Goal: Task Accomplishment & Management: Manage account settings

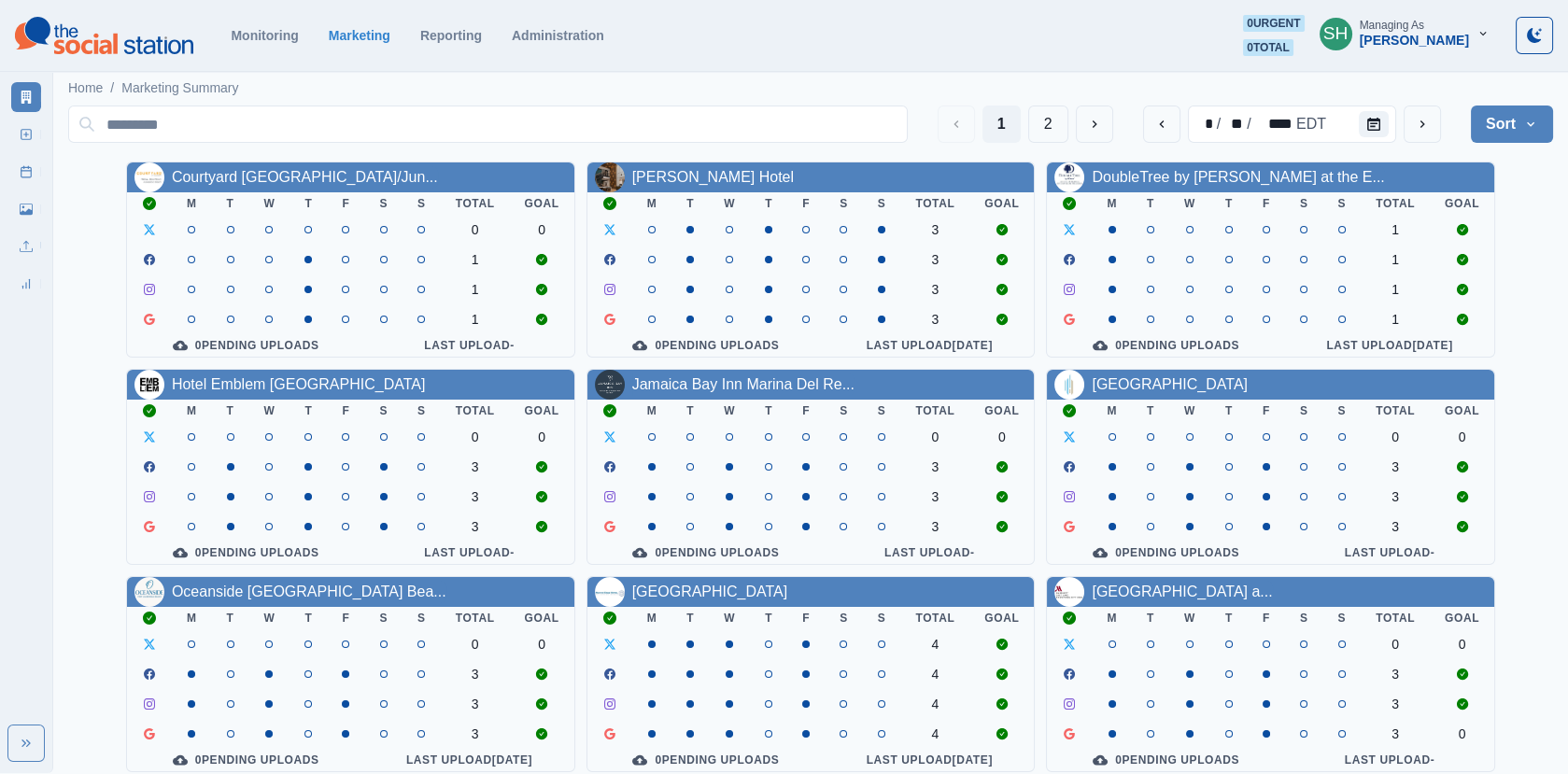
click at [1388, 63] on section "Monitoring Marketing Reporting Administration 0 urgent 0 total SH Managing As […" at bounding box center [784, 36] width 1568 height 72
click at [1391, 50] on button "SH Managing As [PERSON_NAME]" at bounding box center [1404, 34] width 199 height 38
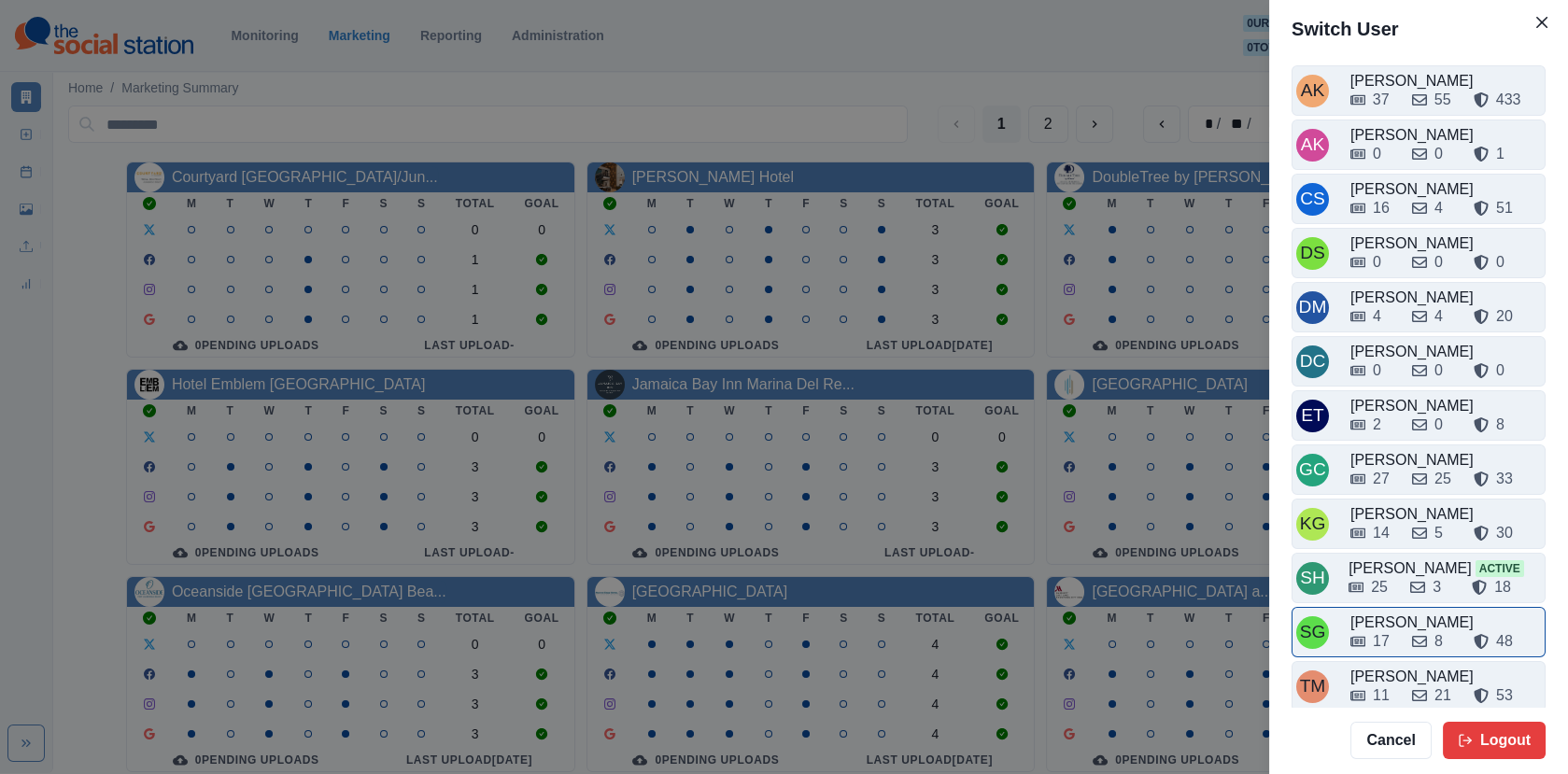
click at [1385, 623] on div "17 8 48" at bounding box center [1445, 638] width 191 height 30
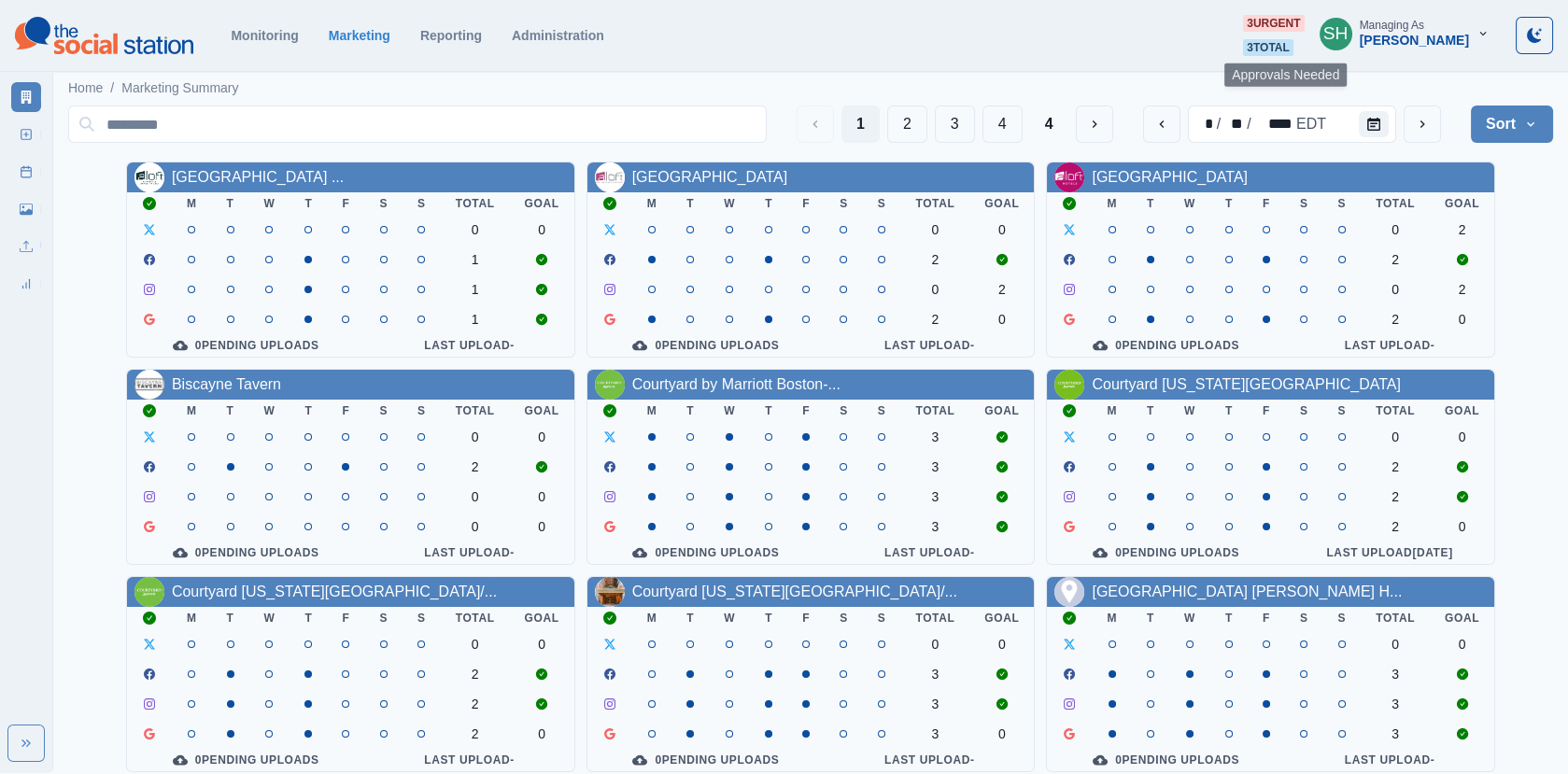
click at [1294, 47] on span "3 total" at bounding box center [1268, 47] width 50 height 17
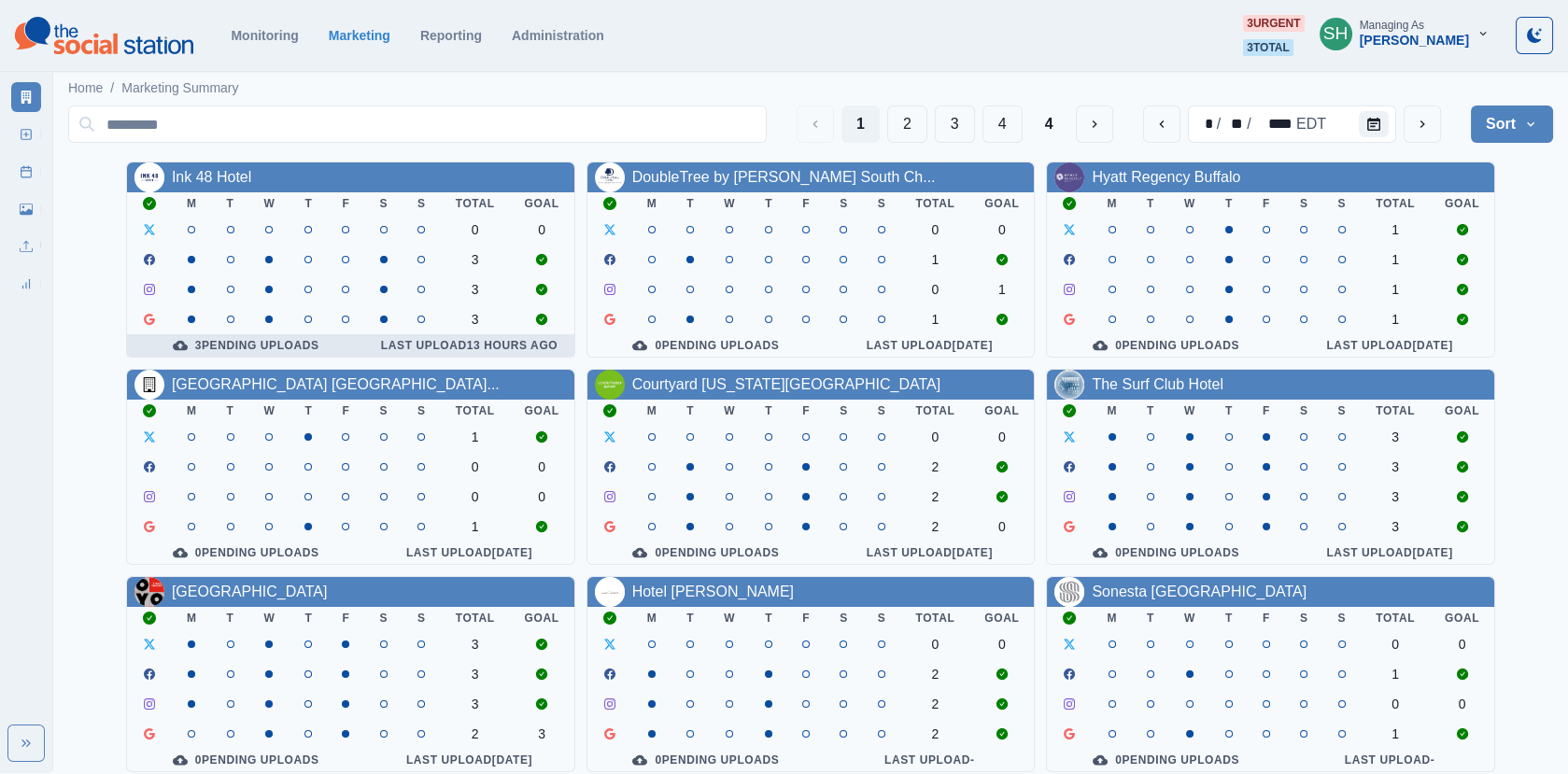
click at [209, 345] on div "3 Pending Uploads" at bounding box center [246, 345] width 208 height 15
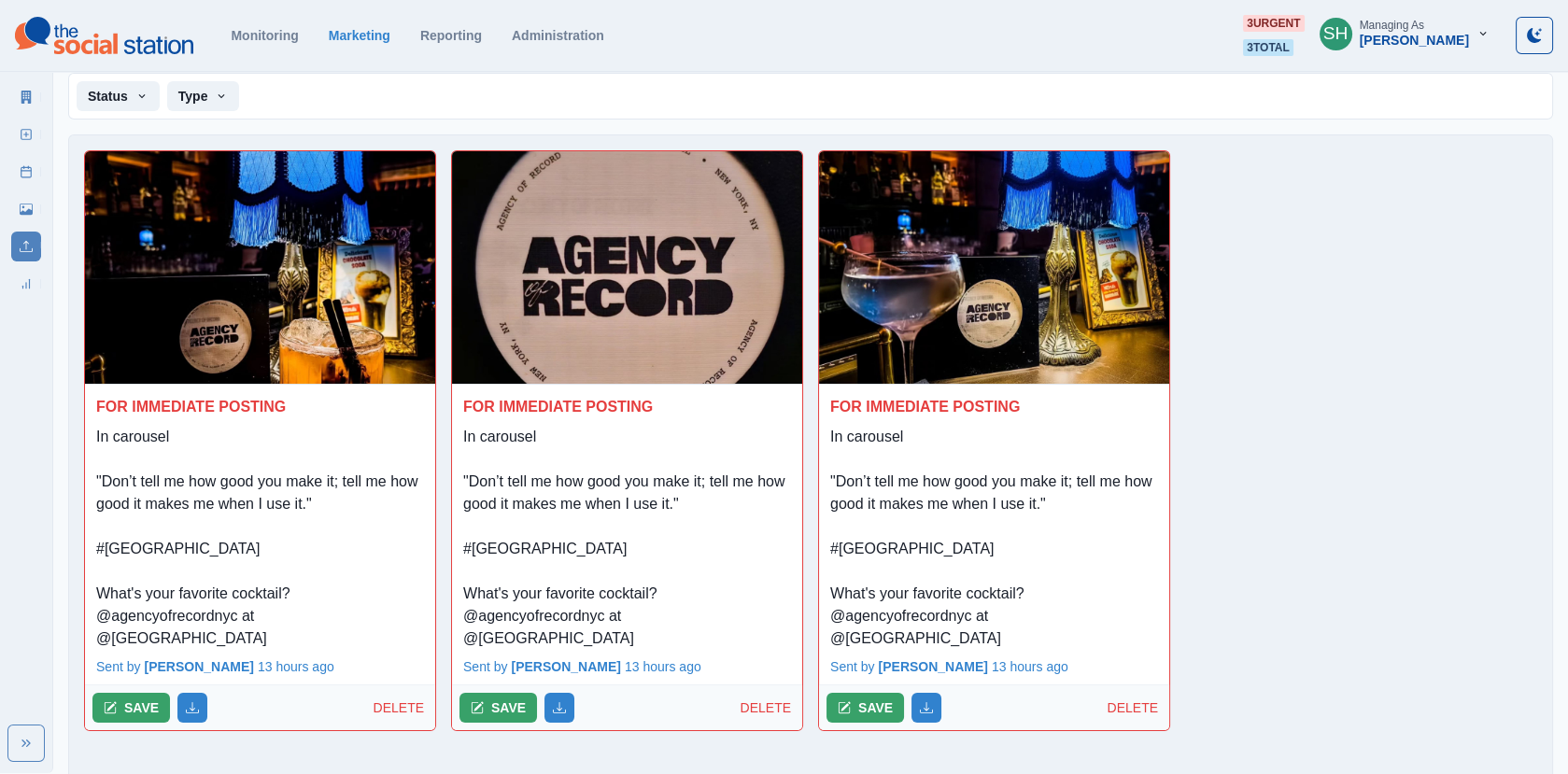
scroll to position [124, 0]
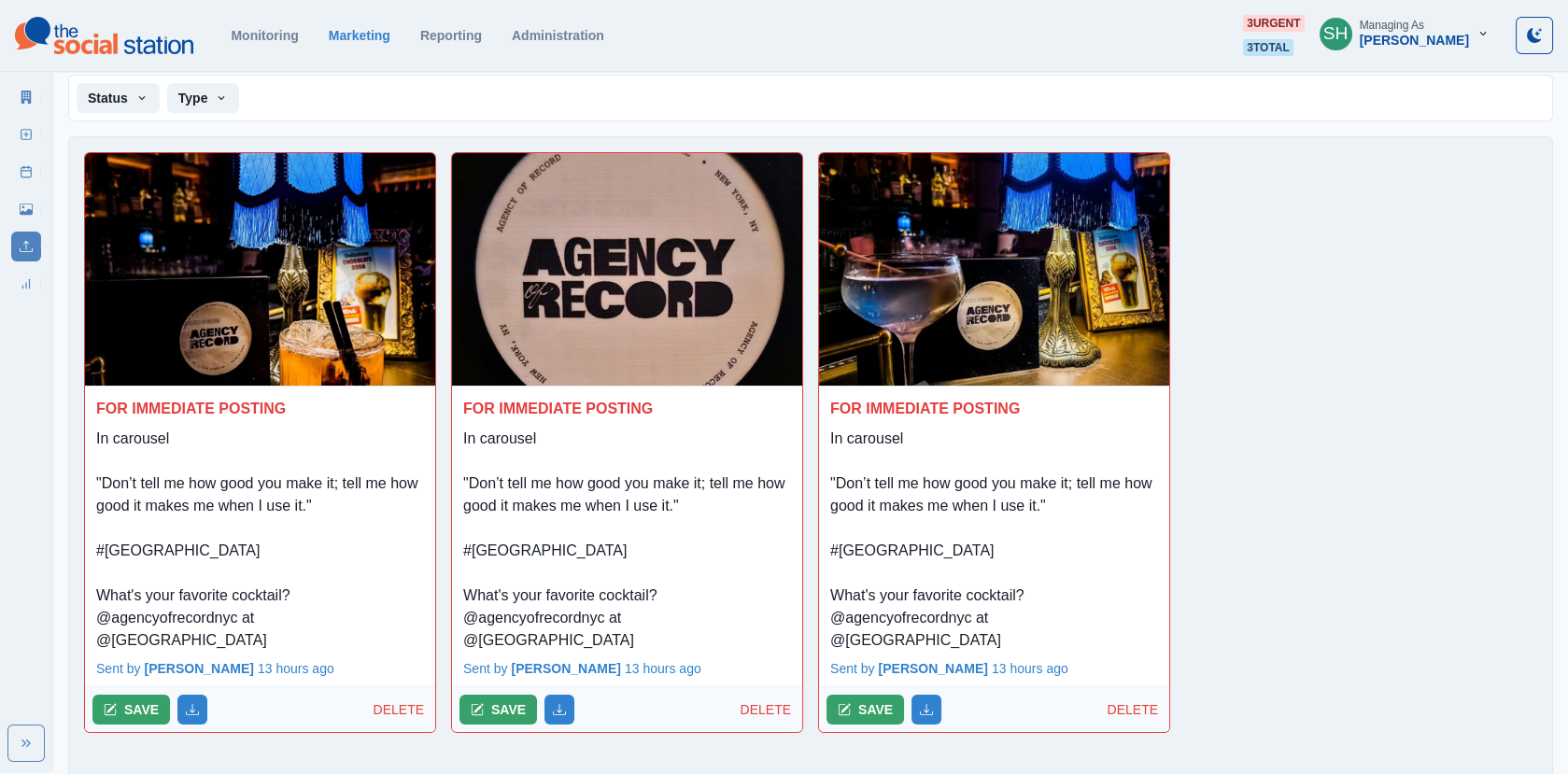
click at [91, 483] on div "FOR IMMEDIATE POSTING In carousel "Don’t tell me how good you make it; tell me …" at bounding box center [260, 518] width 351 height 266
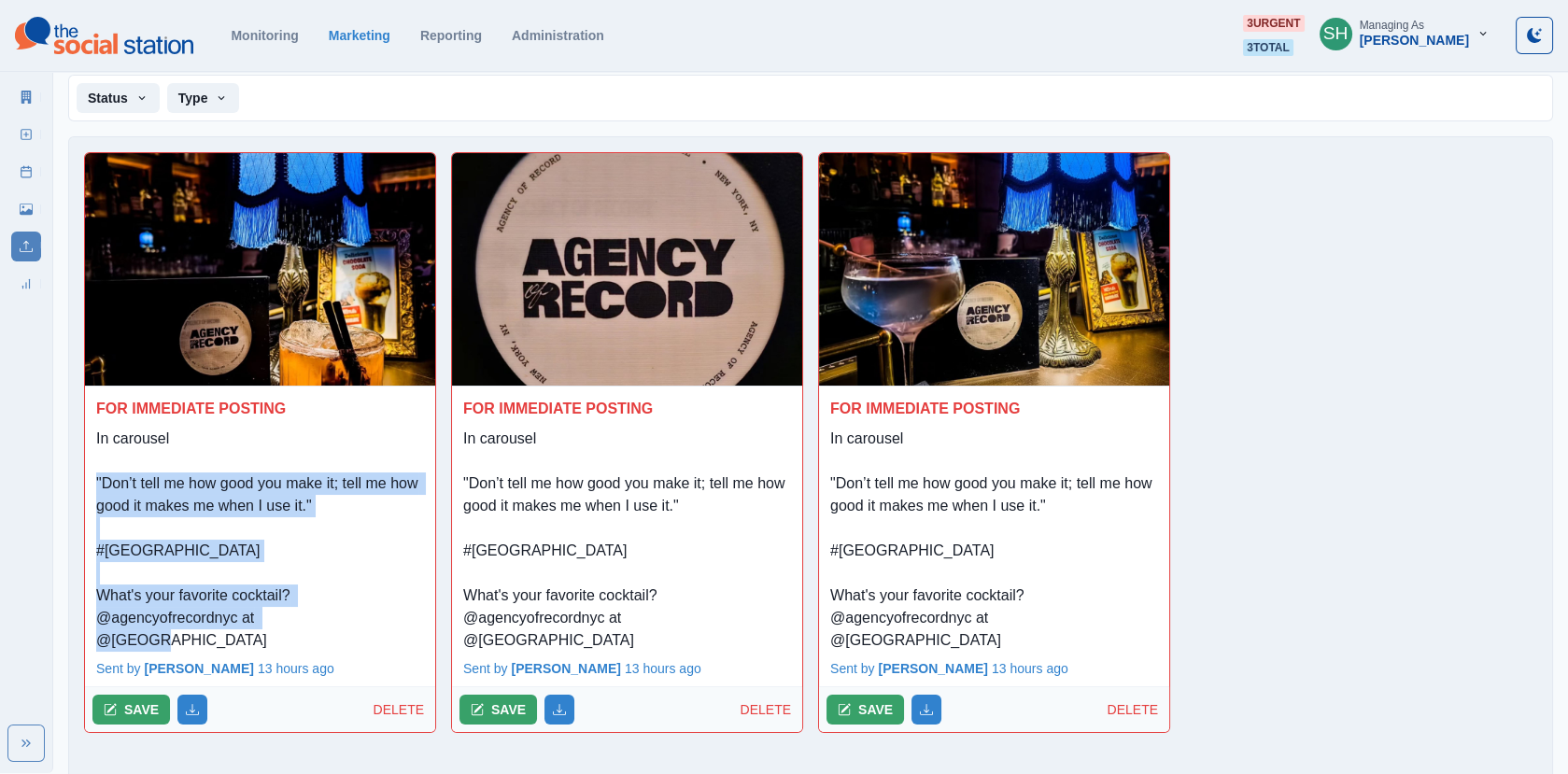
drag, startPoint x: 91, startPoint y: 480, endPoint x: 381, endPoint y: 618, distance: 321.2
click at [381, 618] on div "FOR IMMEDIATE POSTING In carousel "Don’t tell me how good you make it; tell me …" at bounding box center [260, 518] width 351 height 266
copy p ""Don’t tell me how good you make it; tell me how good it makes me when I use it…"
click at [286, 283] on img at bounding box center [260, 270] width 351 height 233
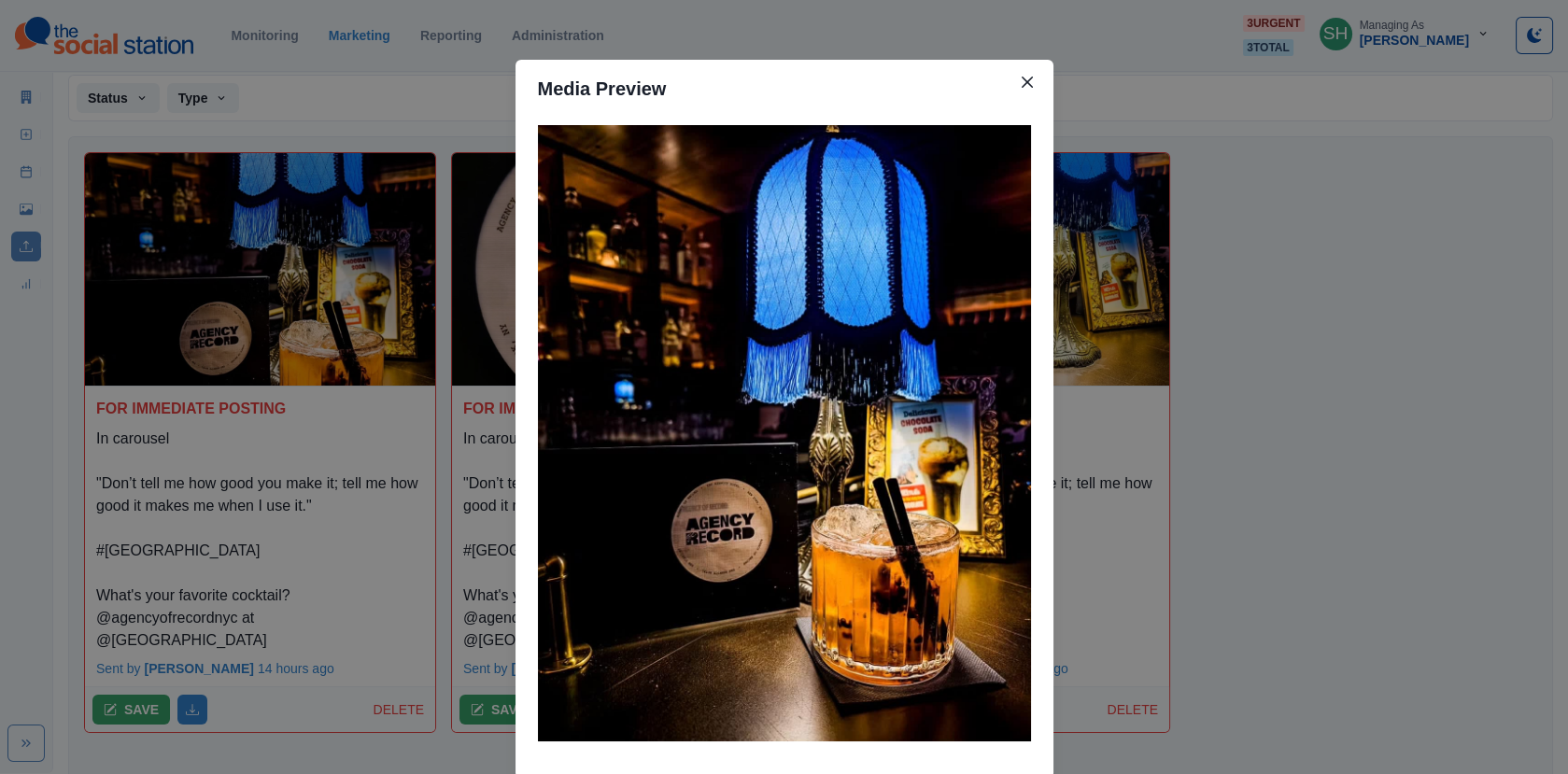
click at [1107, 380] on div "Media Preview" at bounding box center [784, 387] width 1568 height 774
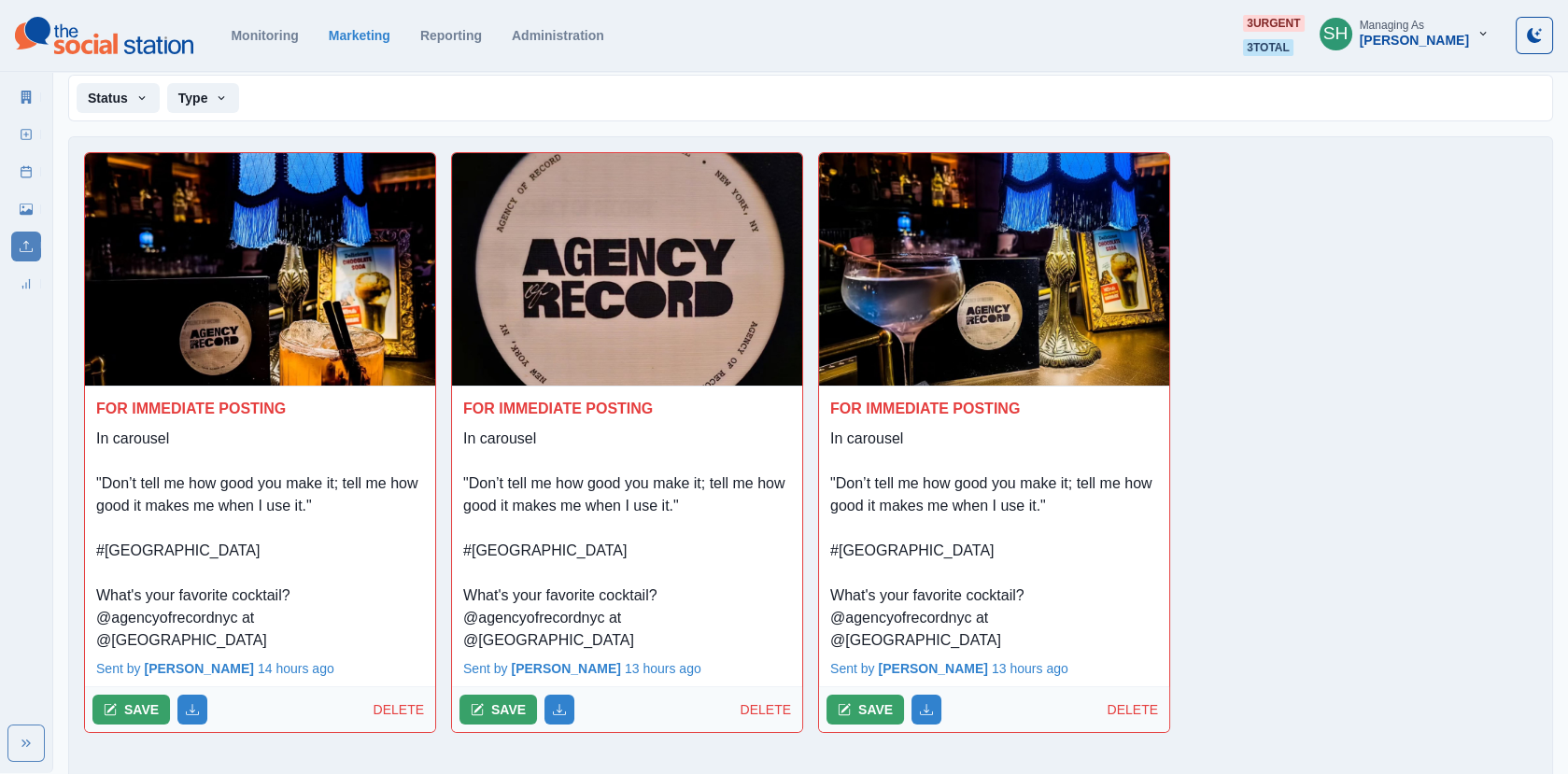
click at [660, 253] on img at bounding box center [627, 270] width 351 height 233
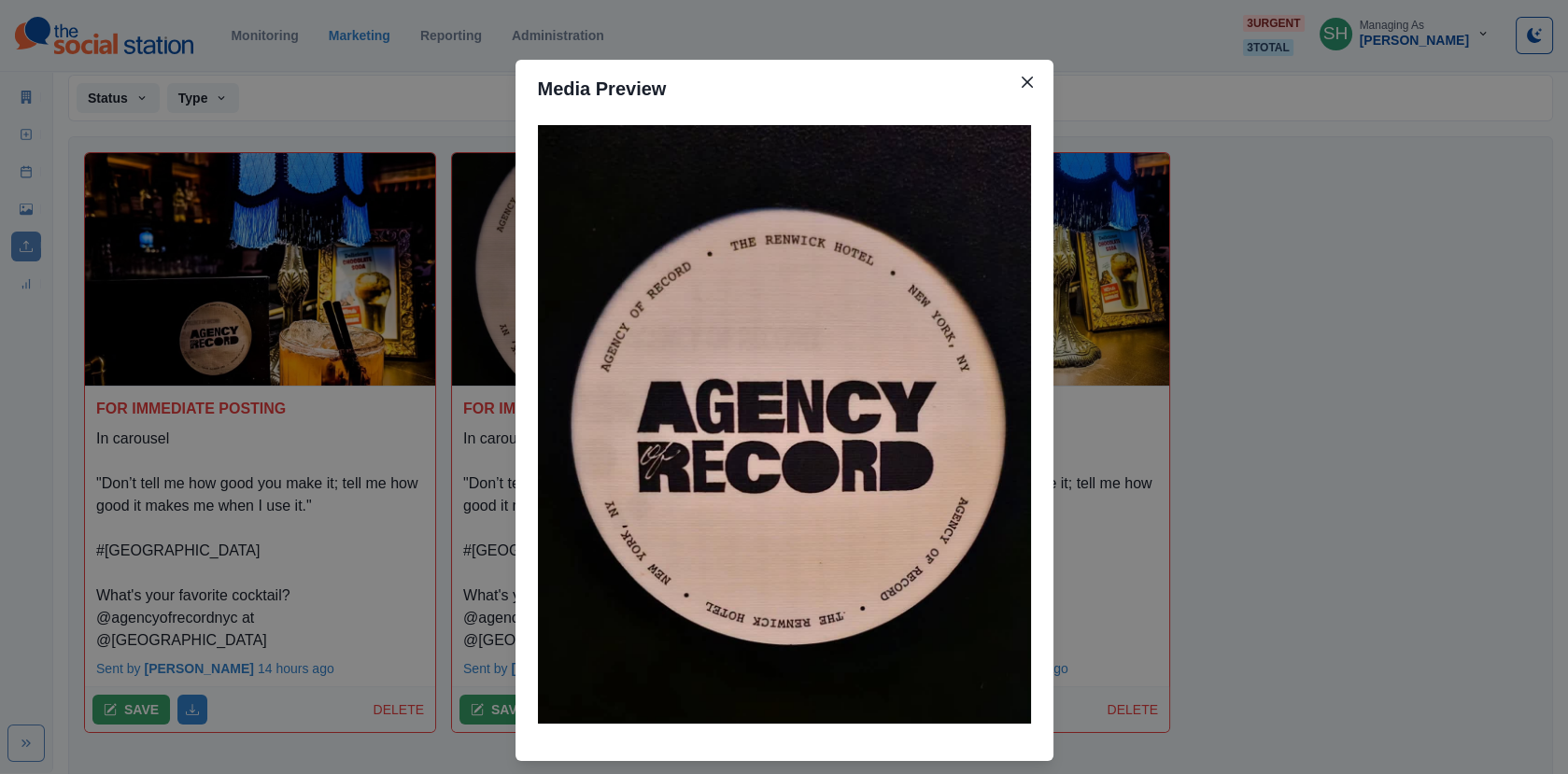
click at [1120, 294] on div "Media Preview" at bounding box center [784, 387] width 1568 height 774
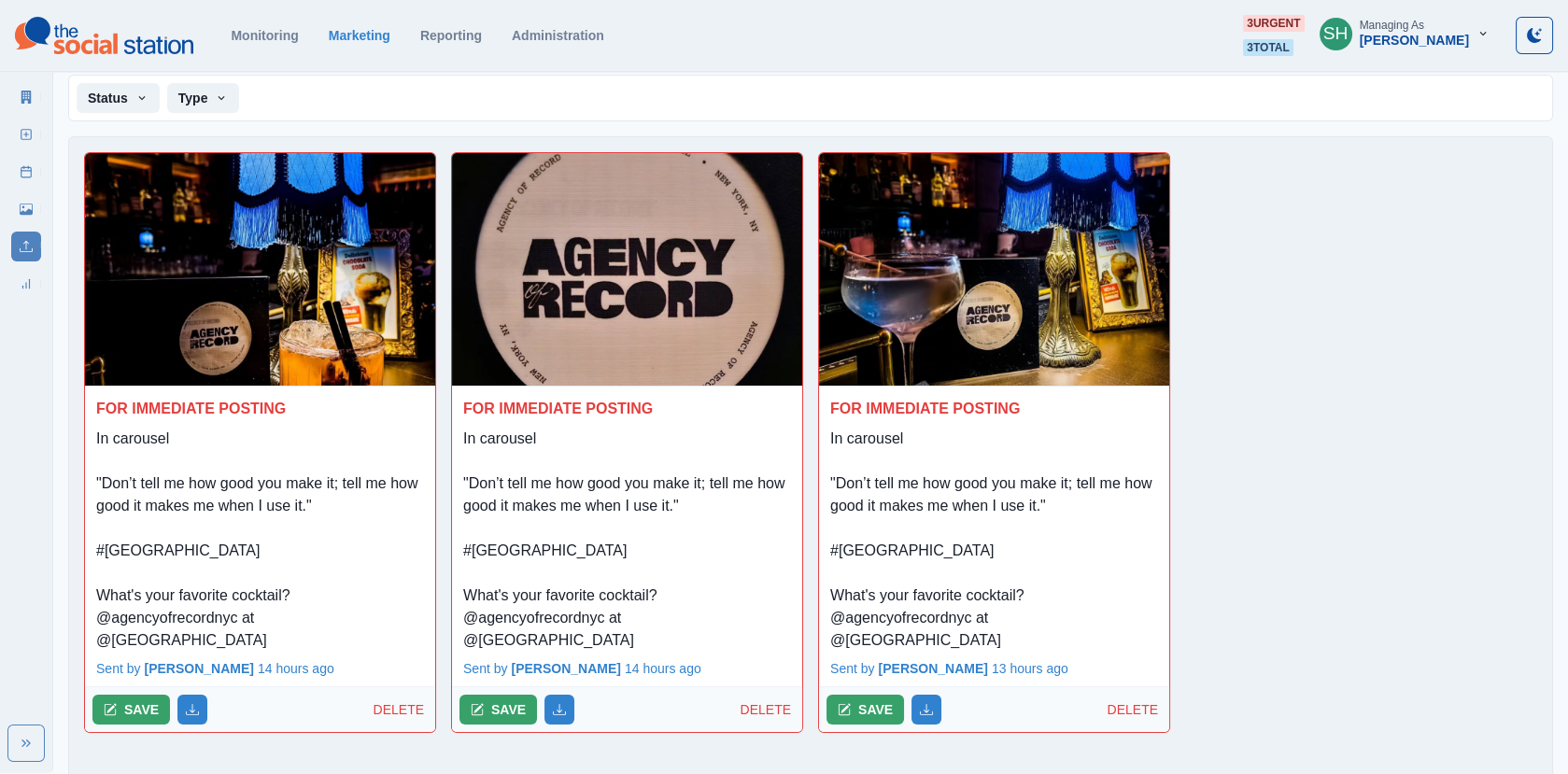
click at [1007, 260] on img at bounding box center [993, 270] width 351 height 233
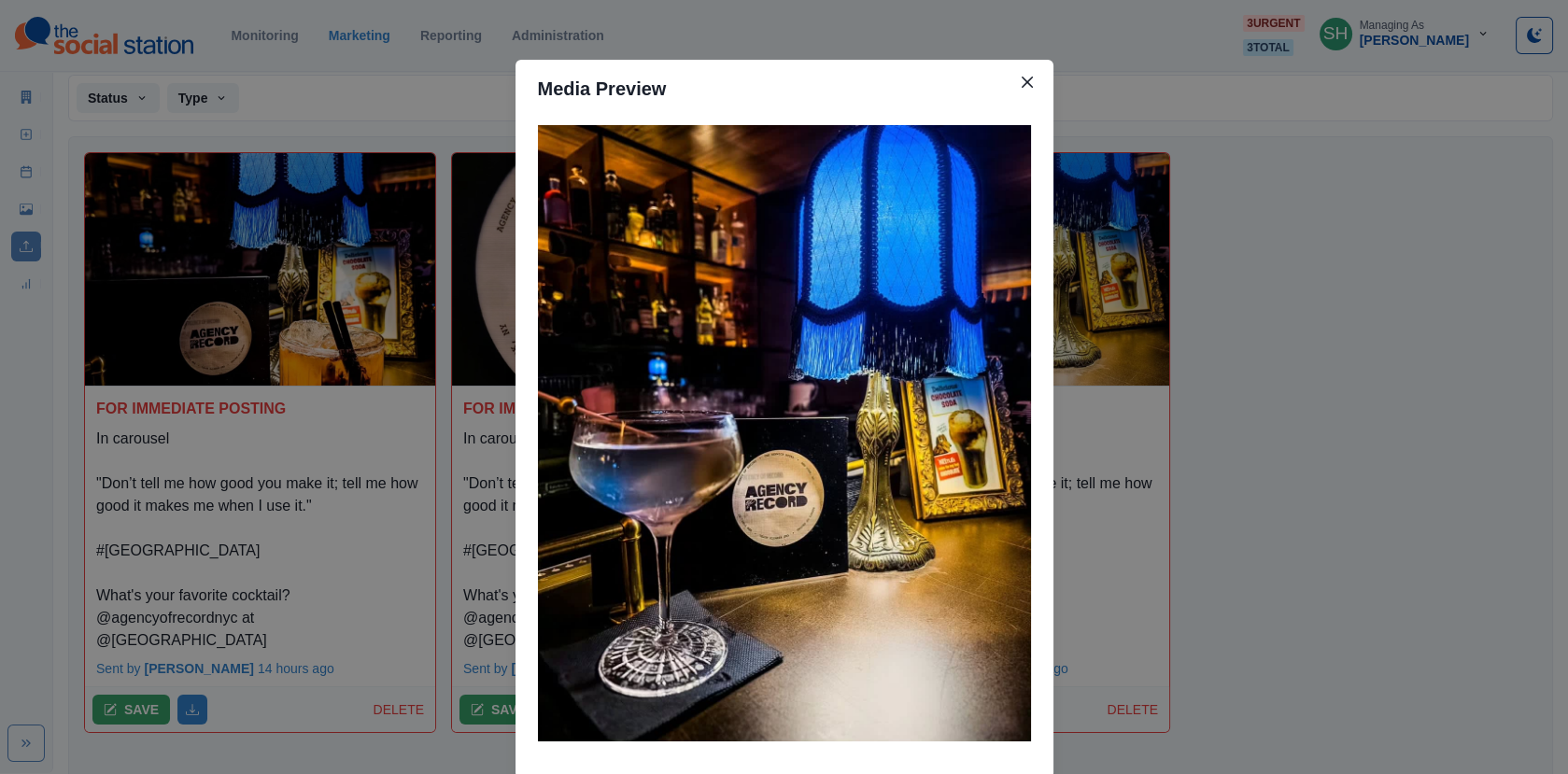
click at [1085, 362] on div "Media Preview" at bounding box center [784, 387] width 1568 height 774
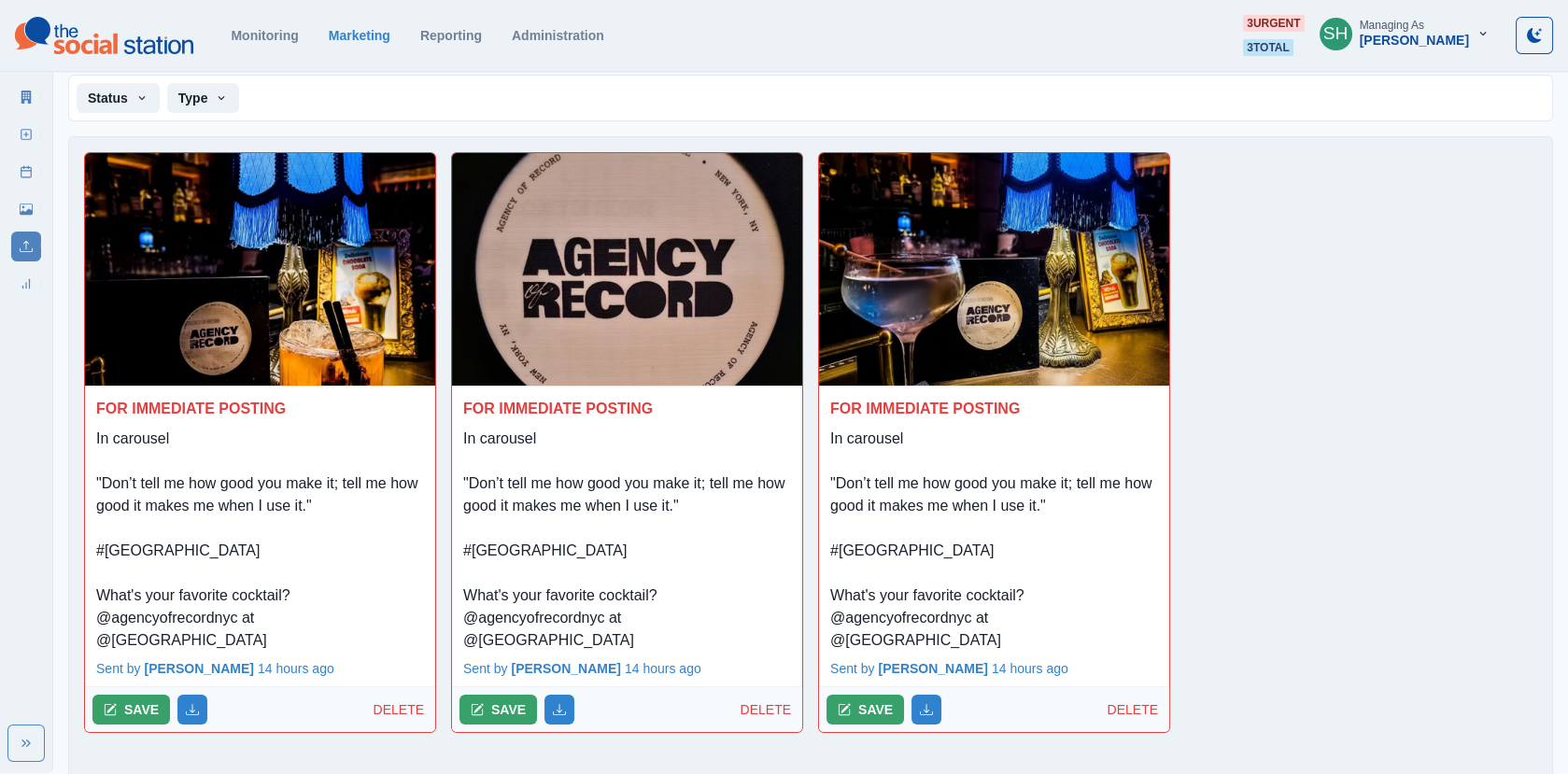
click at [283, 515] on p "In carousel "Don’t tell me how good you make it; tell me how good it makes me w…" at bounding box center [260, 539] width 328 height 224
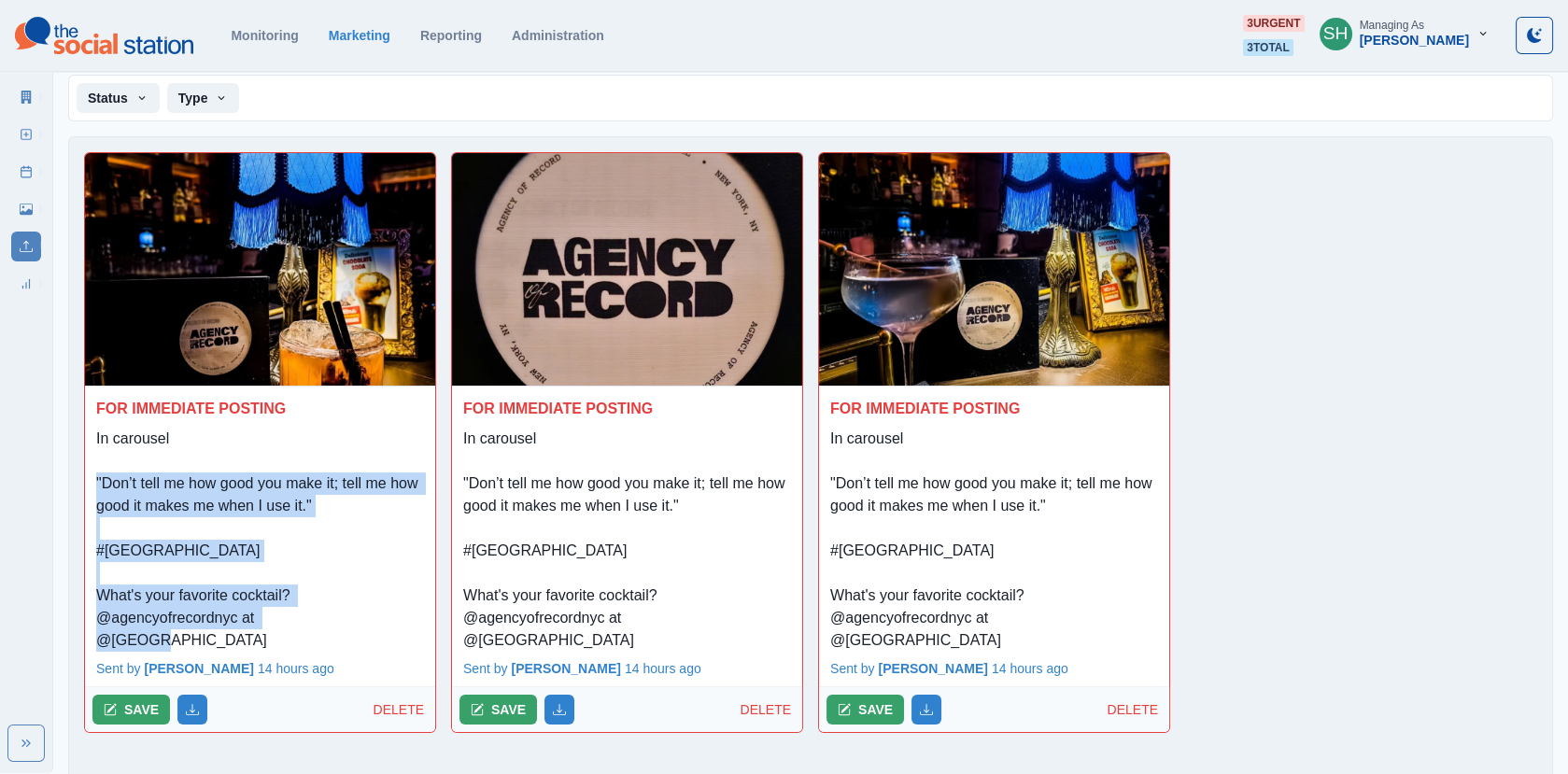
drag, startPoint x: 89, startPoint y: 475, endPoint x: 380, endPoint y: 609, distance: 320.4
click at [380, 609] on div "FOR IMMEDIATE POSTING In carousel "Don’t tell me how good you make it; tell me …" at bounding box center [260, 518] width 351 height 266
copy p ""Don’t tell me how good you make it; tell me how good it makes me when I use it…"
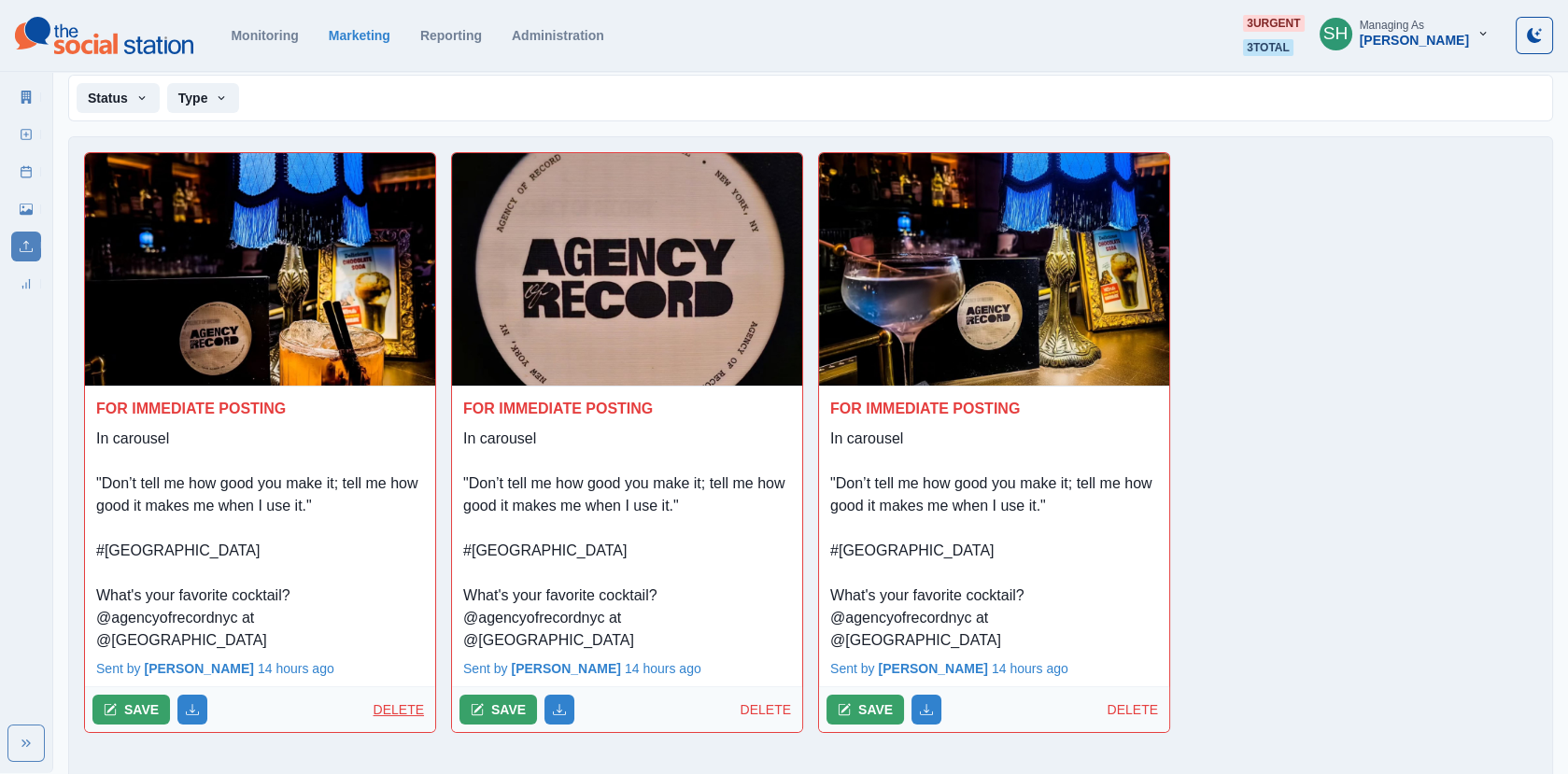
click at [402, 700] on p "DELETE" at bounding box center [400, 710] width 54 height 20
click at [140, 694] on button "DELETE" at bounding box center [129, 709] width 74 height 30
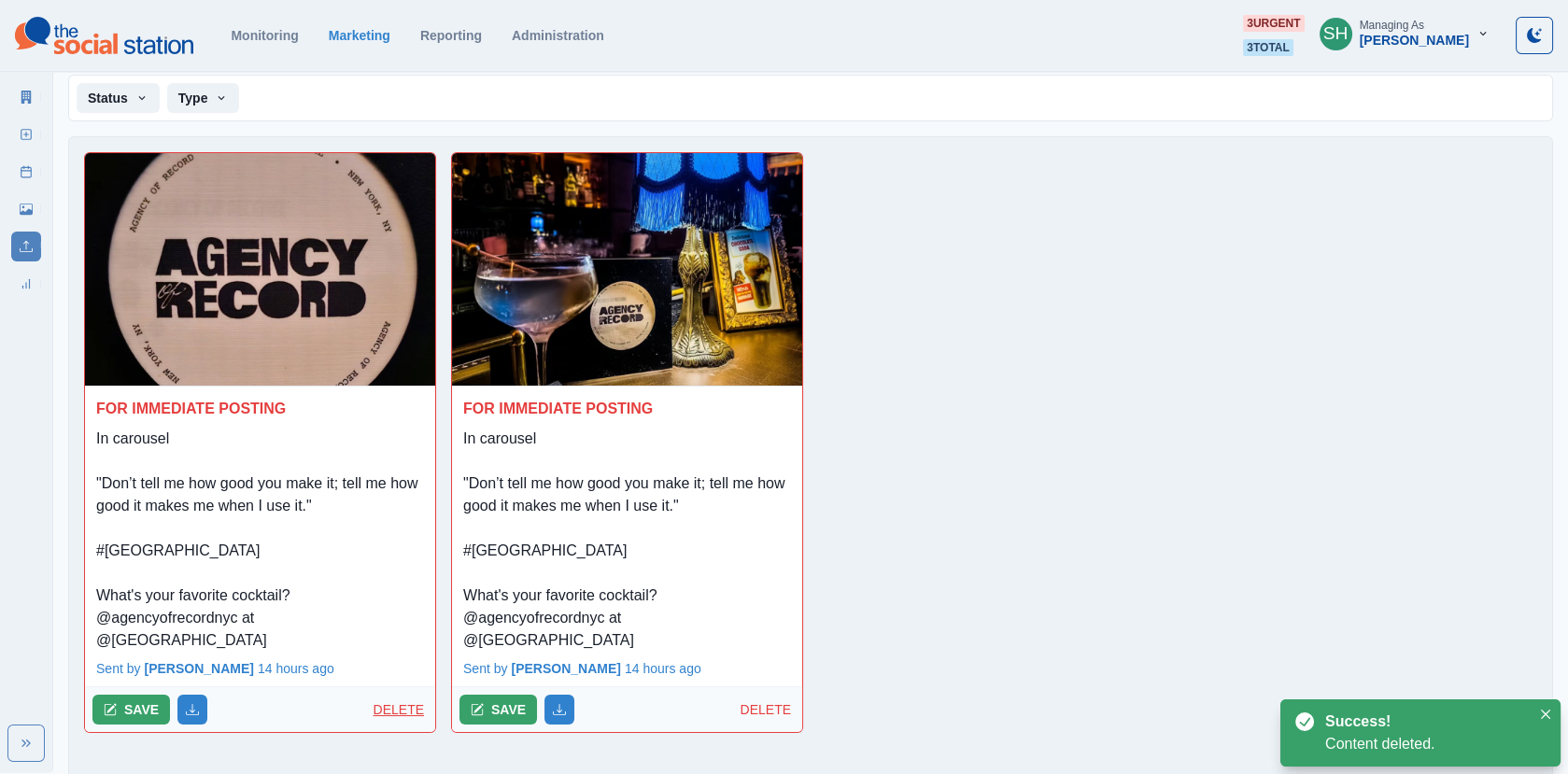
click at [389, 700] on p "DELETE" at bounding box center [400, 710] width 54 height 20
click at [117, 694] on button "DELETE" at bounding box center [129, 709] width 74 height 30
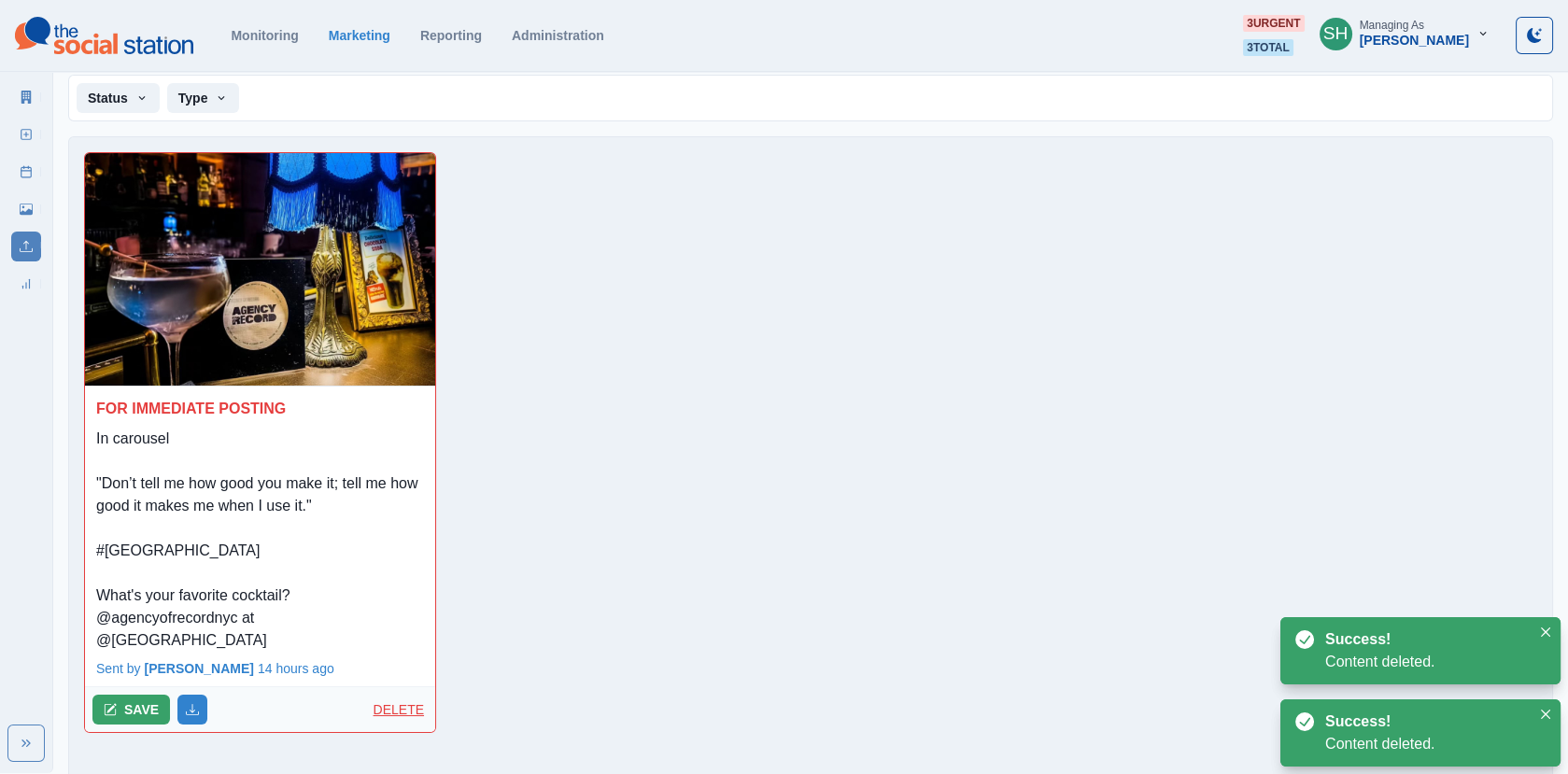
click at [400, 700] on p "DELETE" at bounding box center [400, 710] width 54 height 20
click at [143, 694] on button "DELETE" at bounding box center [129, 709] width 74 height 30
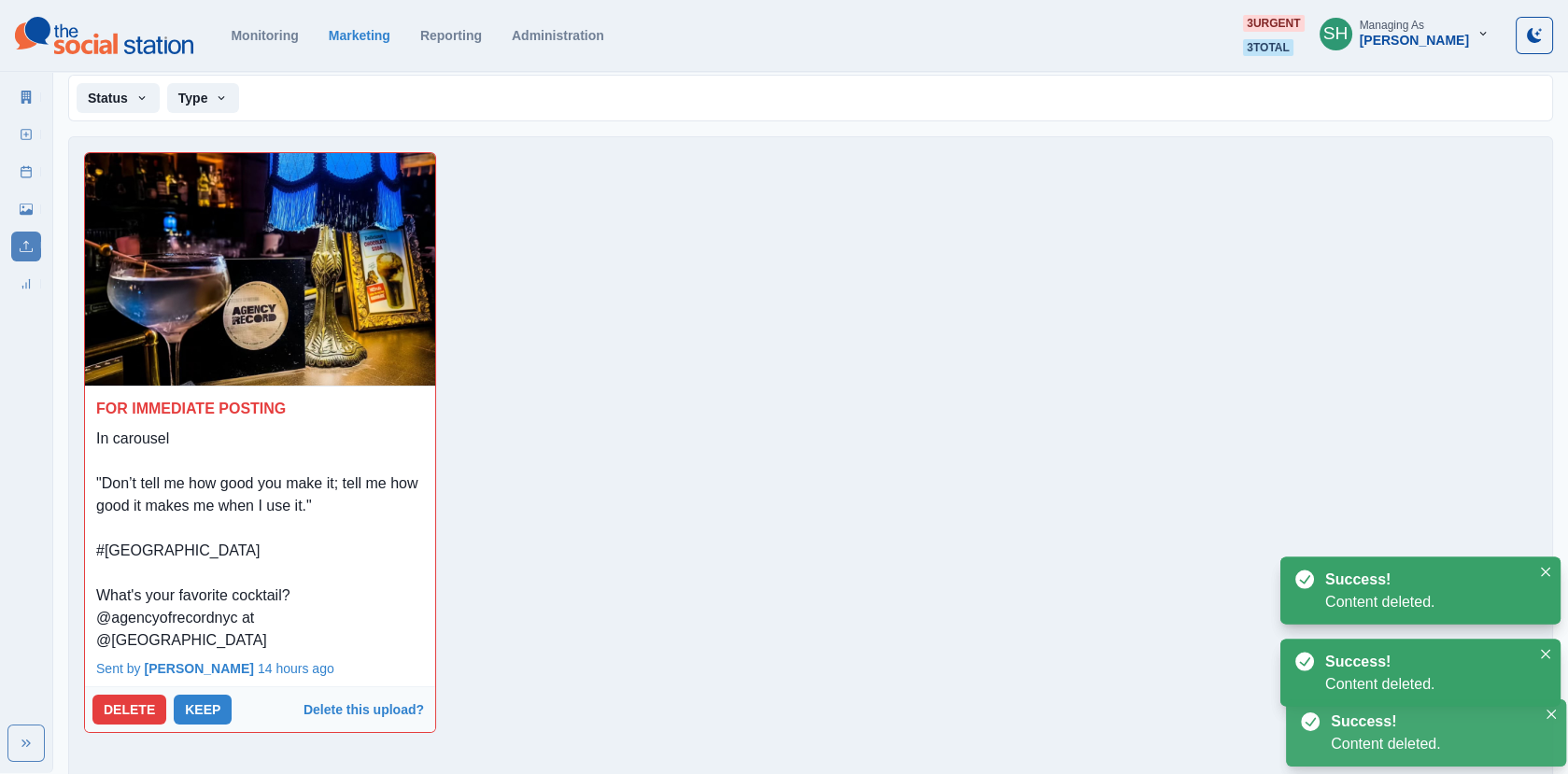
scroll to position [0, 0]
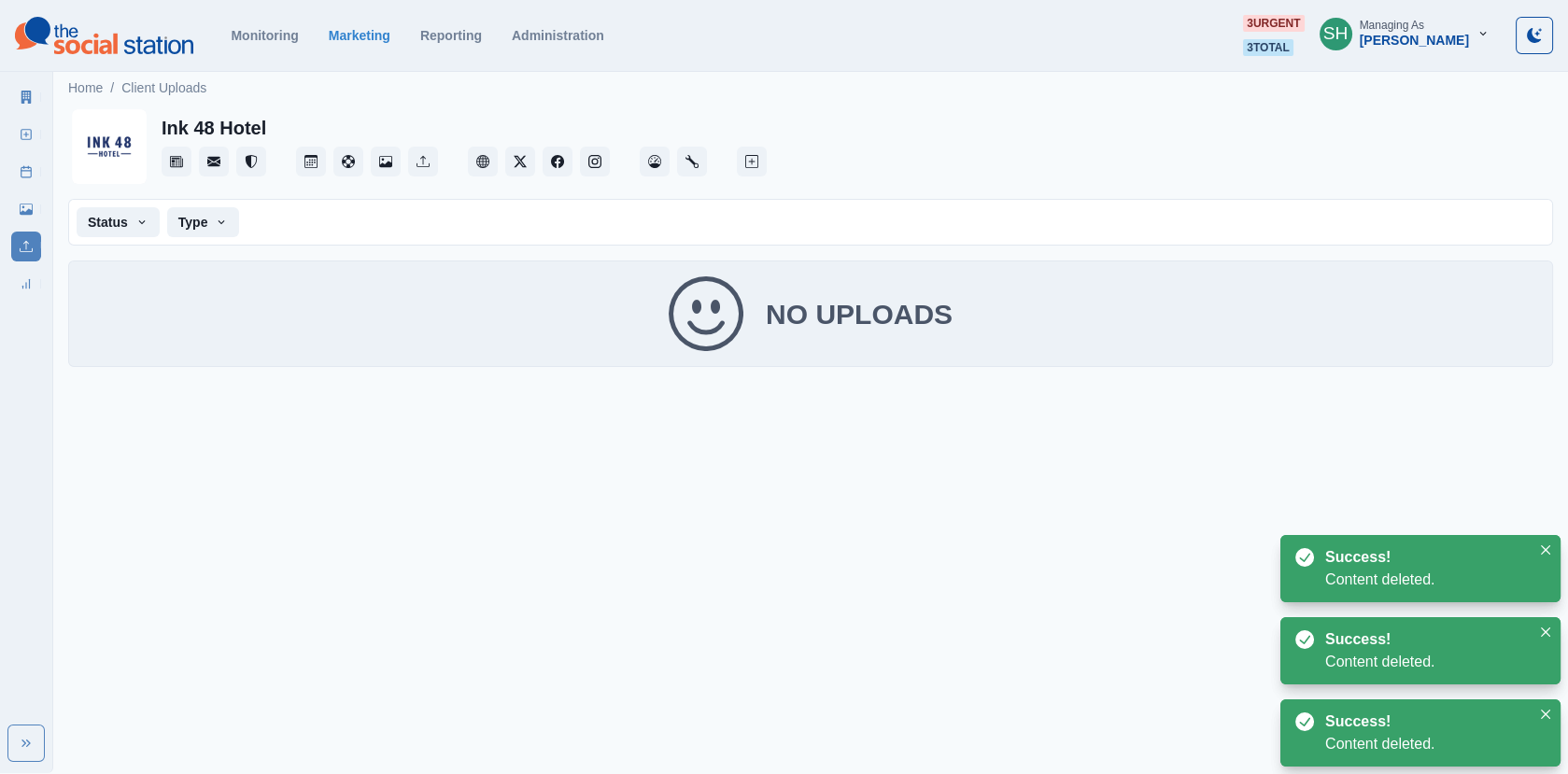
click at [26, 98] on icon at bounding box center [27, 97] width 10 height 13
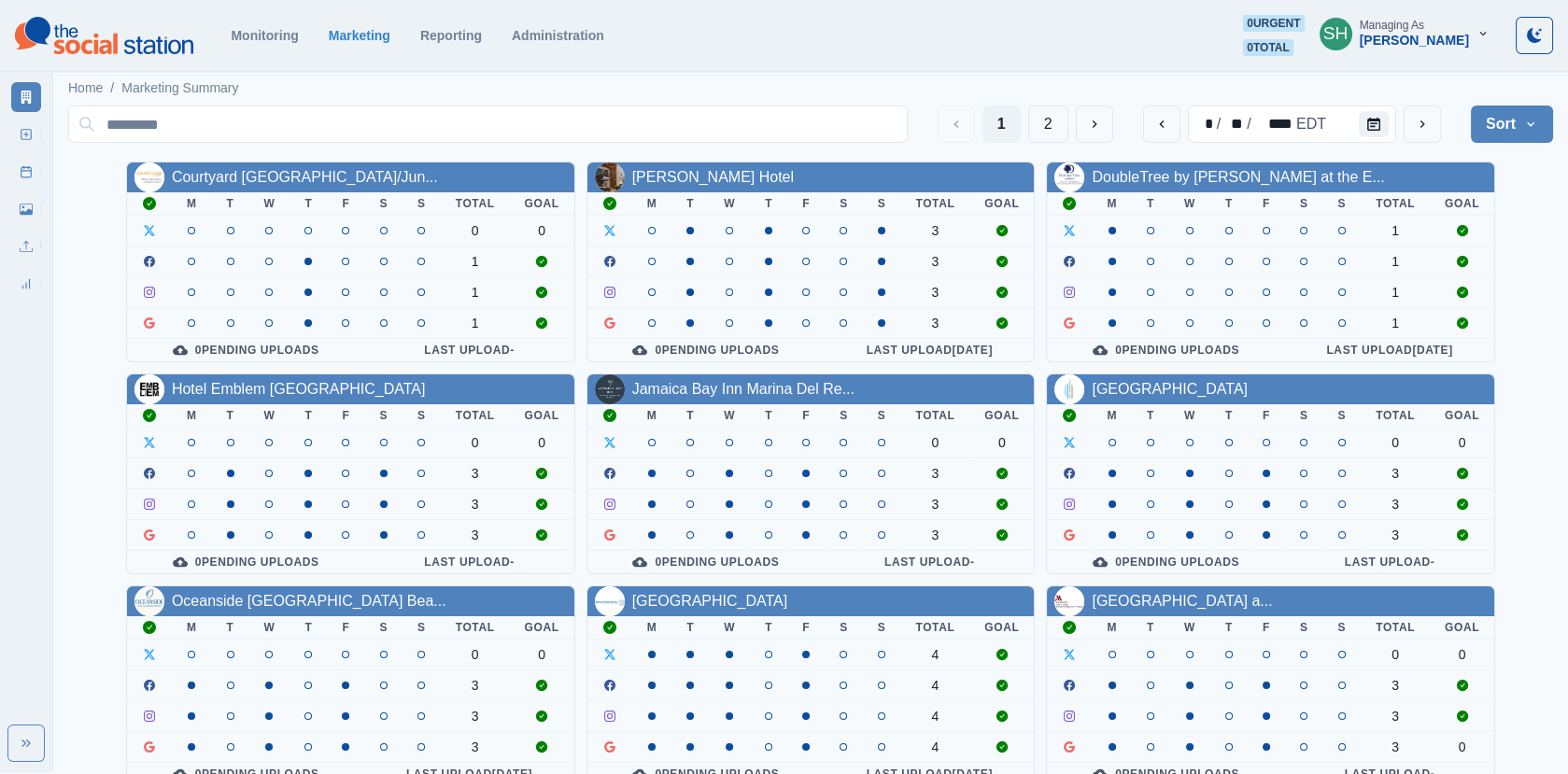
click at [1423, 25] on div "Managing As" at bounding box center [1391, 25] width 64 height 13
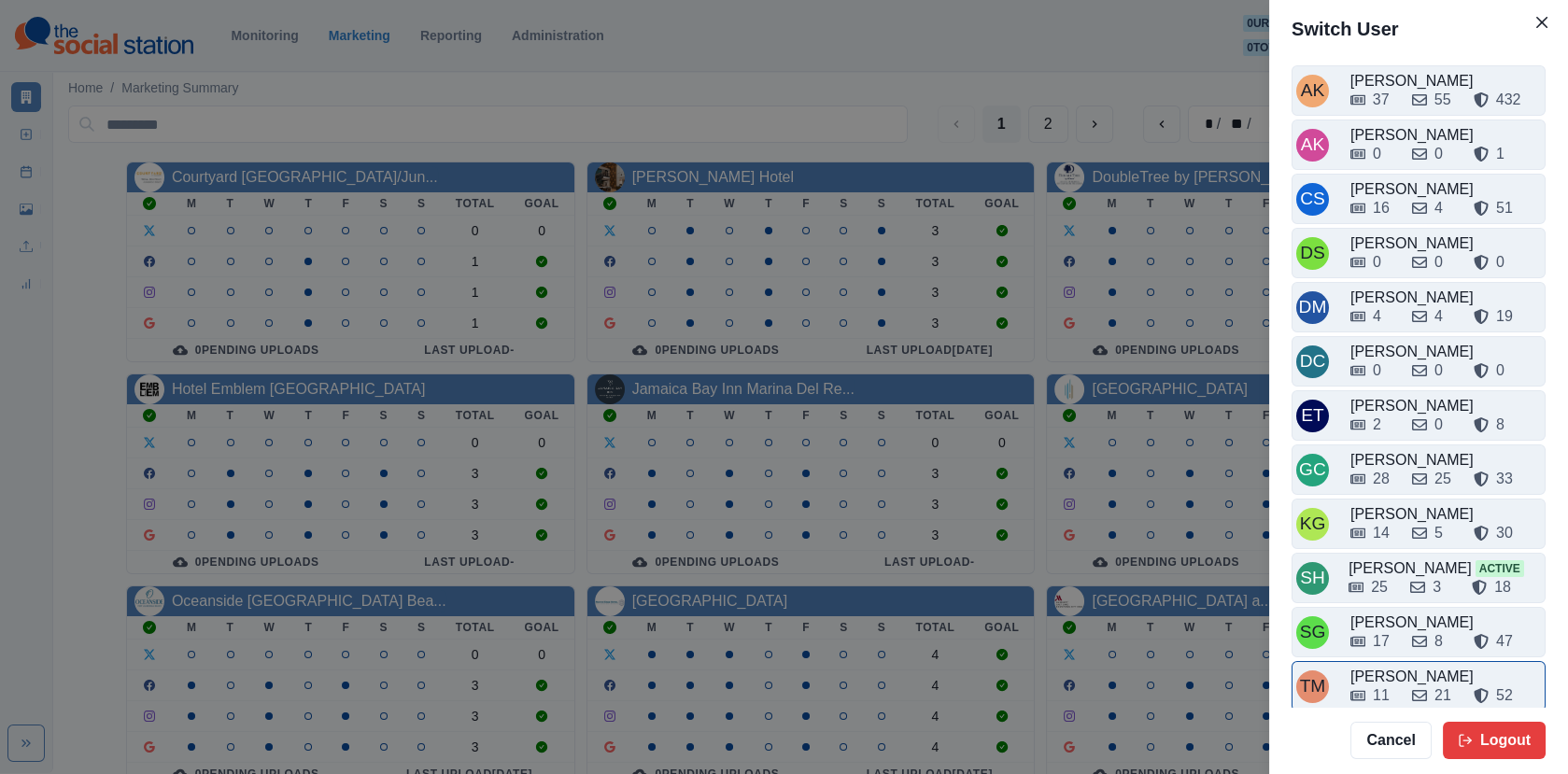
click at [1397, 684] on div "11 21 52" at bounding box center [1445, 695] width 191 height 23
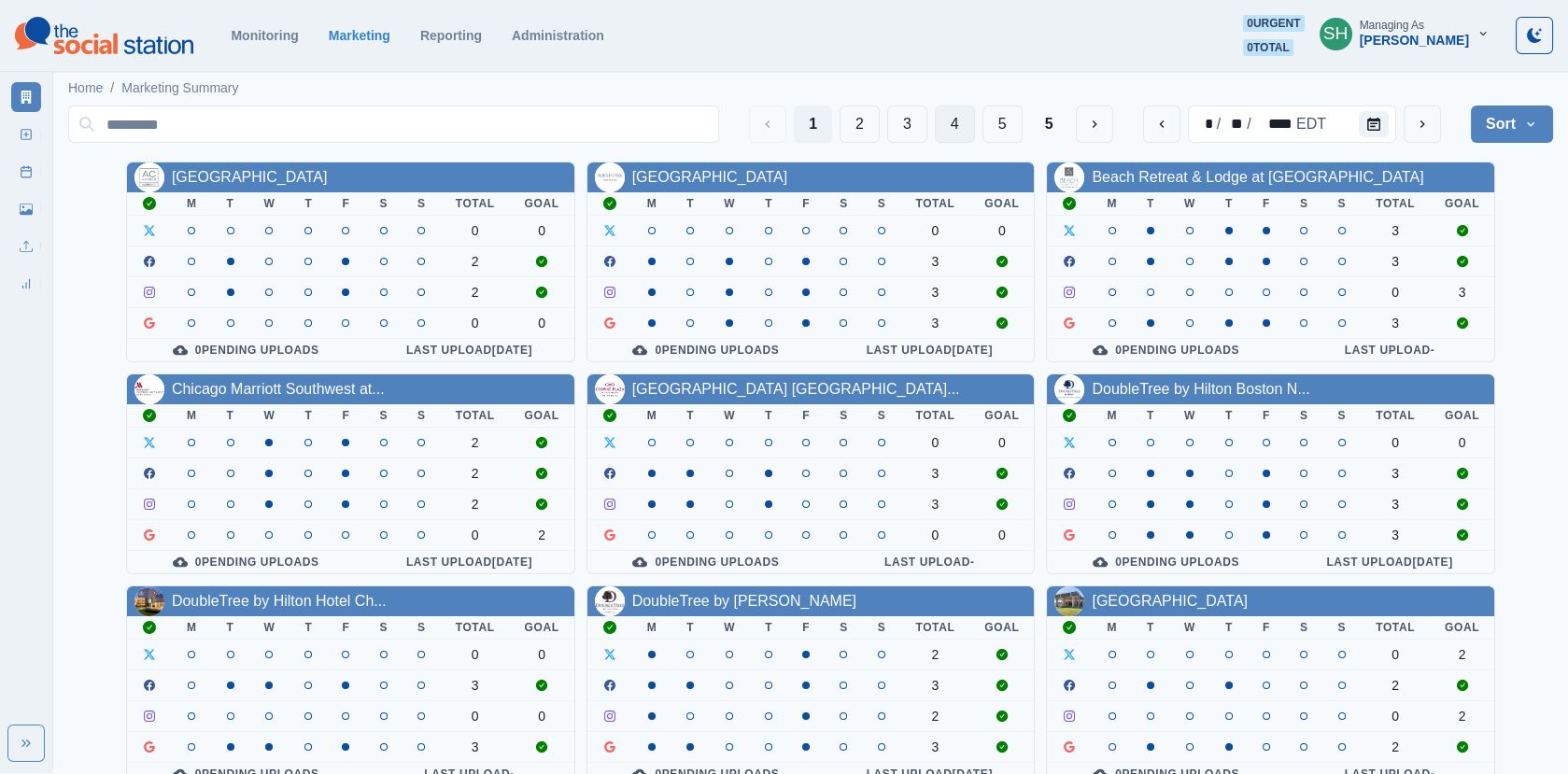
click at [947, 123] on button "4" at bounding box center [954, 124] width 40 height 38
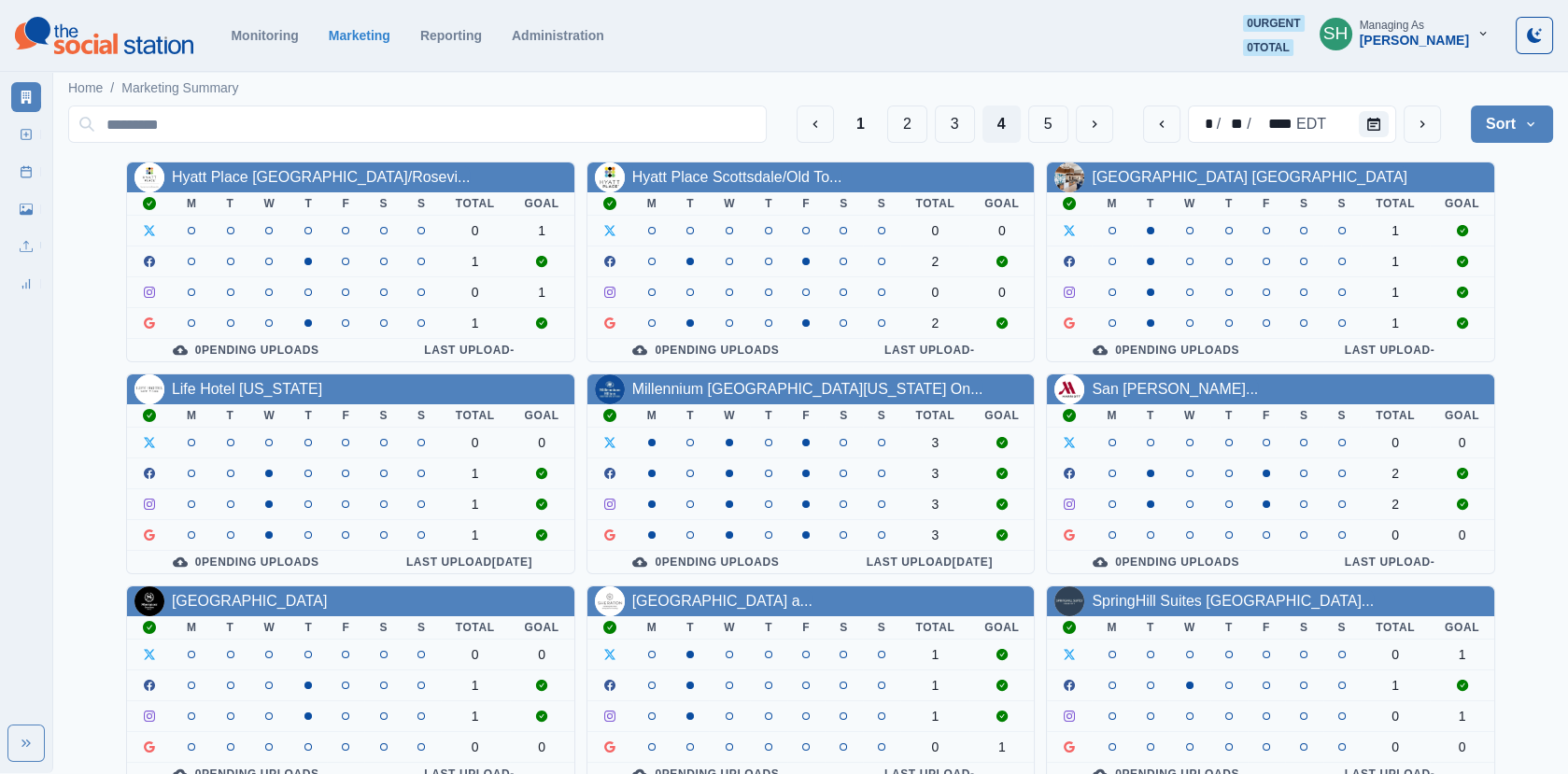
scroll to position [227, 0]
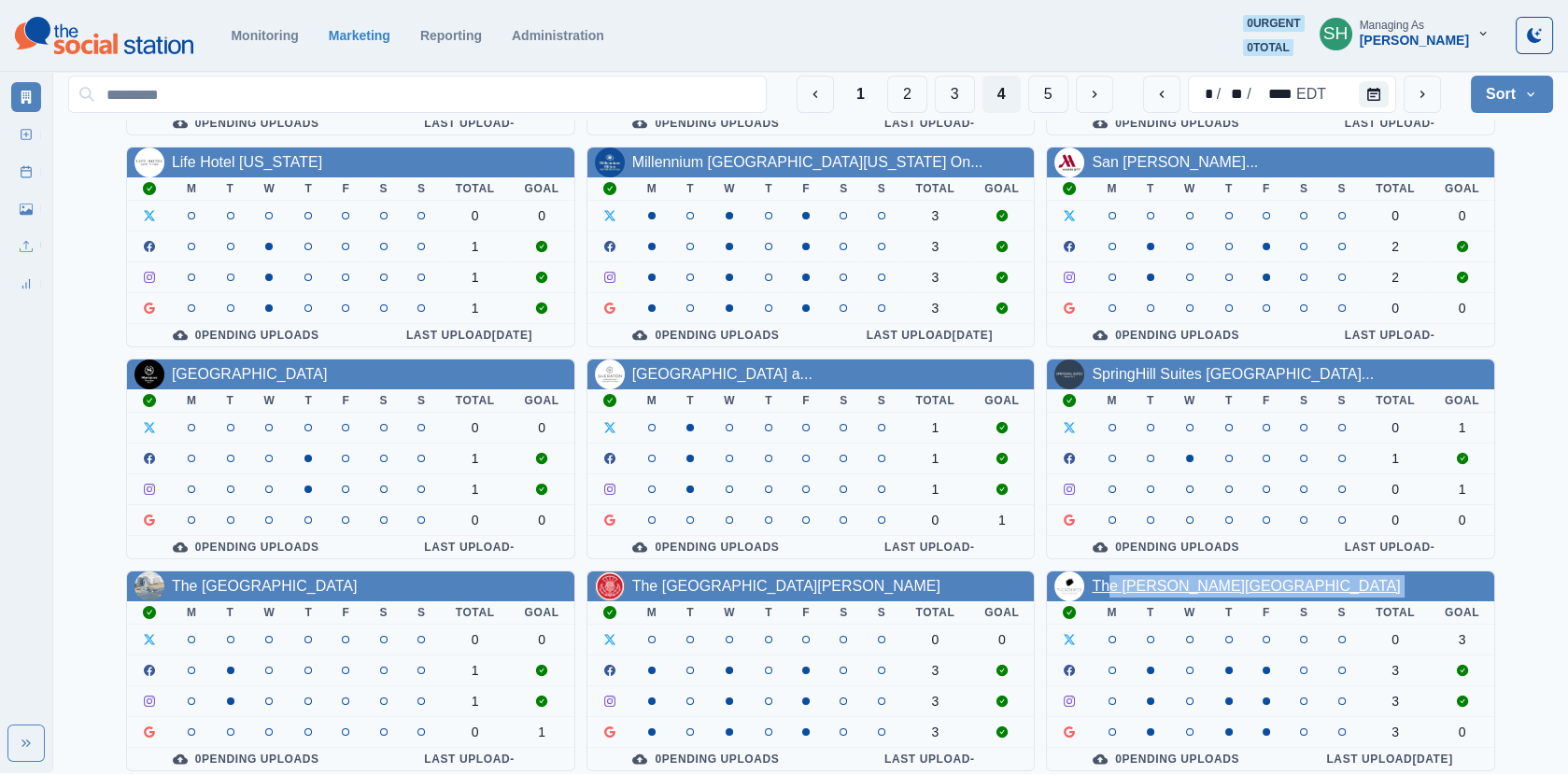
drag, startPoint x: 1106, startPoint y: 591, endPoint x: 1106, endPoint y: 580, distance: 11.0
click at [1106, 580] on div "The Renwick Hotel M T W T F S S Total Goal 0 3 3 3 3 0 0 Pending Uploads Last U…" at bounding box center [1270, 670] width 449 height 200
click at [1106, 580] on link "The Renwick Hotel" at bounding box center [1245, 585] width 308 height 16
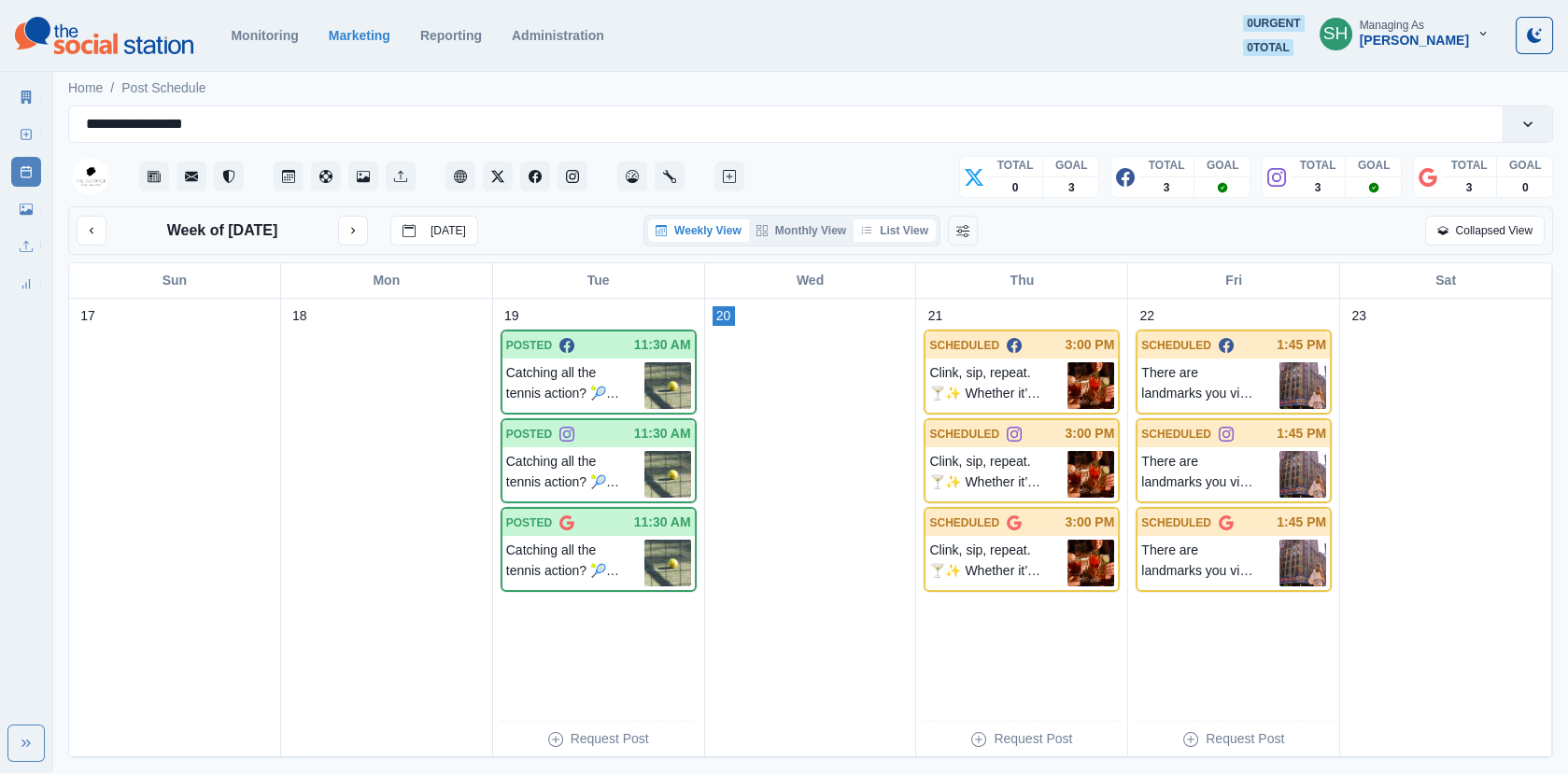
click at [884, 224] on button "List View" at bounding box center [894, 230] width 82 height 23
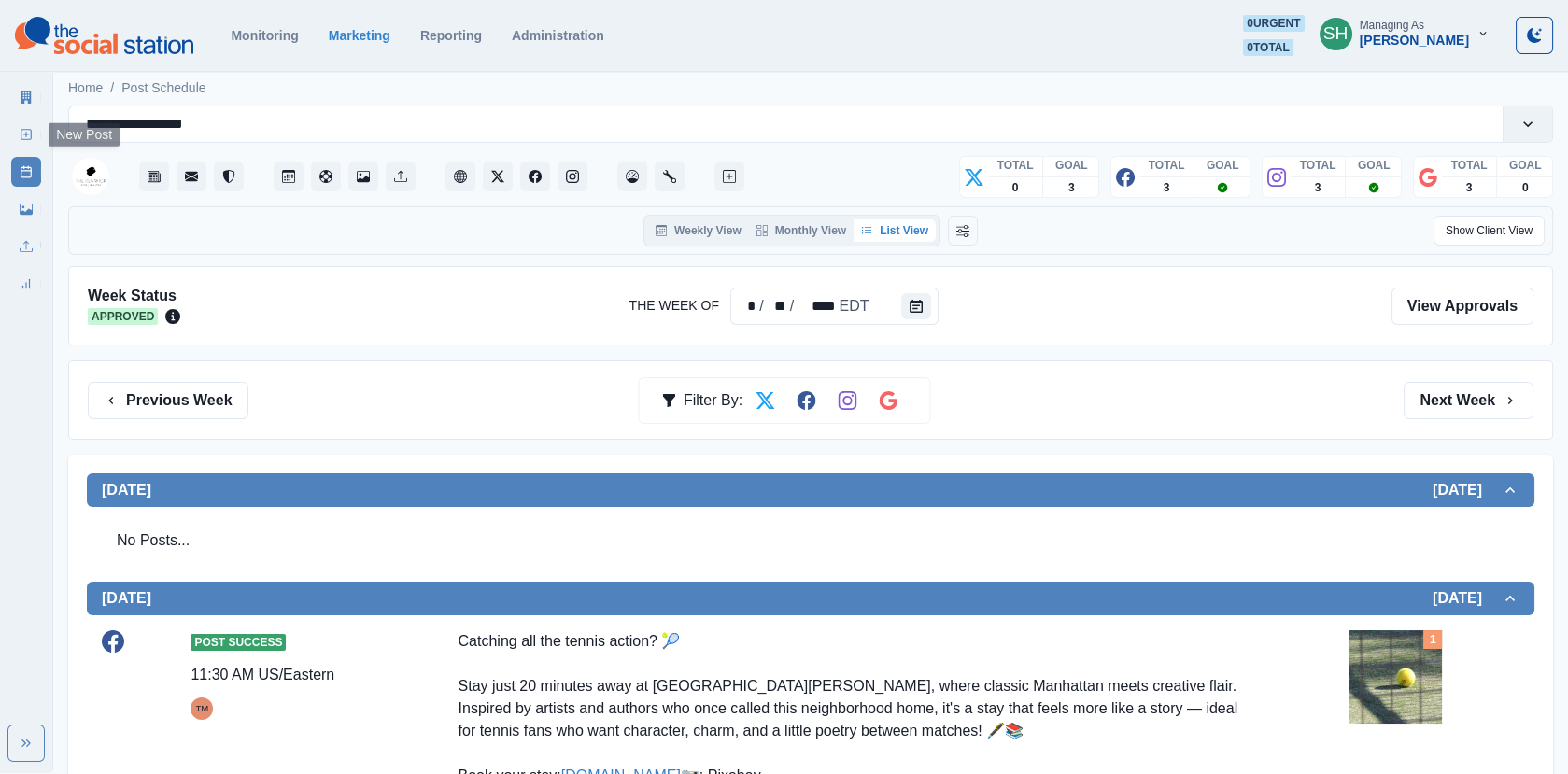
click at [25, 129] on icon at bounding box center [26, 134] width 13 height 13
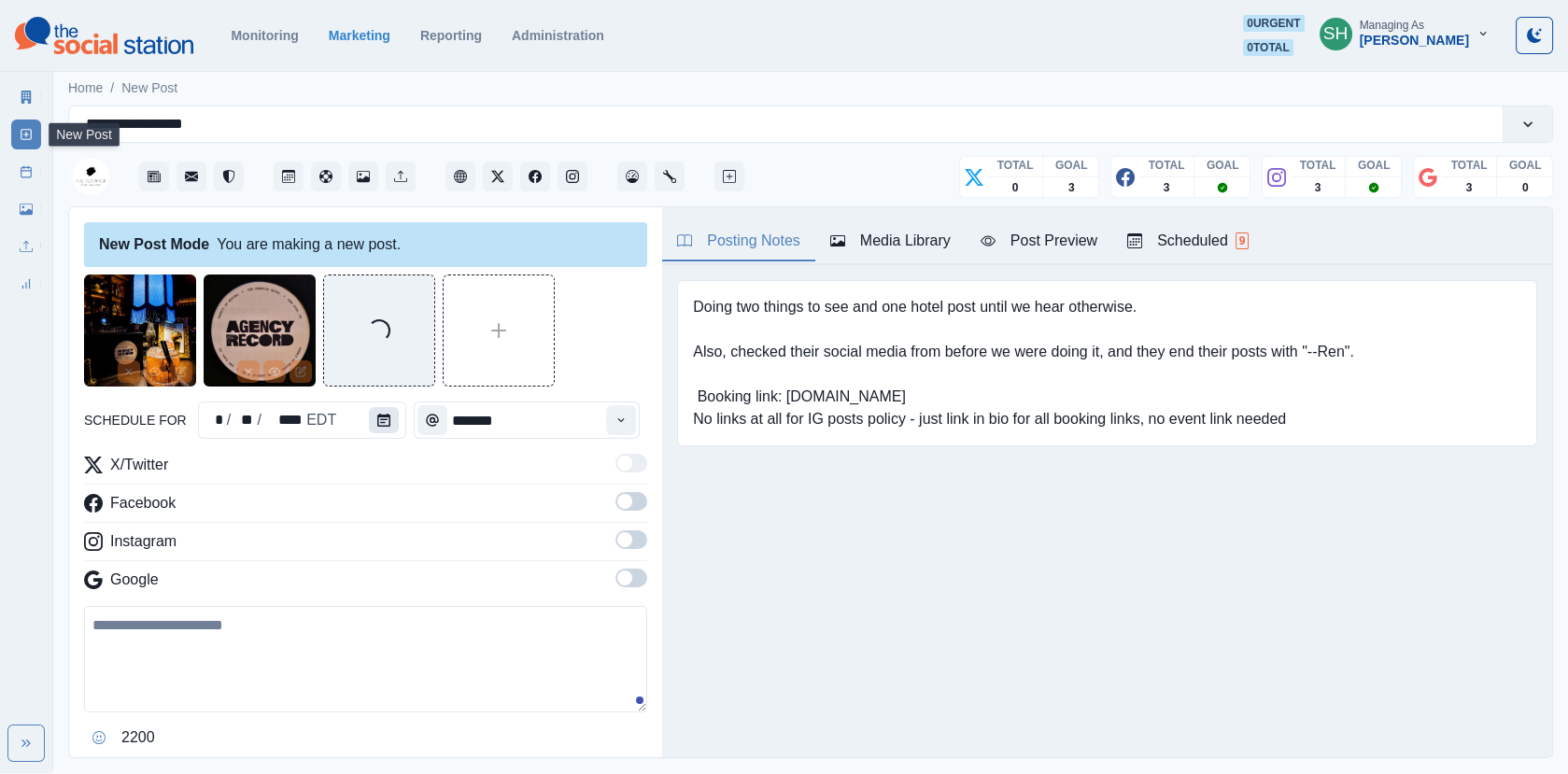
click at [382, 422] on icon "Calendar" at bounding box center [383, 420] width 13 height 13
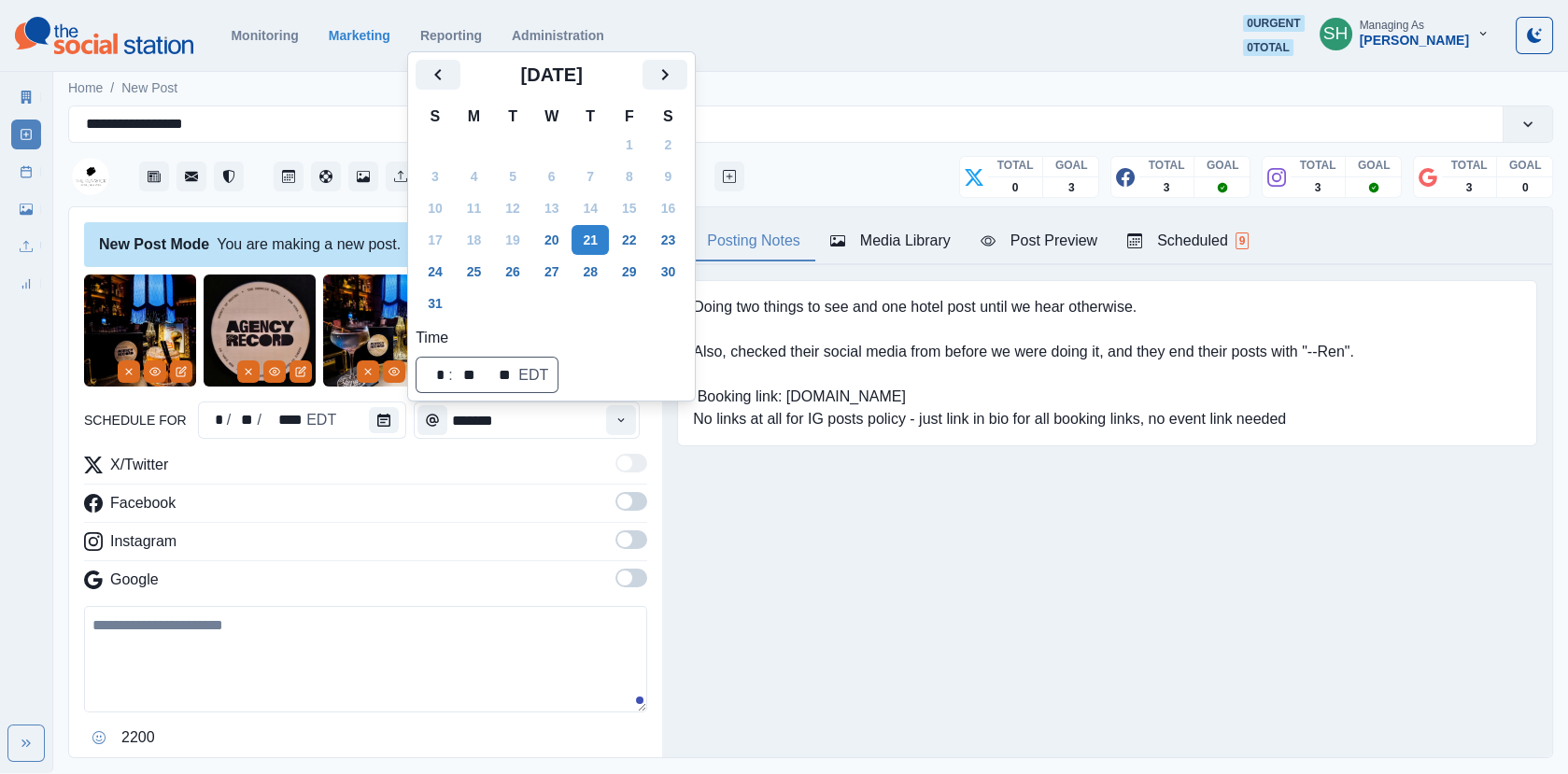
click at [467, 531] on div "Instagram" at bounding box center [365, 545] width 563 height 30
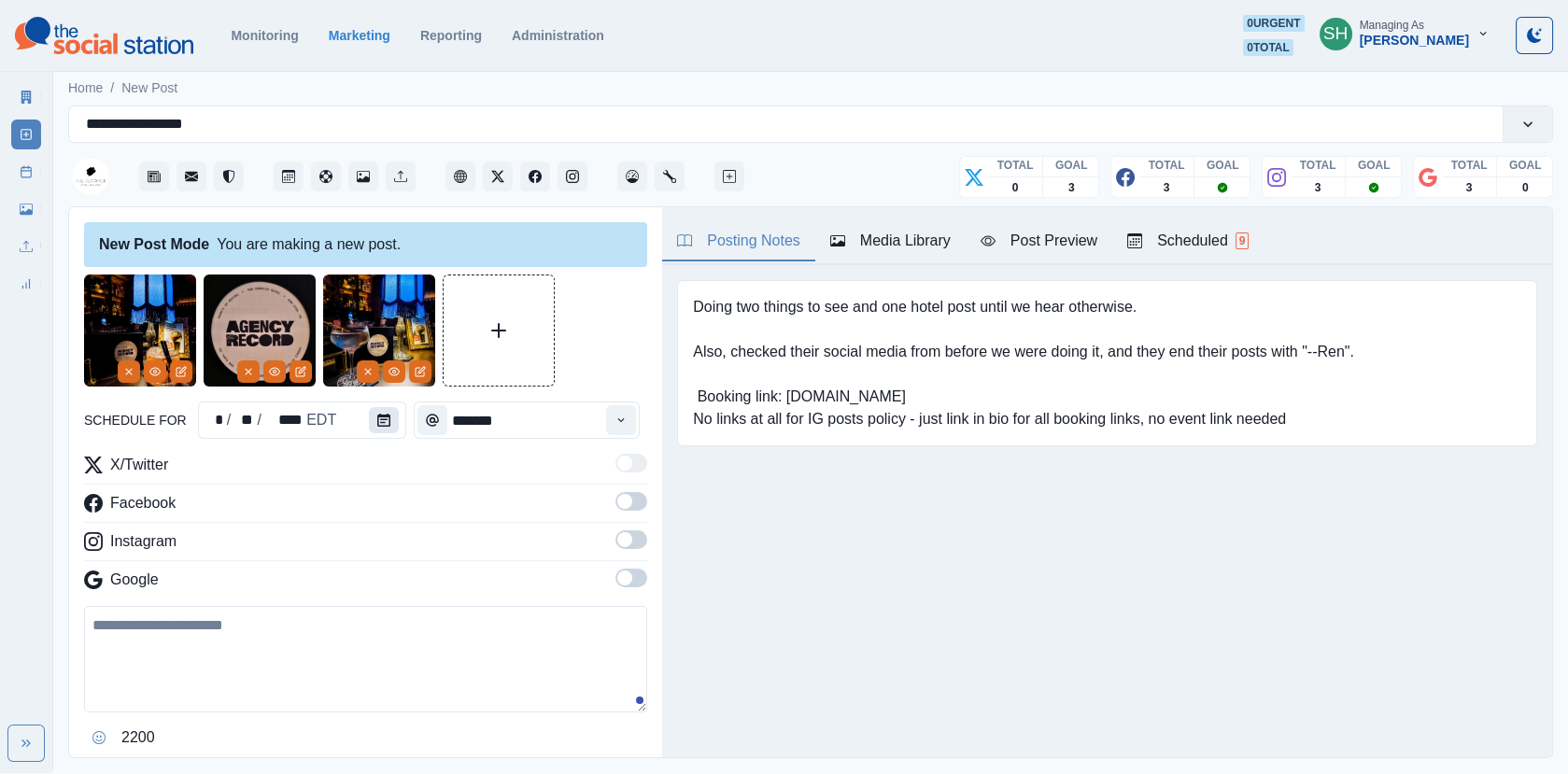
click at [377, 419] on icon "Calendar" at bounding box center [383, 420] width 13 height 13
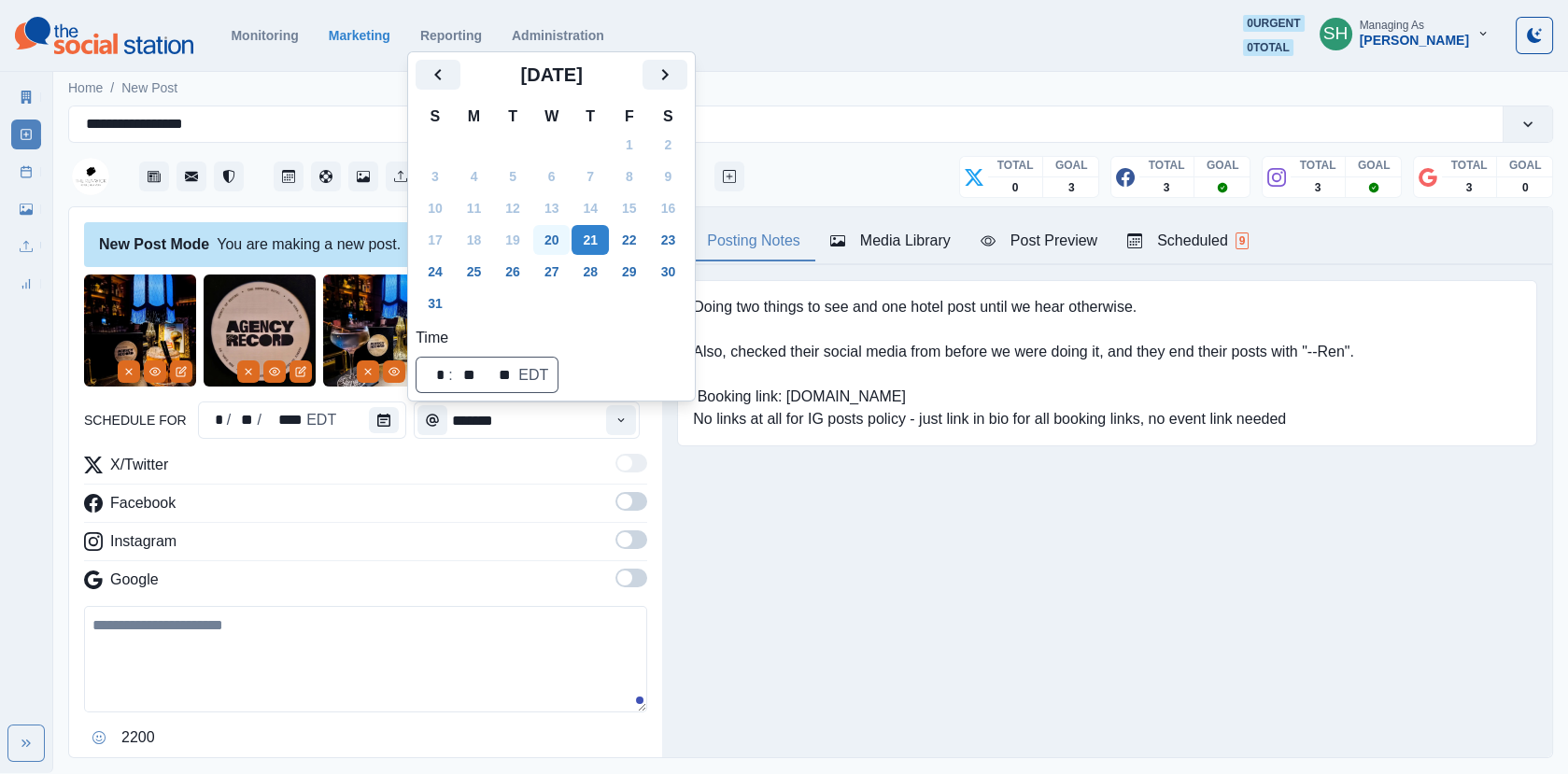
click at [559, 249] on button "20" at bounding box center [552, 240] width 38 height 30
click at [613, 413] on button "Time" at bounding box center [621, 420] width 30 height 30
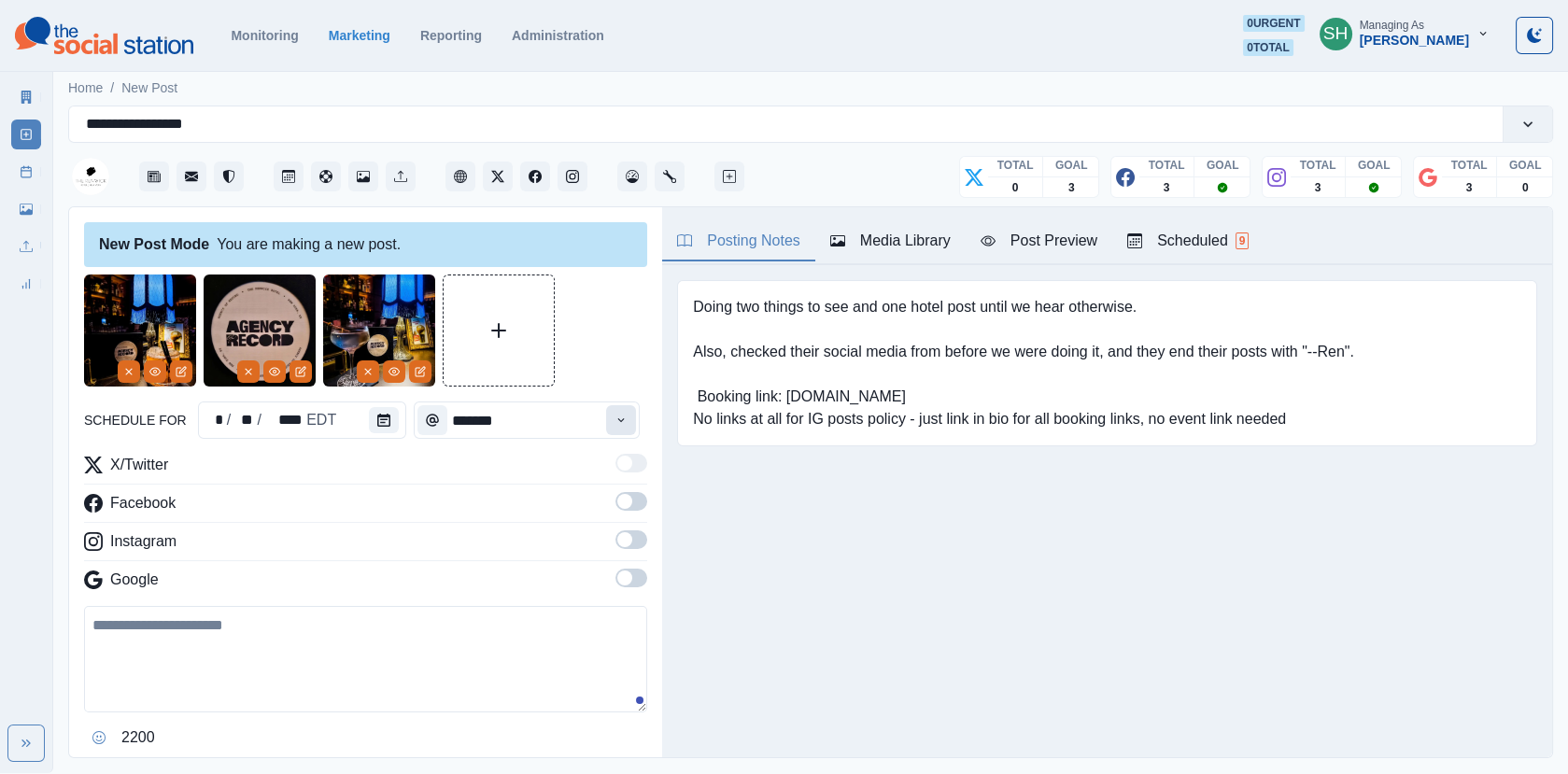
click at [620, 413] on button "Time" at bounding box center [621, 420] width 30 height 30
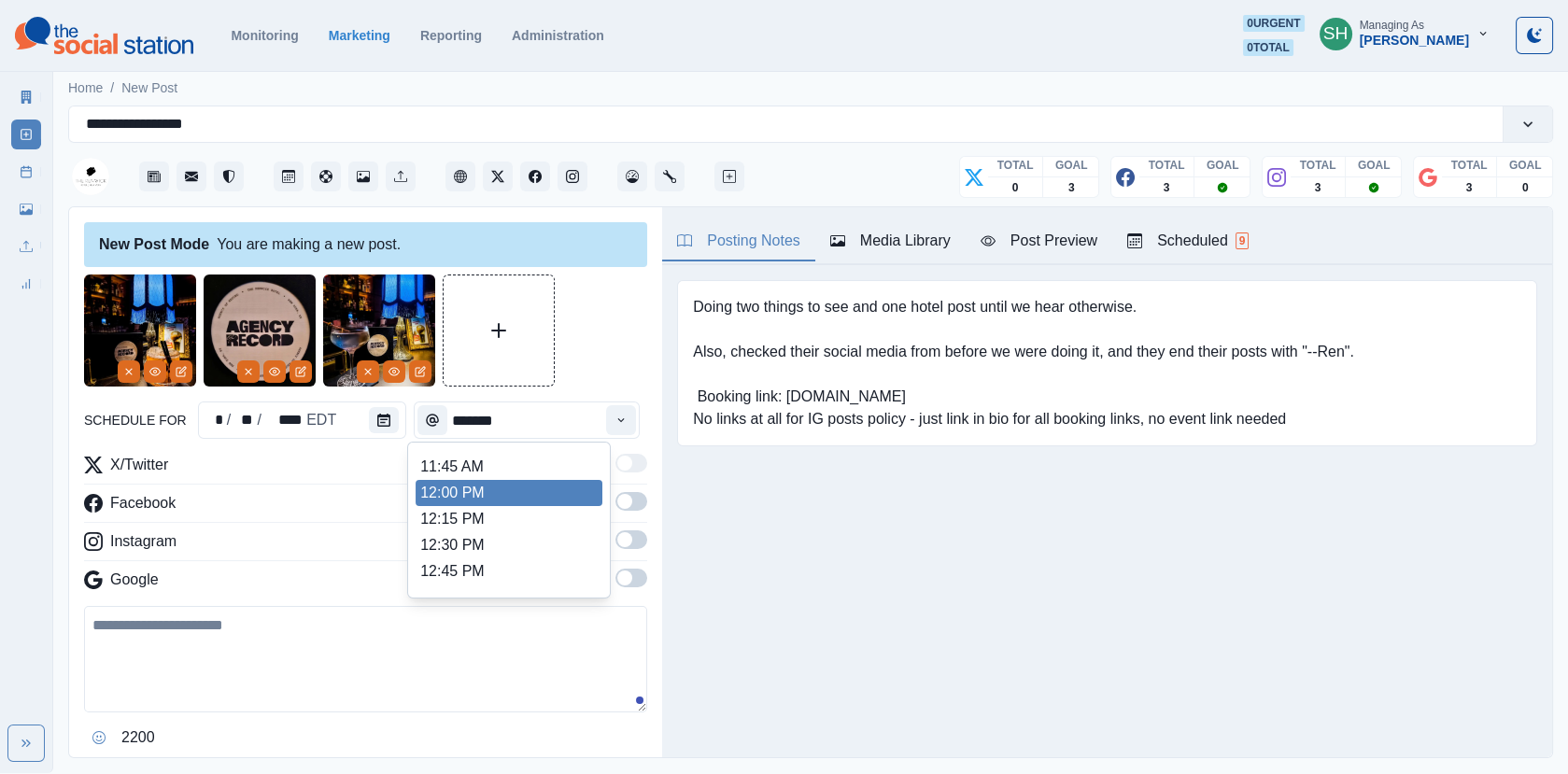
click at [510, 494] on li "12:00 PM" at bounding box center [509, 493] width 187 height 26
type input "********"
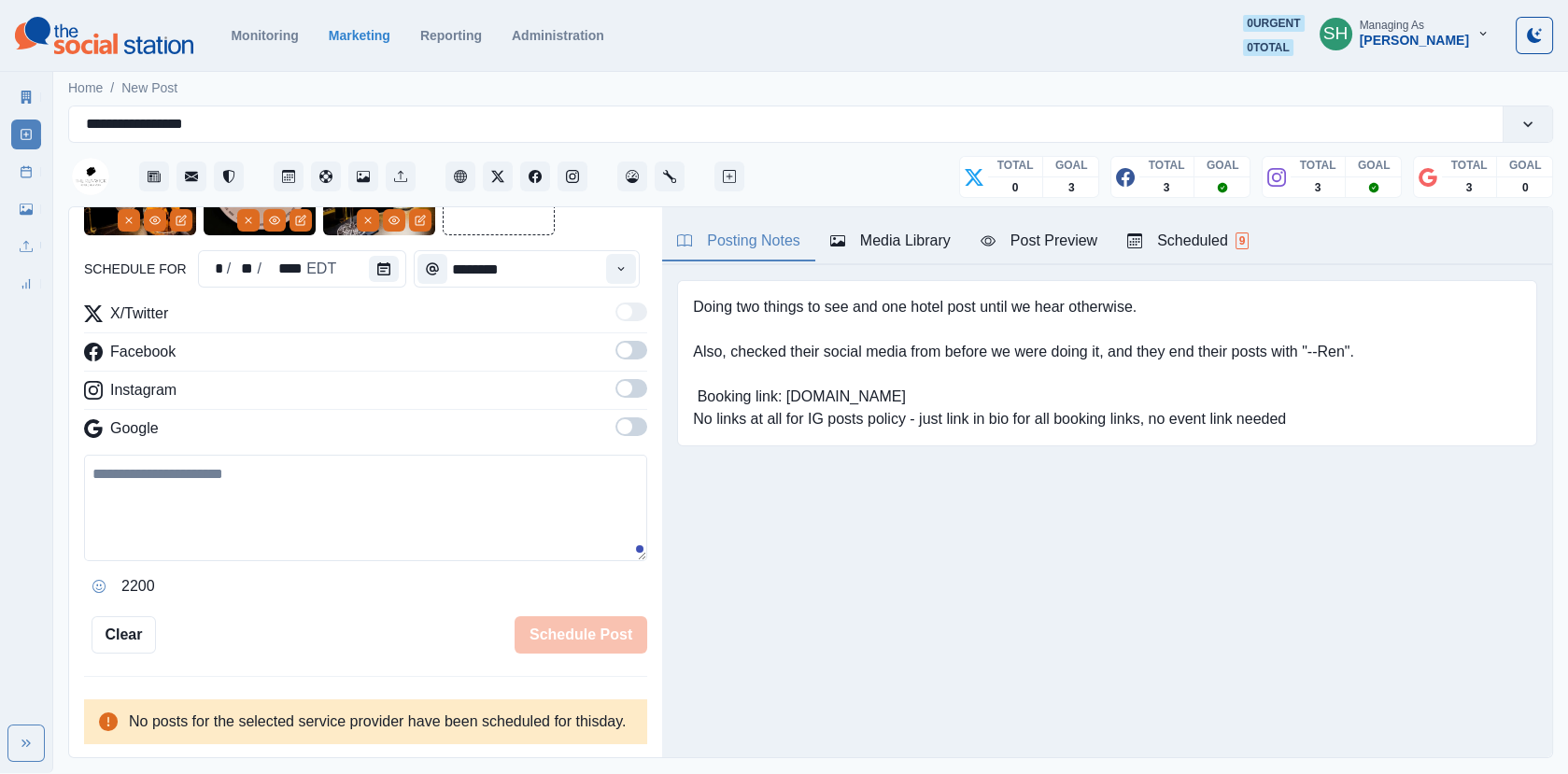
scroll to position [0, 0]
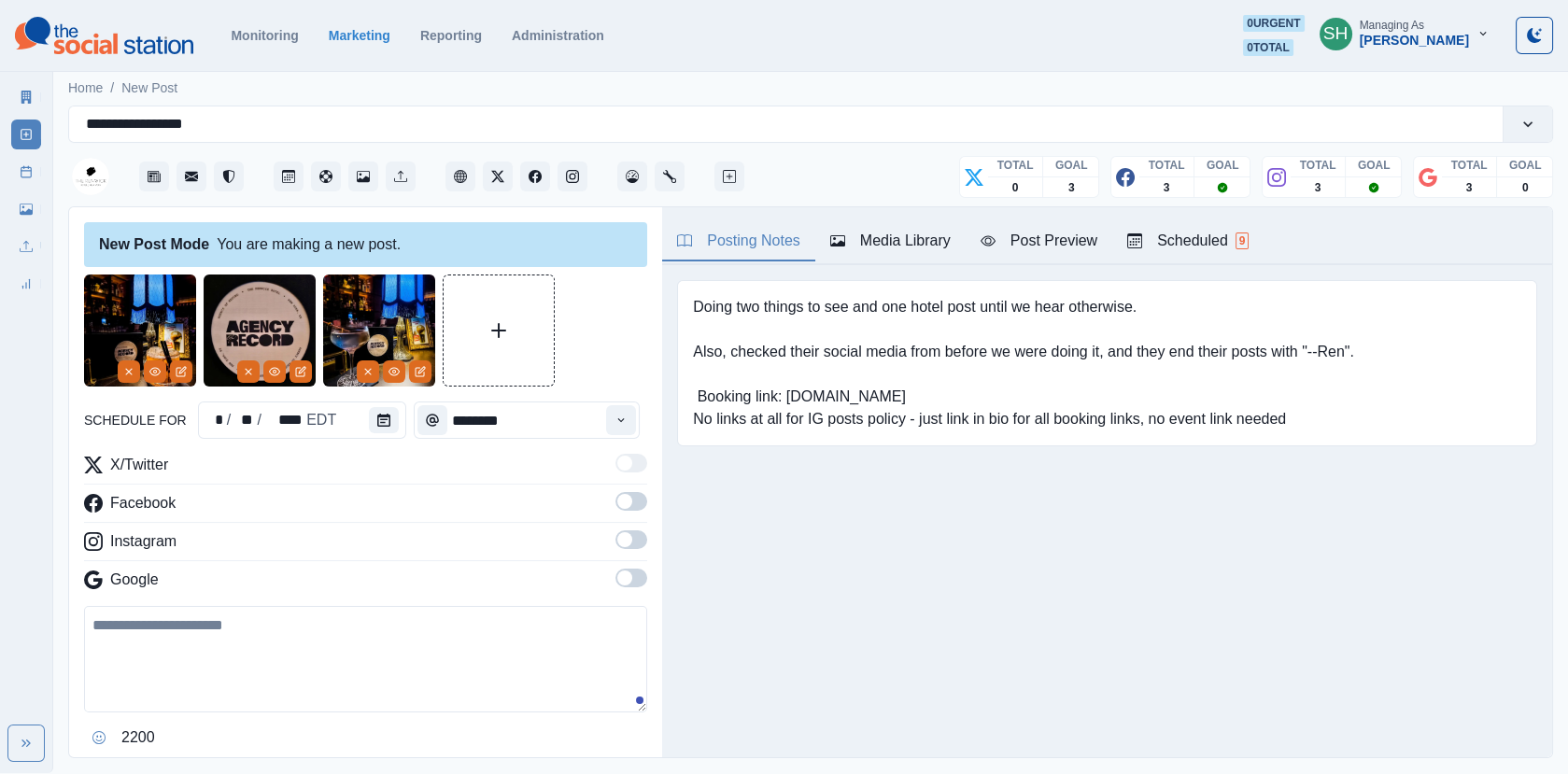
click at [630, 500] on span at bounding box center [624, 501] width 15 height 15
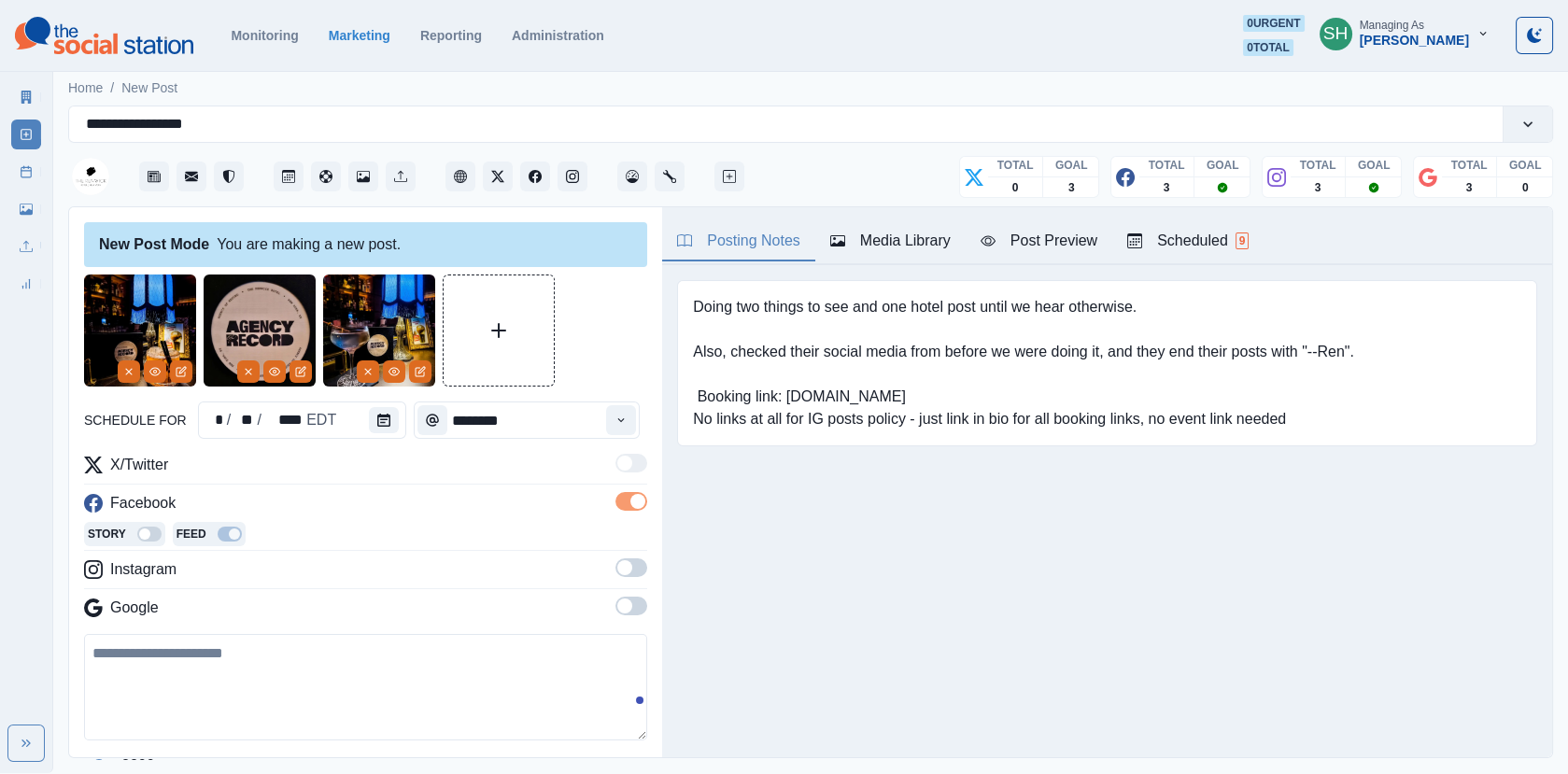
click at [629, 531] on div "Story Feed" at bounding box center [365, 536] width 563 height 28
click at [629, 550] on div "X/Twitter Facebook Story Feed Instagram Google" at bounding box center [365, 540] width 563 height 173
click at [629, 558] on span at bounding box center [631, 567] width 32 height 19
click at [625, 626] on span at bounding box center [624, 633] width 15 height 15
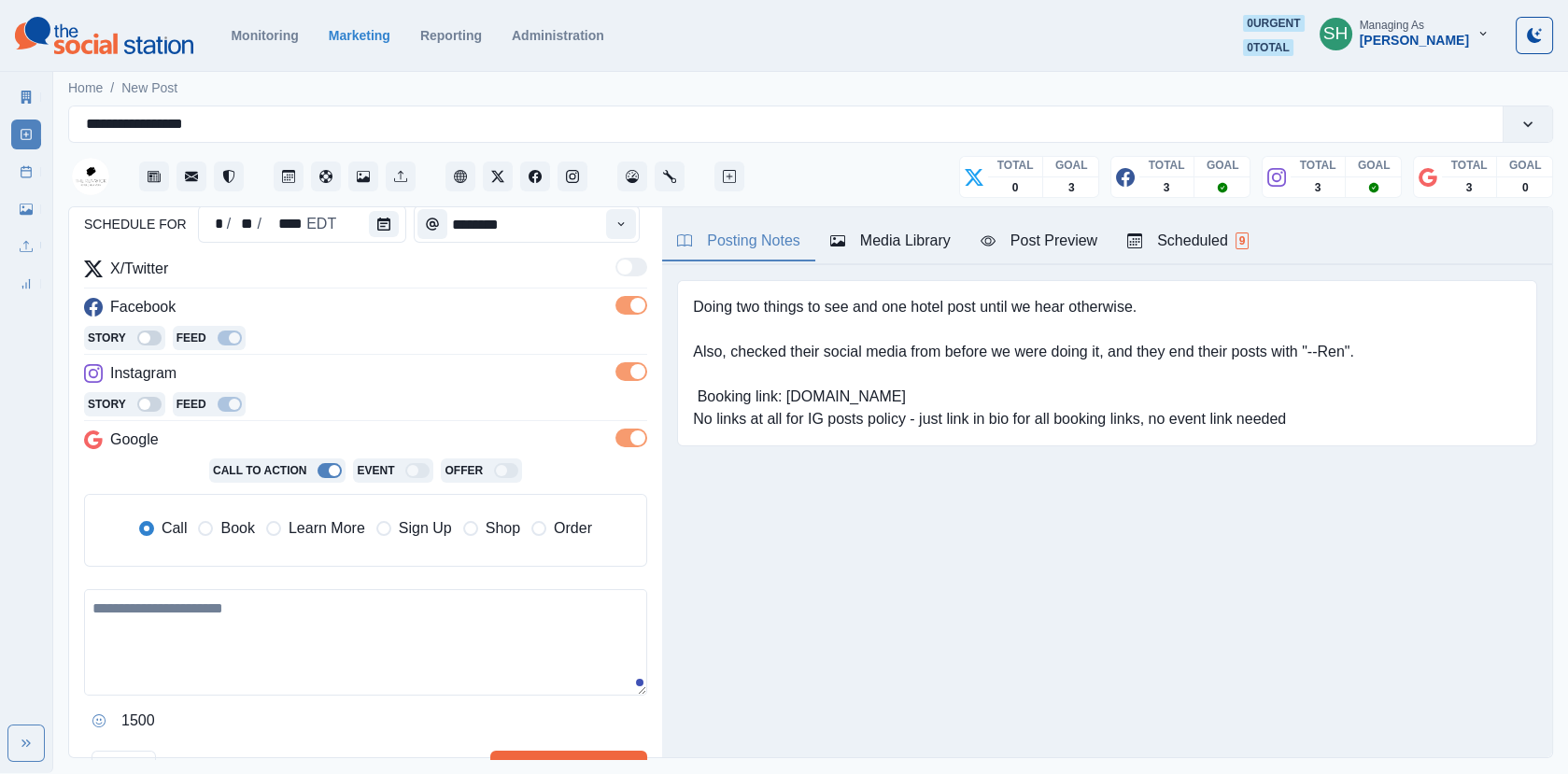
click at [244, 523] on span "Book" at bounding box center [237, 528] width 34 height 23
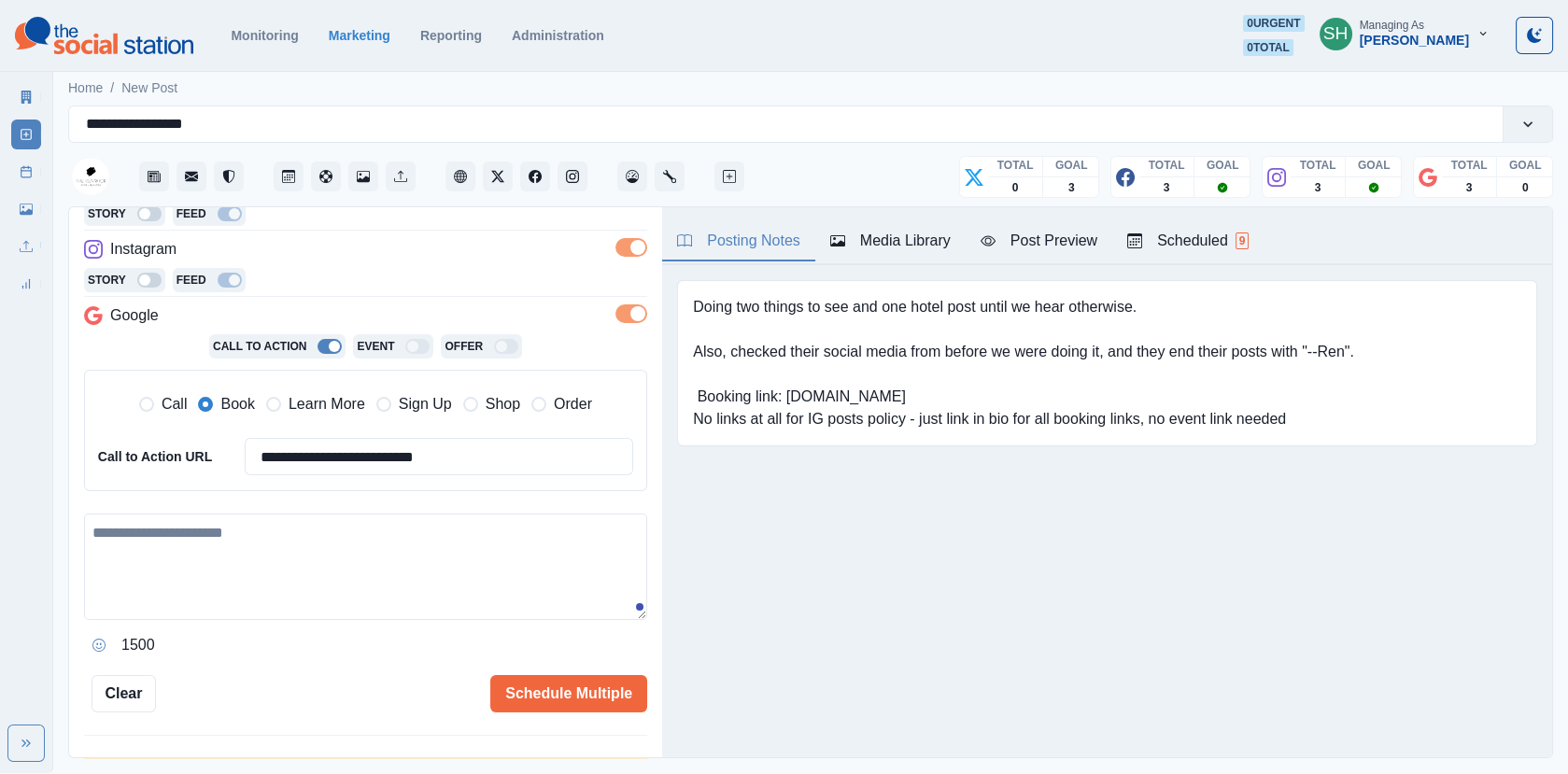
scroll to position [360, 0]
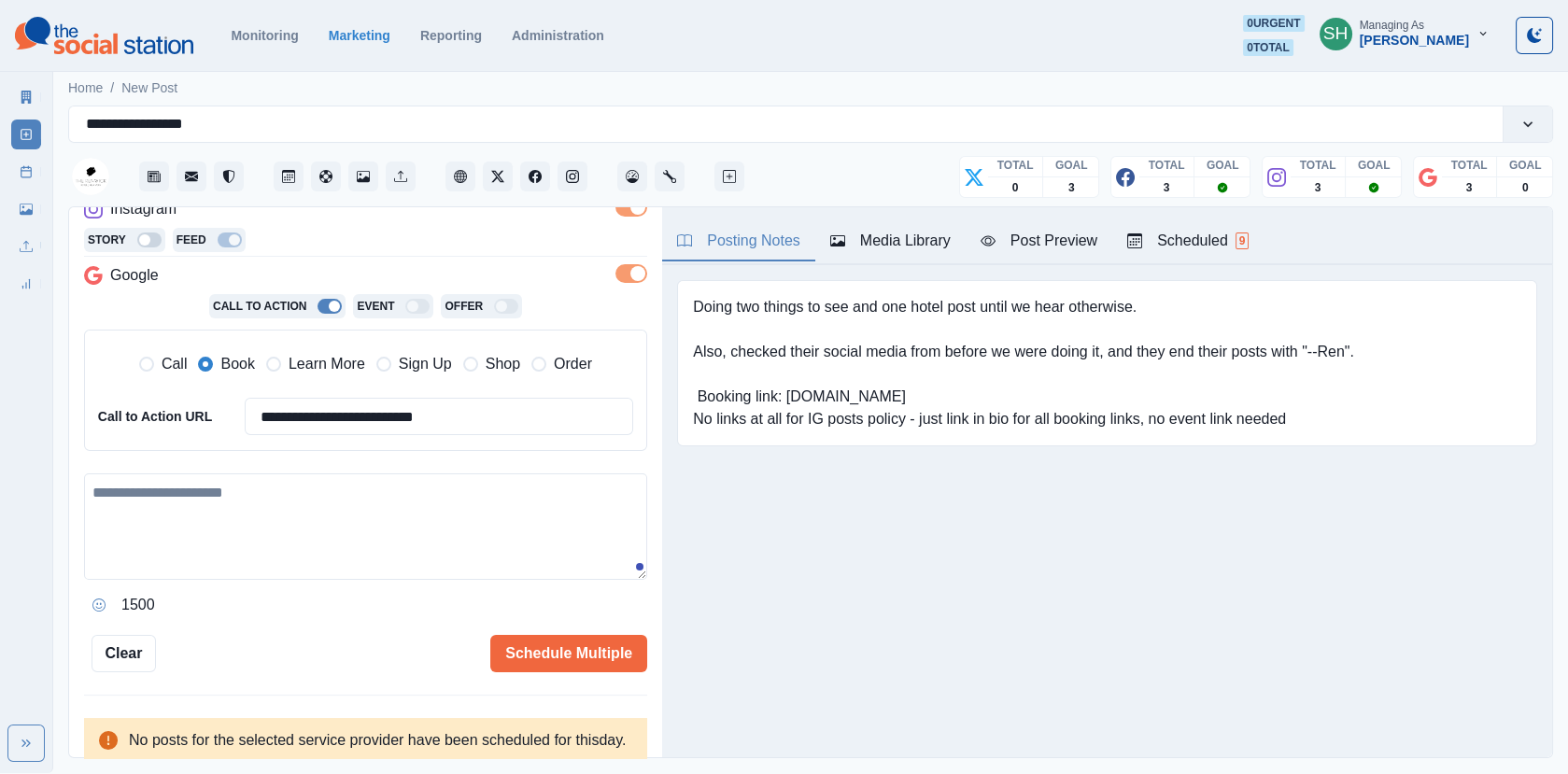
click at [238, 548] on textarea at bounding box center [365, 526] width 563 height 107
paste textarea "**********"
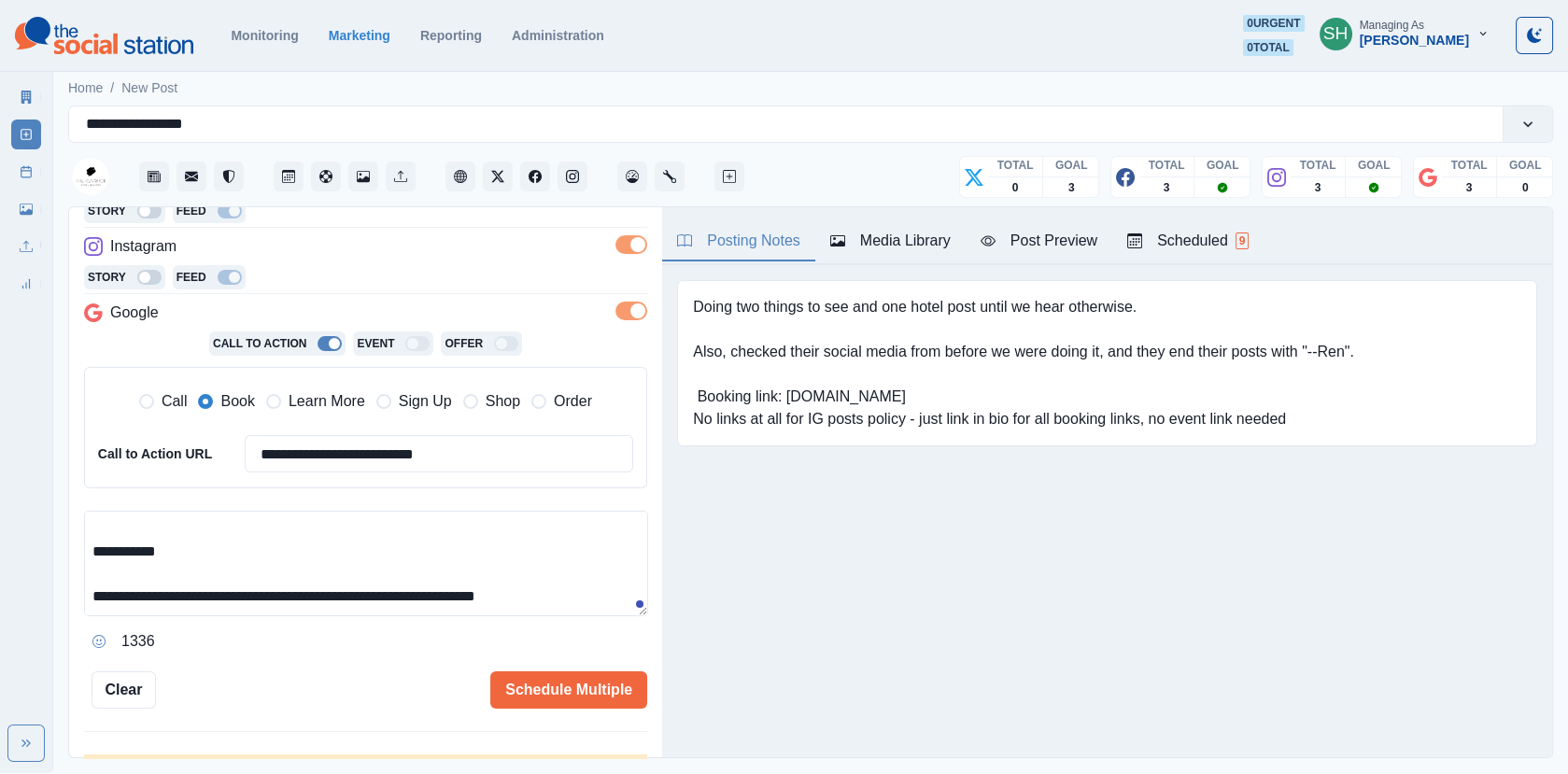
scroll to position [3, 0]
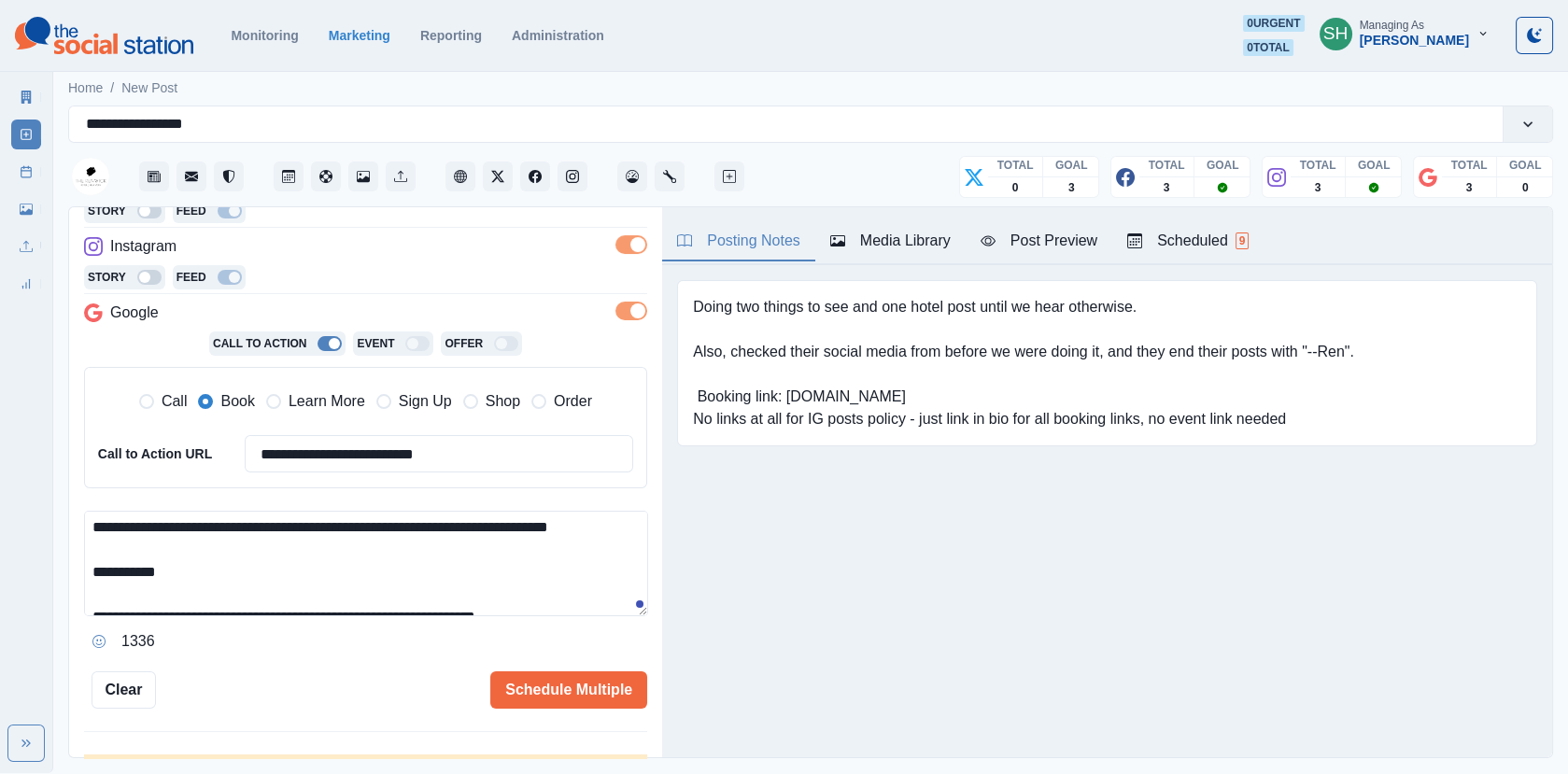
click at [88, 581] on textarea "**********" at bounding box center [365, 563] width 564 height 106
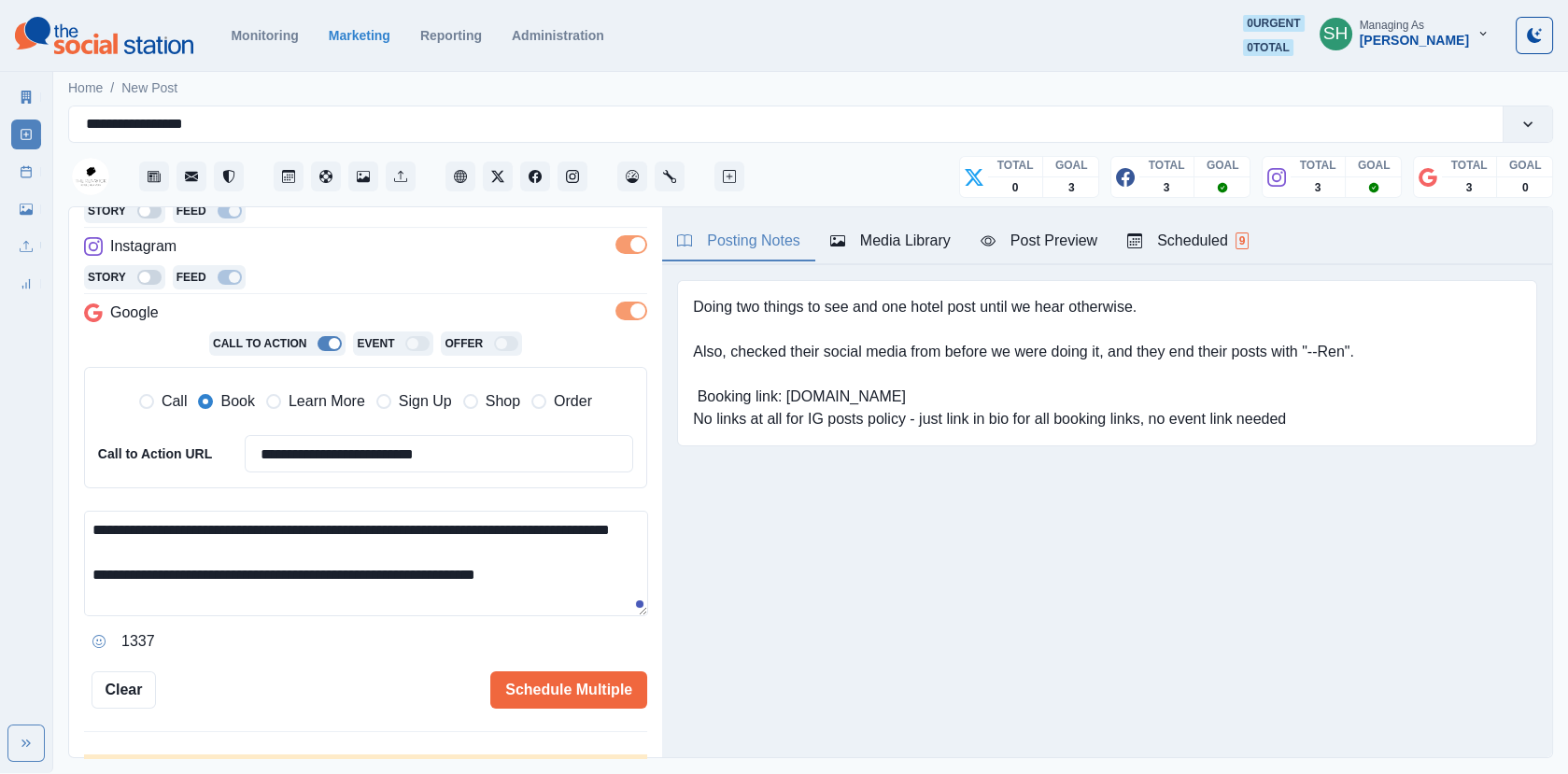
scroll to position [0, 0]
click at [1085, 241] on div "Post Preview" at bounding box center [1039, 241] width 117 height 23
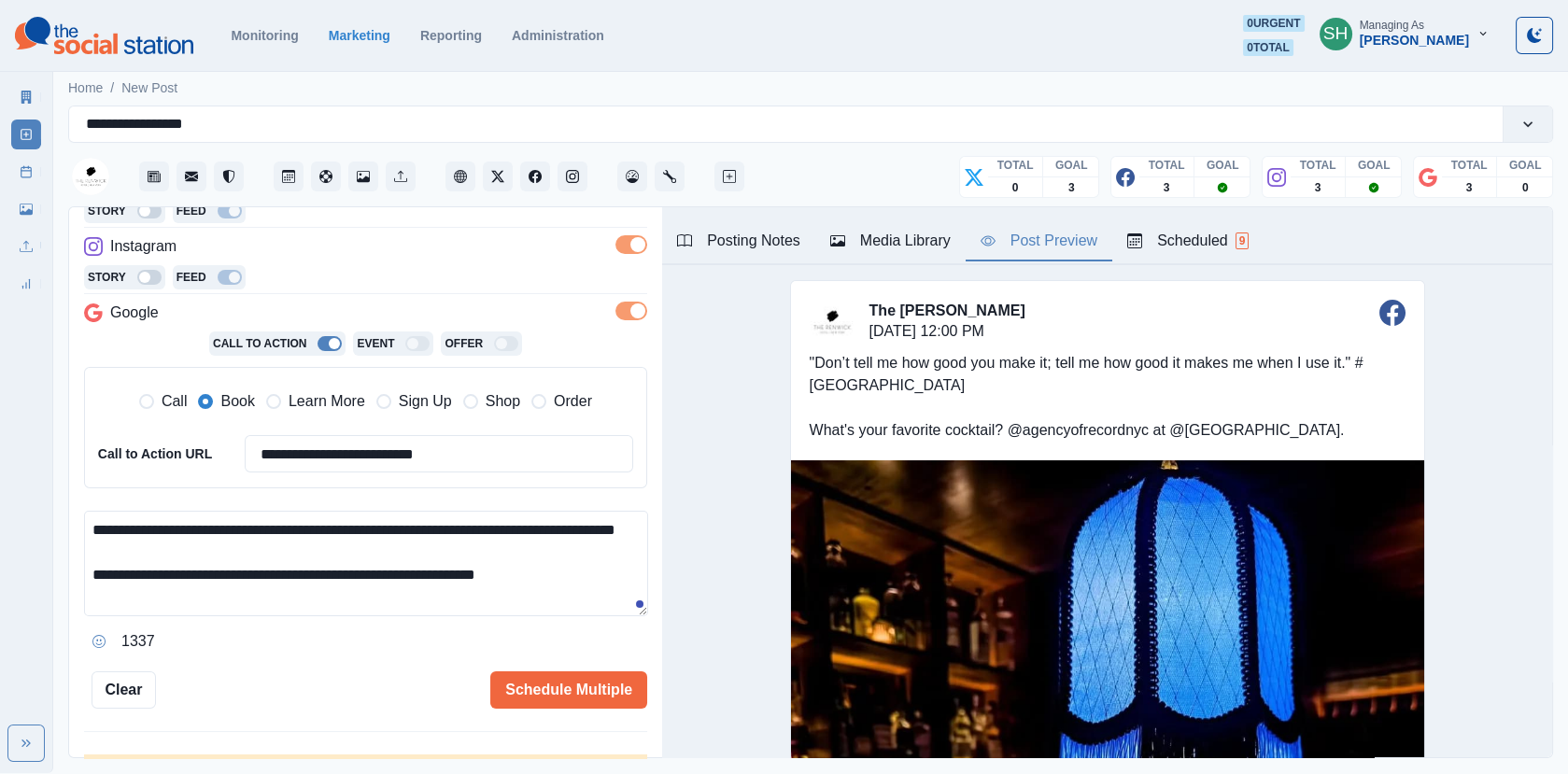
click at [603, 610] on textarea "**********" at bounding box center [365, 563] width 564 height 106
type textarea "**********"
click at [584, 688] on button "Schedule Multiple" at bounding box center [568, 690] width 157 height 38
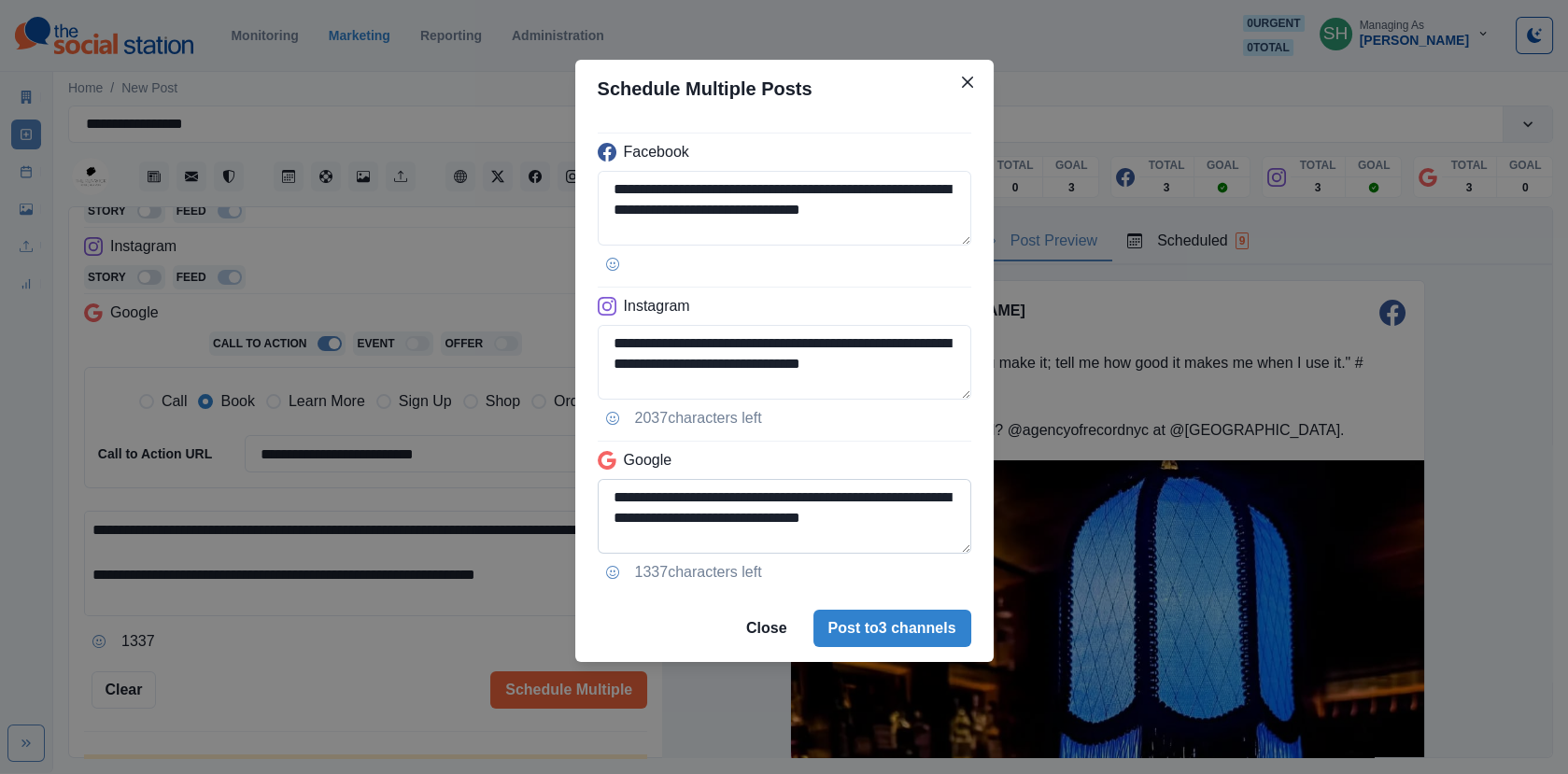
scroll to position [43, 0]
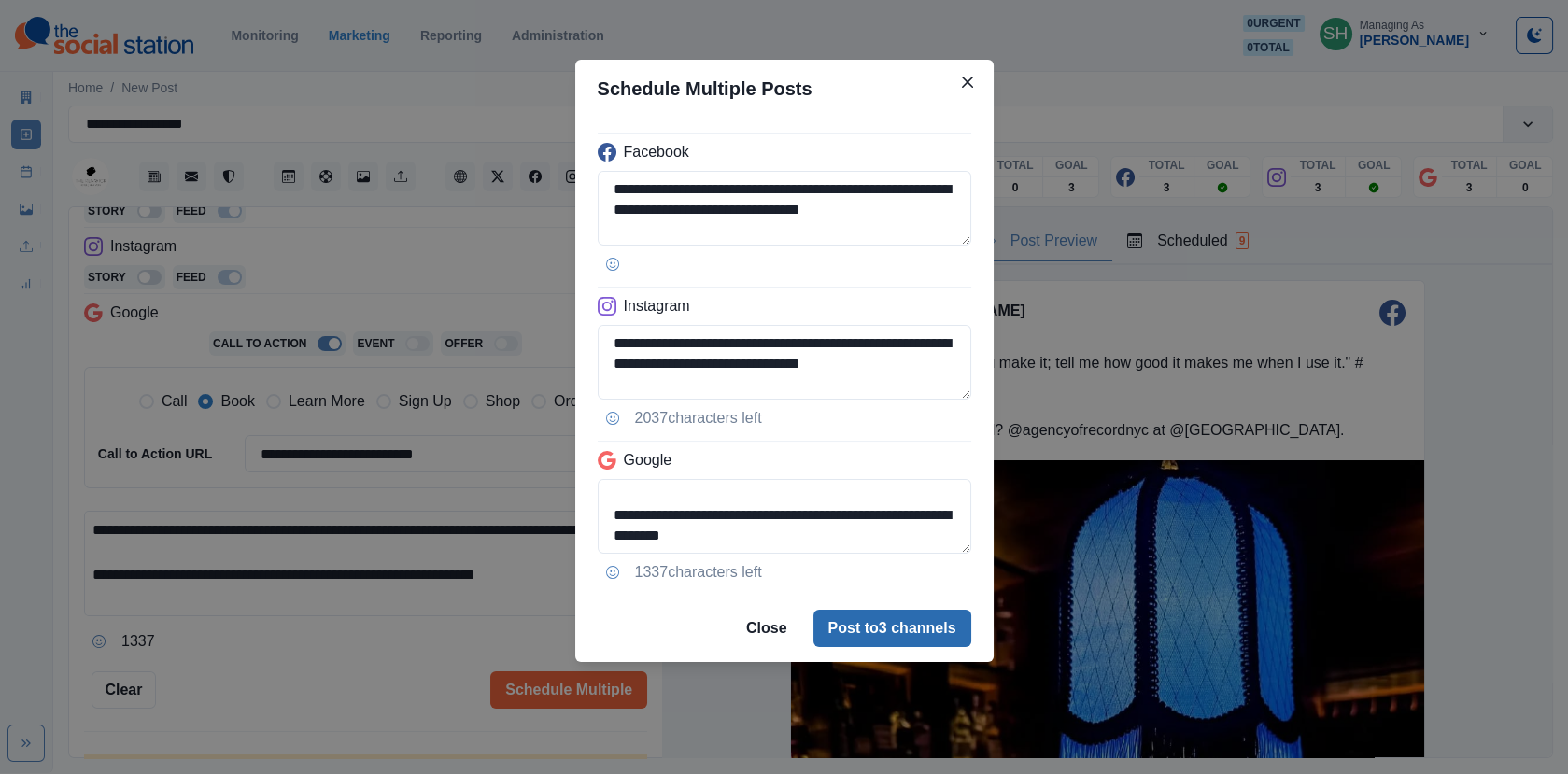
click at [864, 618] on button "Post to 3 channels" at bounding box center [893, 628] width 158 height 38
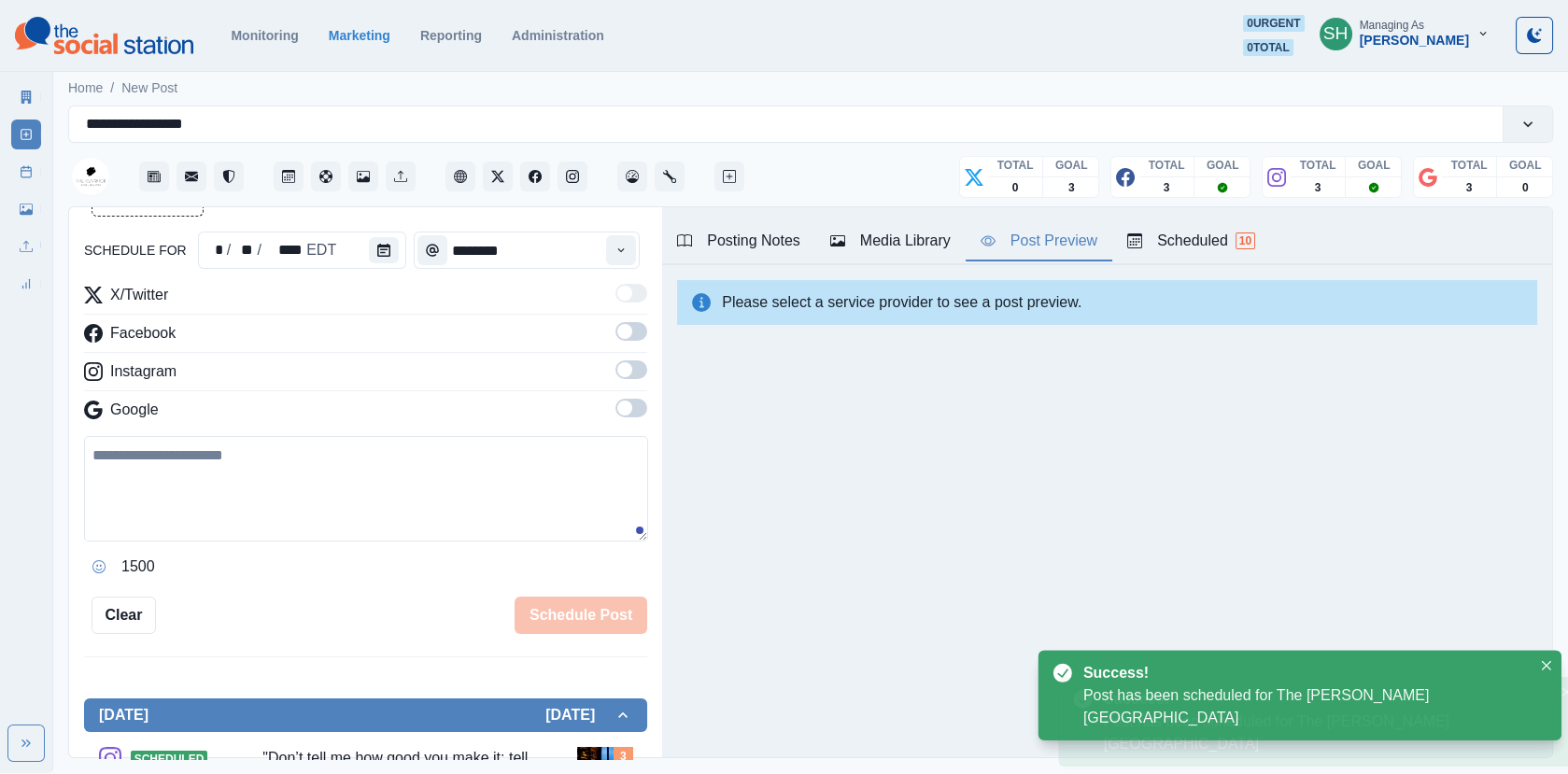
scroll to position [323, 0]
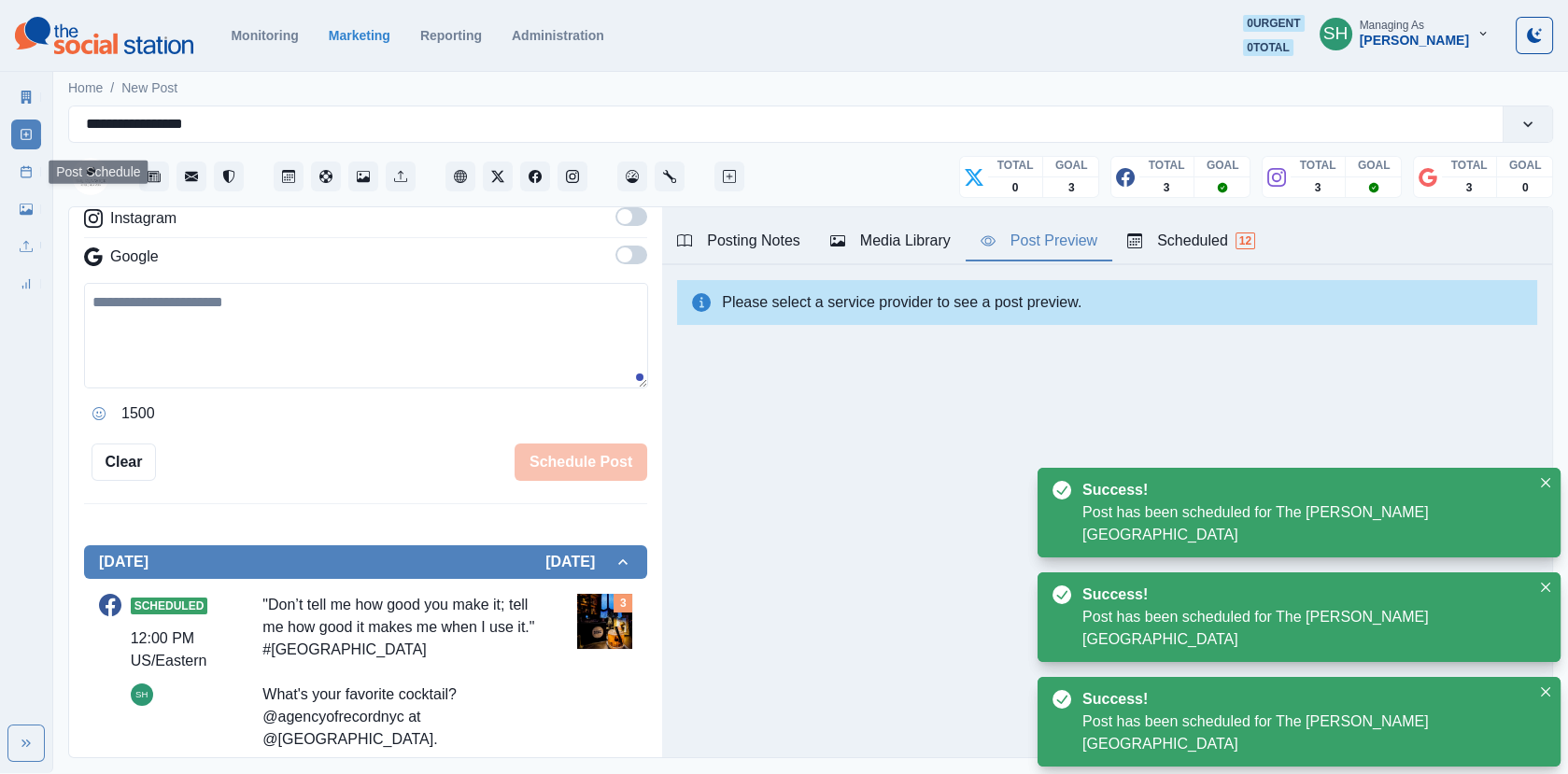
click at [32, 176] on icon at bounding box center [26, 171] width 13 height 13
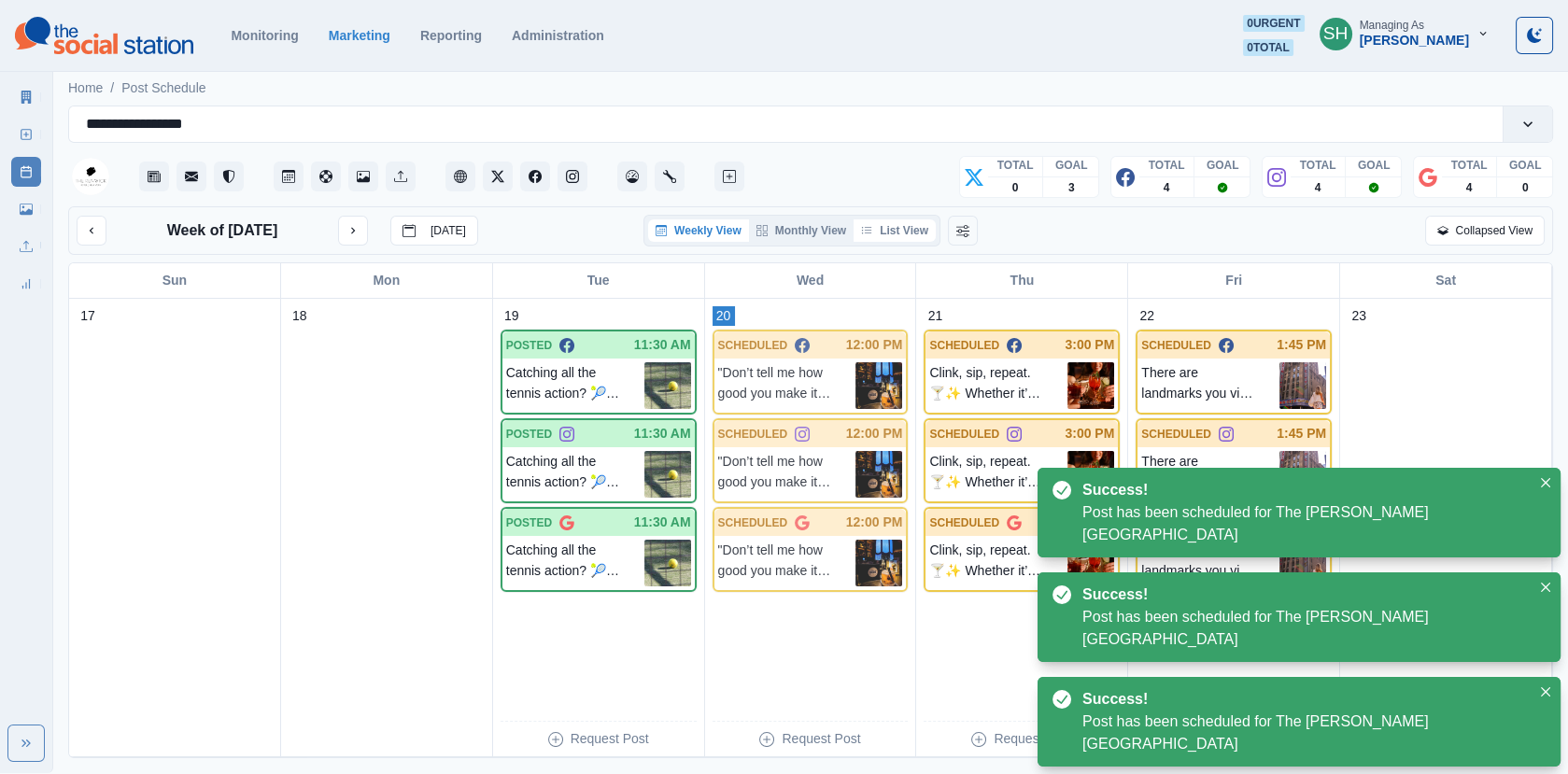
click at [919, 231] on button "List View" at bounding box center [894, 230] width 82 height 23
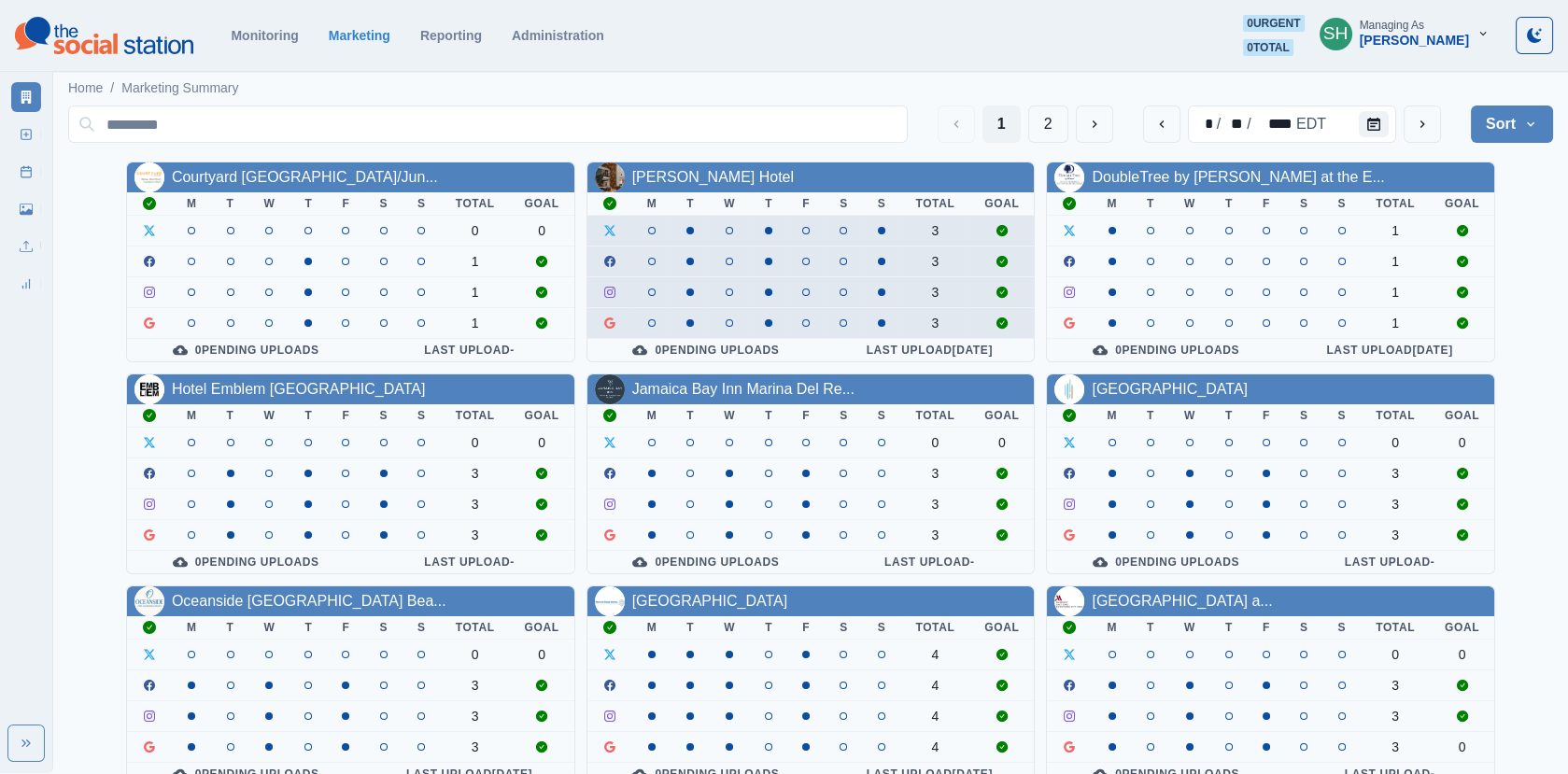
scroll to position [227, 0]
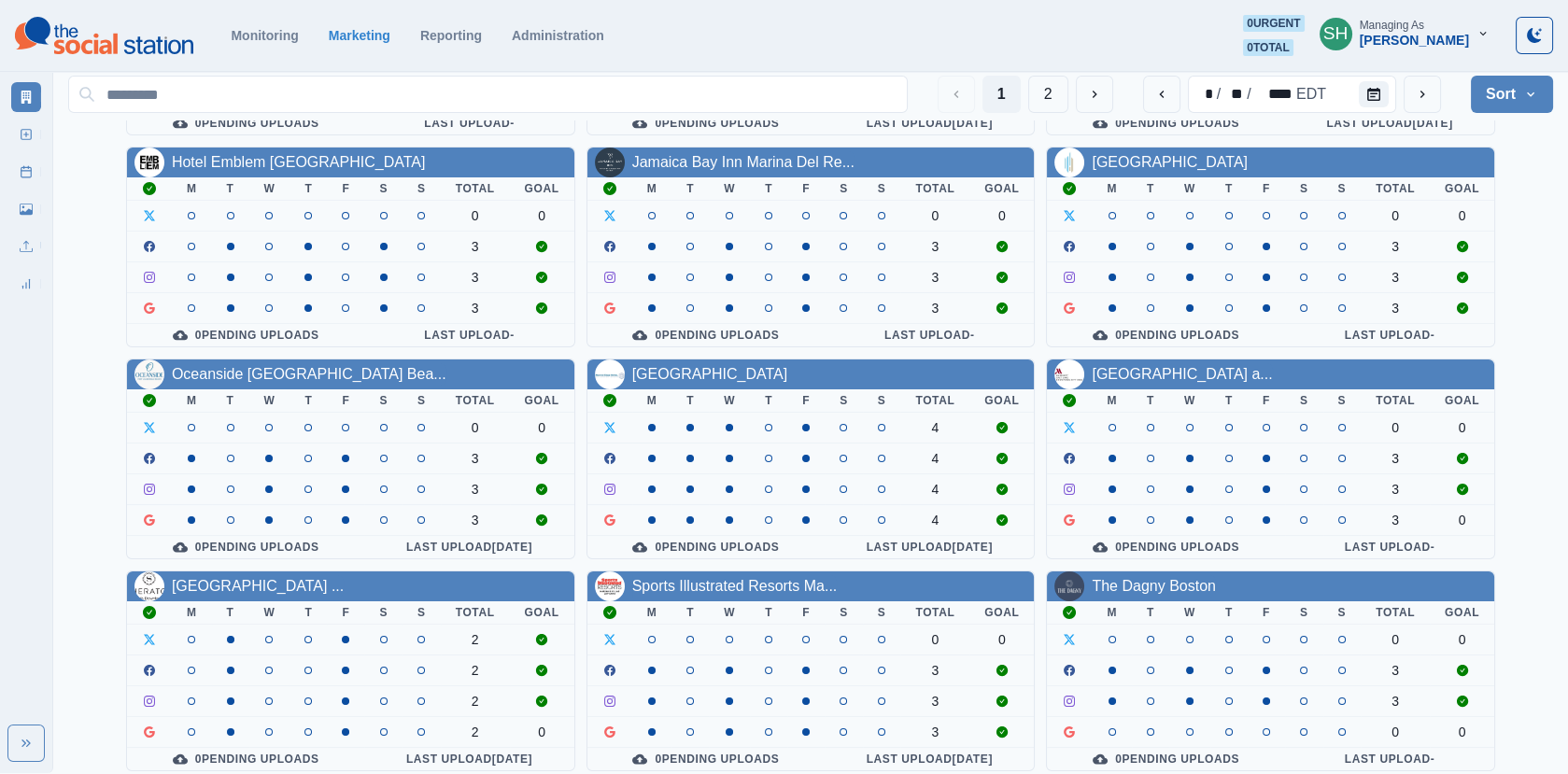
click at [677, 378] on div "[GEOGRAPHIC_DATA]" at bounding box center [710, 374] width 156 height 23
click at [669, 366] on link "[GEOGRAPHIC_DATA]" at bounding box center [710, 374] width 156 height 16
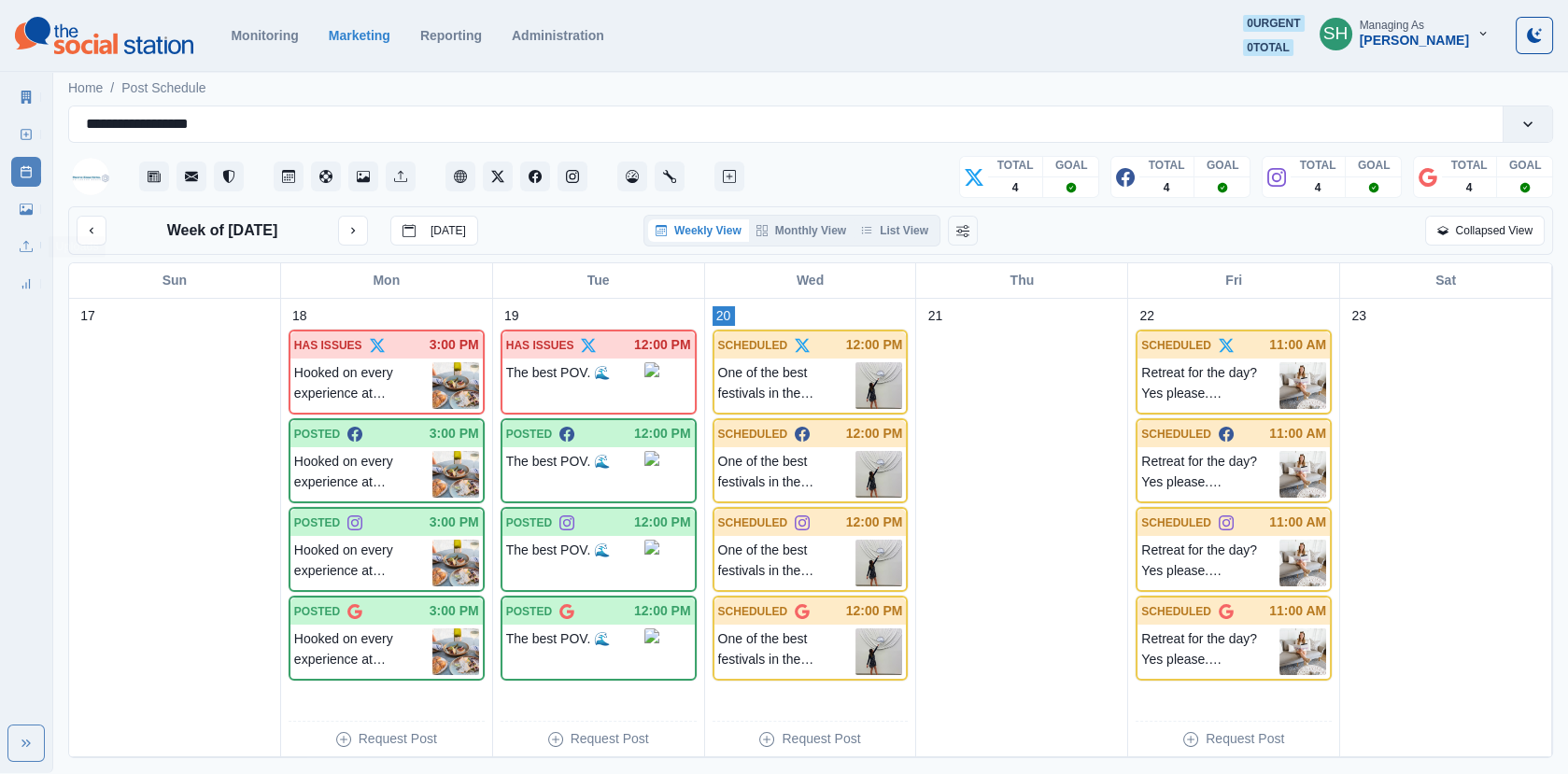
click at [12, 225] on div "Uploads" at bounding box center [26, 243] width 30 height 38
click at [12, 221] on link "Media Library" at bounding box center [26, 209] width 30 height 30
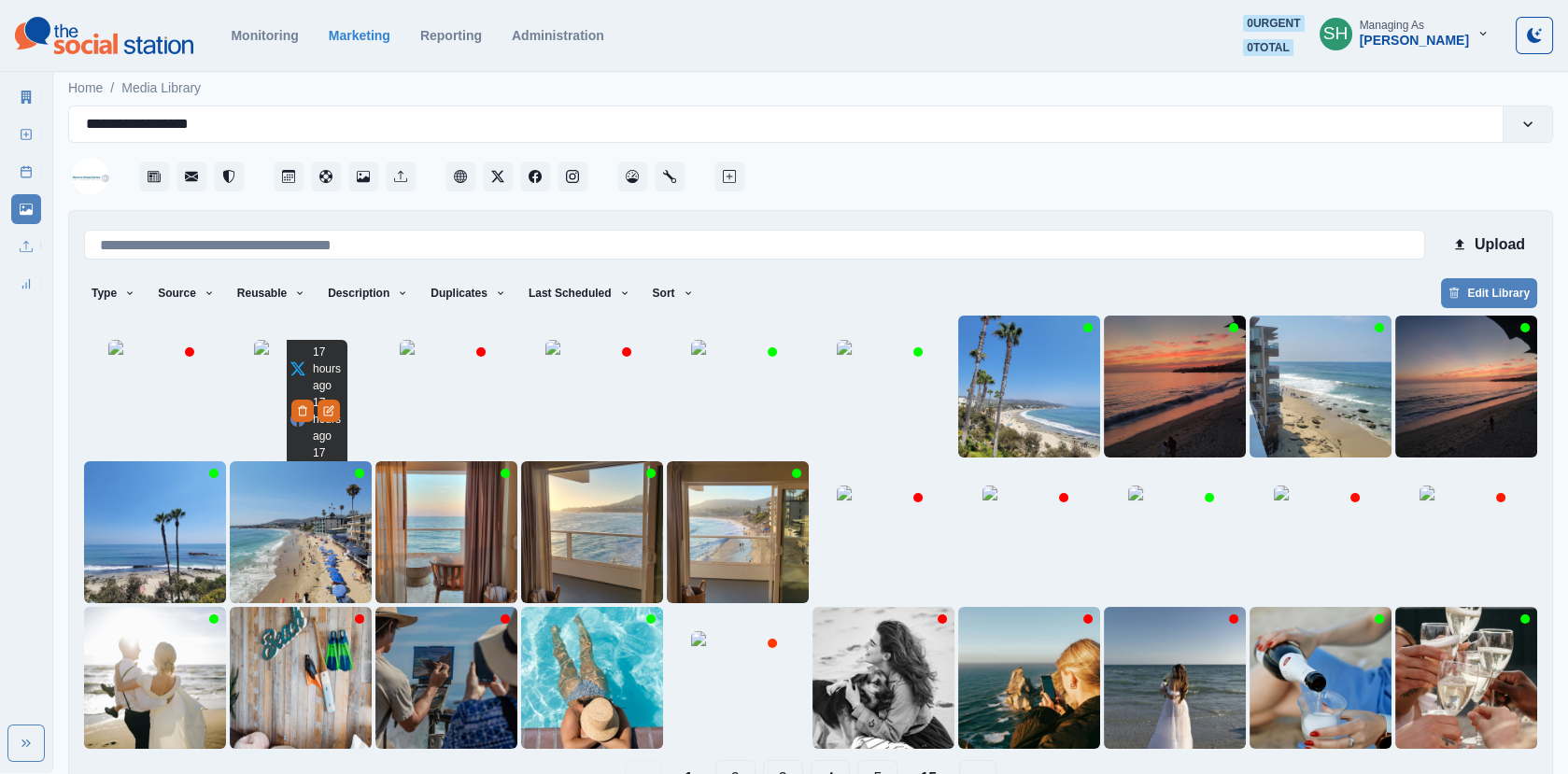
click at [262, 397] on img at bounding box center [300, 386] width 94 height 94
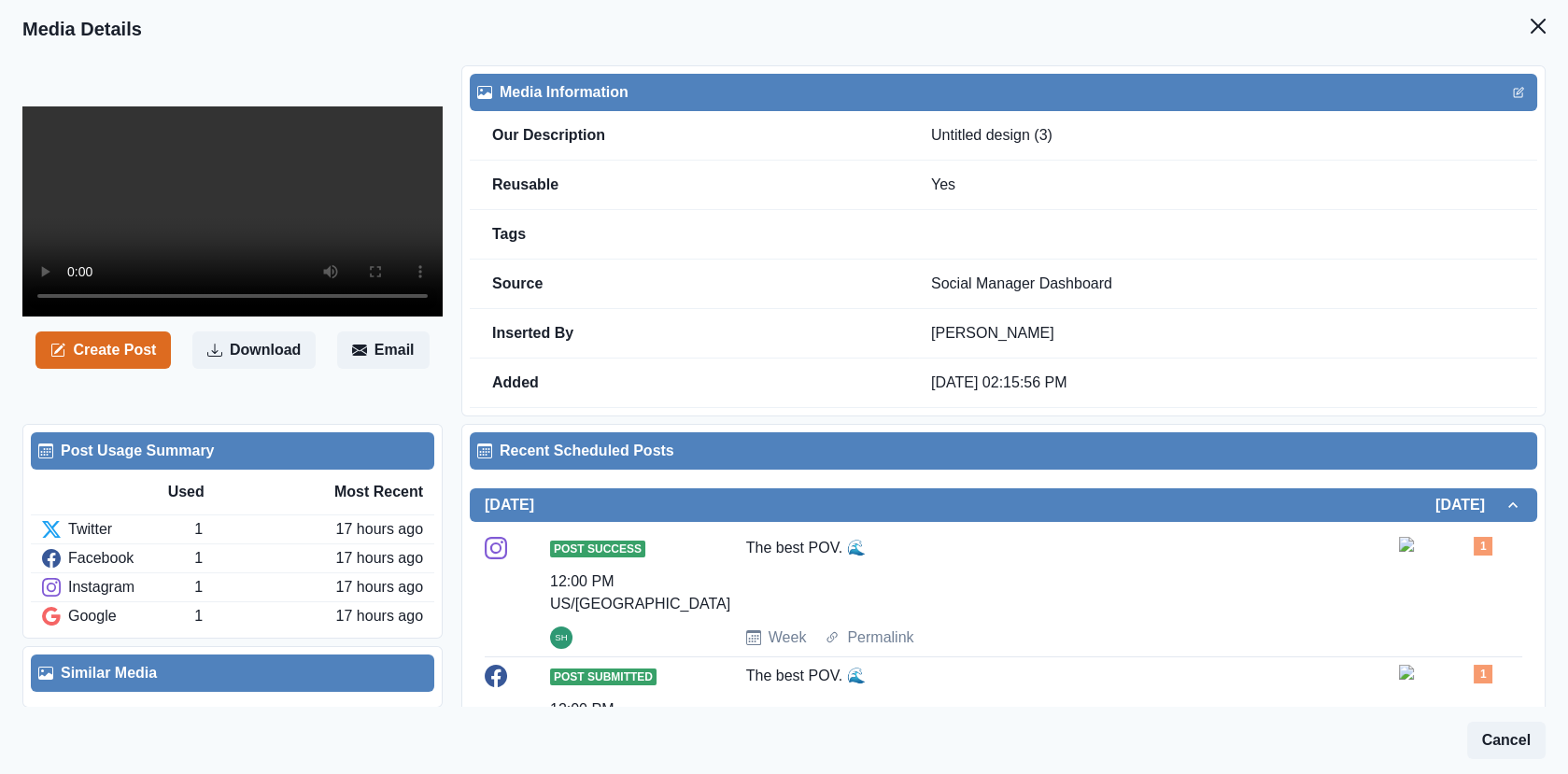
click at [266, 317] on video at bounding box center [232, 211] width 420 height 210
click at [1538, 23] on icon "Close" at bounding box center [1537, 26] width 15 height 15
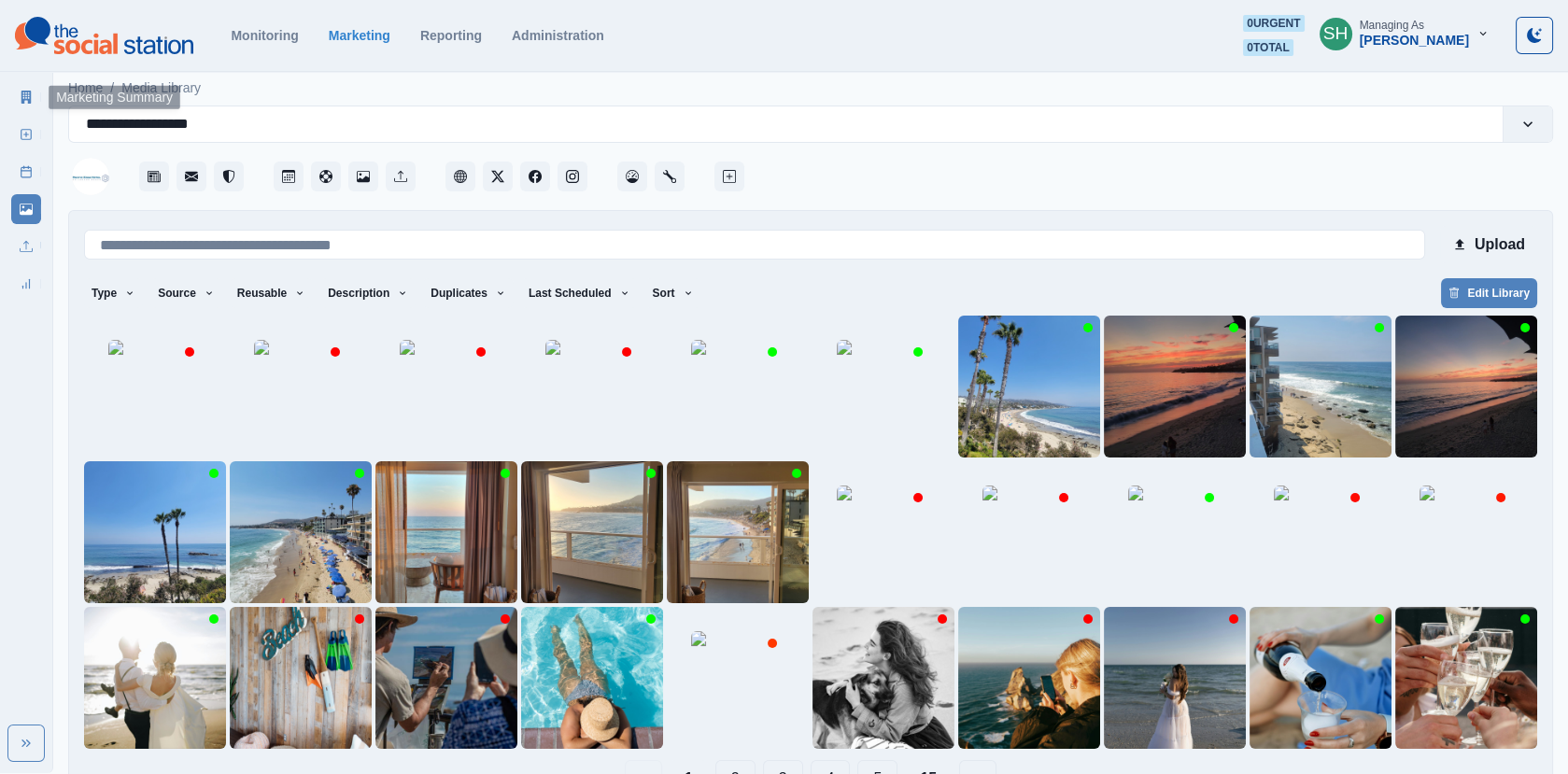
click at [20, 95] on icon at bounding box center [26, 97] width 13 height 13
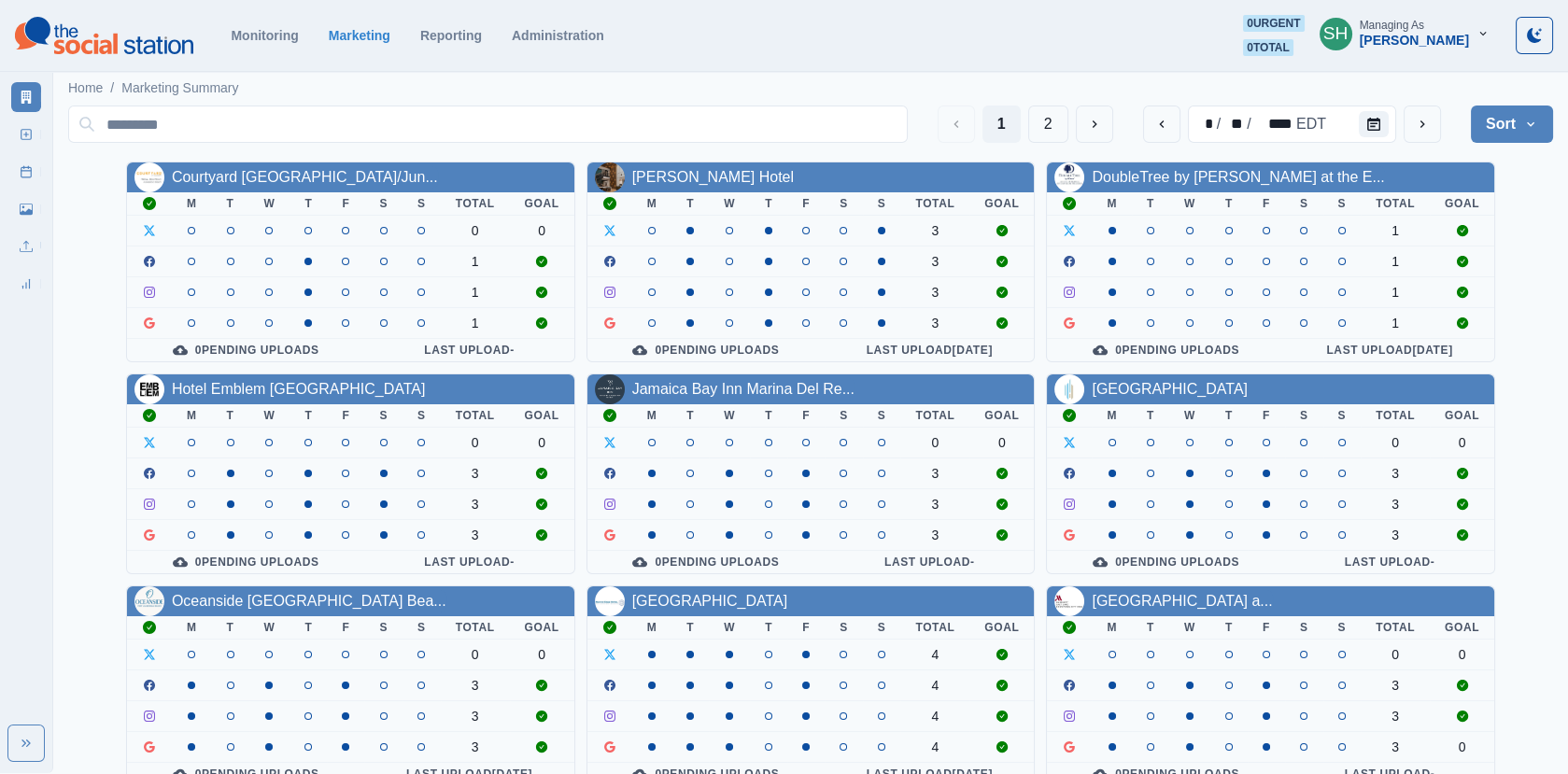
click at [1417, 29] on div "Managing As" at bounding box center [1391, 25] width 64 height 13
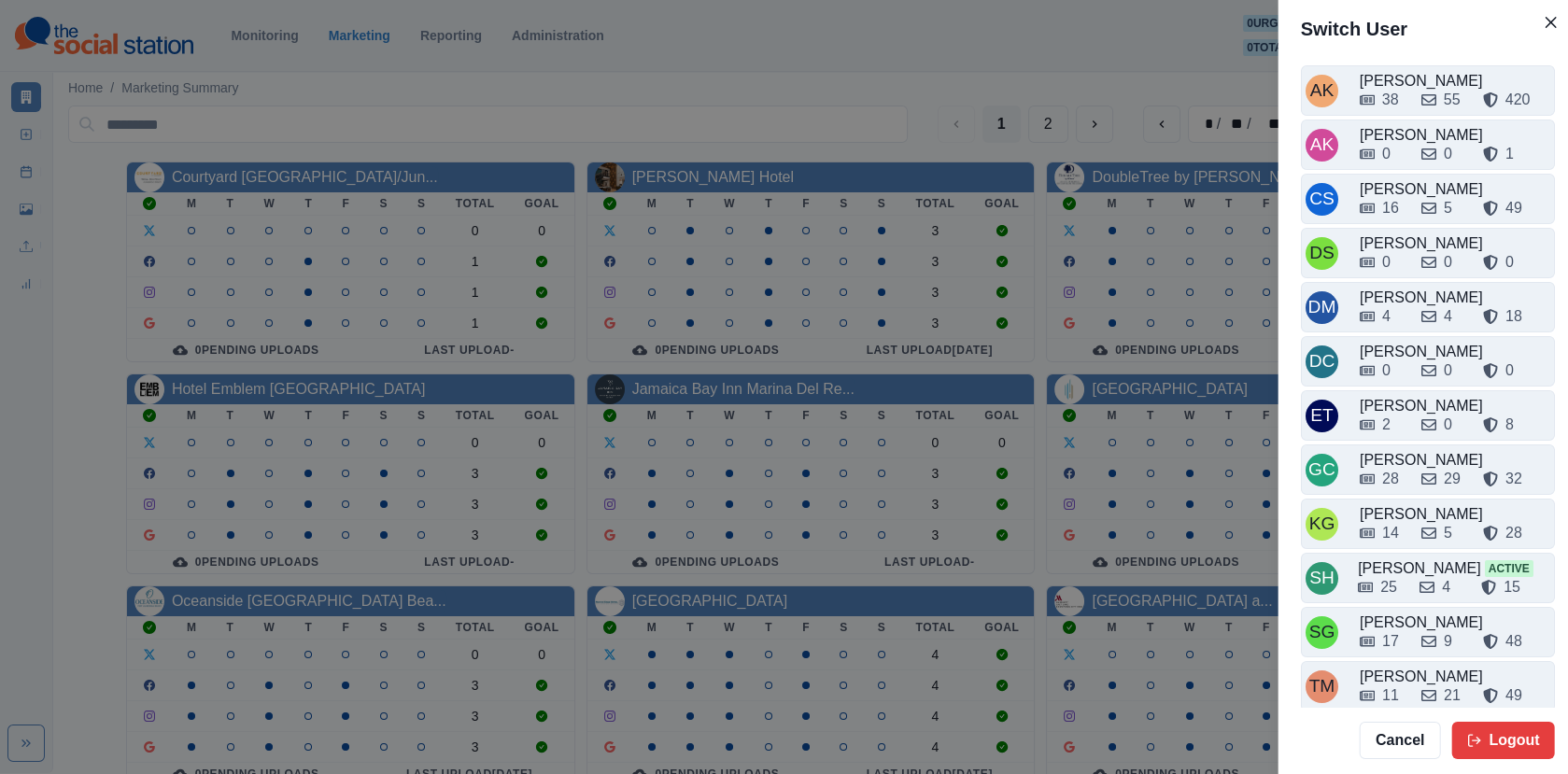
click at [999, 194] on div "Switch User AK [PERSON_NAME] 38 55 420 AK [PERSON_NAME] 0 0 1 CS Crizalyn Servi…" at bounding box center [784, 387] width 1568 height 774
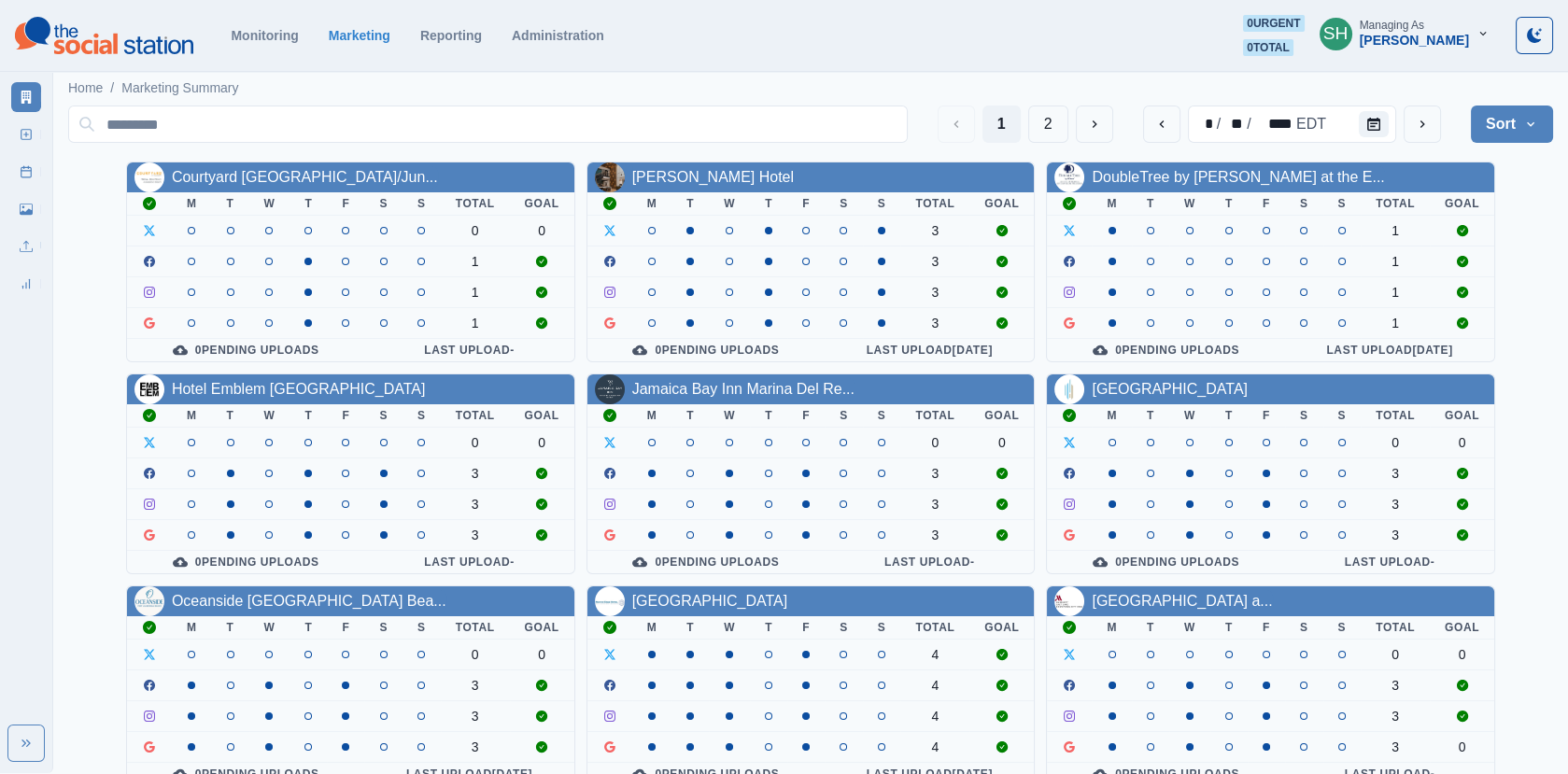
scroll to position [227, 0]
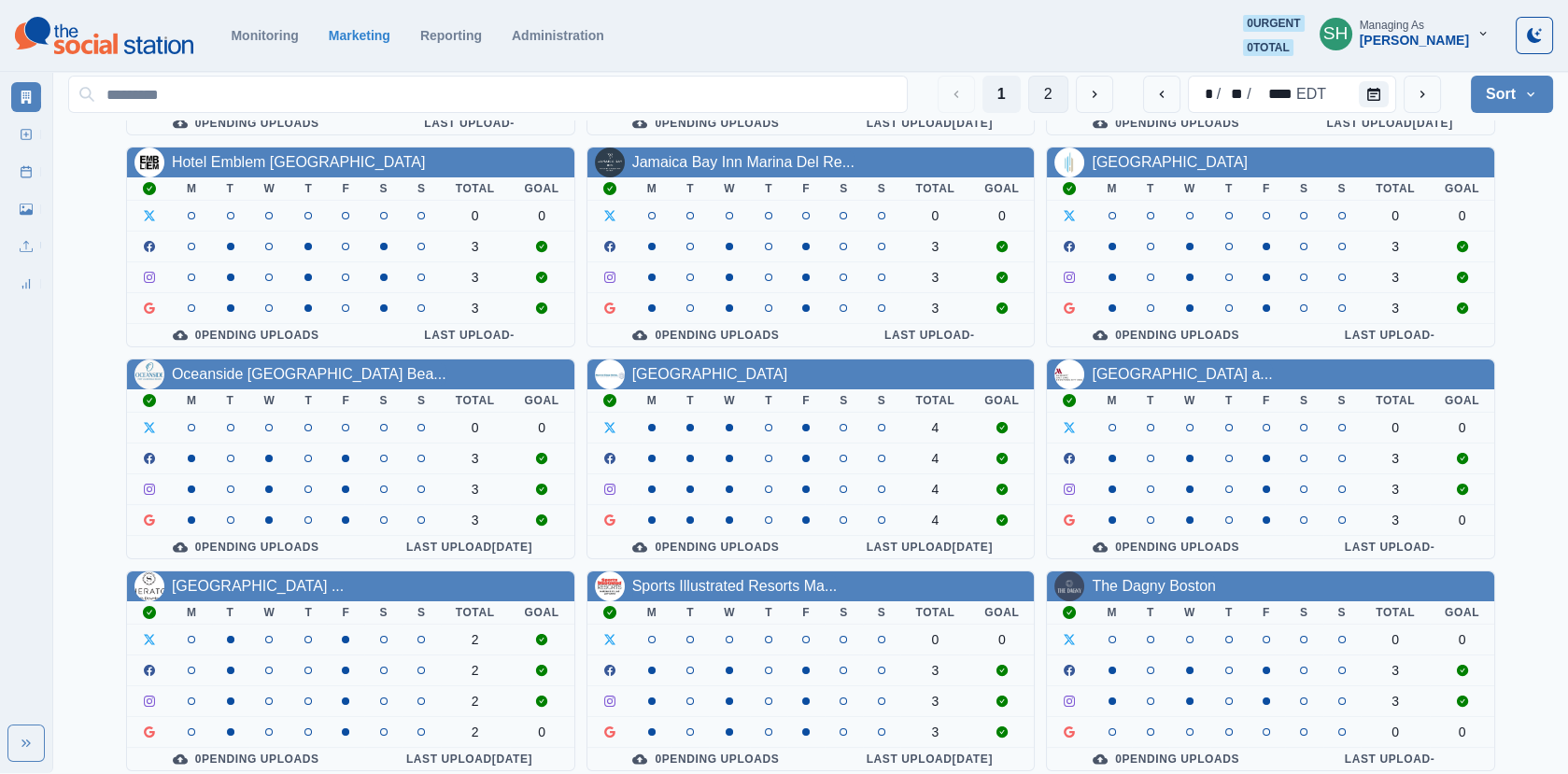
click at [1032, 107] on button "2" at bounding box center [1048, 95] width 40 height 38
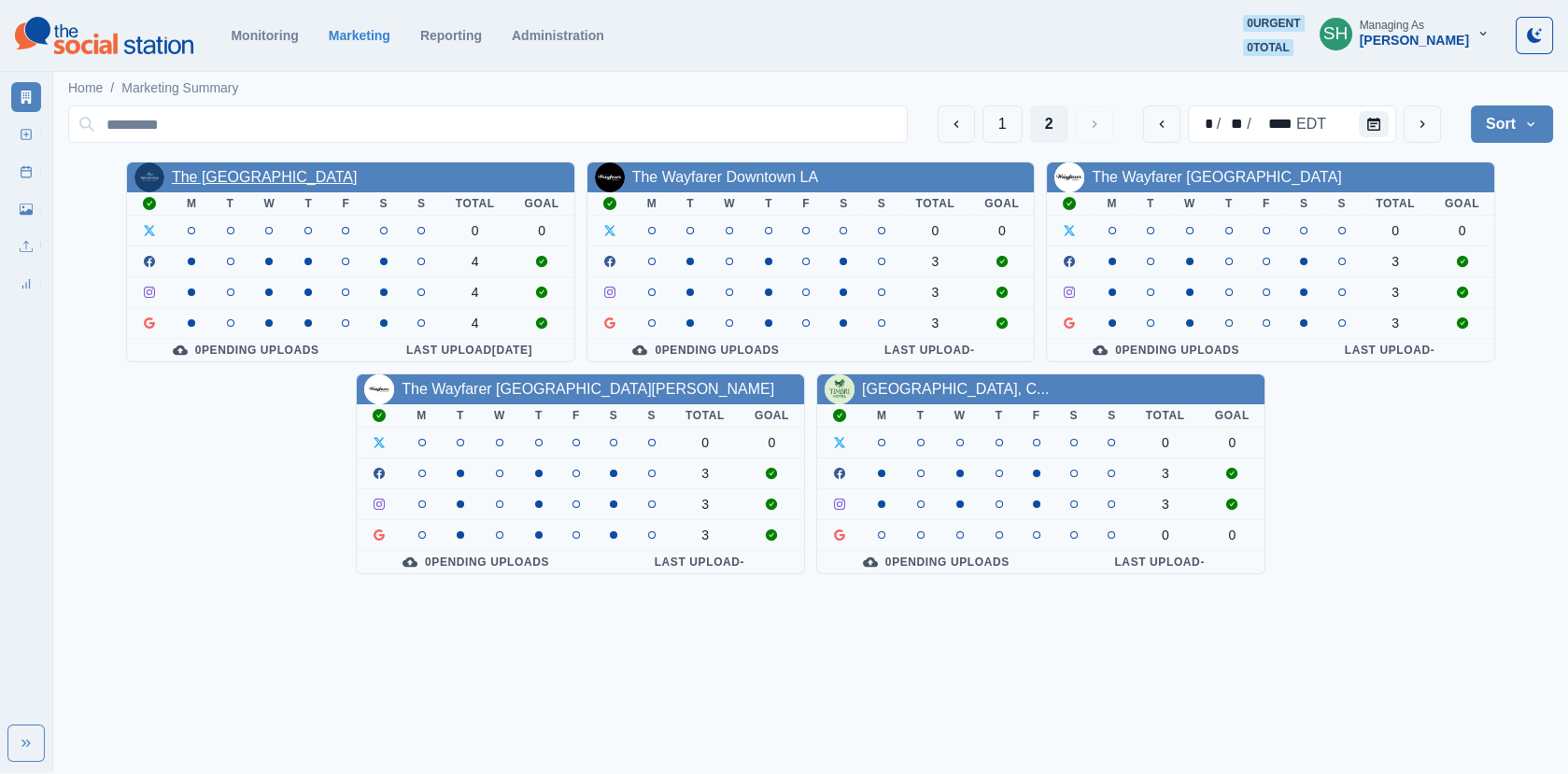
click at [321, 173] on link "The [GEOGRAPHIC_DATA]" at bounding box center [265, 177] width 186 height 16
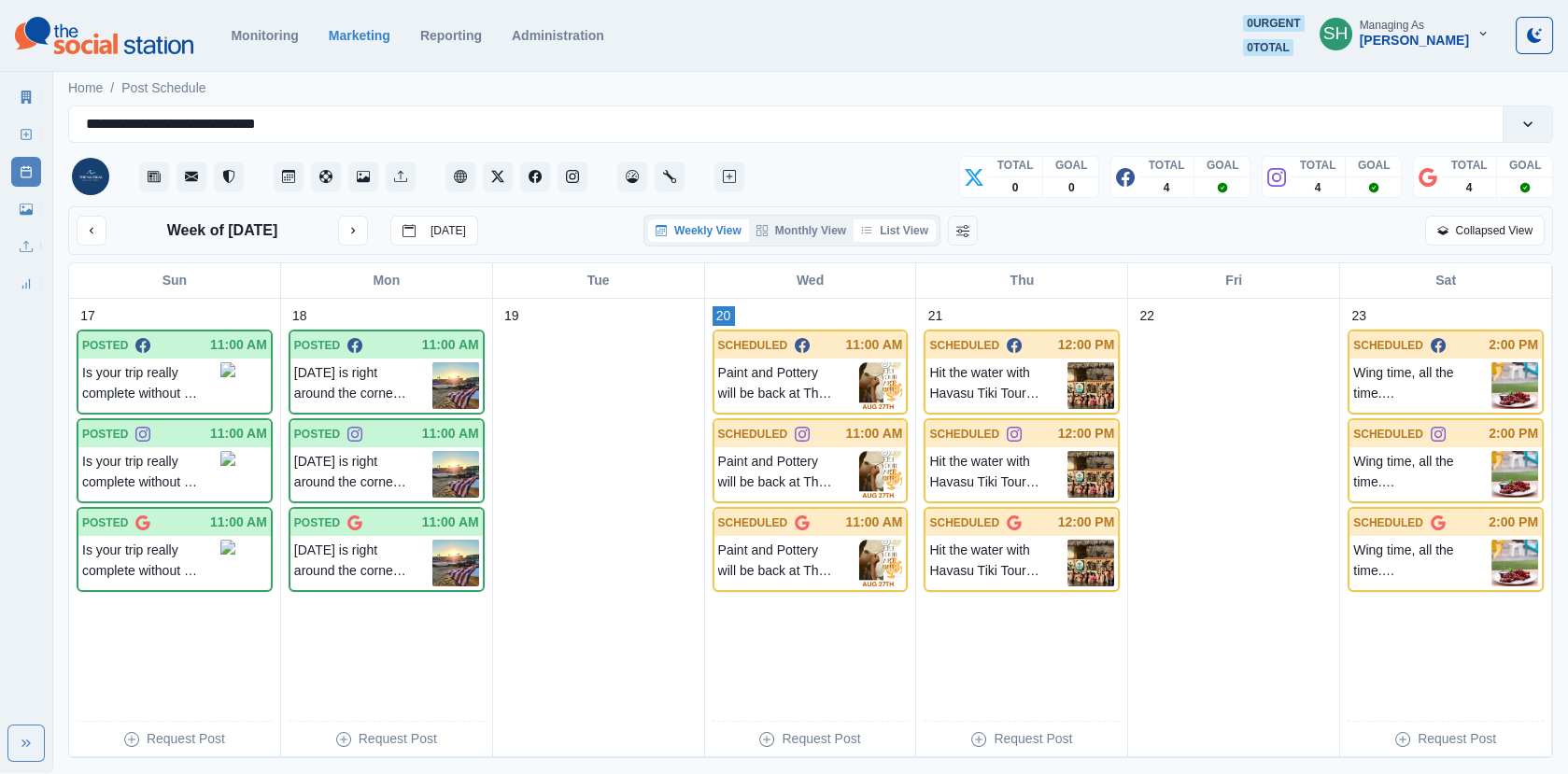
click at [892, 219] on button "List View" at bounding box center [894, 230] width 82 height 23
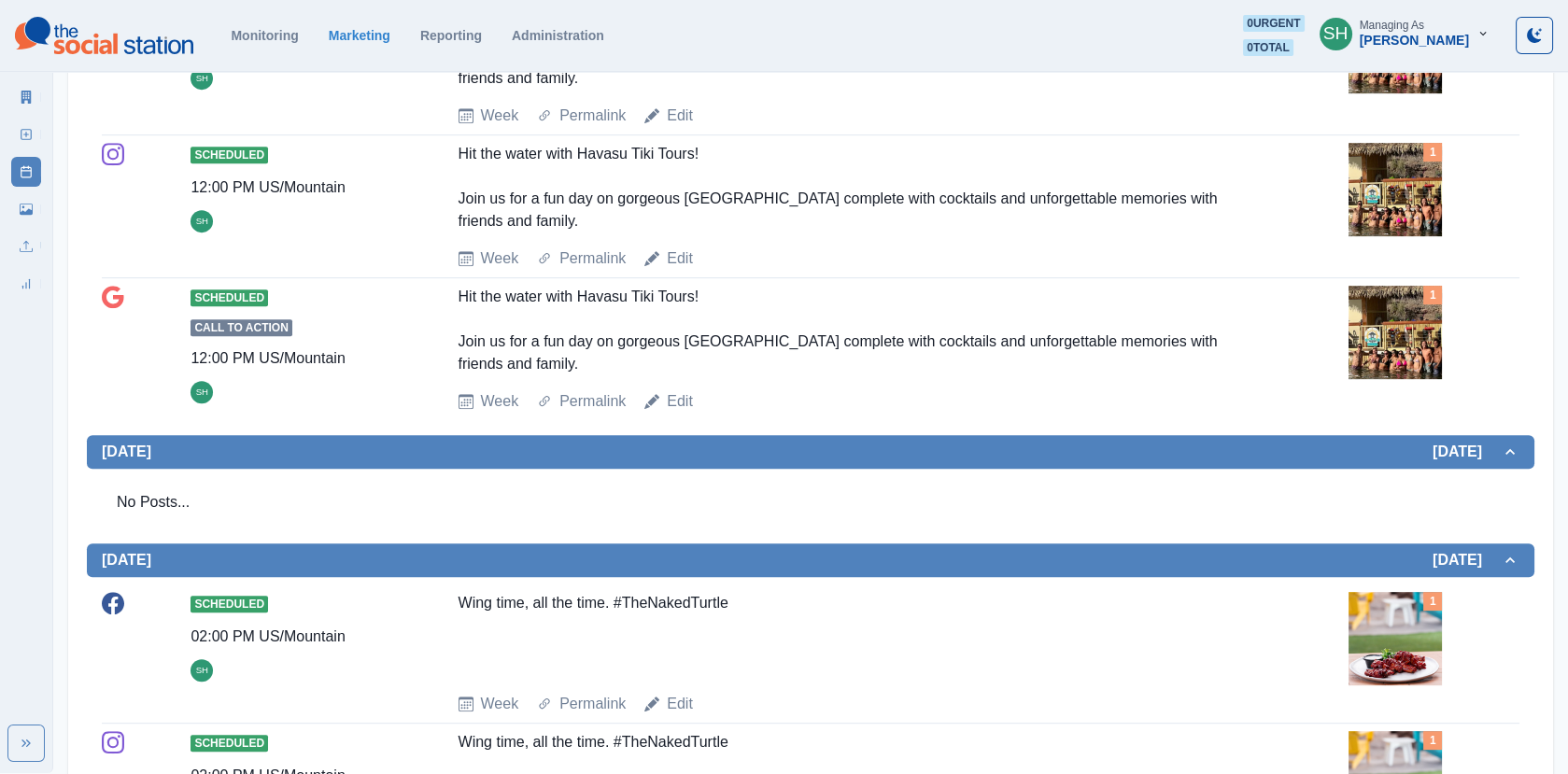
scroll to position [2031, 0]
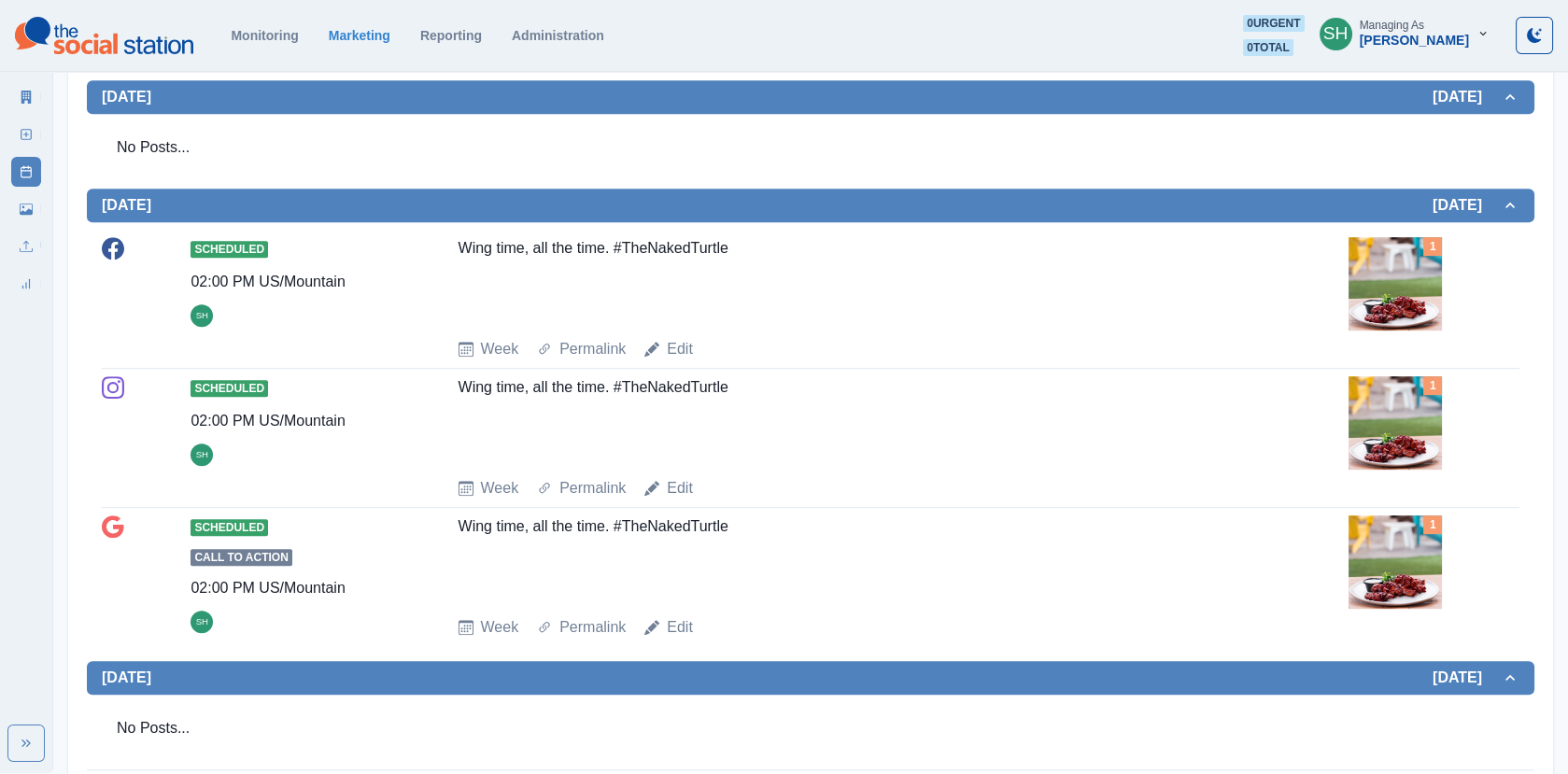
drag, startPoint x: 12, startPoint y: 137, endPoint x: 22, endPoint y: 136, distance: 10.0
click at [12, 137] on link "New Post" at bounding box center [26, 134] width 30 height 30
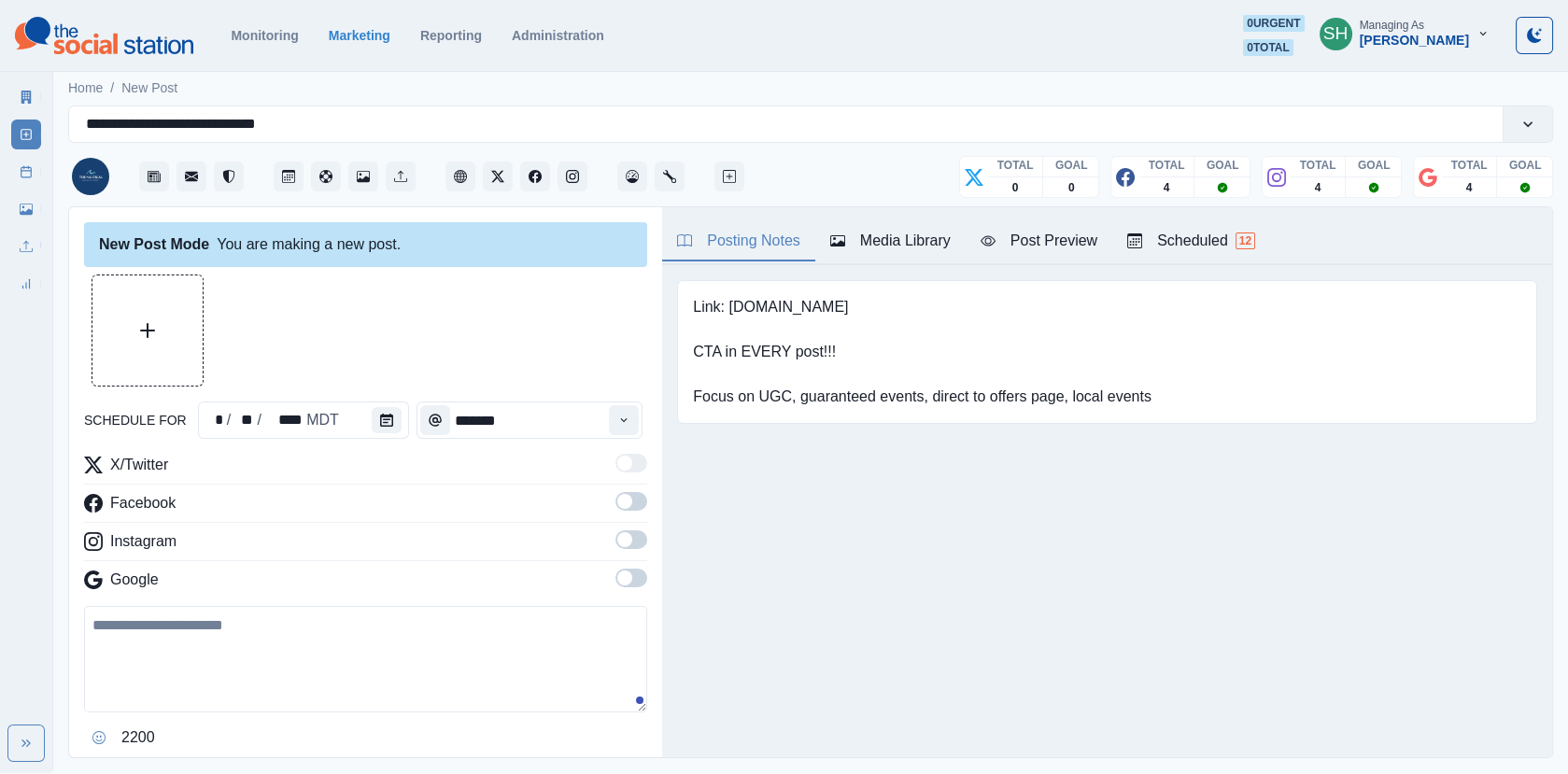
click at [857, 246] on div "Media Library" at bounding box center [891, 241] width 120 height 23
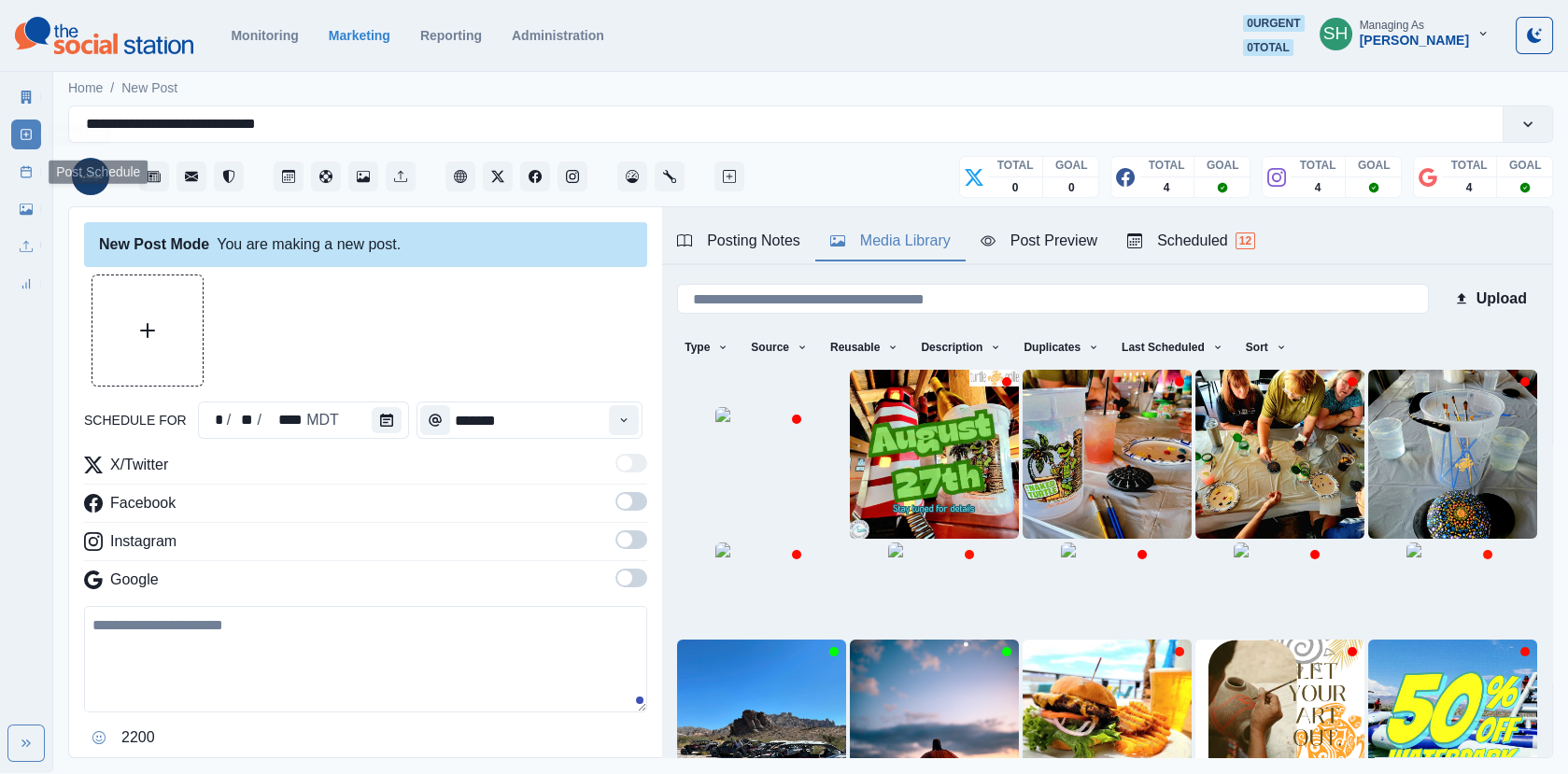
click at [15, 173] on link "Post Schedule" at bounding box center [26, 172] width 30 height 30
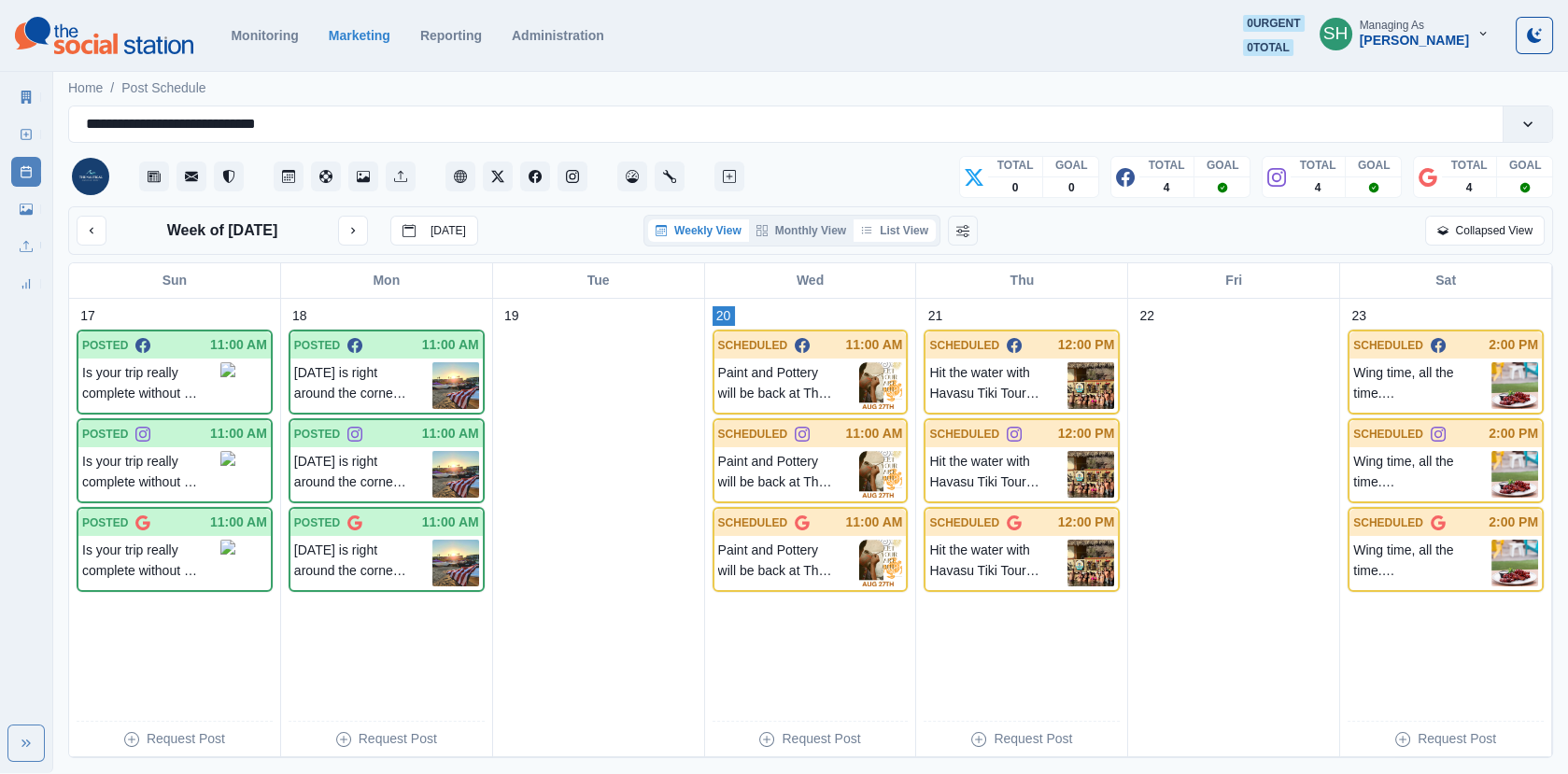
click at [914, 221] on button "List View" at bounding box center [894, 230] width 82 height 23
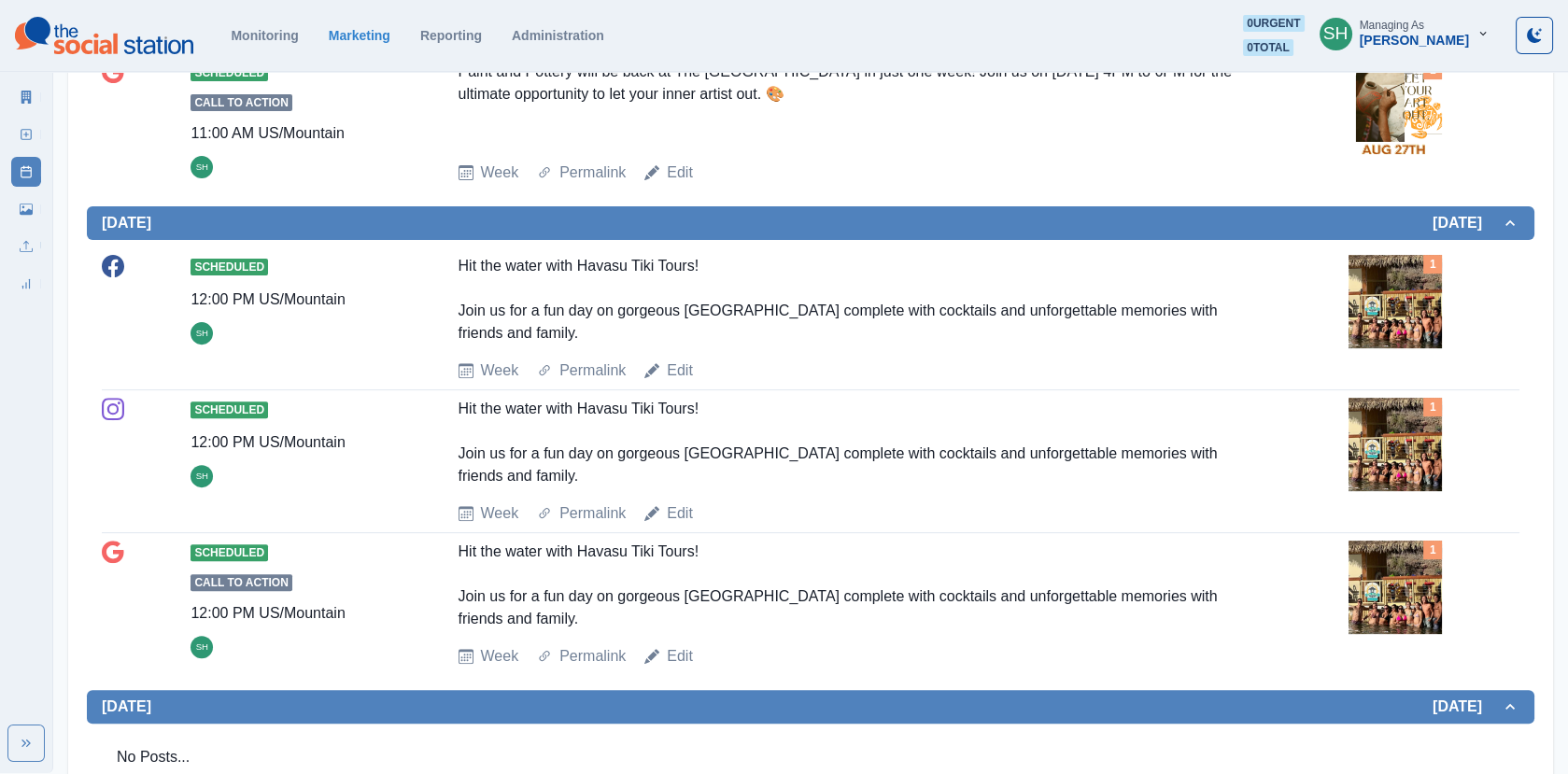
scroll to position [1465, 0]
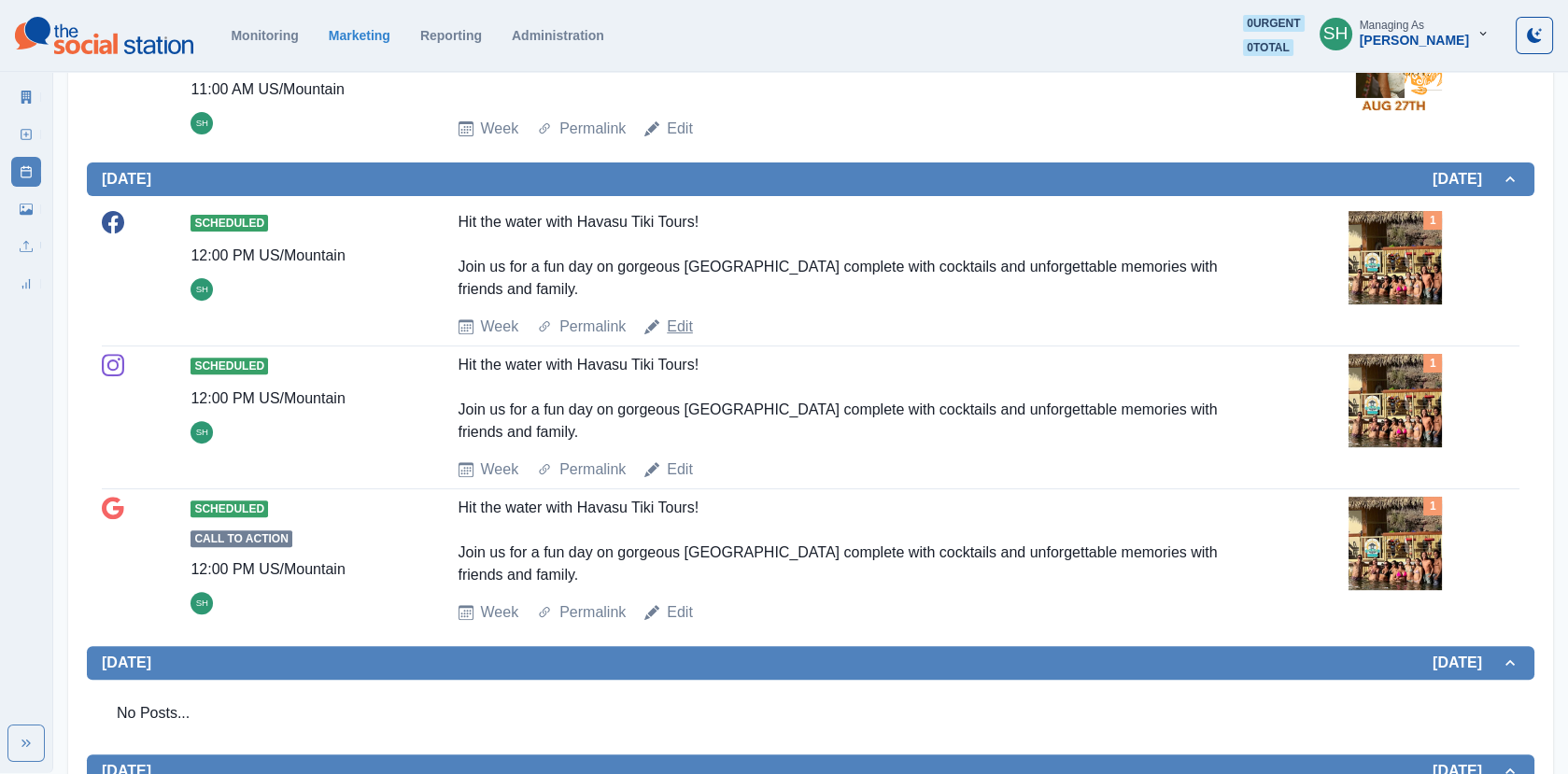
click at [685, 317] on link "Edit" at bounding box center [679, 327] width 26 height 23
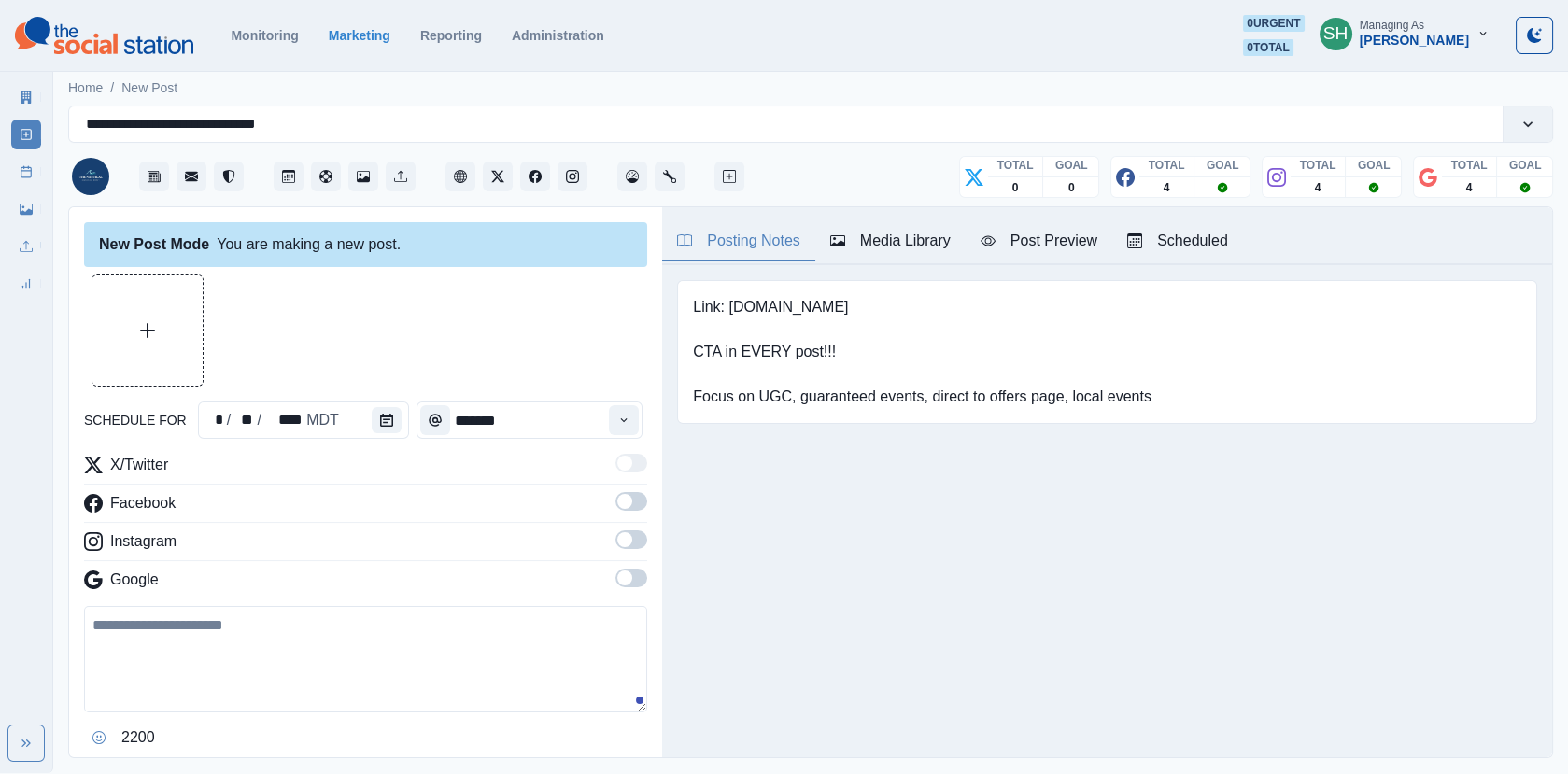
type input "********"
type textarea "**********"
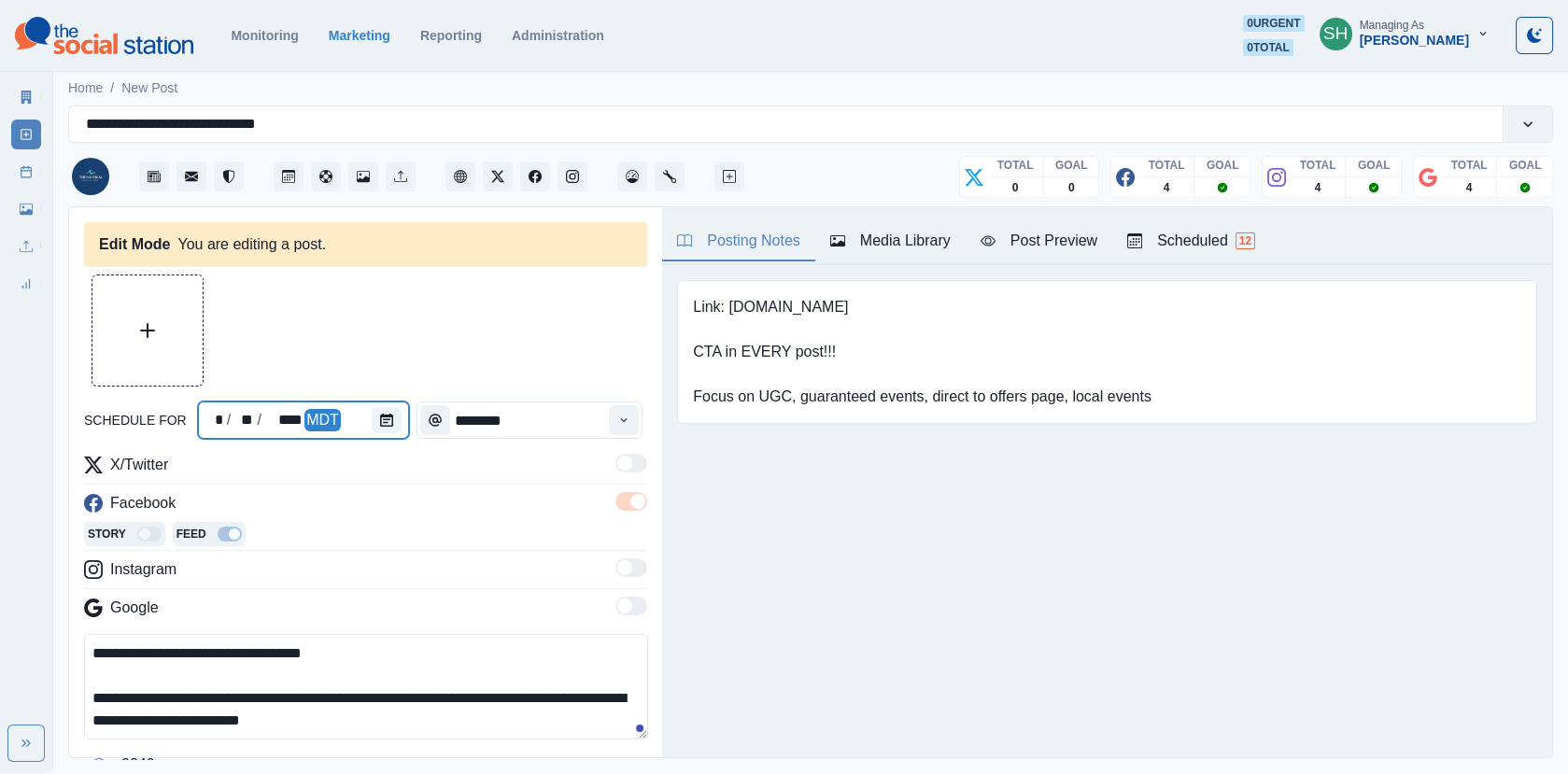
click at [375, 437] on div at bounding box center [390, 421] width 38 height 38
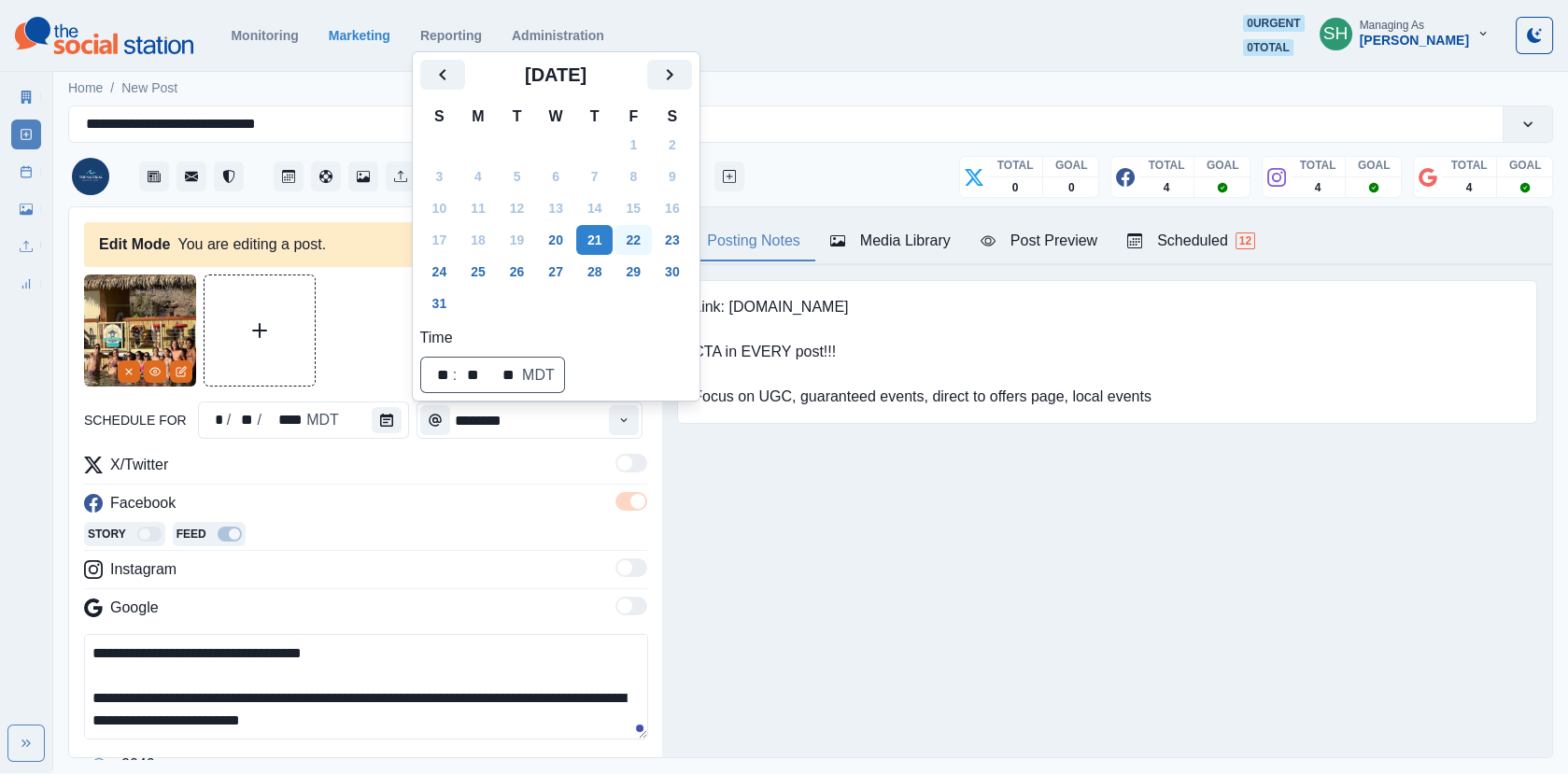
click at [643, 234] on button "22" at bounding box center [633, 240] width 38 height 30
click at [357, 364] on div at bounding box center [365, 330] width 563 height 112
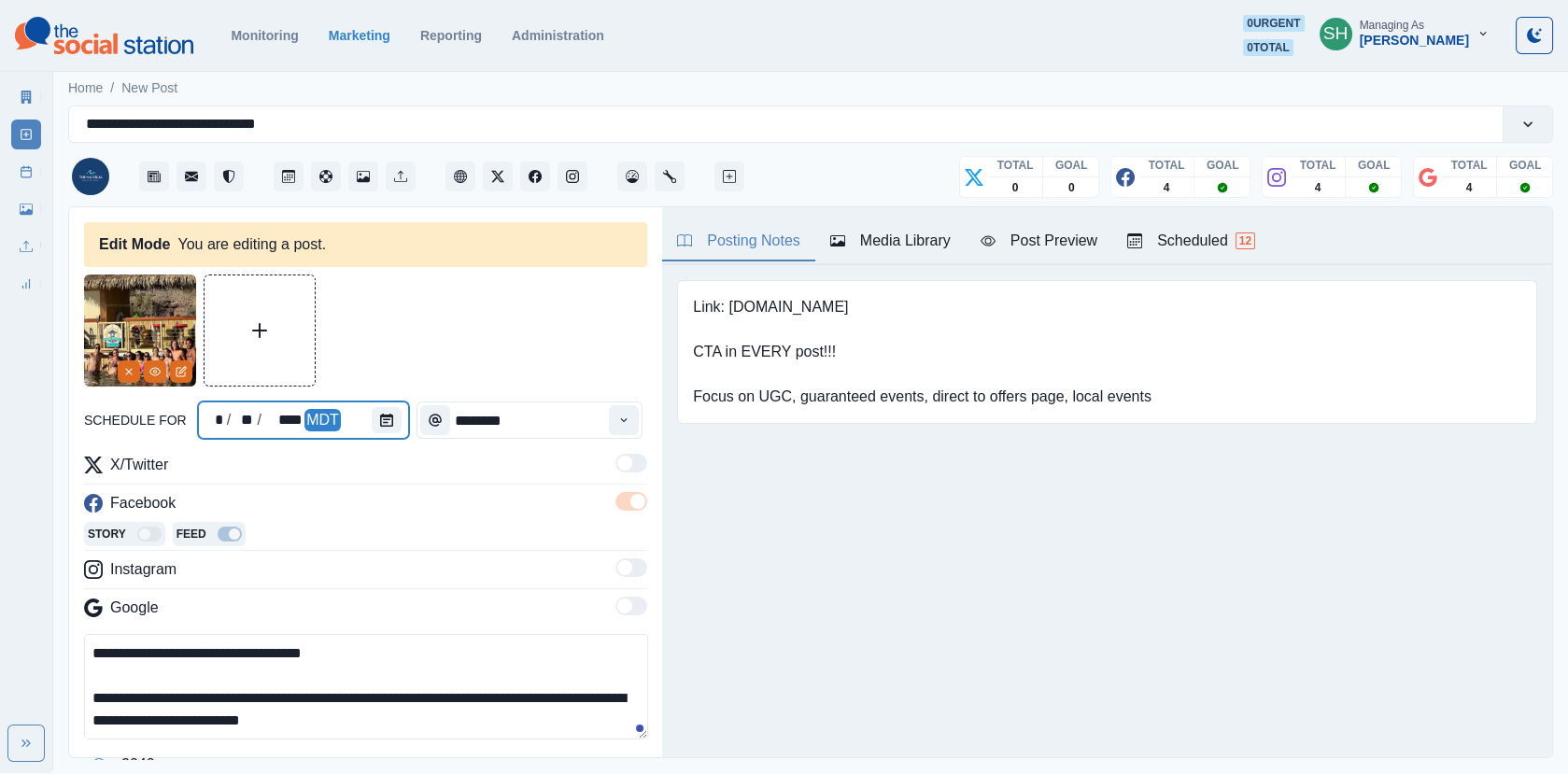
scroll to position [197, 0]
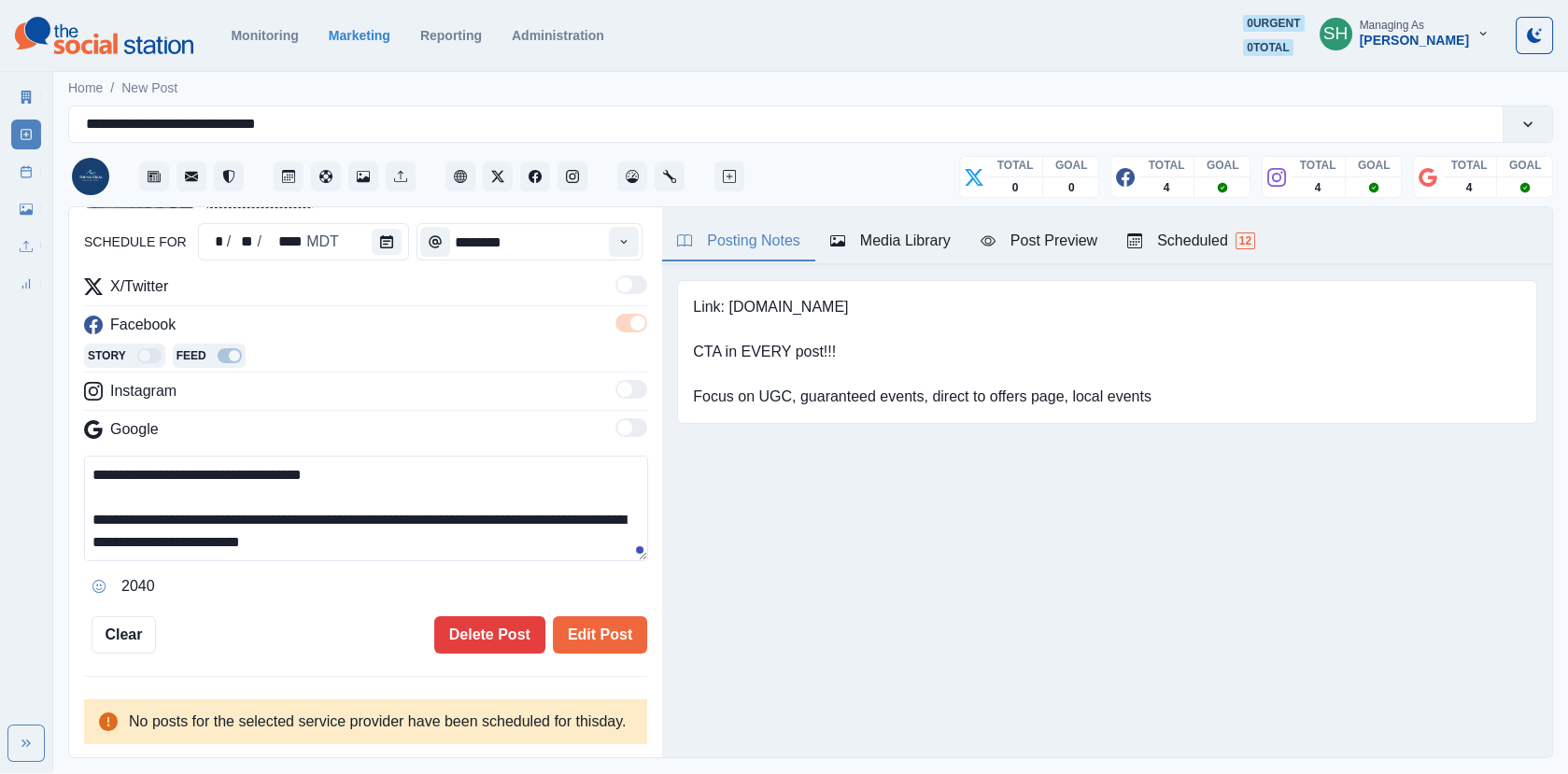
click at [589, 591] on div "**********" at bounding box center [365, 374] width 563 height 557
click at [575, 634] on div "**********" at bounding box center [365, 483] width 592 height 552
click at [575, 616] on button "Edit Post" at bounding box center [599, 635] width 94 height 38
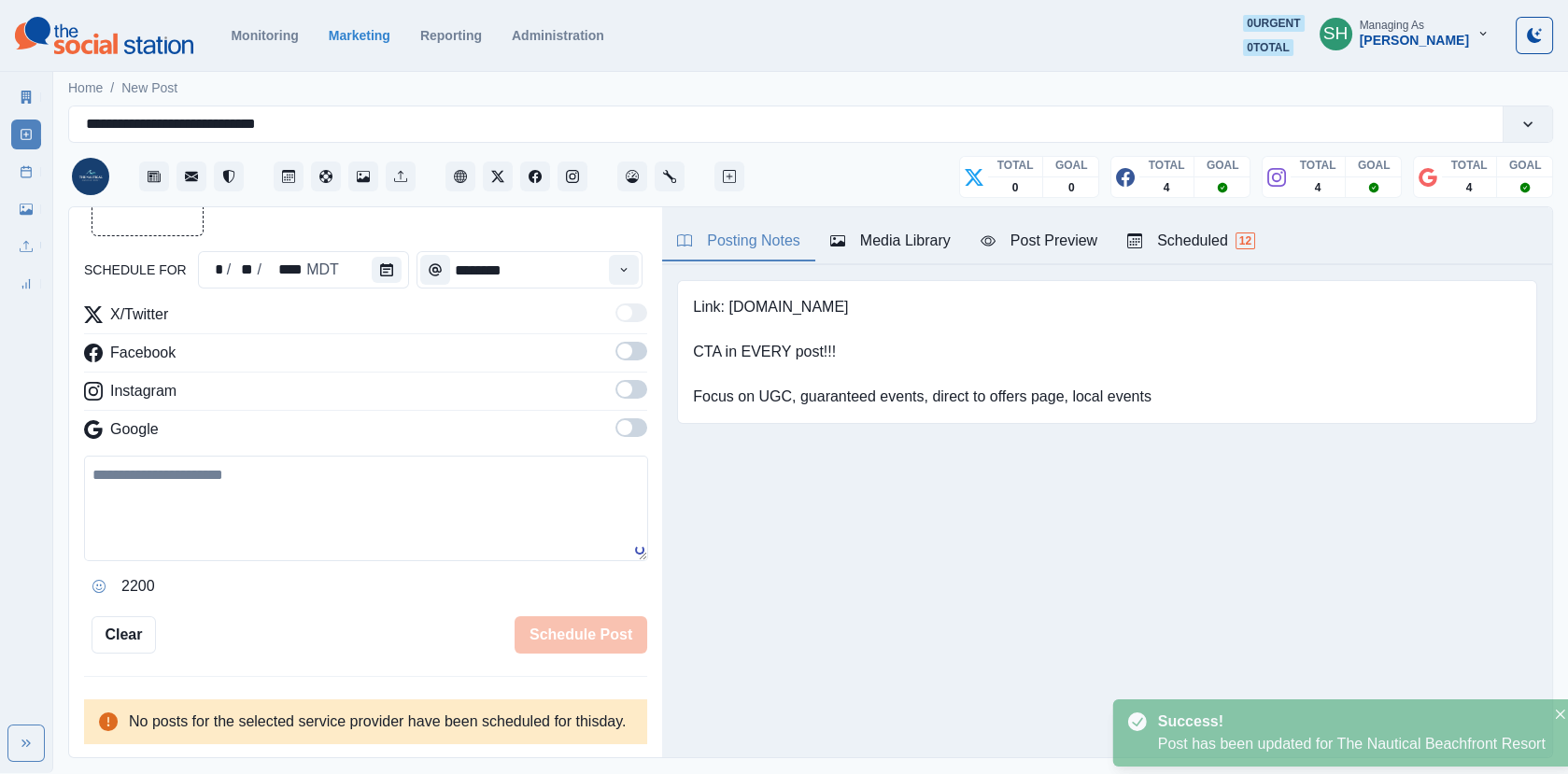
click at [1167, 233] on div "Scheduled 12" at bounding box center [1191, 241] width 128 height 23
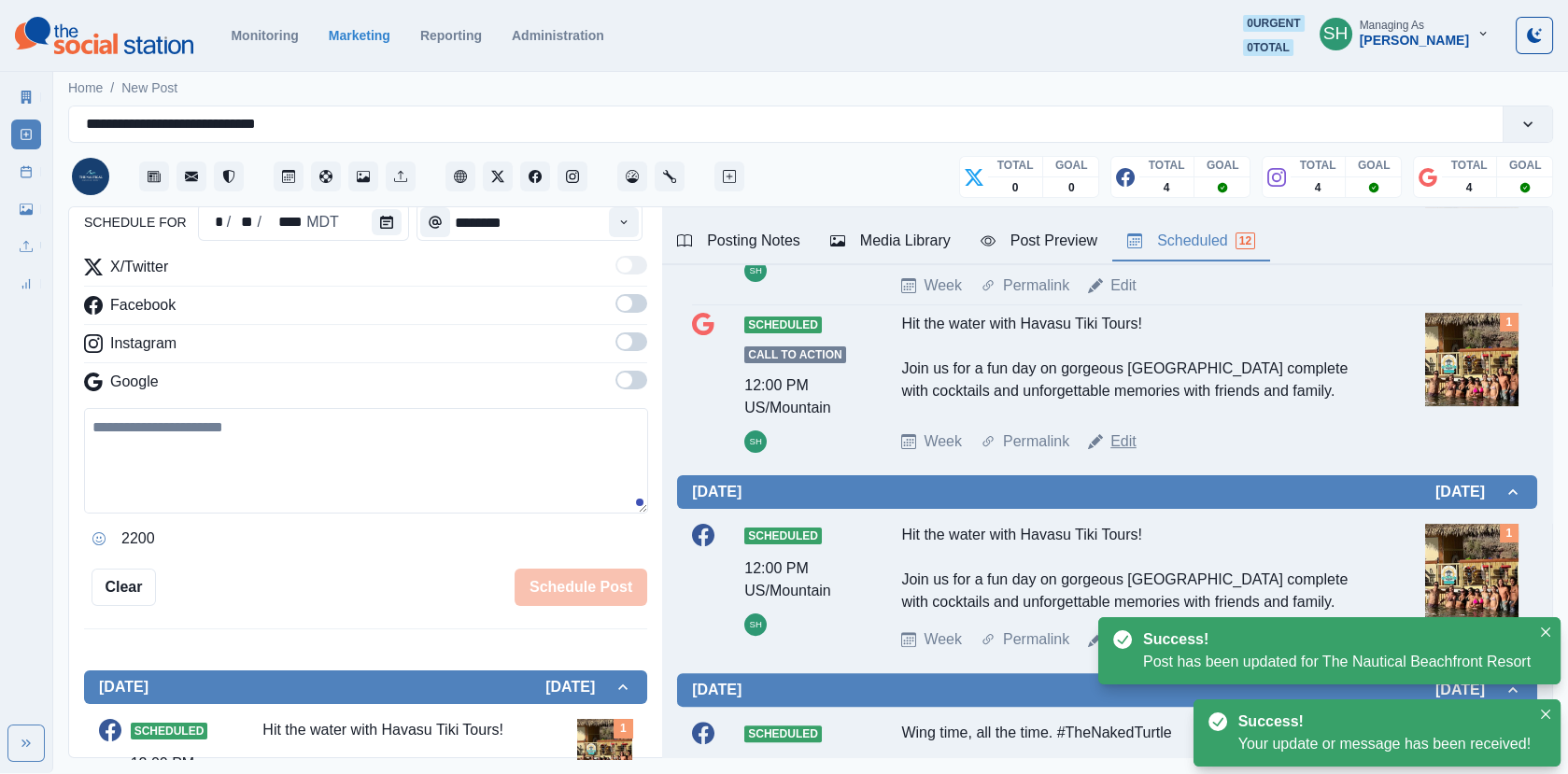
scroll to position [1330, 0]
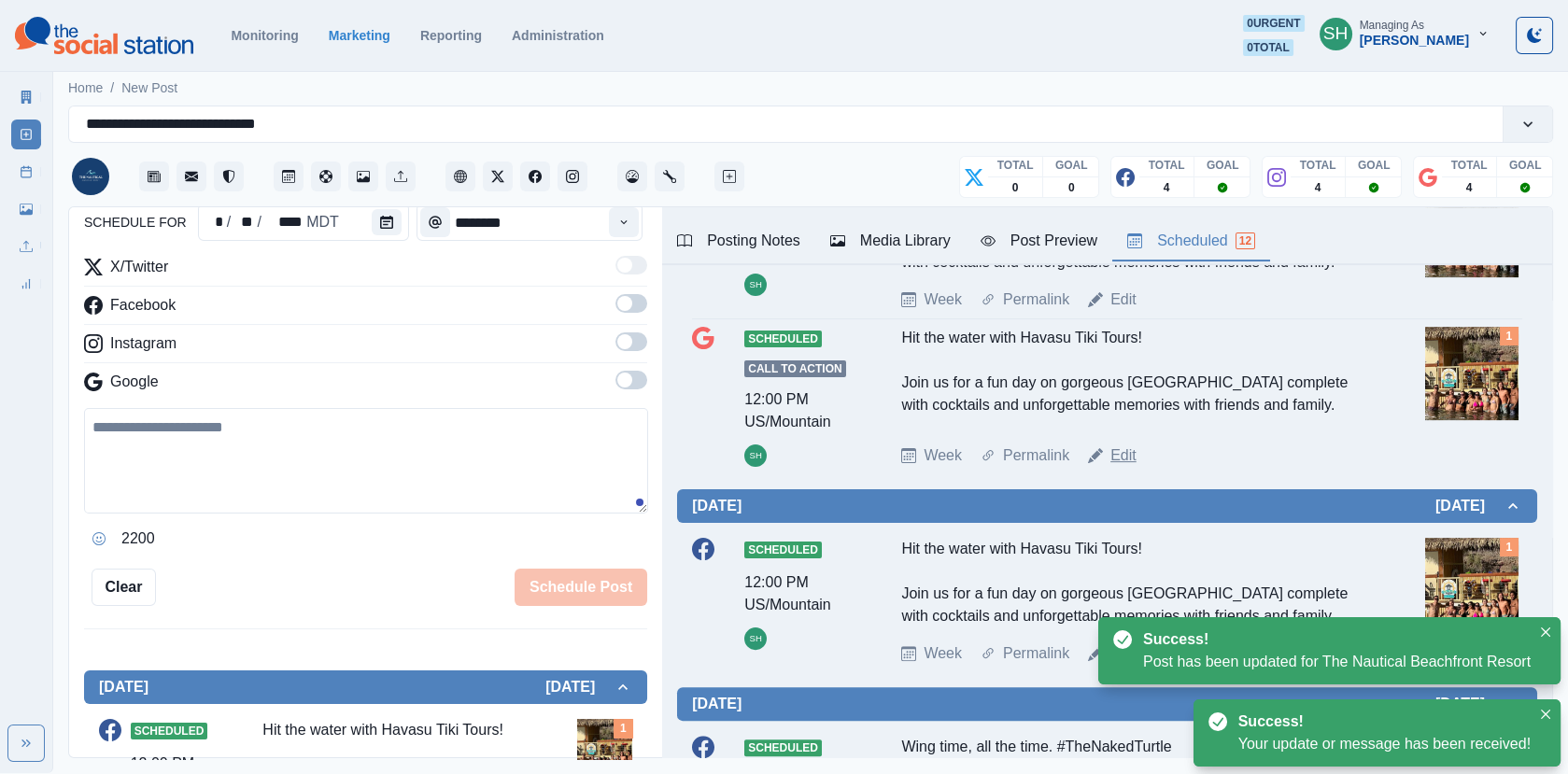
click at [1122, 444] on link "Edit" at bounding box center [1123, 455] width 26 height 23
type textarea "**********"
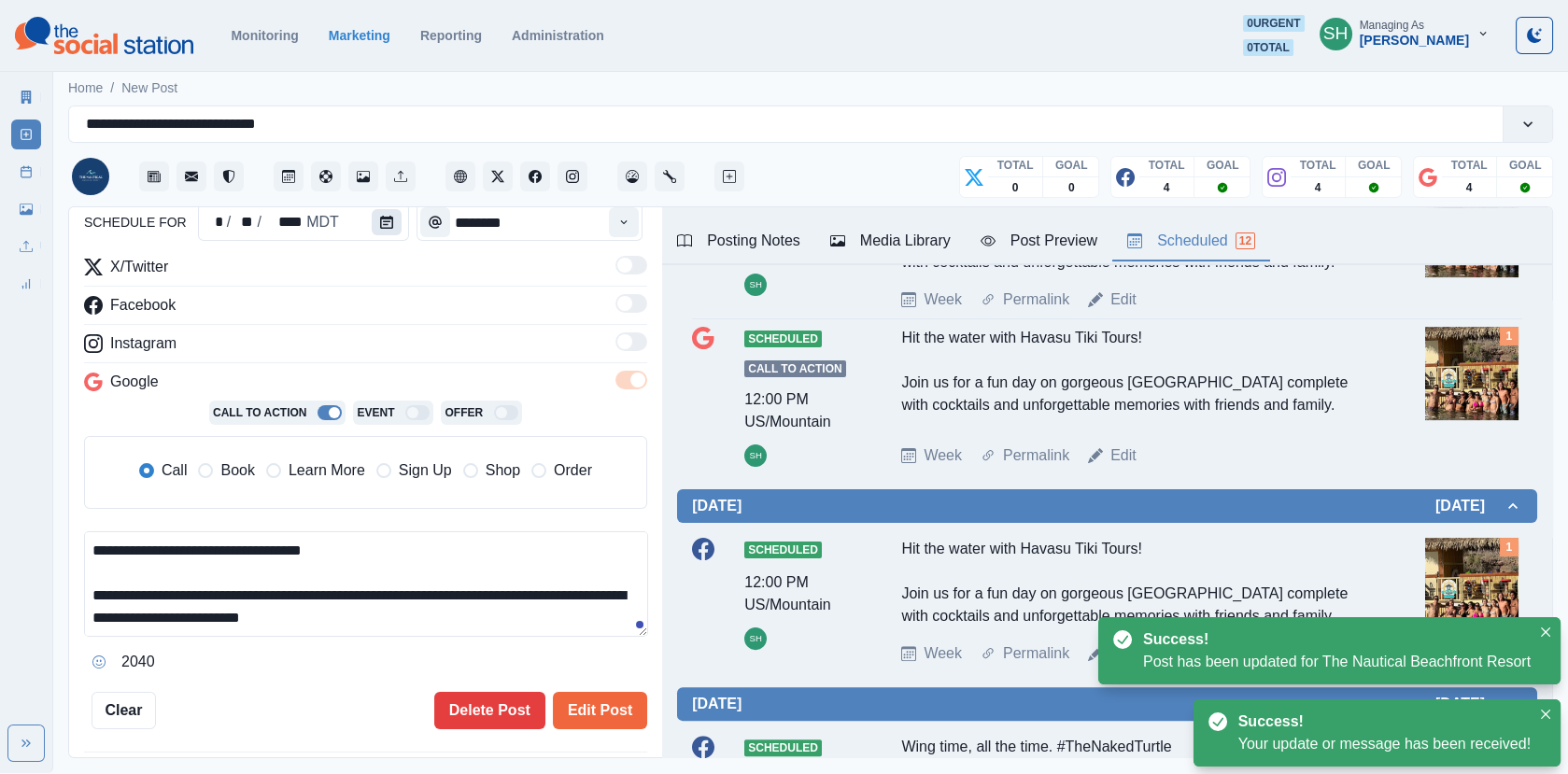
click at [390, 223] on button "Calendar" at bounding box center [386, 222] width 30 height 26
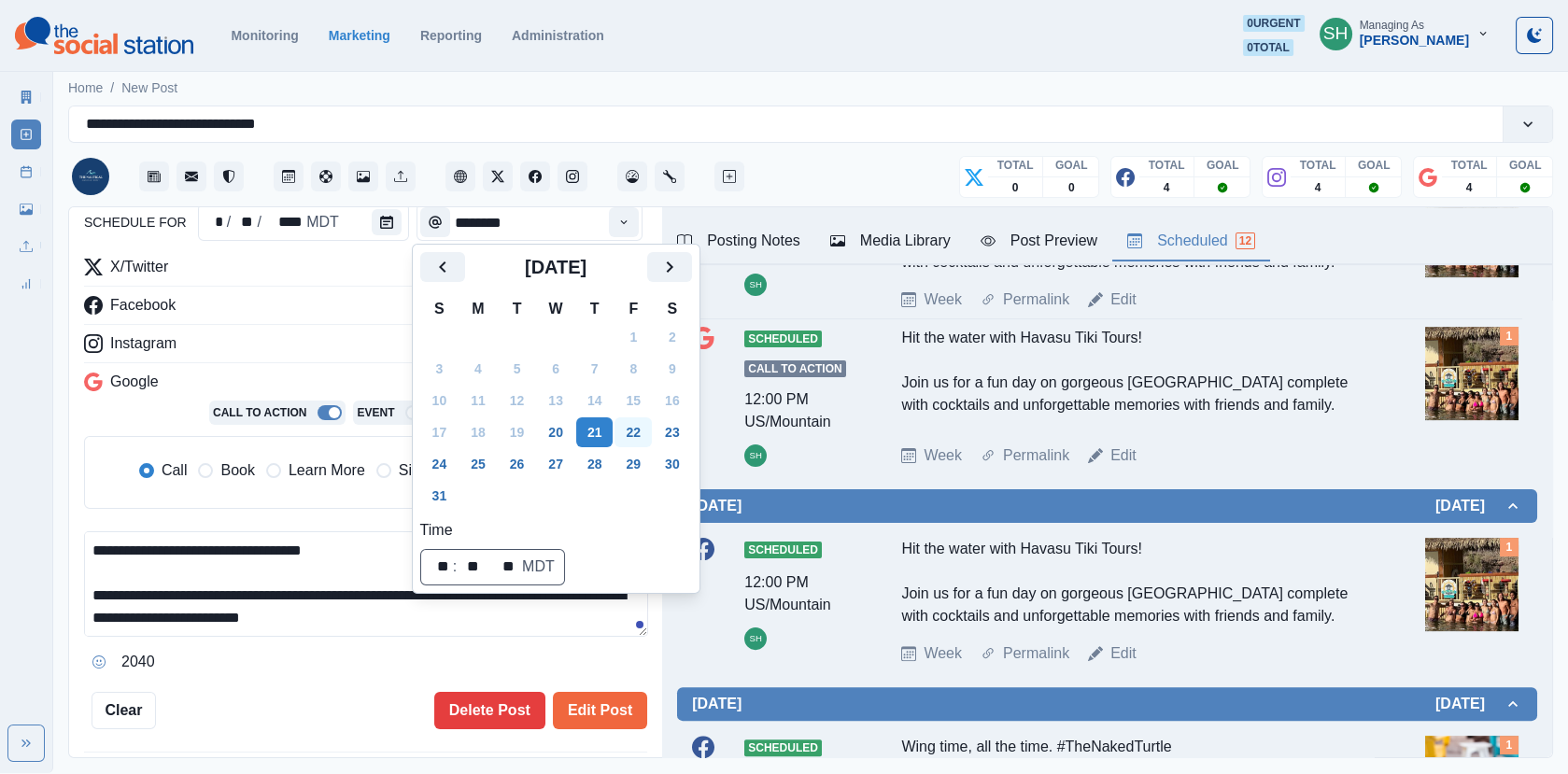
click at [637, 429] on button "22" at bounding box center [633, 432] width 38 height 30
click at [239, 465] on span "Book" at bounding box center [237, 470] width 34 height 23
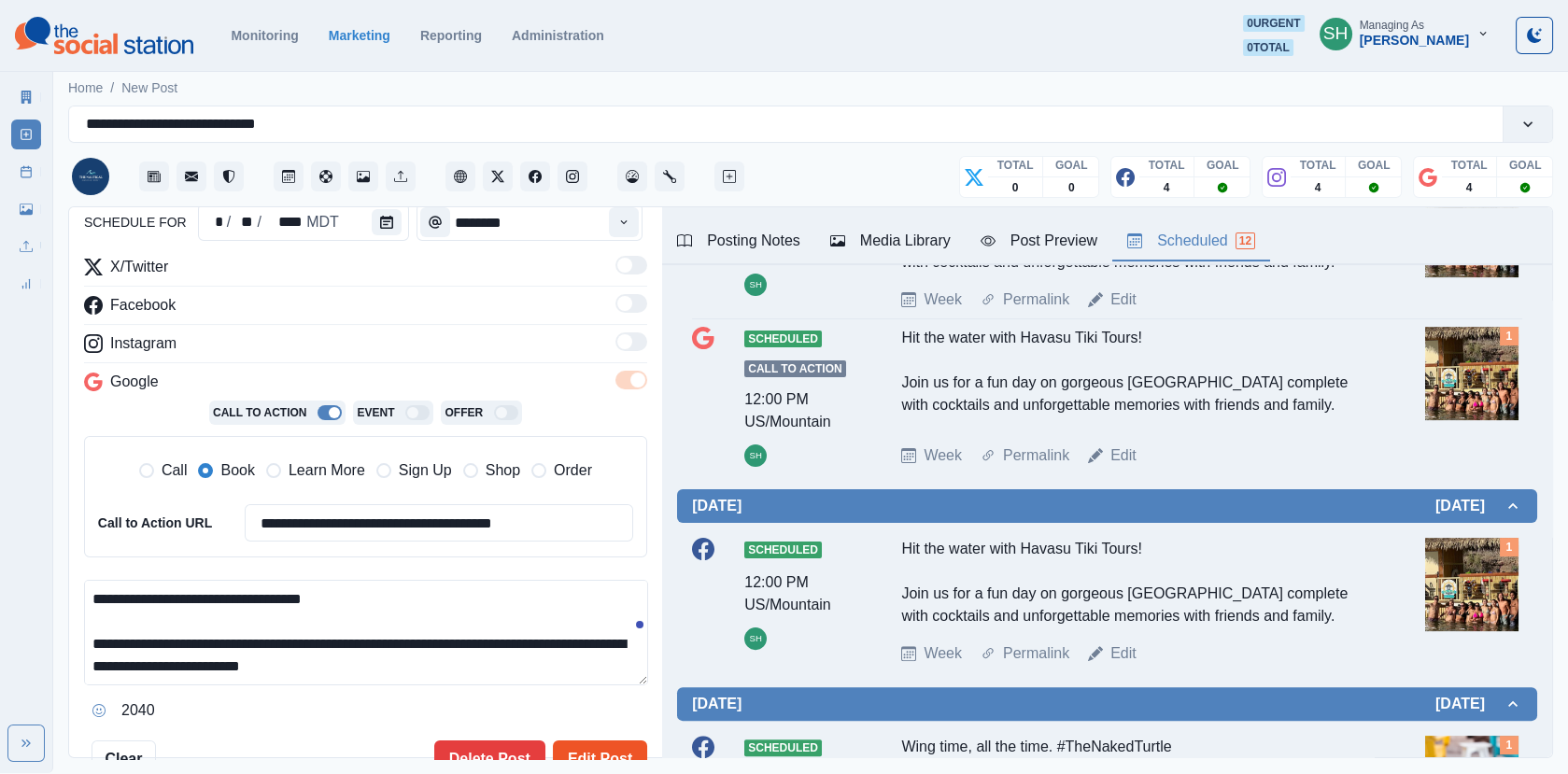
click at [585, 755] on button "Edit Post" at bounding box center [599, 759] width 94 height 38
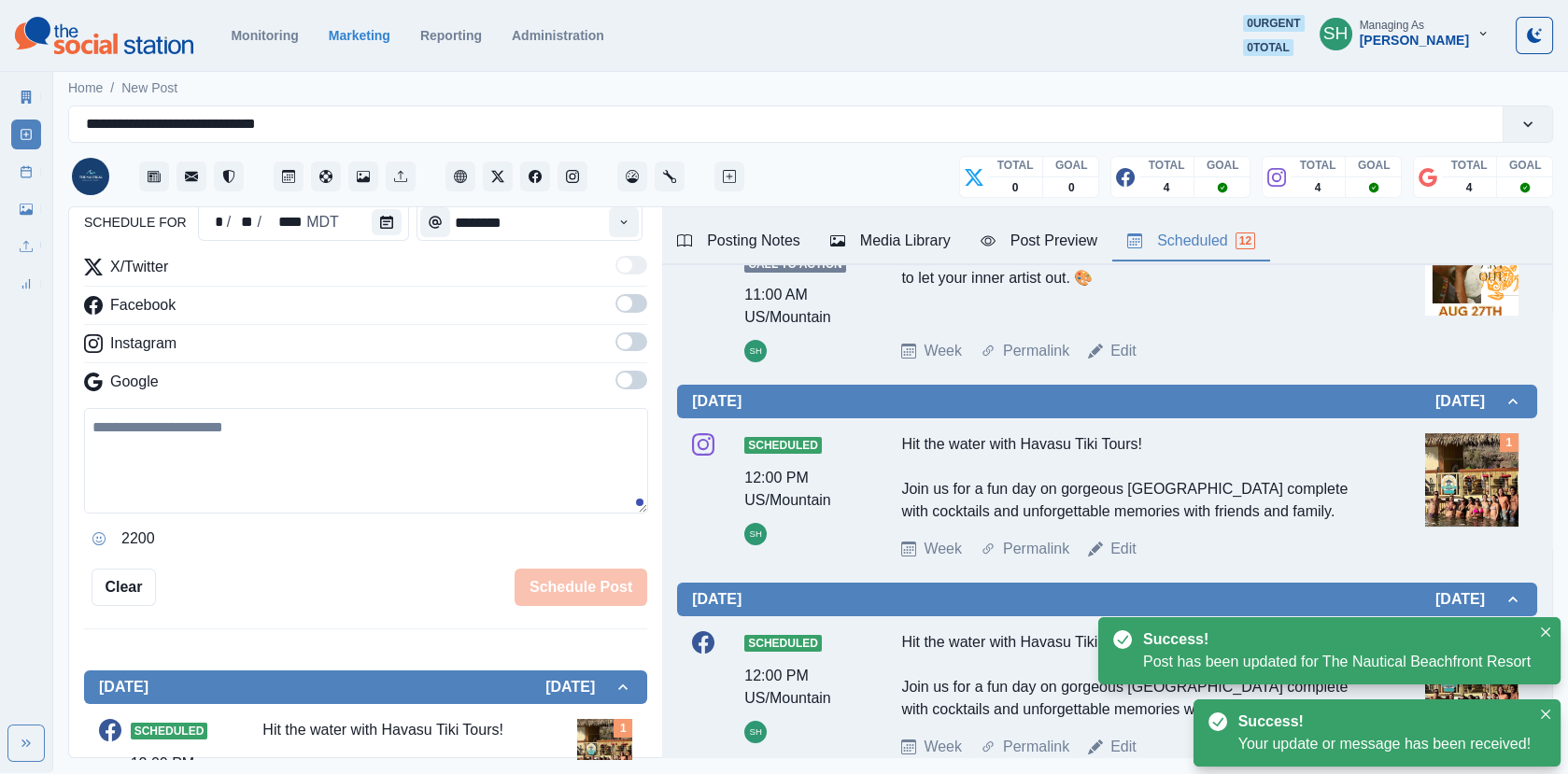
scroll to position [1027, 0]
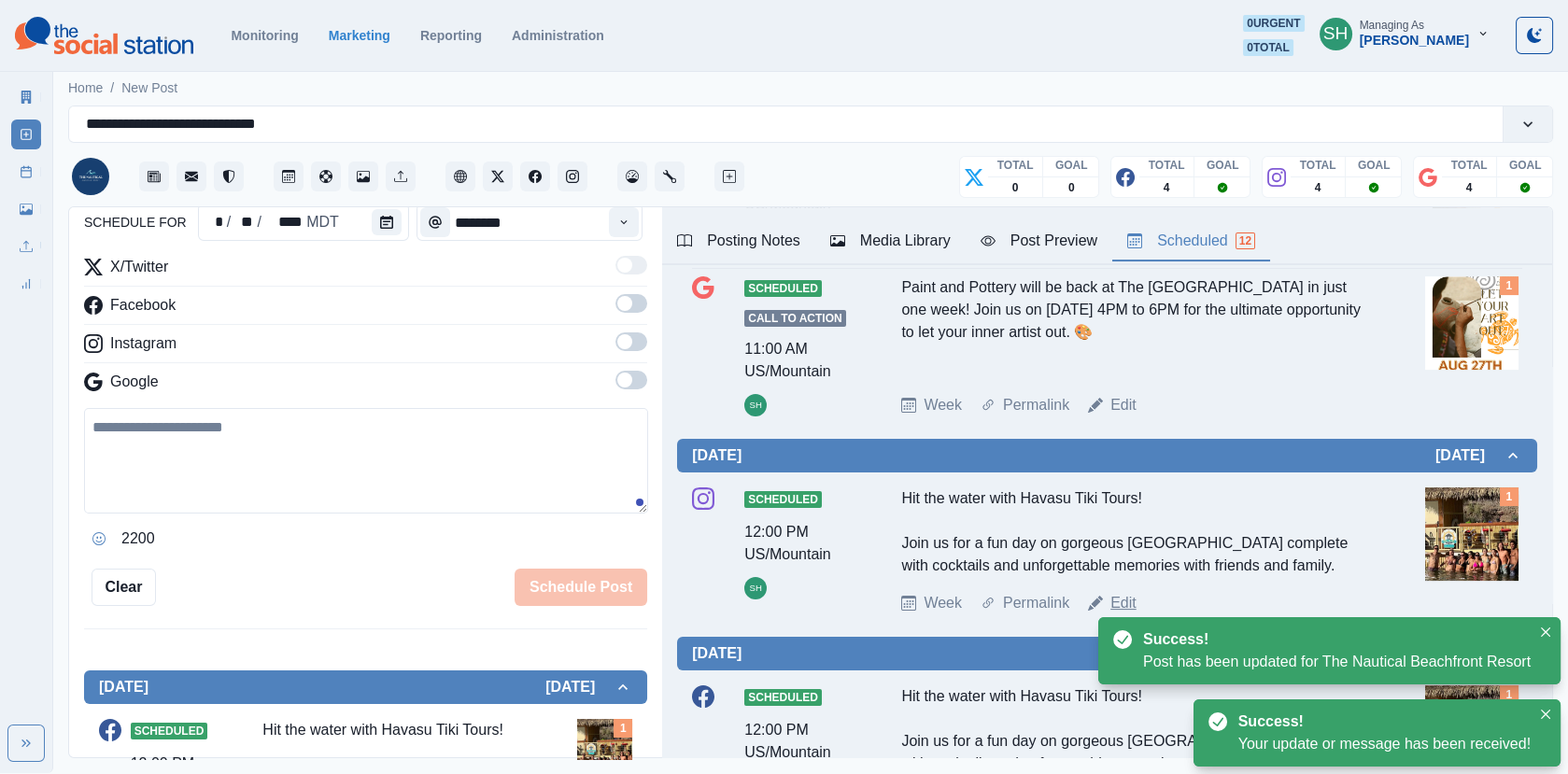
click at [1114, 606] on link "Edit" at bounding box center [1123, 602] width 26 height 23
type textarea "**********"
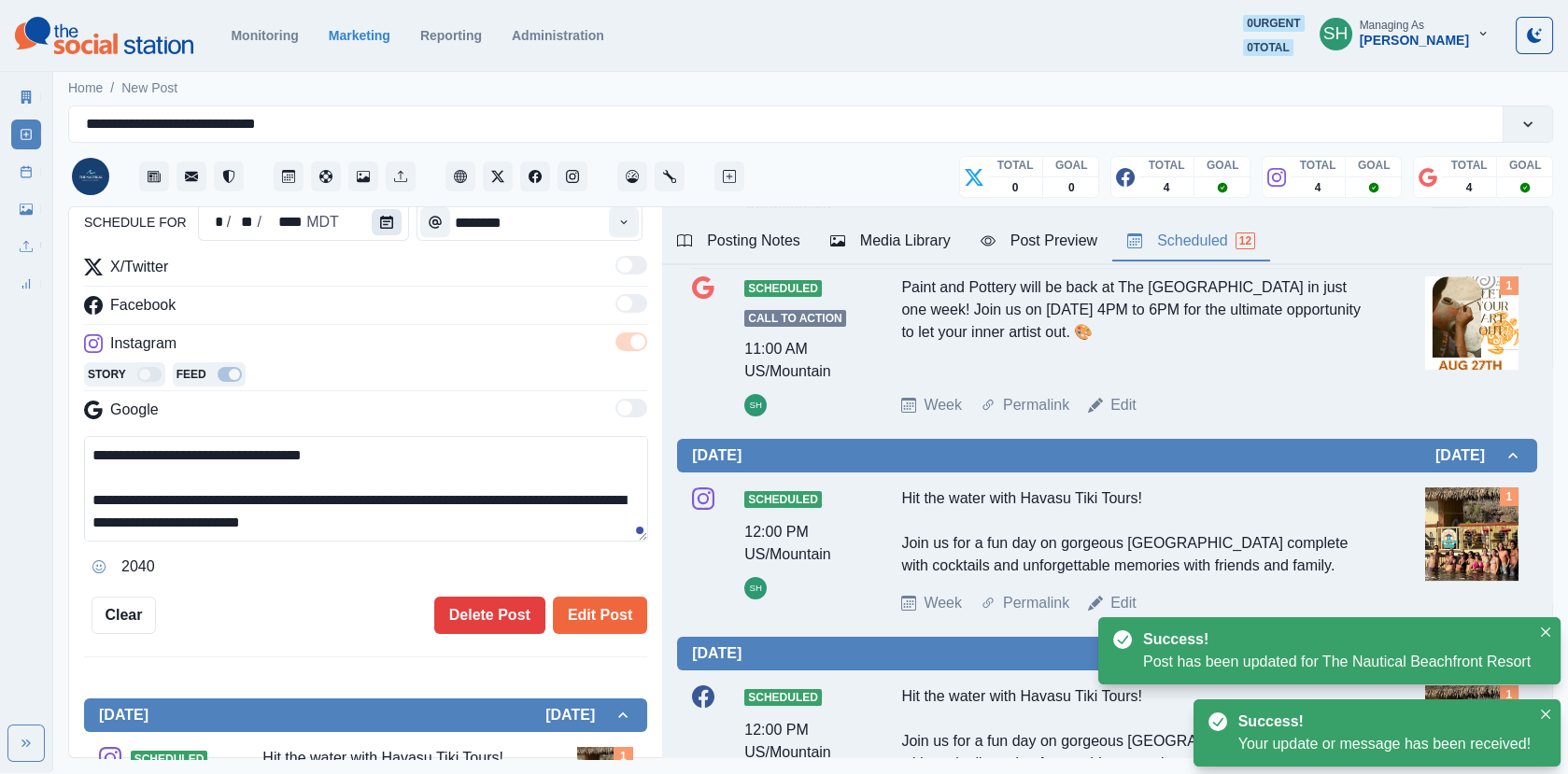
click at [380, 225] on icon "Calendar" at bounding box center [386, 221] width 13 height 13
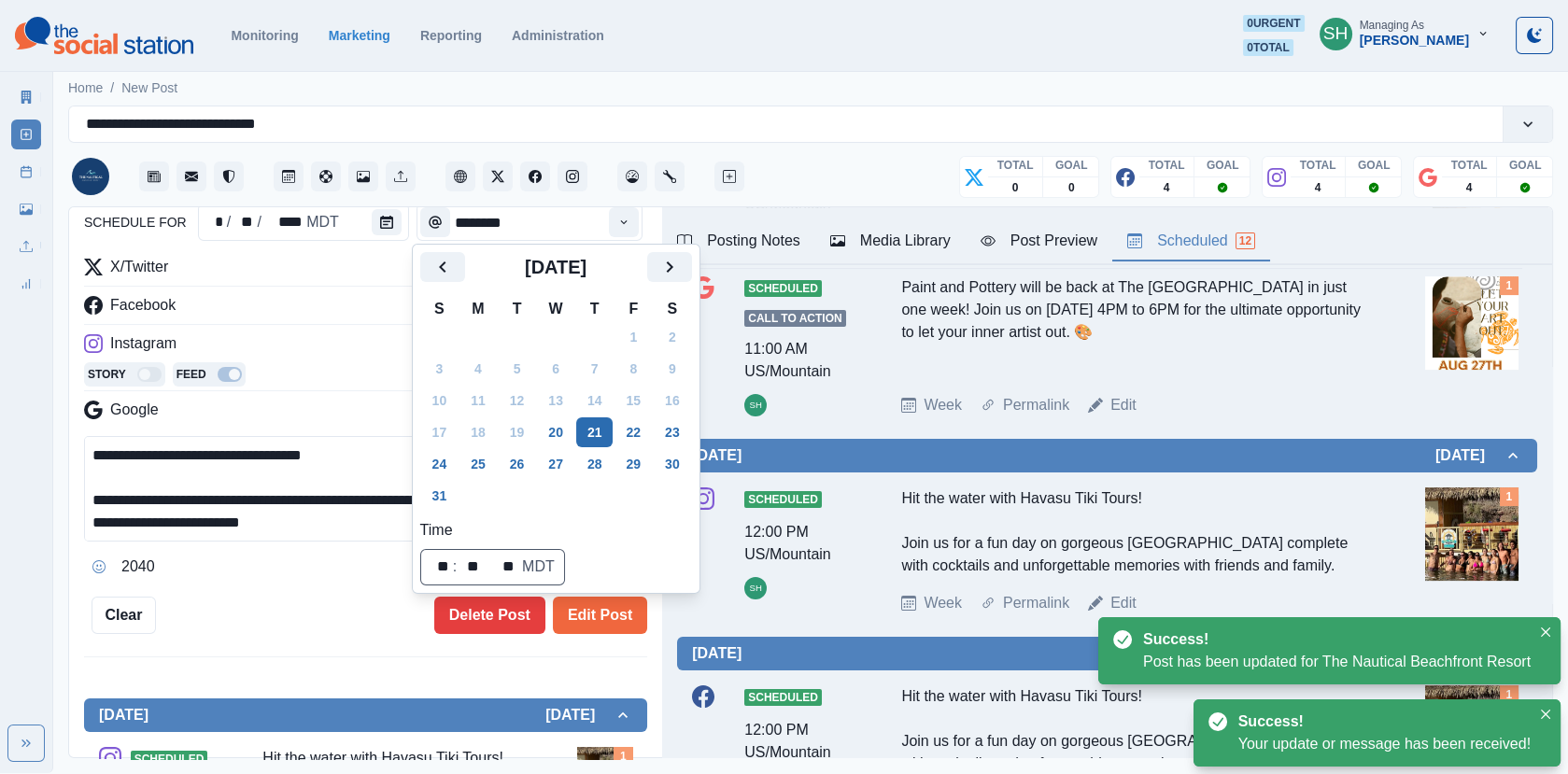
click at [613, 427] on button "21" at bounding box center [594, 432] width 38 height 30
click at [648, 443] on button "22" at bounding box center [633, 432] width 38 height 30
click at [620, 614] on button "Edit Post" at bounding box center [599, 615] width 94 height 38
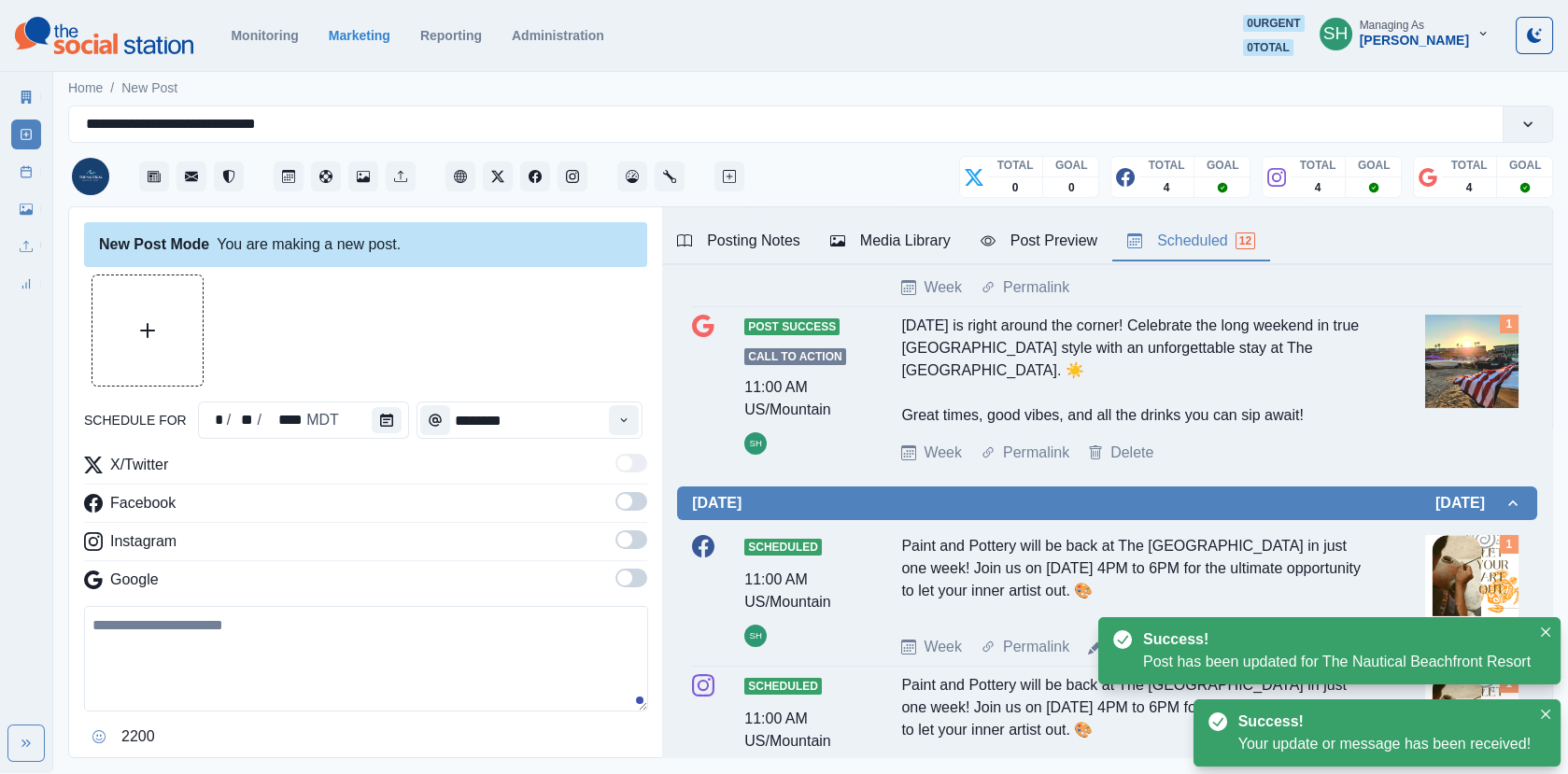
scroll to position [146, 0]
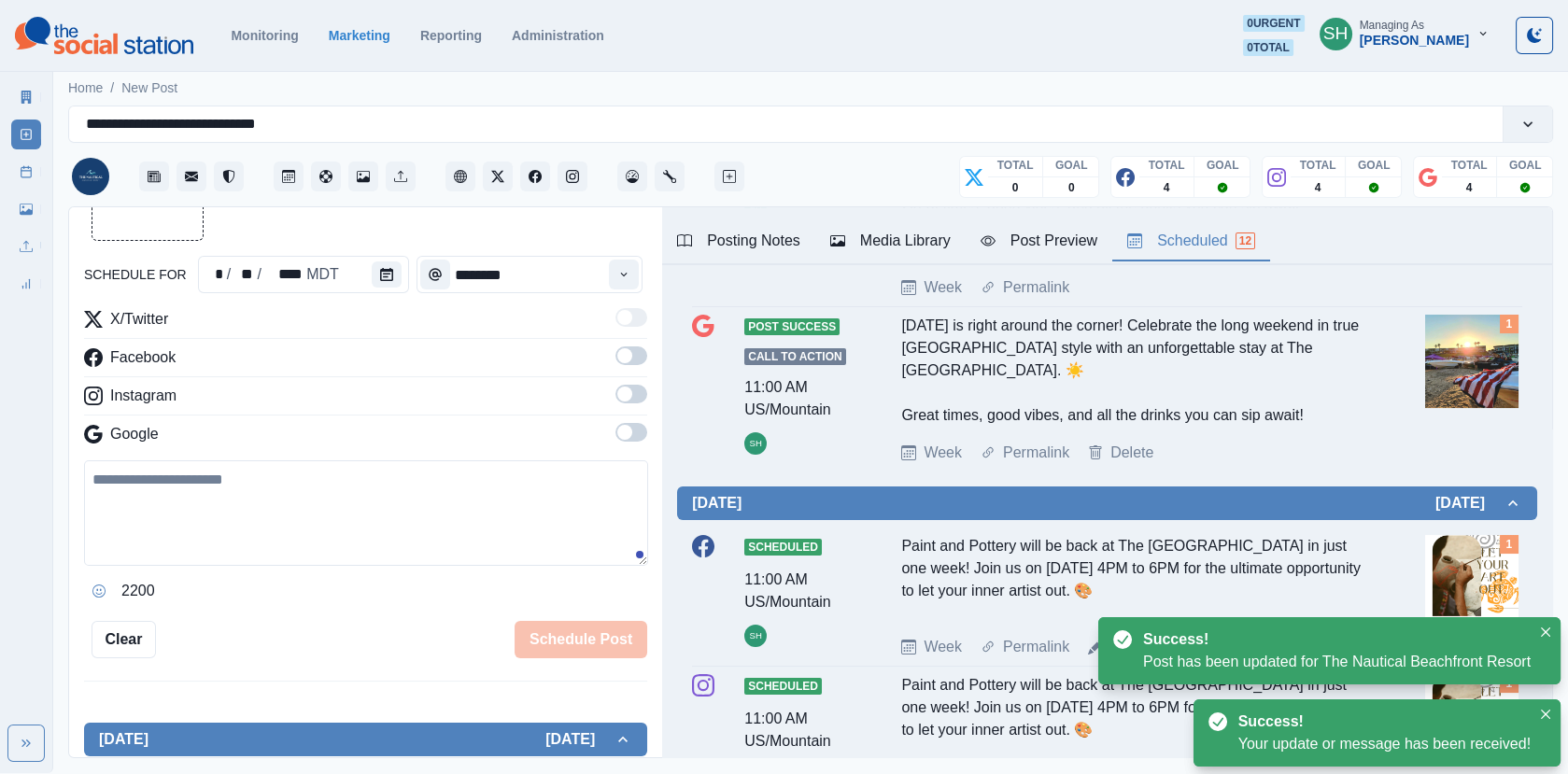
click at [274, 492] on textarea at bounding box center [365, 512] width 564 height 106
paste textarea "**********"
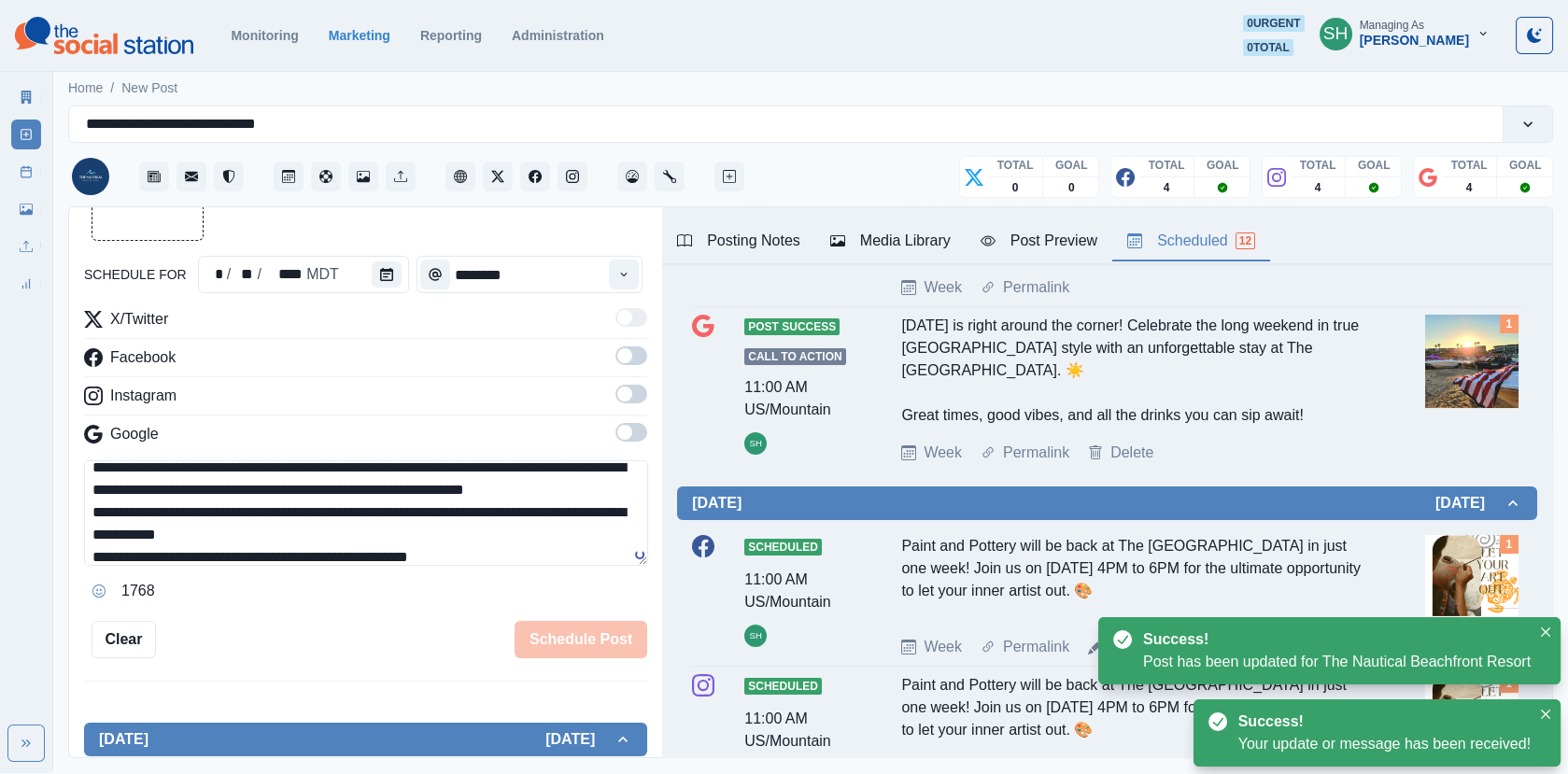
scroll to position [0, 0]
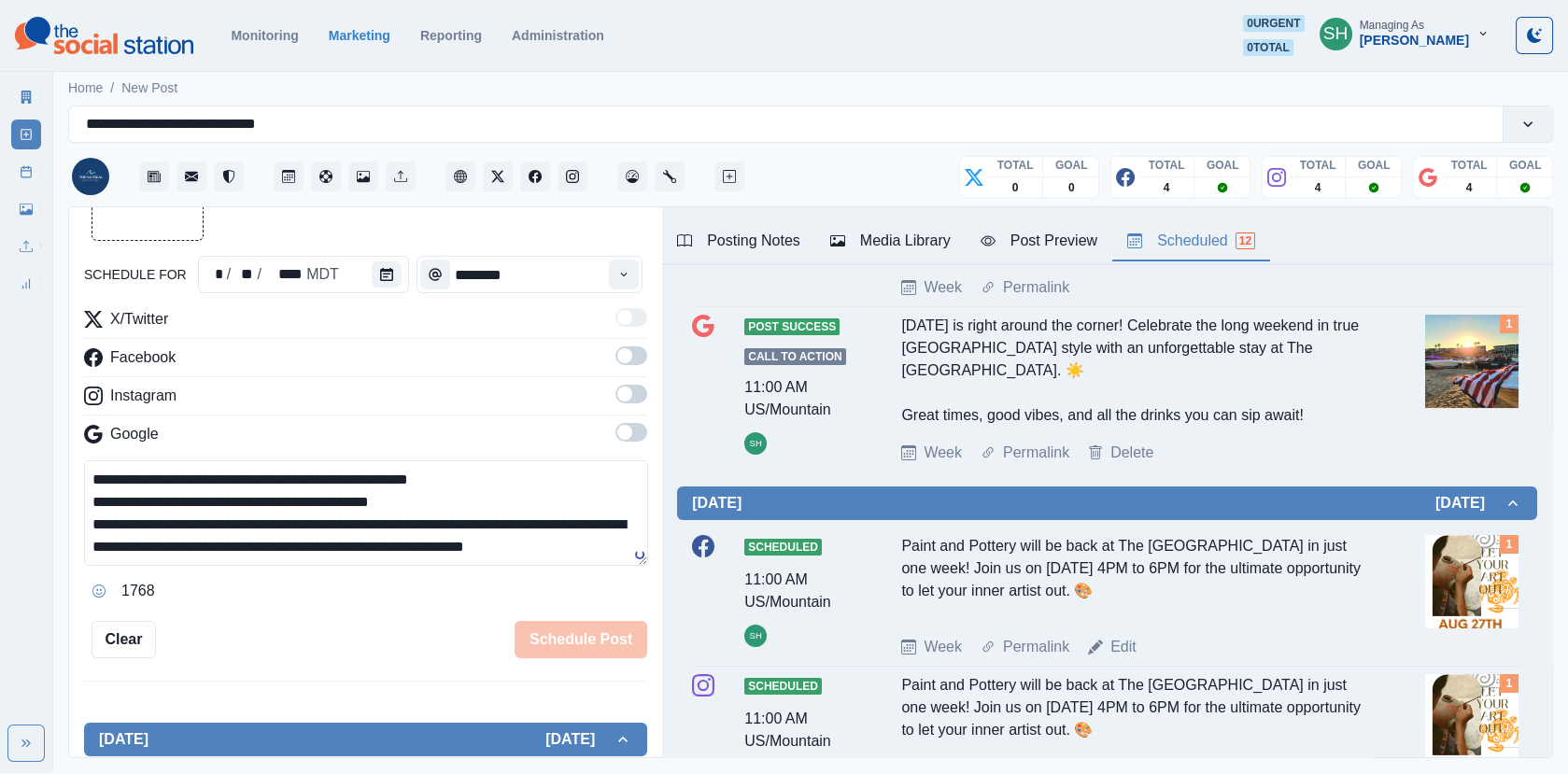
click at [492, 471] on textarea "**********" at bounding box center [365, 512] width 564 height 106
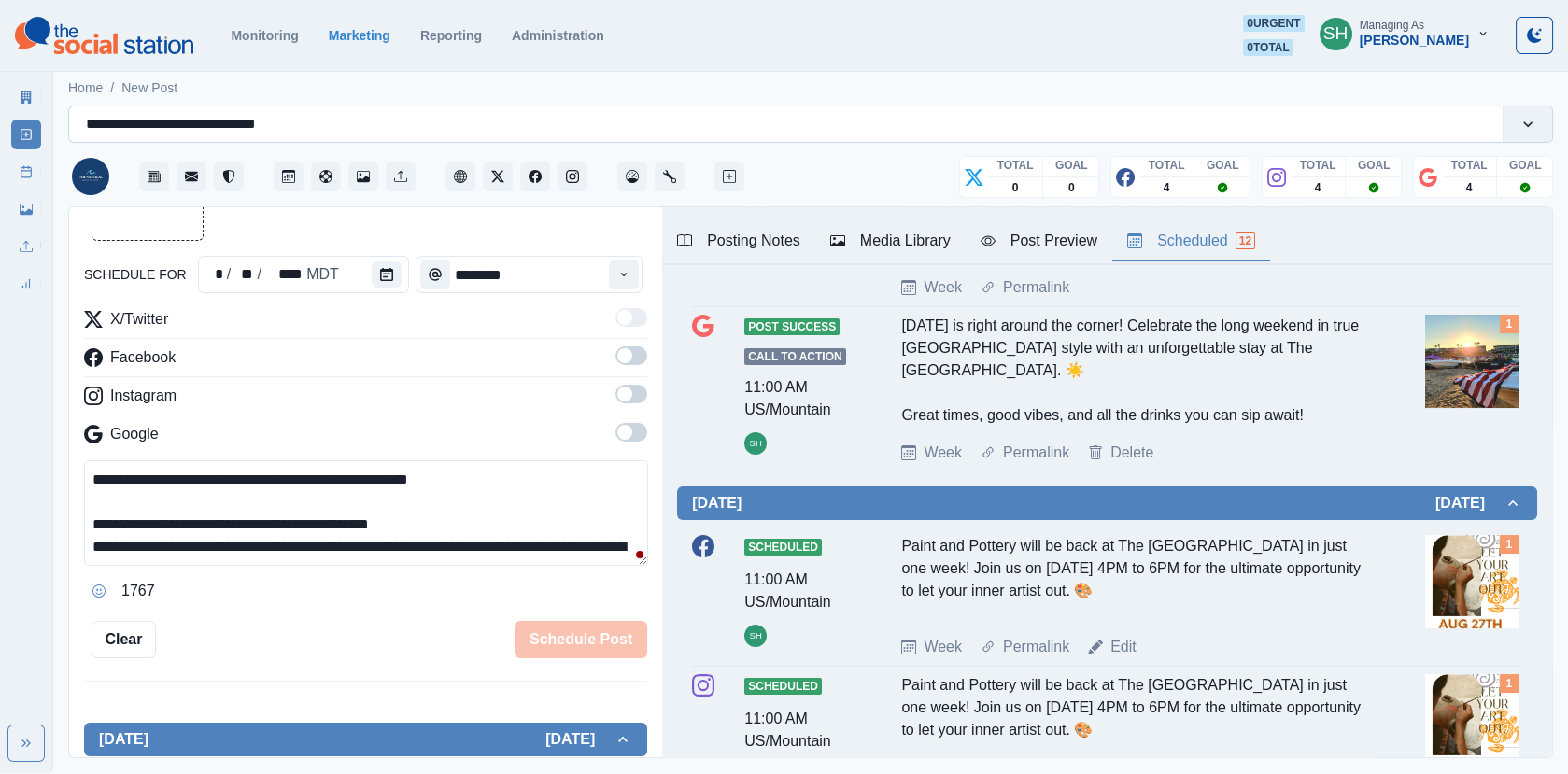
scroll to position [7, 0]
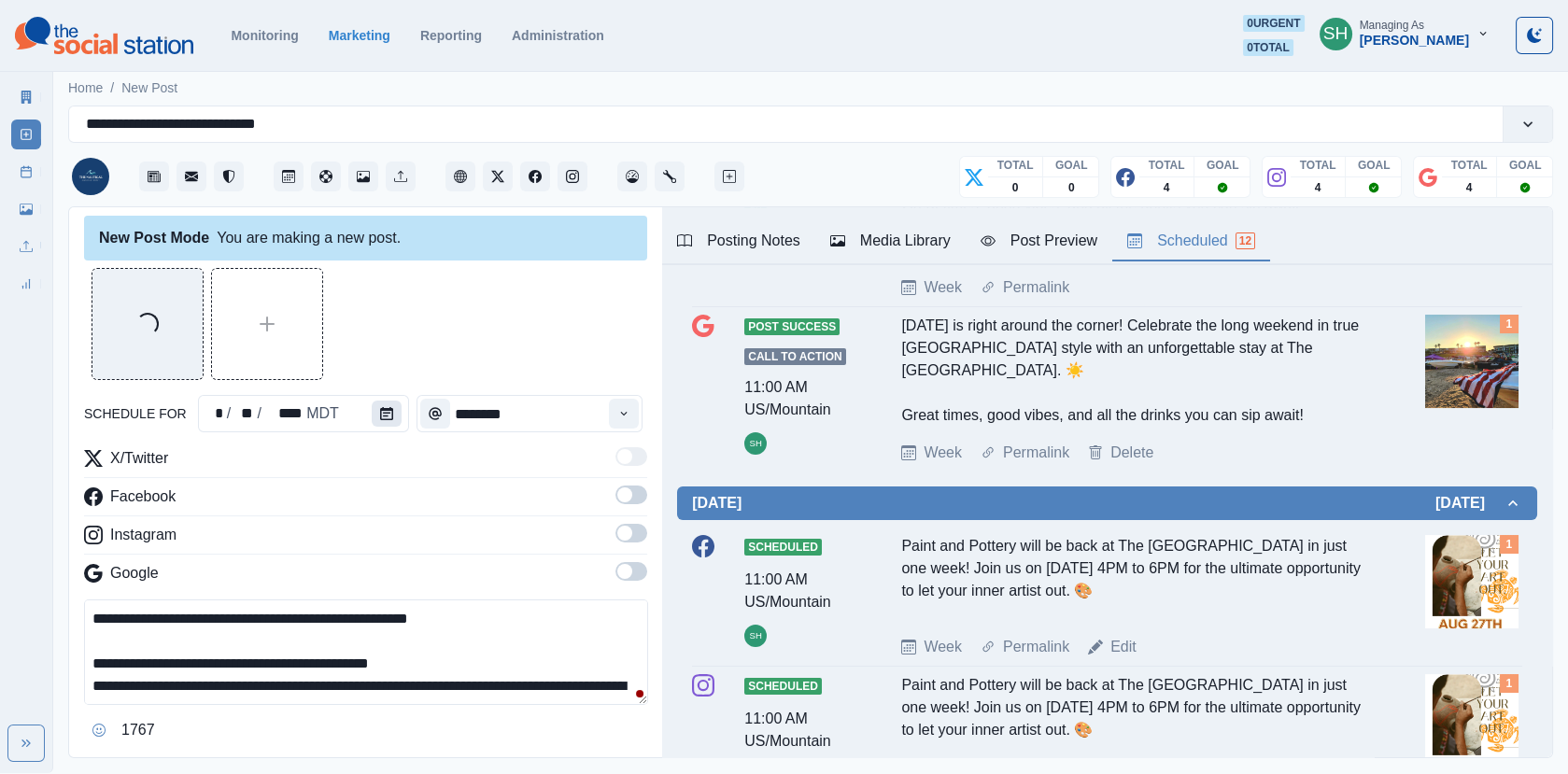
click at [388, 418] on button "Calendar" at bounding box center [386, 414] width 30 height 26
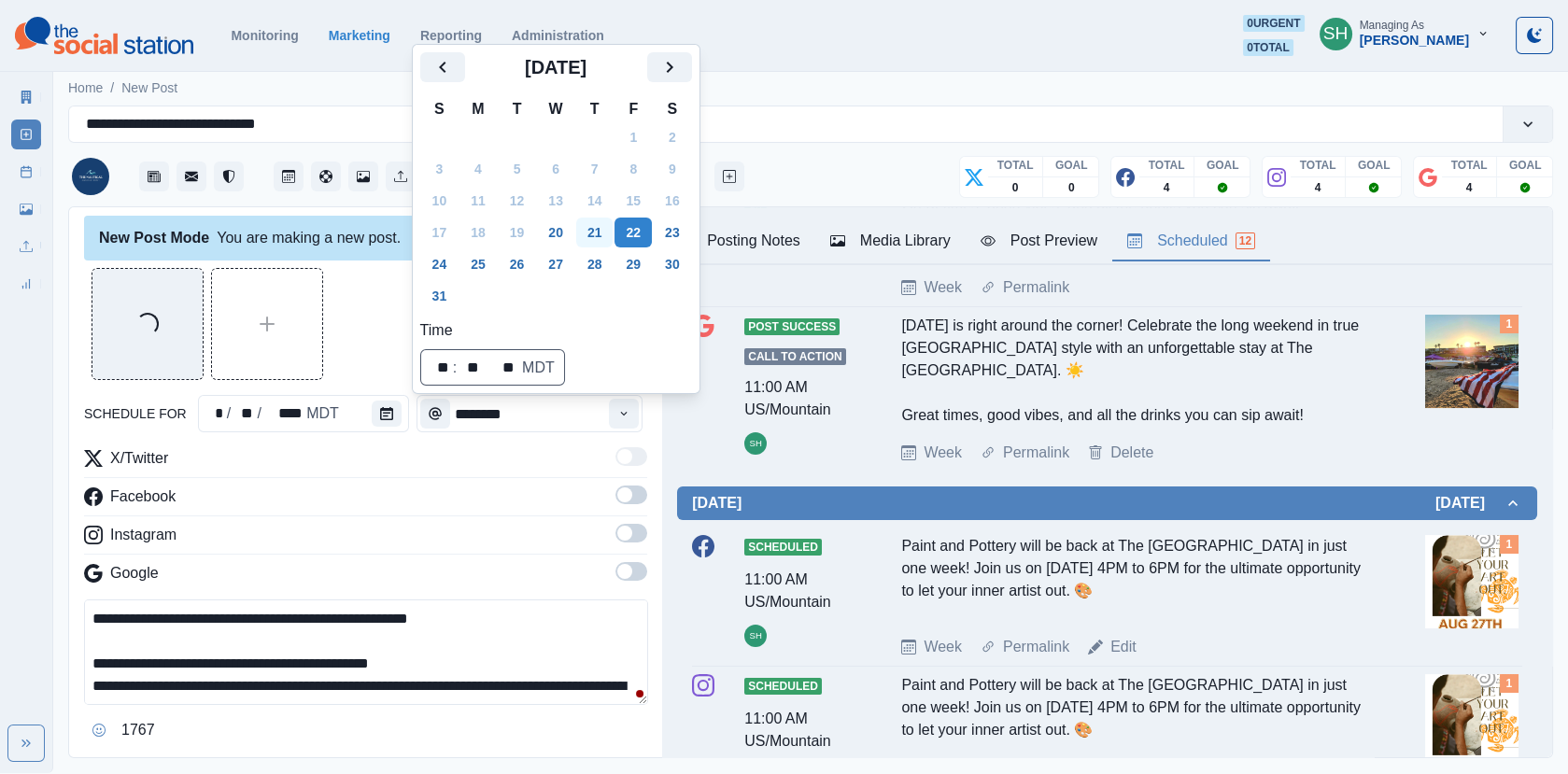
click at [606, 237] on button "21" at bounding box center [594, 232] width 38 height 30
click at [393, 308] on div "Loading..." at bounding box center [365, 323] width 563 height 112
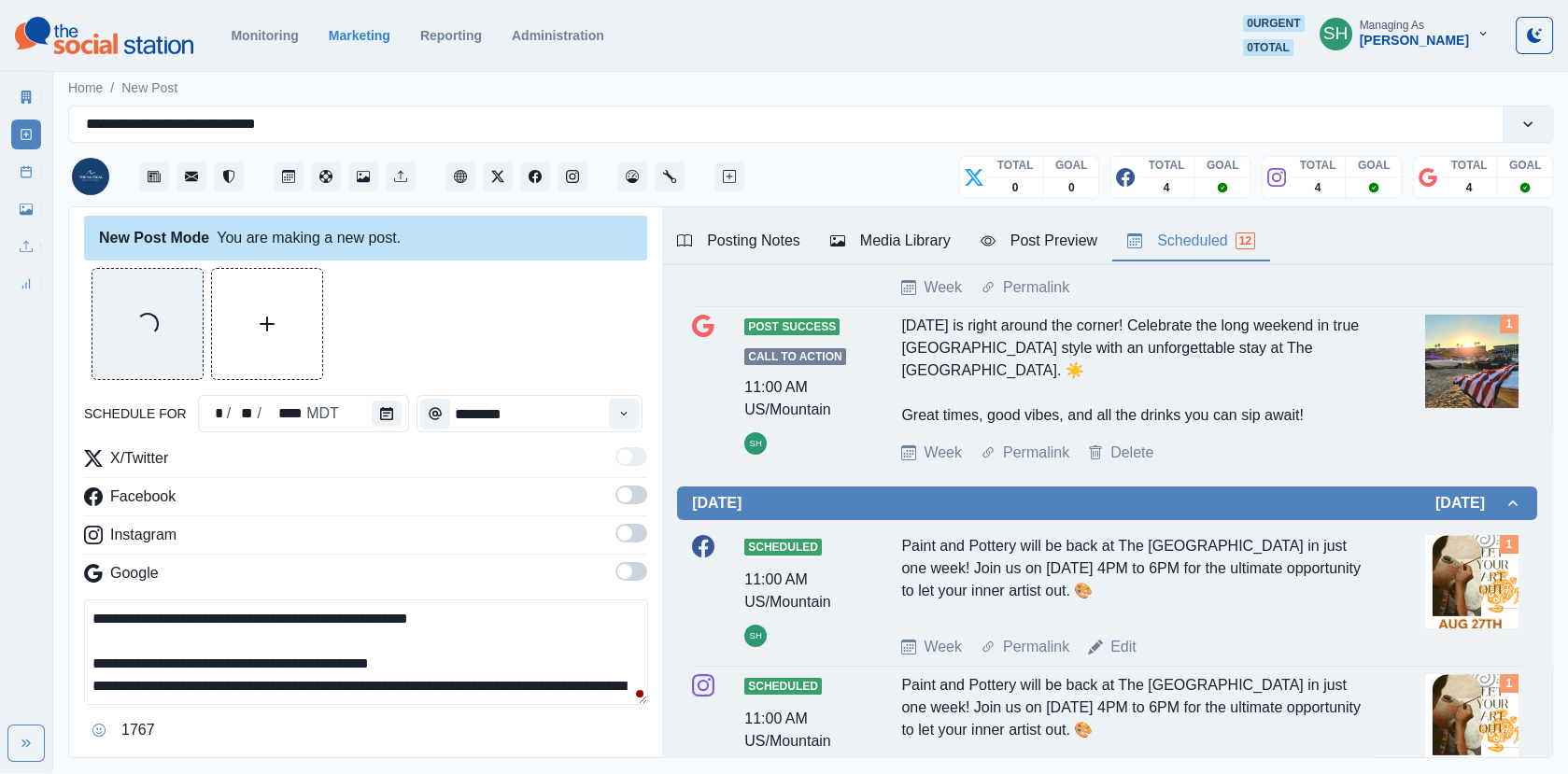
click at [627, 469] on label at bounding box center [631, 462] width 32 height 30
click at [629, 487] on span at bounding box center [631, 495] width 32 height 19
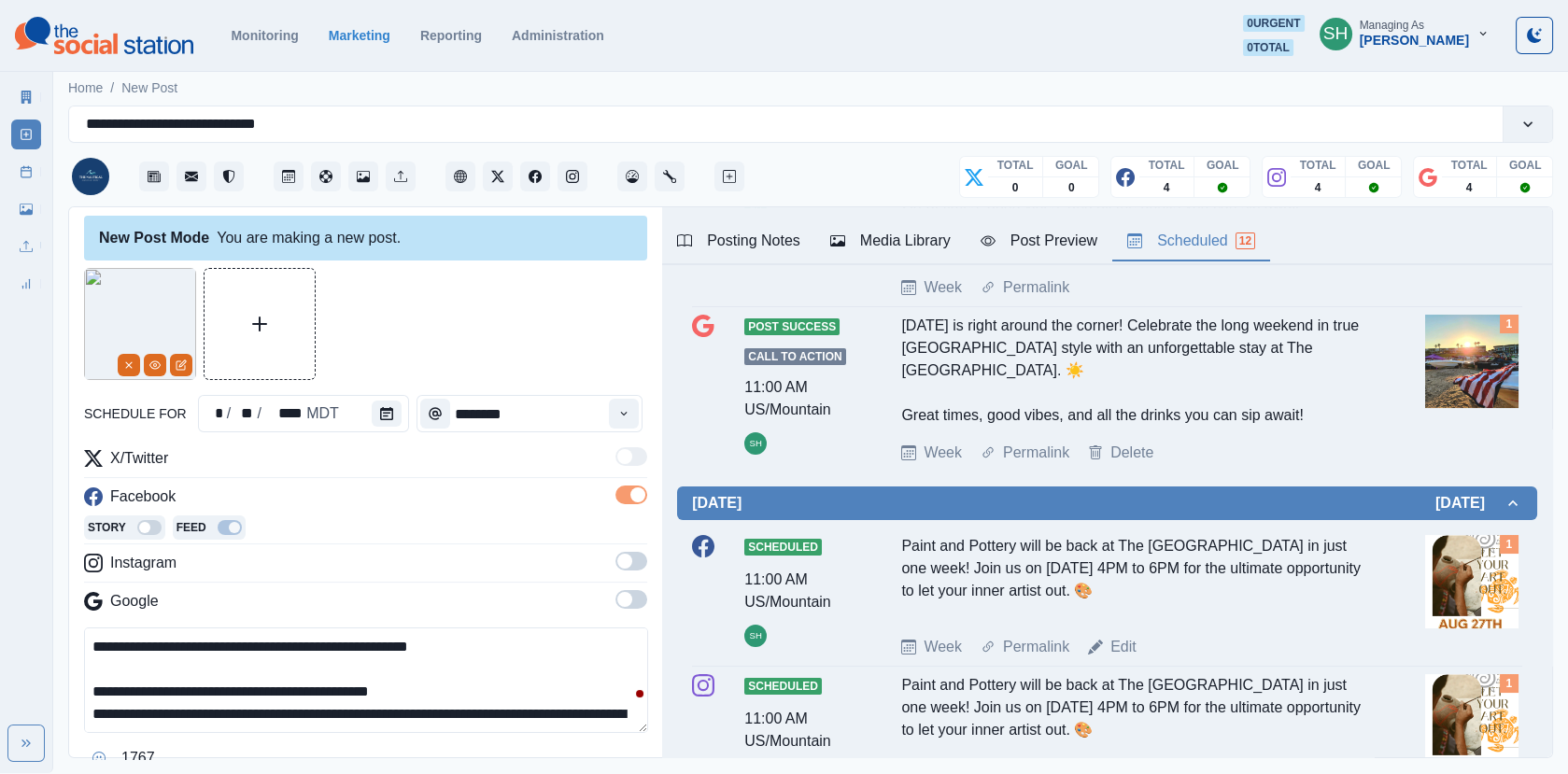
click at [629, 540] on div "Story Feed" at bounding box center [365, 529] width 563 height 28
click at [629, 567] on span at bounding box center [631, 561] width 32 height 19
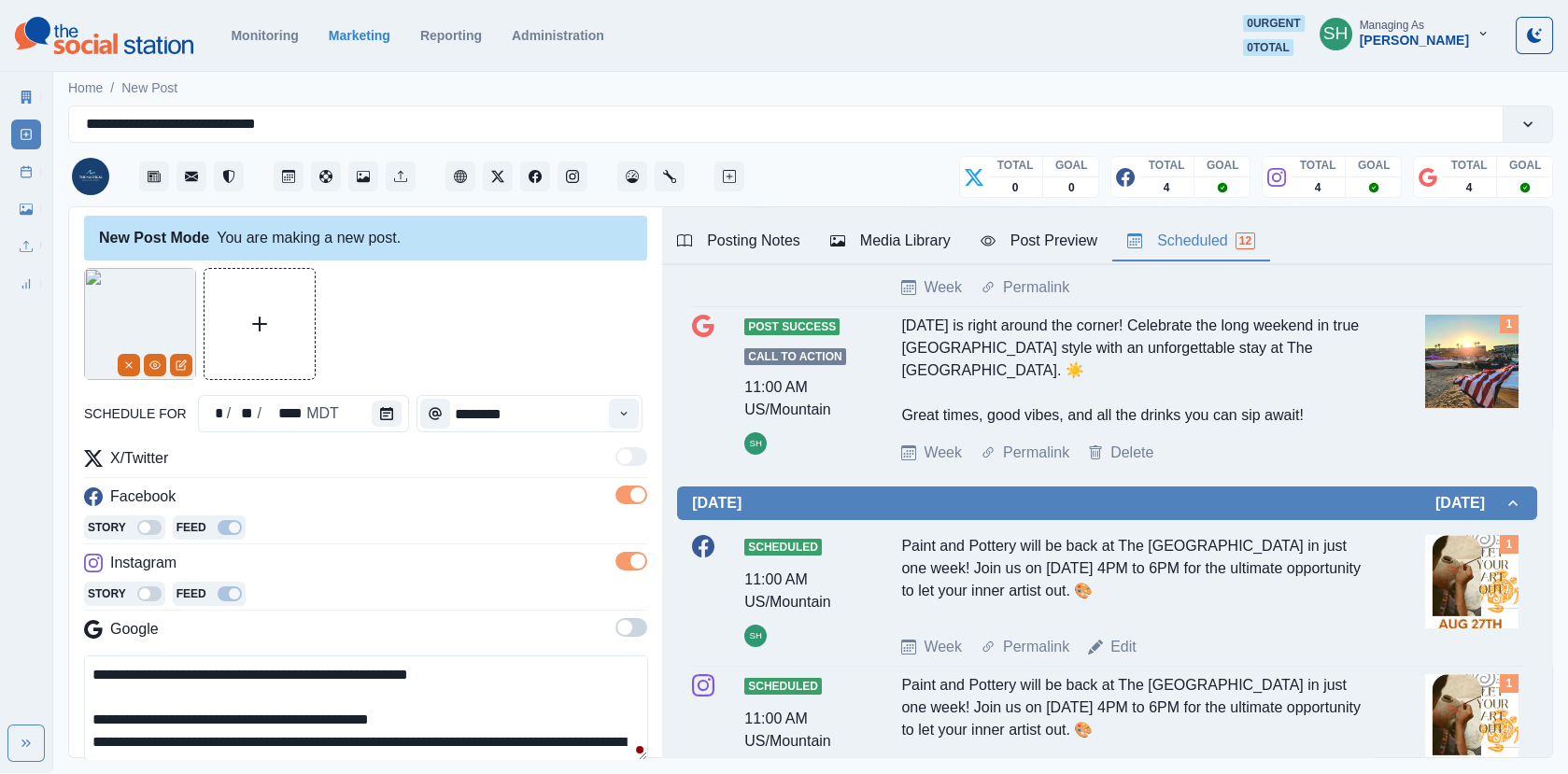
click at [629, 614] on div "X/Twitter Facebook Story Feed Instagram Story Feed Google" at bounding box center [365, 547] width 563 height 200
click at [624, 626] on span at bounding box center [624, 627] width 15 height 15
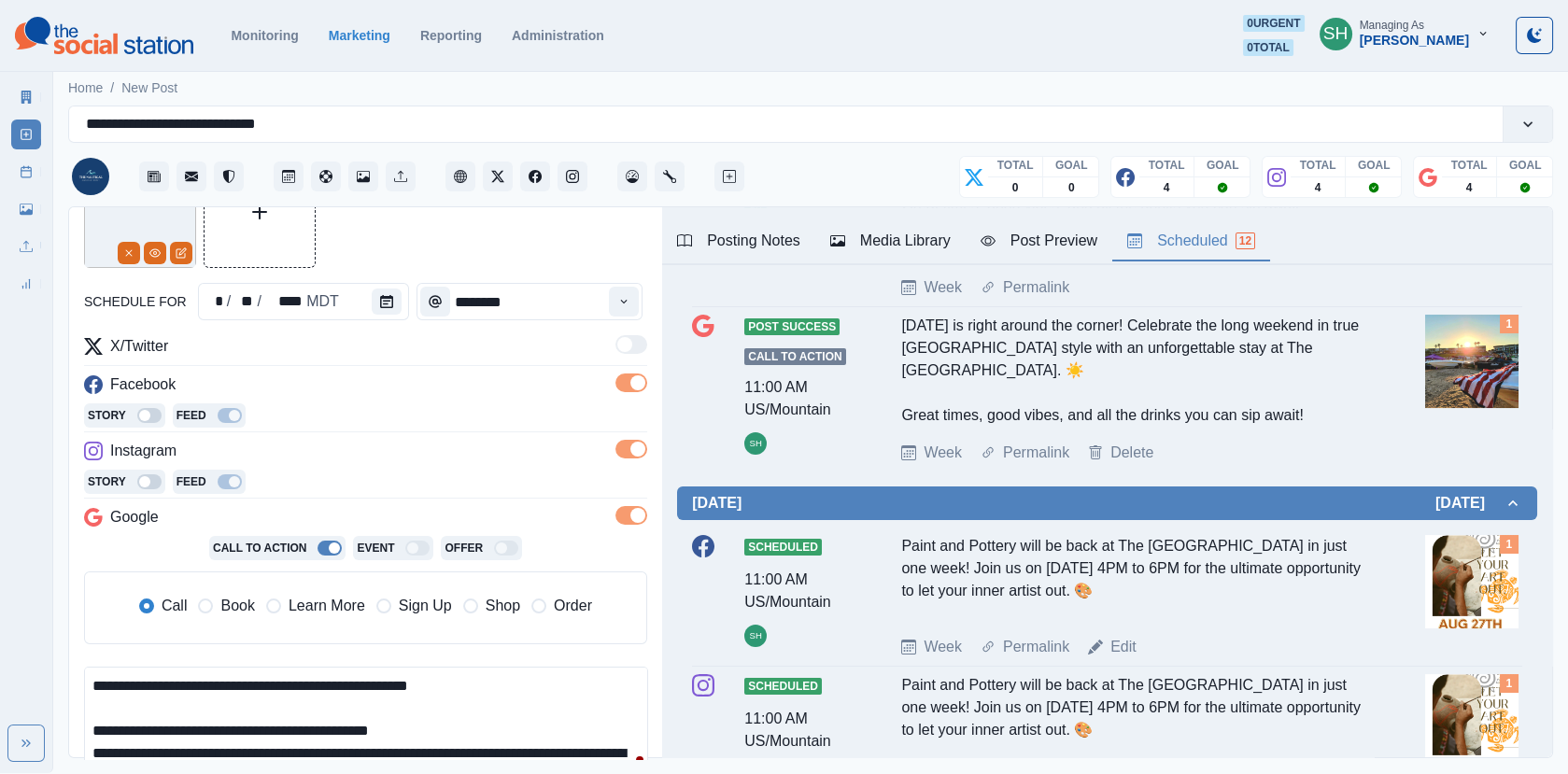
scroll to position [348, 0]
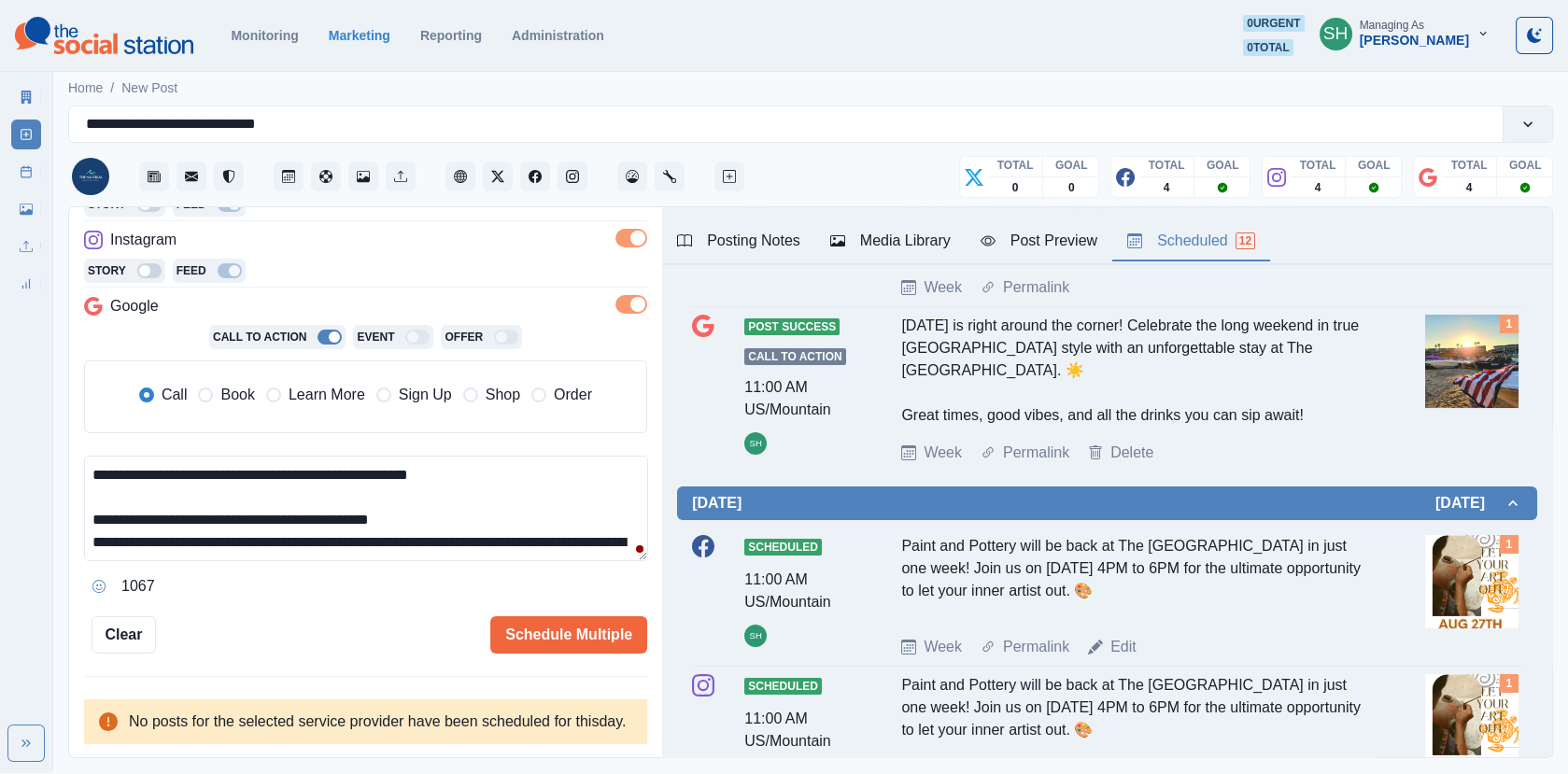
click at [237, 384] on span "Book" at bounding box center [237, 395] width 34 height 23
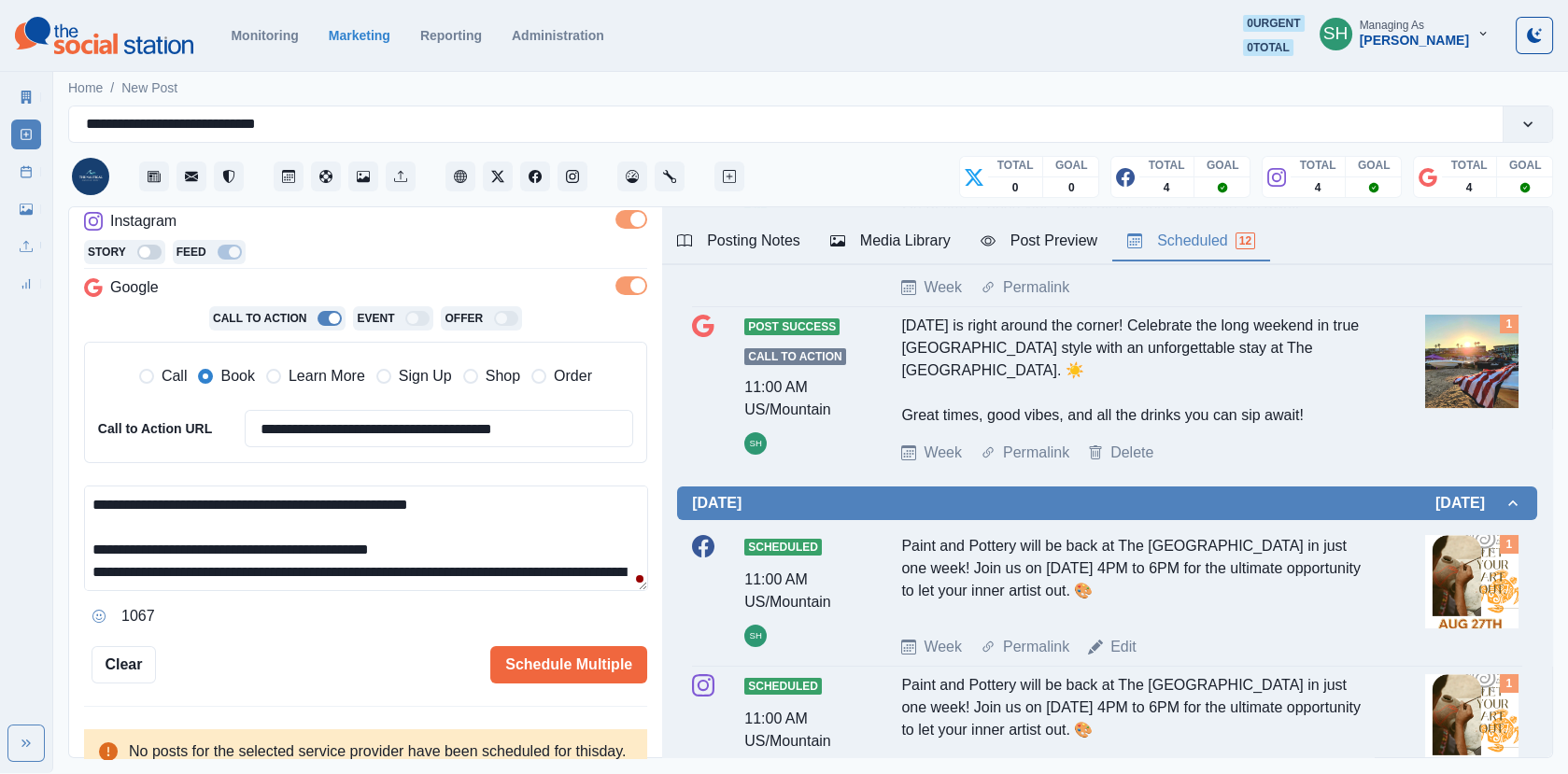
click at [456, 540] on textarea "**********" at bounding box center [365, 538] width 564 height 106
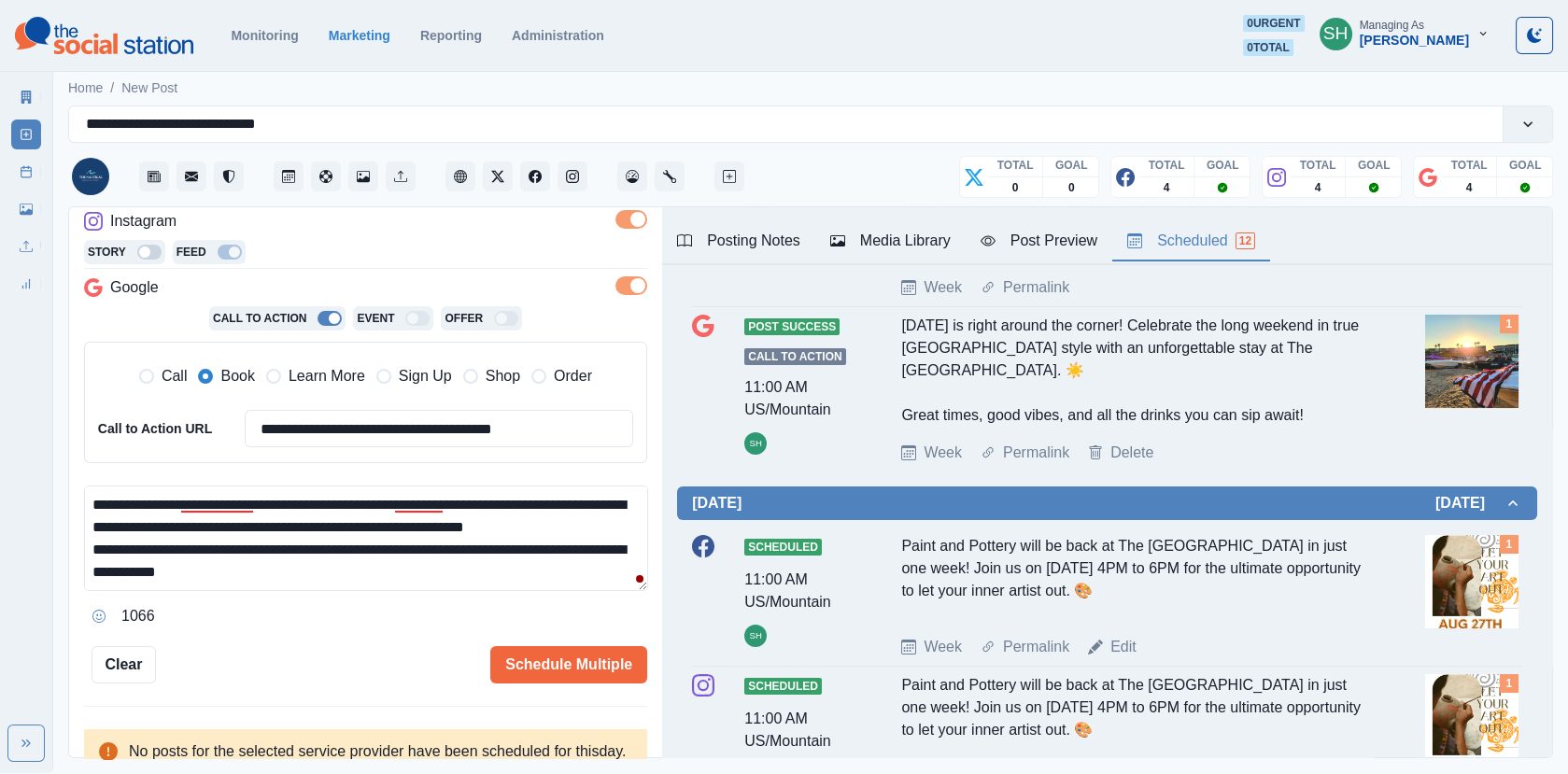
scroll to position [112, 0]
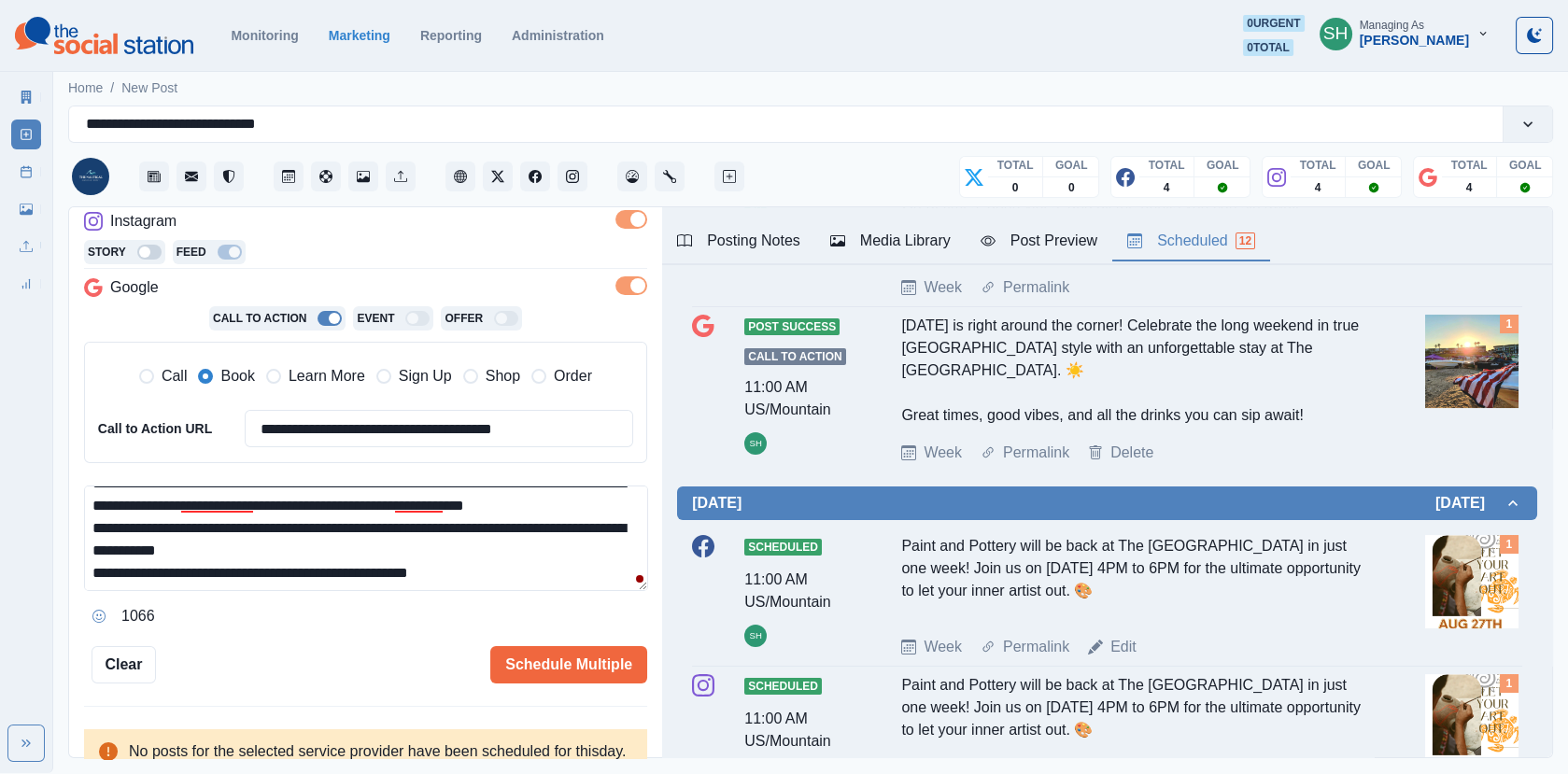
click at [540, 522] on textarea "**********" at bounding box center [365, 538] width 564 height 106
click at [637, 510] on textarea "**********" at bounding box center [365, 538] width 564 height 106
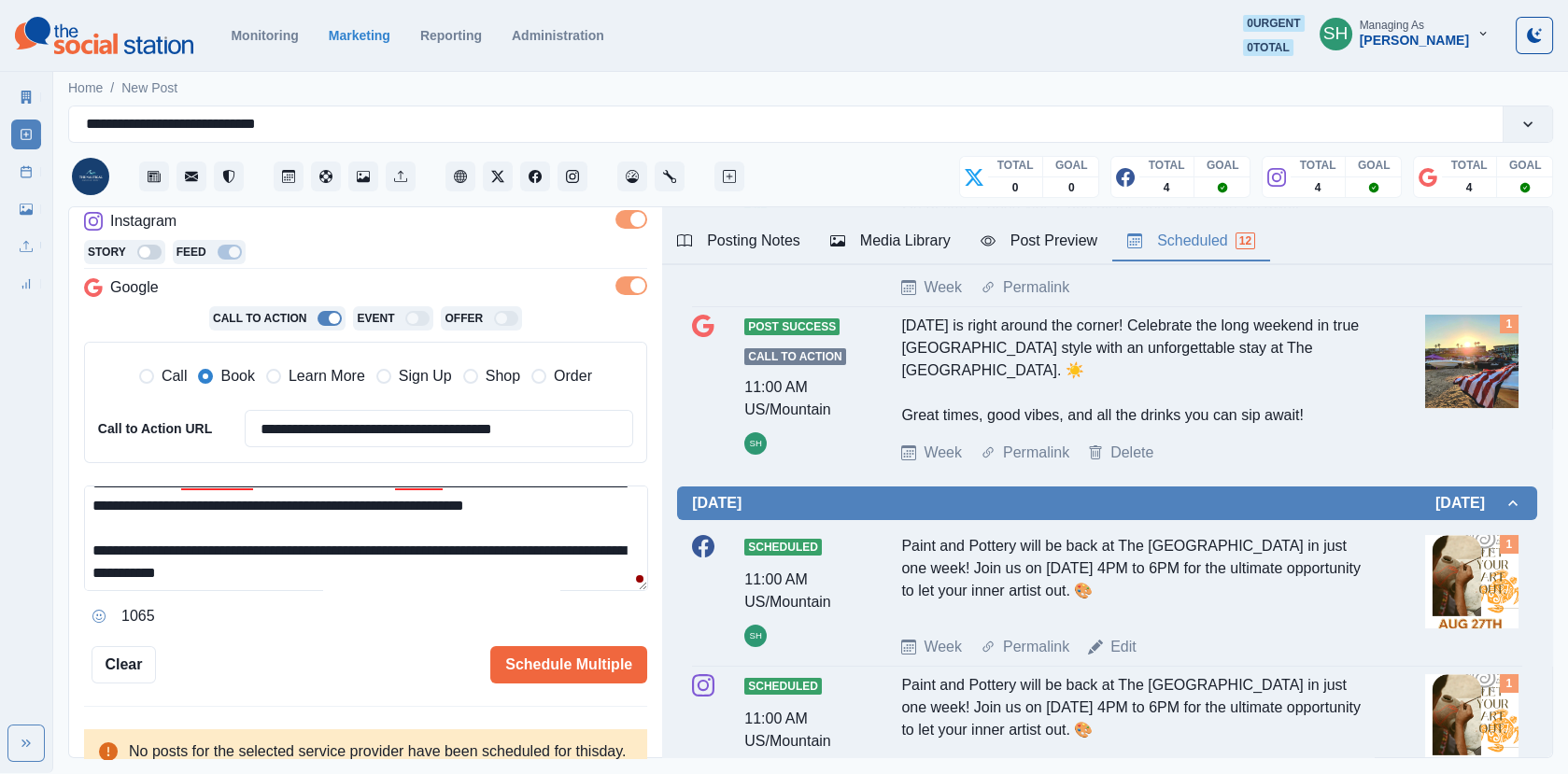
scroll to position [133, 0]
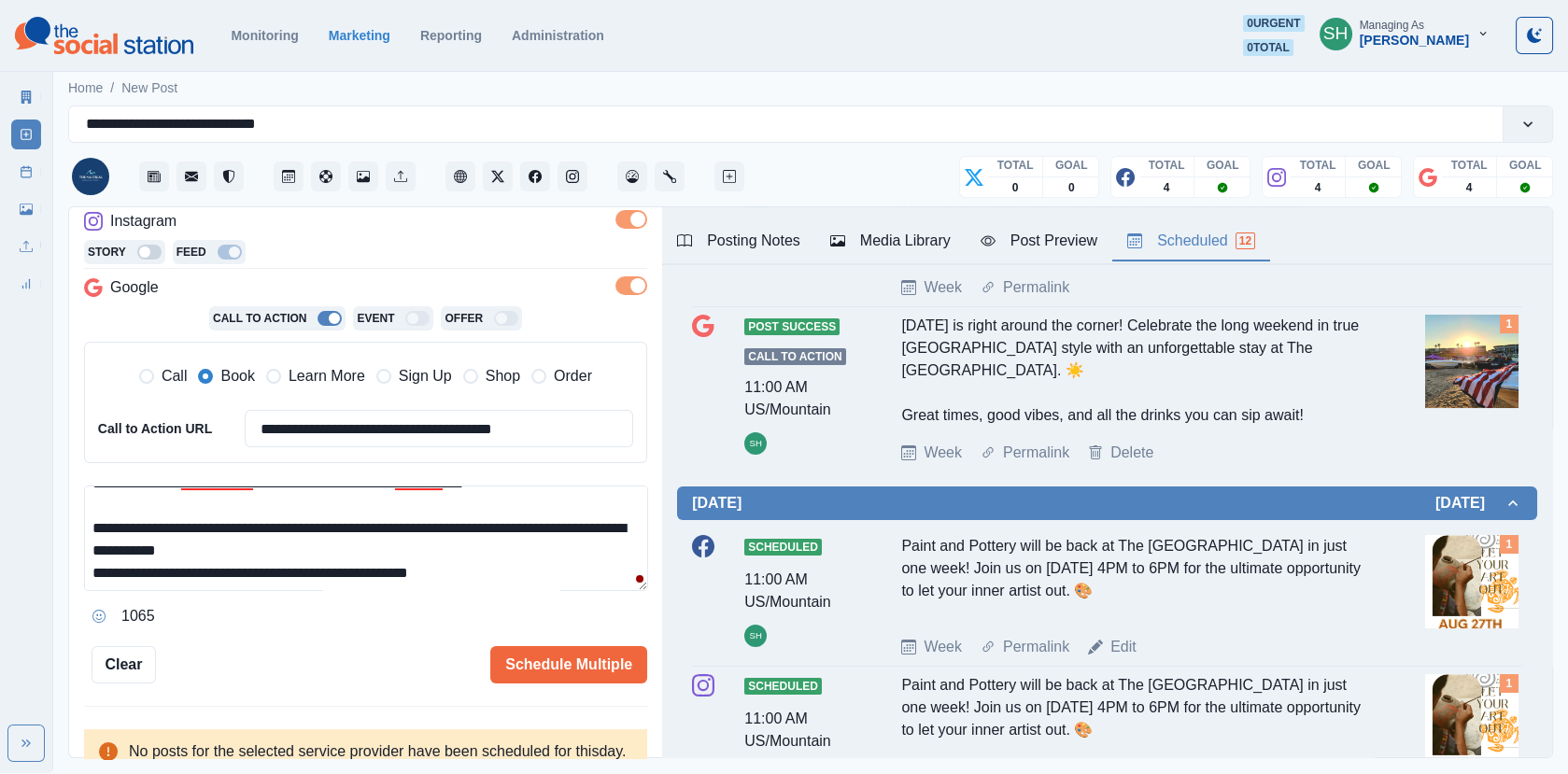
click at [323, 549] on textarea "**********" at bounding box center [365, 538] width 564 height 106
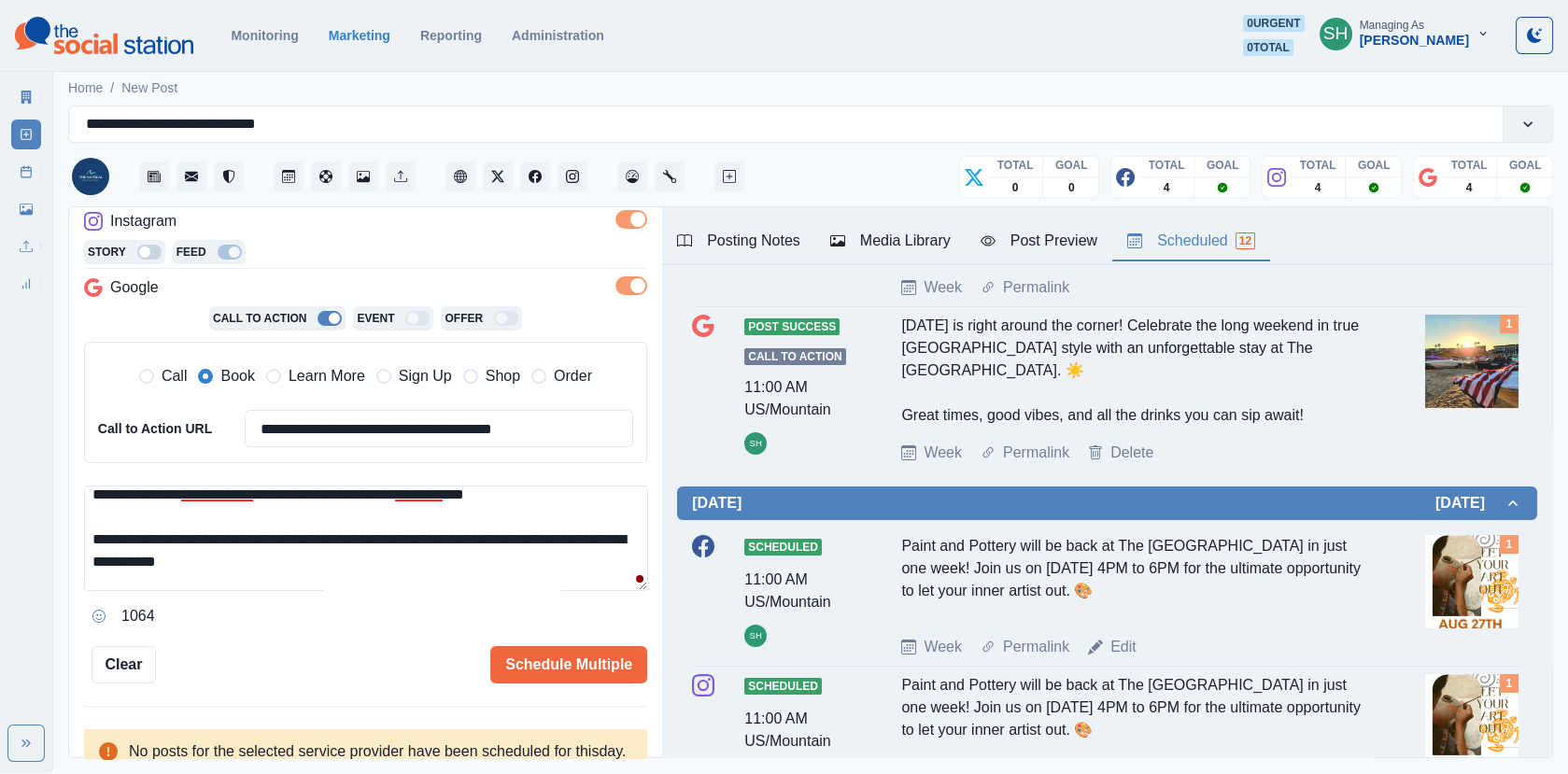
scroll to position [0, 0]
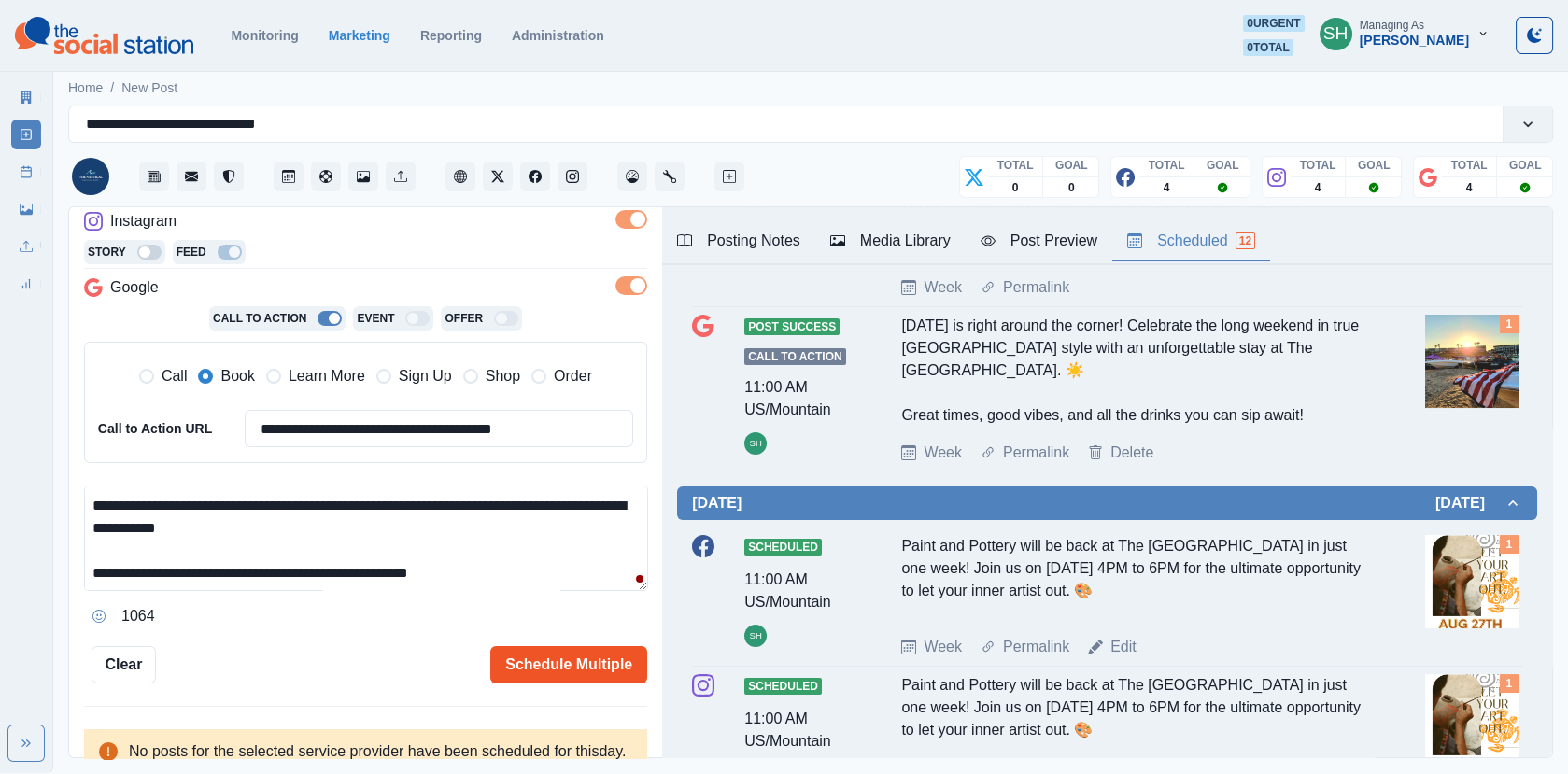
type textarea "**********"
click at [570, 653] on button "Schedule Multiple" at bounding box center [568, 664] width 157 height 38
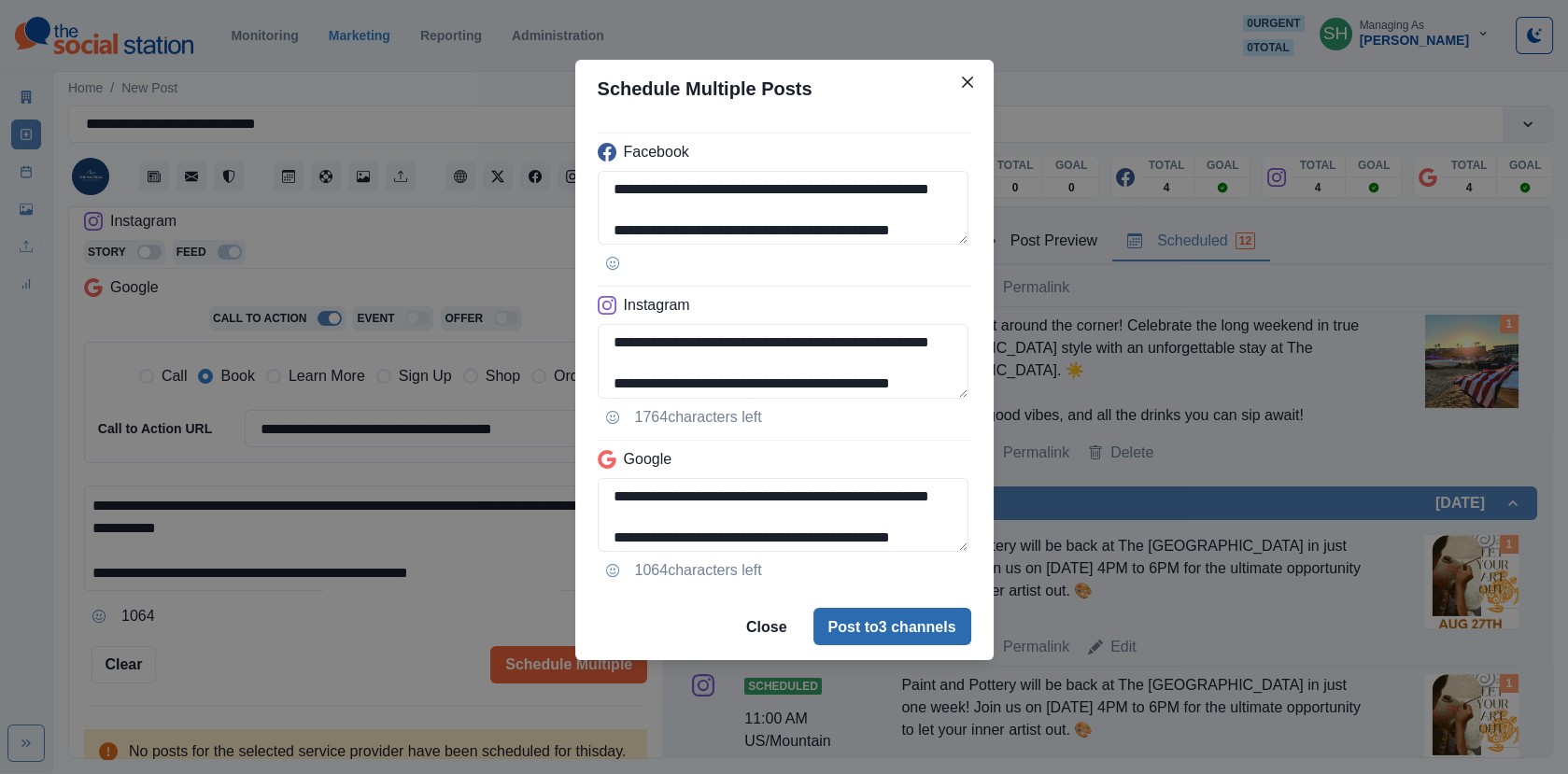
click at [869, 615] on button "Post to 3 channels" at bounding box center [893, 627] width 158 height 38
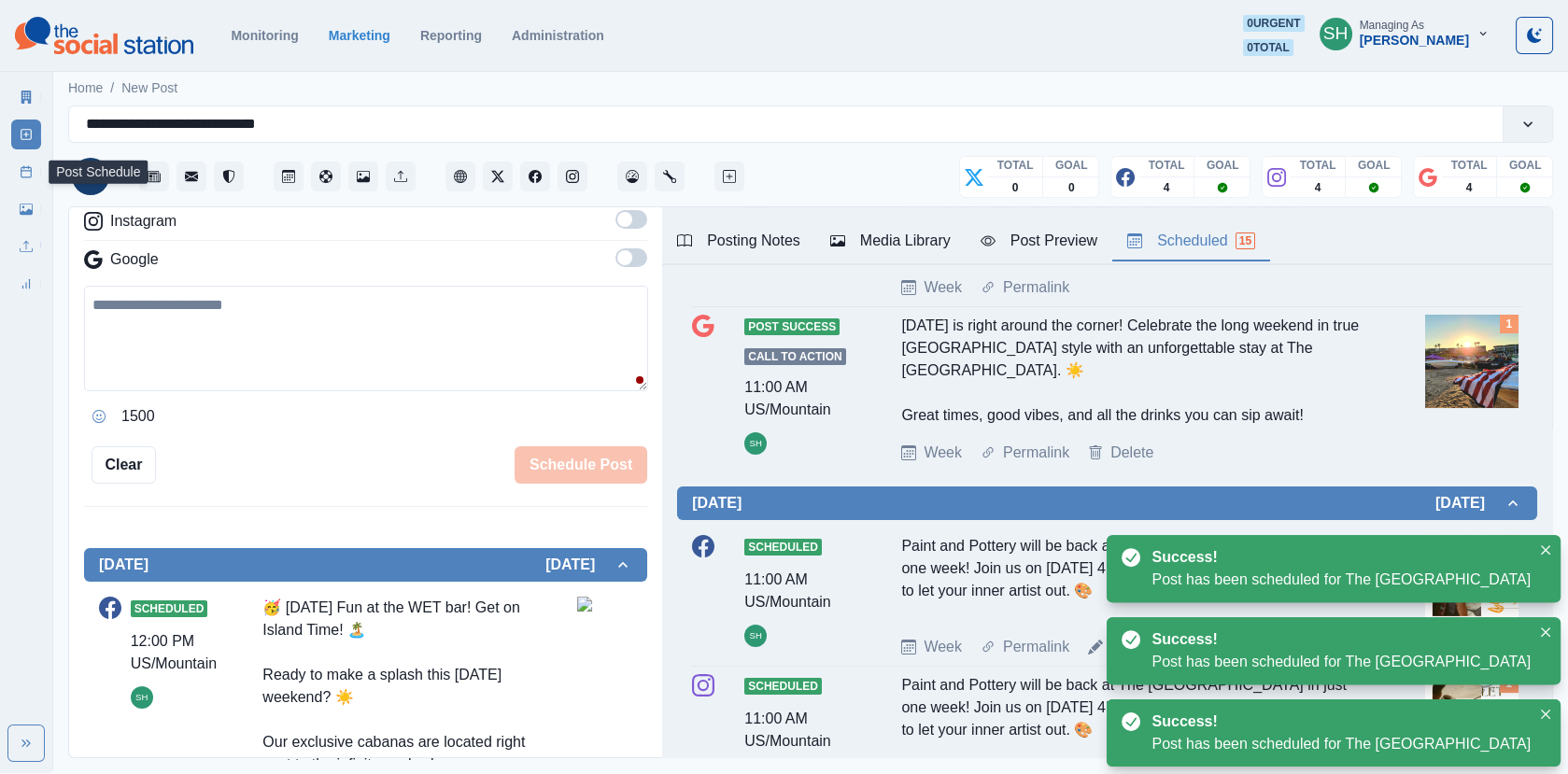
click at [32, 170] on icon at bounding box center [26, 171] width 13 height 13
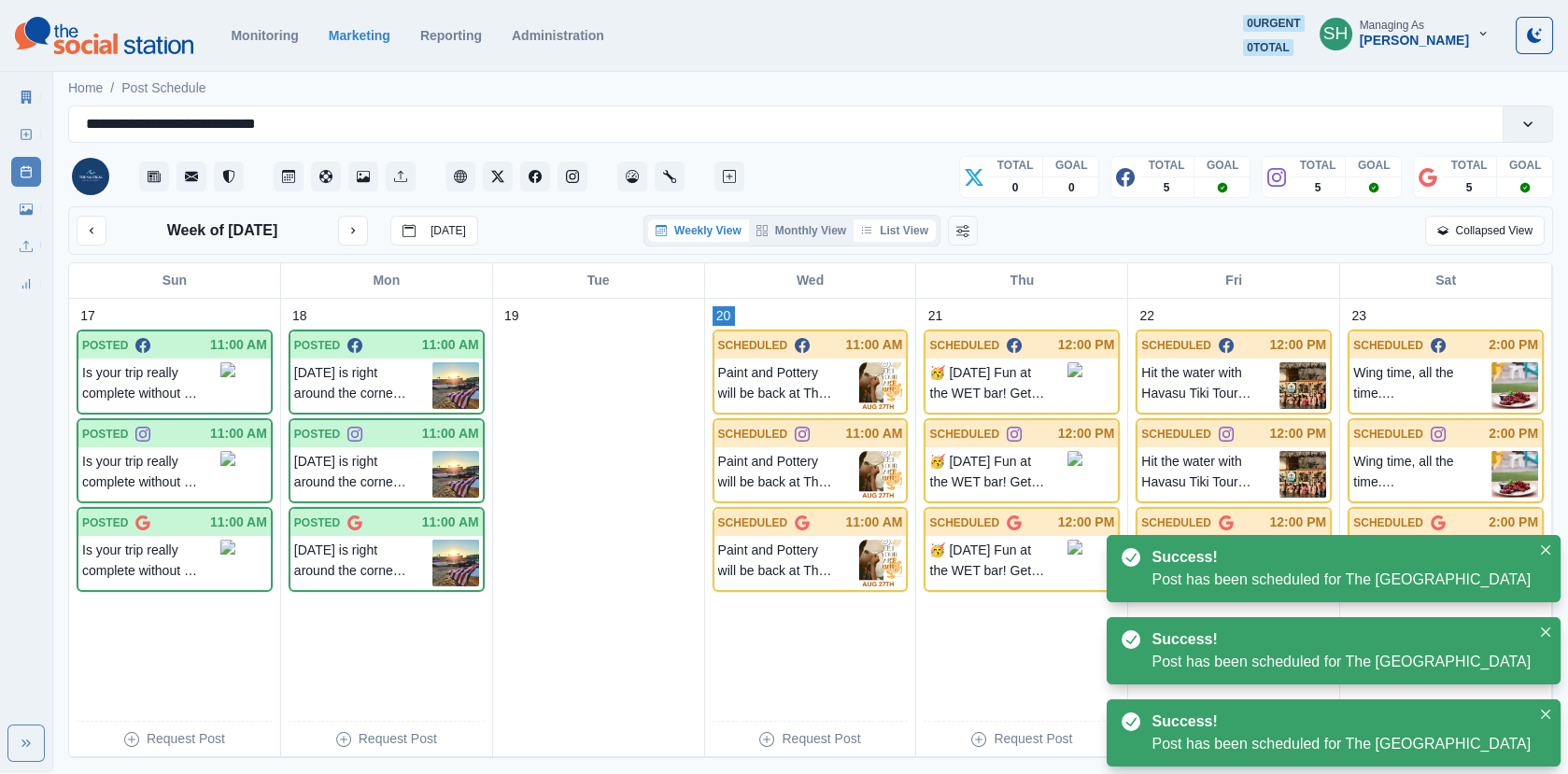
click at [915, 228] on button "List View" at bounding box center [894, 230] width 82 height 23
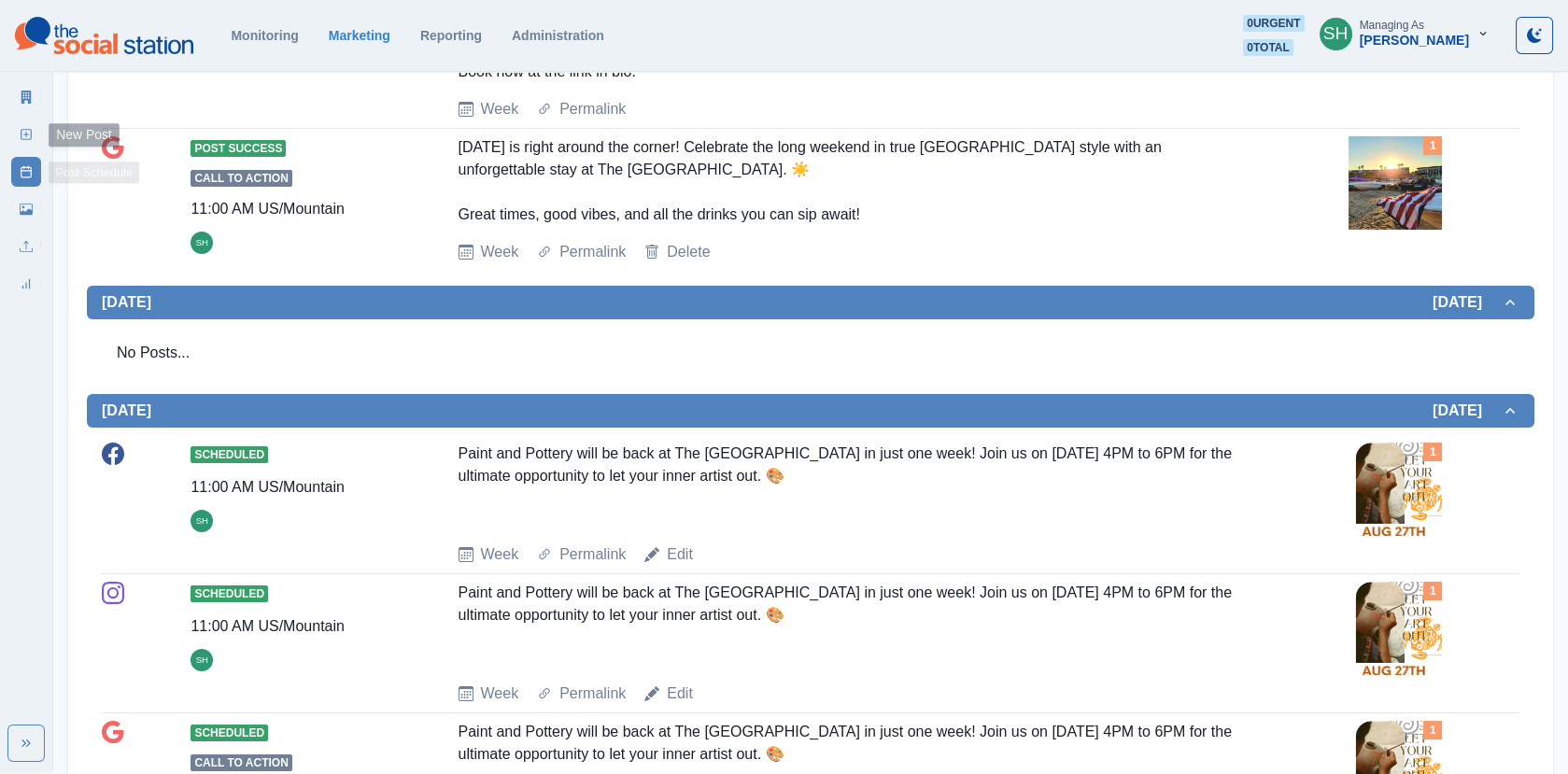
click at [35, 142] on link "New Post" at bounding box center [26, 134] width 30 height 30
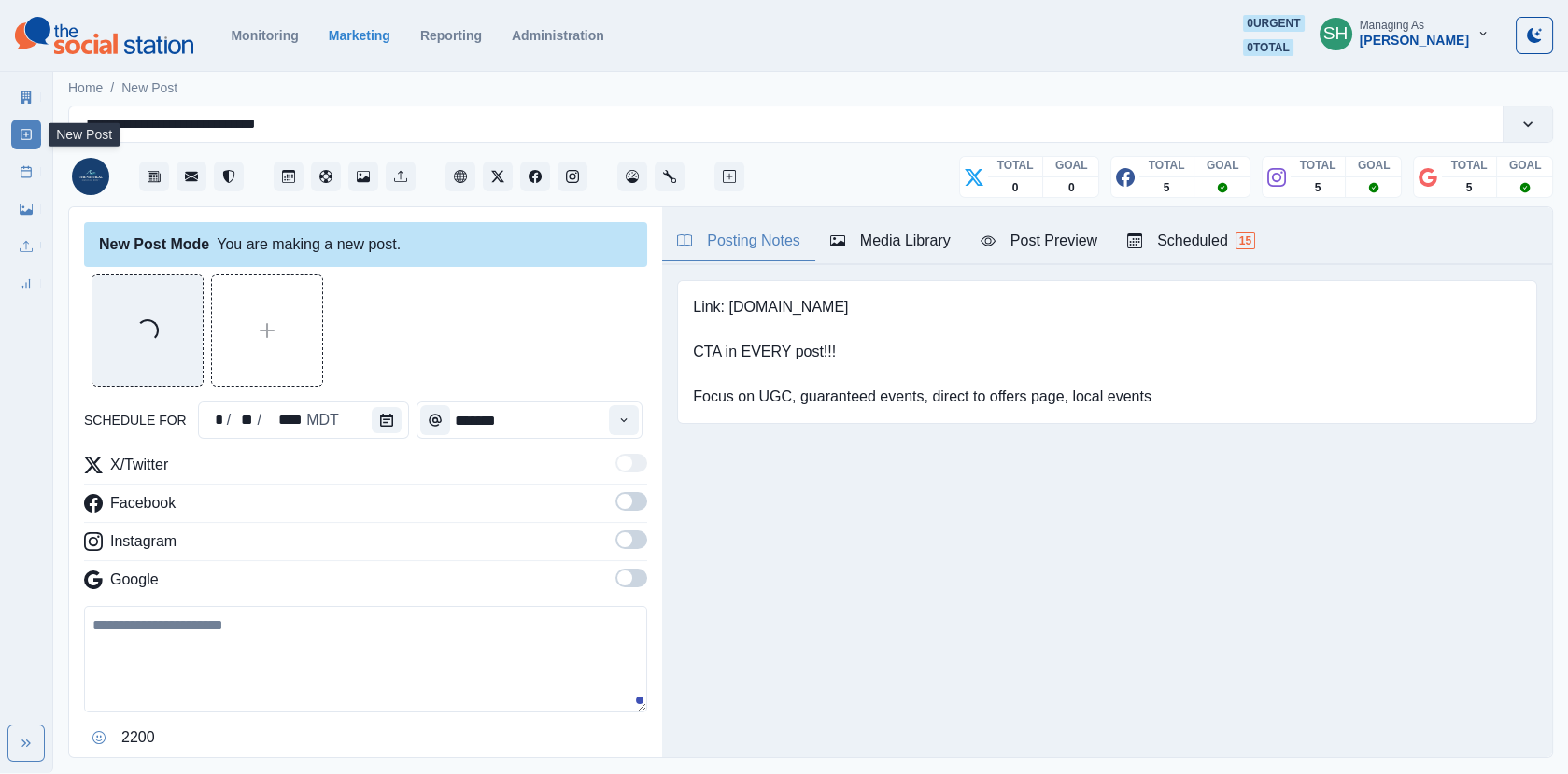
click at [255, 609] on textarea at bounding box center [365, 659] width 563 height 107
paste textarea "**********"
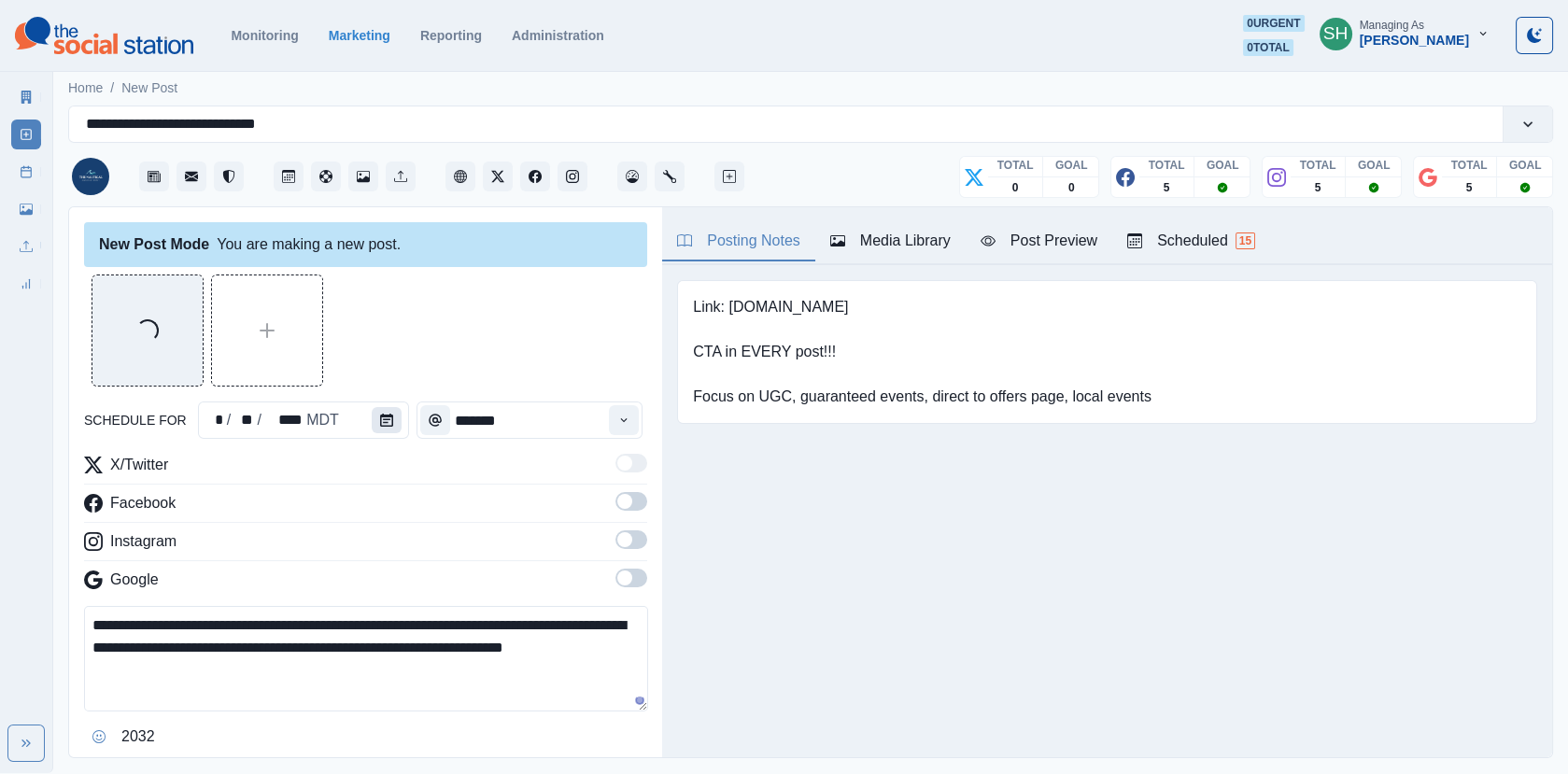
type textarea "**********"
click at [385, 408] on button "Calendar" at bounding box center [386, 420] width 30 height 26
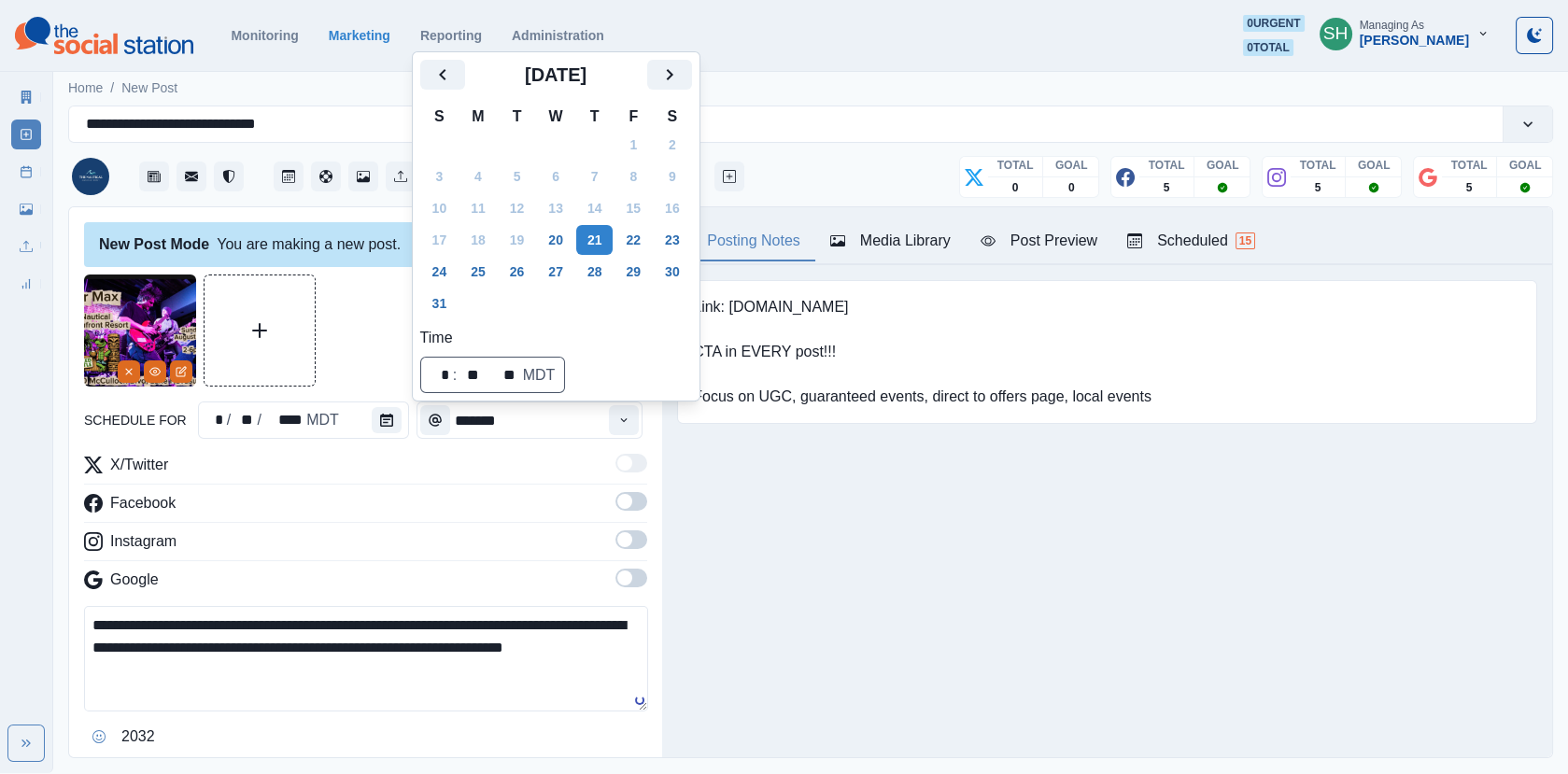
click at [568, 222] on button "13" at bounding box center [556, 208] width 38 height 30
click at [568, 235] on button "20" at bounding box center [556, 240] width 38 height 30
click at [409, 335] on div at bounding box center [365, 330] width 563 height 112
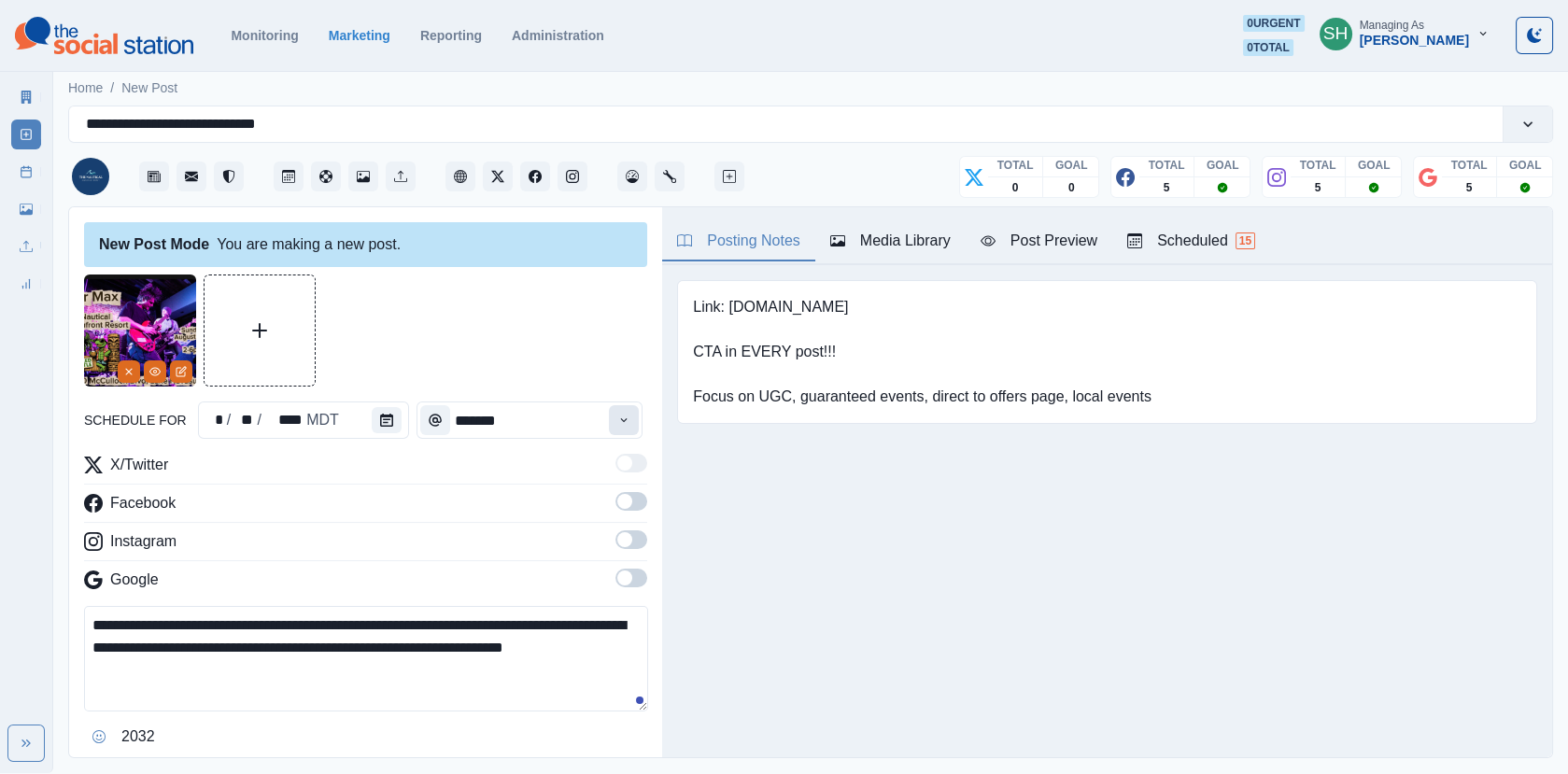
click at [630, 423] on icon "Time" at bounding box center [623, 420] width 13 height 13
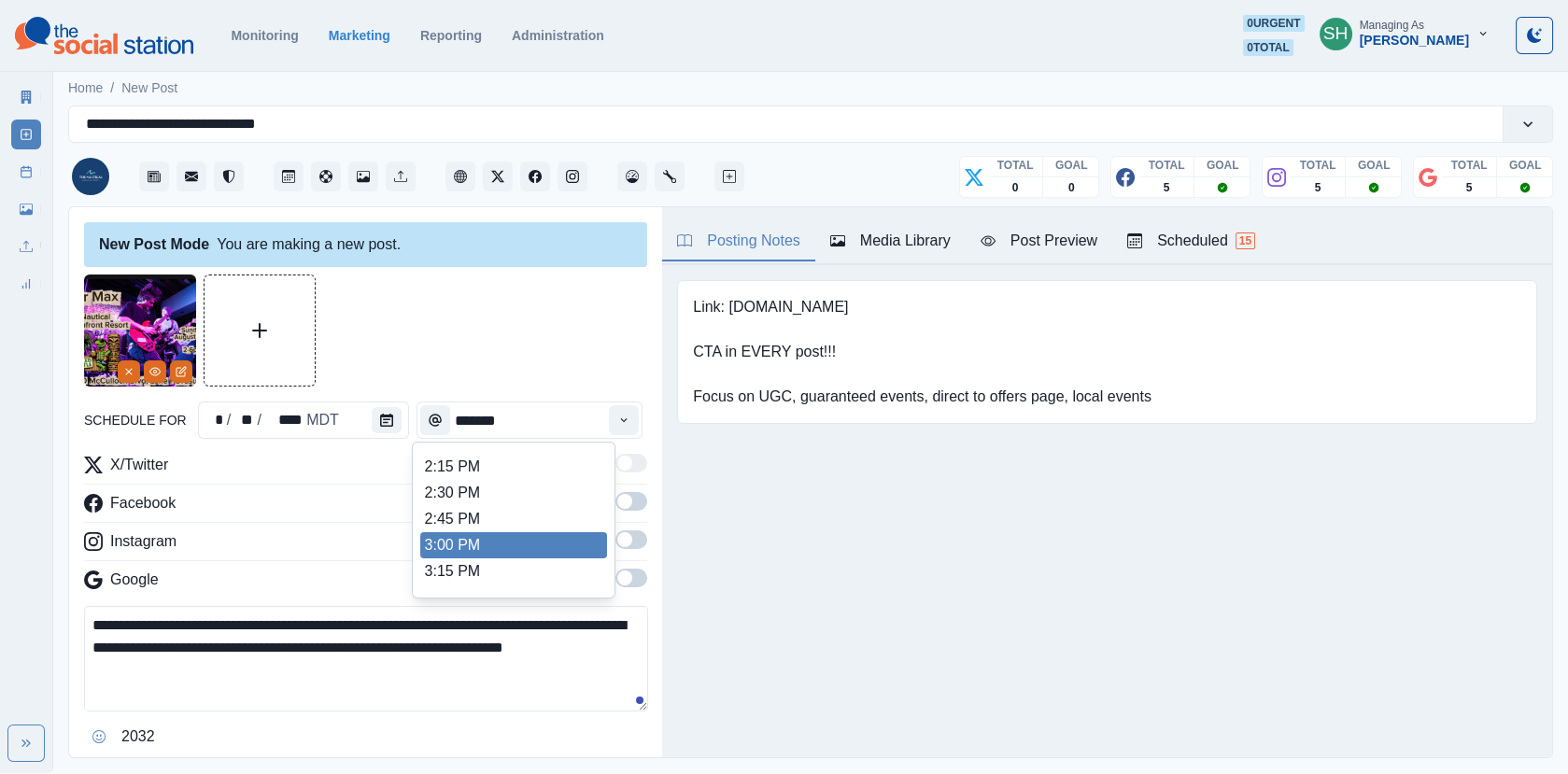
click at [512, 535] on li "3:00 PM" at bounding box center [512, 545] width 187 height 26
type input "*******"
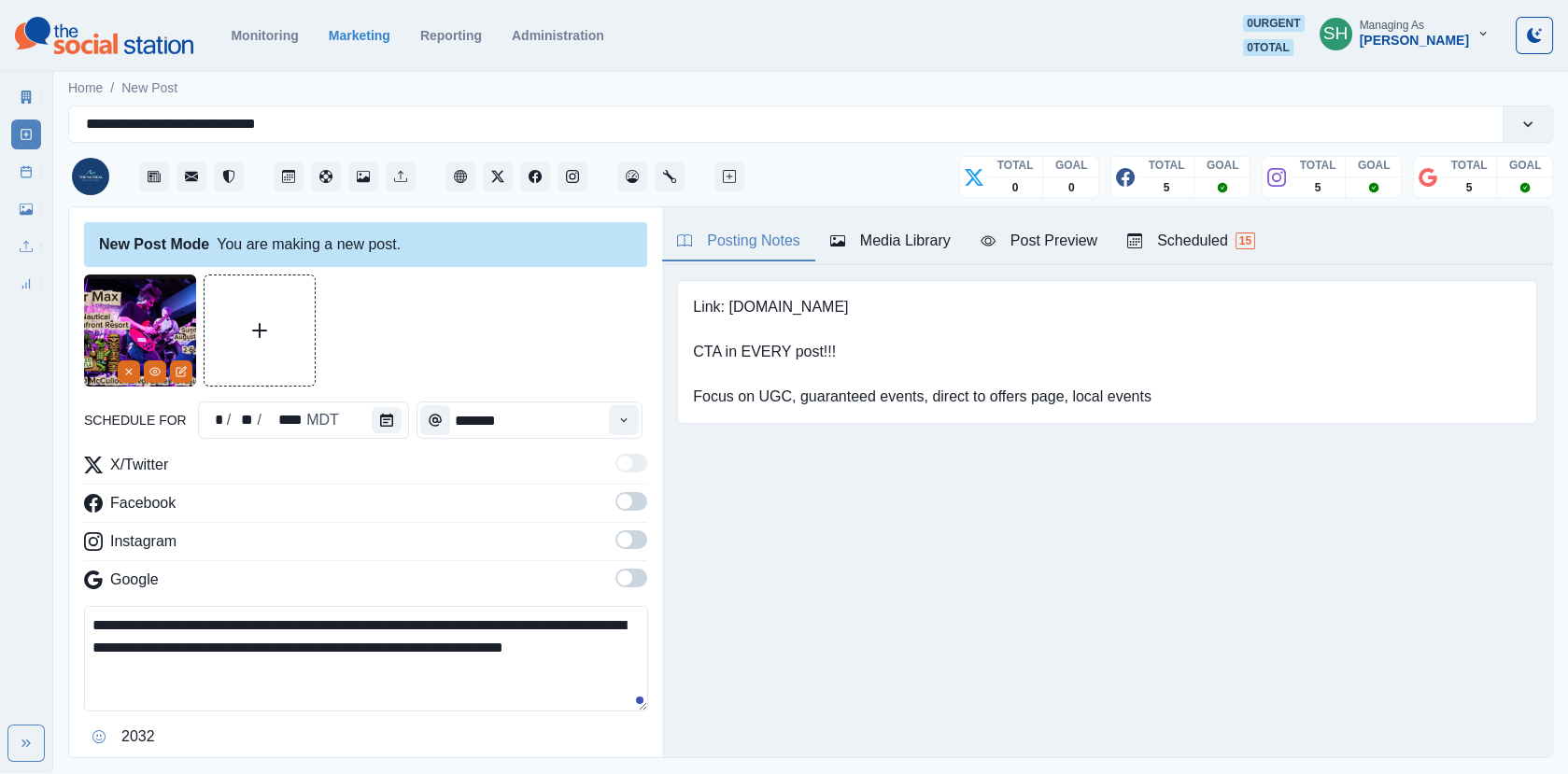
click at [648, 503] on div "**********" at bounding box center [365, 483] width 592 height 552
click at [633, 509] on label at bounding box center [631, 506] width 32 height 30
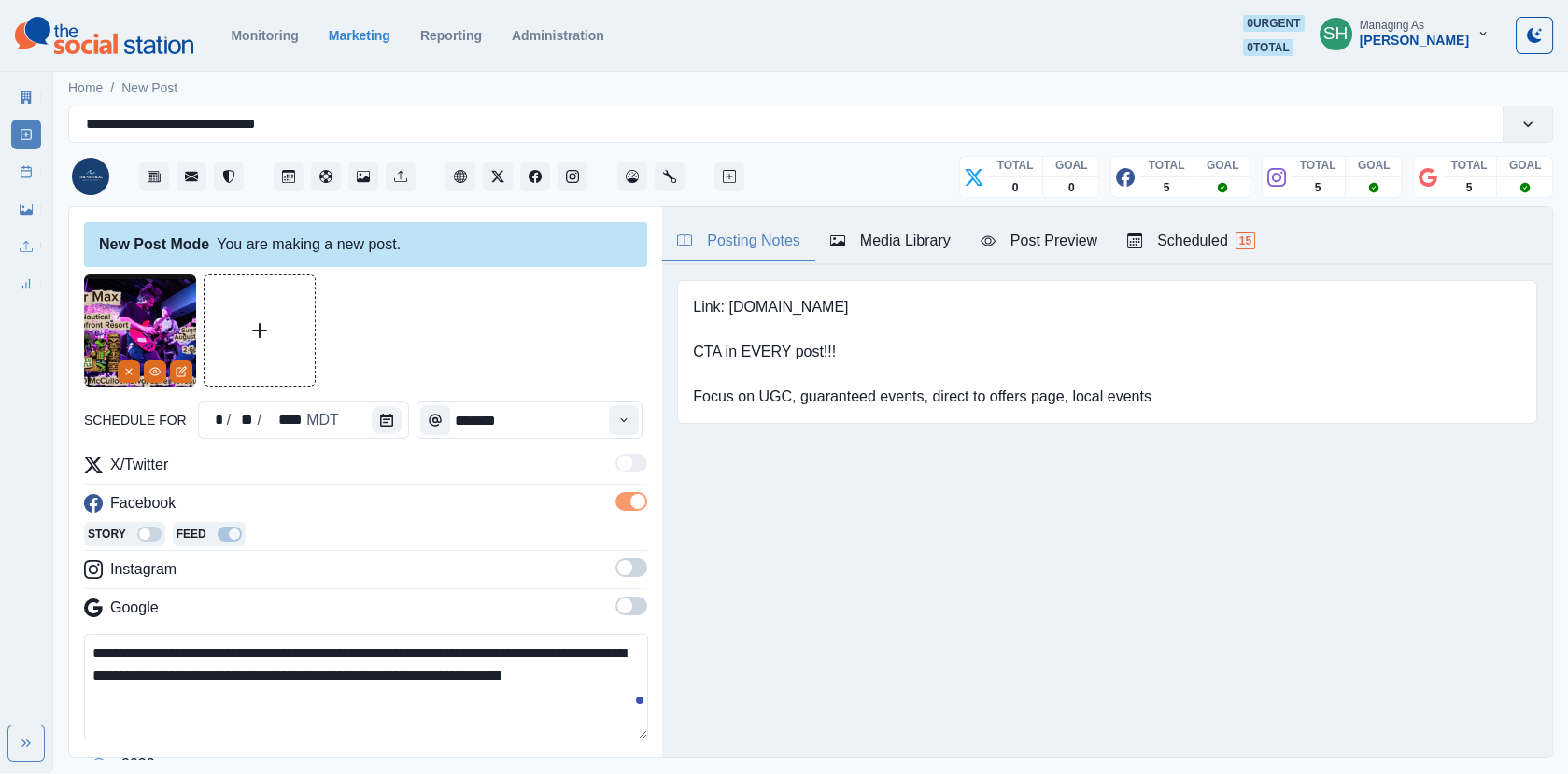
click at [633, 559] on span at bounding box center [631, 567] width 32 height 19
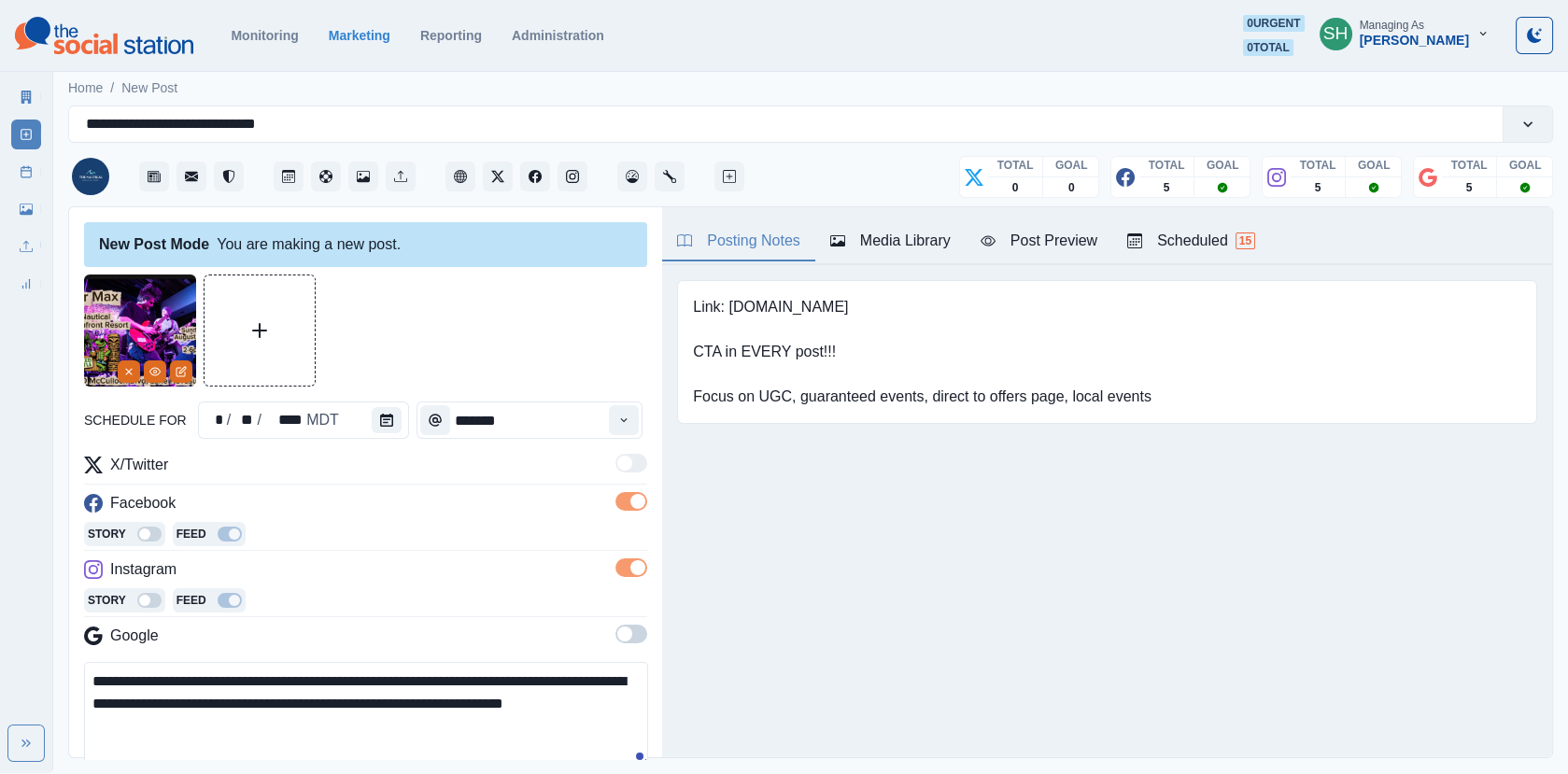
click at [630, 625] on span at bounding box center [631, 634] width 32 height 19
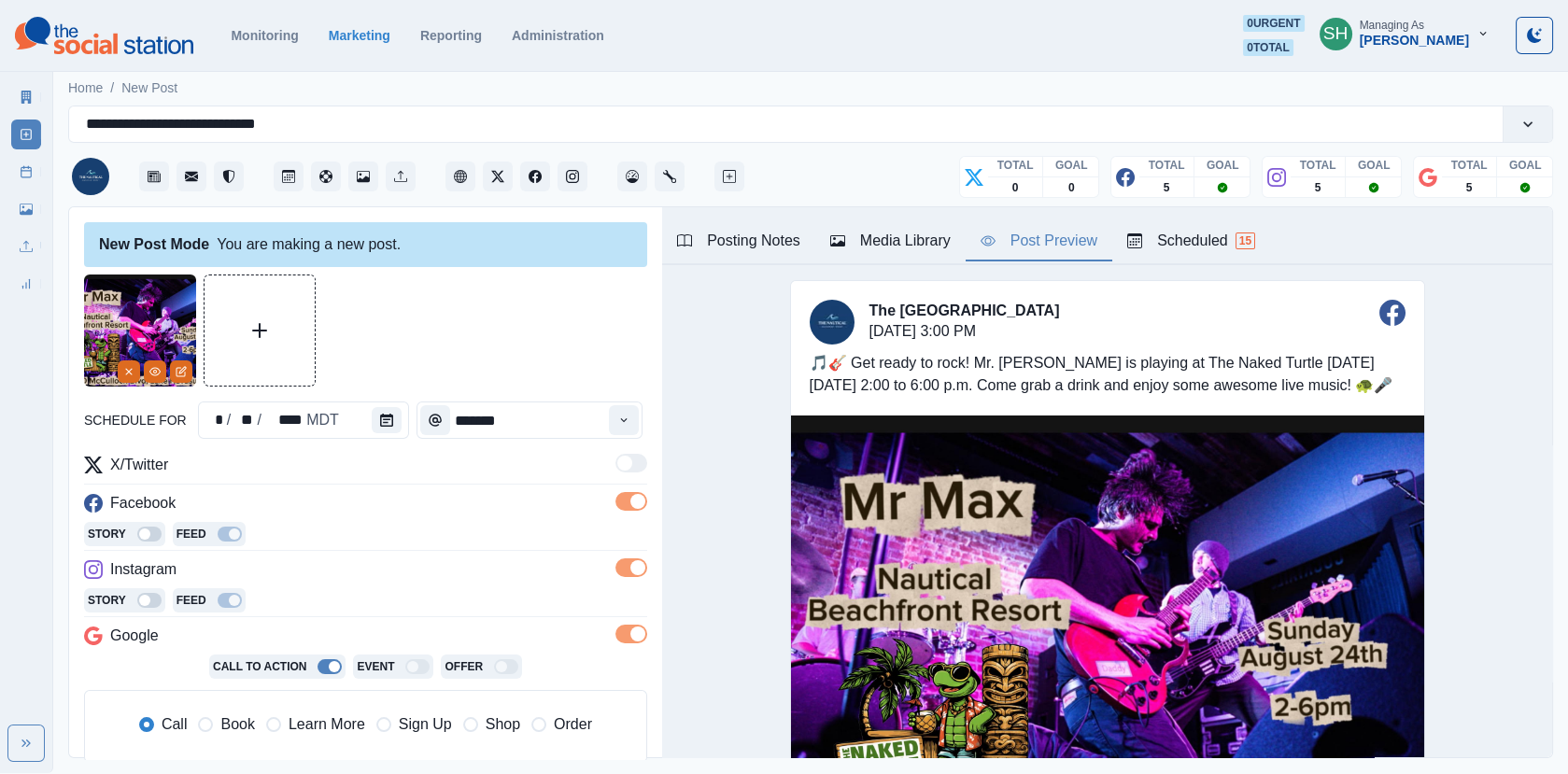
click at [1001, 242] on div "Post Preview" at bounding box center [1039, 241] width 117 height 23
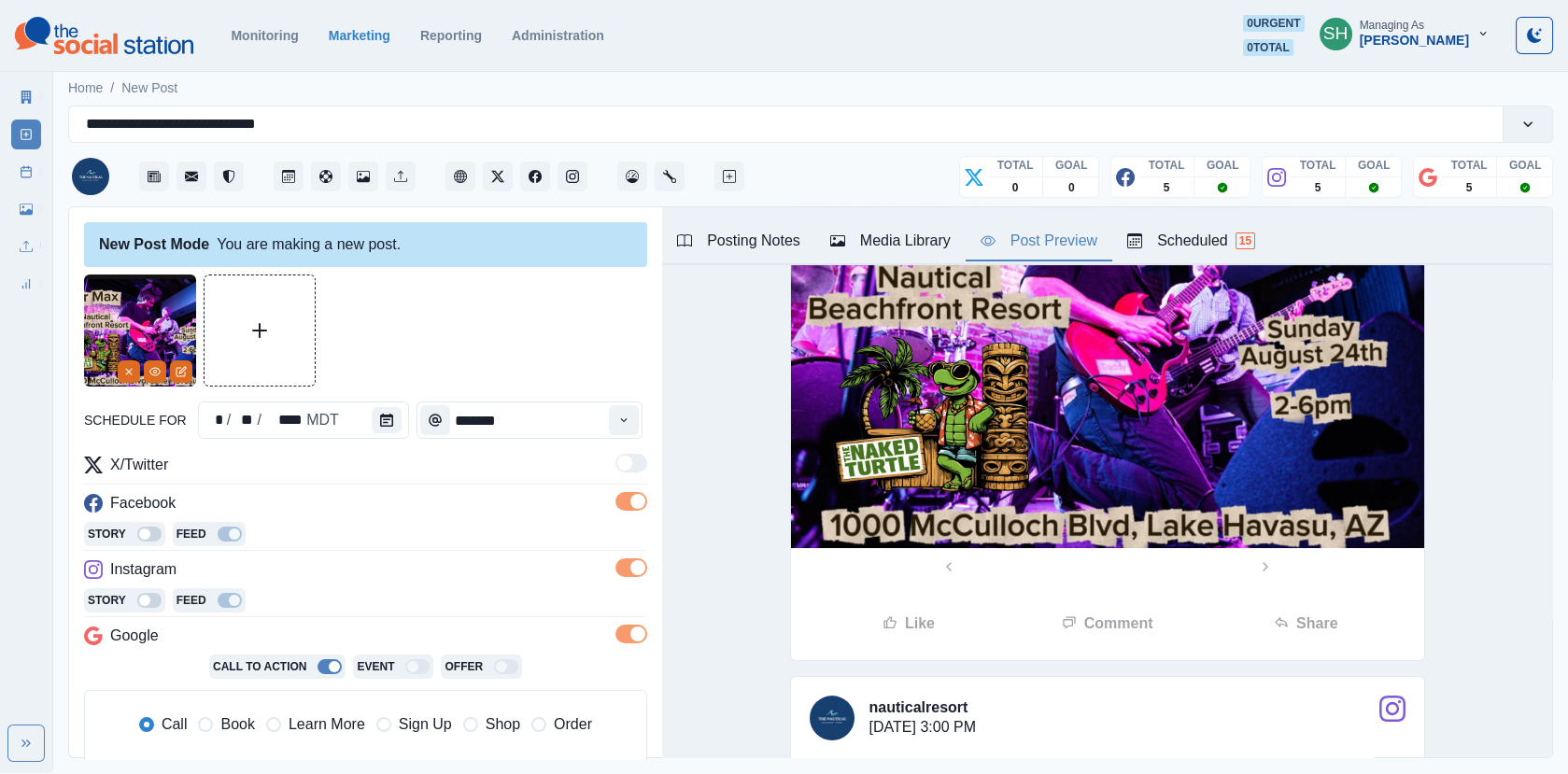
scroll to position [0, 0]
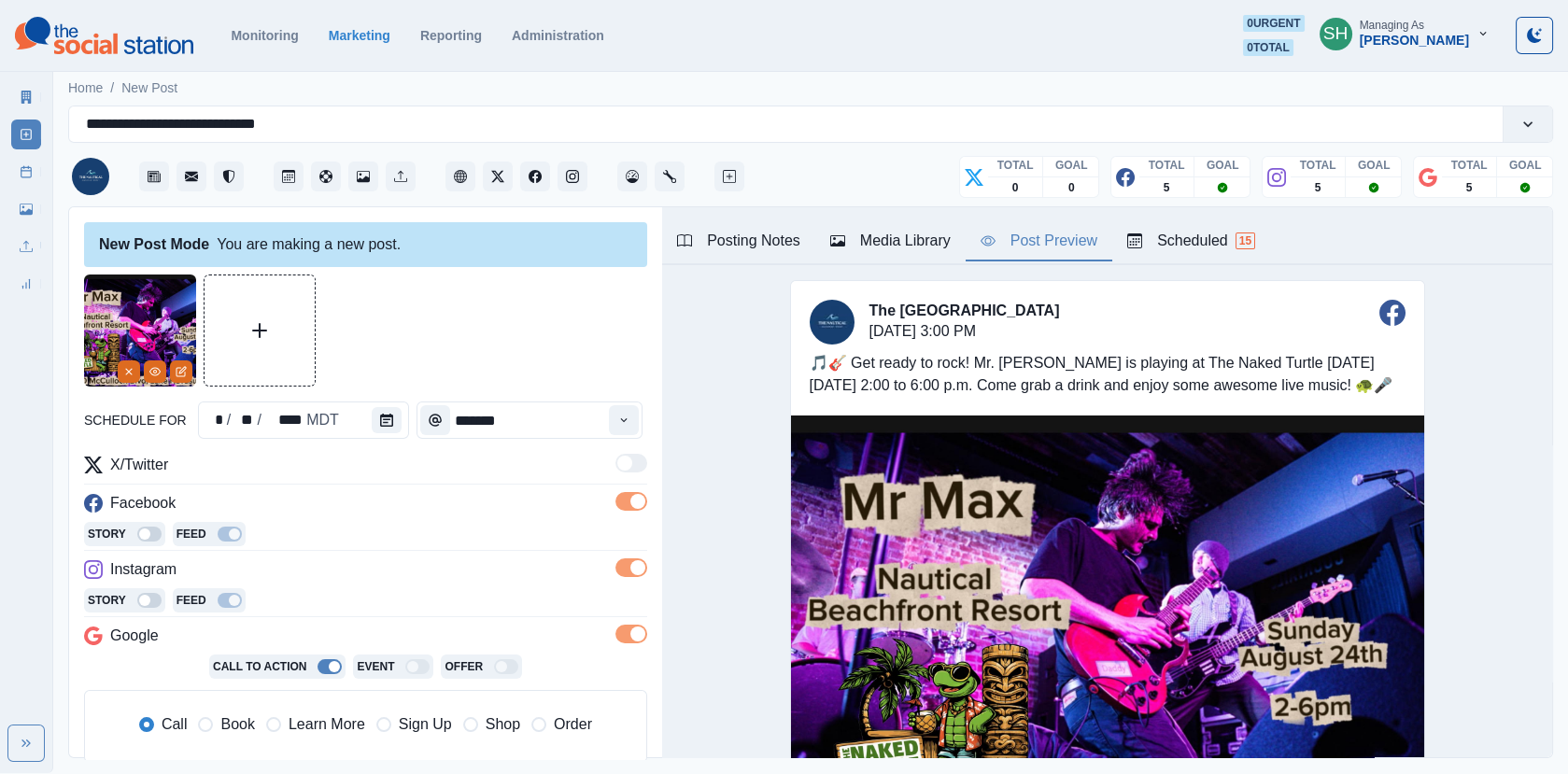
click at [857, 232] on div "Media Library" at bounding box center [891, 241] width 120 height 23
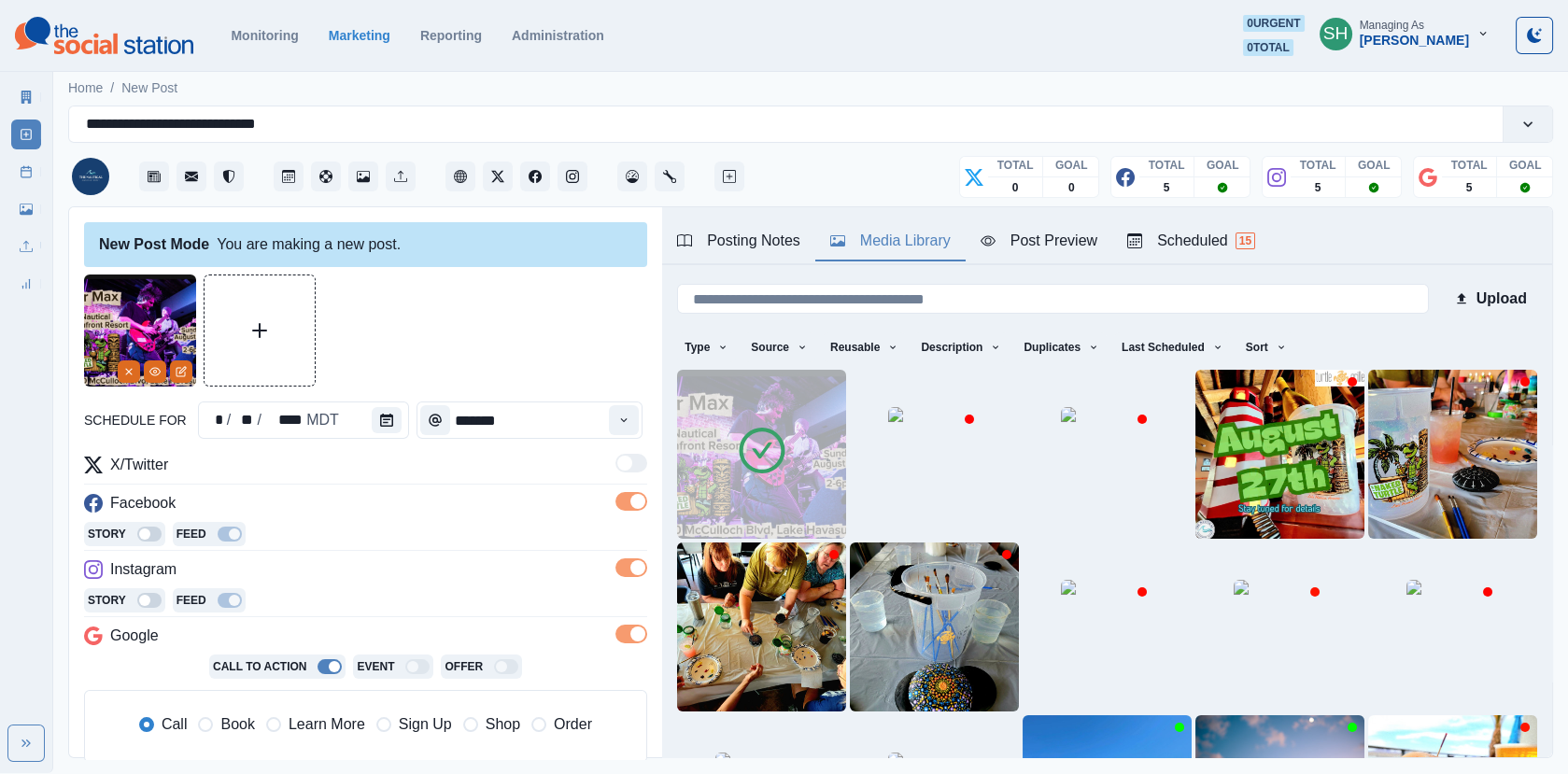
click at [783, 454] on icon at bounding box center [761, 450] width 45 height 45
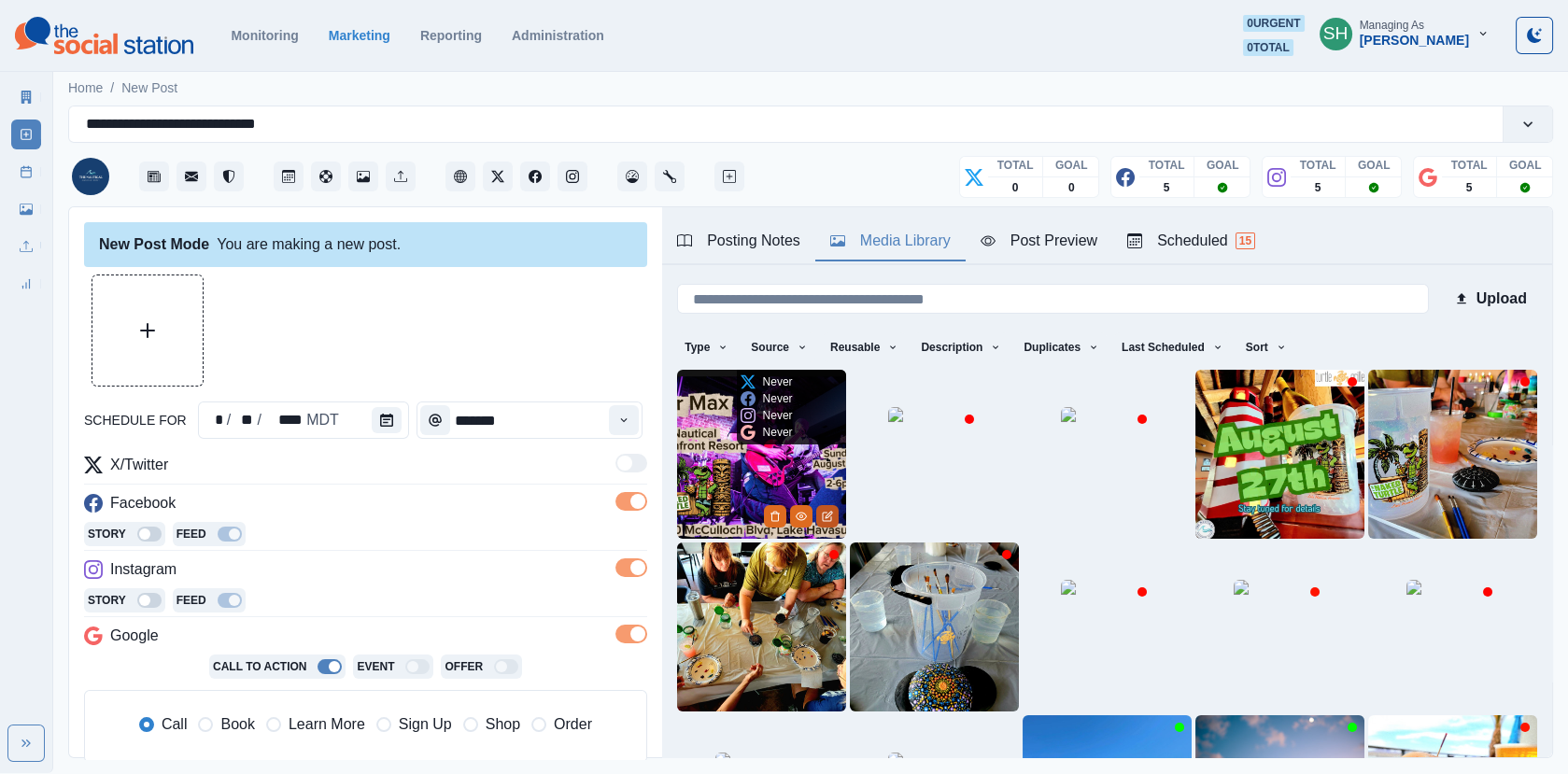
click at [824, 507] on button "Edit Media" at bounding box center [826, 516] width 23 height 23
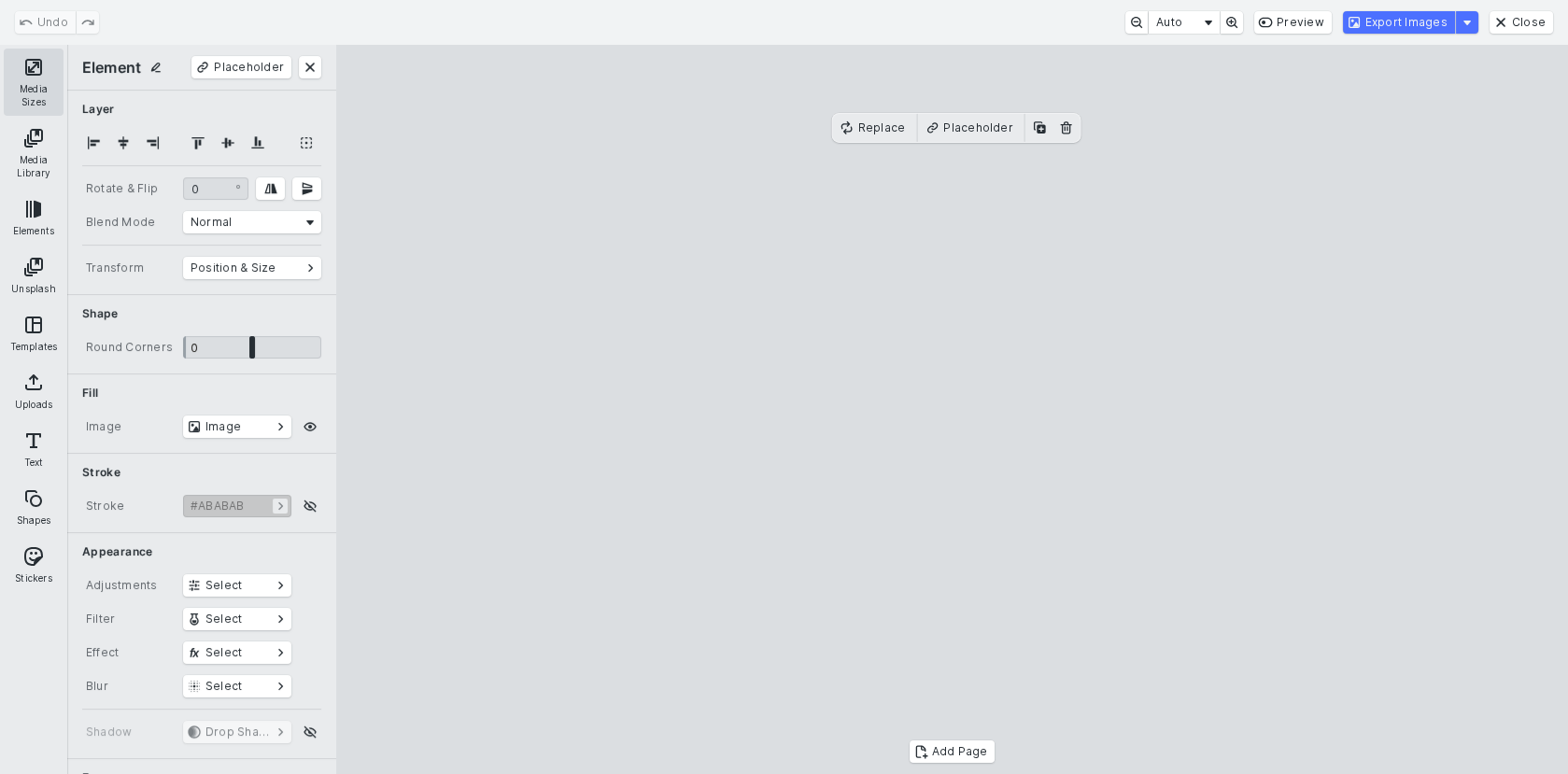
click at [33, 66] on button "Media Sizes" at bounding box center [34, 82] width 60 height 67
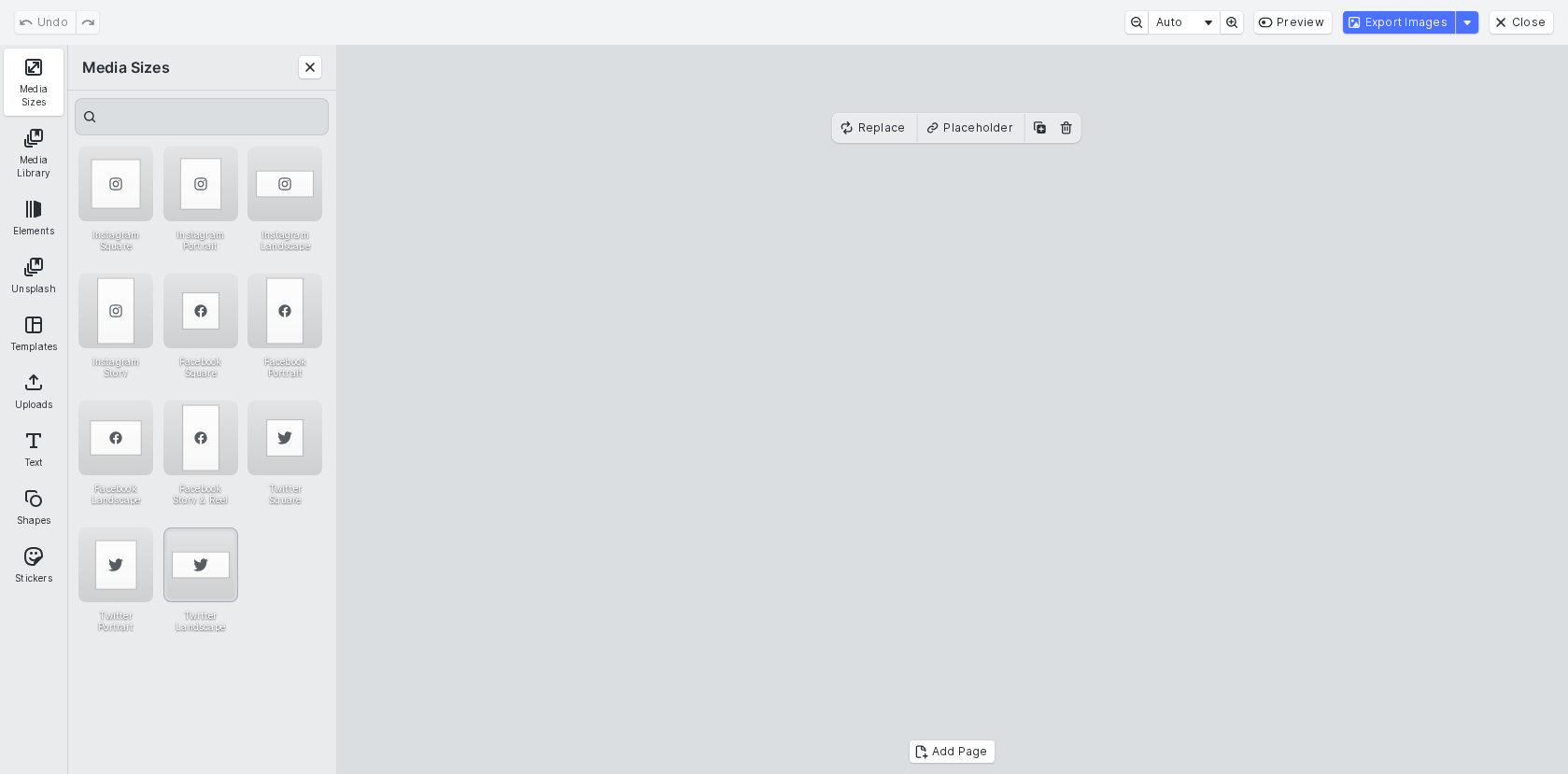
click at [185, 553] on div "Twitter Landscape" at bounding box center [200, 565] width 75 height 75
click at [952, 410] on cesdk-canvas "Editor canvas" at bounding box center [952, 410] width 0 height 0
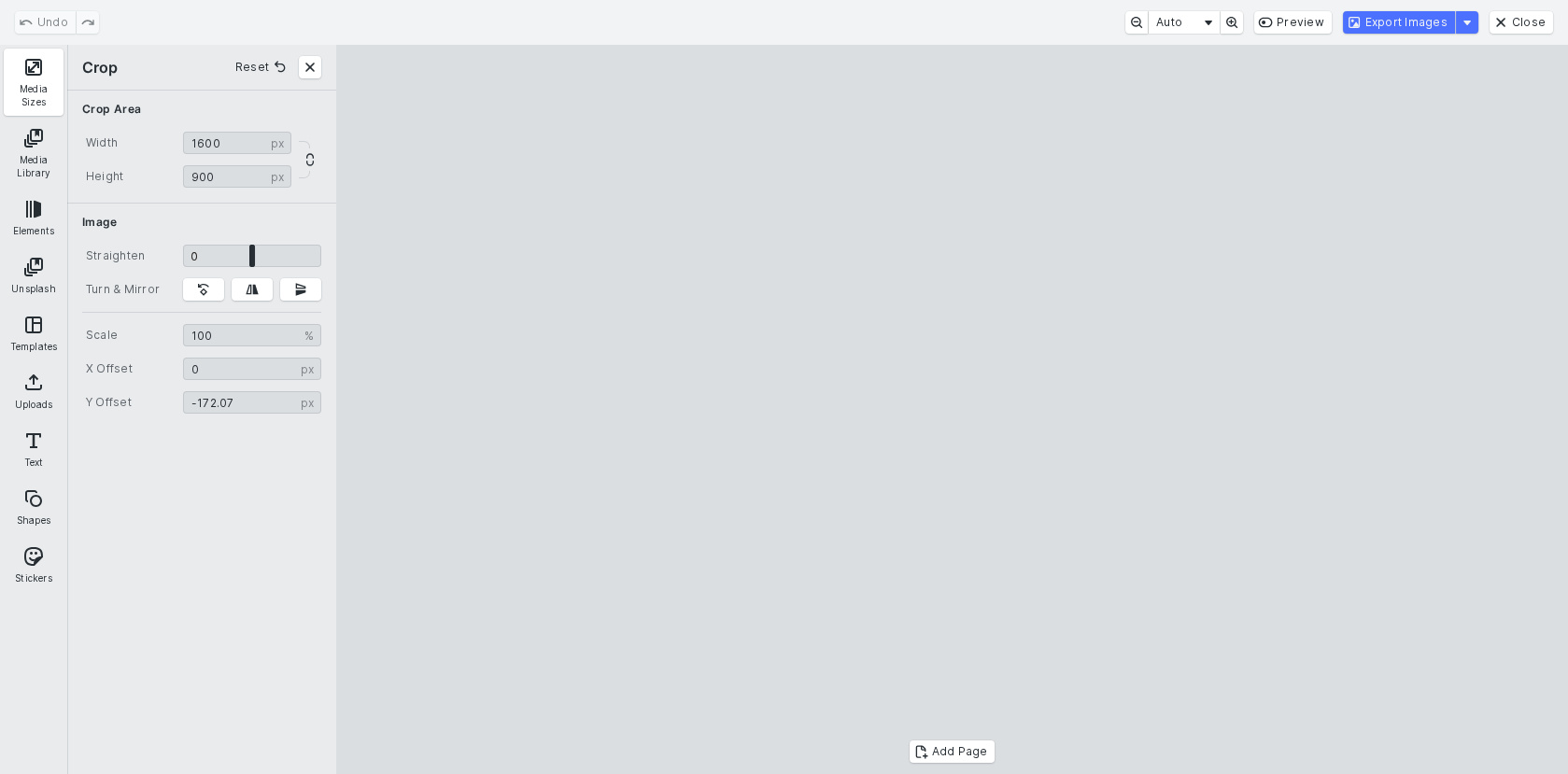
drag, startPoint x: 862, startPoint y: 403, endPoint x: 882, endPoint y: 354, distance: 52.9
click at [952, 410] on cesdk-canvas "Editor canvas" at bounding box center [952, 410] width 0 height 0
type input "*******"
click at [952, 410] on cesdk-canvas "Editor canvas" at bounding box center [952, 410] width 0 height 0
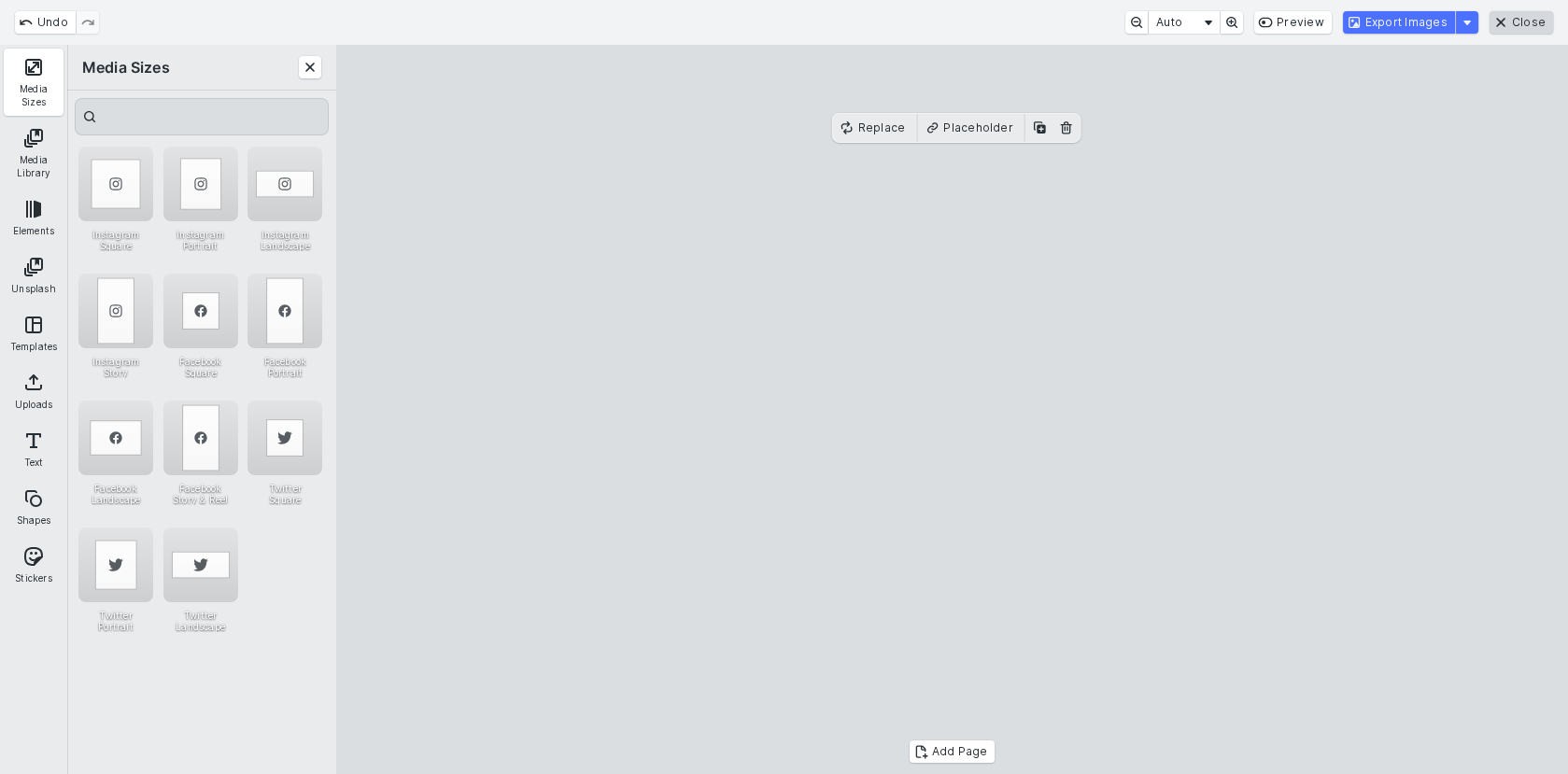
click at [1515, 28] on button "Close" at bounding box center [1521, 22] width 63 height 23
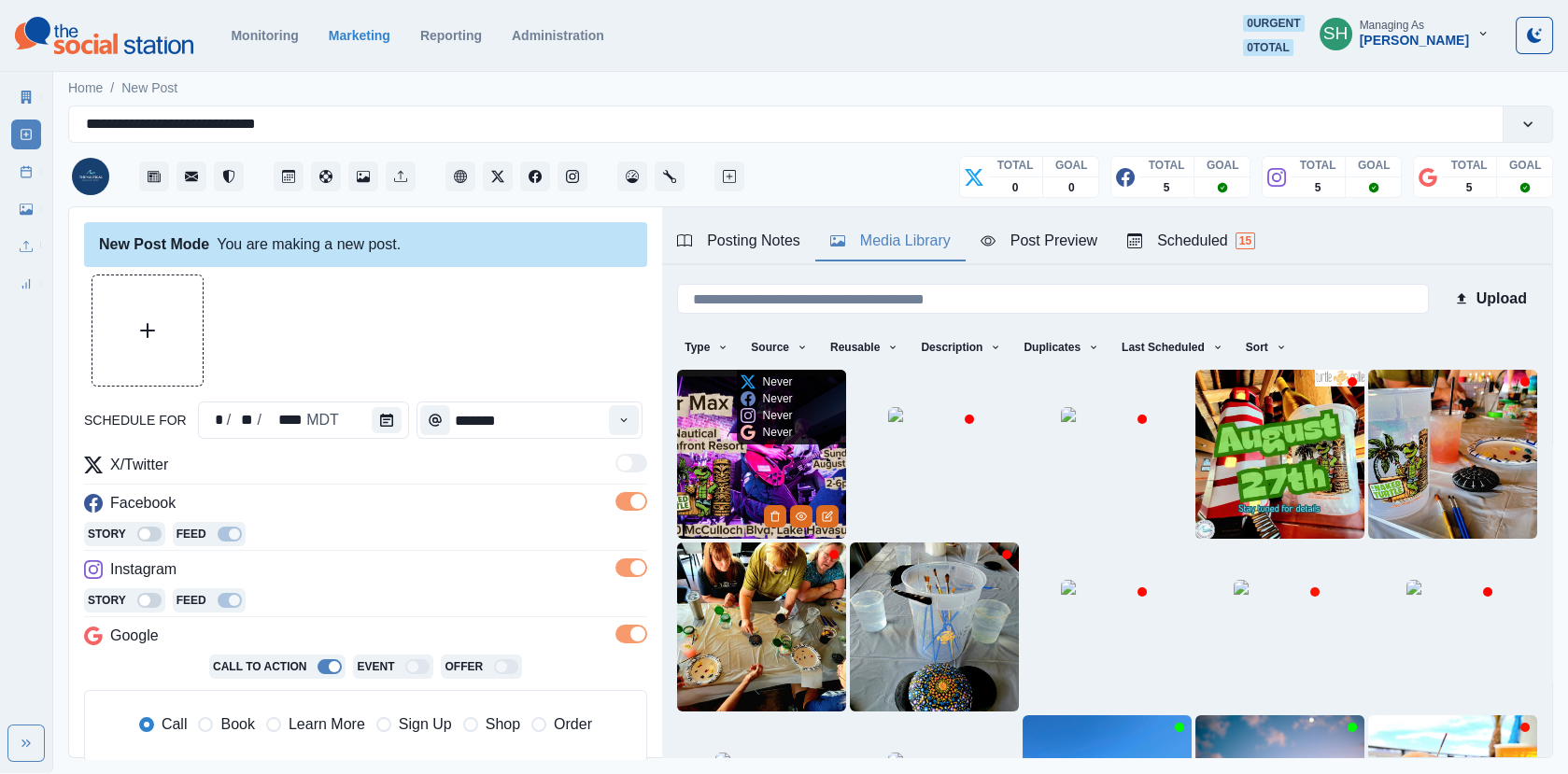
click at [748, 482] on img at bounding box center [761, 453] width 169 height 169
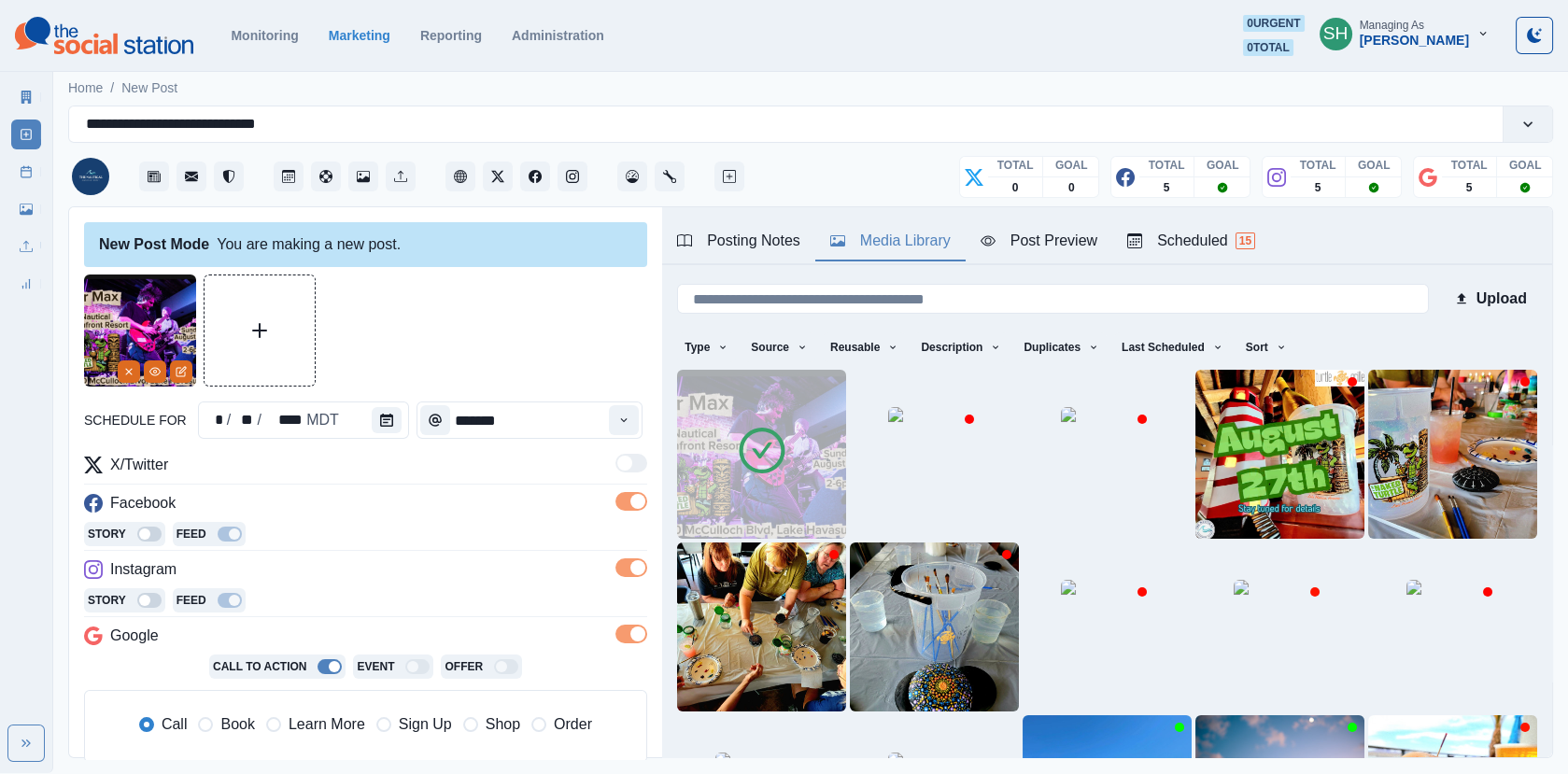
scroll to position [218, 0]
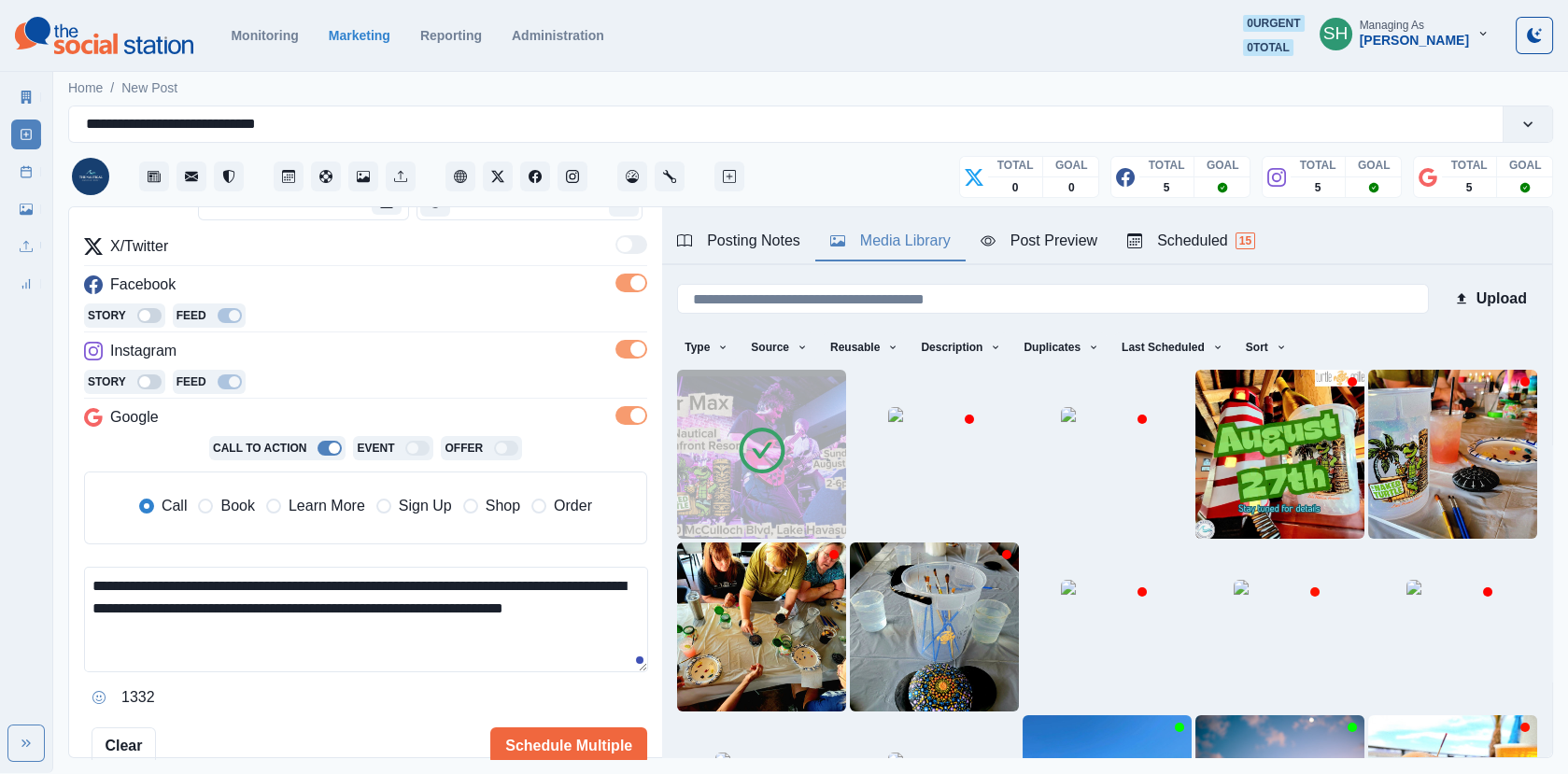
click at [214, 495] on label "Book" at bounding box center [225, 505] width 56 height 23
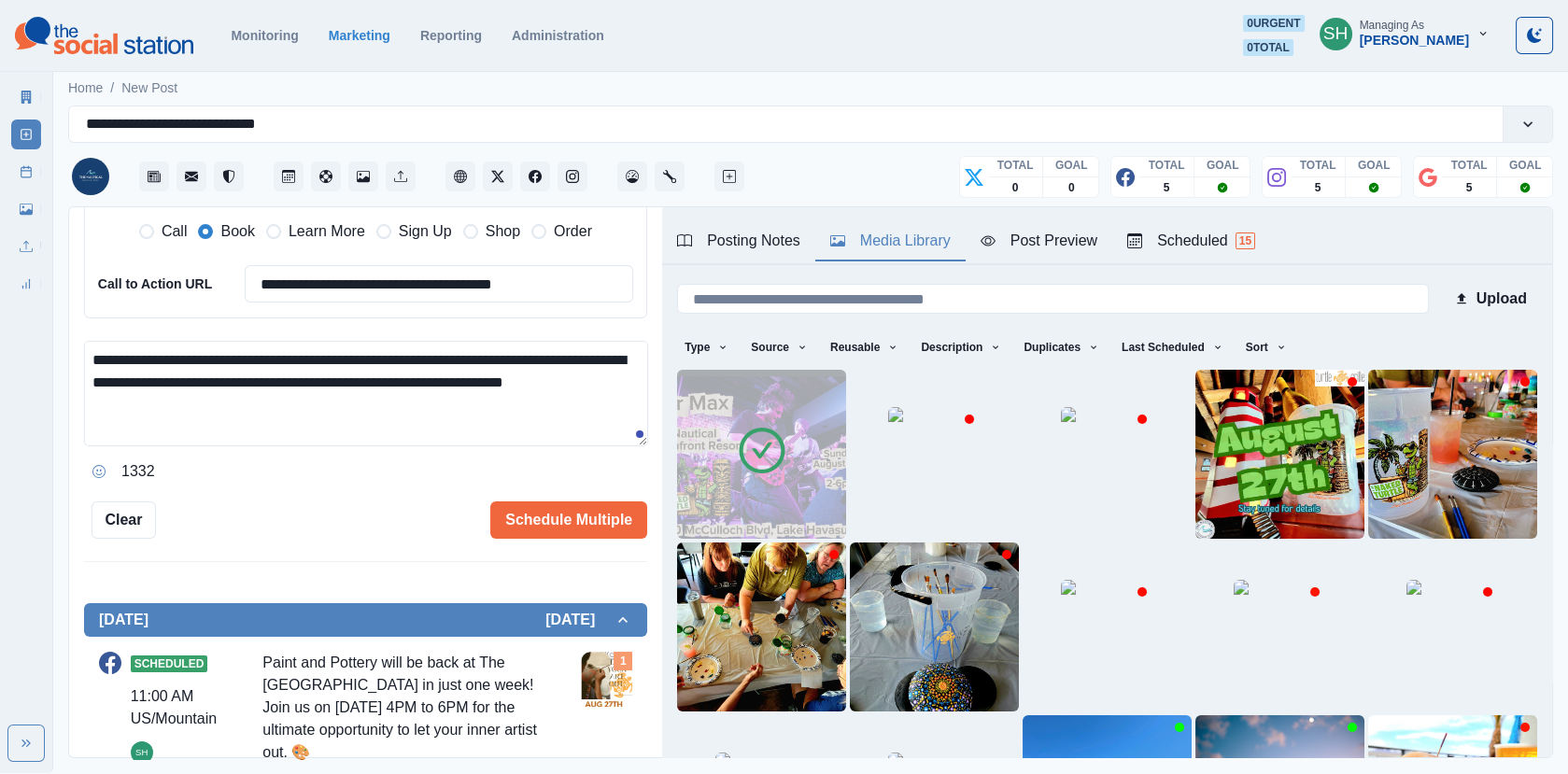
scroll to position [528, 0]
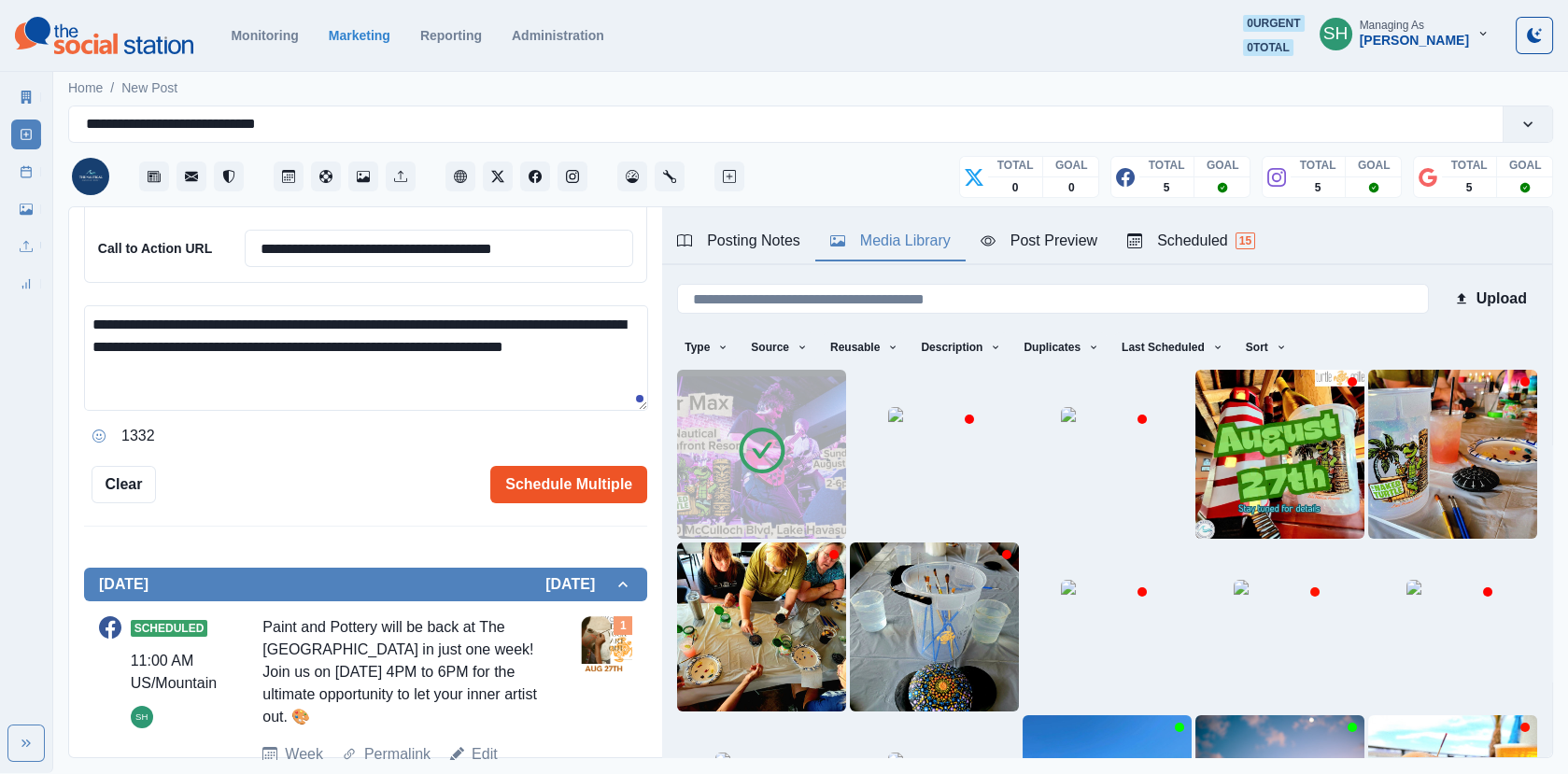
click at [556, 466] on button "Schedule Multiple" at bounding box center [568, 485] width 157 height 38
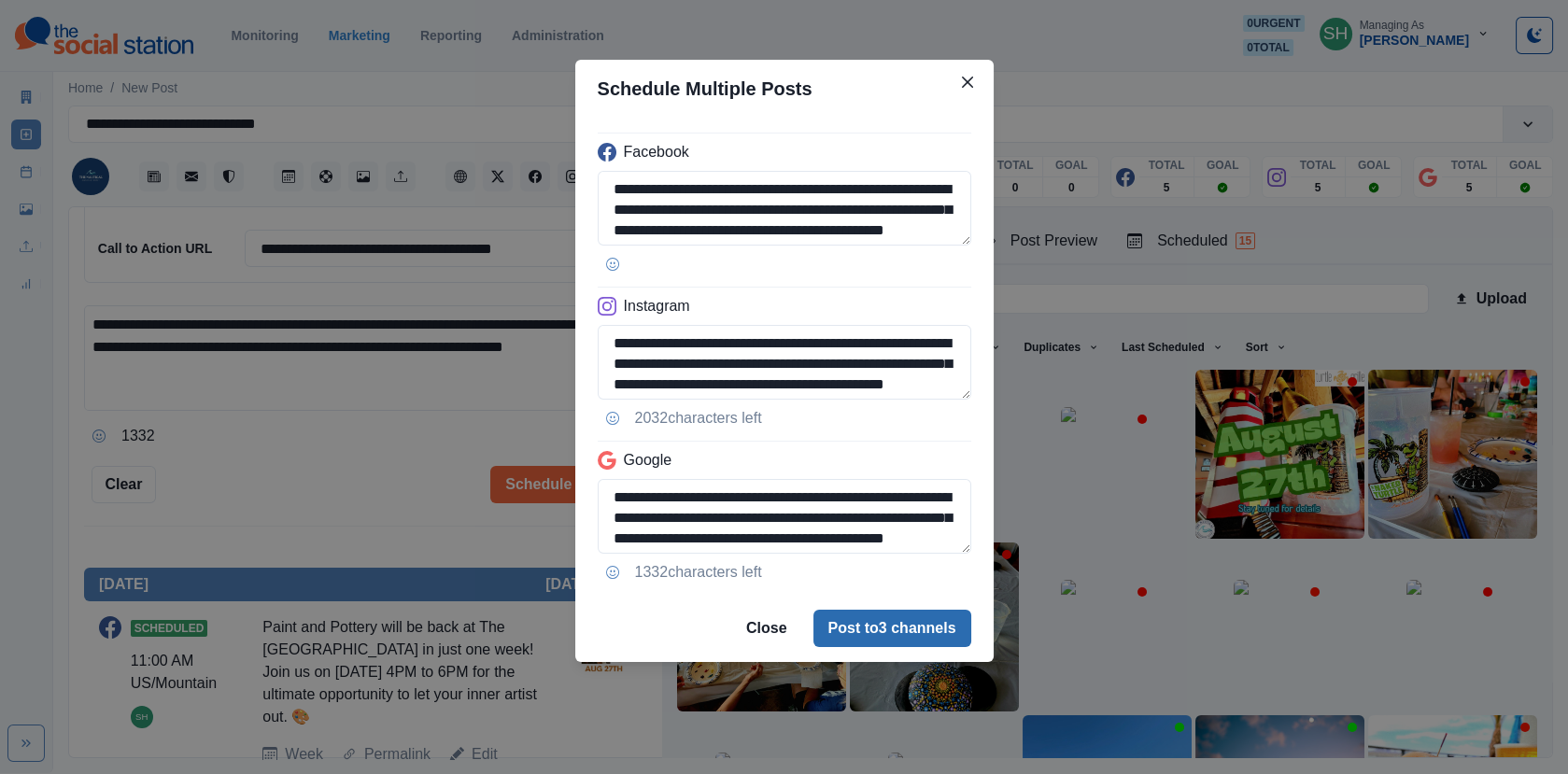
click at [868, 615] on button "Post to 3 channels" at bounding box center [893, 628] width 158 height 38
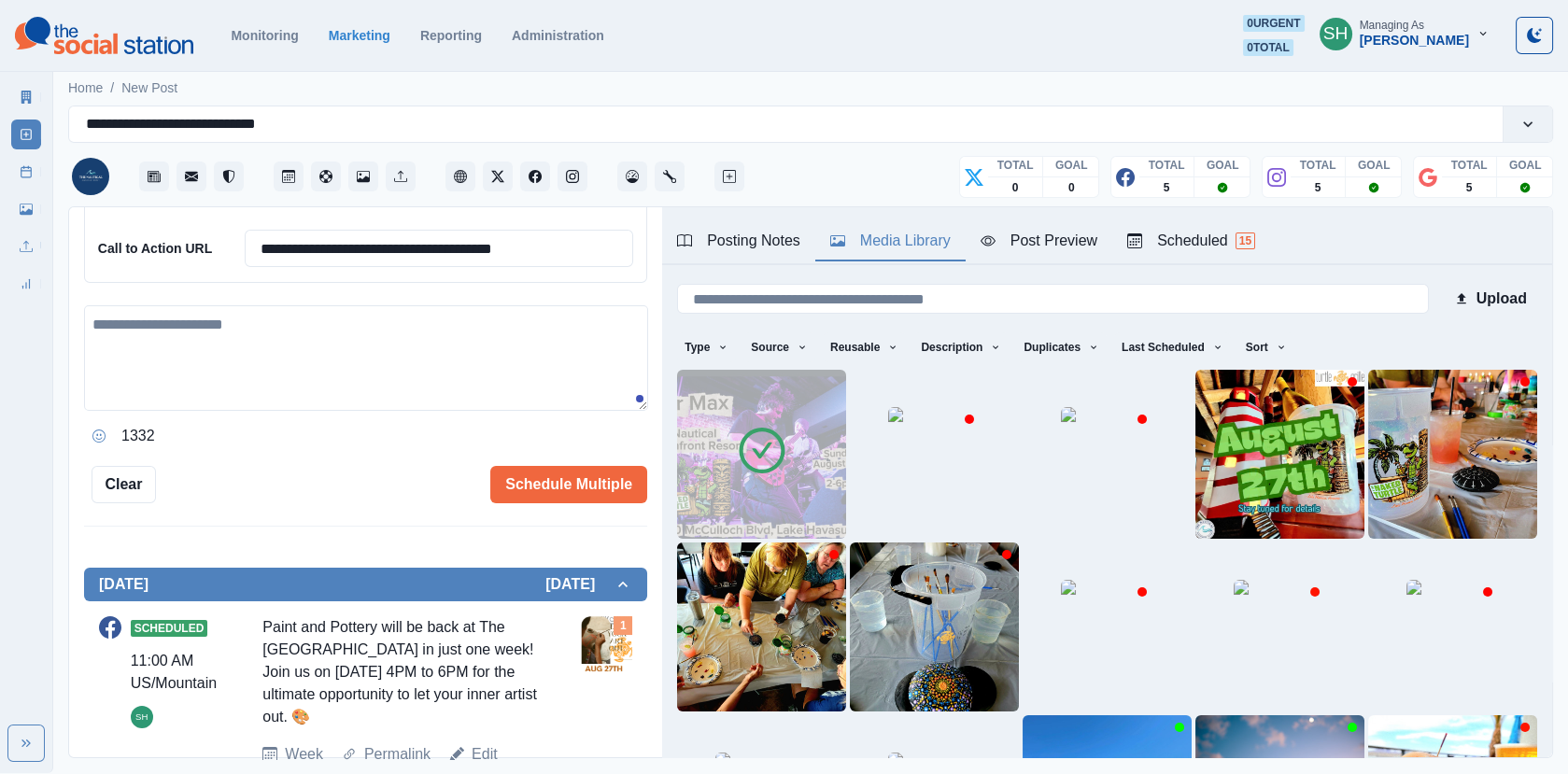
scroll to position [472, 0]
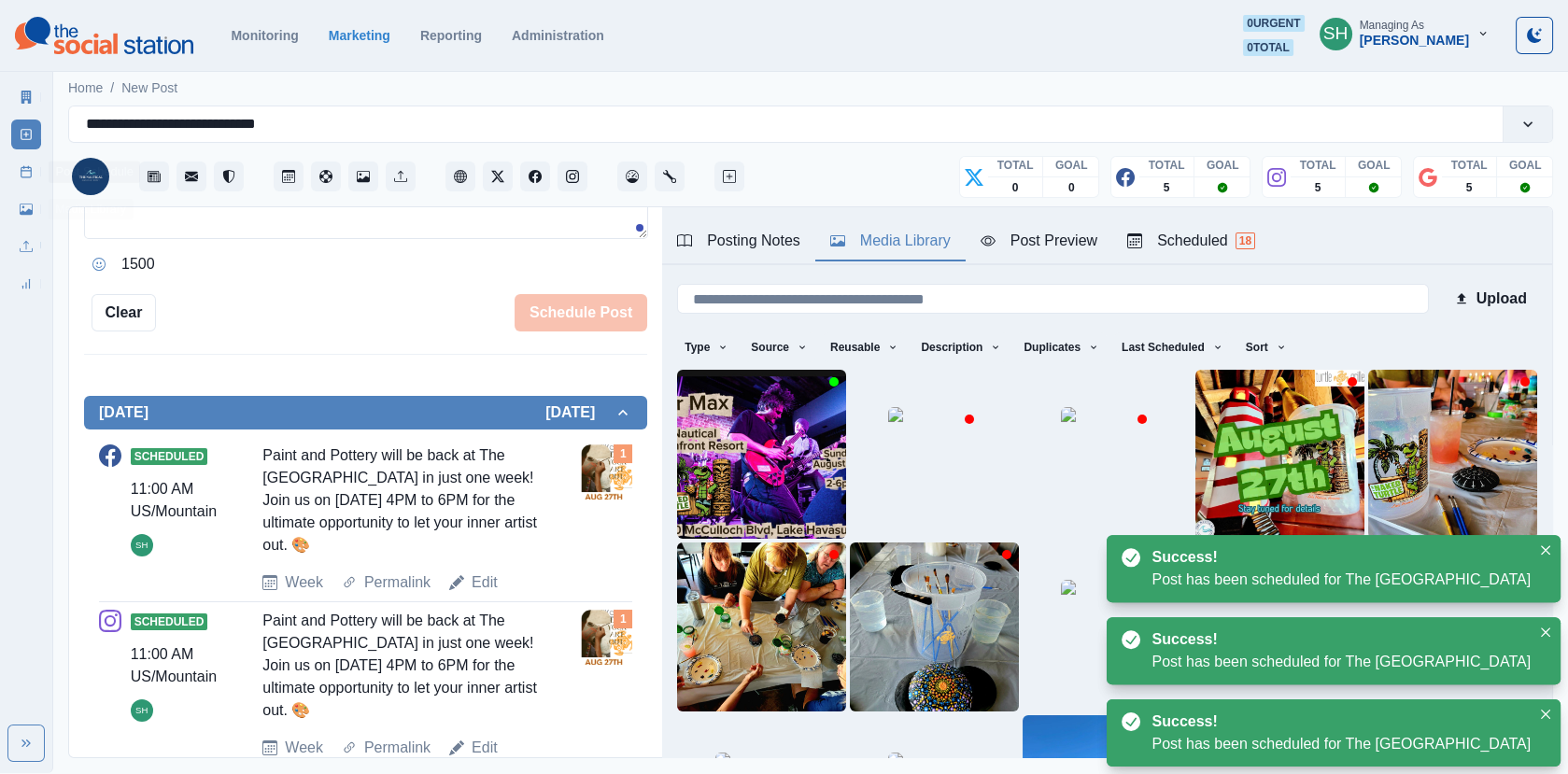
click at [18, 175] on link "Post Schedule" at bounding box center [26, 172] width 30 height 30
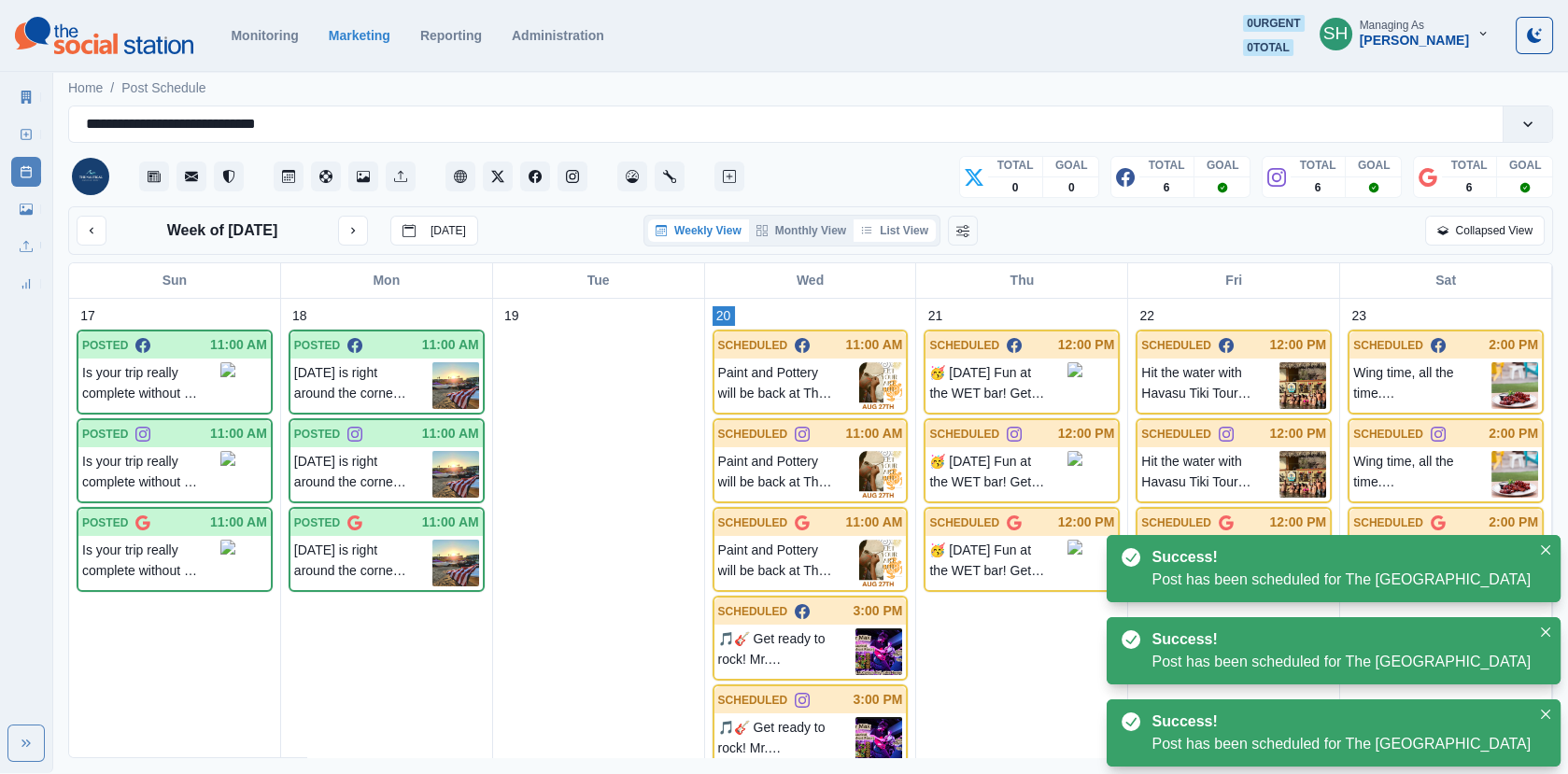
click at [884, 229] on button "List View" at bounding box center [894, 230] width 82 height 23
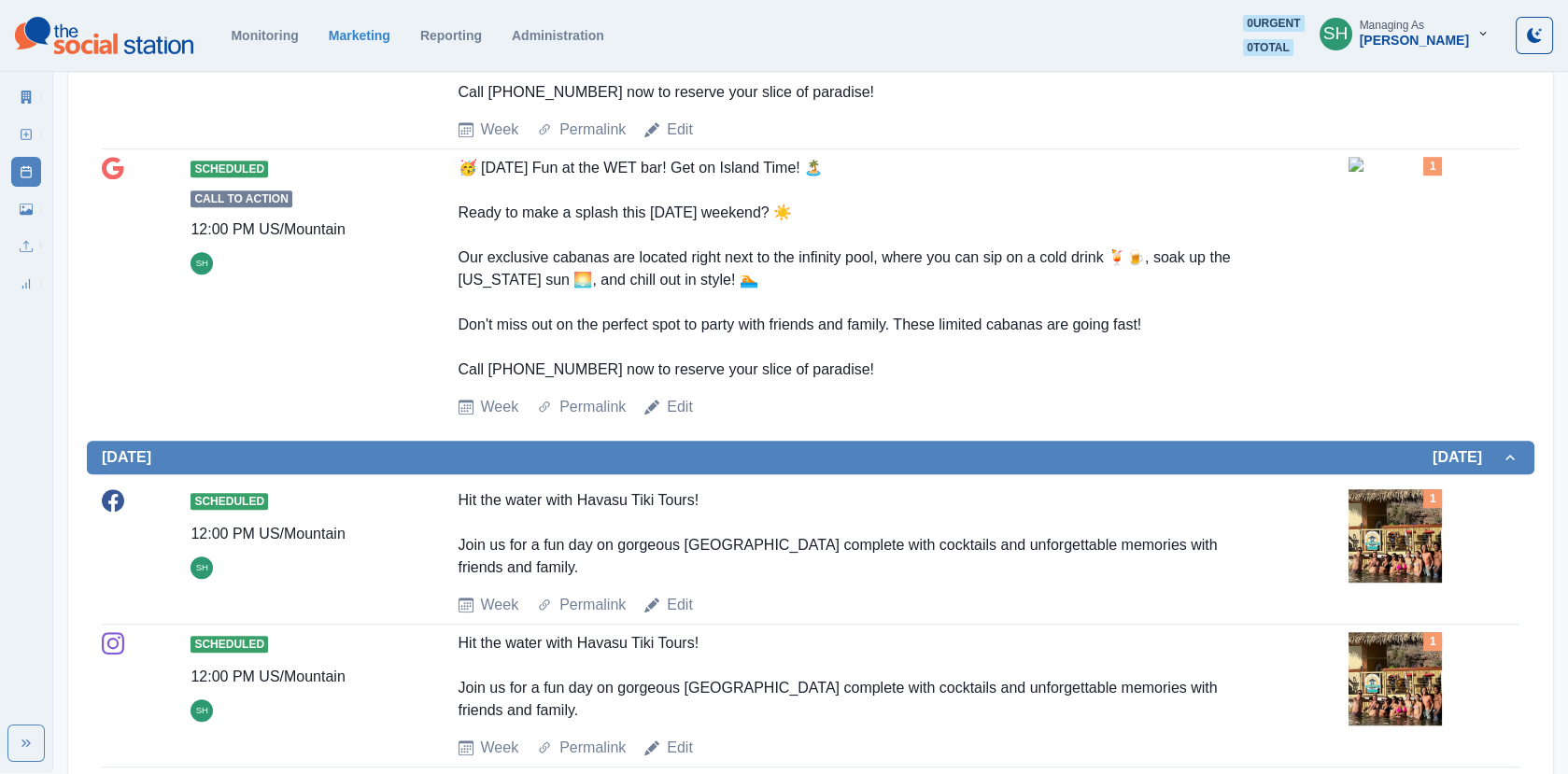
scroll to position [3247, 0]
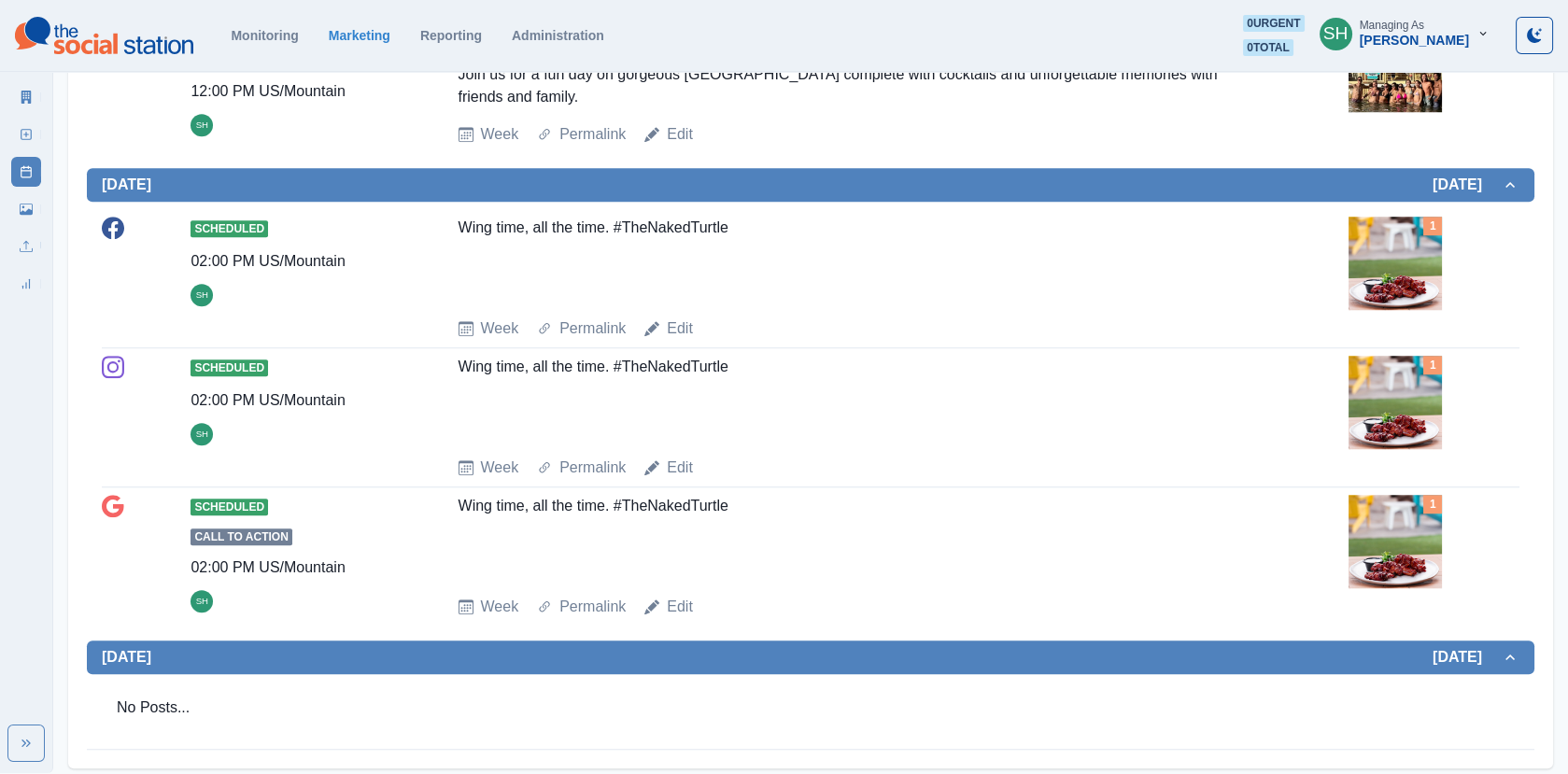
click at [32, 87] on link "Marketing Summary" at bounding box center [26, 97] width 30 height 30
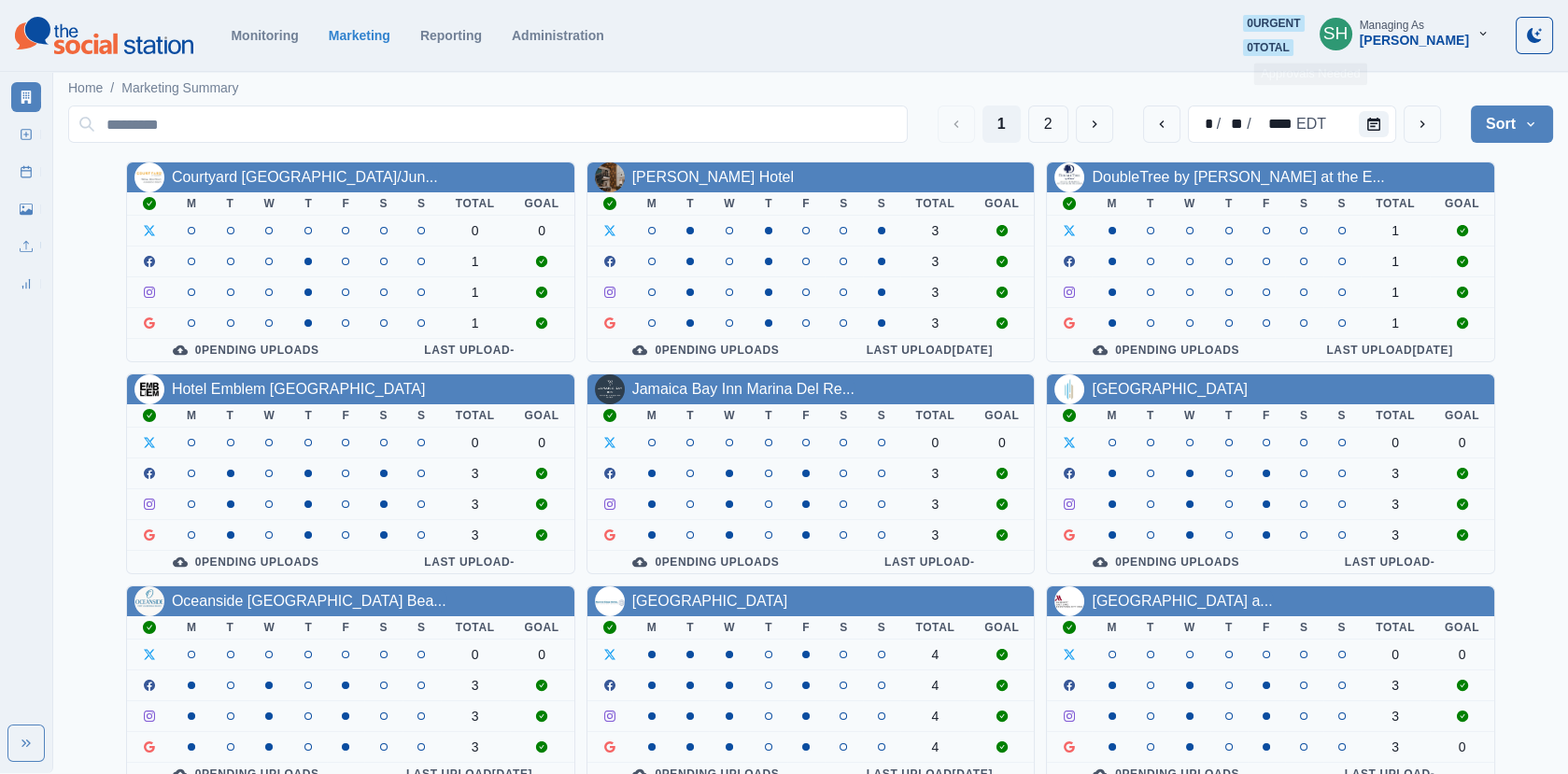
click at [1406, 41] on div "[PERSON_NAME]" at bounding box center [1414, 40] width 110 height 16
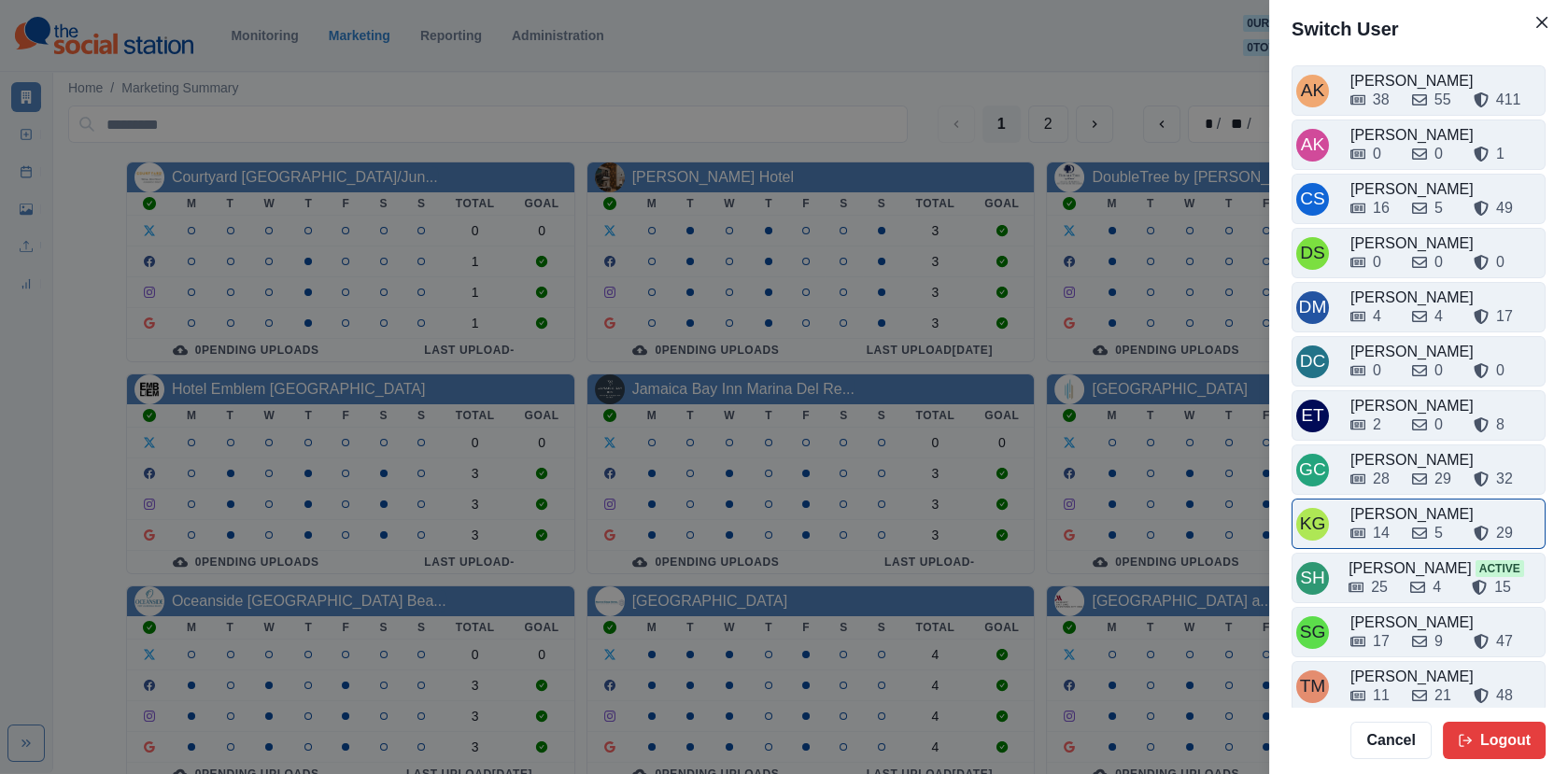
click at [1391, 529] on div "14" at bounding box center [1372, 533] width 46 height 23
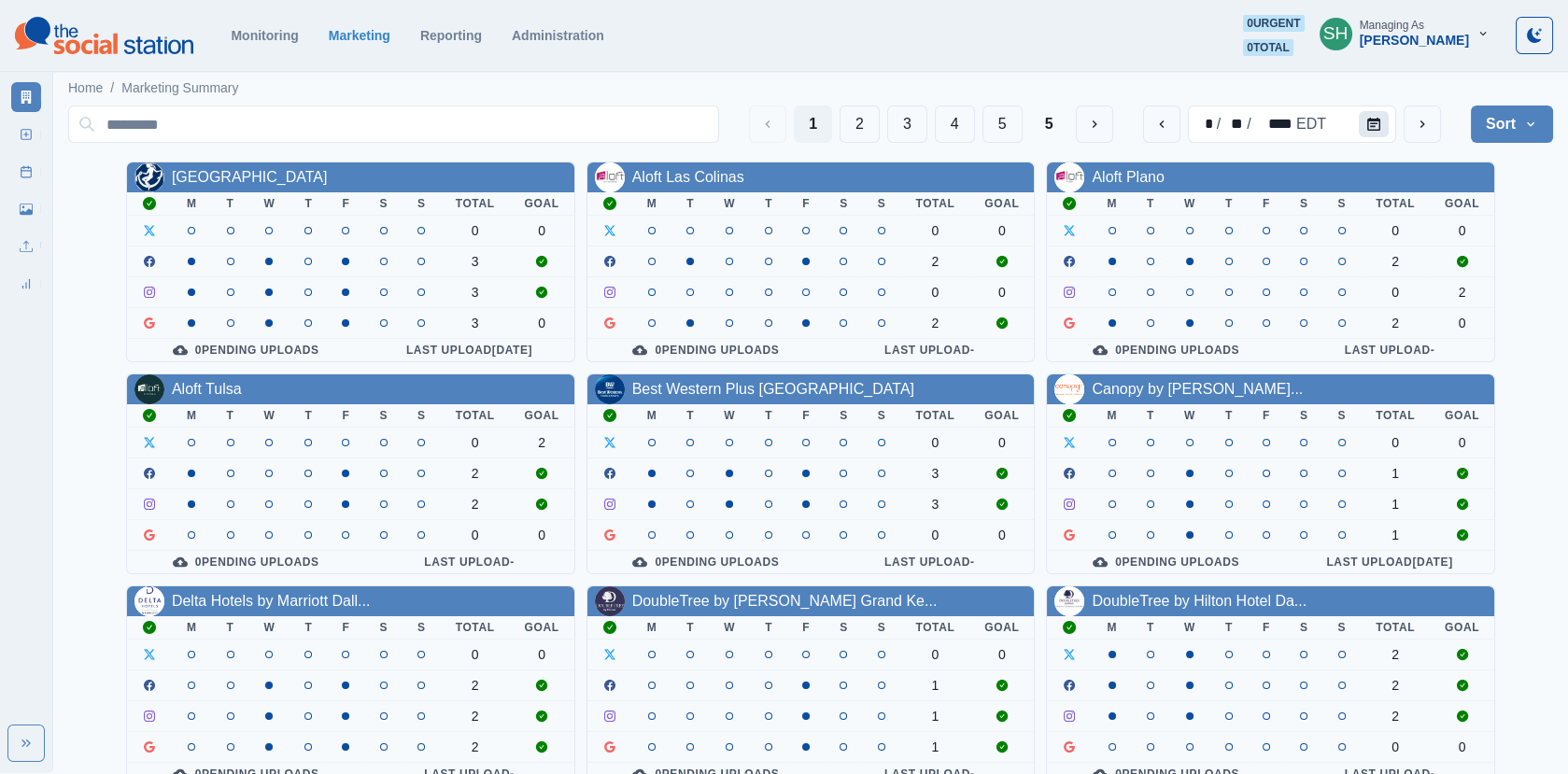
click at [1368, 117] on icon "Calendar" at bounding box center [1372, 123] width 13 height 13
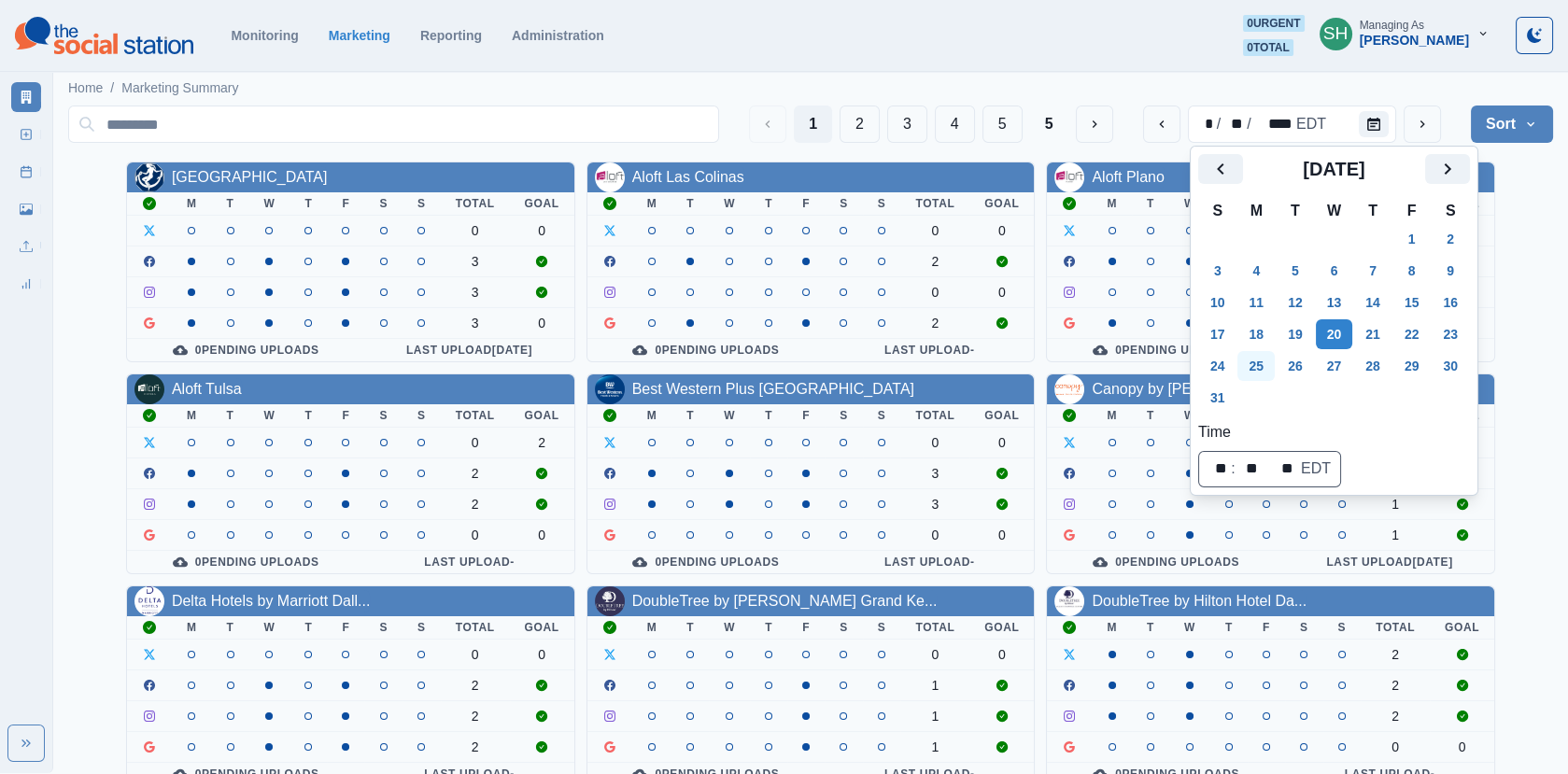
click at [1260, 356] on button "25" at bounding box center [1256, 366] width 38 height 30
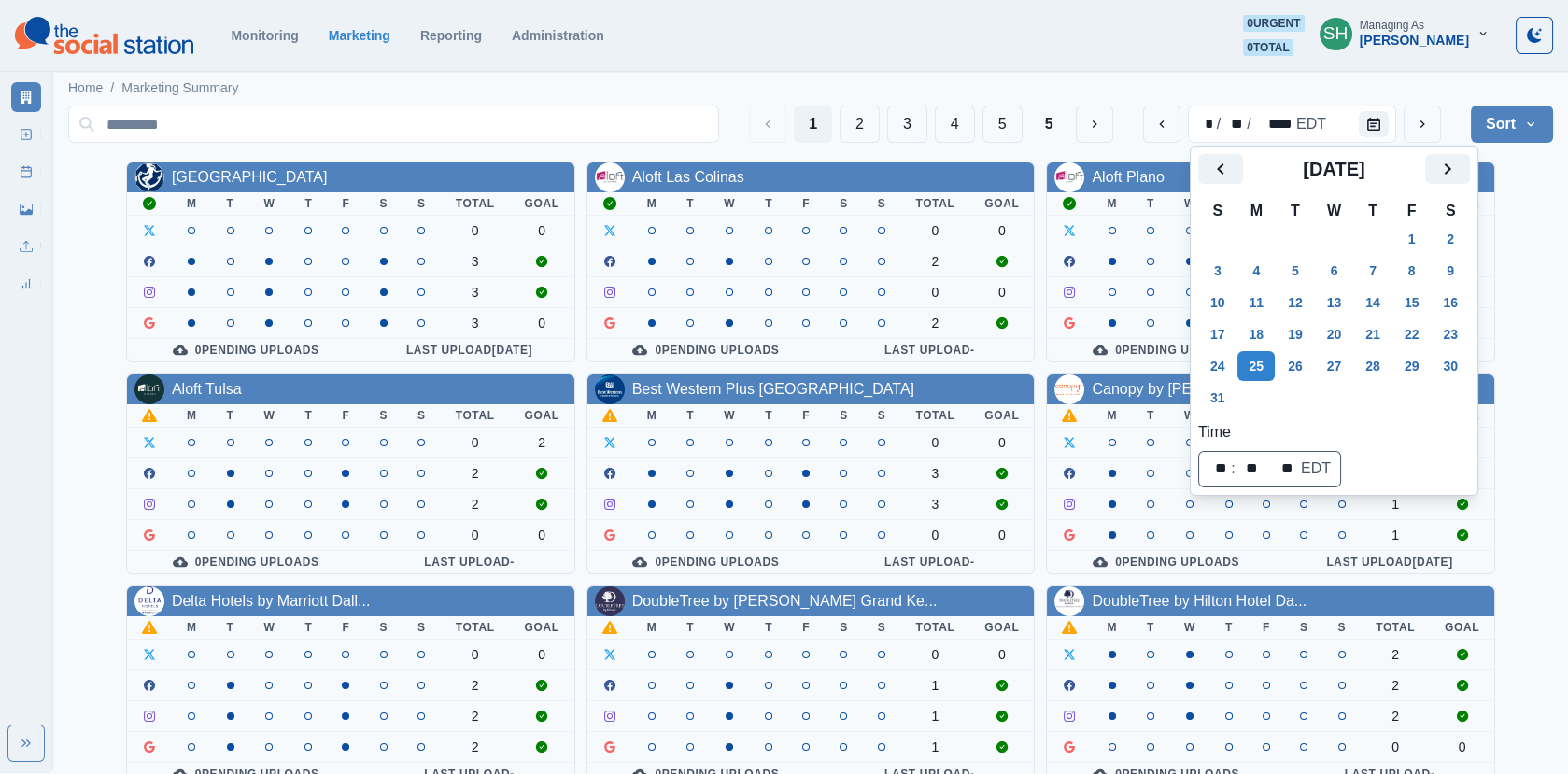
click at [1533, 202] on div "Allegria Hotel M T W T F S S Total Goal 0 0 3 3 3 0 0 Pending Uploads Last Uplo…" at bounding box center [810, 580] width 1484 height 836
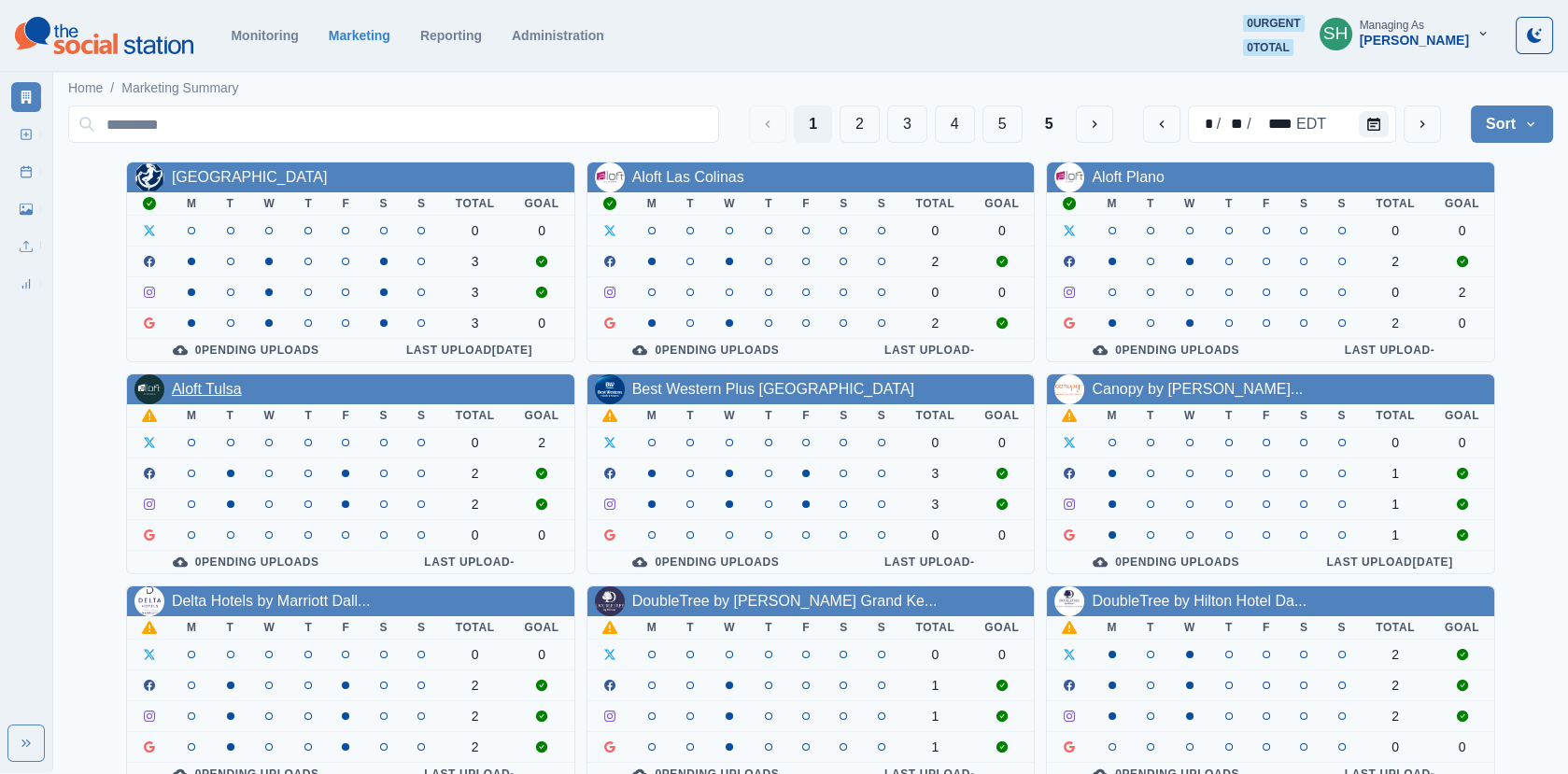
click at [217, 385] on link "Aloft Tulsa" at bounding box center [206, 389] width 70 height 16
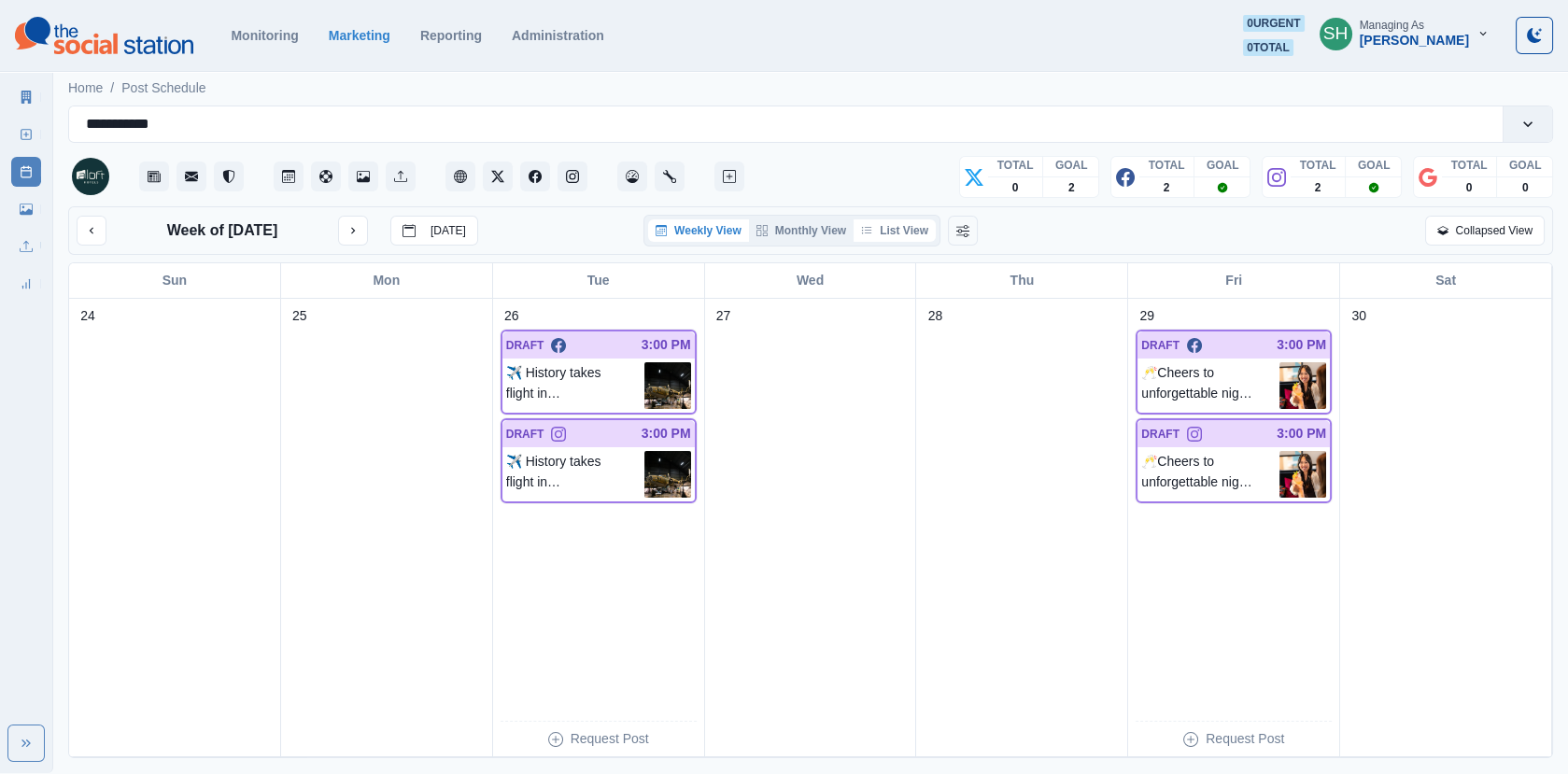
click at [915, 233] on button "List View" at bounding box center [894, 230] width 82 height 23
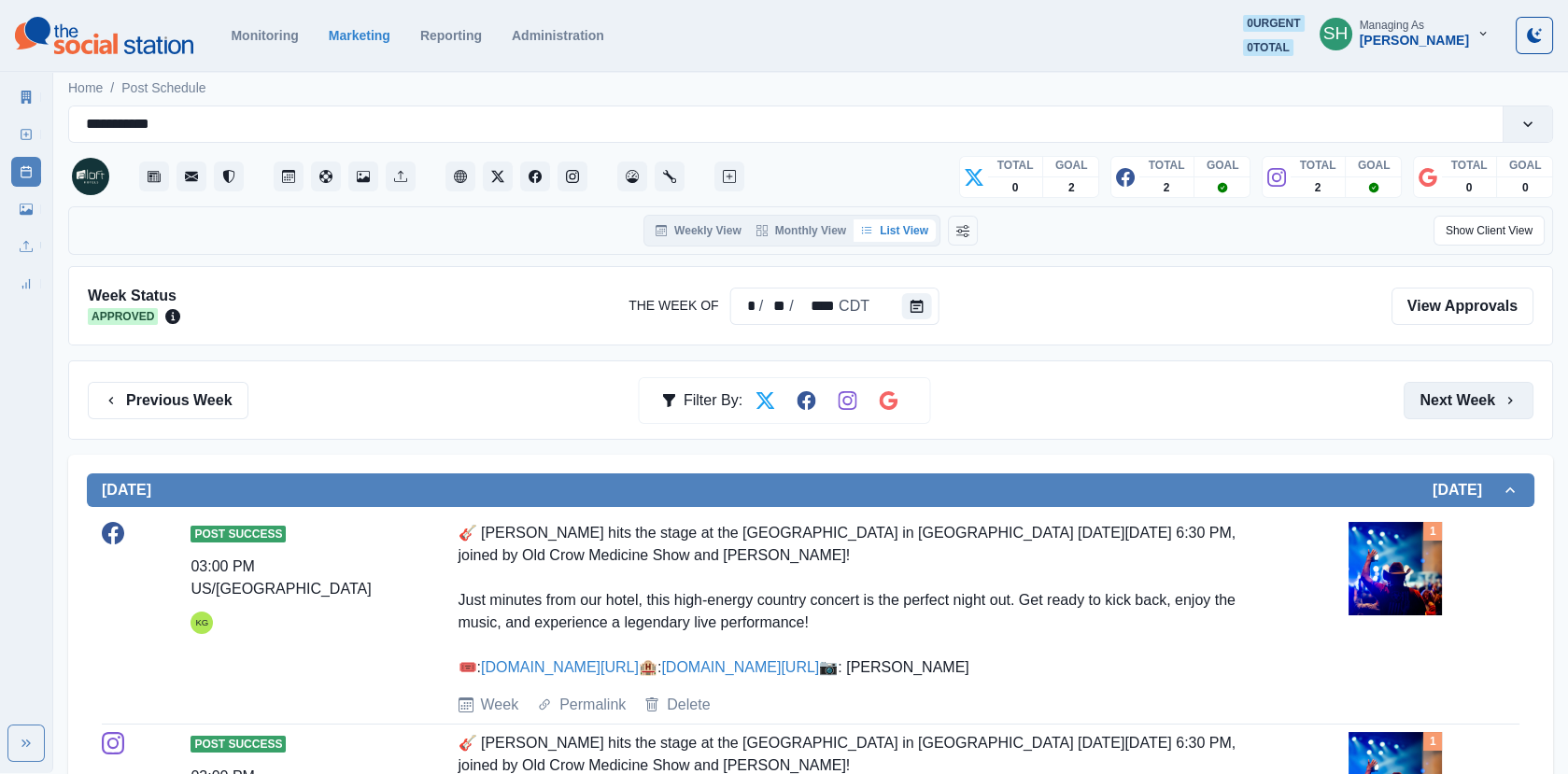
click at [1446, 382] on button "Next Week" at bounding box center [1467, 401] width 129 height 38
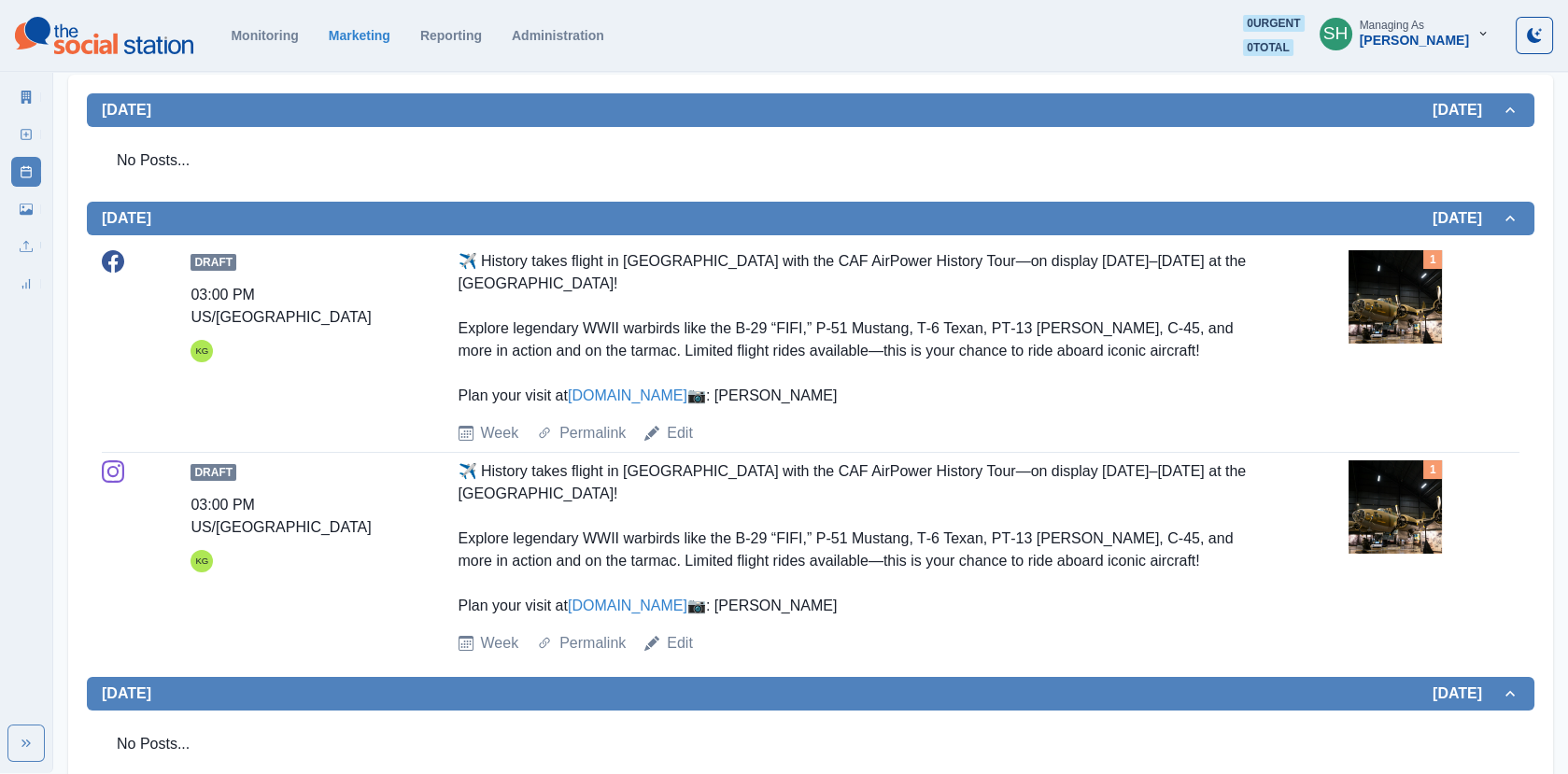
scroll to position [618, 0]
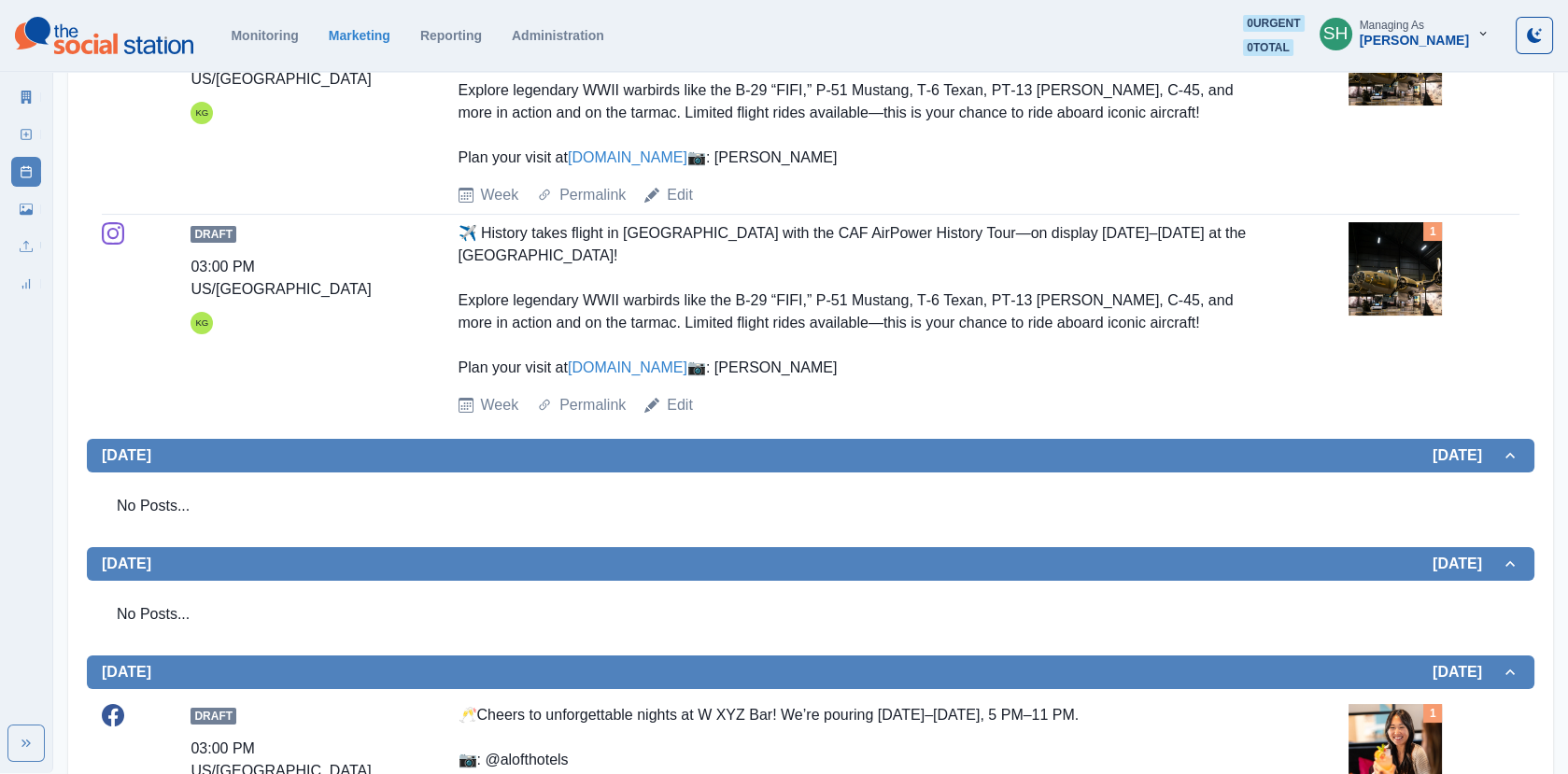
click at [1362, 310] on img at bounding box center [1394, 269] width 94 height 94
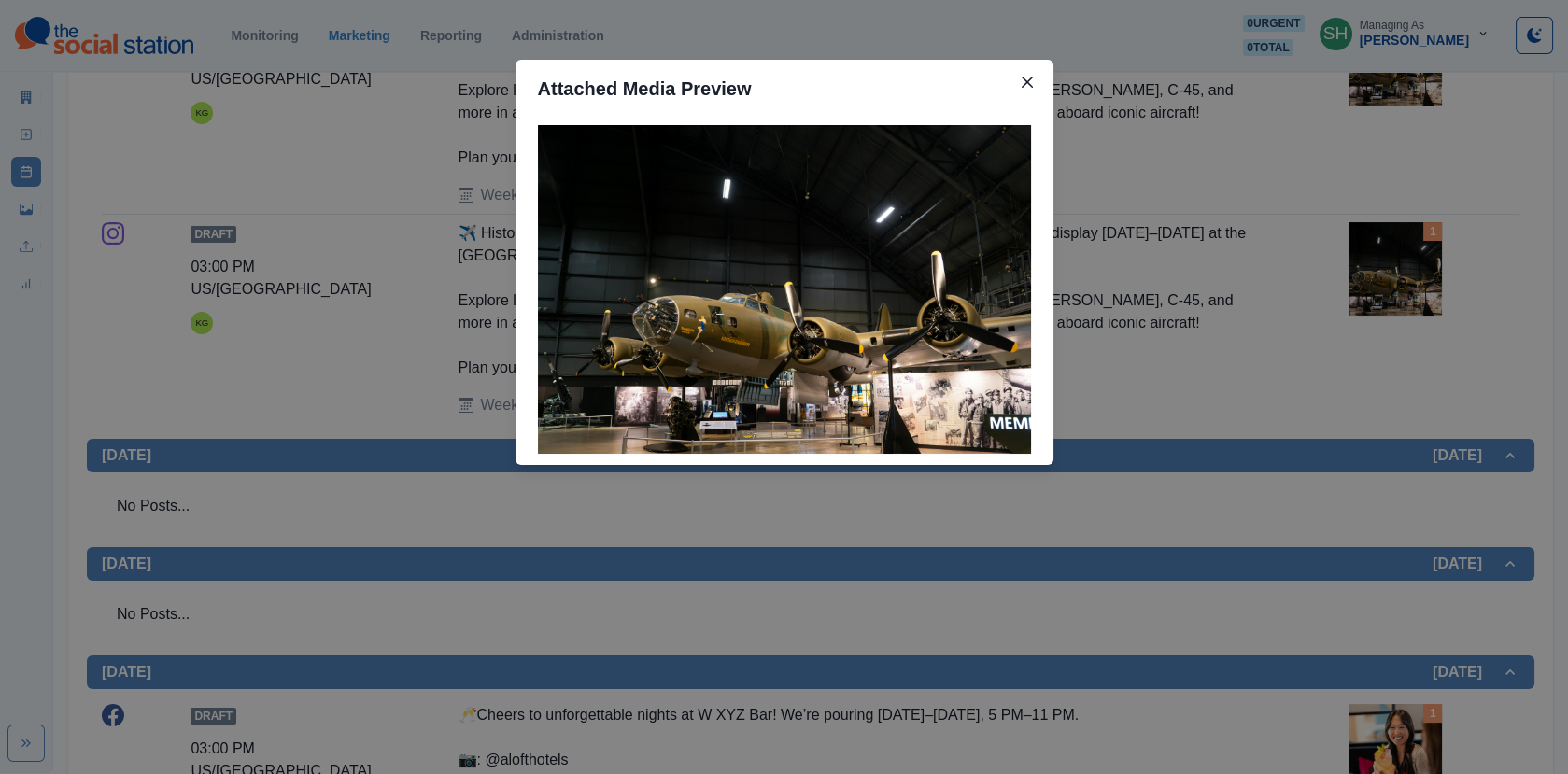
click at [1182, 311] on div "Attached Media Preview" at bounding box center [784, 387] width 1568 height 774
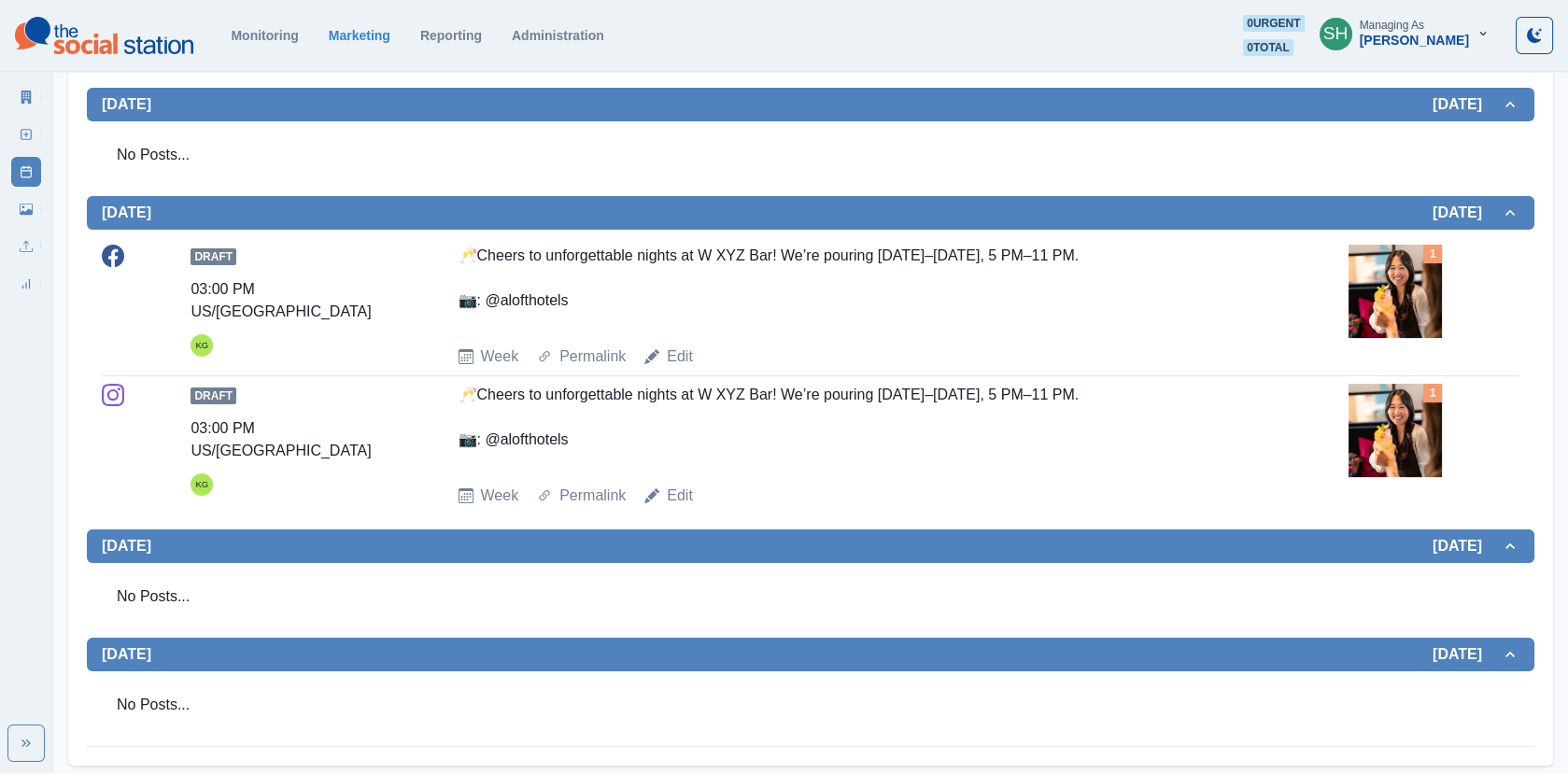
scroll to position [0, 0]
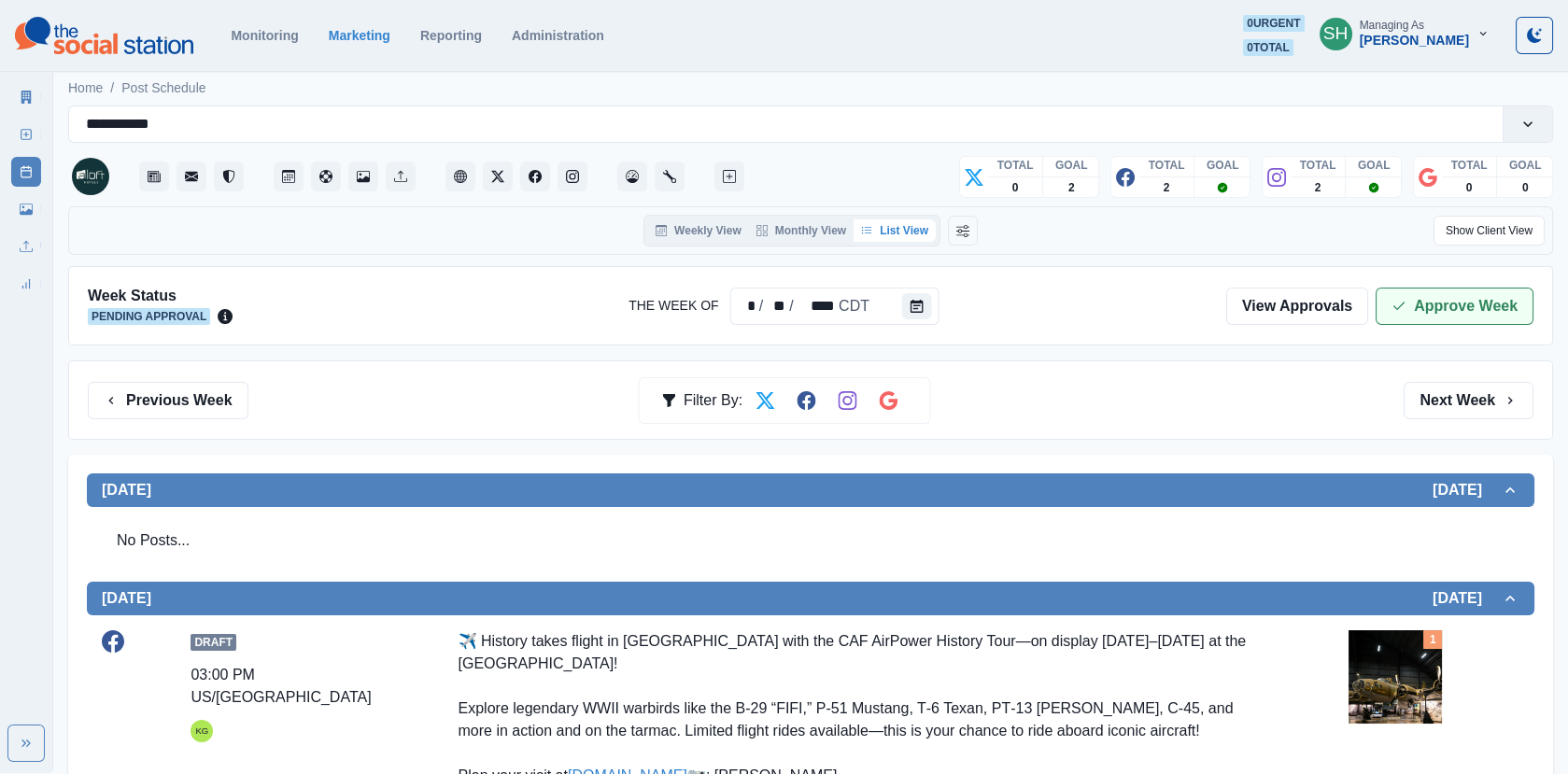
click at [1397, 304] on polyline "button" at bounding box center [1399, 305] width 10 height 7
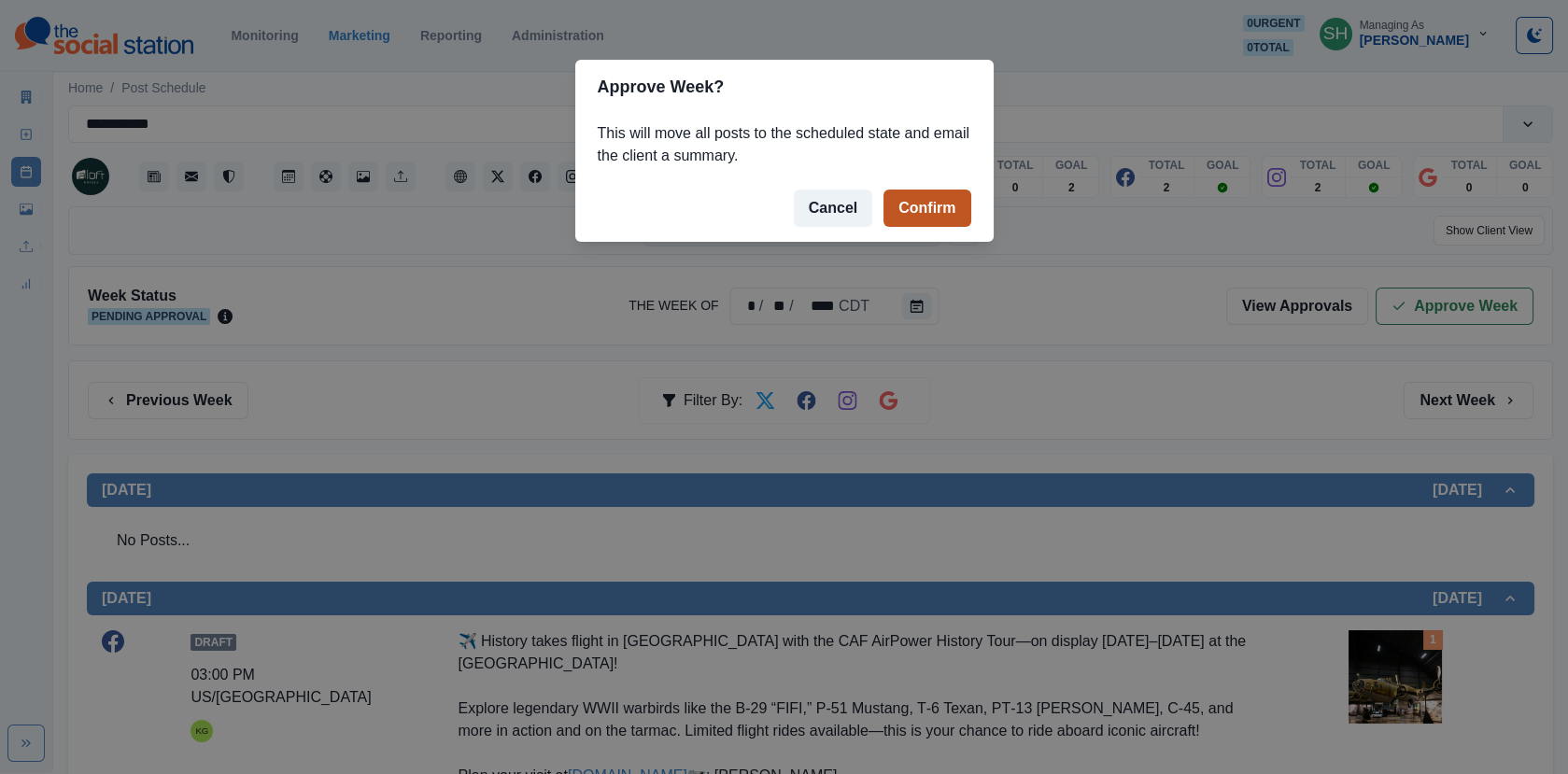
click at [961, 209] on button "Confirm" at bounding box center [926, 208] width 87 height 38
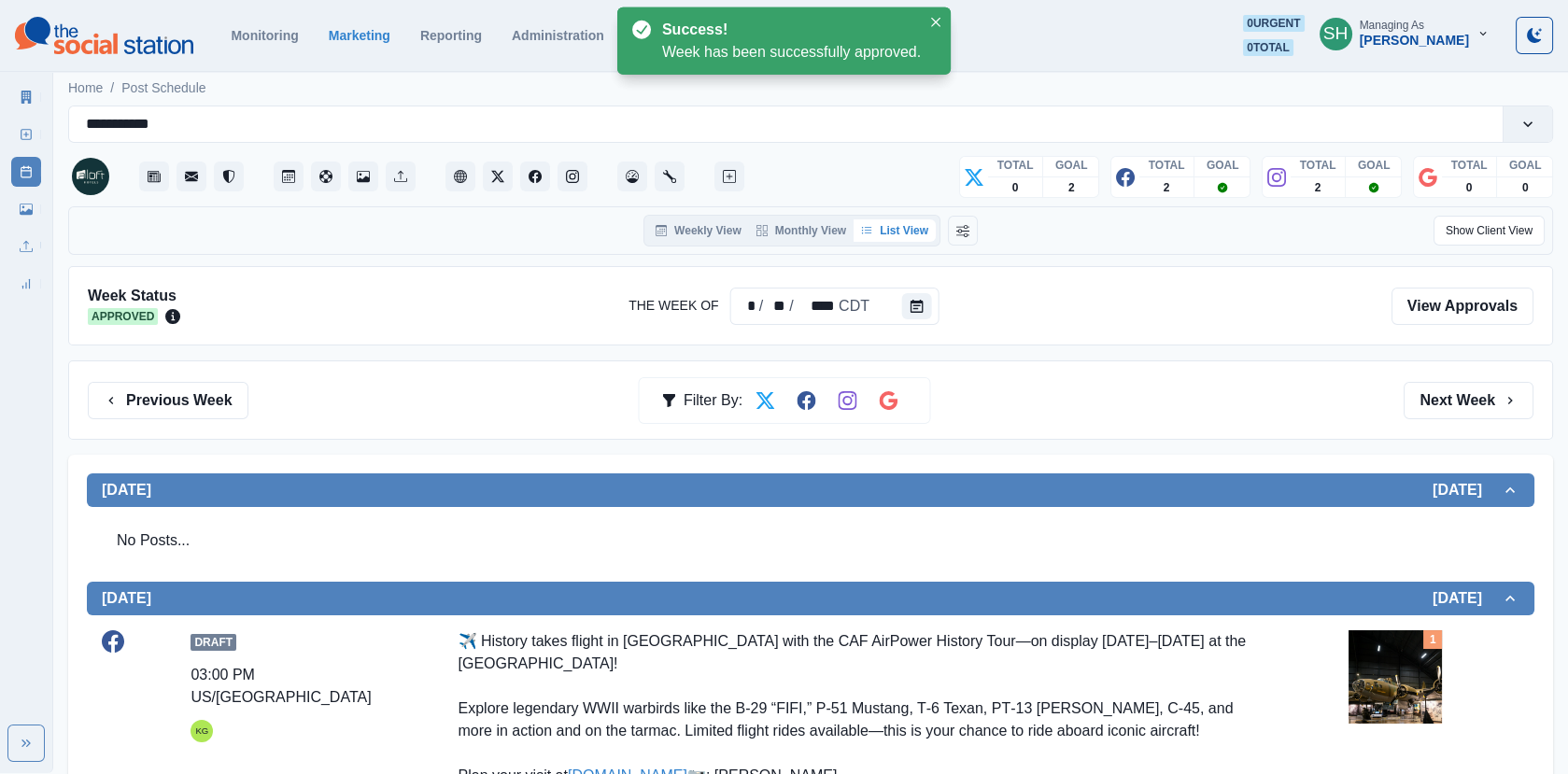
click at [26, 105] on link "Marketing Summary" at bounding box center [26, 97] width 30 height 30
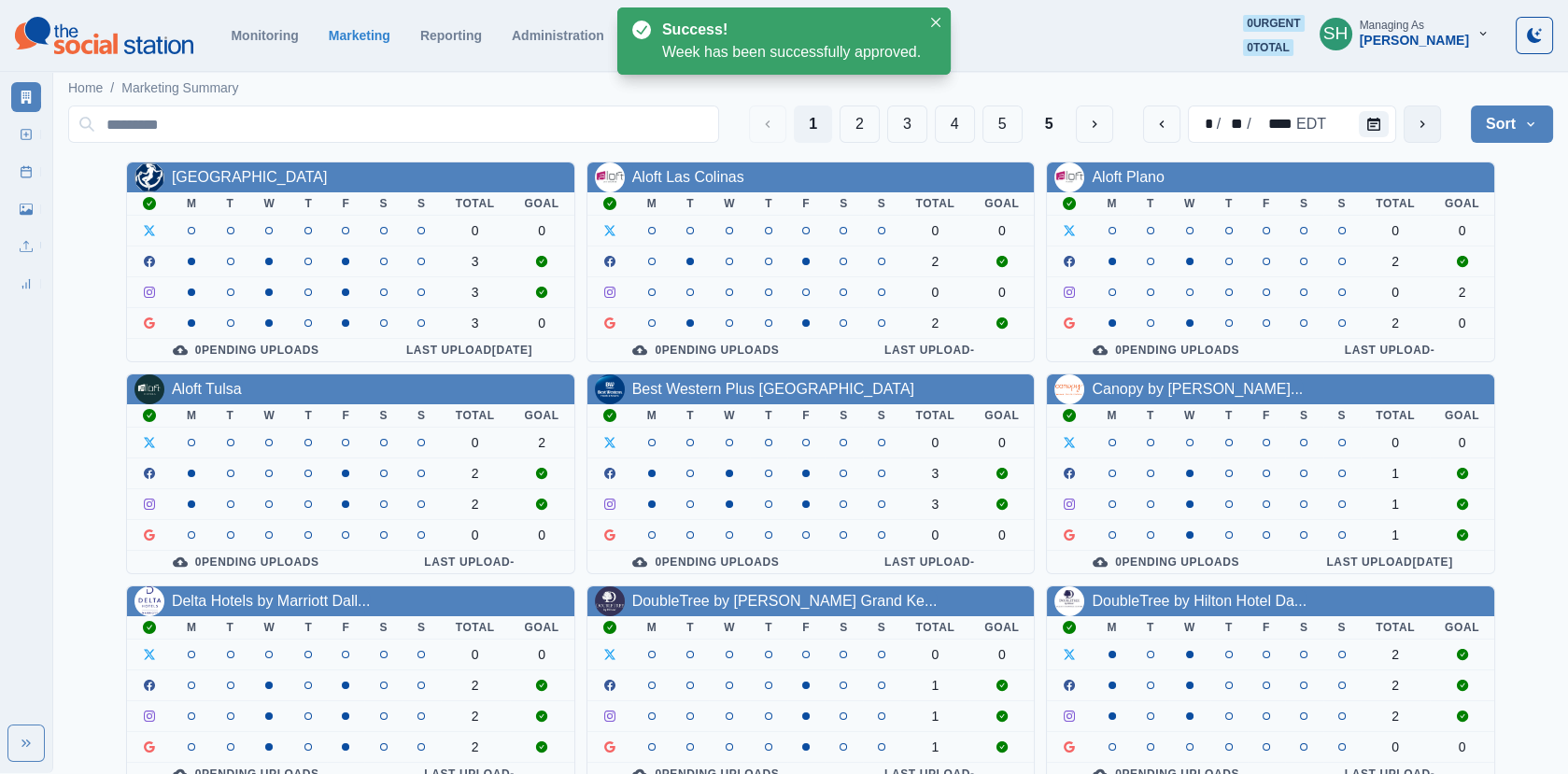
click at [1410, 124] on button "next" at bounding box center [1422, 124] width 38 height 38
click at [697, 396] on div "Best Western Plus [GEOGRAPHIC_DATA]" at bounding box center [773, 389] width 282 height 23
click at [693, 389] on link "Best Western Plus [GEOGRAPHIC_DATA]" at bounding box center [773, 389] width 282 height 16
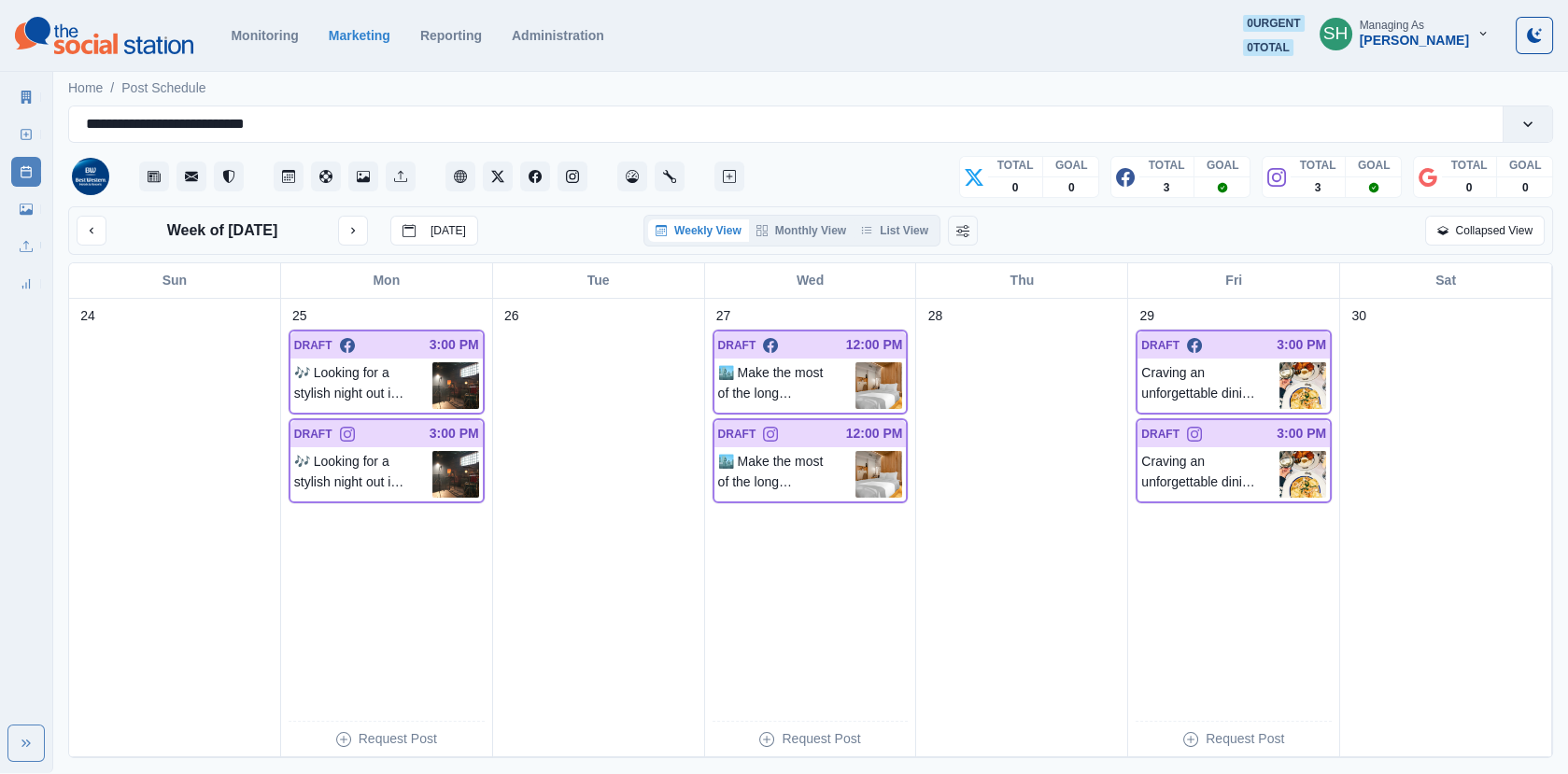
click at [873, 212] on div "Week of [DATE] [DATE] Weekly View Monthly View List View Collapsed View" at bounding box center [810, 230] width 1484 height 48
click at [873, 222] on button "List View" at bounding box center [894, 230] width 82 height 23
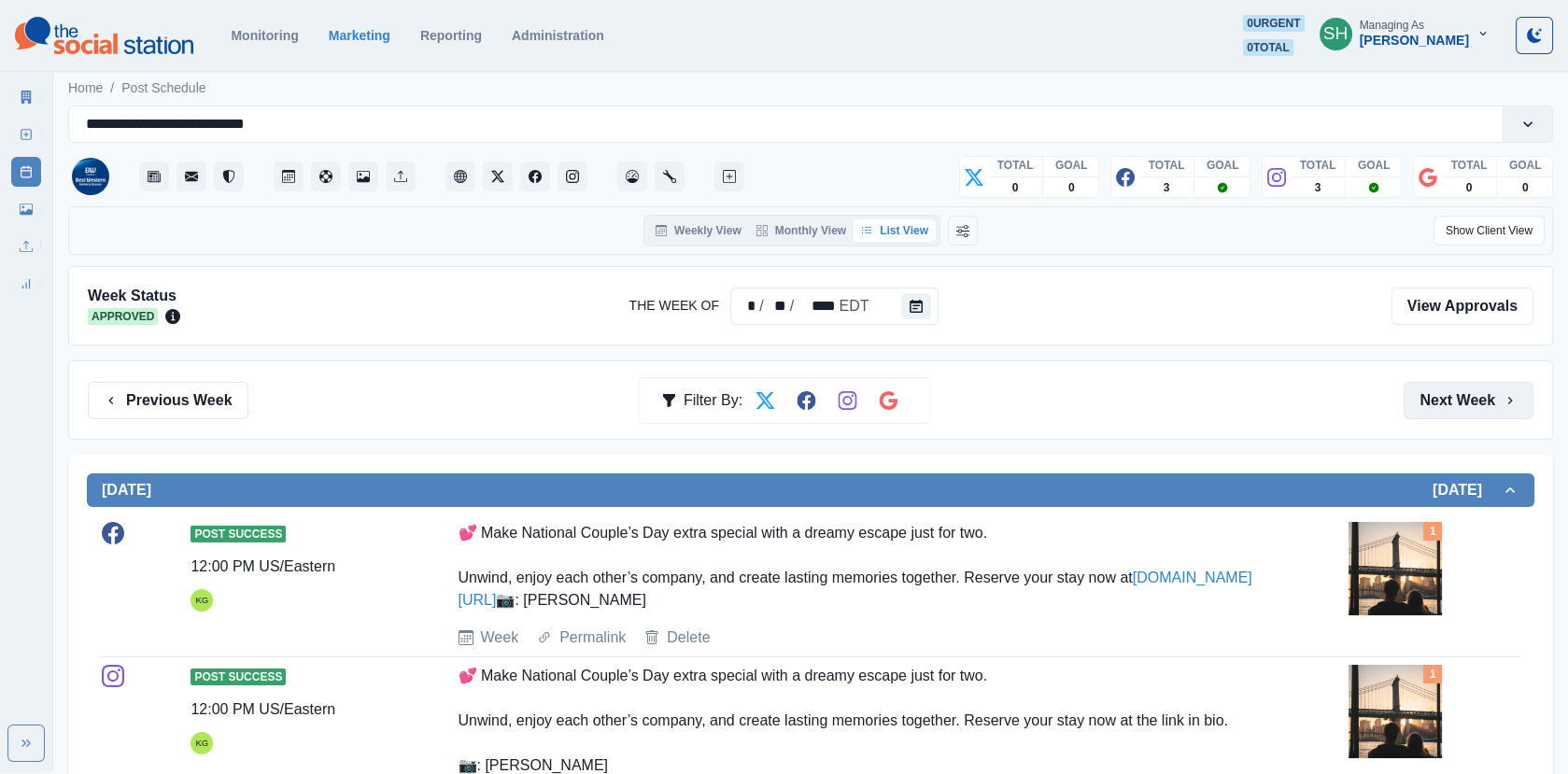
click at [1445, 403] on button "Next Week" at bounding box center [1467, 401] width 129 height 38
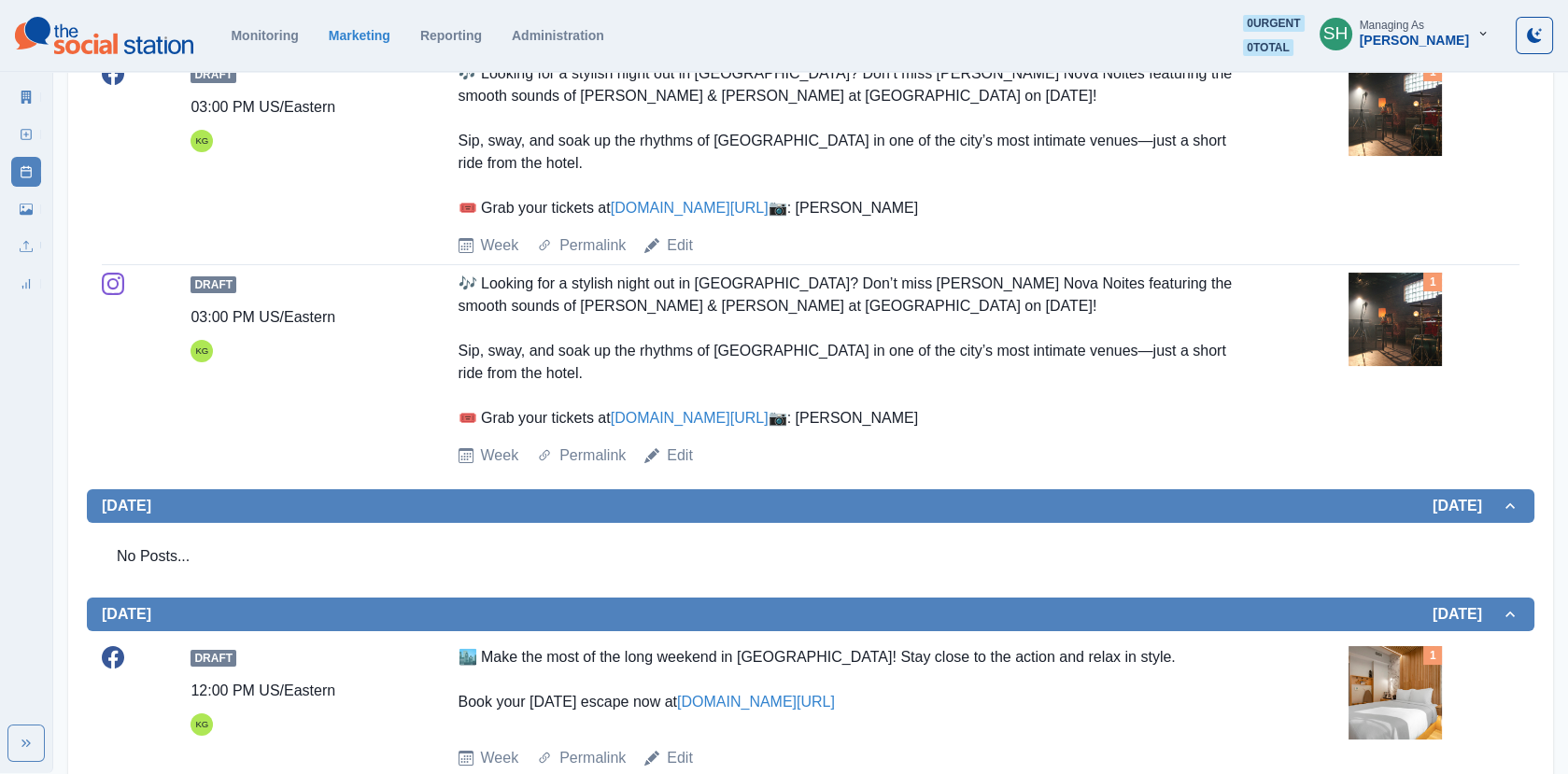
scroll to position [642, 0]
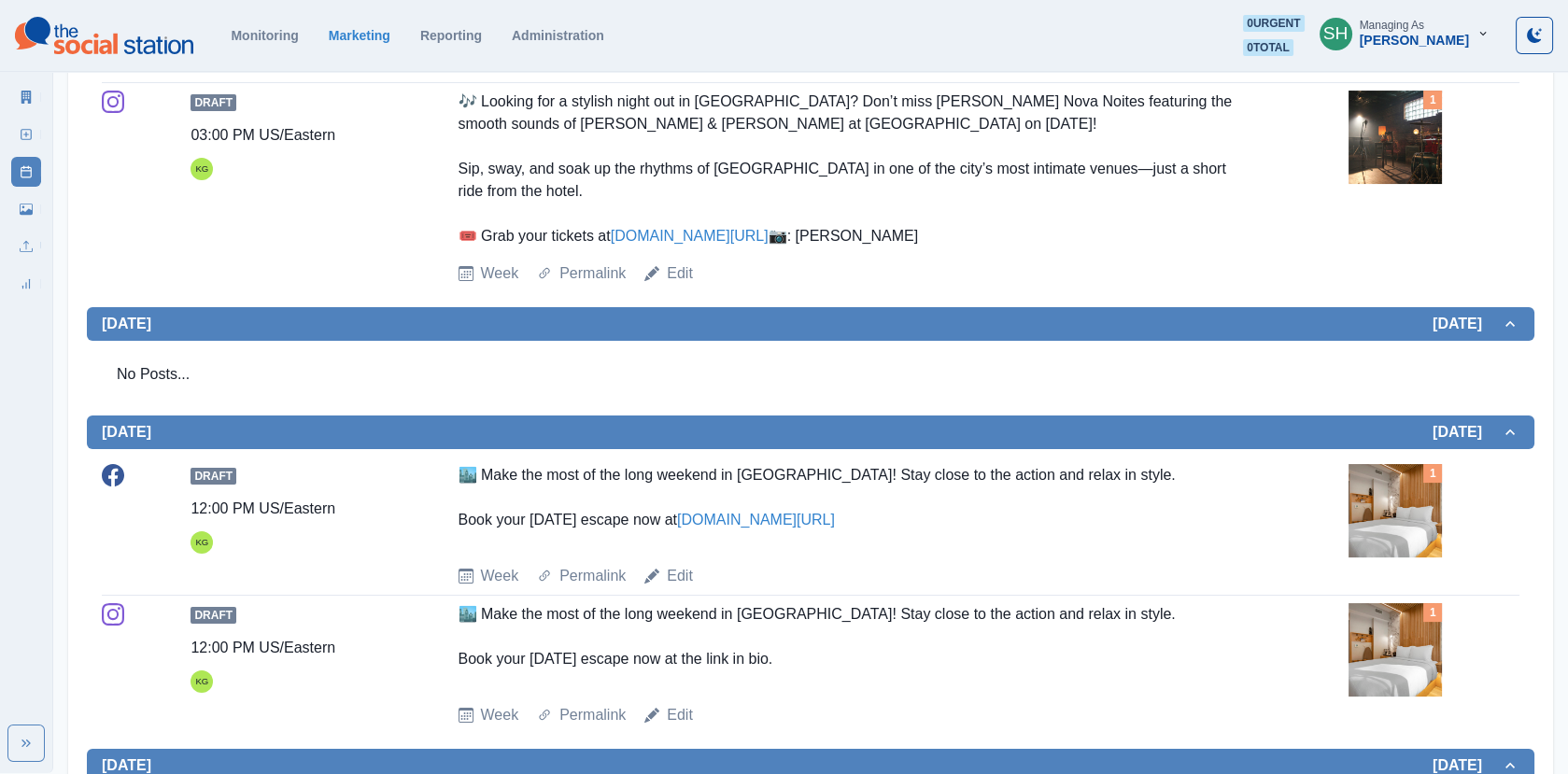
click at [1363, 145] on img at bounding box center [1394, 137] width 94 height 94
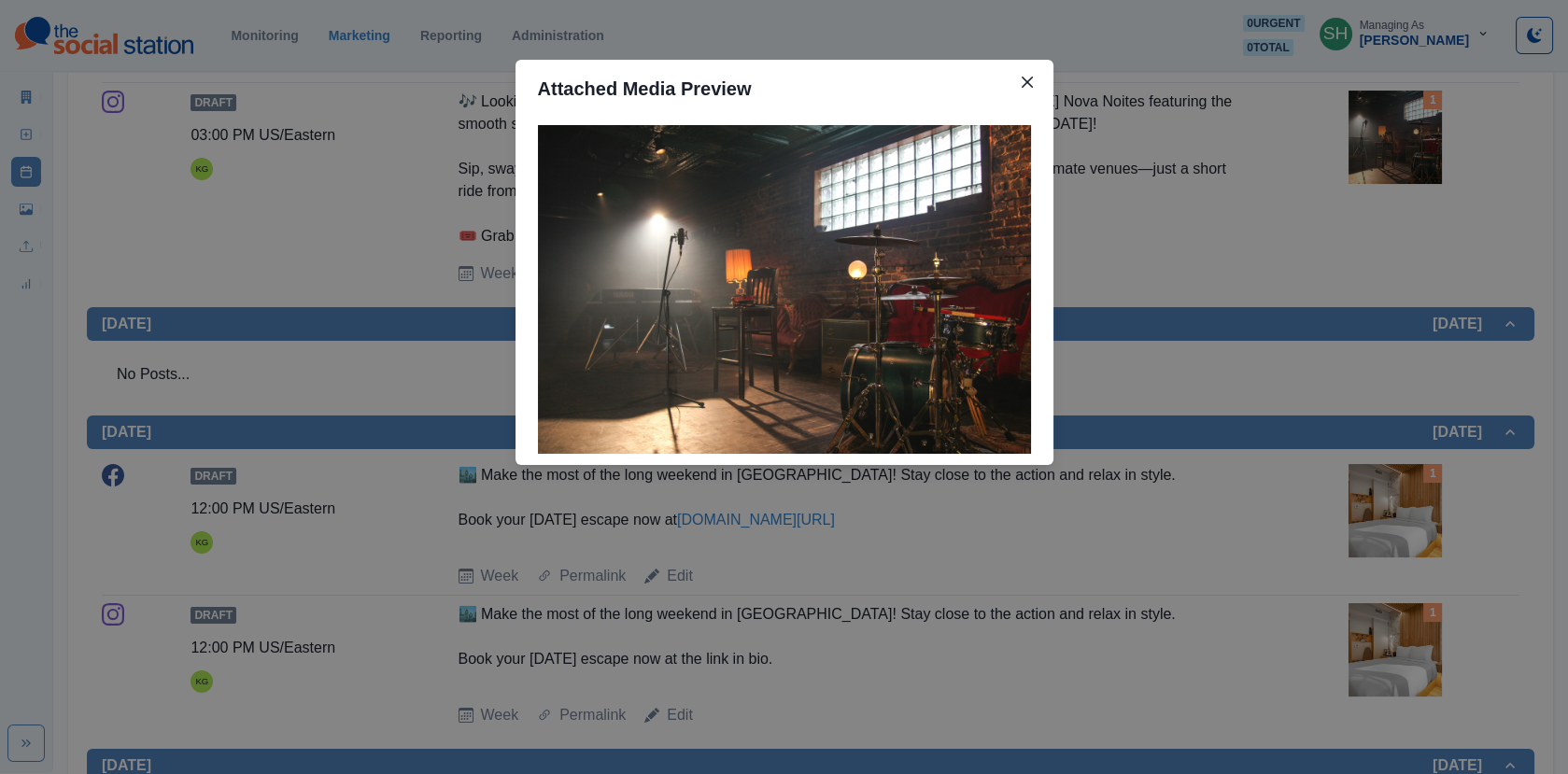
click at [1232, 228] on div "Attached Media Preview" at bounding box center [784, 387] width 1568 height 774
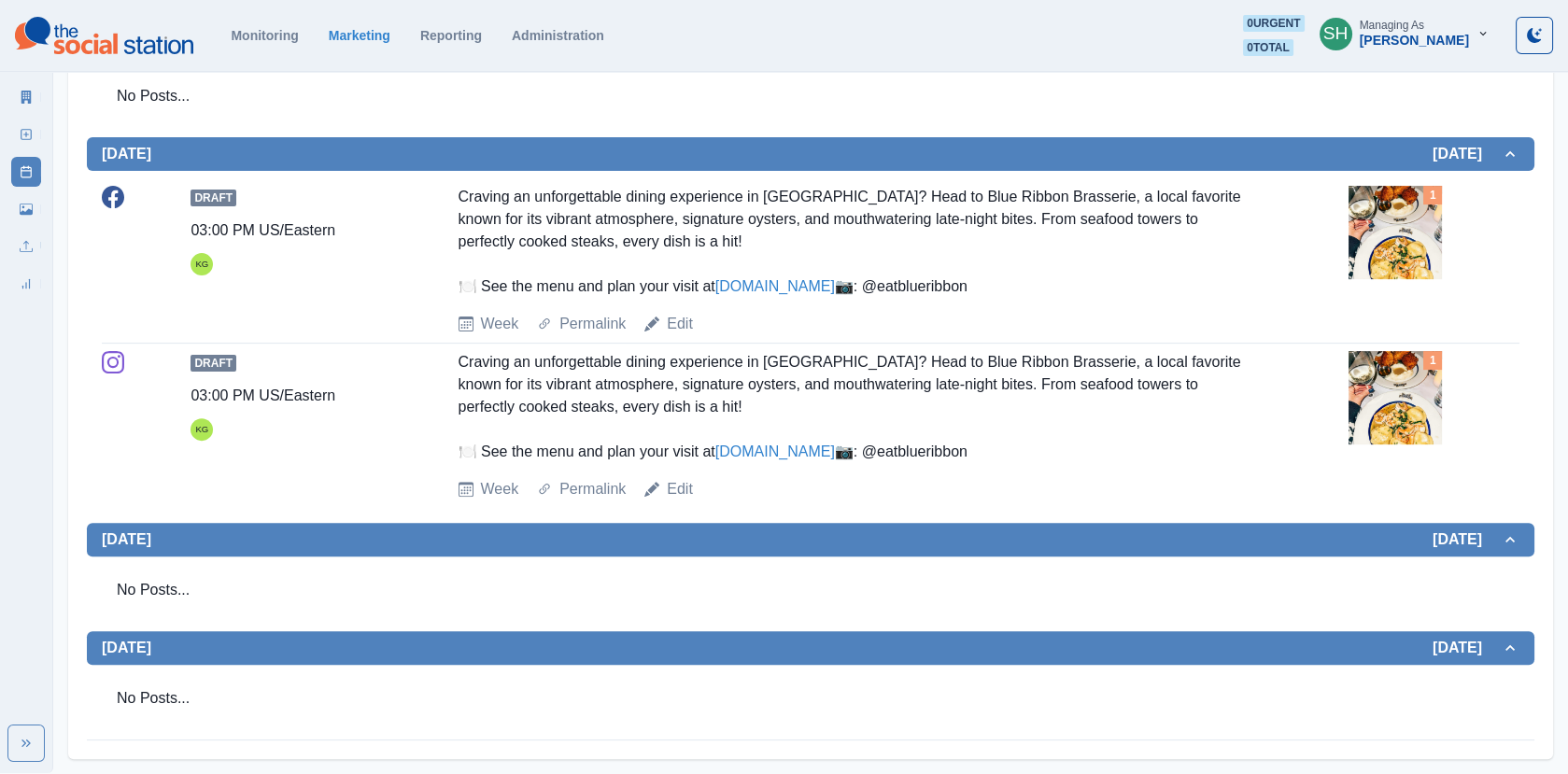
scroll to position [1381, 0]
click at [1397, 227] on img at bounding box center [1394, 232] width 94 height 94
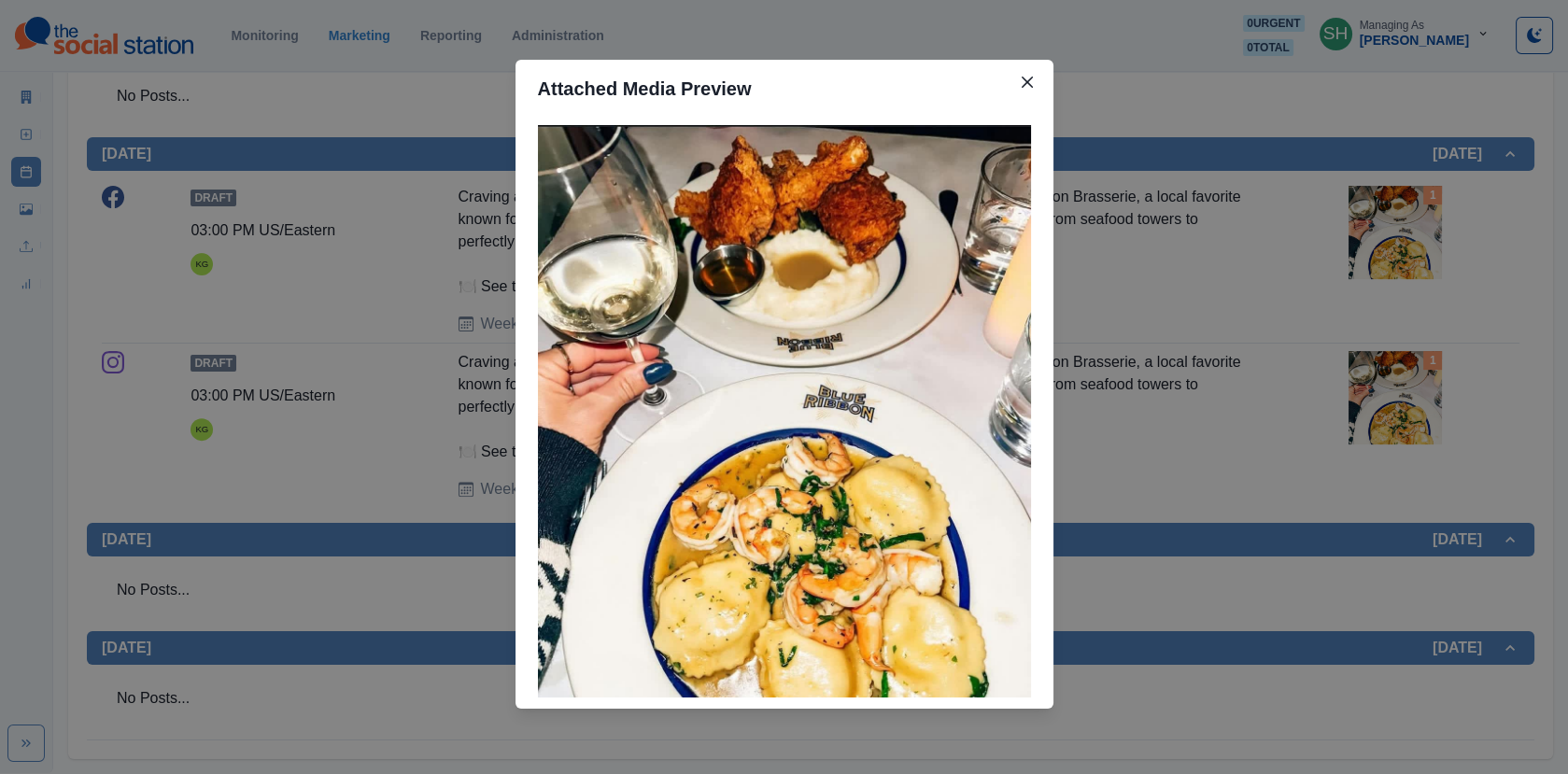
click at [1397, 227] on div "Attached Media Preview" at bounding box center [784, 387] width 1568 height 774
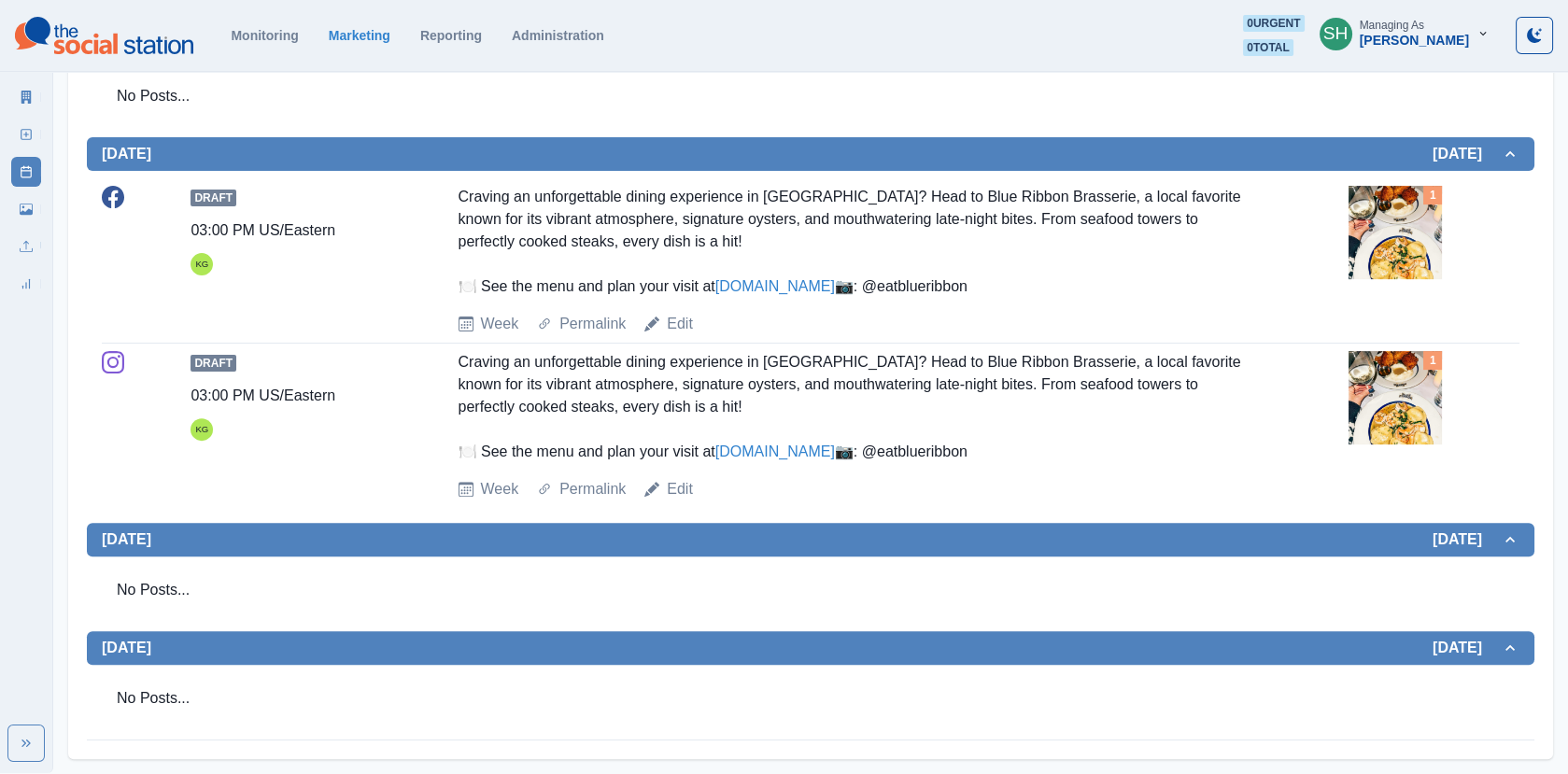
click at [834, 294] on link "[DOMAIN_NAME]" at bounding box center [774, 286] width 119 height 16
drag, startPoint x: 1348, startPoint y: 300, endPoint x: 1361, endPoint y: 300, distance: 13.0
click at [1348, 300] on div "1" at bounding box center [1433, 245] width 171 height 119
click at [1380, 279] on img at bounding box center [1394, 232] width 94 height 94
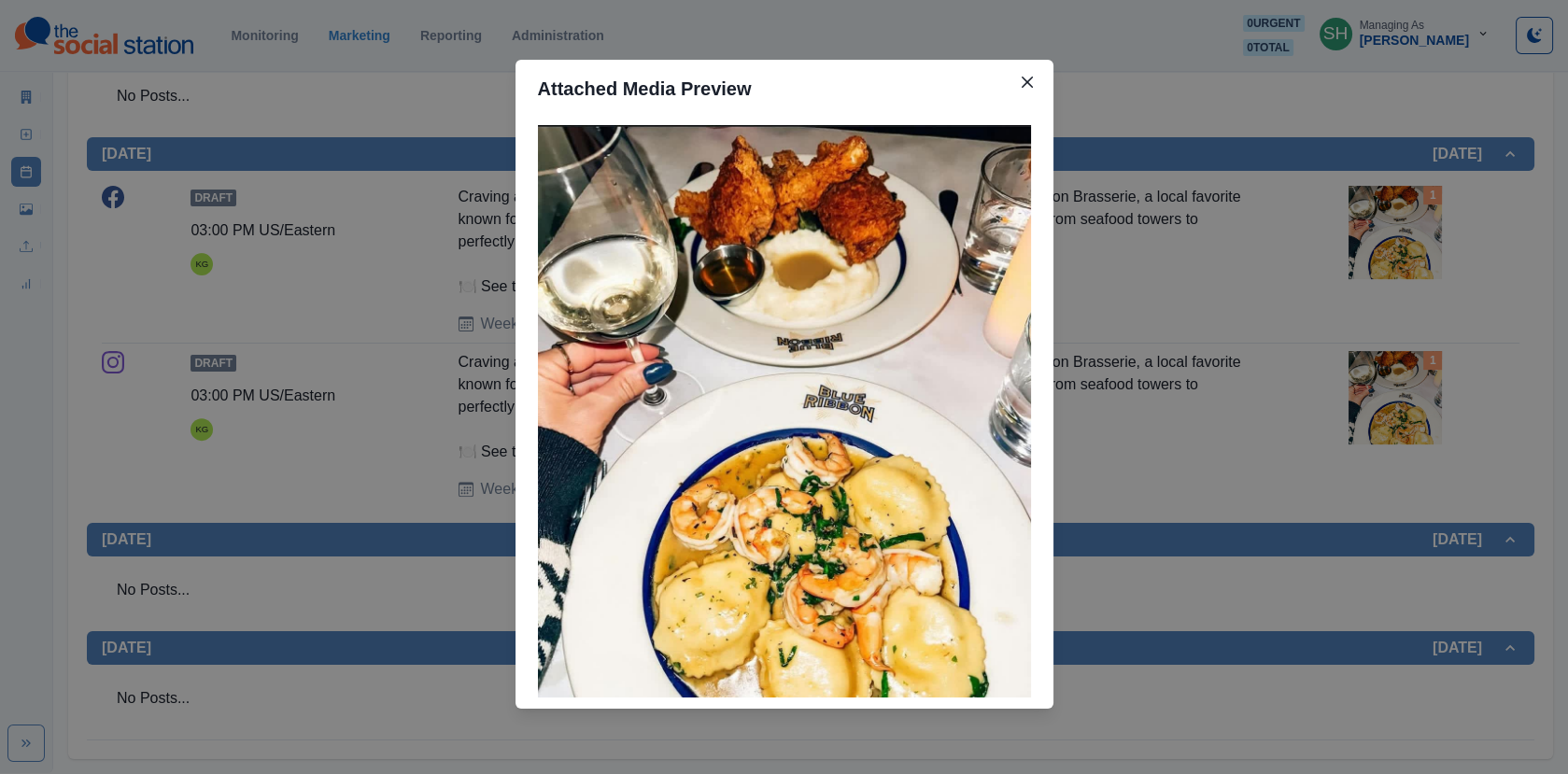
click at [358, 270] on div "Attached Media Preview" at bounding box center [784, 387] width 1568 height 774
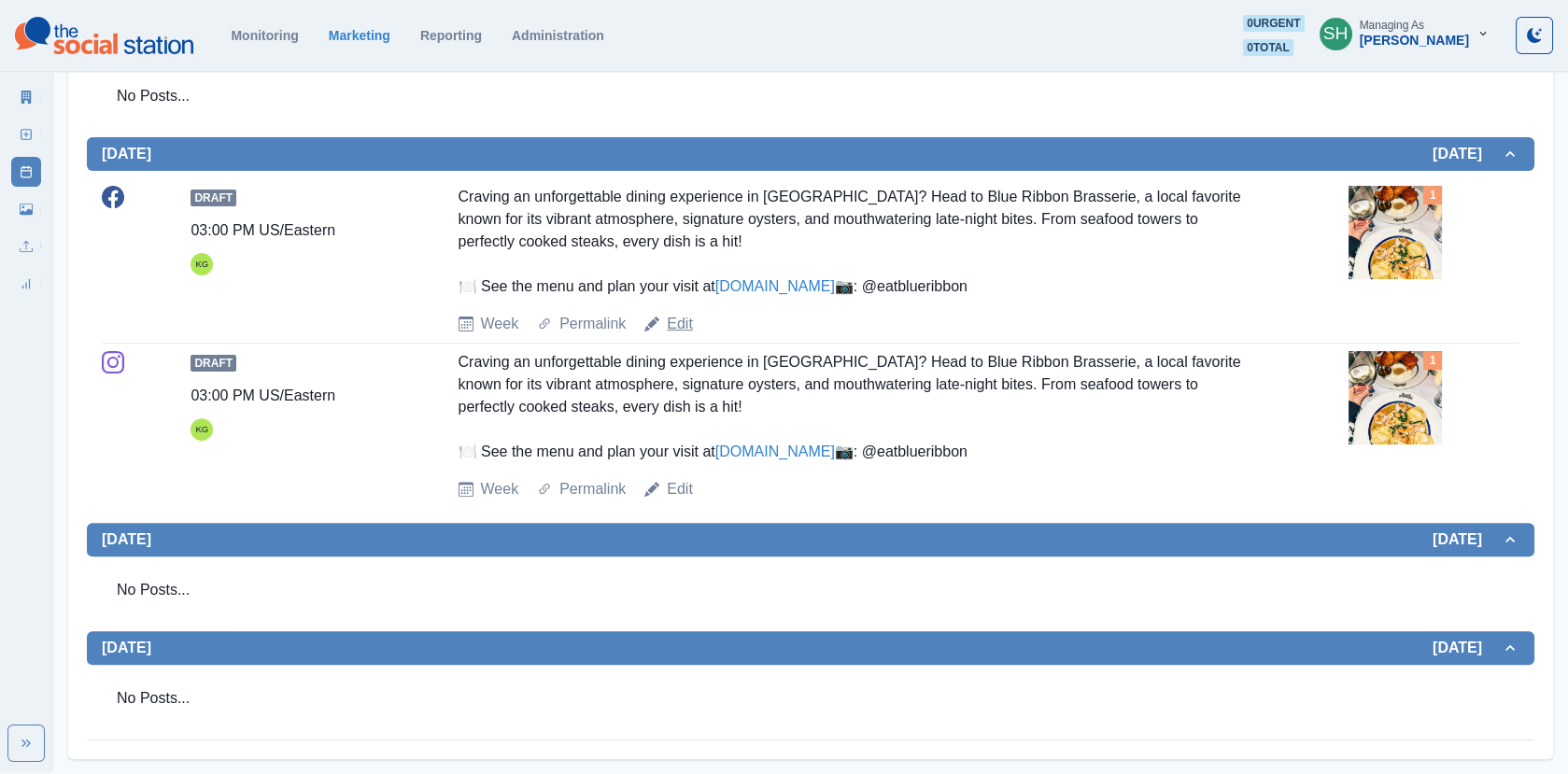
click at [684, 335] on link "Edit" at bounding box center [679, 324] width 26 height 23
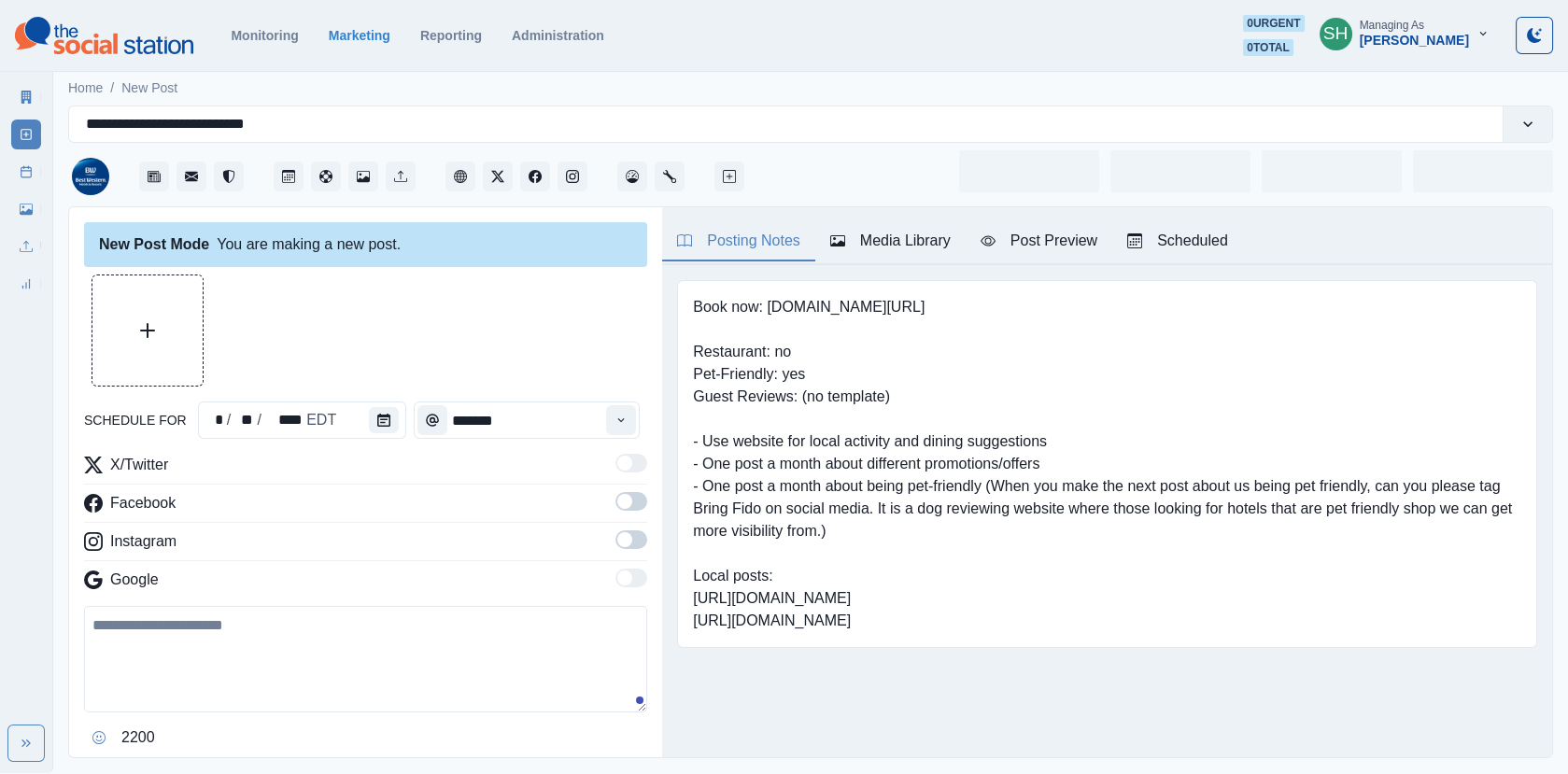
type input "*******"
type textarea "**********"
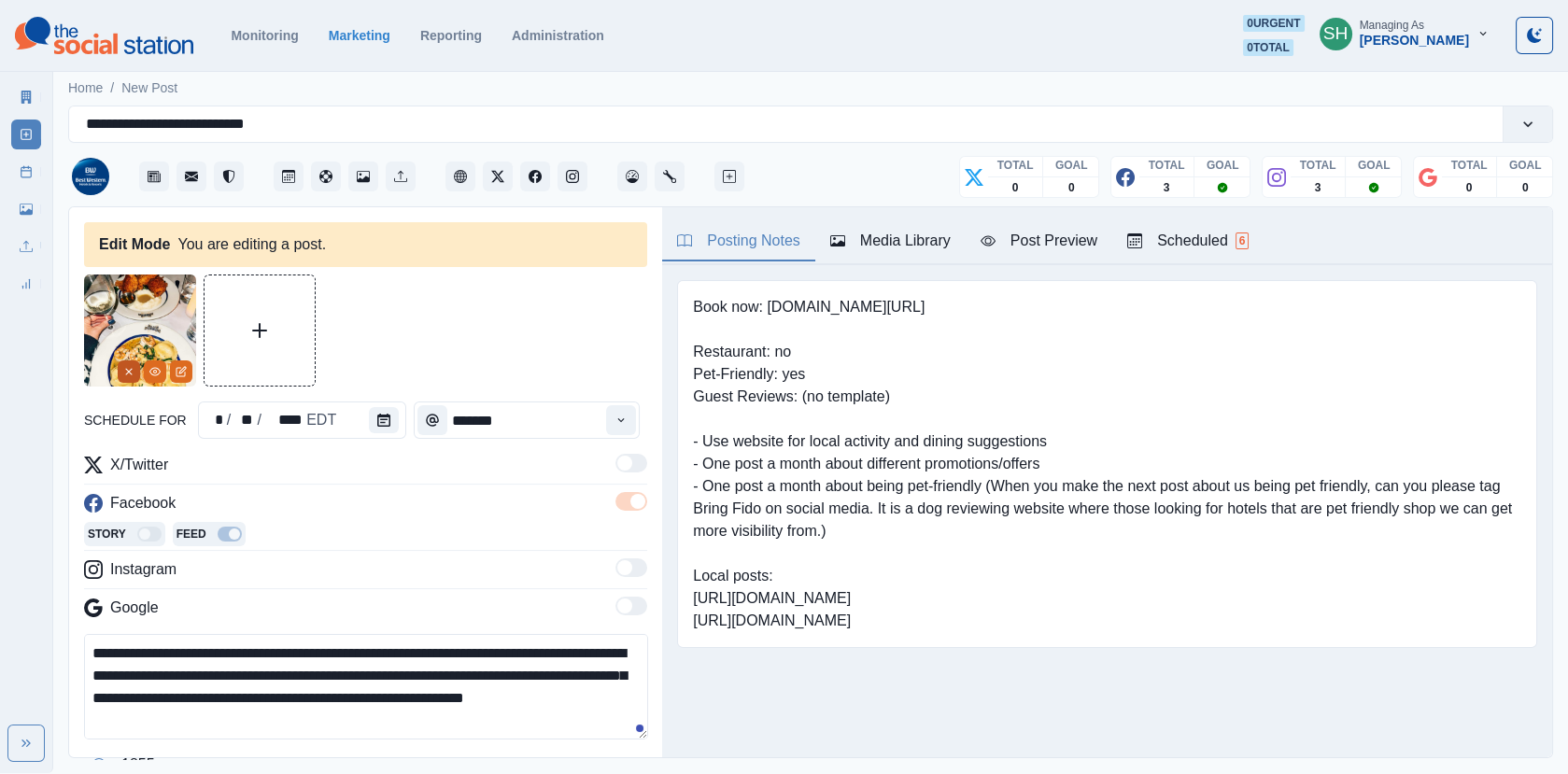
click at [133, 370] on icon "Remove" at bounding box center [128, 371] width 11 height 11
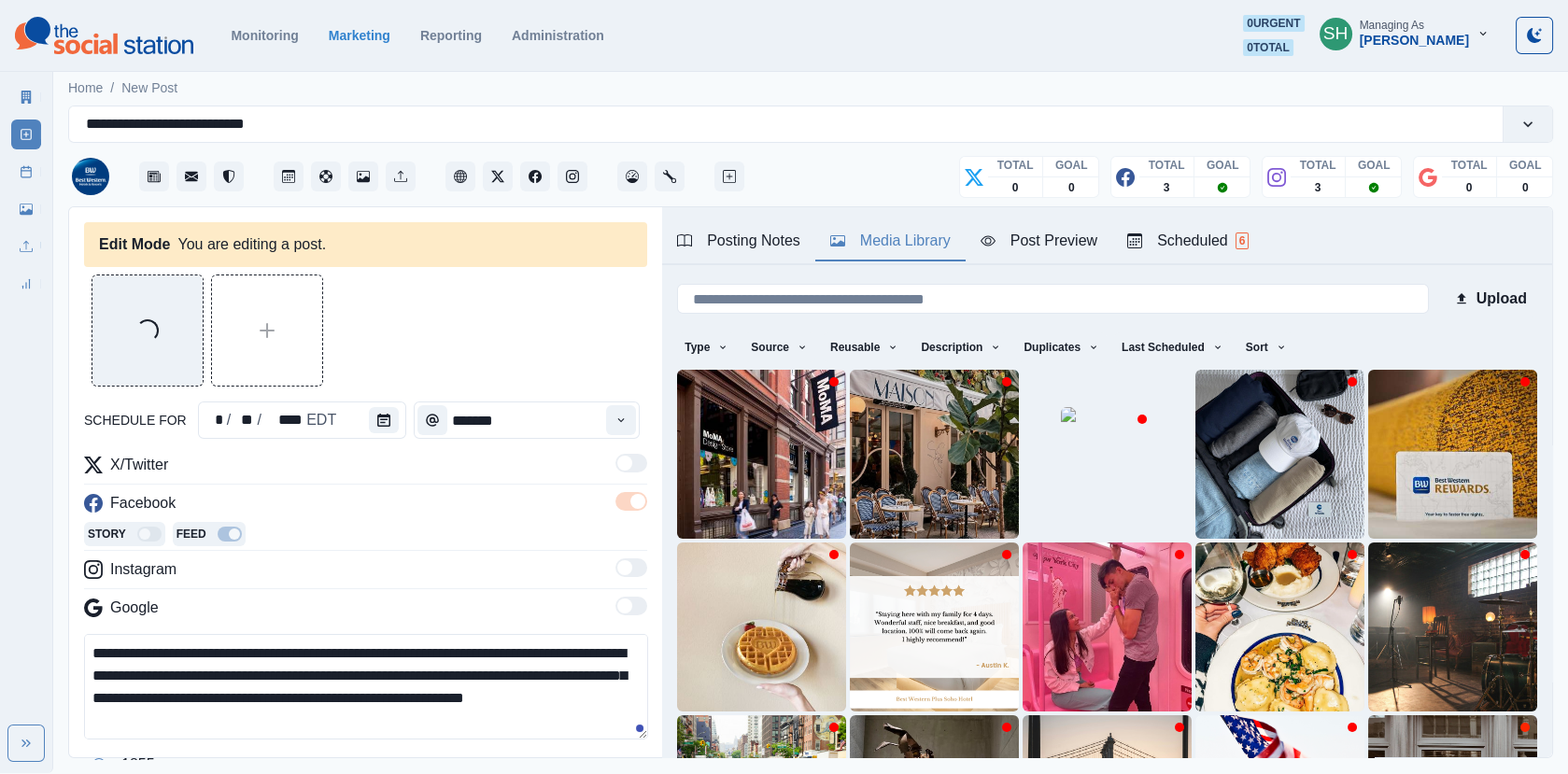
click at [848, 238] on div "Media Library" at bounding box center [891, 241] width 120 height 23
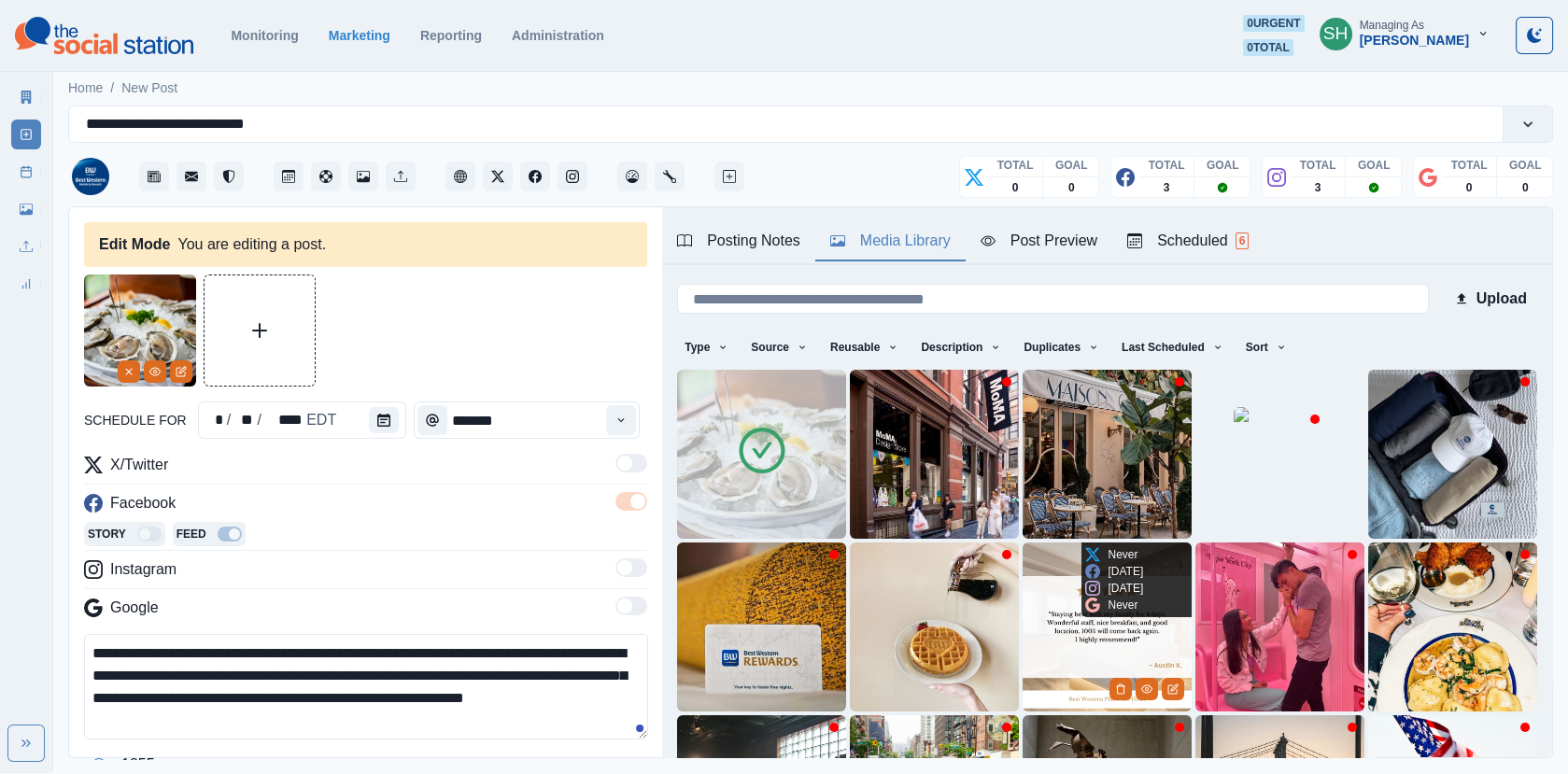
scroll to position [248, 0]
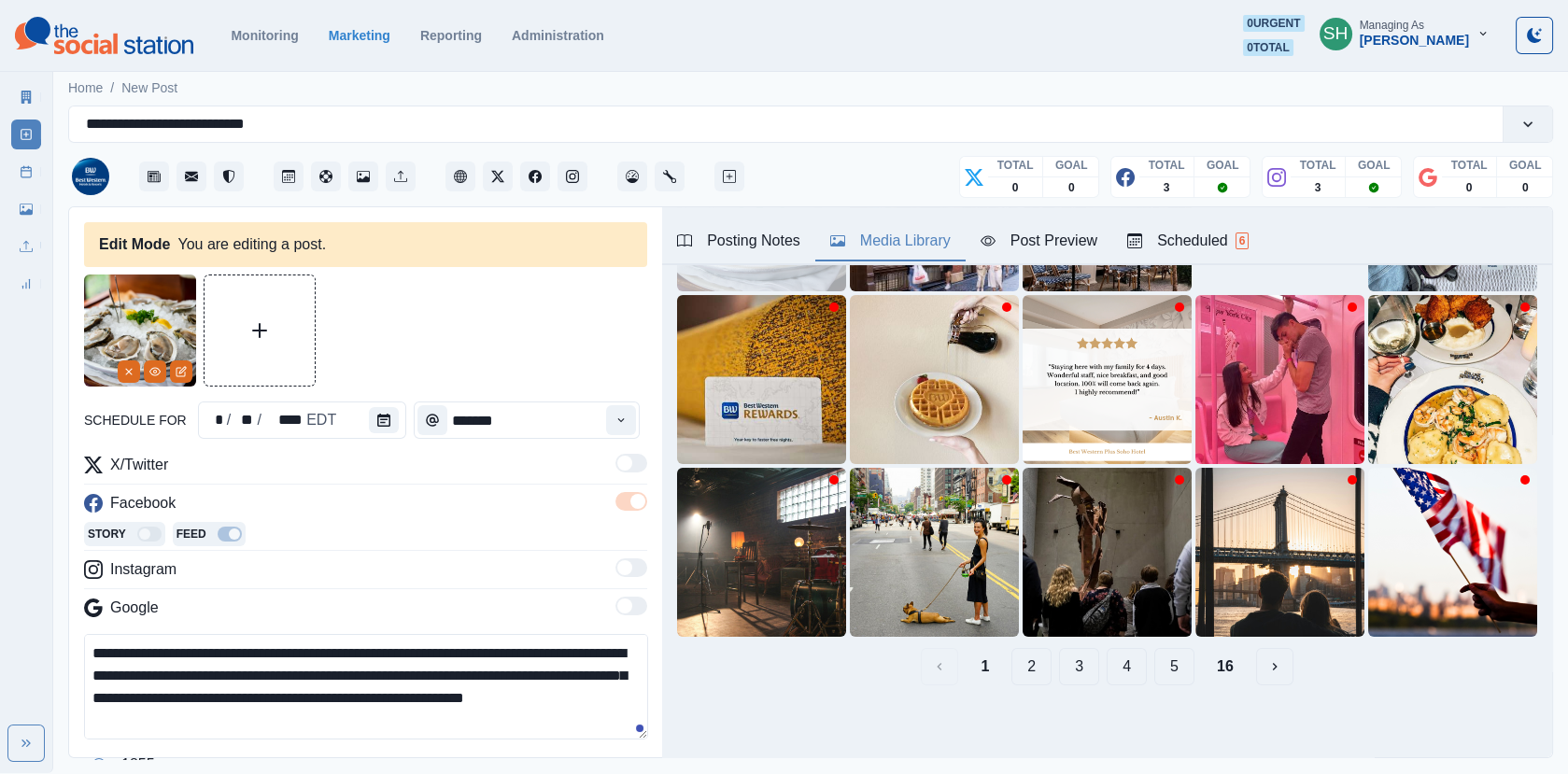
click at [1044, 668] on button "2" at bounding box center [1031, 666] width 40 height 38
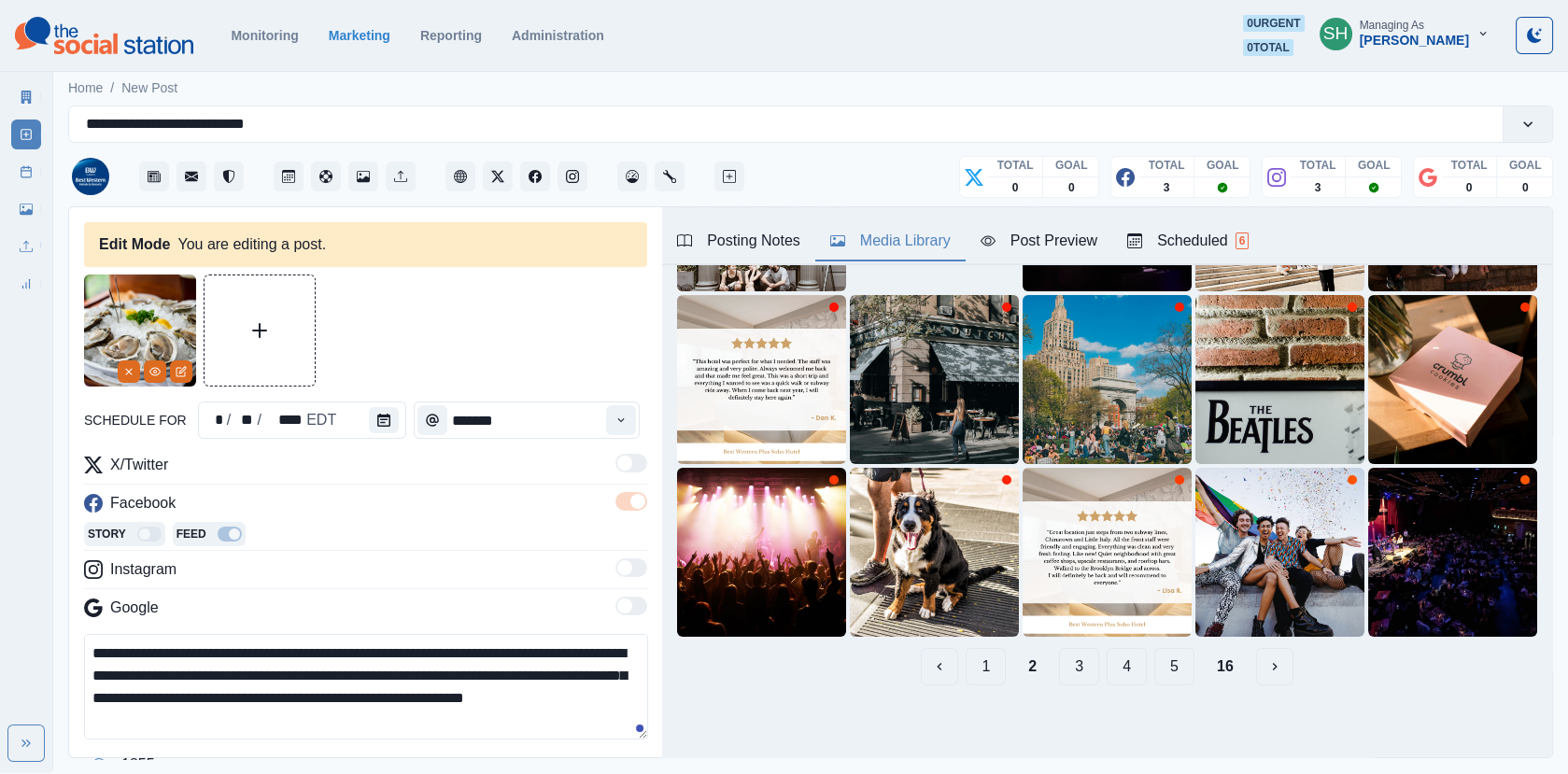
click at [1076, 672] on button "3" at bounding box center [1078, 666] width 40 height 38
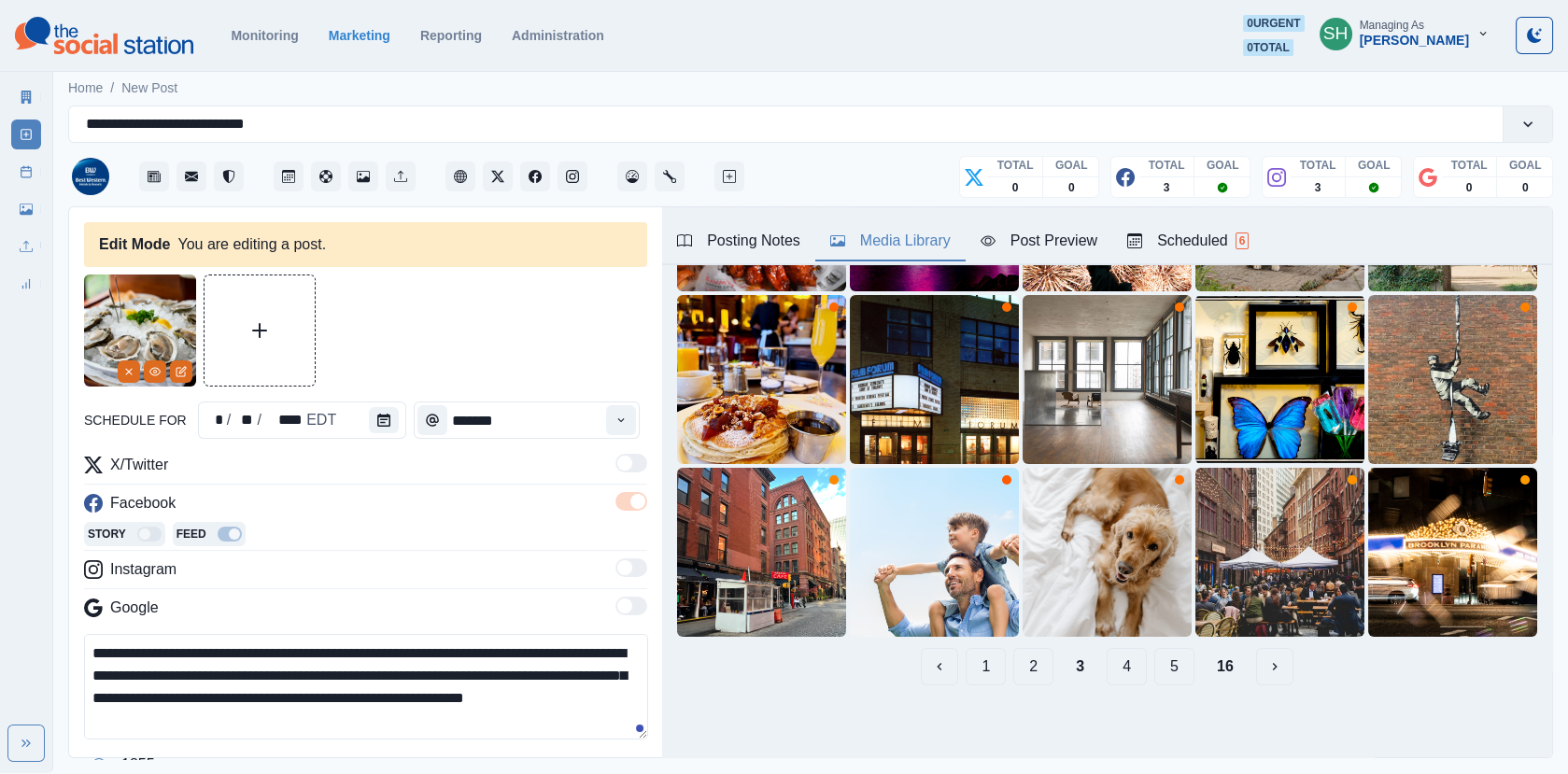
click at [1020, 666] on button "2" at bounding box center [1033, 666] width 40 height 38
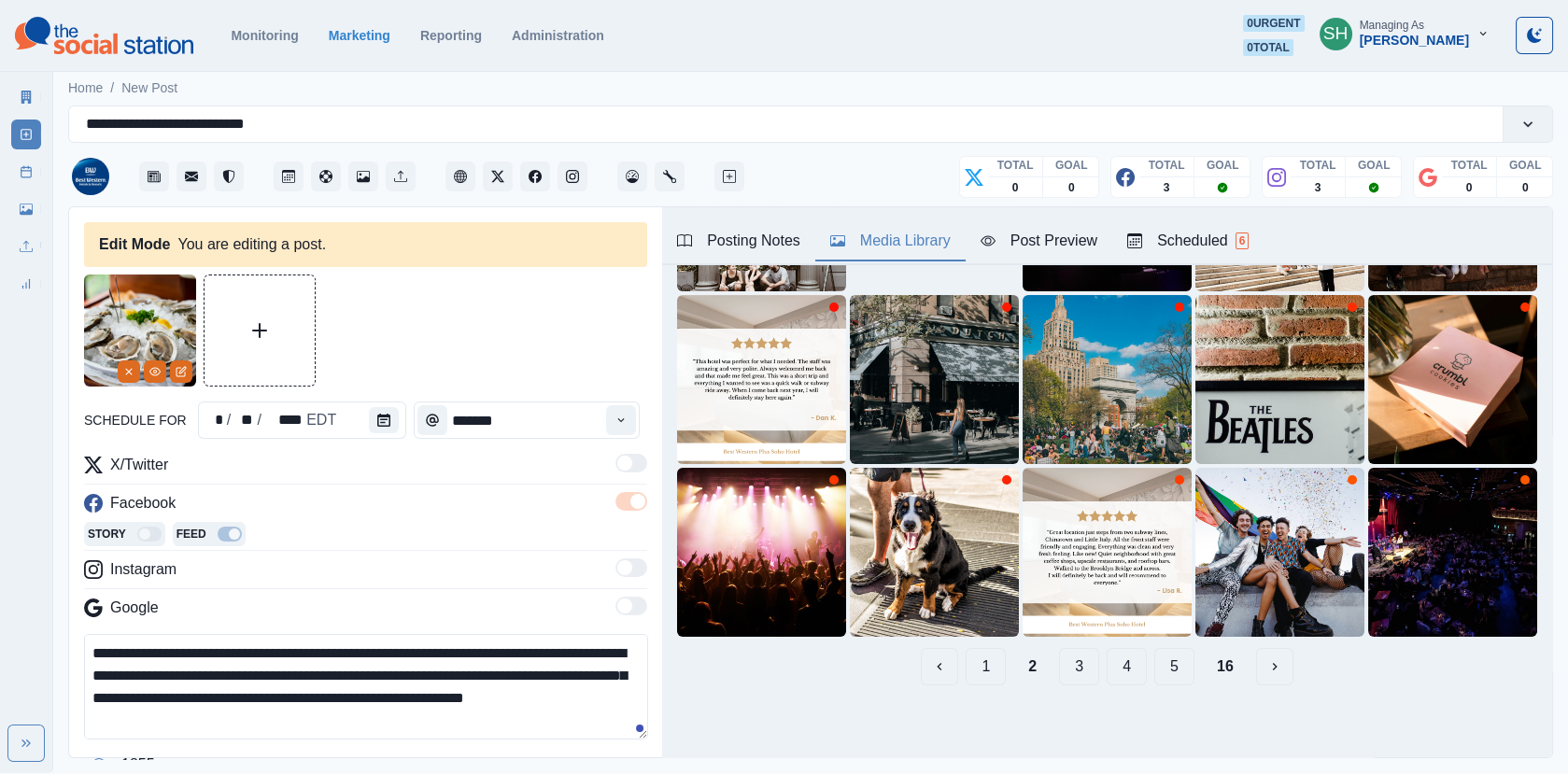
click at [982, 658] on button "1" at bounding box center [985, 666] width 40 height 38
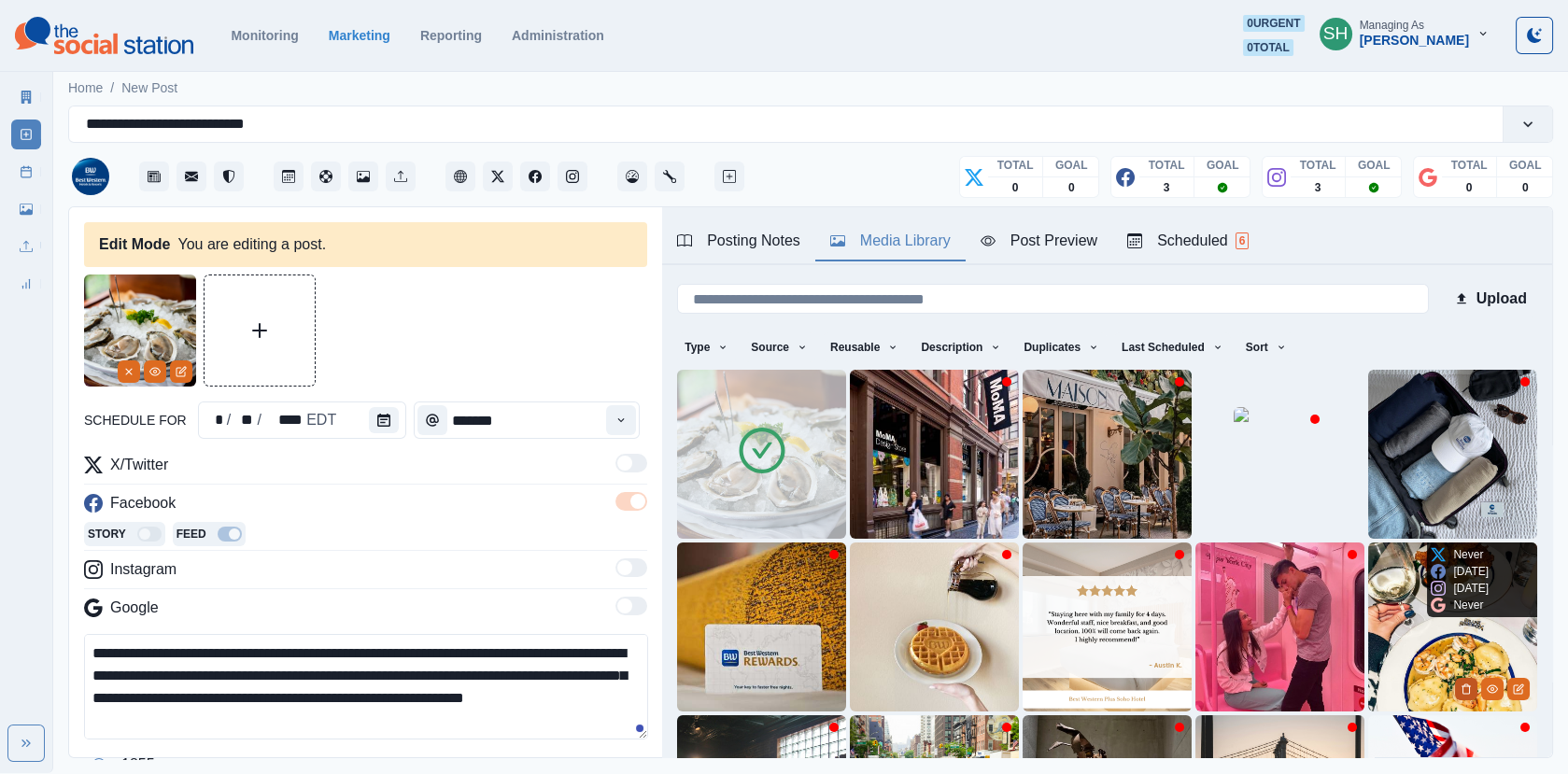
click at [1465, 683] on icon "Delete Media" at bounding box center [1465, 688] width 11 height 11
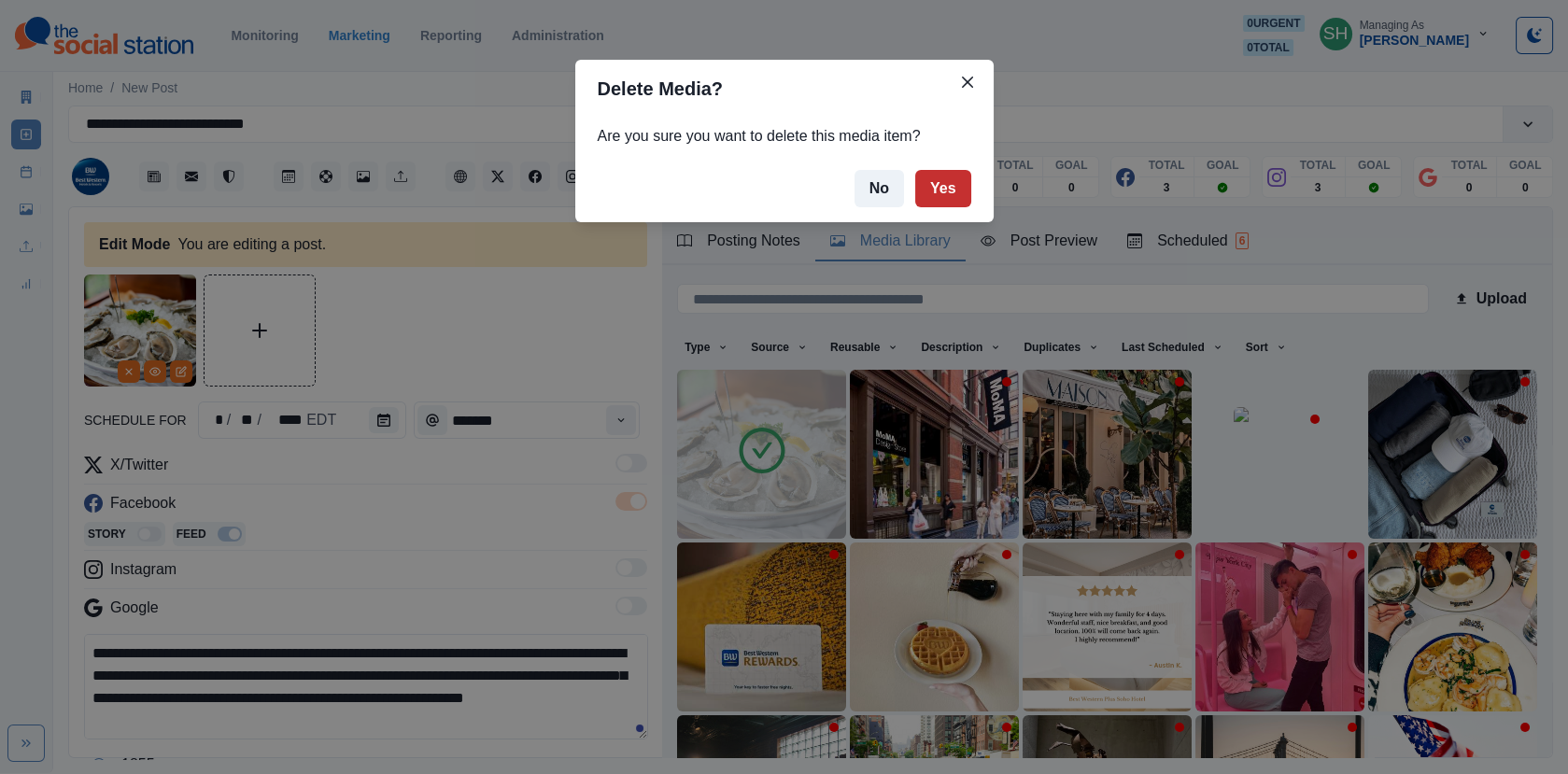
click at [956, 193] on button "Yes" at bounding box center [943, 189] width 56 height 38
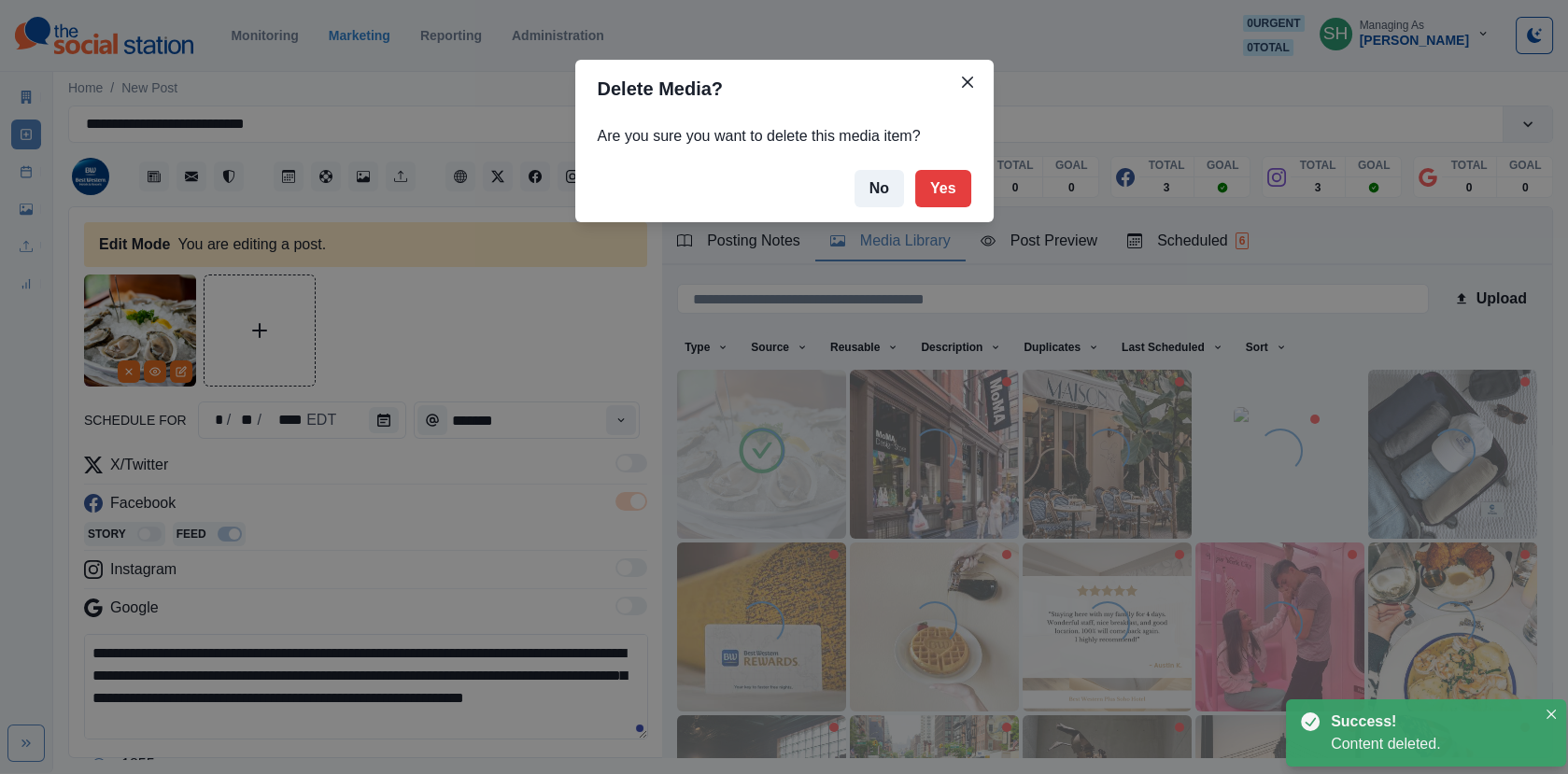
click at [449, 474] on div "Delete Media? Are you sure you want to delete this media item? No Yes" at bounding box center [784, 387] width 1568 height 774
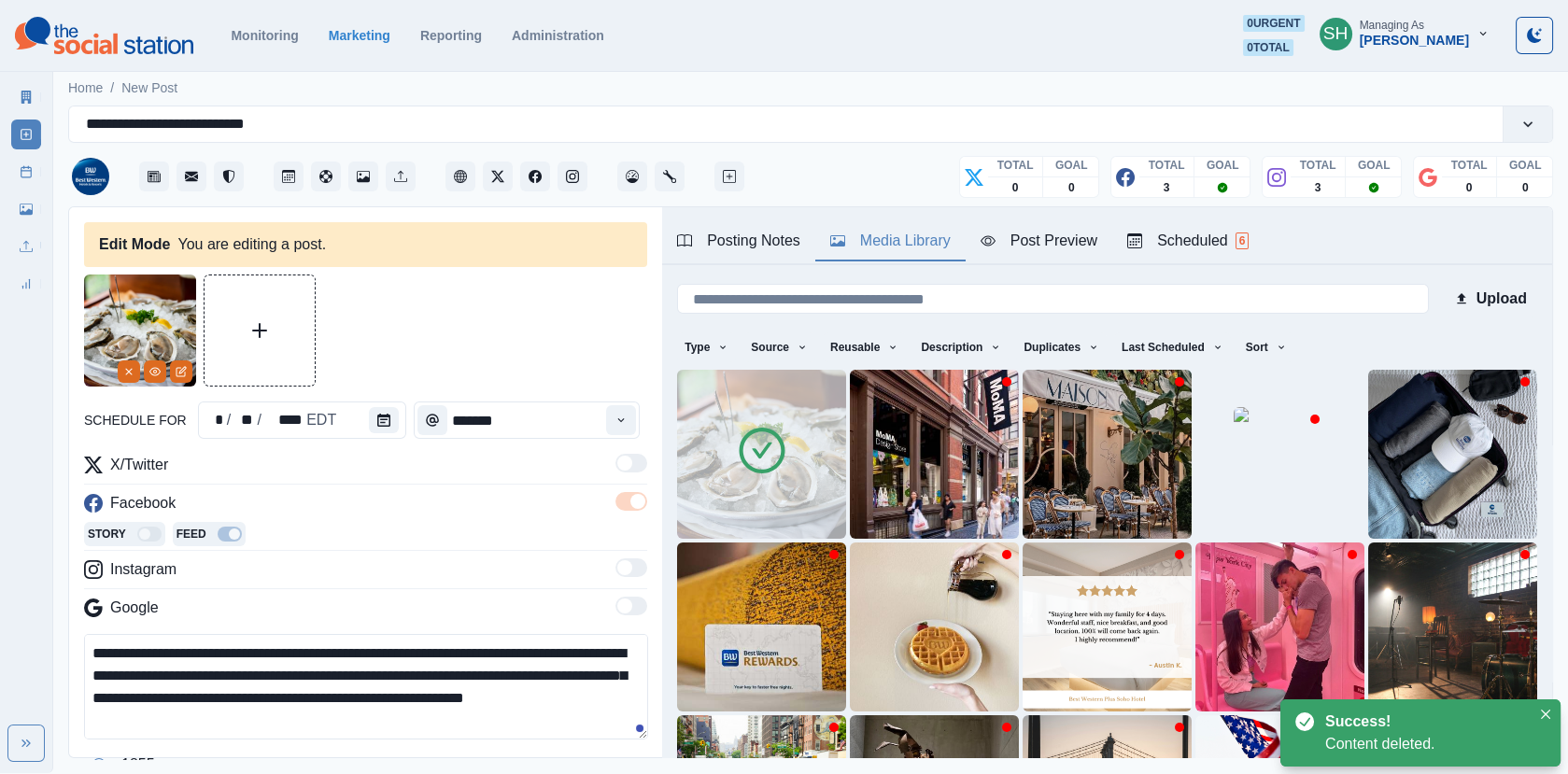
scroll to position [169, 0]
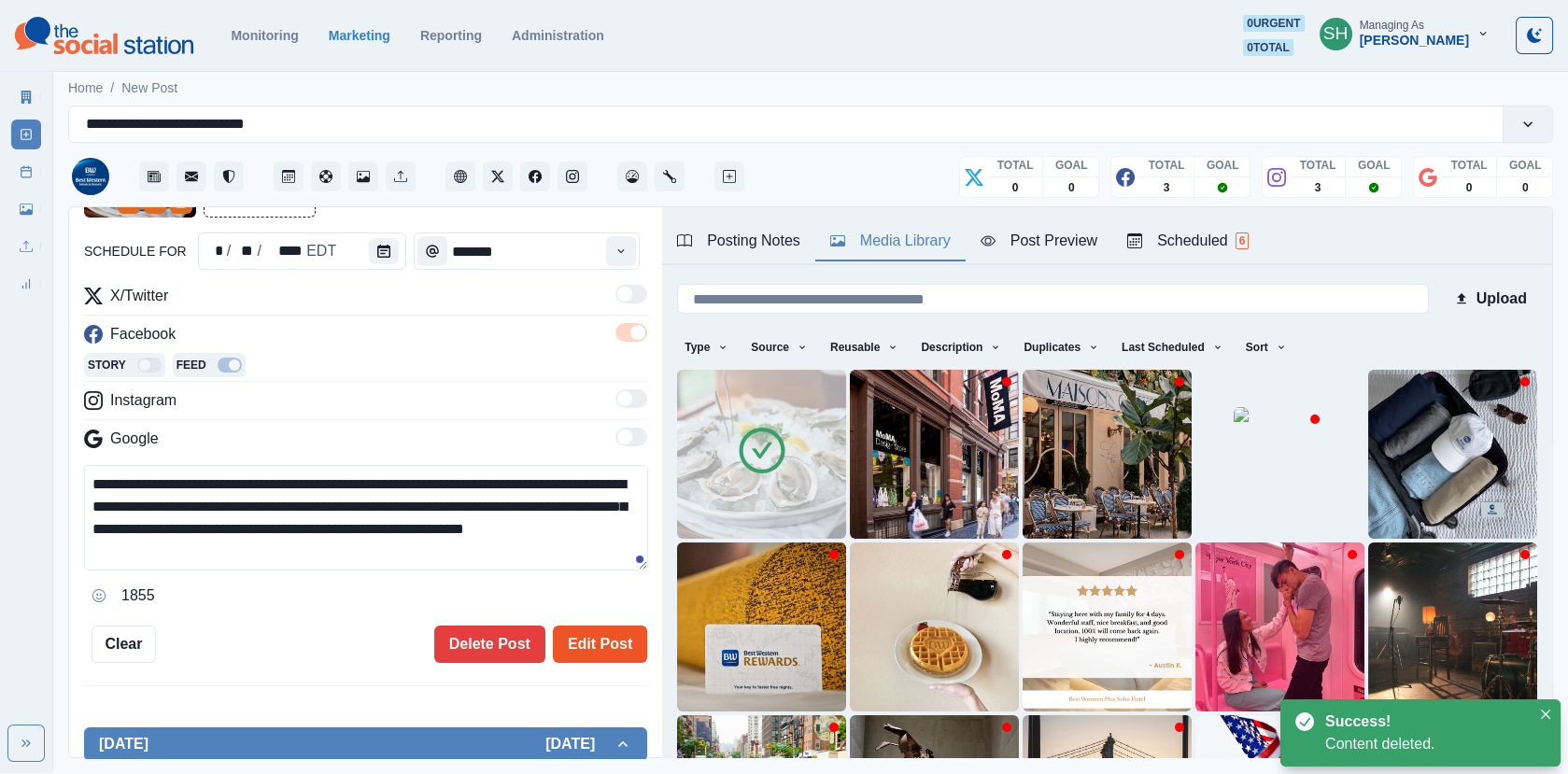
click at [580, 659] on button "Edit Post" at bounding box center [599, 645] width 94 height 38
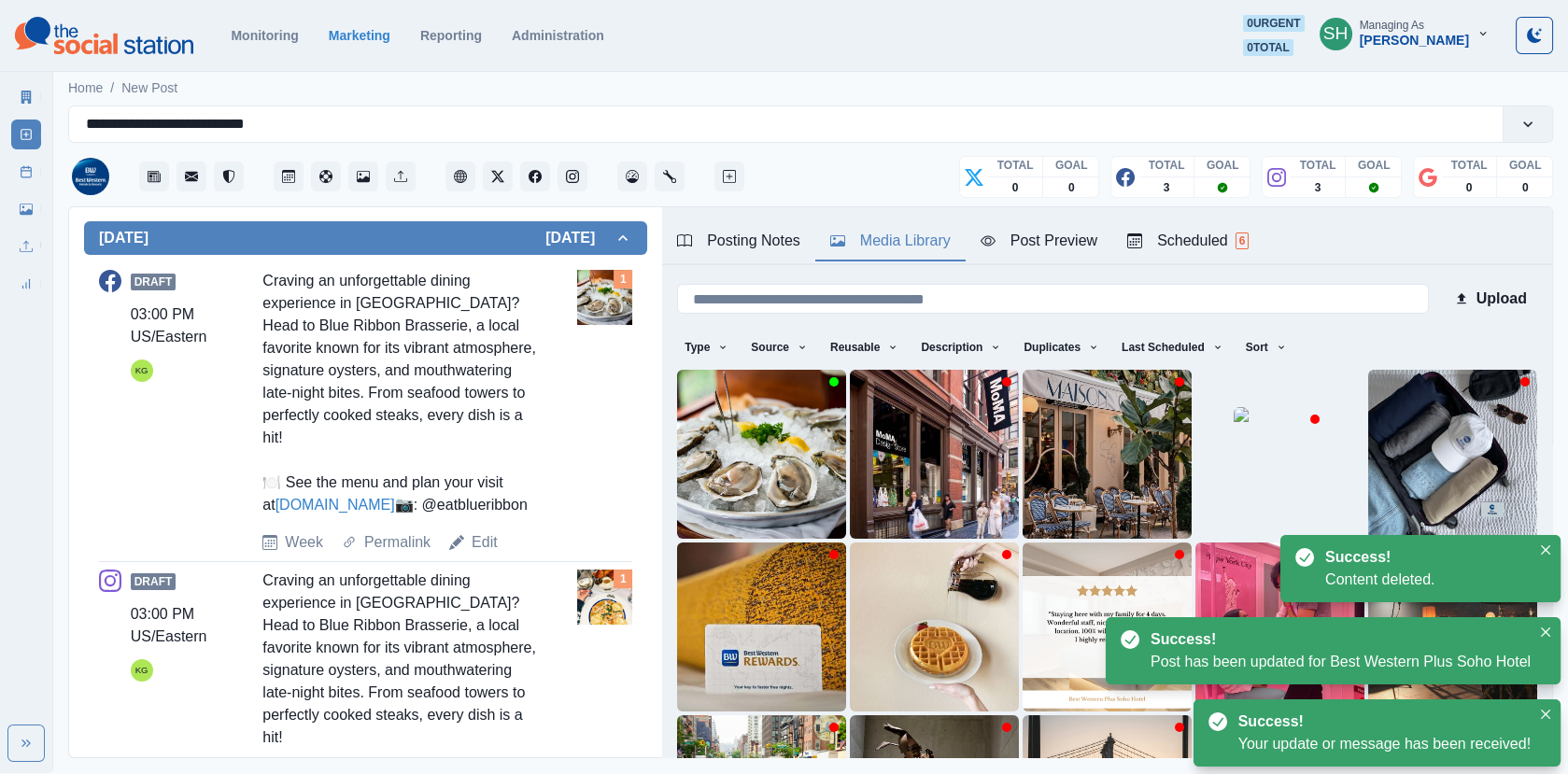
scroll to position [838, 0]
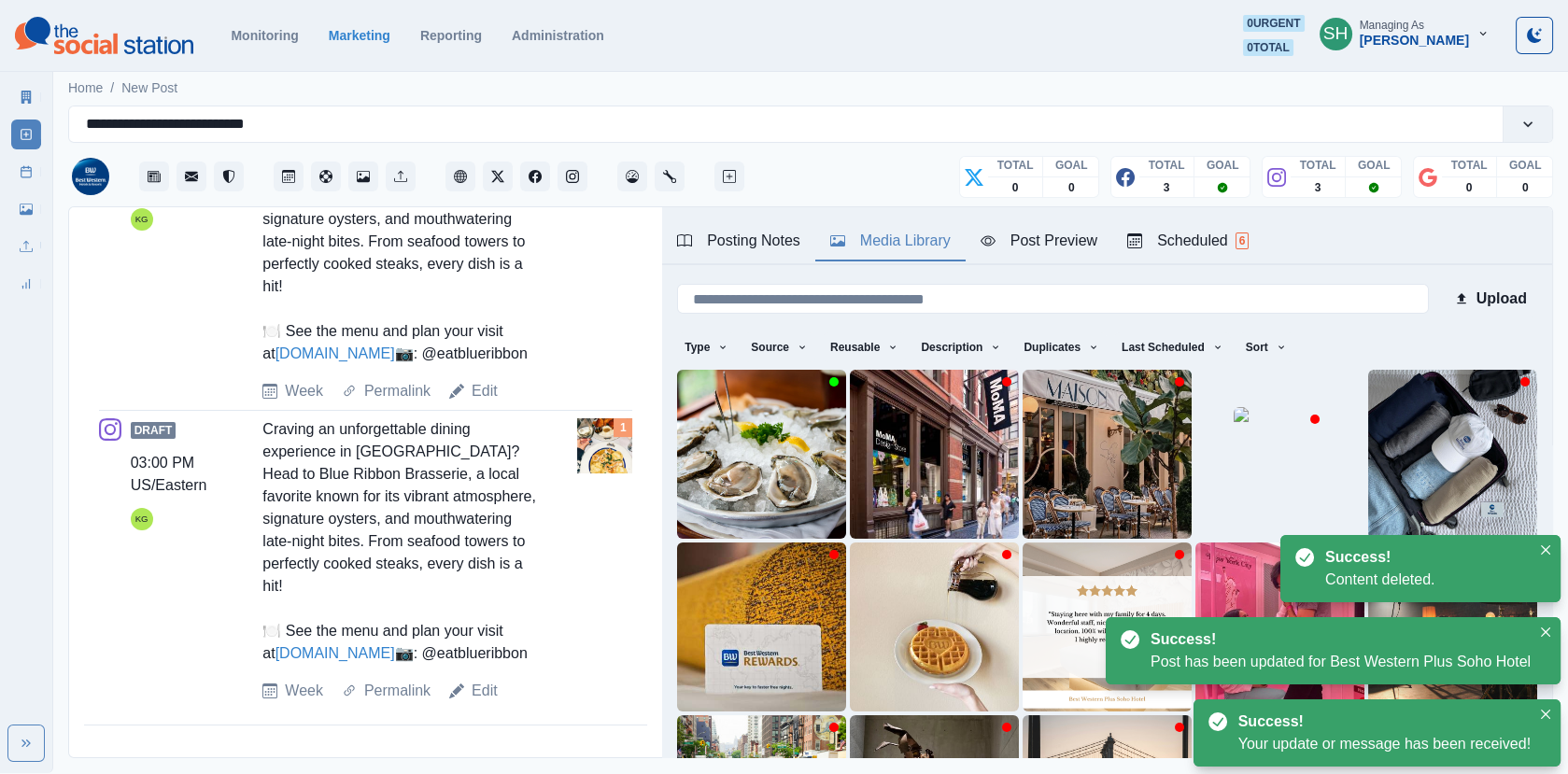
click at [487, 677] on div "Draft 03:00 PM US/Eastern KG Craving an unforgettable dining experience in [GEO…" at bounding box center [365, 560] width 533 height 283
click at [484, 697] on link "Edit" at bounding box center [484, 690] width 26 height 23
type textarea "**********"
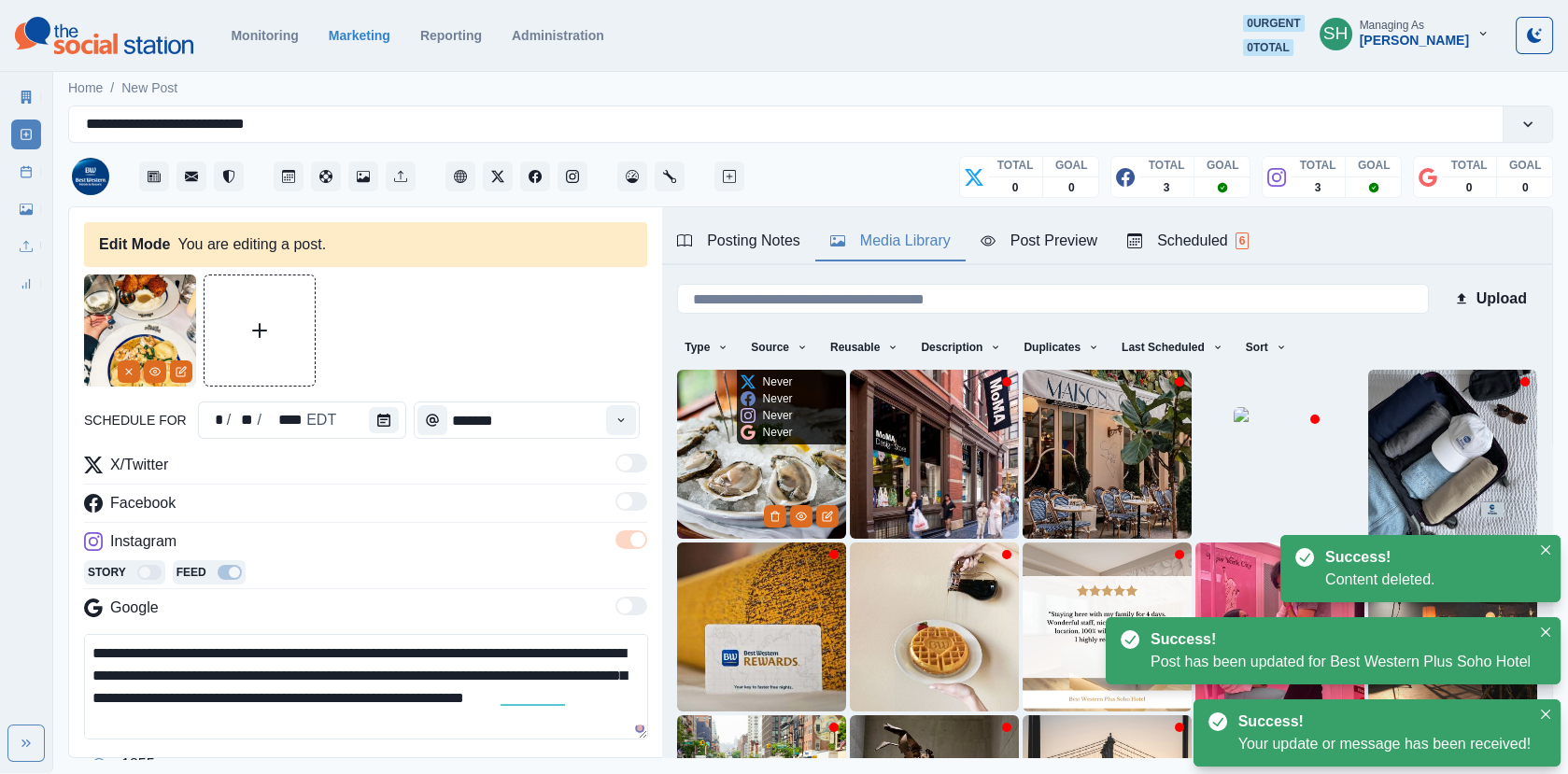
click at [761, 499] on img at bounding box center [761, 453] width 169 height 169
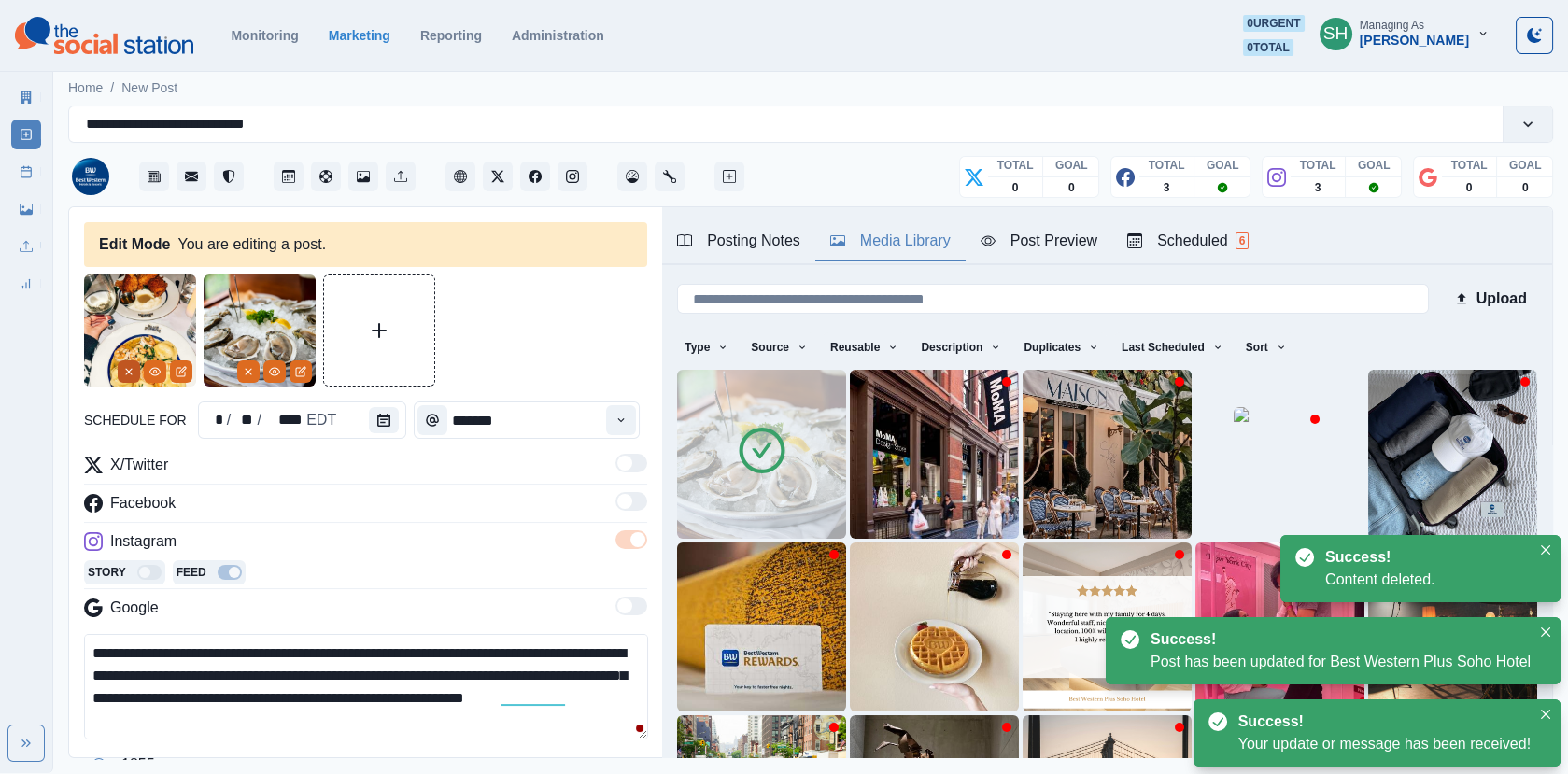
click at [128, 367] on icon "Remove" at bounding box center [128, 371] width 11 height 11
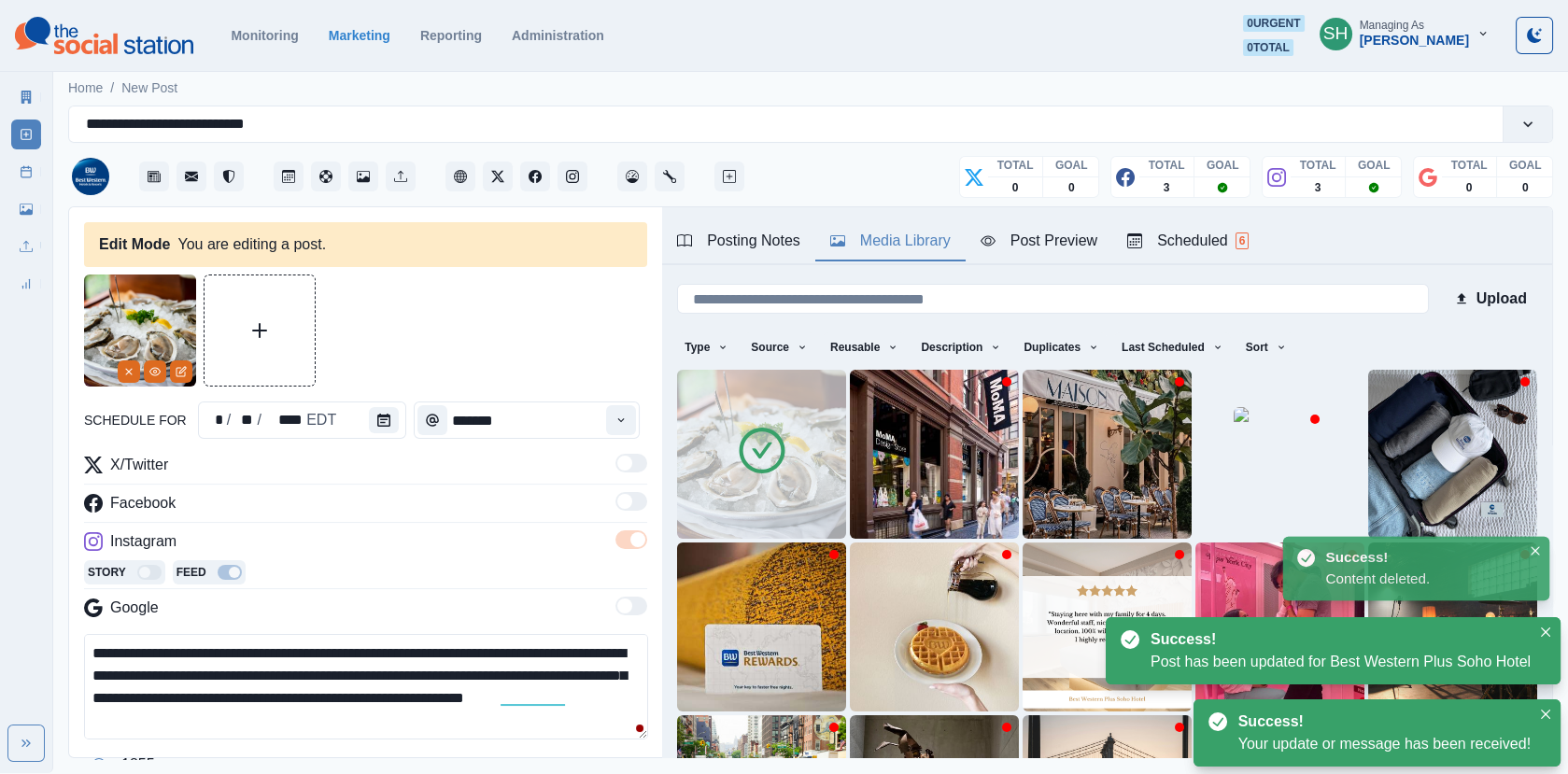
scroll to position [329, 0]
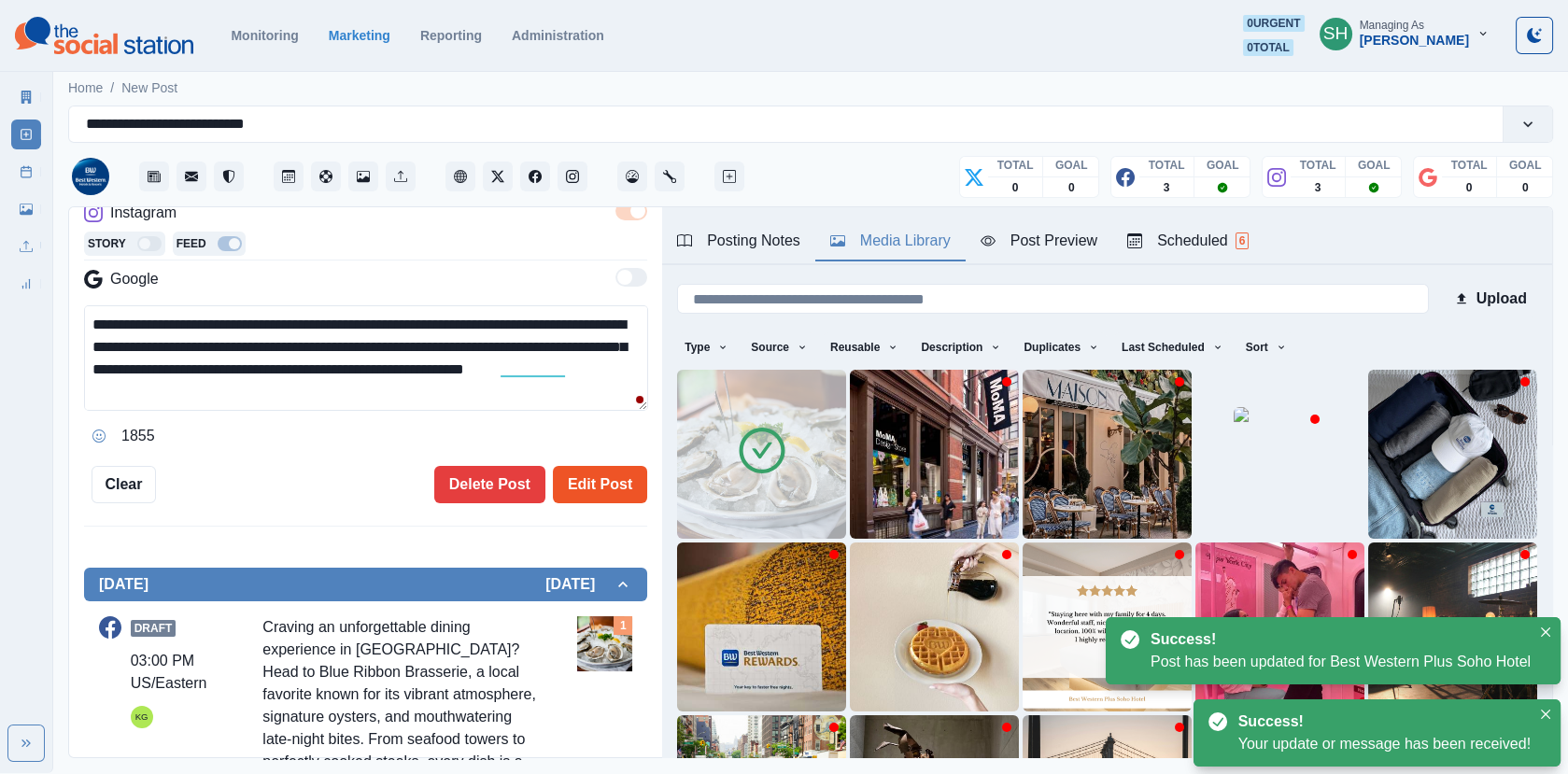
click at [580, 470] on button "Edit Post" at bounding box center [599, 485] width 94 height 38
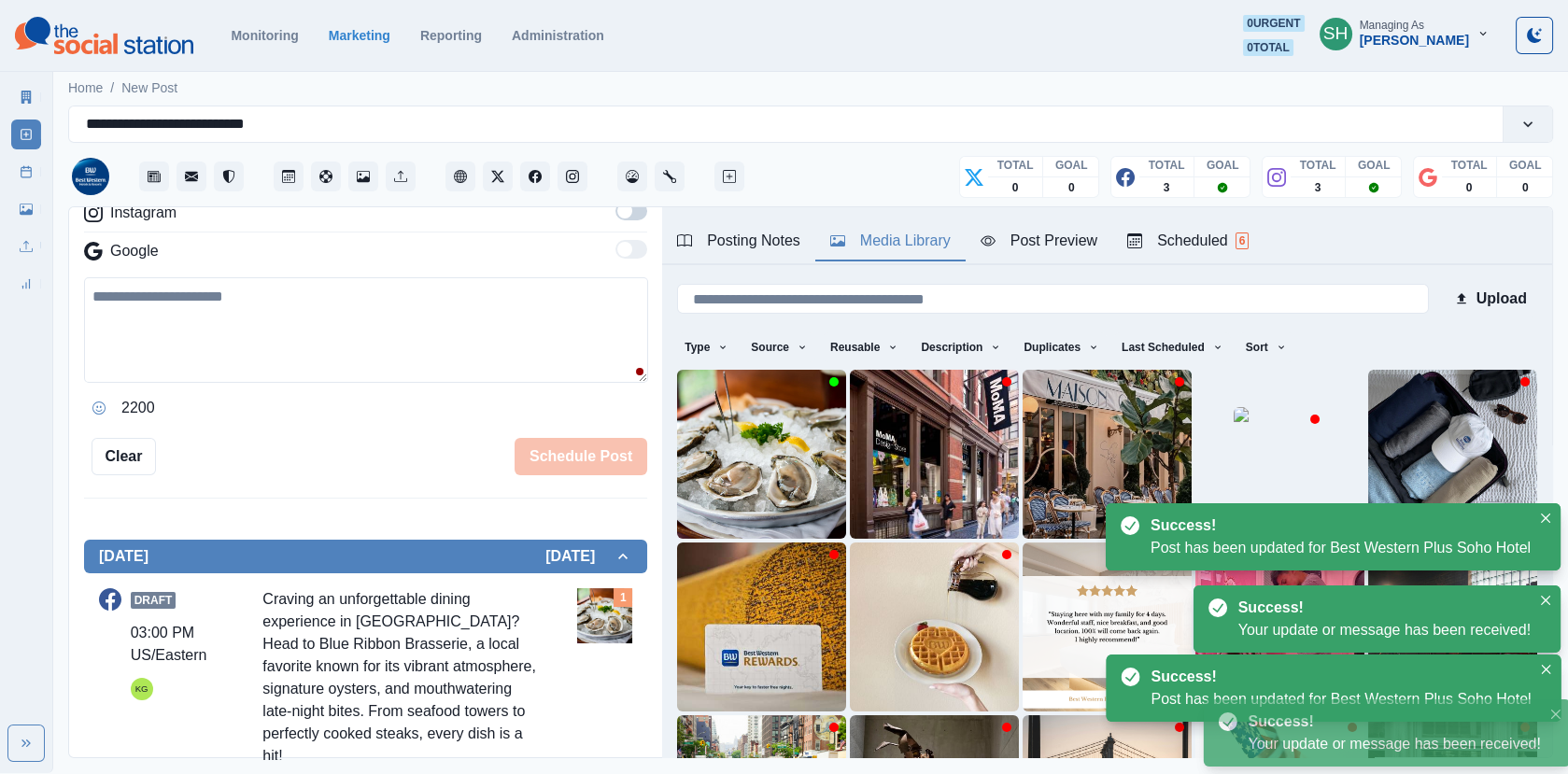
click at [23, 169] on icon at bounding box center [26, 171] width 13 height 13
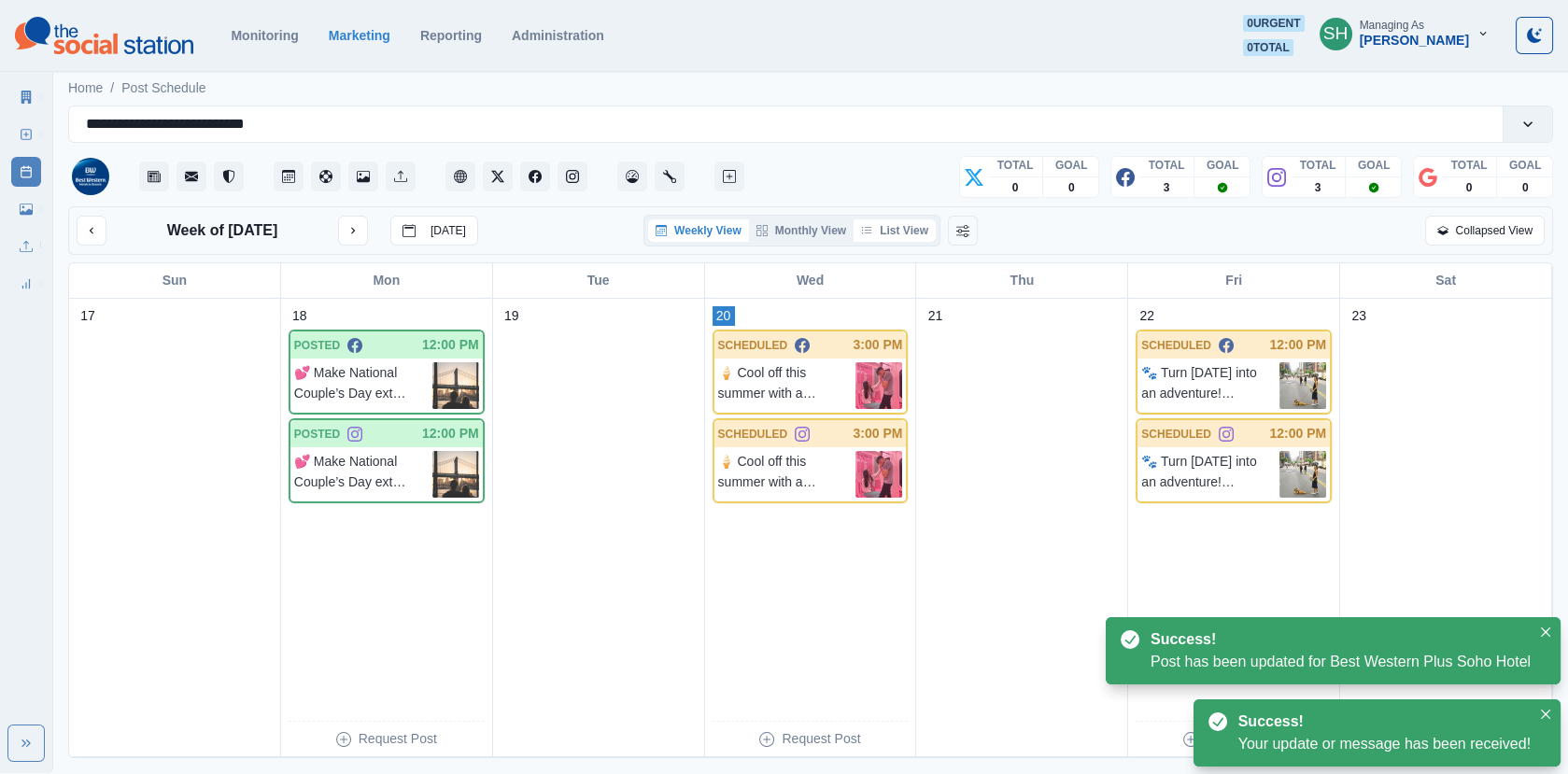
click at [911, 234] on button "List View" at bounding box center [894, 230] width 82 height 23
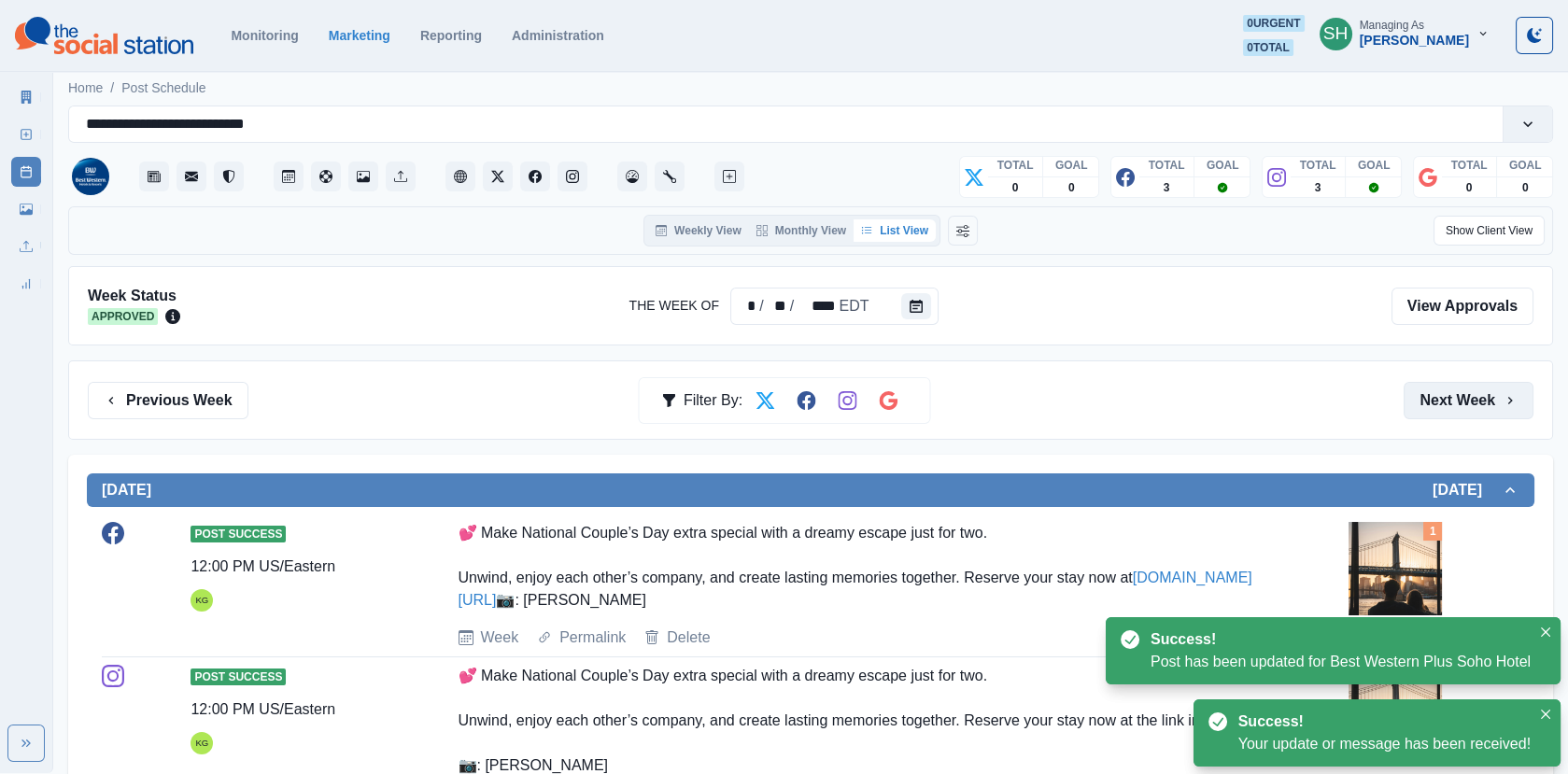
click at [1487, 410] on button "Next Week" at bounding box center [1467, 401] width 129 height 38
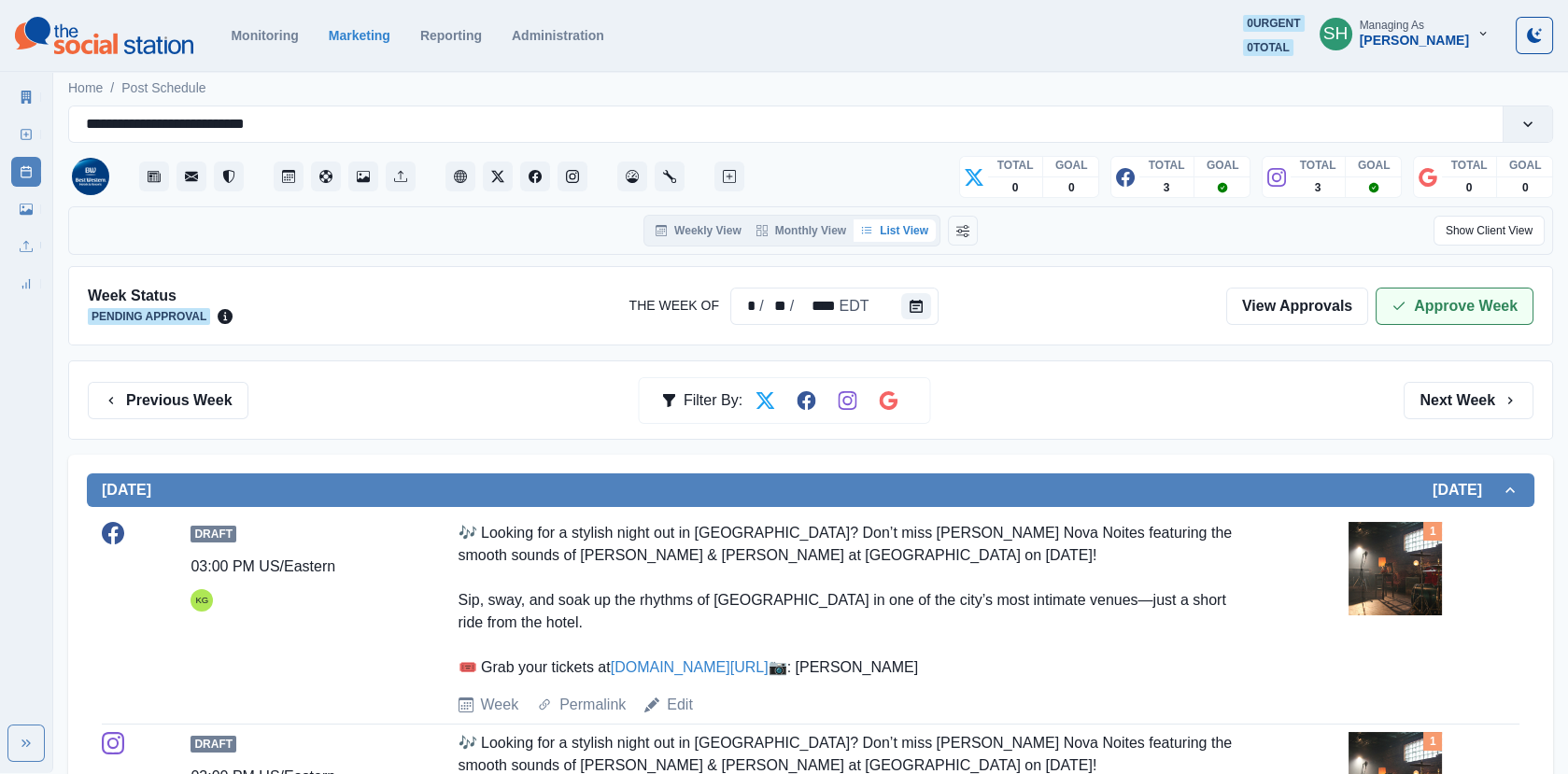
click at [1472, 309] on button "Approve Week" at bounding box center [1454, 306] width 158 height 38
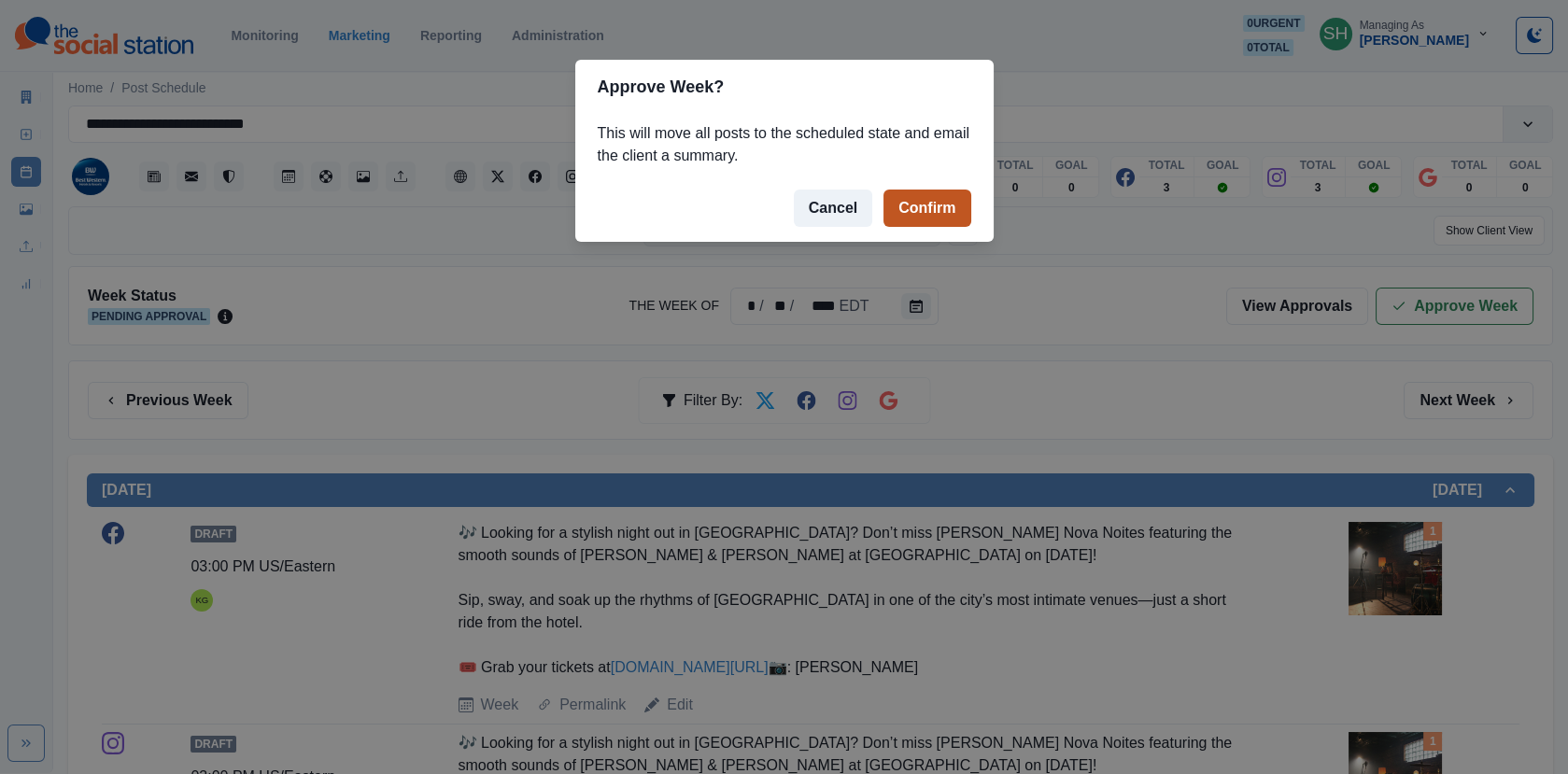
click at [950, 209] on button "Confirm" at bounding box center [926, 208] width 87 height 38
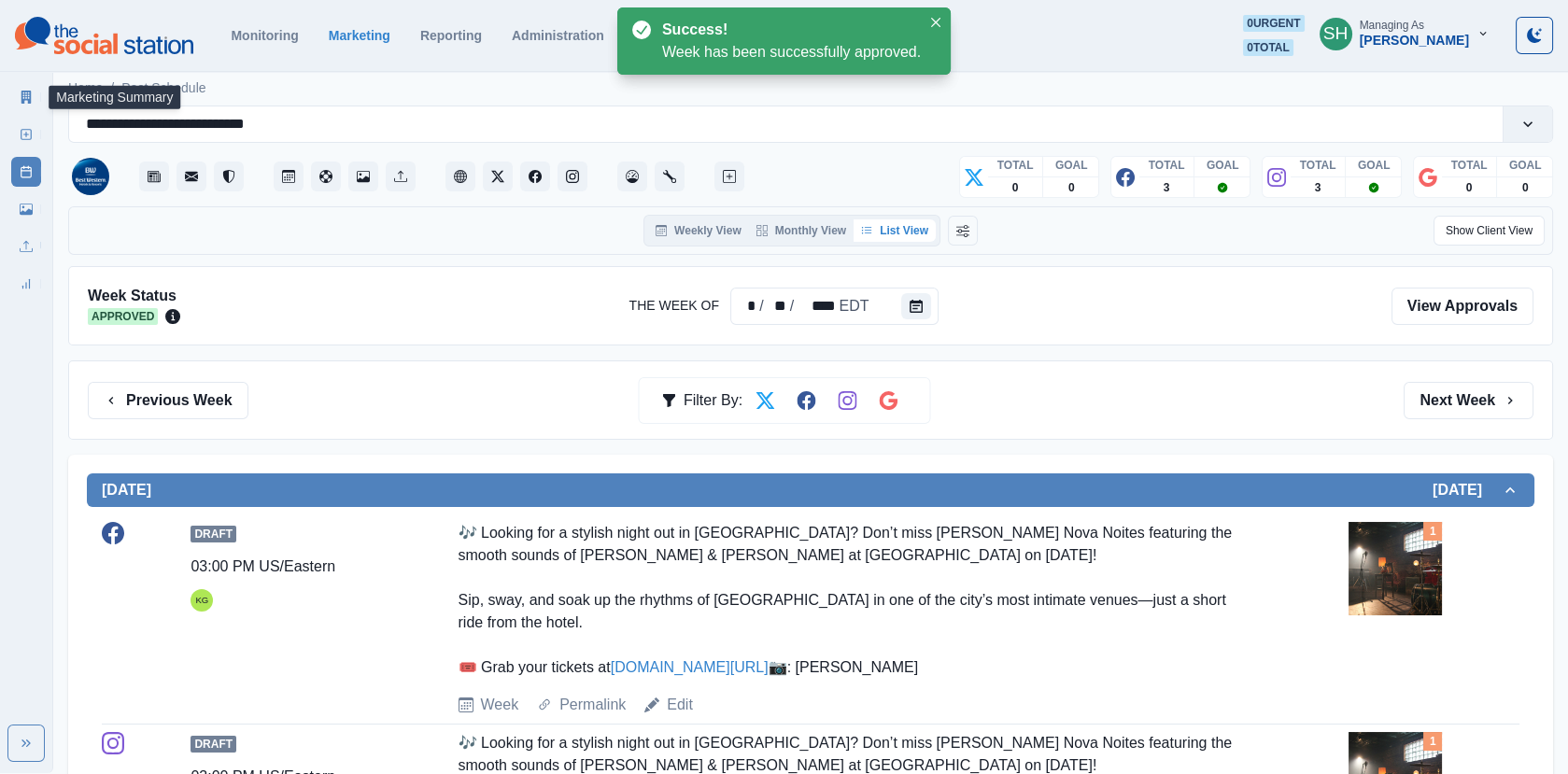
click at [28, 102] on icon at bounding box center [27, 97] width 10 height 13
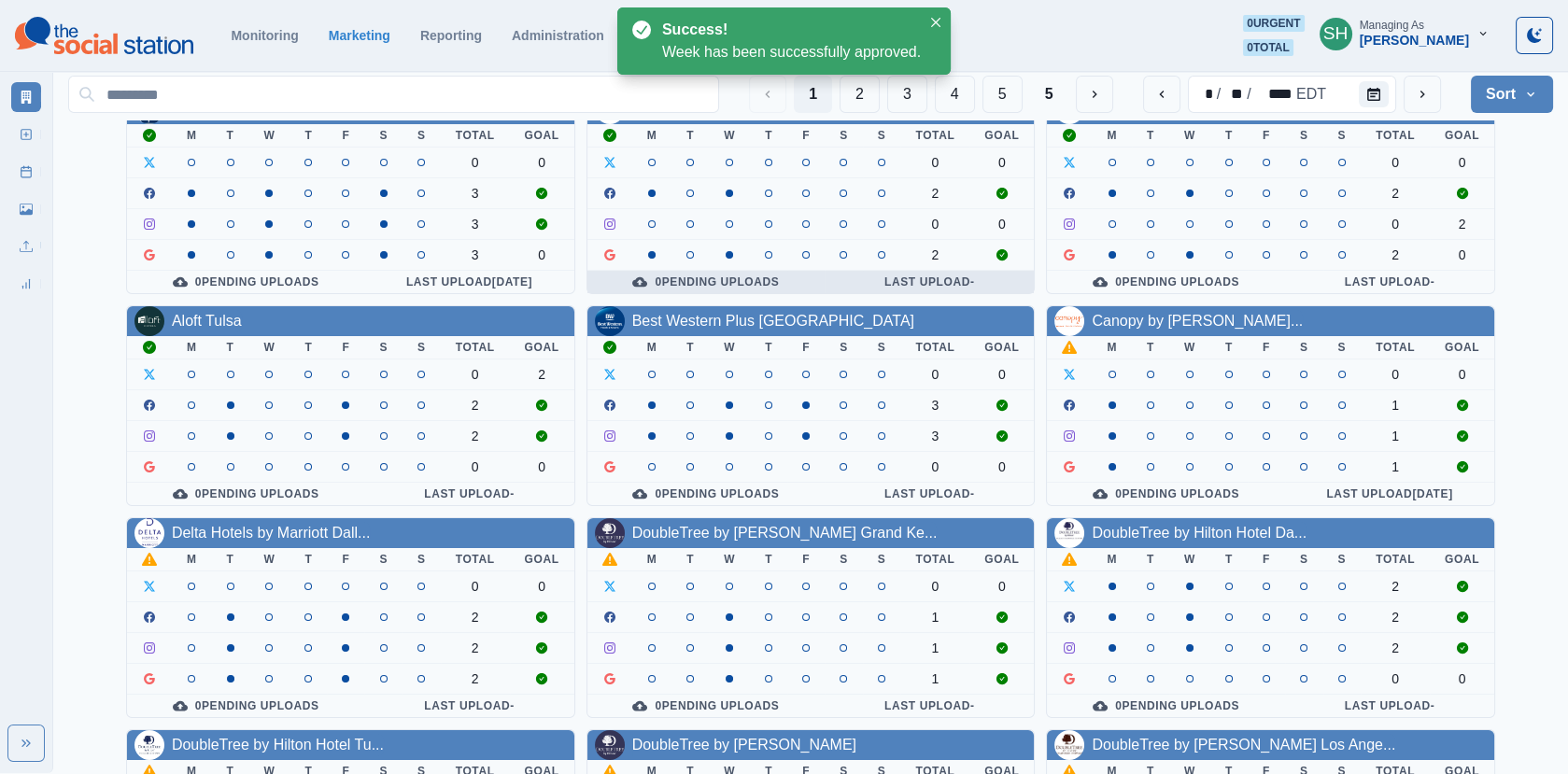
scroll to position [219, 0]
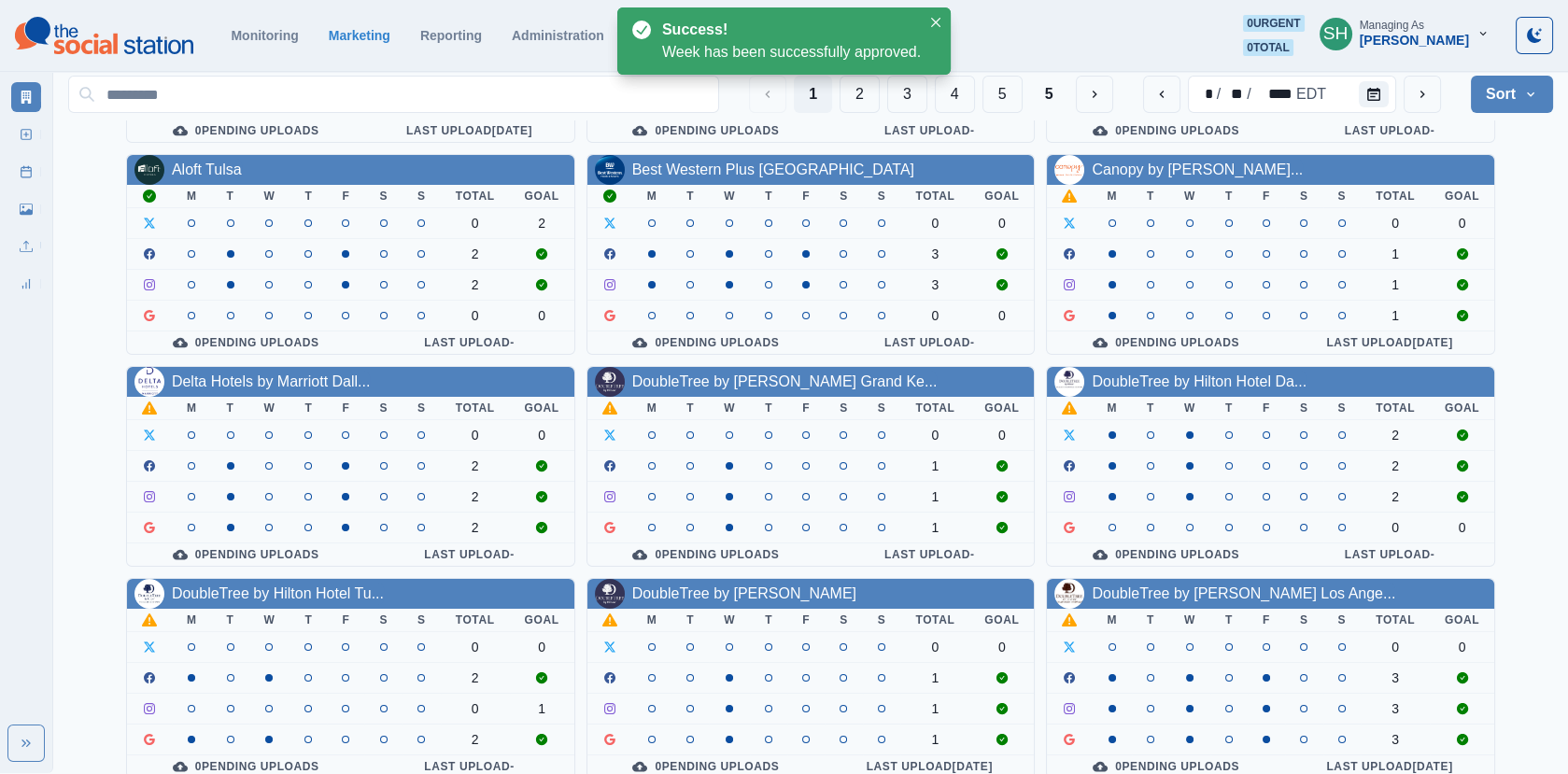
click at [1164, 175] on div "Canopy by [PERSON_NAME]..." at bounding box center [1197, 170] width 211 height 23
click at [1150, 162] on link "Canopy by [PERSON_NAME]..." at bounding box center [1197, 170] width 211 height 16
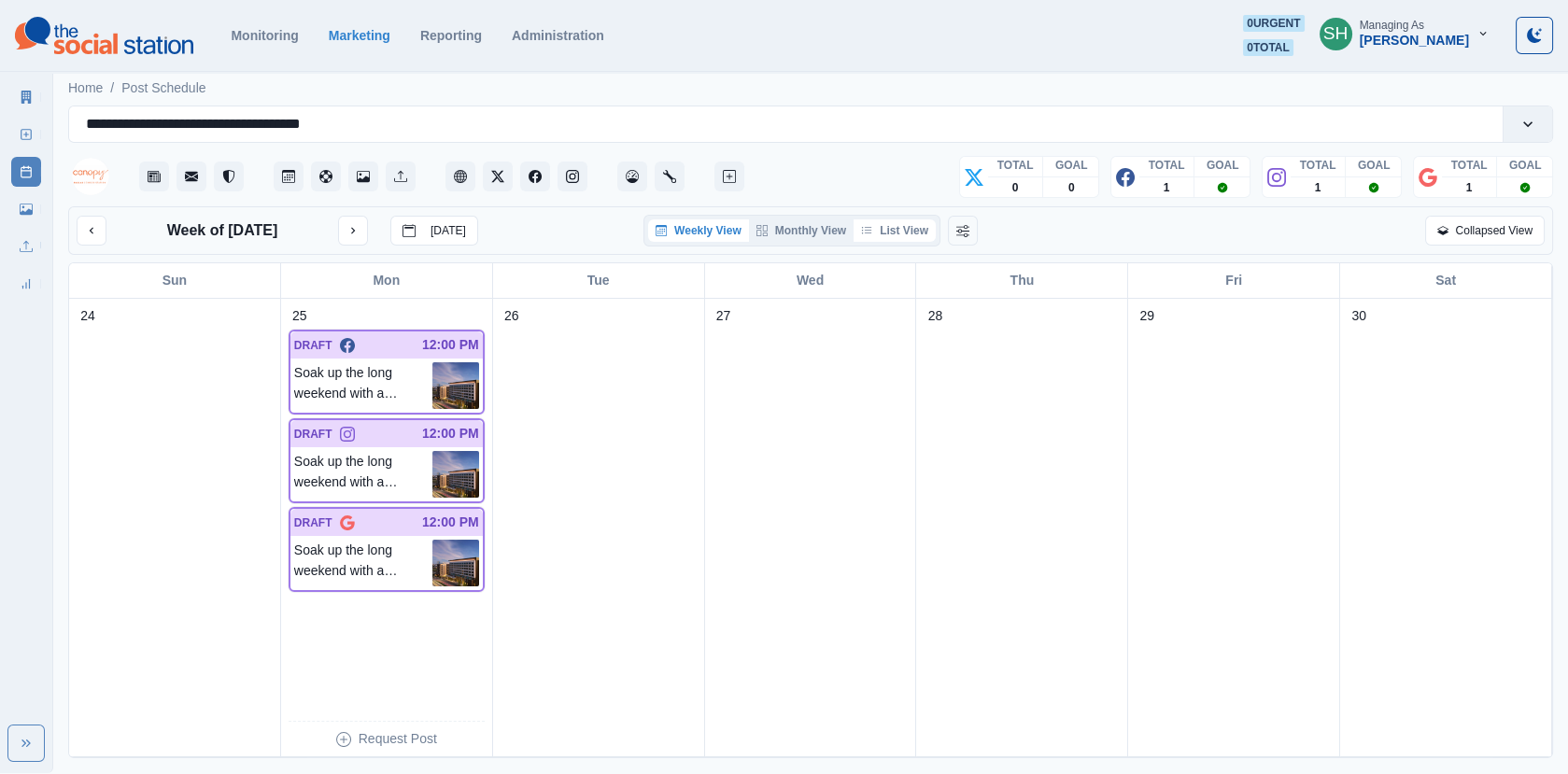
click at [894, 231] on button "List View" at bounding box center [894, 230] width 82 height 23
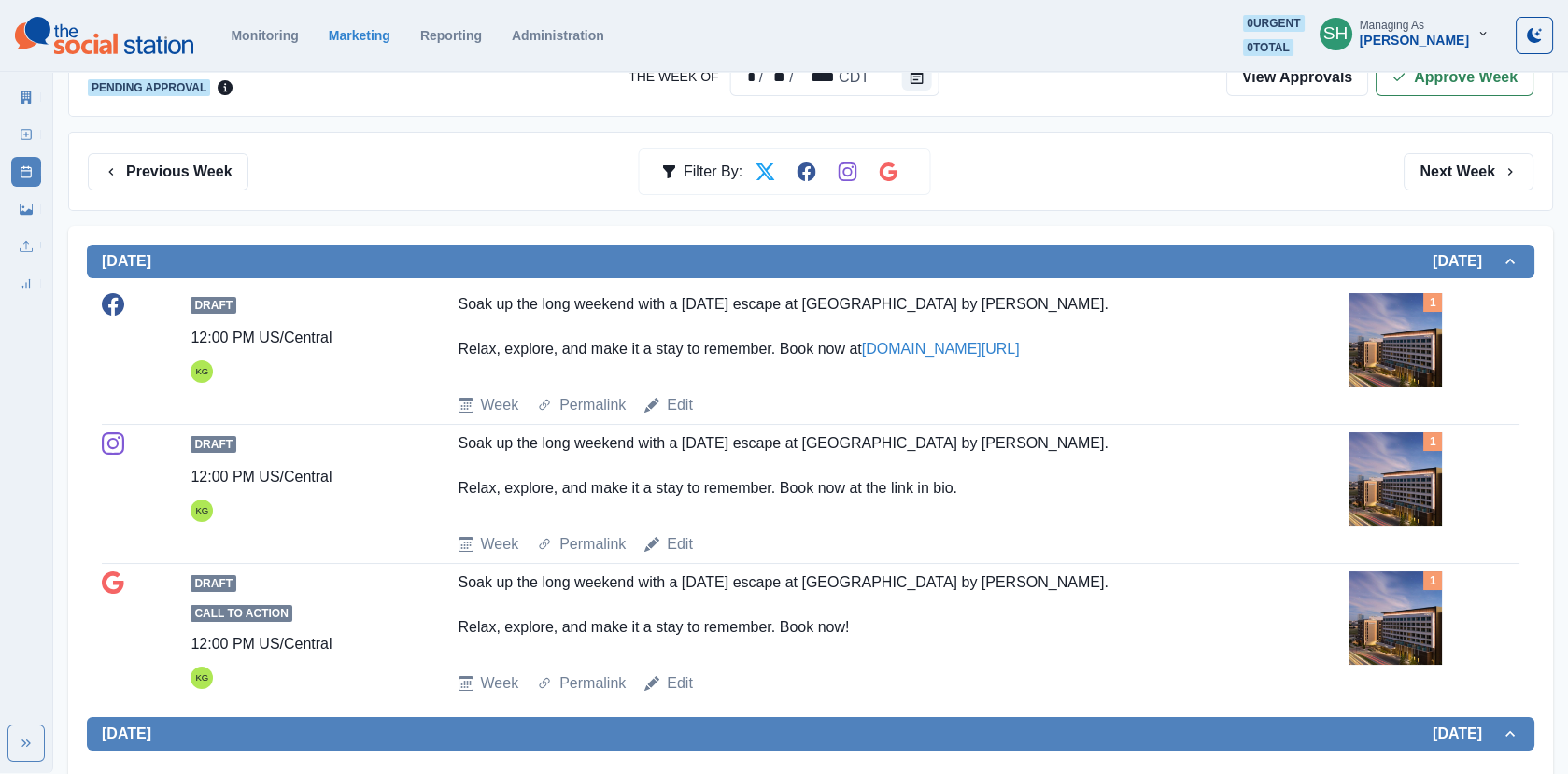
scroll to position [320, 0]
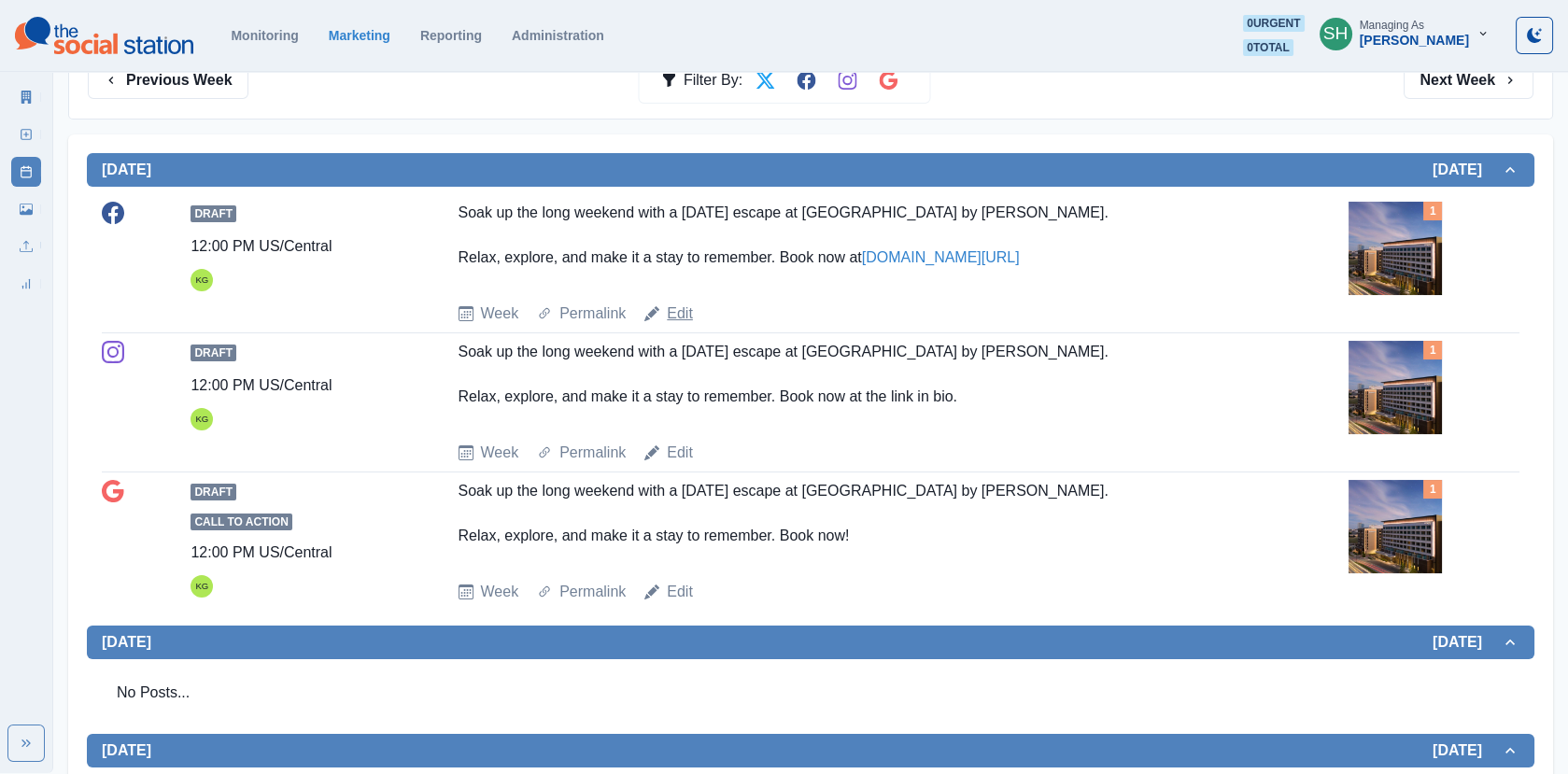
click at [684, 315] on link "Edit" at bounding box center [679, 313] width 26 height 23
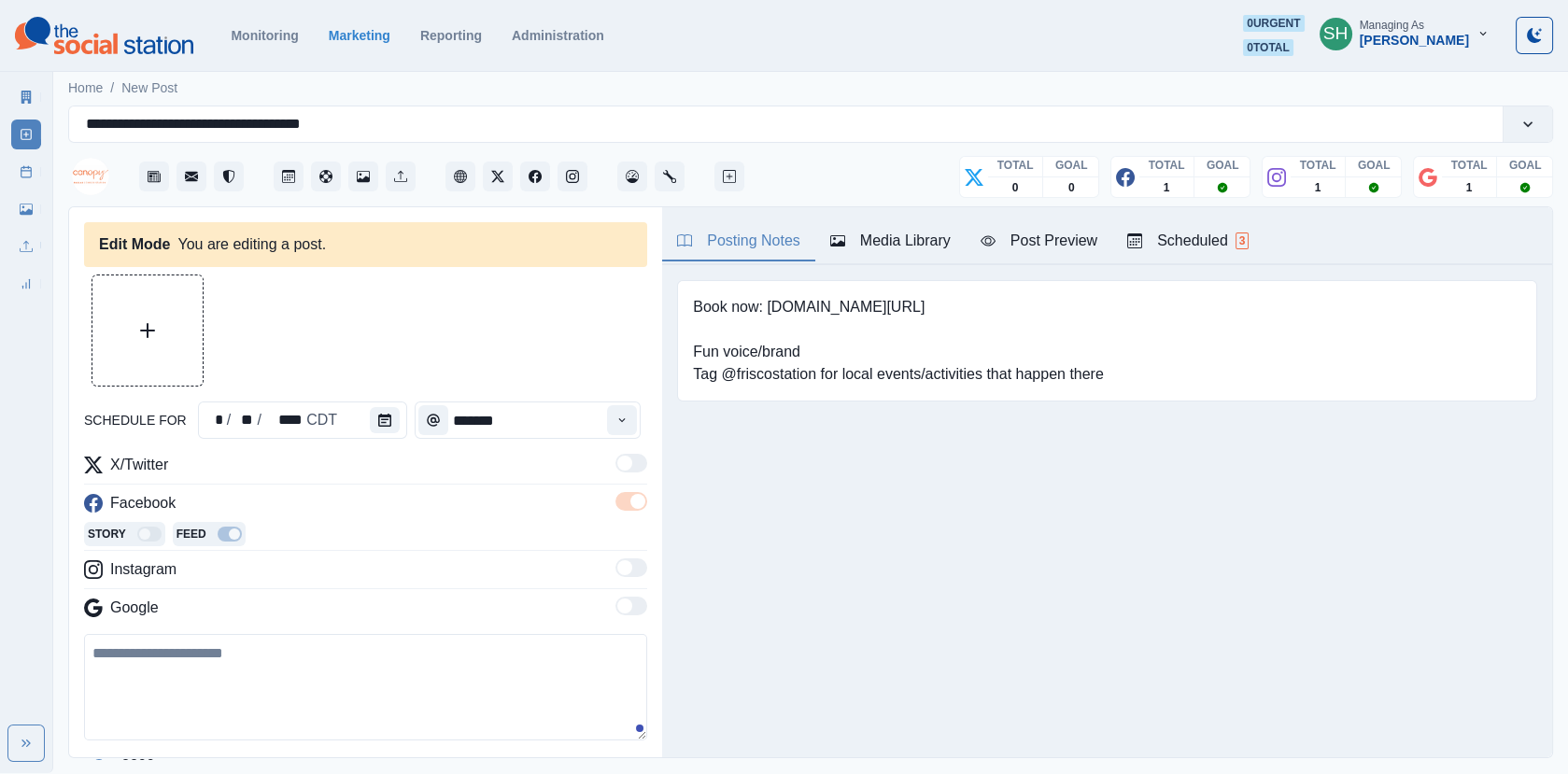
type input "********"
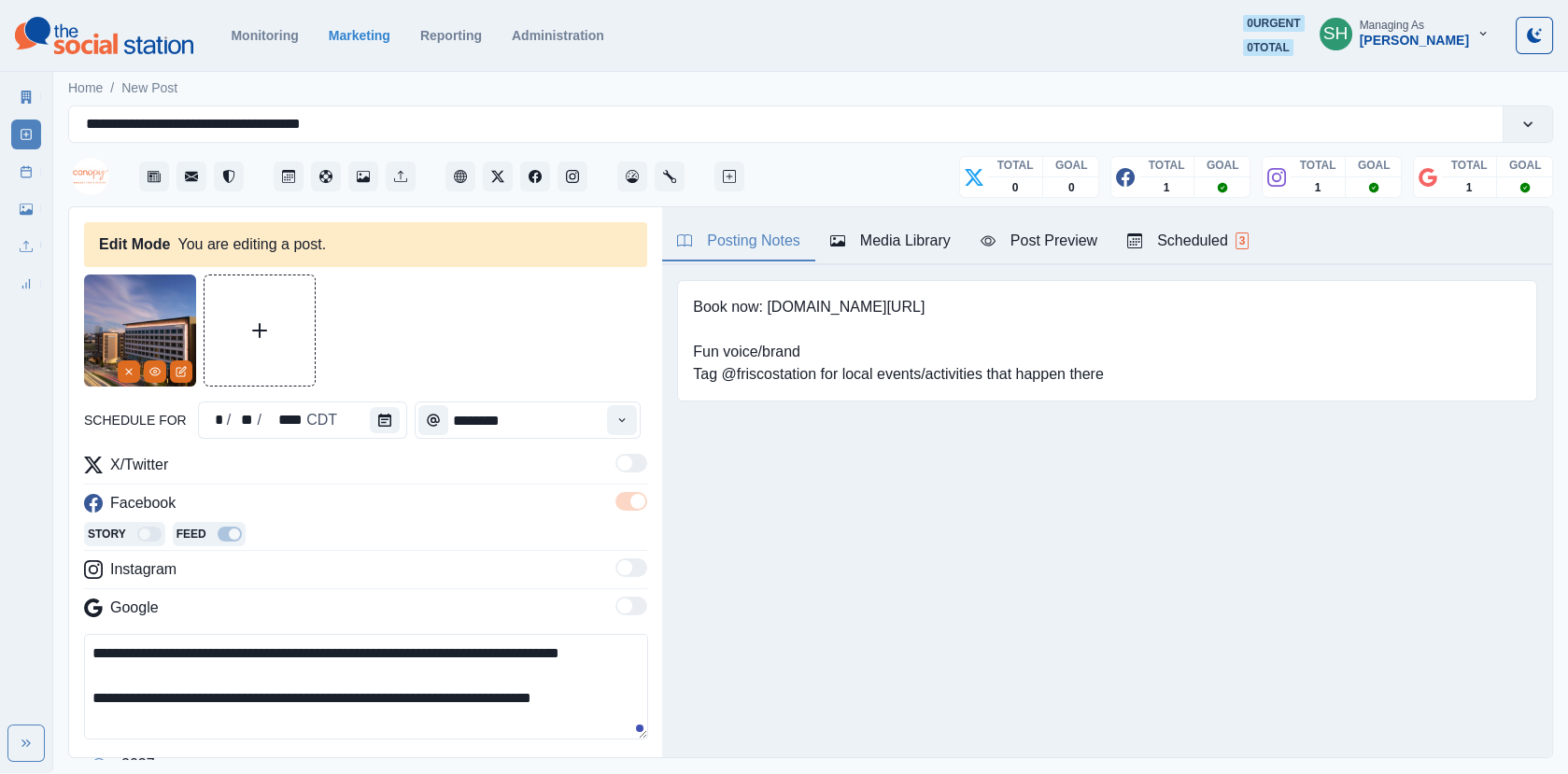
click at [132, 668] on textarea "**********" at bounding box center [365, 686] width 564 height 106
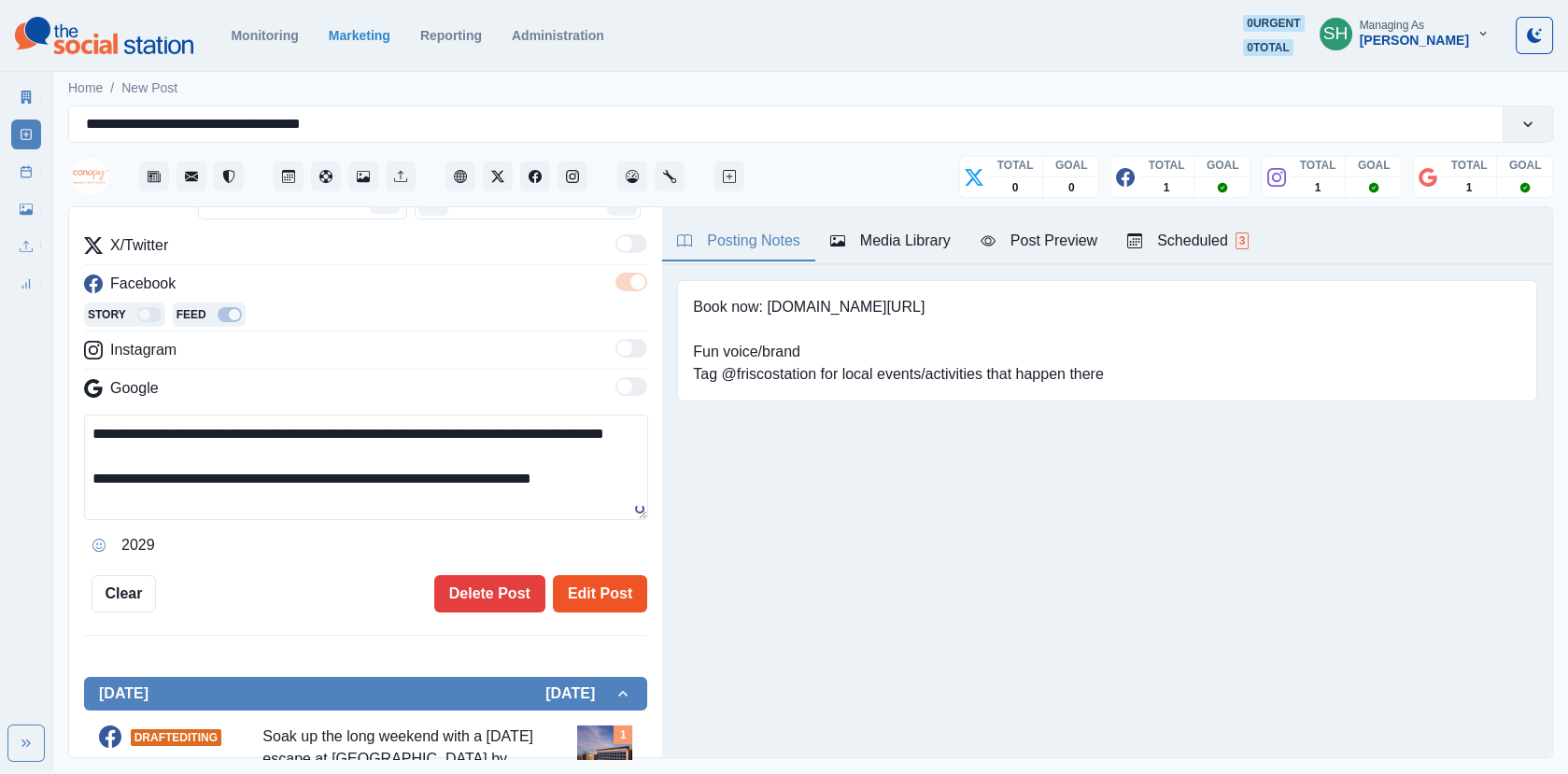
type textarea "**********"
click at [596, 591] on button "Edit Post" at bounding box center [599, 593] width 94 height 38
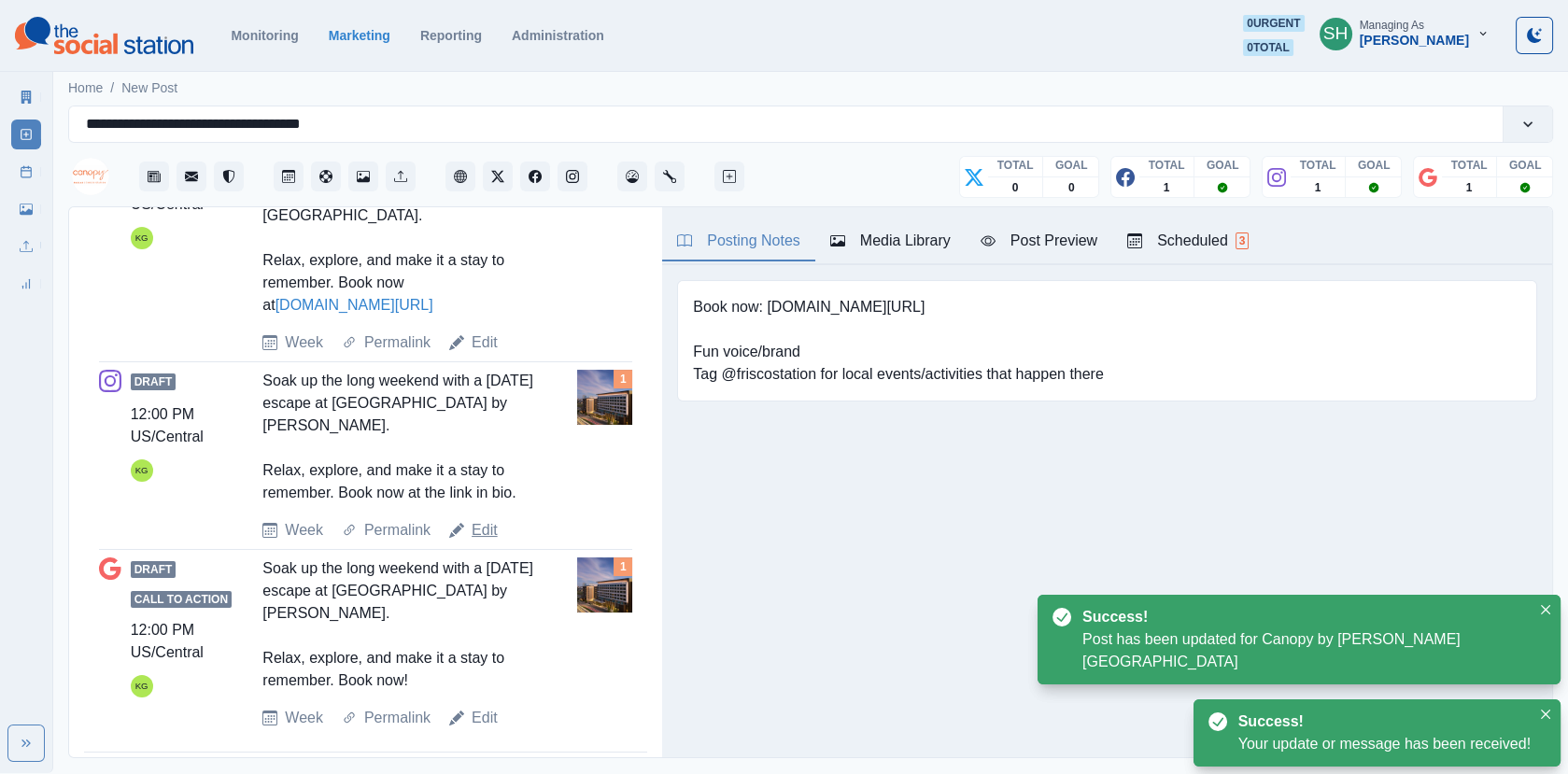
click at [481, 519] on link "Edit" at bounding box center [484, 530] width 26 height 23
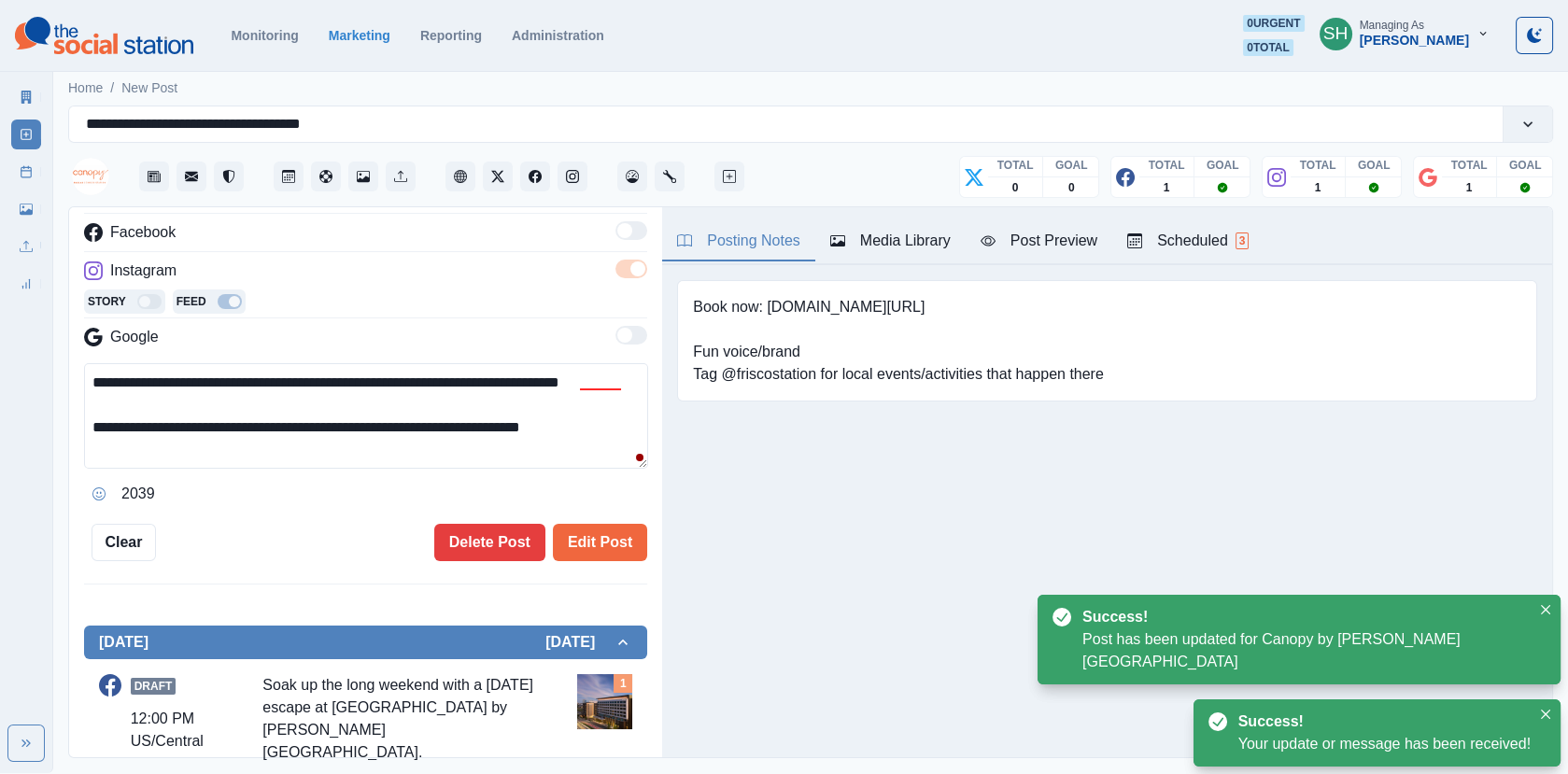
click at [132, 401] on textarea "**********" at bounding box center [365, 416] width 564 height 106
type textarea "**********"
click at [576, 542] on button "Edit Post" at bounding box center [599, 542] width 94 height 38
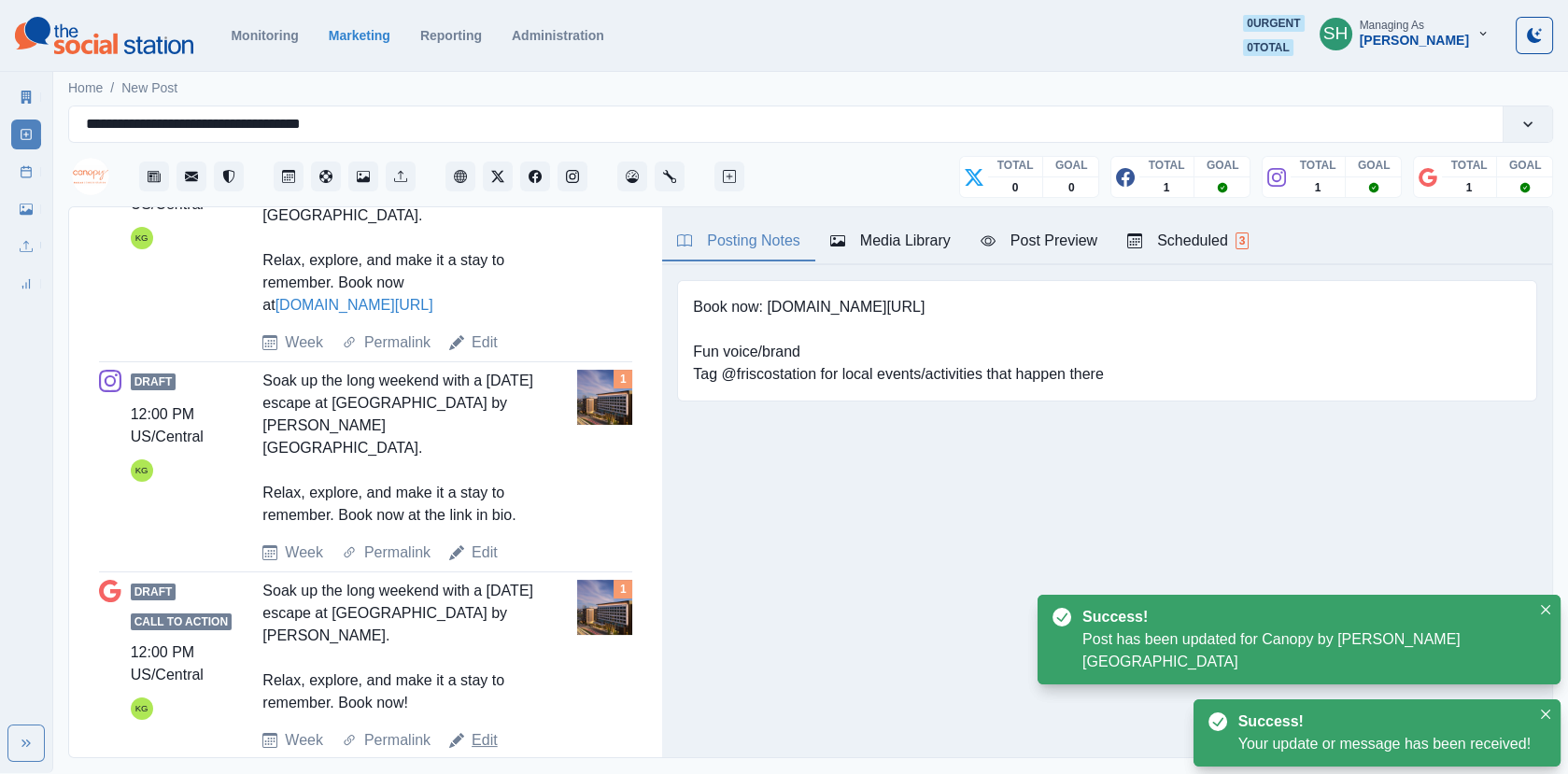
click at [478, 729] on link "Edit" at bounding box center [484, 739] width 26 height 23
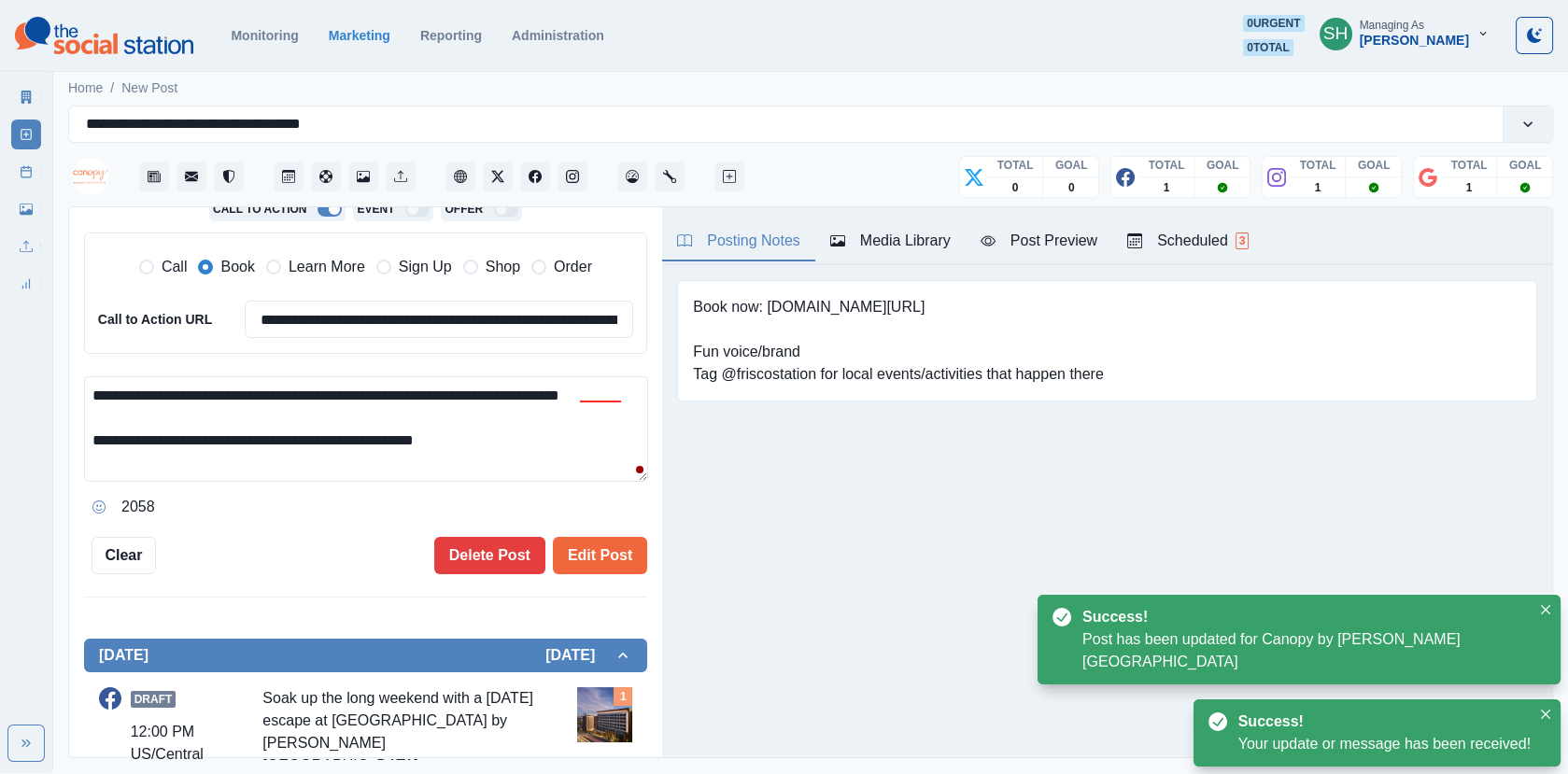
click at [134, 408] on textarea "**********" at bounding box center [365, 428] width 564 height 106
type textarea "**********"
click at [615, 525] on div "**********" at bounding box center [365, 223] width 563 height 701
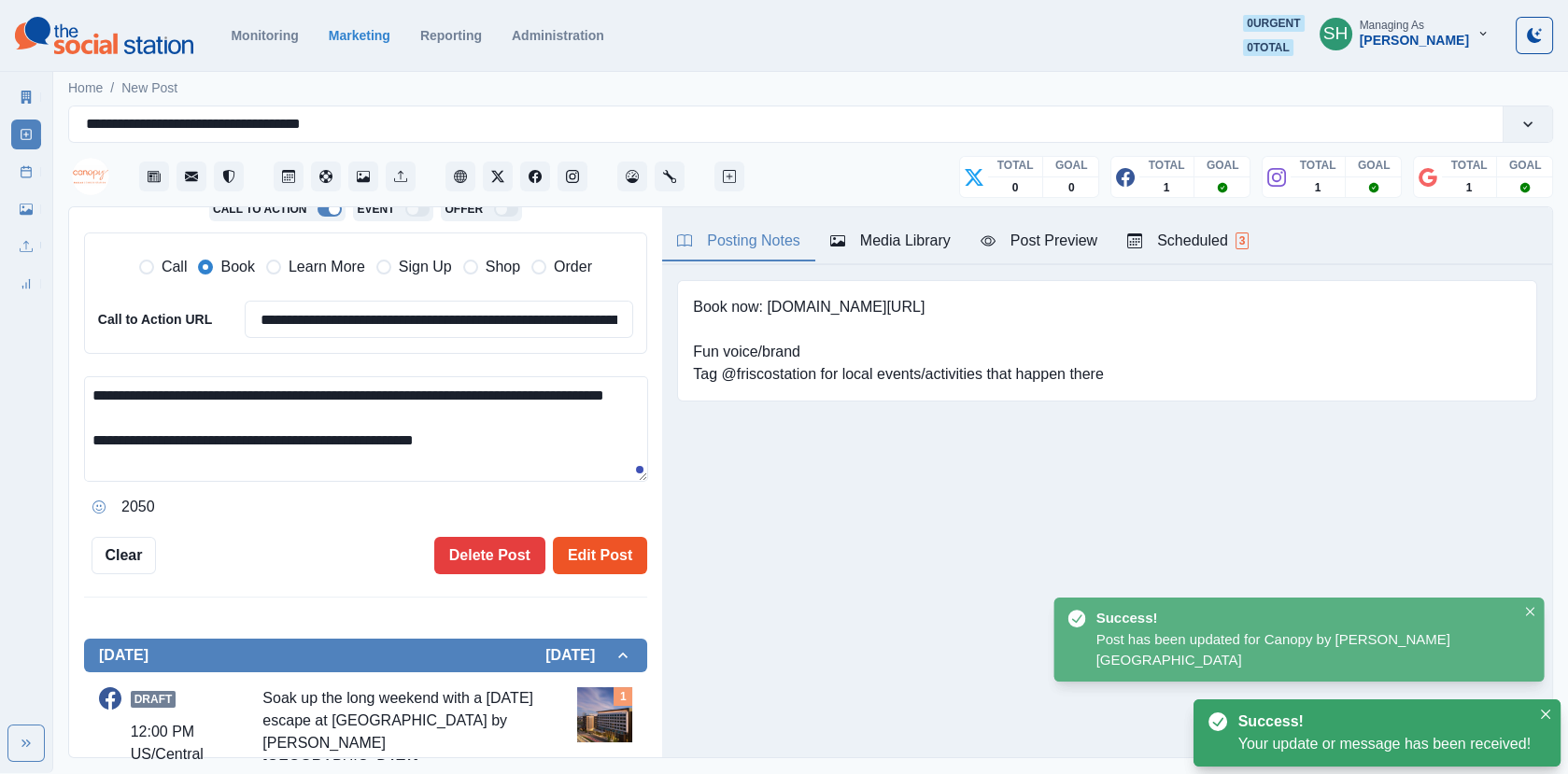
click at [613, 537] on button "Edit Post" at bounding box center [599, 556] width 94 height 38
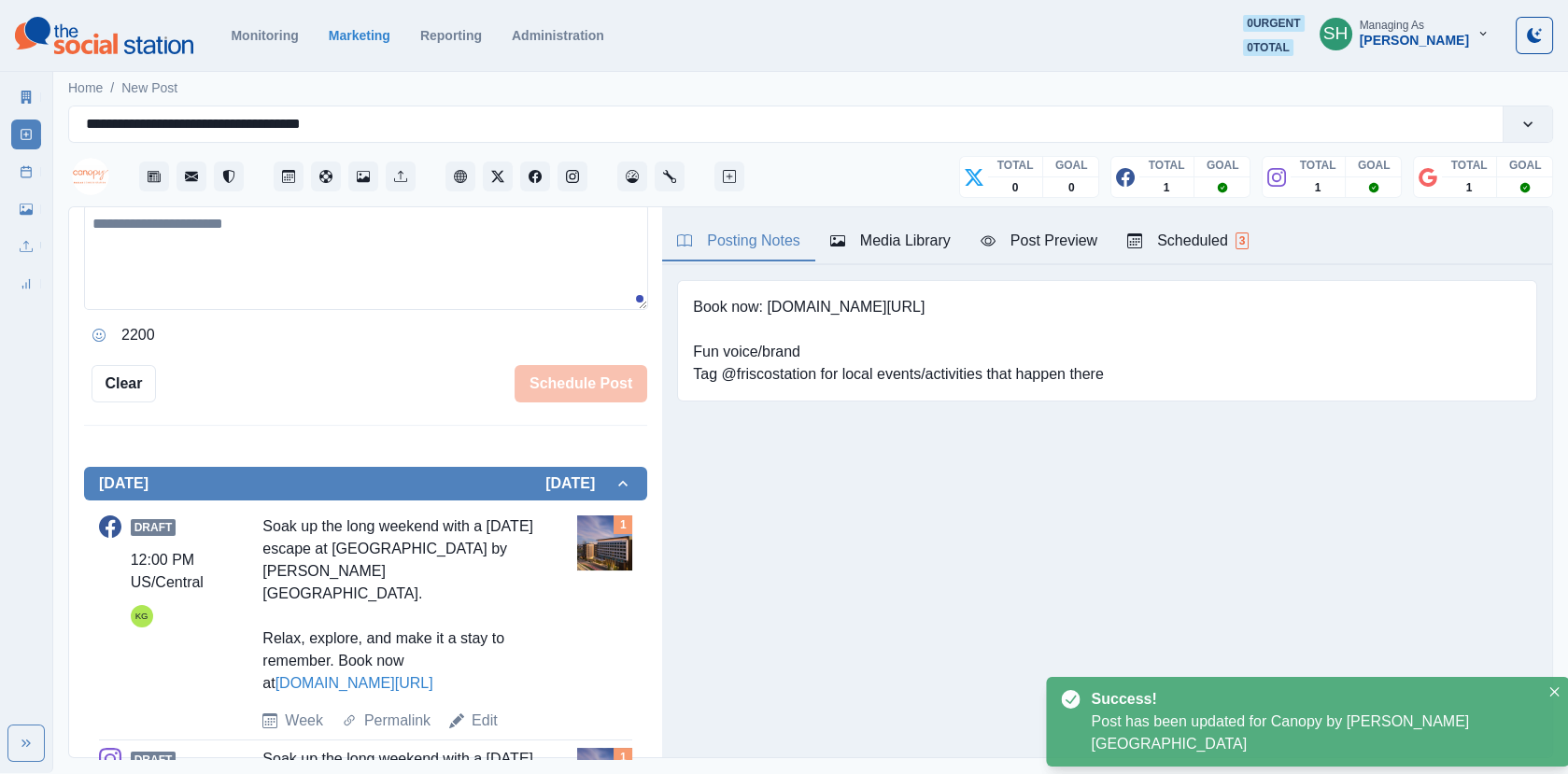
click at [14, 174] on link "Post Schedule" at bounding box center [26, 172] width 30 height 30
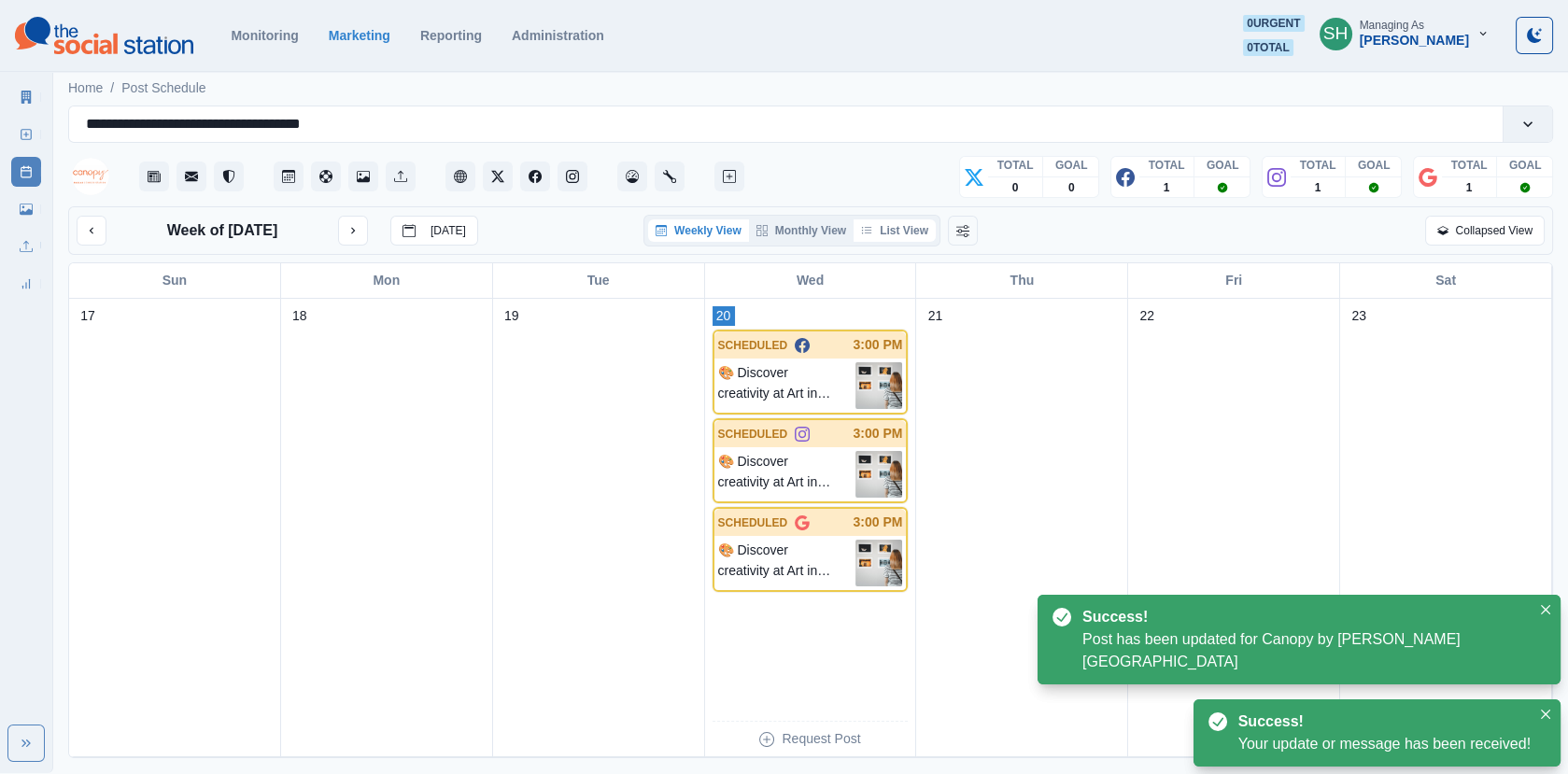
click at [906, 230] on button "List View" at bounding box center [894, 230] width 82 height 23
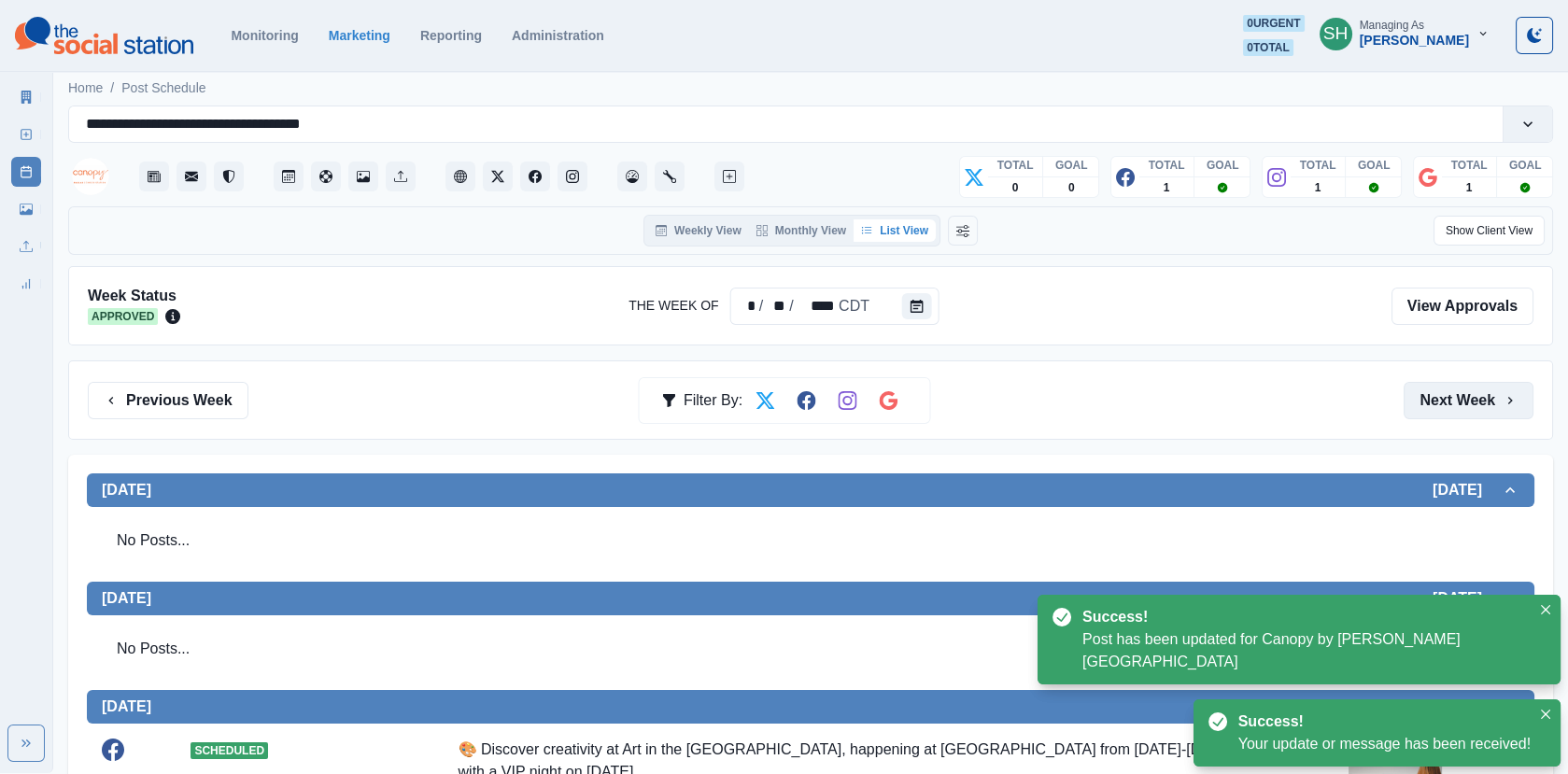
click at [1450, 403] on button "Next Week" at bounding box center [1467, 401] width 129 height 38
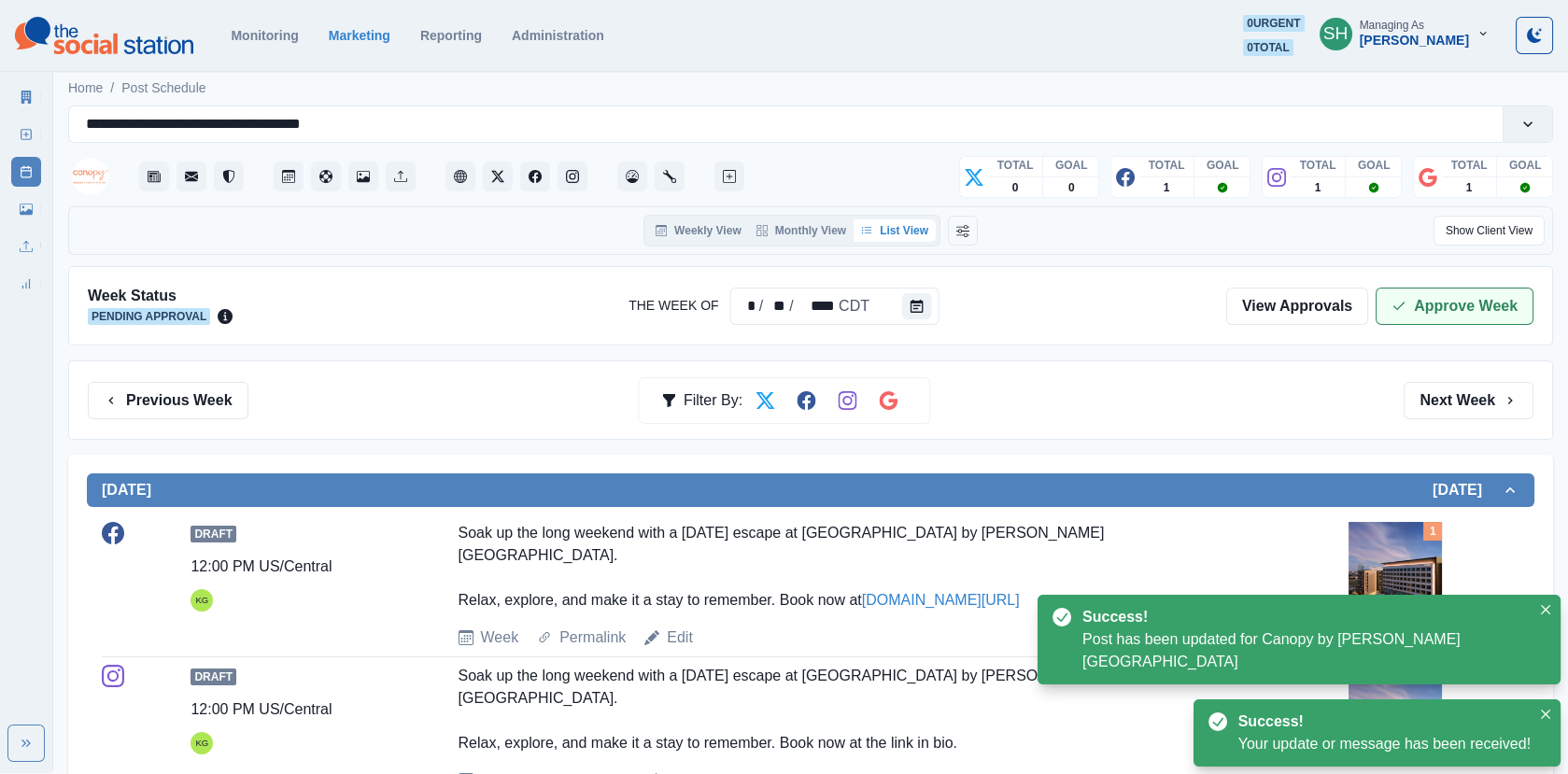
click at [1432, 308] on button "Approve Week" at bounding box center [1454, 306] width 158 height 38
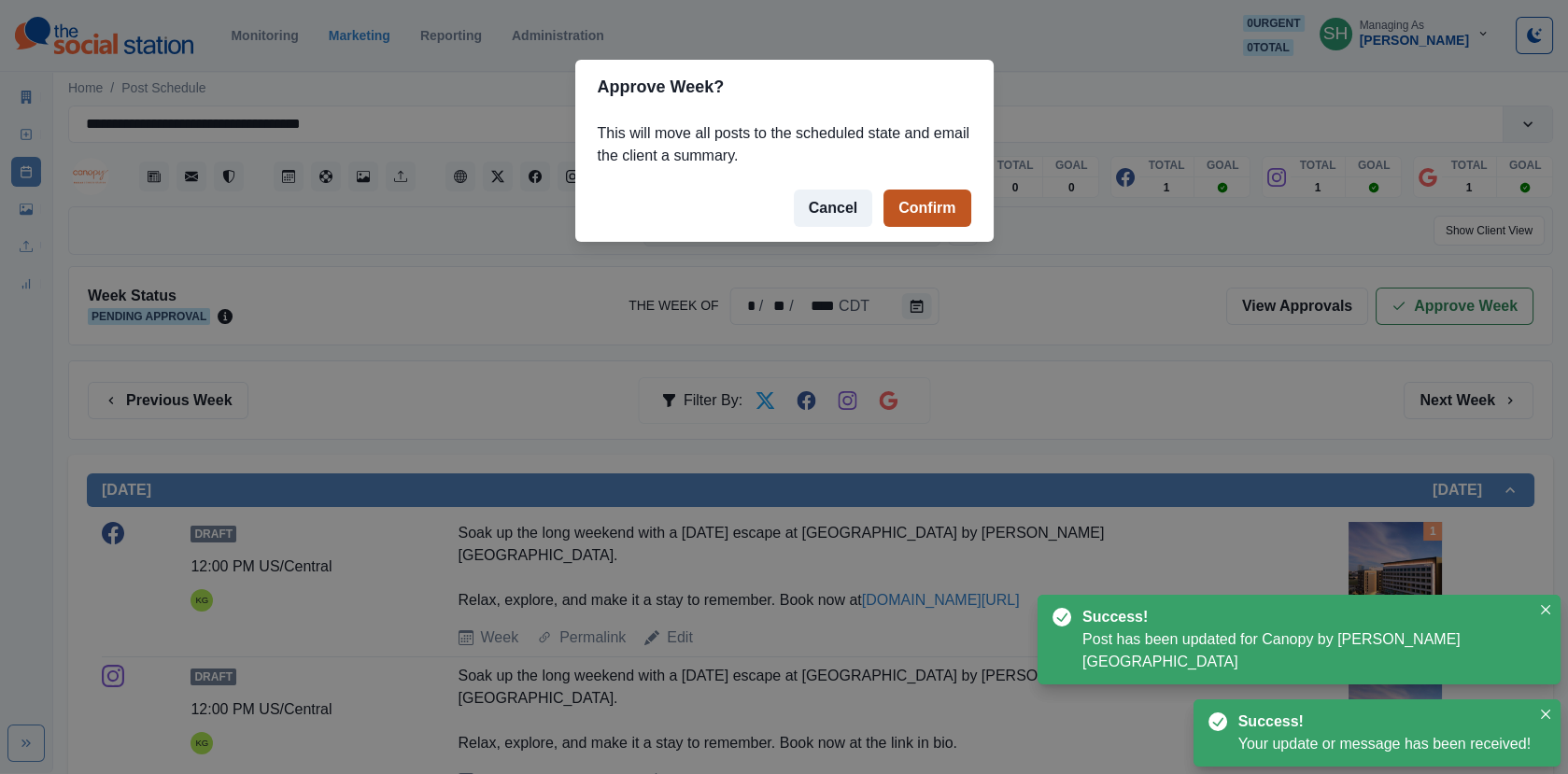
click at [925, 200] on button "Confirm" at bounding box center [926, 208] width 87 height 38
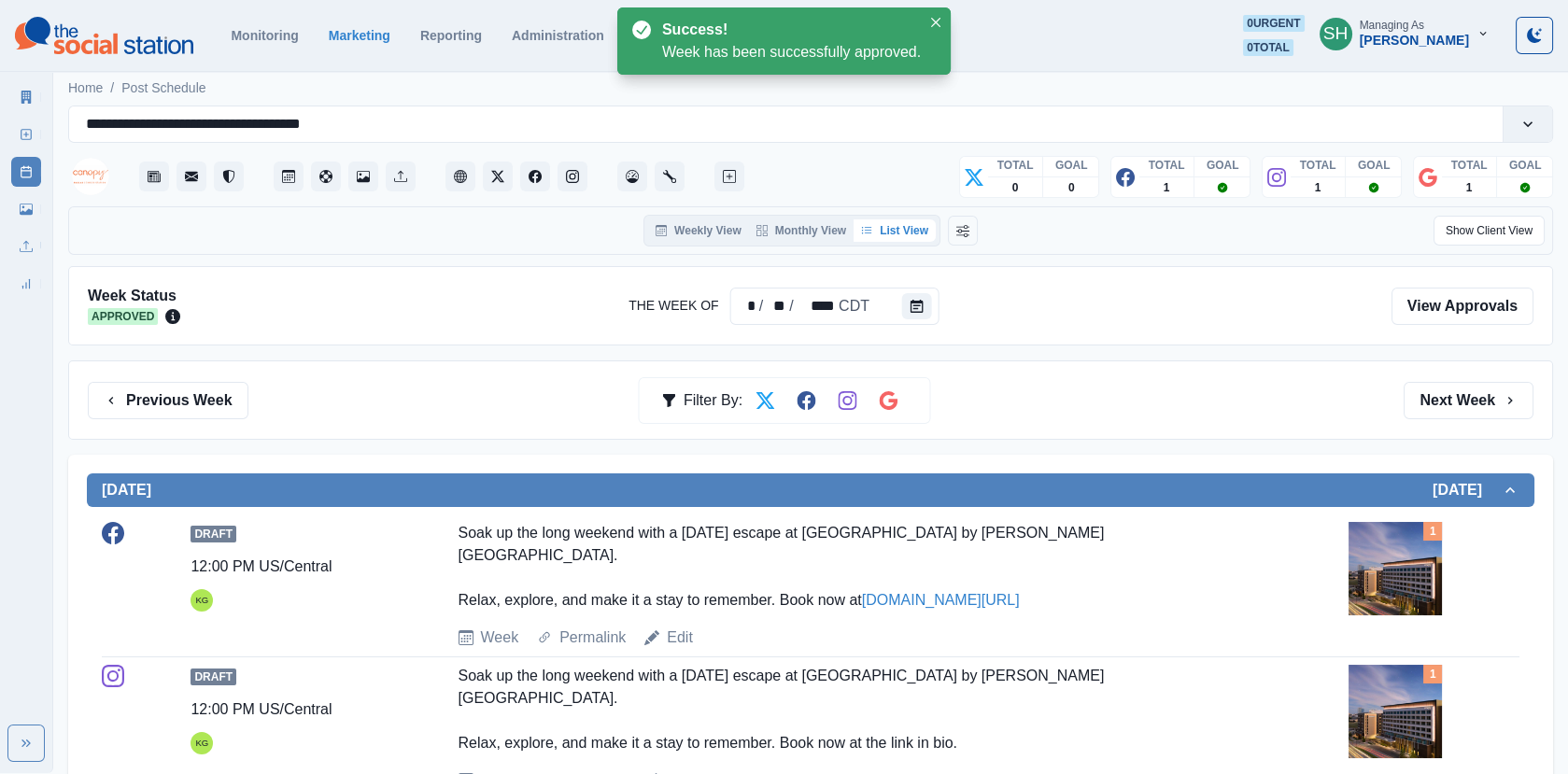
click at [34, 108] on link "Marketing Summary" at bounding box center [26, 97] width 30 height 30
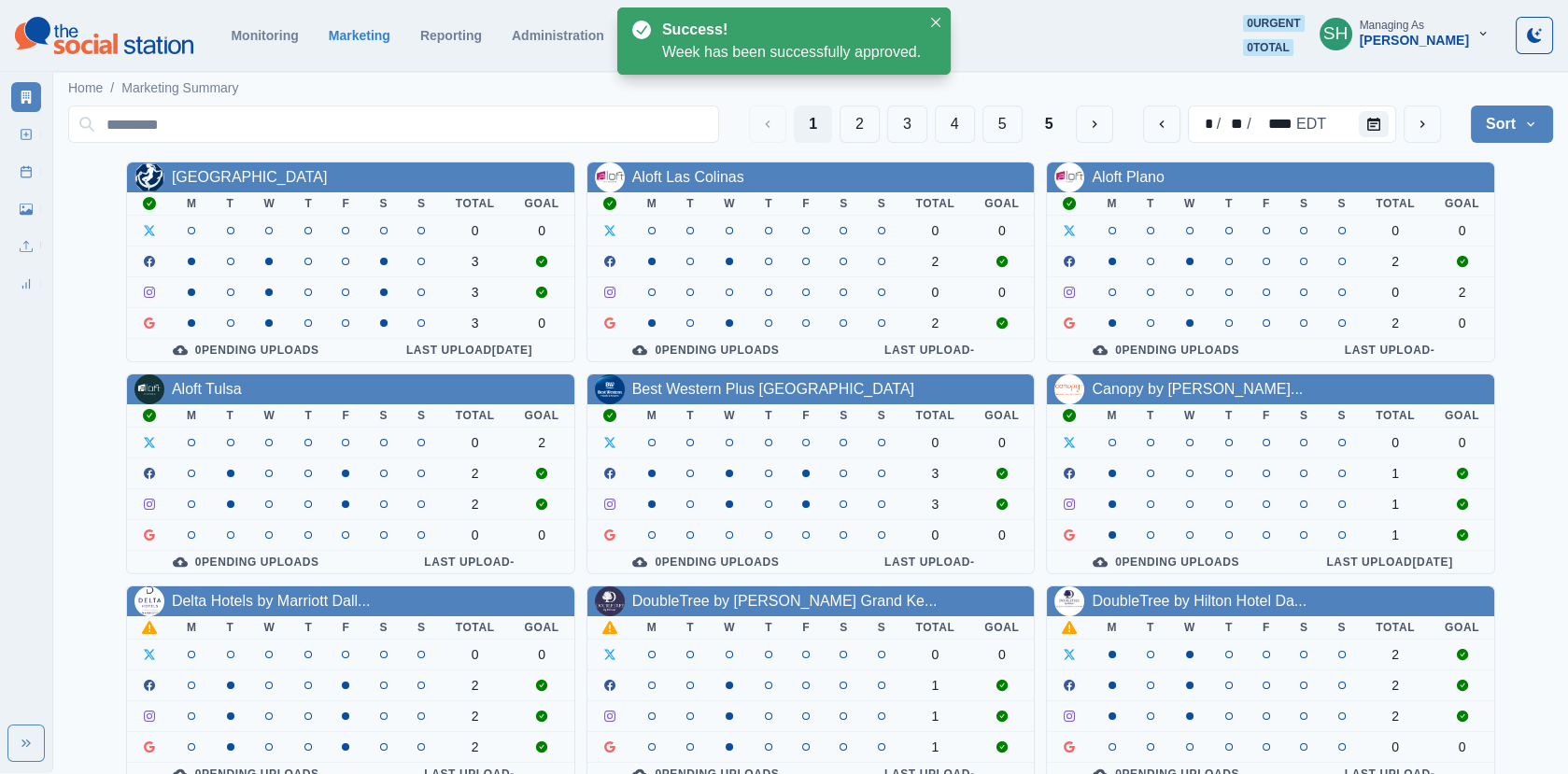
click at [283, 604] on div "Delta Hotels by Marriott Dall..." at bounding box center [271, 601] width 198 height 23
click at [272, 594] on link "Delta Hotels by Marriott Dall..." at bounding box center [271, 600] width 198 height 16
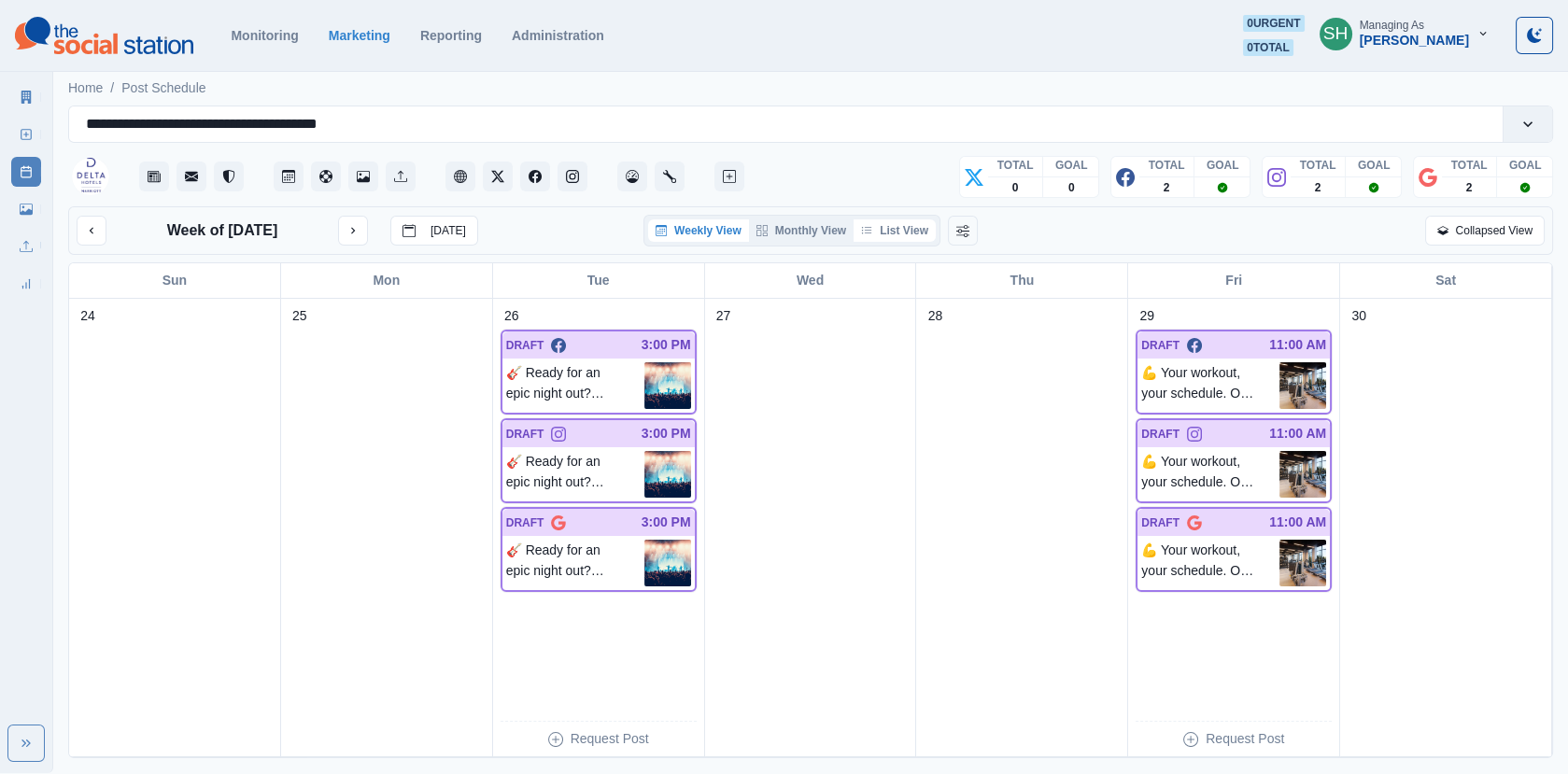
click at [886, 236] on button "List View" at bounding box center [894, 230] width 82 height 23
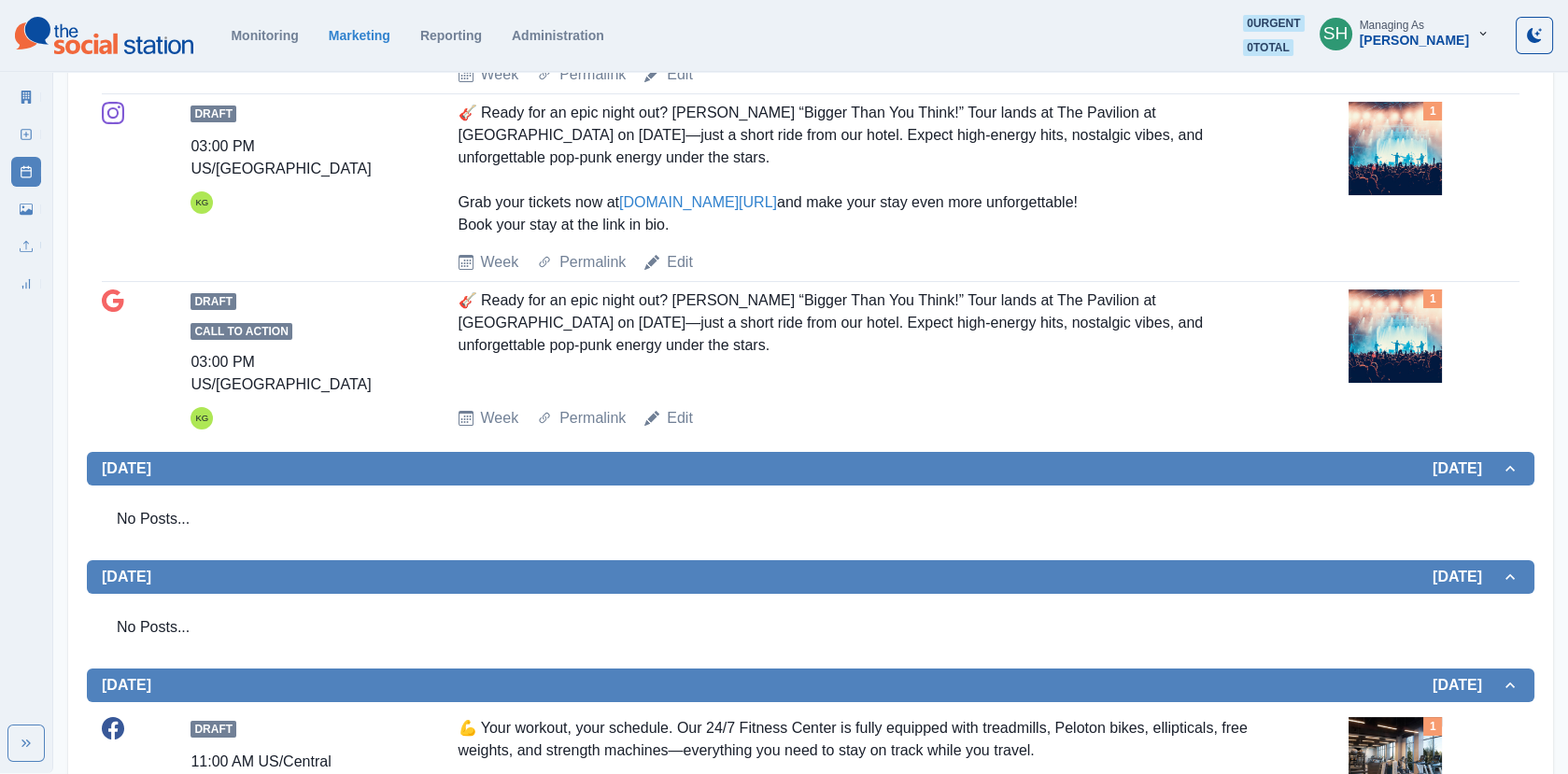
scroll to position [589, 0]
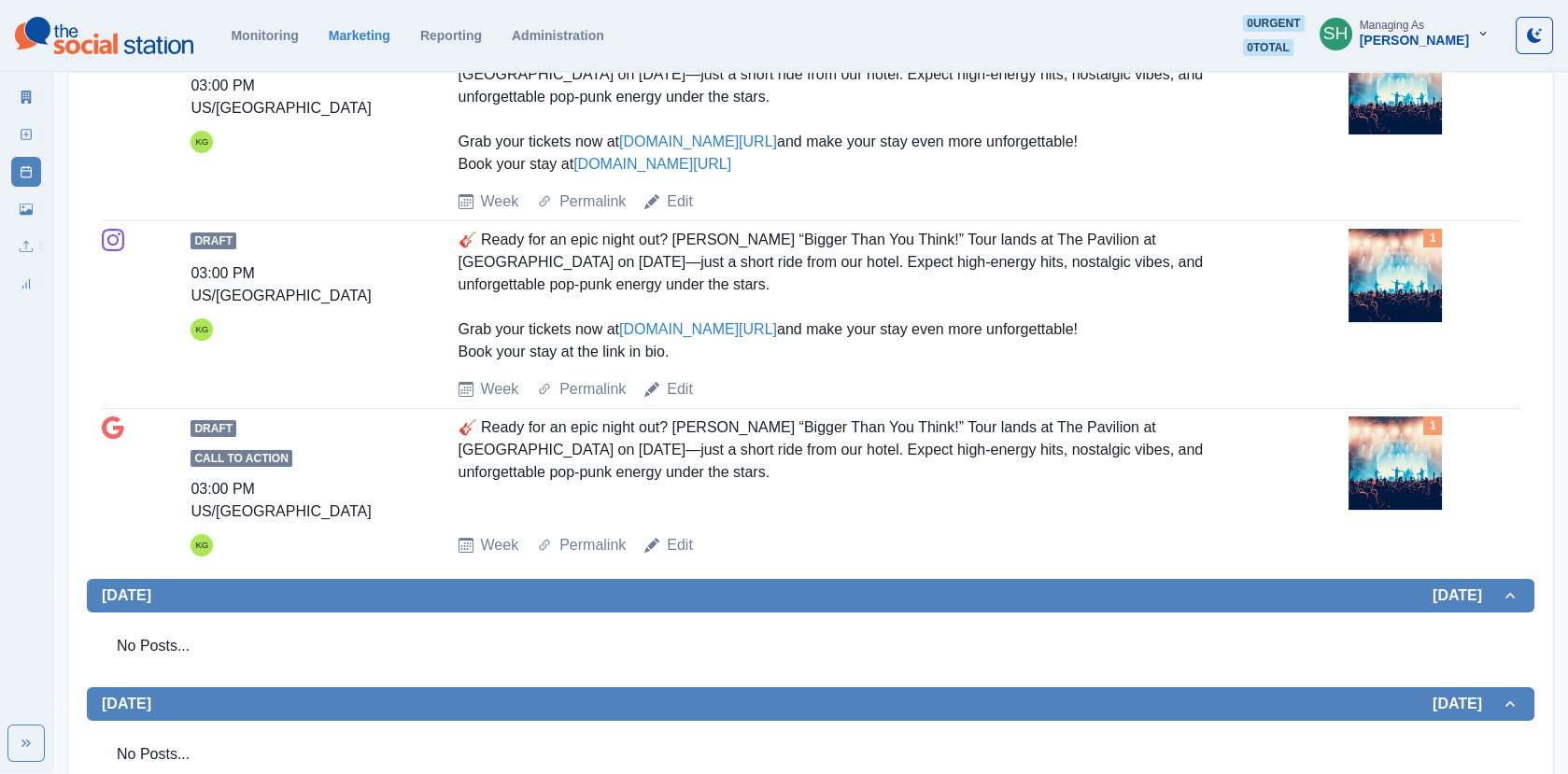
click at [1379, 231] on img at bounding box center [1394, 275] width 94 height 94
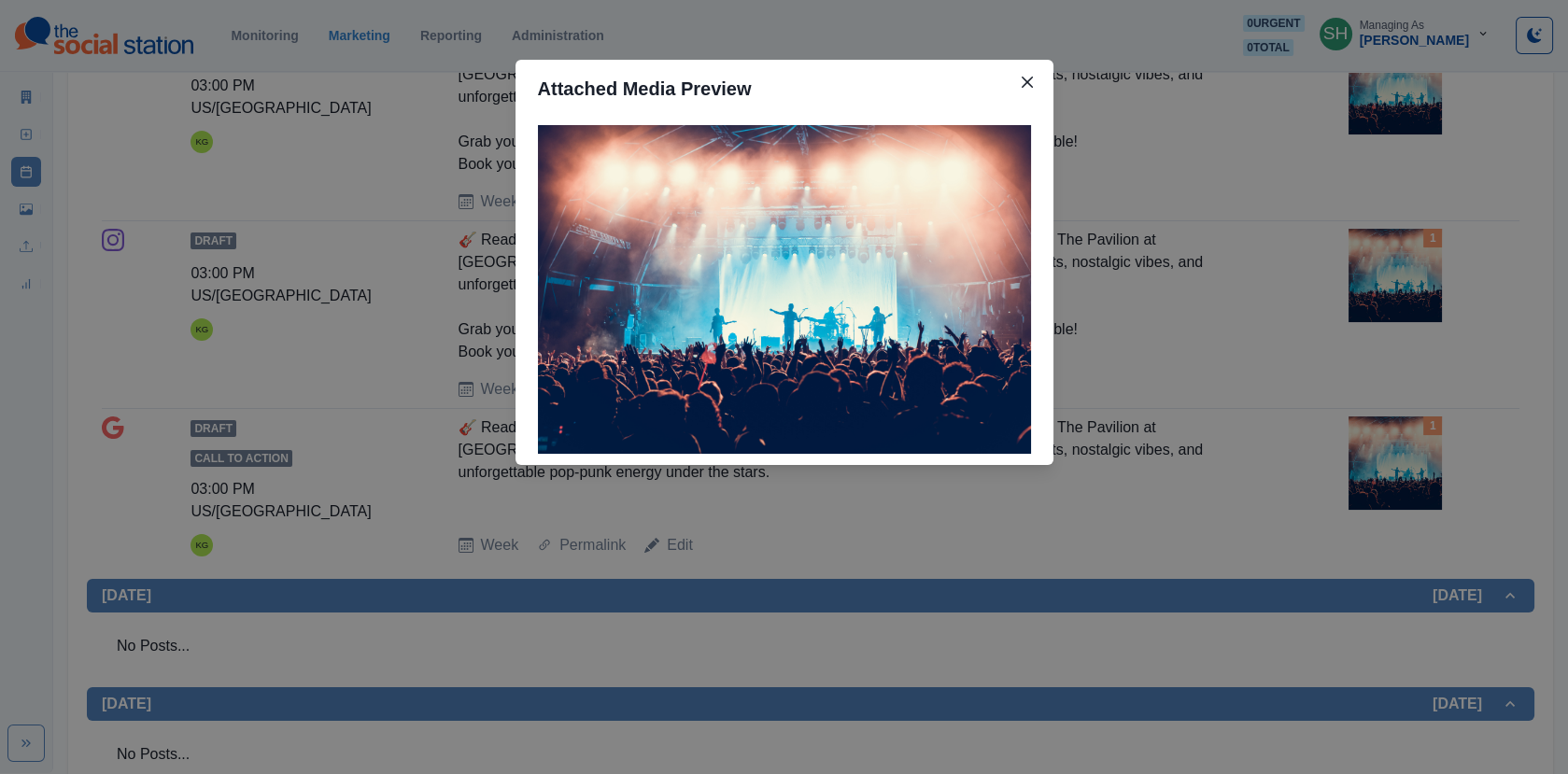
click at [1379, 231] on div "Attached Media Preview" at bounding box center [784, 387] width 1568 height 774
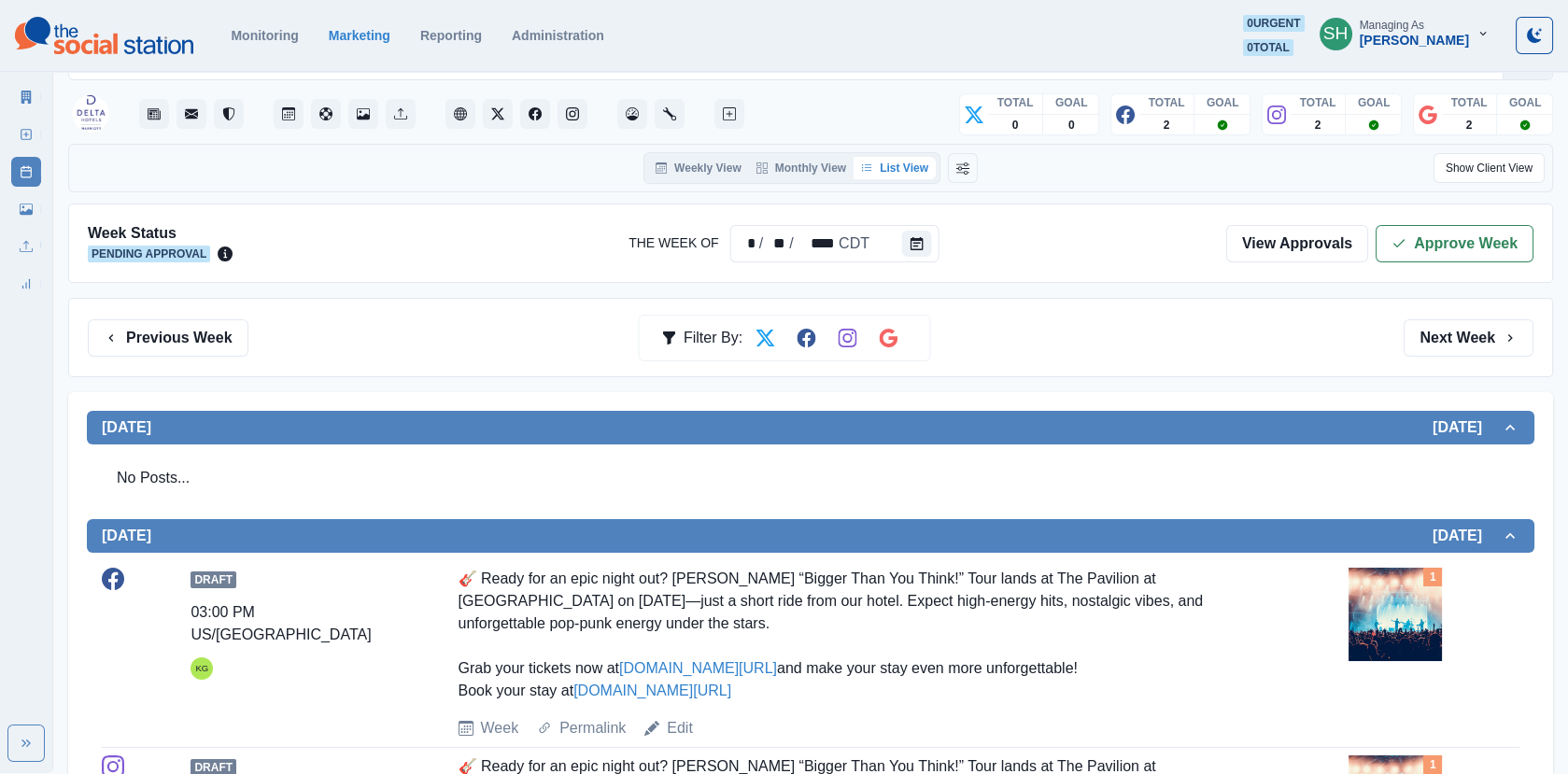
scroll to position [0, 0]
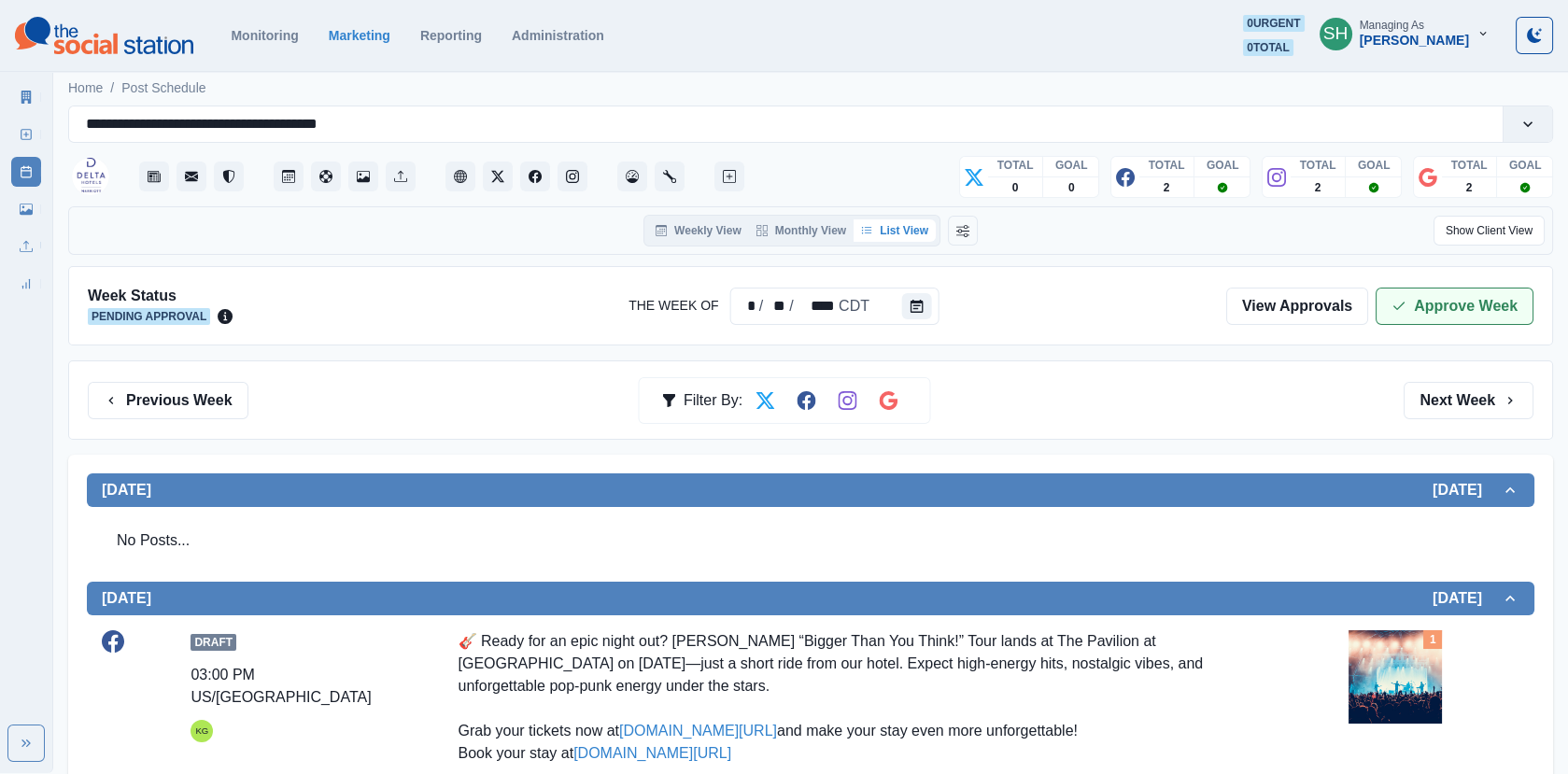
click at [1453, 300] on button "Approve Week" at bounding box center [1454, 306] width 158 height 38
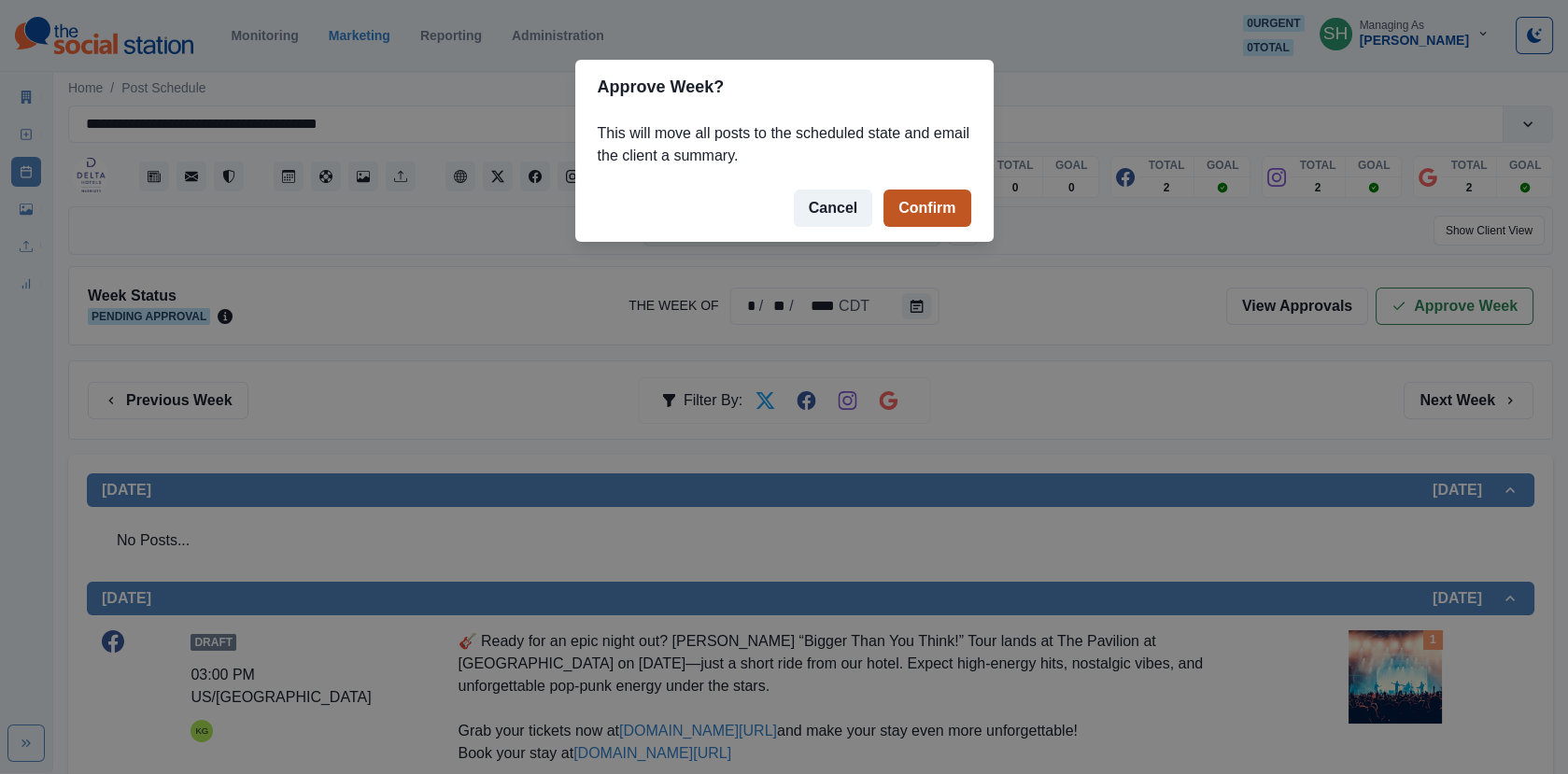
click at [931, 206] on button "Confirm" at bounding box center [926, 208] width 87 height 38
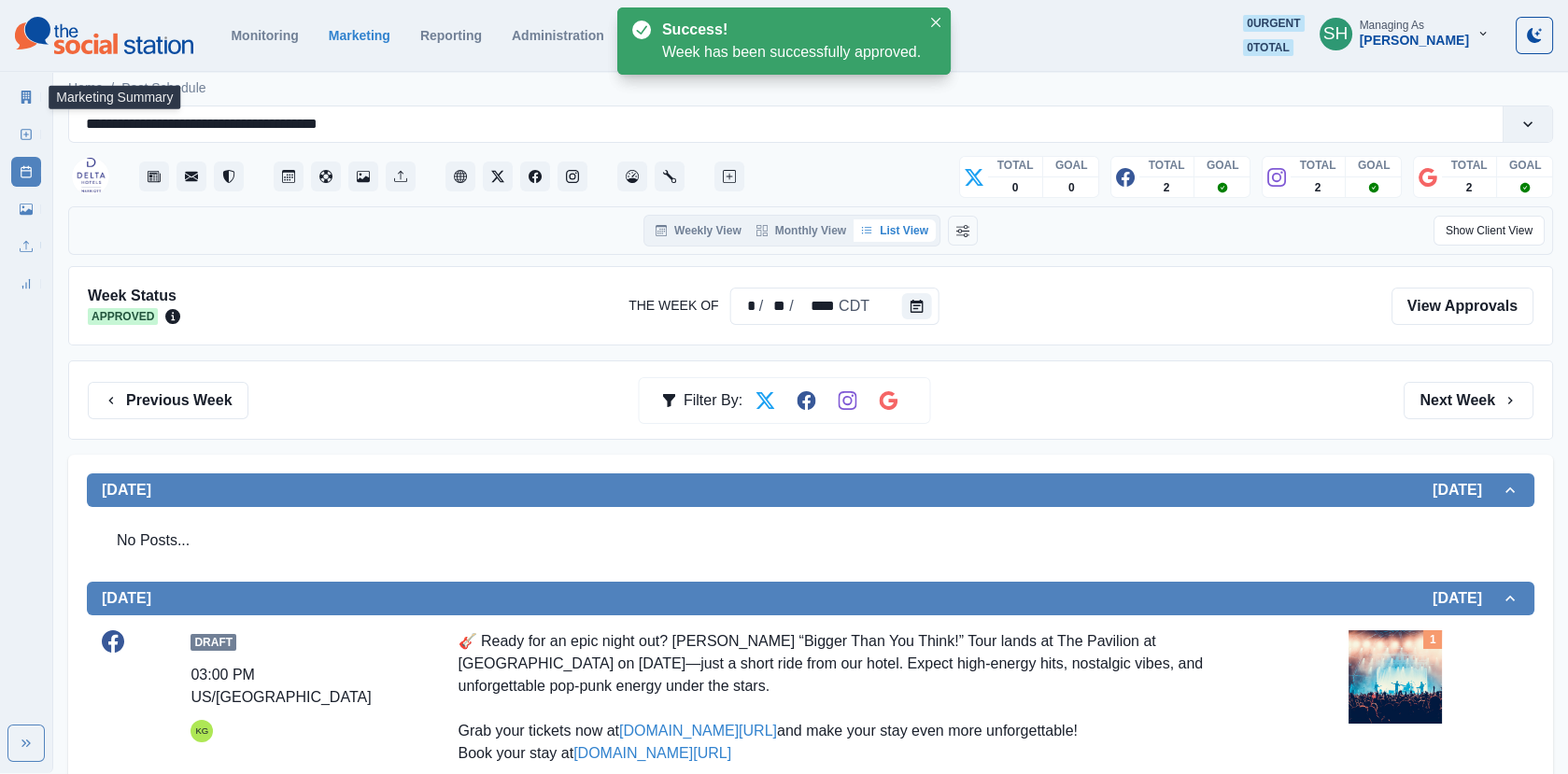
click at [22, 101] on icon at bounding box center [27, 97] width 10 height 13
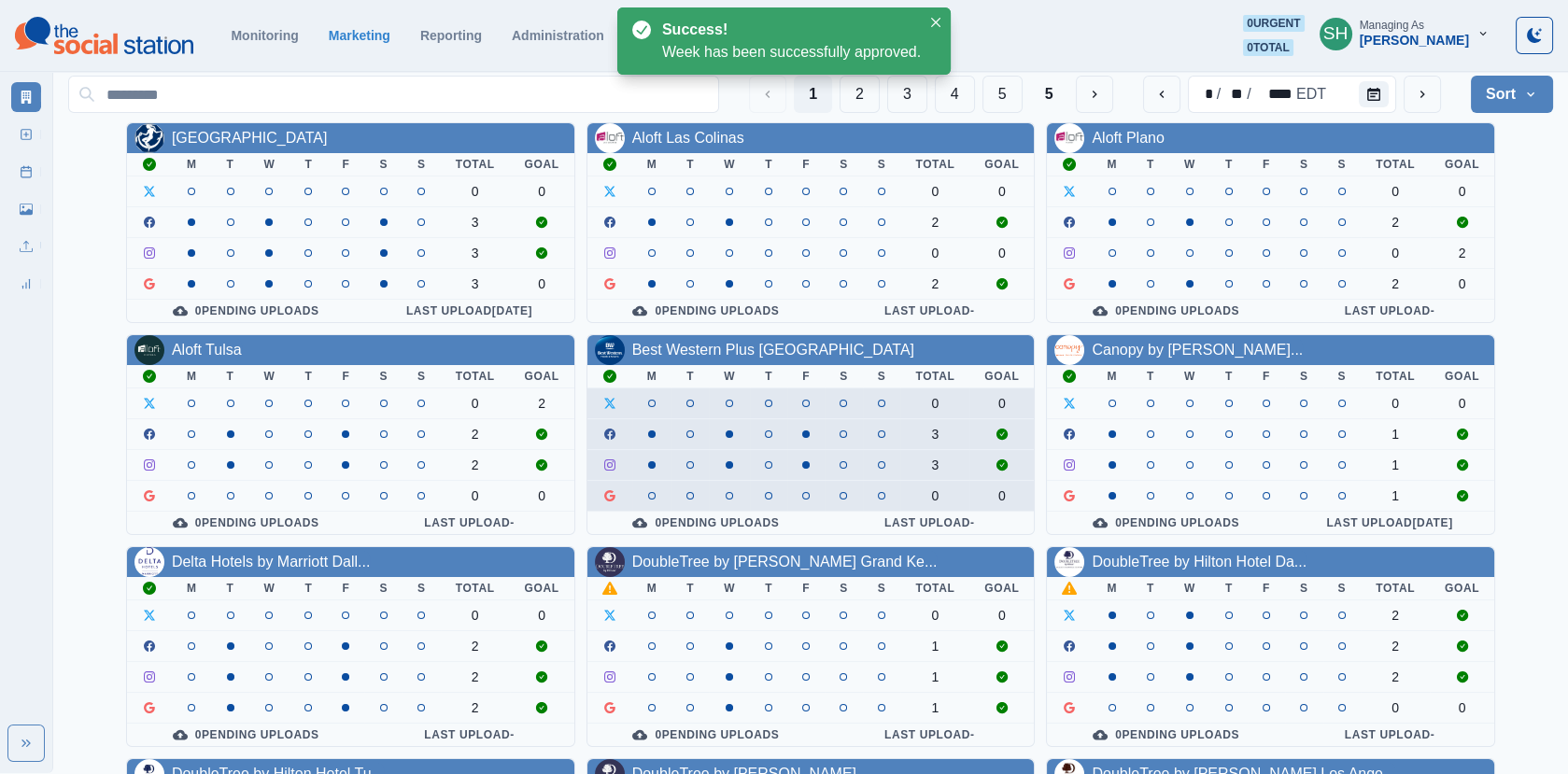
scroll to position [227, 0]
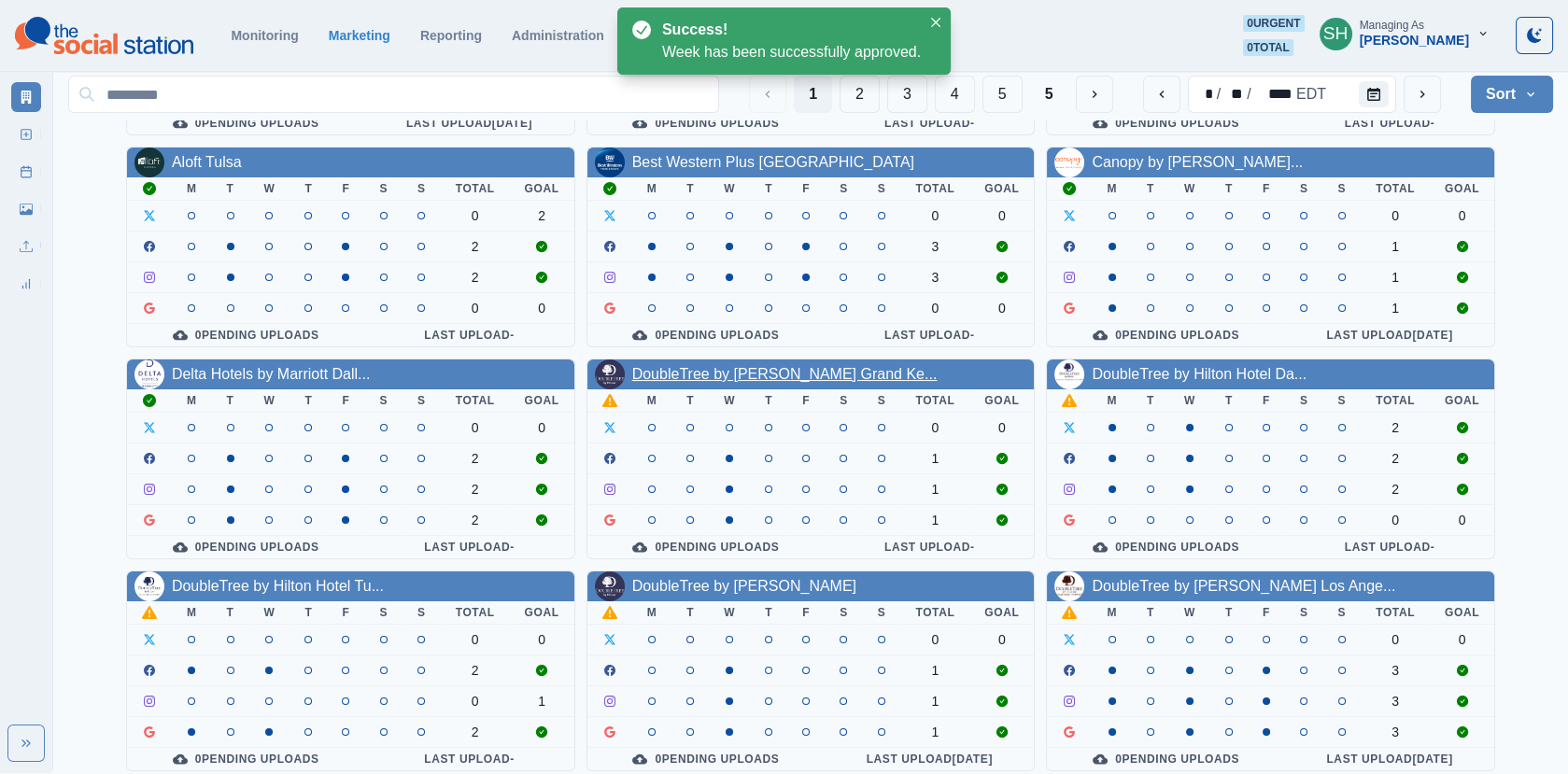
click at [788, 366] on link "DoubleTree by [PERSON_NAME] Grand Ke..." at bounding box center [784, 374] width 305 height 16
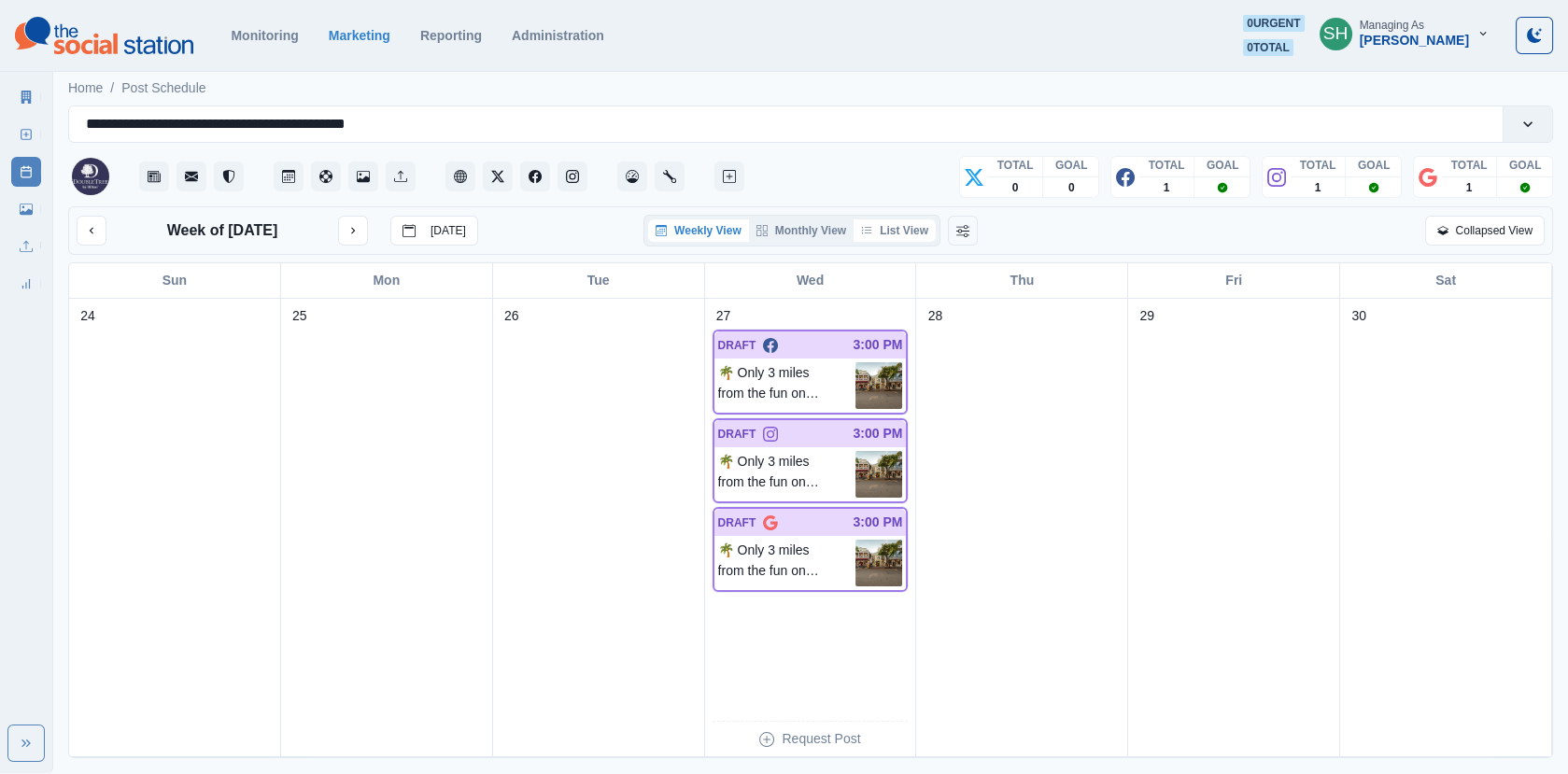
click at [871, 230] on icon "button" at bounding box center [866, 230] width 11 height 11
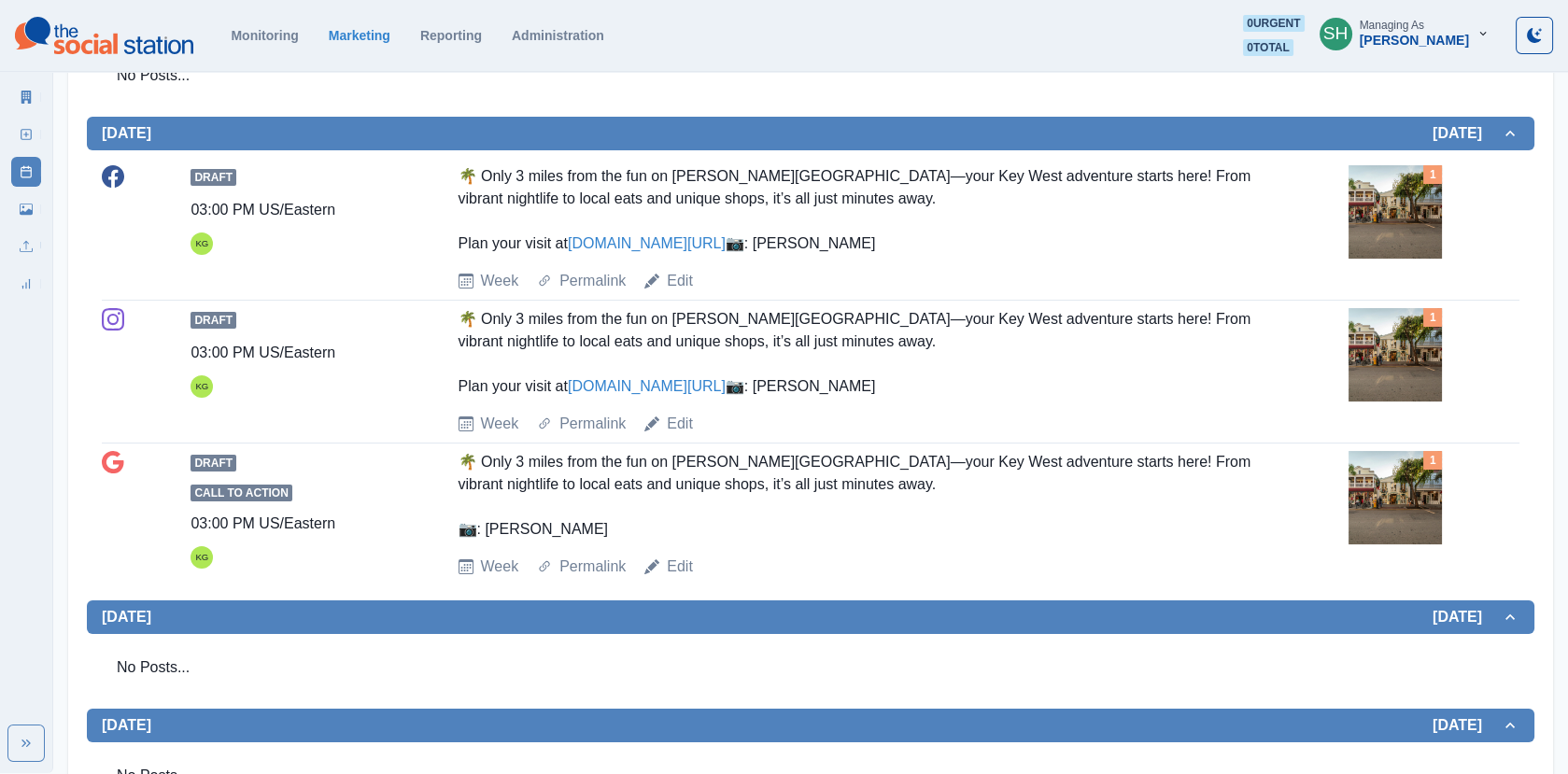
scroll to position [575, 0]
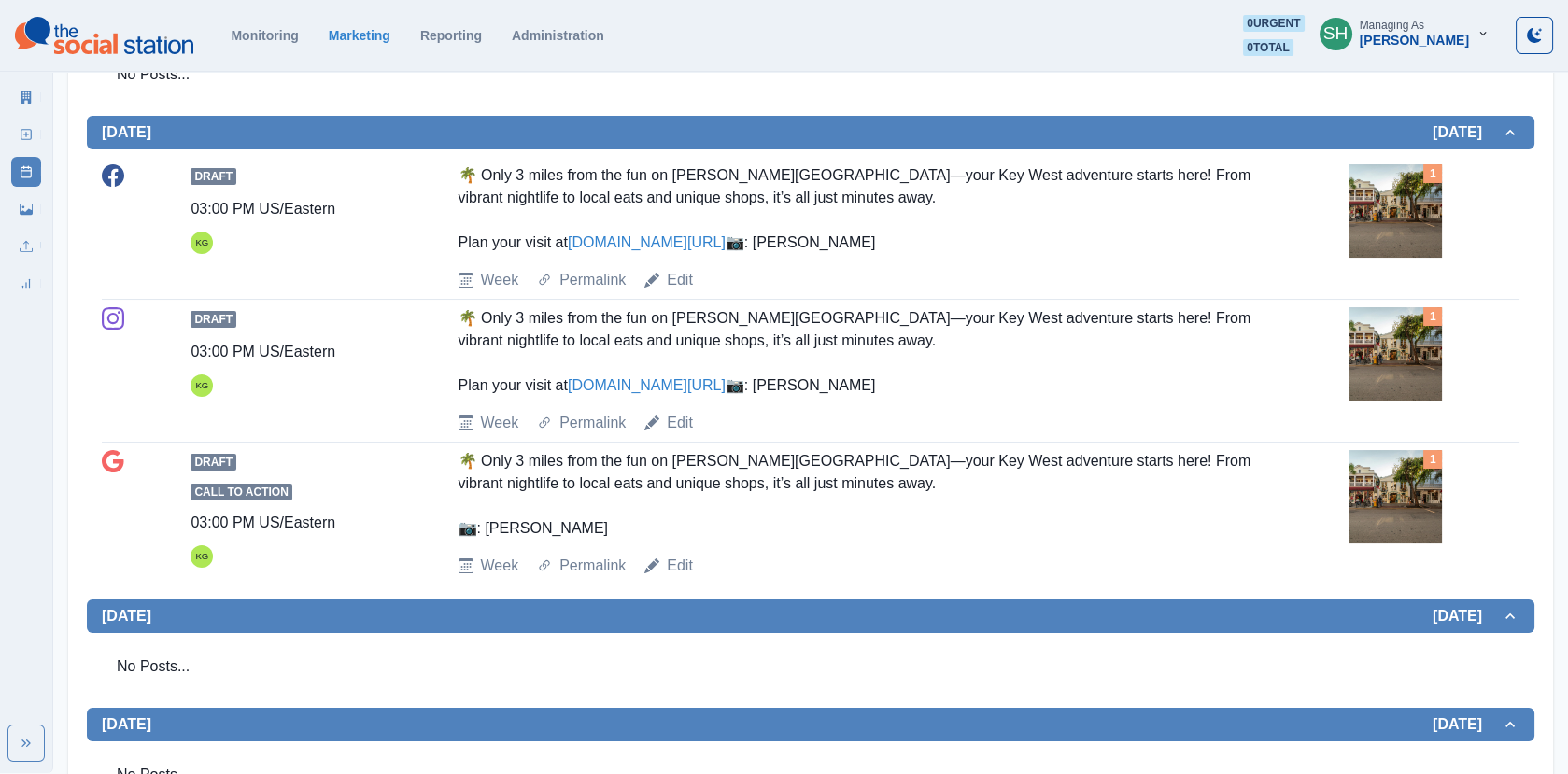
click at [1414, 207] on img at bounding box center [1394, 210] width 94 height 94
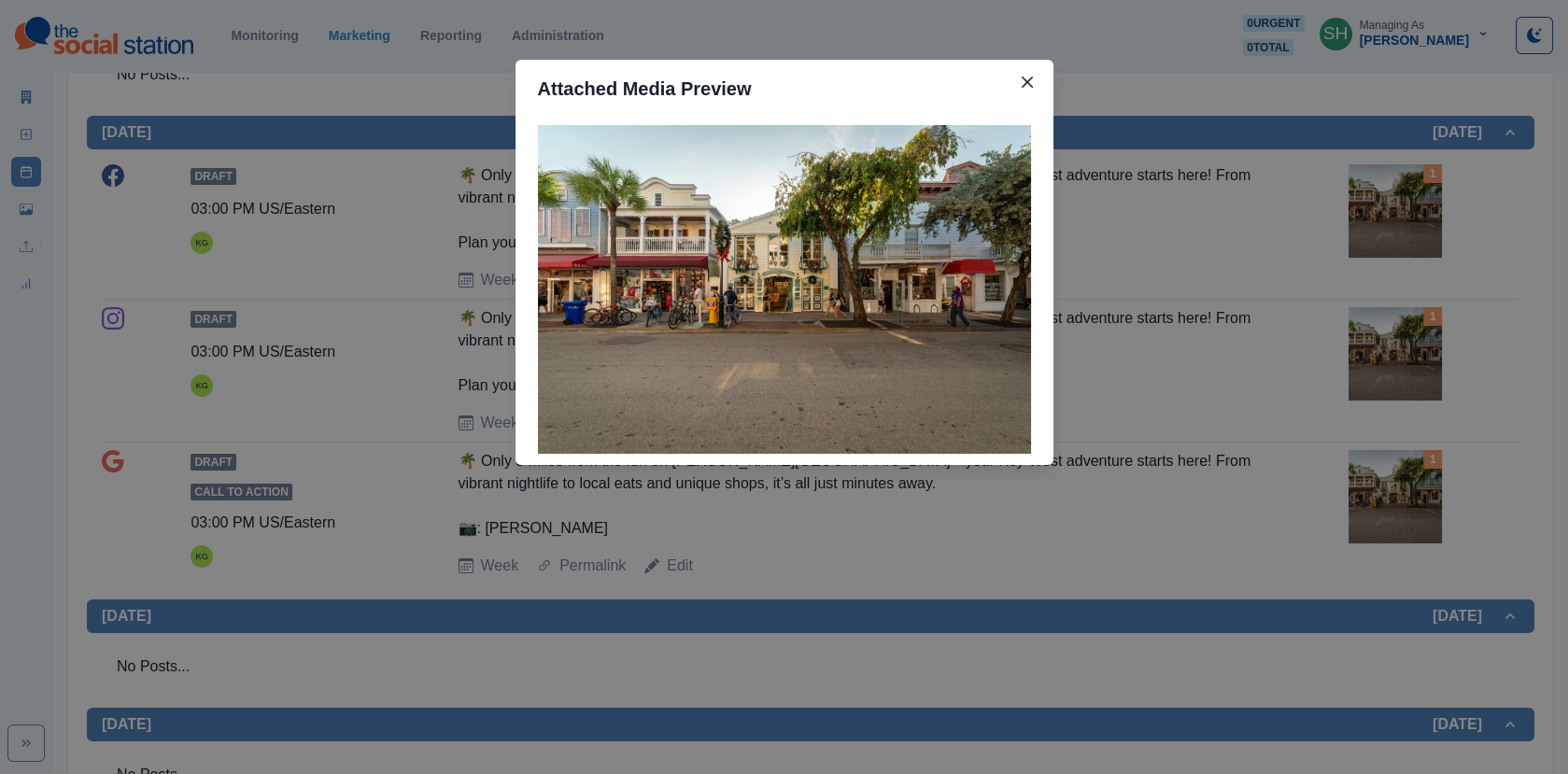
click at [1277, 223] on div "Attached Media Preview" at bounding box center [784, 387] width 1568 height 774
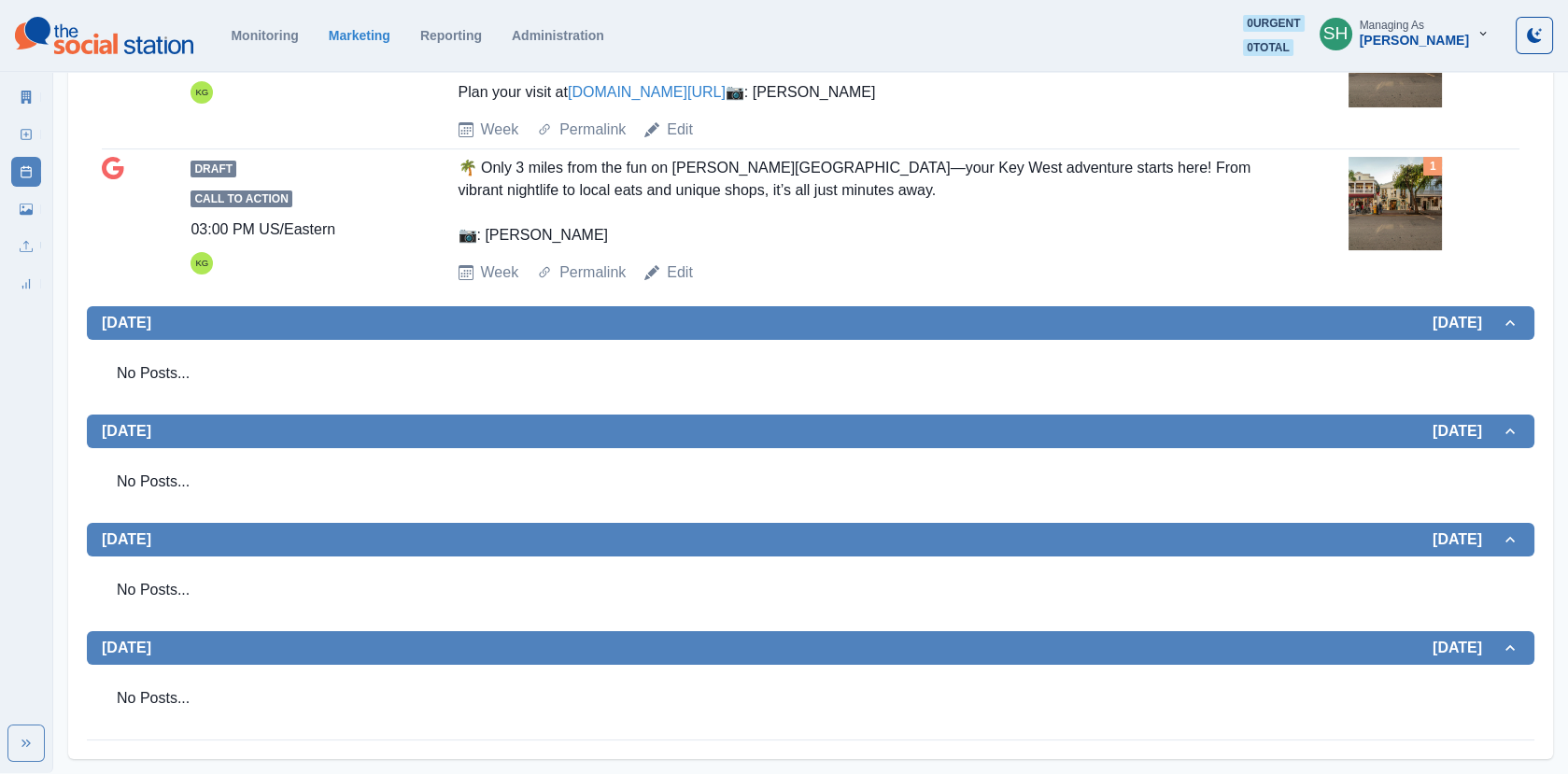
scroll to position [0, 0]
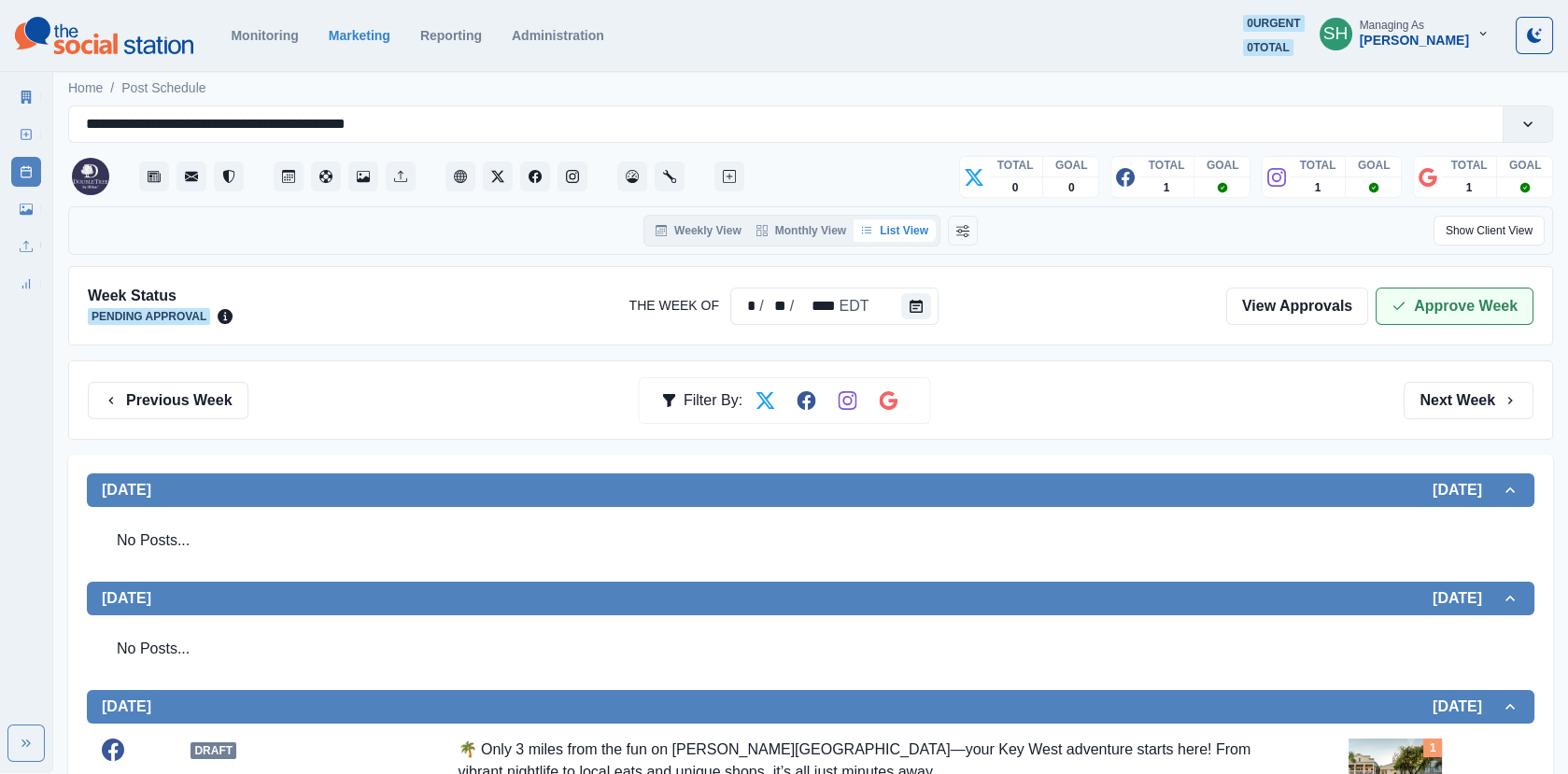
click at [1451, 295] on button "Approve Week" at bounding box center [1454, 306] width 158 height 38
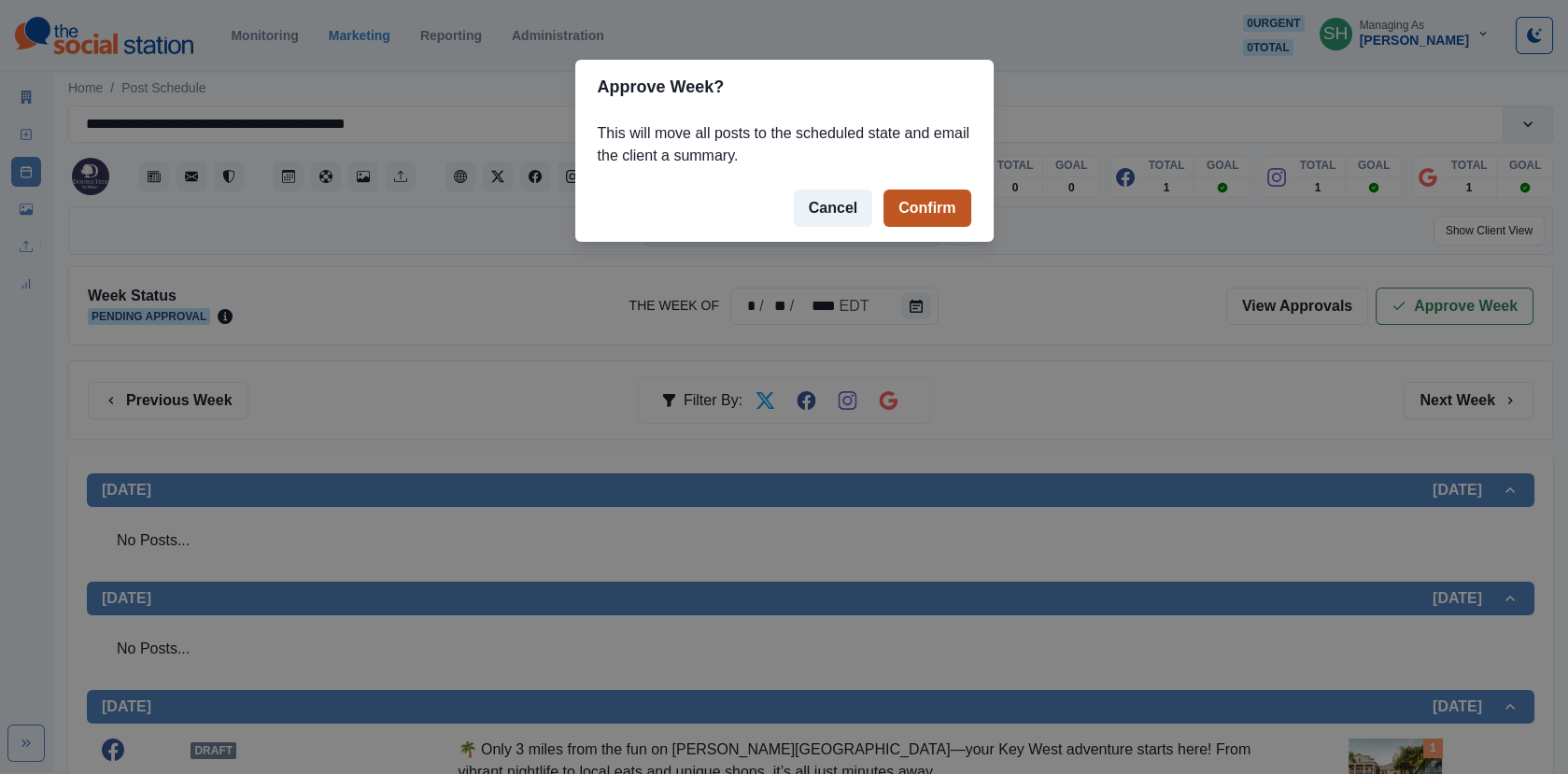
click at [904, 203] on button "Confirm" at bounding box center [926, 208] width 87 height 38
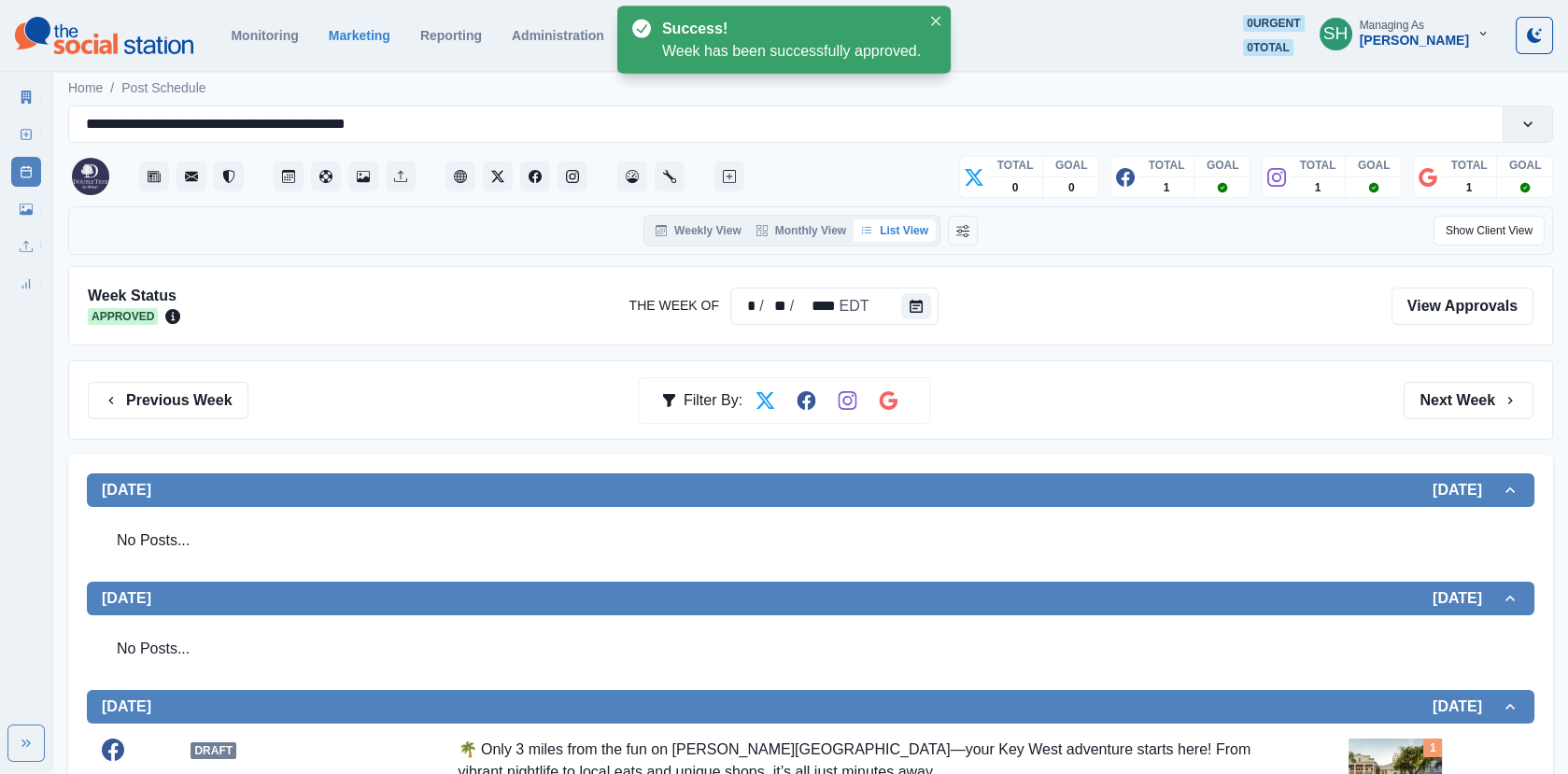
click at [23, 94] on icon at bounding box center [27, 97] width 10 height 13
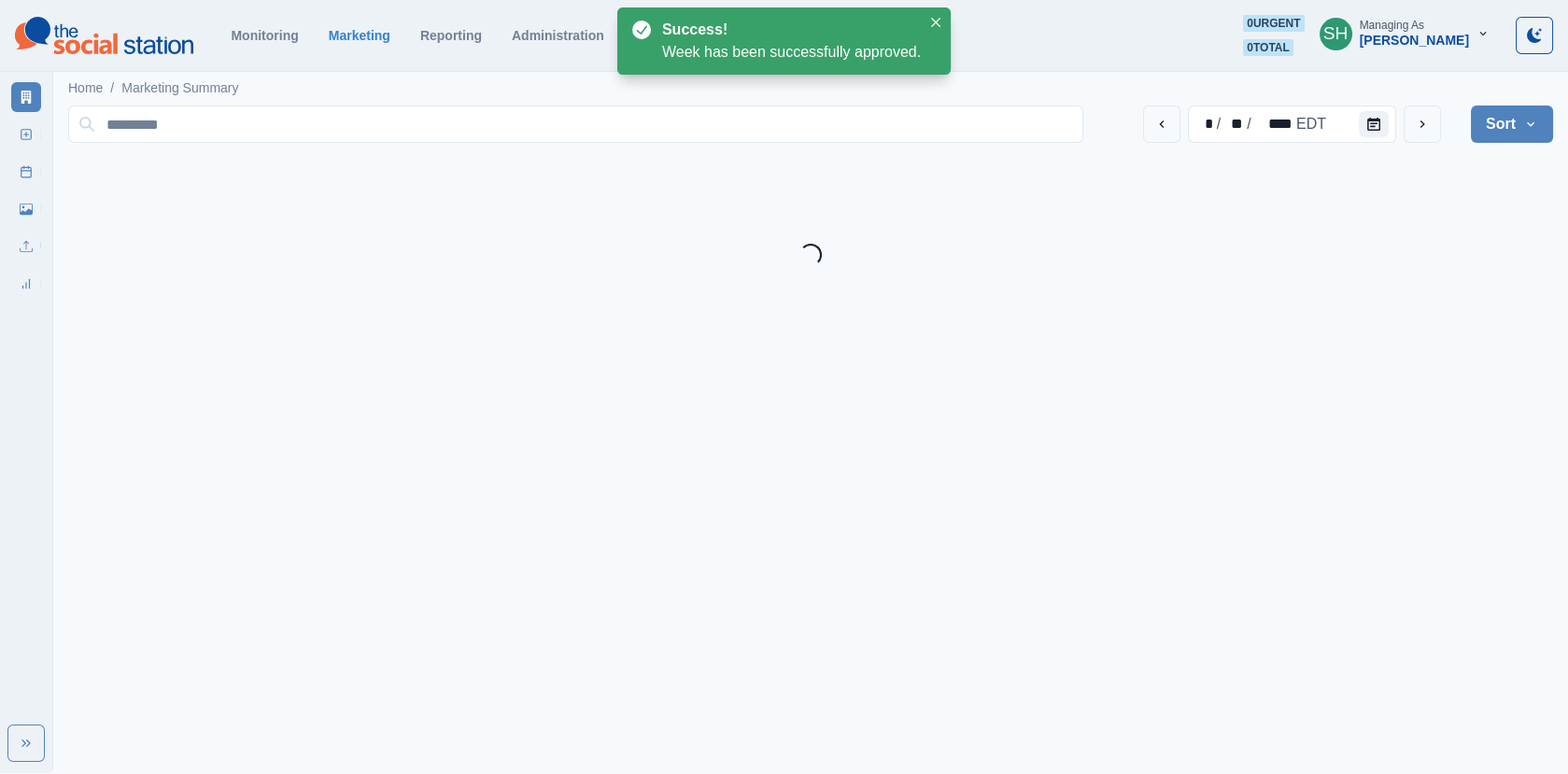
scroll to position [227, 0]
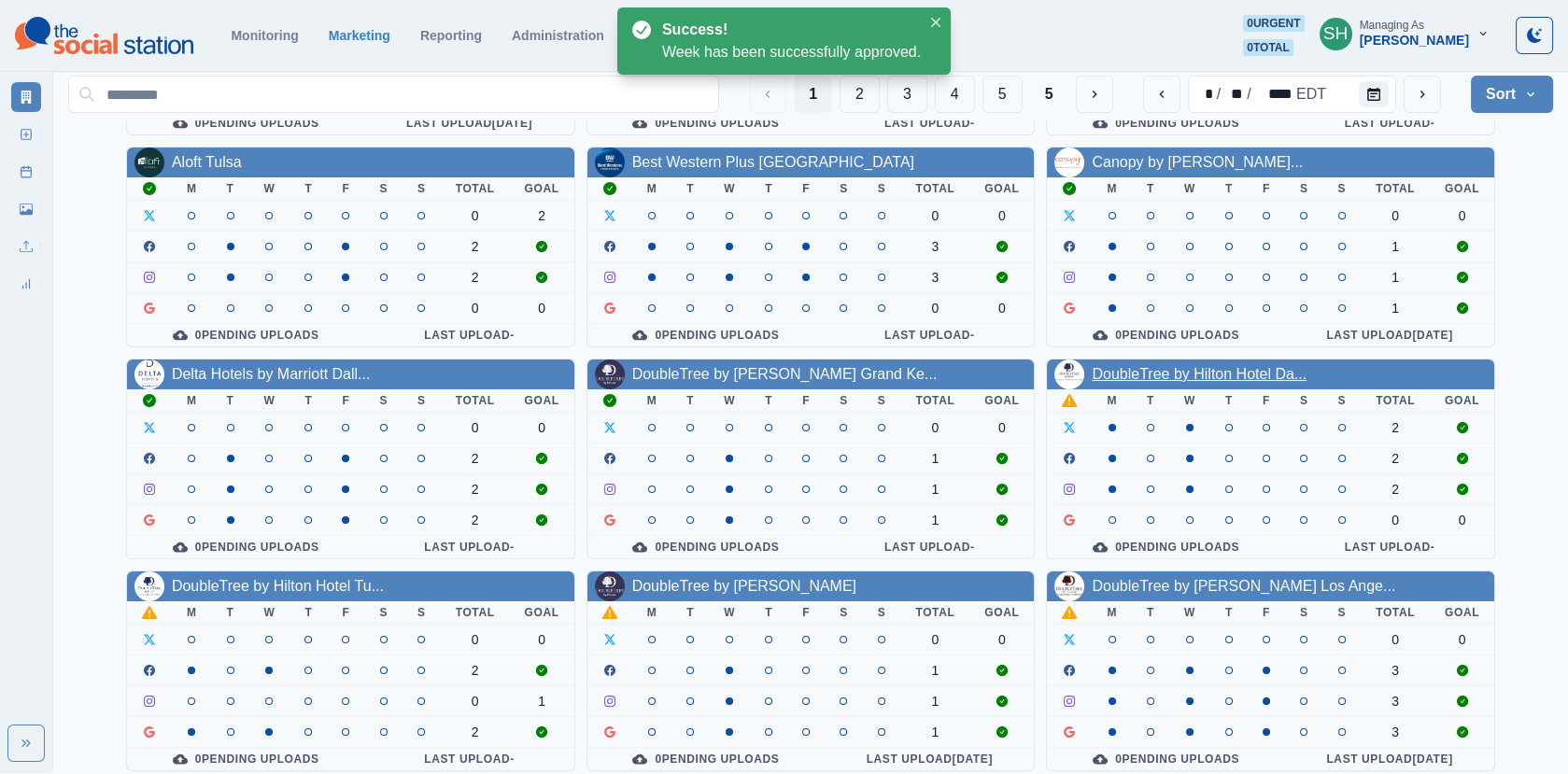
click at [1152, 369] on link "DoubleTree by Hilton Hotel Da..." at bounding box center [1198, 374] width 214 height 16
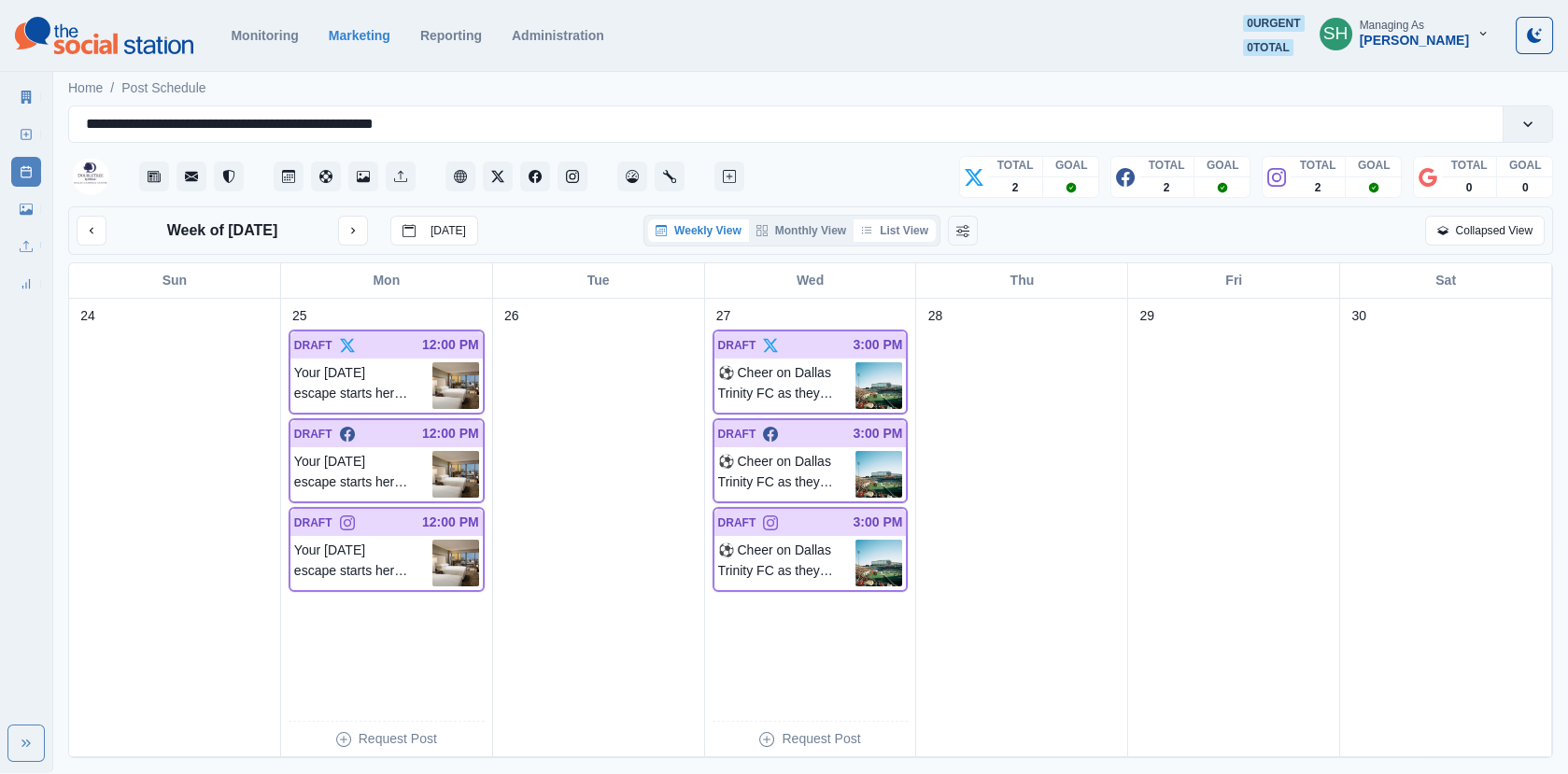
click at [876, 240] on button "List View" at bounding box center [894, 230] width 82 height 23
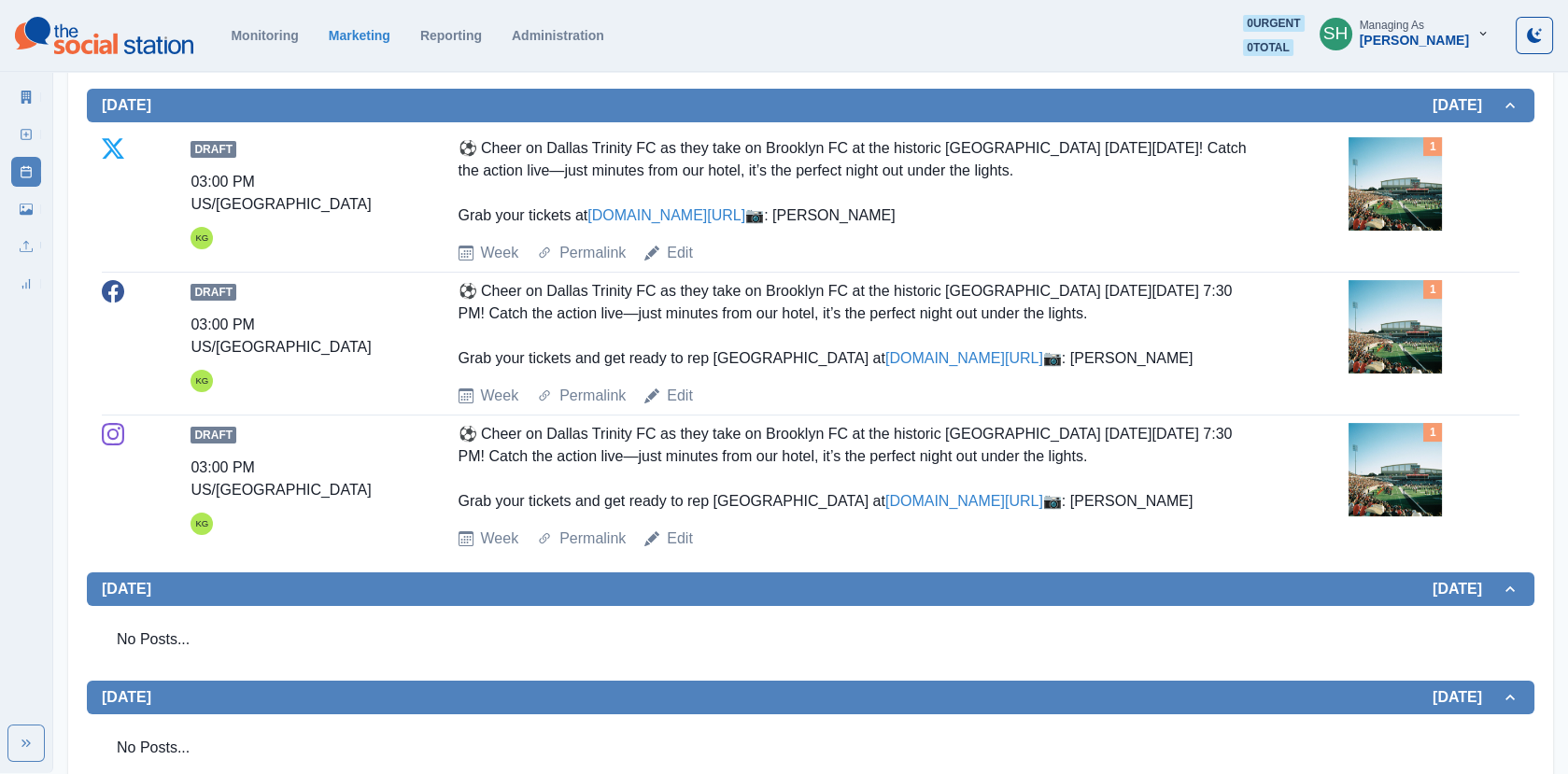
scroll to position [977, 0]
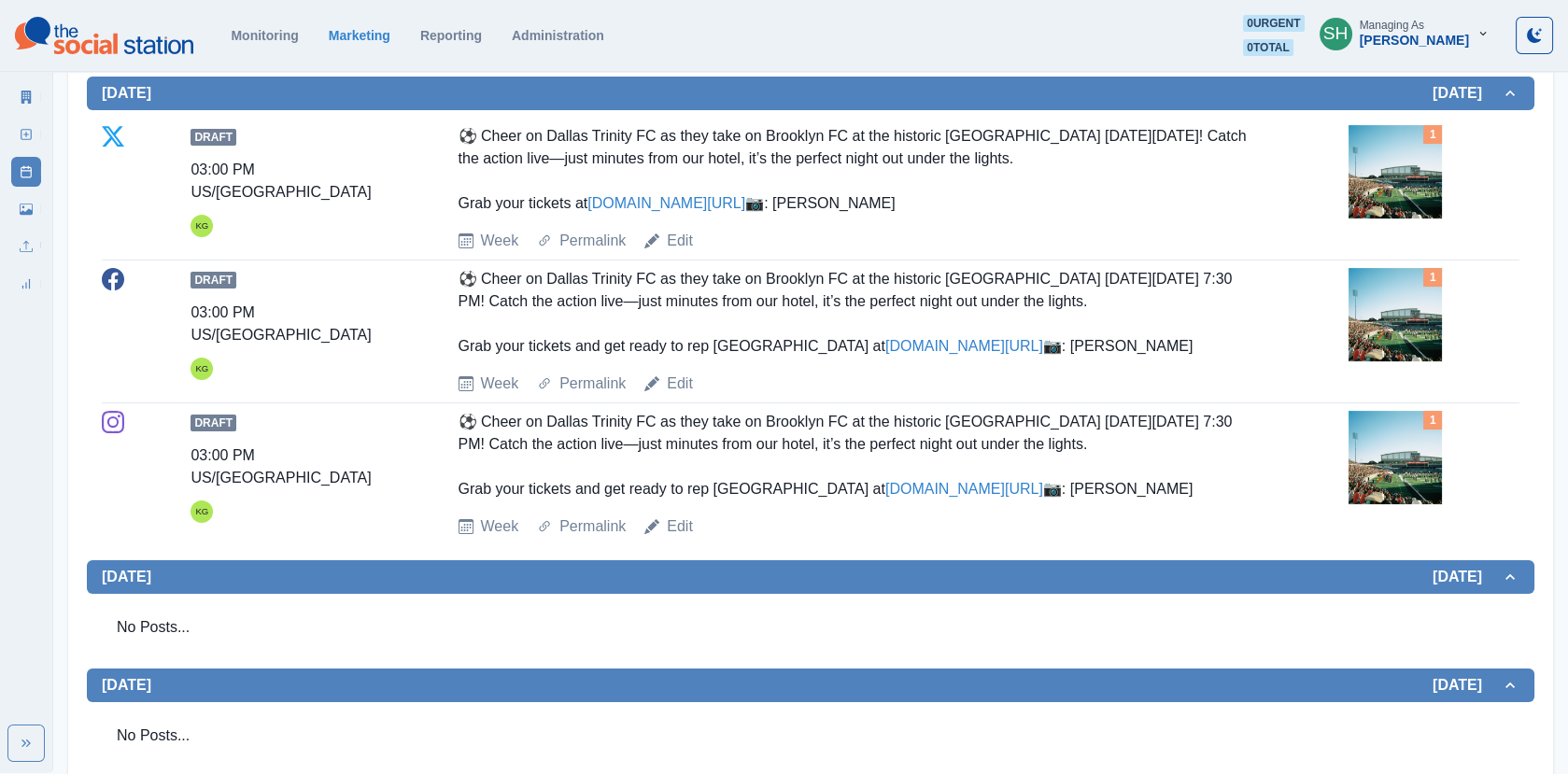
click at [1401, 186] on img at bounding box center [1394, 172] width 94 height 94
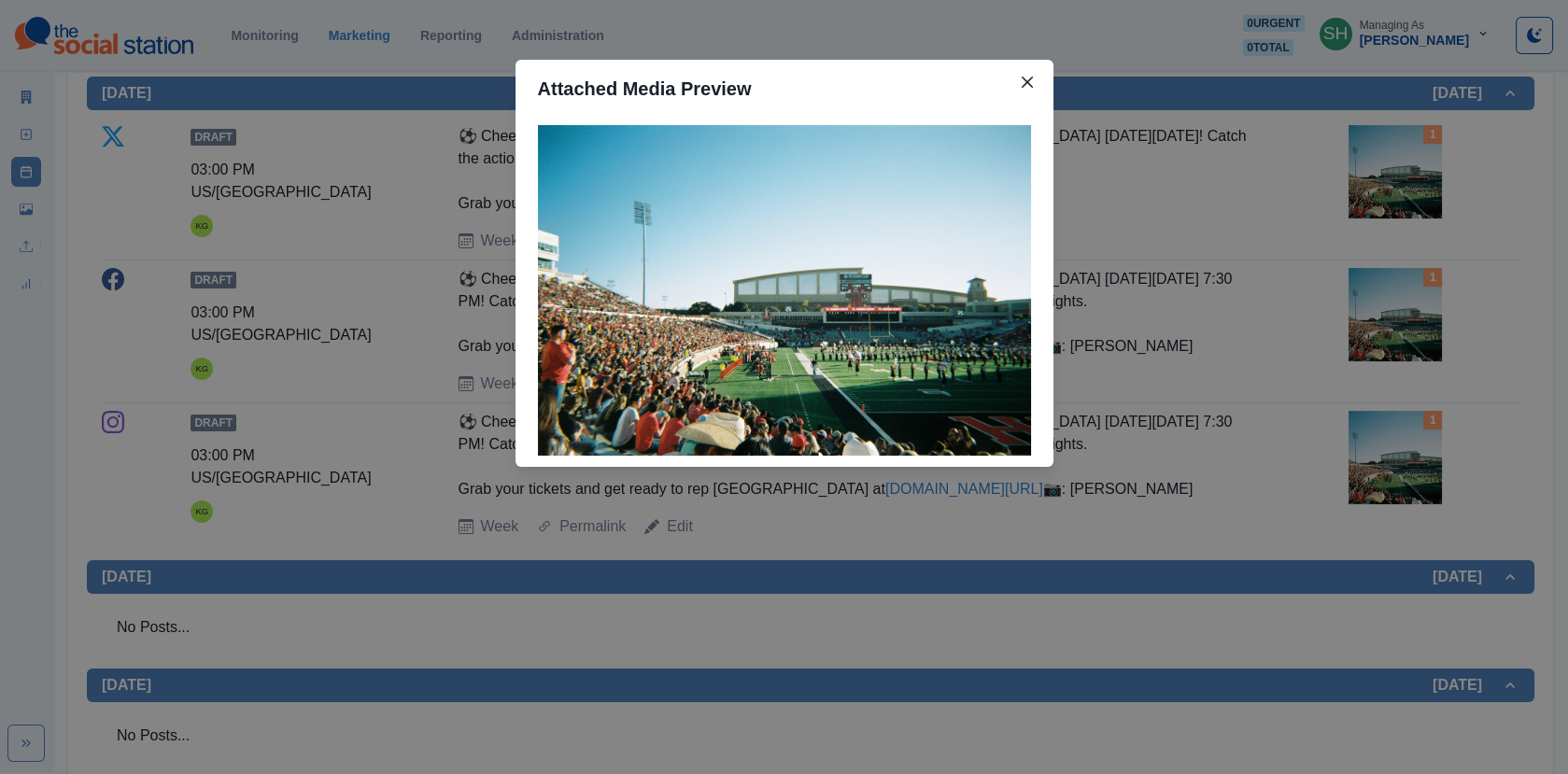
click at [1329, 167] on div "Attached Media Preview" at bounding box center [784, 387] width 1568 height 774
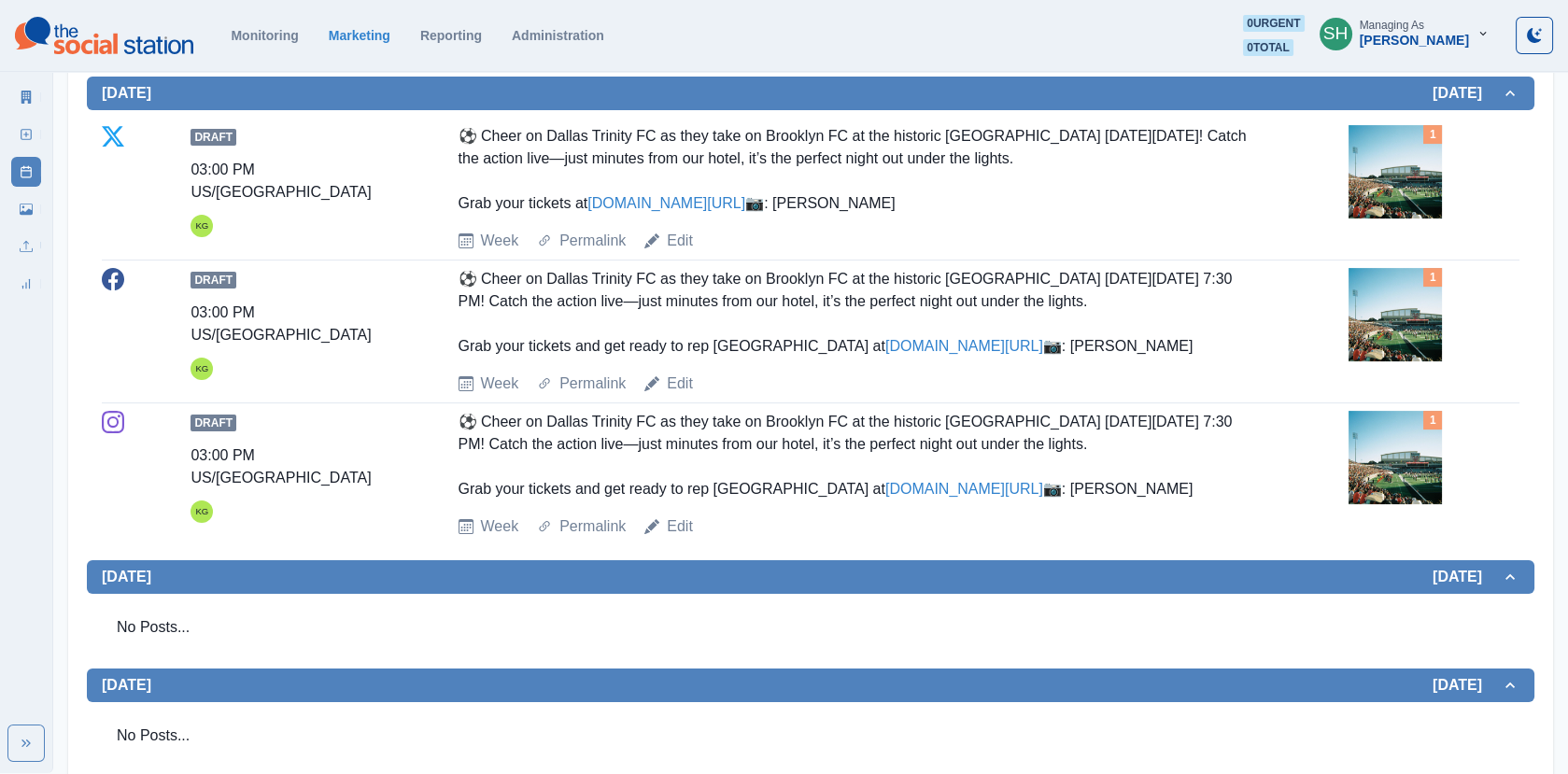
click at [703, 204] on link "[DOMAIN_NAME][URL]" at bounding box center [666, 203] width 158 height 16
drag, startPoint x: 1084, startPoint y: 136, endPoint x: 949, endPoint y: 136, distance: 135.0
click at [949, 136] on div "⚽ Cheer on Dallas Trinity FC as they take on Brooklyn FC at the historic [GEOGR…" at bounding box center [855, 170] width 794 height 90
copy div "[GEOGRAPHIC_DATA]"
click at [674, 252] on link "Edit" at bounding box center [679, 241] width 26 height 23
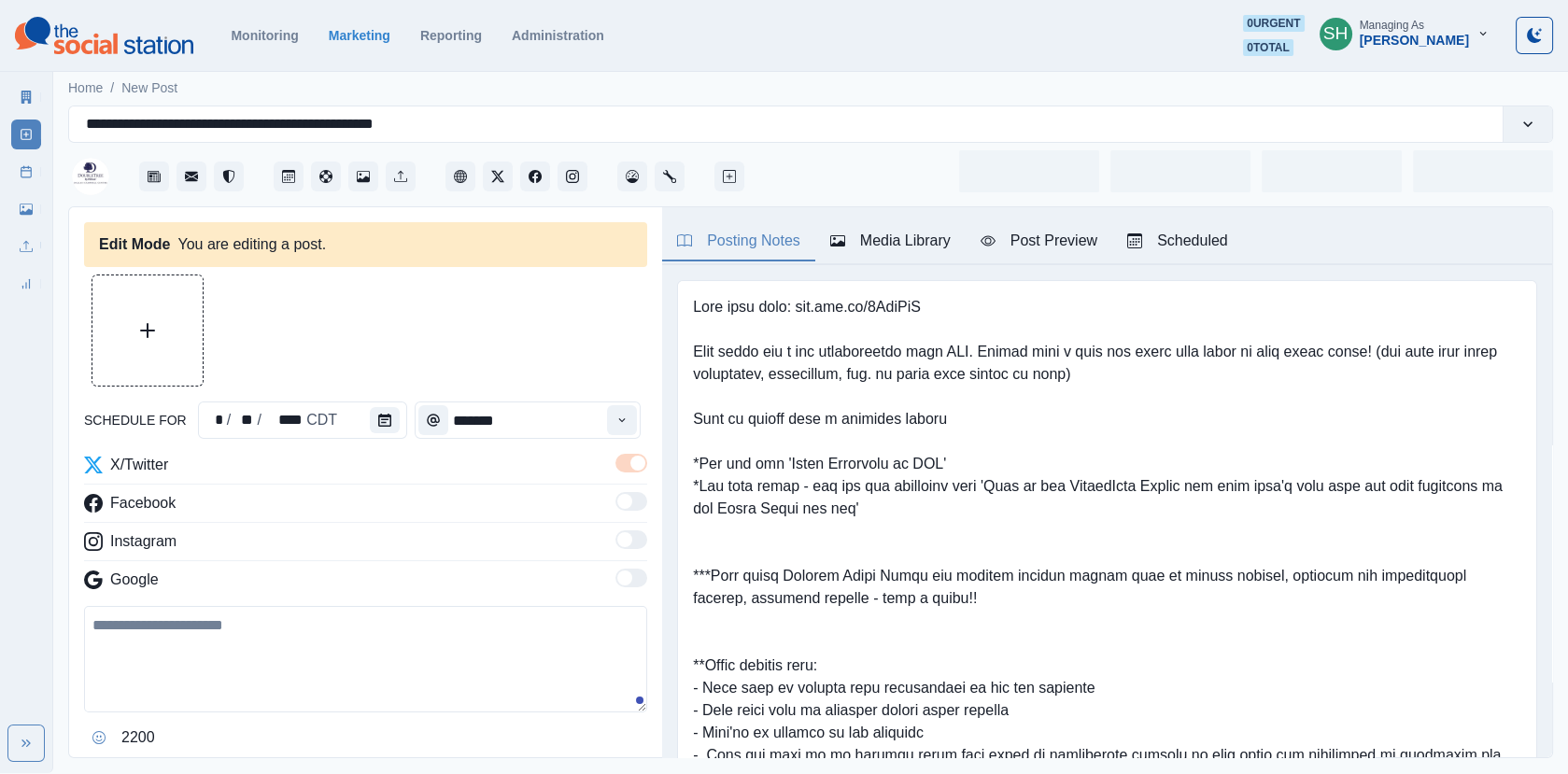
type input "*******"
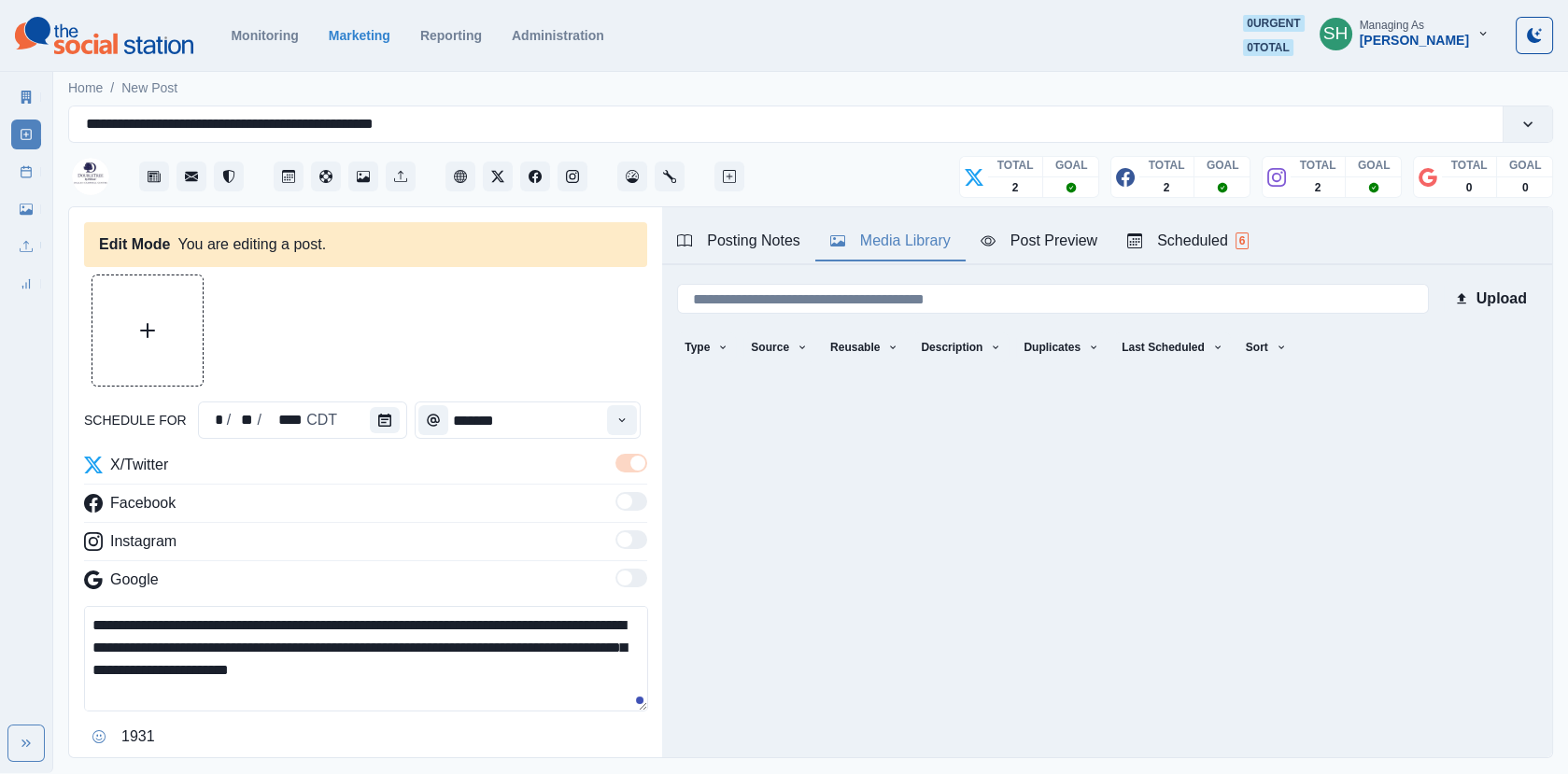
click at [891, 256] on button "Media Library" at bounding box center [890, 242] width 150 height 39
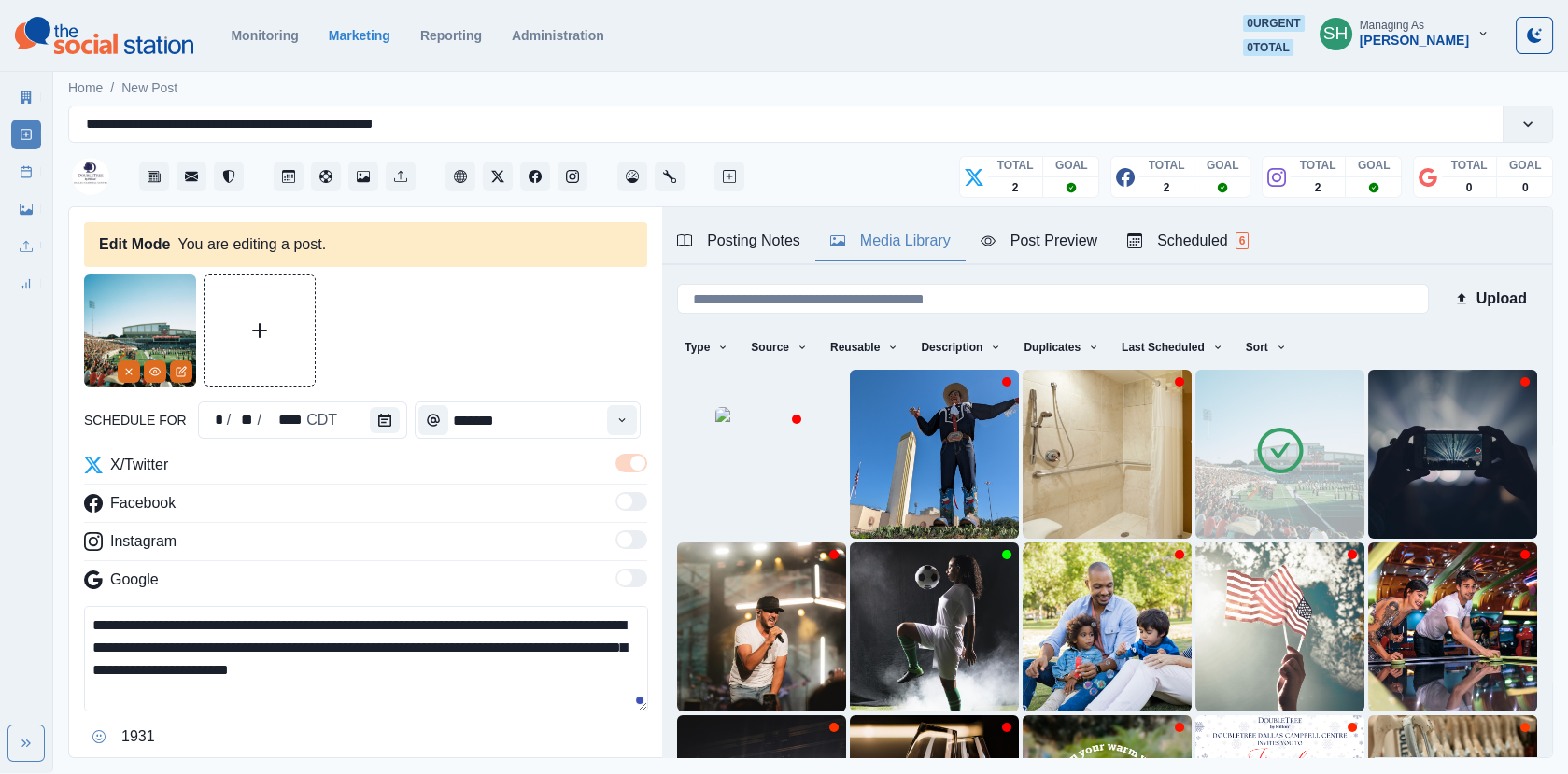
click at [1240, 404] on img at bounding box center [1279, 453] width 169 height 169
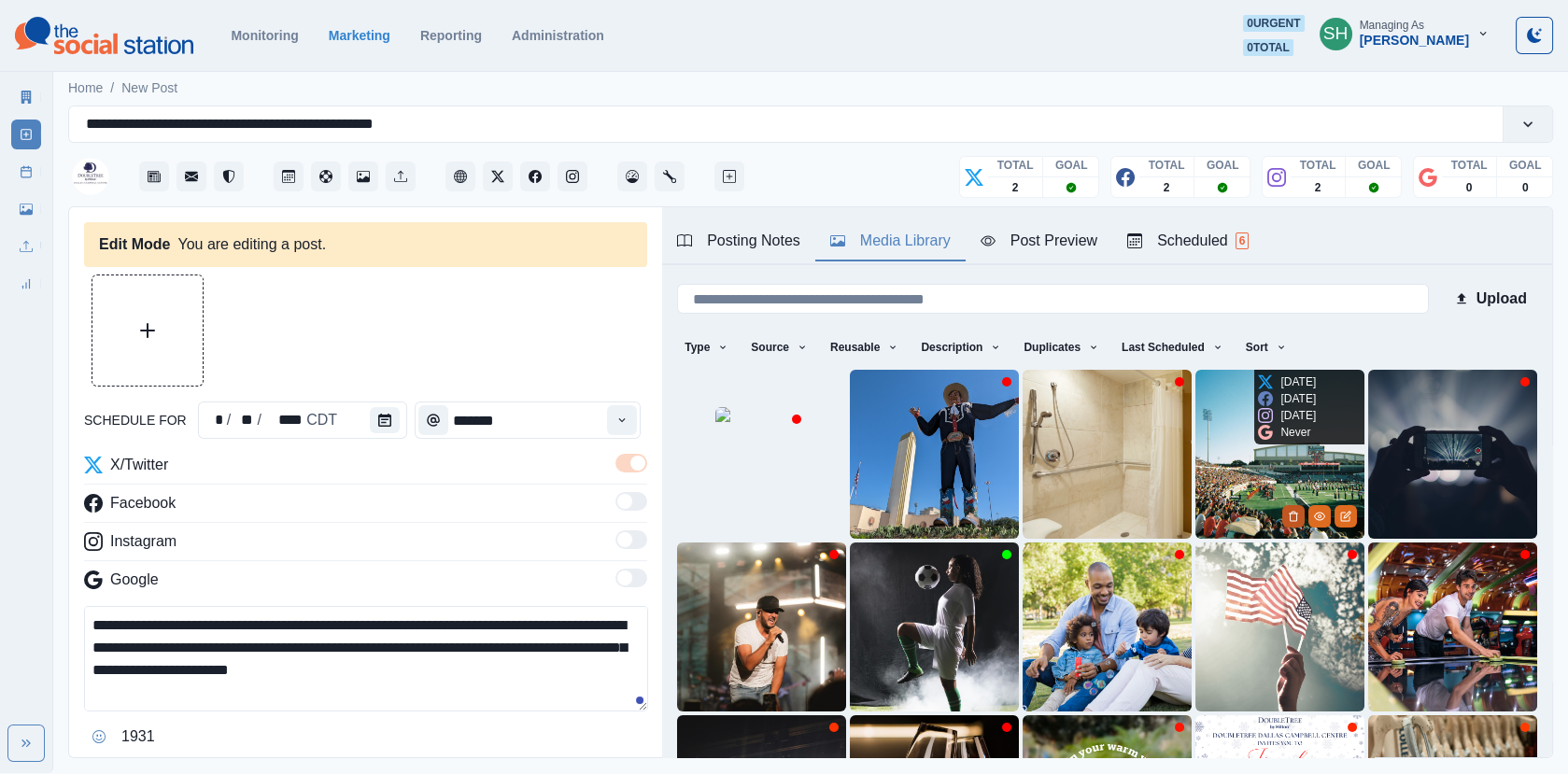
click at [1296, 518] on icon "Delete Media" at bounding box center [1294, 515] width 7 height 9
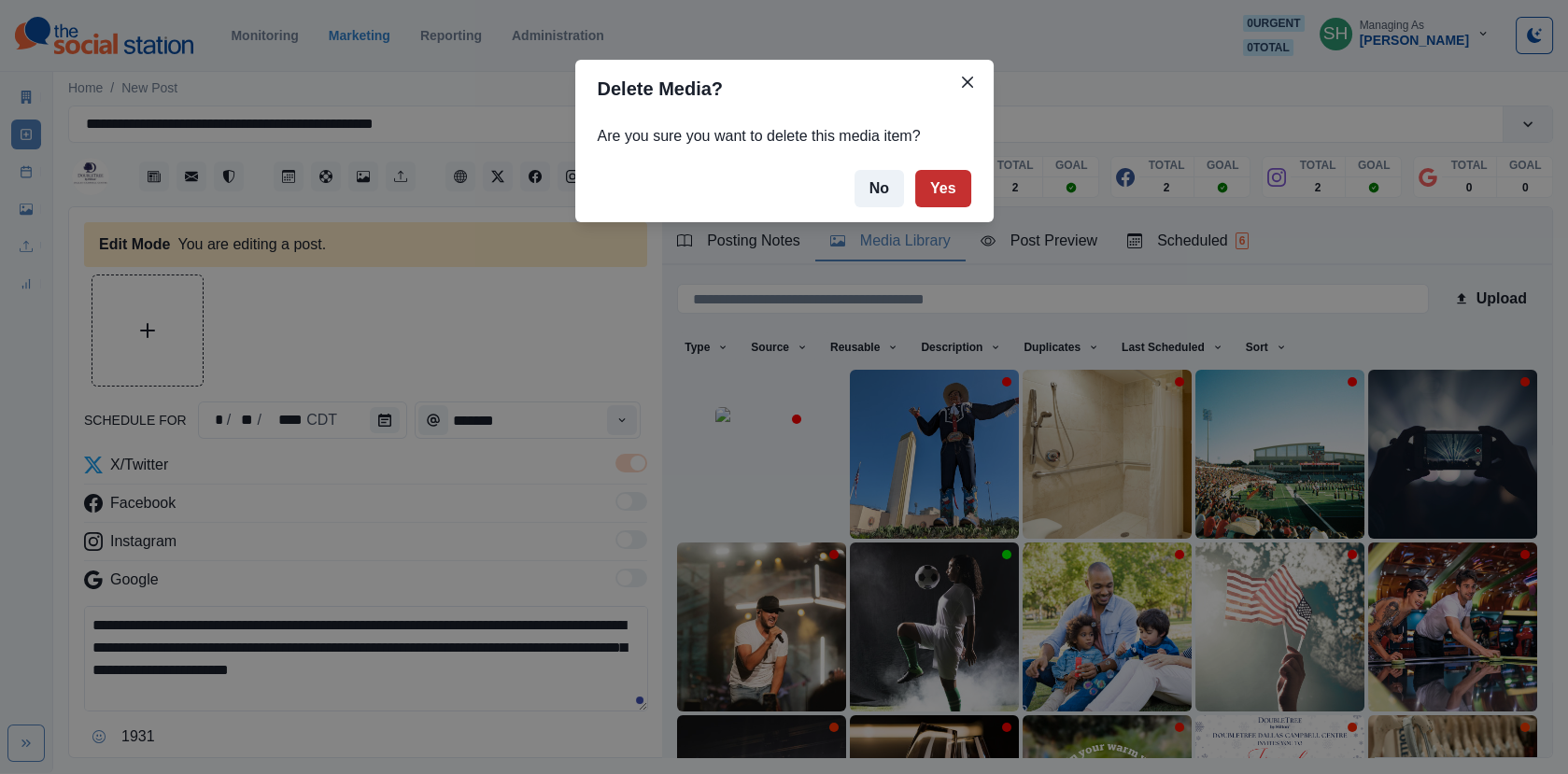
click at [927, 179] on button "Yes" at bounding box center [943, 189] width 56 height 38
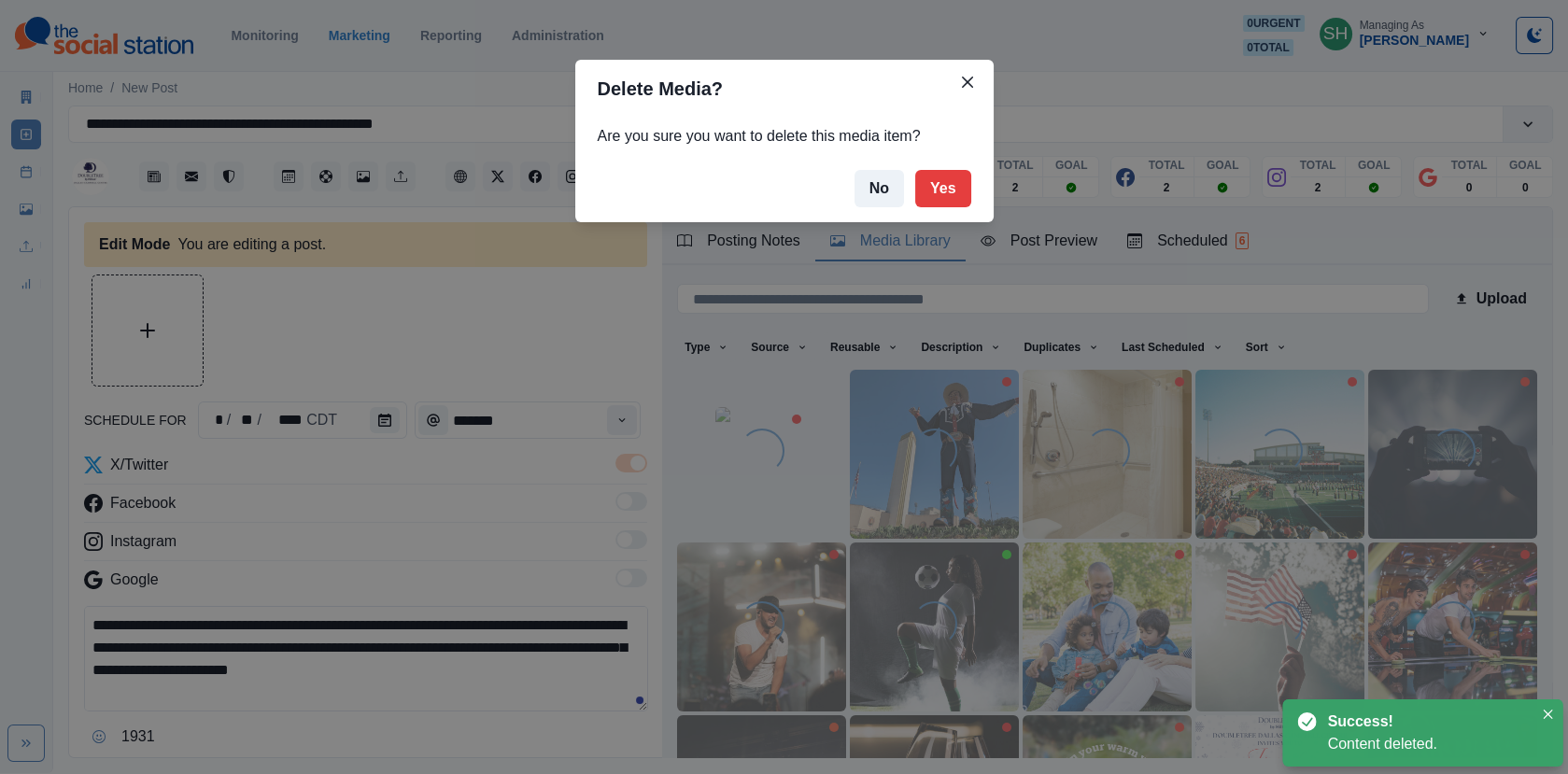
click at [449, 308] on div "Delete Media? Are you sure you want to delete this media item? No Yes" at bounding box center [784, 387] width 1568 height 774
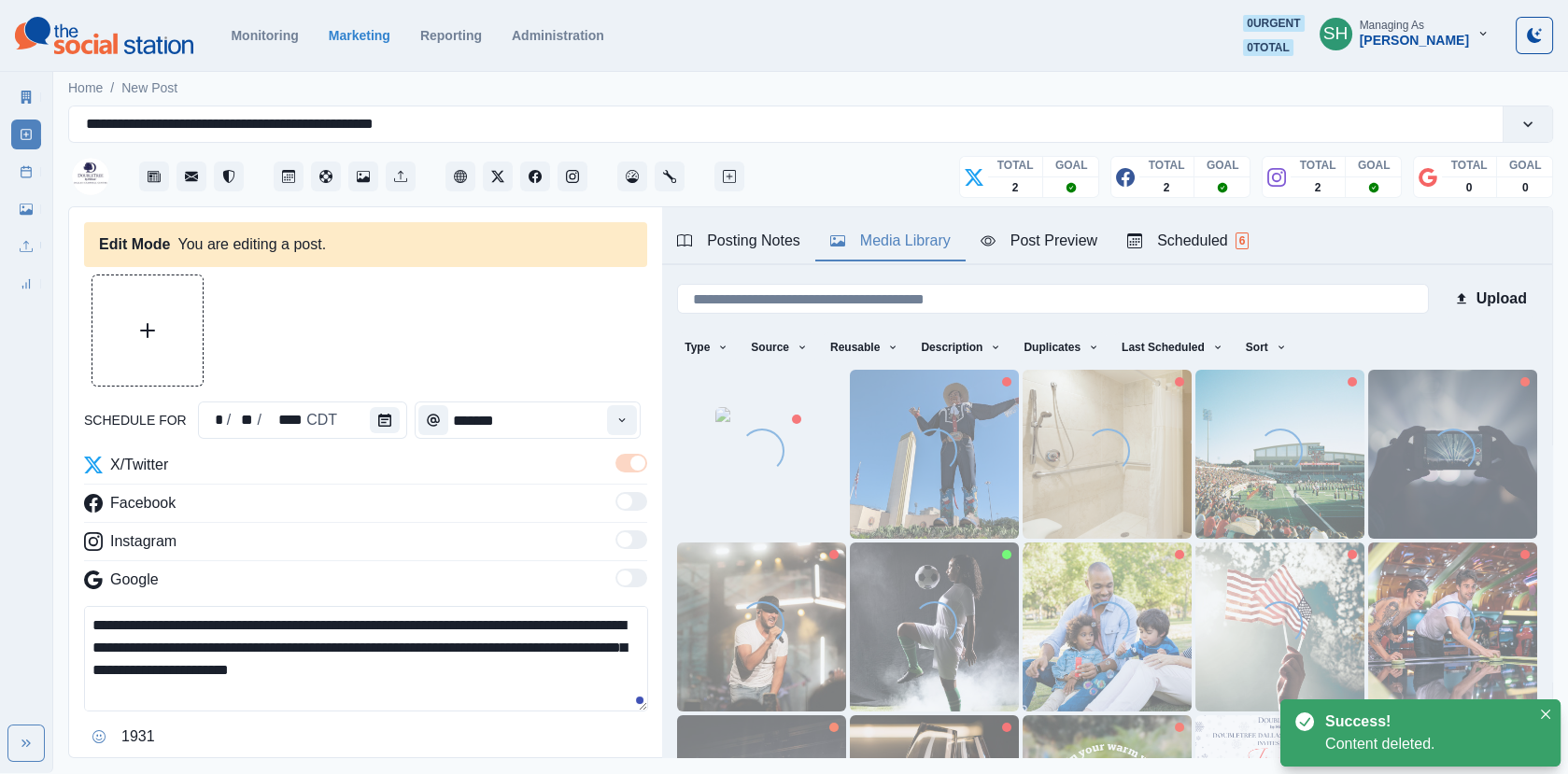
click at [130, 302] on button "Upload Media" at bounding box center [148, 331] width 111 height 111
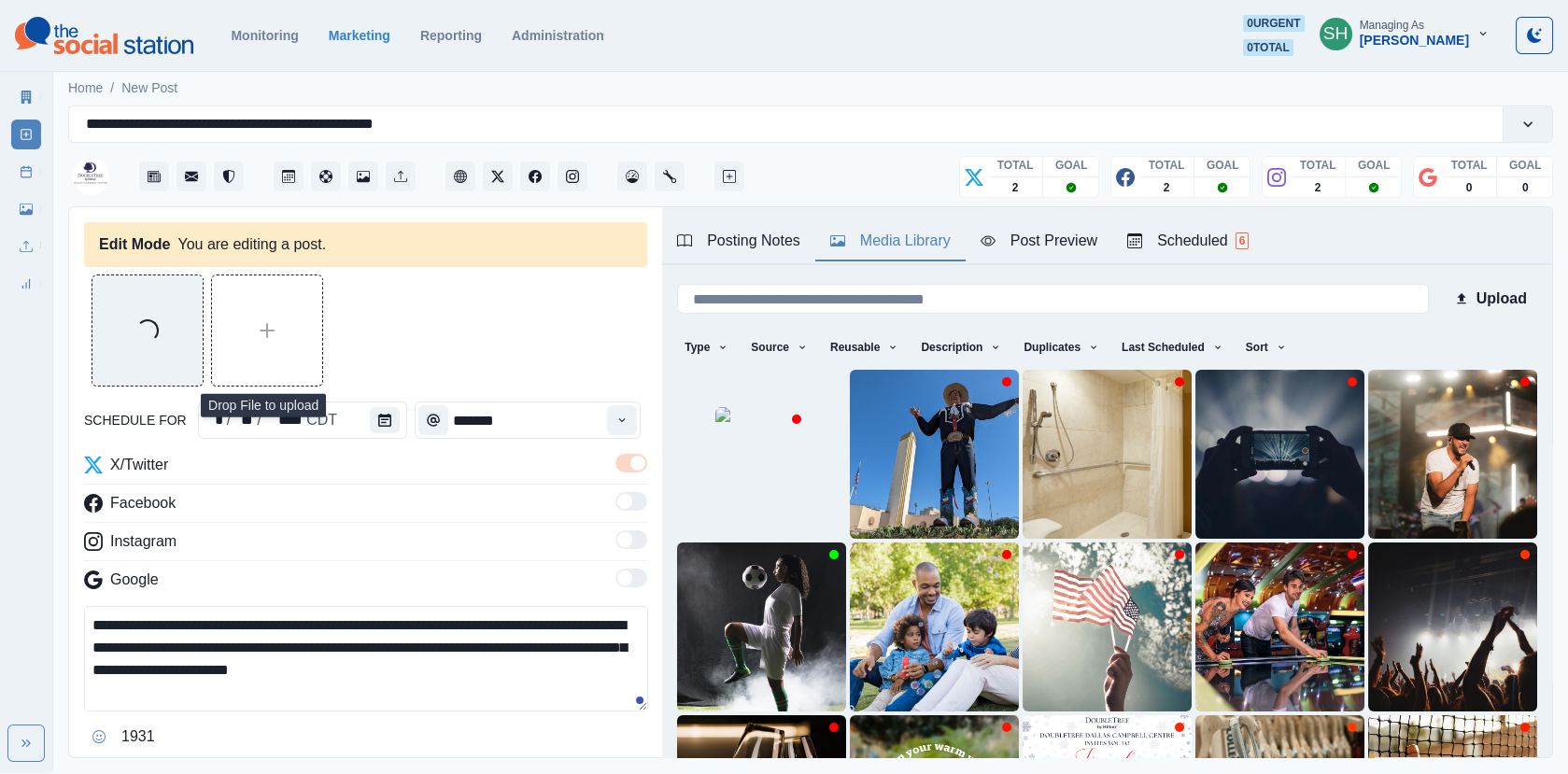
scroll to position [66, 0]
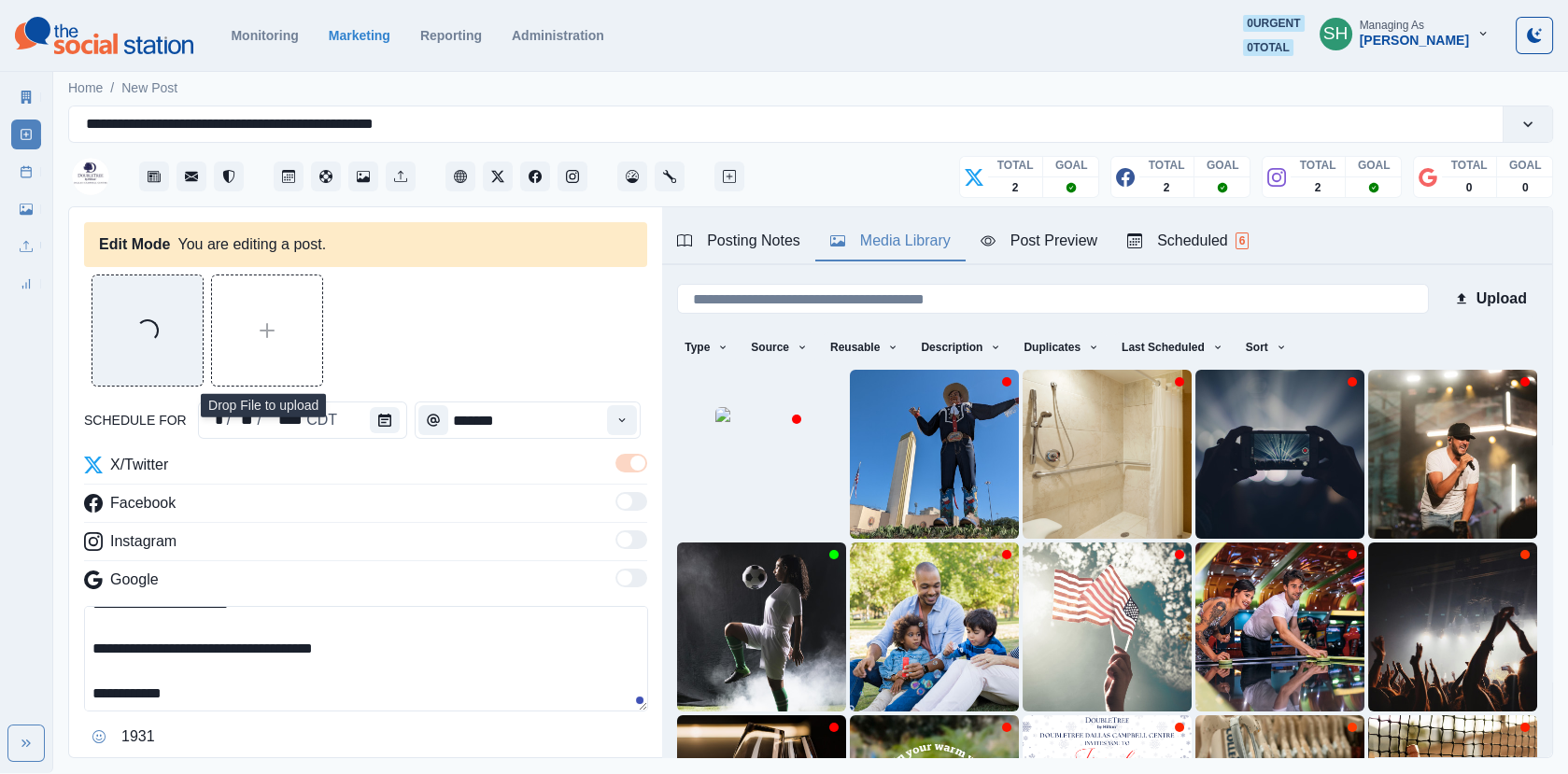
drag, startPoint x: 249, startPoint y: 689, endPoint x: 126, endPoint y: 689, distance: 123.0
click at [126, 689] on textarea "**********" at bounding box center [365, 658] width 564 height 106
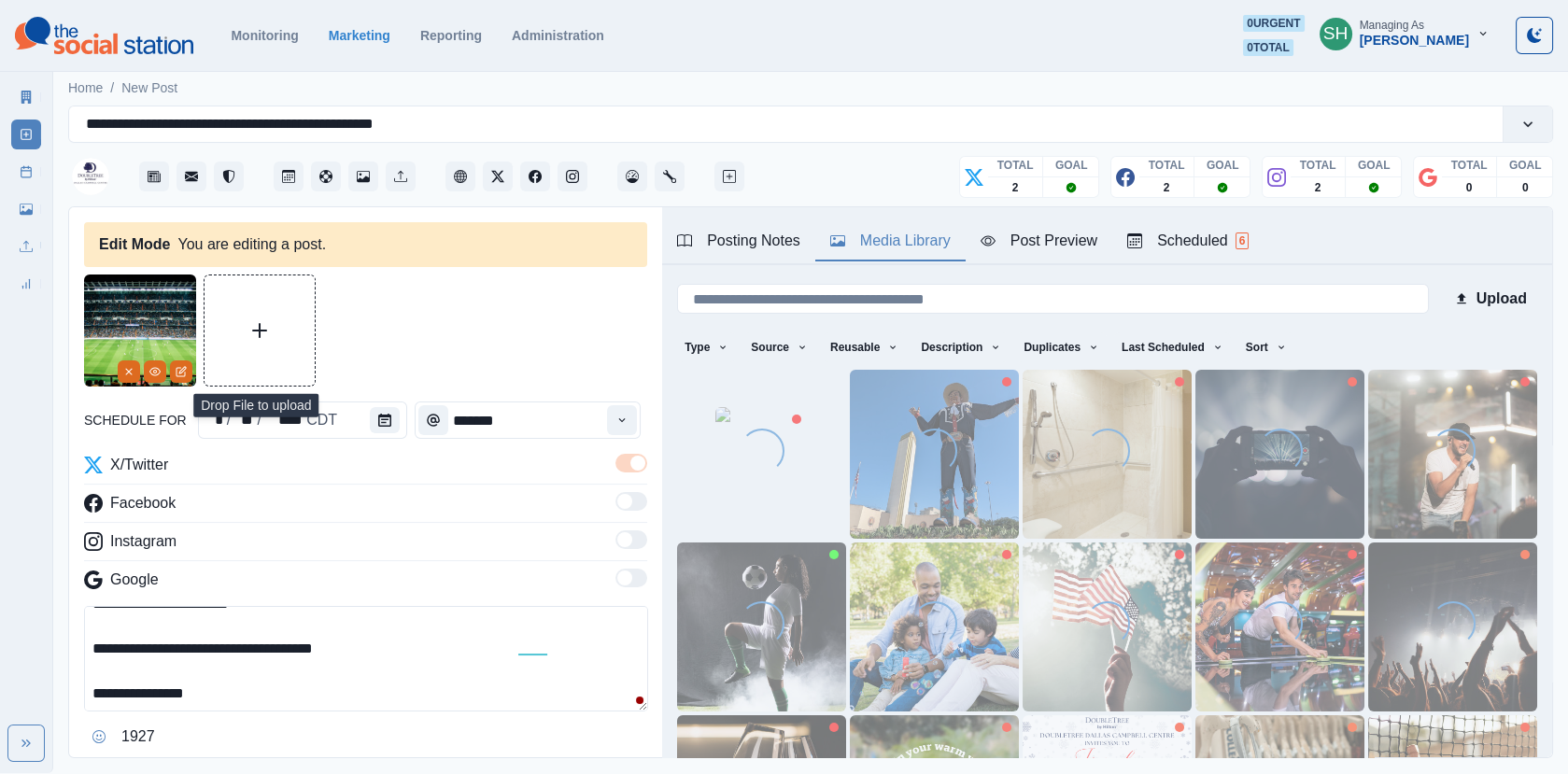
drag, startPoint x: 192, startPoint y: 695, endPoint x: 117, endPoint y: 692, distance: 75.1
click at [117, 692] on textarea "**********" at bounding box center [365, 658] width 564 height 106
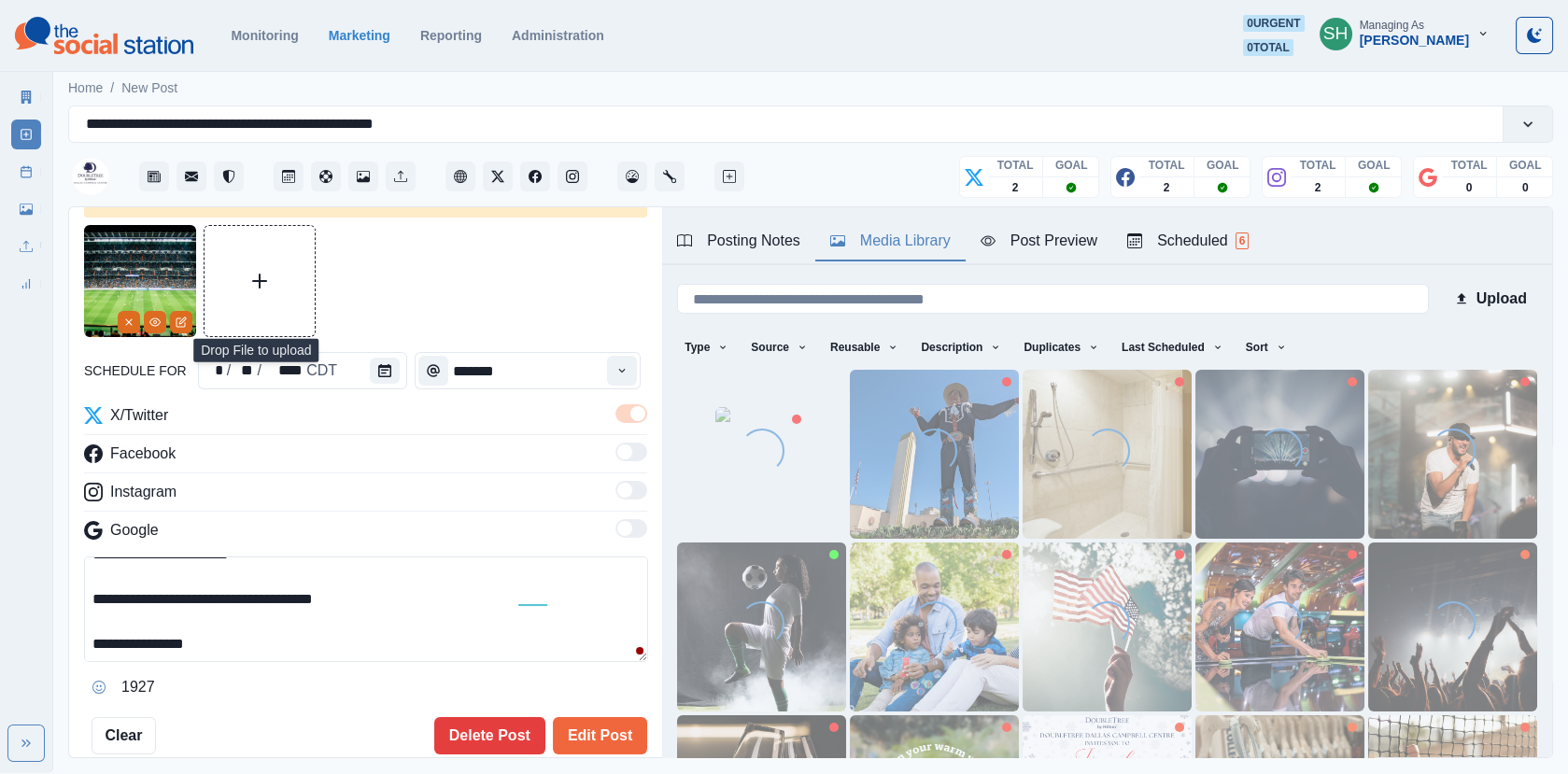
scroll to position [101, 0]
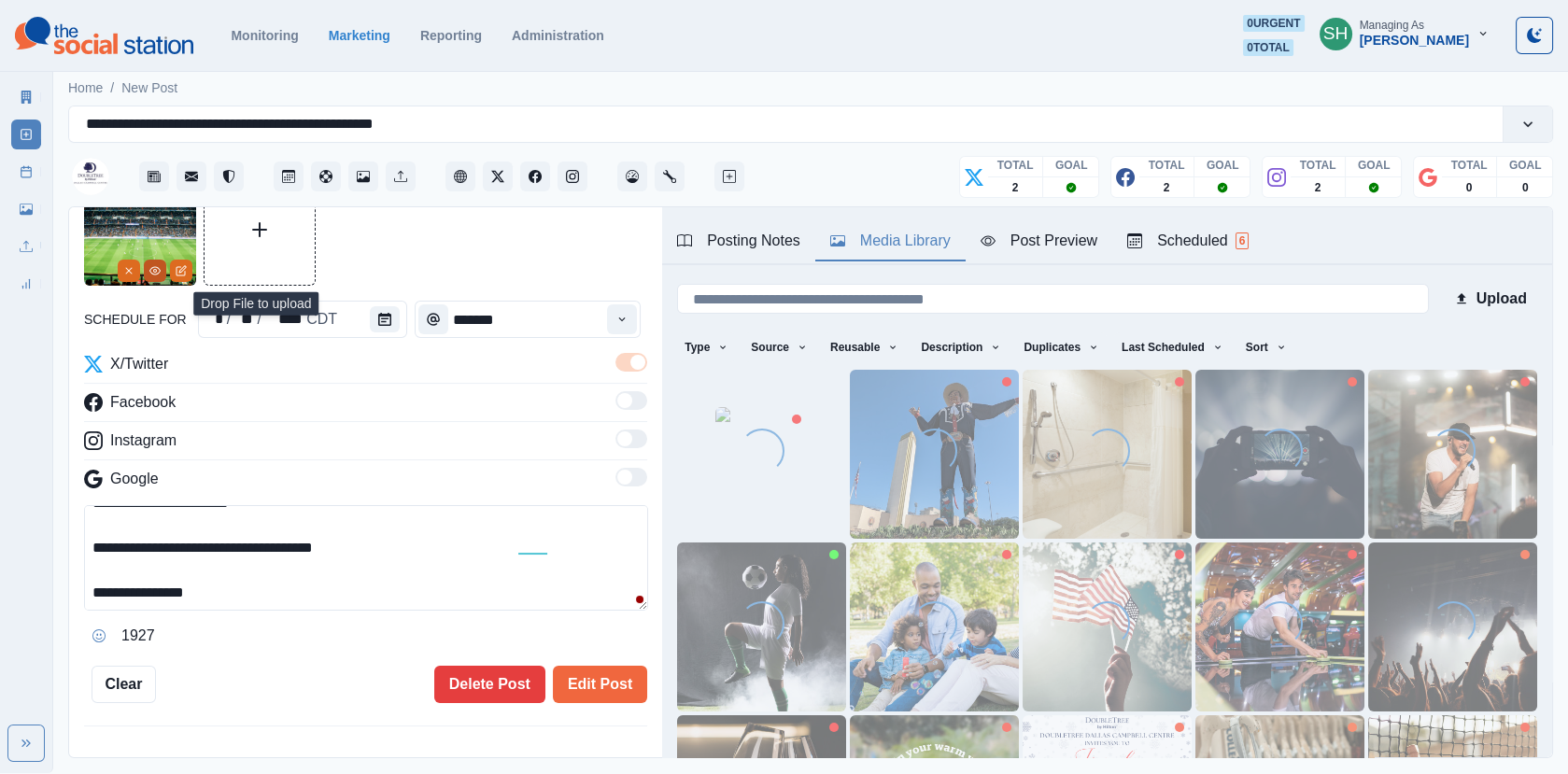
type textarea "**********"
click at [153, 267] on icon "View Media" at bounding box center [154, 271] width 11 height 11
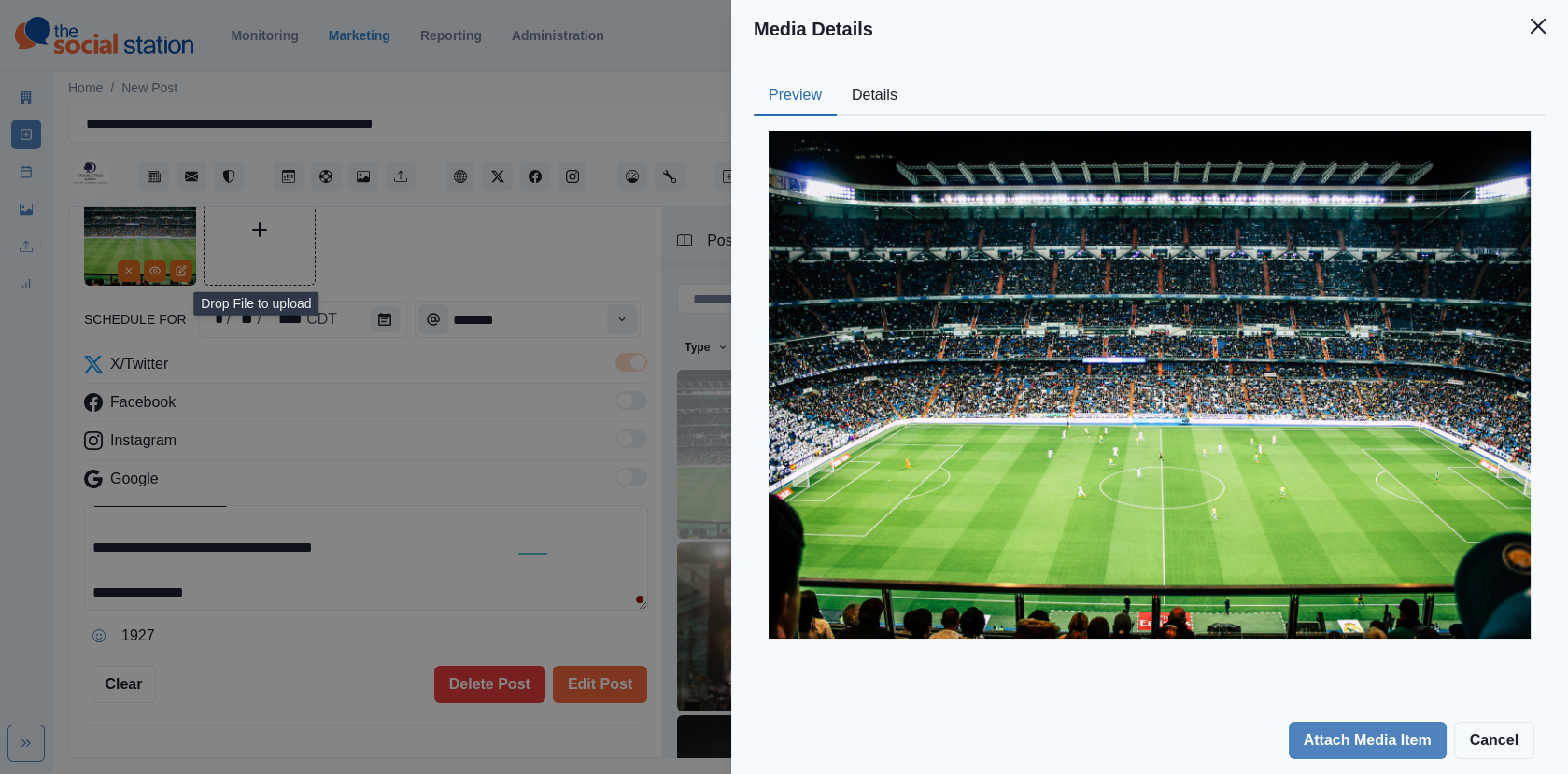
click at [895, 77] on button "Details" at bounding box center [874, 97] width 76 height 39
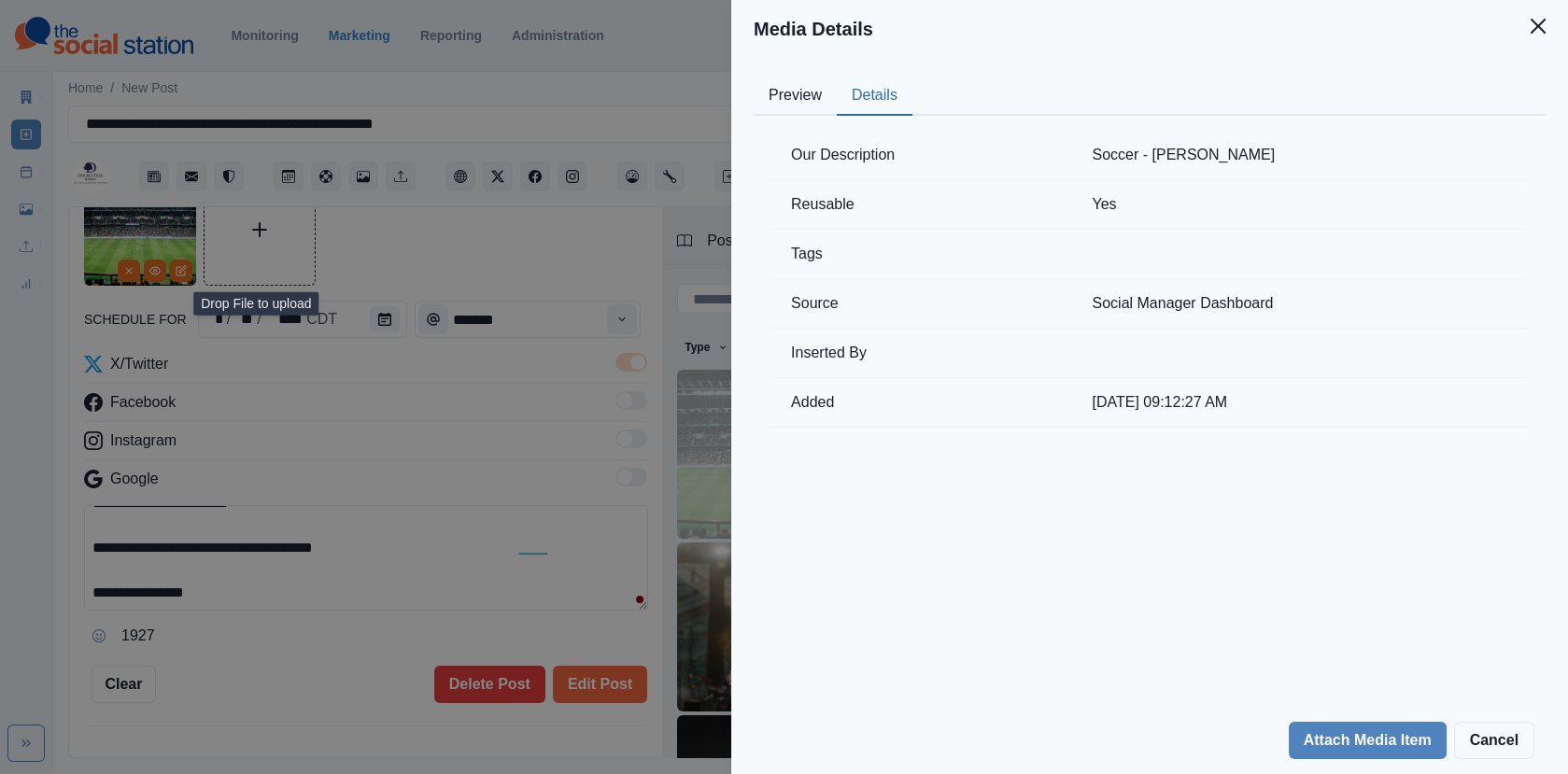
click at [426, 371] on div "Media Details Preview Details Our Description Soccer - [GEOGRAPHIC_DATA] [PERSO…" at bounding box center [784, 387] width 1568 height 774
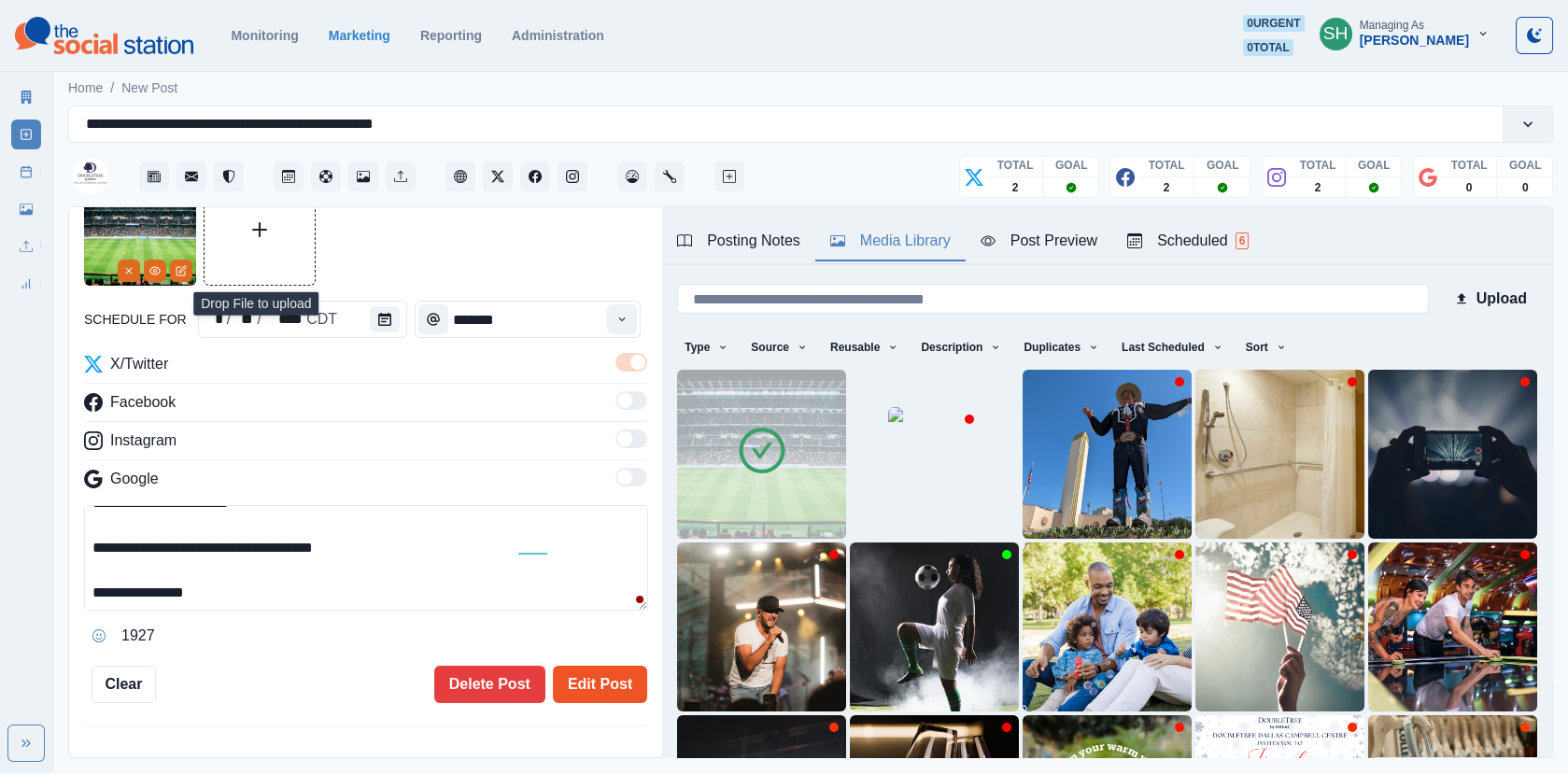
click at [592, 689] on button "Edit Post" at bounding box center [599, 684] width 94 height 38
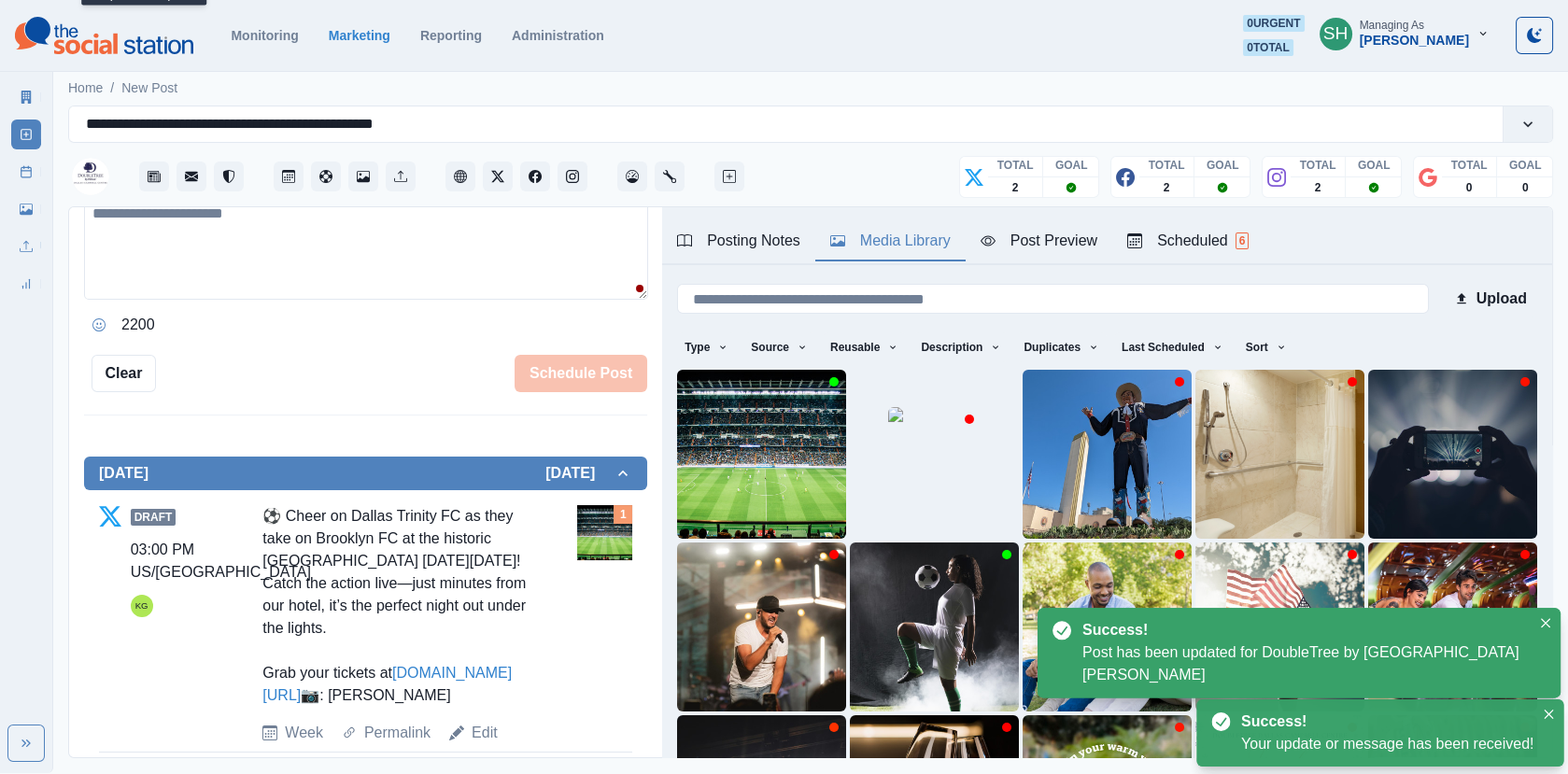
scroll to position [759, 0]
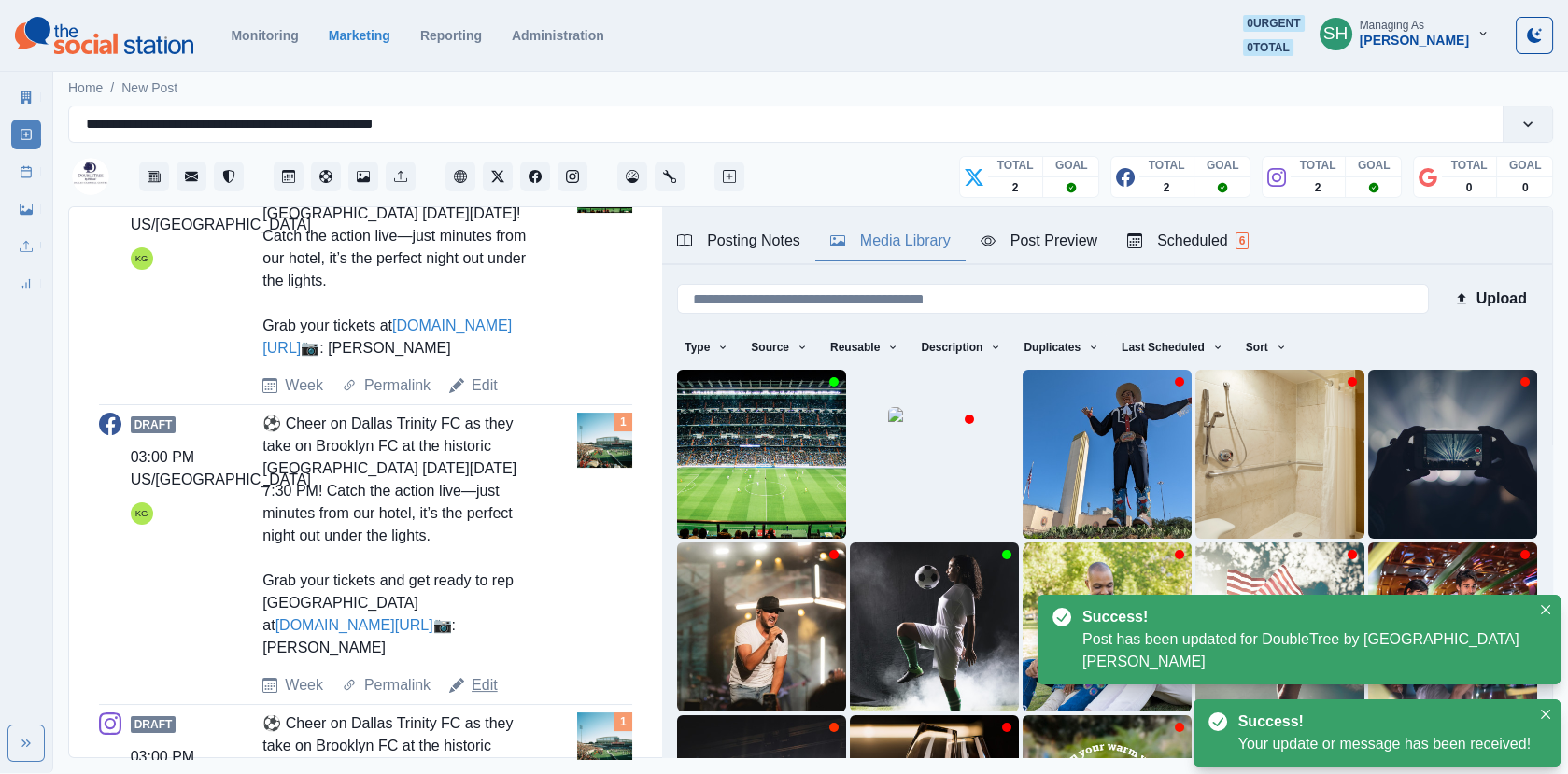
click at [484, 696] on link "Edit" at bounding box center [484, 685] width 26 height 23
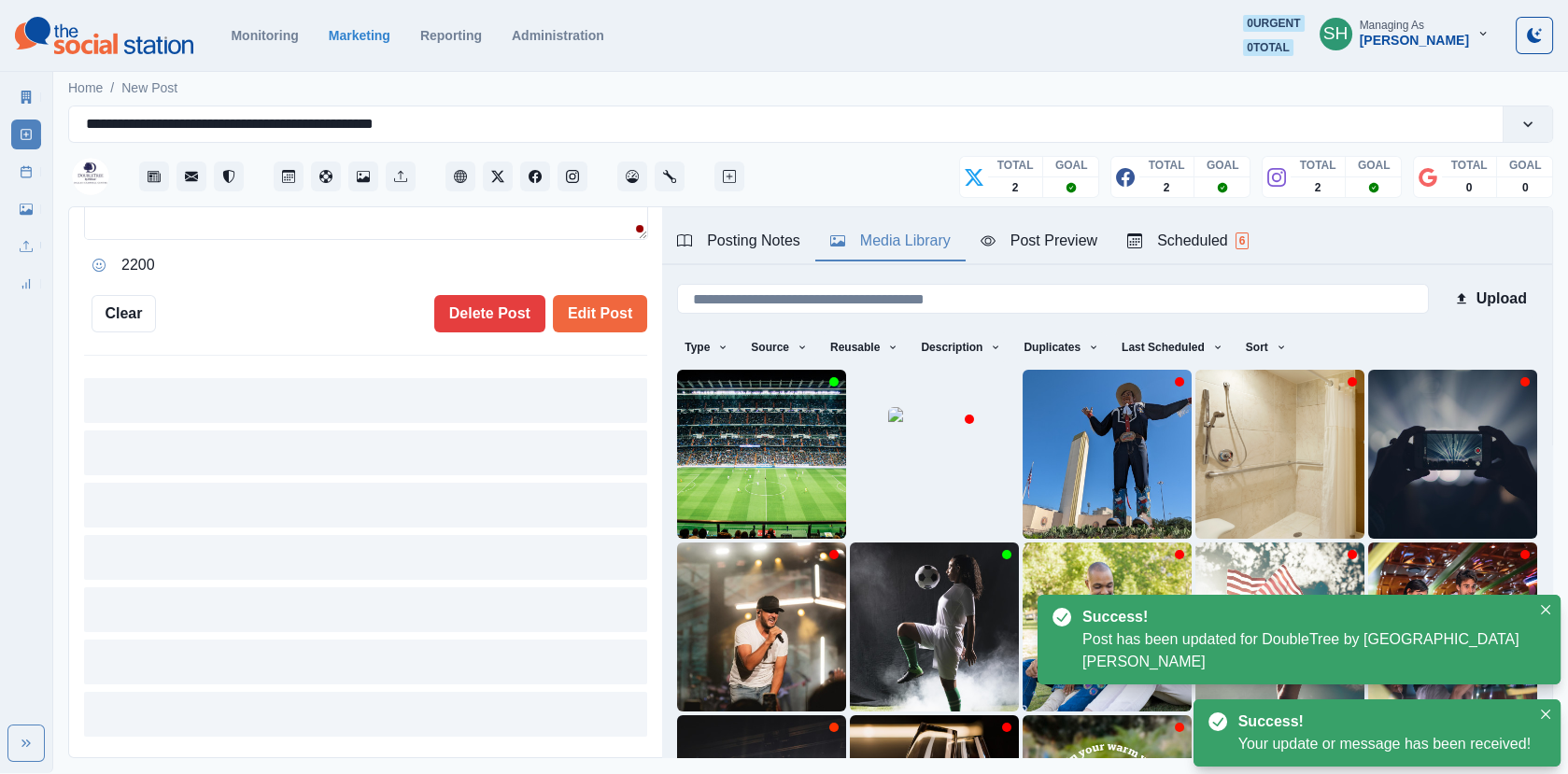
scroll to position [42, 0]
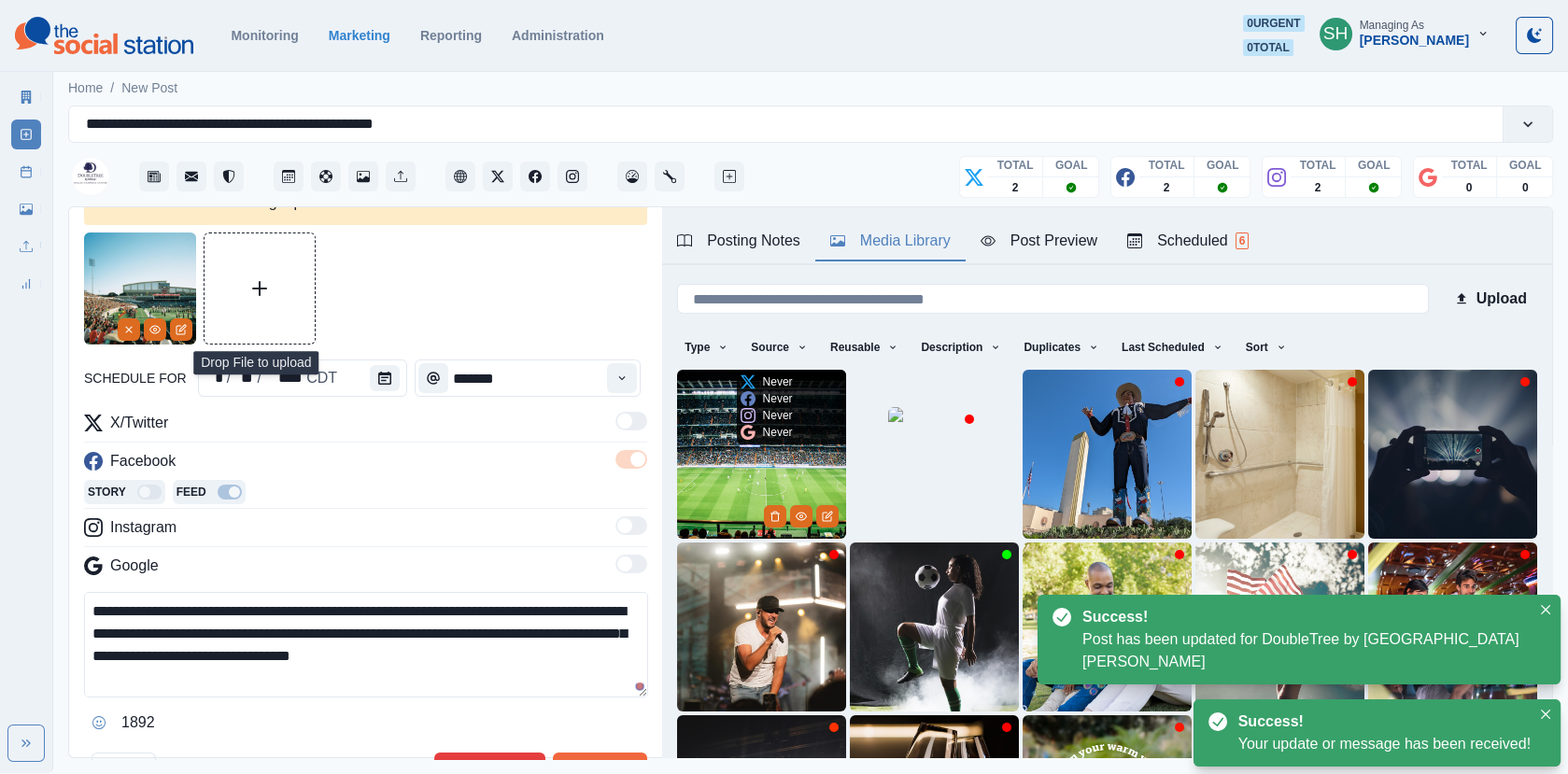
click at [772, 427] on p "Never" at bounding box center [778, 431] width 30 height 17
click at [740, 477] on img at bounding box center [761, 453] width 169 height 169
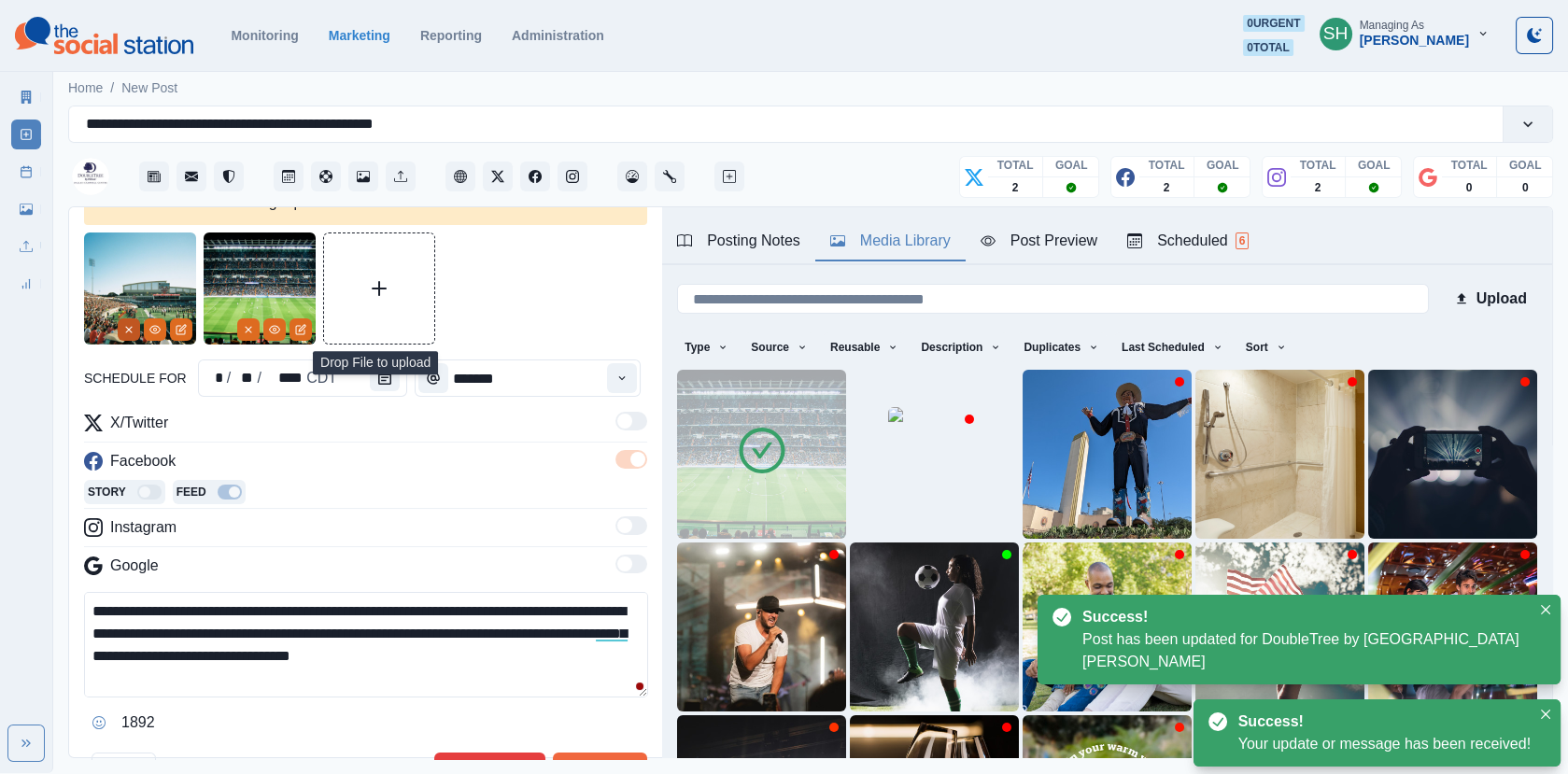
click at [129, 319] on button "Remove" at bounding box center [128, 329] width 23 height 23
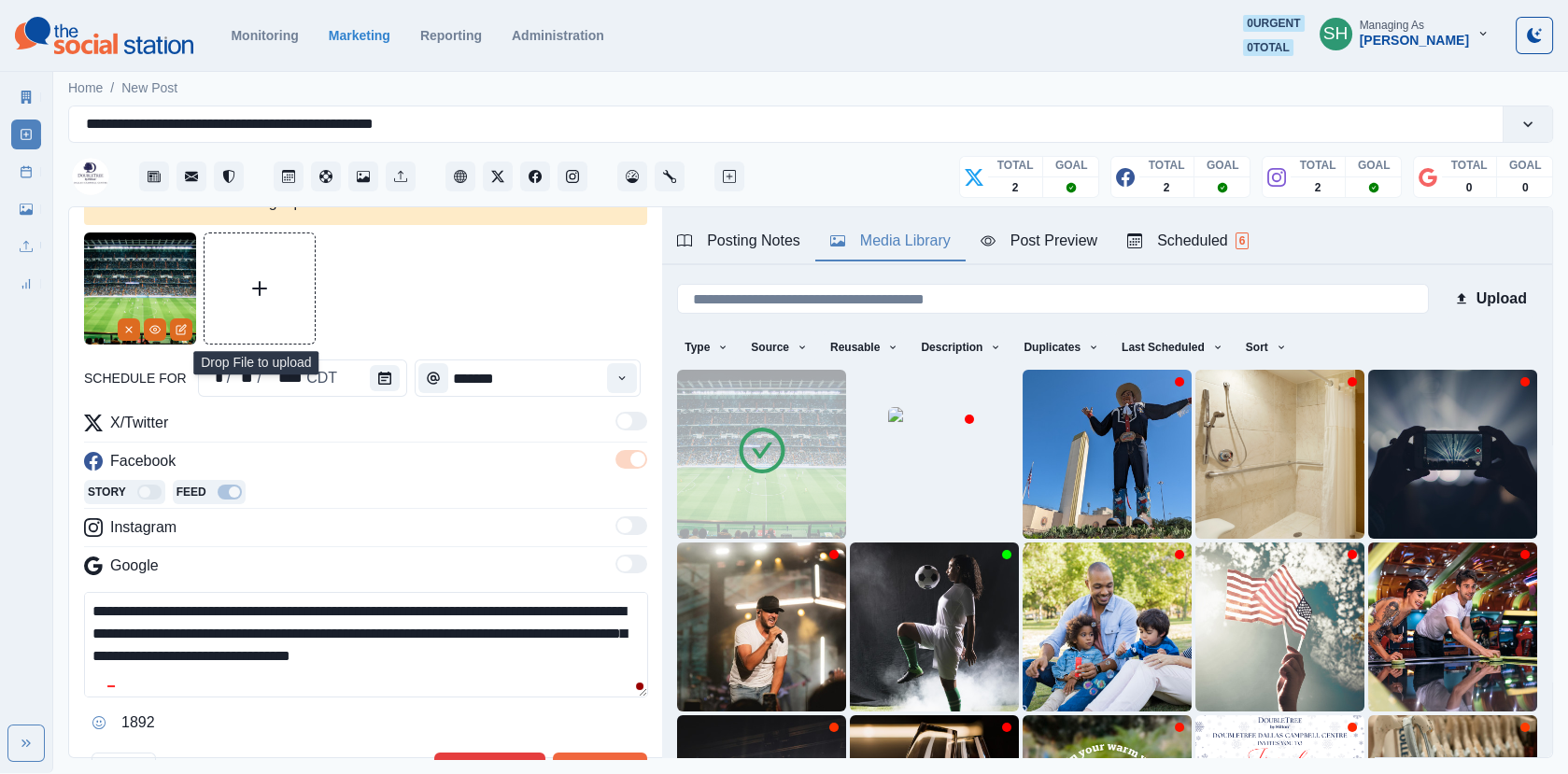
scroll to position [66, 0]
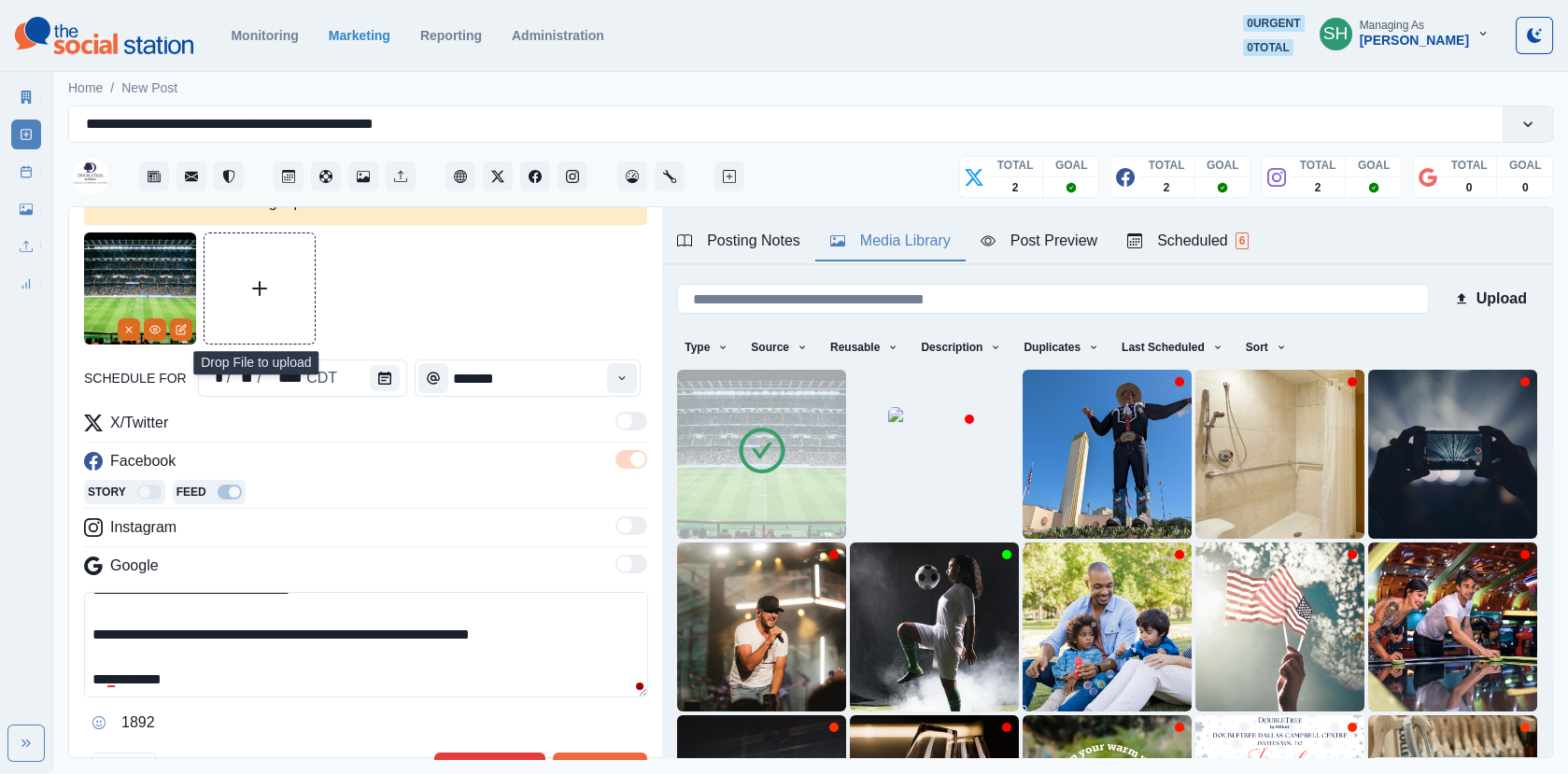
drag, startPoint x: 257, startPoint y: 681, endPoint x: 116, endPoint y: 676, distance: 141.1
click at [116, 676] on textarea "**********" at bounding box center [365, 644] width 564 height 106
paste textarea "****"
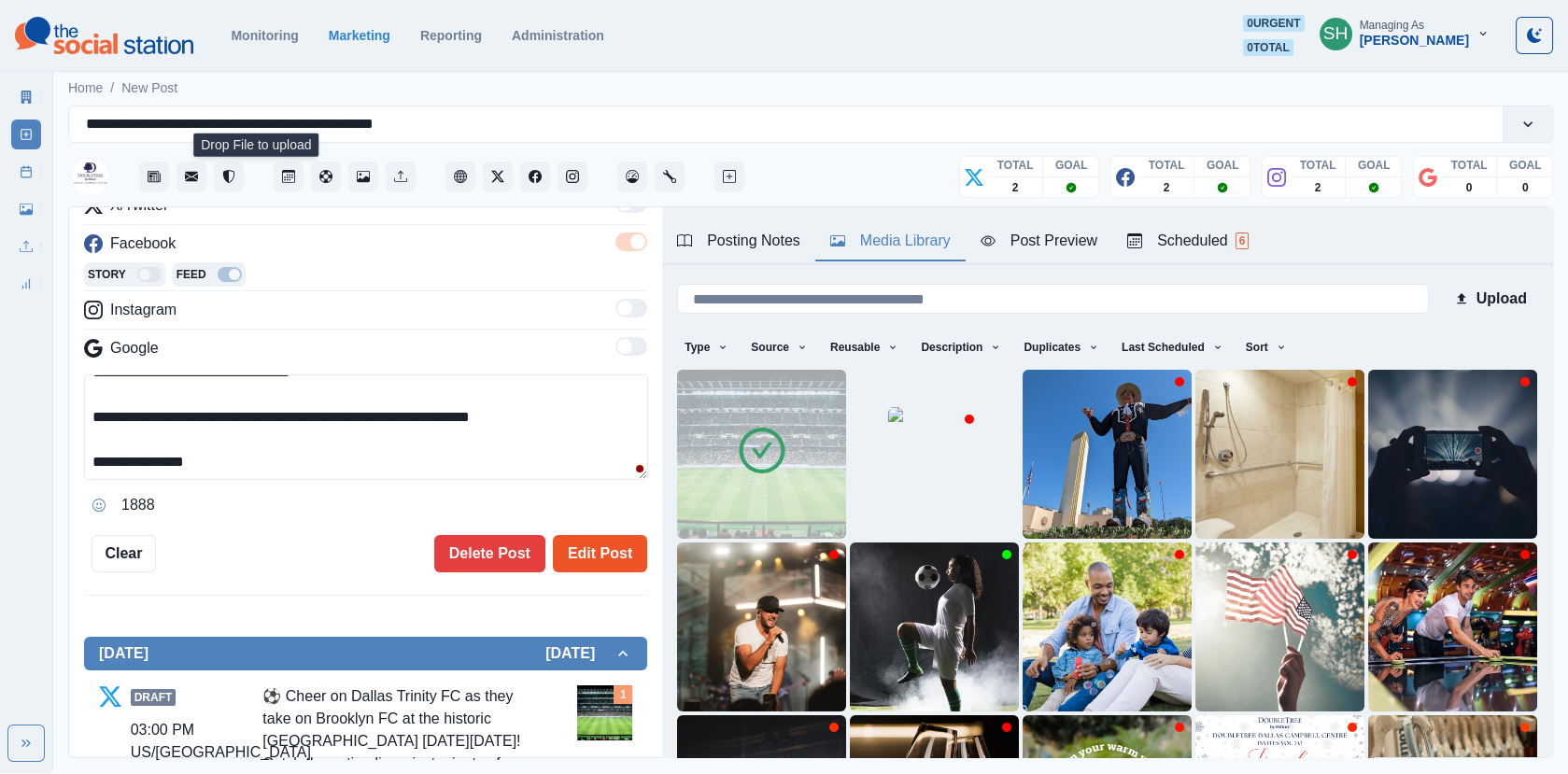
type textarea "**********"
click at [591, 558] on button "Edit Post" at bounding box center [599, 554] width 94 height 38
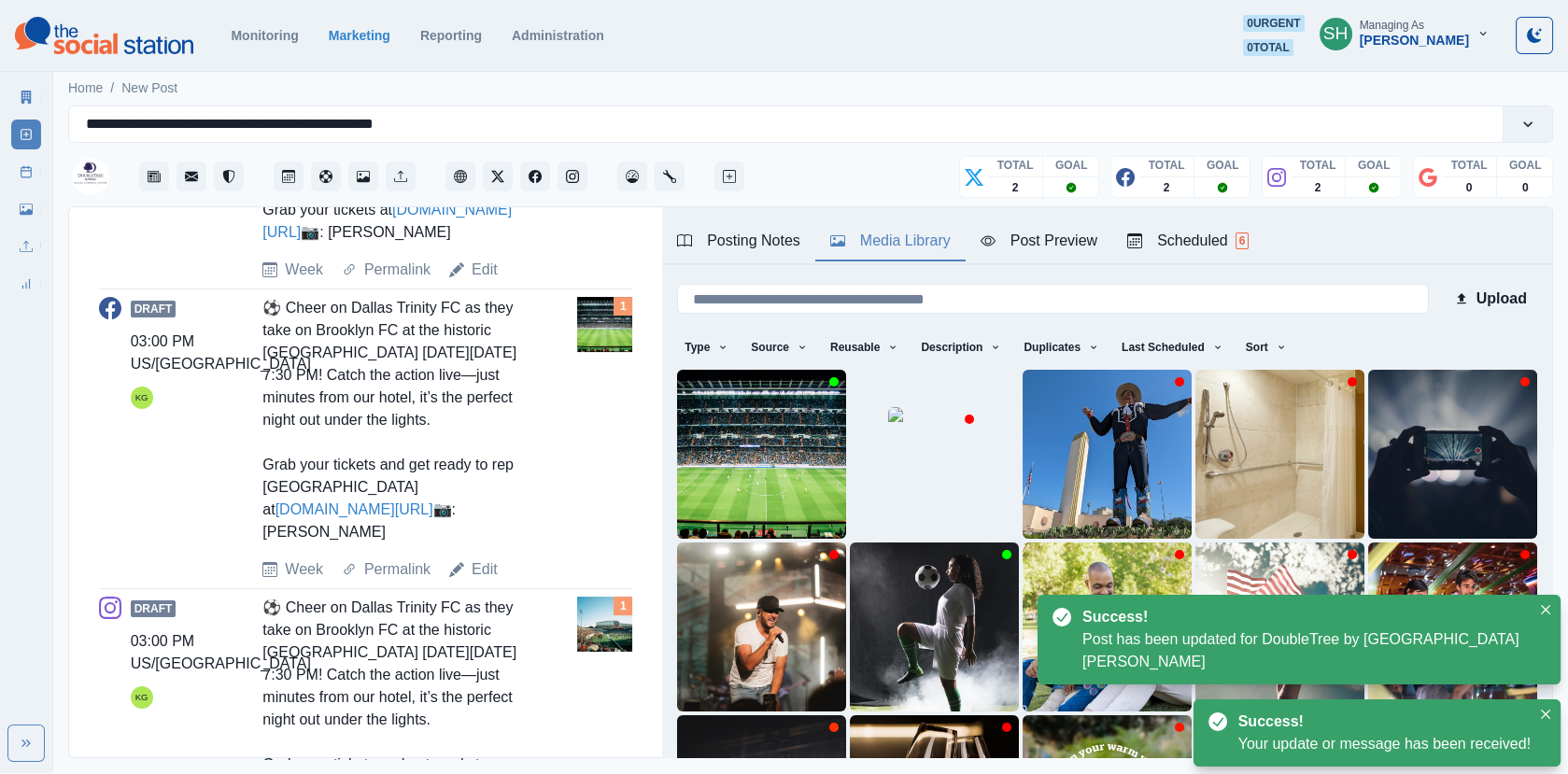
scroll to position [1116, 0]
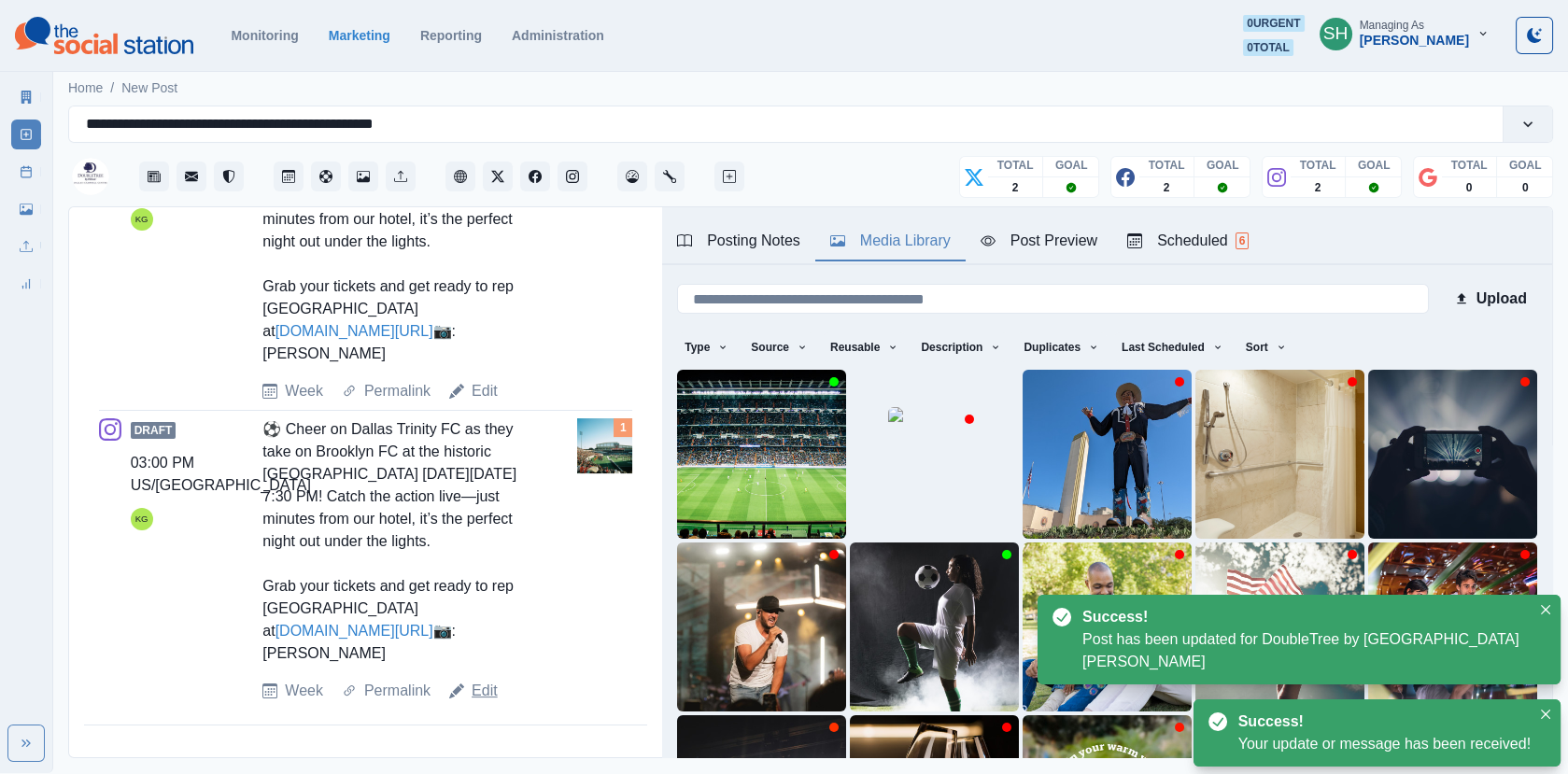
click at [476, 681] on link "Edit" at bounding box center [484, 690] width 26 height 23
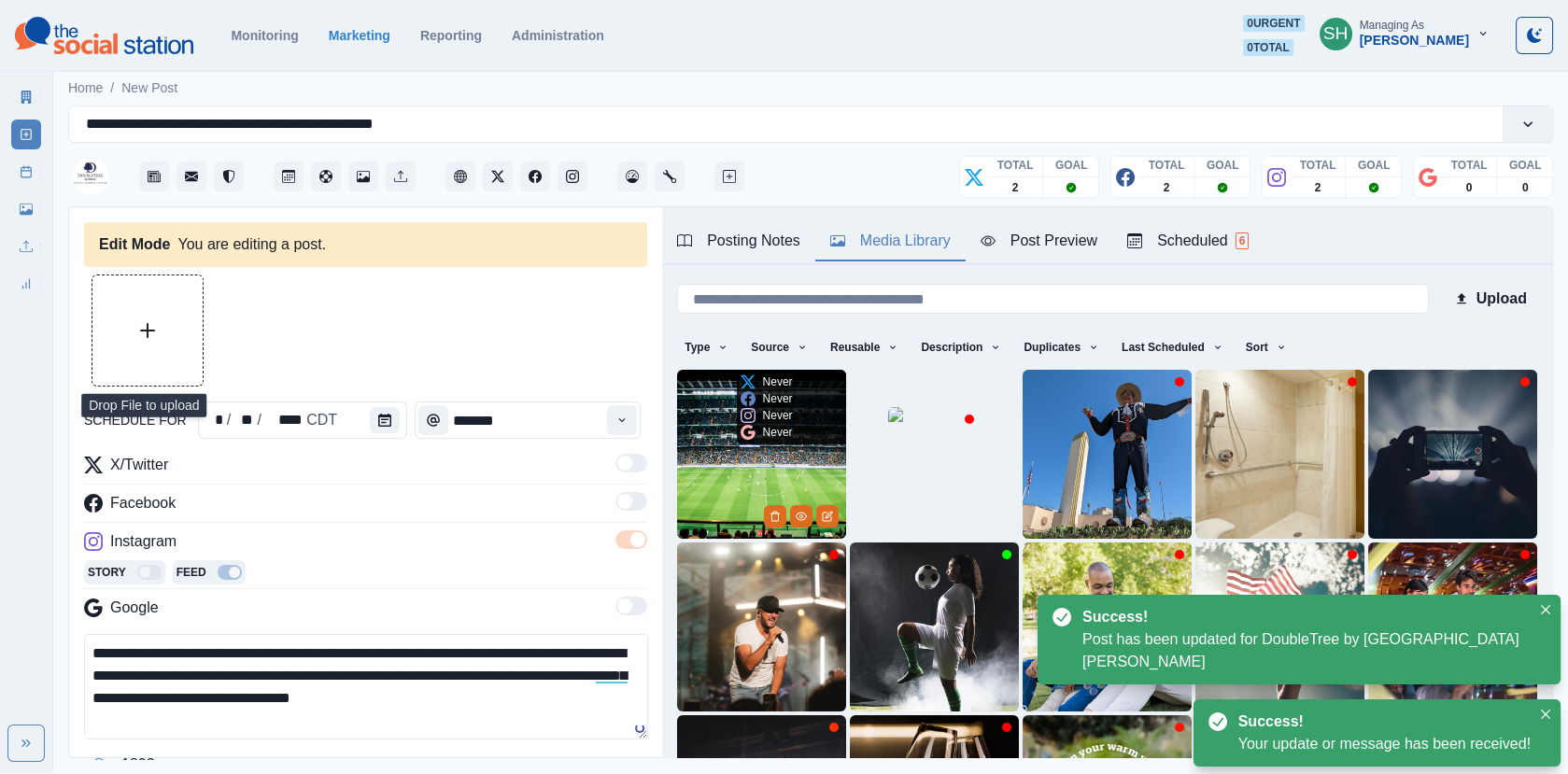
click at [705, 486] on img at bounding box center [761, 453] width 169 height 169
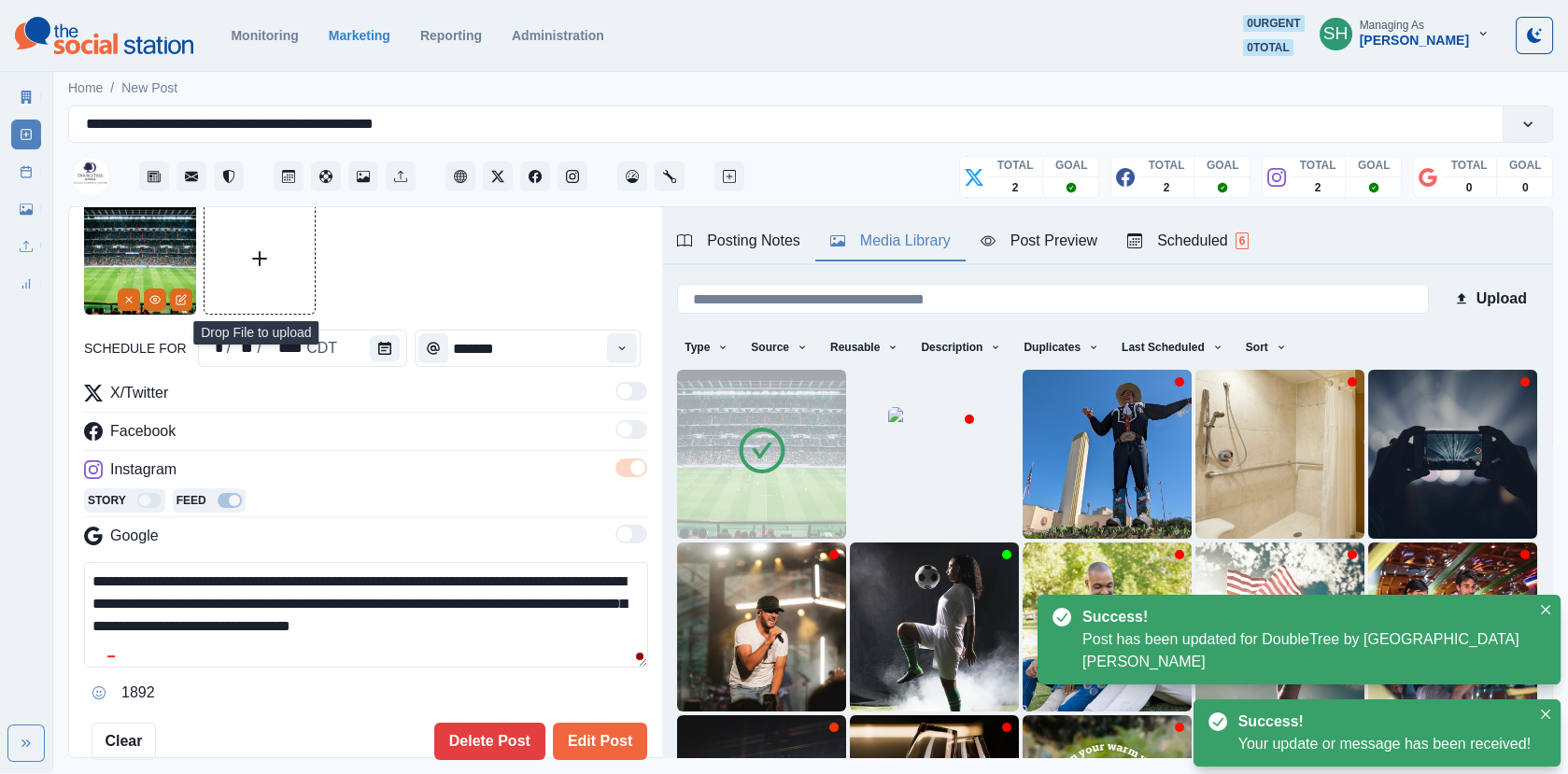
scroll to position [66, 0]
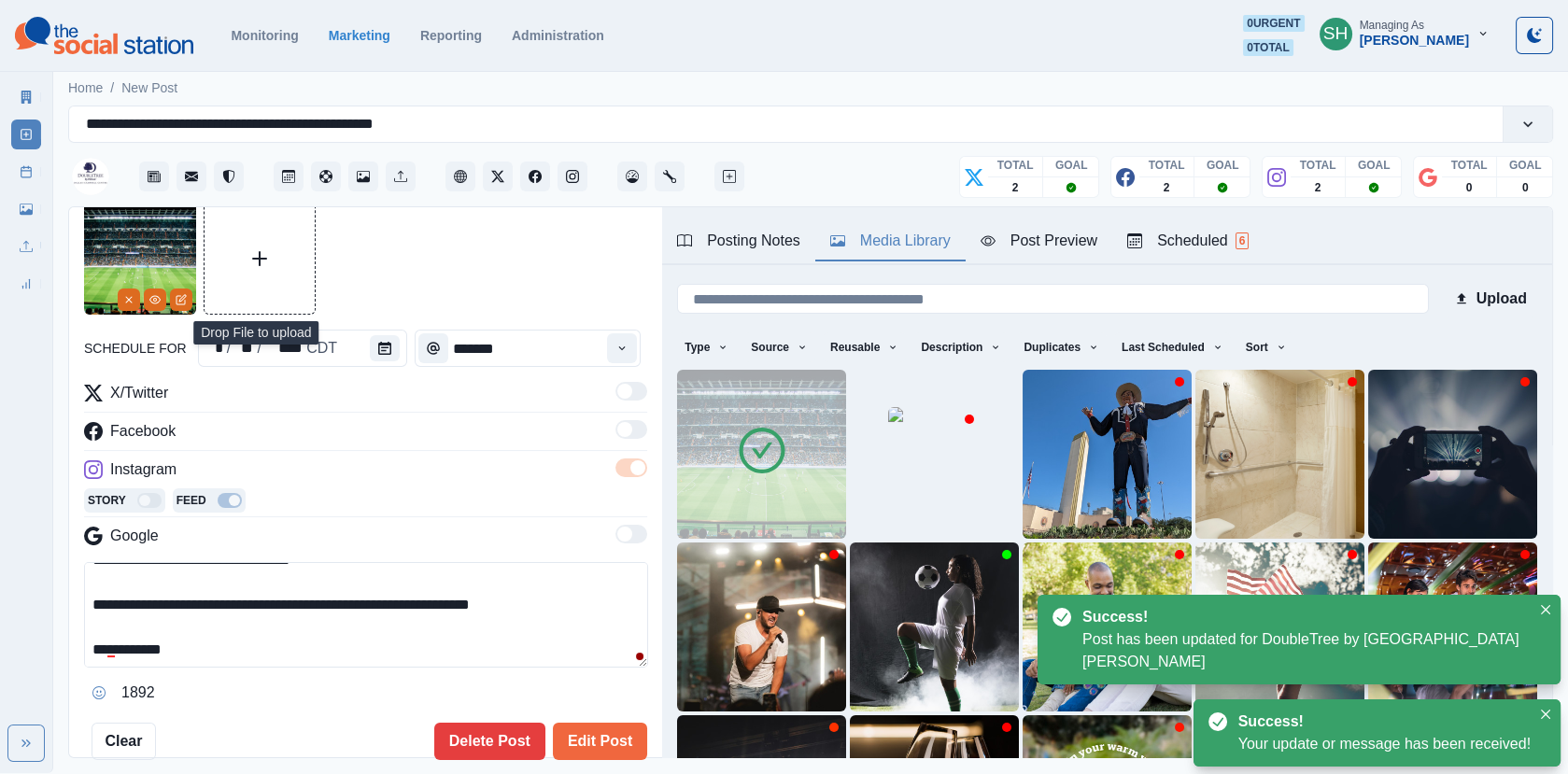
drag, startPoint x: 279, startPoint y: 641, endPoint x: 116, endPoint y: 641, distance: 163.0
click at [116, 641] on textarea "**********" at bounding box center [365, 614] width 564 height 106
paste textarea "****"
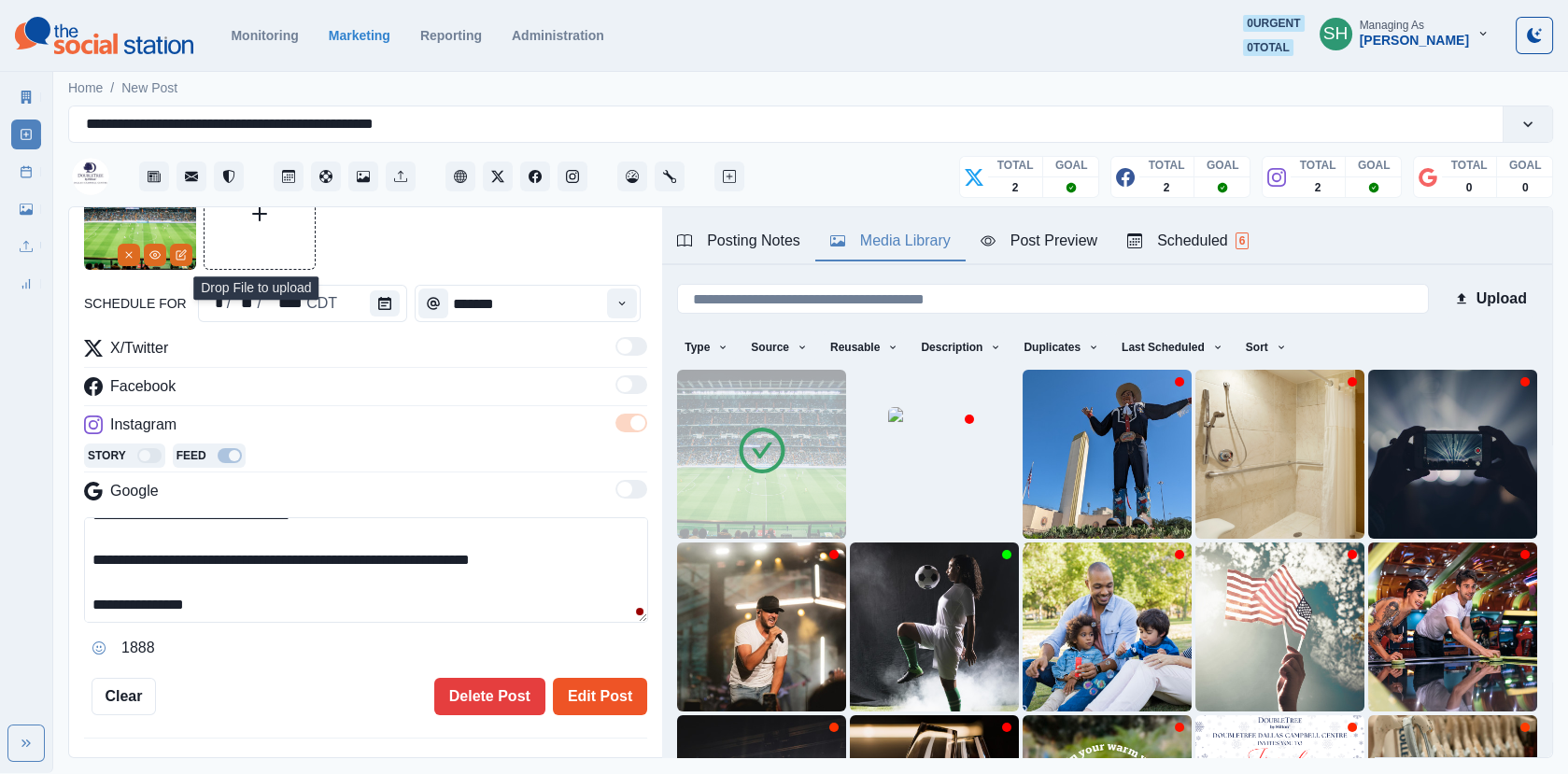
type textarea "**********"
click at [603, 698] on button "Edit Post" at bounding box center [599, 696] width 94 height 38
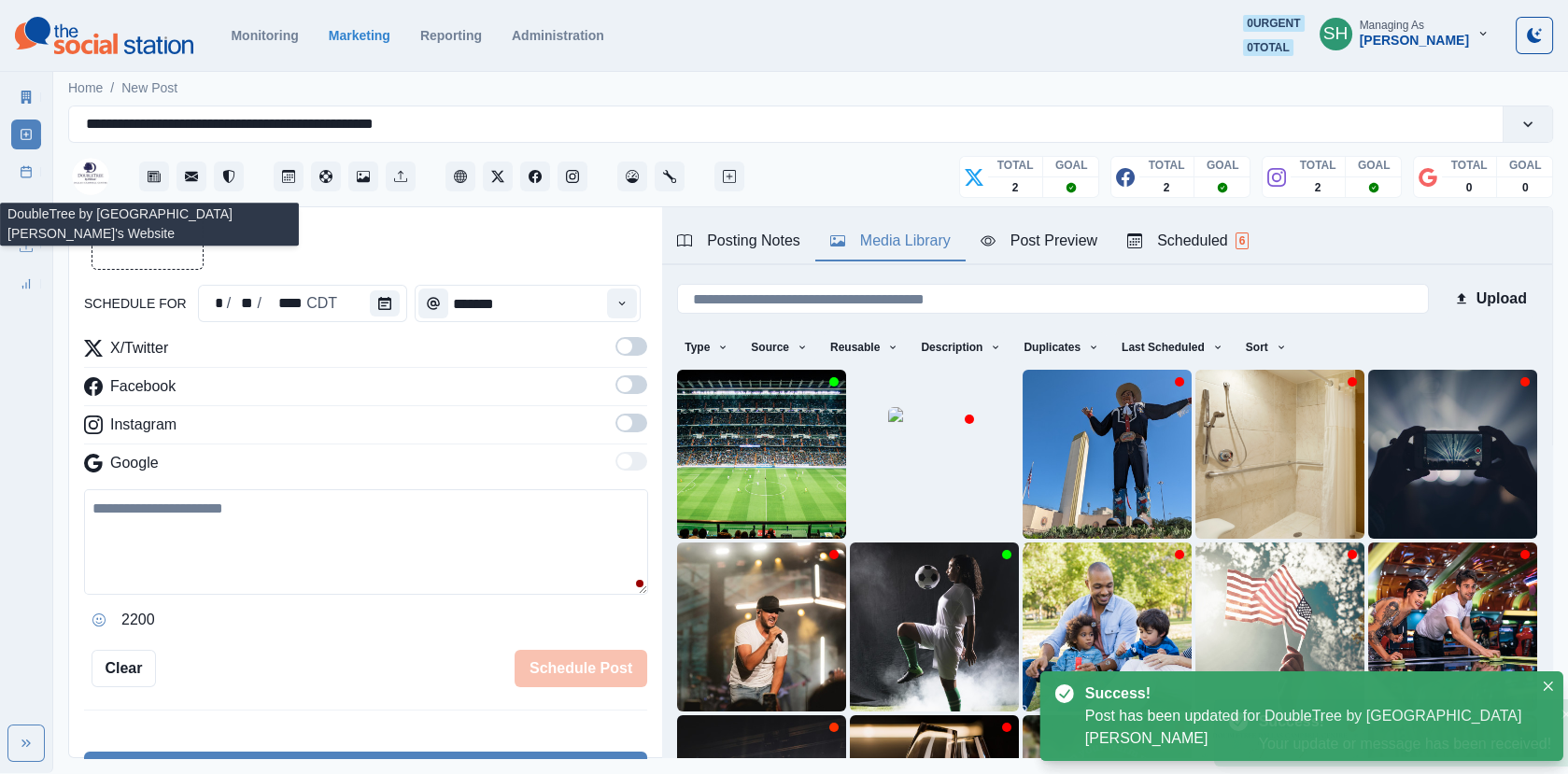
click at [30, 157] on link "Post Schedule" at bounding box center [26, 172] width 30 height 30
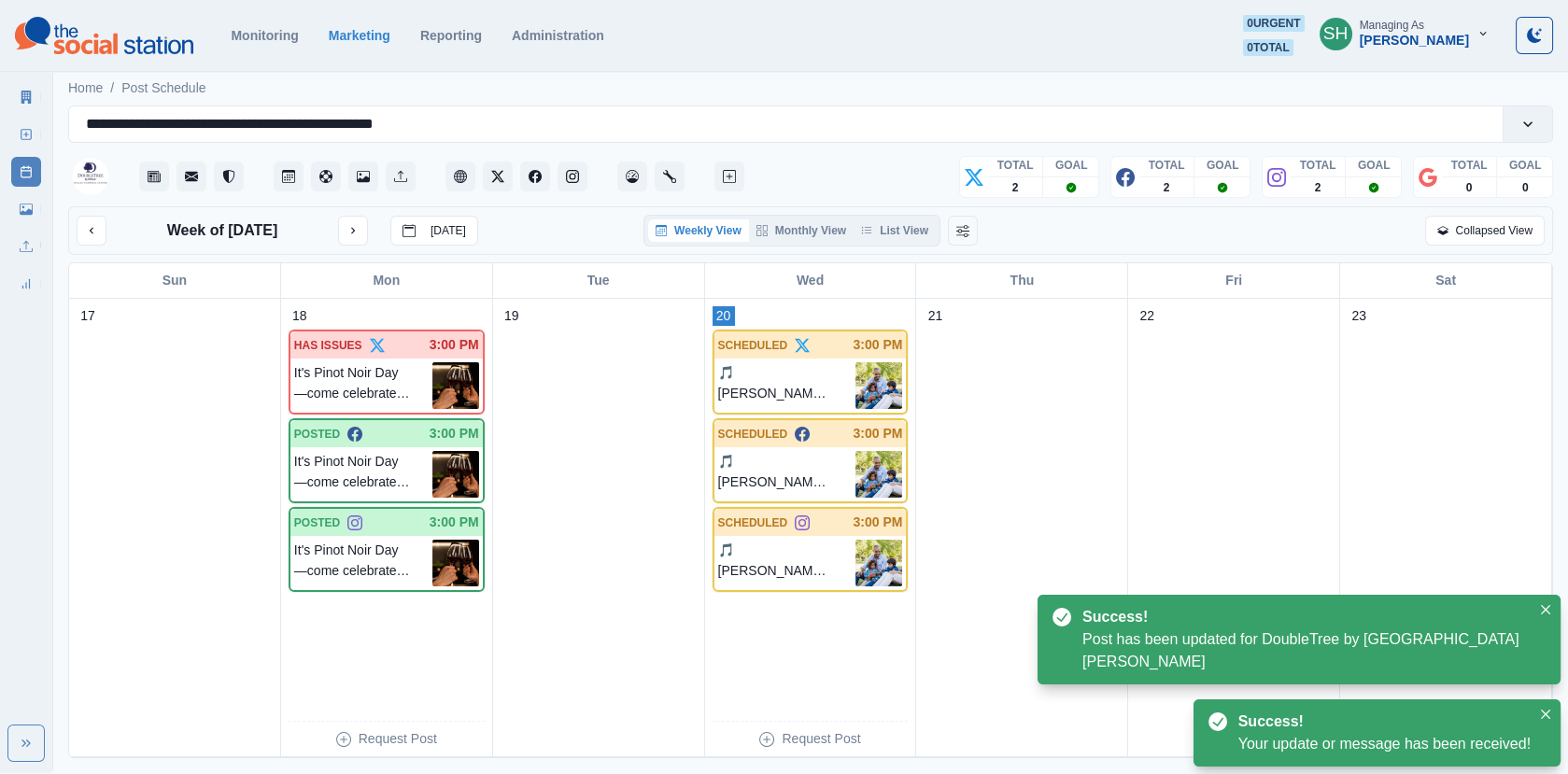
click at [893, 206] on div "Week of [DATE] [DATE] Weekly View Monthly View List View Collapsed View" at bounding box center [810, 230] width 1484 height 48
click at [897, 217] on div "Weekly View Monthly View List View" at bounding box center [791, 230] width 297 height 32
click at [931, 235] on button "List View" at bounding box center [894, 230] width 82 height 23
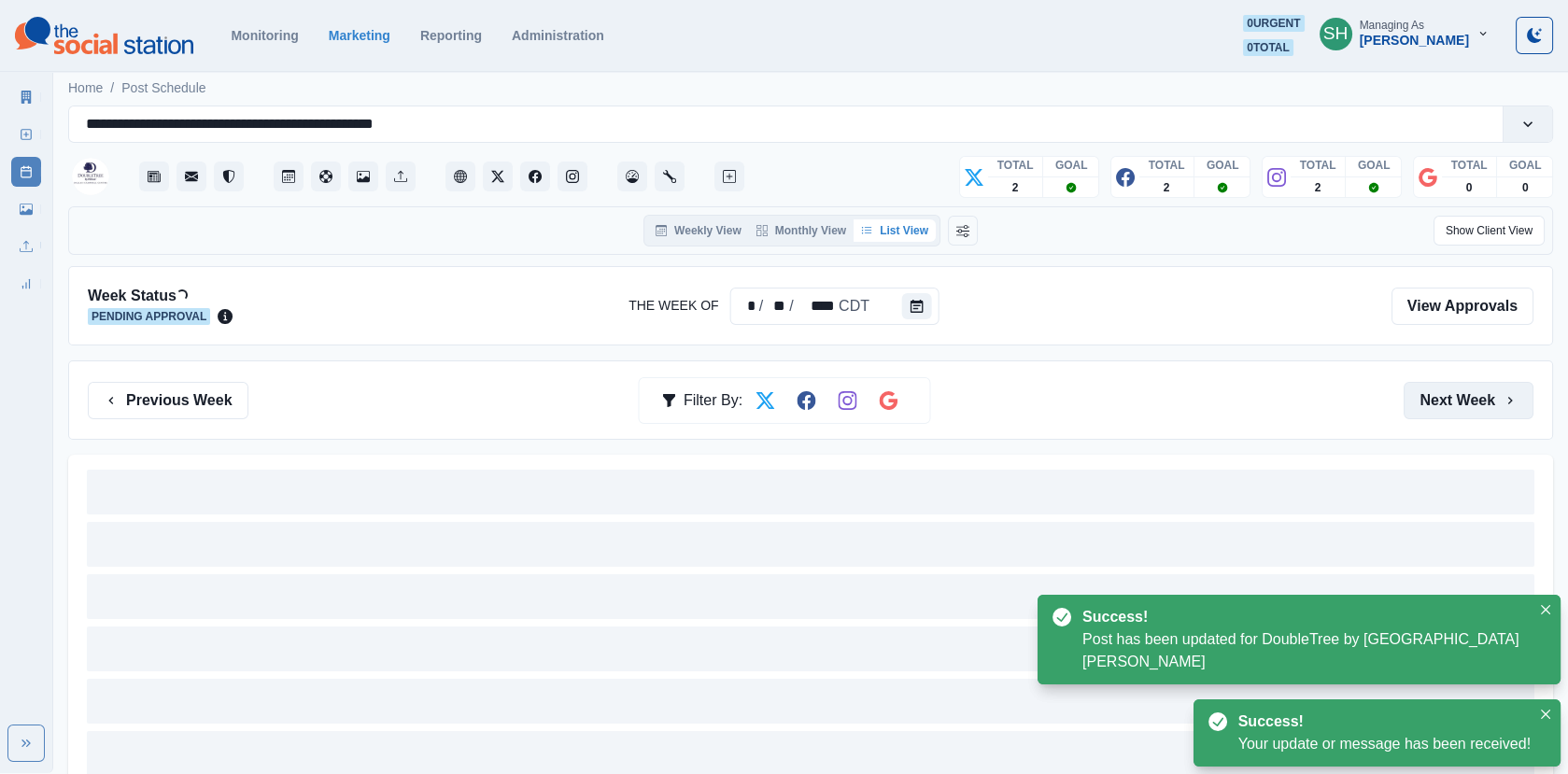
click at [1450, 389] on button "Next Week" at bounding box center [1467, 401] width 129 height 38
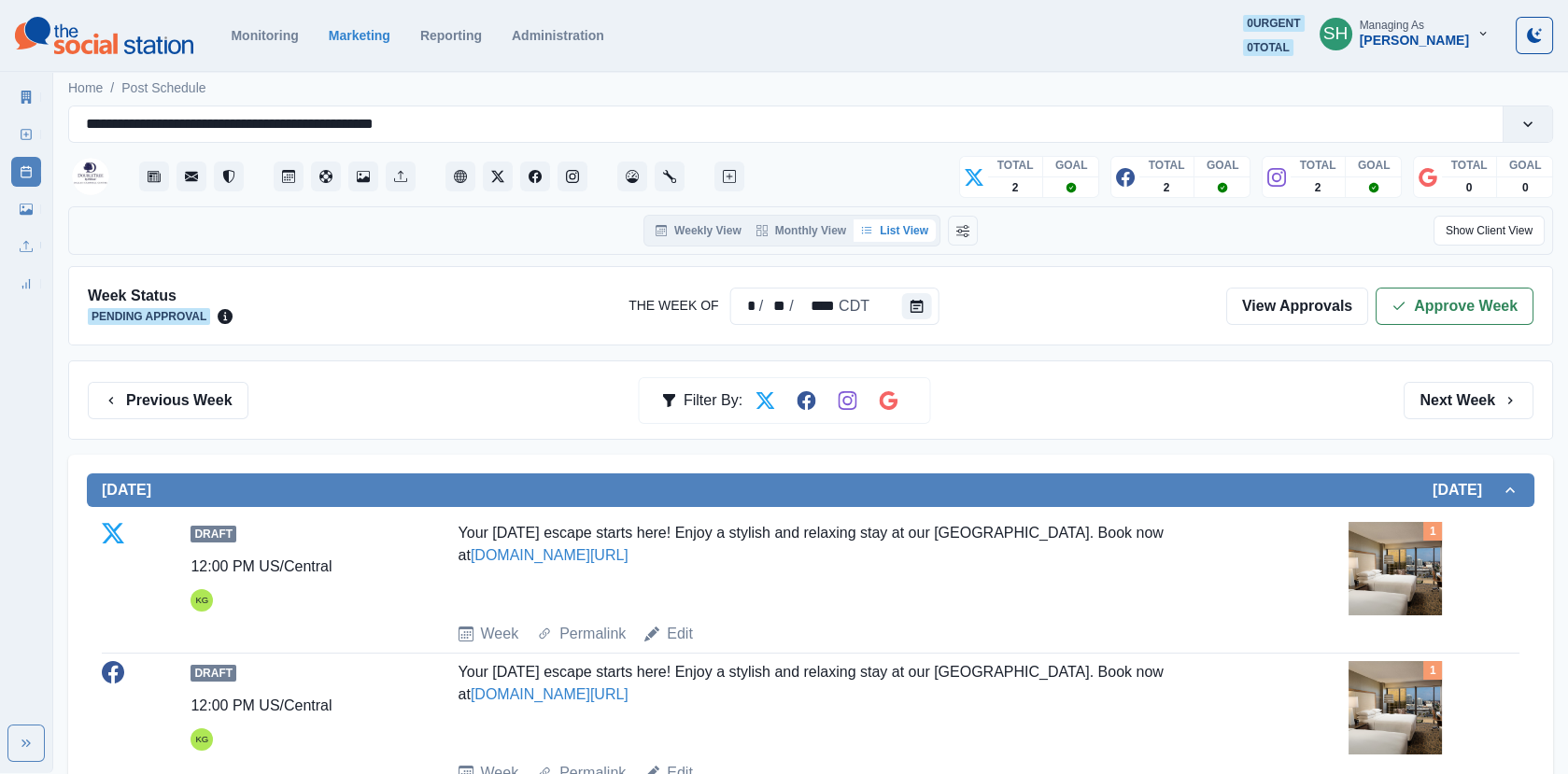
click at [1441, 278] on div "Week Status Pending Approval The Week Of * / ** / **** CDT View Approvals Appro…" at bounding box center [810, 305] width 1484 height 79
click at [1419, 304] on button "Approve Week" at bounding box center [1454, 306] width 158 height 38
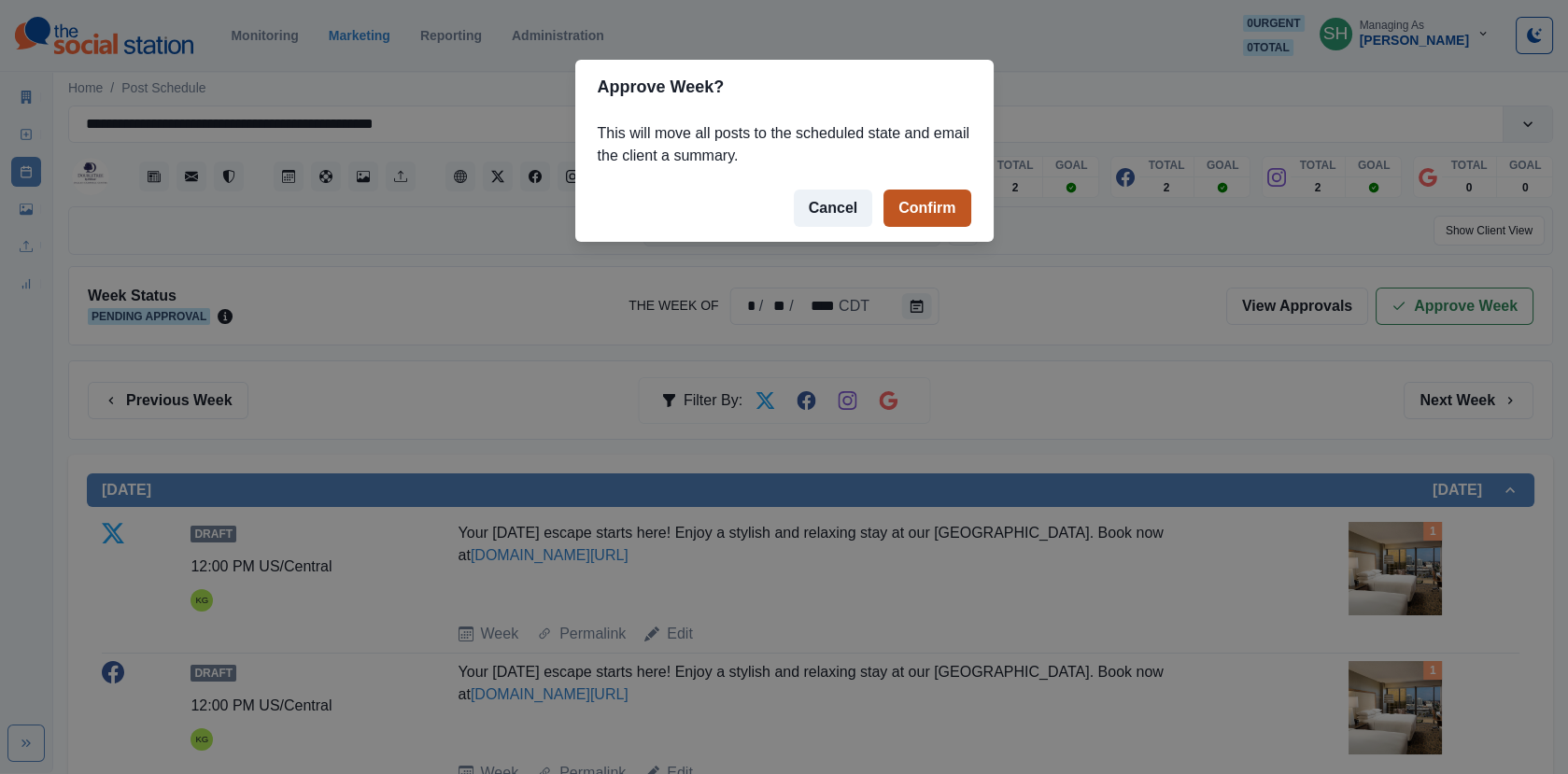
click at [939, 197] on button "Confirm" at bounding box center [926, 208] width 87 height 38
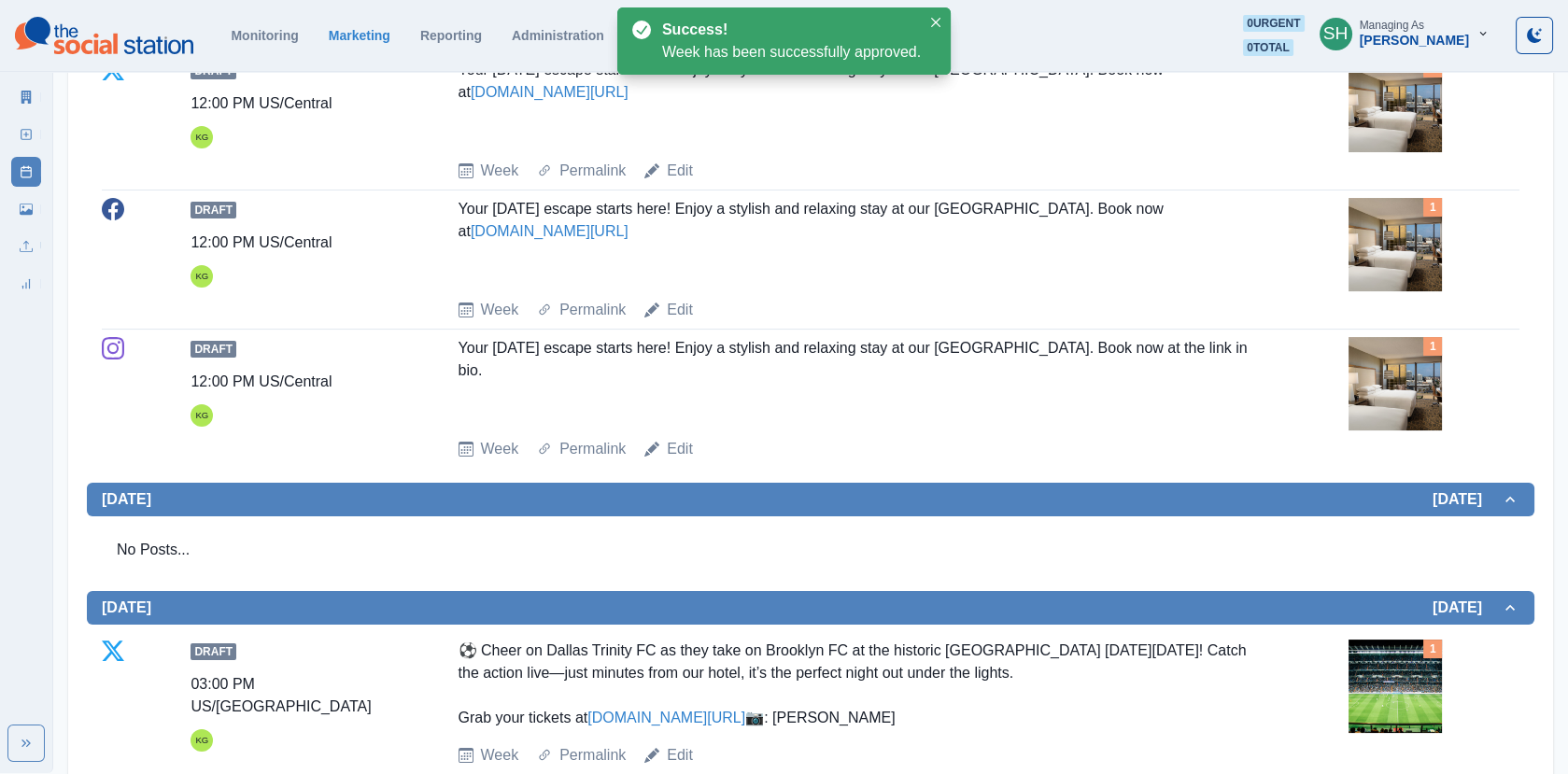
scroll to position [1361, 0]
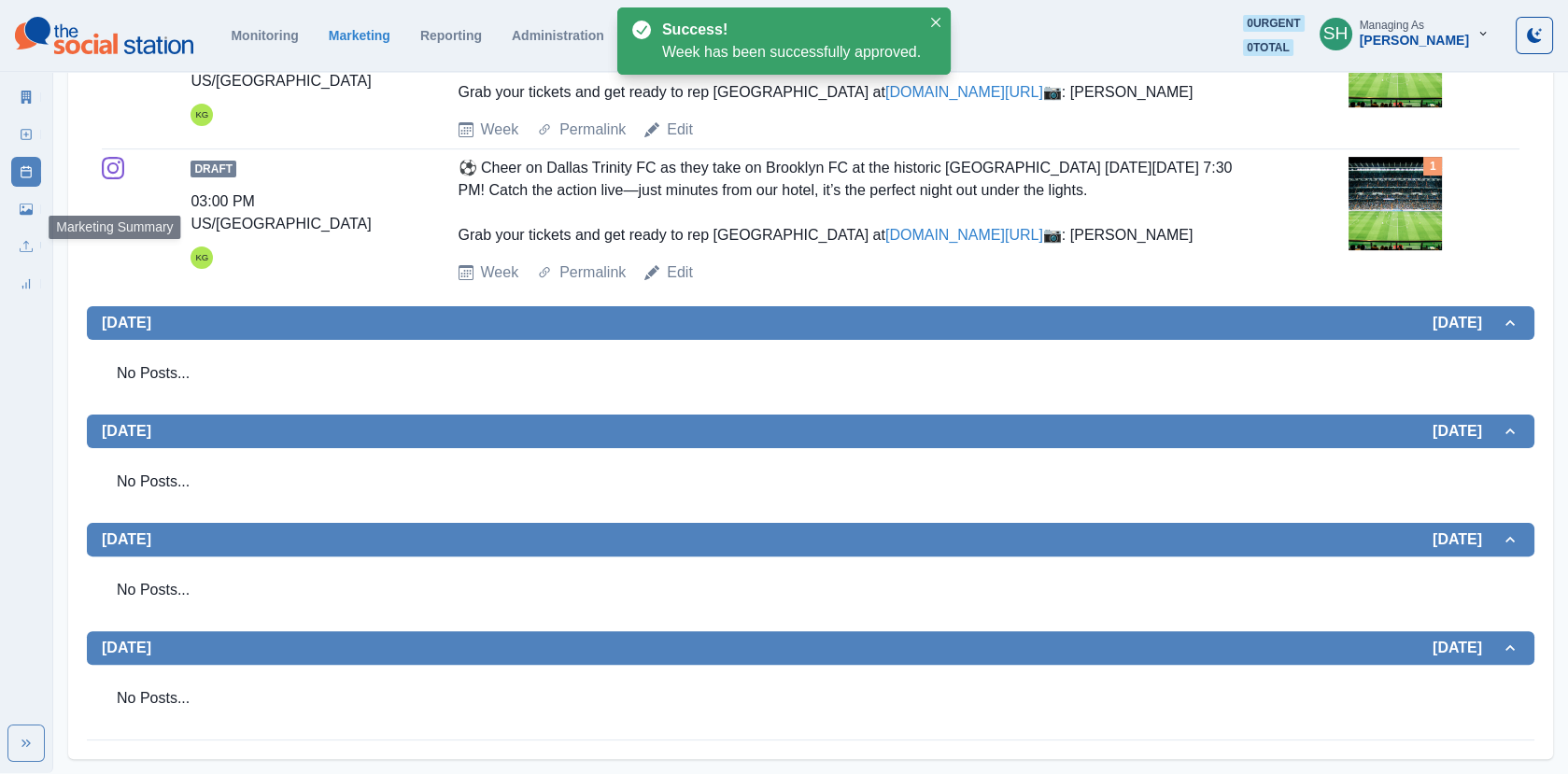
click at [22, 92] on icon at bounding box center [27, 97] width 10 height 13
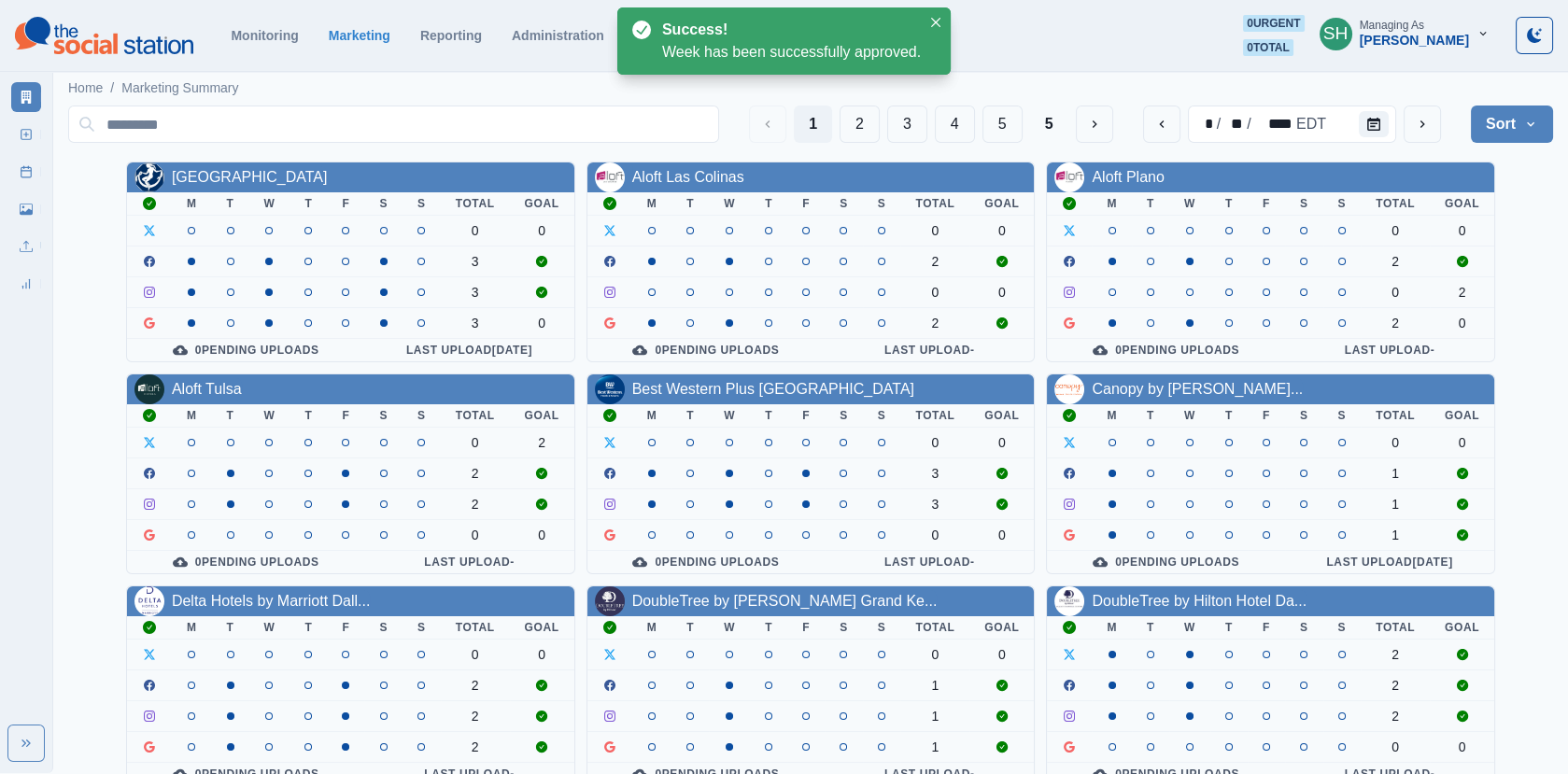
scroll to position [227, 0]
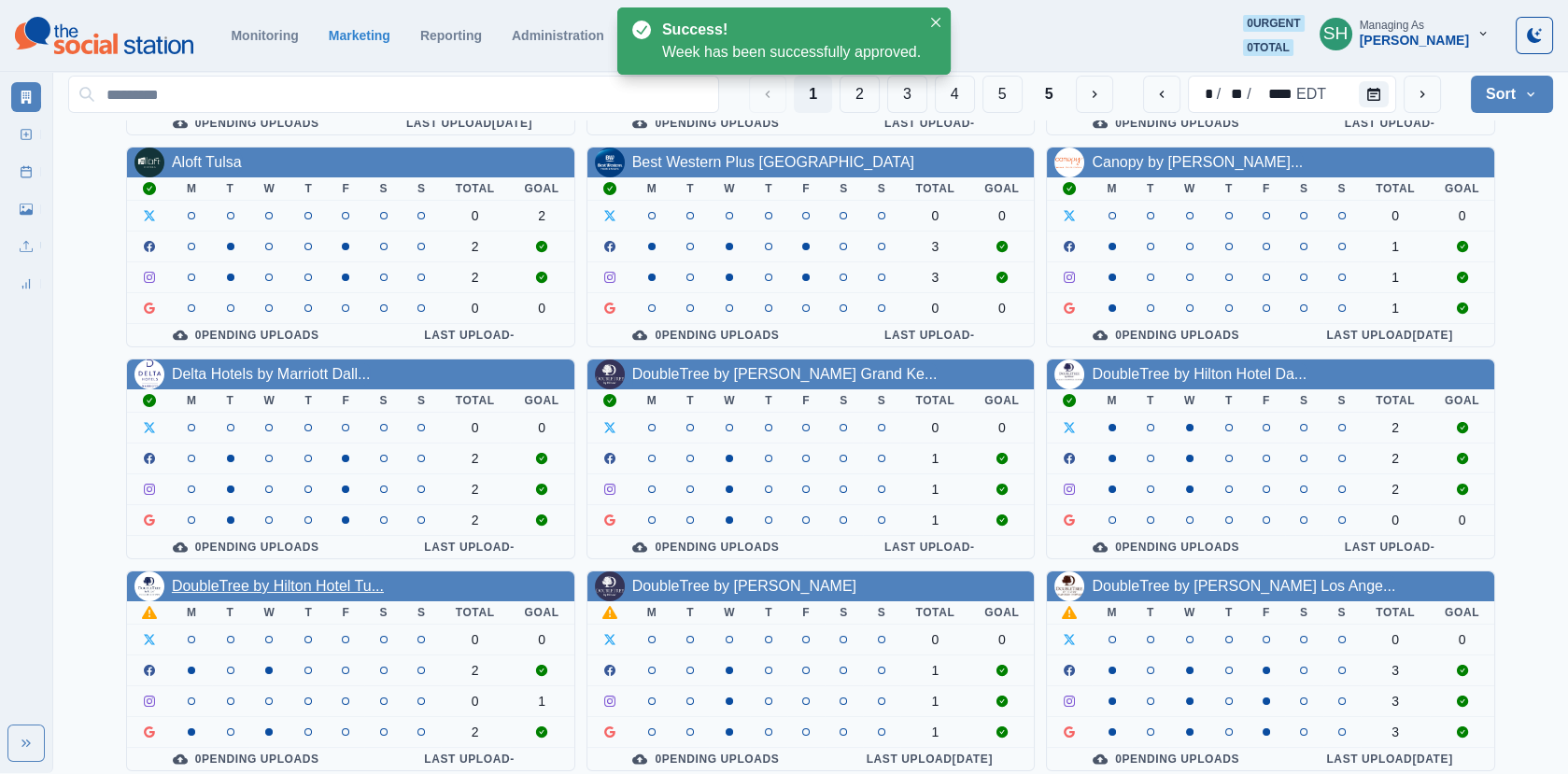
click at [276, 578] on link "DoubleTree by Hilton Hotel Tu..." at bounding box center [277, 585] width 212 height 16
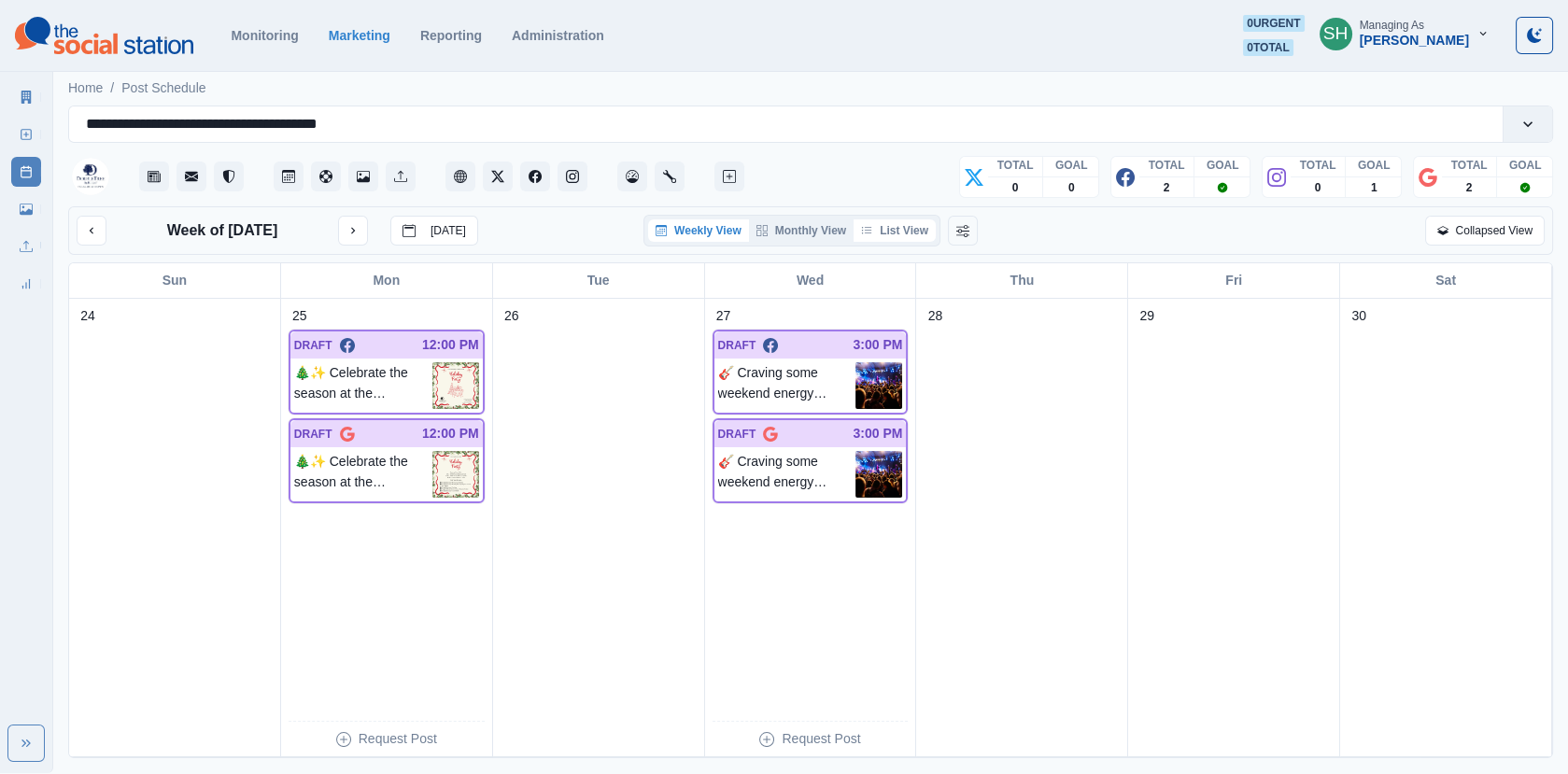
click at [897, 220] on button "List View" at bounding box center [894, 230] width 82 height 23
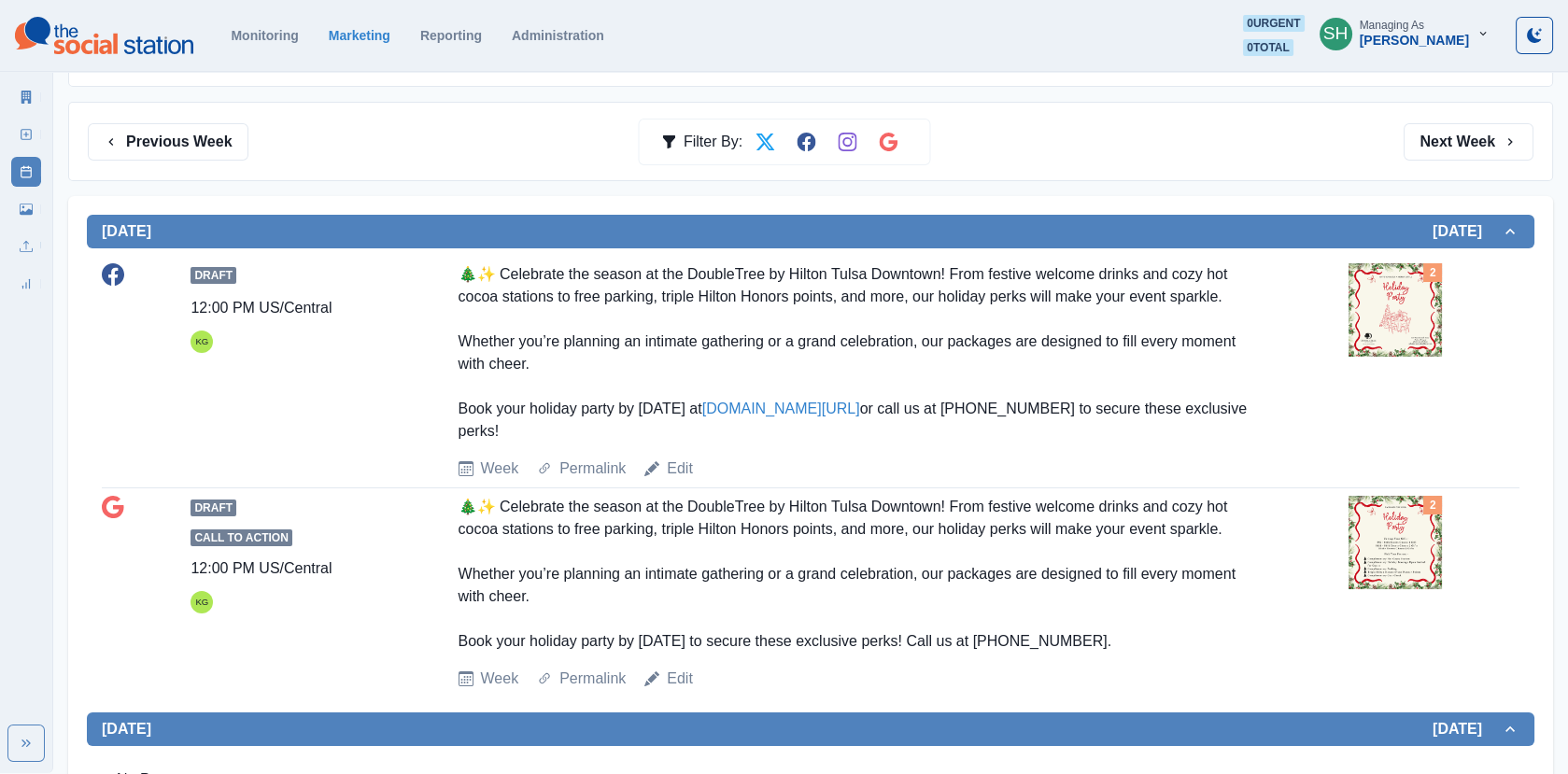
click at [1428, 301] on img at bounding box center [1394, 310] width 94 height 94
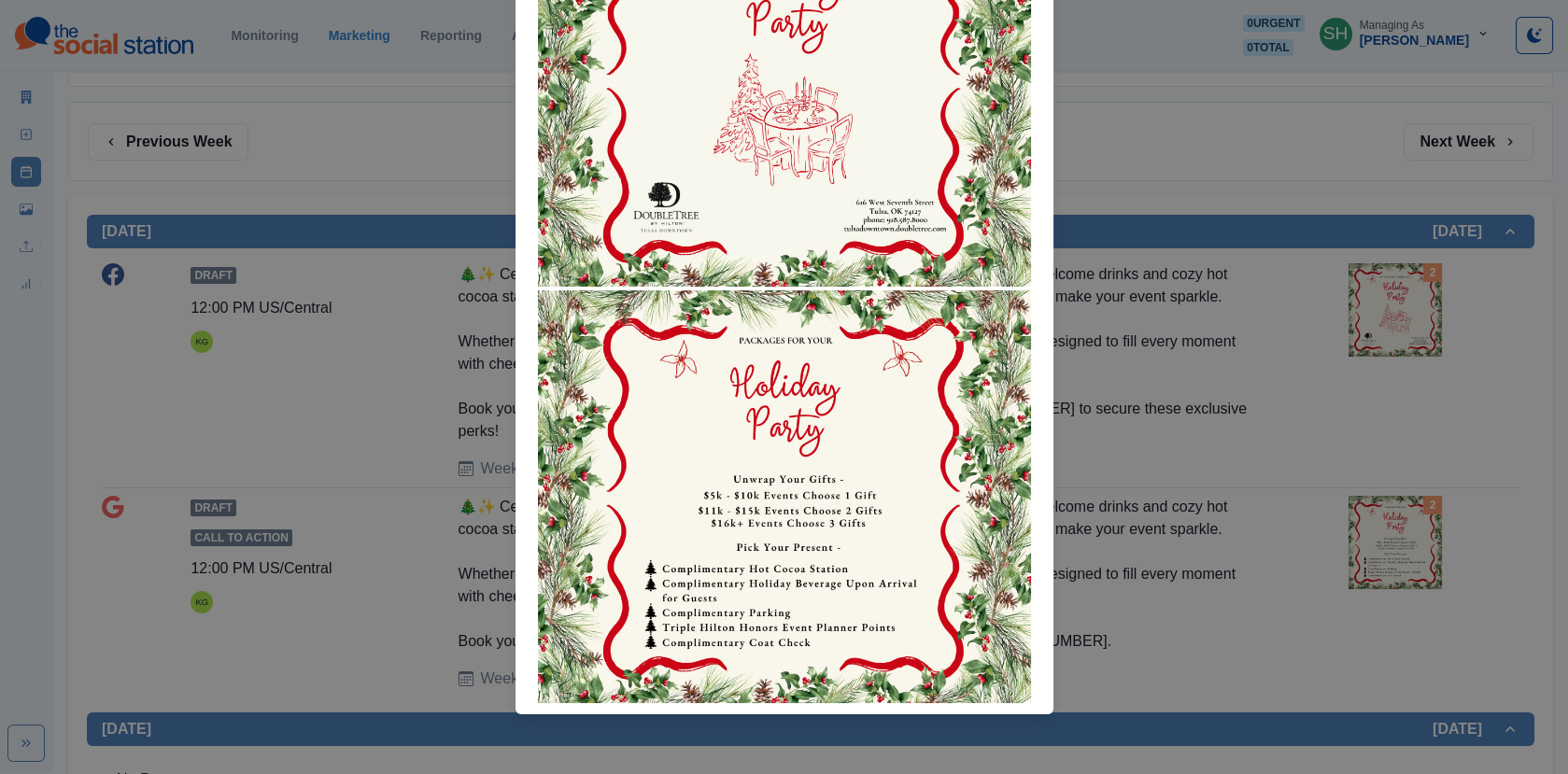
click at [1071, 410] on div "Attached Media Preview" at bounding box center [784, 387] width 1568 height 774
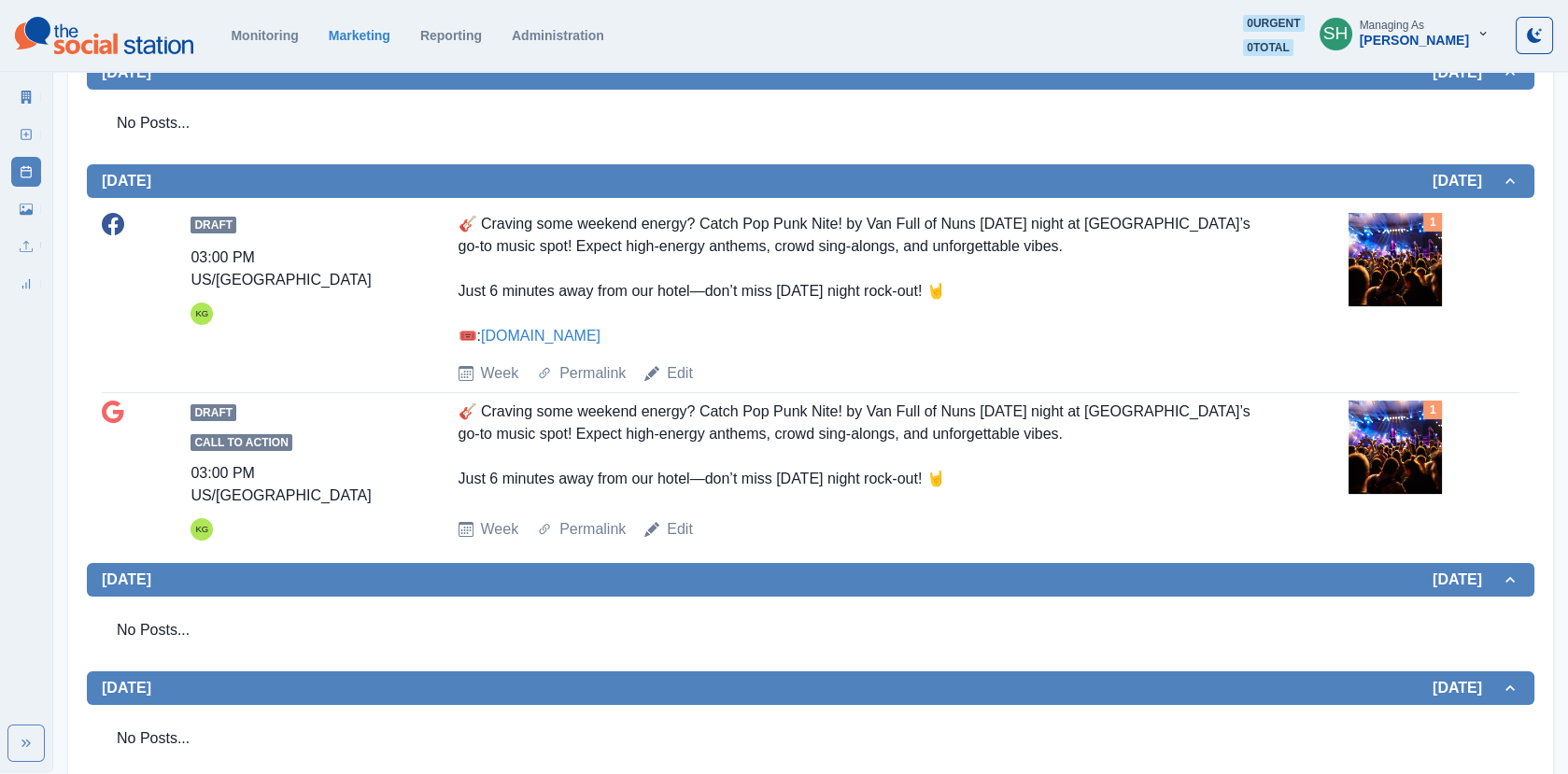
click at [1377, 257] on img at bounding box center [1394, 260] width 94 height 94
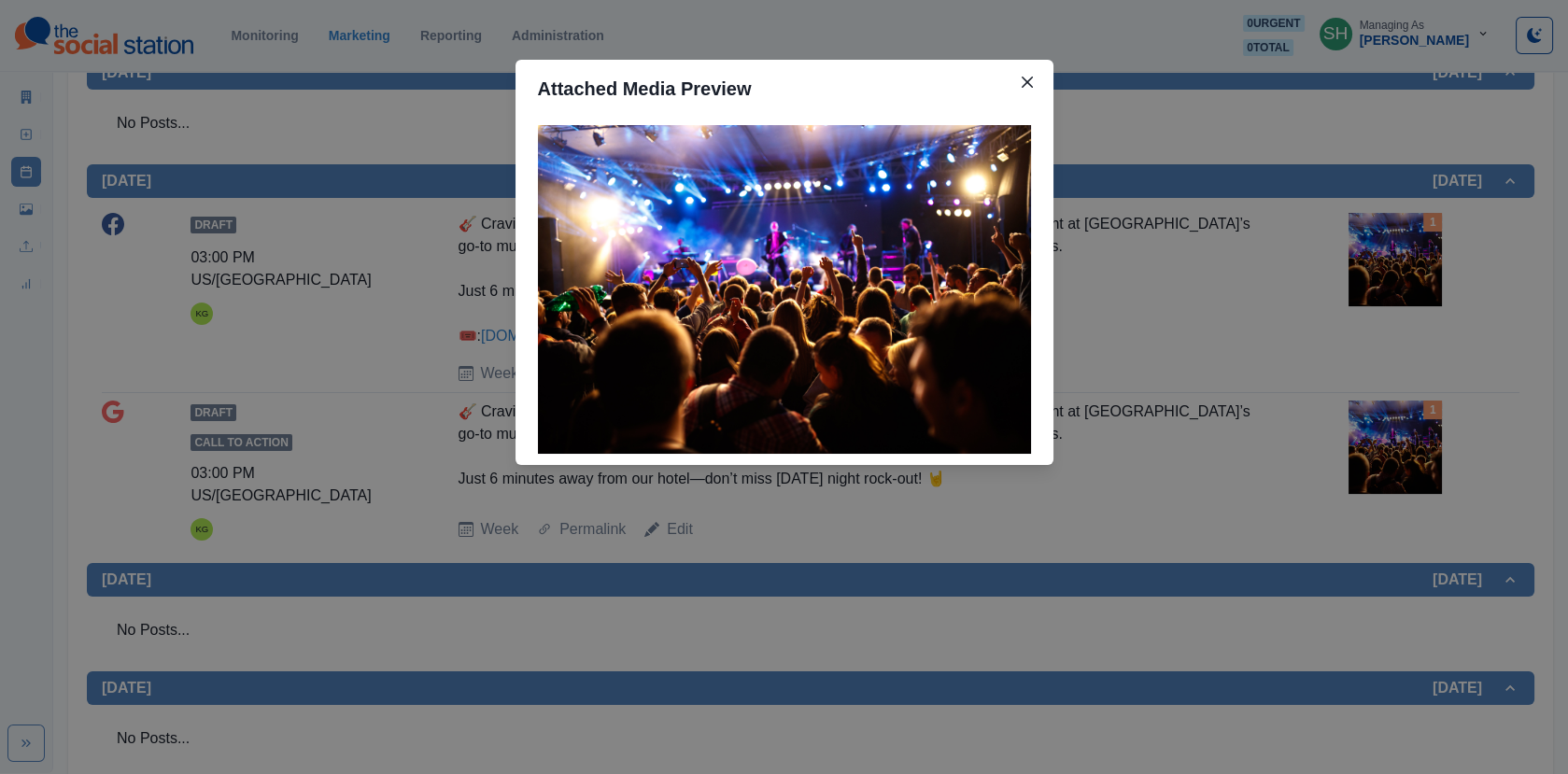
click at [1189, 283] on div "Attached Media Preview" at bounding box center [784, 387] width 1568 height 774
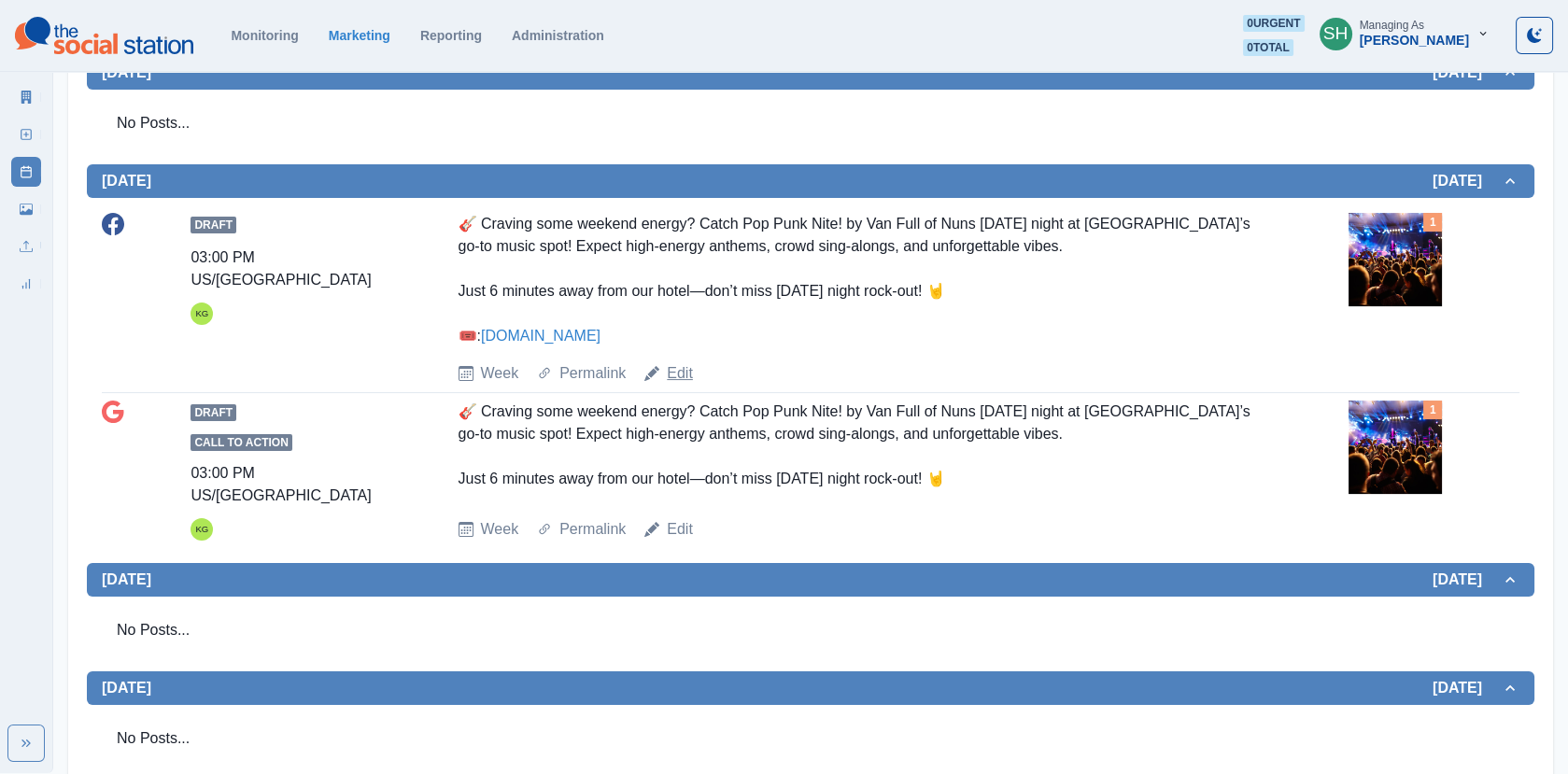
click at [674, 374] on link "Edit" at bounding box center [679, 373] width 26 height 23
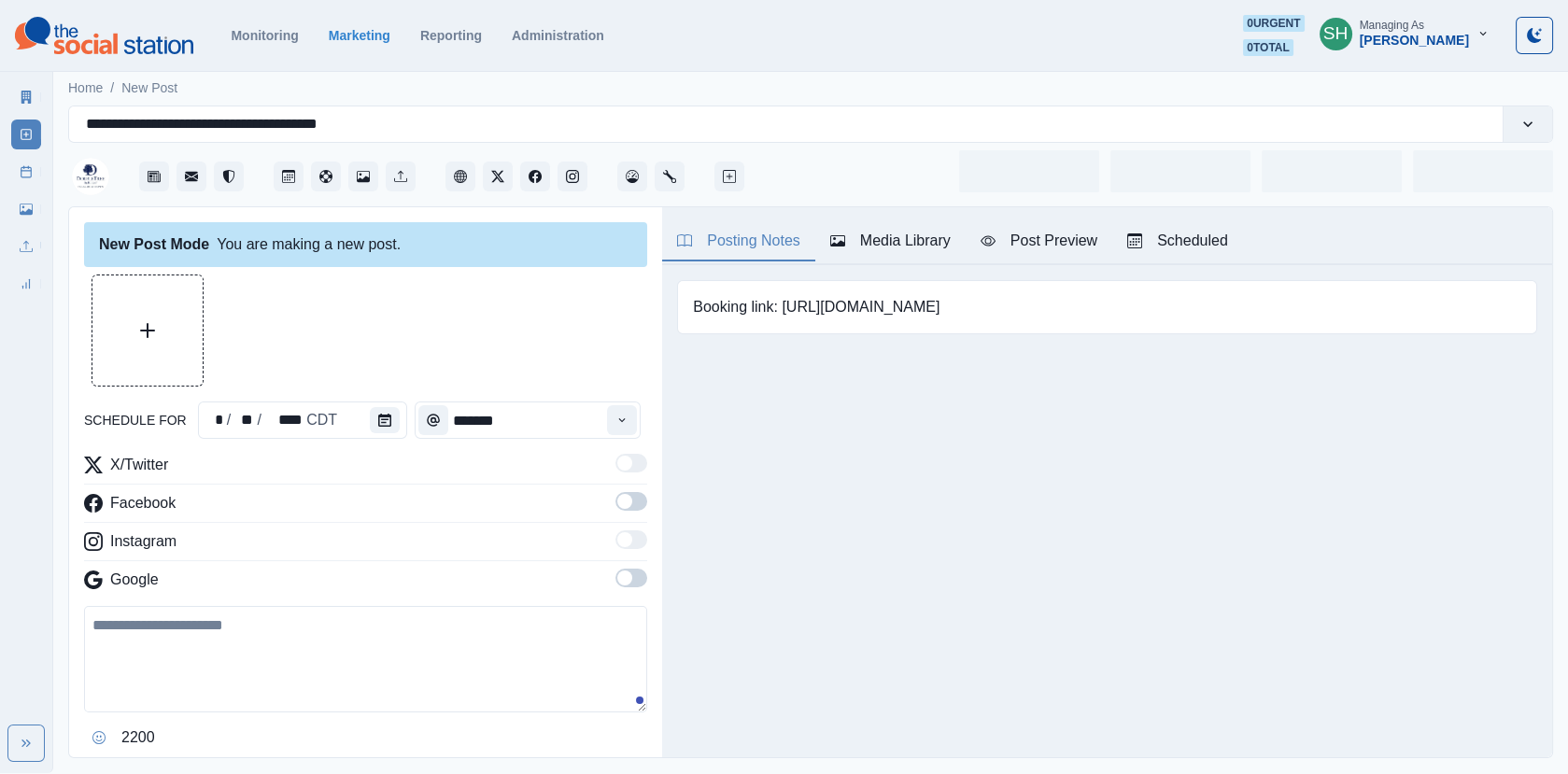
type input "*******"
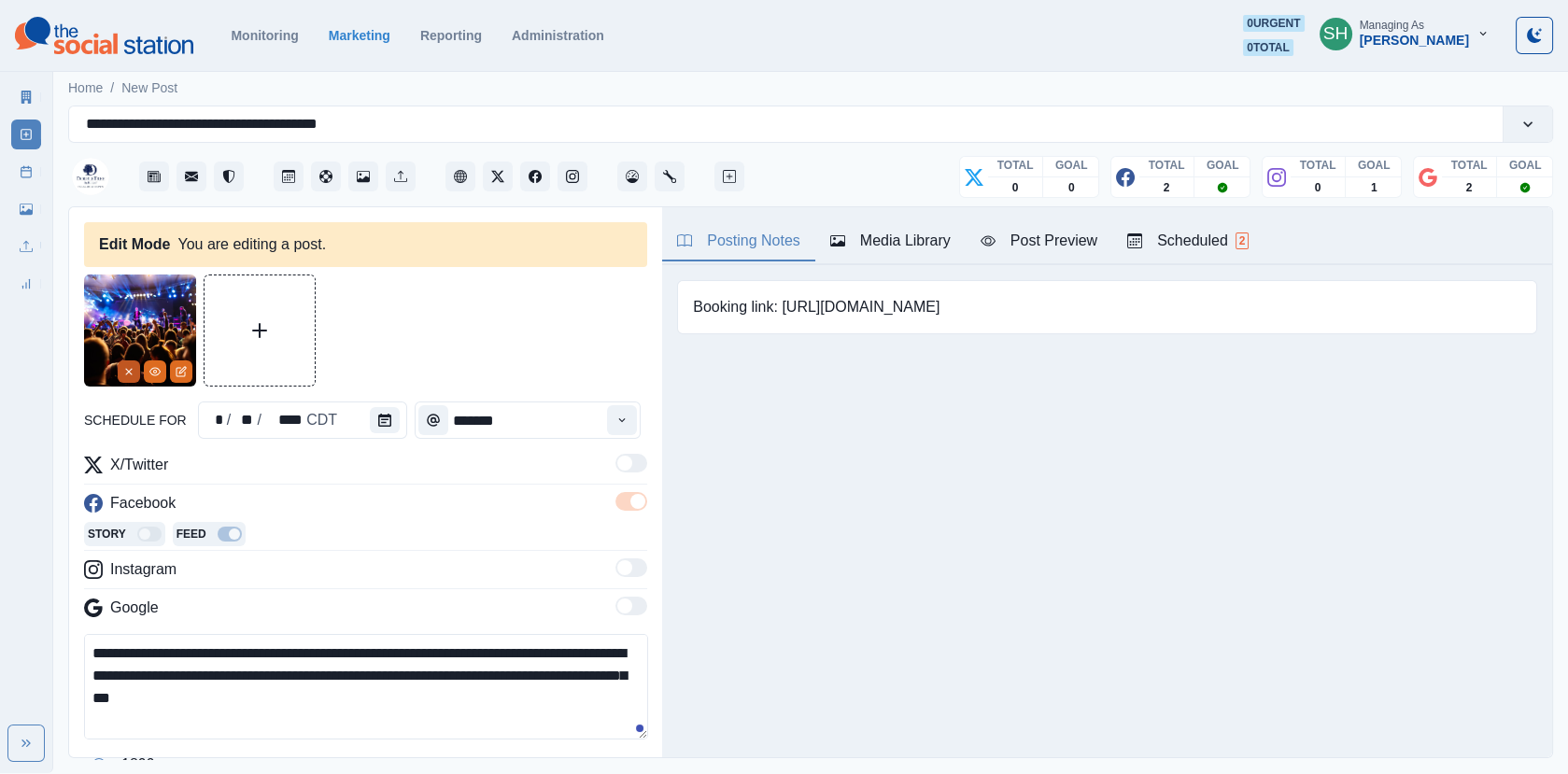
click at [119, 364] on button "Remove" at bounding box center [128, 371] width 23 height 23
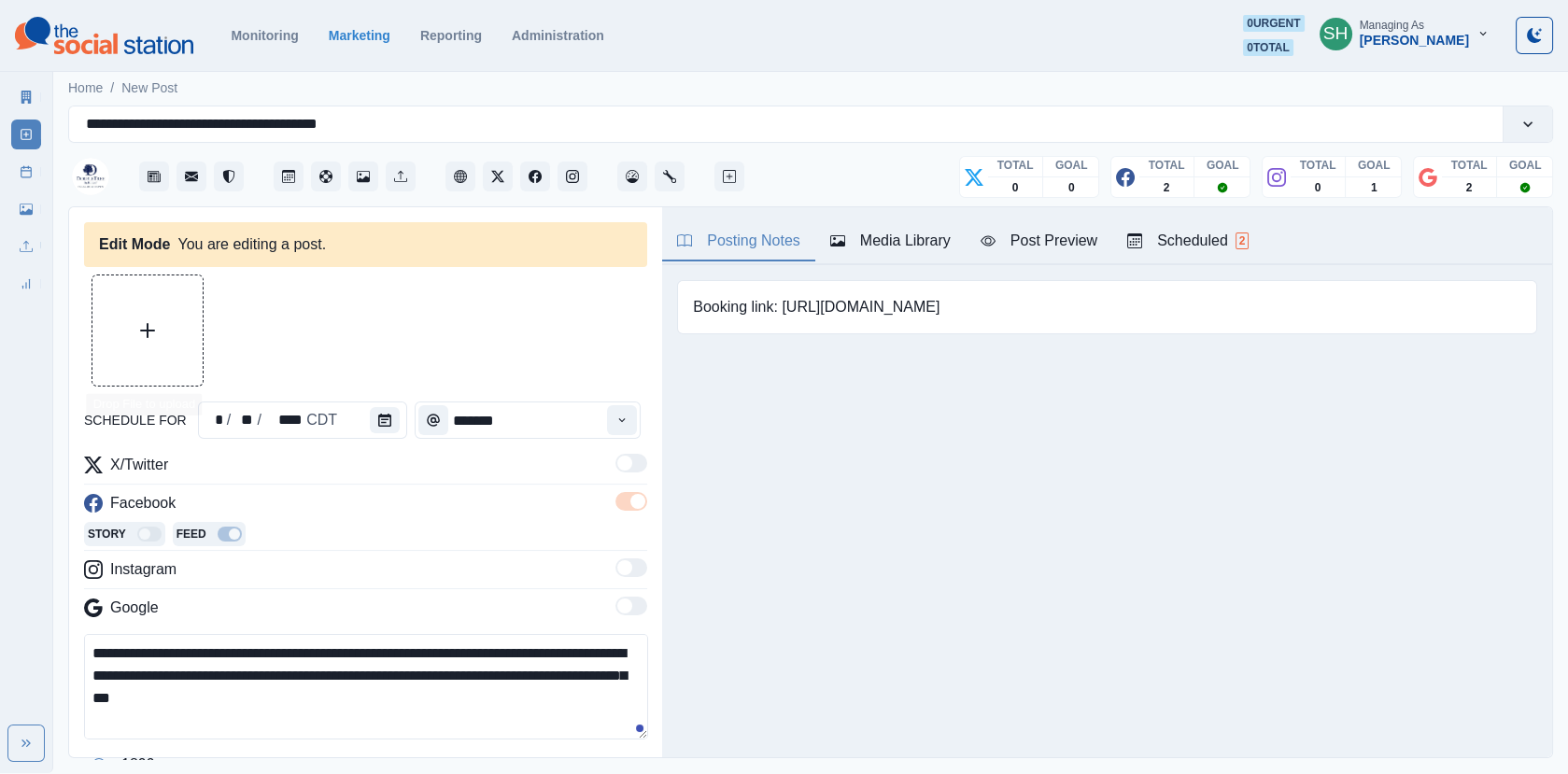
click at [132, 349] on button "Upload Media" at bounding box center [148, 331] width 111 height 111
click at [900, 259] on button "Media Library" at bounding box center [890, 242] width 150 height 39
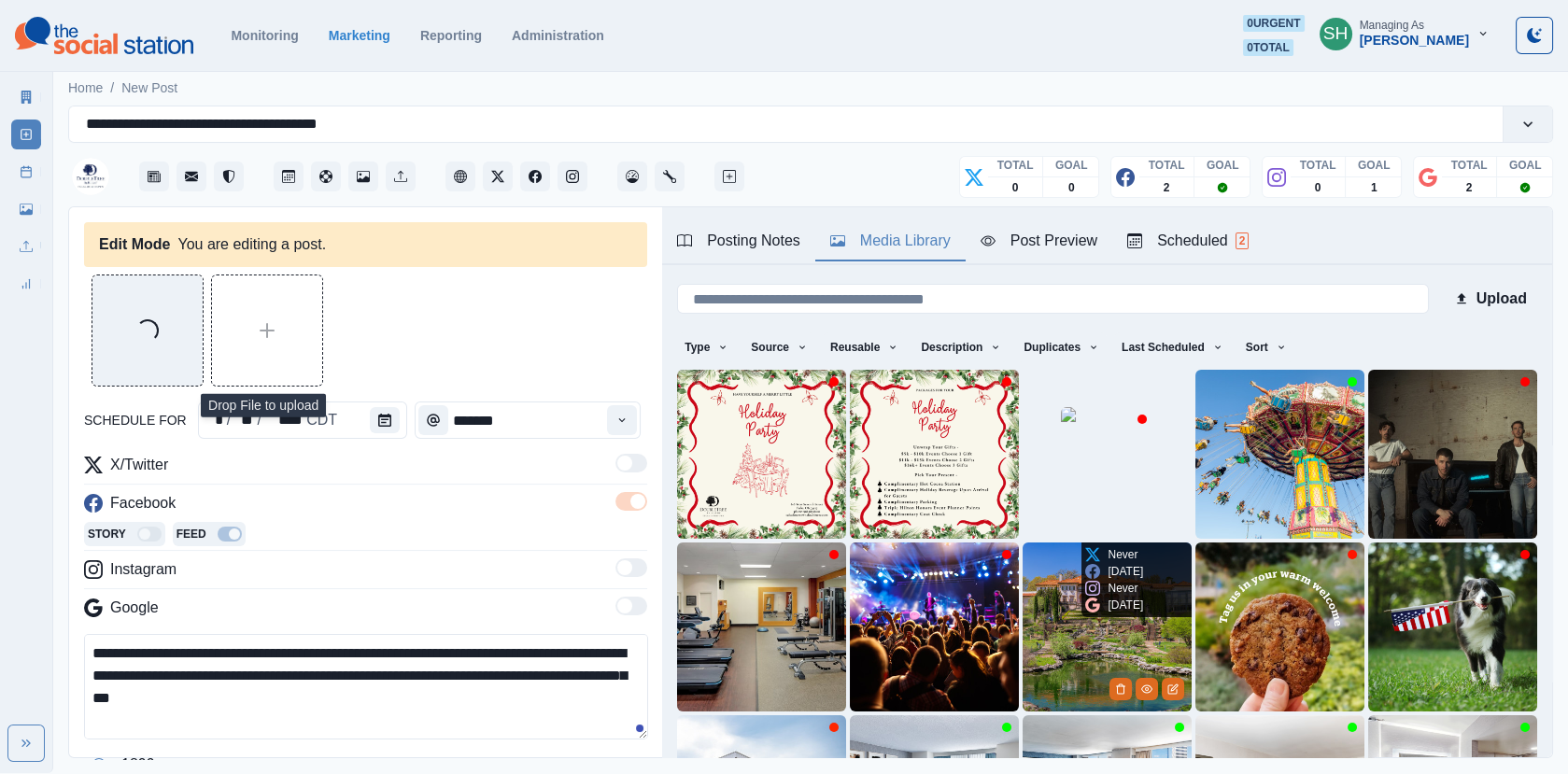
scroll to position [248, 0]
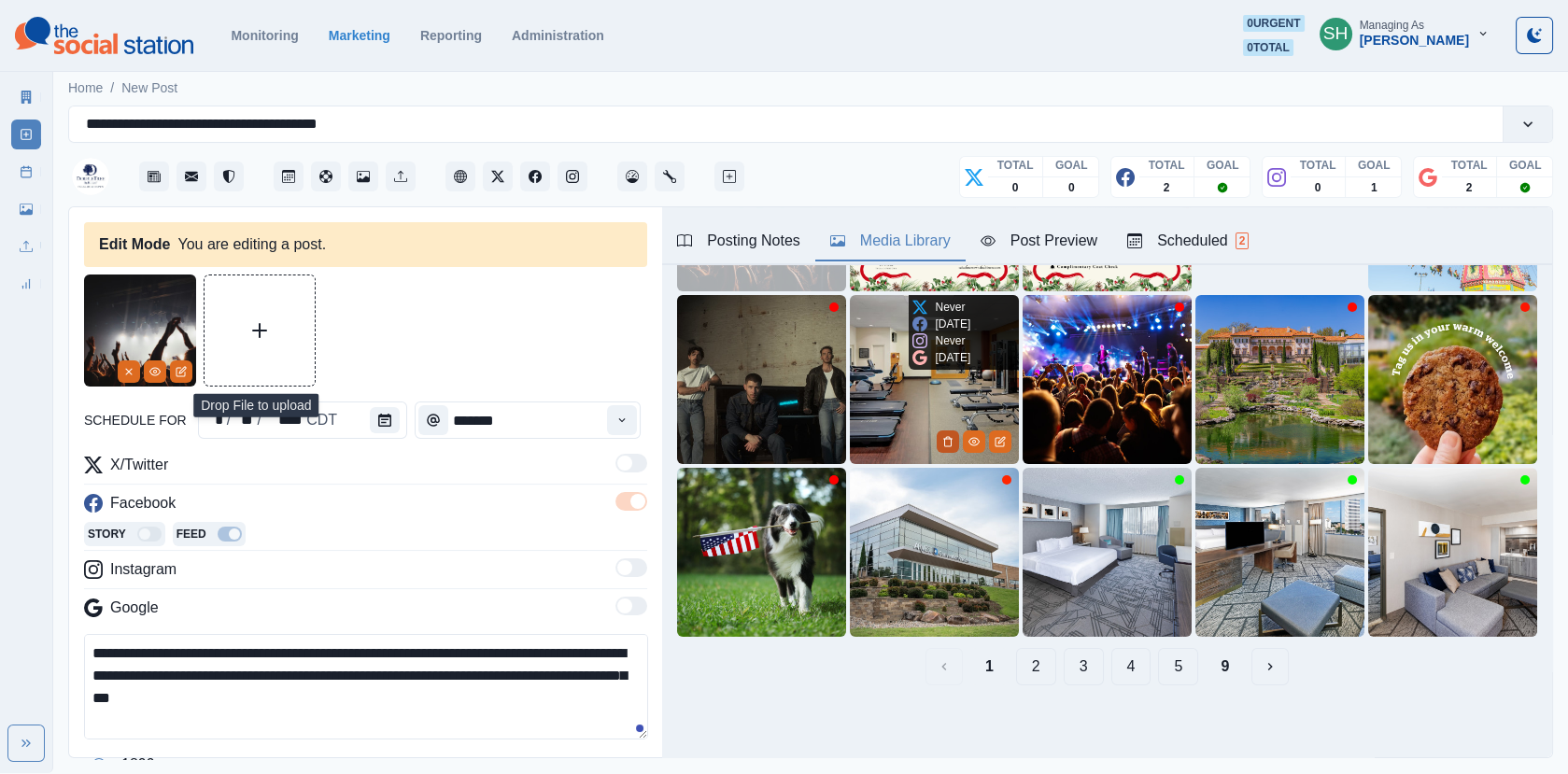
click at [949, 436] on icon "Delete Media" at bounding box center [947, 441] width 11 height 11
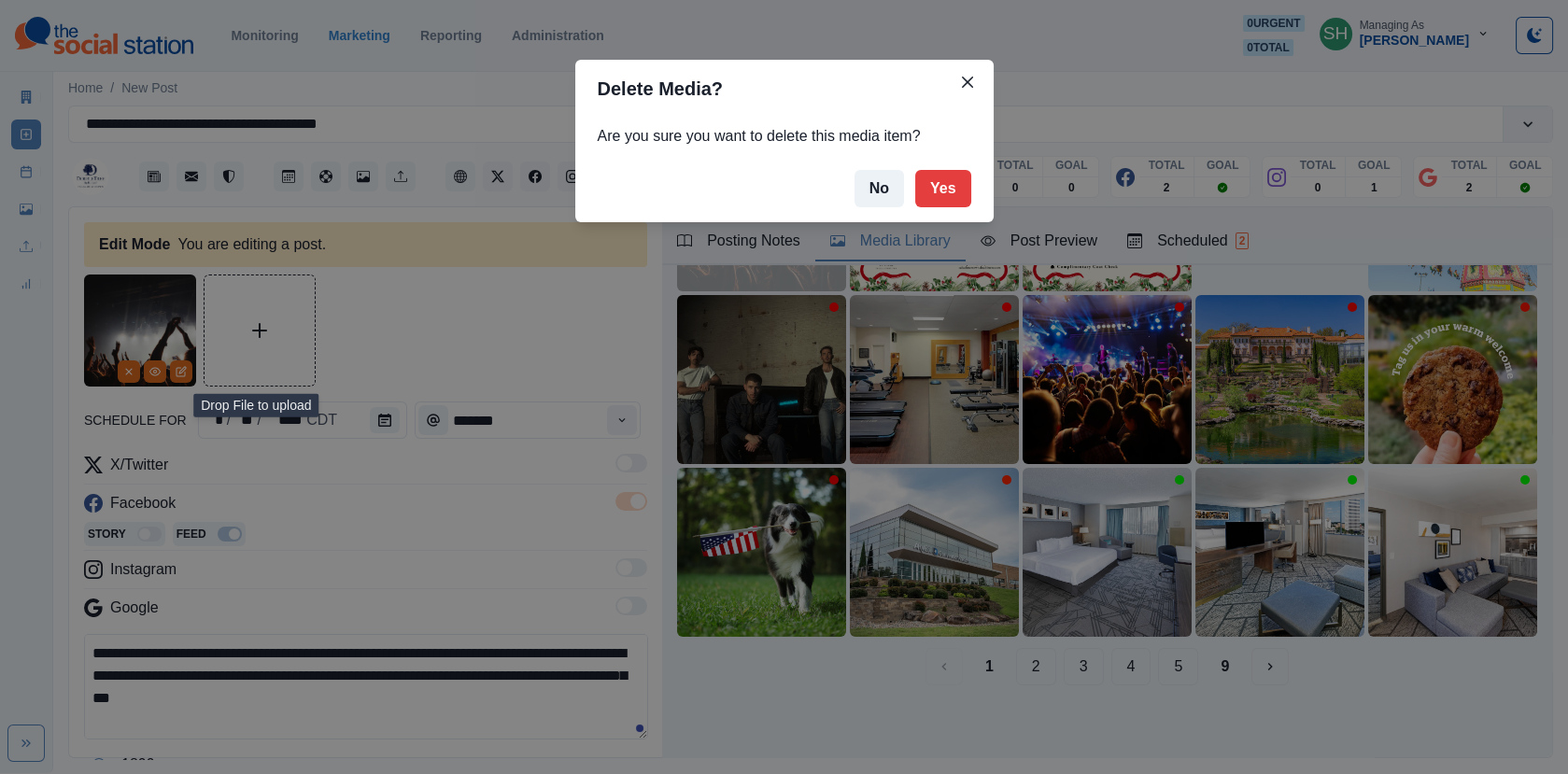
click at [925, 336] on div "Delete Media? Are you sure you want to delete this media item? No Yes" at bounding box center [784, 387] width 1568 height 774
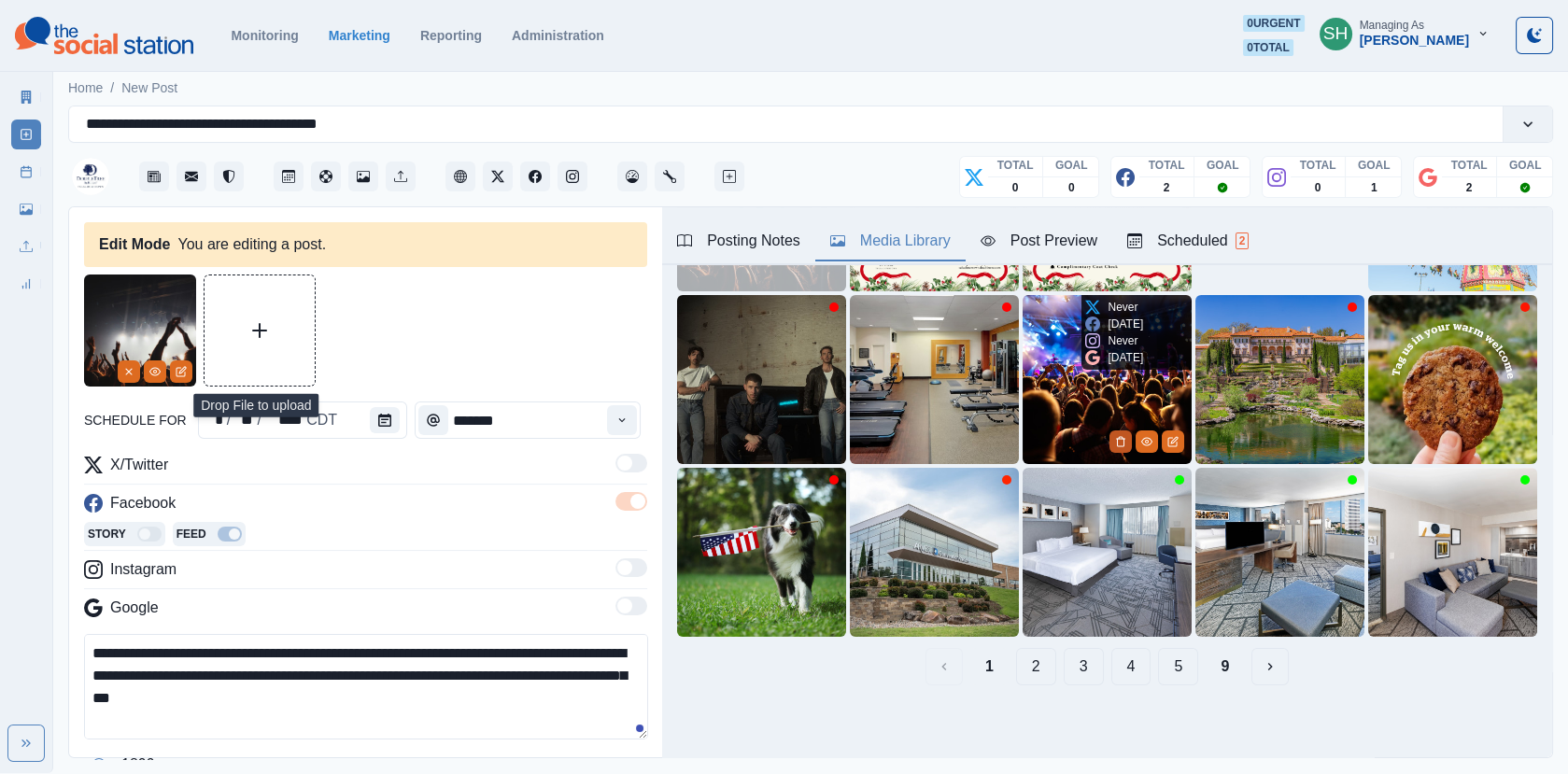
click at [1118, 438] on icon "Delete Media" at bounding box center [1120, 441] width 11 height 11
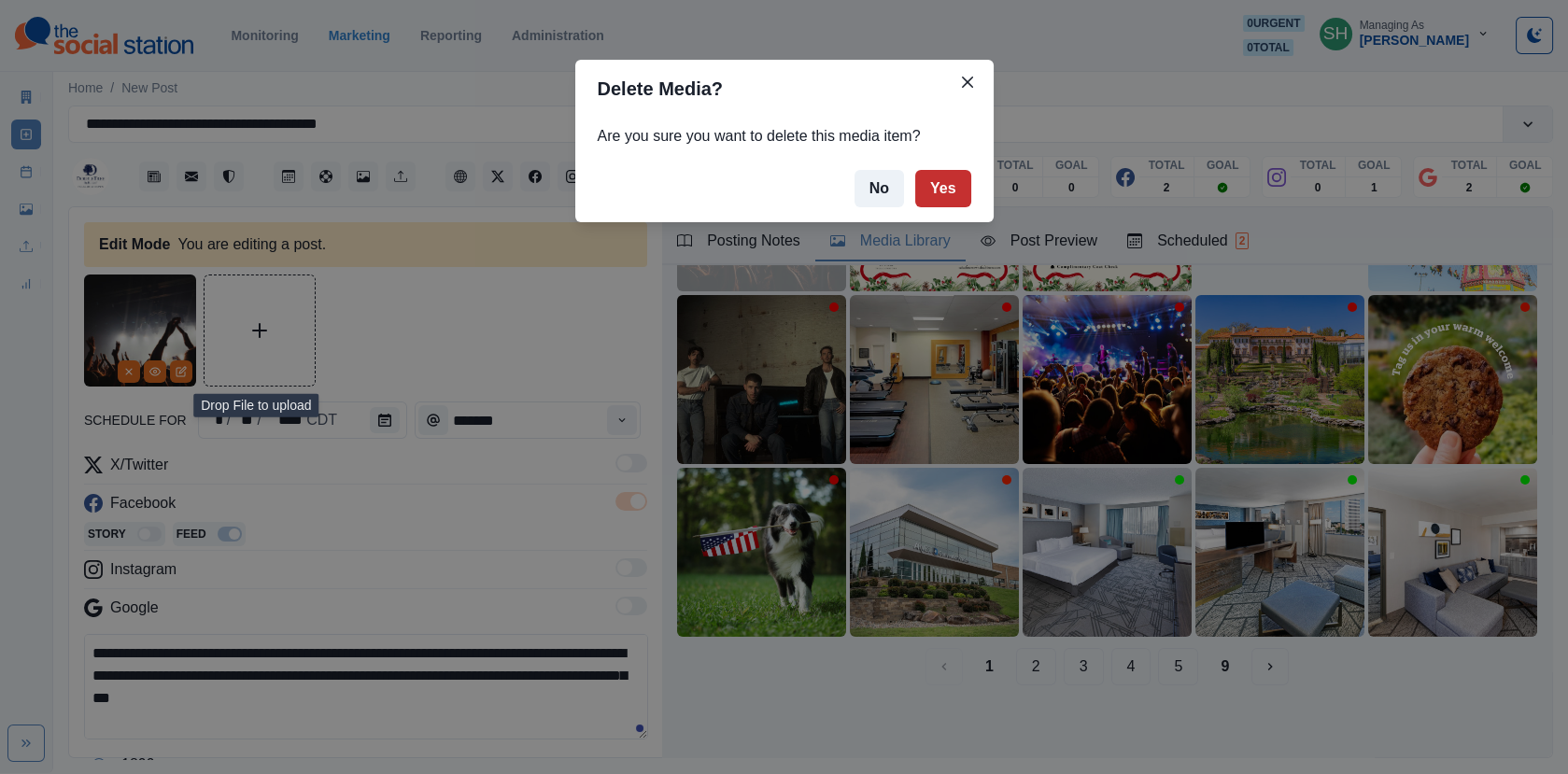
click at [934, 197] on button "Yes" at bounding box center [943, 189] width 56 height 38
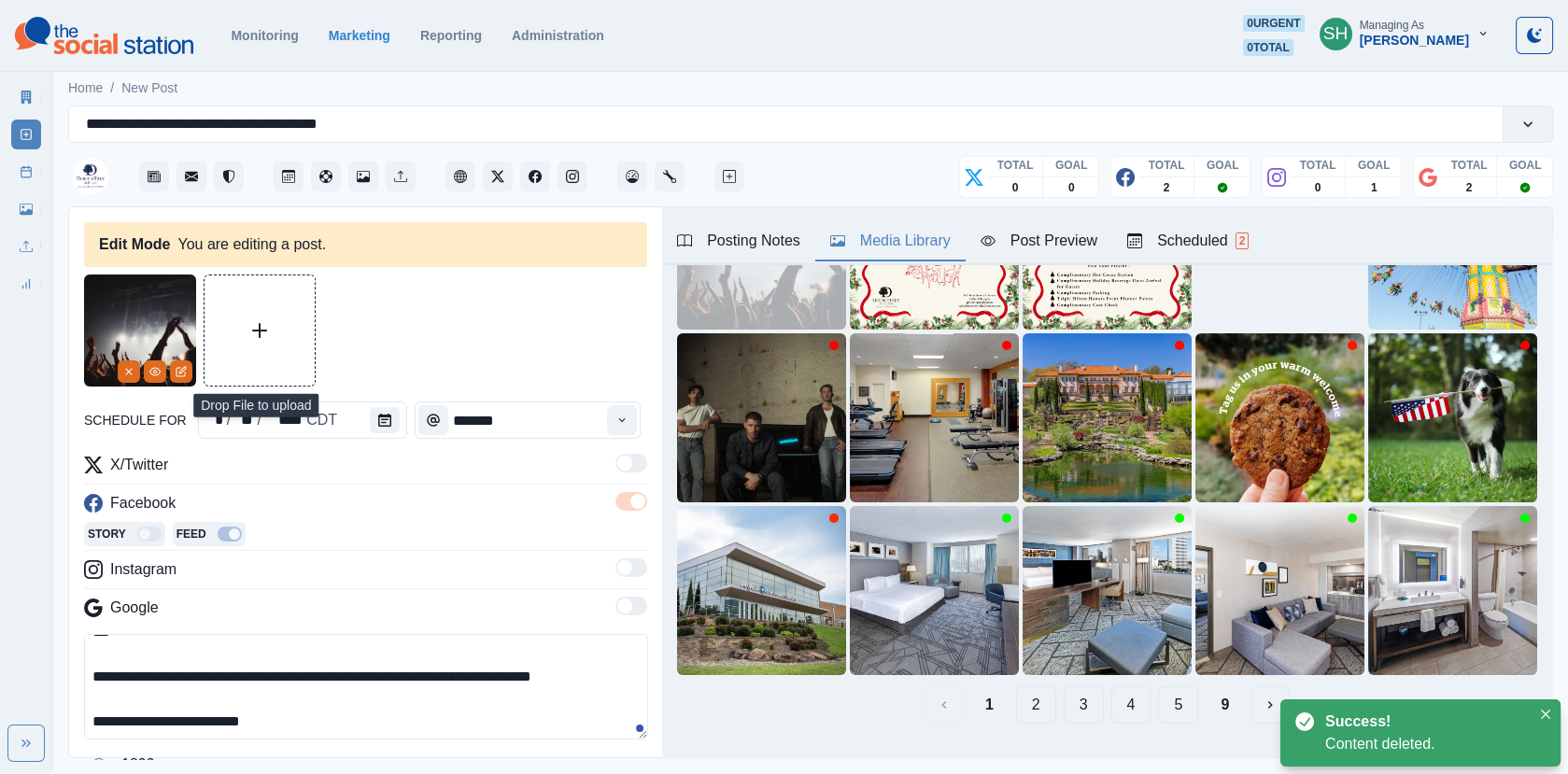
click at [308, 718] on textarea "**********" at bounding box center [365, 686] width 564 height 106
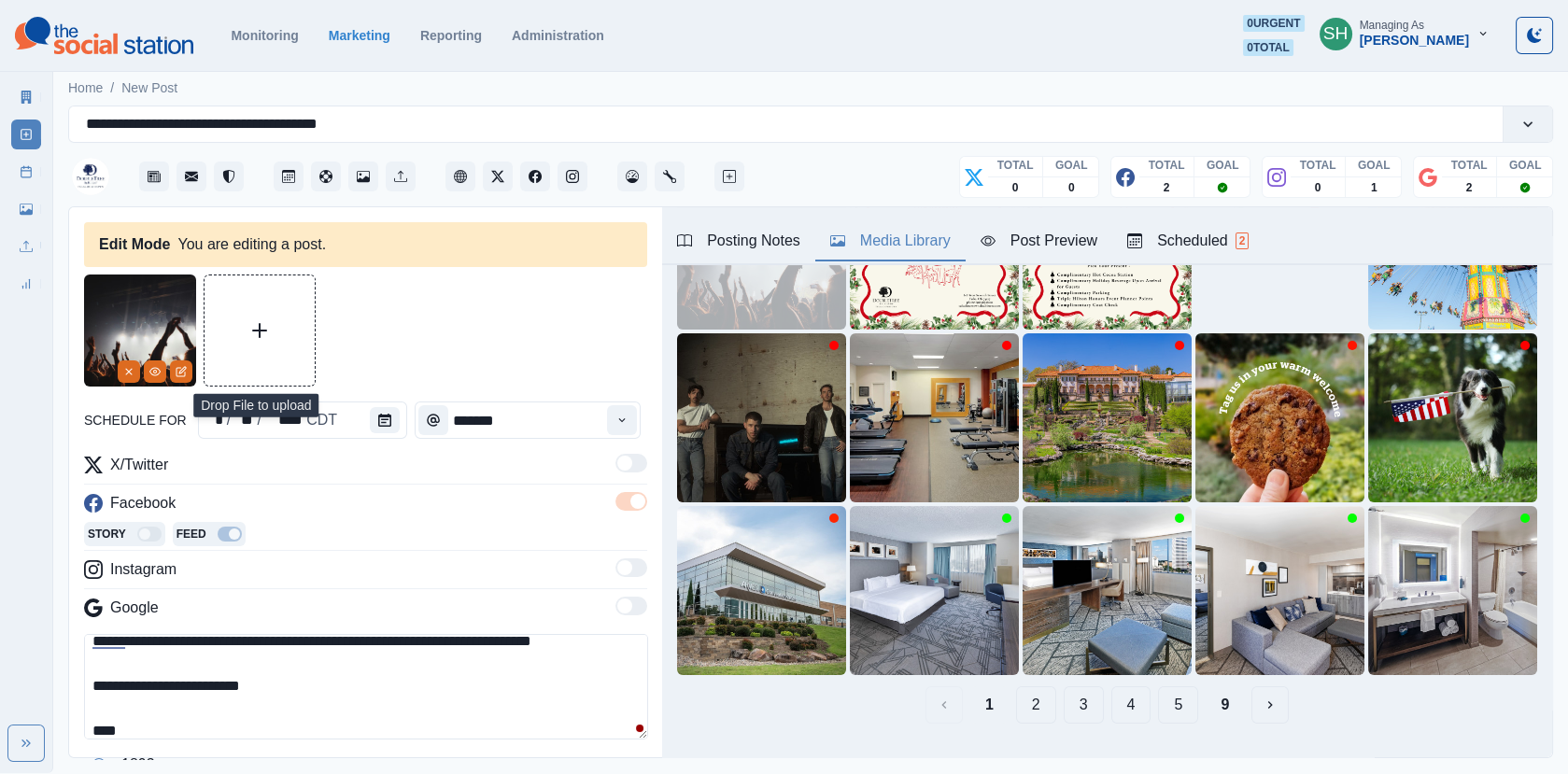
paste textarea "**********"
click at [146, 374] on button "View Media" at bounding box center [155, 371] width 23 height 23
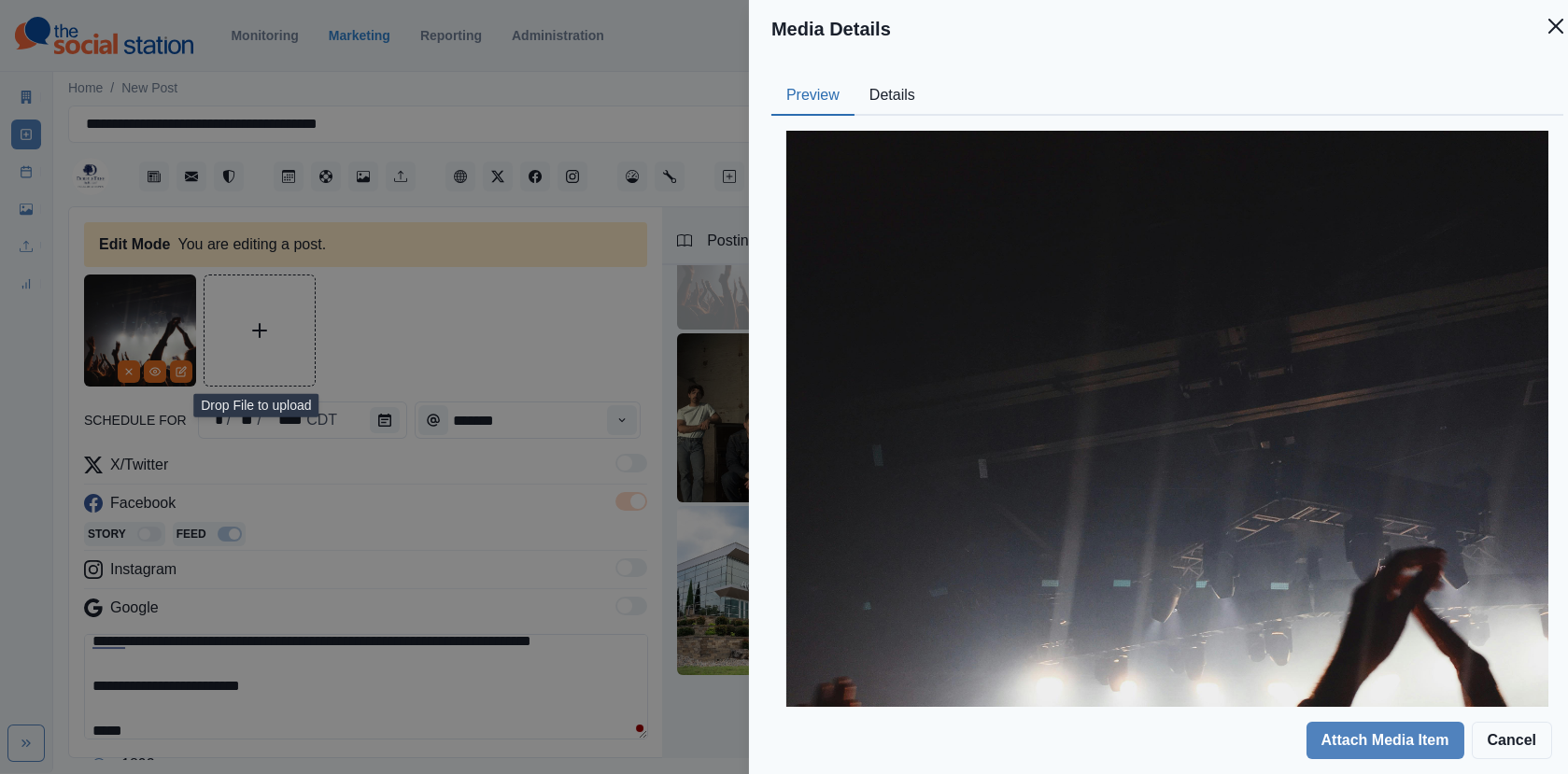
click at [883, 71] on div "Preview Details Our Description Concert - [PERSON_NAME] Yes Tags flare fun danc…" at bounding box center [1166, 382] width 836 height 649
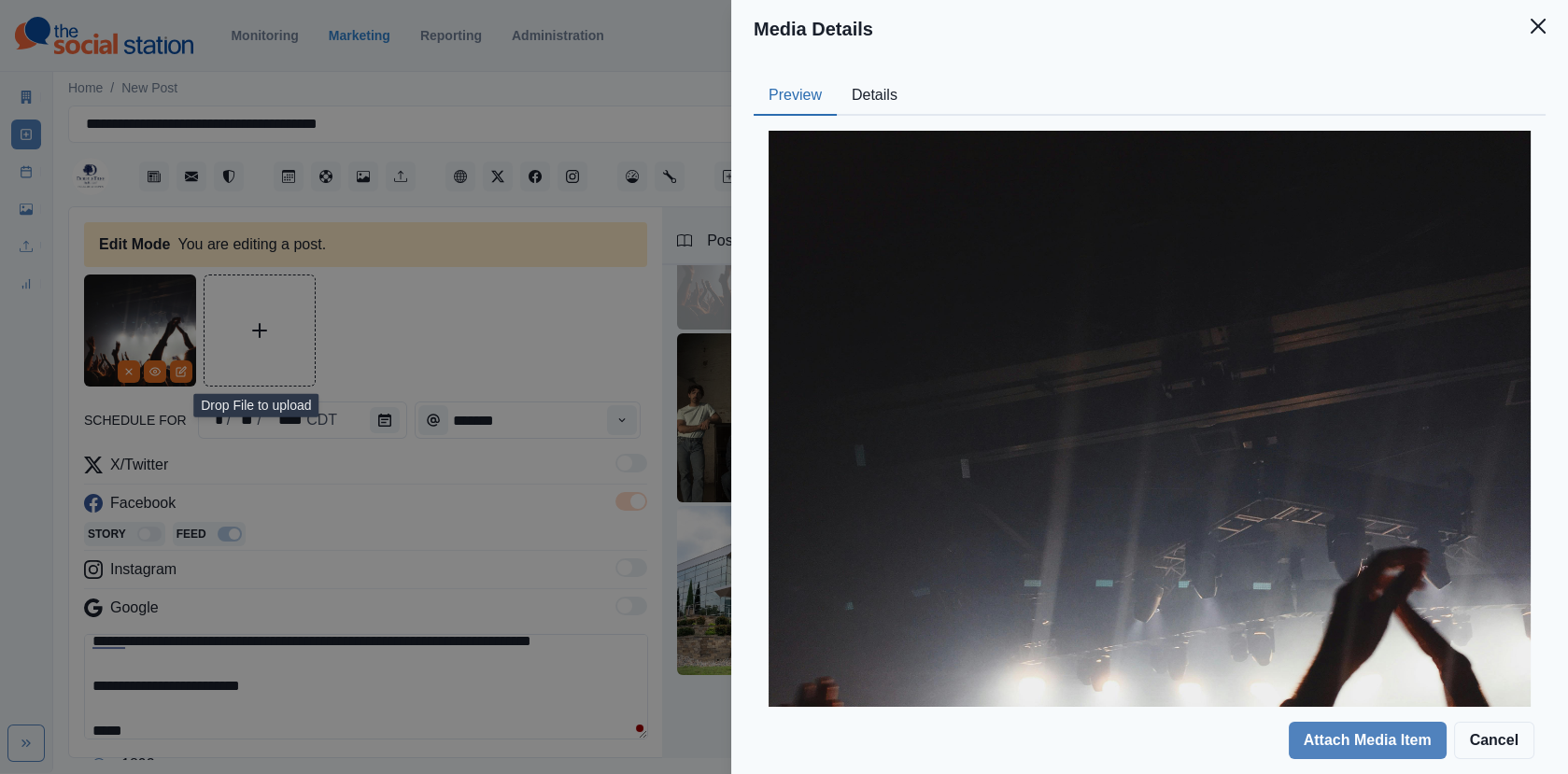
click at [868, 92] on button "Details" at bounding box center [874, 97] width 76 height 39
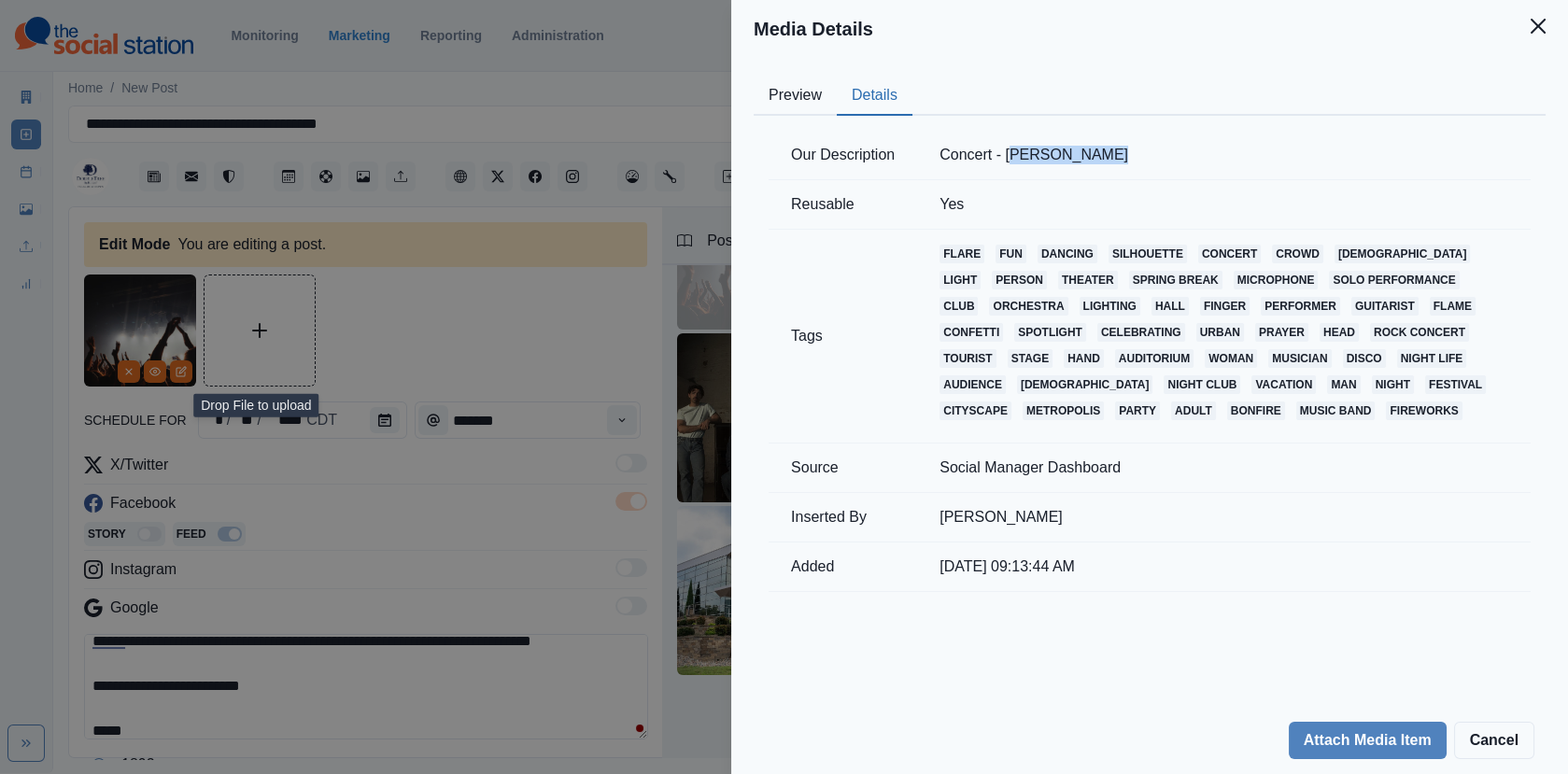
drag, startPoint x: 1129, startPoint y: 151, endPoint x: 1020, endPoint y: 149, distance: 109.0
click at [1020, 149] on td "Concert - [PERSON_NAME]" at bounding box center [1223, 155] width 613 height 49
copy td "[PERSON_NAME]"
click at [372, 574] on div "Media Details Preview Details Our Description Concert - [PERSON_NAME] Yes Tags …" at bounding box center [784, 387] width 1568 height 774
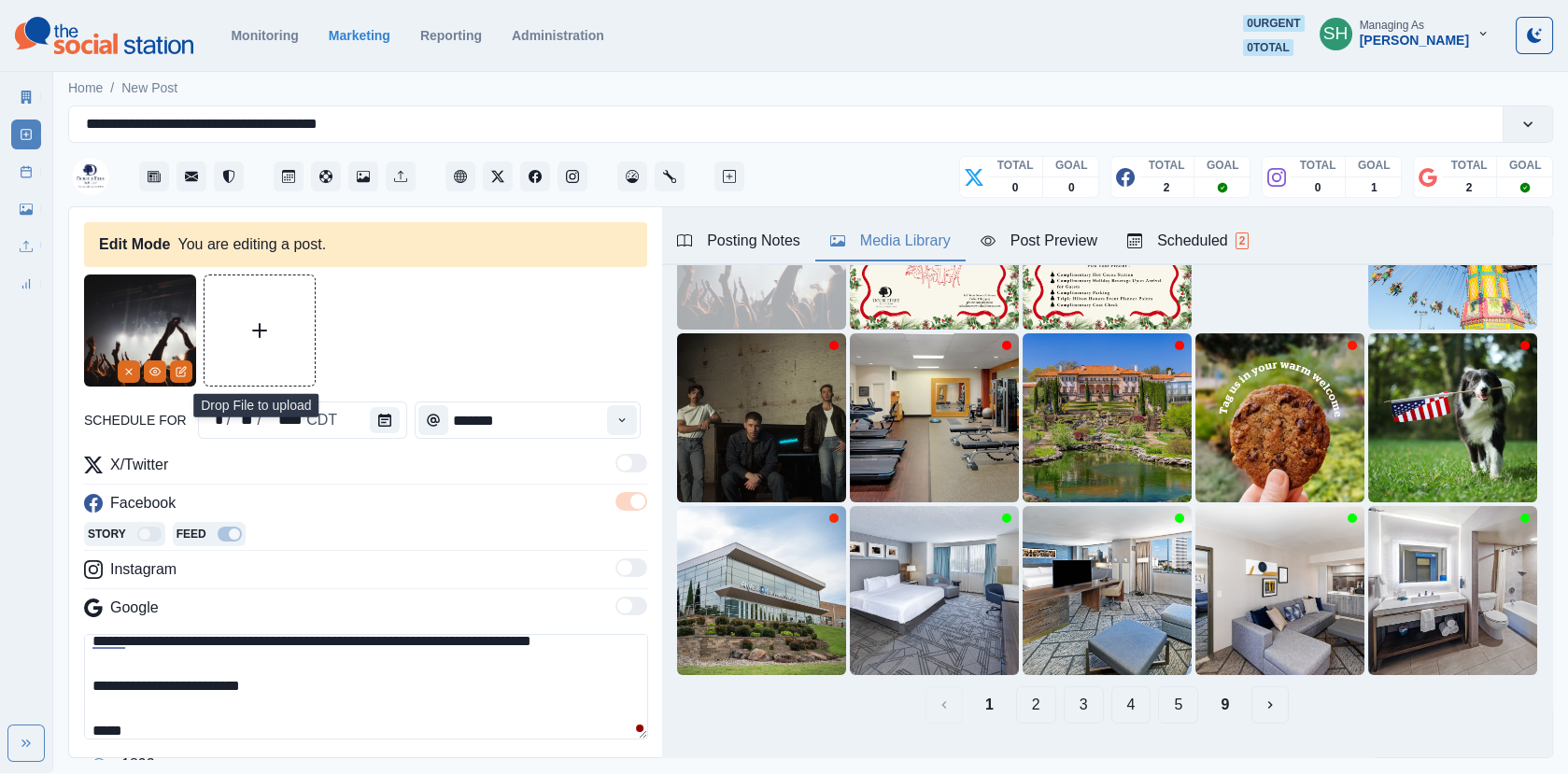
click at [196, 718] on textarea "**********" at bounding box center [365, 686] width 564 height 106
paste textarea "**********"
drag, startPoint x: 215, startPoint y: 721, endPoint x: 37, endPoint y: 721, distance: 178.0
click at [37, 721] on div "**********" at bounding box center [784, 386] width 1568 height 773
type textarea "**********"
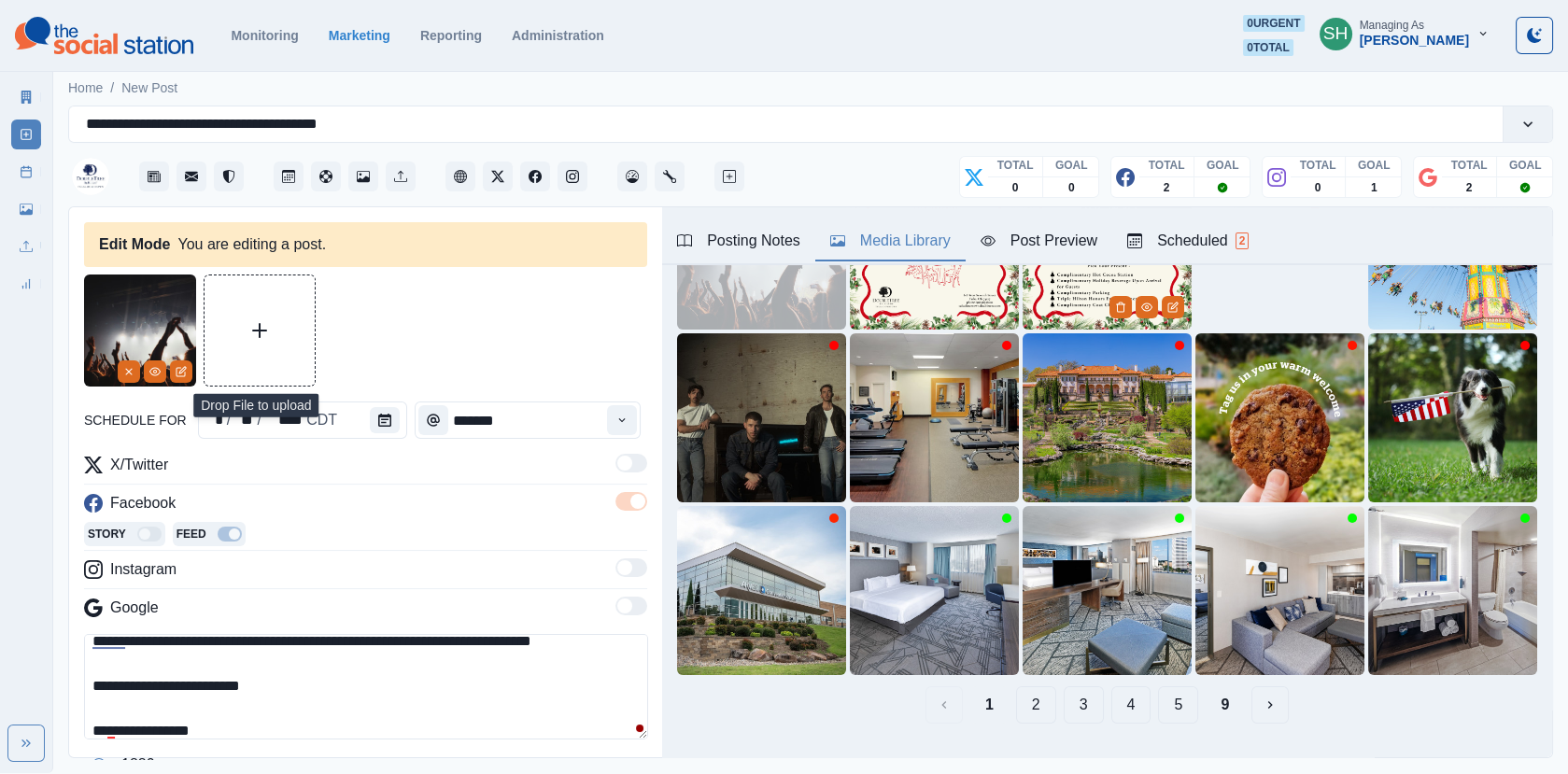
click at [1046, 246] on div "Post Preview" at bounding box center [1039, 241] width 117 height 23
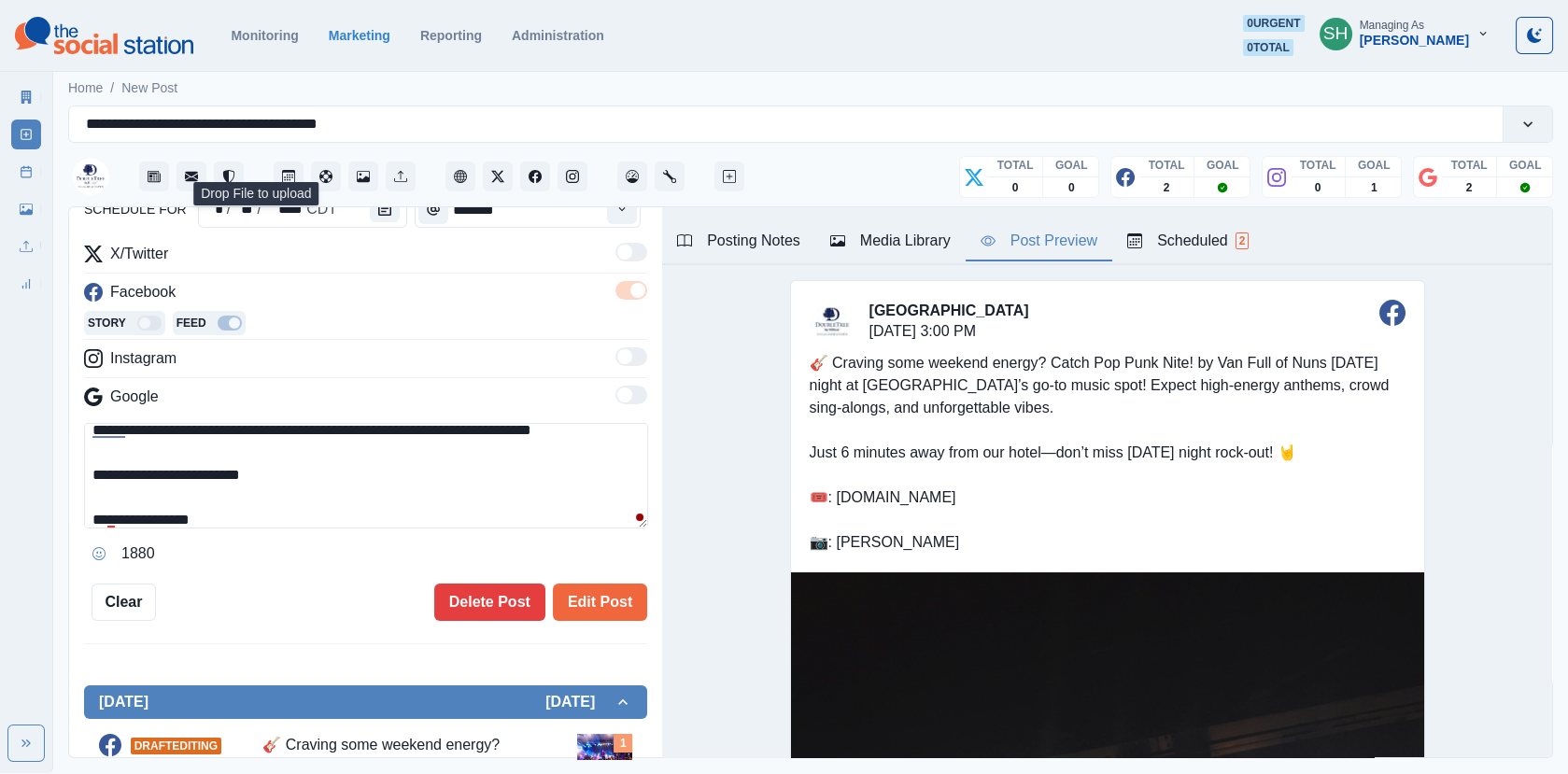
scroll to position [263, 0]
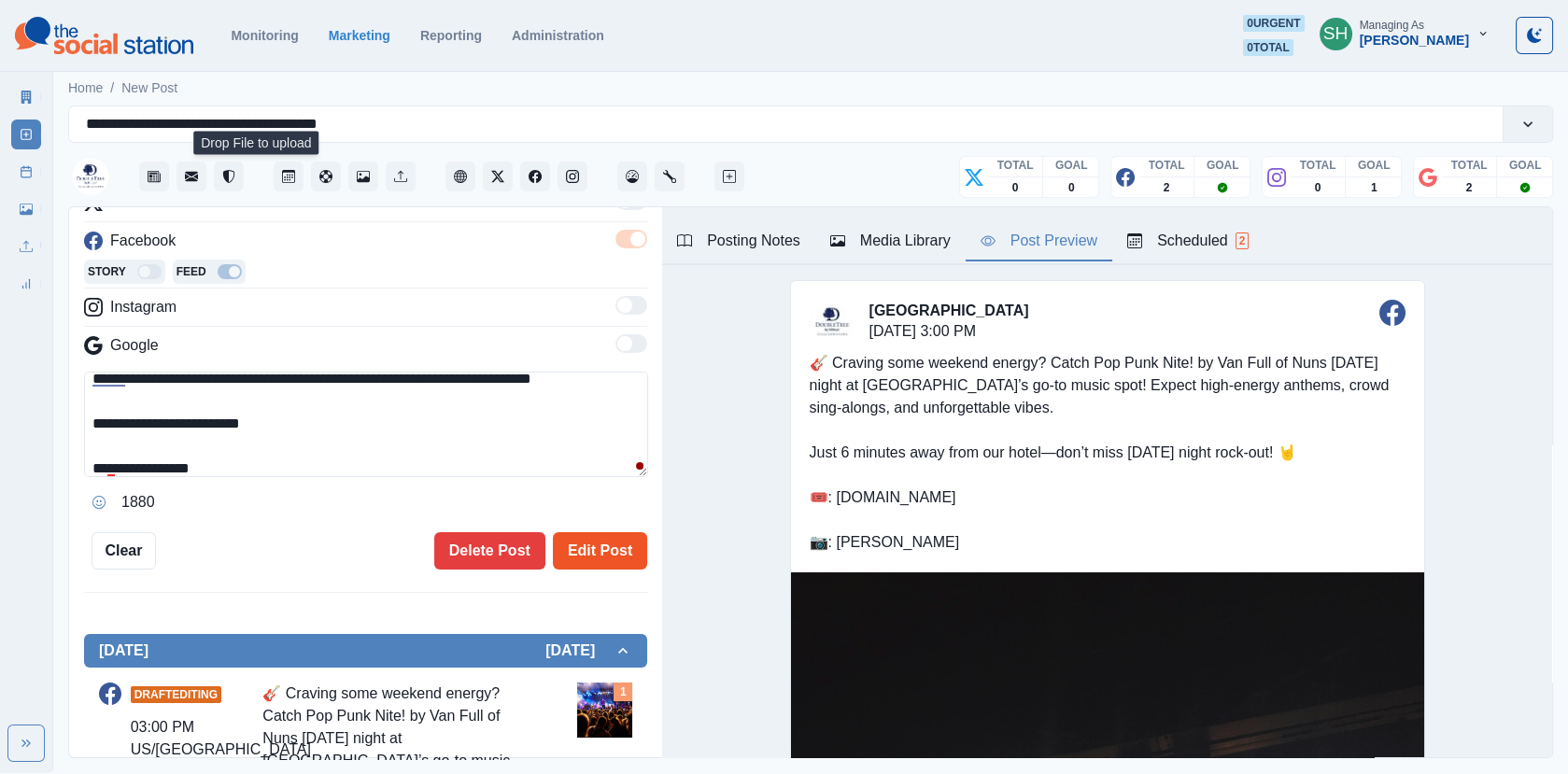
click at [578, 537] on button "Edit Post" at bounding box center [599, 551] width 94 height 38
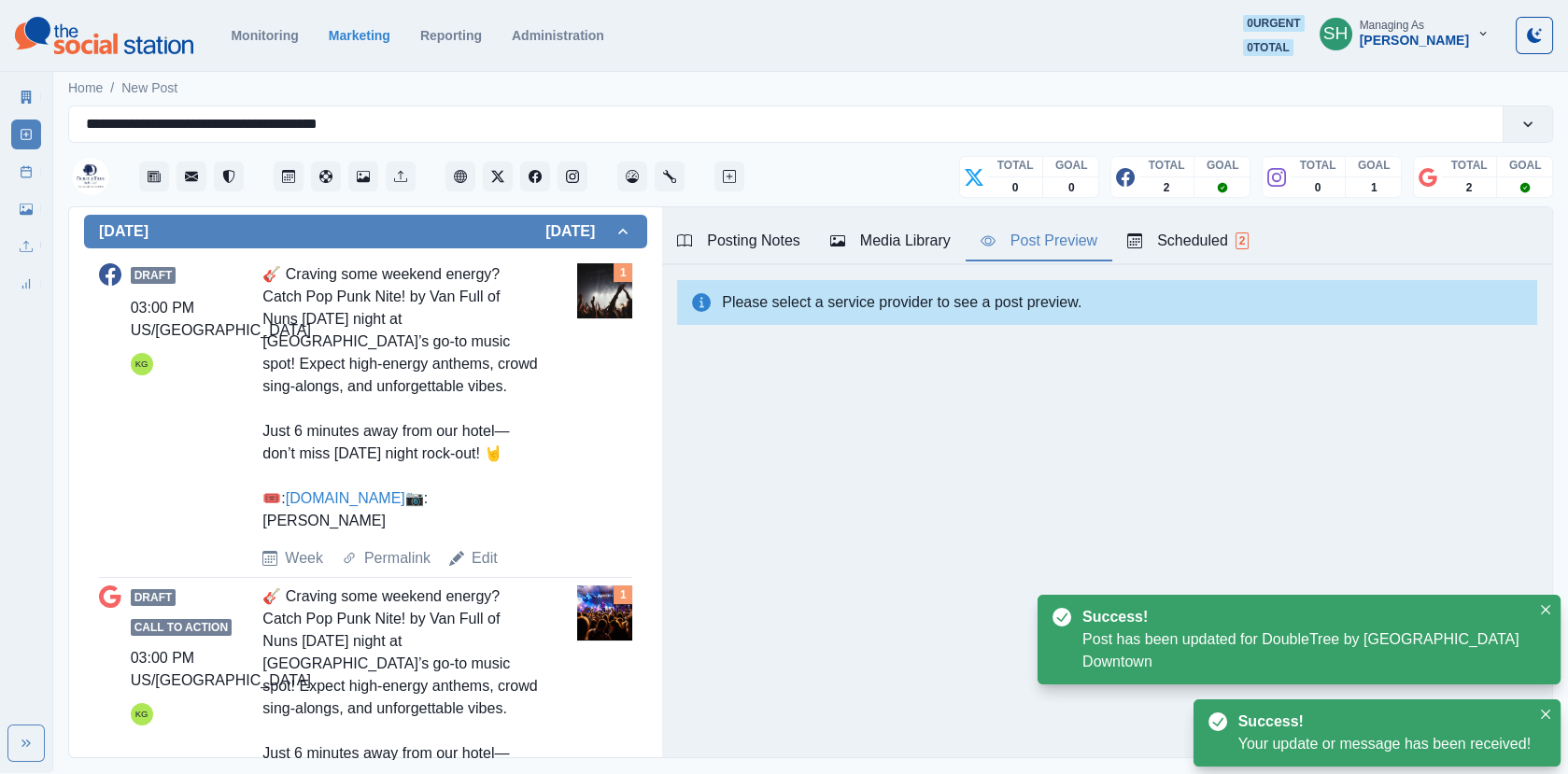
scroll to position [838, 0]
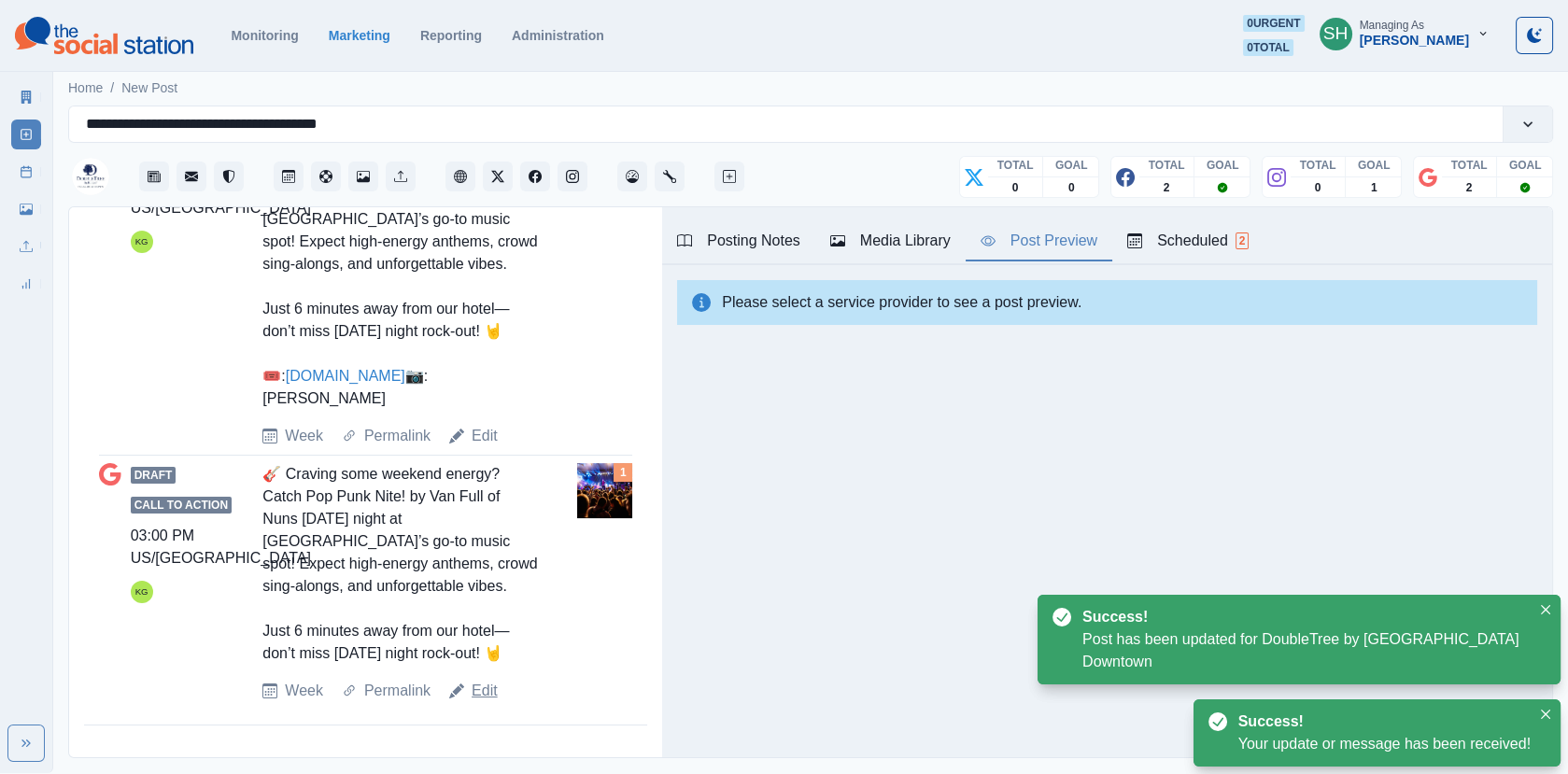
click at [482, 684] on link "Edit" at bounding box center [484, 690] width 26 height 23
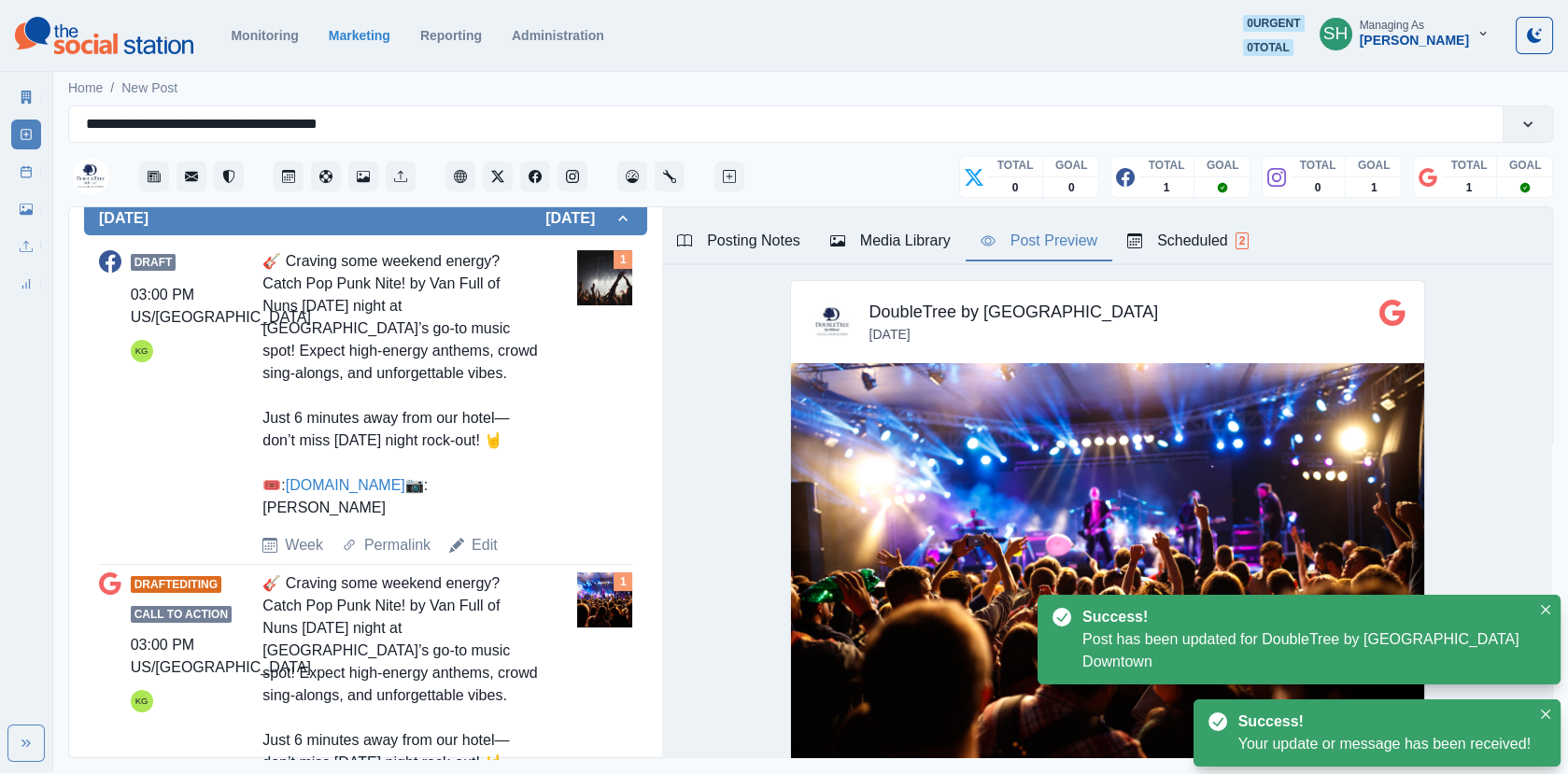
scroll to position [423, 0]
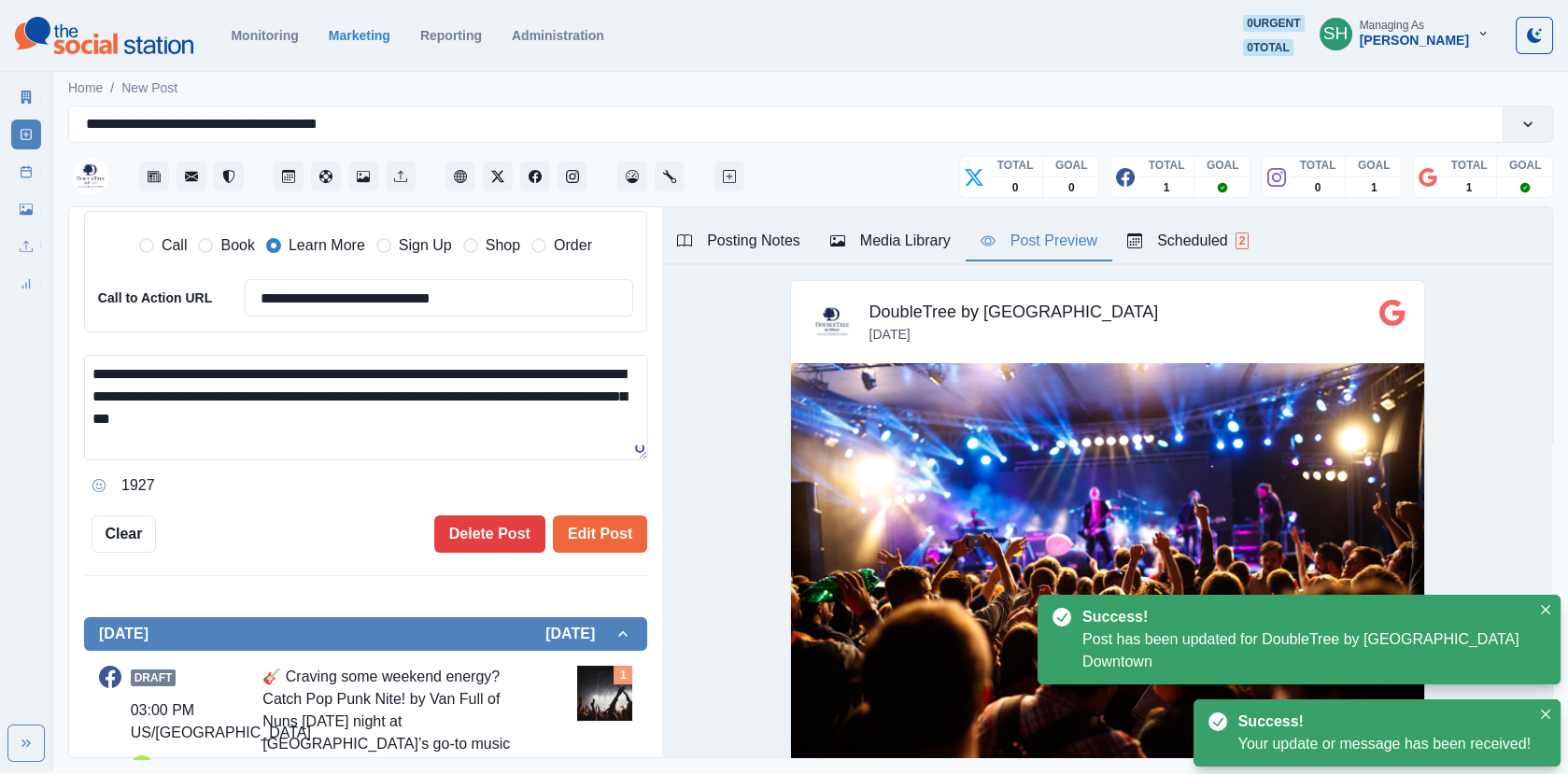
click at [888, 252] on button "Media Library" at bounding box center [890, 242] width 150 height 39
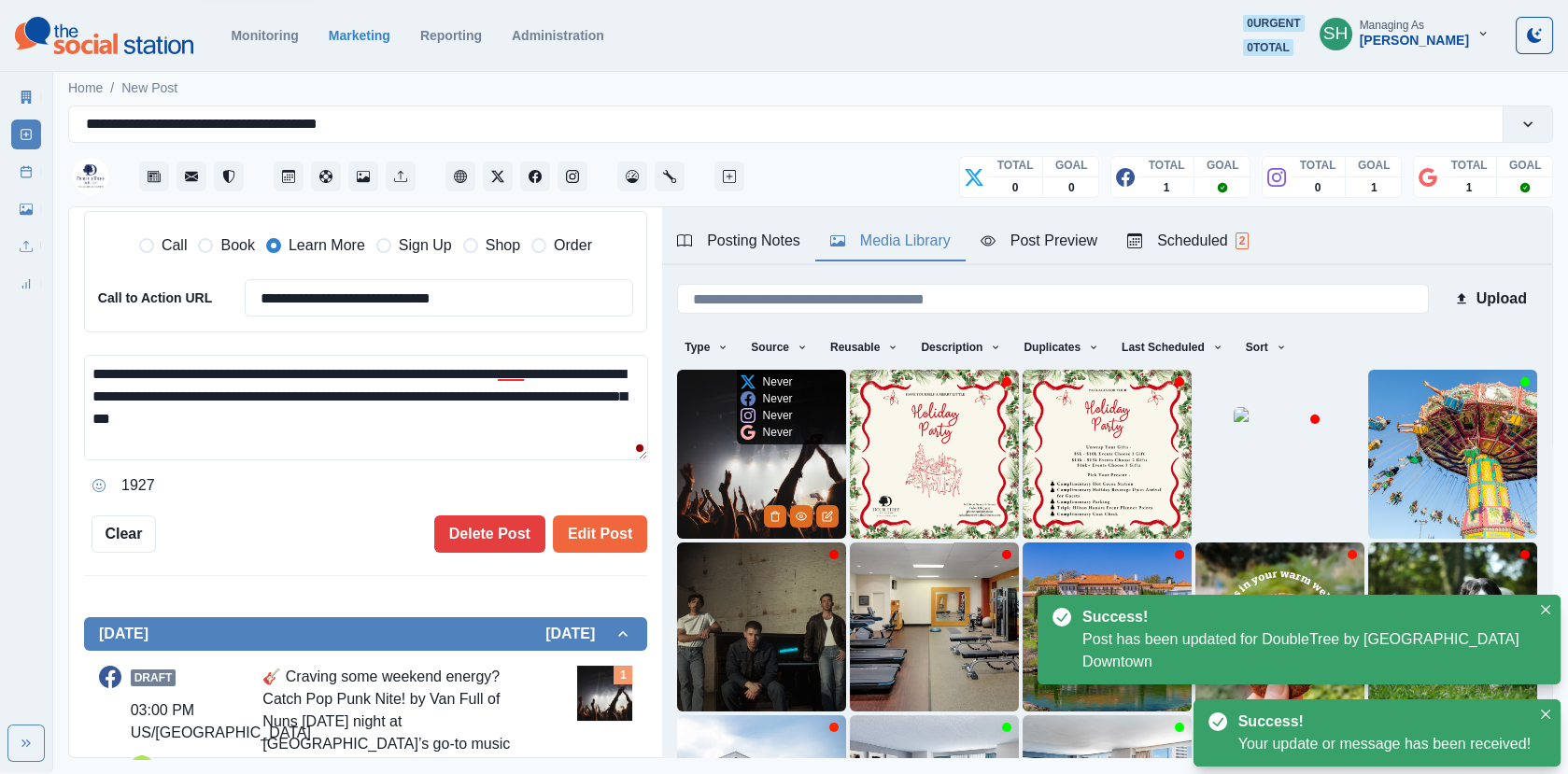
click at [776, 441] on div "Never Never Never Never" at bounding box center [766, 407] width 60 height 75
click at [722, 500] on img at bounding box center [761, 453] width 169 height 169
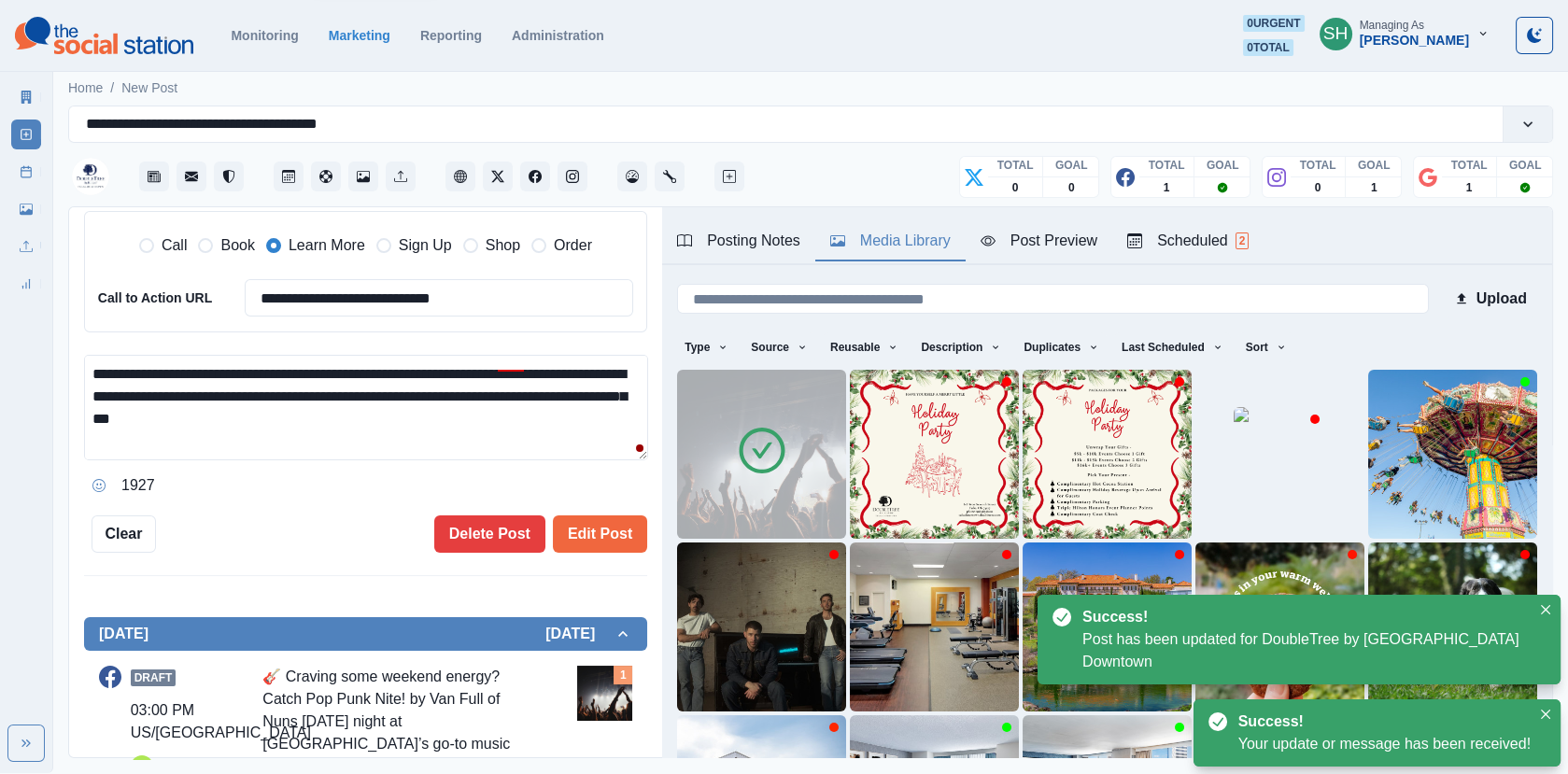
scroll to position [22, 0]
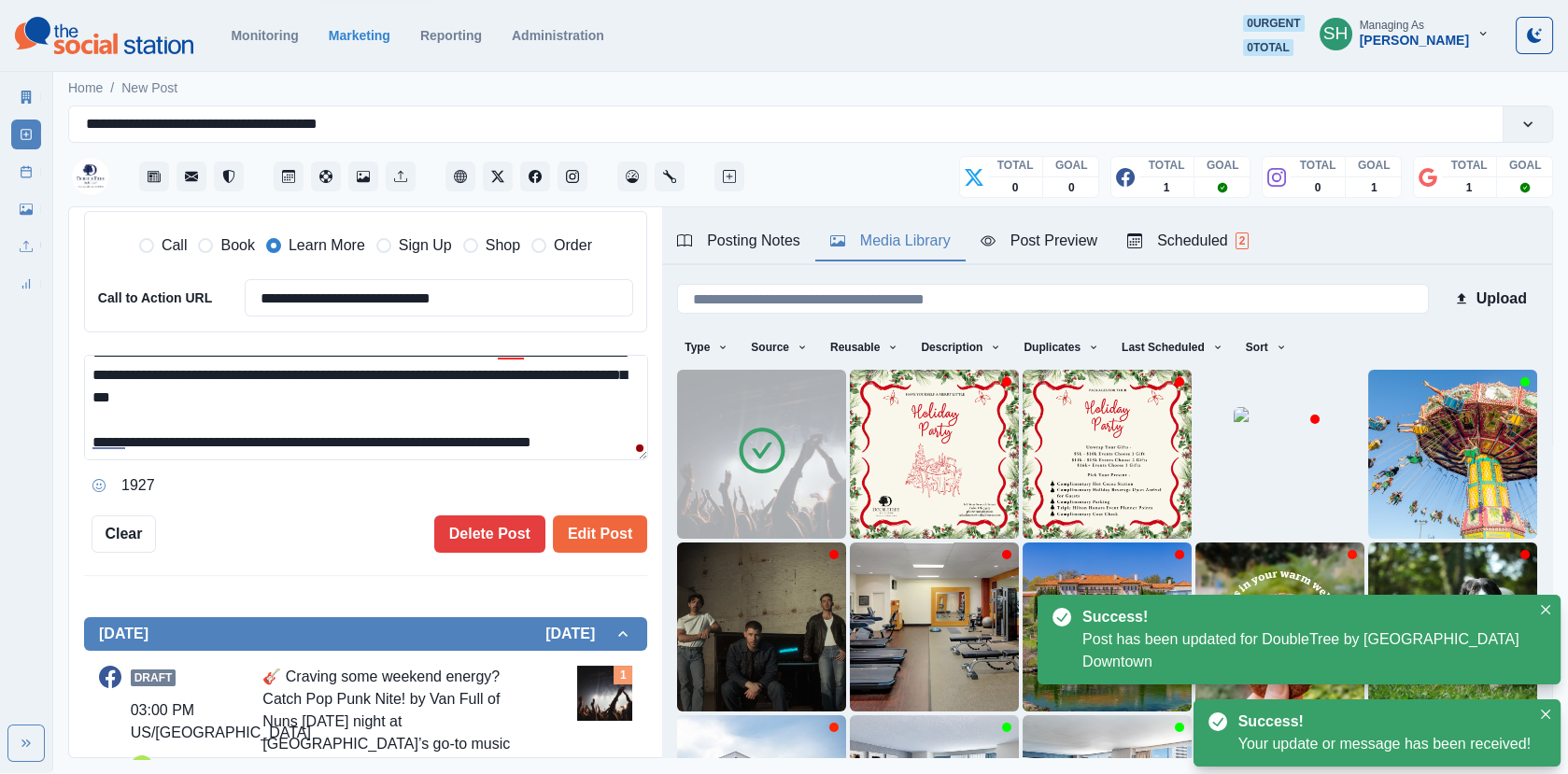
click at [630, 442] on textarea "**********" at bounding box center [365, 407] width 564 height 106
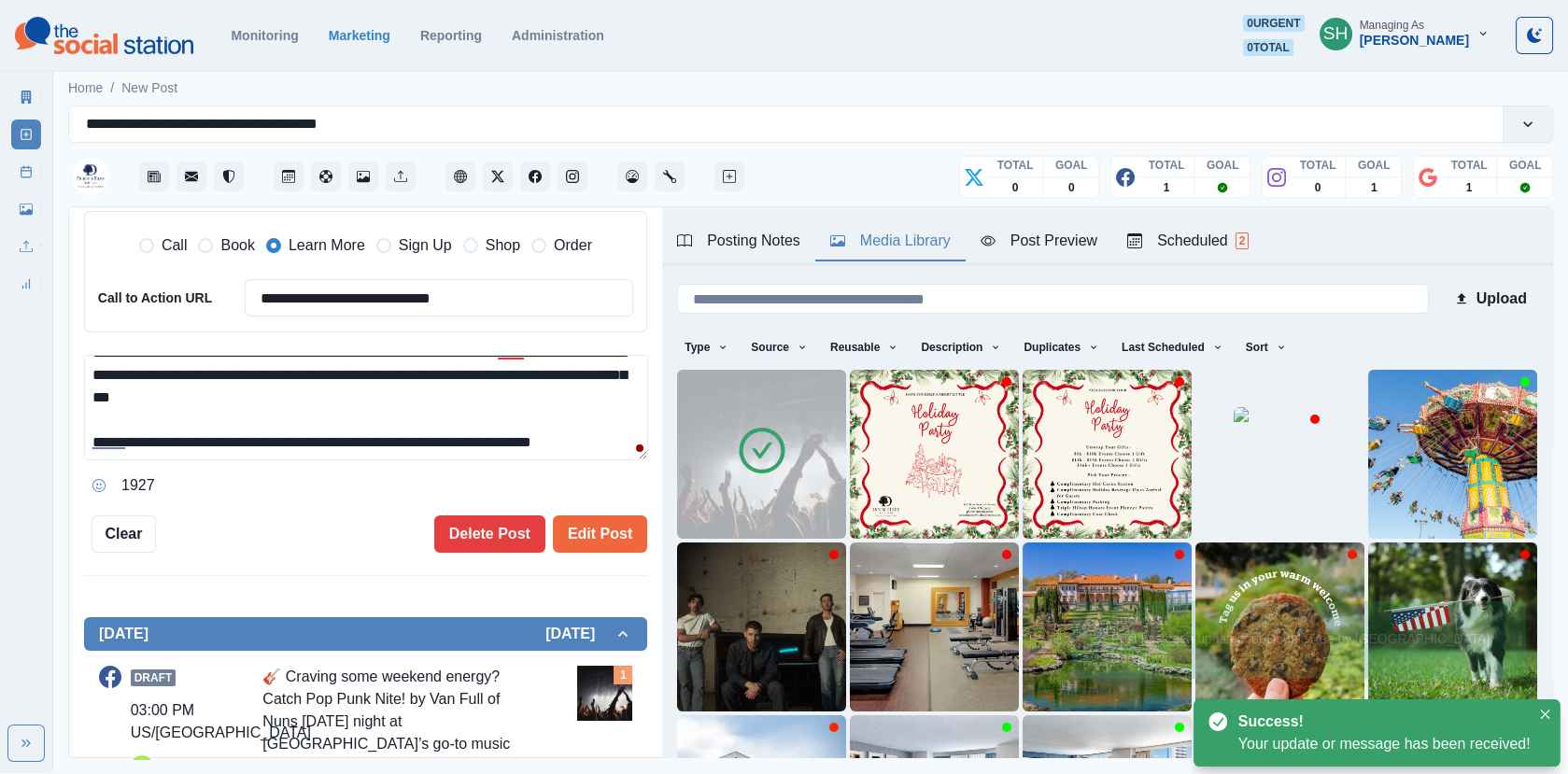
click at [623, 432] on textarea "**********" at bounding box center [365, 407] width 564 height 106
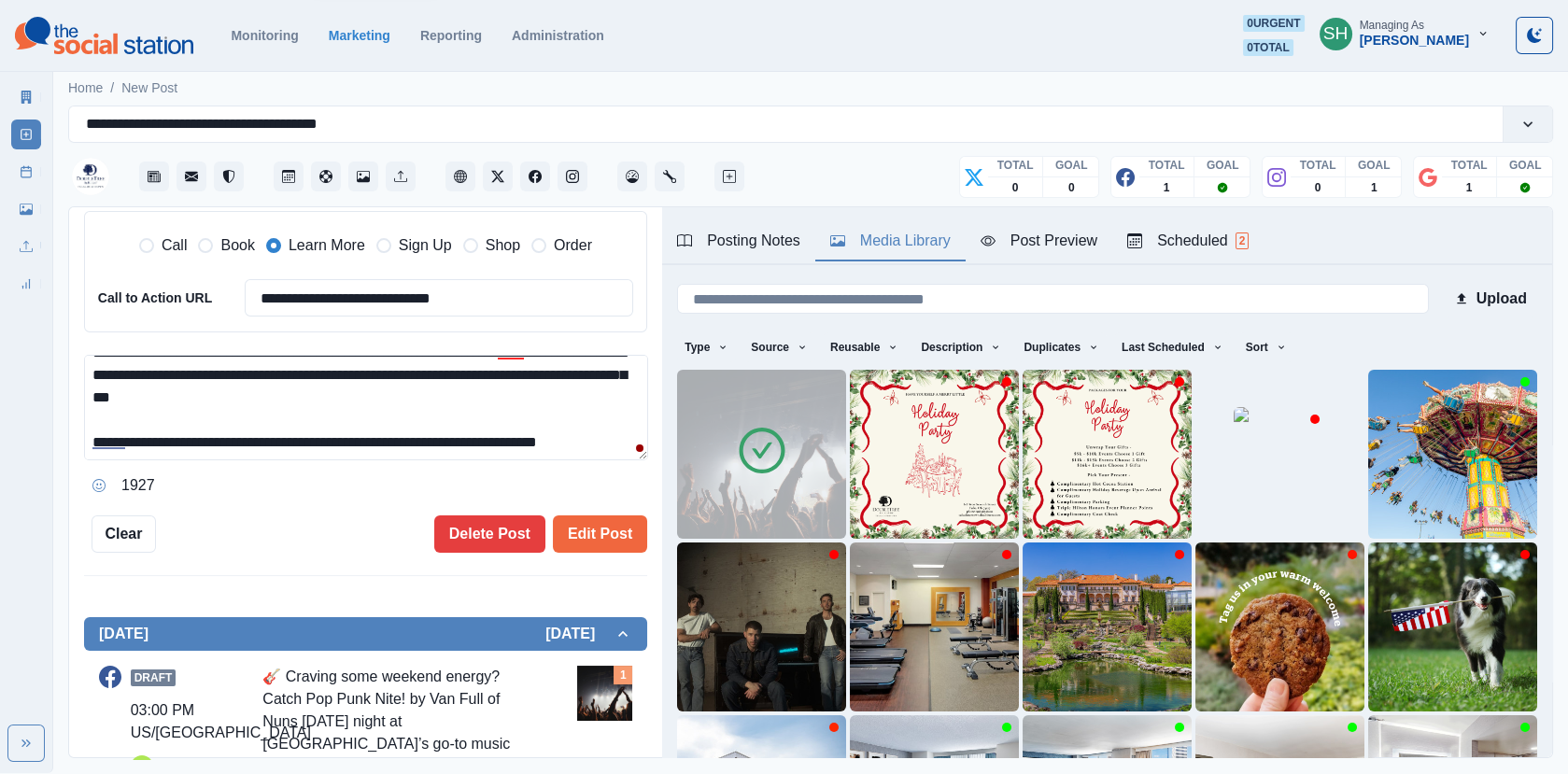
scroll to position [57, 0]
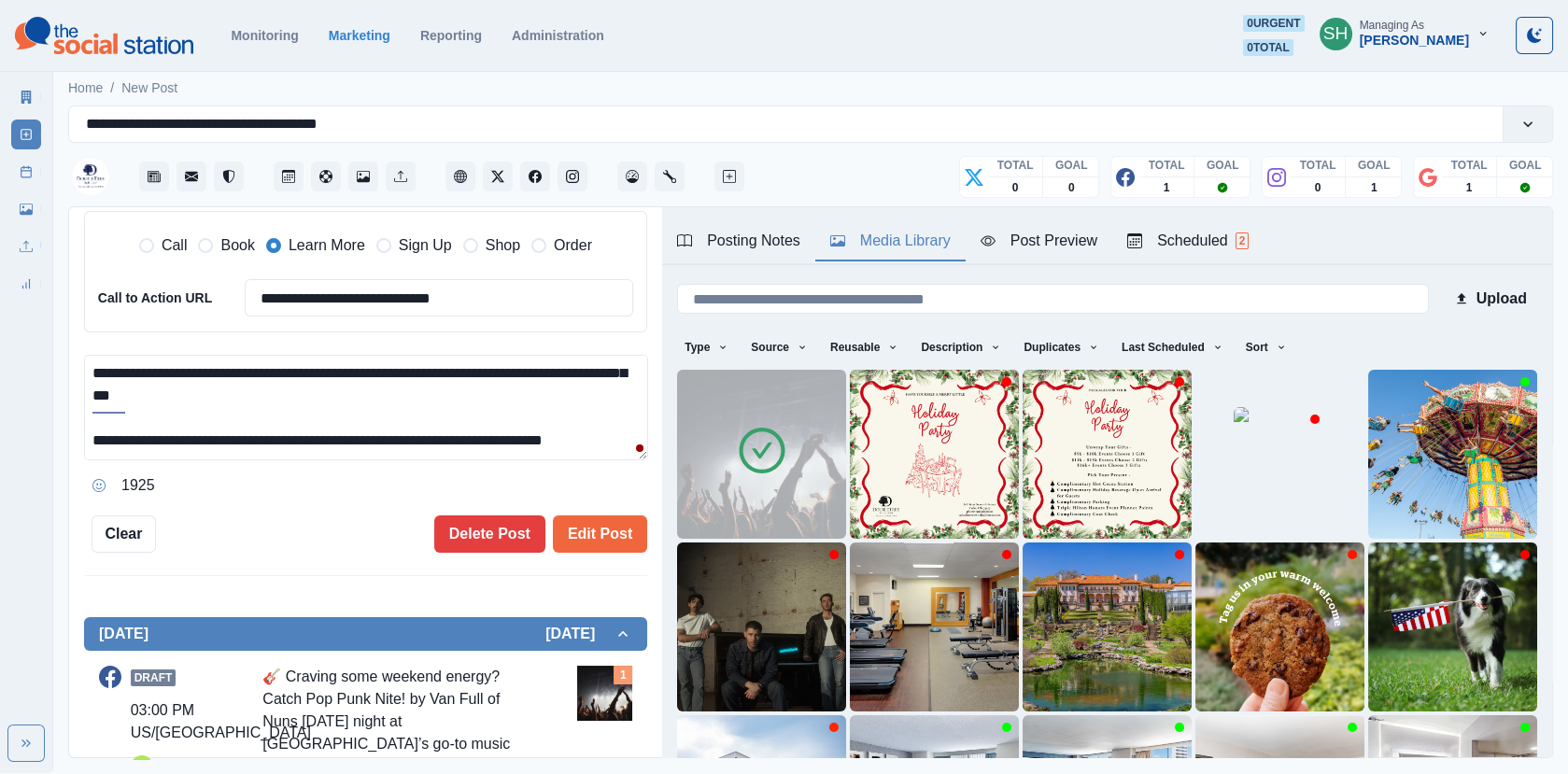
paste textarea "**********"
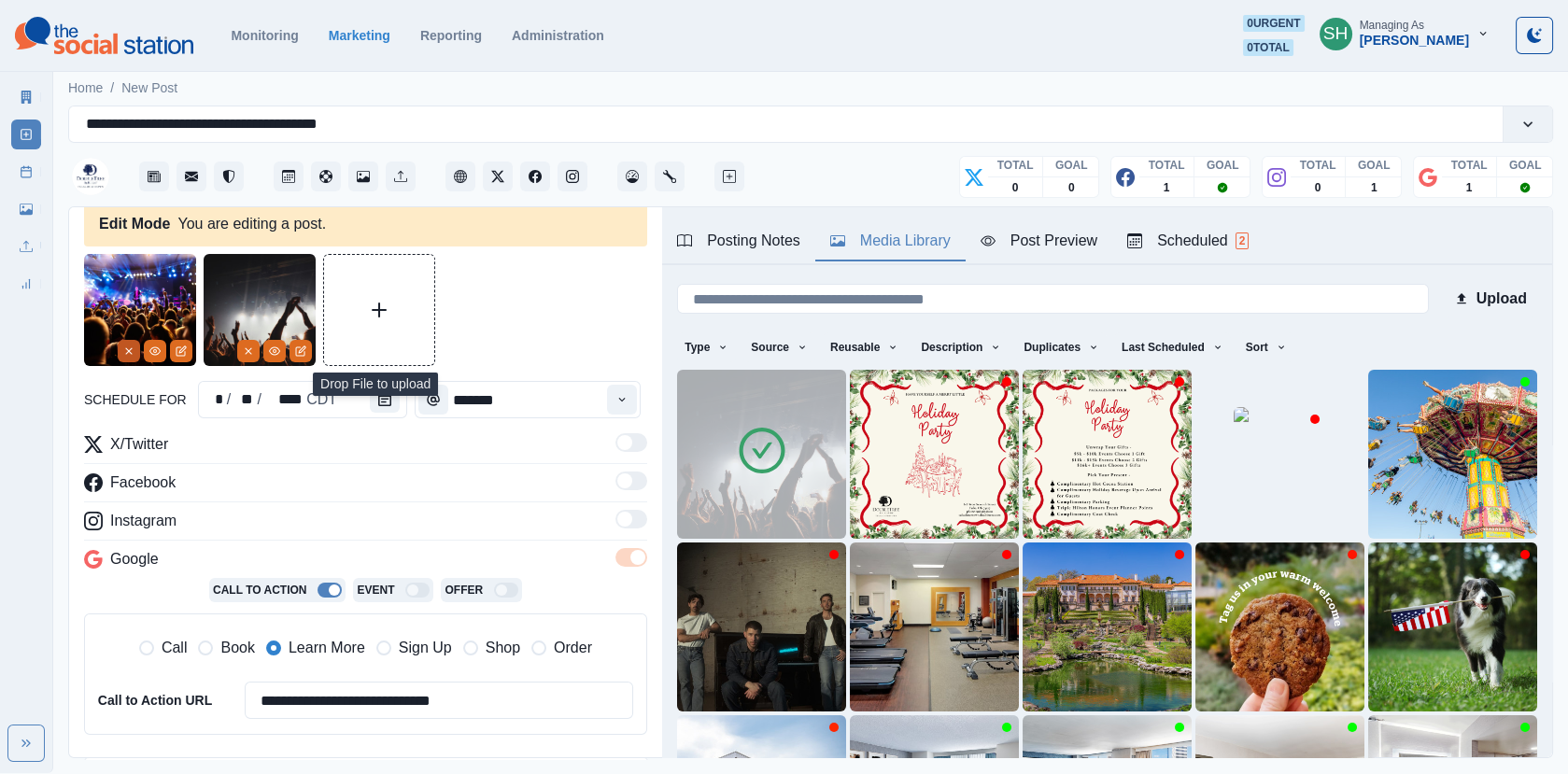
type textarea "**********"
click at [131, 346] on icon "Remove" at bounding box center [128, 350] width 11 height 11
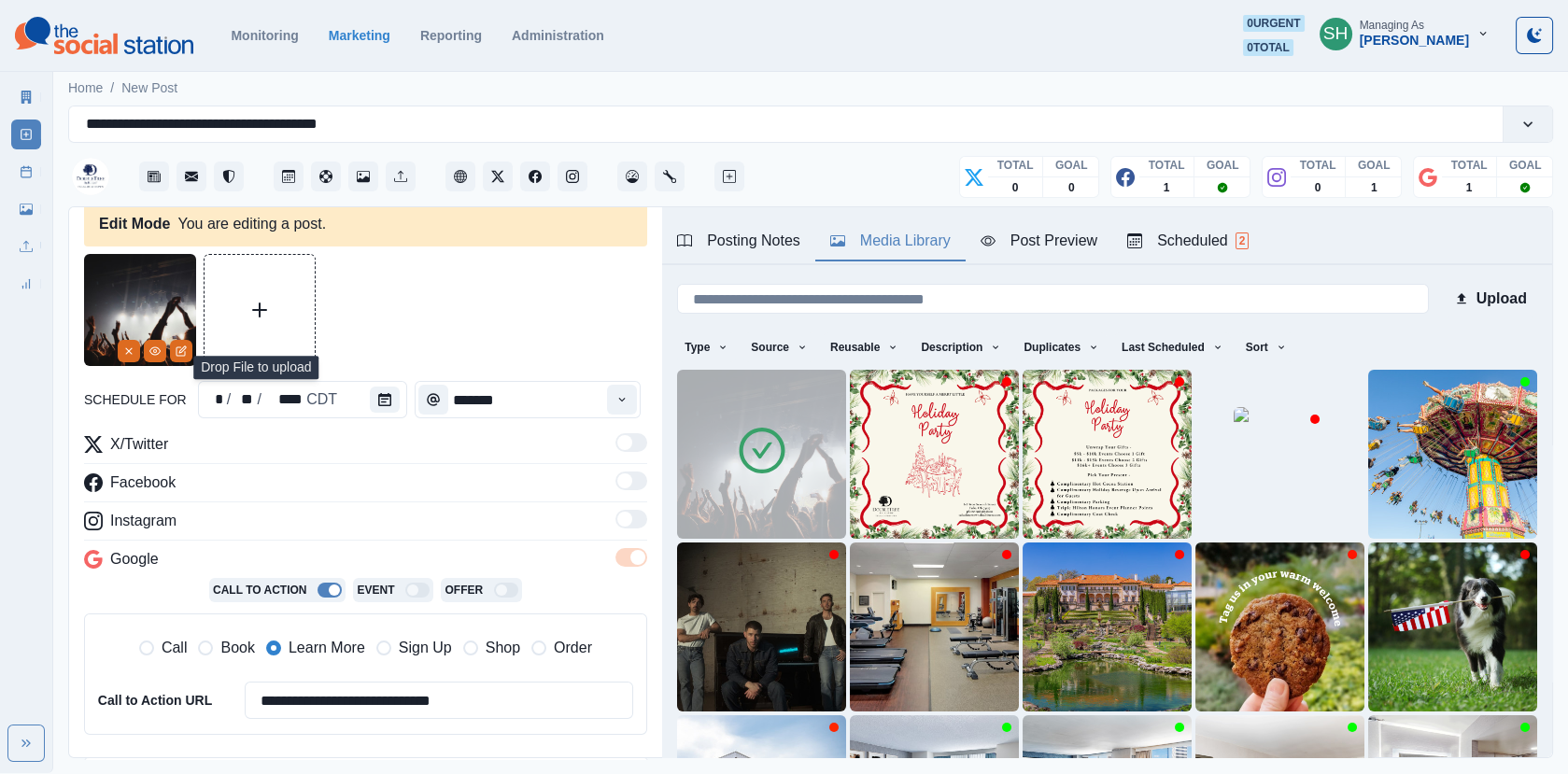
scroll to position [231, 0]
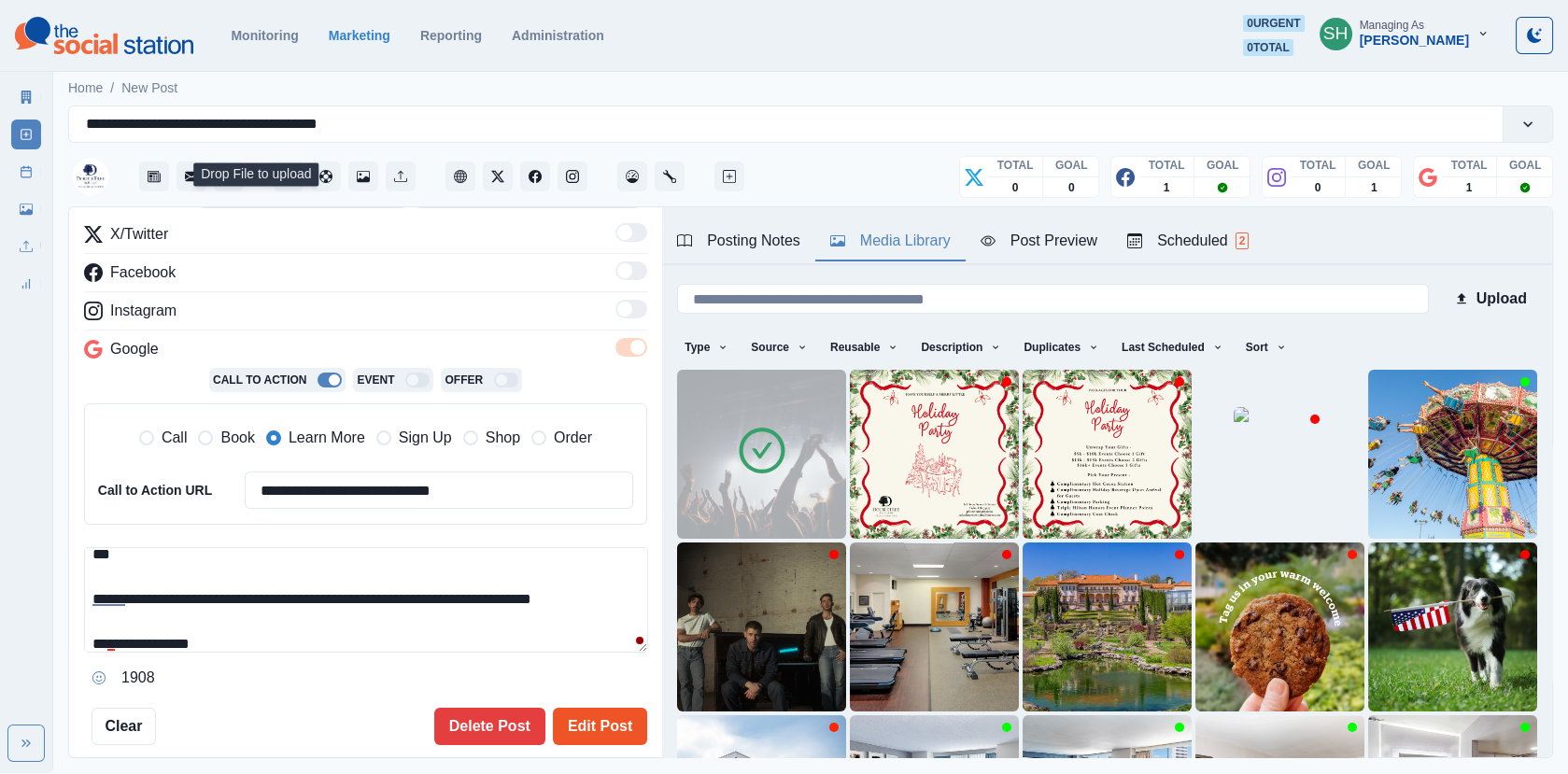
click at [581, 713] on button "Edit Post" at bounding box center [599, 727] width 94 height 38
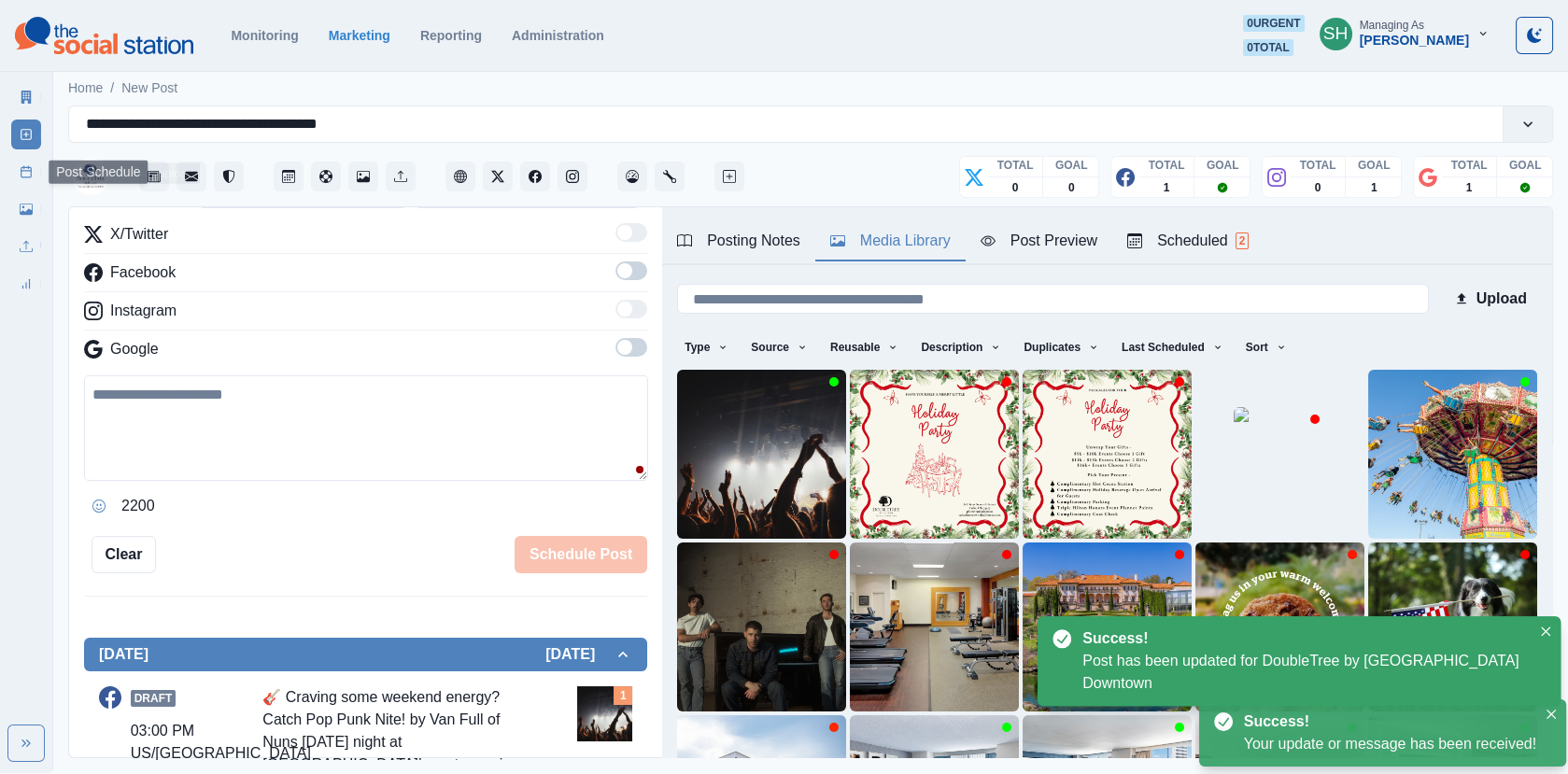
click at [21, 166] on icon at bounding box center [26, 171] width 13 height 13
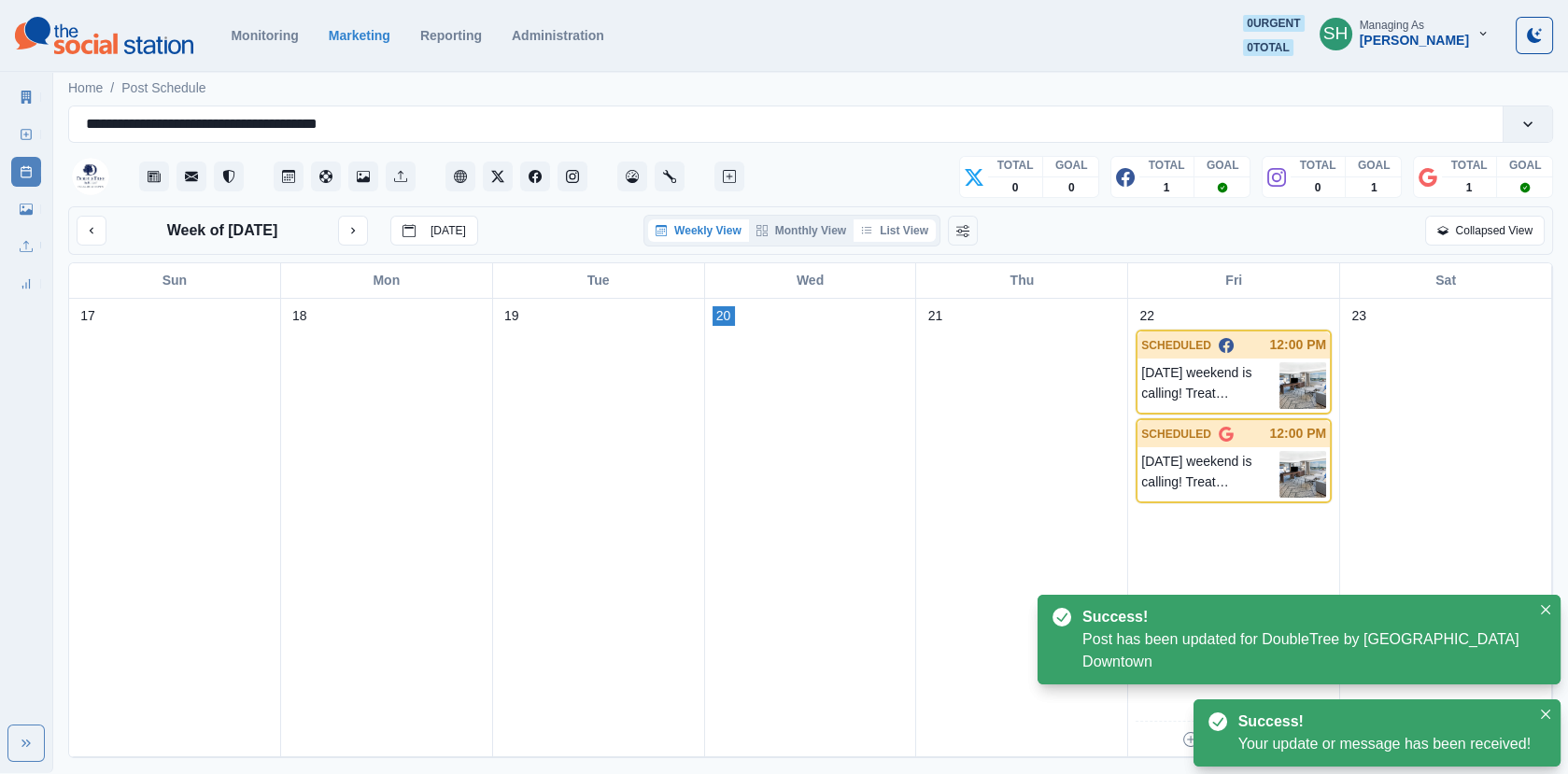
click at [880, 230] on button "List View" at bounding box center [894, 230] width 82 height 23
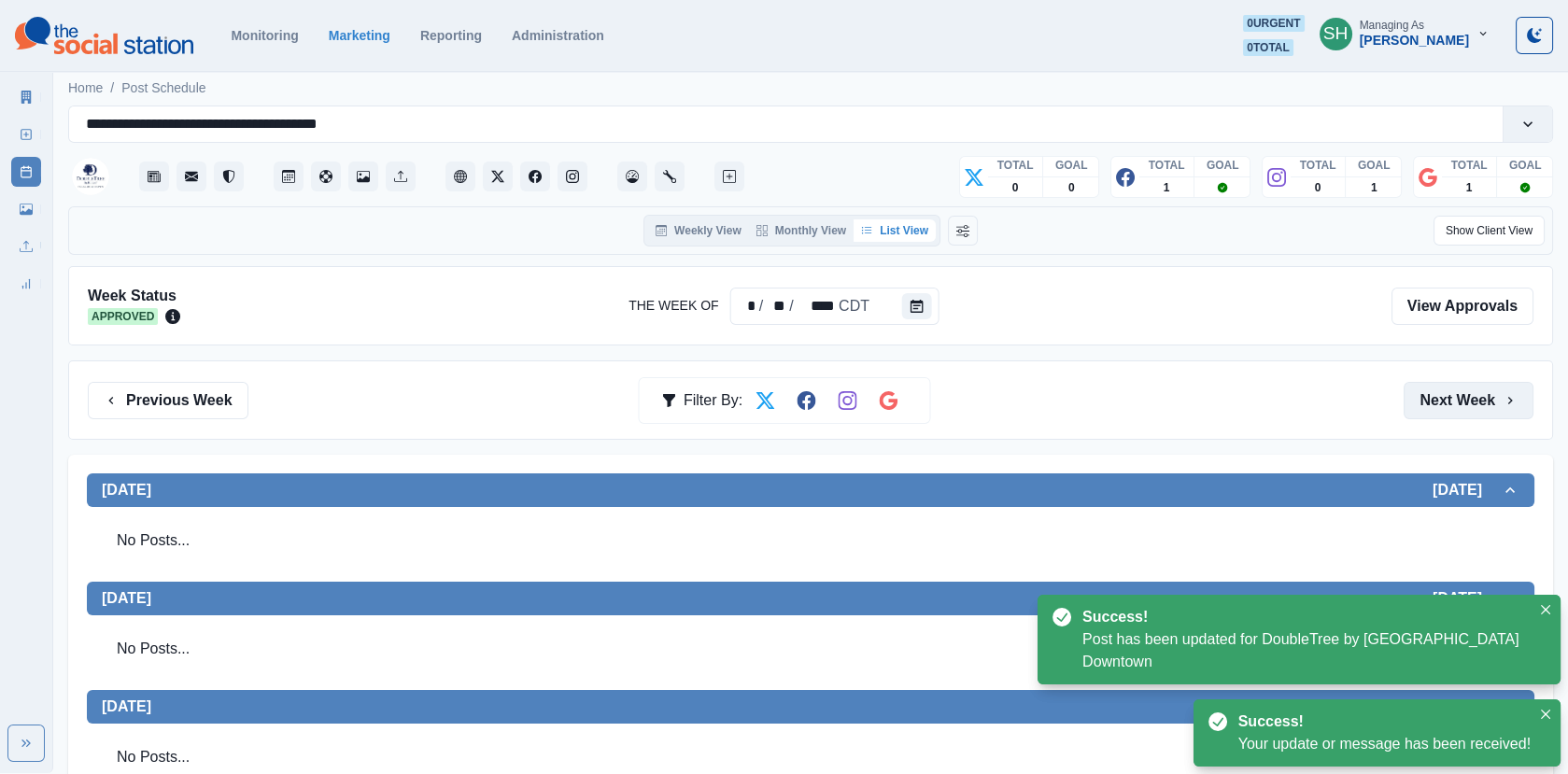
click at [1432, 391] on button "Next Week" at bounding box center [1467, 401] width 129 height 38
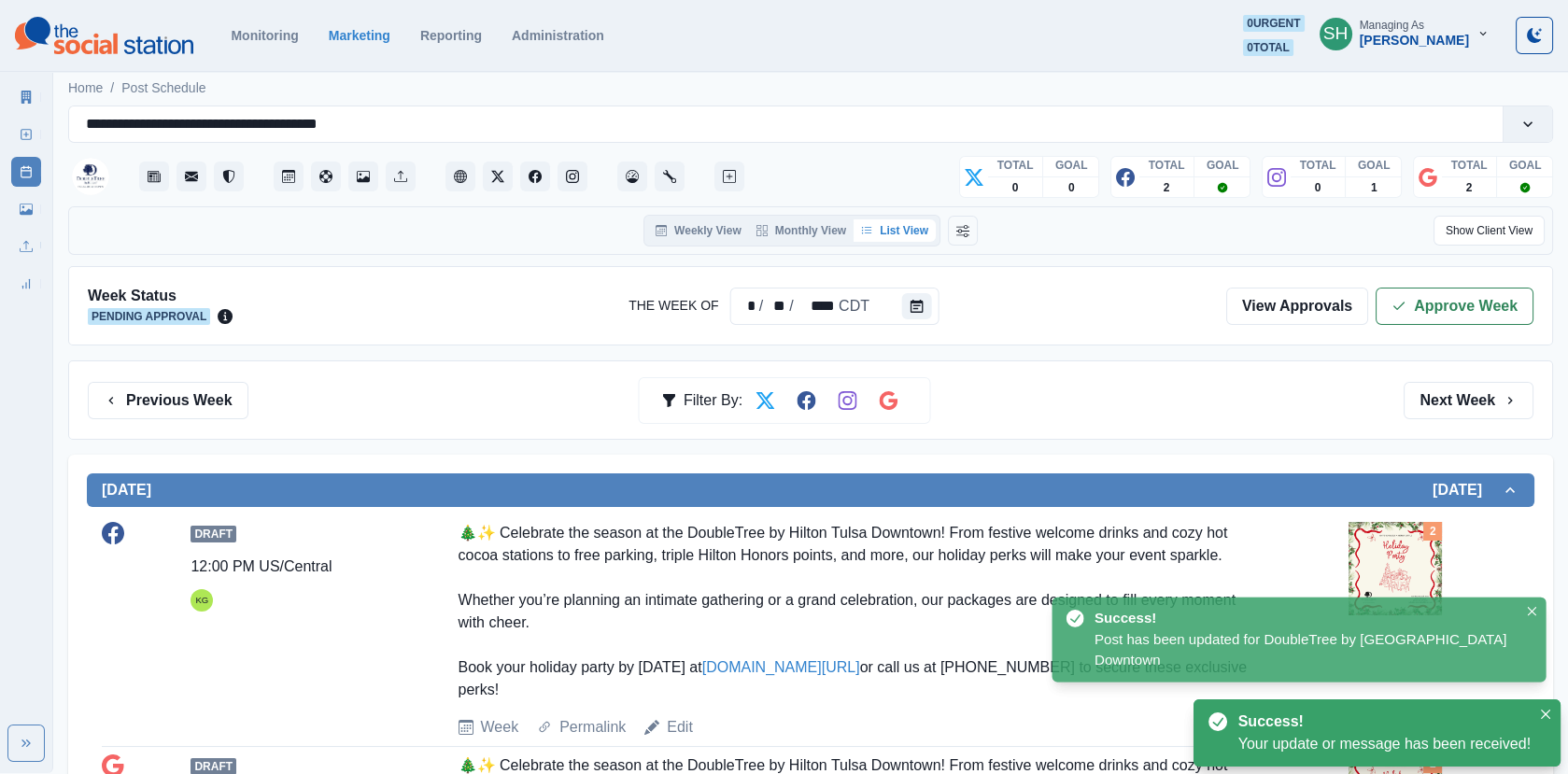
click at [1439, 279] on div "Week Status Pending Approval The Week Of * / ** / **** CDT View Approvals Appro…" at bounding box center [810, 305] width 1484 height 79
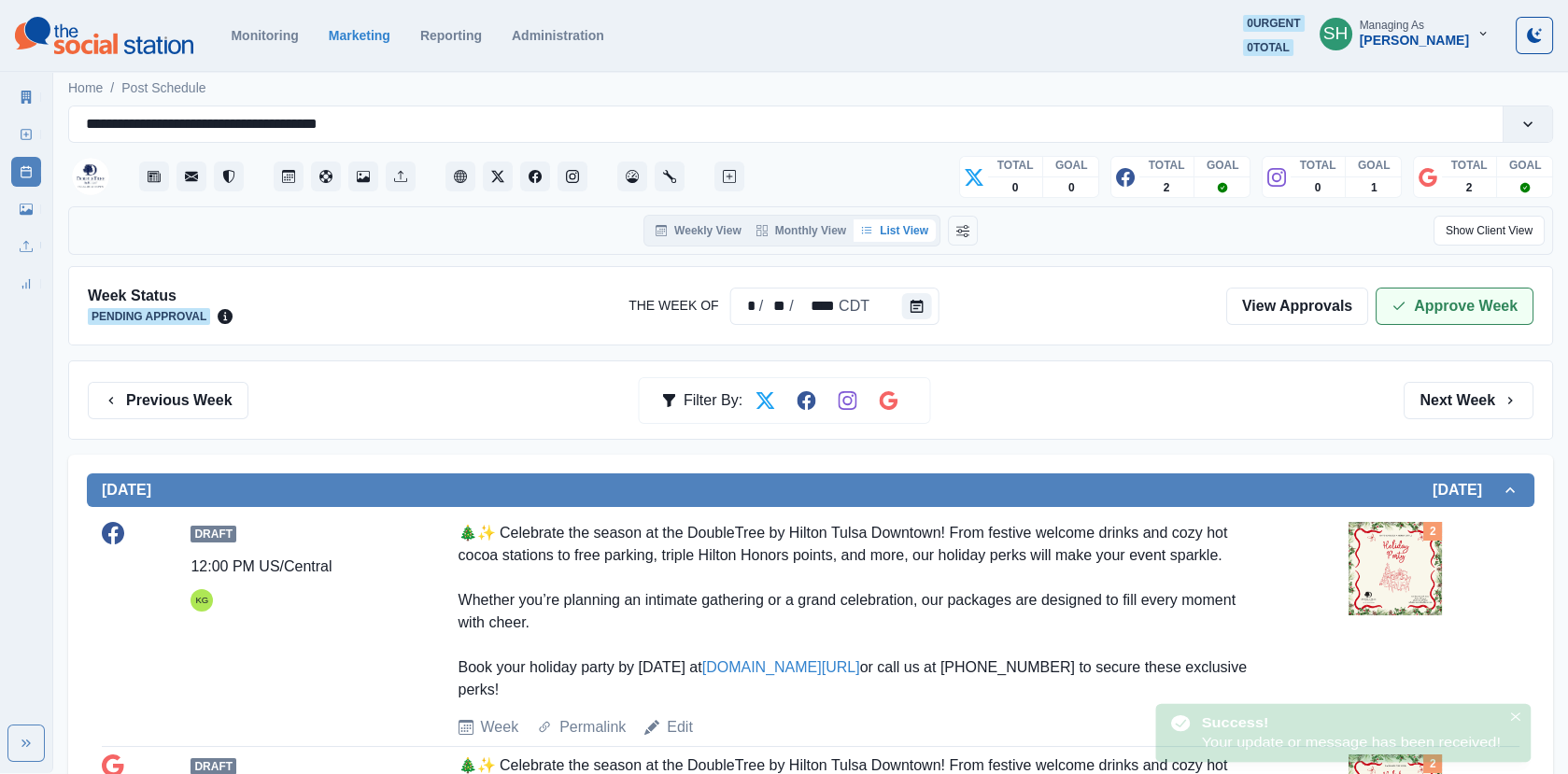
click at [1432, 303] on button "Approve Week" at bounding box center [1454, 306] width 158 height 38
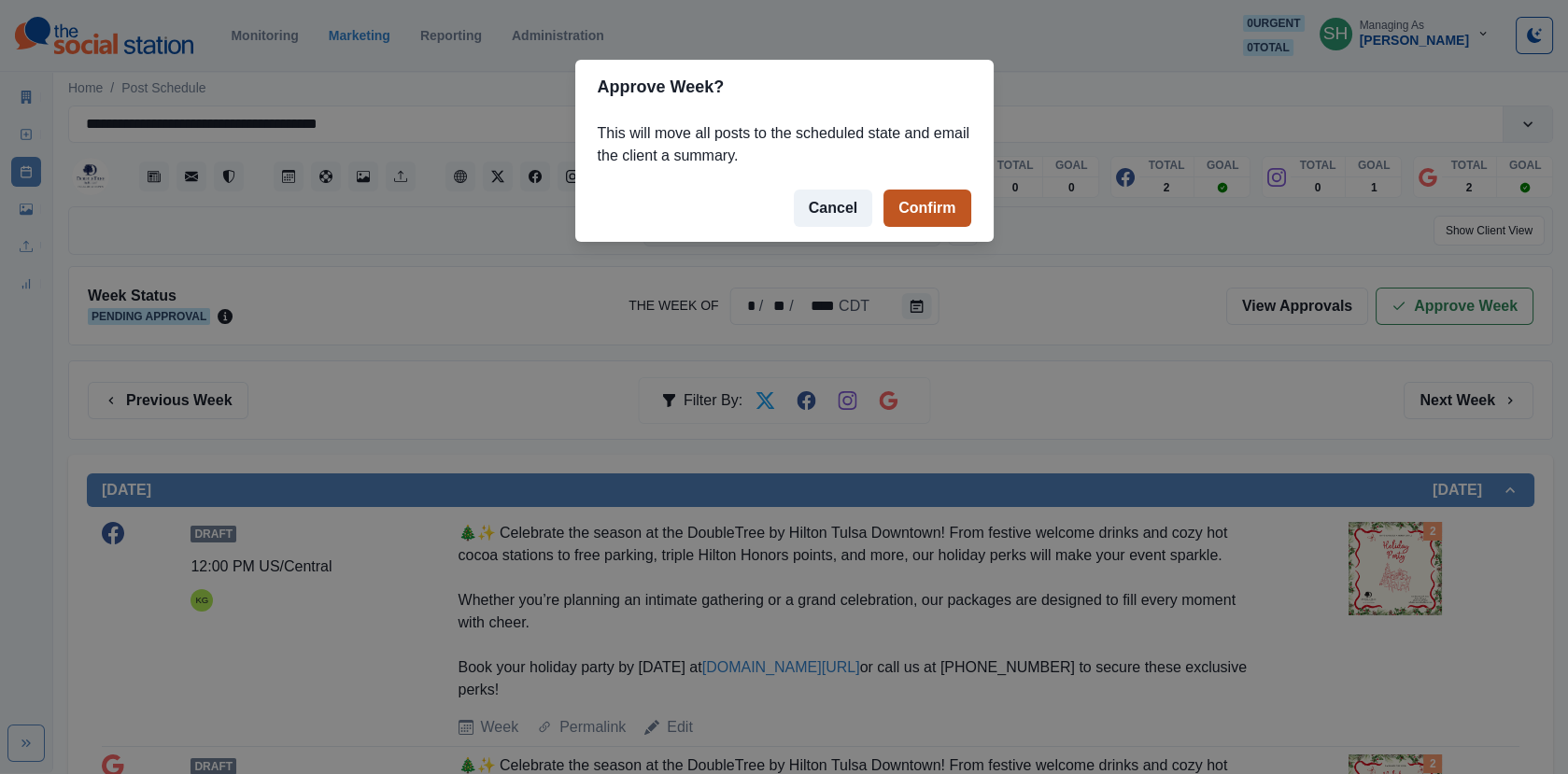
click at [910, 203] on button "Confirm" at bounding box center [926, 208] width 87 height 38
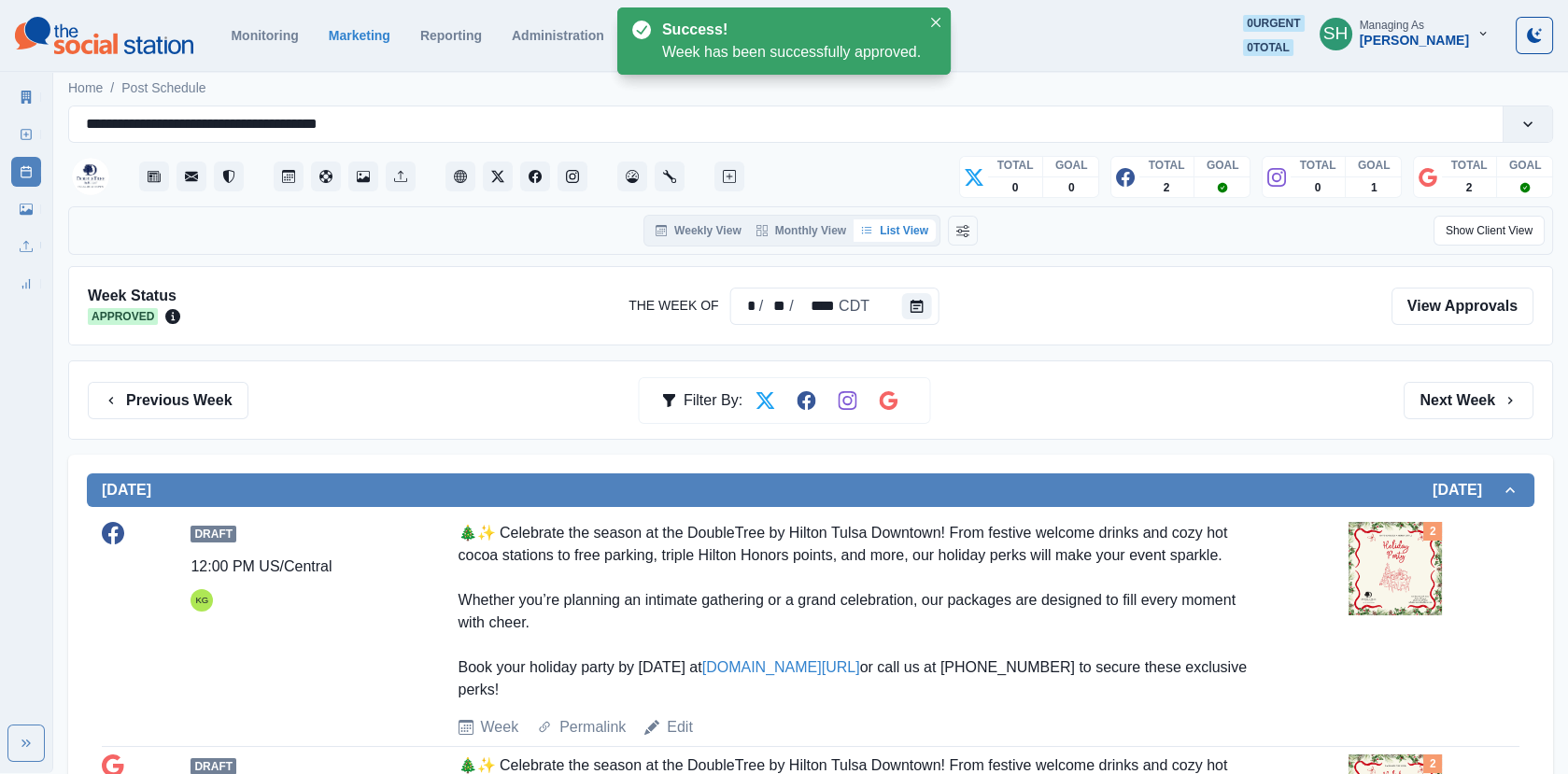
click at [39, 87] on link "Marketing Summary" at bounding box center [26, 97] width 30 height 30
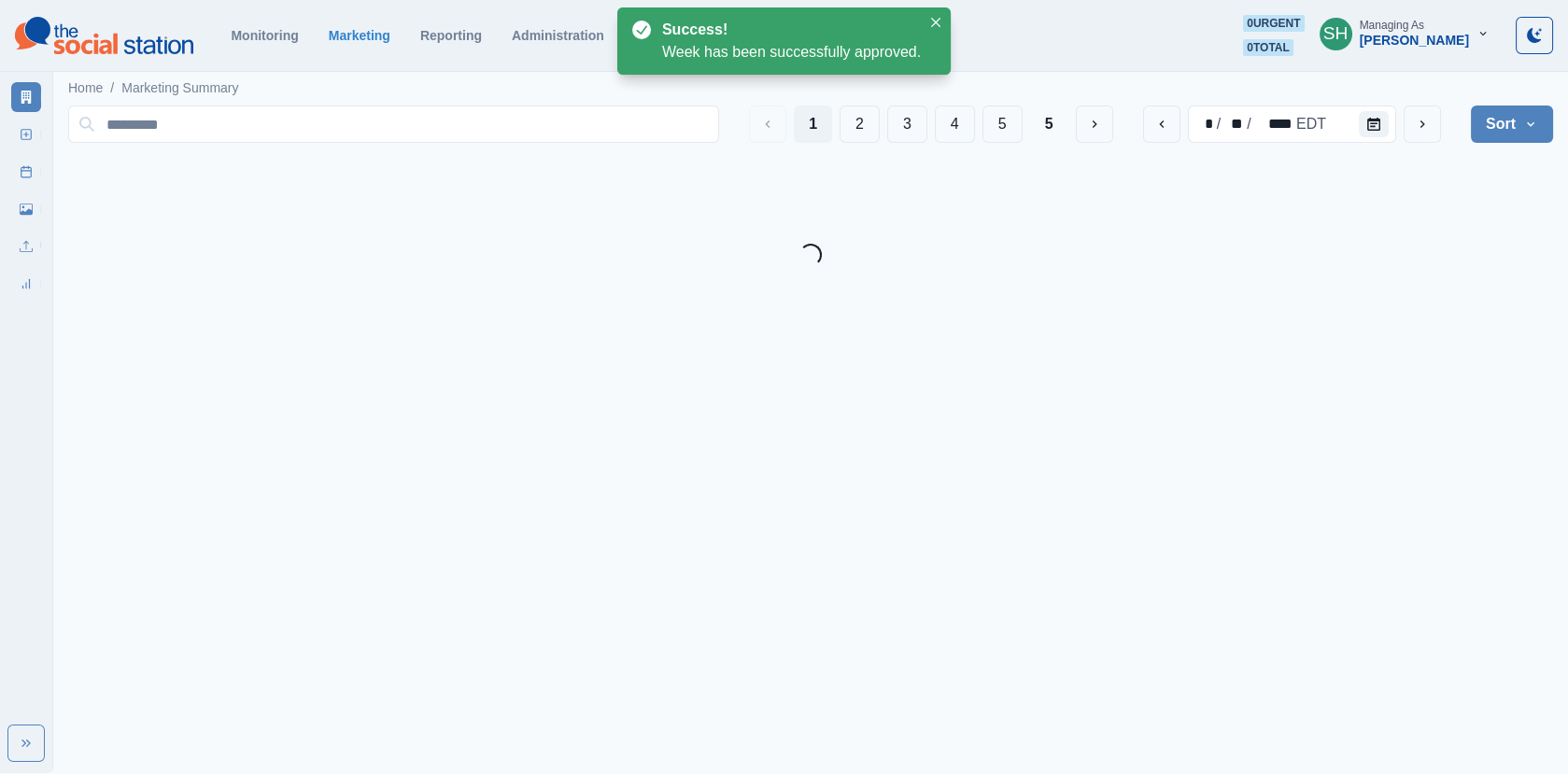
scroll to position [227, 0]
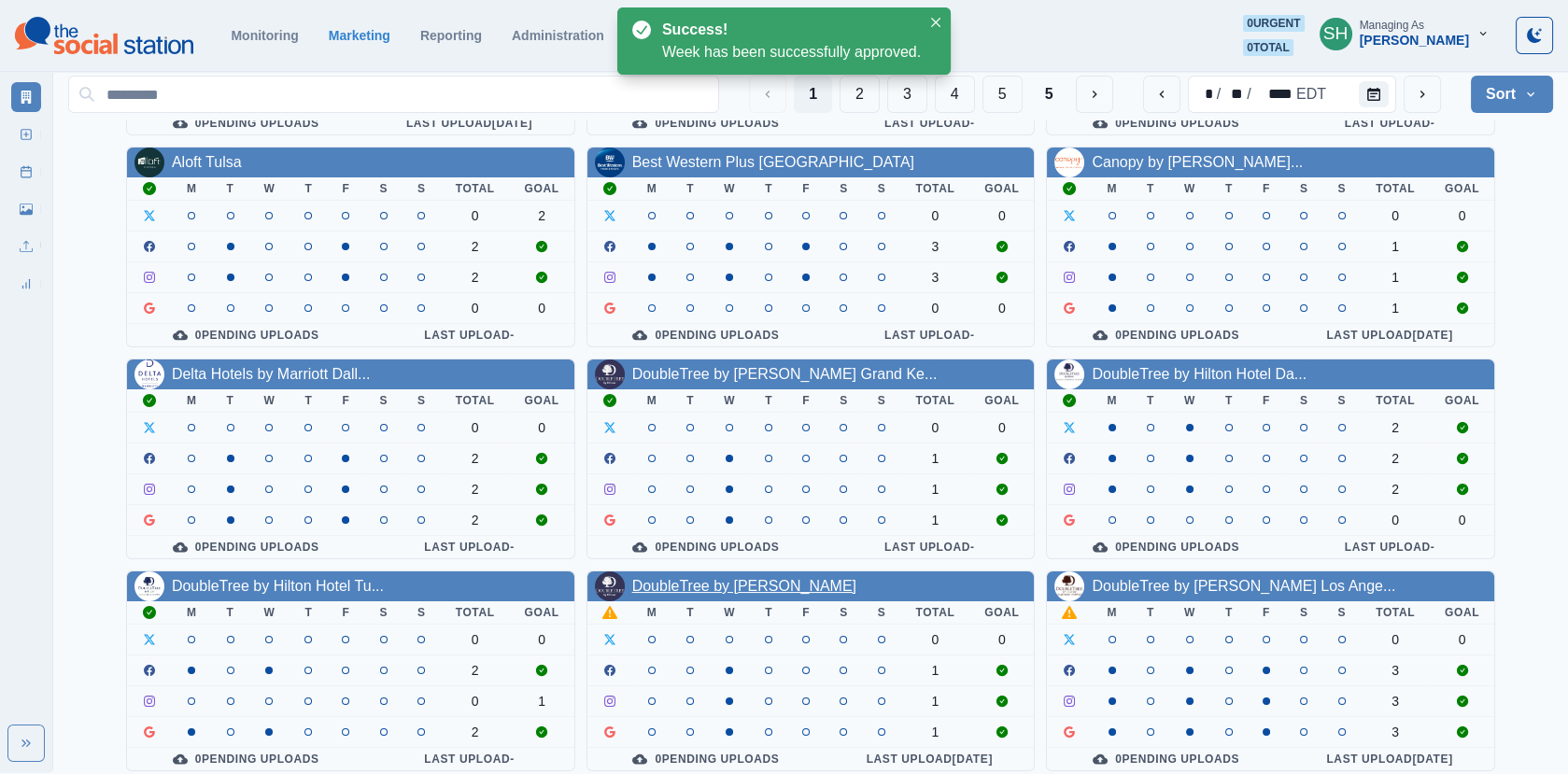
click at [729, 578] on link "DoubleTree by [PERSON_NAME]" at bounding box center [744, 585] width 224 height 16
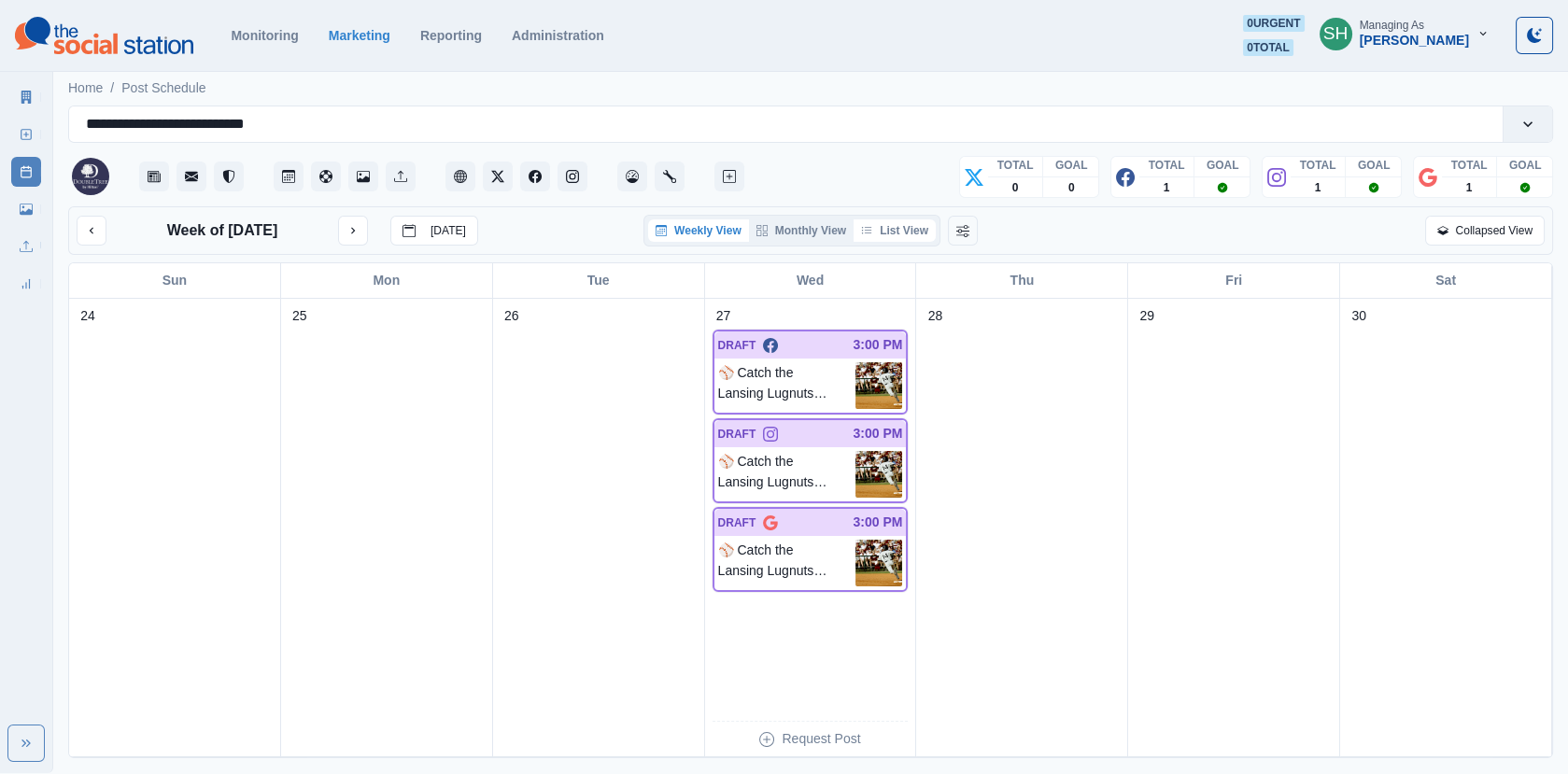
click at [884, 228] on button "List View" at bounding box center [894, 230] width 82 height 23
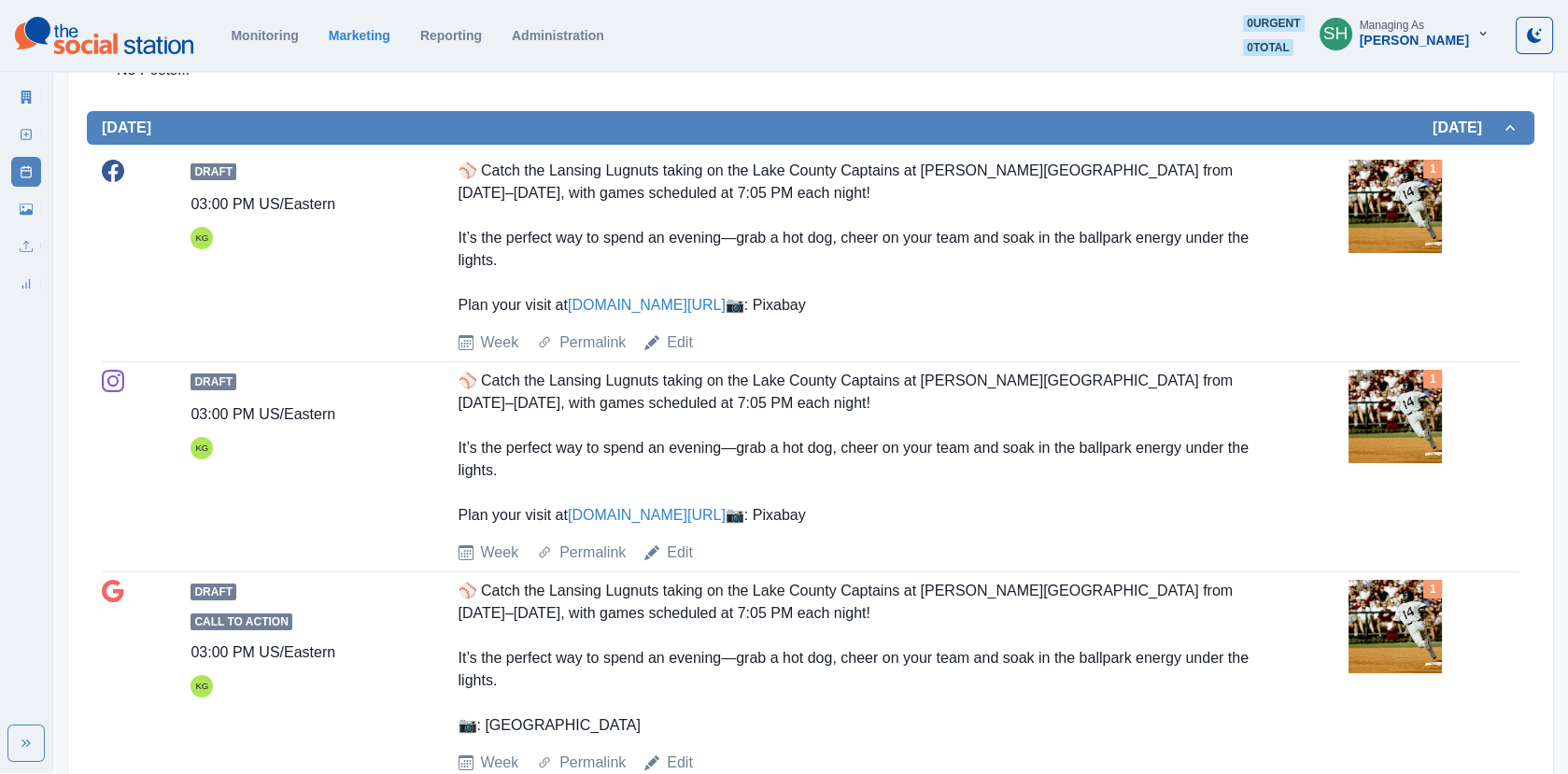
scroll to position [580, 0]
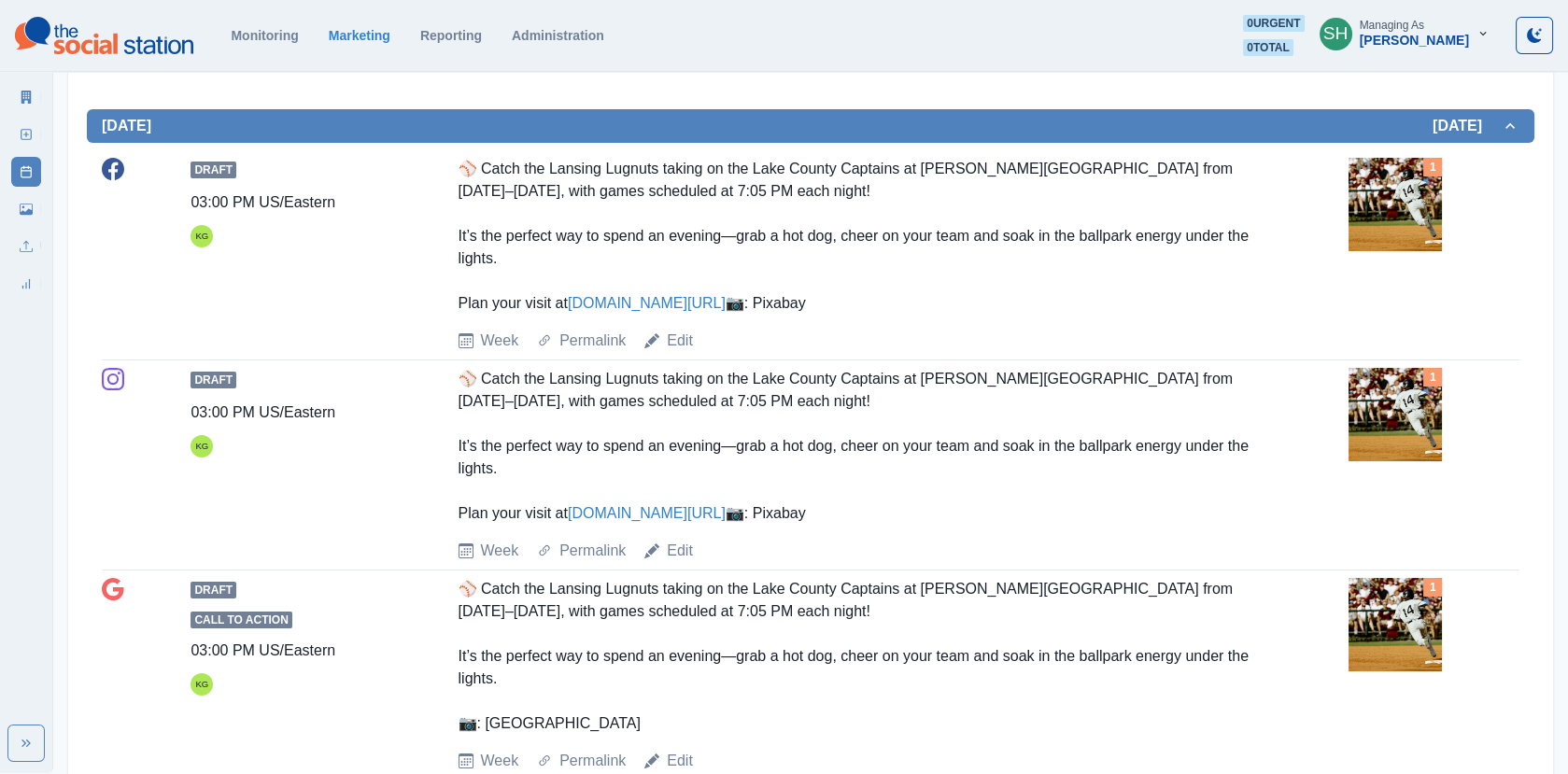
click at [1368, 192] on img at bounding box center [1394, 204] width 94 height 94
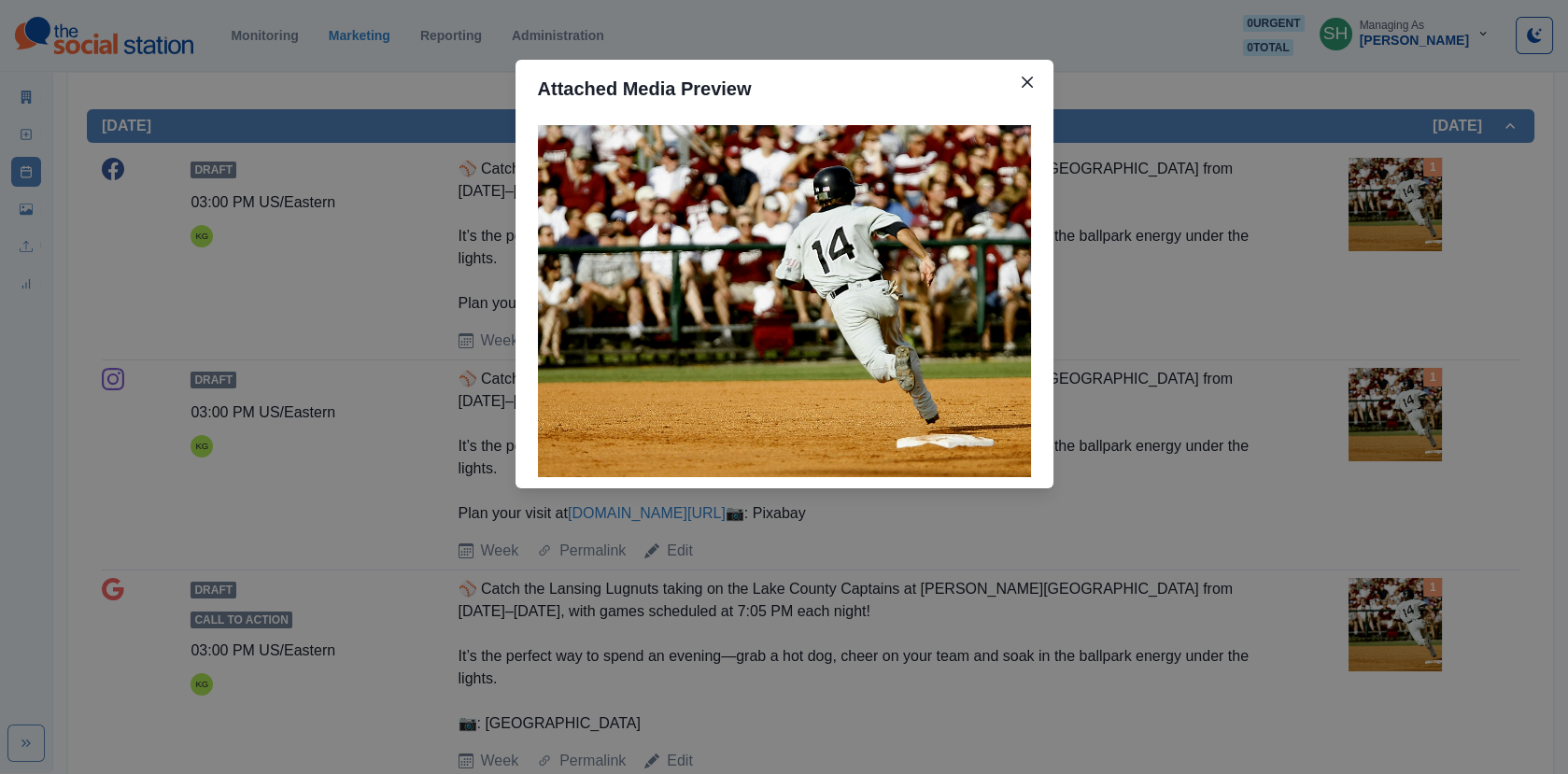
click at [1368, 192] on div "Attached Media Preview" at bounding box center [784, 387] width 1568 height 774
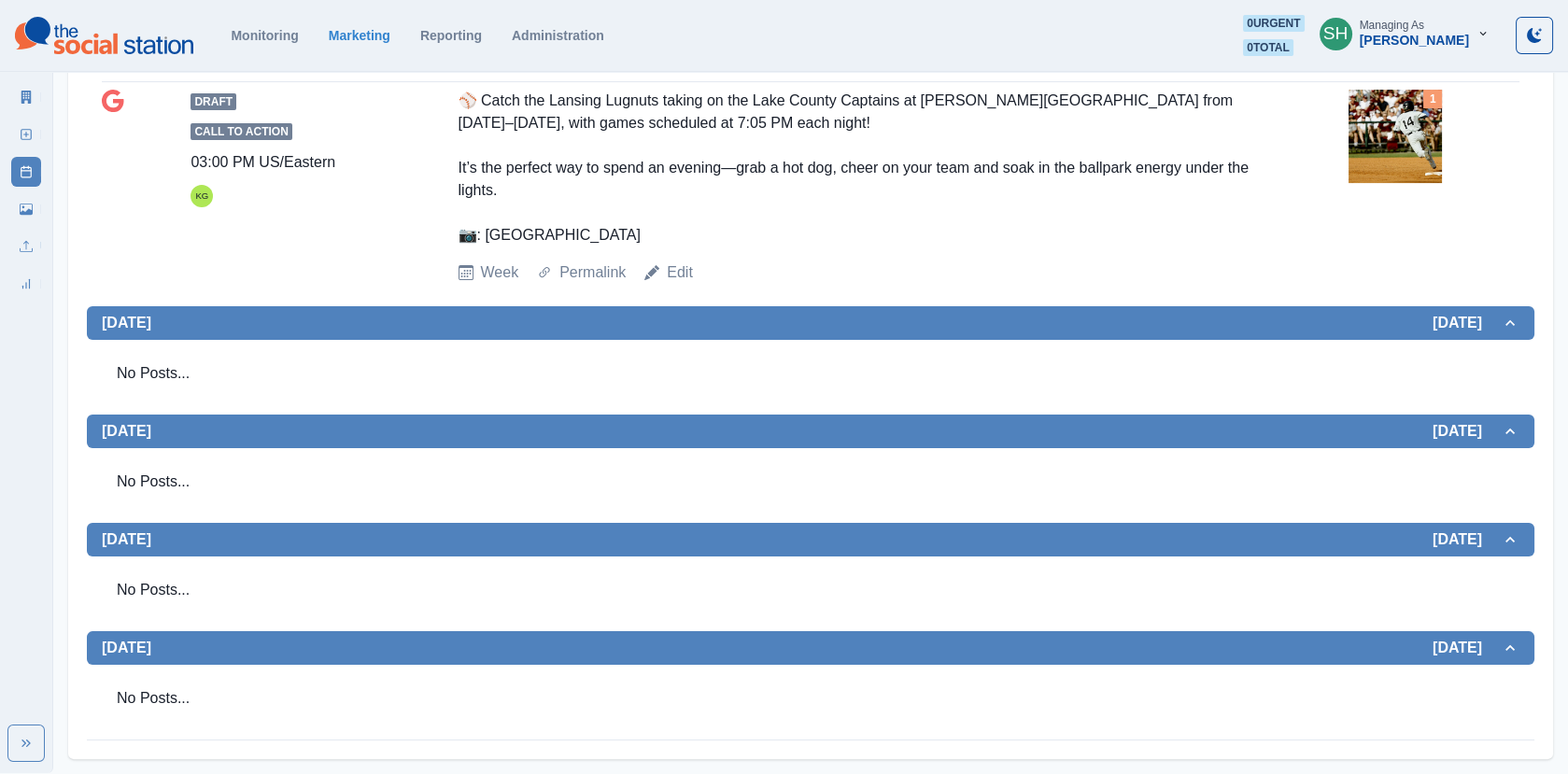
scroll to position [0, 0]
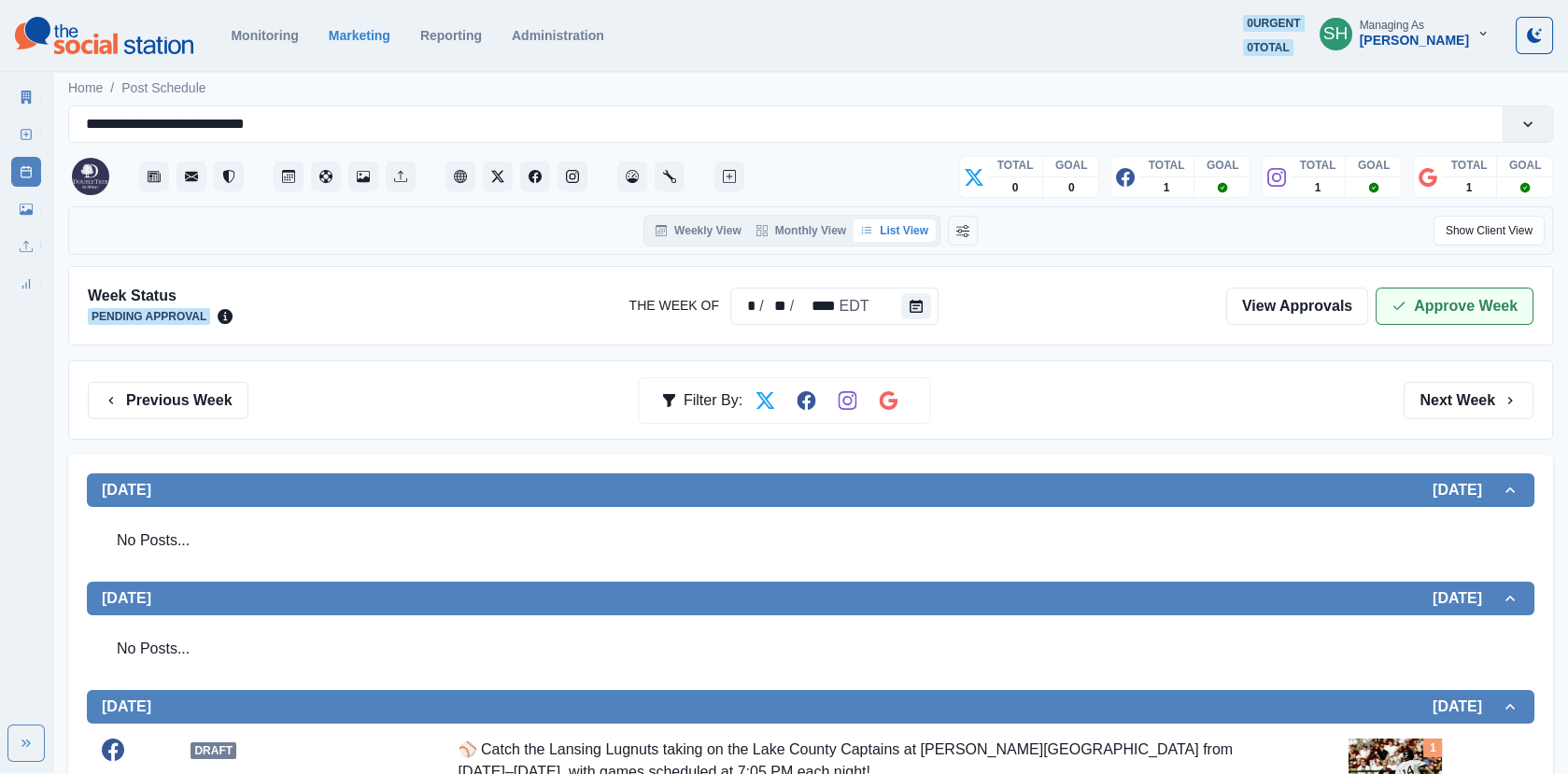
click at [1460, 308] on button "Approve Week" at bounding box center [1454, 306] width 158 height 38
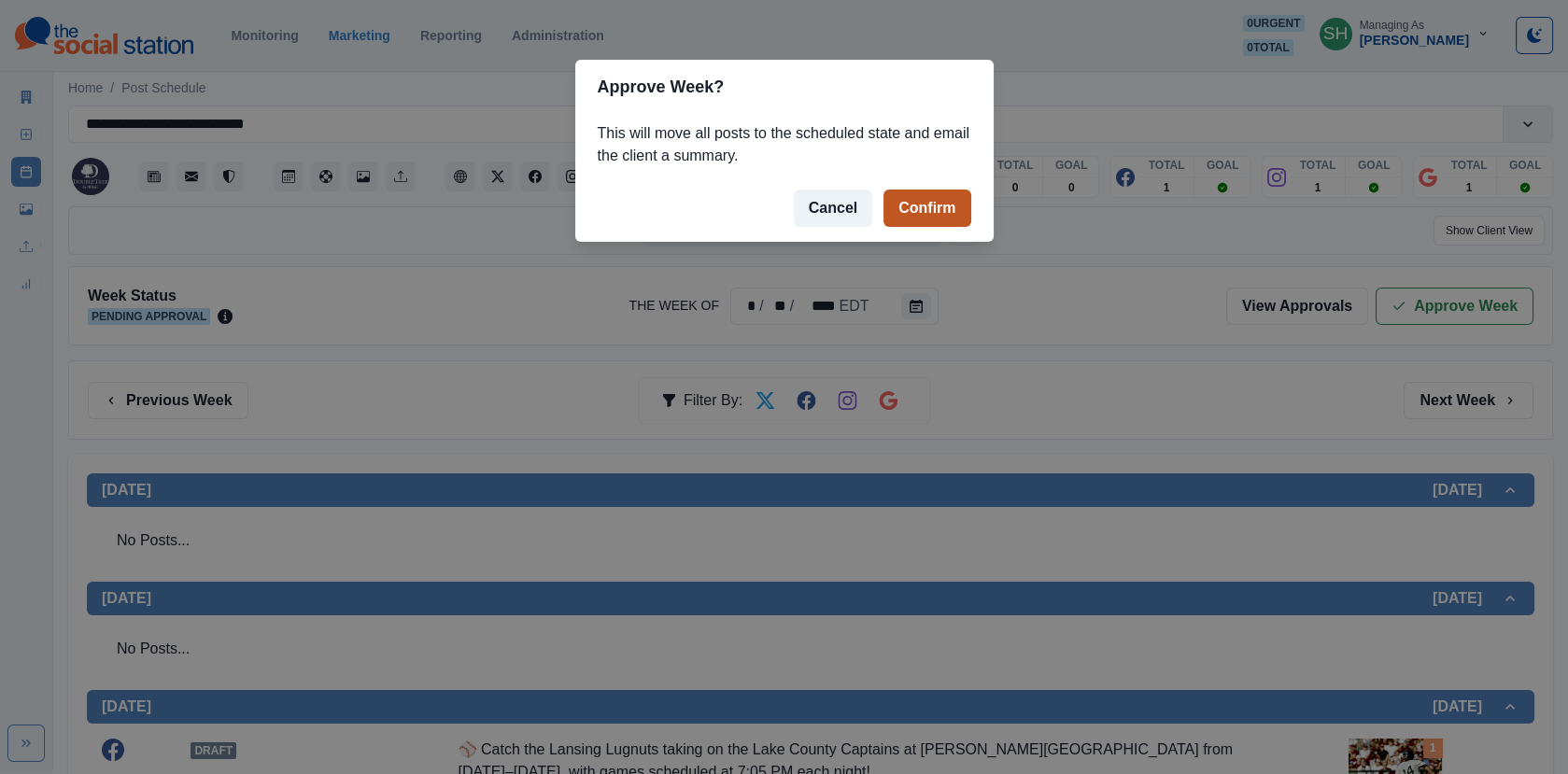
click at [938, 206] on button "Confirm" at bounding box center [926, 208] width 87 height 38
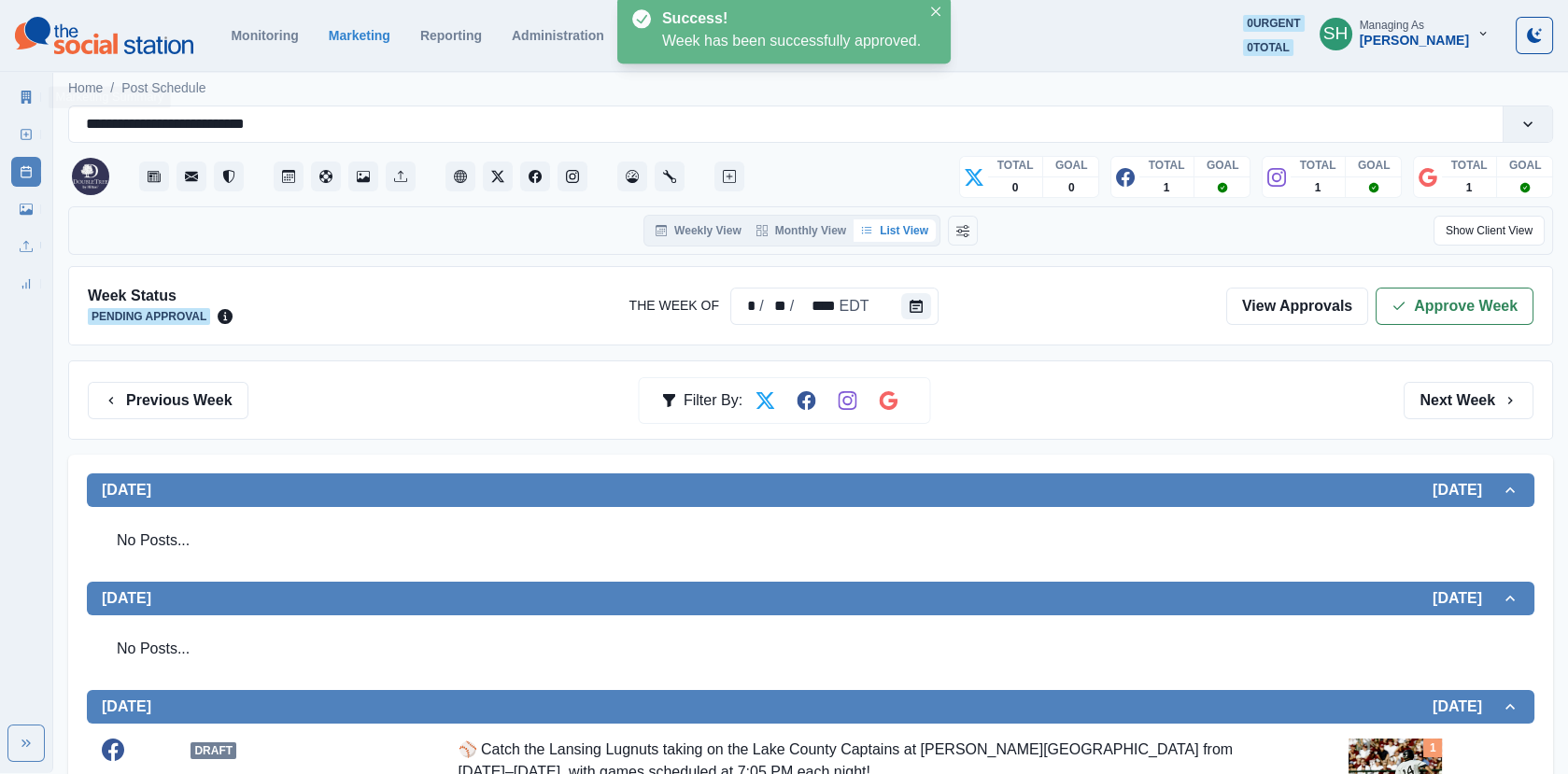
click at [20, 88] on link "Marketing Summary" at bounding box center [26, 97] width 30 height 30
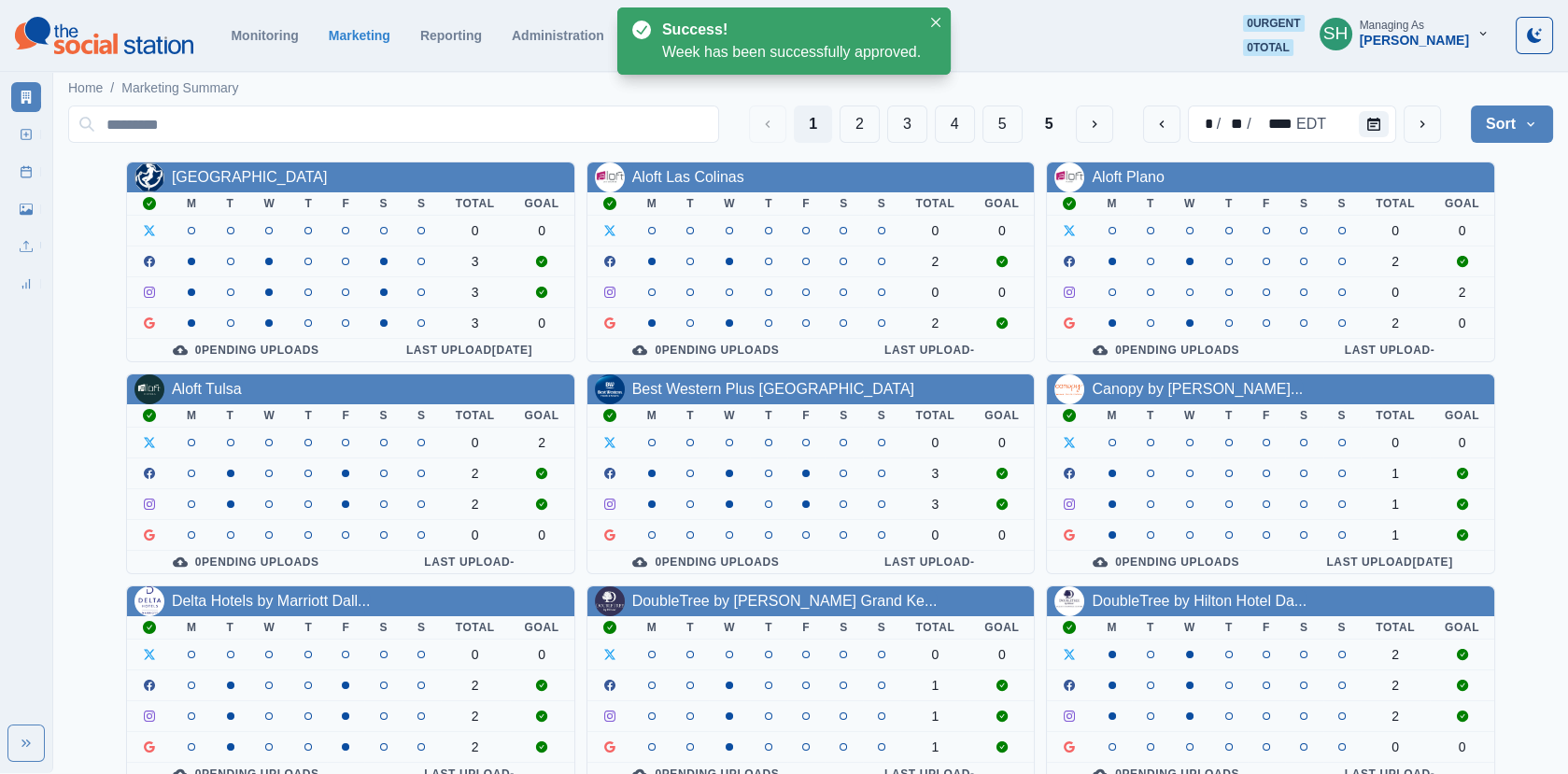
scroll to position [227, 0]
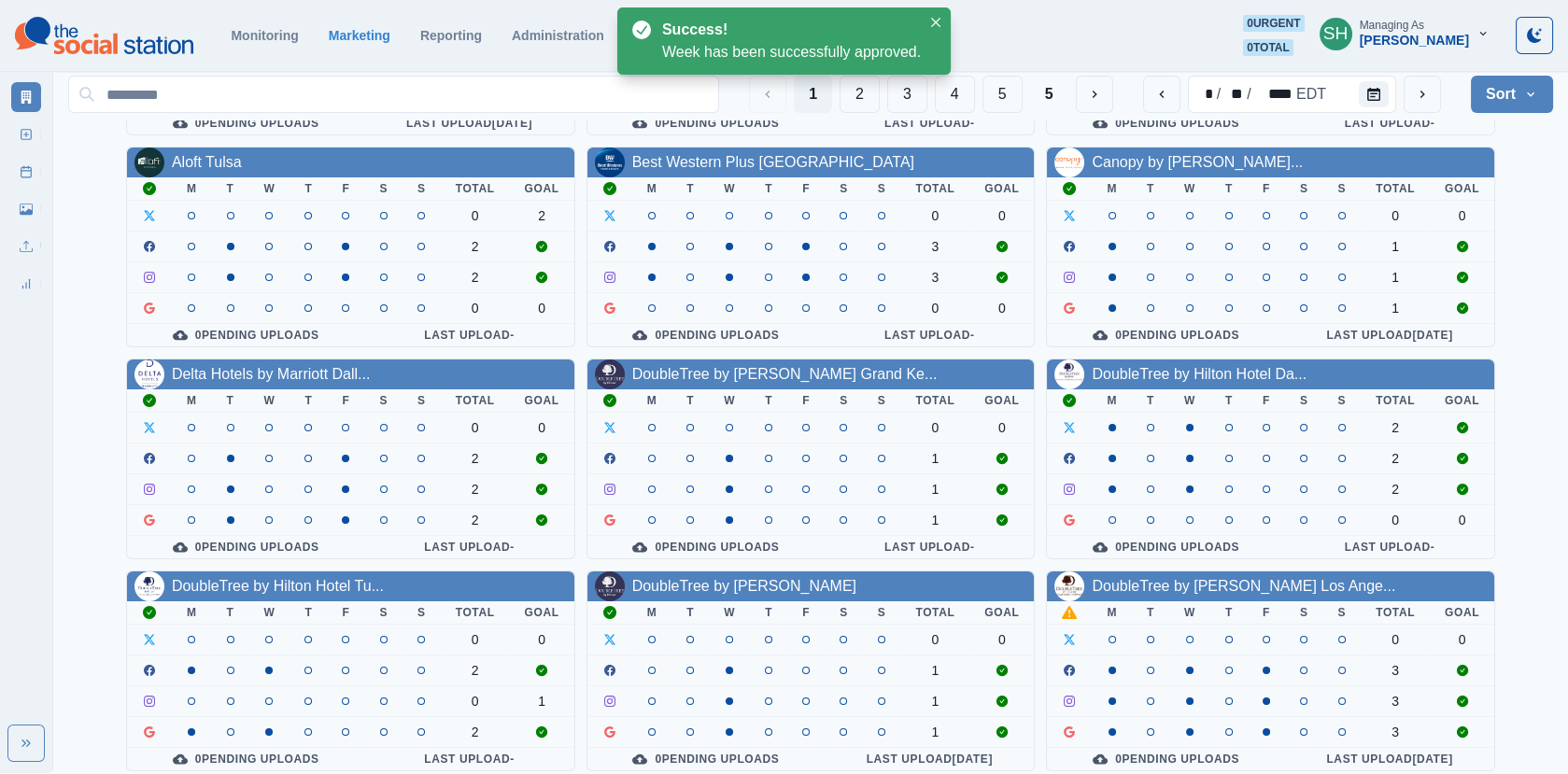
click at [1218, 585] on div "DoubleTree by [PERSON_NAME] Los Ange..." at bounding box center [1242, 585] width 303 height 23
click at [1214, 578] on link "DoubleTree by [PERSON_NAME] Los Ange..." at bounding box center [1242, 585] width 303 height 16
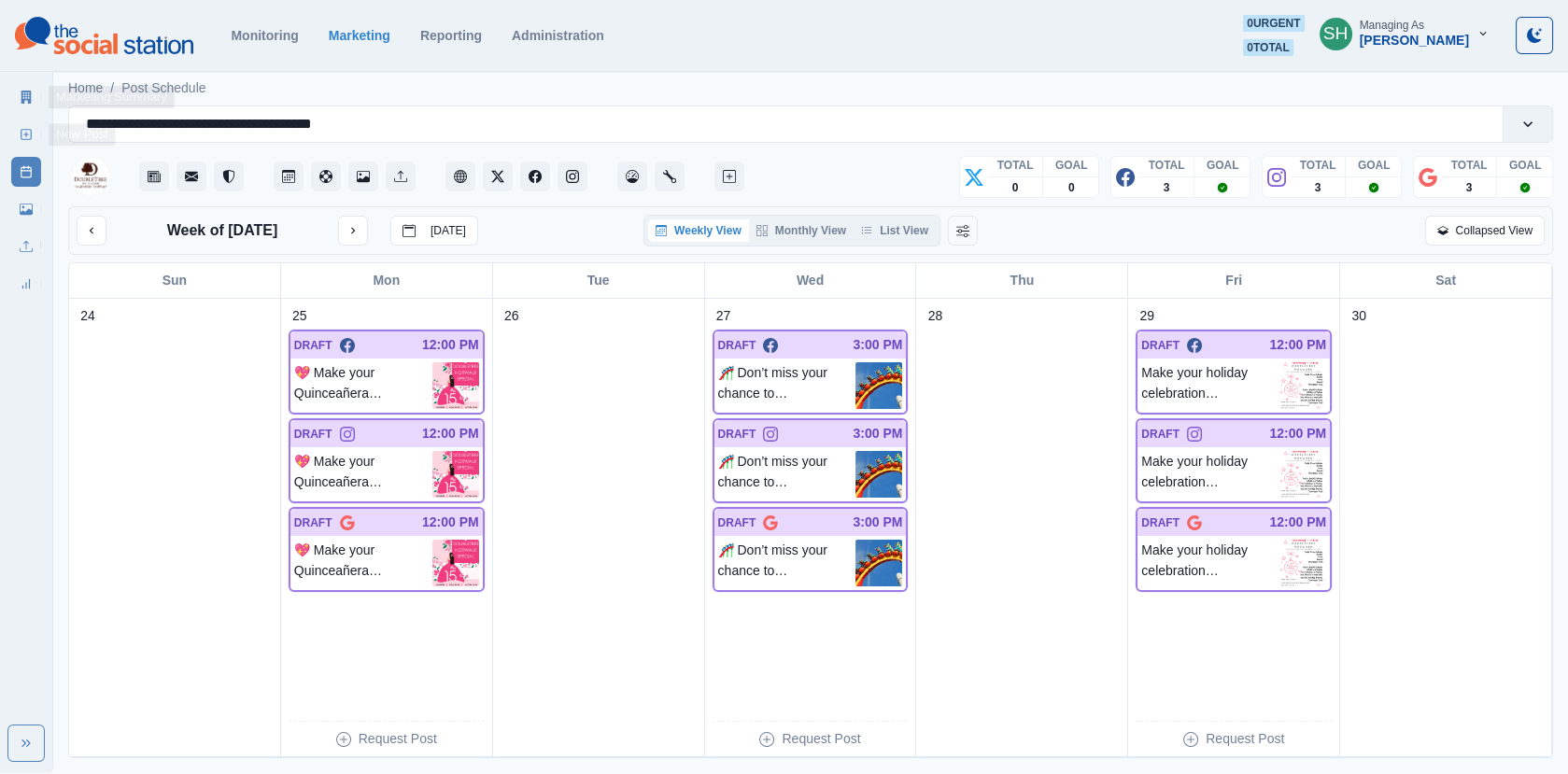
click at [28, 96] on icon at bounding box center [27, 97] width 10 height 13
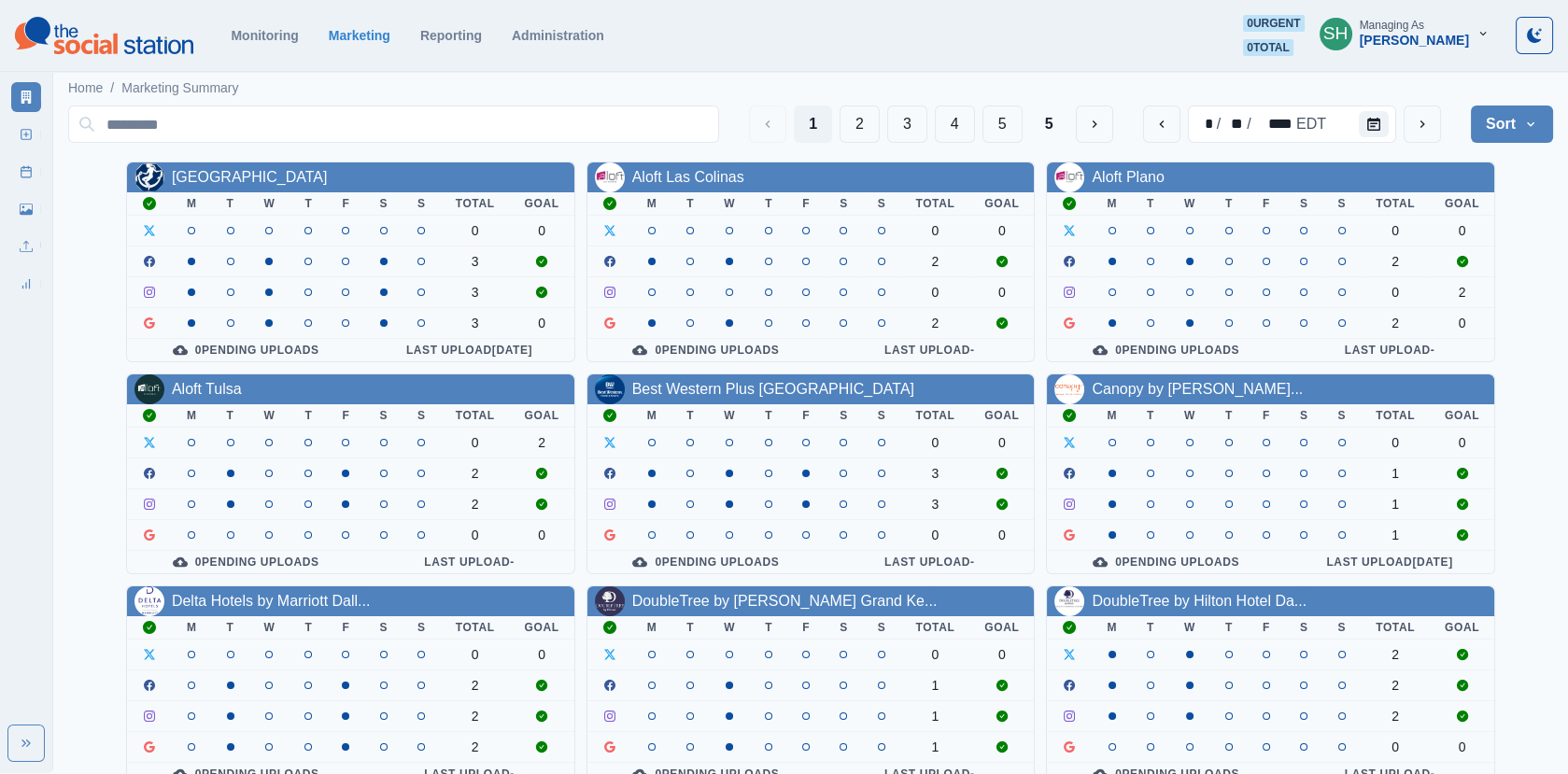
click at [1392, 28] on div "Managing As" at bounding box center [1391, 25] width 64 height 13
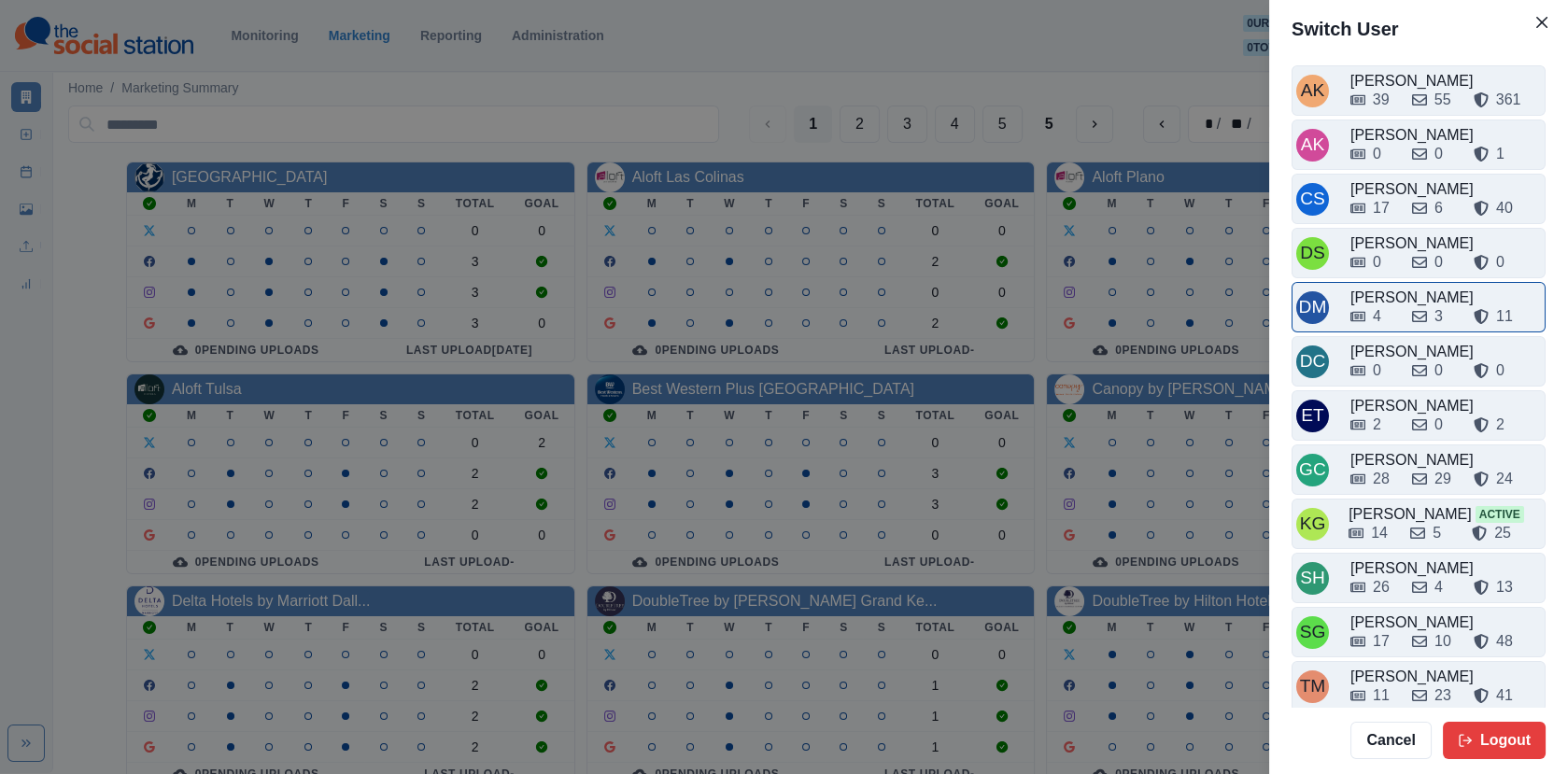
click at [1396, 305] on div "4" at bounding box center [1372, 316] width 46 height 23
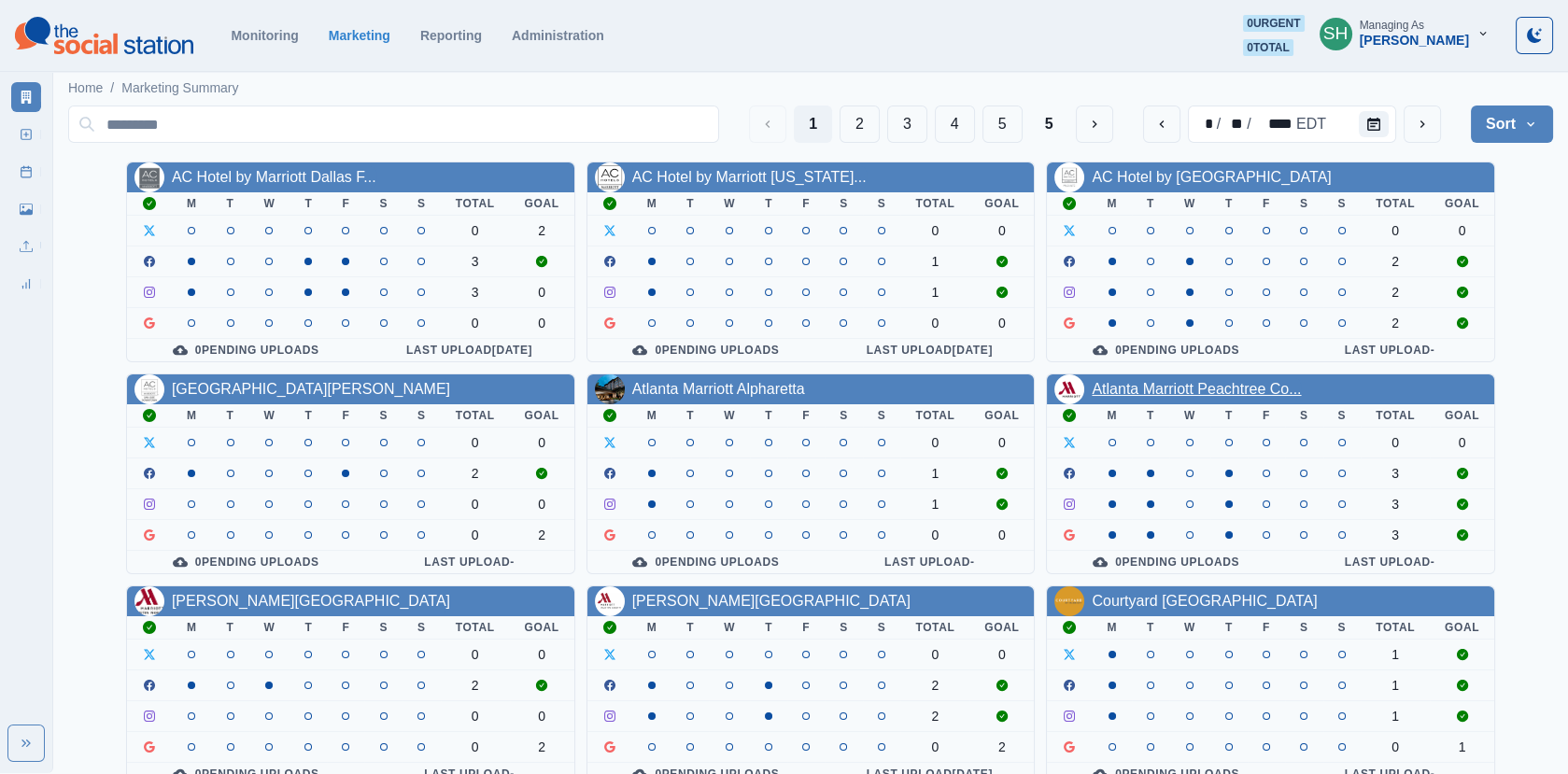
click at [1159, 383] on link "Atlanta Marriott Peachtree Co..." at bounding box center [1196, 389] width 209 height 16
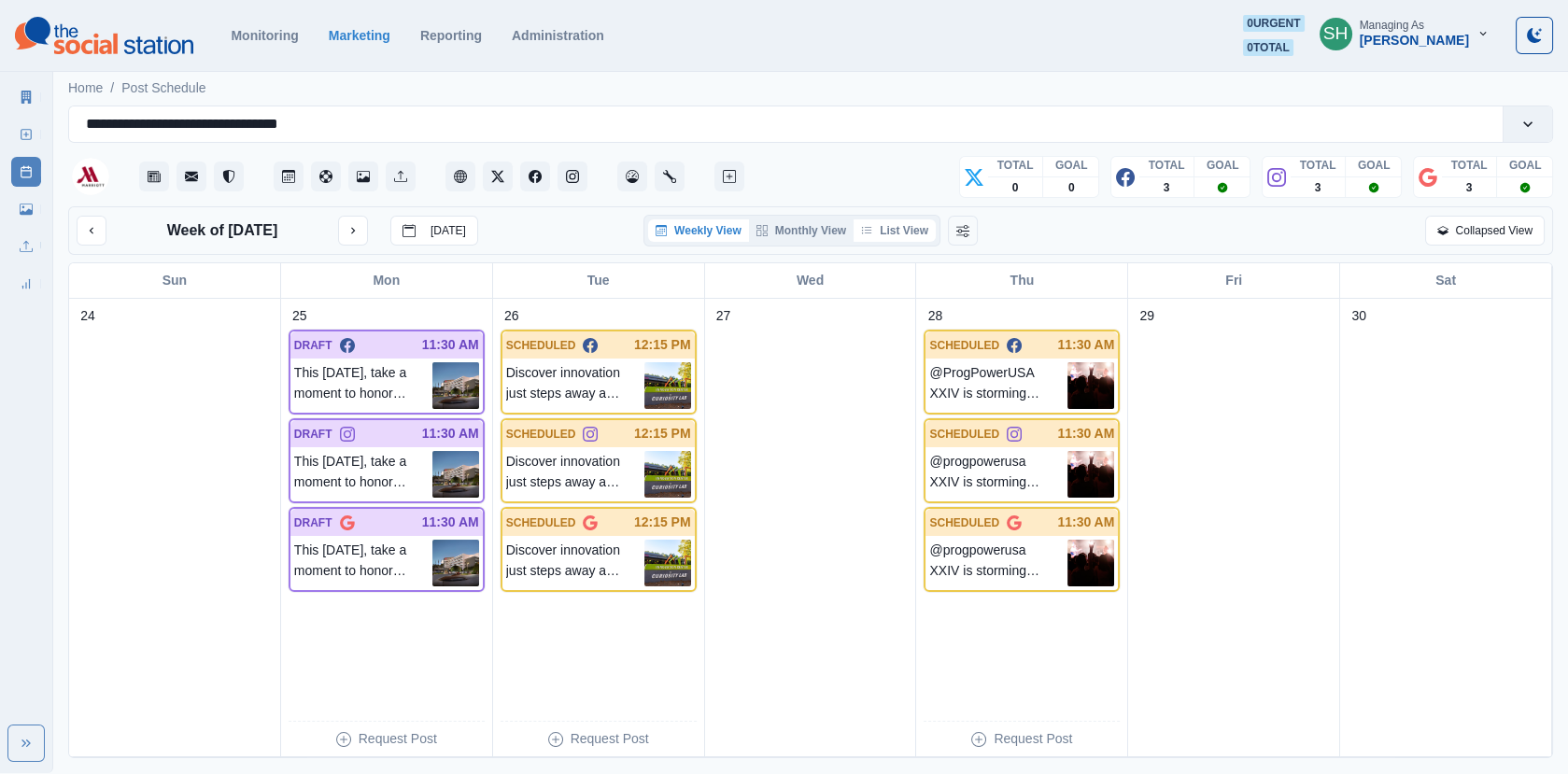
click at [880, 229] on button "List View" at bounding box center [894, 230] width 82 height 23
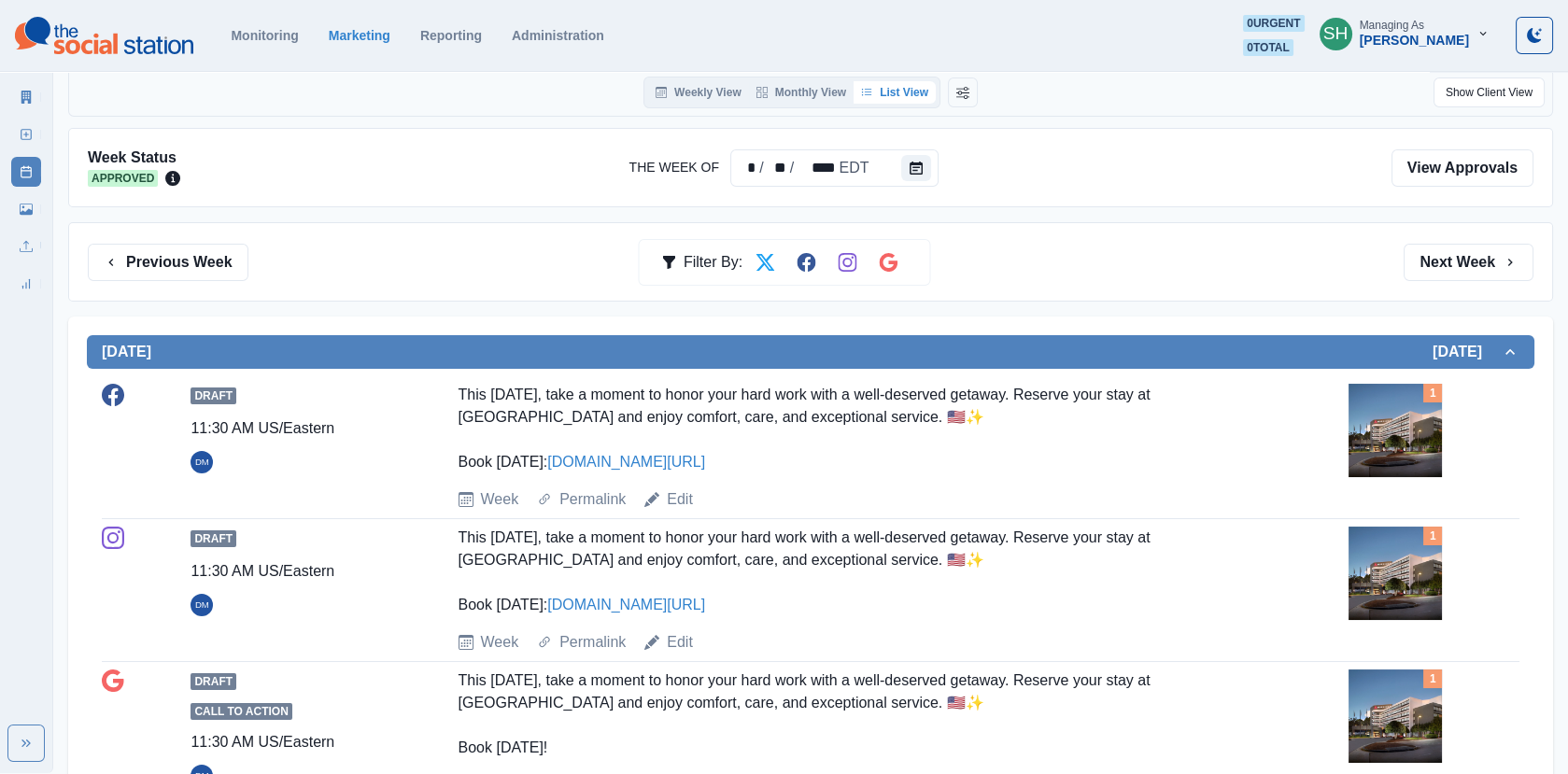
scroll to position [143, 0]
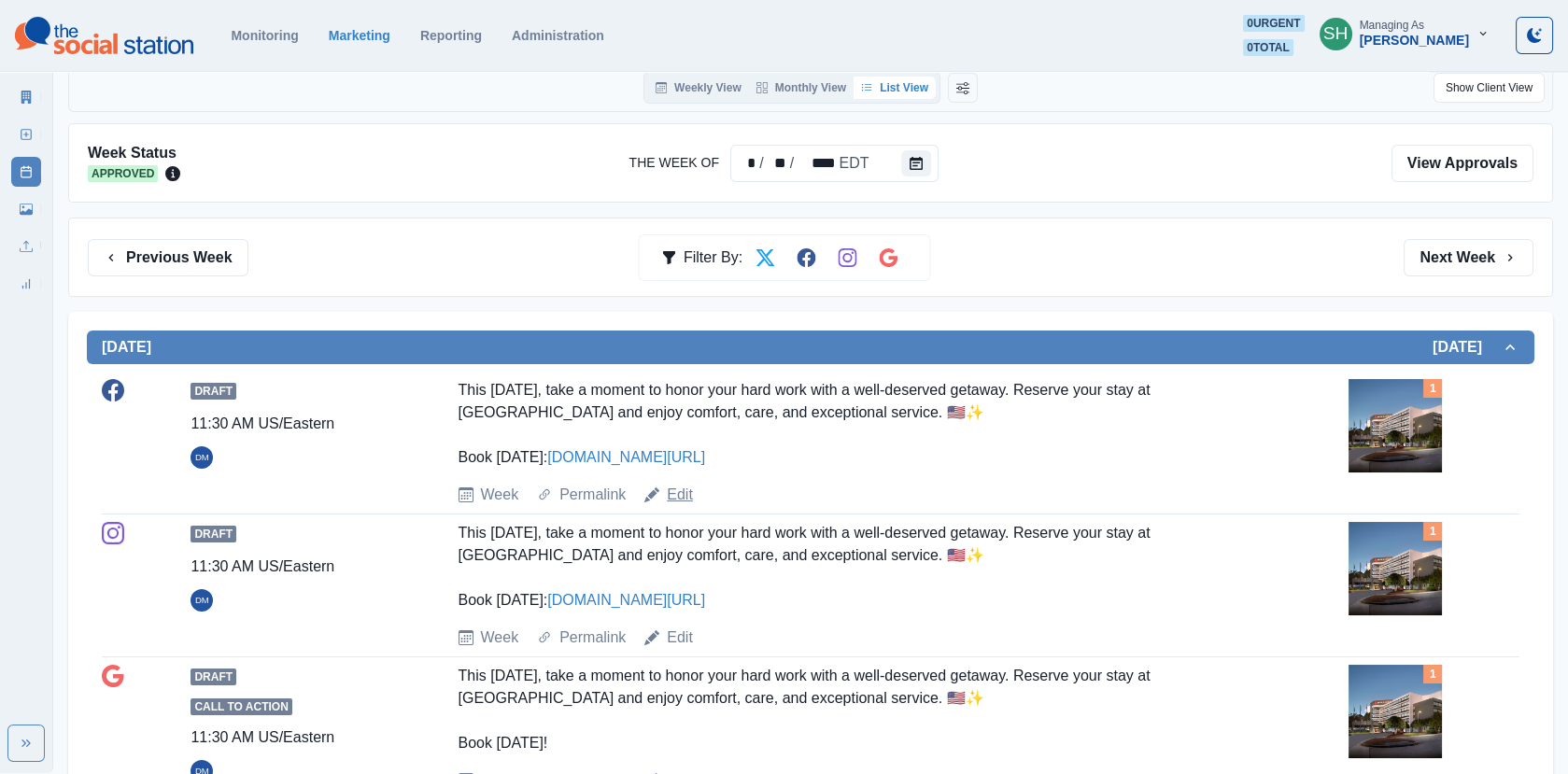
click at [668, 496] on link "Edit" at bounding box center [679, 495] width 26 height 23
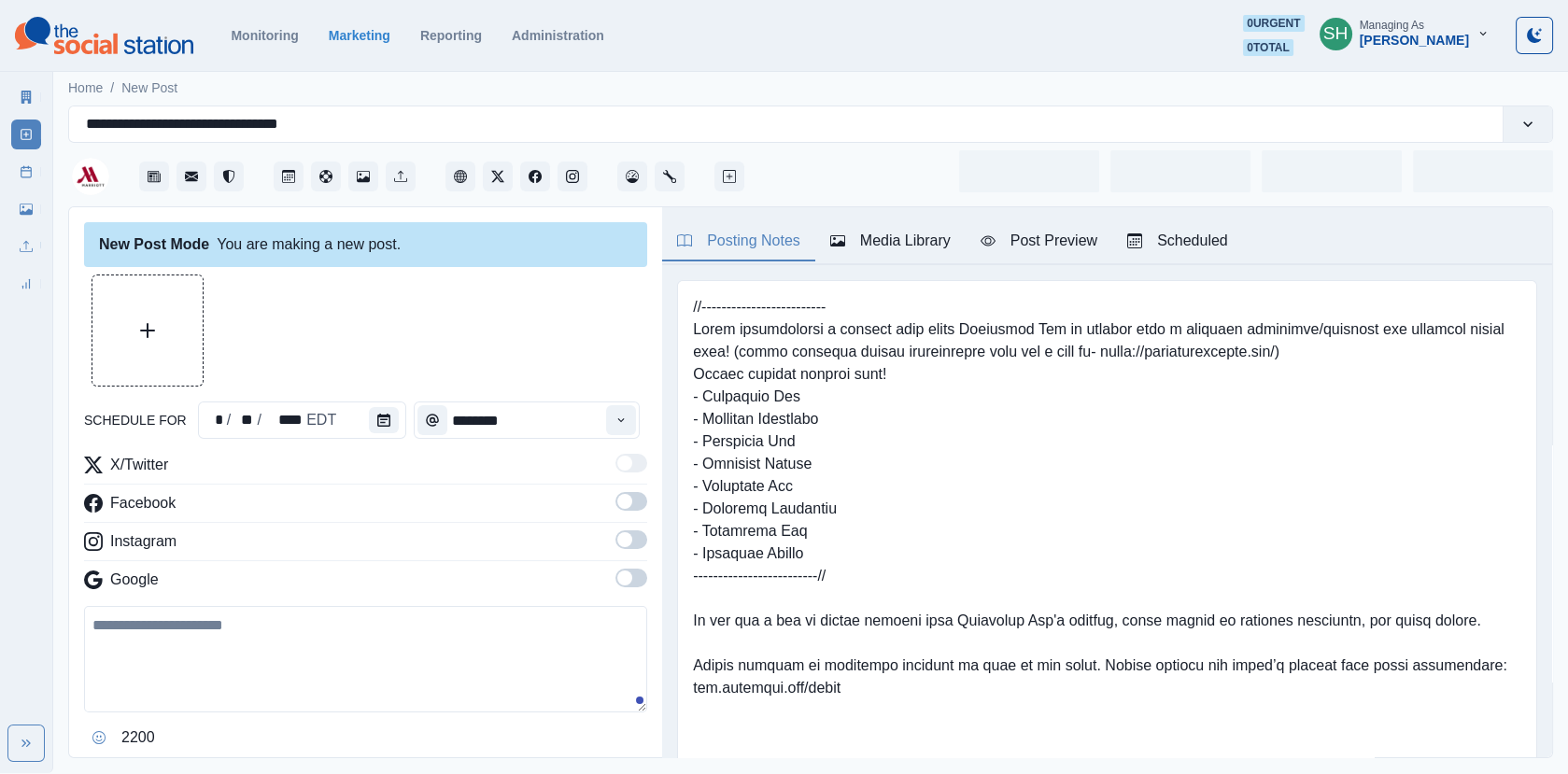
type input "********"
type textarea "**********"
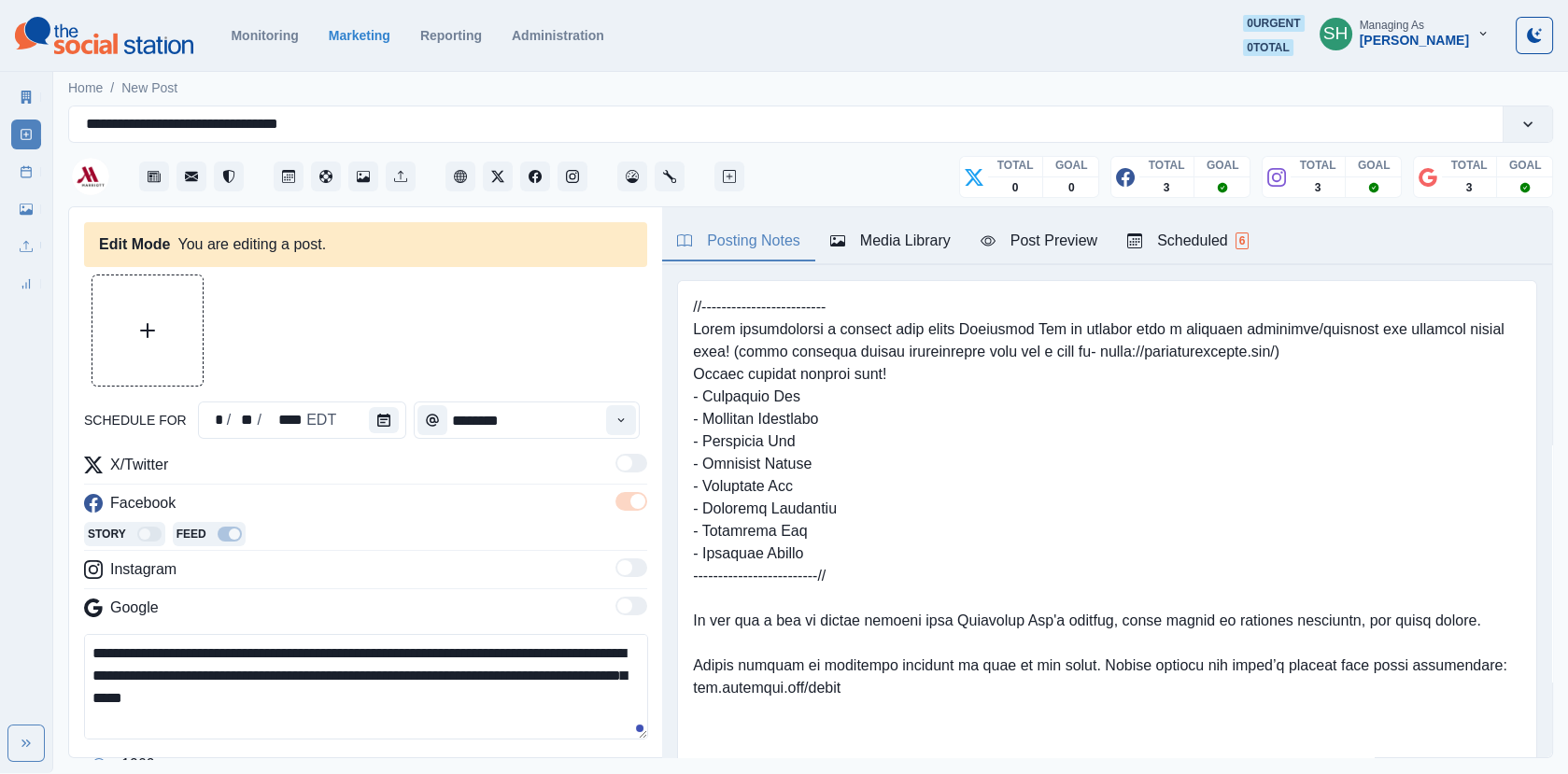
click at [893, 240] on div "Media Library" at bounding box center [891, 241] width 120 height 23
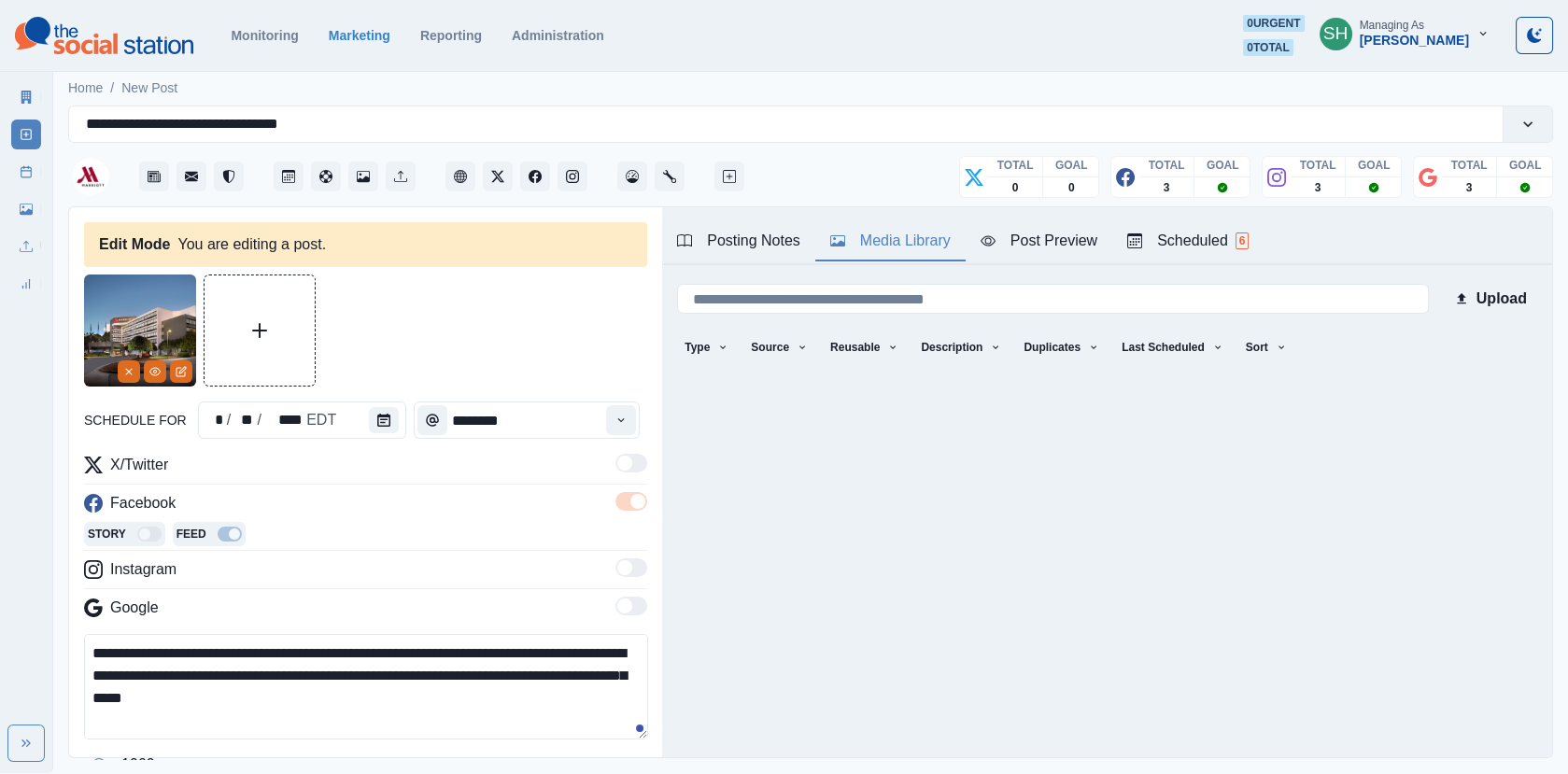
scroll to position [116, 0]
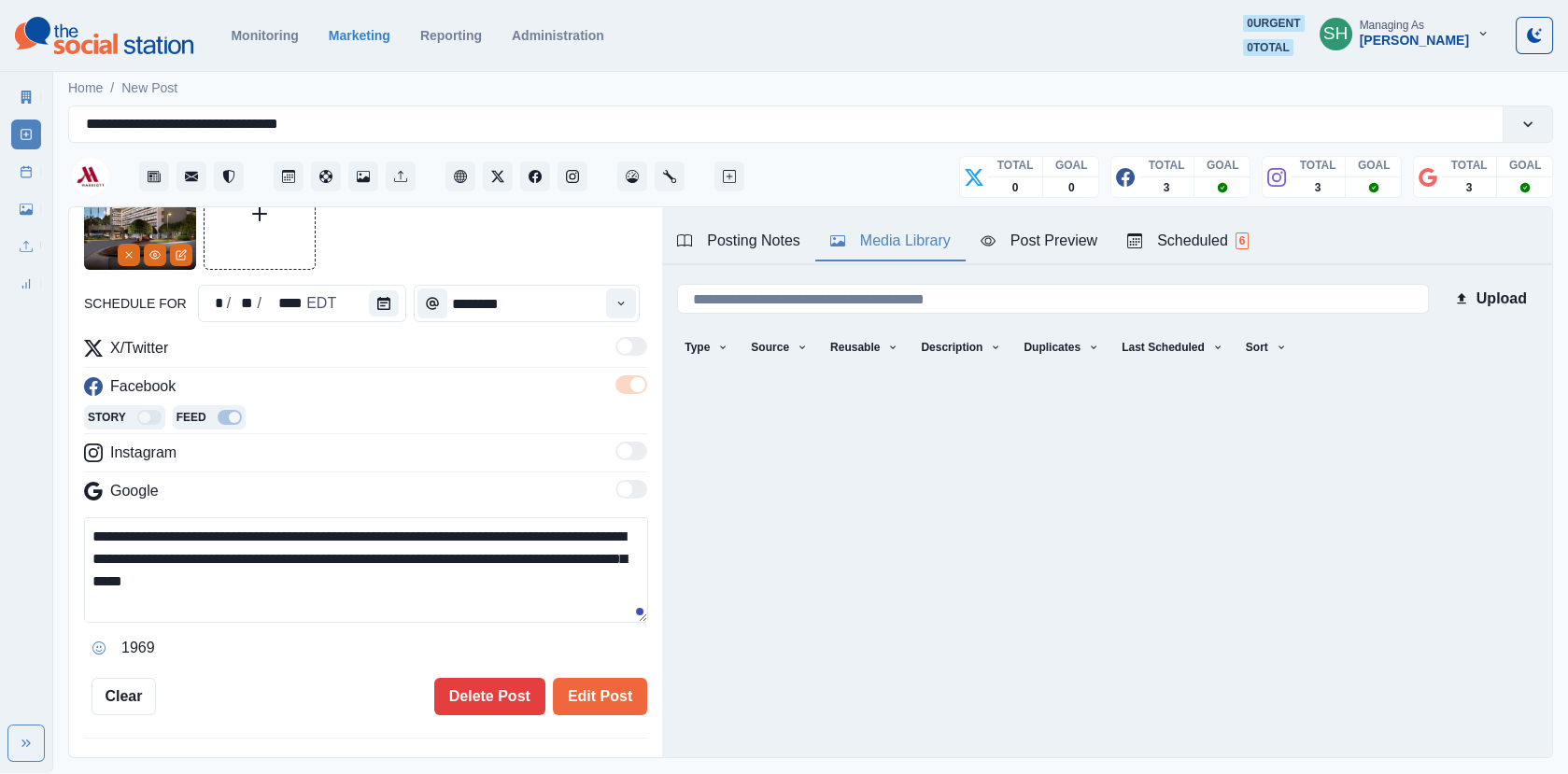
click at [575, 673] on div "**********" at bounding box center [365, 436] width 563 height 557
click at [579, 680] on button "Edit Post" at bounding box center [599, 696] width 94 height 38
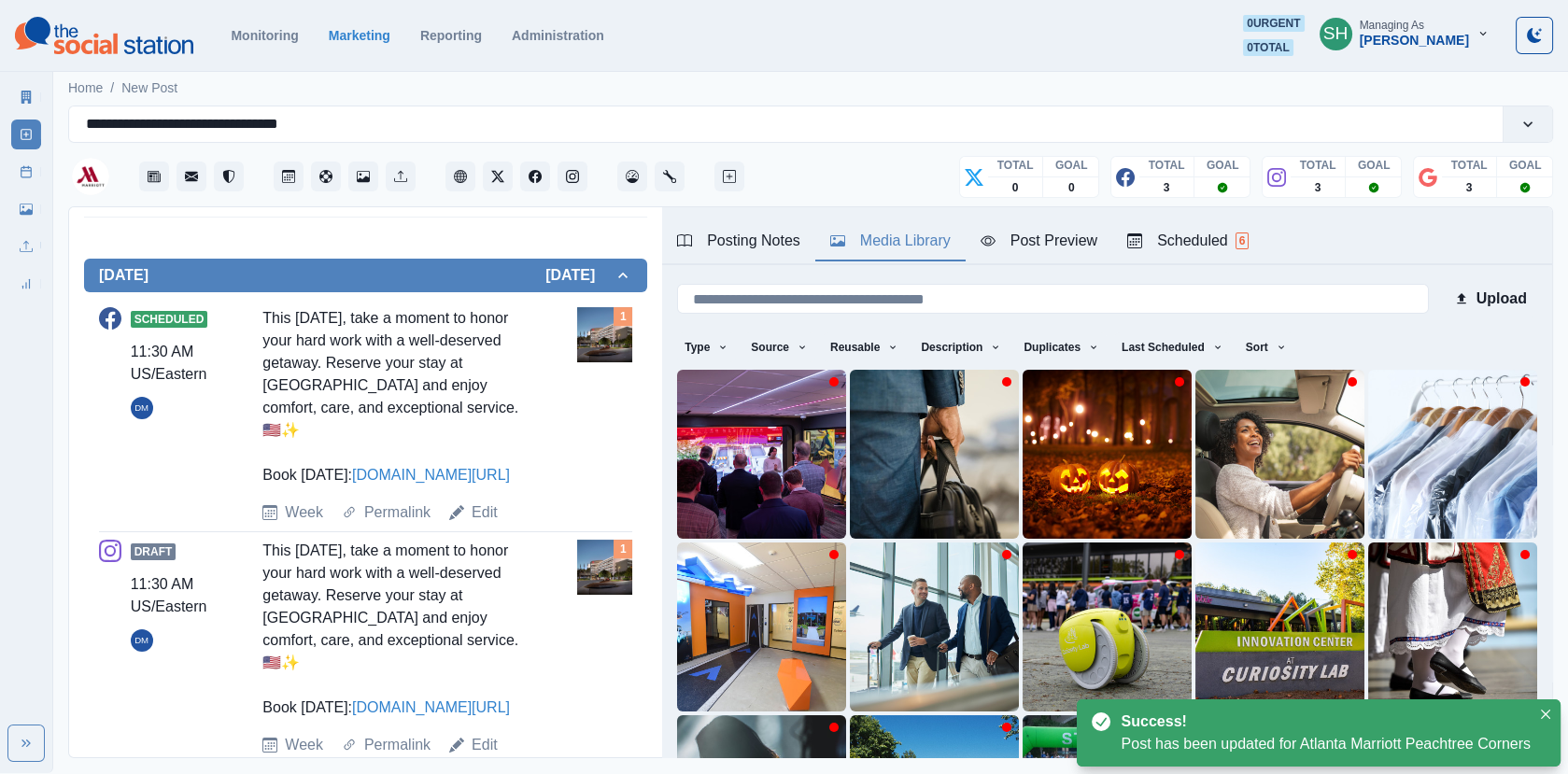
scroll to position [719, 0]
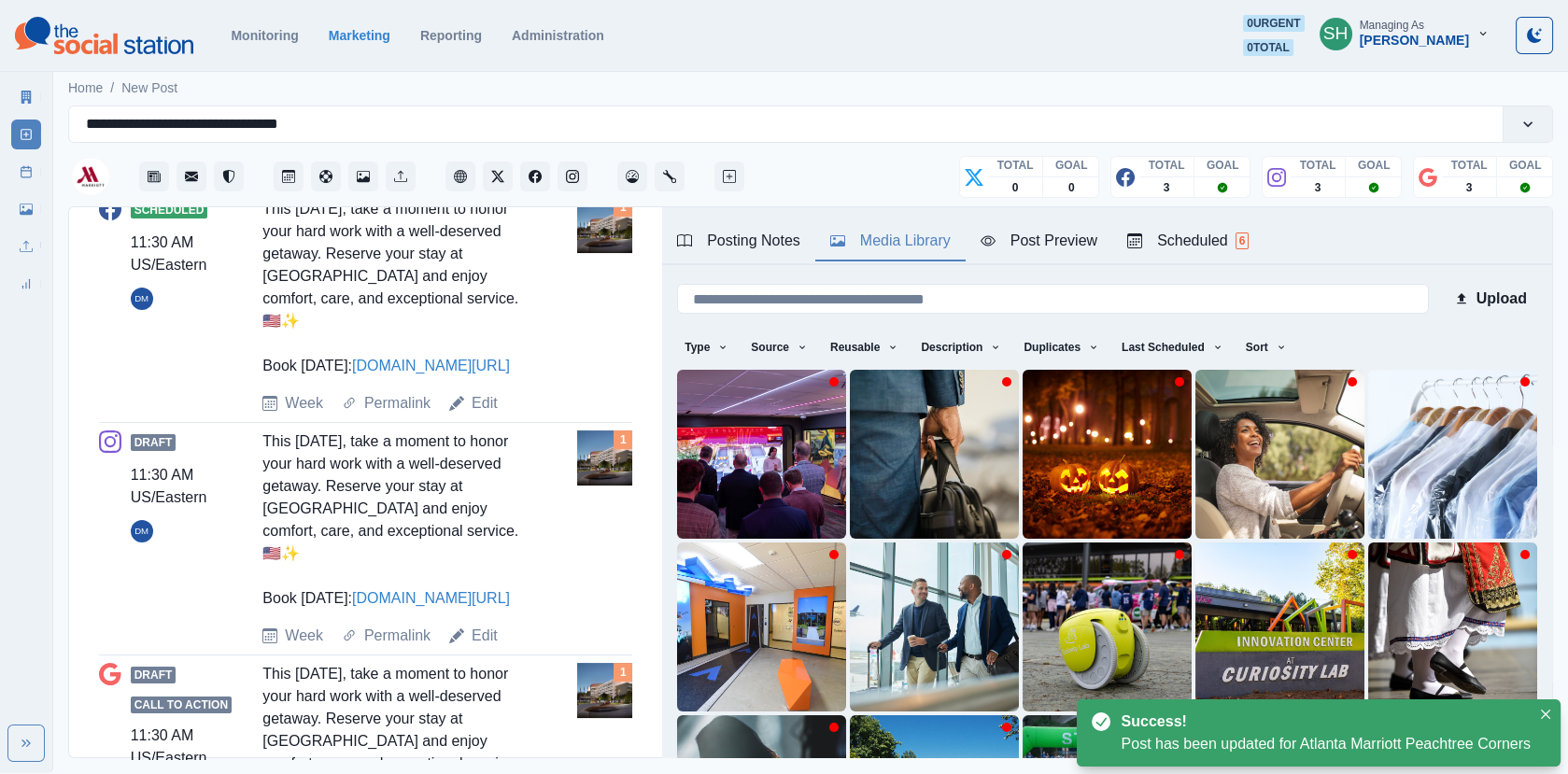
click at [490, 646] on div "Draft 11:30 AM US/Eastern DM This [DATE], take a moment to honor your hard work…" at bounding box center [365, 538] width 533 height 232
click at [483, 634] on link "Edit" at bounding box center [484, 636] width 26 height 23
type textarea "**********"
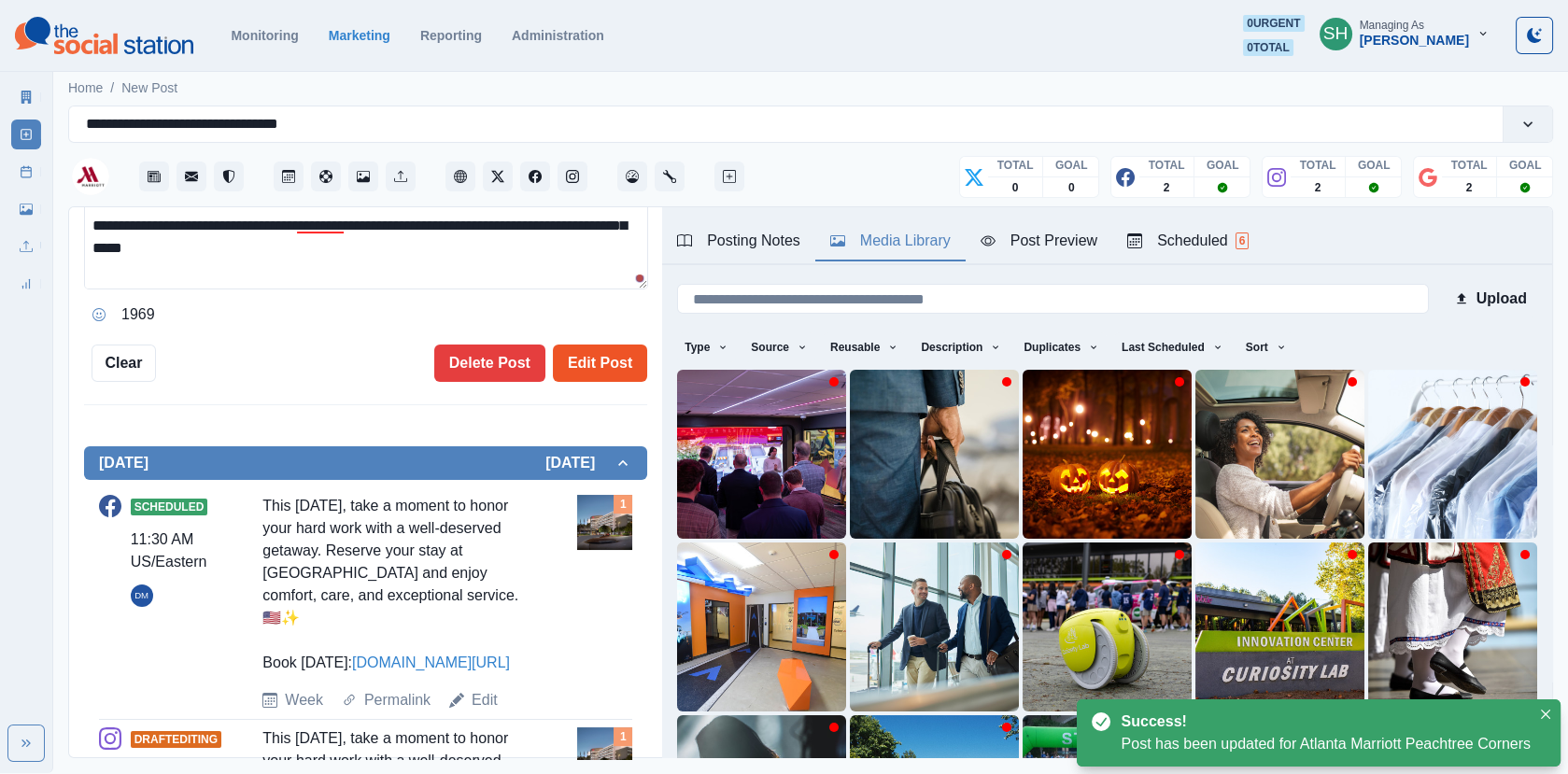
click at [580, 345] on button "Edit Post" at bounding box center [599, 363] width 94 height 38
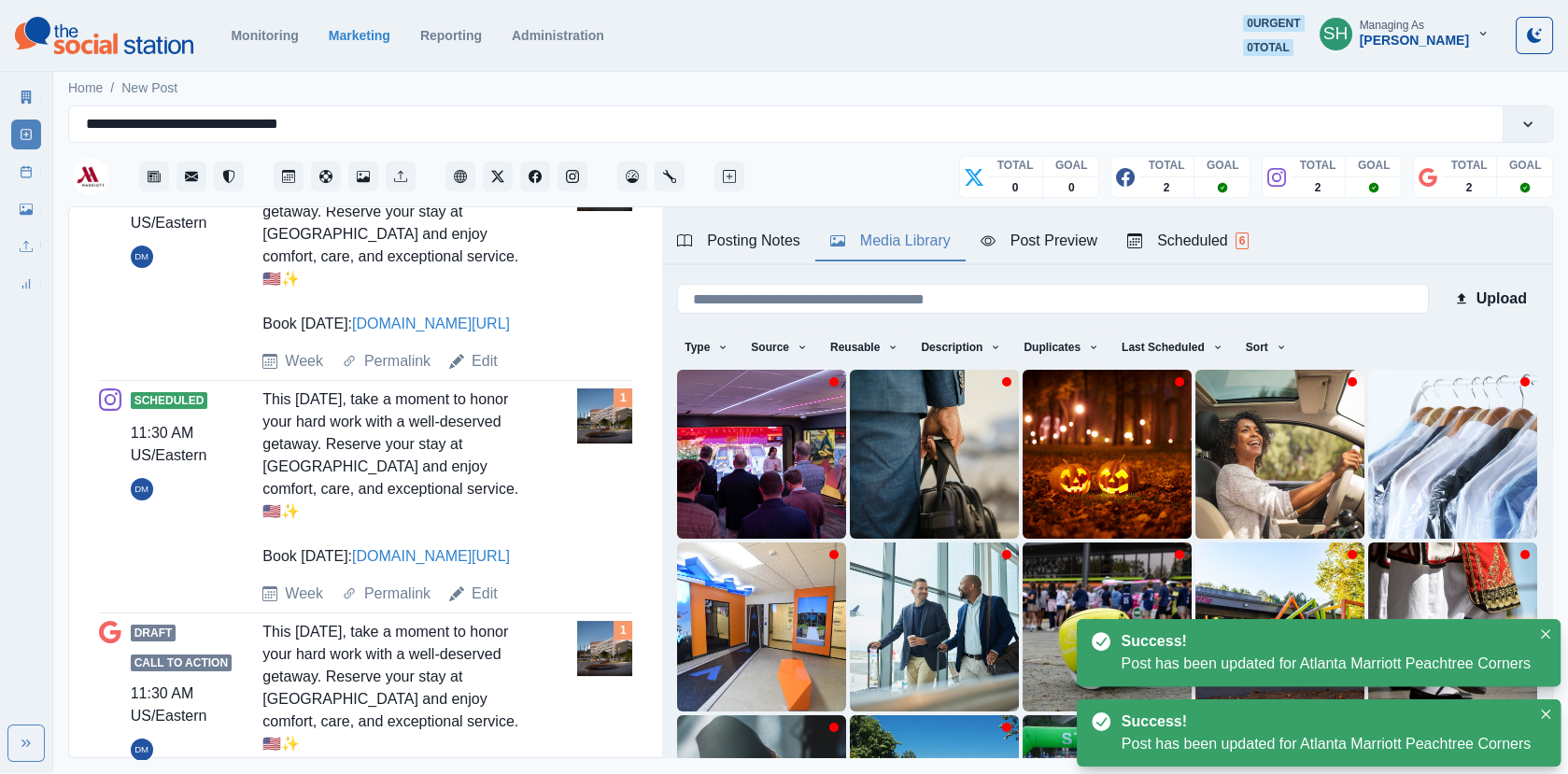
scroll to position [891, 0]
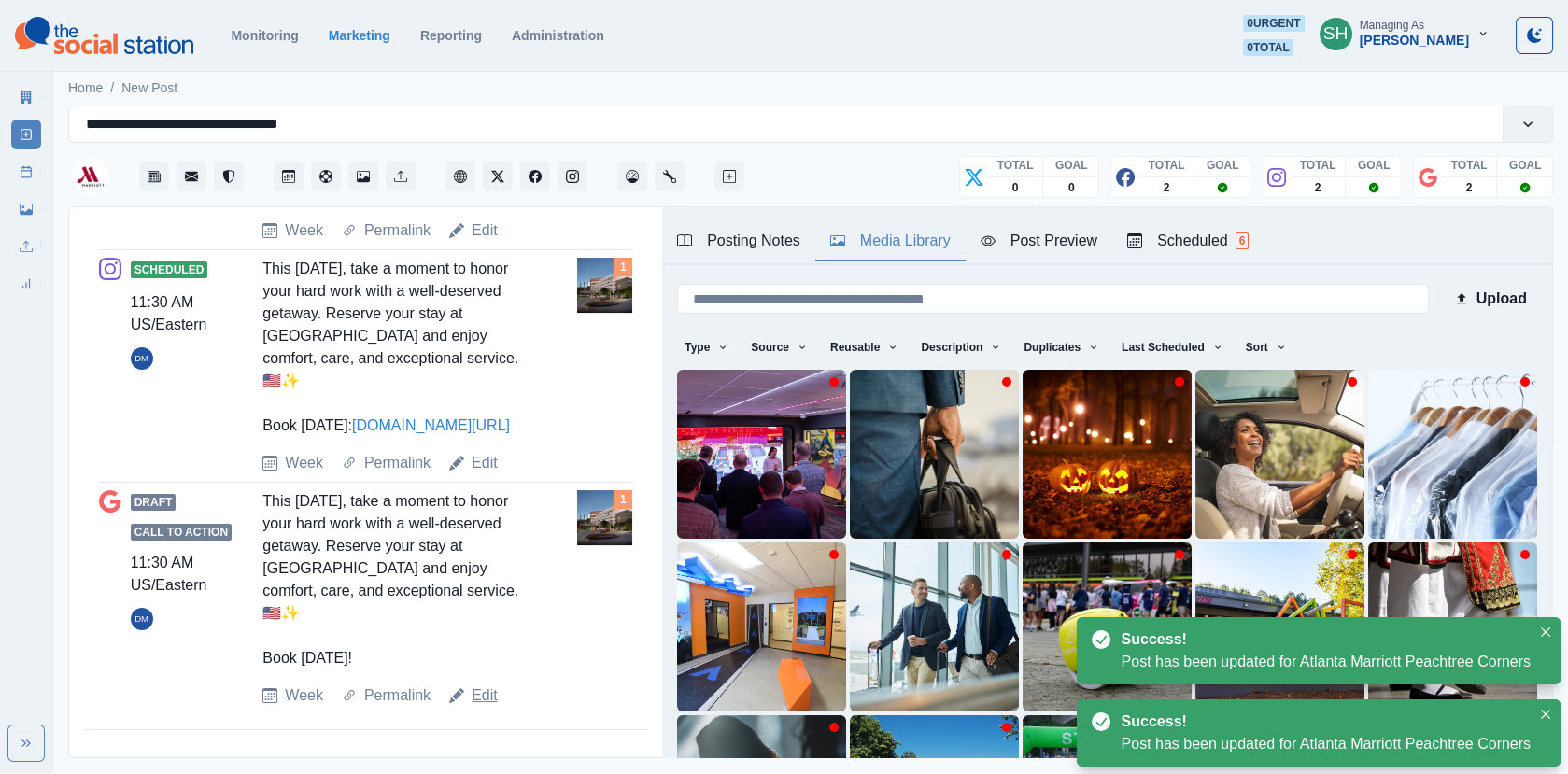
click at [485, 692] on link "Edit" at bounding box center [484, 695] width 26 height 23
type textarea "**********"
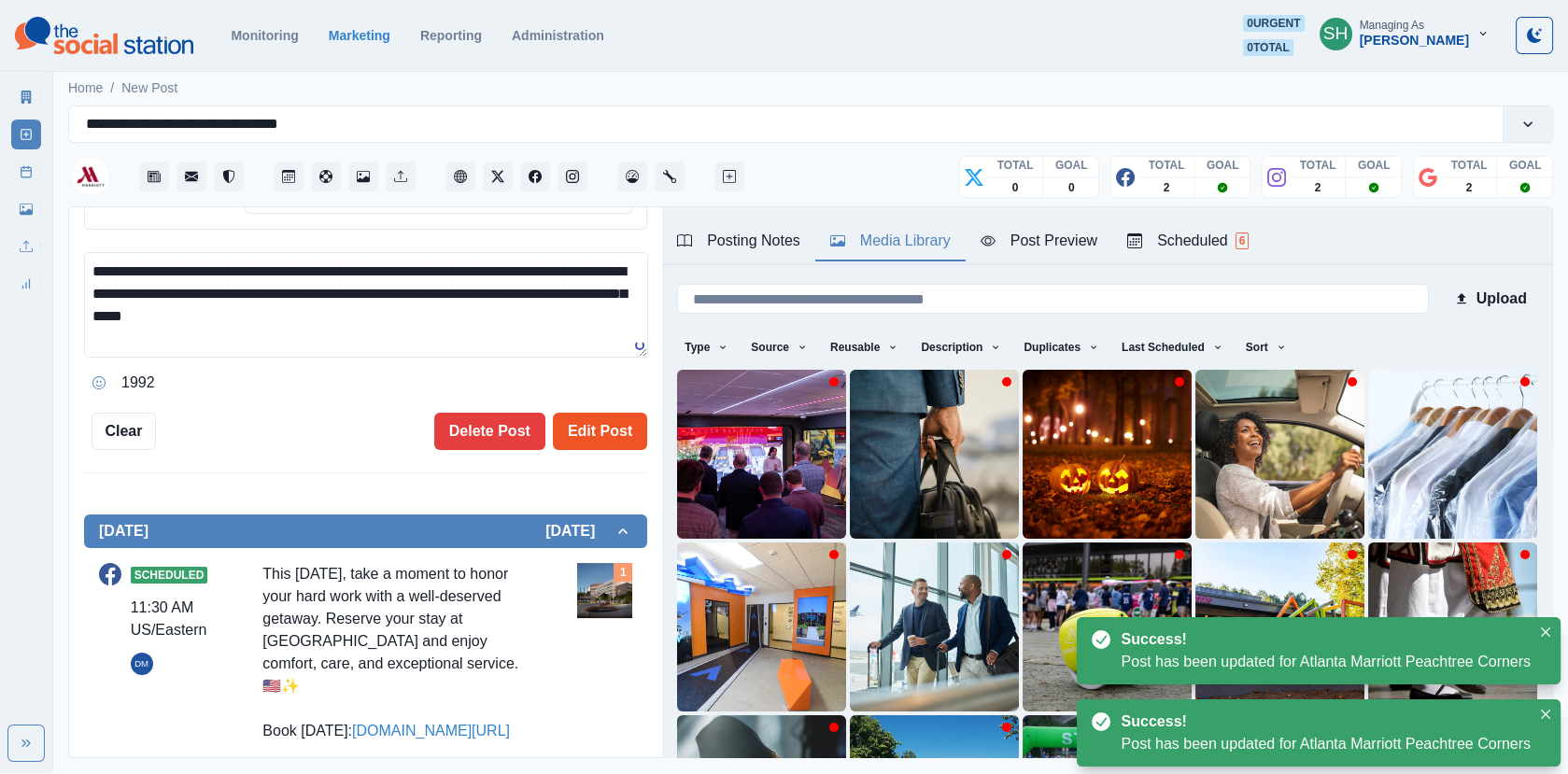
click at [583, 413] on button "Edit Post" at bounding box center [599, 431] width 94 height 38
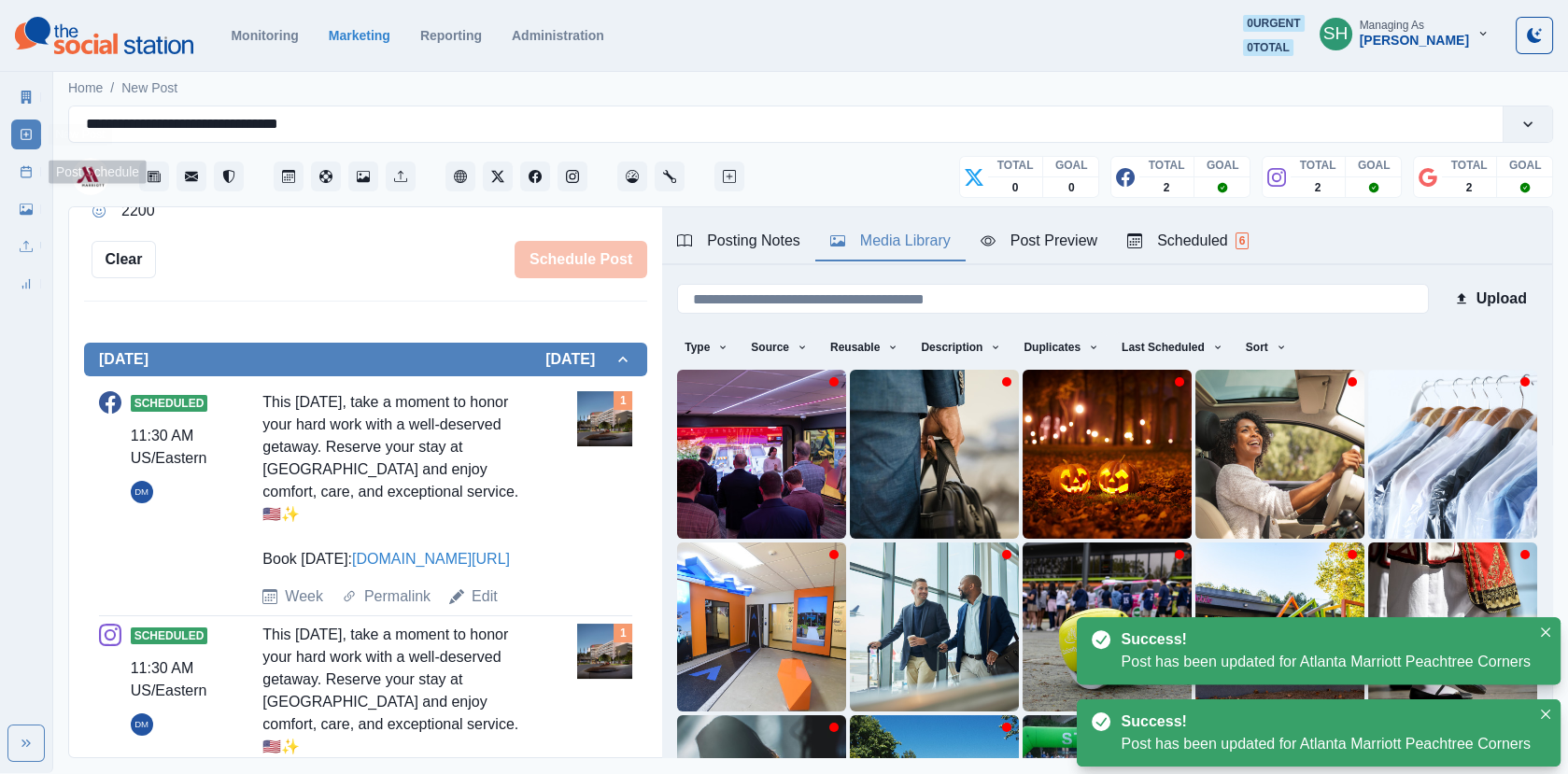
click at [27, 158] on link "Post Schedule" at bounding box center [26, 172] width 30 height 30
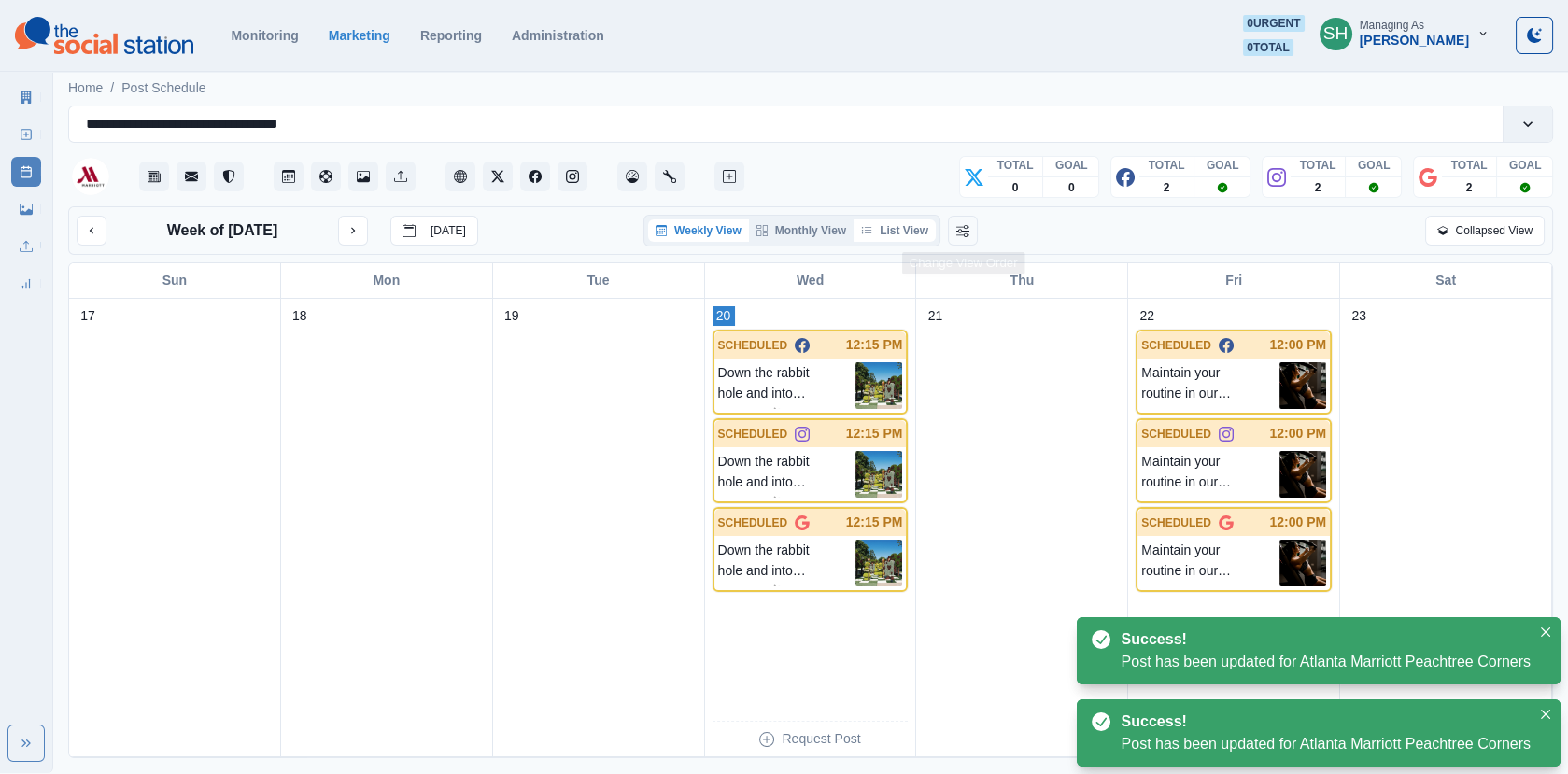
click at [933, 231] on button "List View" at bounding box center [894, 230] width 82 height 23
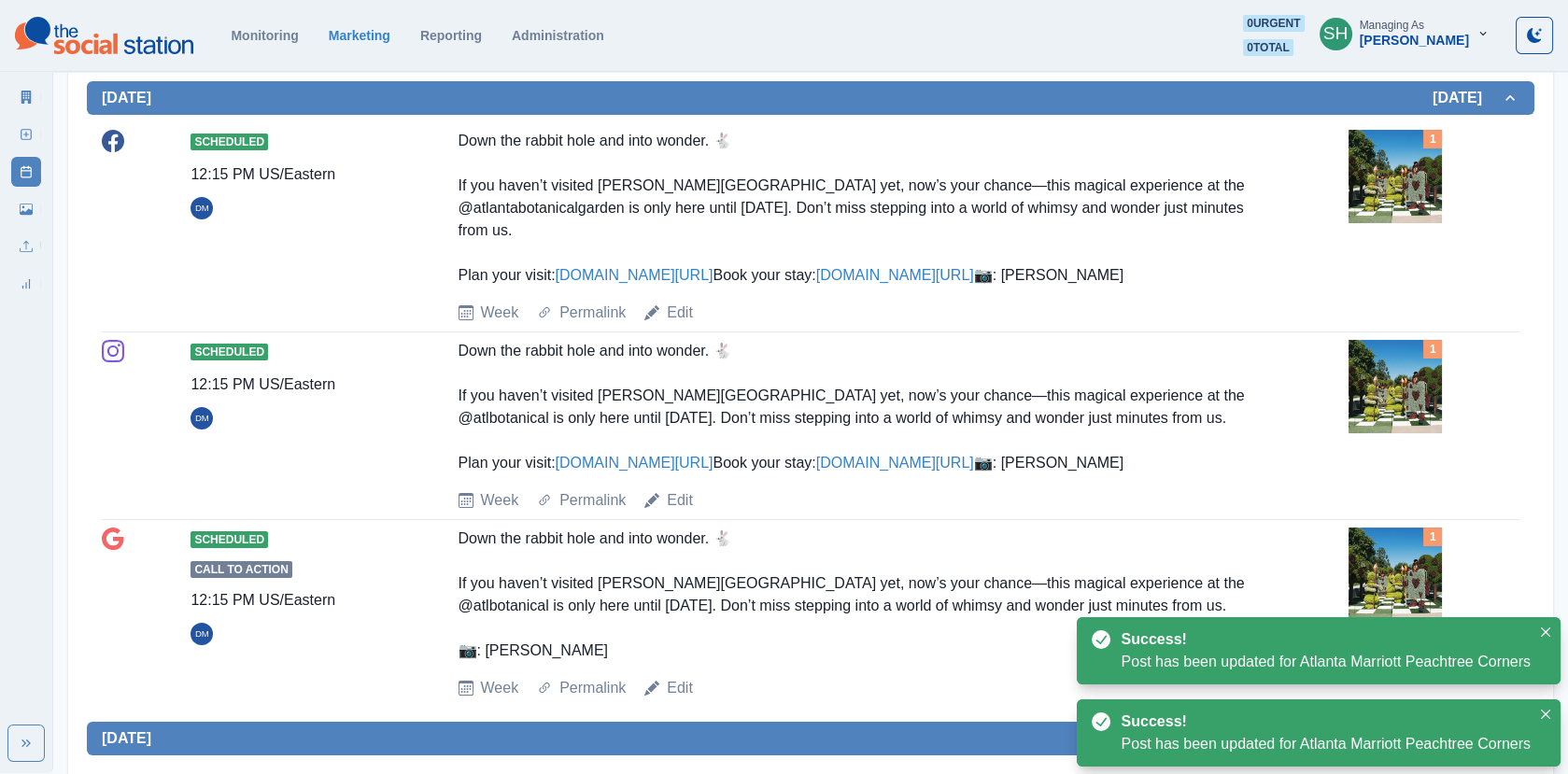
scroll to position [1363, 0]
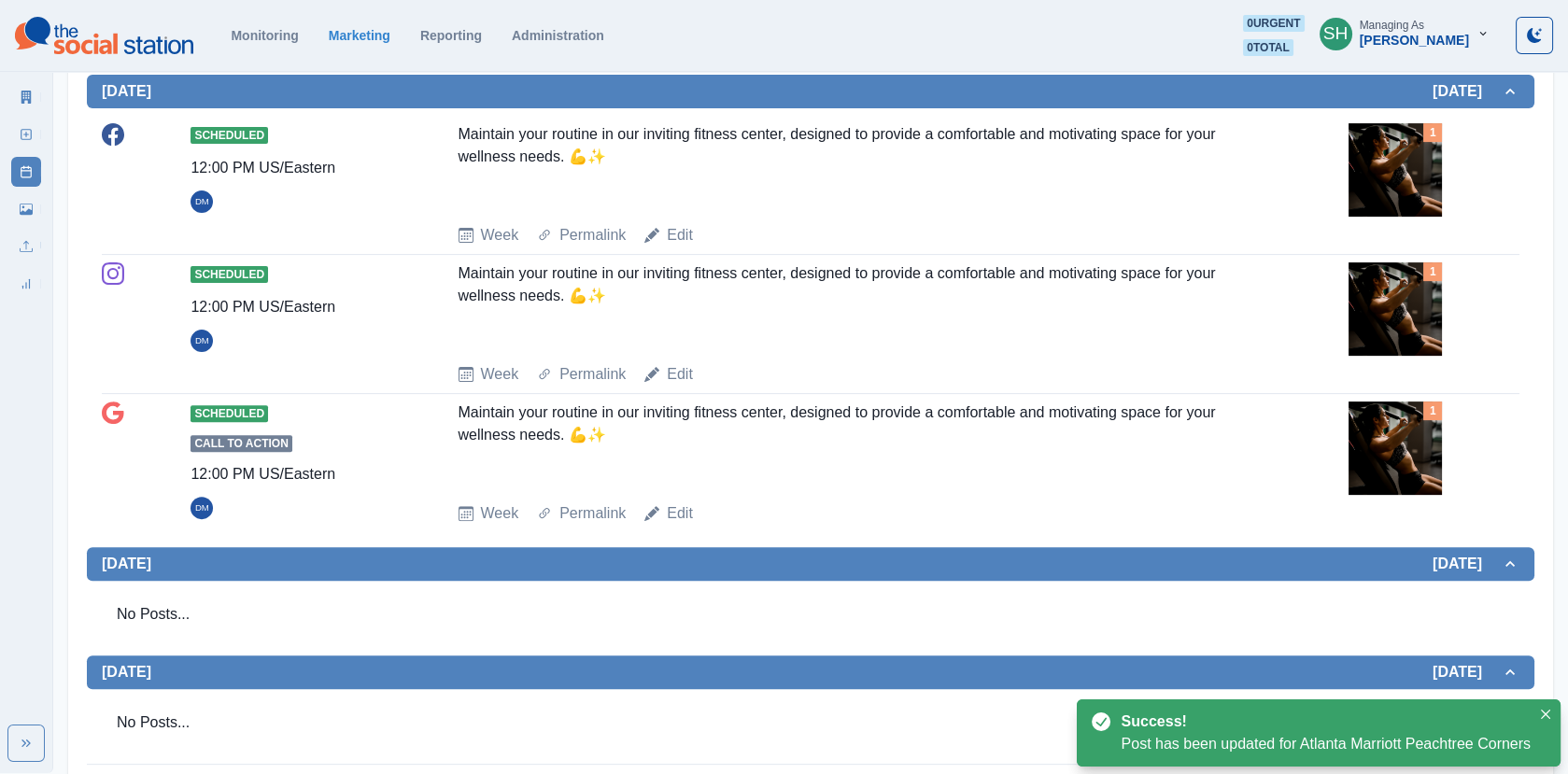
click at [805, 255] on div "Scheduled 12:00 PM US/Eastern DM Maintain your routine in our inviting fitness …" at bounding box center [810, 185] width 1417 height 139
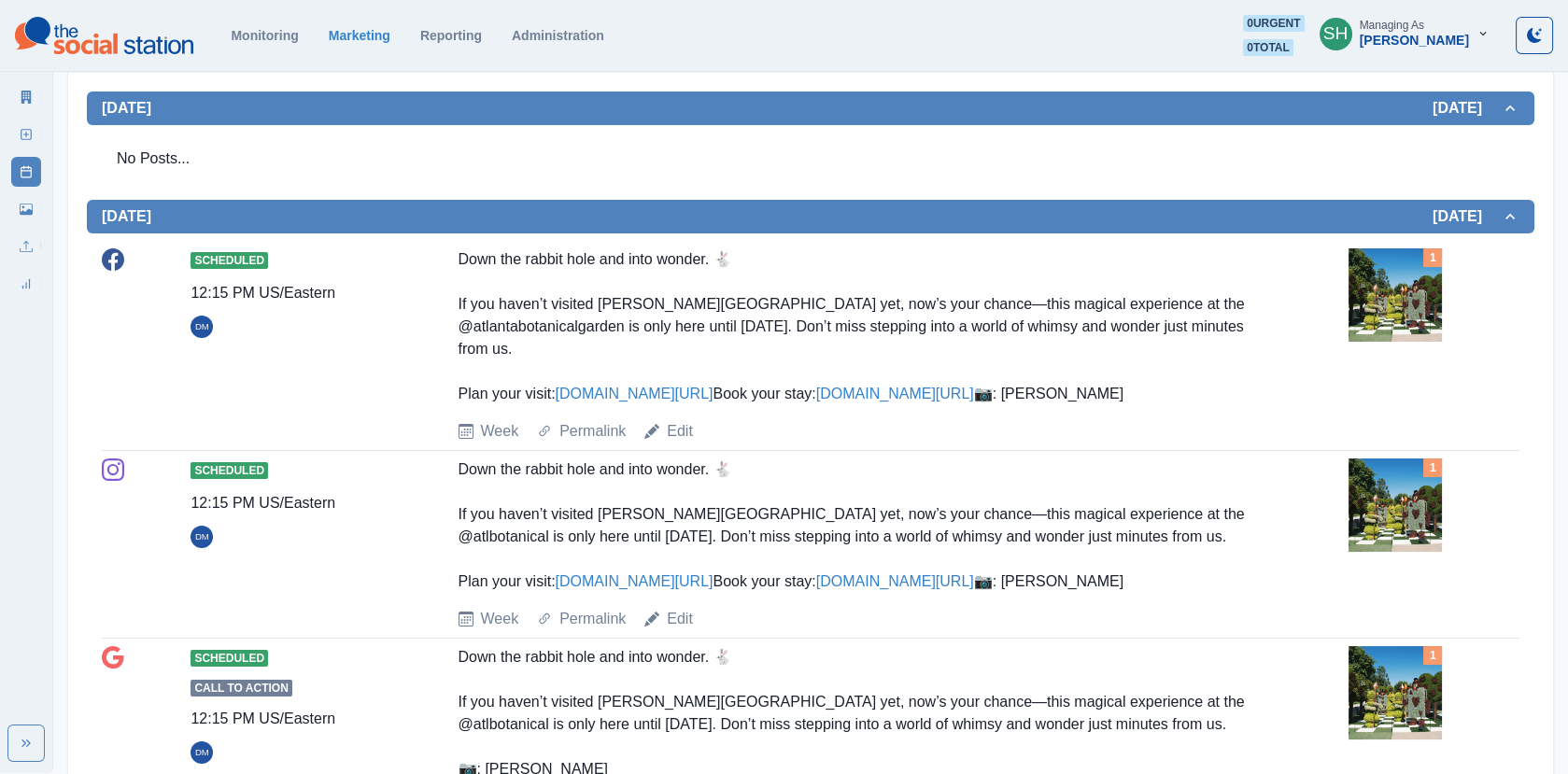
scroll to position [498, 0]
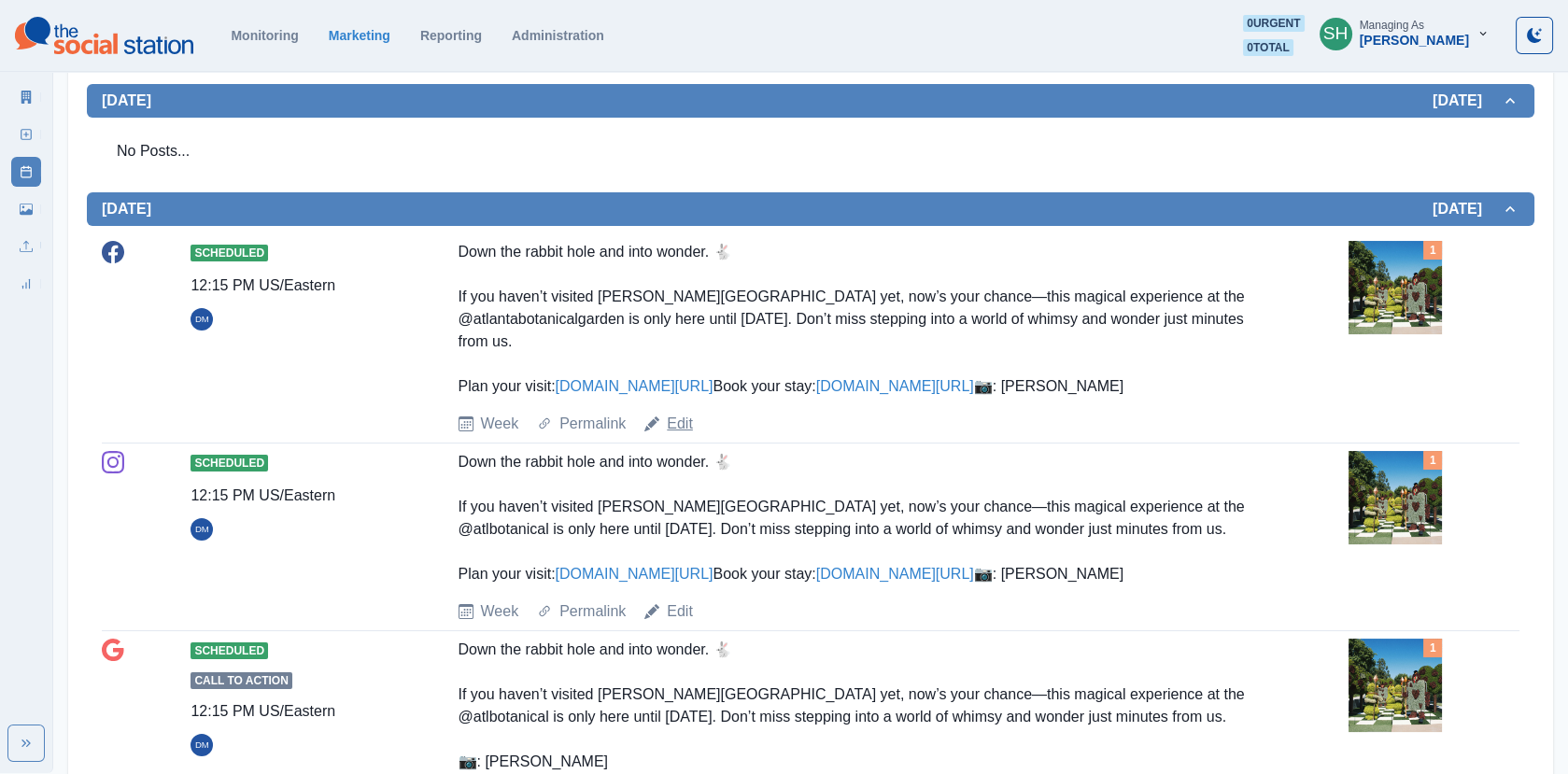
click at [690, 435] on link "Edit" at bounding box center [679, 424] width 26 height 23
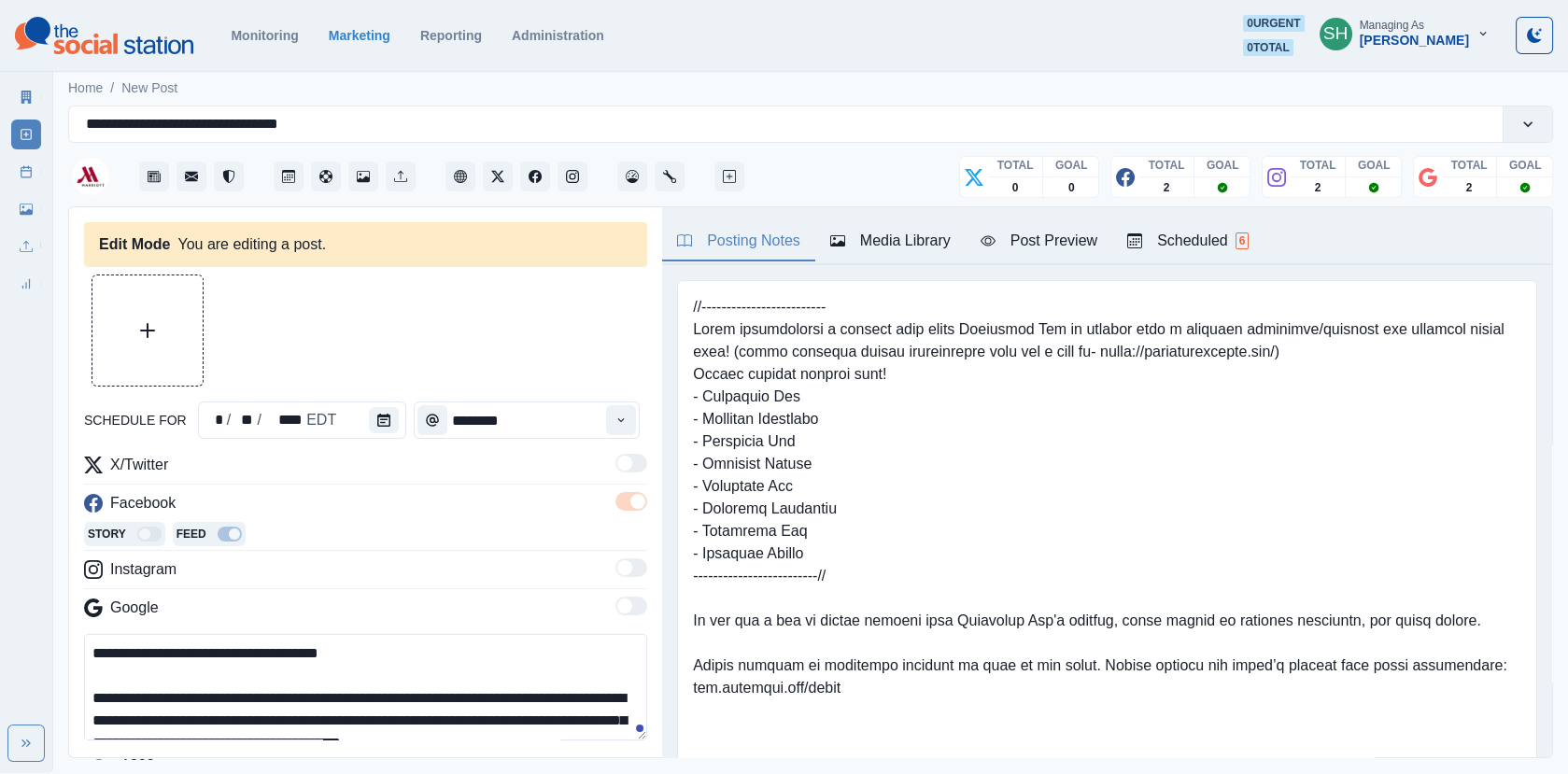
type input "********"
type textarea "**********"
click at [400, 432] on div "schedule for * / ** / **** EDT ********" at bounding box center [365, 421] width 563 height 38
click at [382, 428] on button "Calendar" at bounding box center [383, 420] width 30 height 26
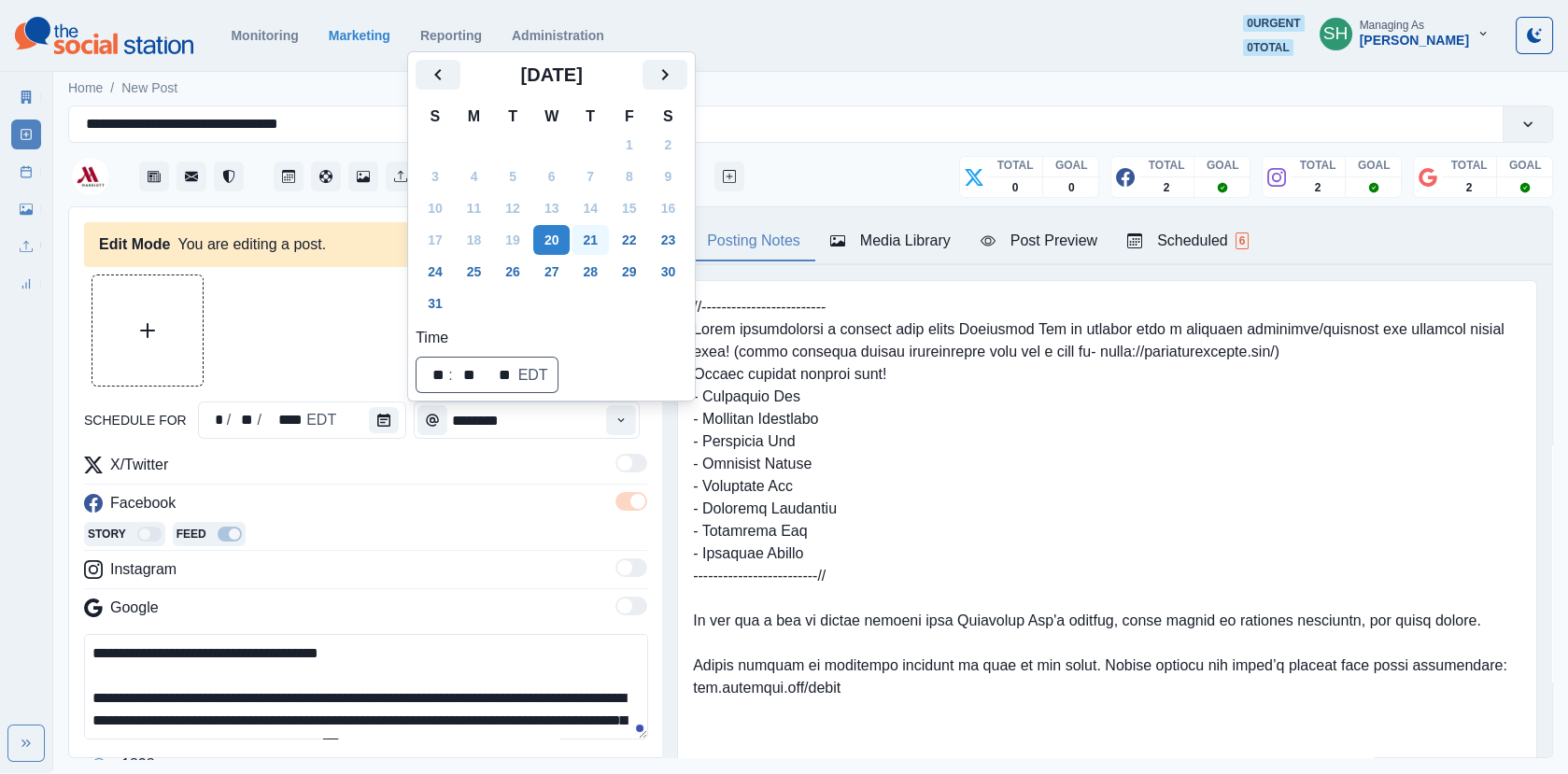
click at [591, 246] on button "21" at bounding box center [590, 240] width 38 height 30
click at [295, 357] on div at bounding box center [365, 330] width 563 height 112
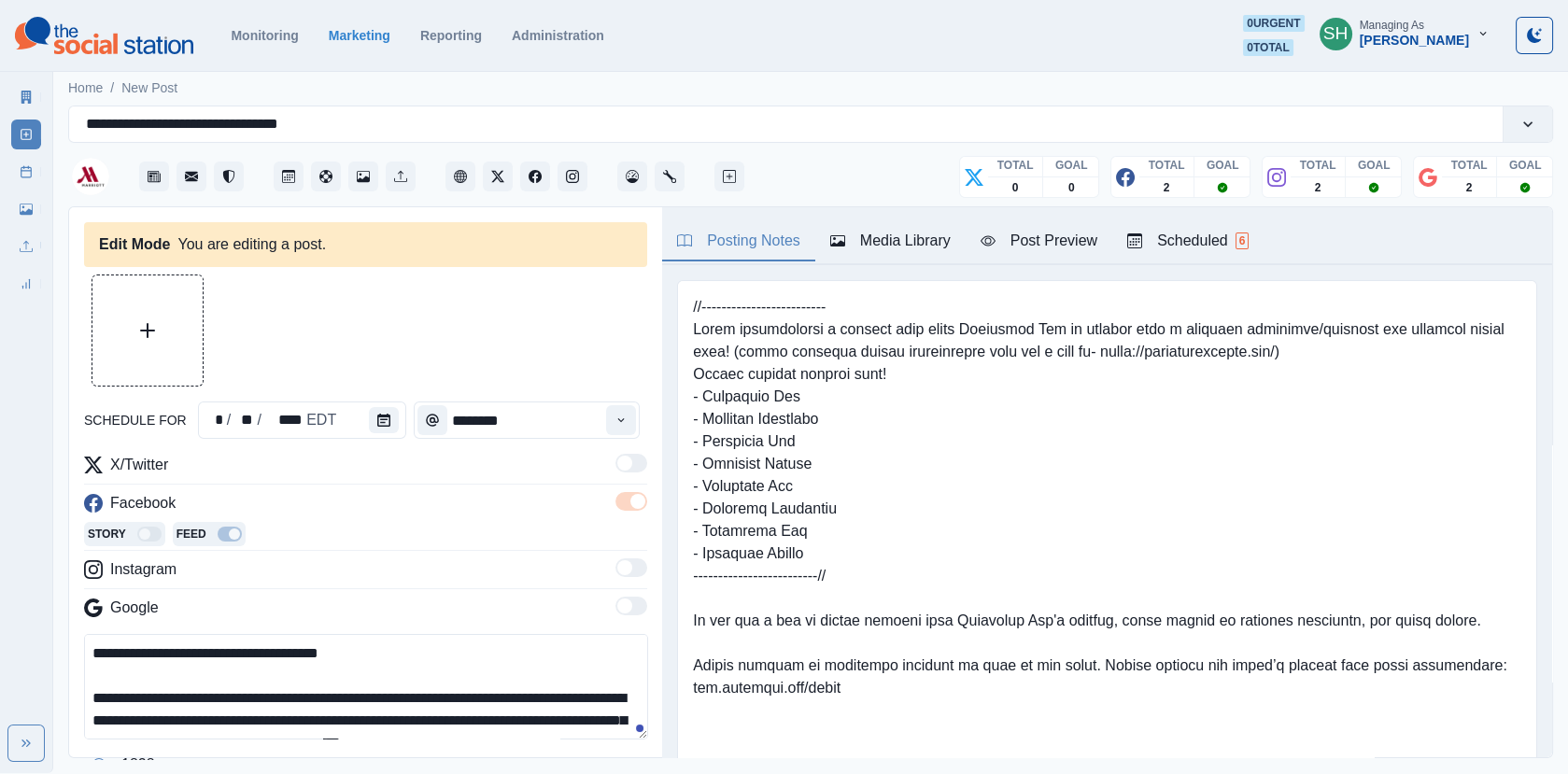
scroll to position [197, 0]
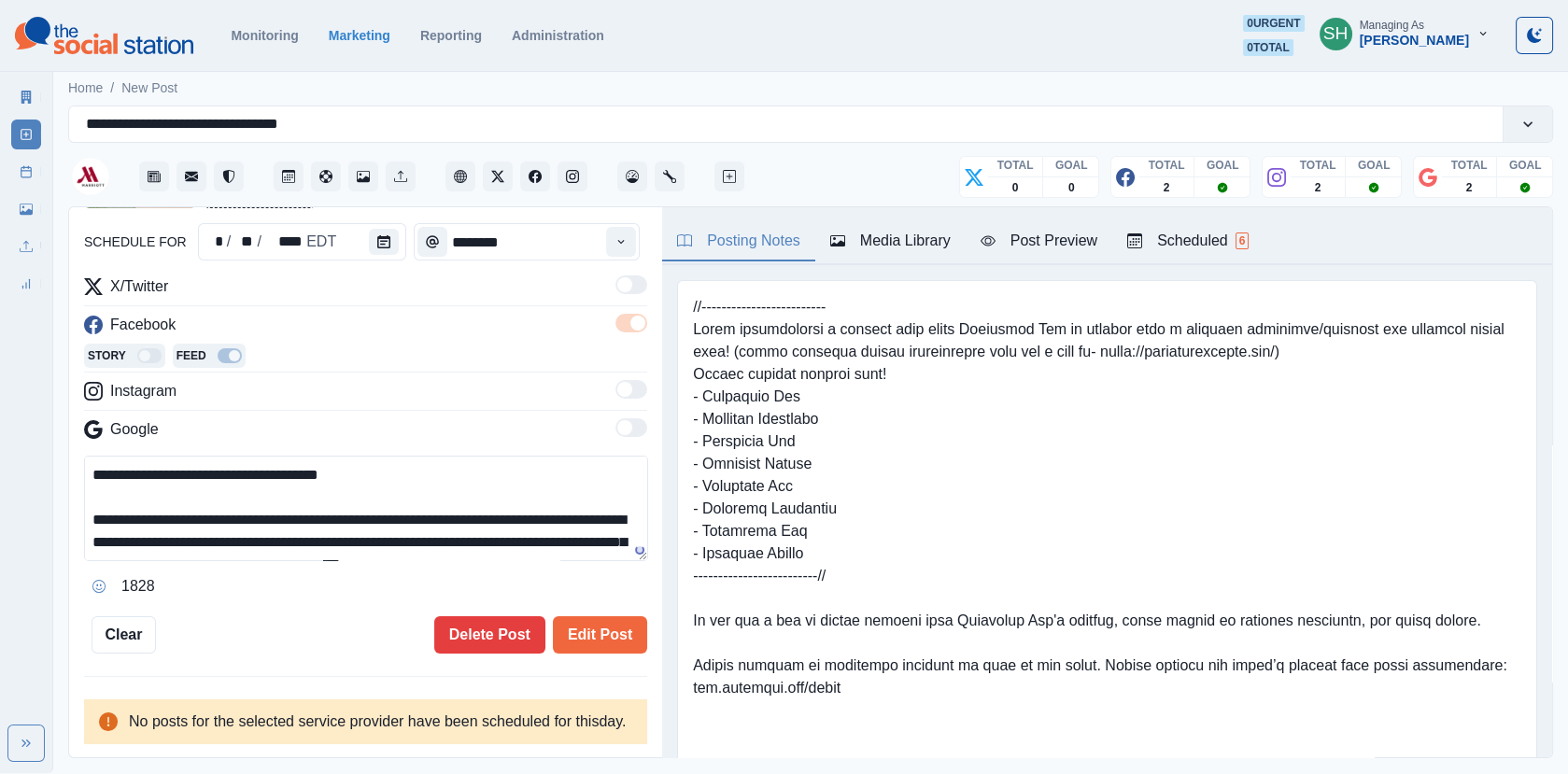
click at [871, 245] on div "Media Library" at bounding box center [891, 241] width 120 height 23
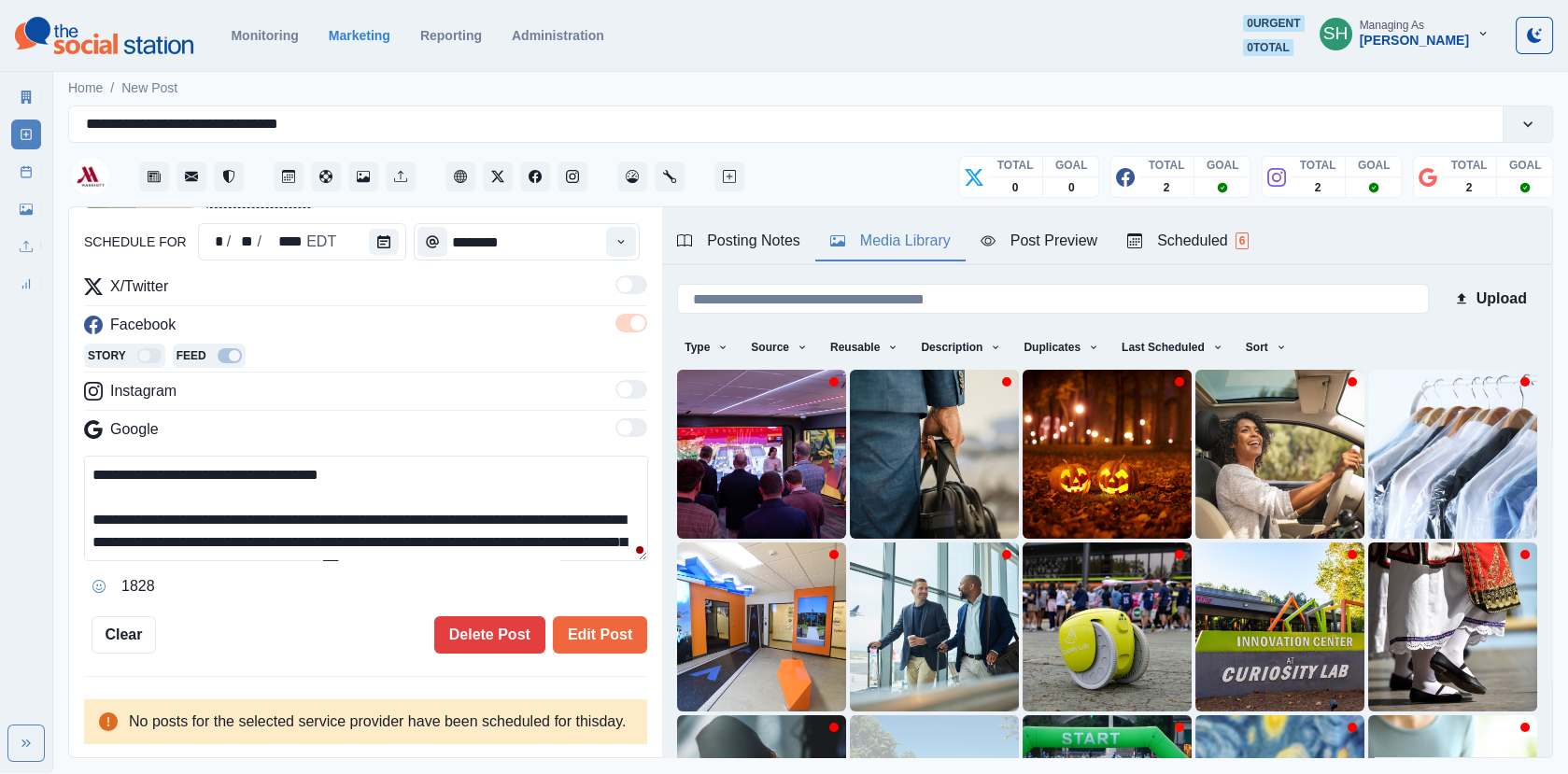
scroll to position [0, 0]
click at [591, 616] on button "Edit Post" at bounding box center [599, 635] width 94 height 38
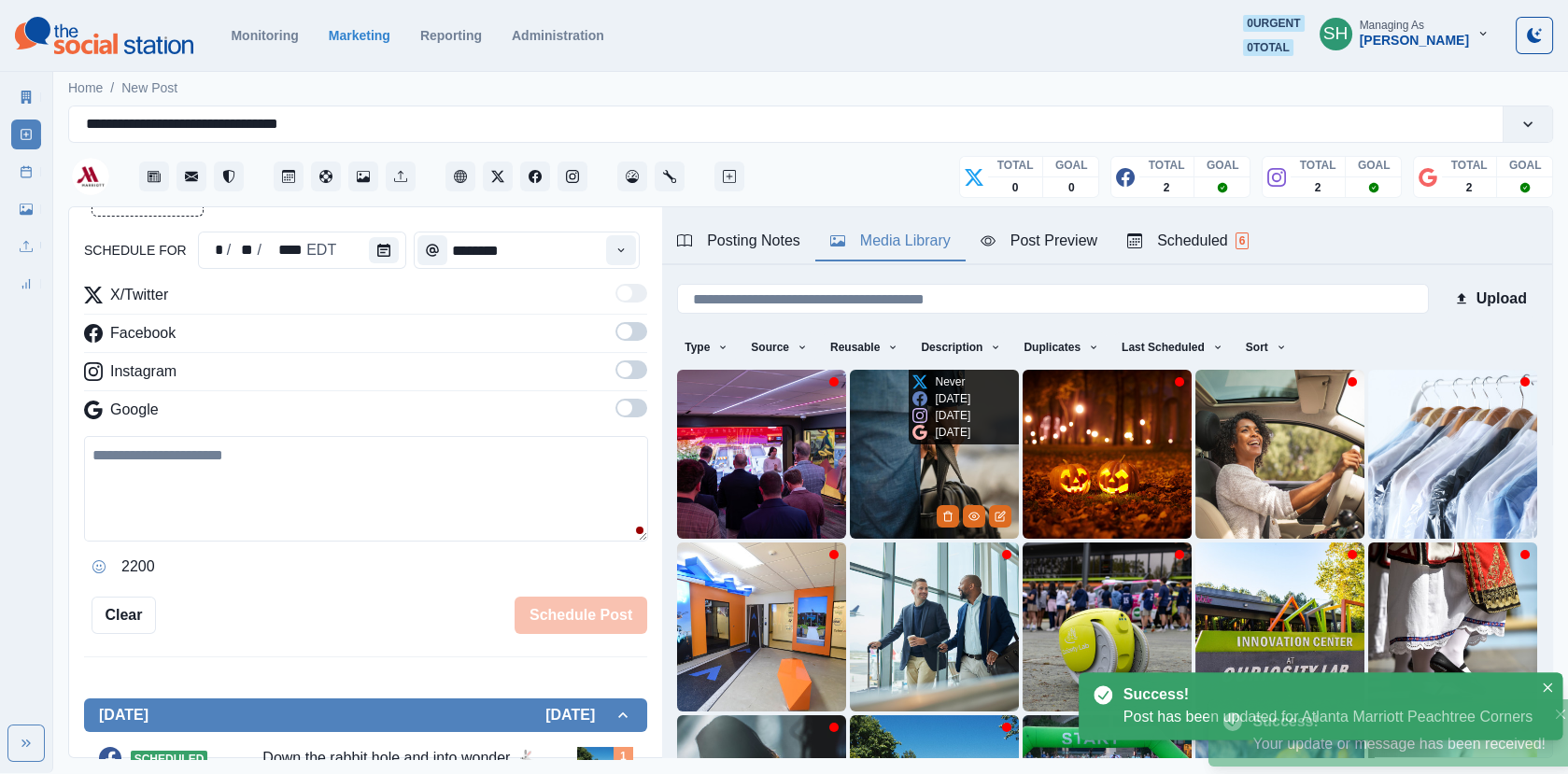
scroll to position [197, 0]
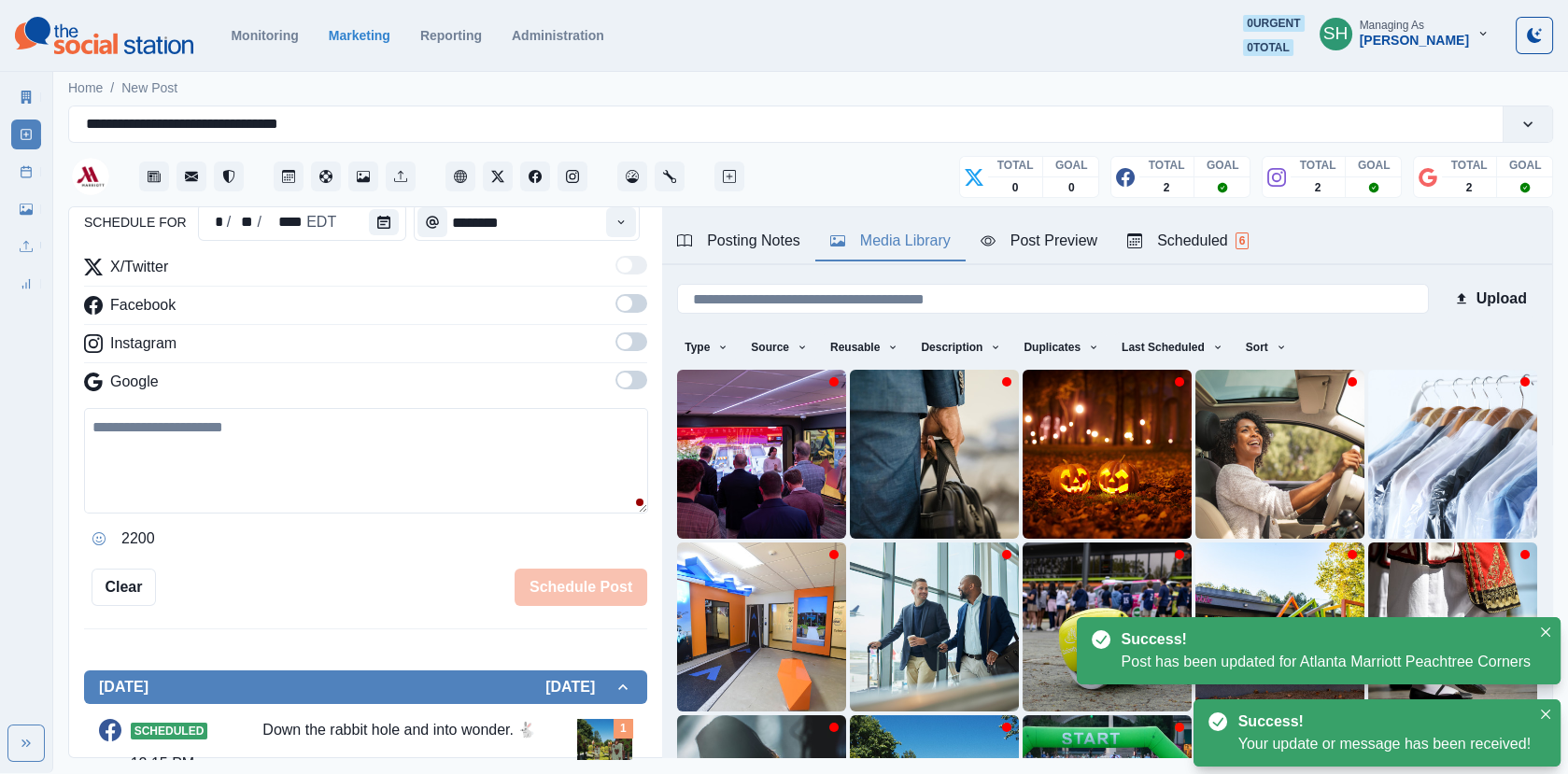
click at [1197, 247] on div "Scheduled 6" at bounding box center [1187, 241] width 121 height 23
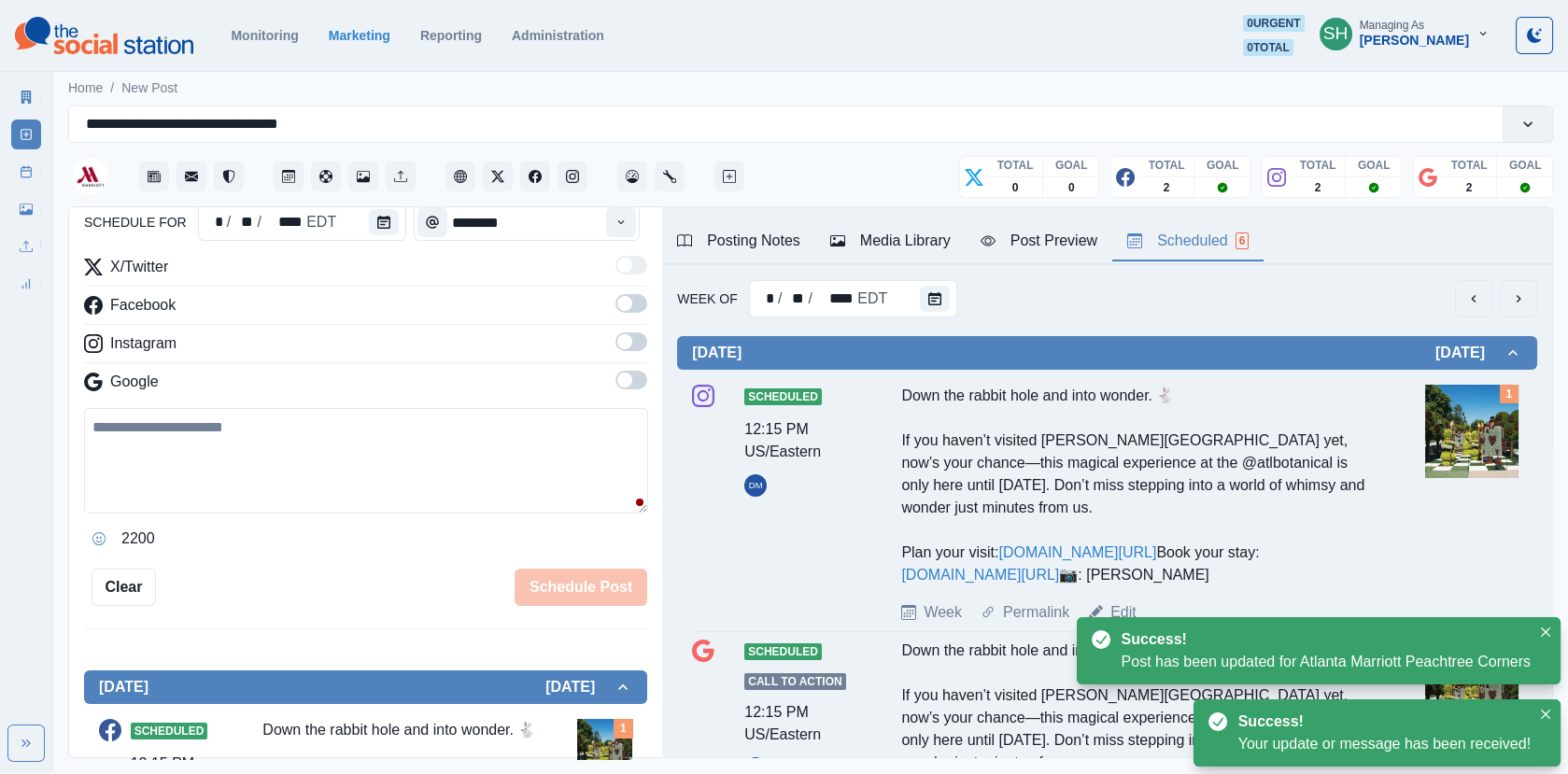
scroll to position [207, 0]
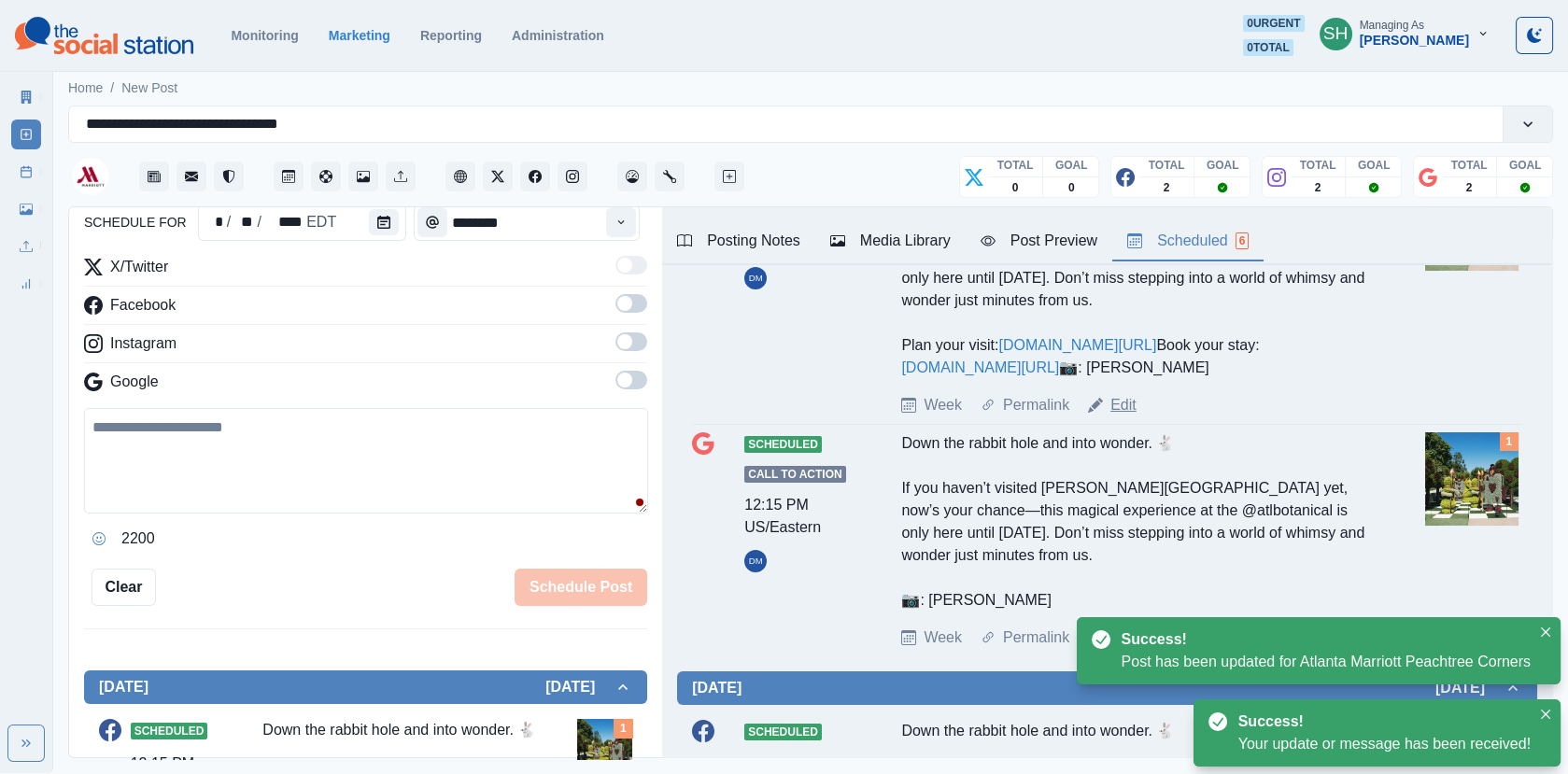
click at [1116, 417] on link "Edit" at bounding box center [1123, 405] width 26 height 23
type textarea "**********"
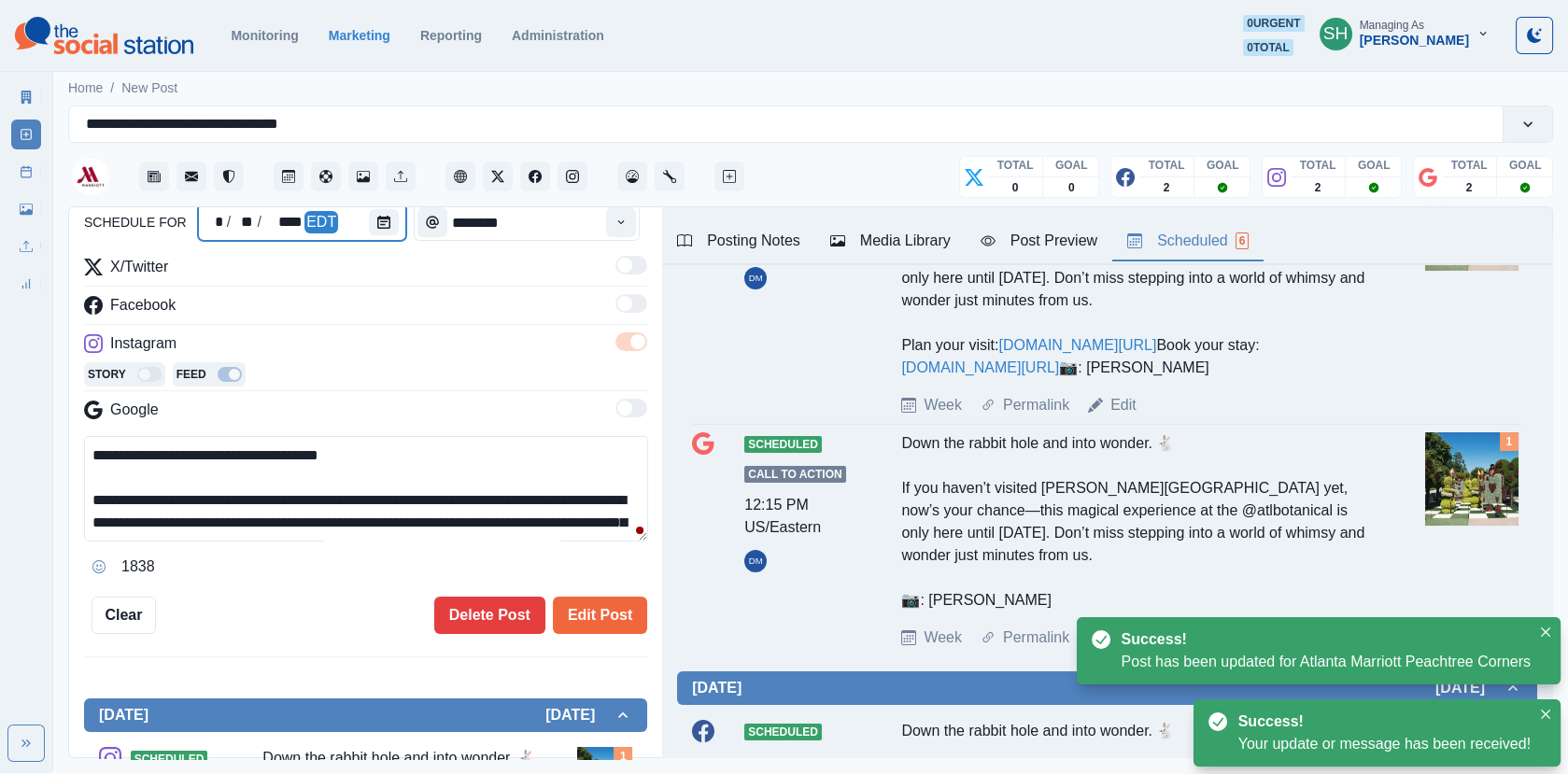
click at [369, 236] on div at bounding box center [387, 222] width 38 height 38
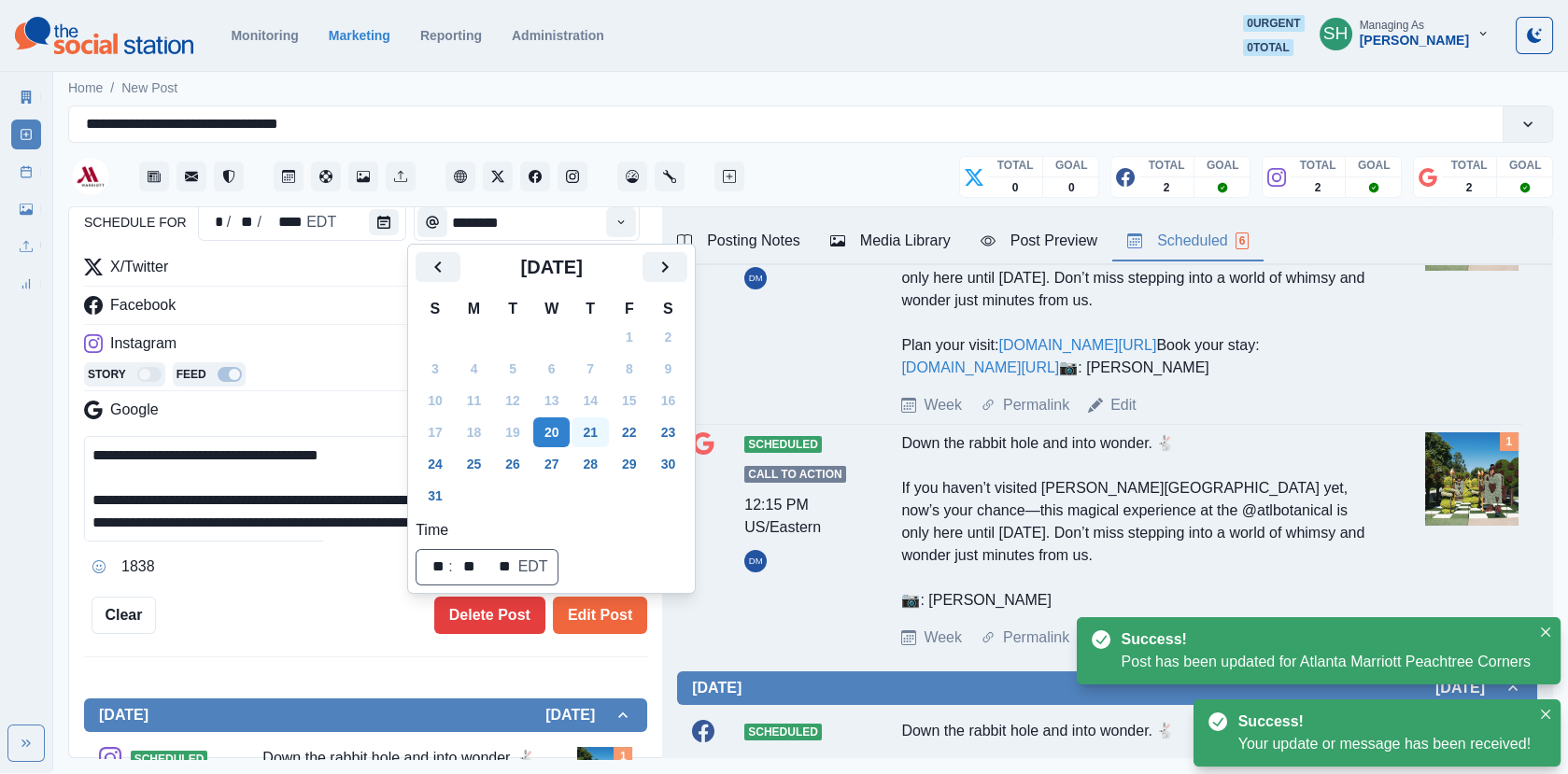
click at [597, 430] on button "21" at bounding box center [590, 432] width 38 height 30
click at [629, 616] on button "Edit Post" at bounding box center [599, 615] width 94 height 38
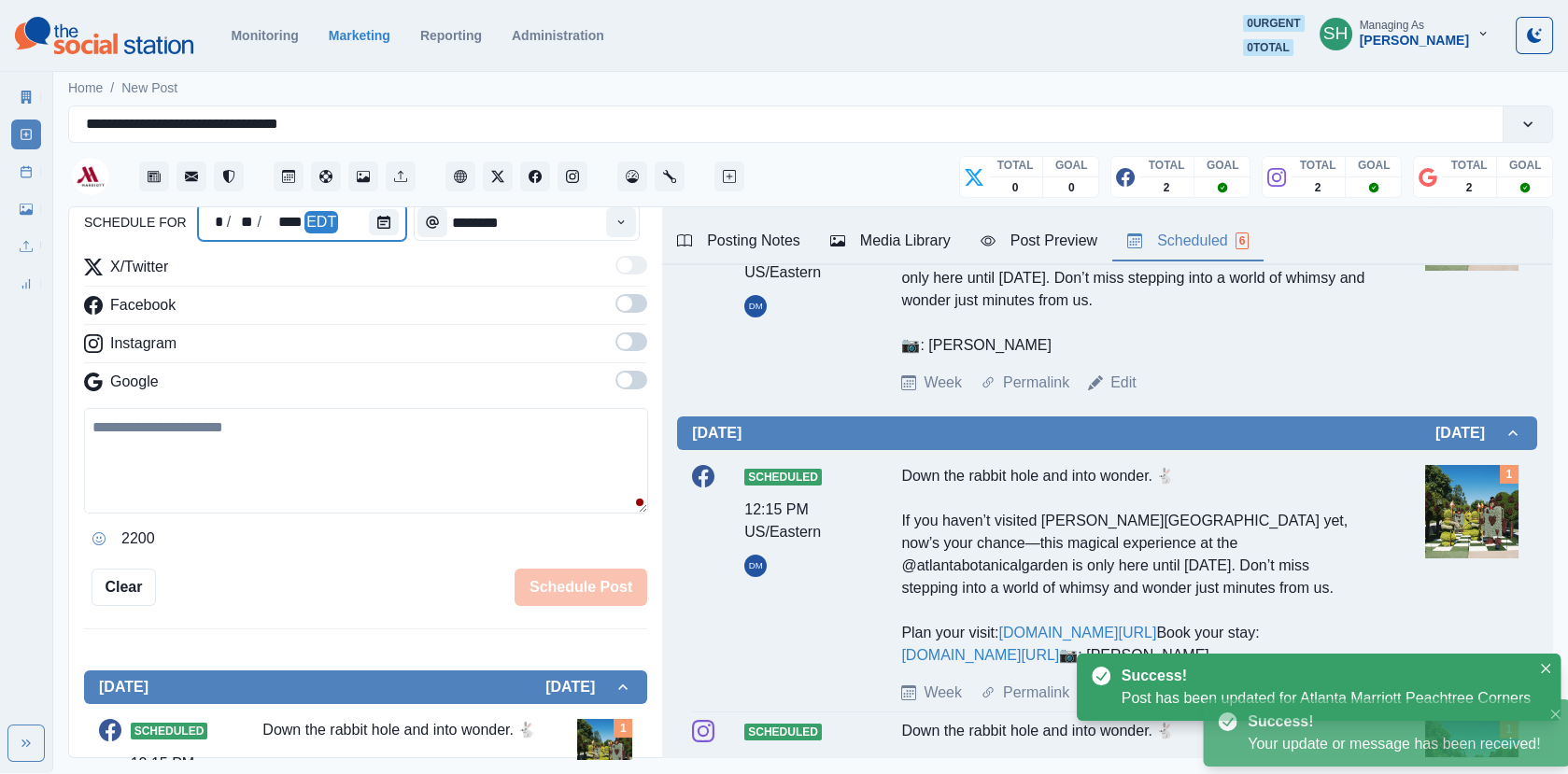
scroll to position [282, 0]
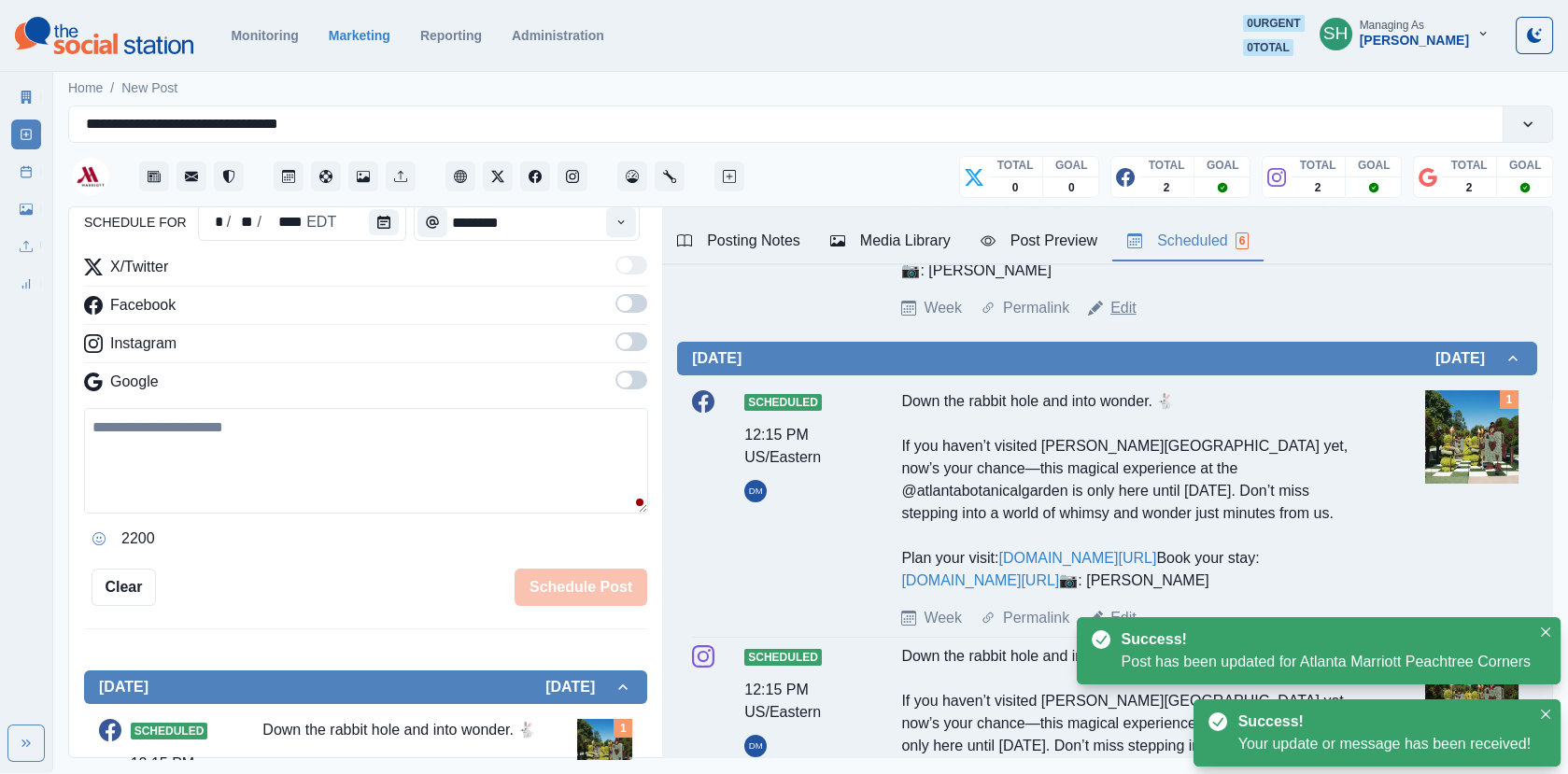
click at [1118, 308] on link "Edit" at bounding box center [1123, 308] width 26 height 23
type textarea "**********"
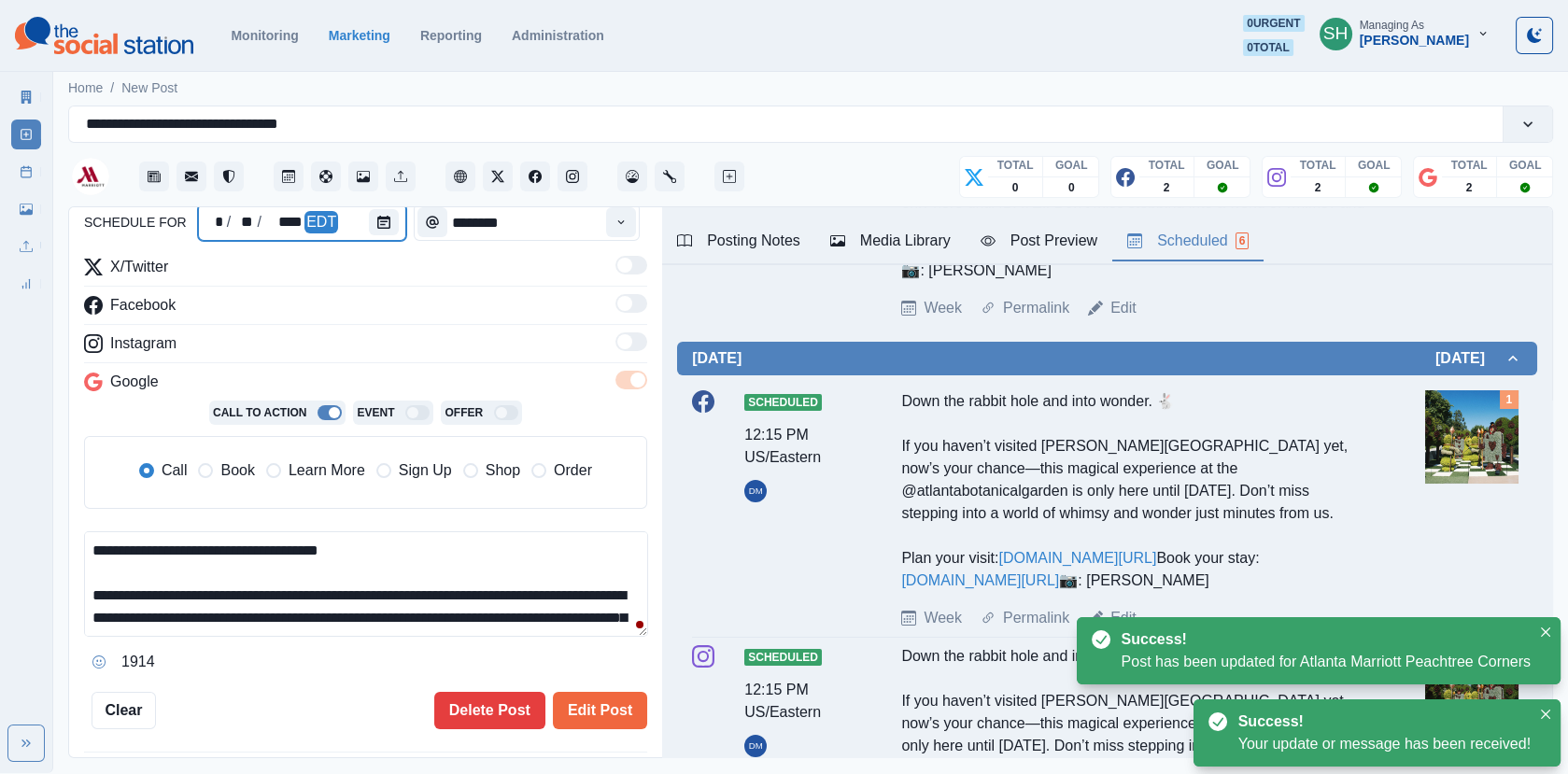
click at [368, 236] on div at bounding box center [387, 222] width 38 height 38
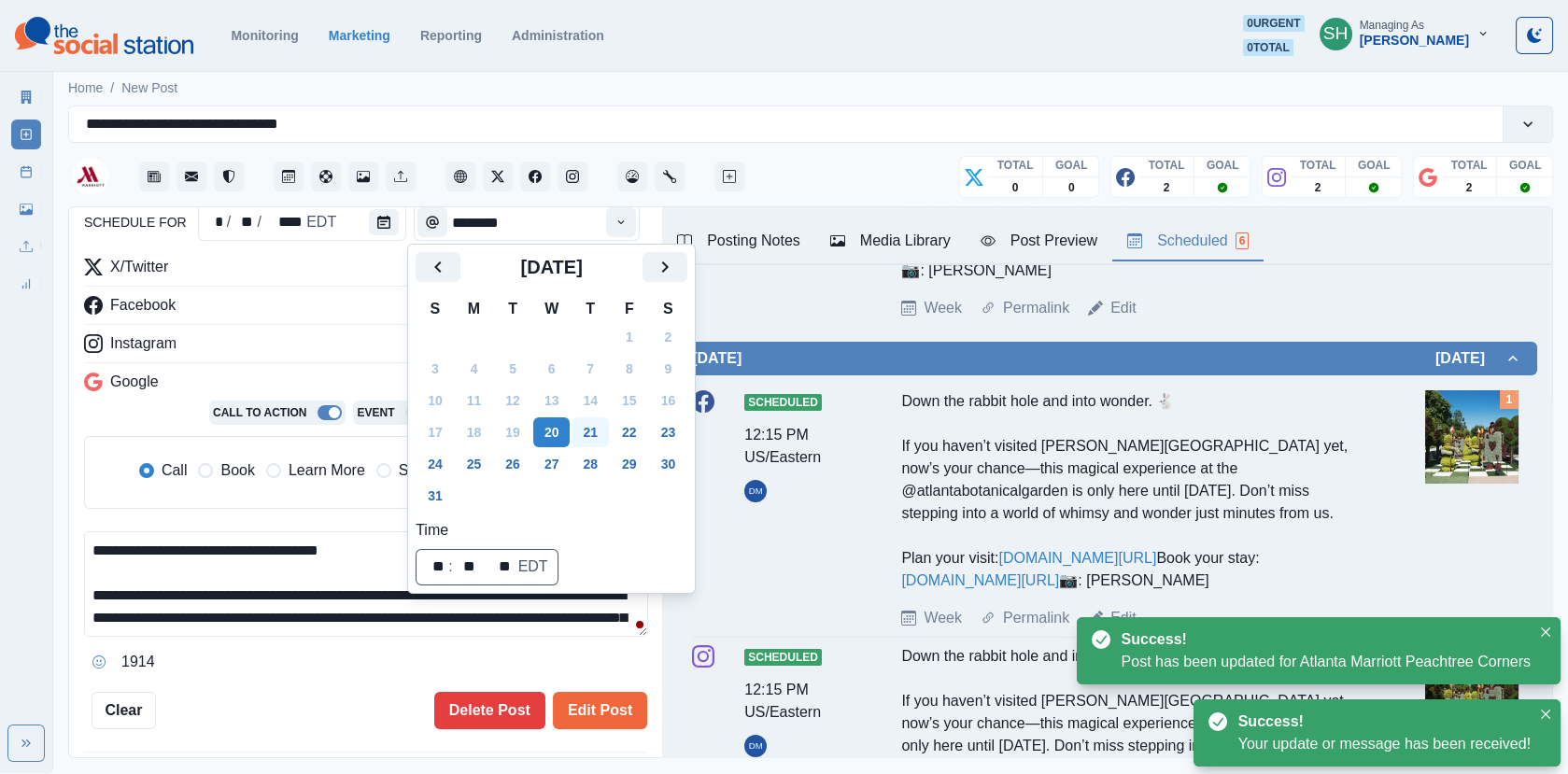
click at [605, 437] on button "21" at bounding box center [590, 432] width 38 height 30
click at [290, 465] on span "Learn More" at bounding box center [327, 470] width 77 height 23
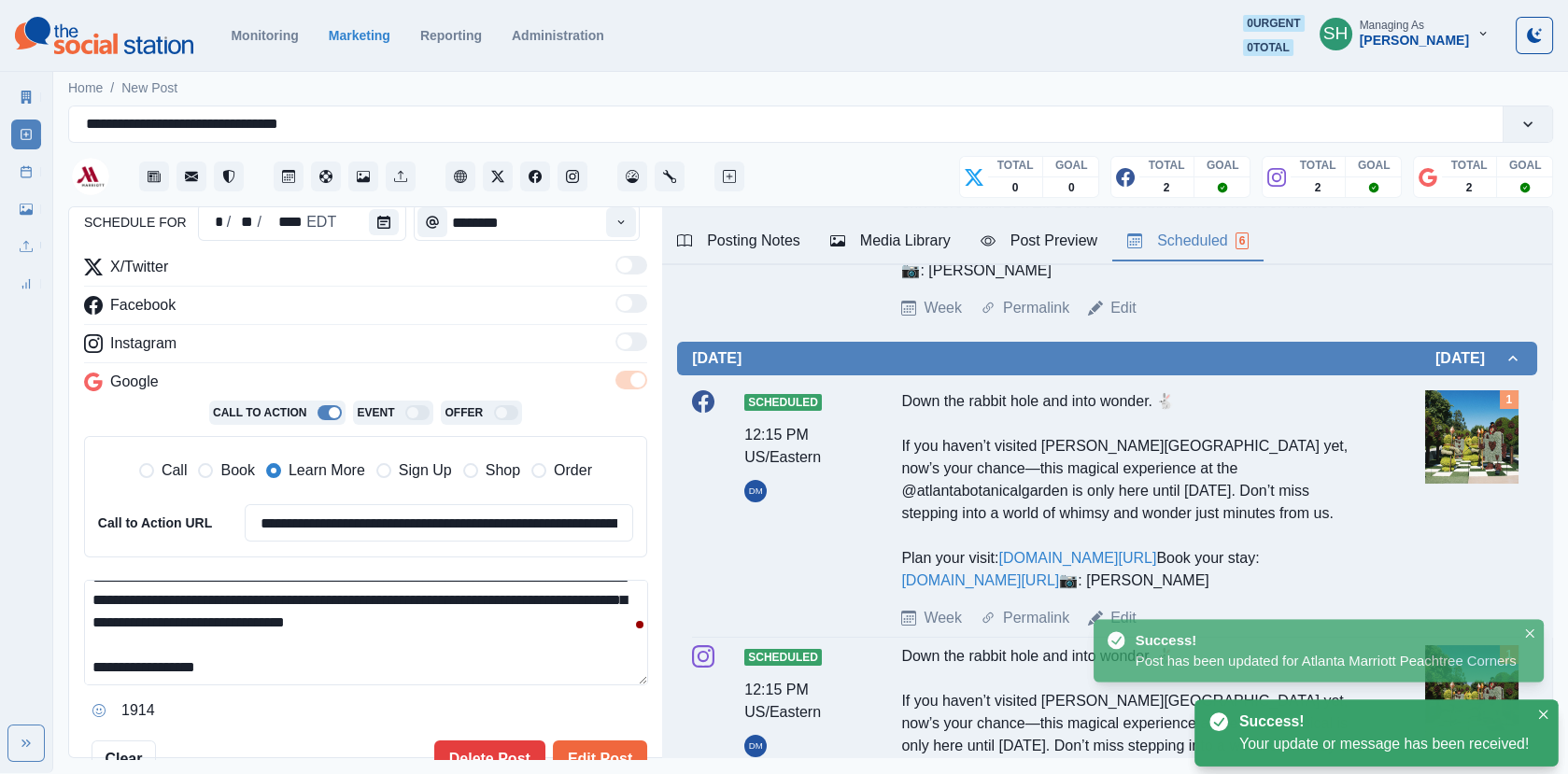
scroll to position [340, 0]
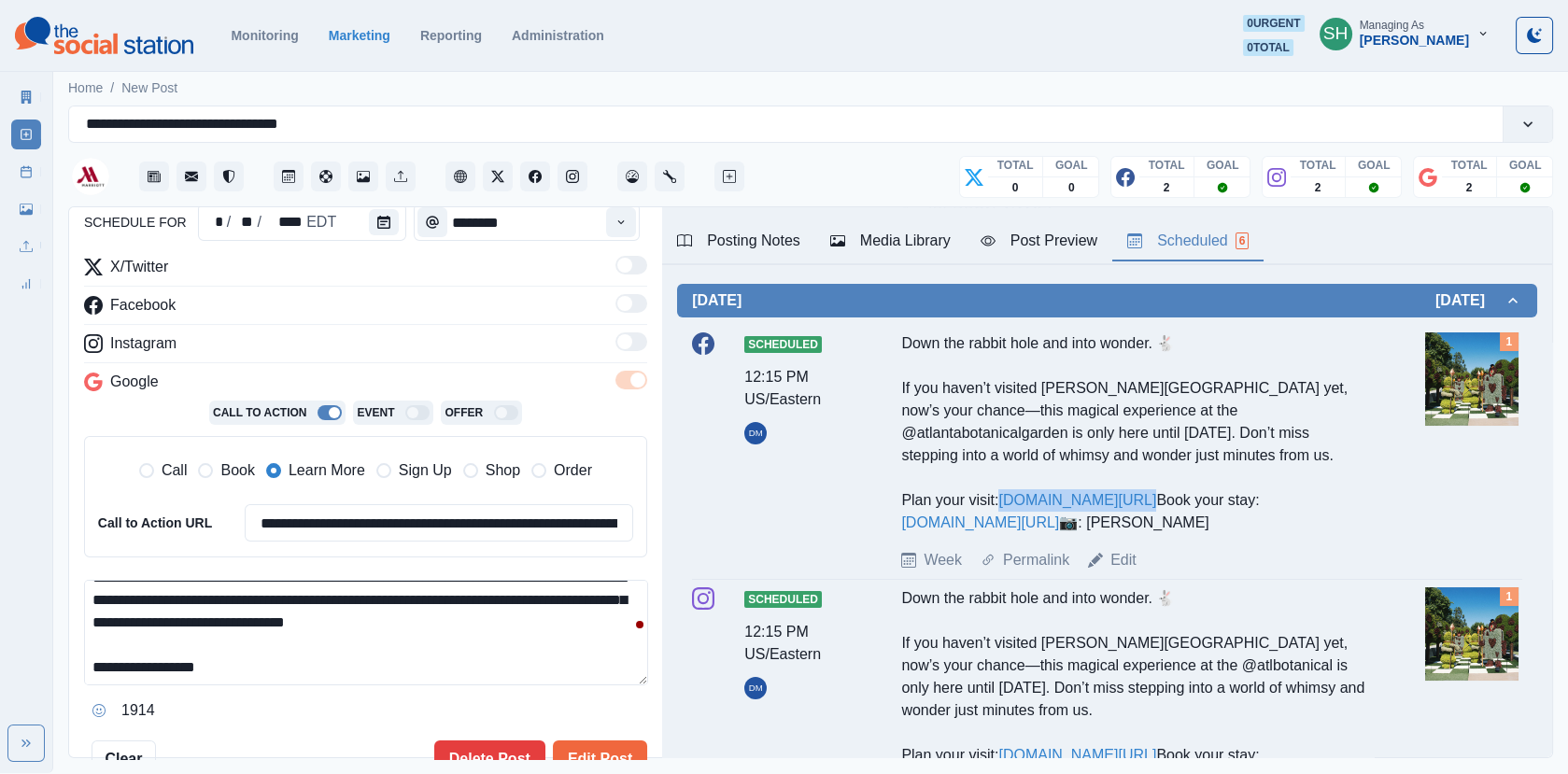
drag, startPoint x: 1151, startPoint y: 503, endPoint x: 1007, endPoint y: 501, distance: 144.0
click at [1007, 501] on div "Down the rabbit hole and into wonder. 🐇 If you haven’t visited [PERSON_NAME][GE…" at bounding box center [1132, 433] width 463 height 201
copy link "[DOMAIN_NAME][URL]"
click at [373, 522] on input "**********" at bounding box center [438, 523] width 388 height 38
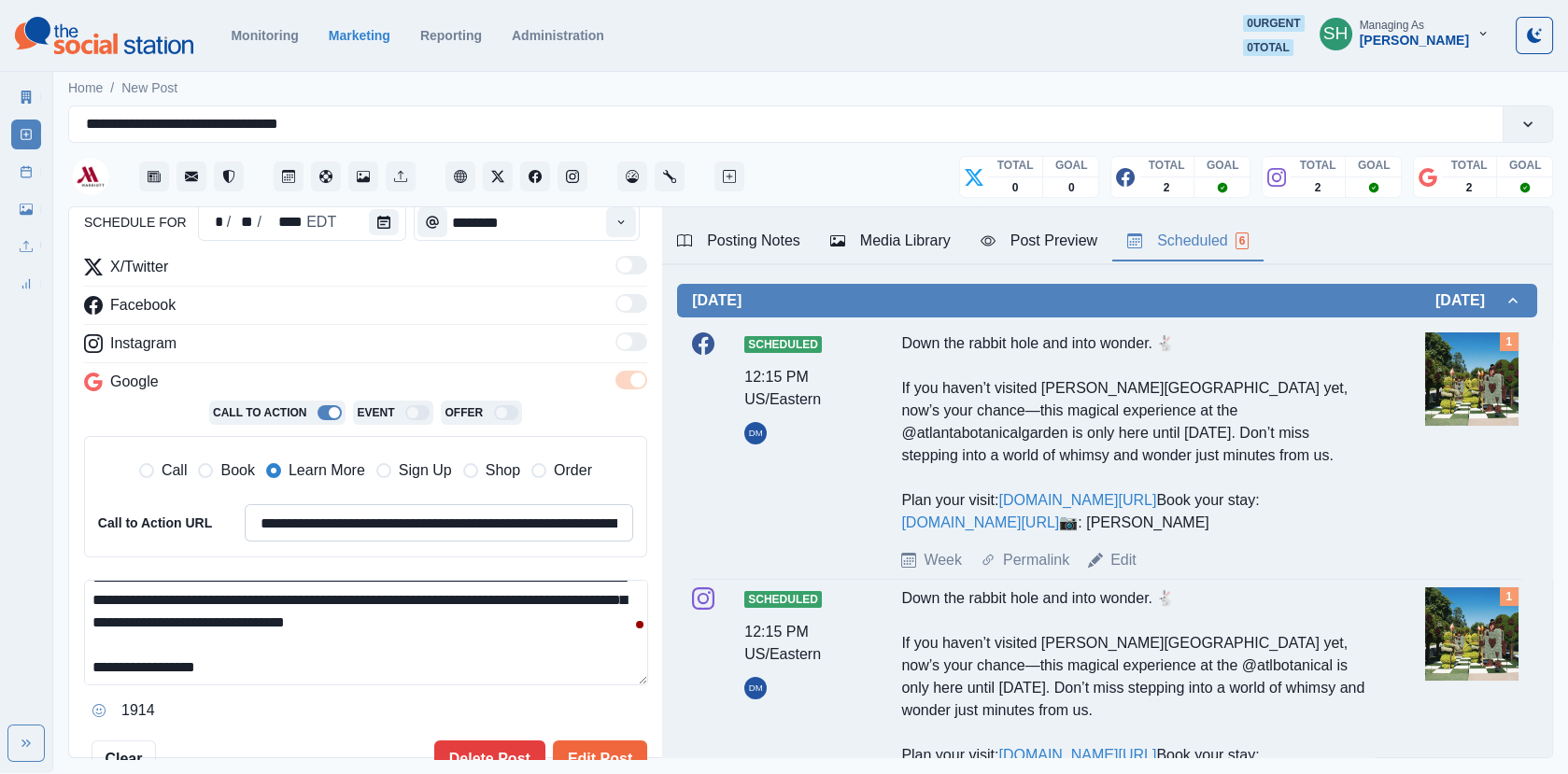
click at [373, 522] on input "**********" at bounding box center [438, 523] width 388 height 38
paste input
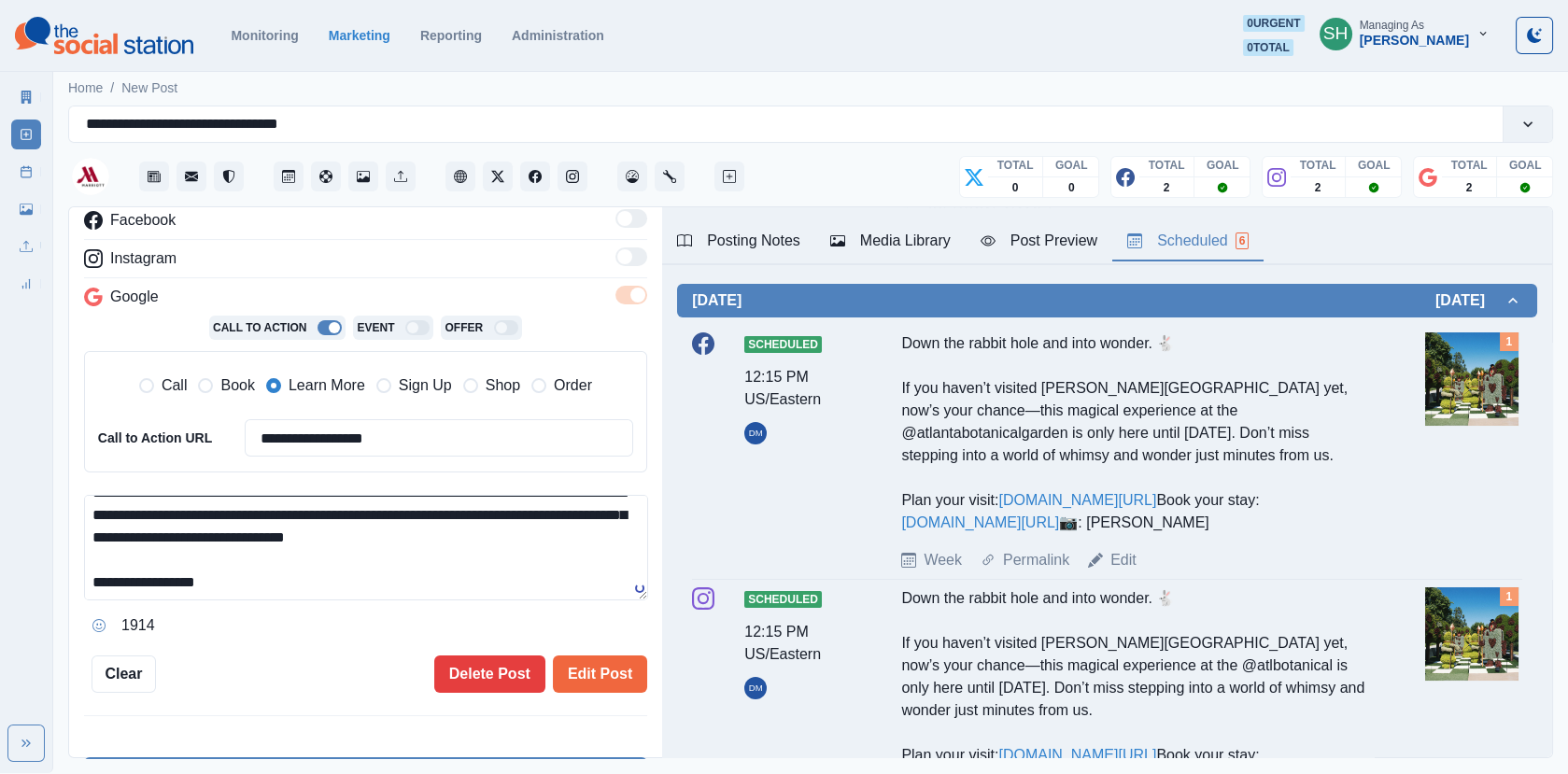
scroll to position [348, 0]
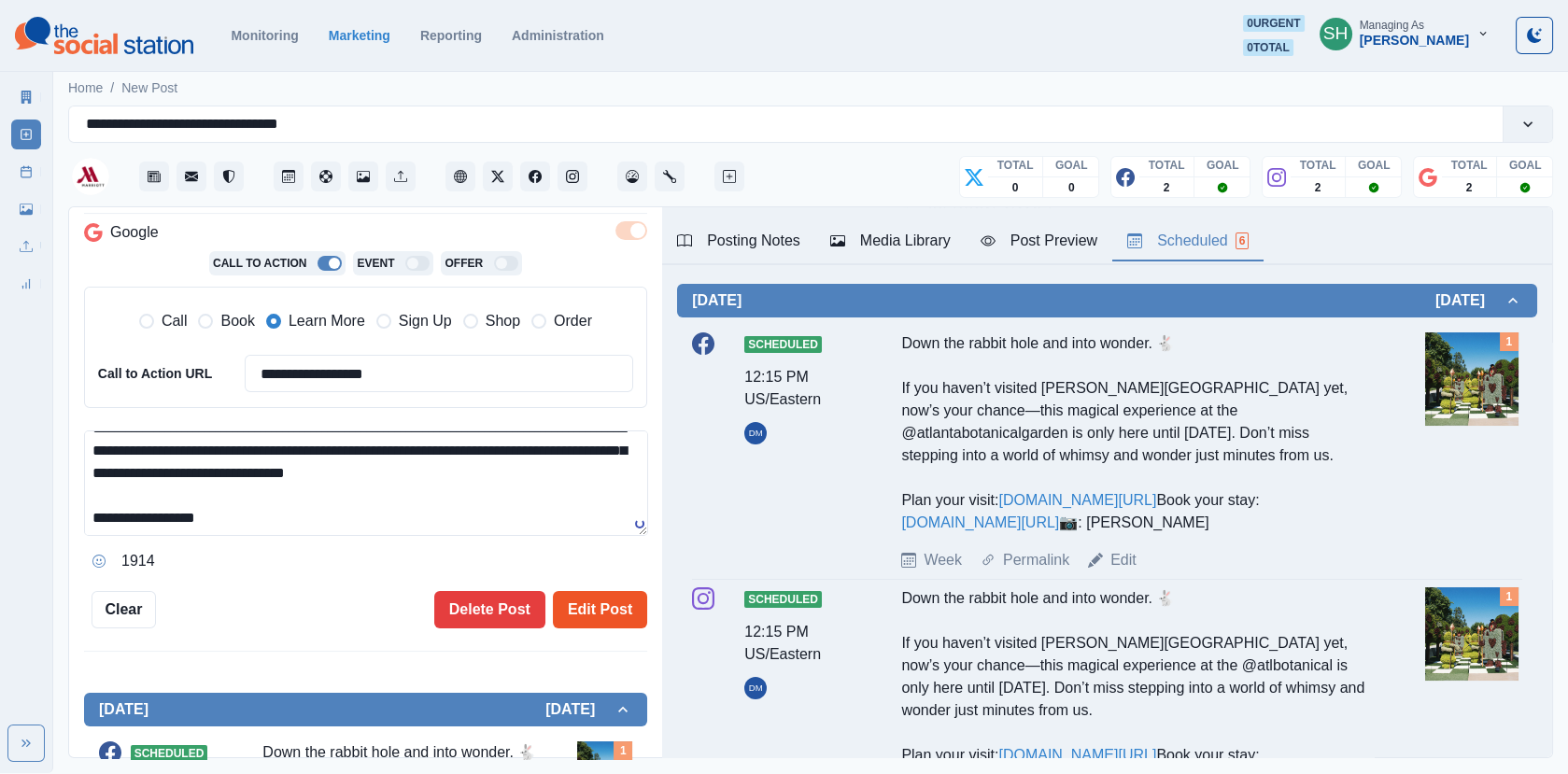
type input "**********"
click at [597, 595] on button "Edit Post" at bounding box center [599, 610] width 94 height 38
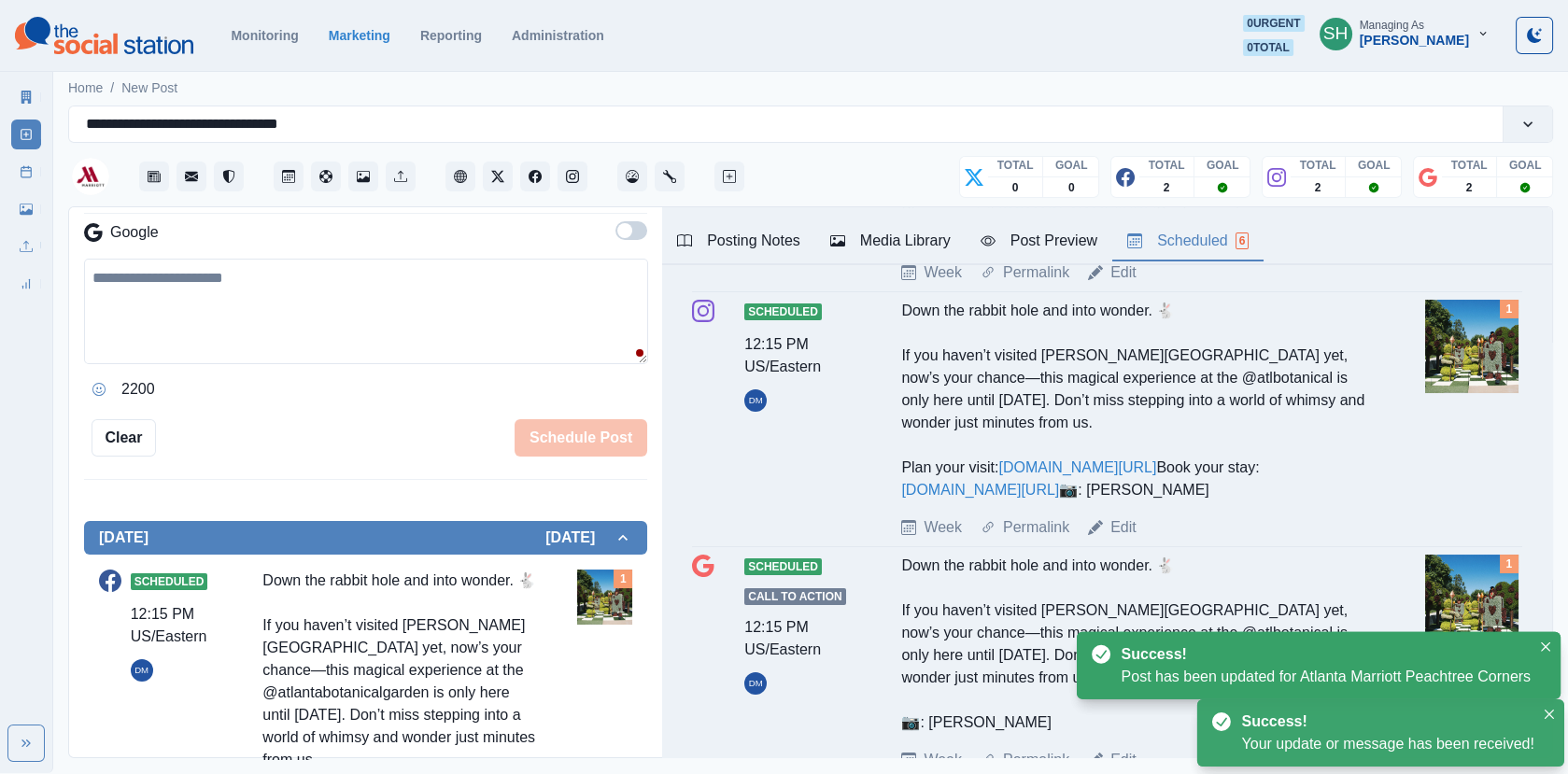
click at [22, 164] on link "Post Schedule" at bounding box center [26, 172] width 30 height 30
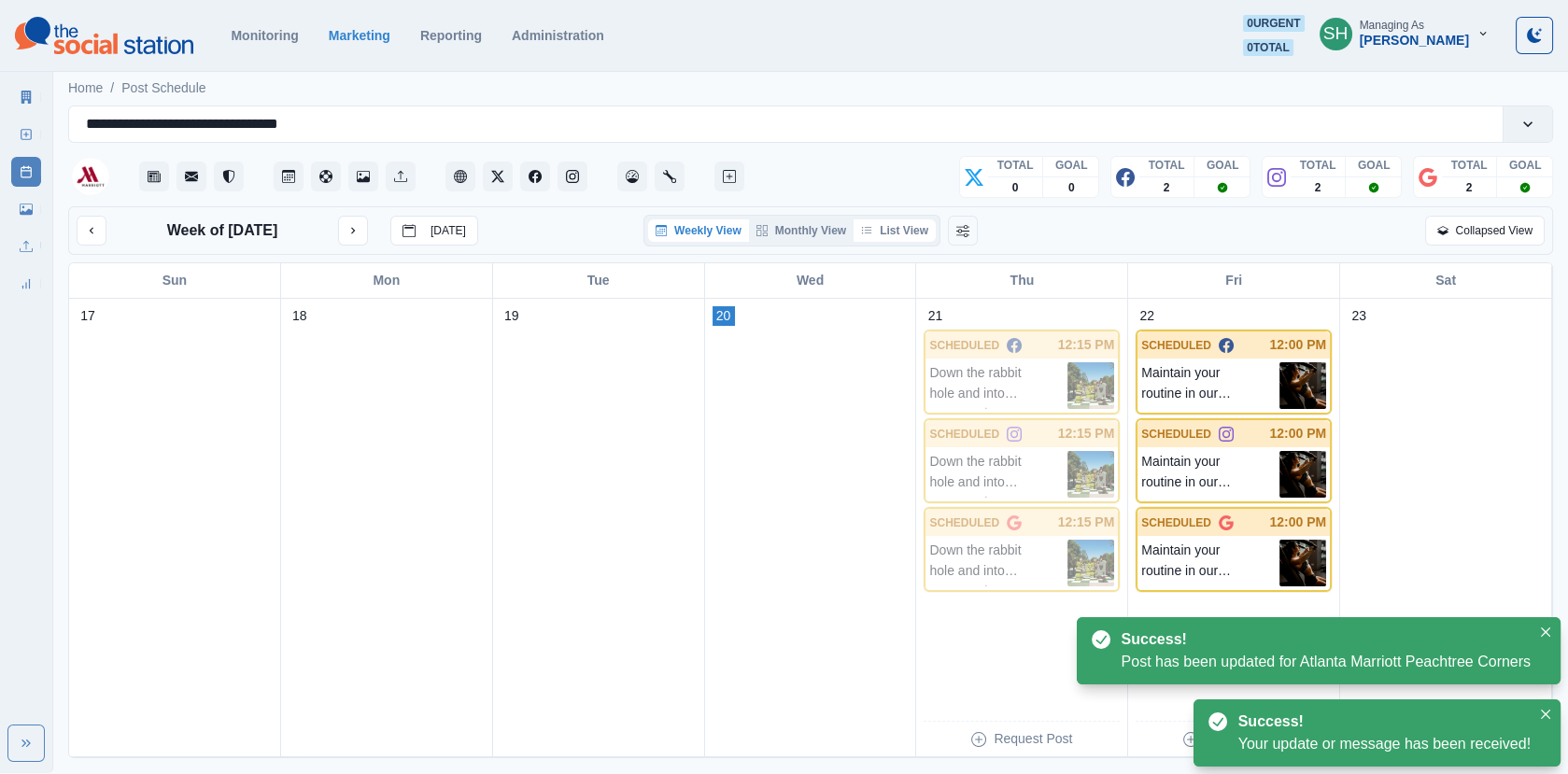
click at [906, 219] on button "List View" at bounding box center [894, 230] width 82 height 23
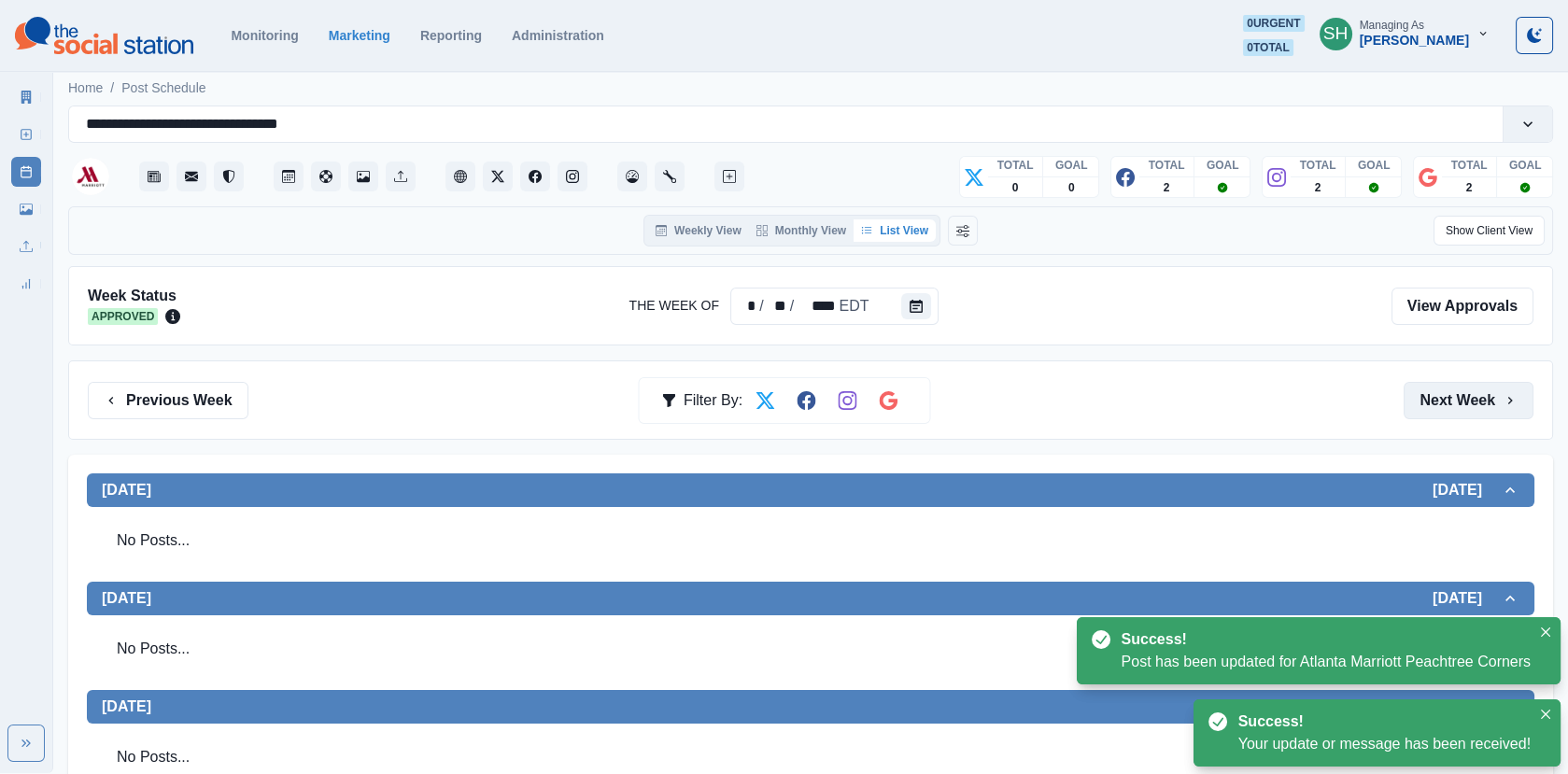
click at [1451, 394] on button "Next Week" at bounding box center [1467, 401] width 129 height 38
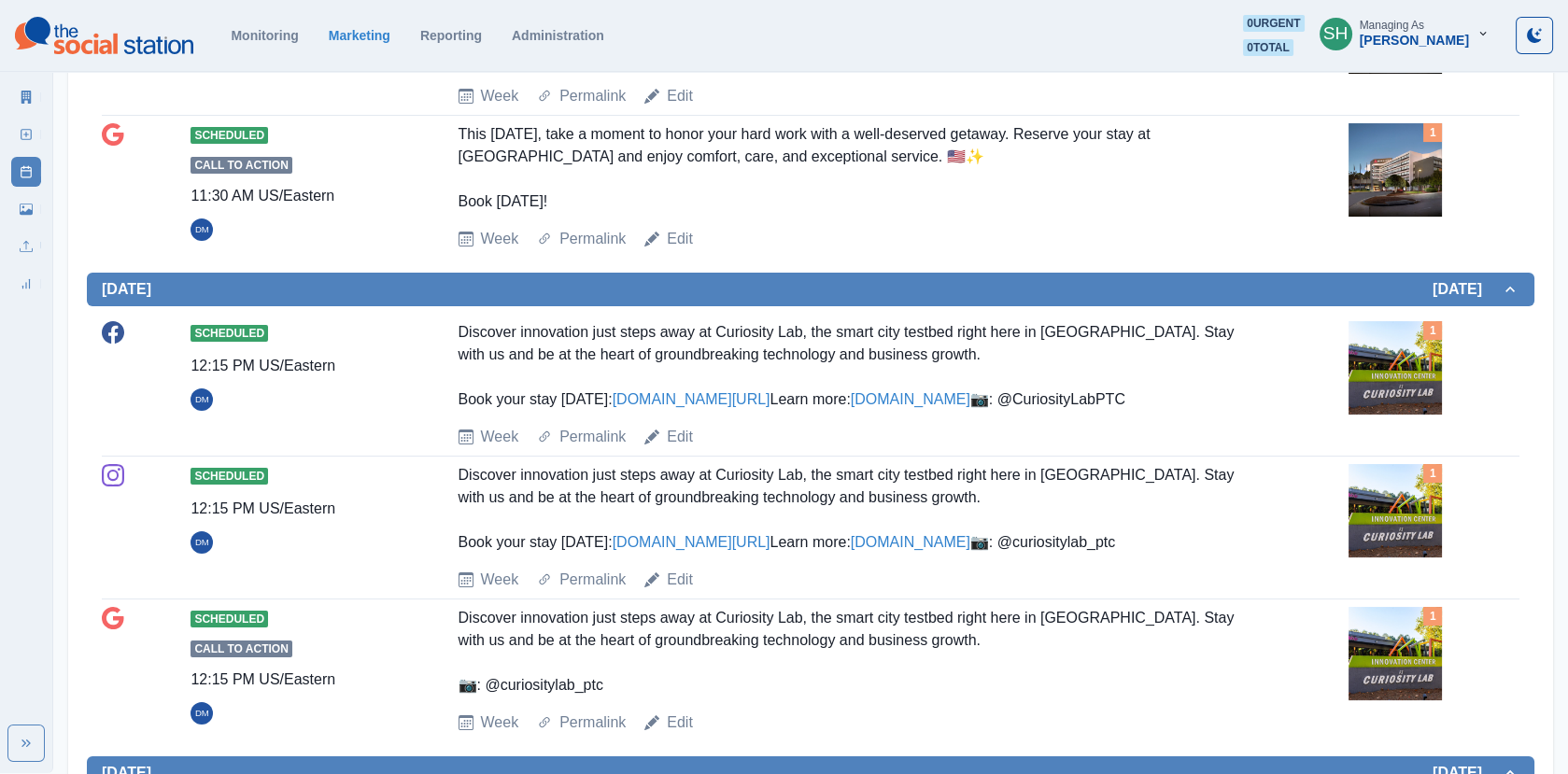
scroll to position [1218, 0]
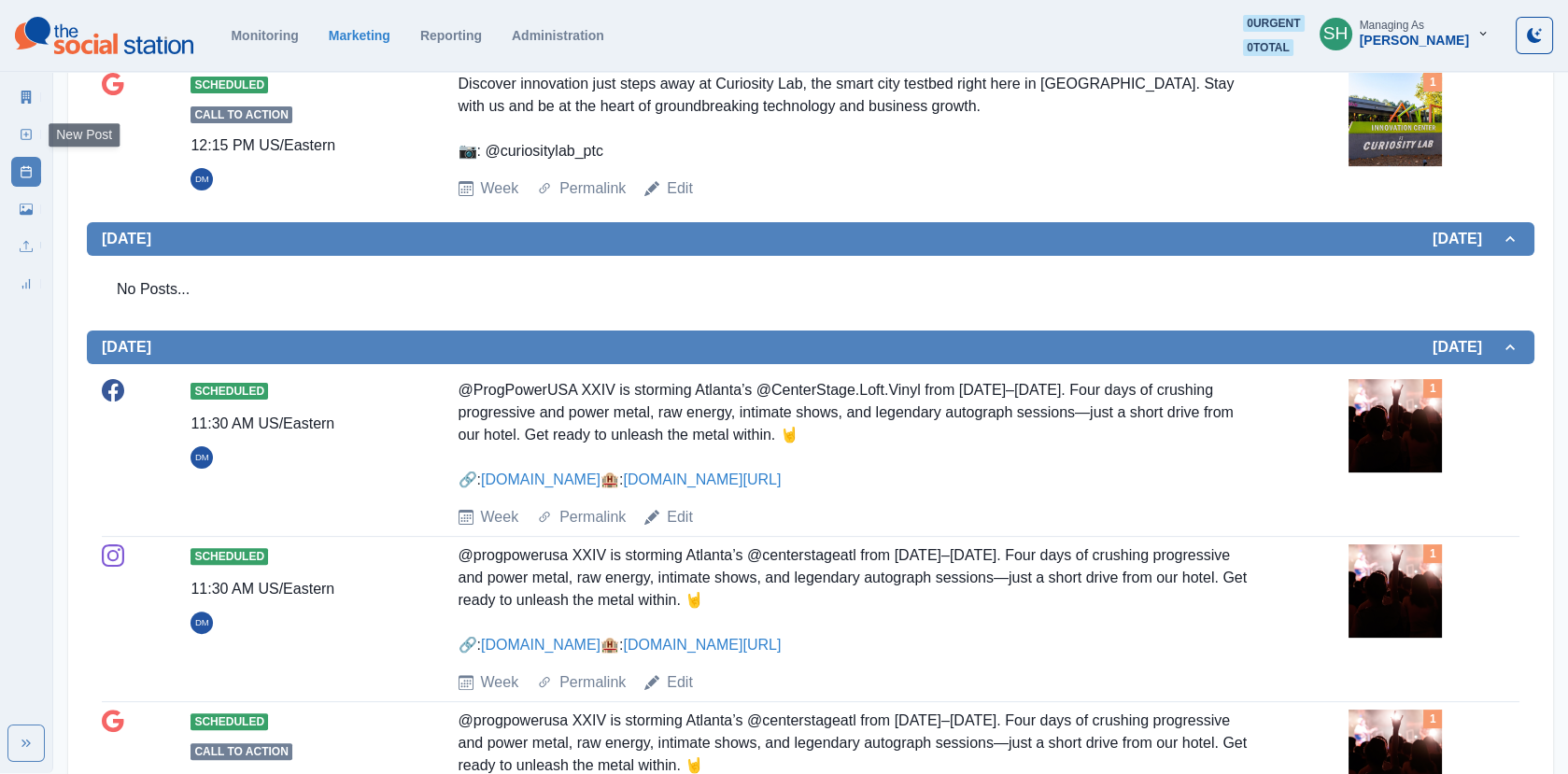
click at [22, 88] on link "Marketing Summary" at bounding box center [26, 97] width 30 height 30
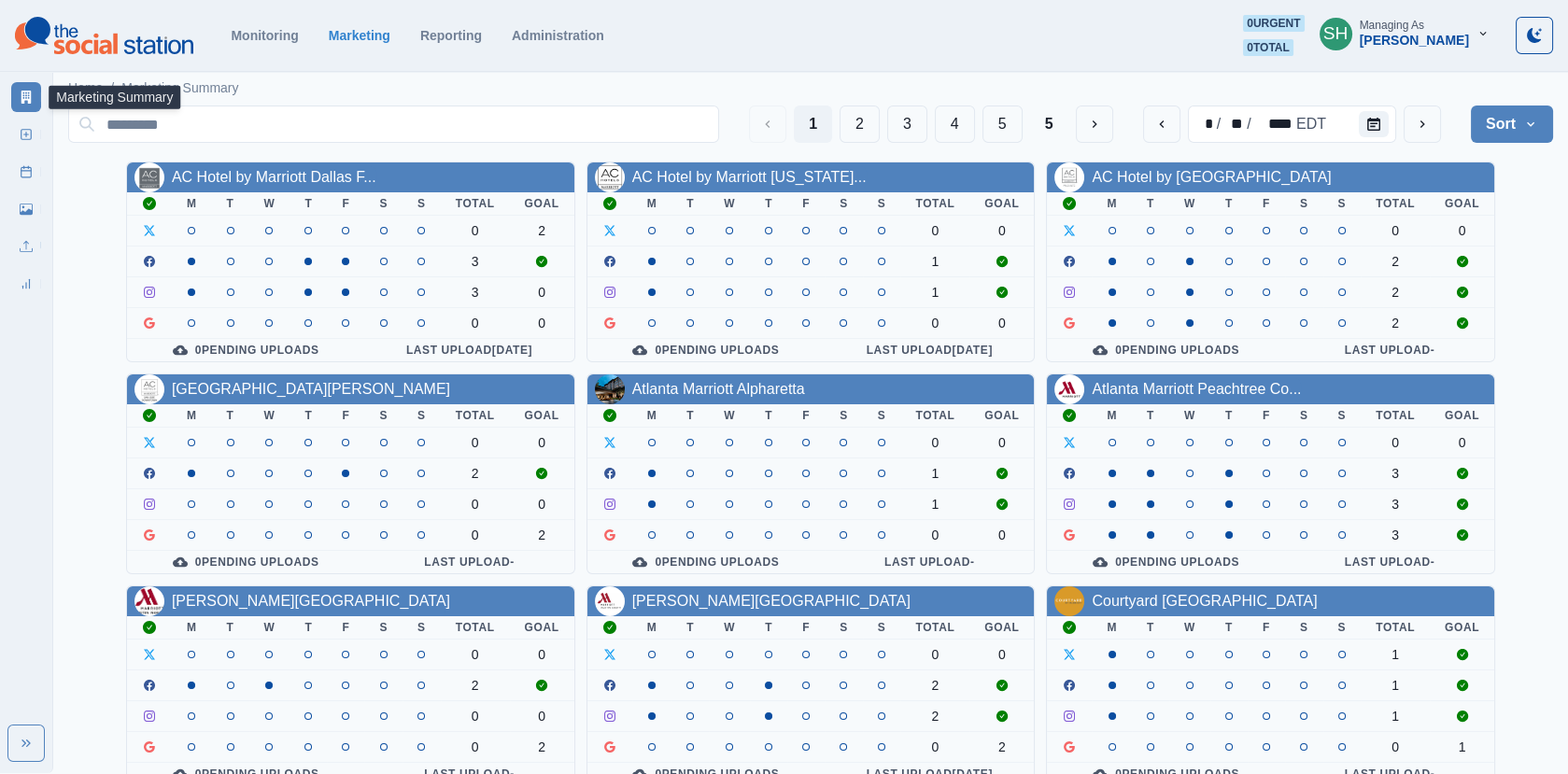
click at [1447, 40] on div "[PERSON_NAME]" at bounding box center [1414, 40] width 110 height 16
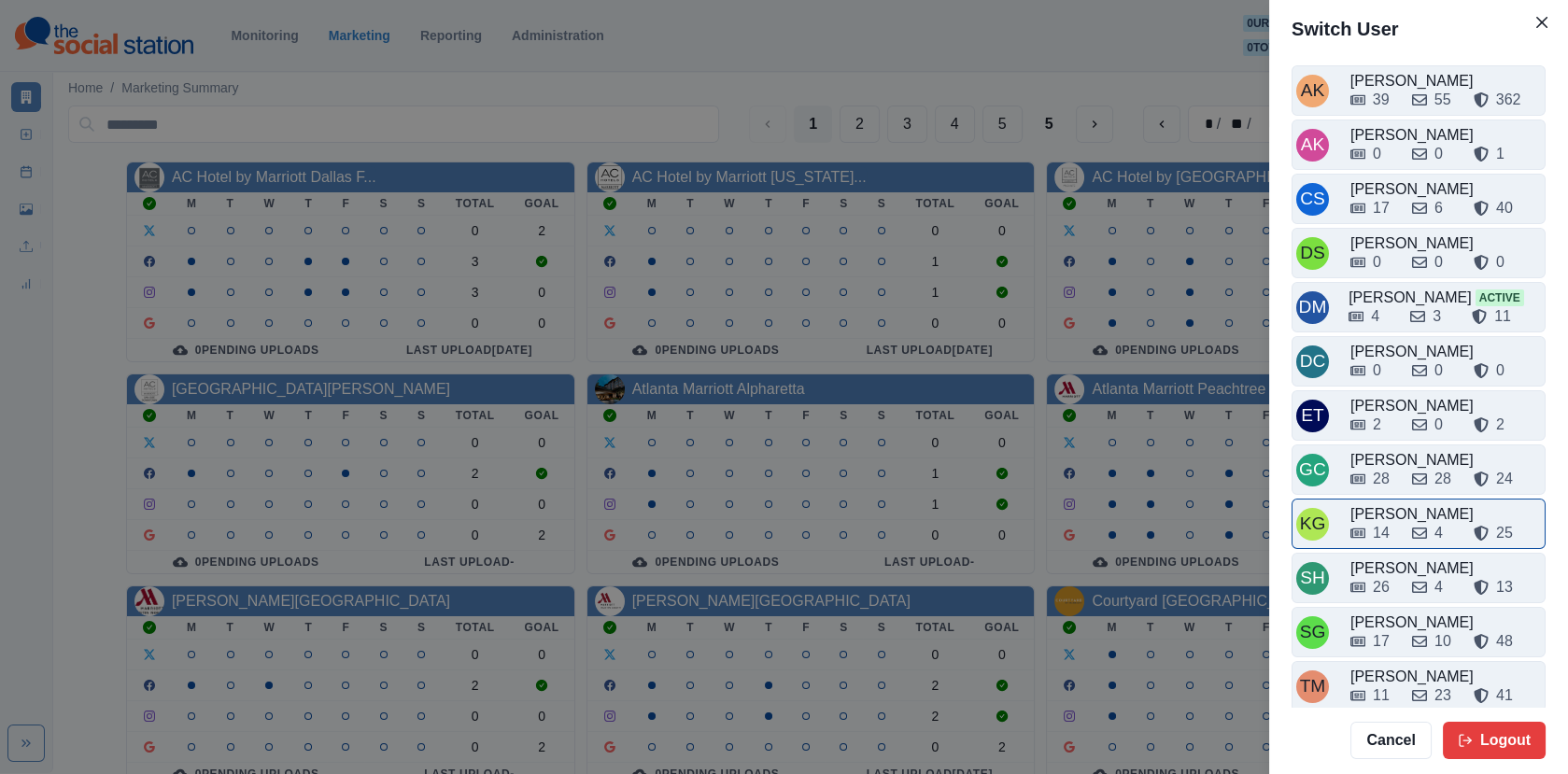
click at [1389, 514] on div "14 4 25" at bounding box center [1445, 529] width 191 height 30
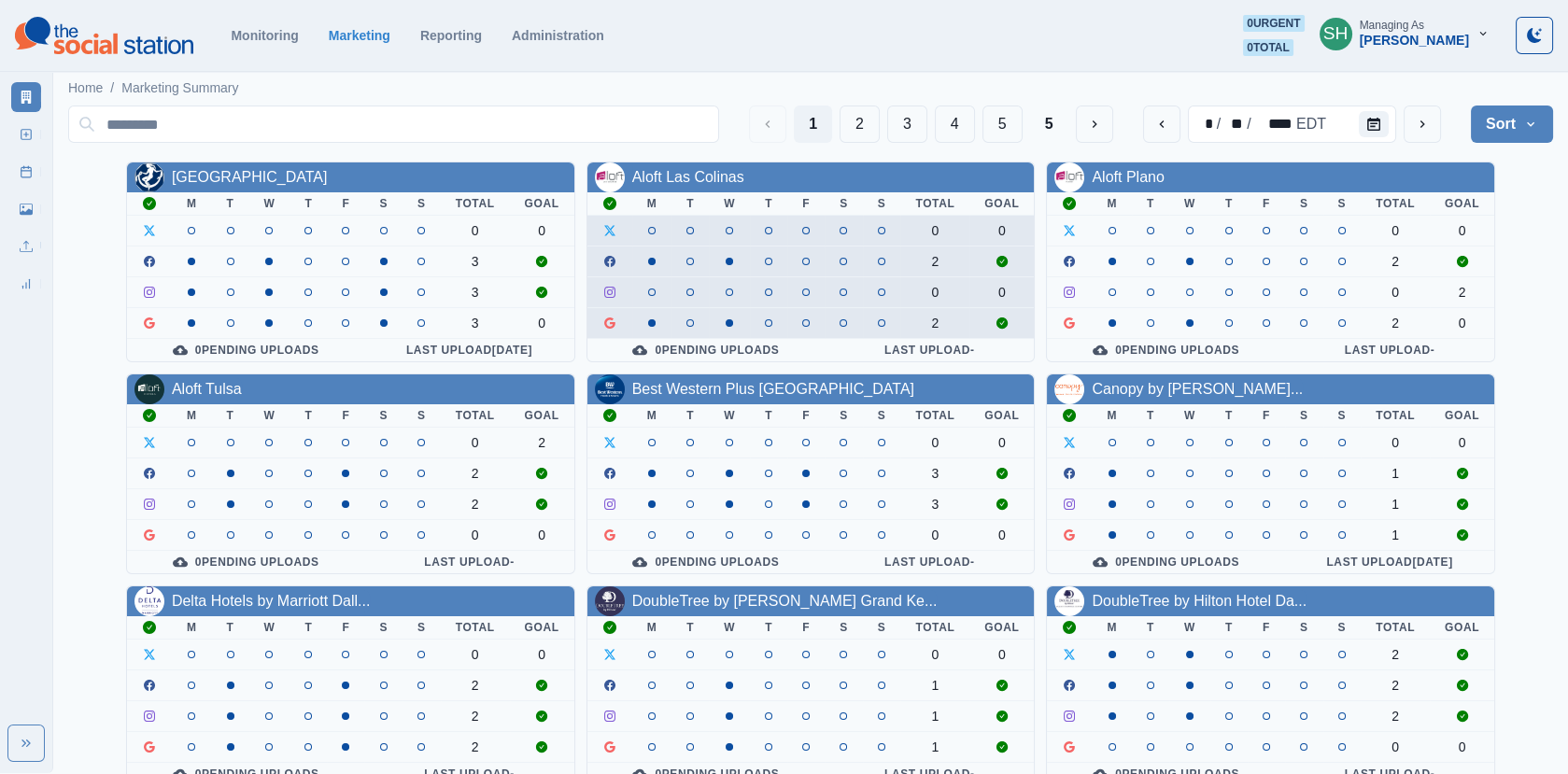
scroll to position [227, 0]
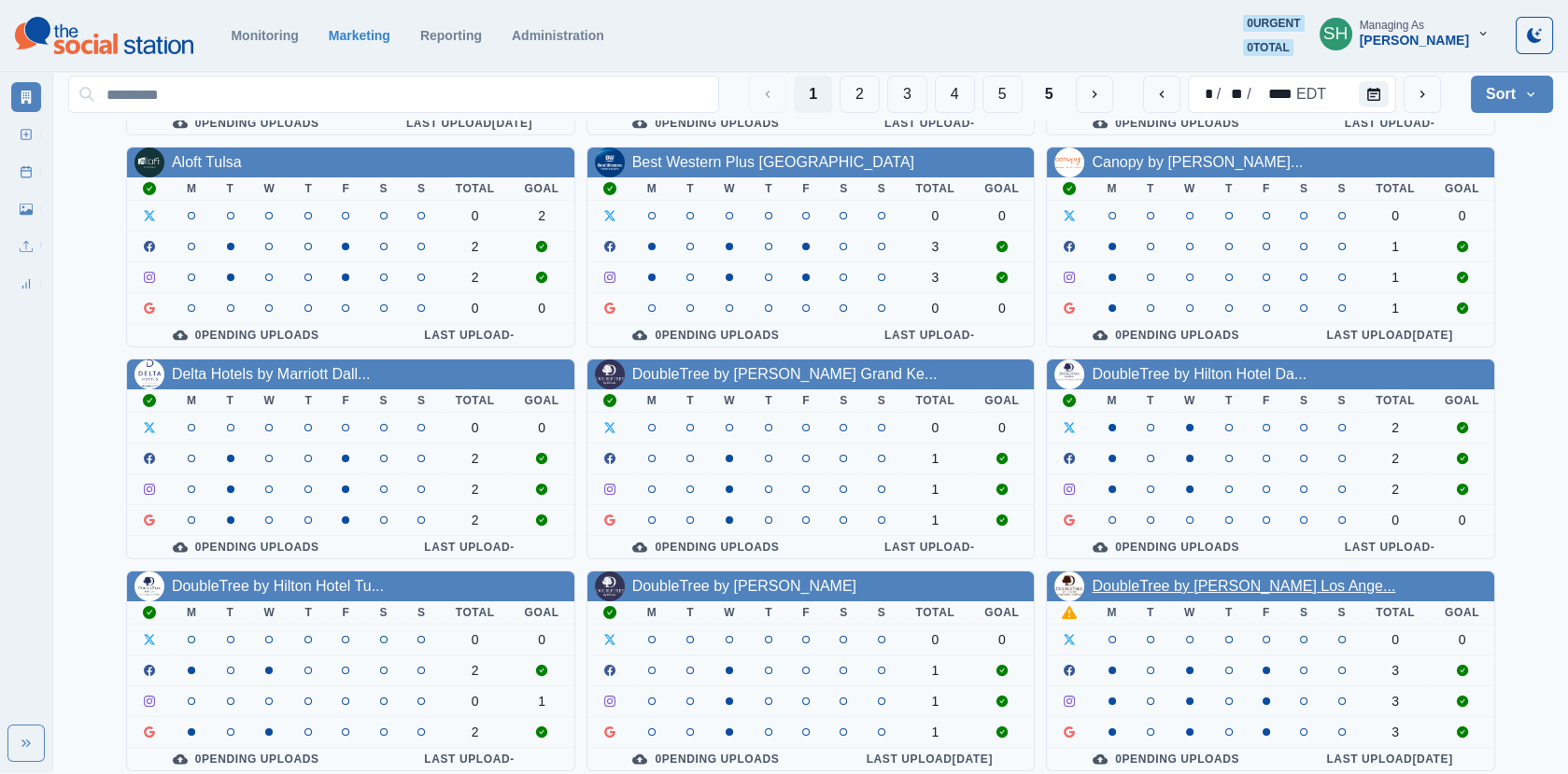
click at [1154, 578] on link "DoubleTree by [PERSON_NAME] Los Ange..." at bounding box center [1242, 585] width 303 height 16
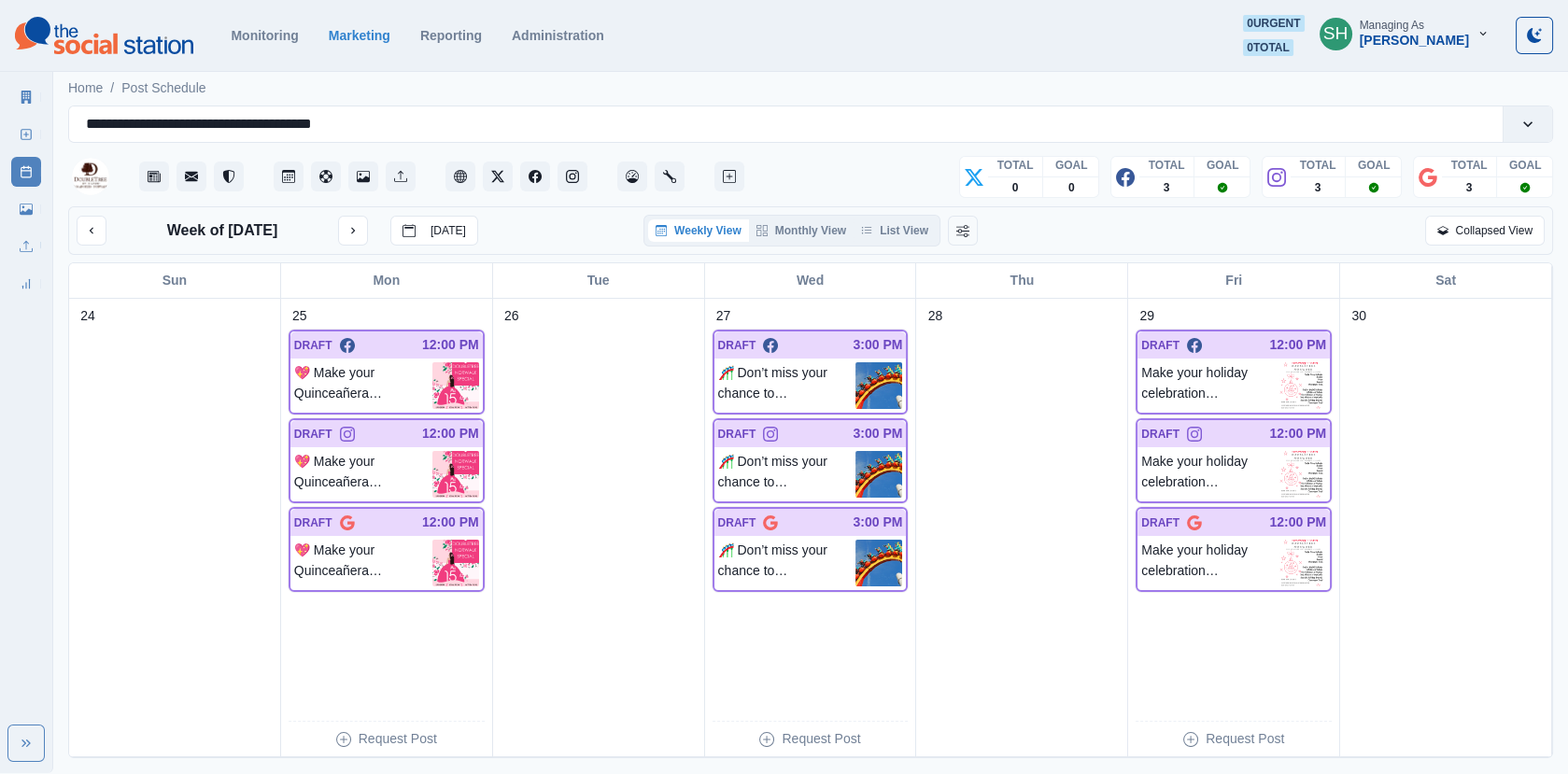
click at [902, 214] on div "Weekly View Monthly View List View" at bounding box center [791, 230] width 297 height 32
click at [902, 225] on button "List View" at bounding box center [894, 230] width 82 height 23
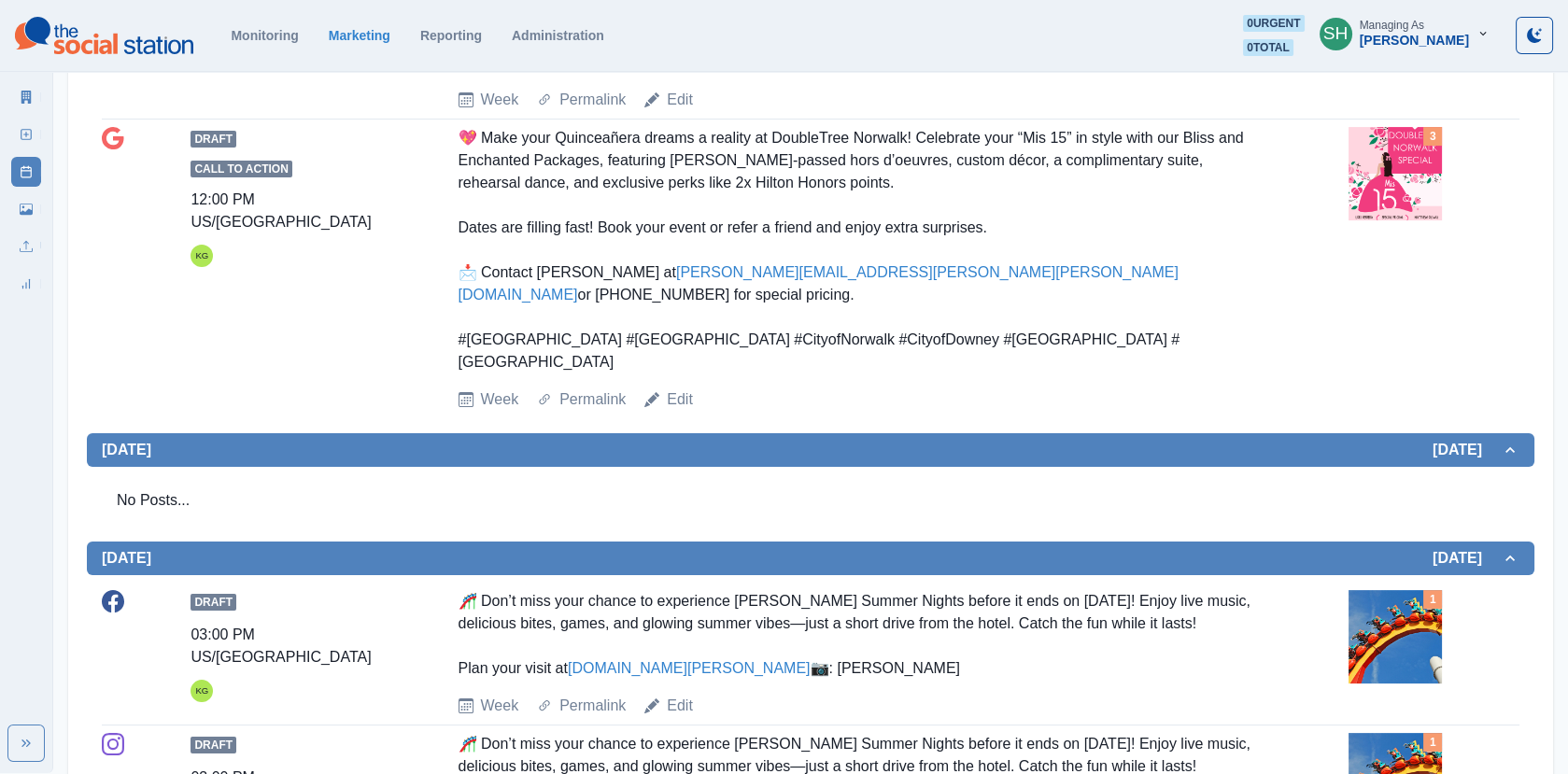
scroll to position [1232, 0]
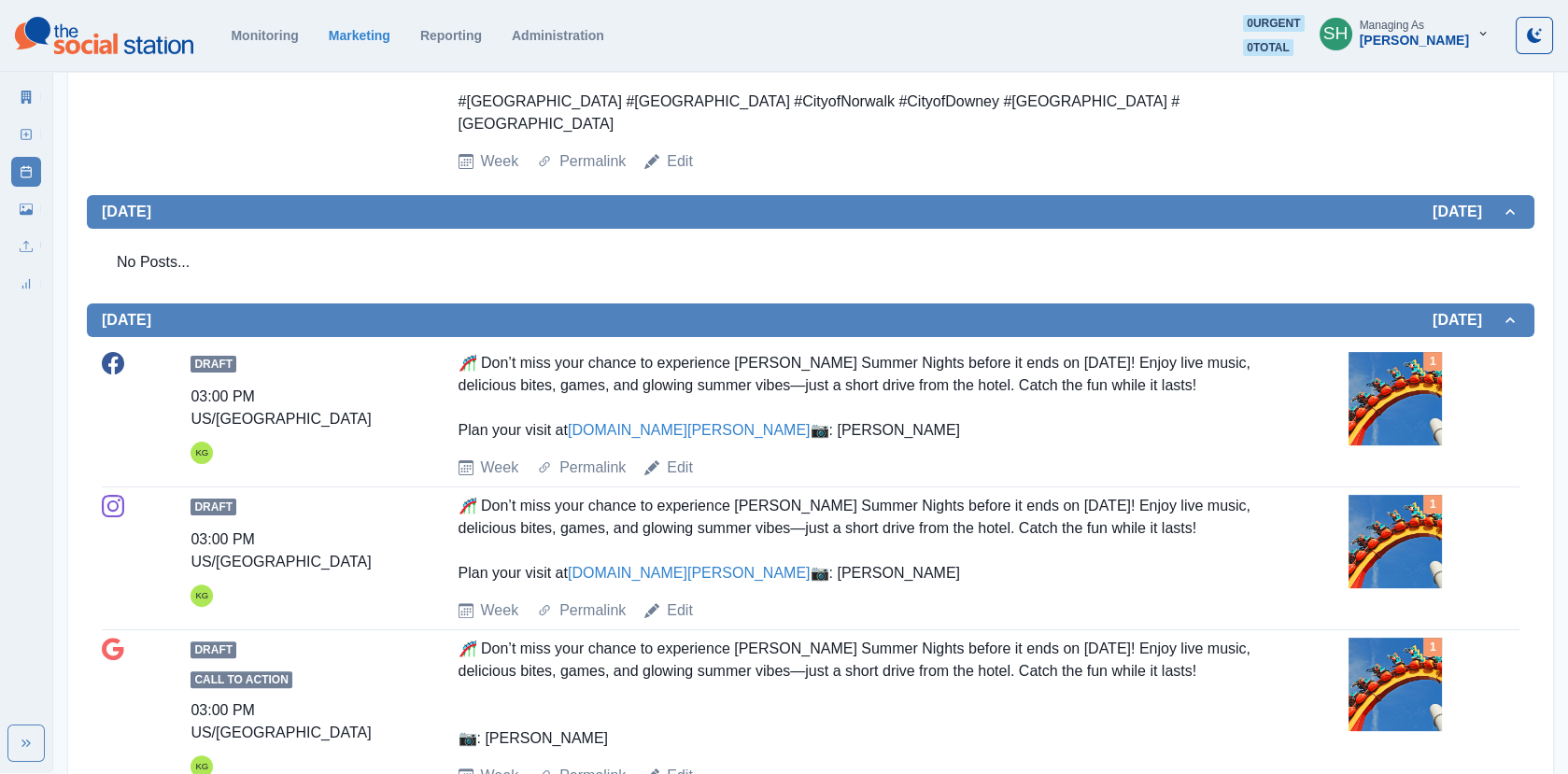
click at [1345, 351] on div "Draft 03:00 PM US/Pacific KG 🎢 Don’t miss your chance to experience [PERSON_NAM…" at bounding box center [810, 415] width 1417 height 127
click at [1364, 351] on img at bounding box center [1394, 398] width 94 height 94
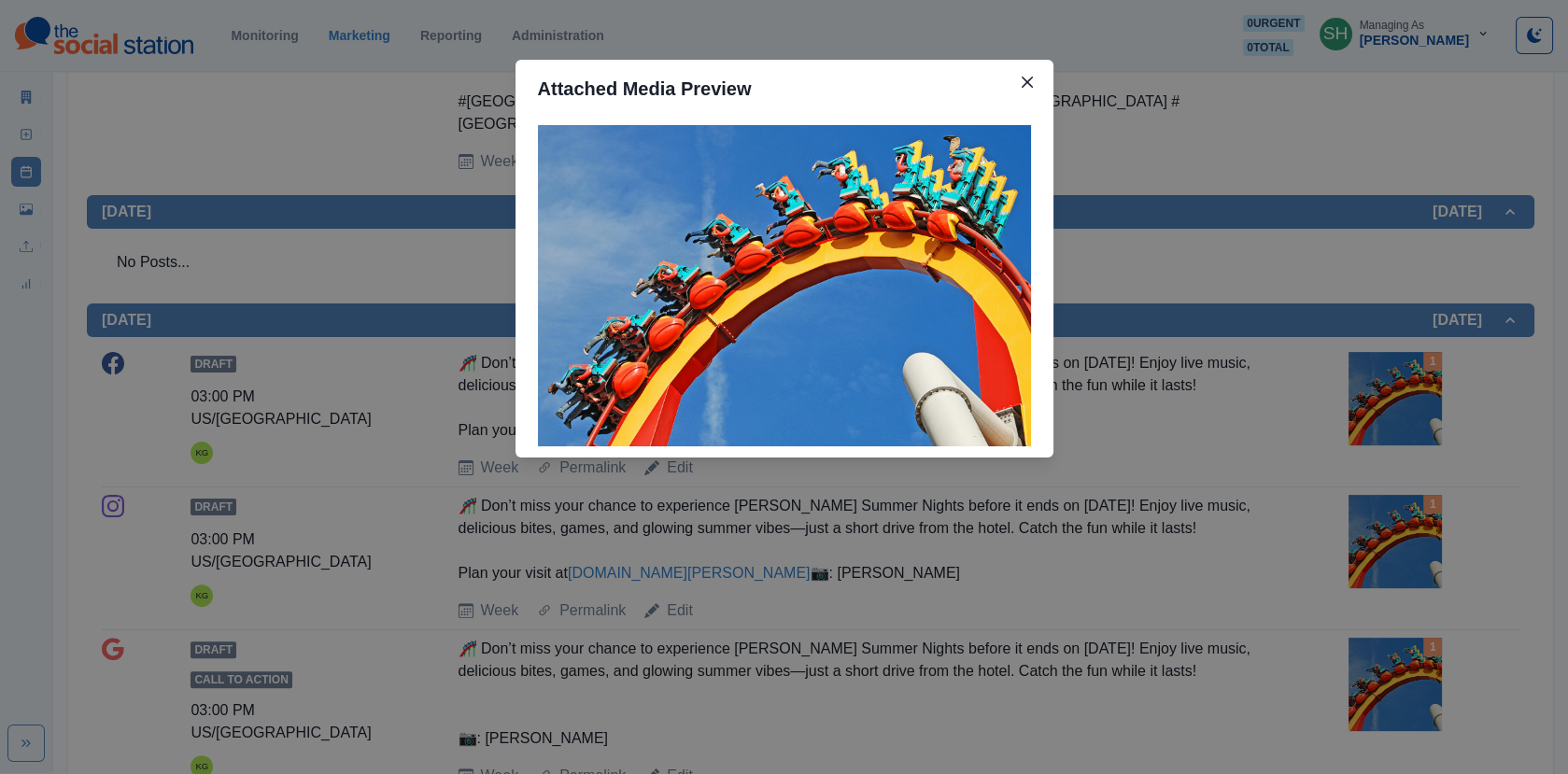
click at [1307, 305] on div "Attached Media Preview" at bounding box center [784, 387] width 1568 height 774
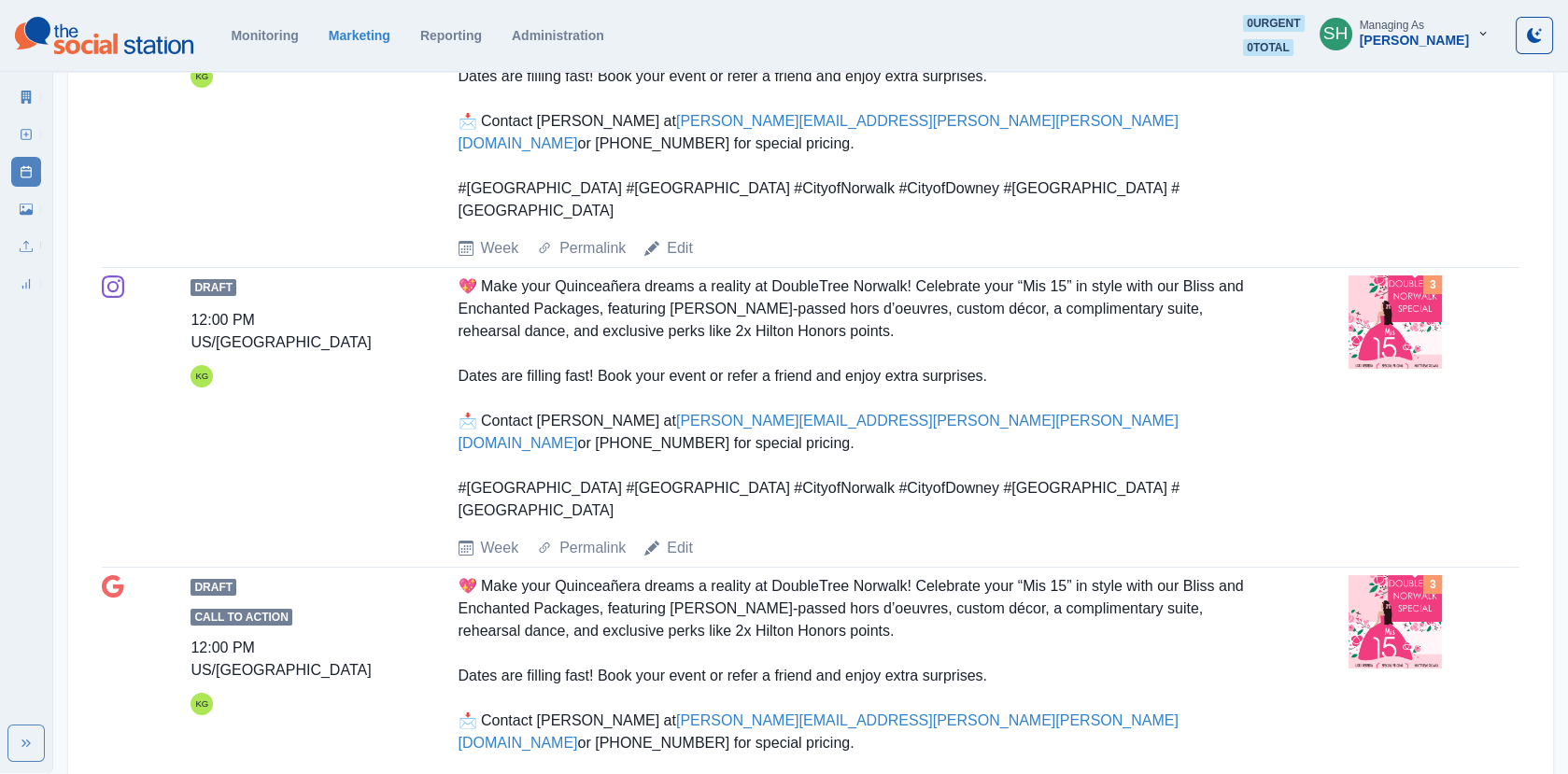
scroll to position [0, 0]
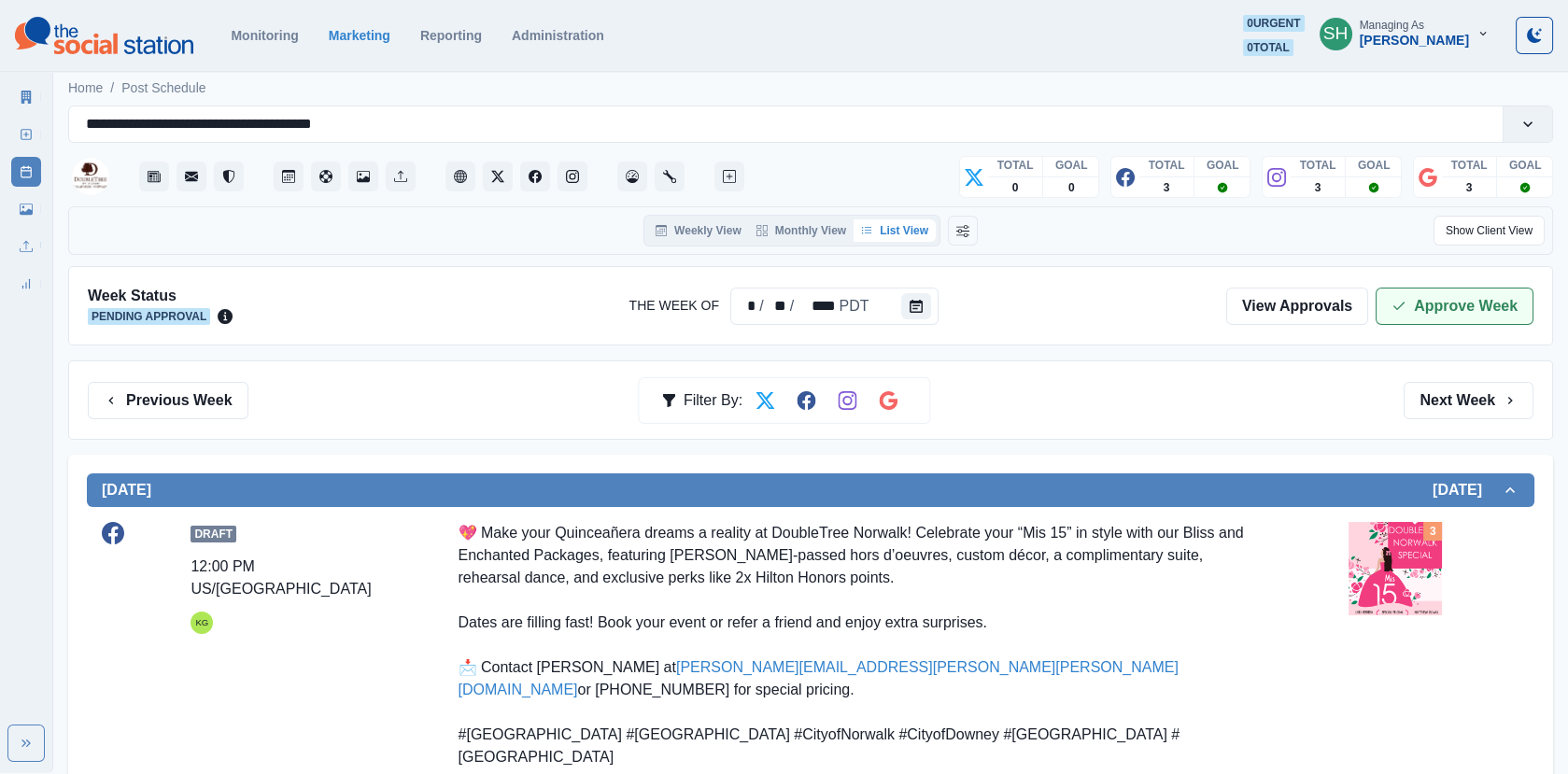
click at [1427, 306] on button "Approve Week" at bounding box center [1454, 306] width 158 height 38
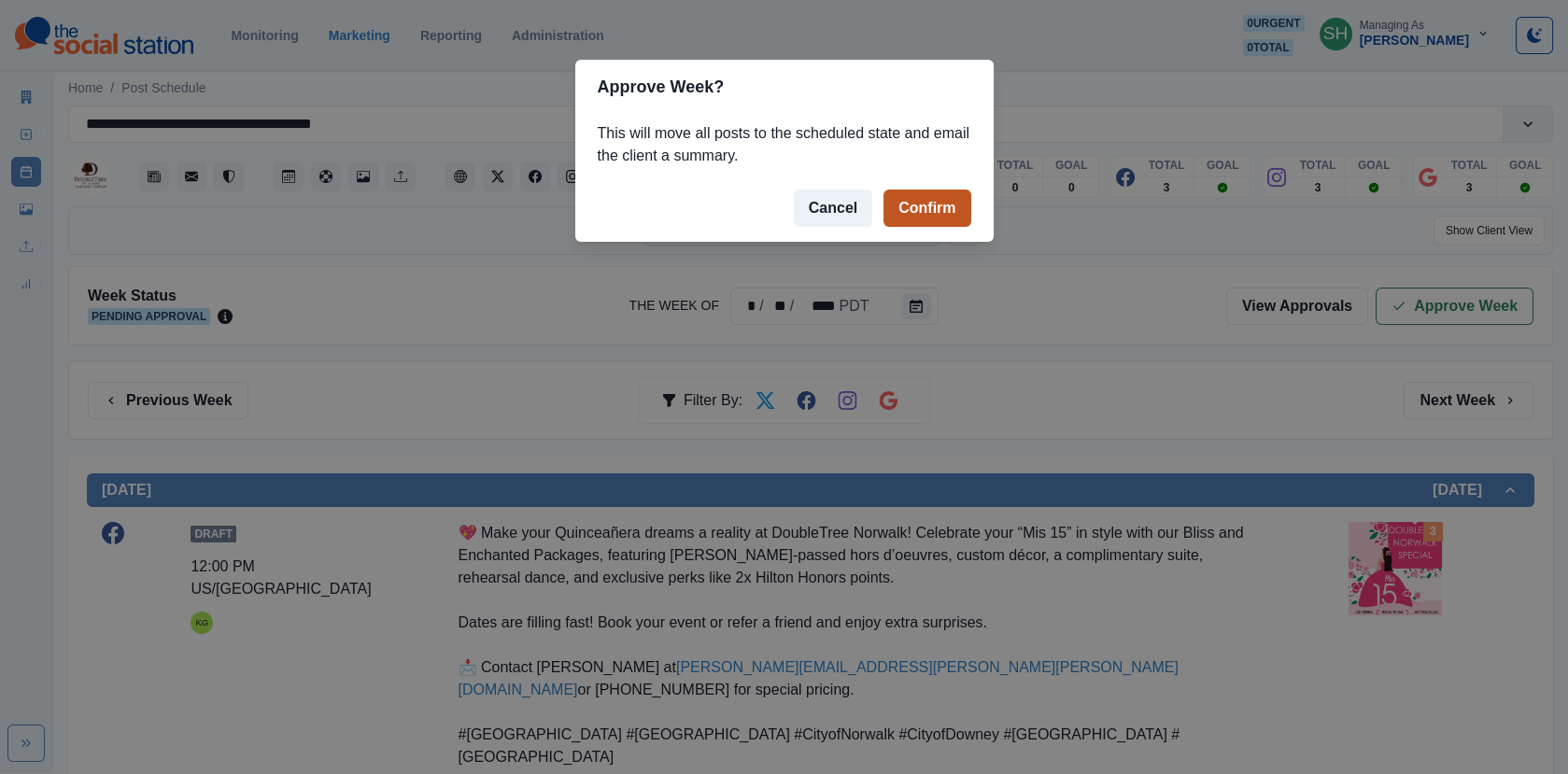
click at [884, 191] on button "Confirm" at bounding box center [926, 208] width 87 height 38
click at [900, 200] on button "Confirm" at bounding box center [926, 208] width 87 height 38
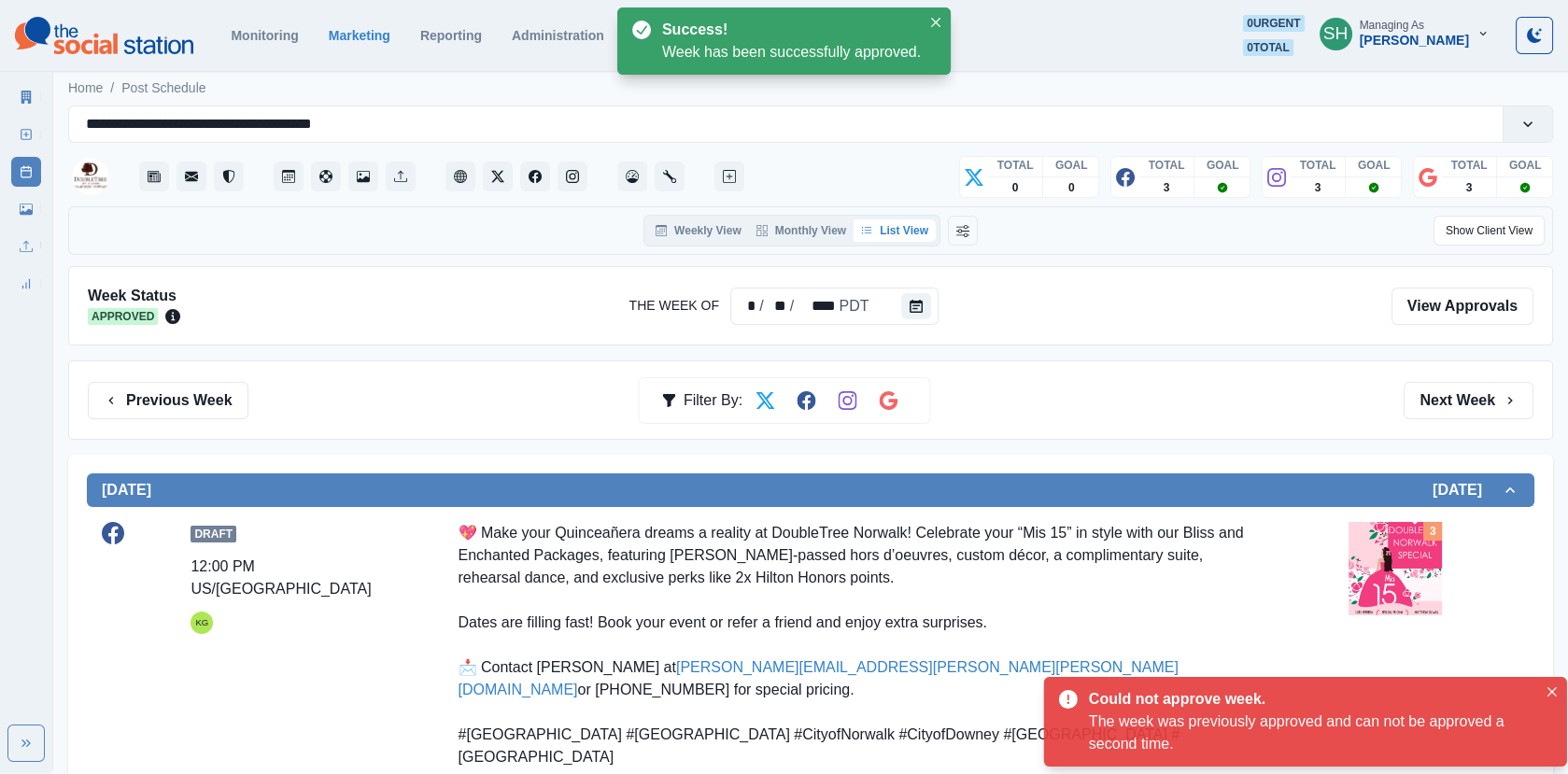
click at [1382, 596] on img at bounding box center [1394, 569] width 94 height 94
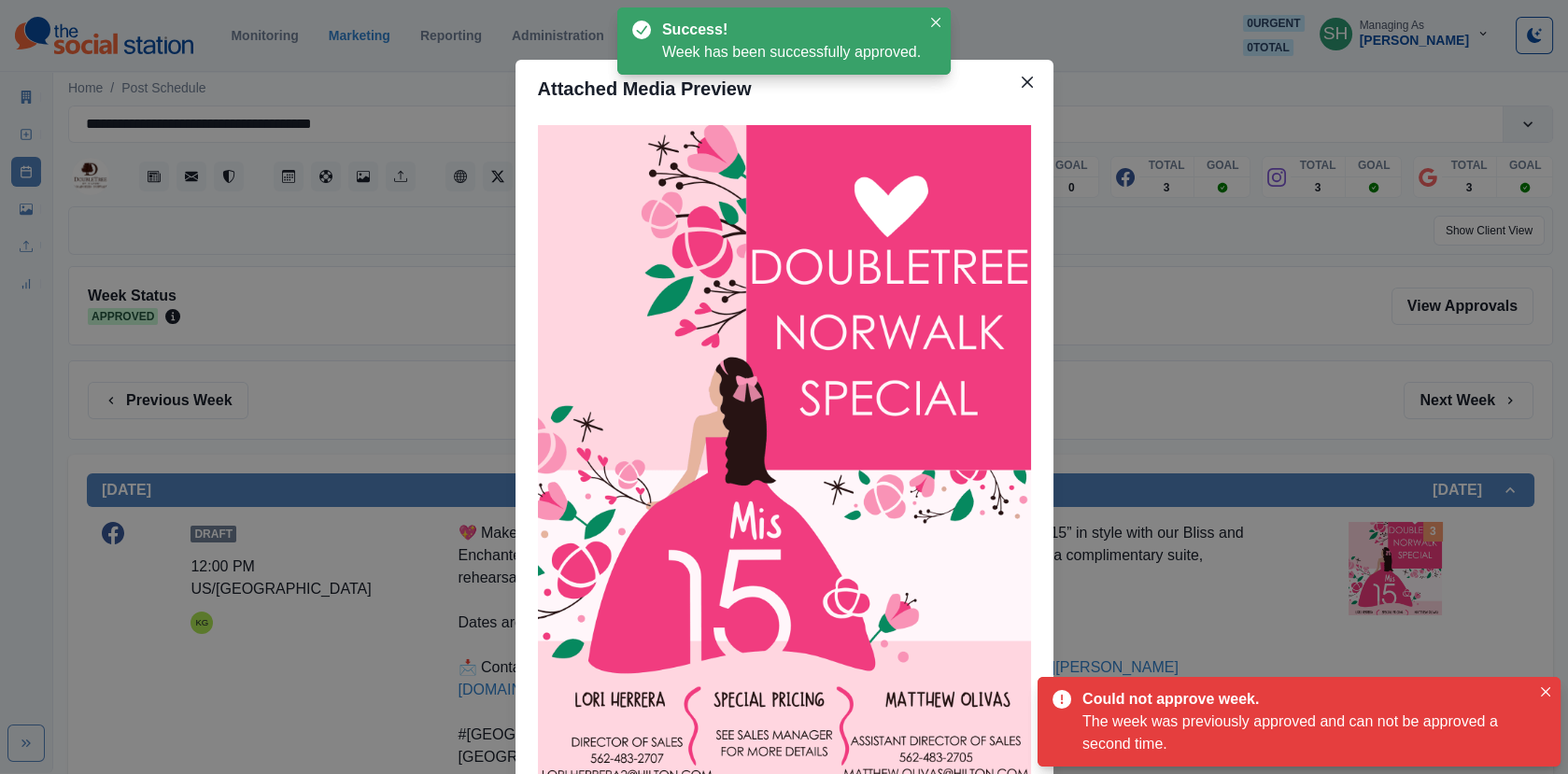
click at [1123, 438] on div "Attached Media Preview" at bounding box center [784, 387] width 1568 height 774
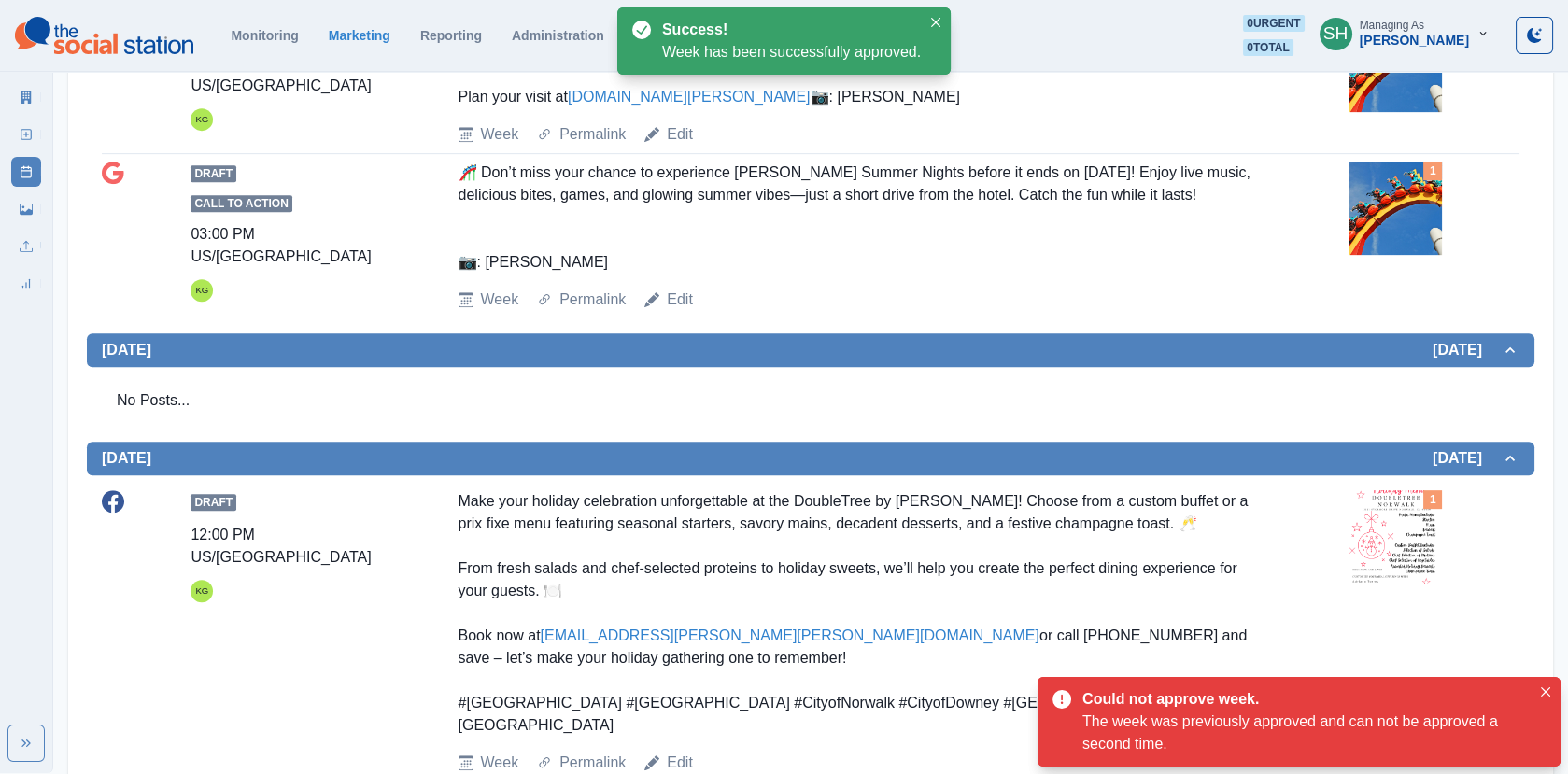
scroll to position [2463, 0]
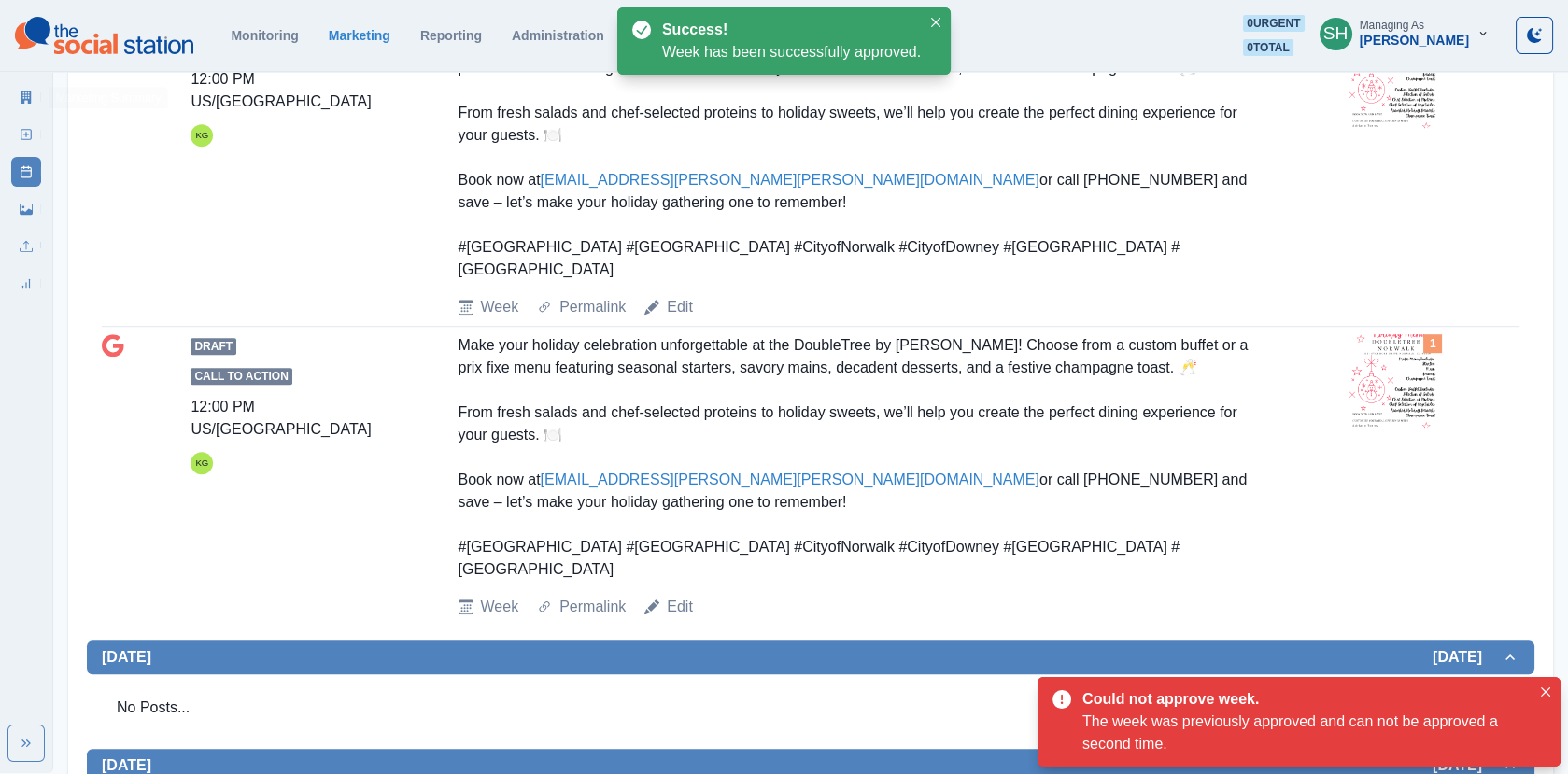
click at [23, 89] on link "Marketing Summary" at bounding box center [26, 97] width 30 height 30
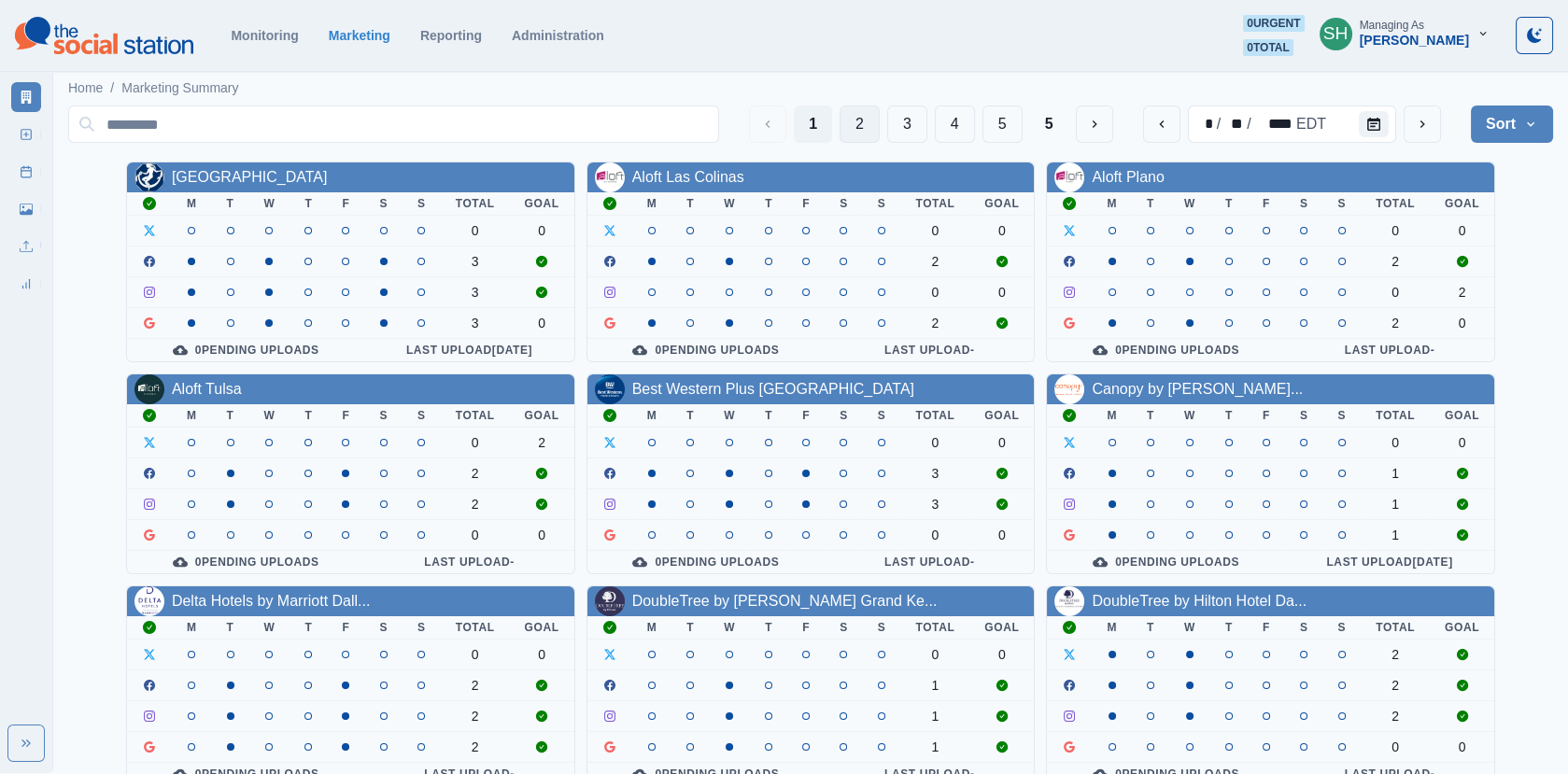
scroll to position [227, 0]
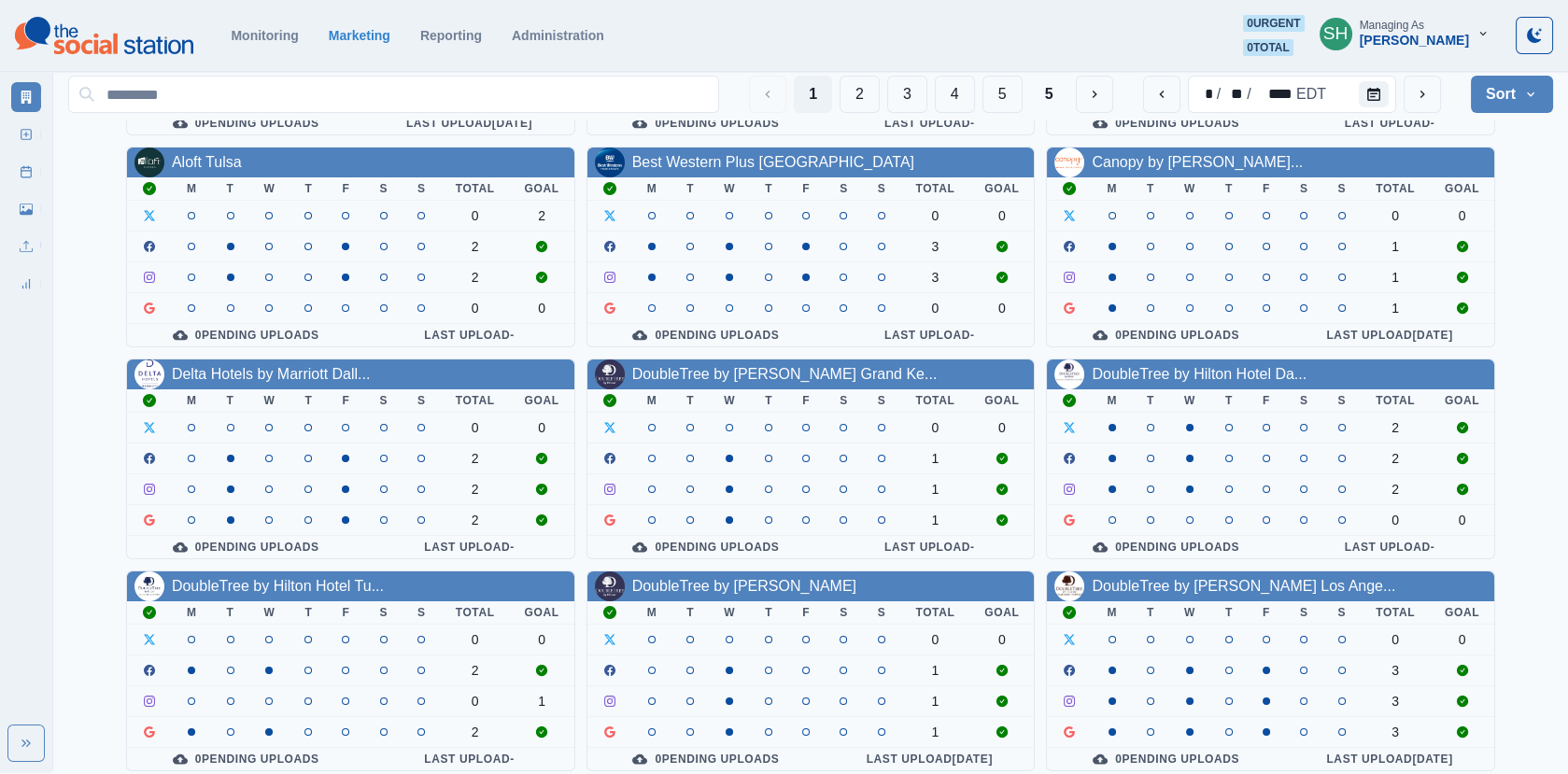
click at [871, 113] on div "1 2 3 4 5 5 * / ** / **** EDT Sort Client Name Uploads Pending Post Approval" at bounding box center [810, 94] width 1484 height 52
click at [1054, 96] on button "5" at bounding box center [1049, 95] width 39 height 38
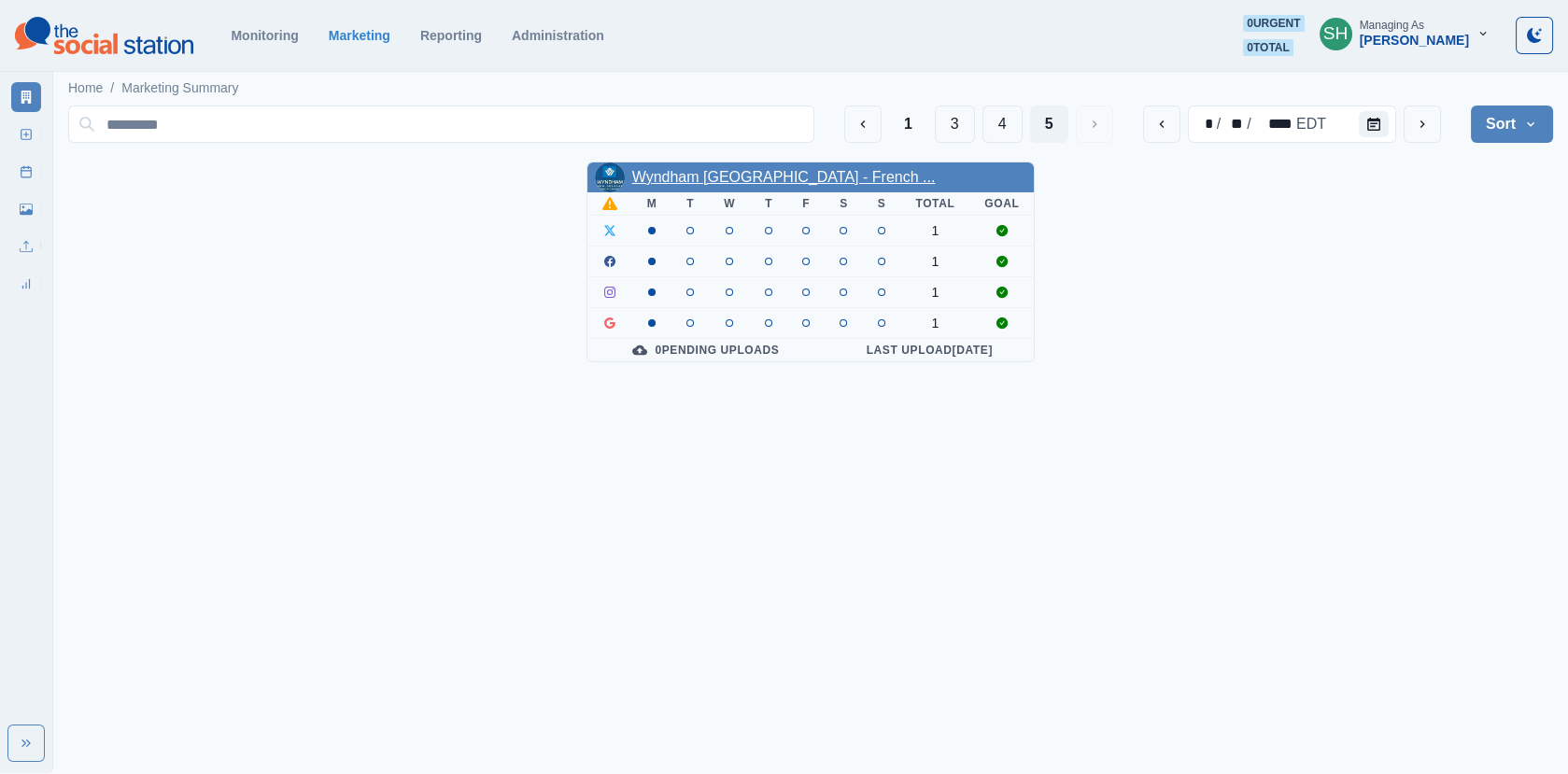
click at [784, 178] on link "Wyndham [GEOGRAPHIC_DATA] - French ..." at bounding box center [783, 177] width 303 height 16
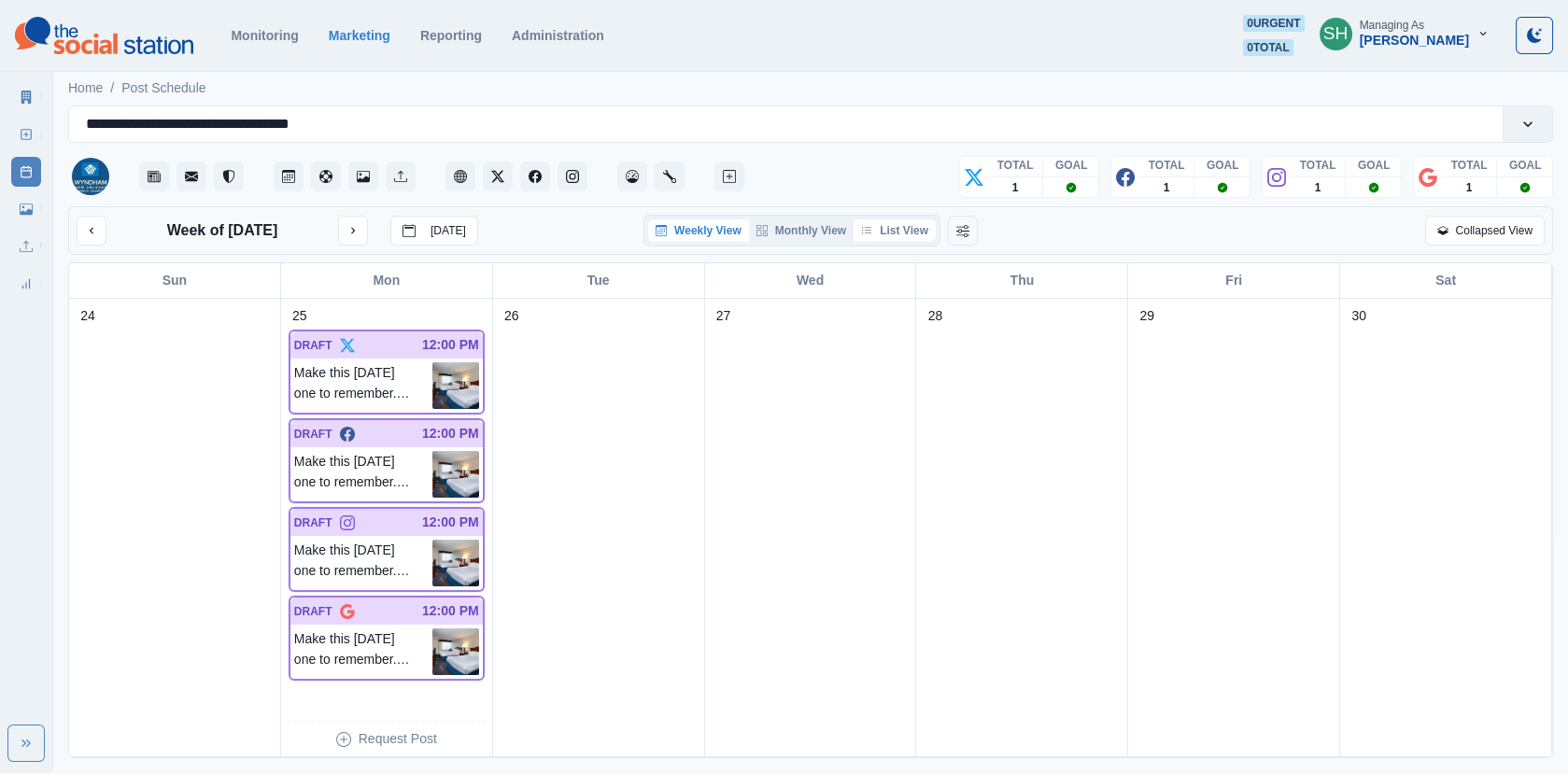
click at [904, 226] on button "List View" at bounding box center [894, 230] width 82 height 23
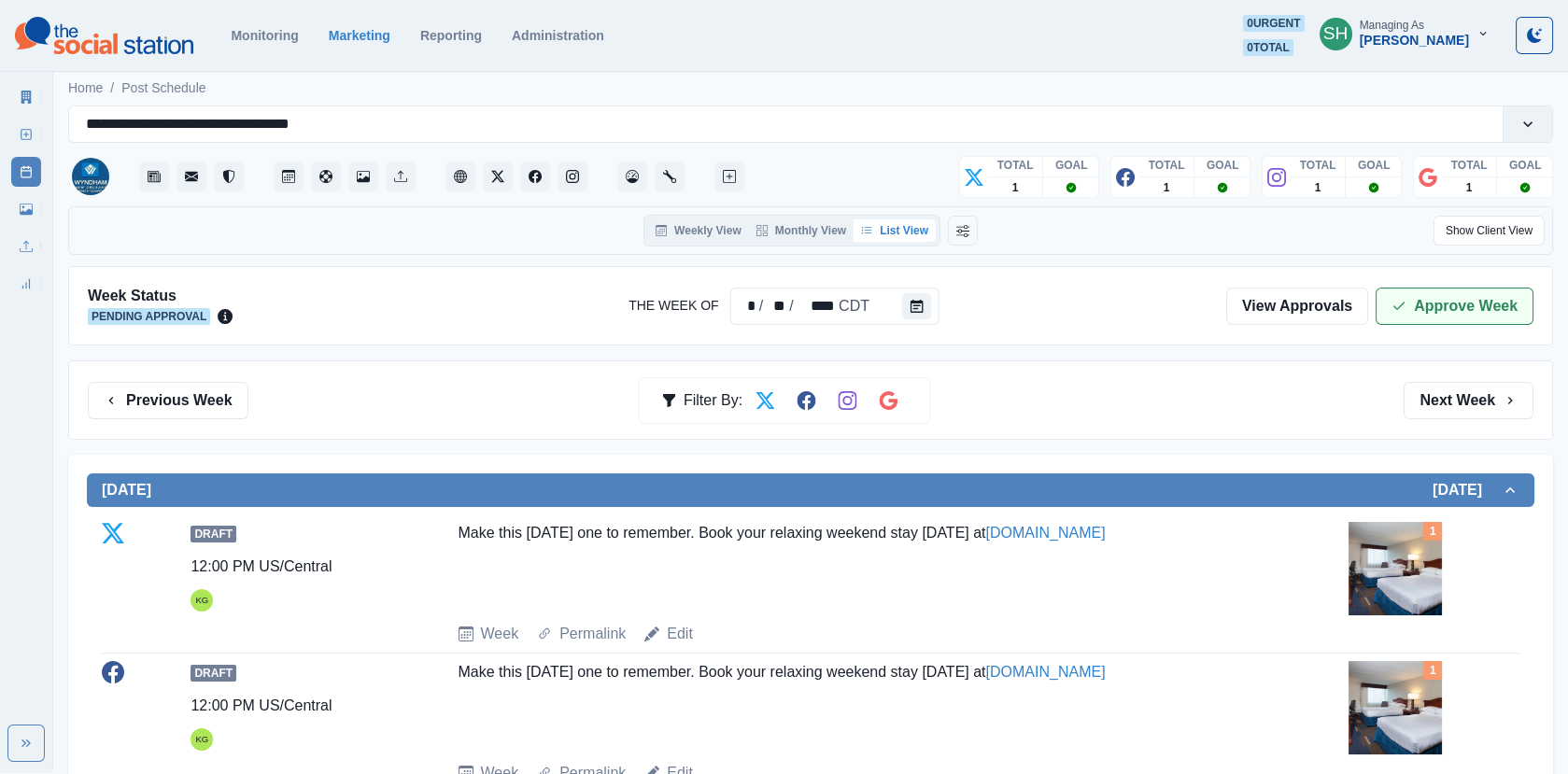
click at [1426, 308] on button "Approve Week" at bounding box center [1454, 306] width 158 height 38
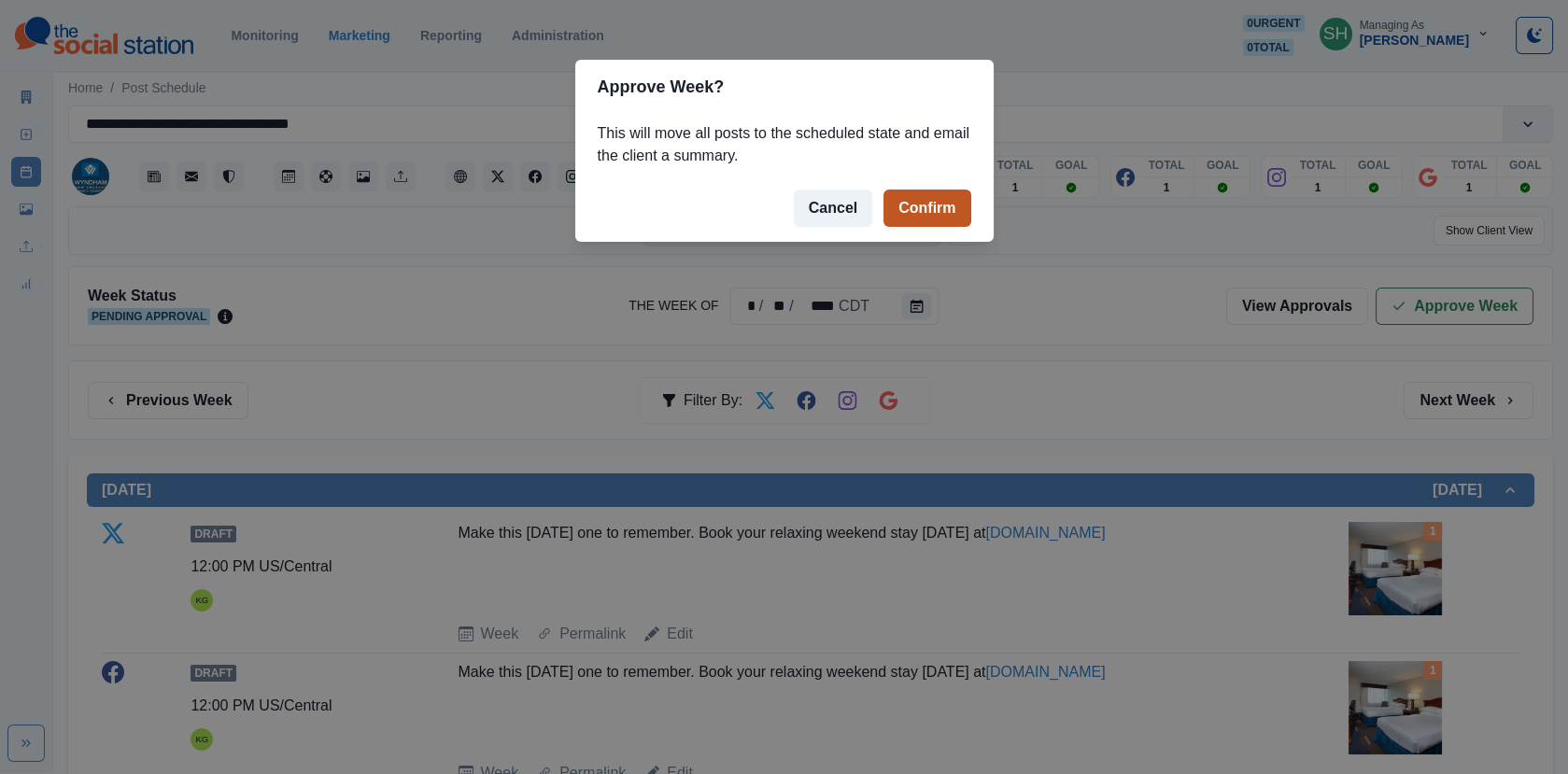
click at [938, 216] on button "Confirm" at bounding box center [926, 208] width 87 height 38
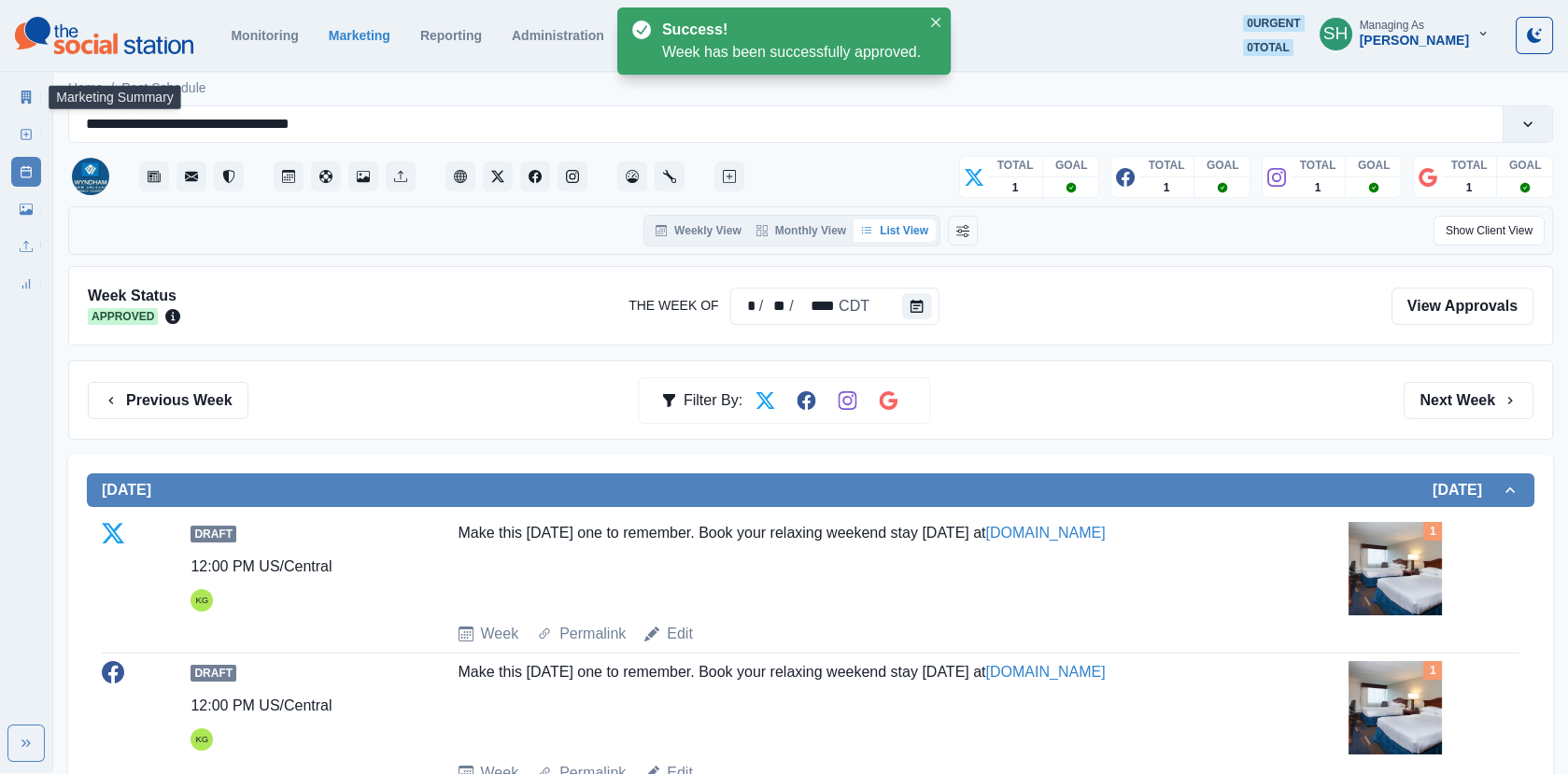
click at [20, 99] on icon at bounding box center [26, 97] width 13 height 13
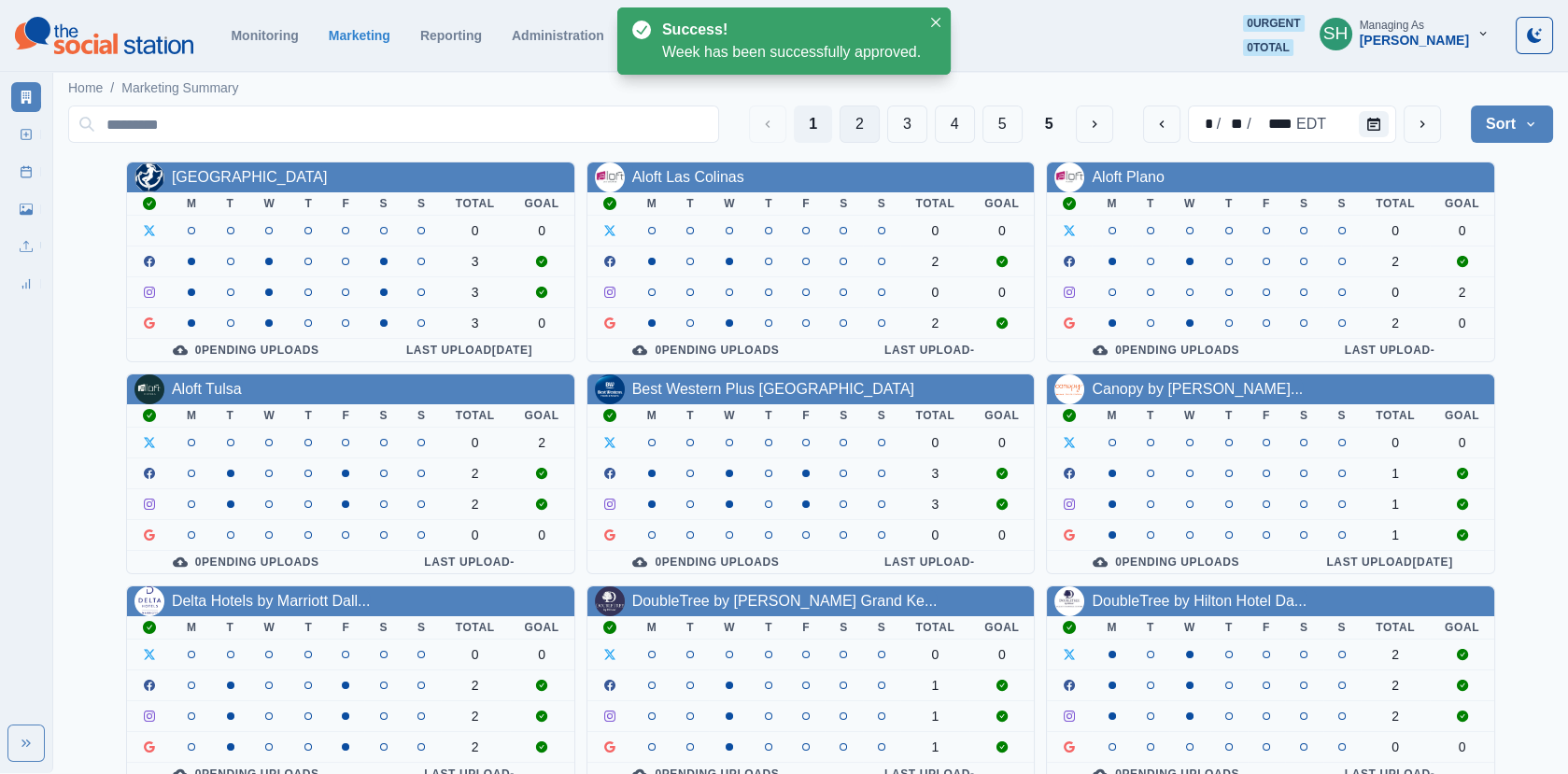
click at [861, 106] on button "2" at bounding box center [859, 124] width 40 height 38
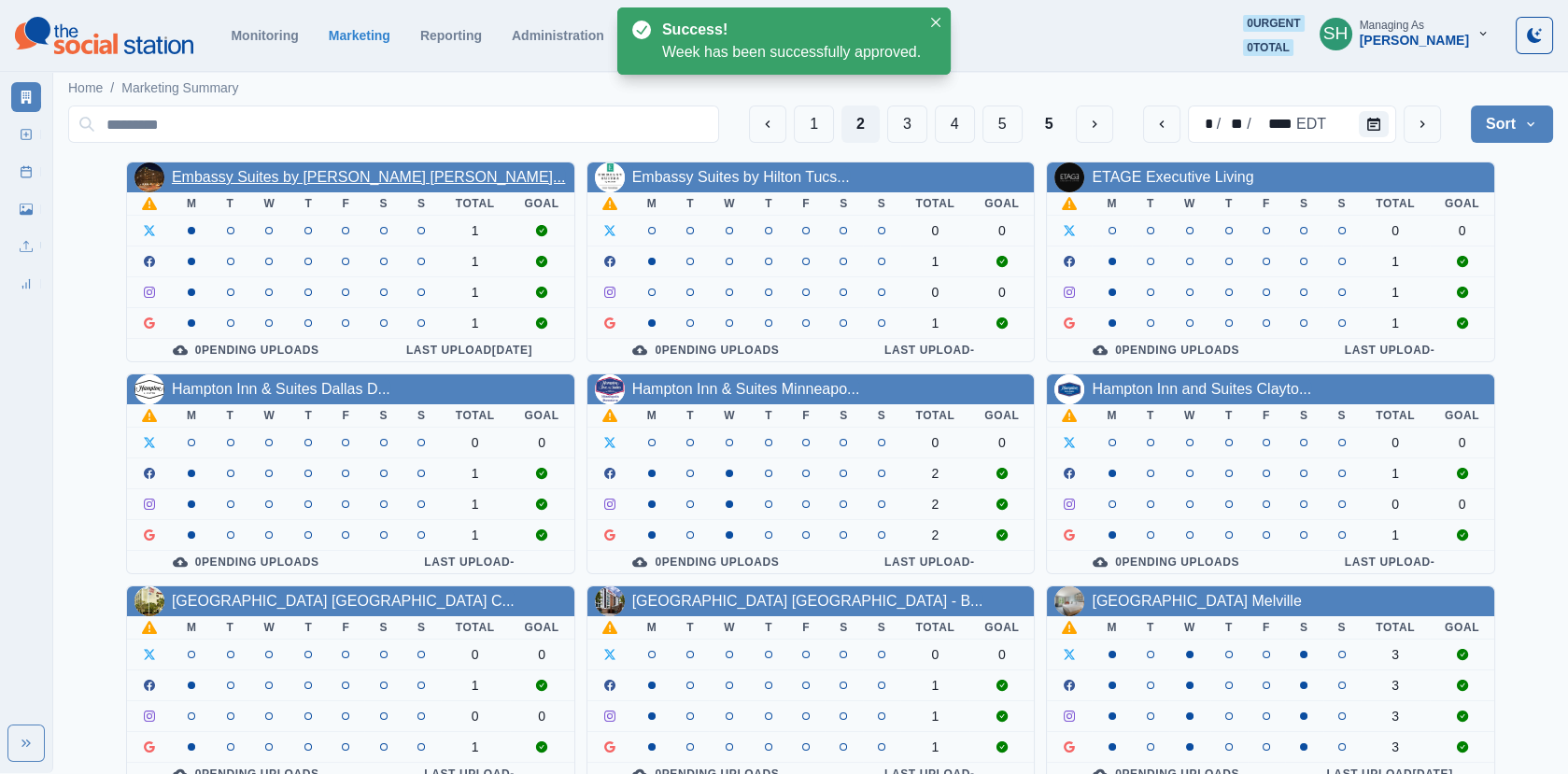
click at [351, 178] on link "Embassy Suites by [PERSON_NAME] [PERSON_NAME]..." at bounding box center [368, 177] width 393 height 16
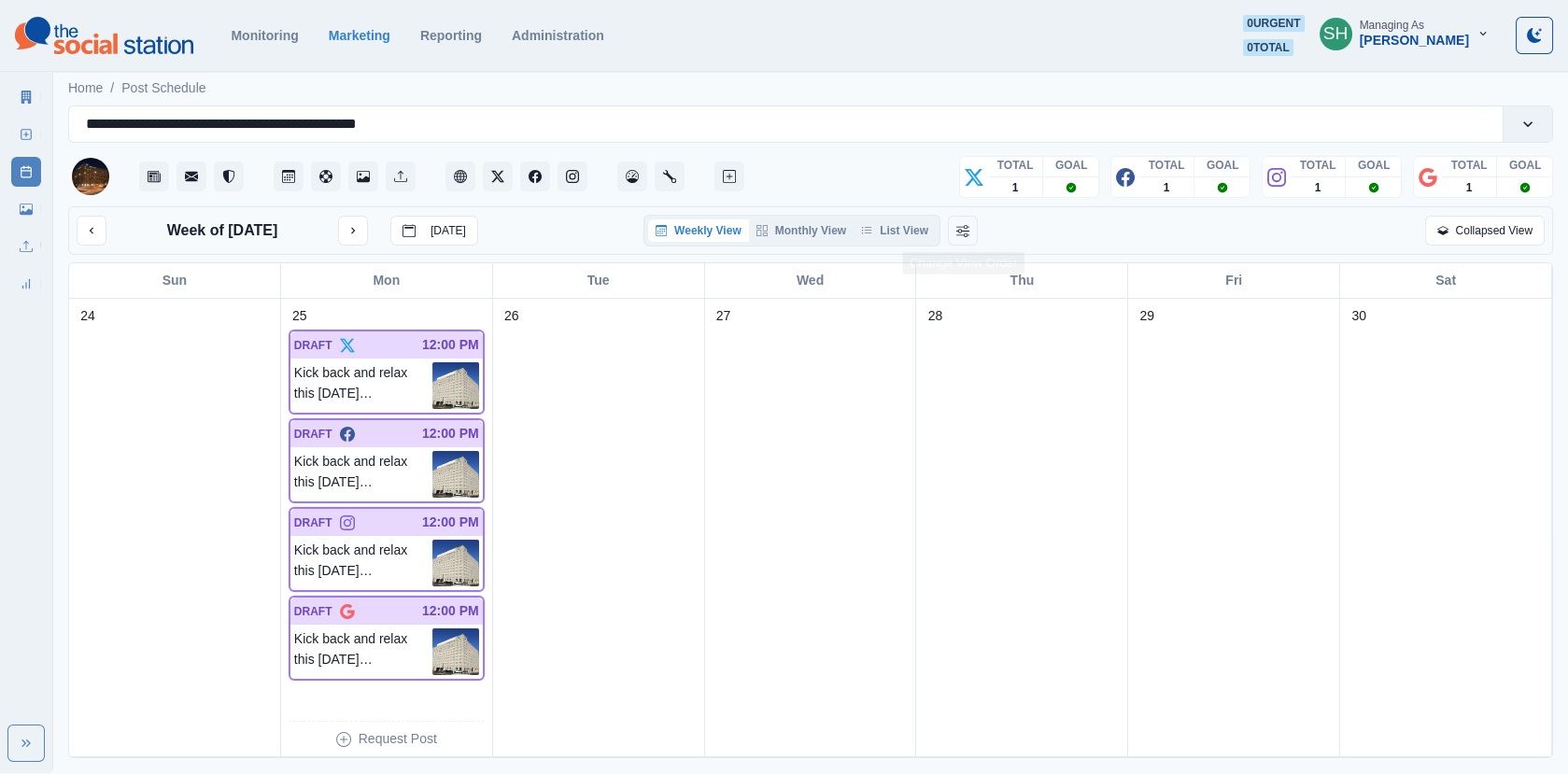
click at [893, 214] on div "Weekly View Monthly View List View" at bounding box center [791, 230] width 297 height 32
click at [897, 223] on button "List View" at bounding box center [894, 230] width 82 height 23
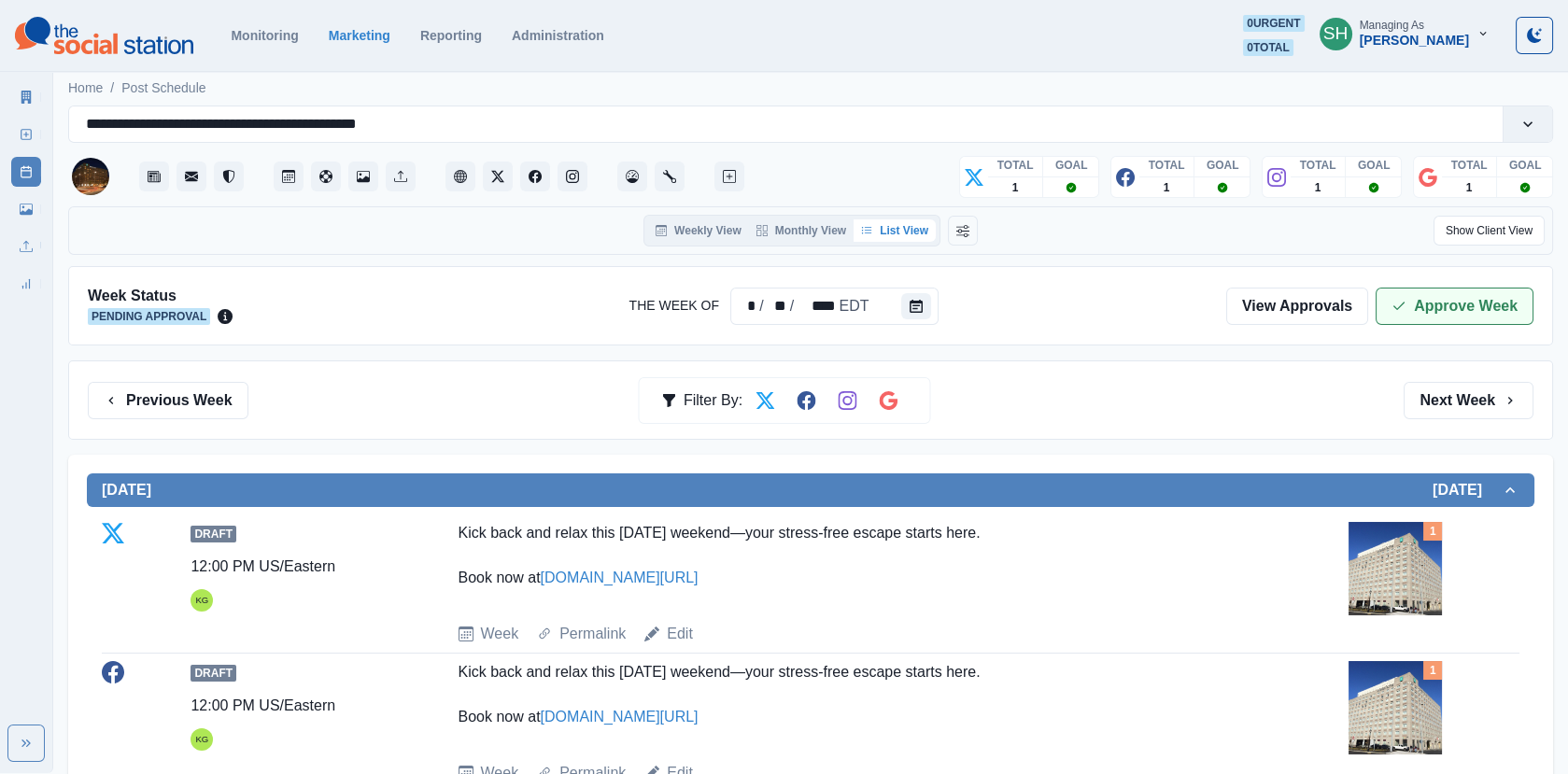
click at [1427, 295] on button "Approve Week" at bounding box center [1454, 306] width 158 height 38
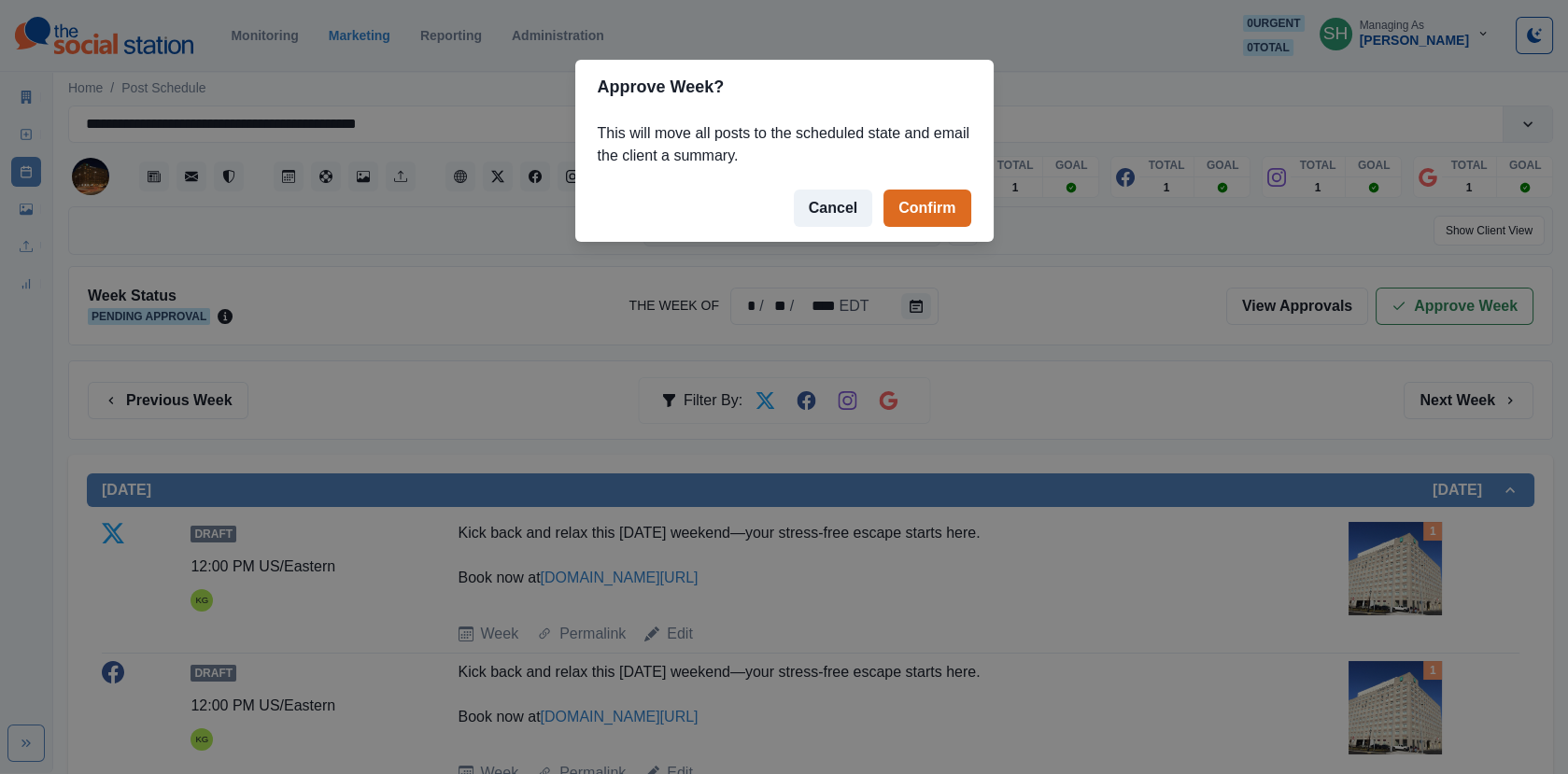
click at [873, 178] on footer "Cancel Confirm" at bounding box center [784, 208] width 419 height 67
click at [907, 192] on button "Confirm" at bounding box center [926, 208] width 87 height 38
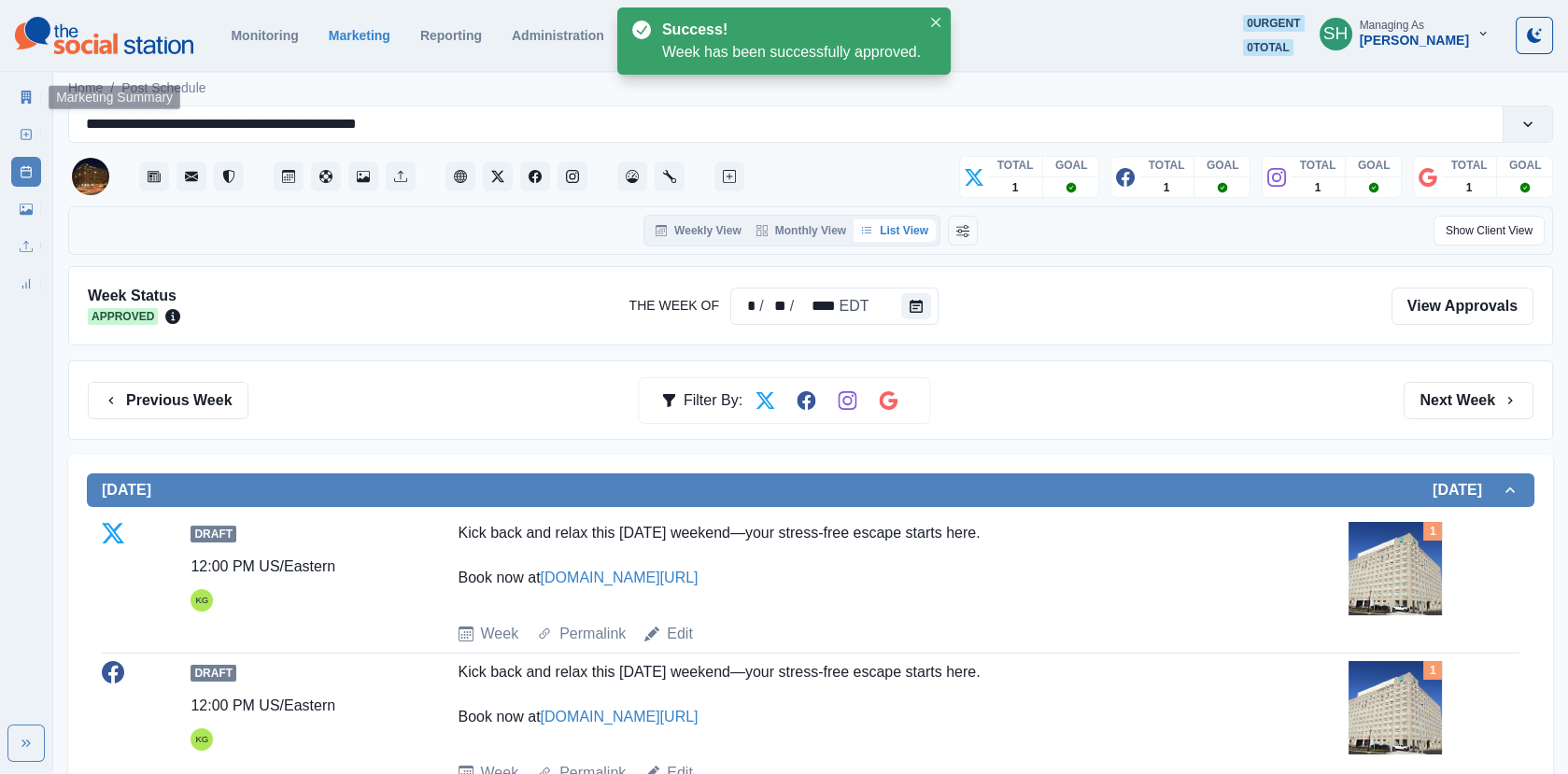
click at [32, 94] on icon at bounding box center [26, 97] width 13 height 13
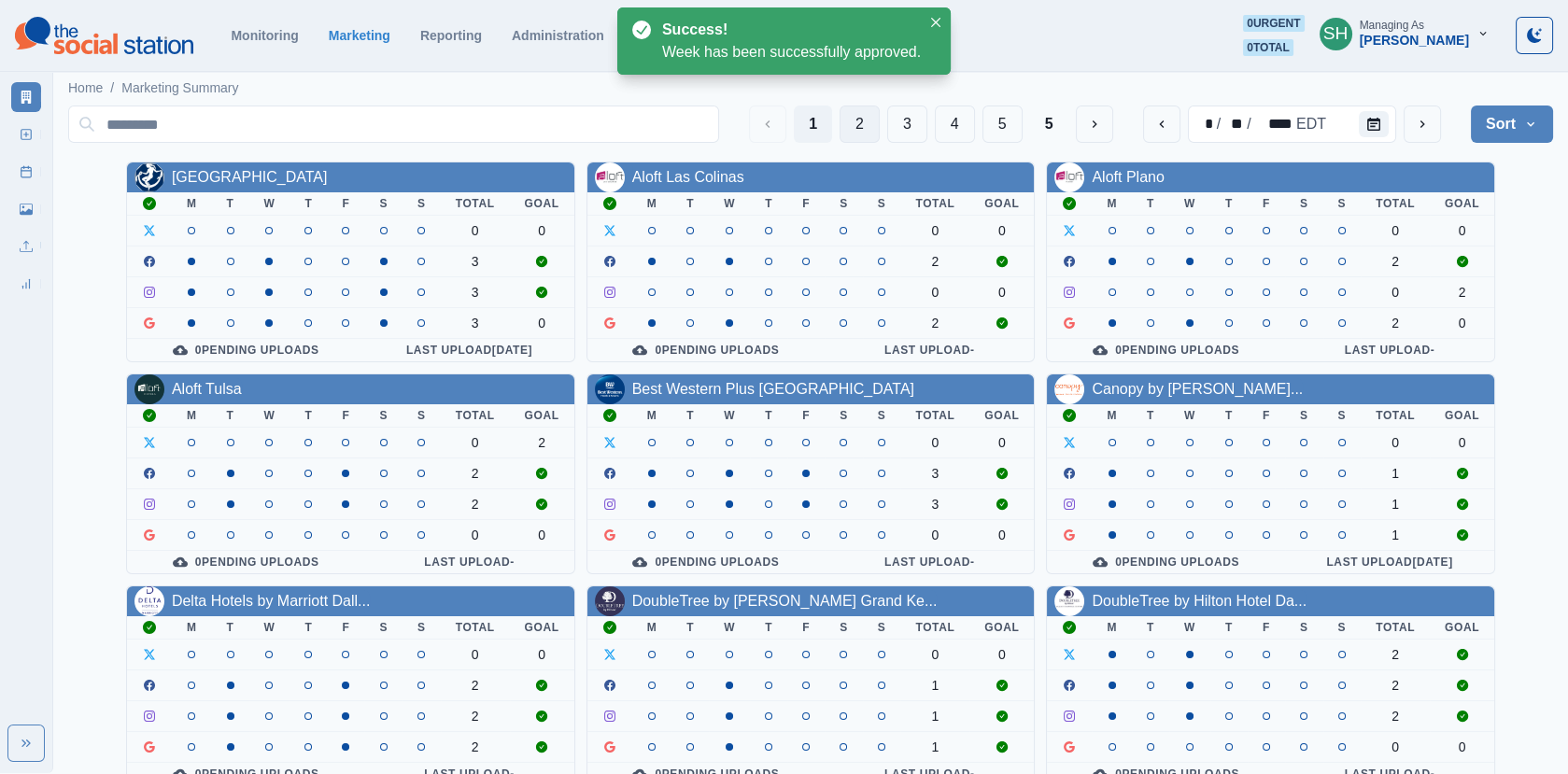
click at [853, 123] on button "2" at bounding box center [859, 124] width 40 height 38
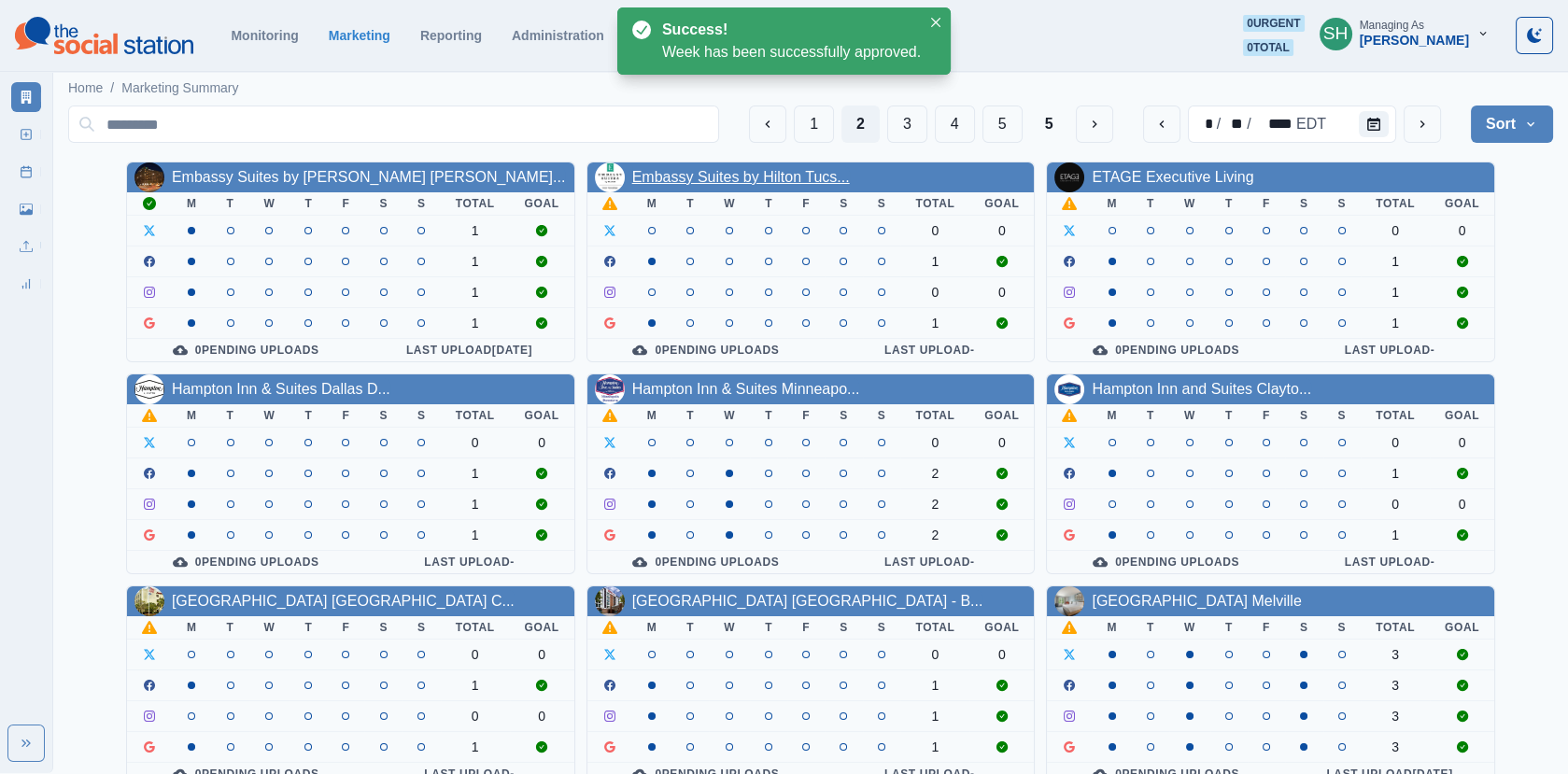
click at [718, 178] on link "Embassy Suites by Hilton Tucs..." at bounding box center [741, 177] width 217 height 16
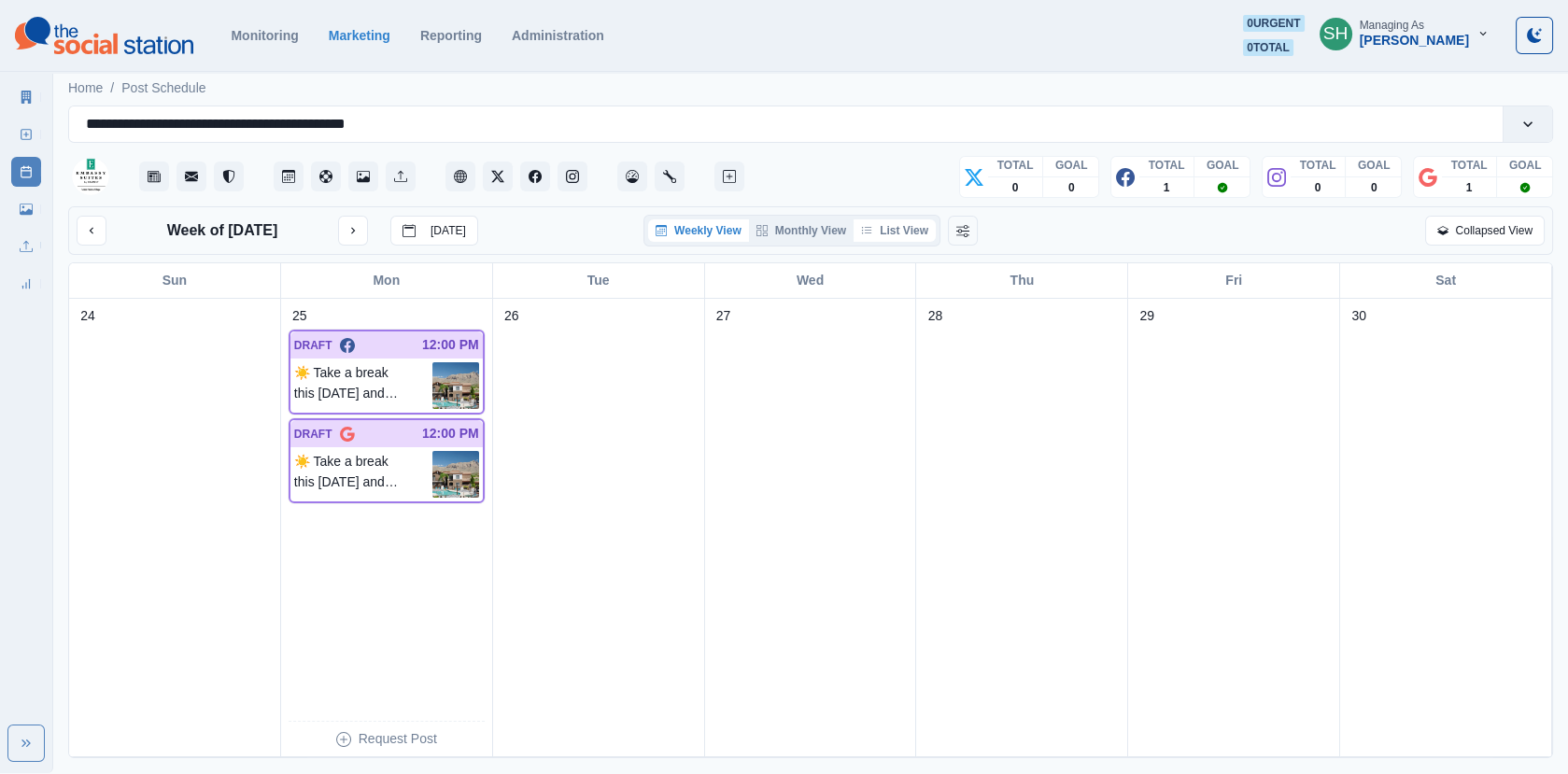
click at [907, 239] on button "List View" at bounding box center [894, 230] width 82 height 23
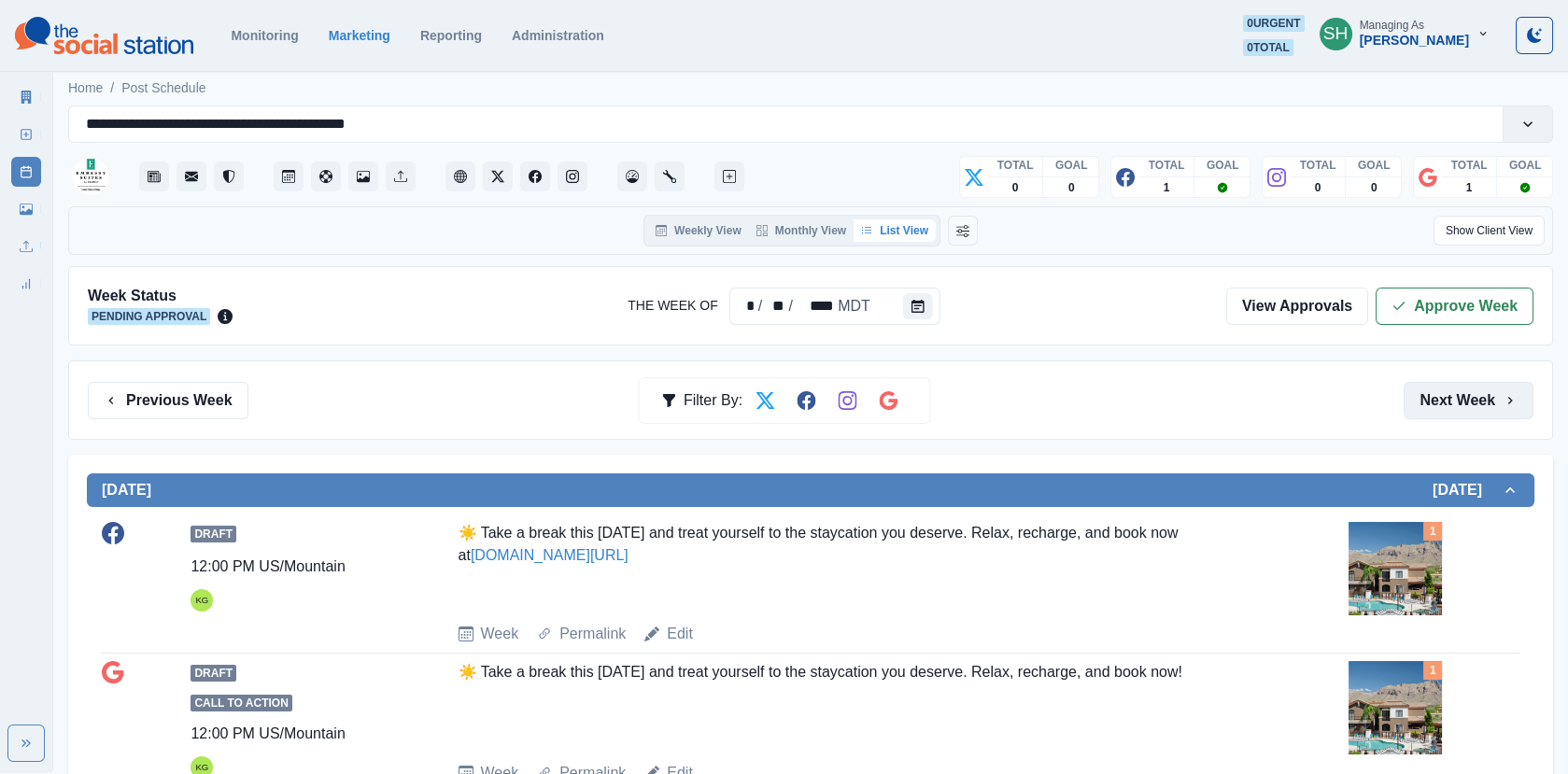
click at [1477, 393] on button "Next Week" at bounding box center [1467, 401] width 129 height 38
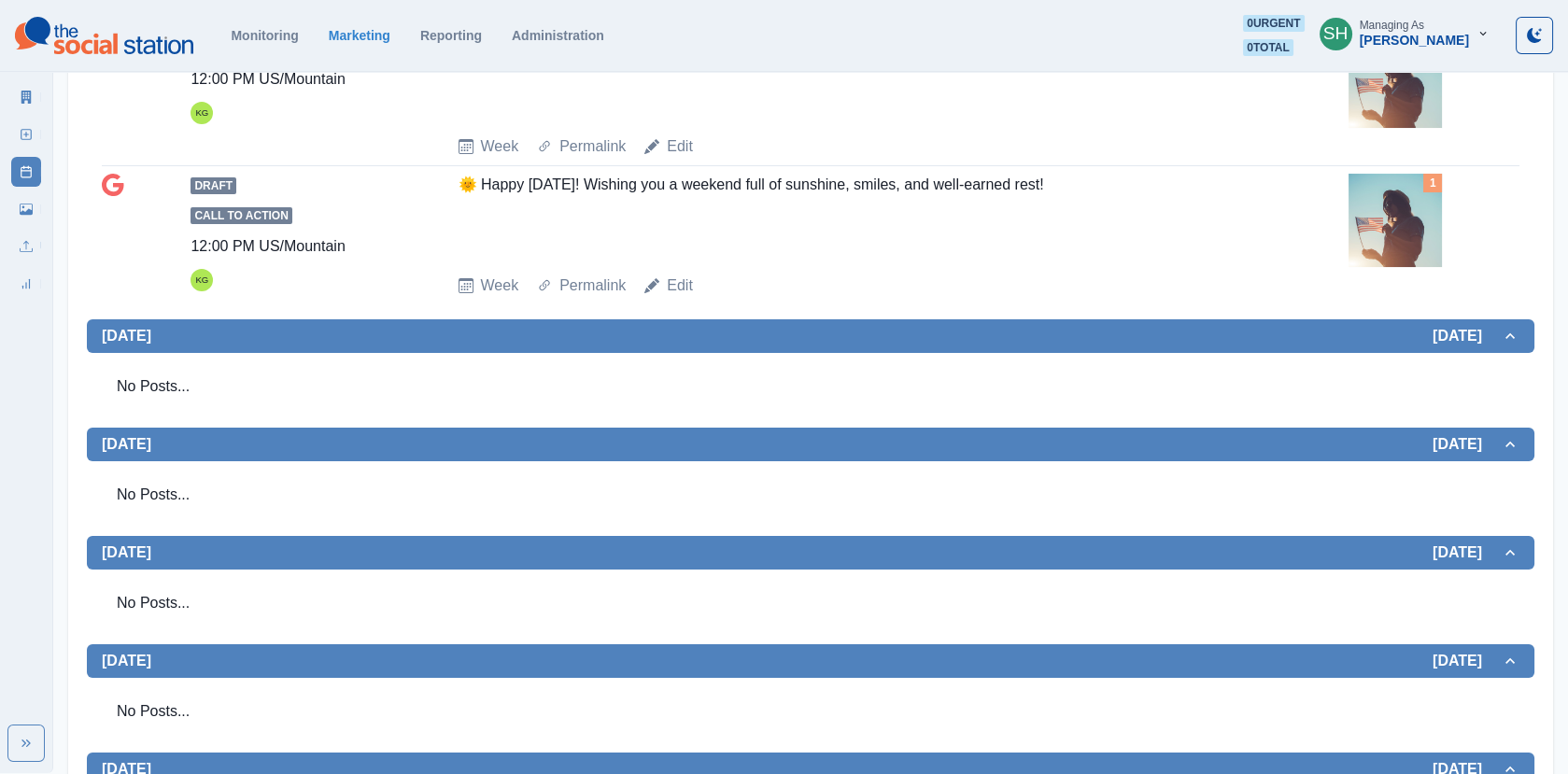
scroll to position [143, 0]
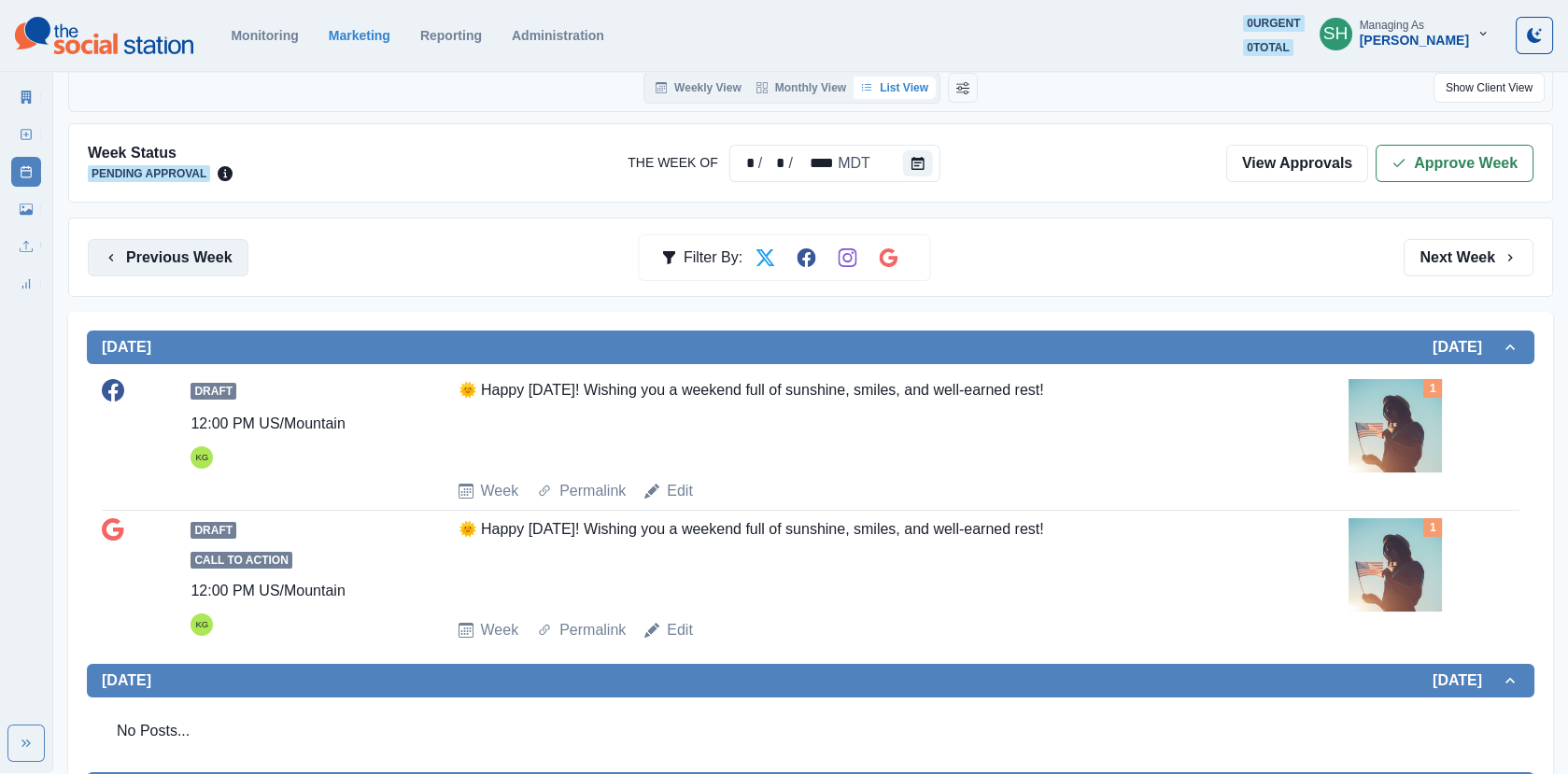
click at [195, 240] on button "Previous Week" at bounding box center [168, 258] width 161 height 38
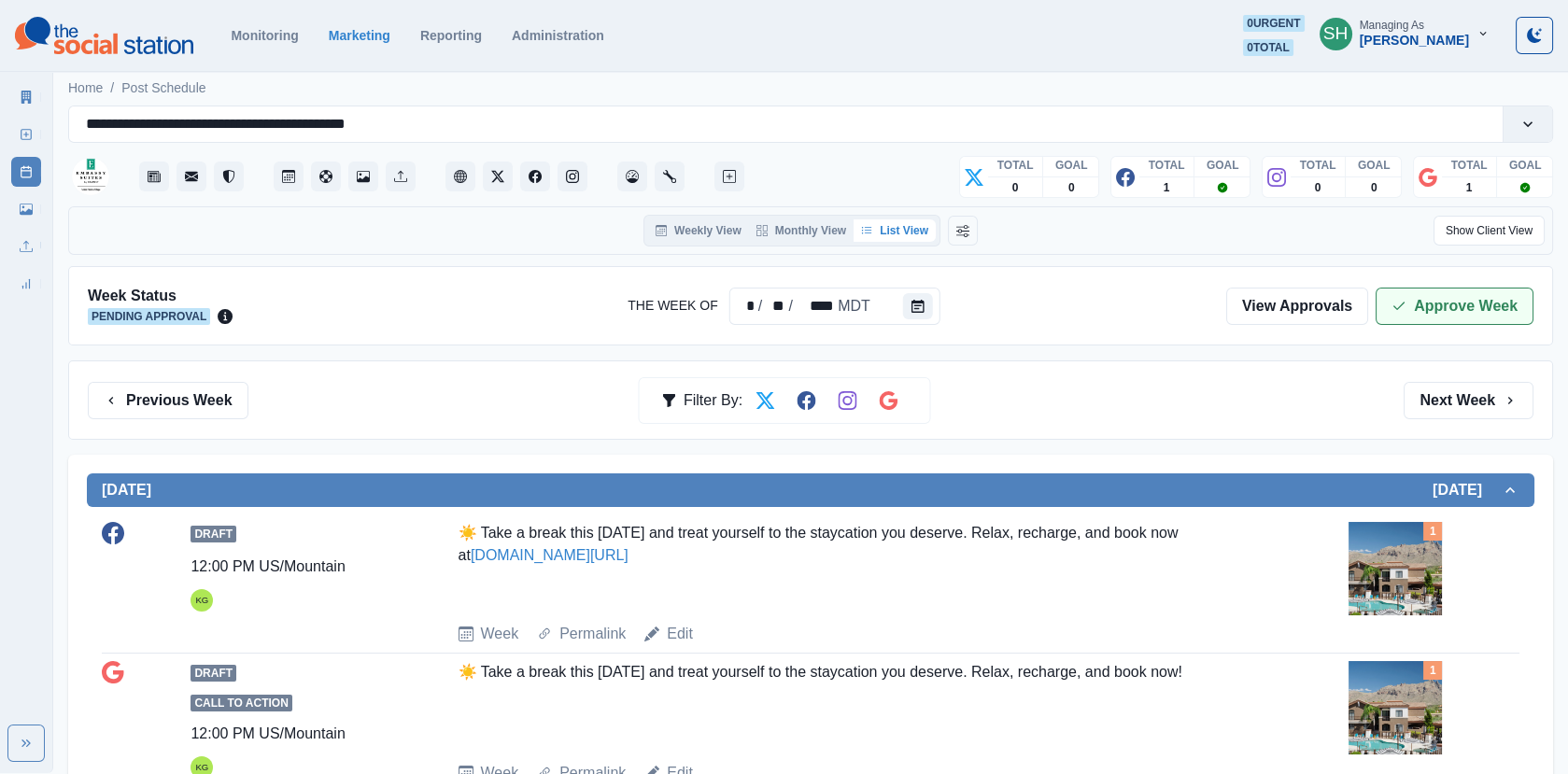
click at [1434, 309] on button "Approve Week" at bounding box center [1454, 306] width 158 height 38
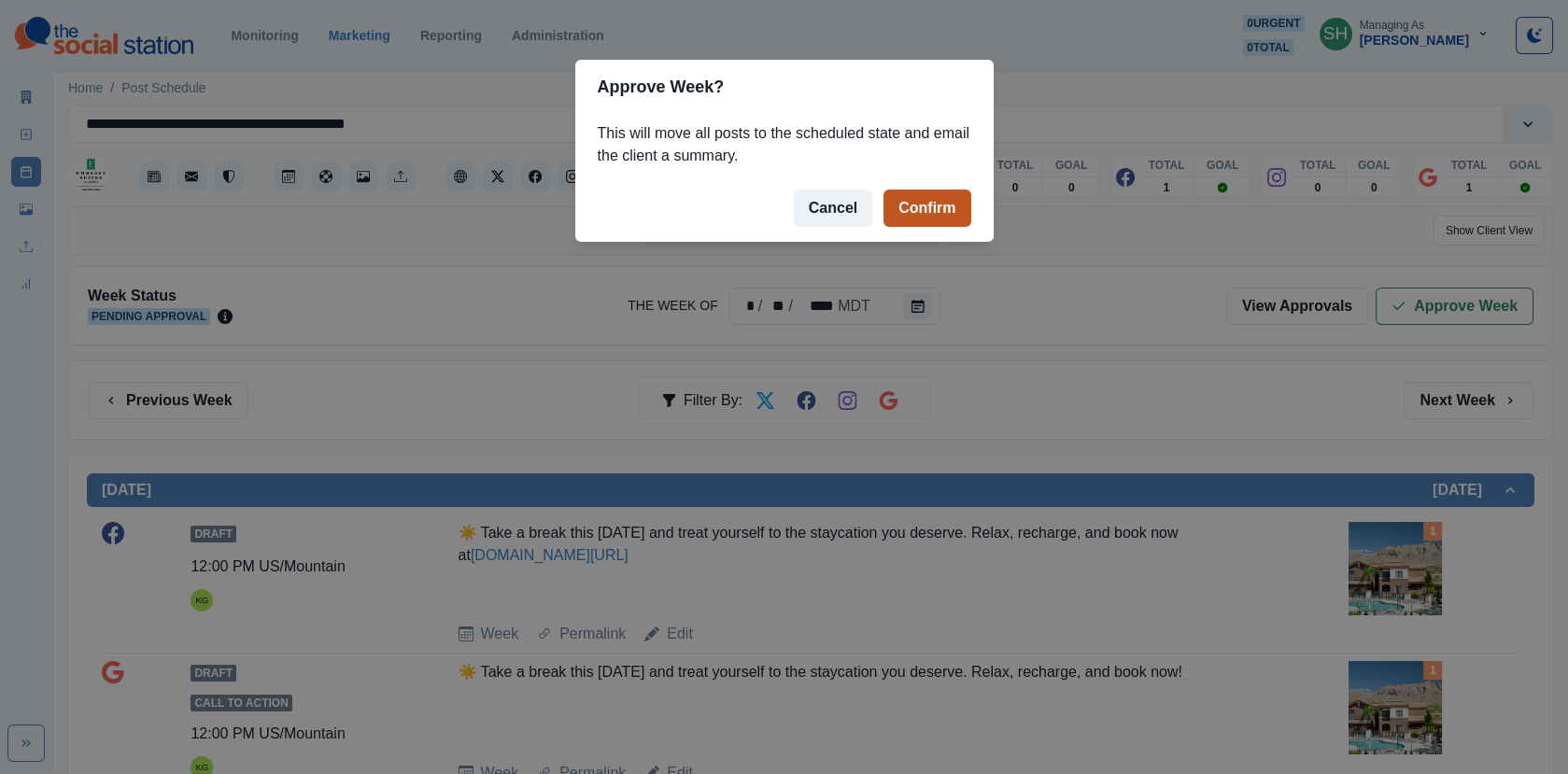
click at [951, 208] on button "Confirm" at bounding box center [926, 208] width 87 height 38
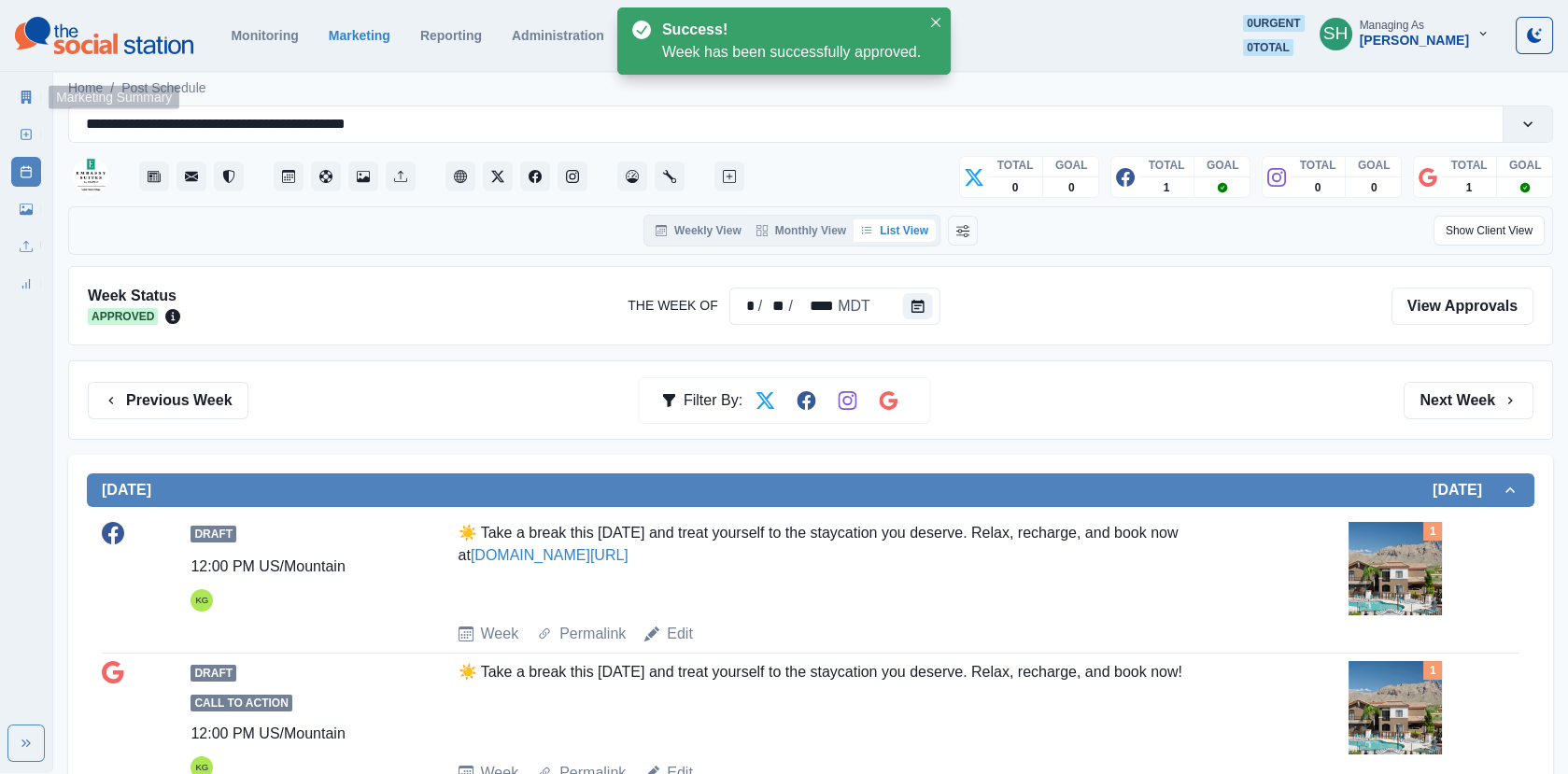
click at [13, 89] on link "Marketing Summary" at bounding box center [26, 97] width 30 height 30
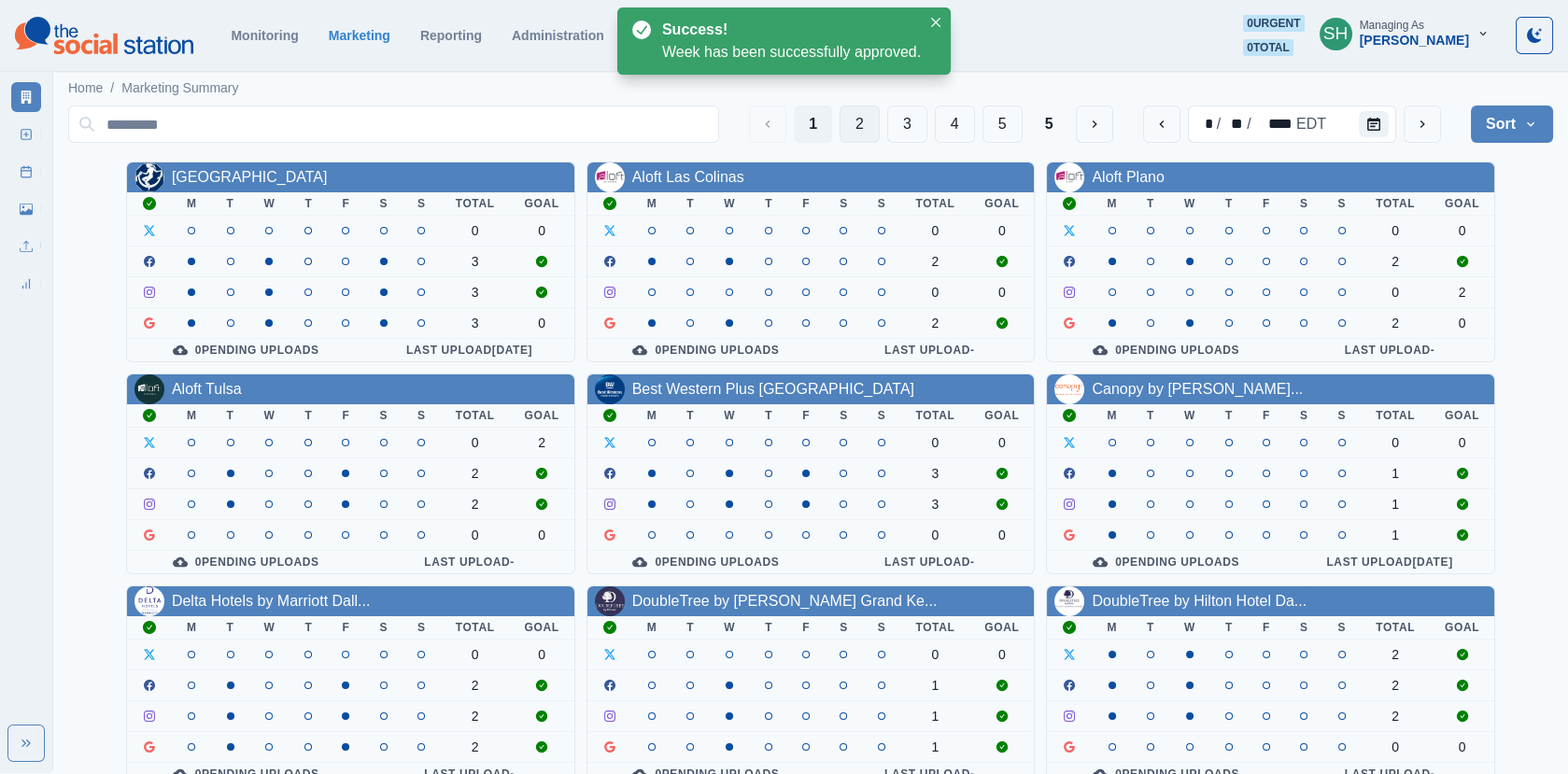
click at [856, 116] on button "2" at bounding box center [859, 124] width 40 height 38
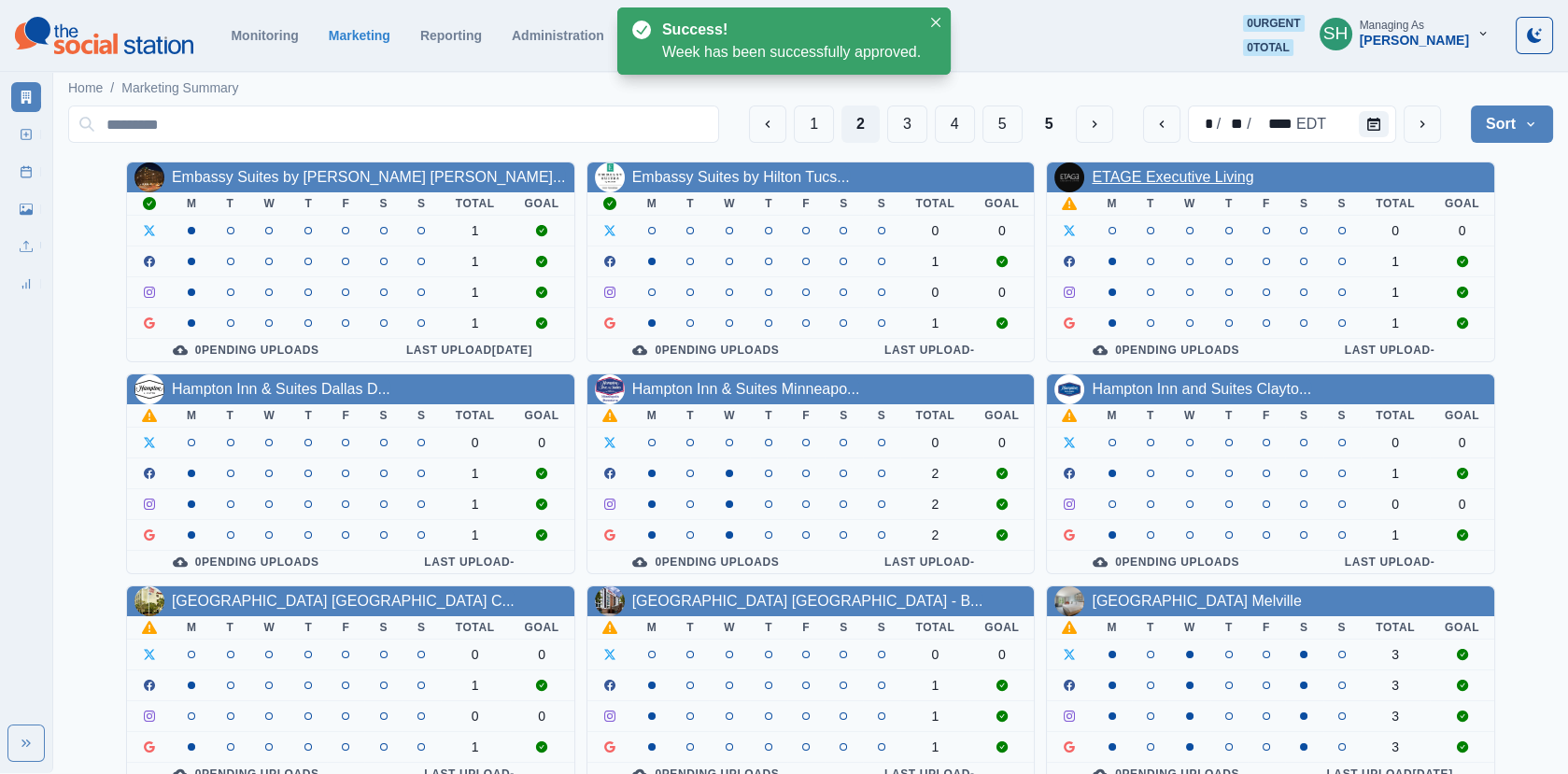
click at [1171, 179] on link "ETAGE Executive Living" at bounding box center [1172, 177] width 162 height 16
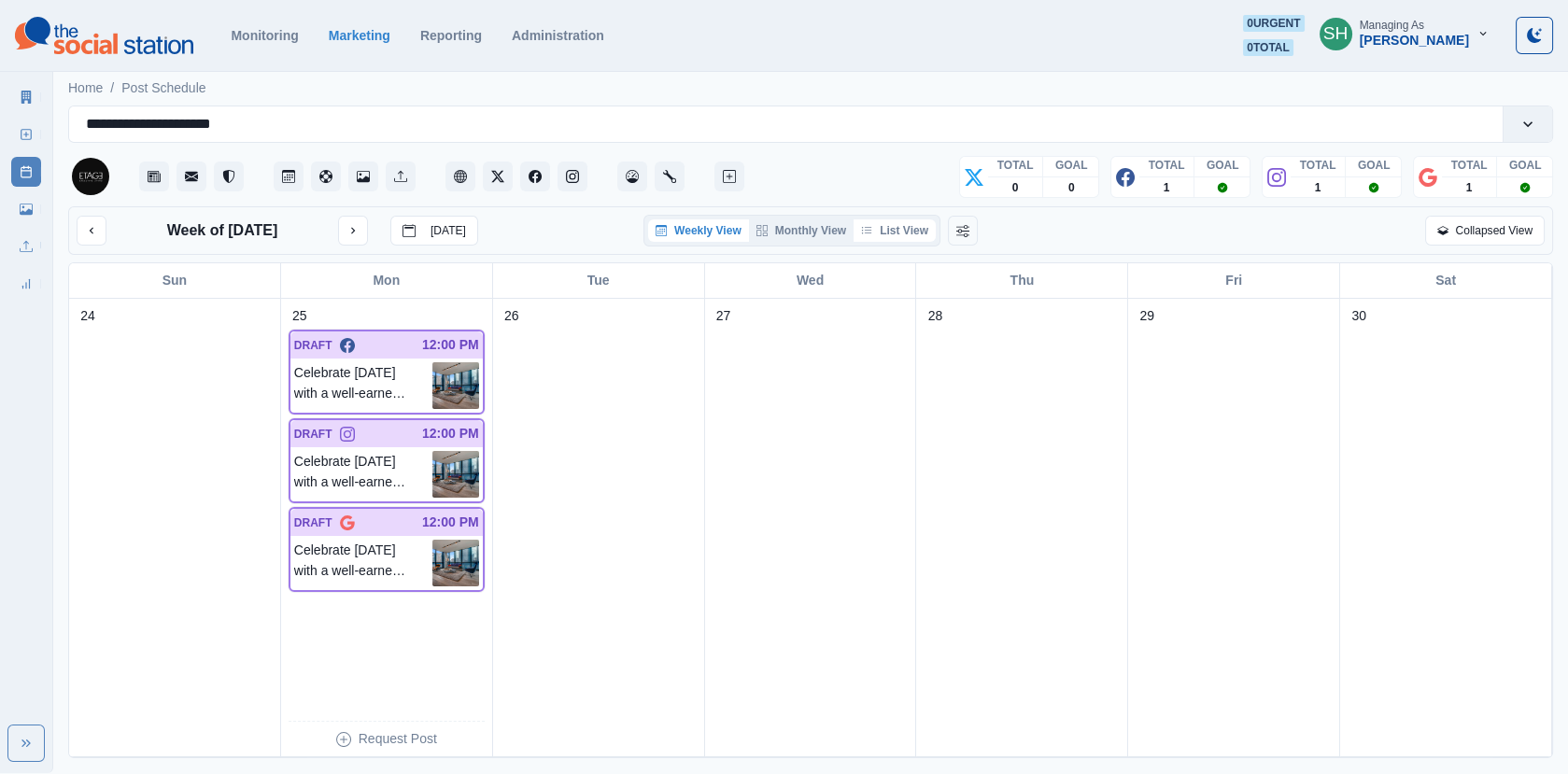
click at [899, 228] on button "List View" at bounding box center [894, 230] width 82 height 23
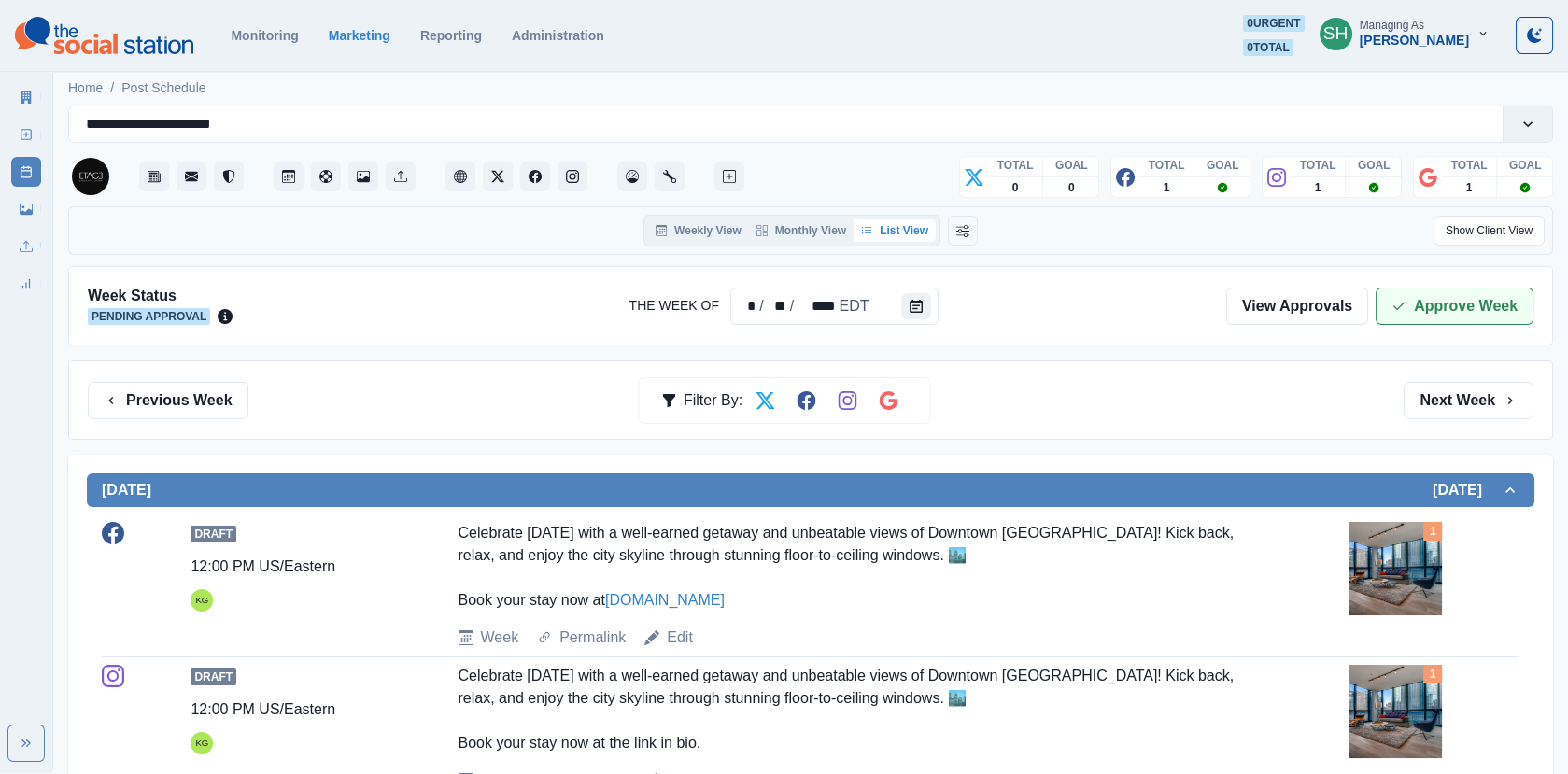
click at [1440, 287] on button "Approve Week" at bounding box center [1454, 306] width 158 height 38
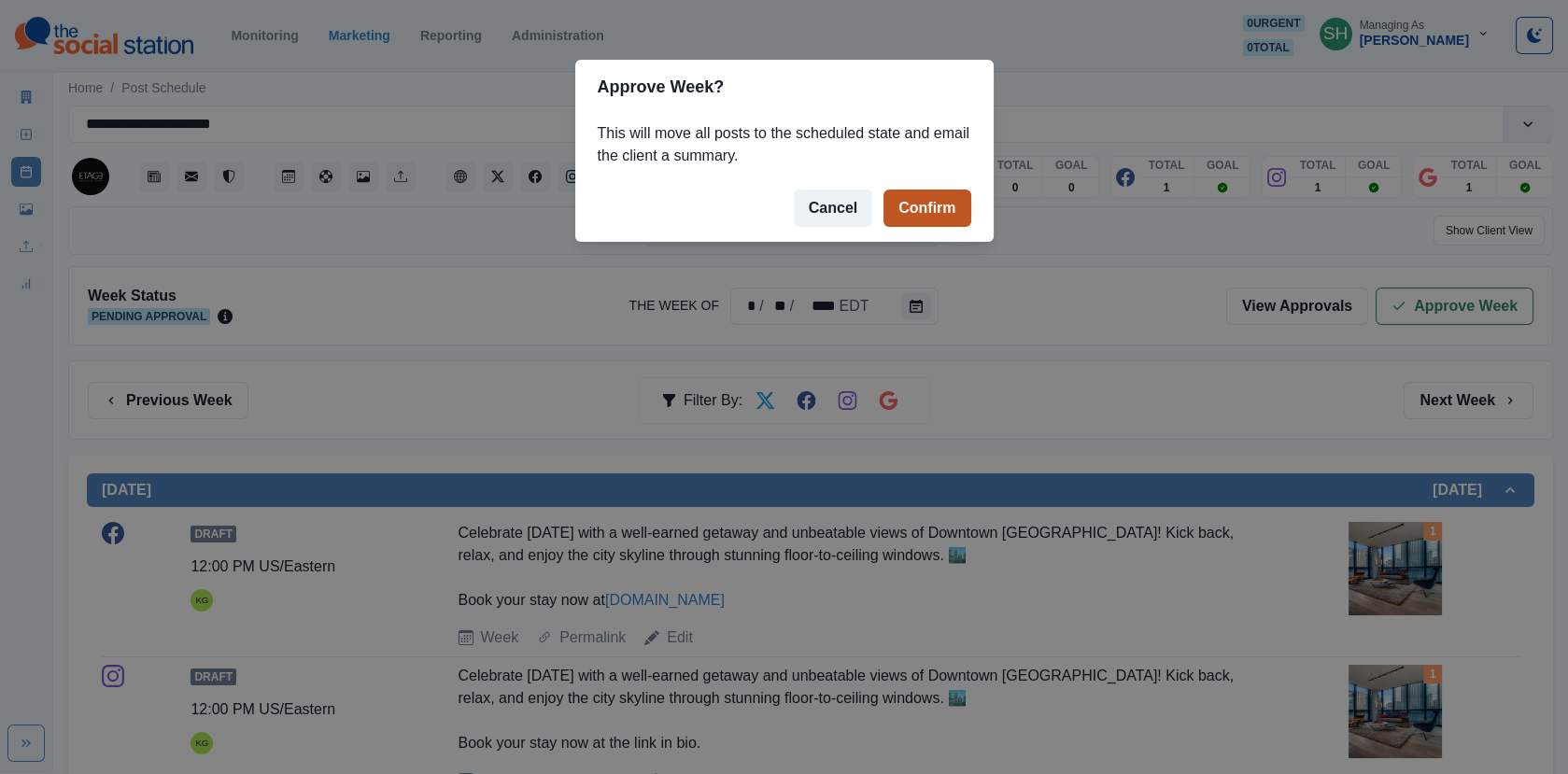
click at [916, 209] on button "Confirm" at bounding box center [926, 208] width 87 height 38
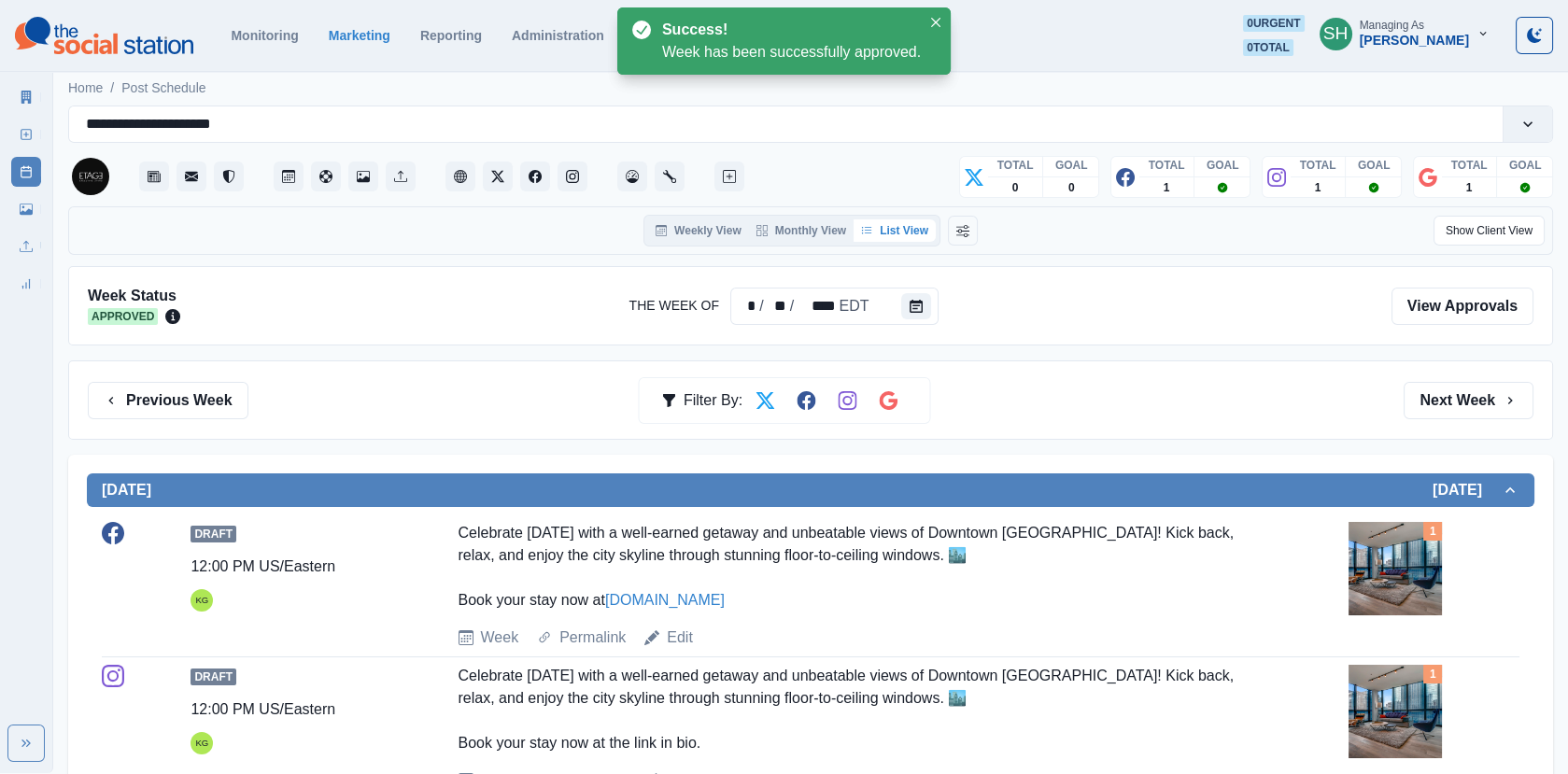
click at [23, 97] on icon at bounding box center [26, 97] width 13 height 13
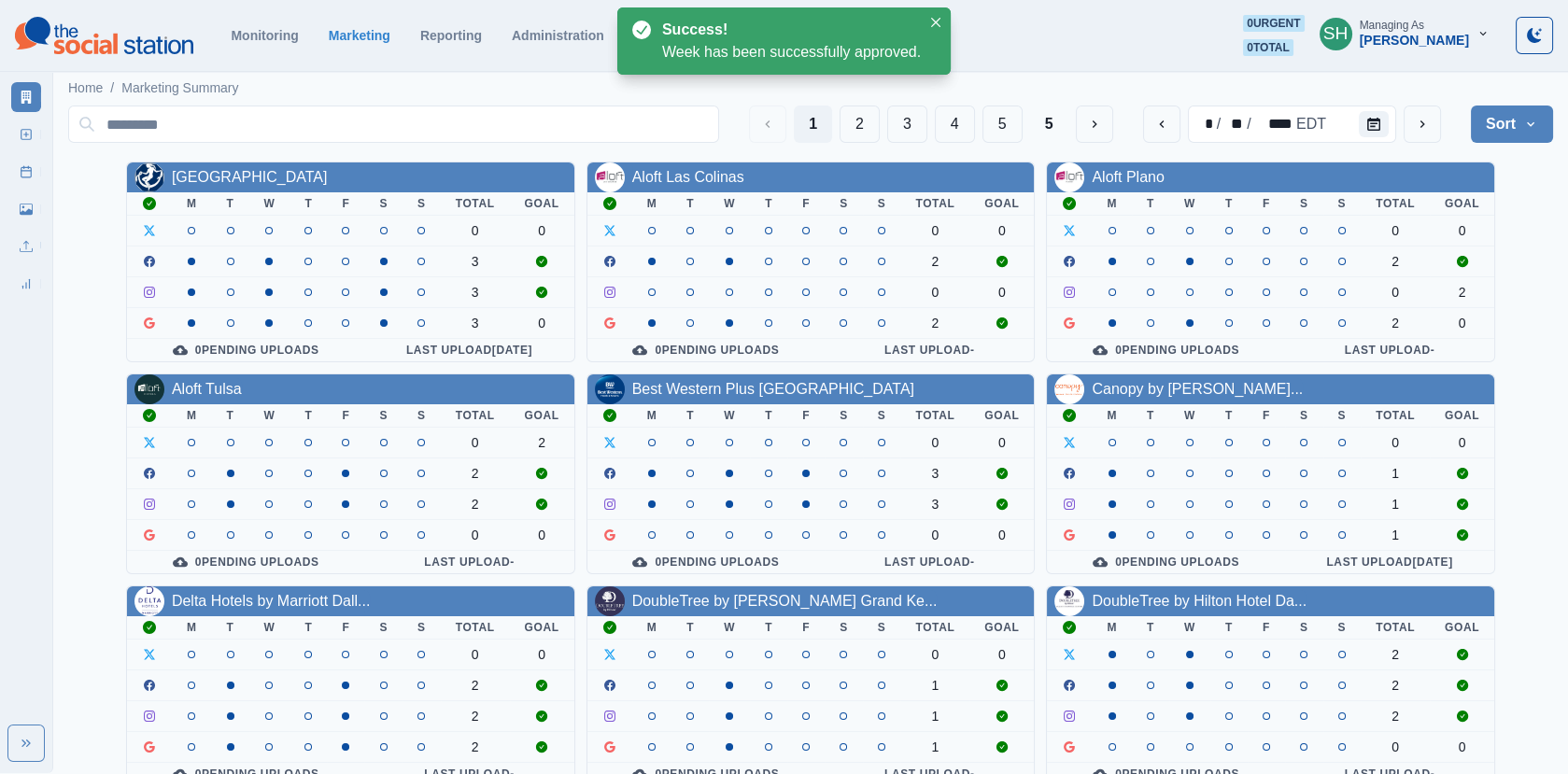
click at [837, 131] on div "1 2 3 4 5 5" at bounding box center [930, 124] width 363 height 38
click at [877, 130] on button "2" at bounding box center [859, 124] width 40 height 38
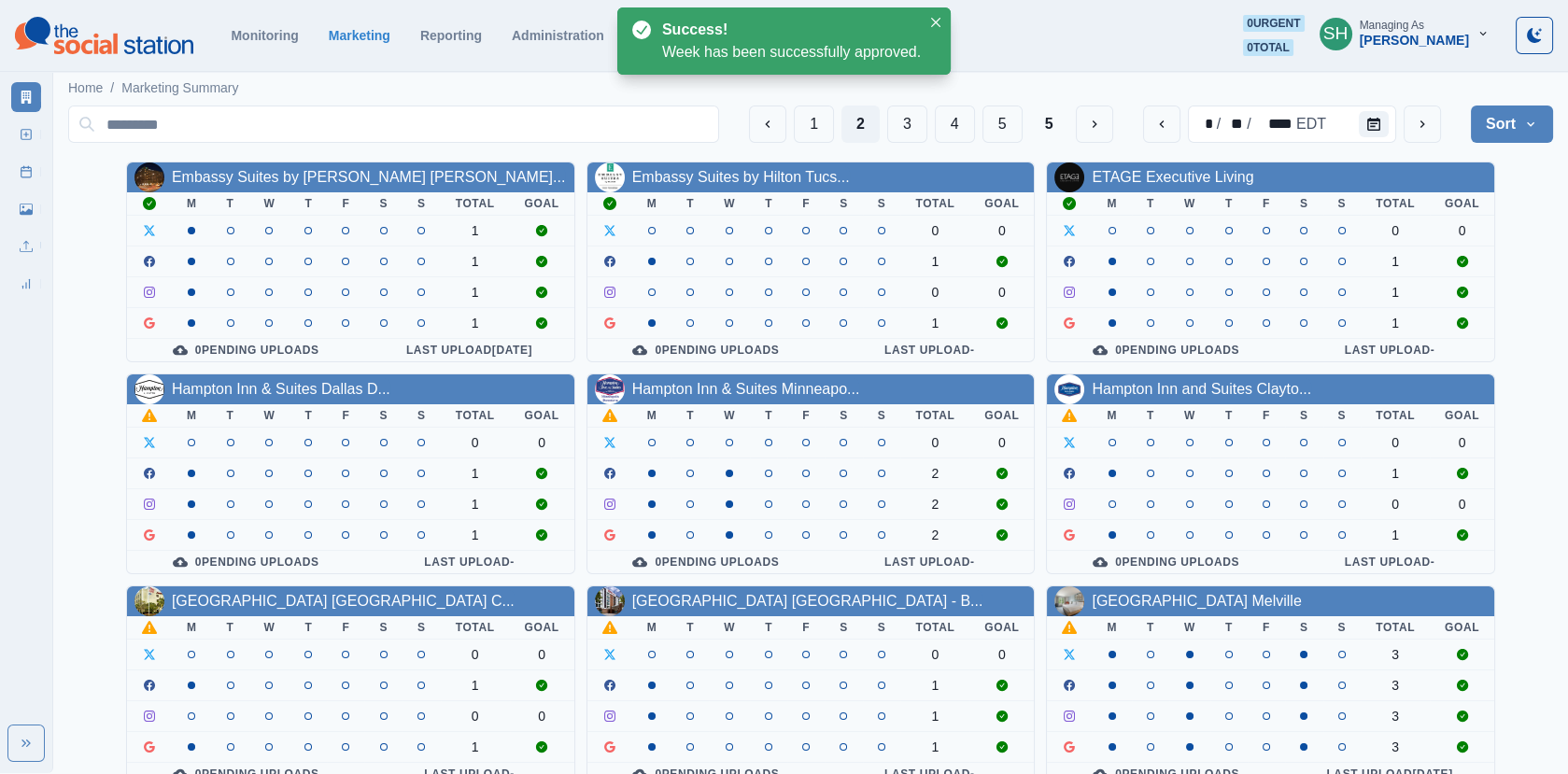
click at [271, 399] on div "Hampton Inn & Suites Dallas D..." at bounding box center [351, 389] width 447 height 30
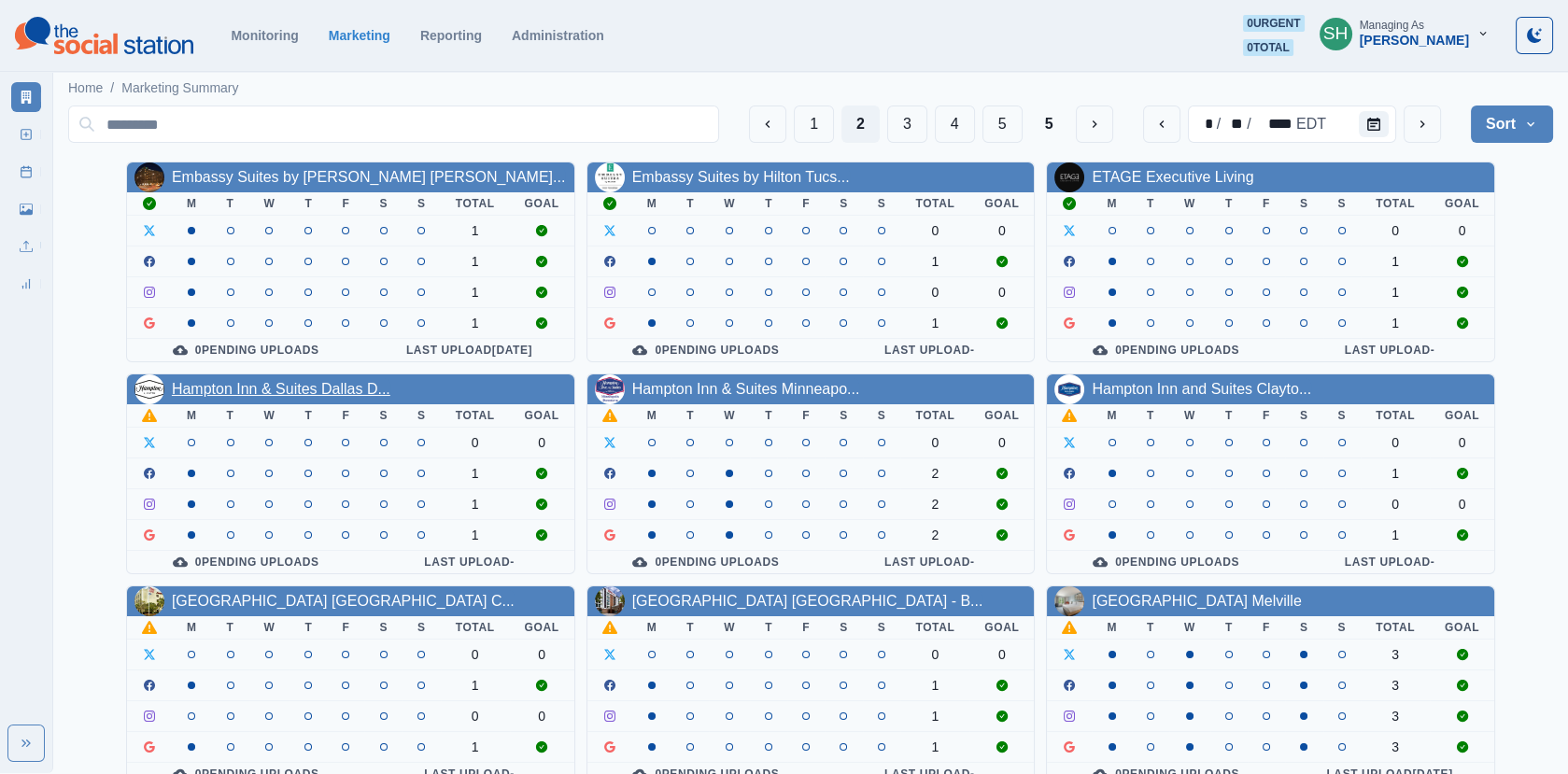
click at [267, 384] on link "Hampton Inn & Suites Dallas D..." at bounding box center [280, 389] width 218 height 16
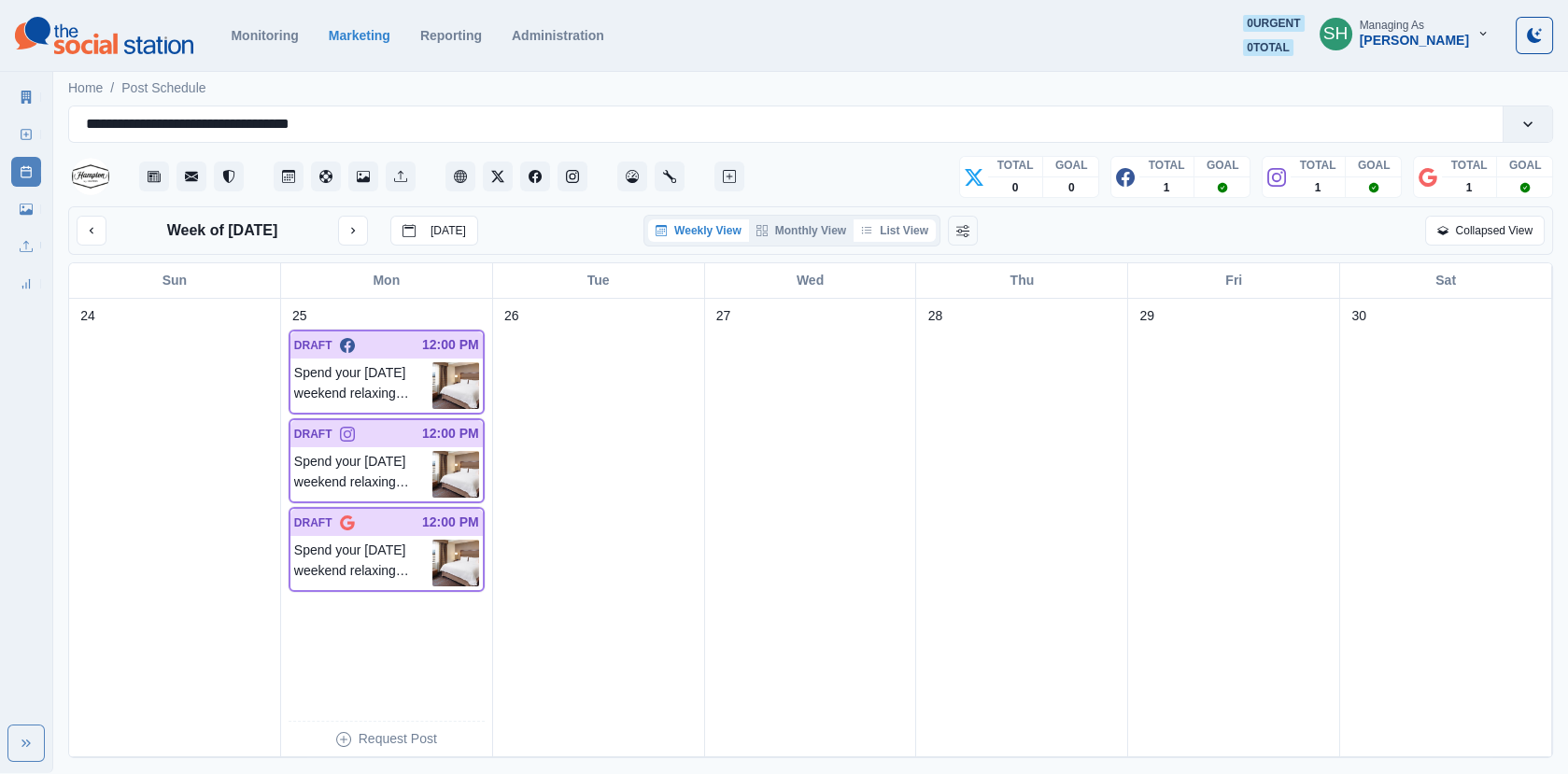
click at [895, 225] on button "List View" at bounding box center [894, 230] width 82 height 23
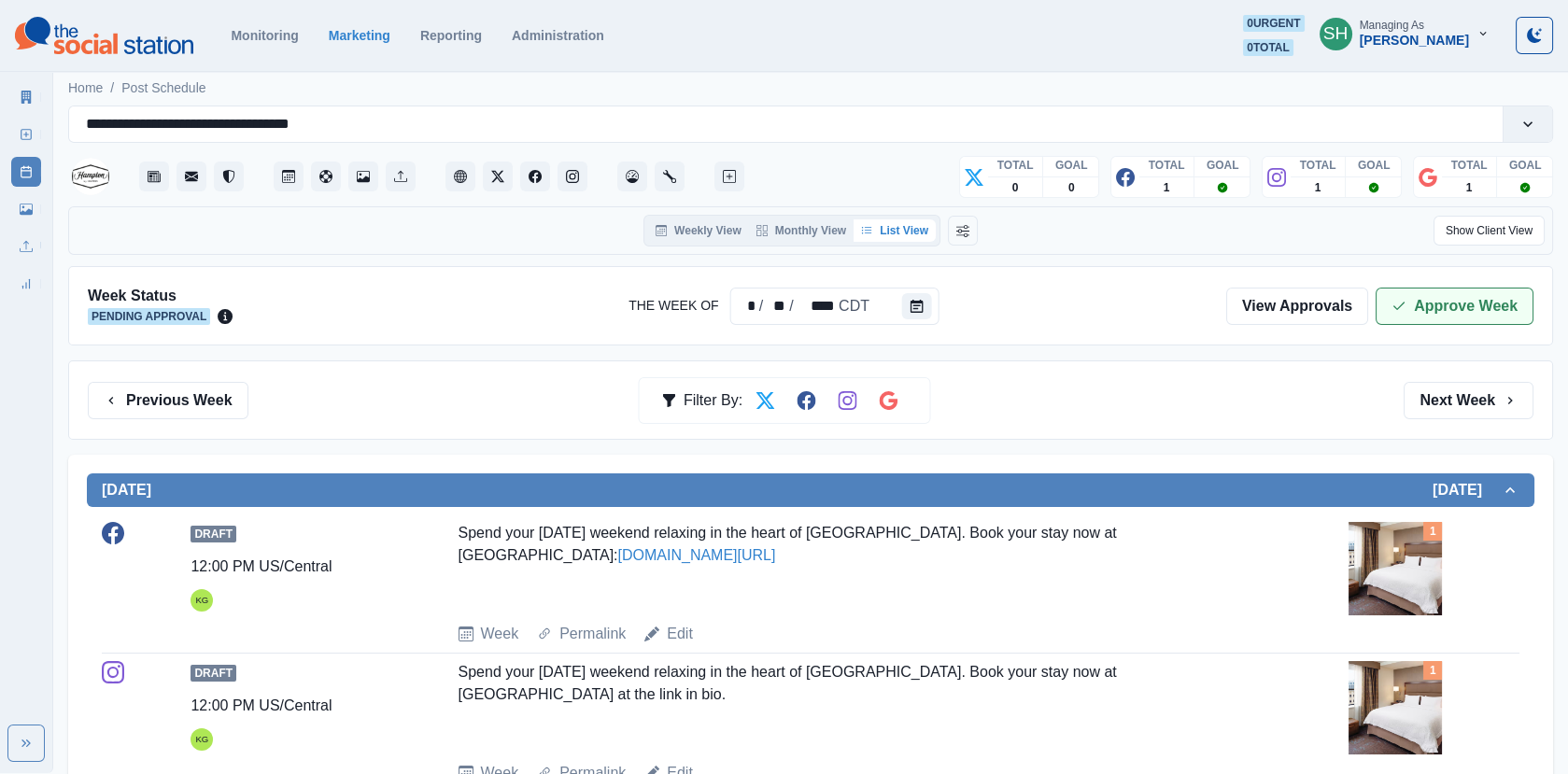
click at [1468, 297] on button "Approve Week" at bounding box center [1454, 306] width 158 height 38
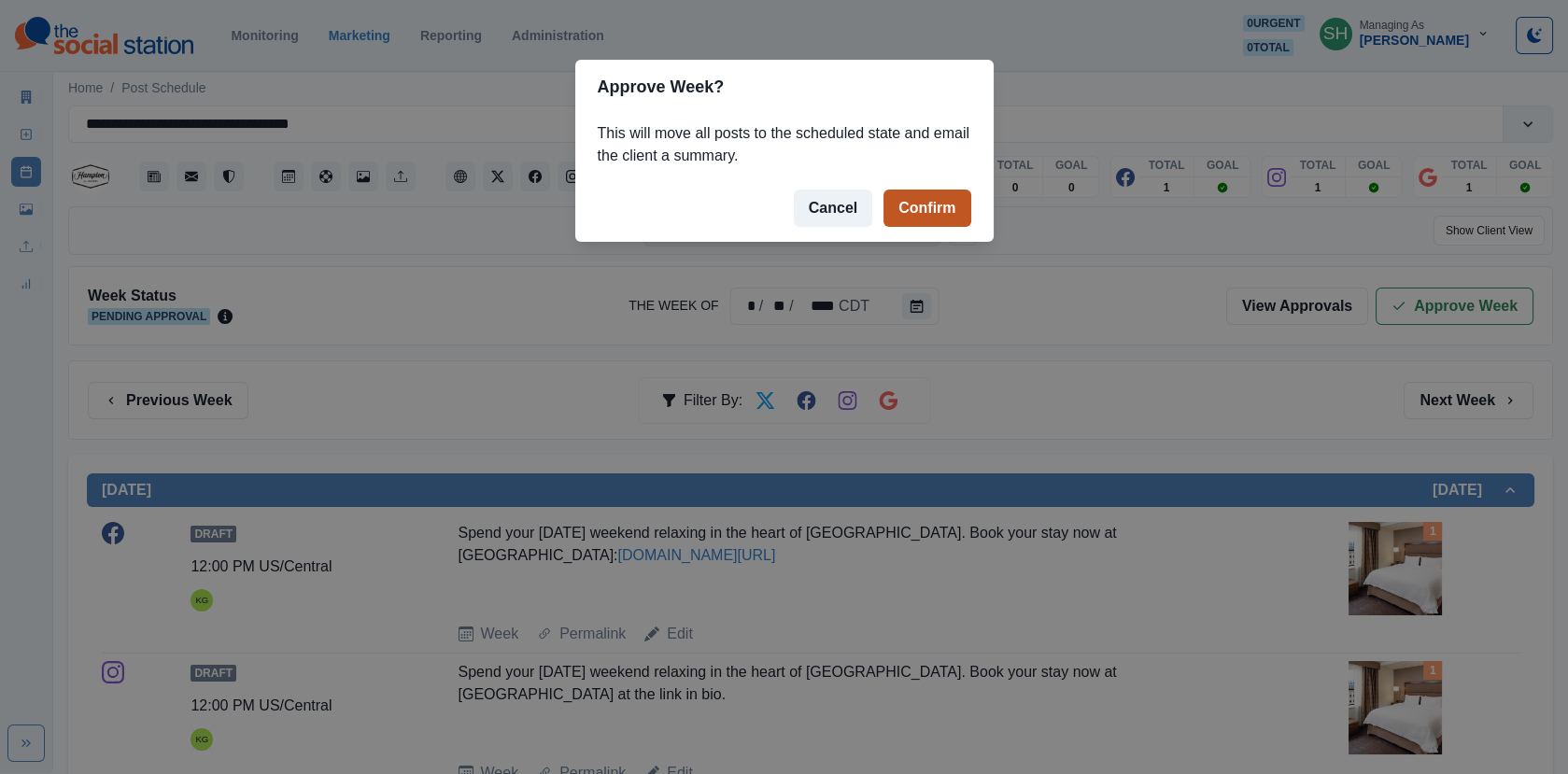
click at [920, 205] on button "Confirm" at bounding box center [926, 208] width 87 height 38
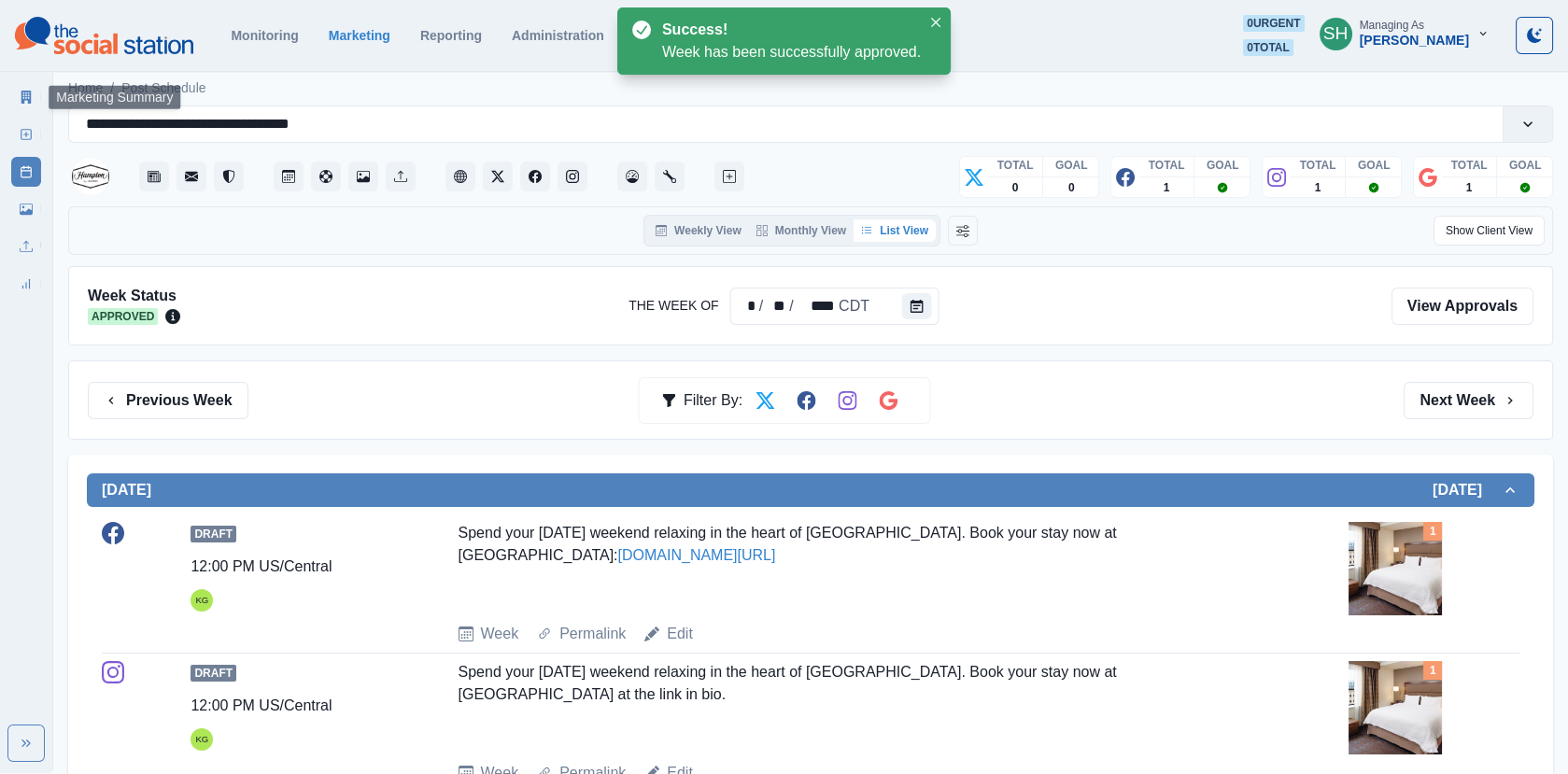
click at [14, 94] on link "Marketing Summary" at bounding box center [26, 97] width 30 height 30
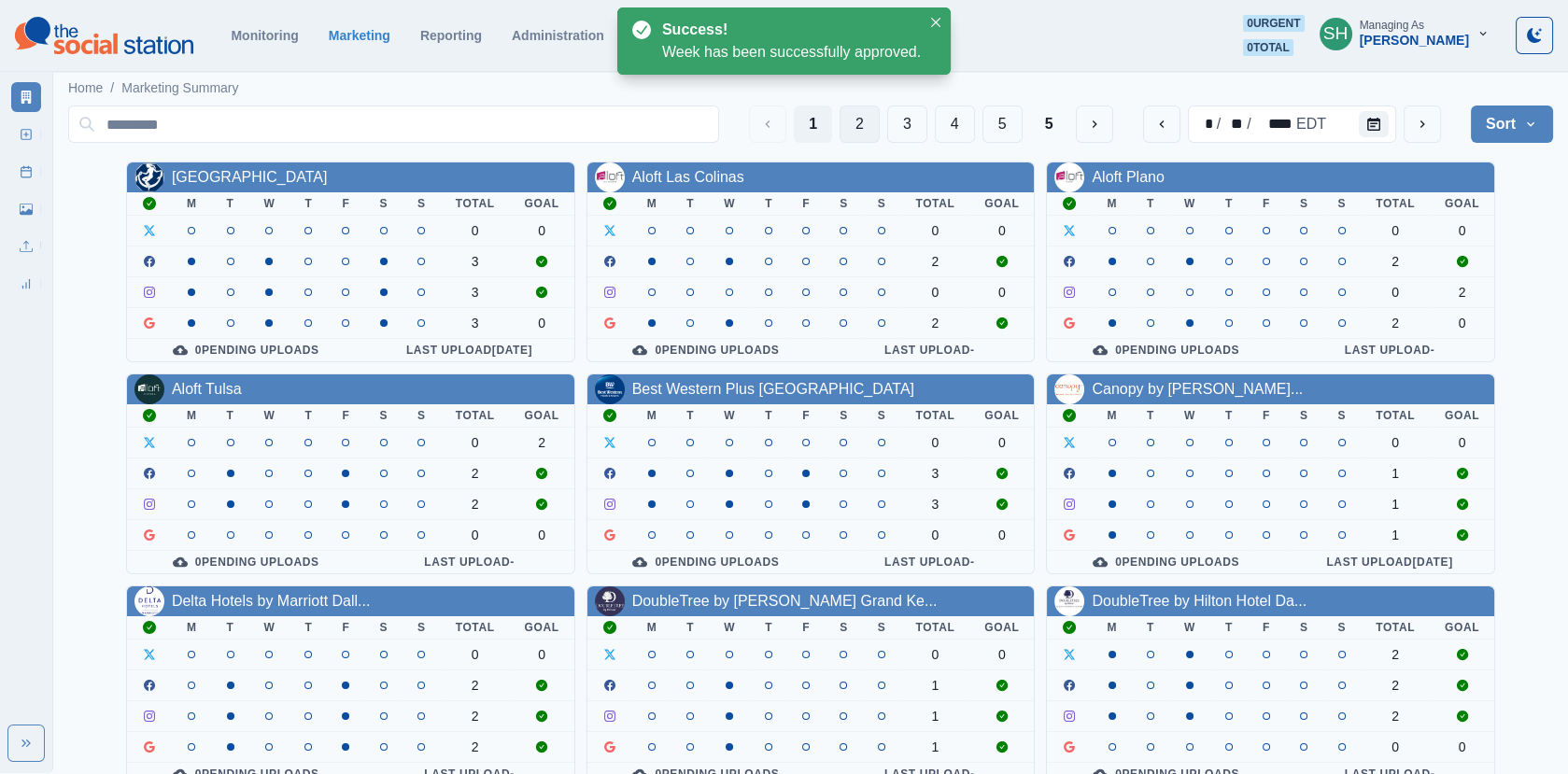
click at [849, 120] on button "2" at bounding box center [859, 124] width 40 height 38
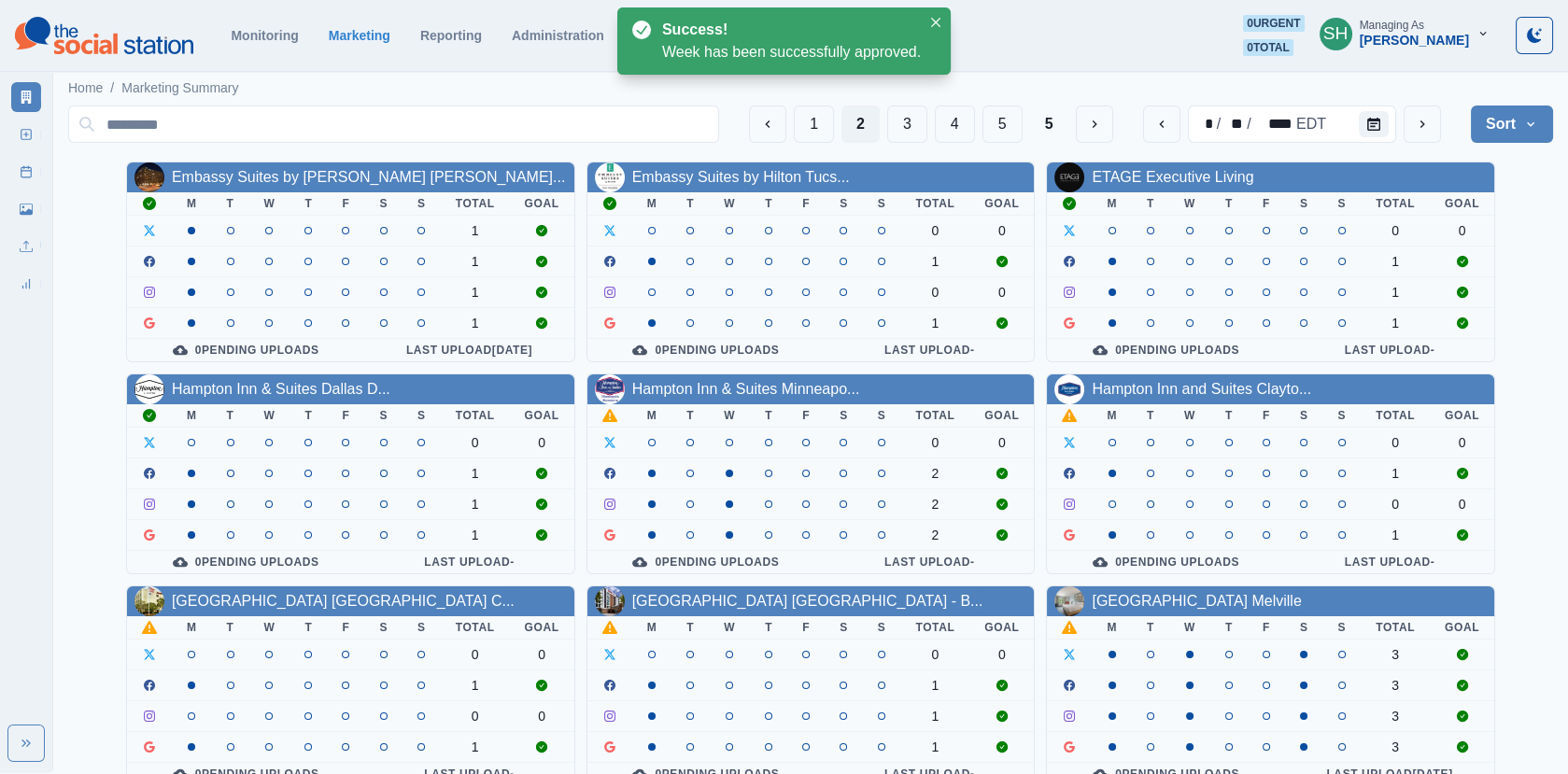
click at [723, 394] on div "Hampton Inn & Suites Minneapo..." at bounding box center [745, 389] width 228 height 23
click at [717, 381] on link "Hampton Inn & Suites Minneapo..." at bounding box center [745, 389] width 228 height 16
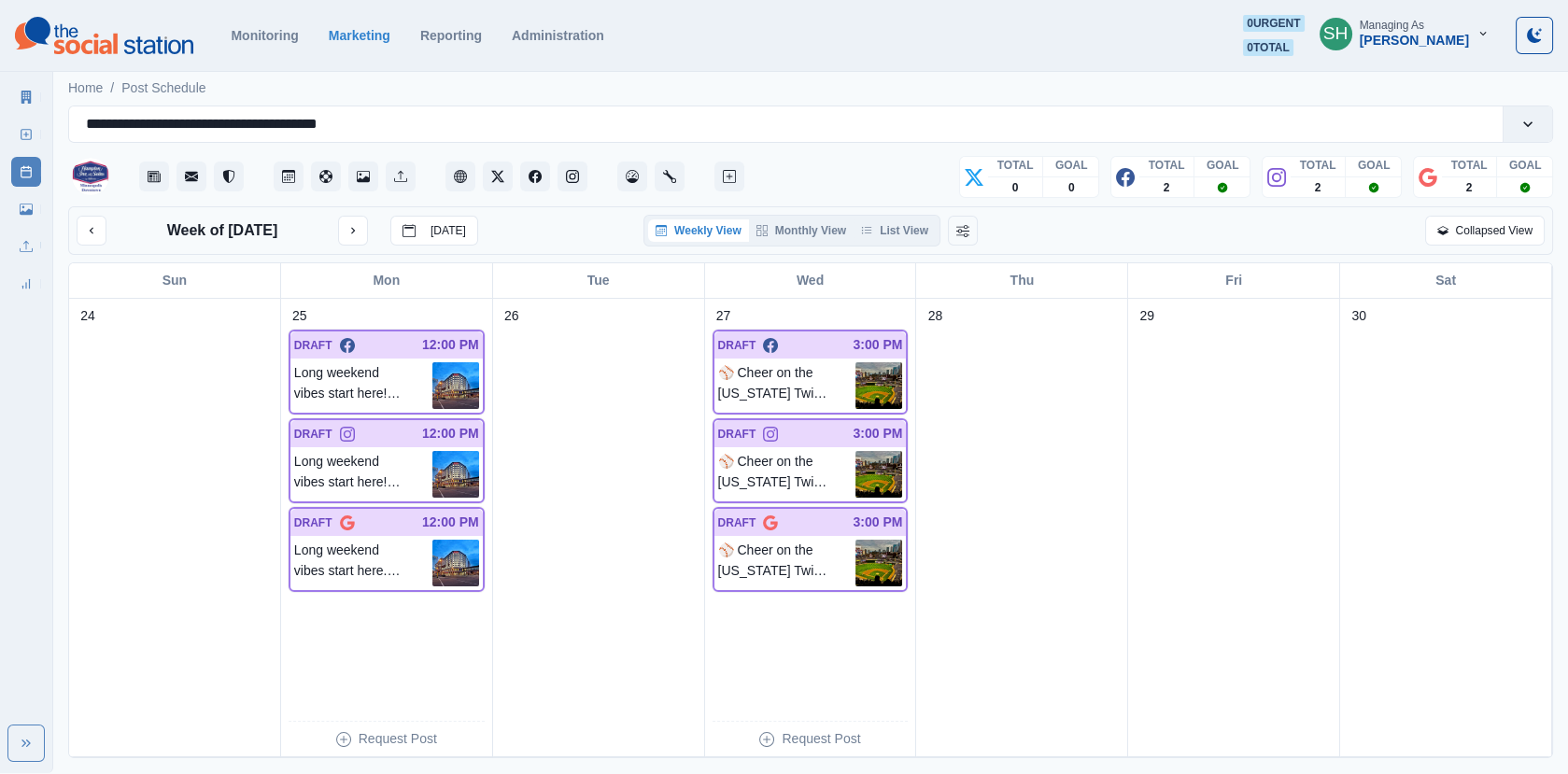
click at [894, 242] on div "Weekly View Monthly View List View" at bounding box center [791, 230] width 297 height 32
click at [888, 234] on button "List View" at bounding box center [894, 230] width 82 height 23
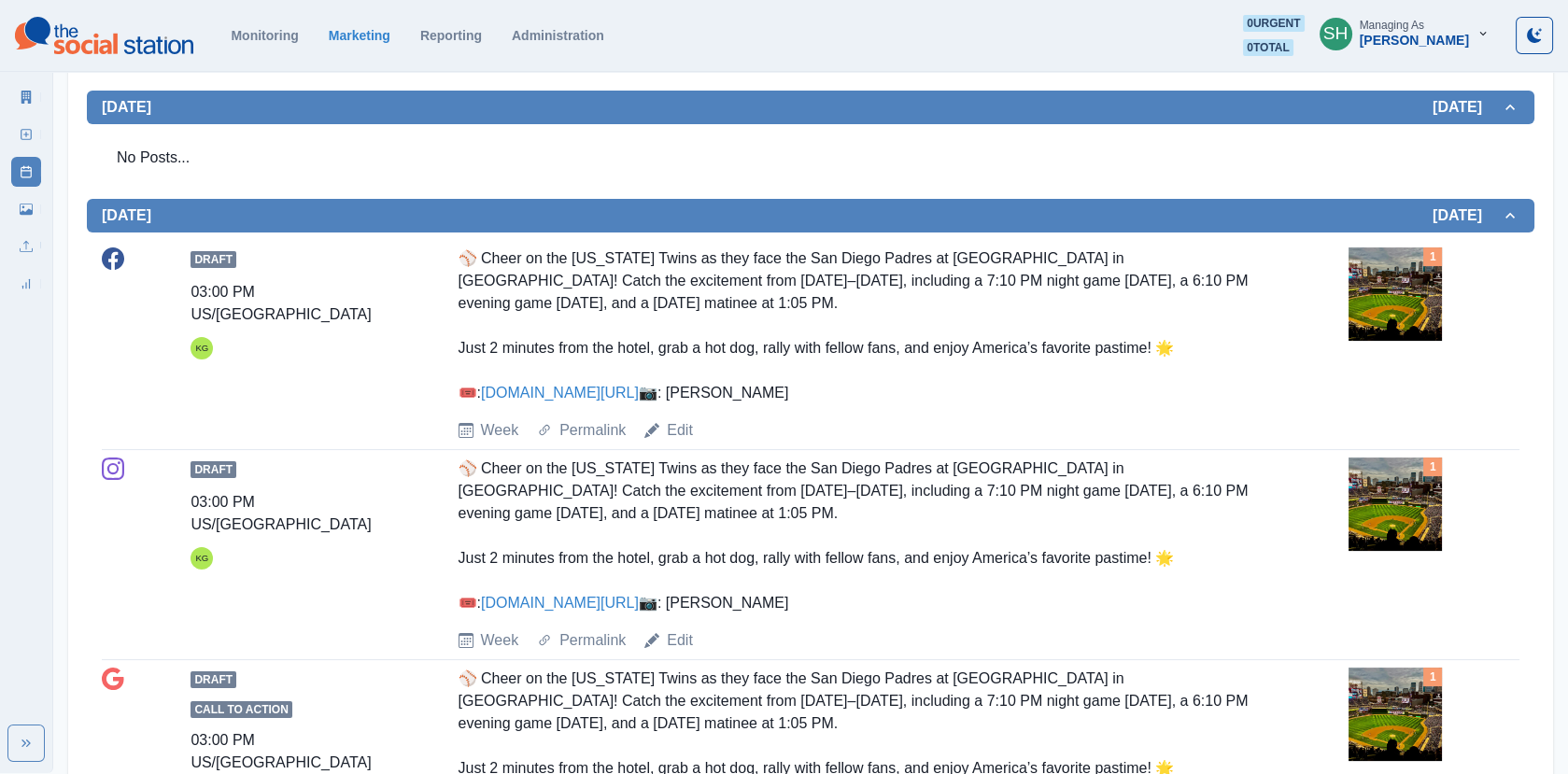
scroll to position [881, 0]
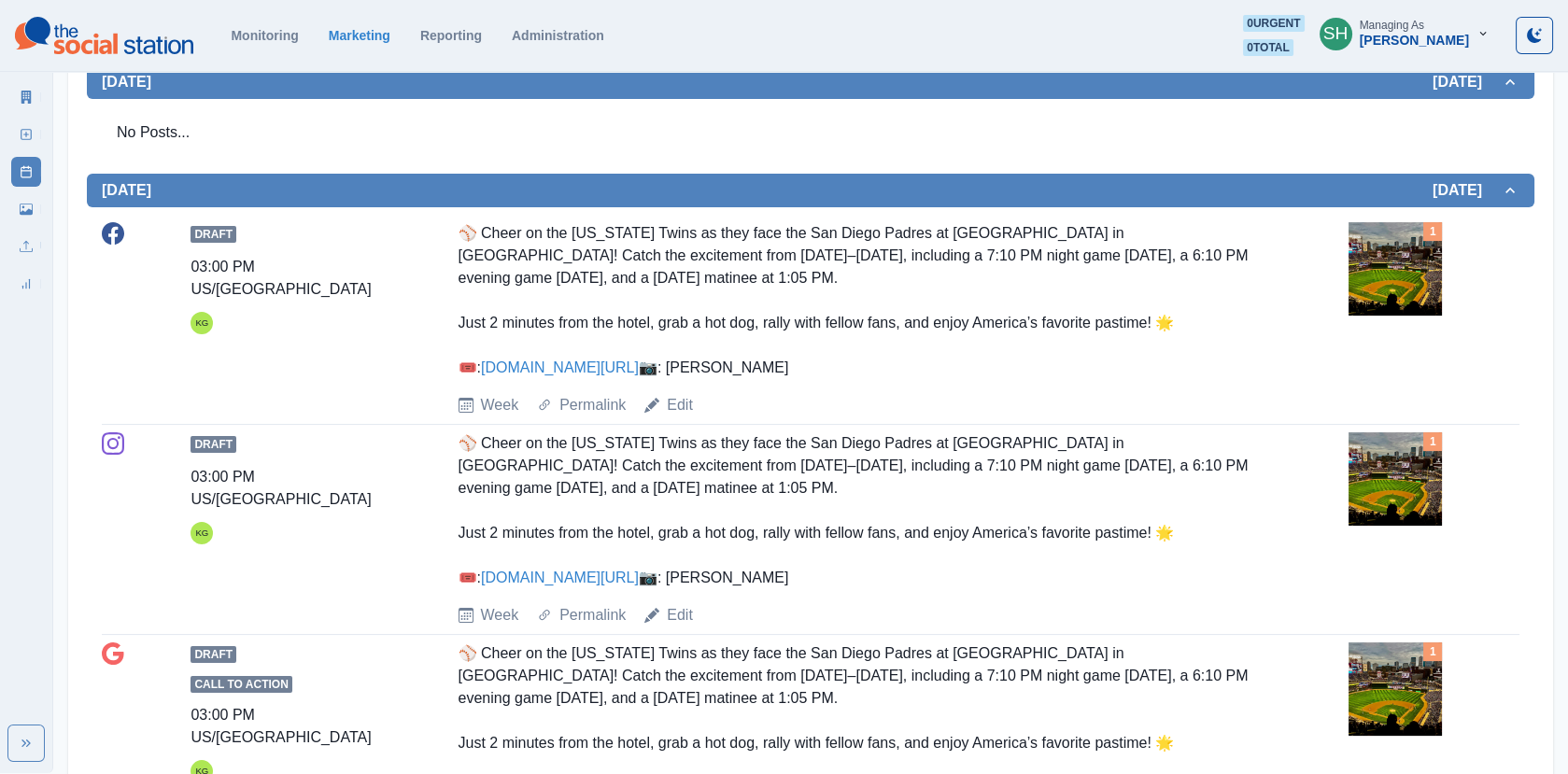
click at [1394, 260] on img at bounding box center [1394, 269] width 94 height 94
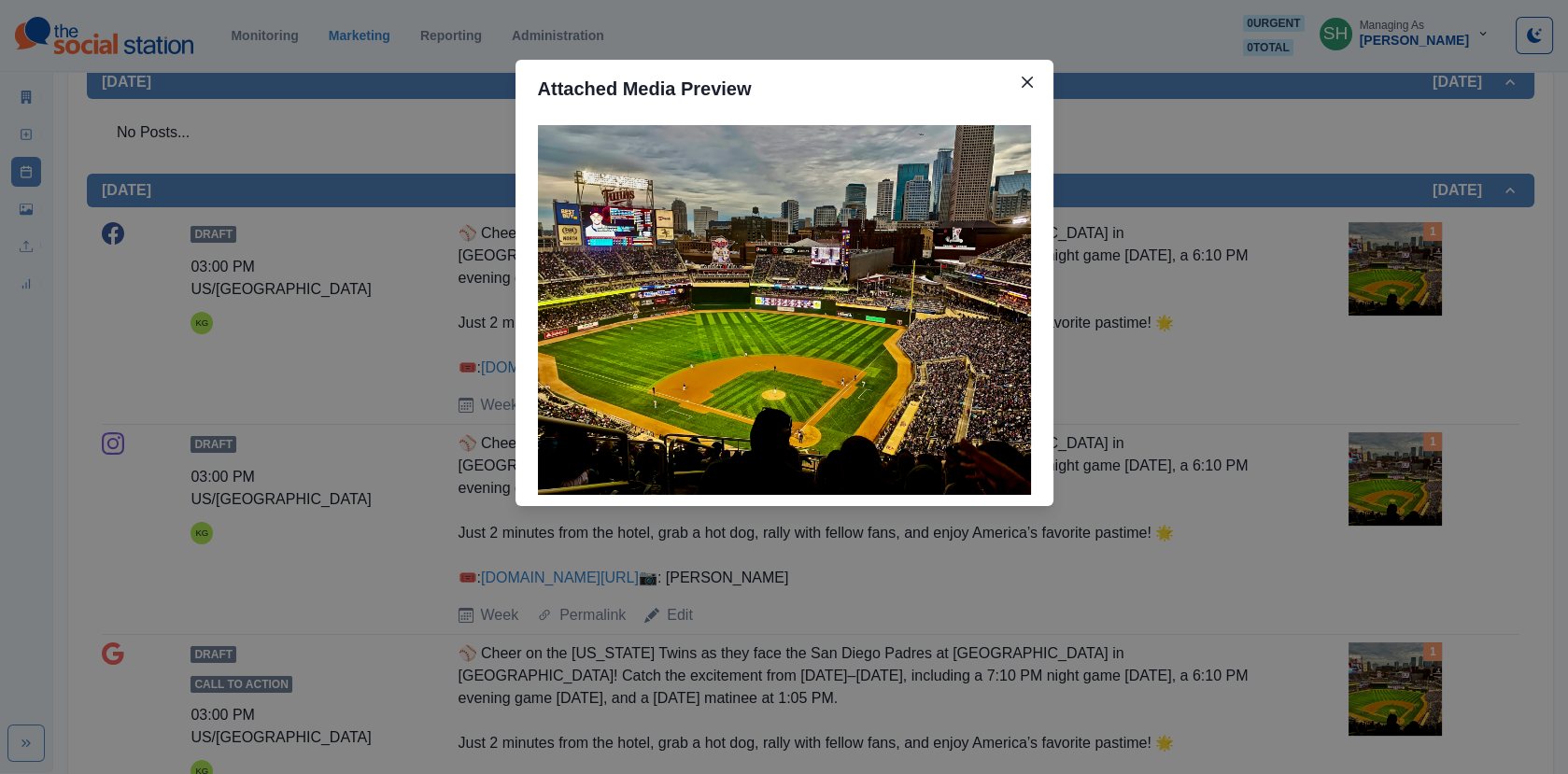
click at [1189, 242] on div "Attached Media Preview" at bounding box center [784, 387] width 1568 height 774
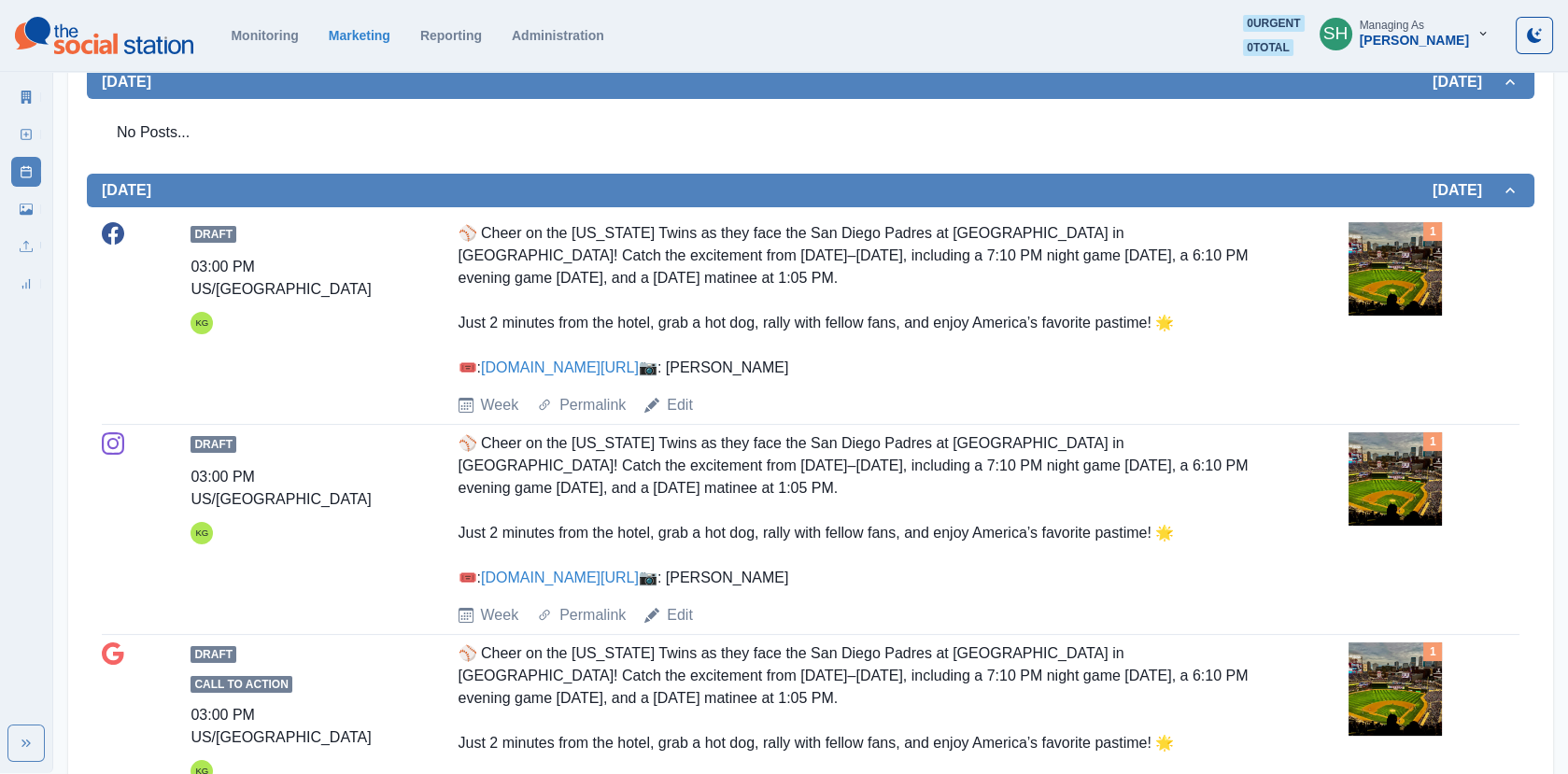
scroll to position [926, 0]
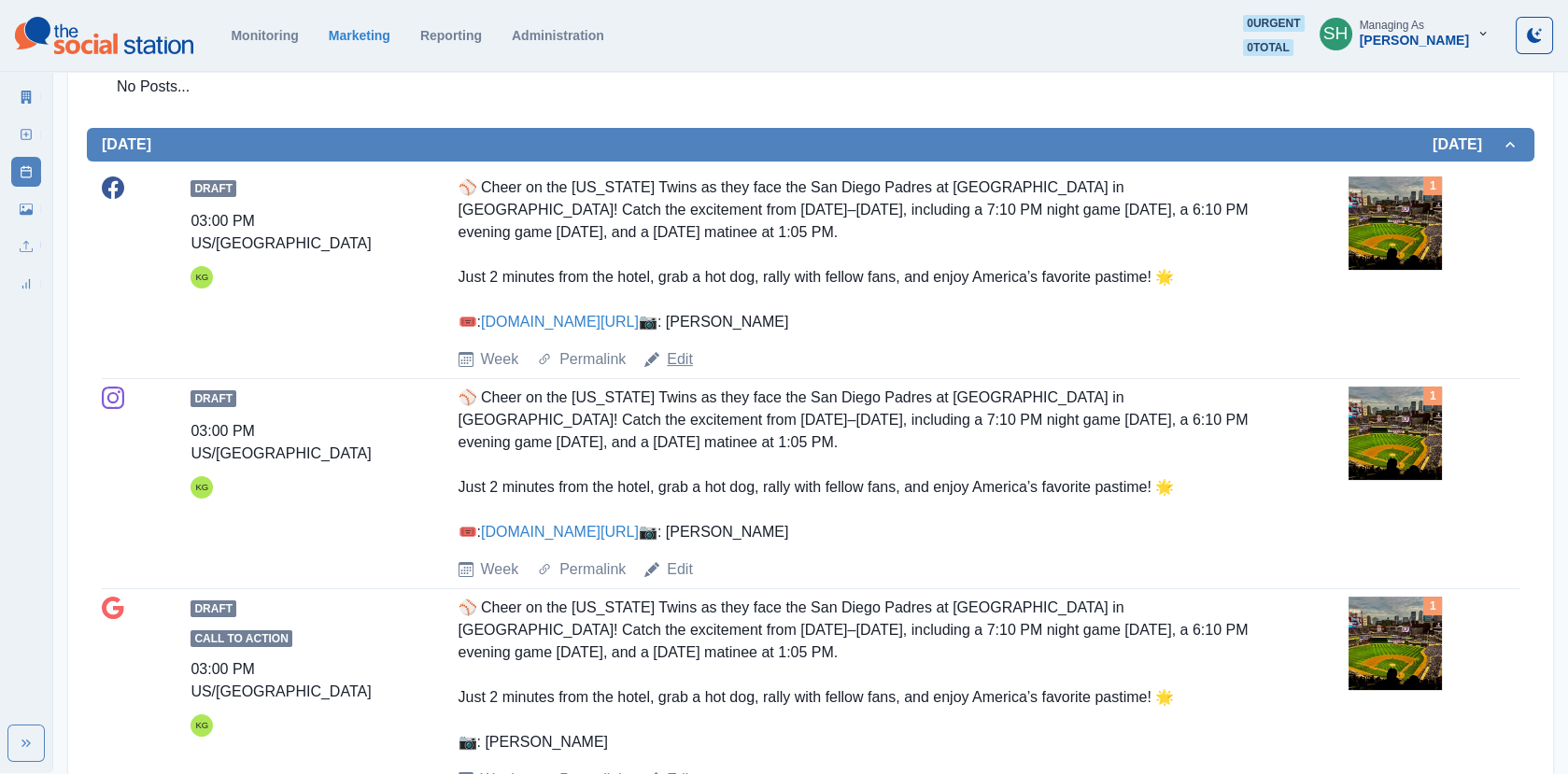
click at [671, 370] on link "Edit" at bounding box center [679, 359] width 26 height 23
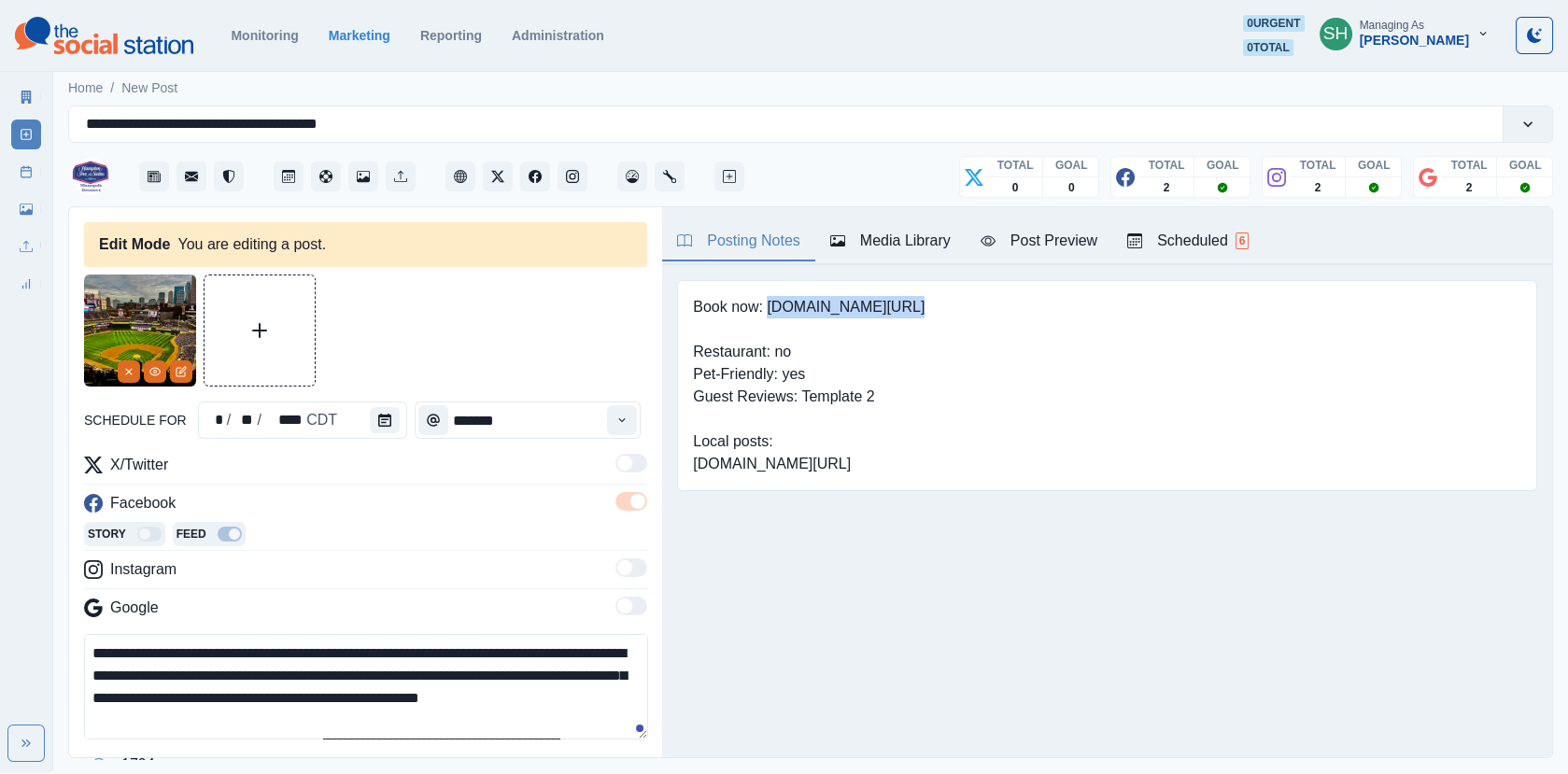
drag, startPoint x: 924, startPoint y: 299, endPoint x: 767, endPoint y: 298, distance: 157.0
click at [767, 298] on div "Book now: [DOMAIN_NAME][URL] Restaurant: no Pet-Friendly: yes Guest Reviews: Te…" at bounding box center [1107, 386] width 860 height 211
copy pre "[DOMAIN_NAME][URL]"
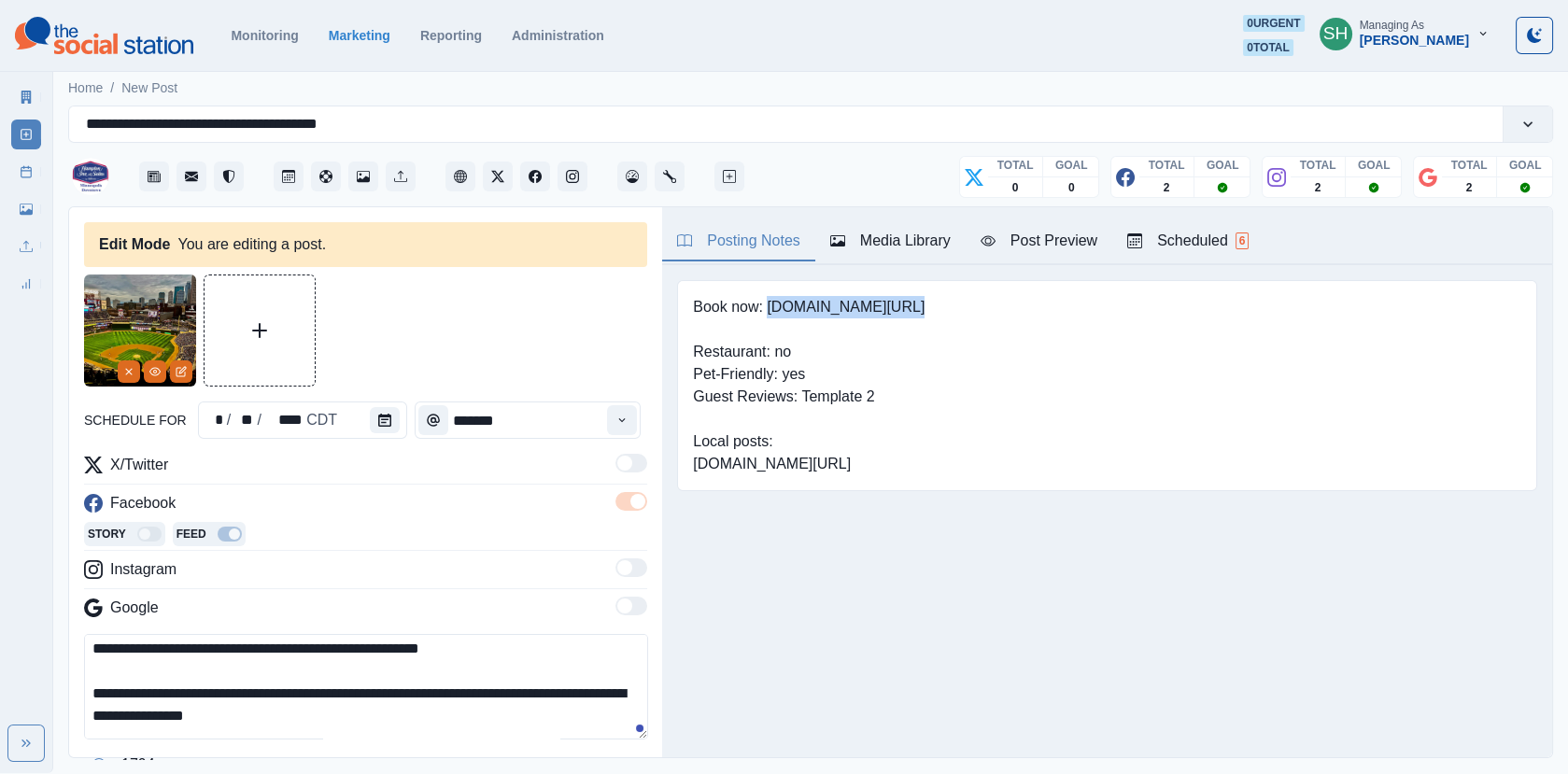
scroll to position [156, 0]
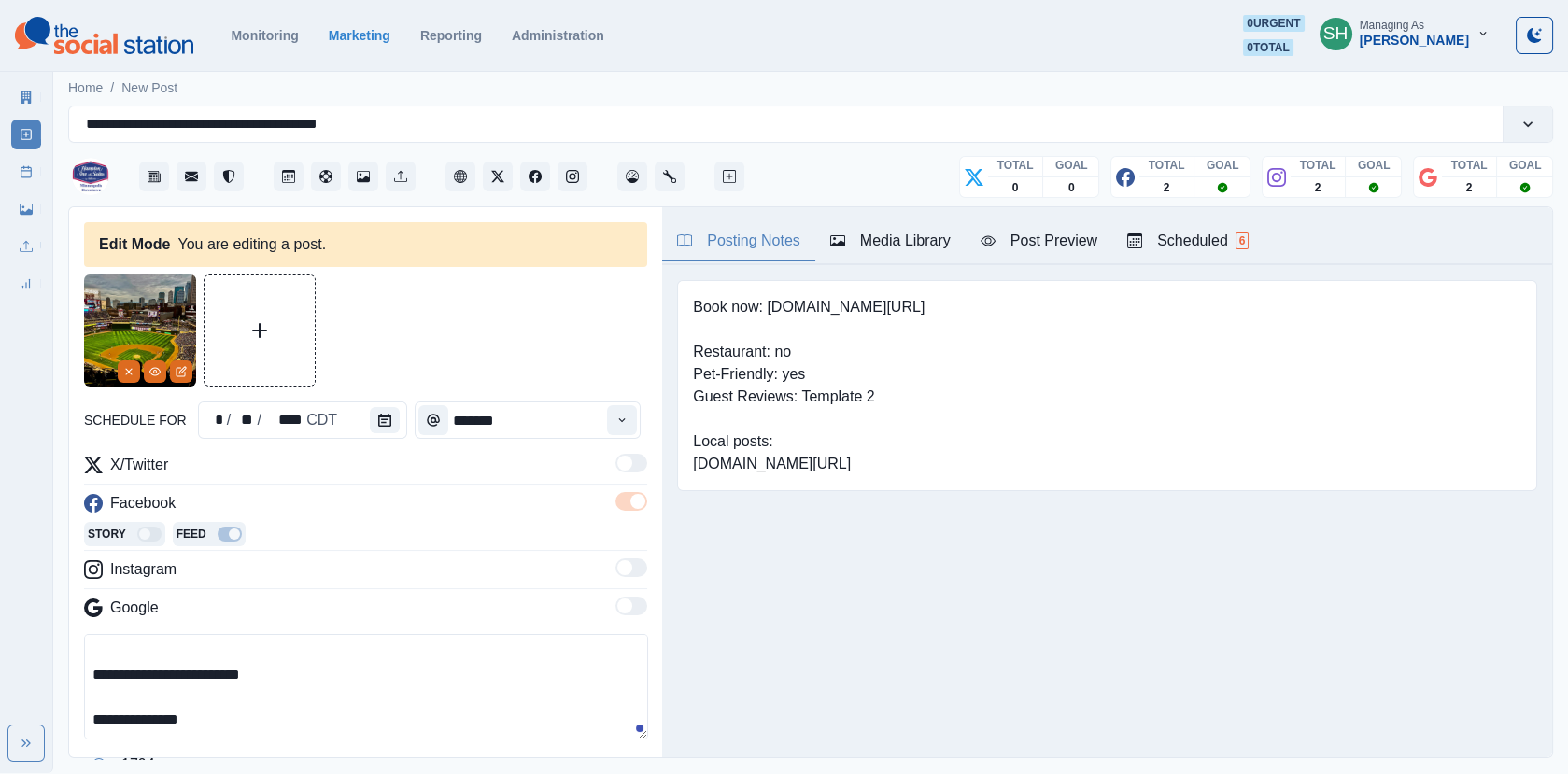
click at [295, 678] on textarea "**********" at bounding box center [365, 686] width 564 height 106
paste textarea "**********"
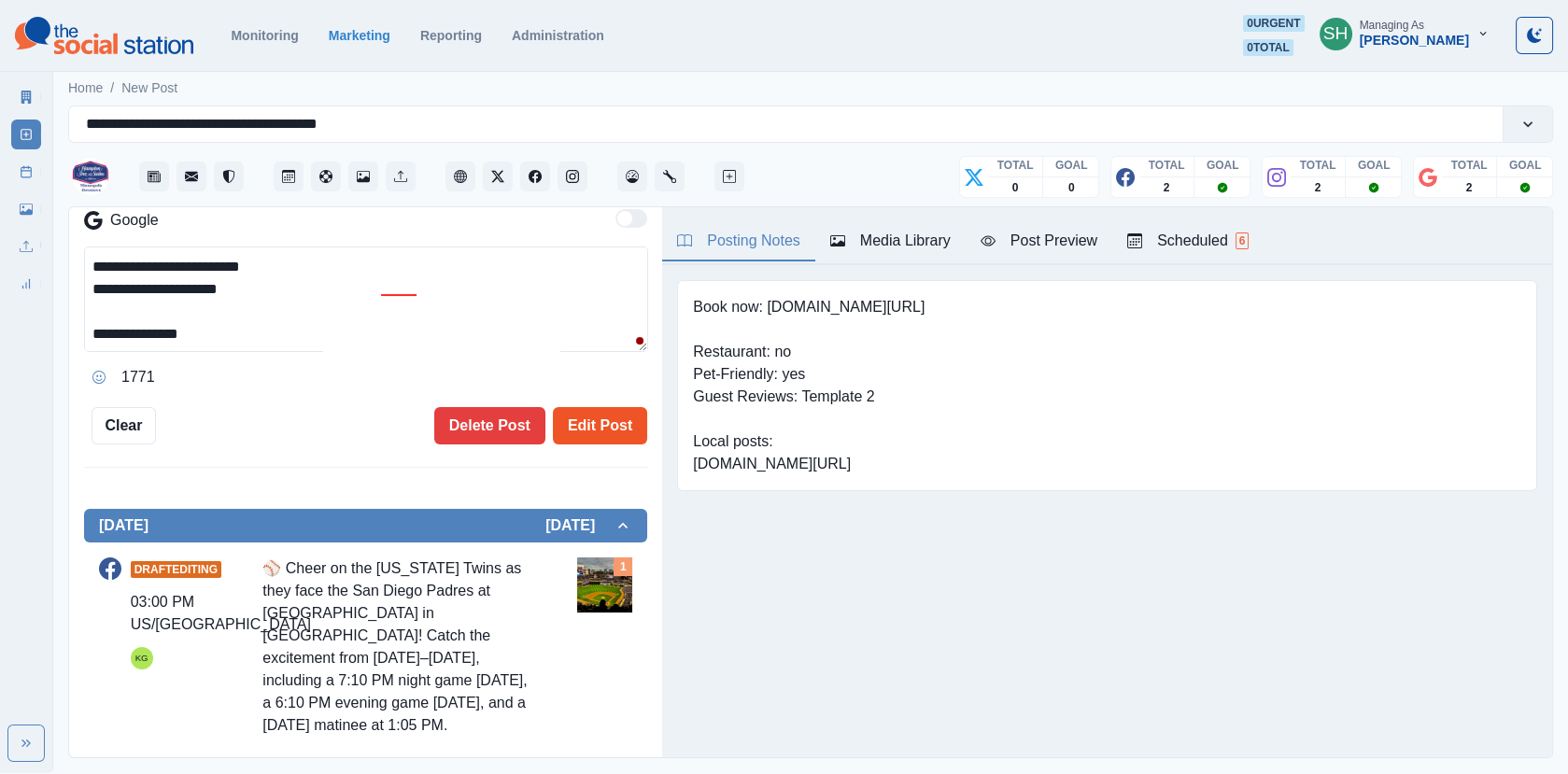
type textarea "**********"
click at [604, 410] on button "Edit Post" at bounding box center [599, 426] width 94 height 38
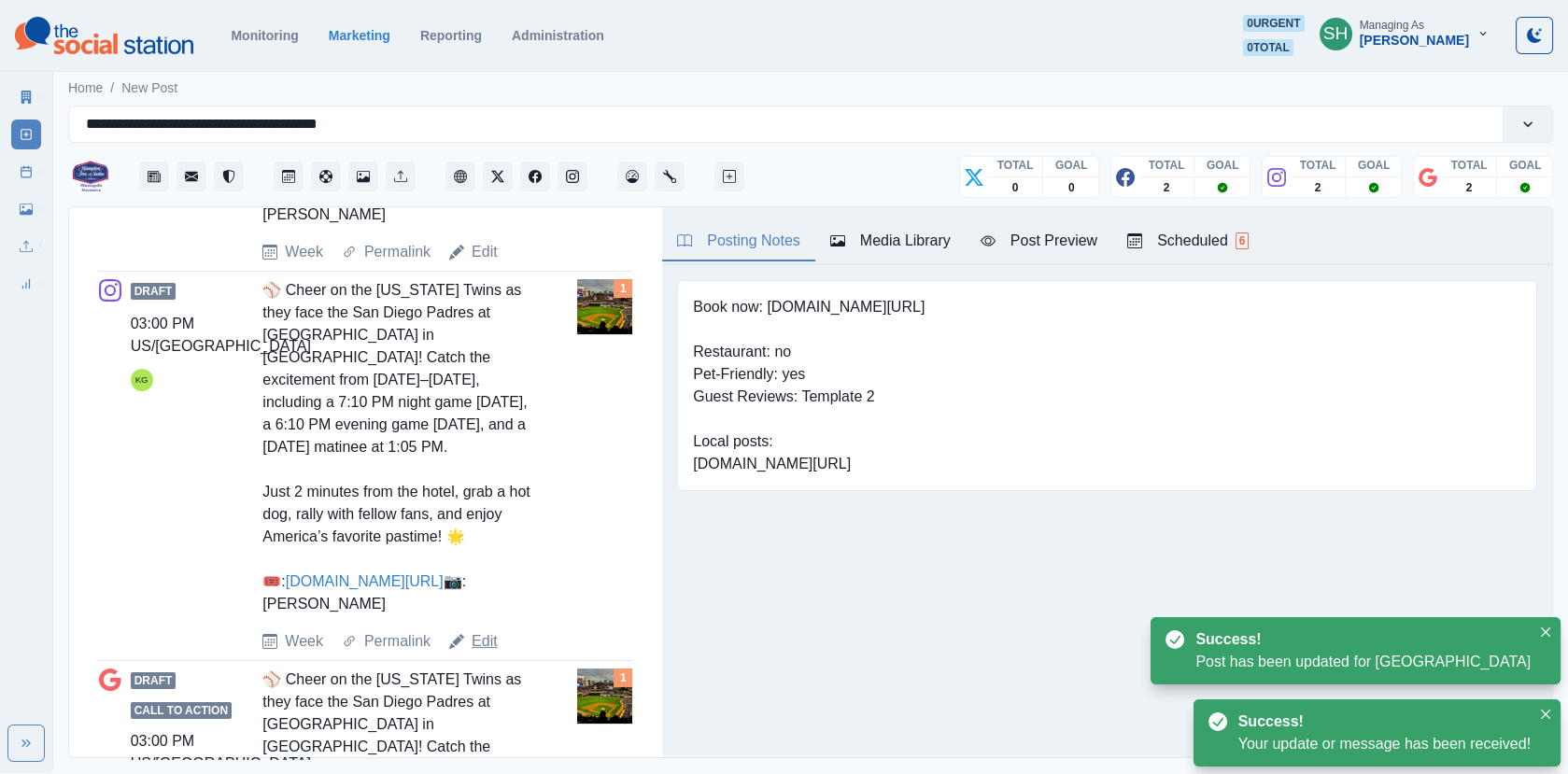
click at [487, 653] on link "Edit" at bounding box center [484, 641] width 26 height 23
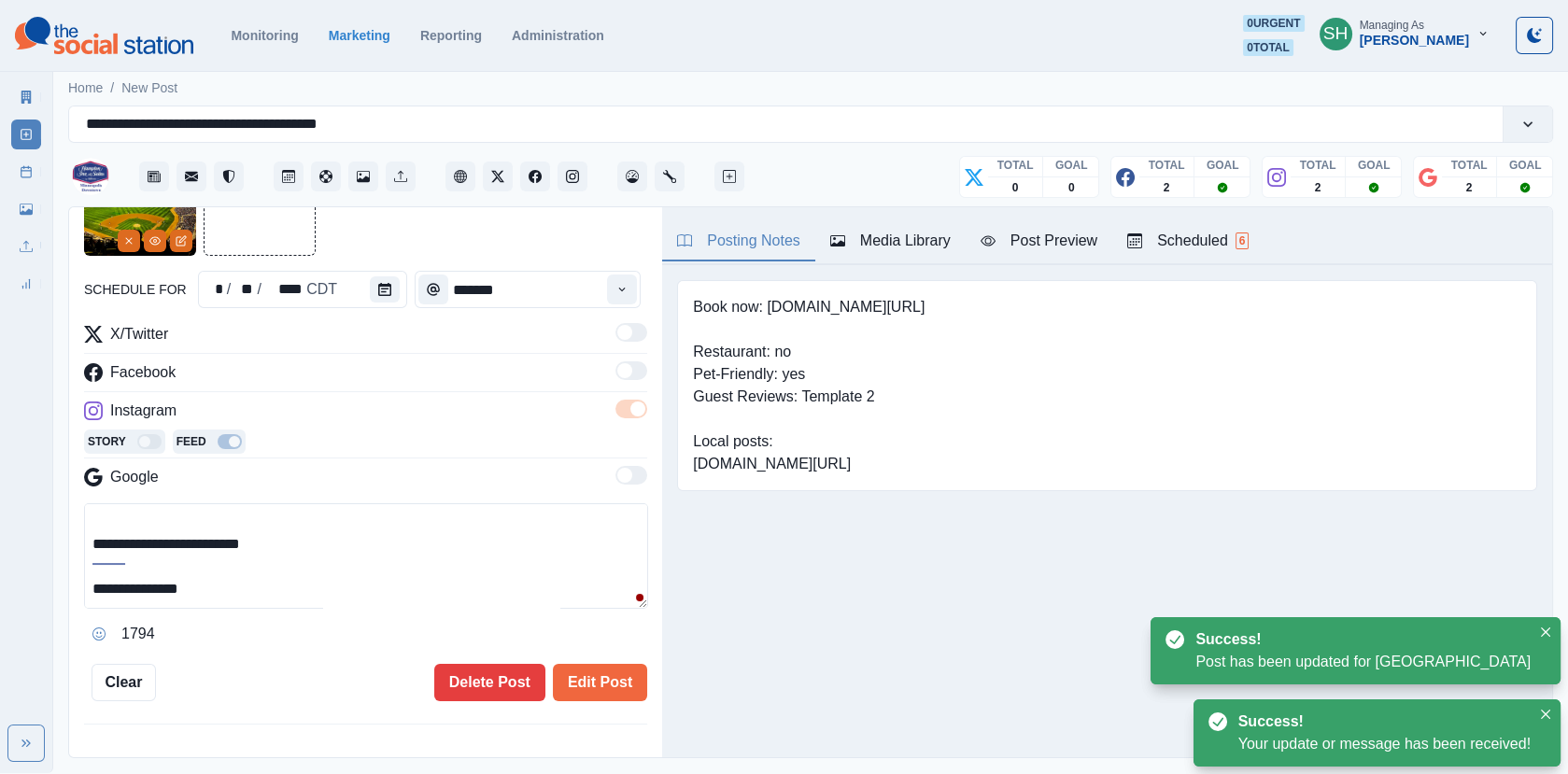
scroll to position [77, 0]
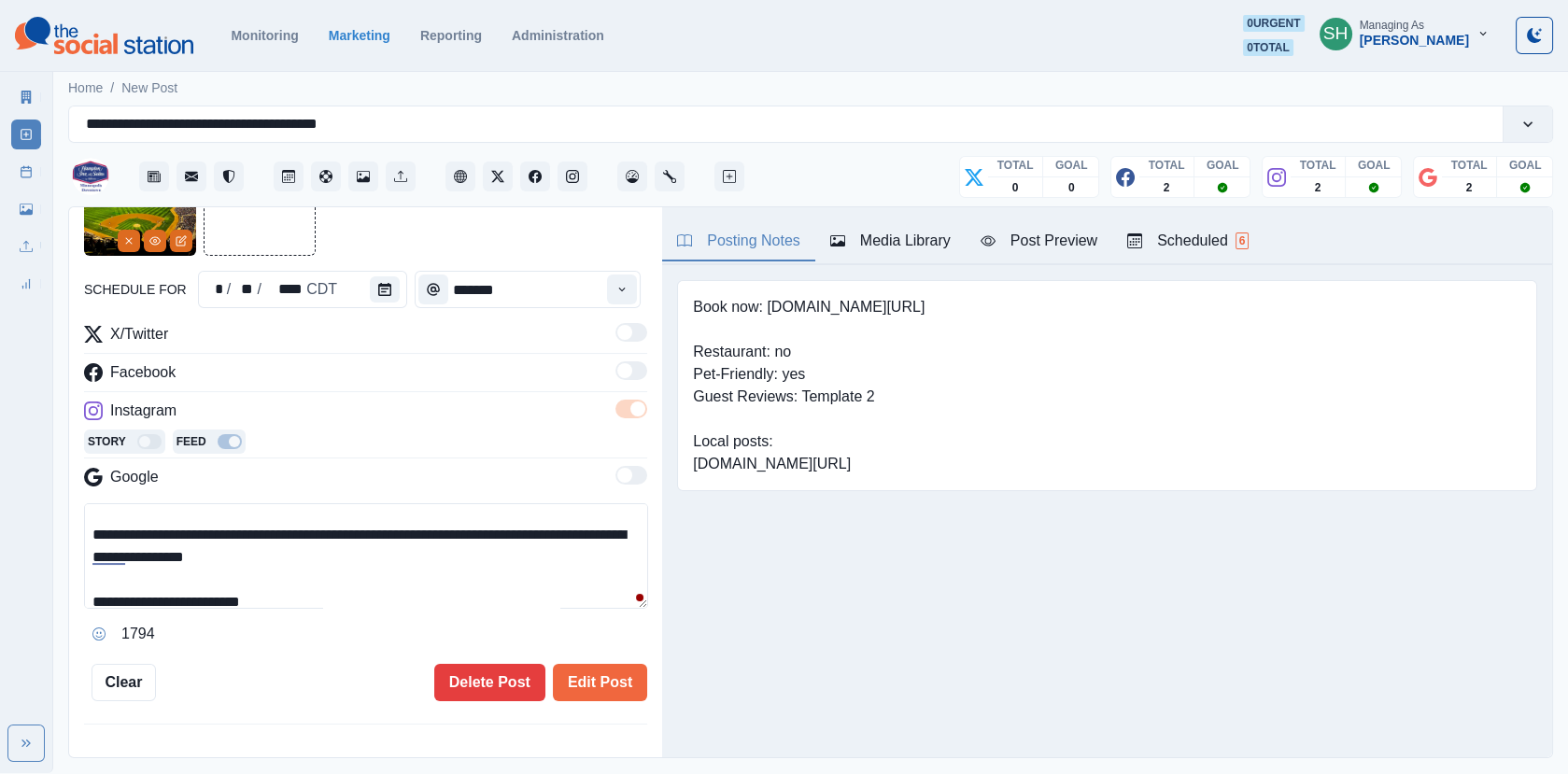
click at [270, 575] on textarea "**********" at bounding box center [365, 556] width 564 height 106
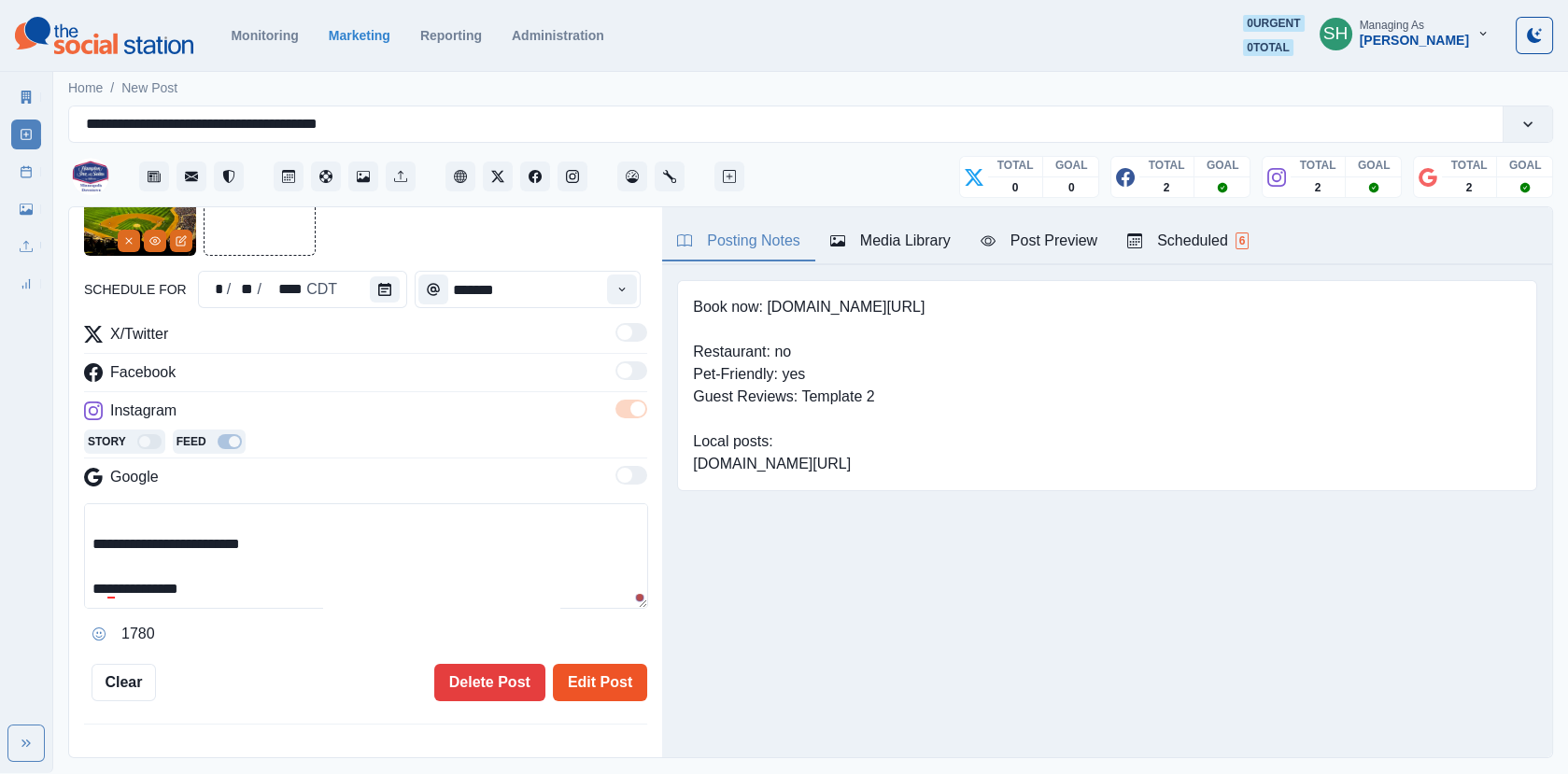
type textarea "**********"
click at [601, 681] on button "Edit Post" at bounding box center [599, 682] width 94 height 38
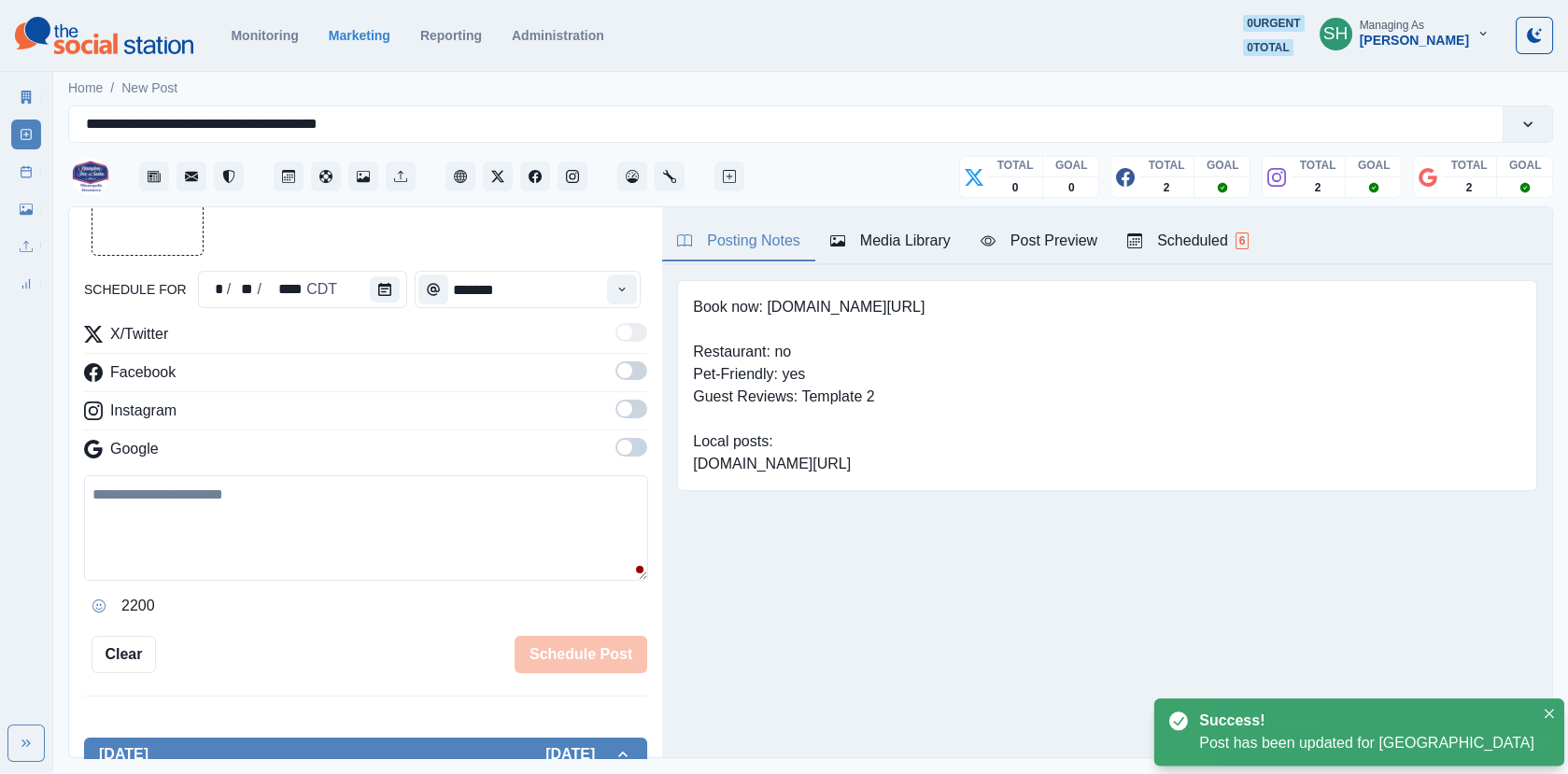
scroll to position [1430, 0]
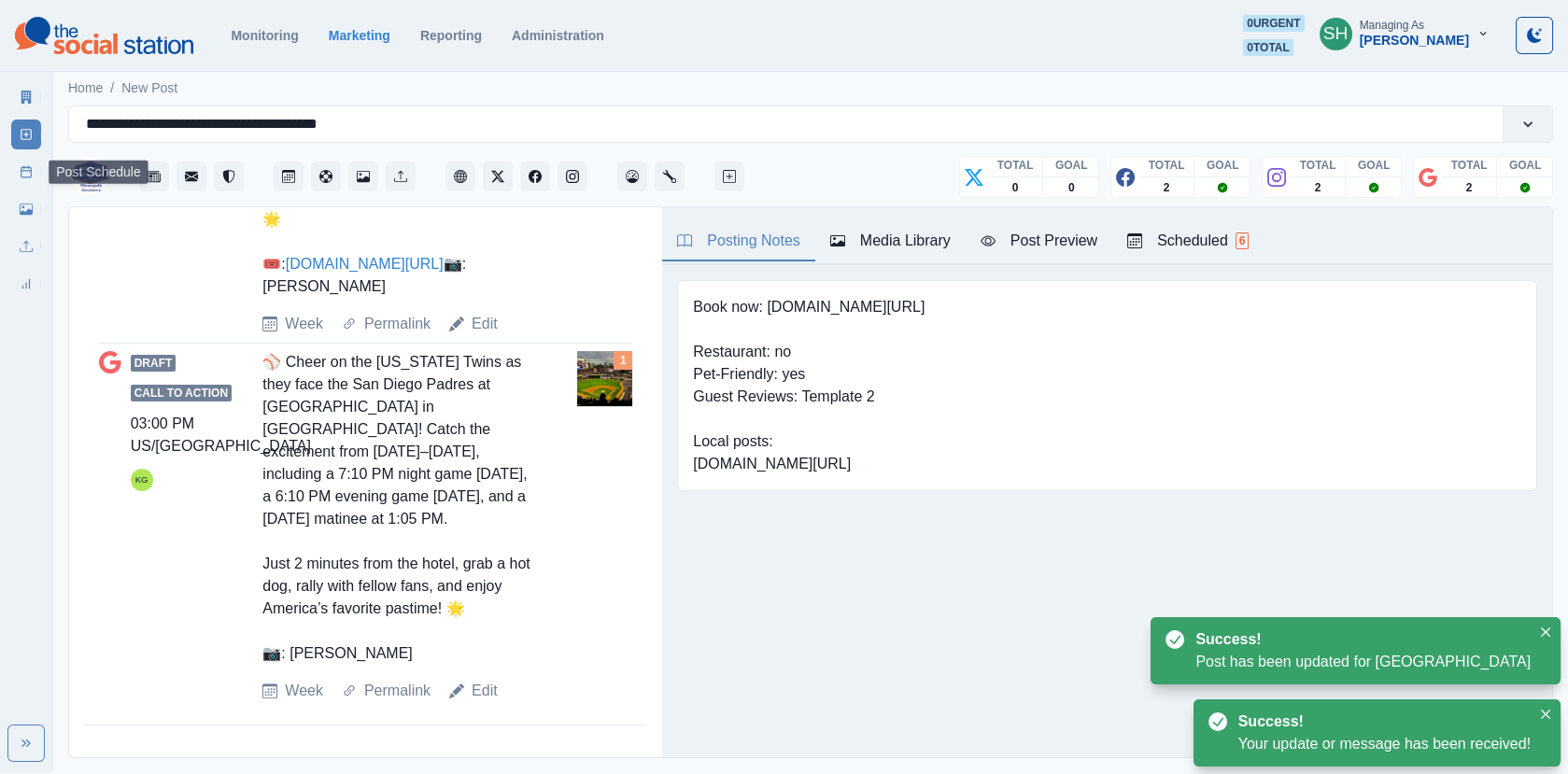
click at [23, 172] on icon at bounding box center [26, 171] width 13 height 13
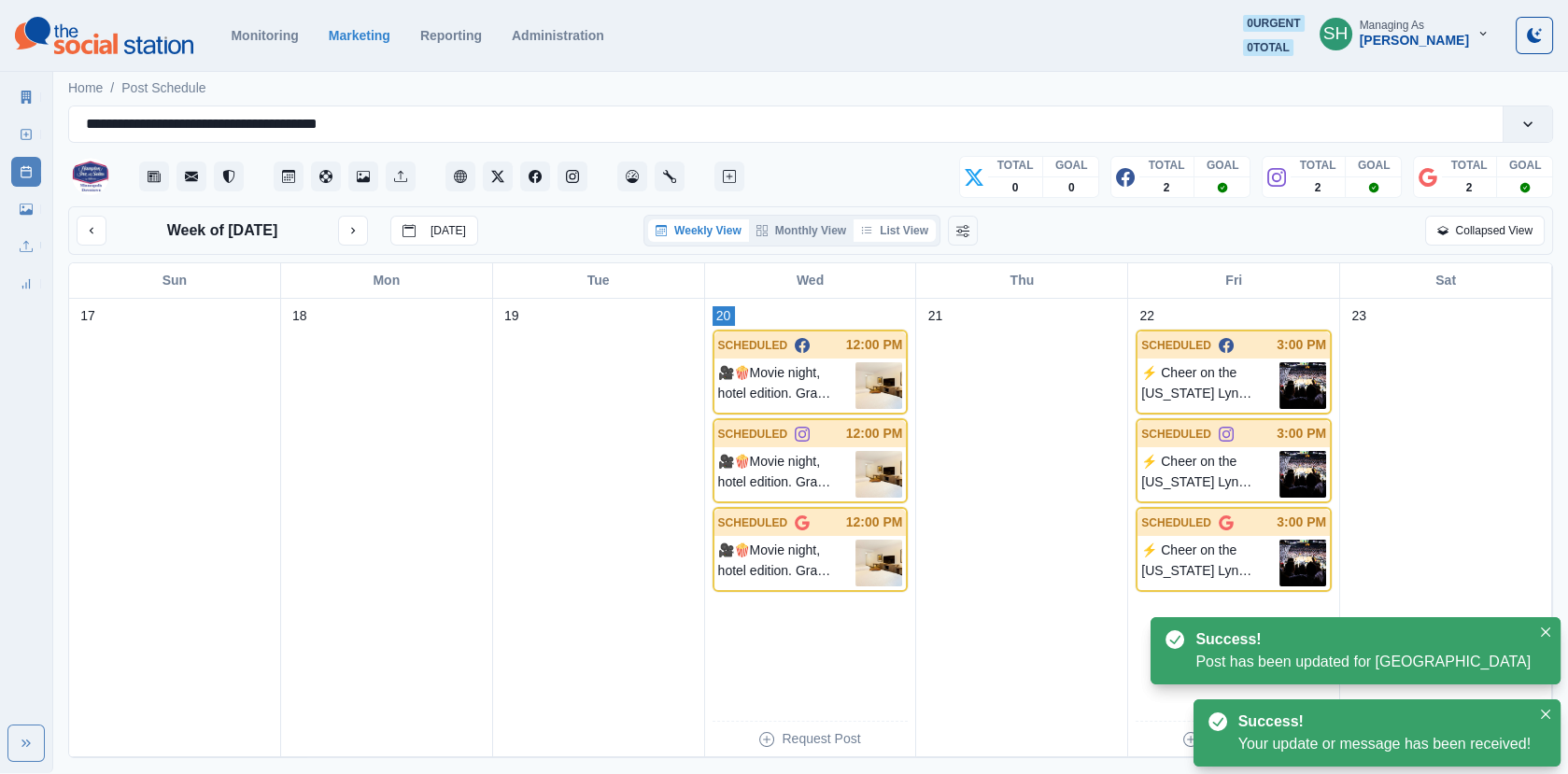
click at [913, 221] on button "List View" at bounding box center [894, 230] width 82 height 23
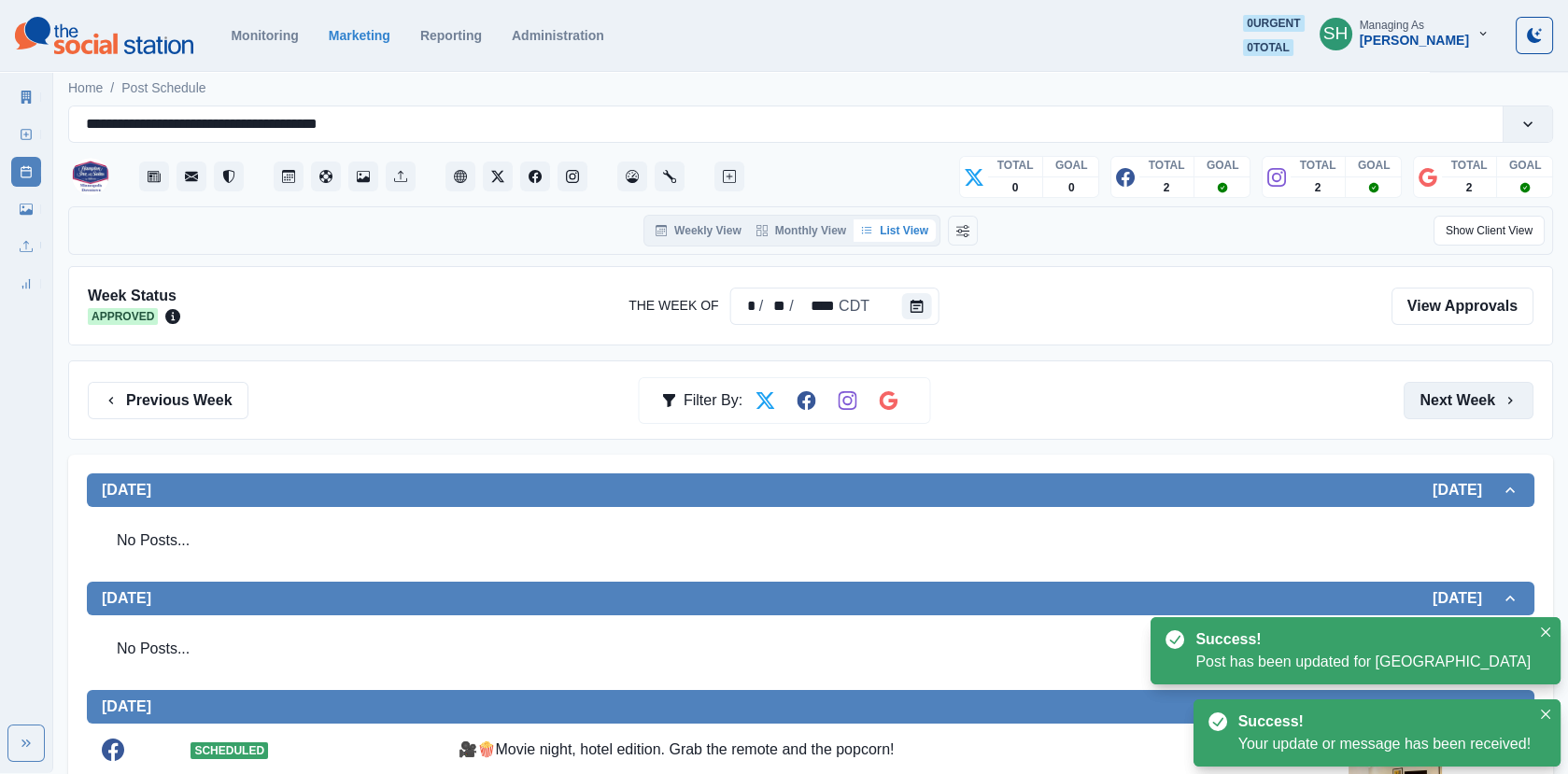
click at [1456, 386] on button "Next Week" at bounding box center [1467, 401] width 129 height 38
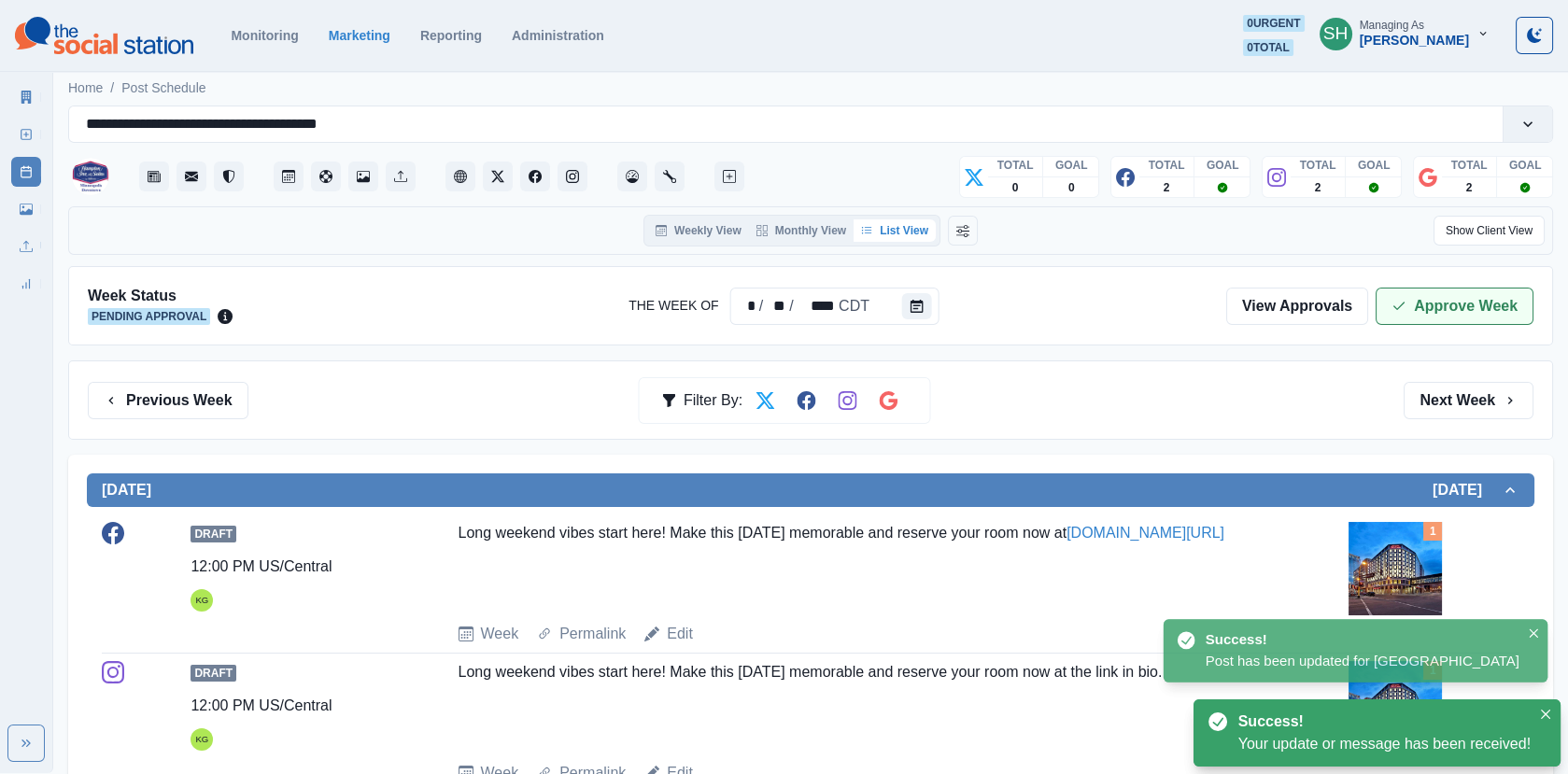
click at [1431, 314] on button "Approve Week" at bounding box center [1454, 306] width 158 height 38
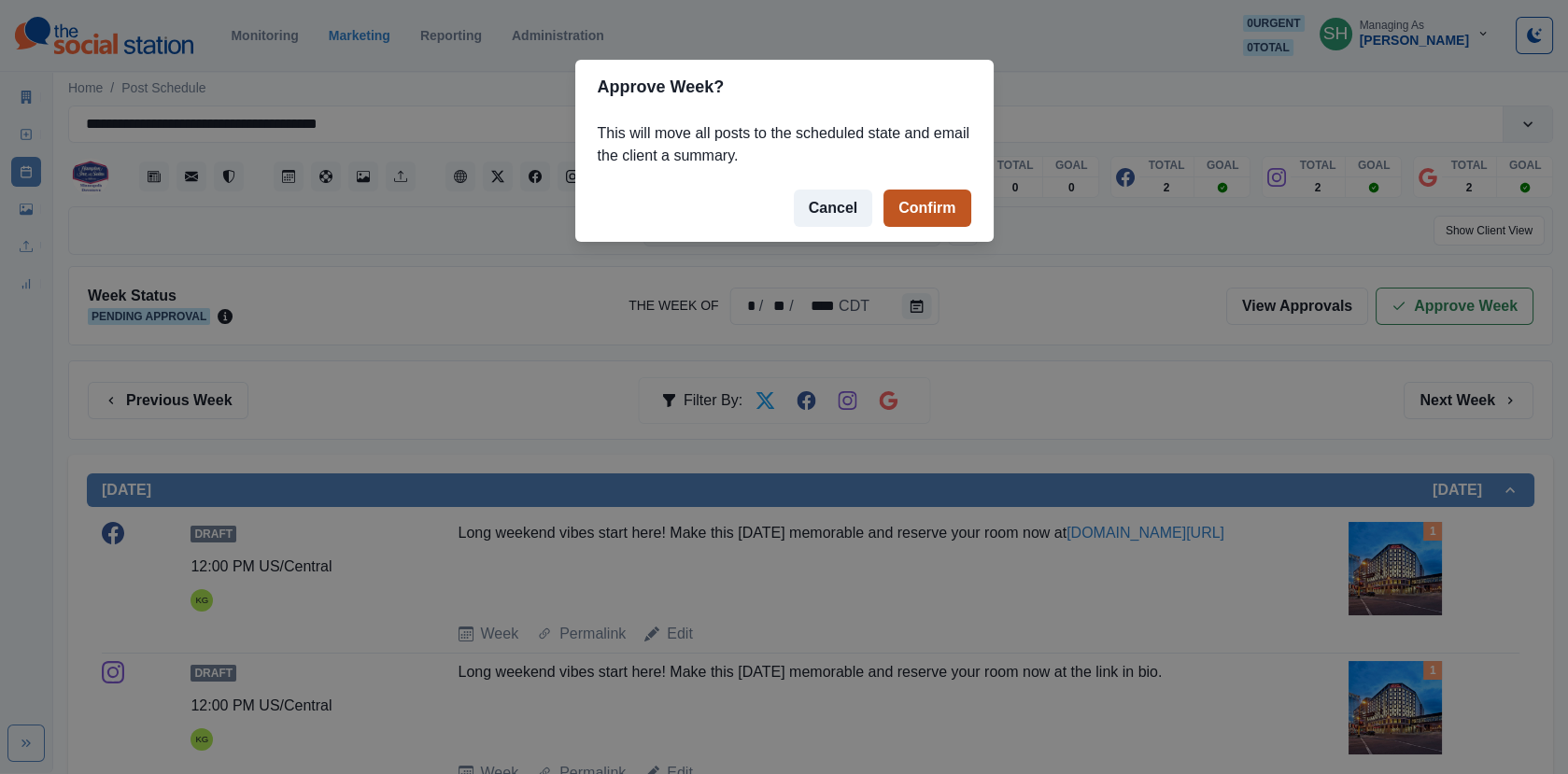
click at [912, 194] on button "Confirm" at bounding box center [926, 208] width 87 height 38
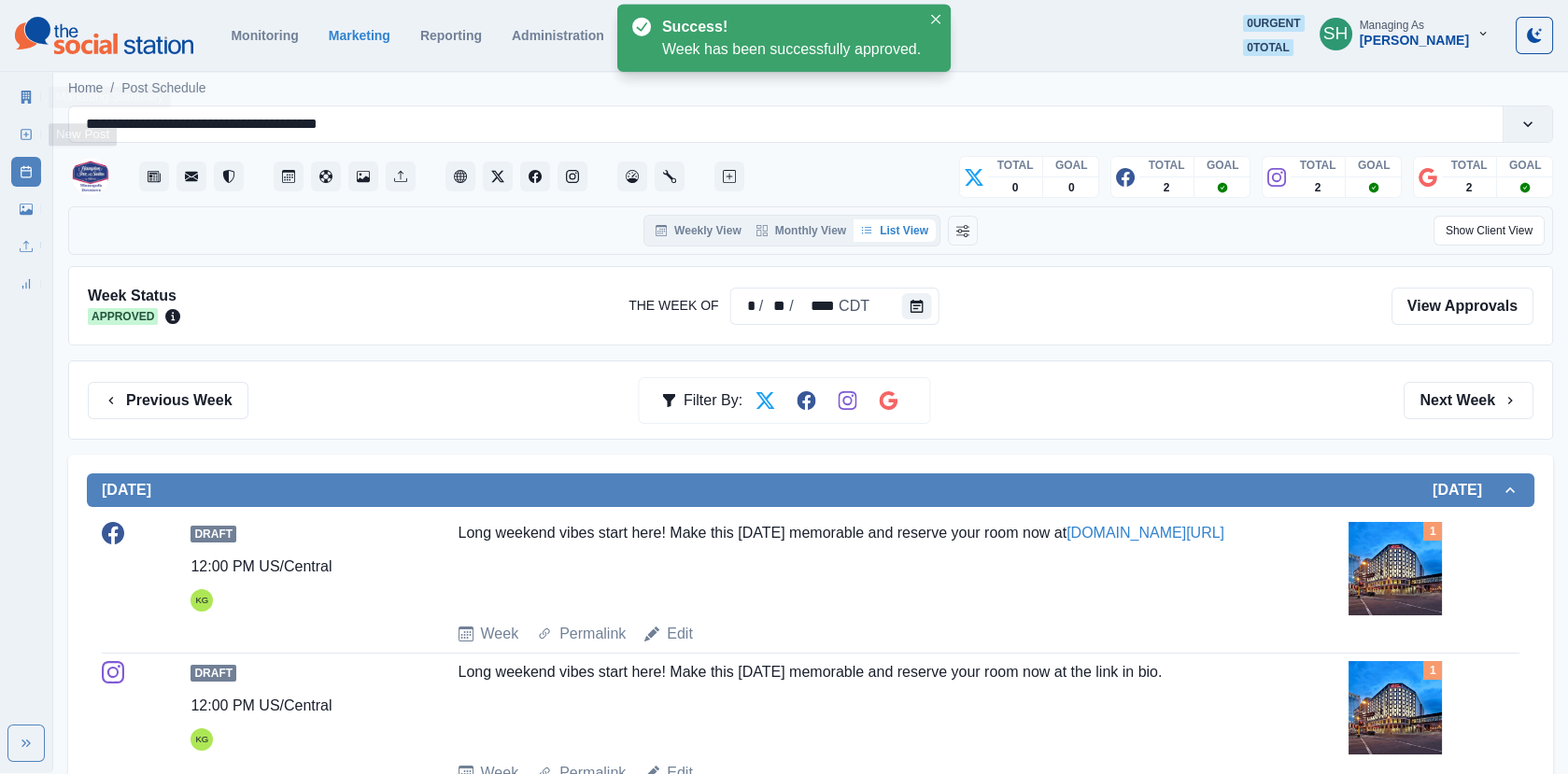
click at [20, 108] on link "Marketing Summary" at bounding box center [26, 97] width 30 height 30
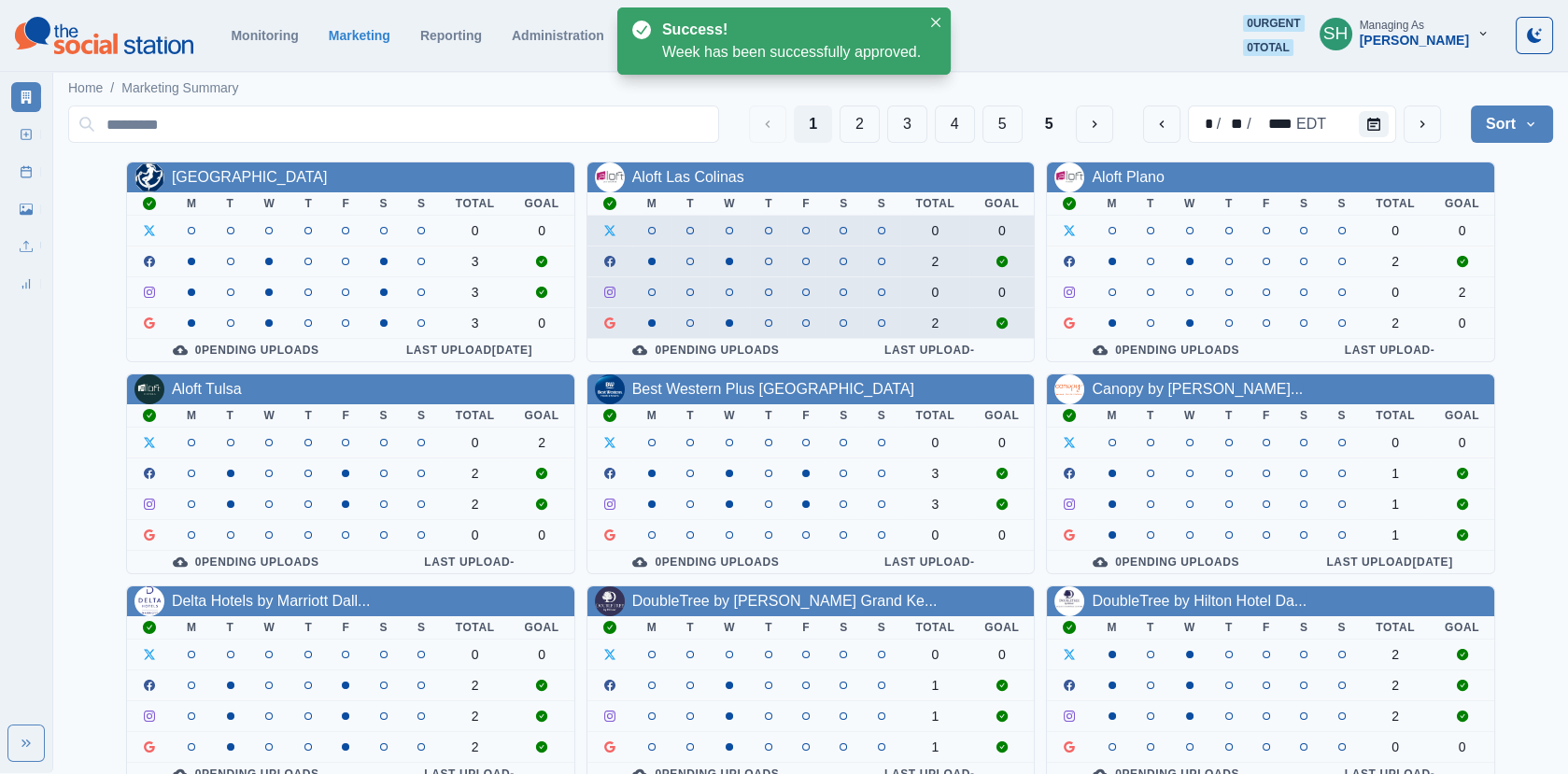
scroll to position [227, 0]
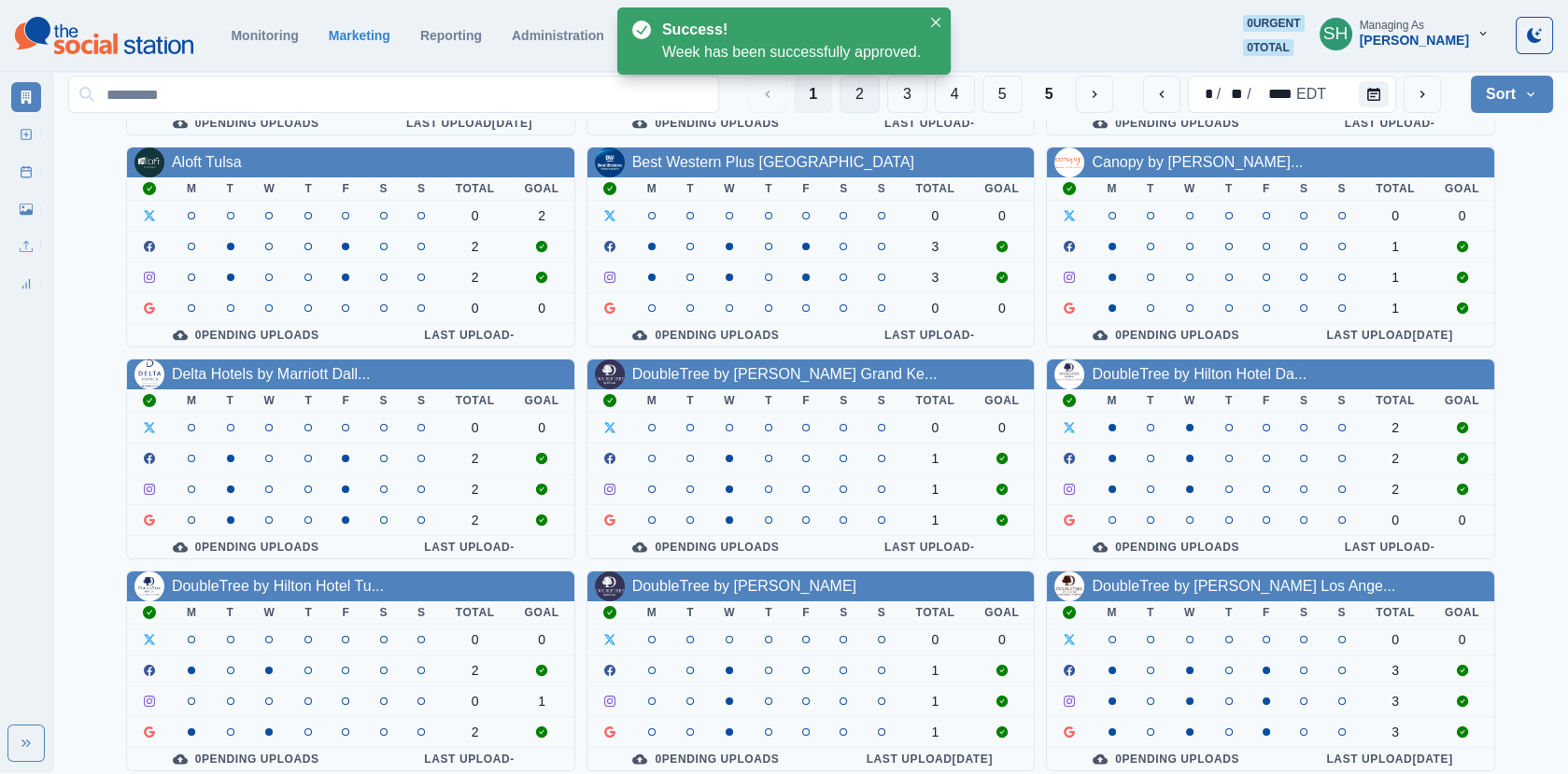
click at [855, 87] on button "2" at bounding box center [859, 95] width 40 height 38
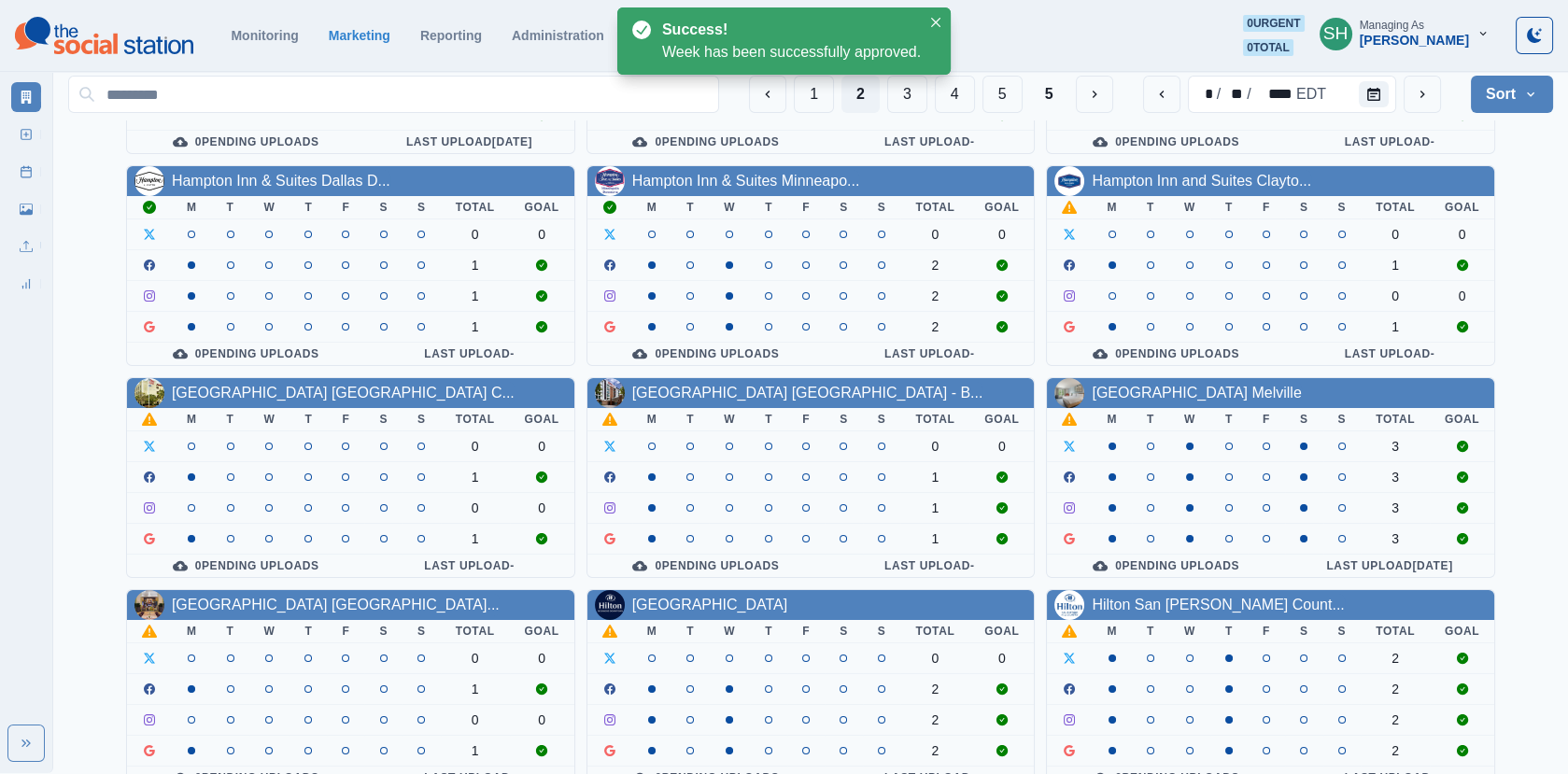
scroll to position [221, 0]
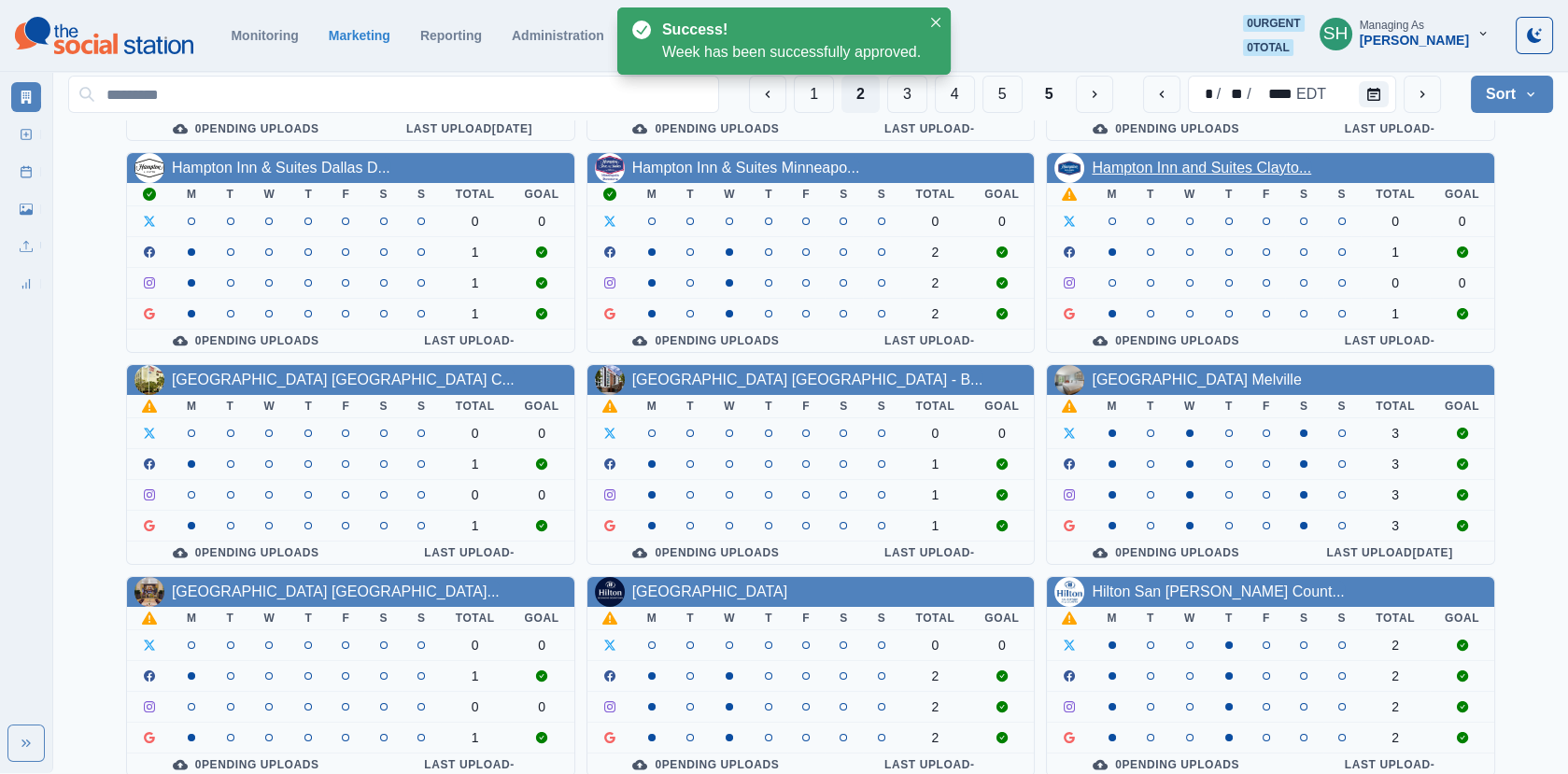
click at [1117, 160] on link "Hampton Inn and Suites Clayto..." at bounding box center [1201, 168] width 219 height 16
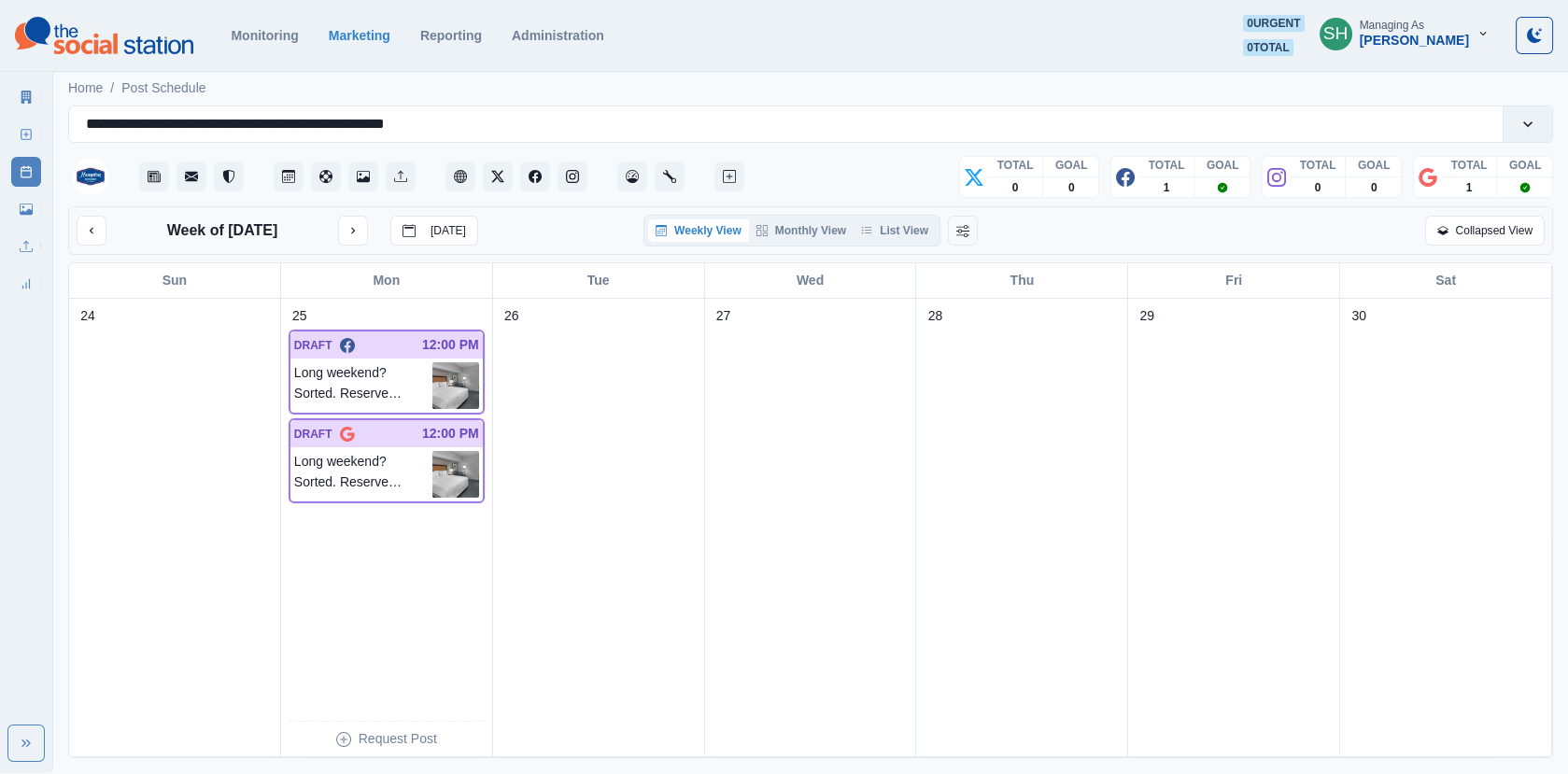
click at [905, 245] on div "Weekly View Monthly View List View" at bounding box center [791, 230] width 297 height 32
click at [900, 229] on button "List View" at bounding box center [894, 230] width 82 height 23
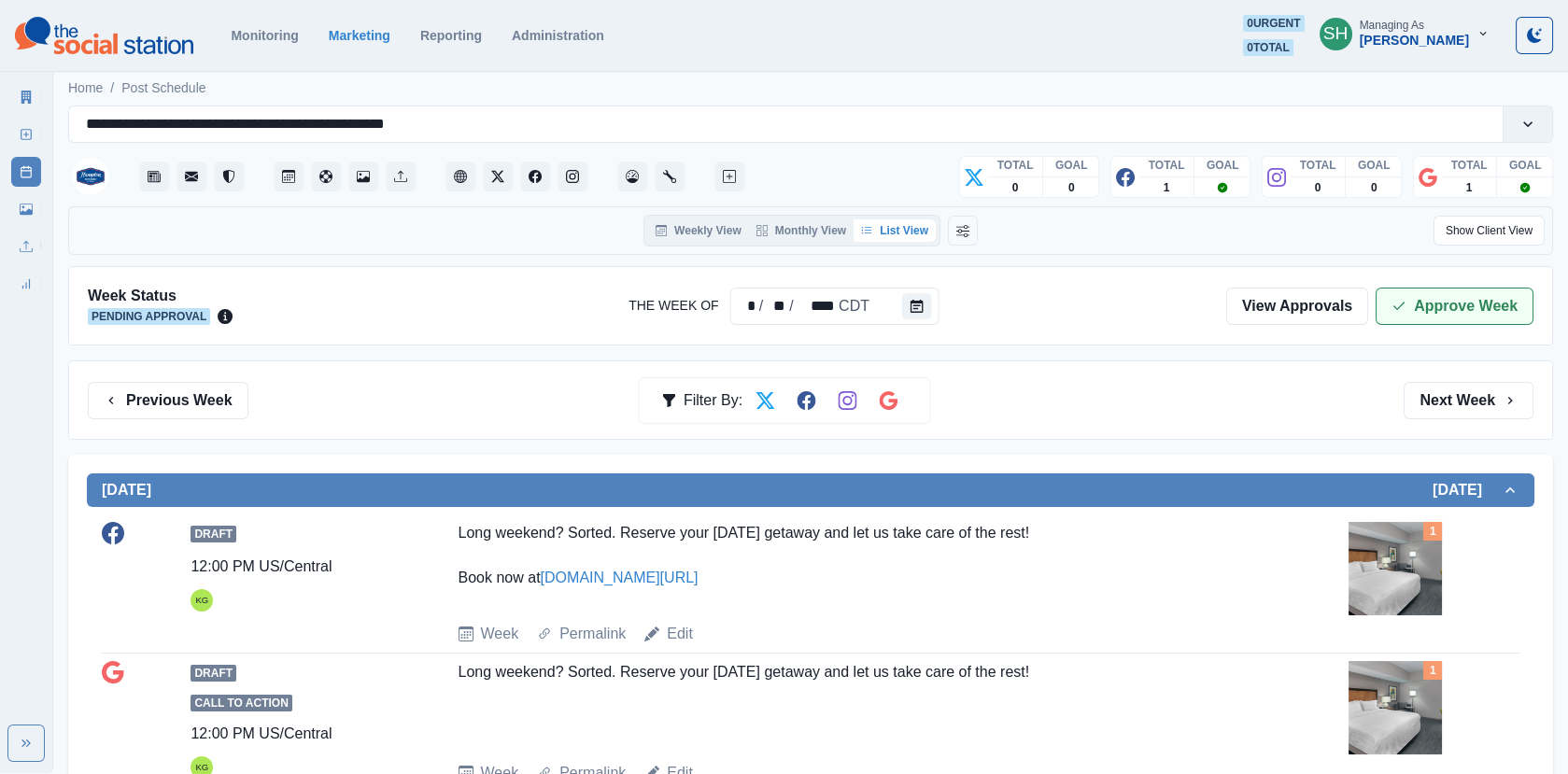
click at [1456, 297] on button "Approve Week" at bounding box center [1454, 306] width 158 height 38
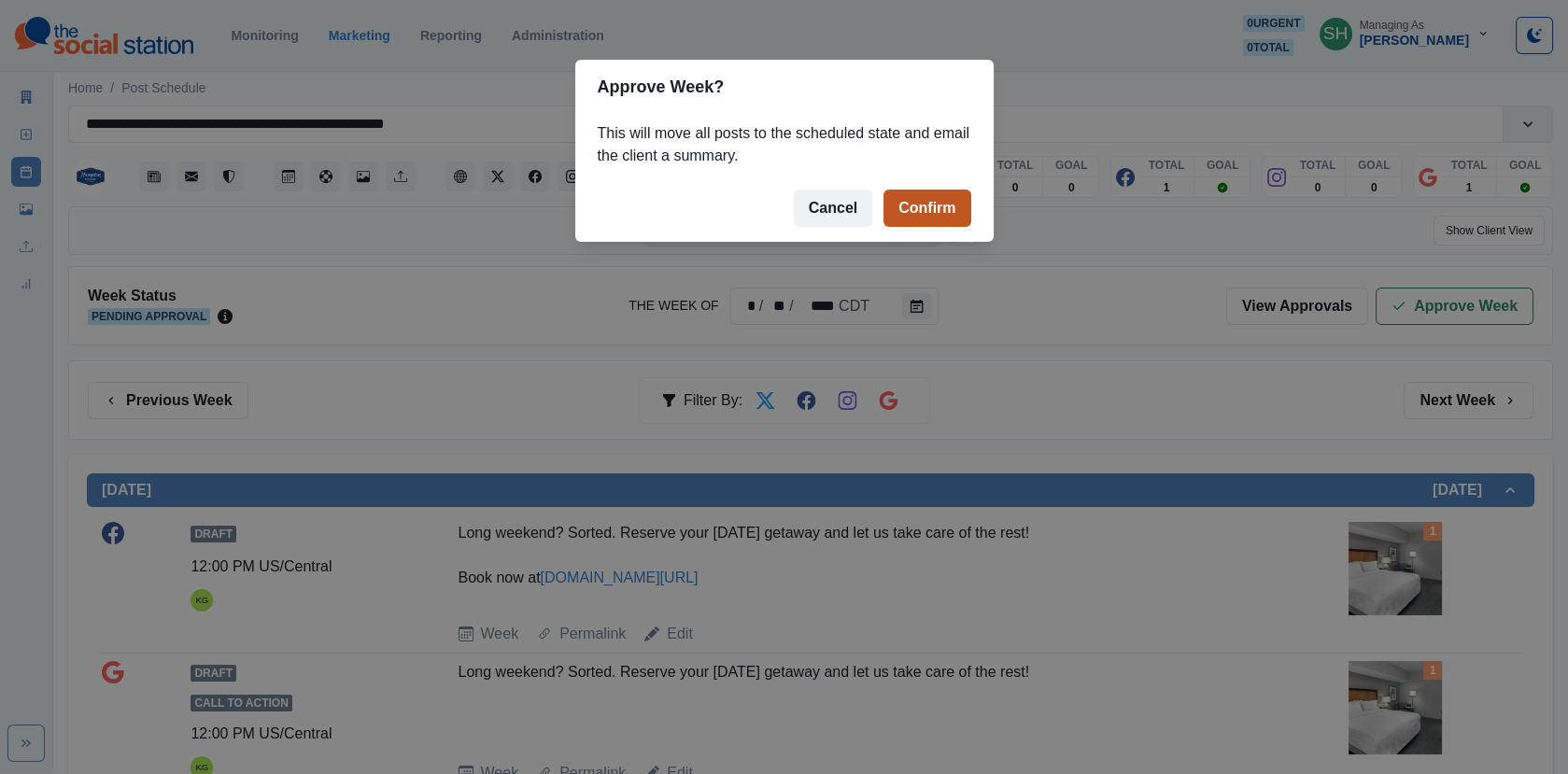
click at [891, 210] on button "Confirm" at bounding box center [926, 208] width 87 height 38
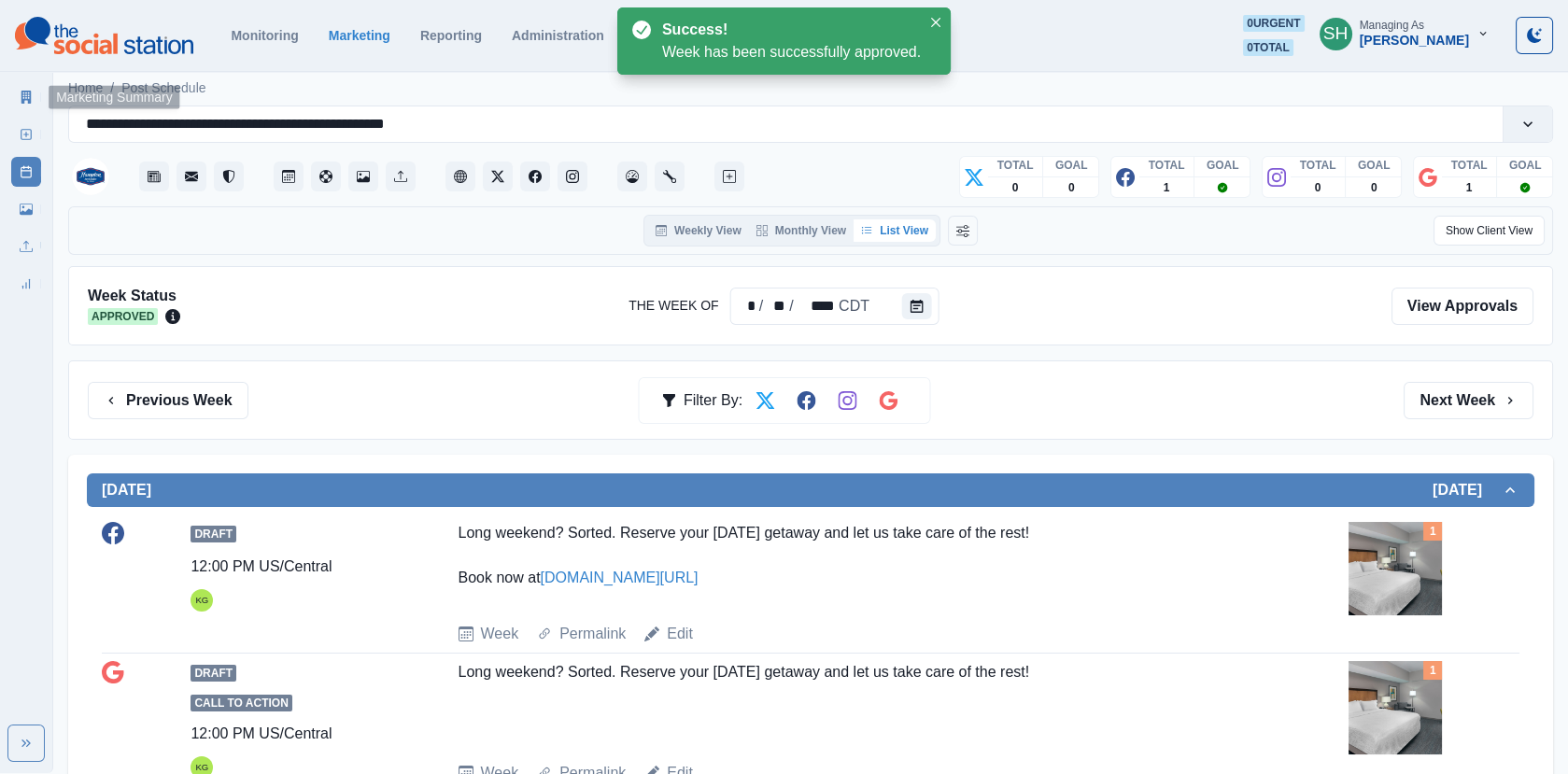
click at [15, 100] on link "Marketing Summary" at bounding box center [26, 97] width 30 height 30
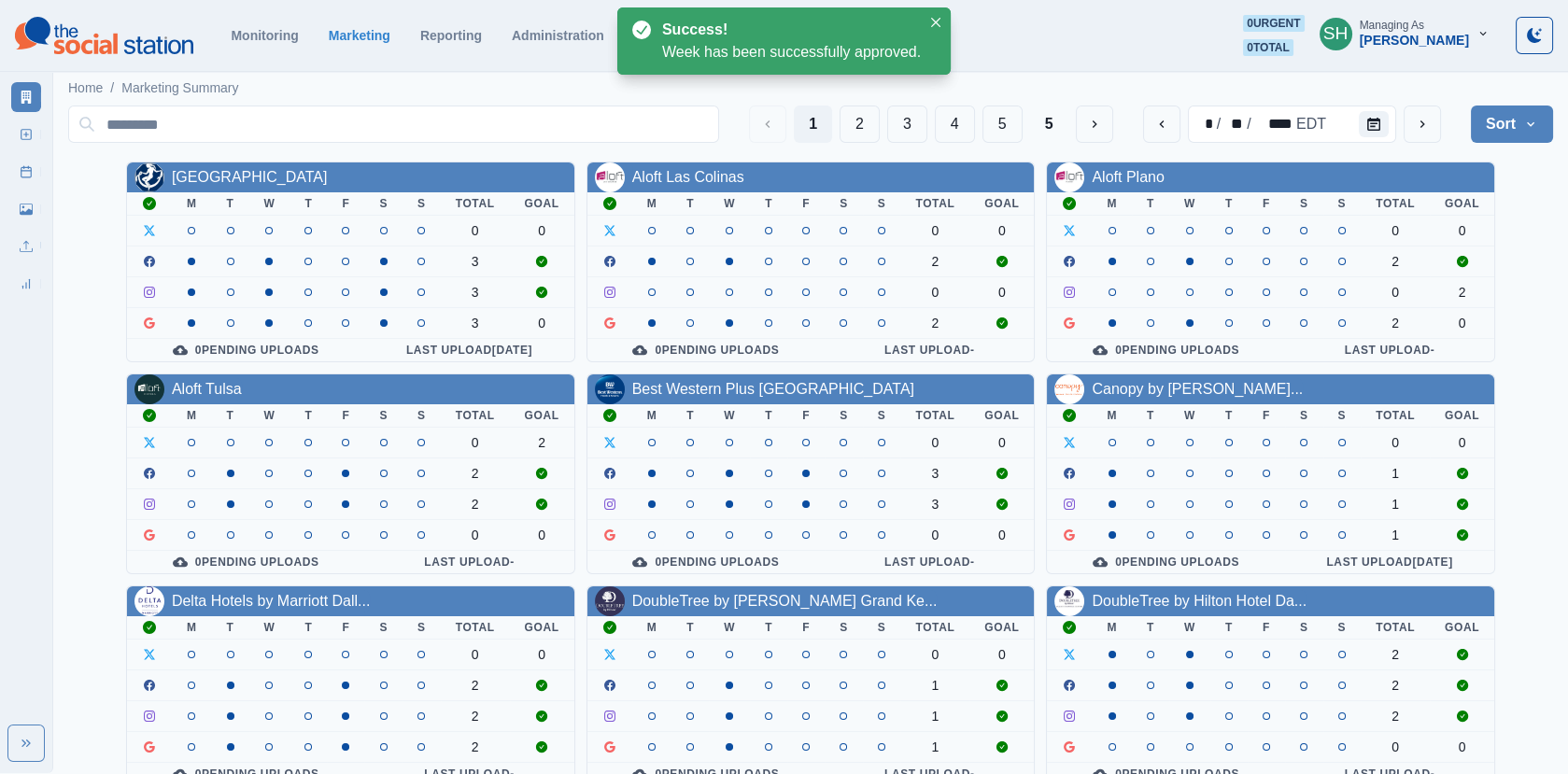
scroll to position [227, 0]
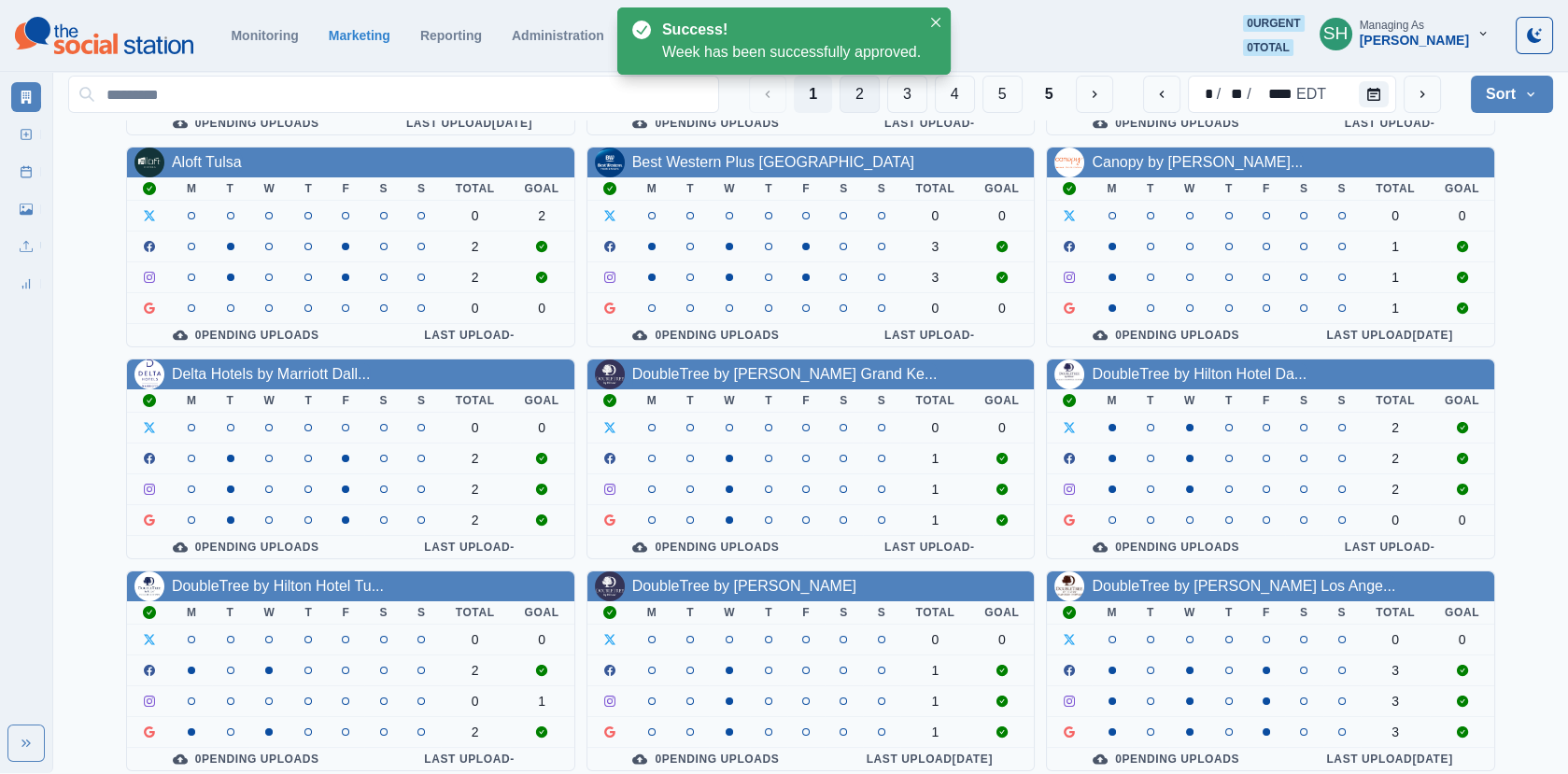
click at [868, 104] on button "2" at bounding box center [859, 95] width 40 height 38
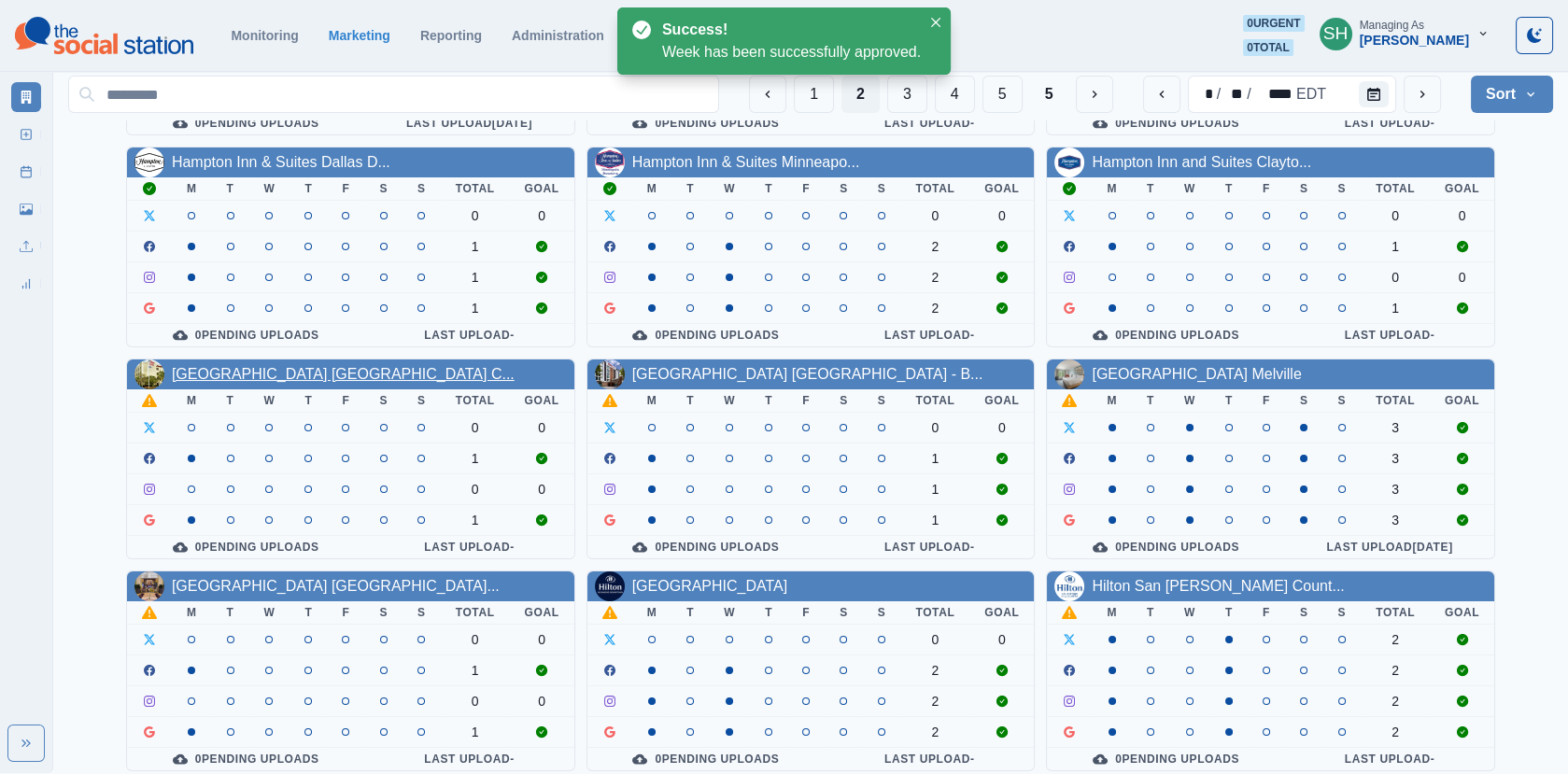
click at [291, 370] on link "[GEOGRAPHIC_DATA] [GEOGRAPHIC_DATA] C..." at bounding box center [343, 374] width 343 height 16
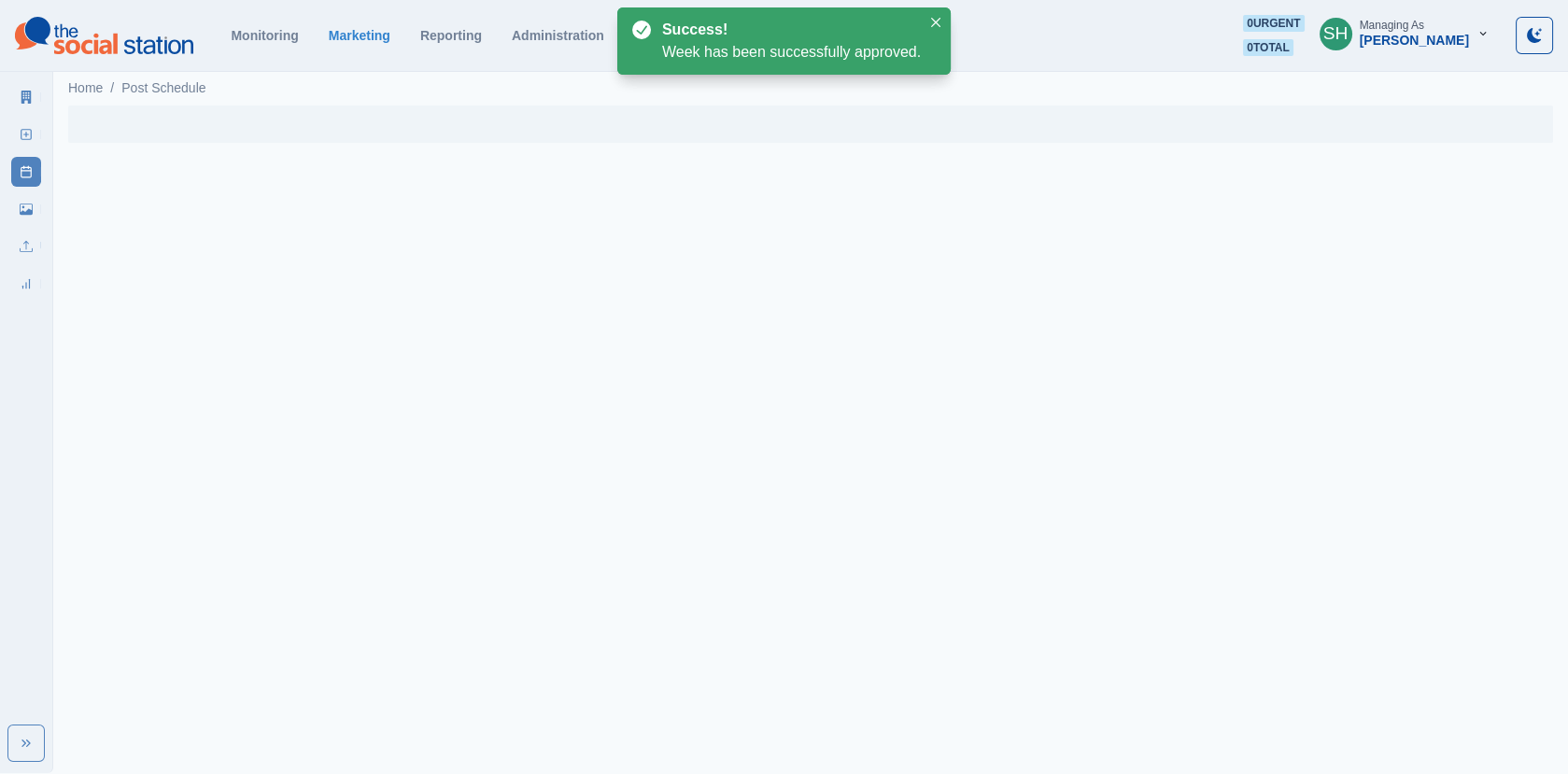
click at [1106, 165] on html "Monitoring Marketing Reporting Administration 0 urgent 0 total SH Managing As […" at bounding box center [784, 82] width 1568 height 165
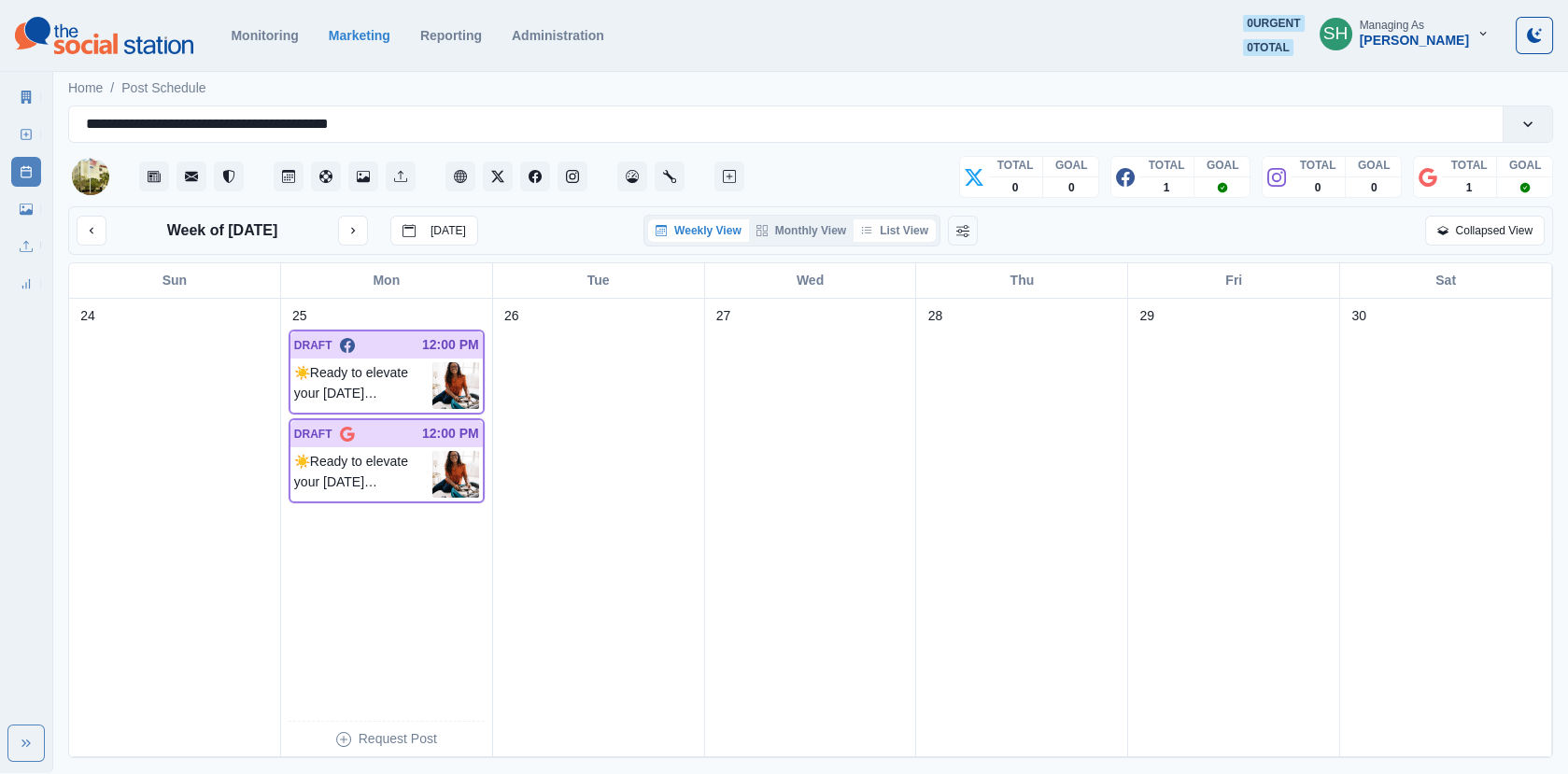
click at [890, 227] on button "List View" at bounding box center [894, 230] width 82 height 23
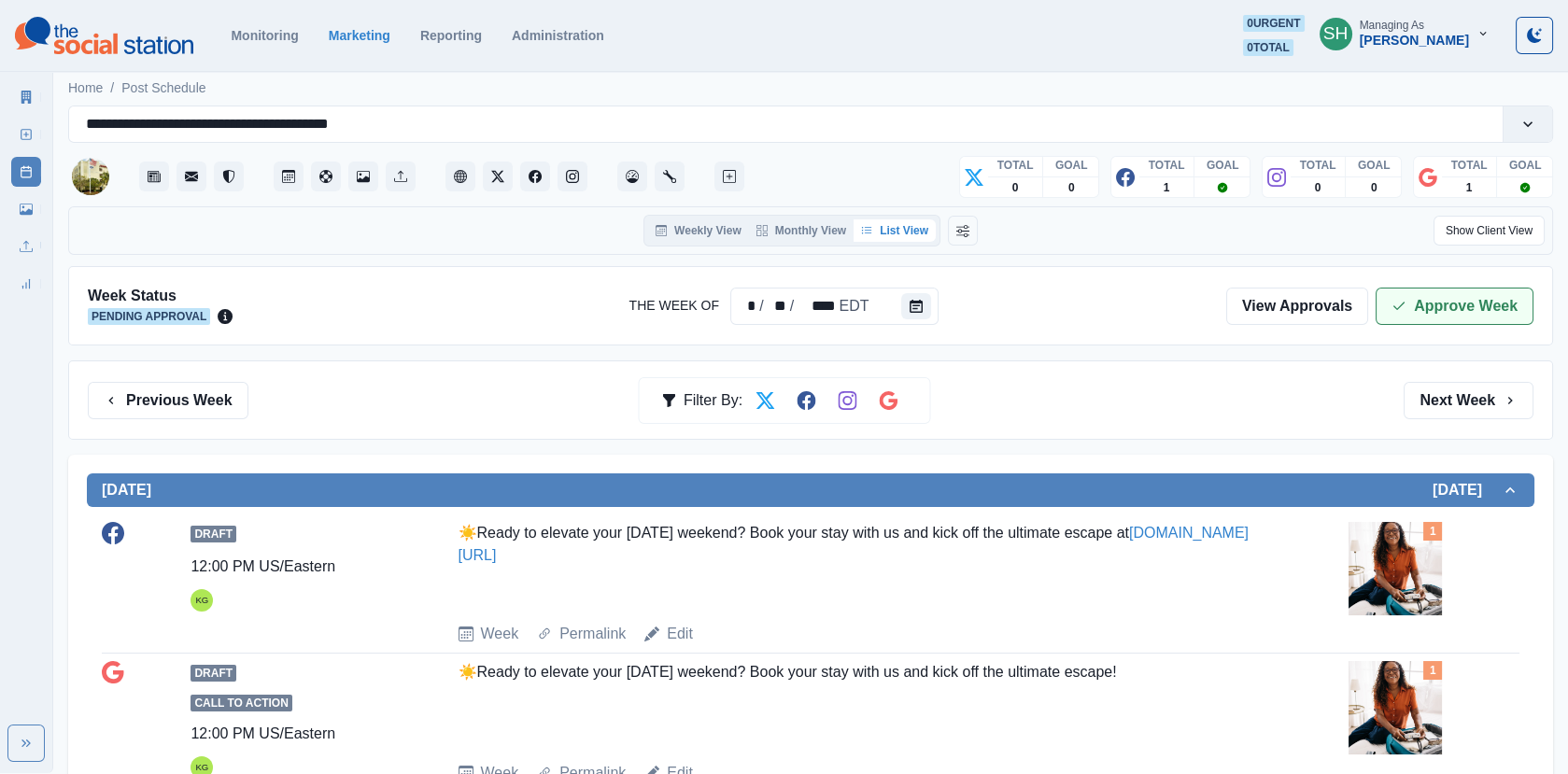
click at [1447, 296] on button "Approve Week" at bounding box center [1454, 306] width 158 height 38
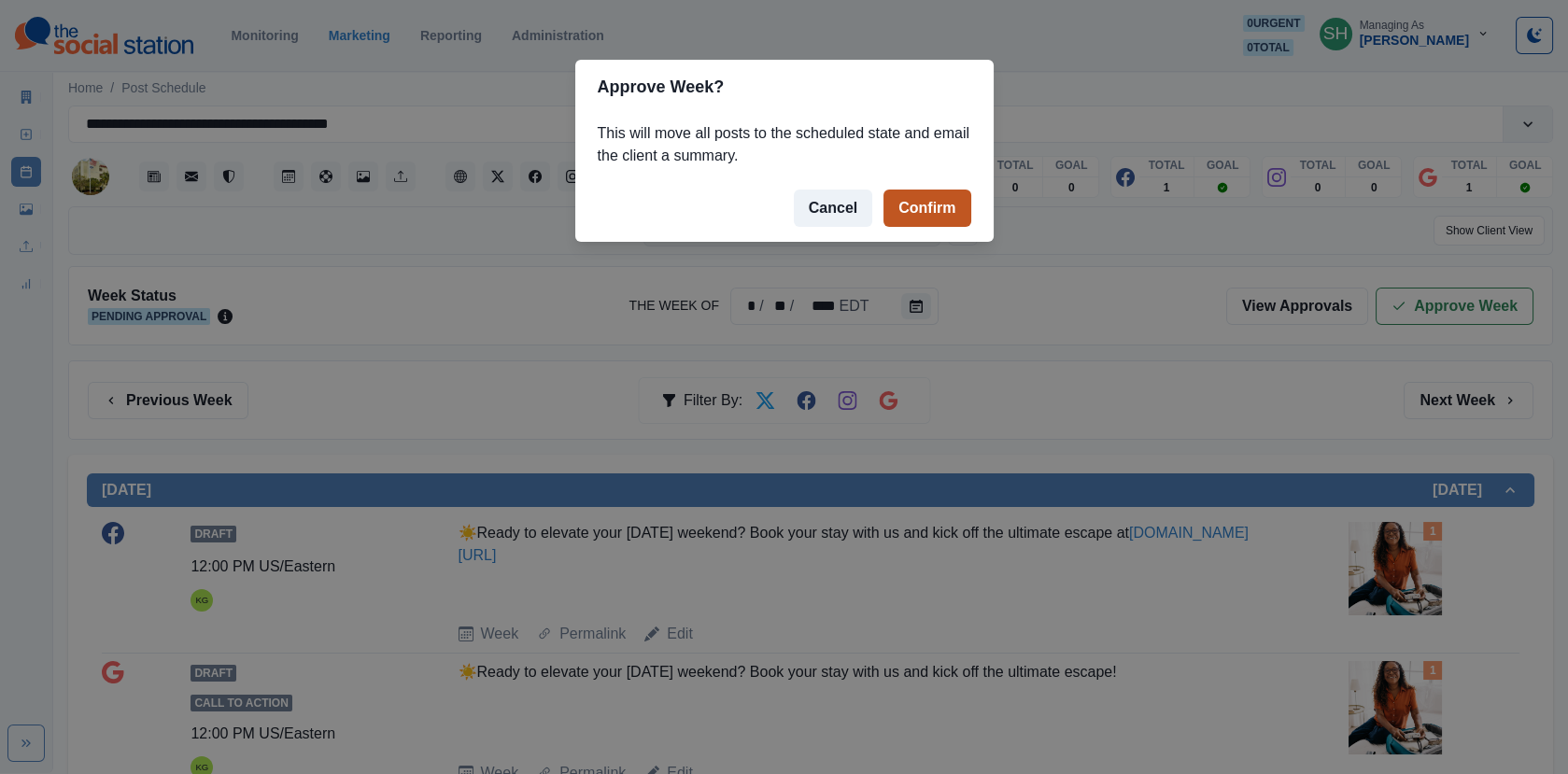
click at [933, 214] on button "Confirm" at bounding box center [926, 208] width 87 height 38
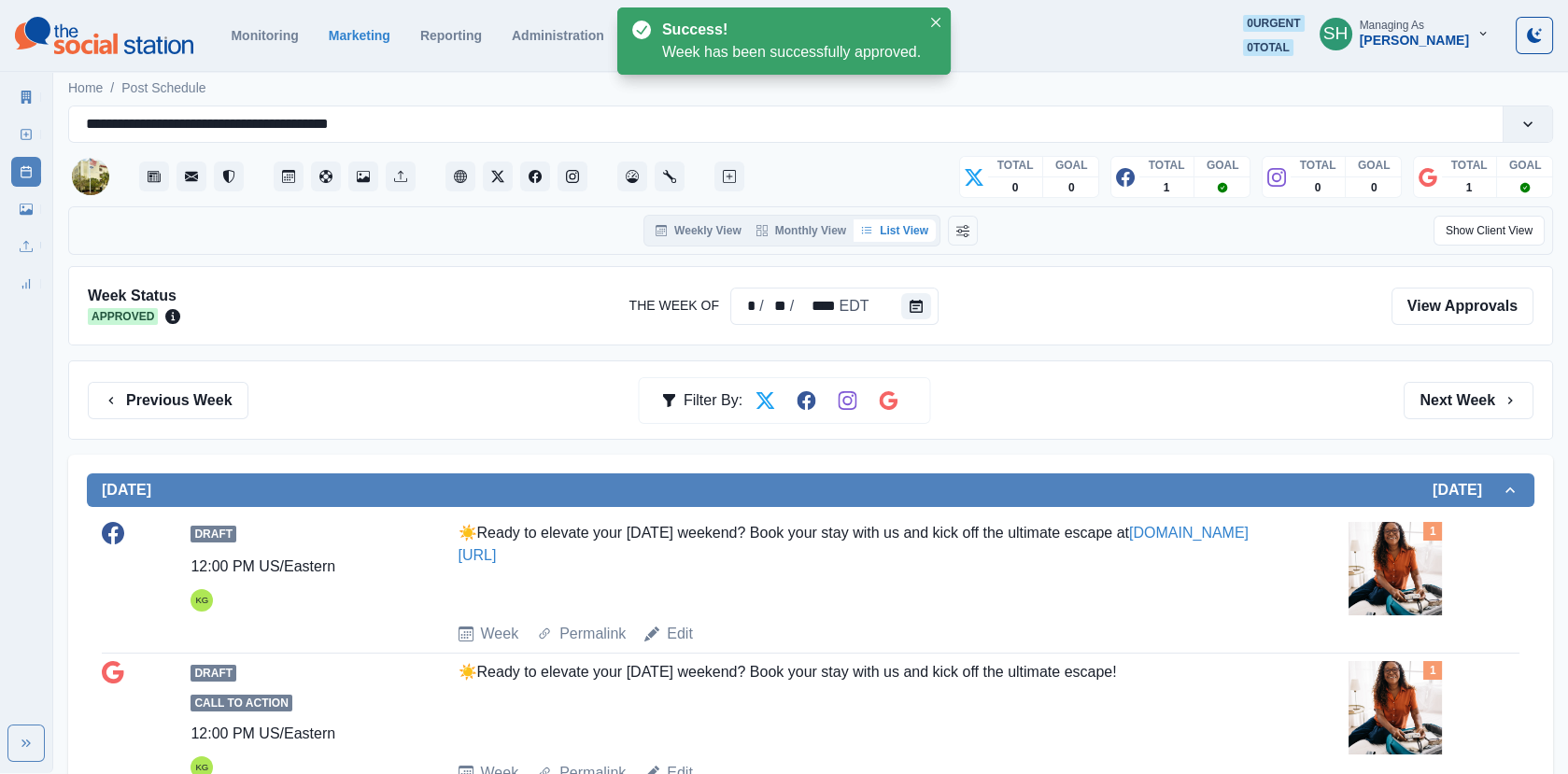
click at [1426, 566] on img at bounding box center [1394, 569] width 94 height 94
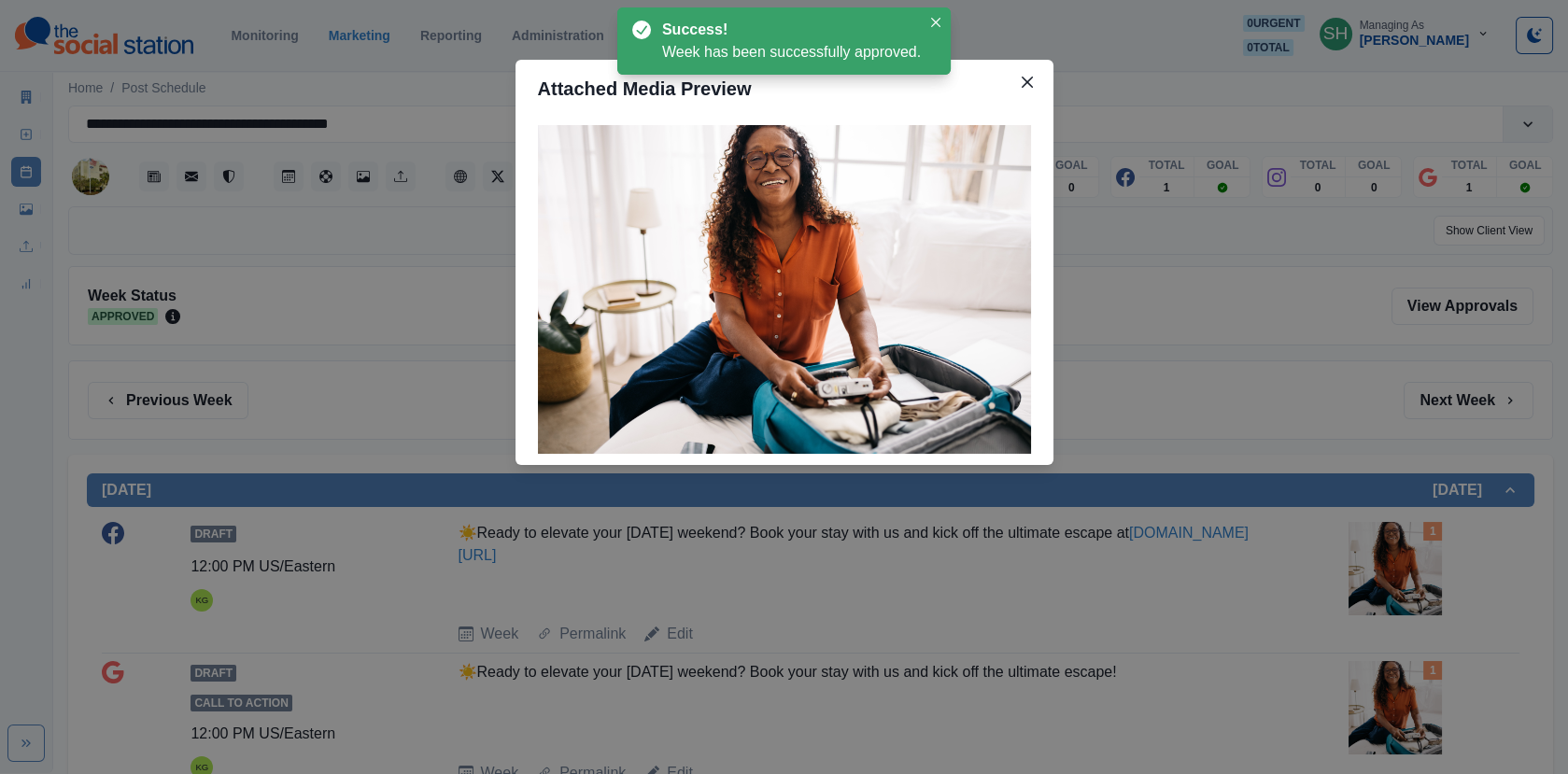
click at [28, 98] on div "Attached Media Preview" at bounding box center [784, 387] width 1568 height 774
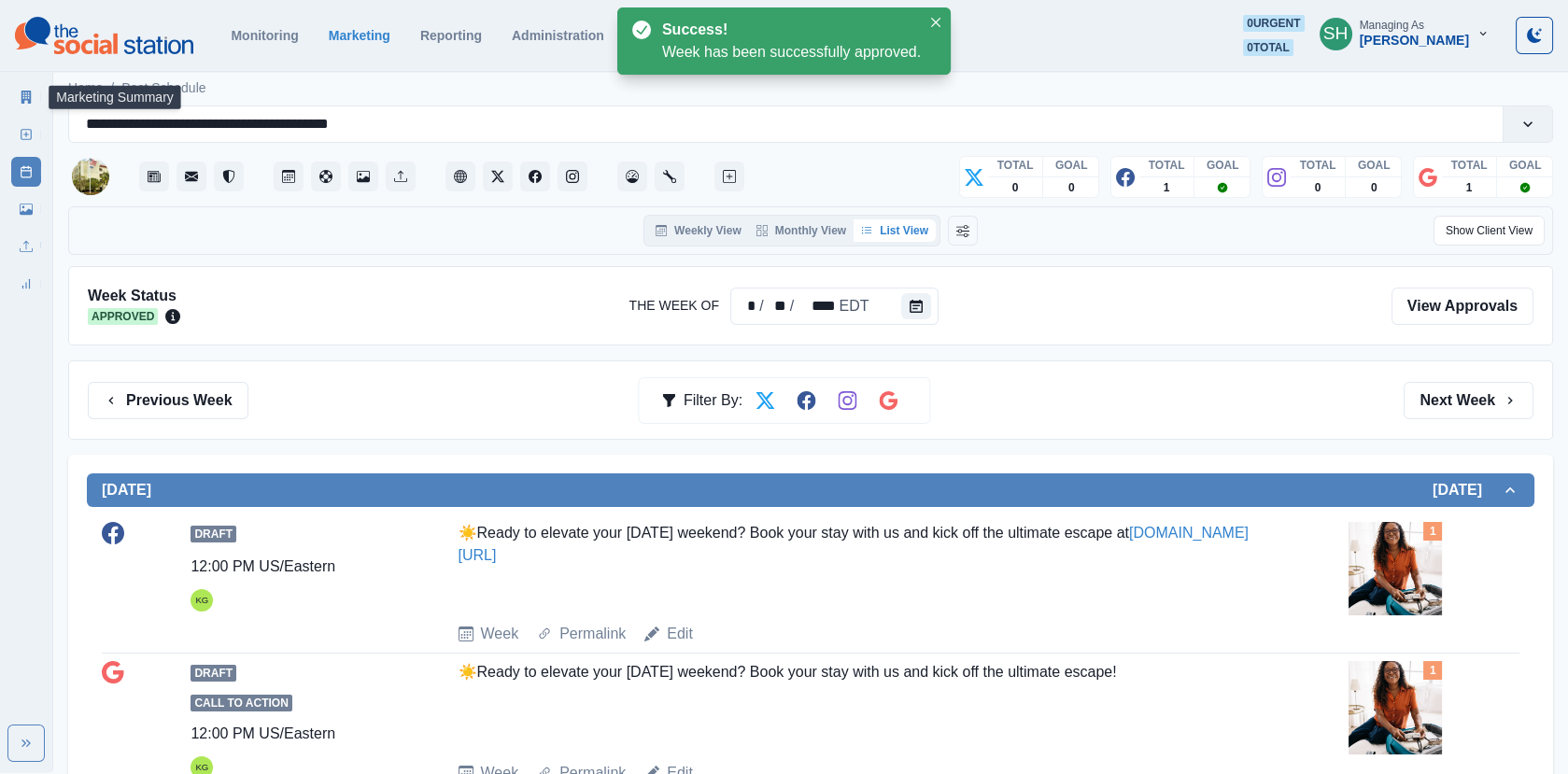
click at [27, 96] on icon at bounding box center [27, 97] width 10 height 13
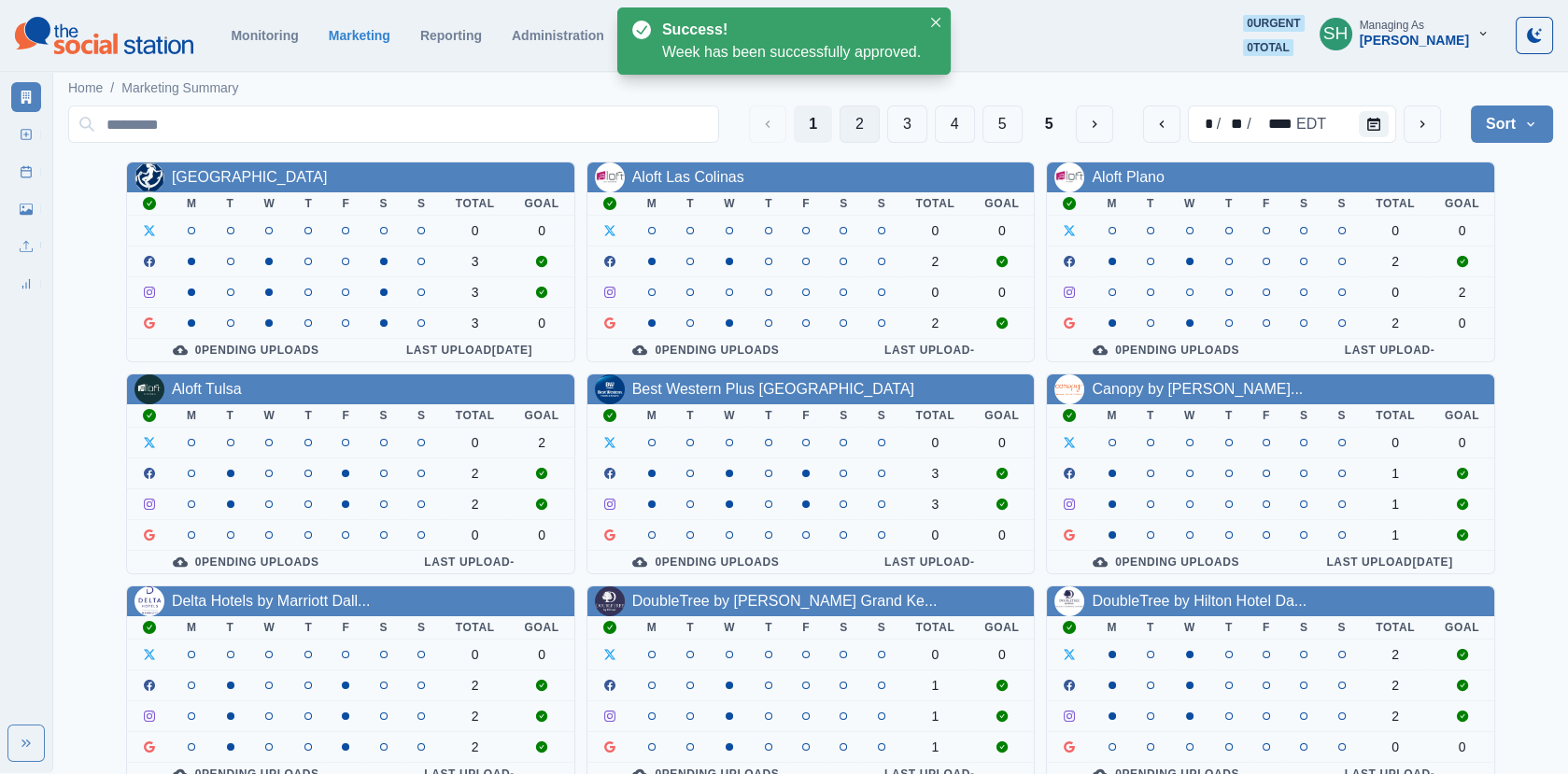
click at [861, 127] on button "2" at bounding box center [859, 124] width 40 height 38
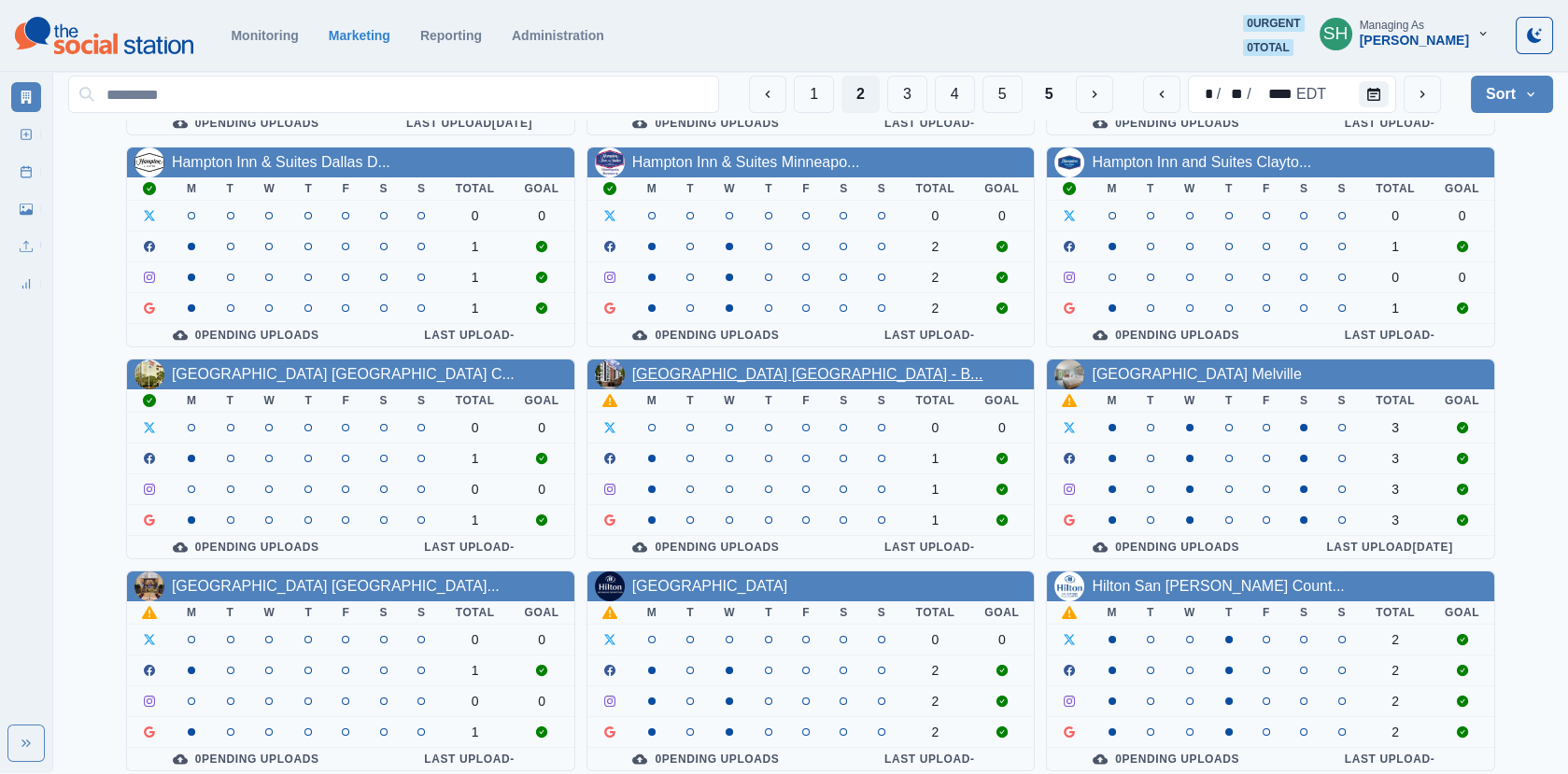
click at [650, 366] on link "[GEOGRAPHIC_DATA] [GEOGRAPHIC_DATA] - B..." at bounding box center [808, 374] width 352 height 16
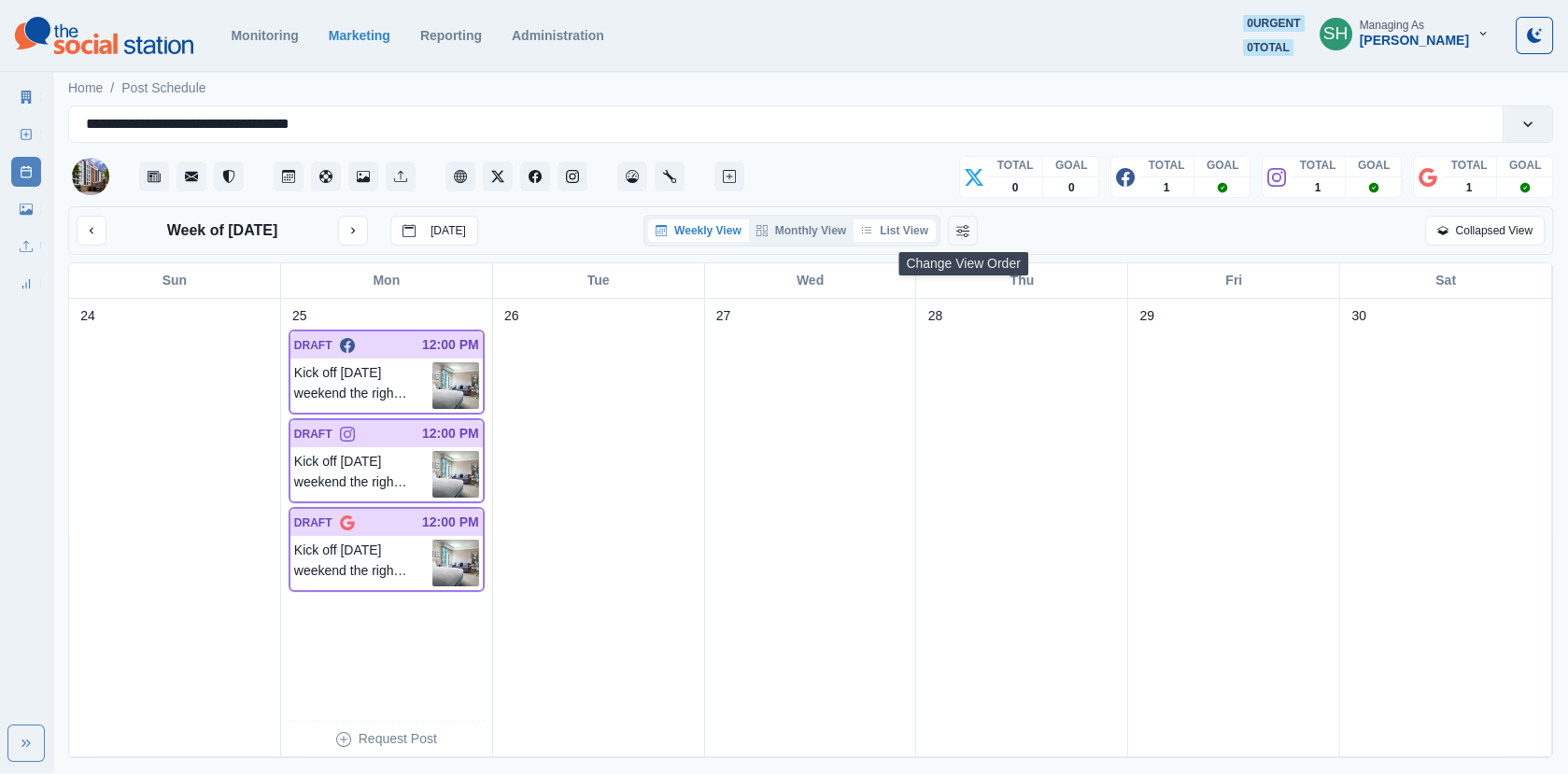
click at [917, 219] on button "List View" at bounding box center [894, 230] width 82 height 23
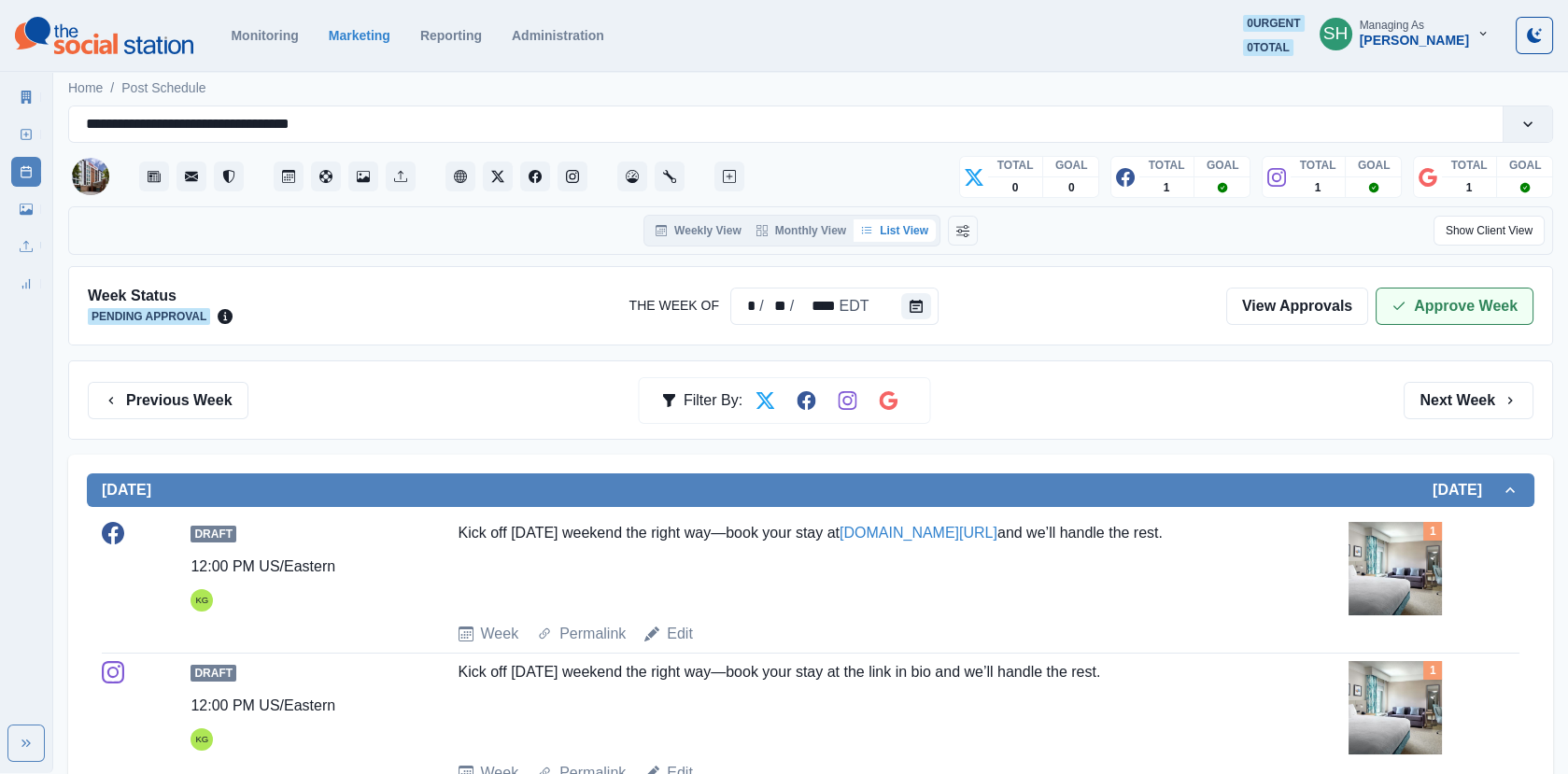
click at [1412, 307] on button "Approve Week" at bounding box center [1454, 306] width 158 height 38
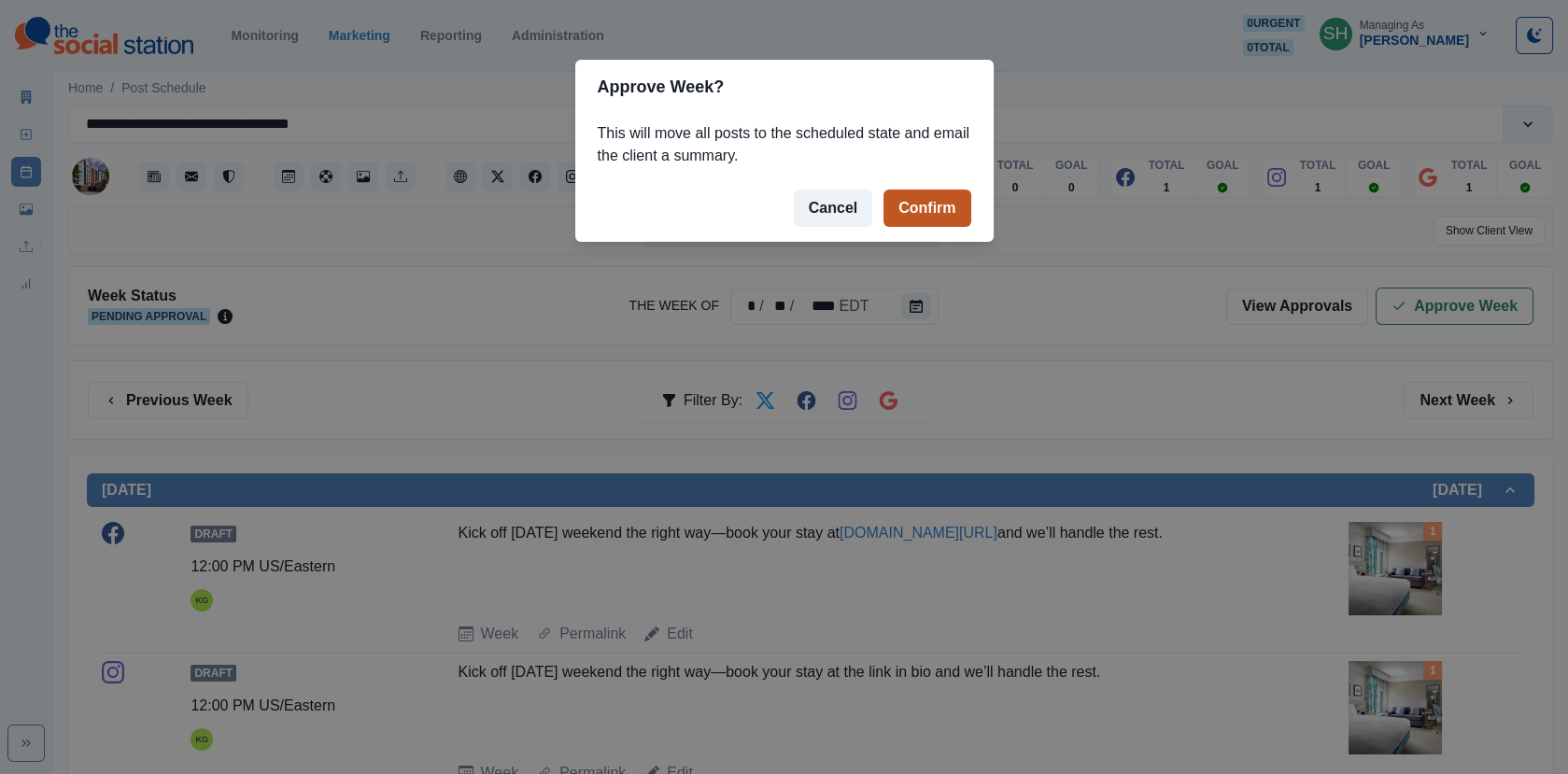
click at [938, 209] on button "Confirm" at bounding box center [926, 208] width 87 height 38
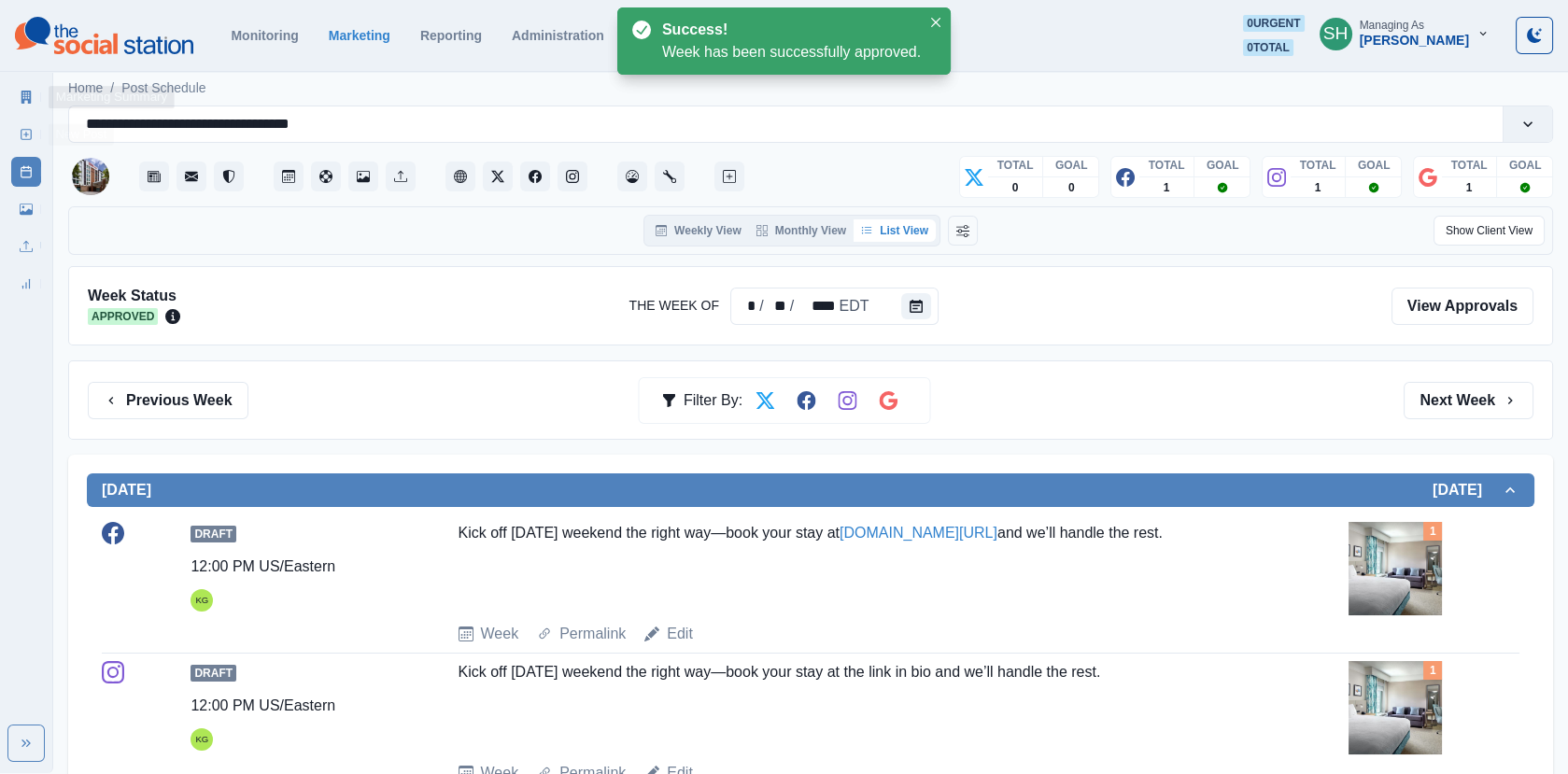
click at [26, 82] on link "Marketing Summary" at bounding box center [26, 97] width 30 height 30
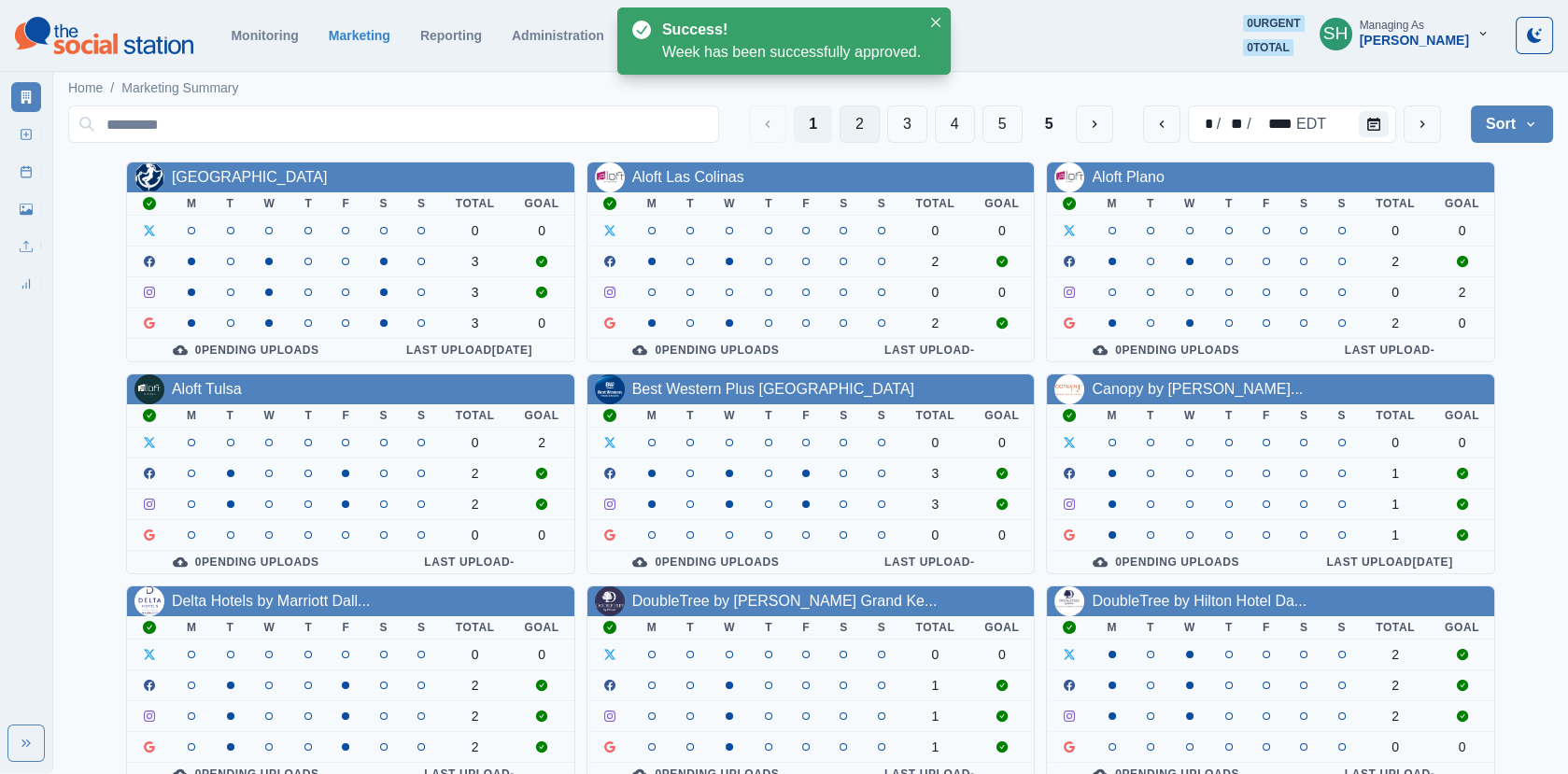
click at [869, 128] on button "2" at bounding box center [859, 124] width 40 height 38
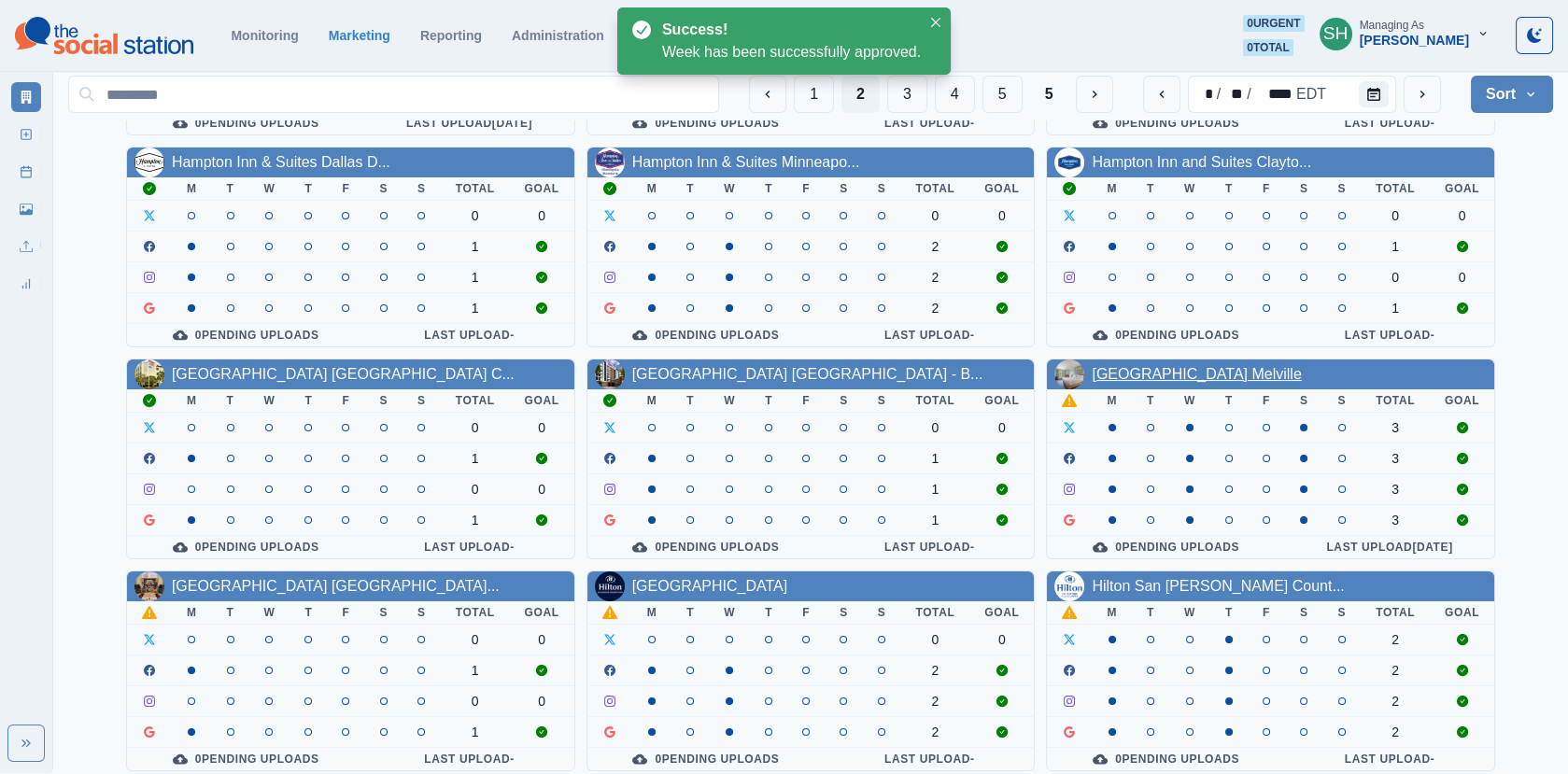
click at [1185, 368] on link "[GEOGRAPHIC_DATA] Melville" at bounding box center [1196, 374] width 209 height 16
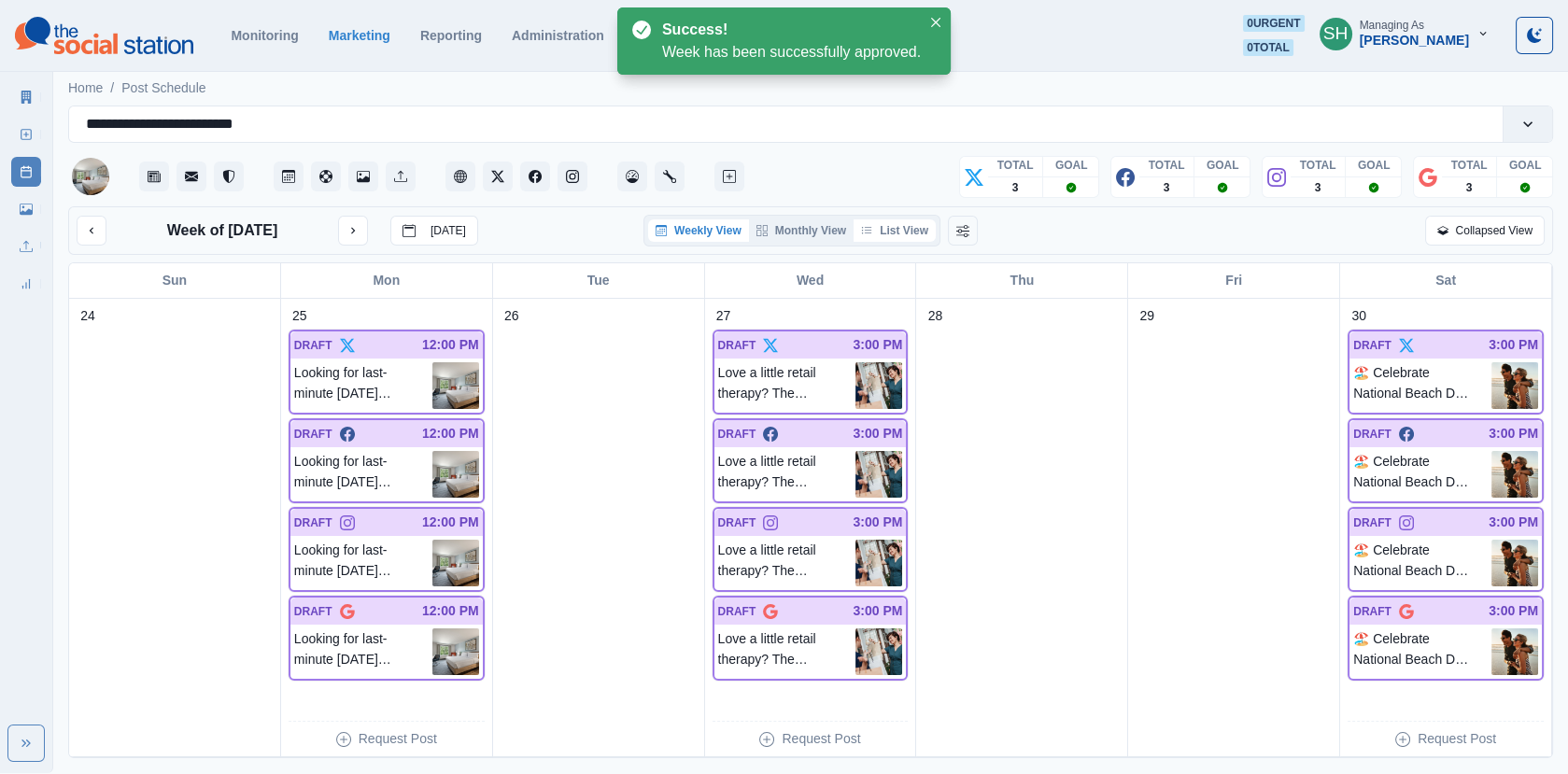
click at [895, 226] on button "List View" at bounding box center [894, 230] width 82 height 23
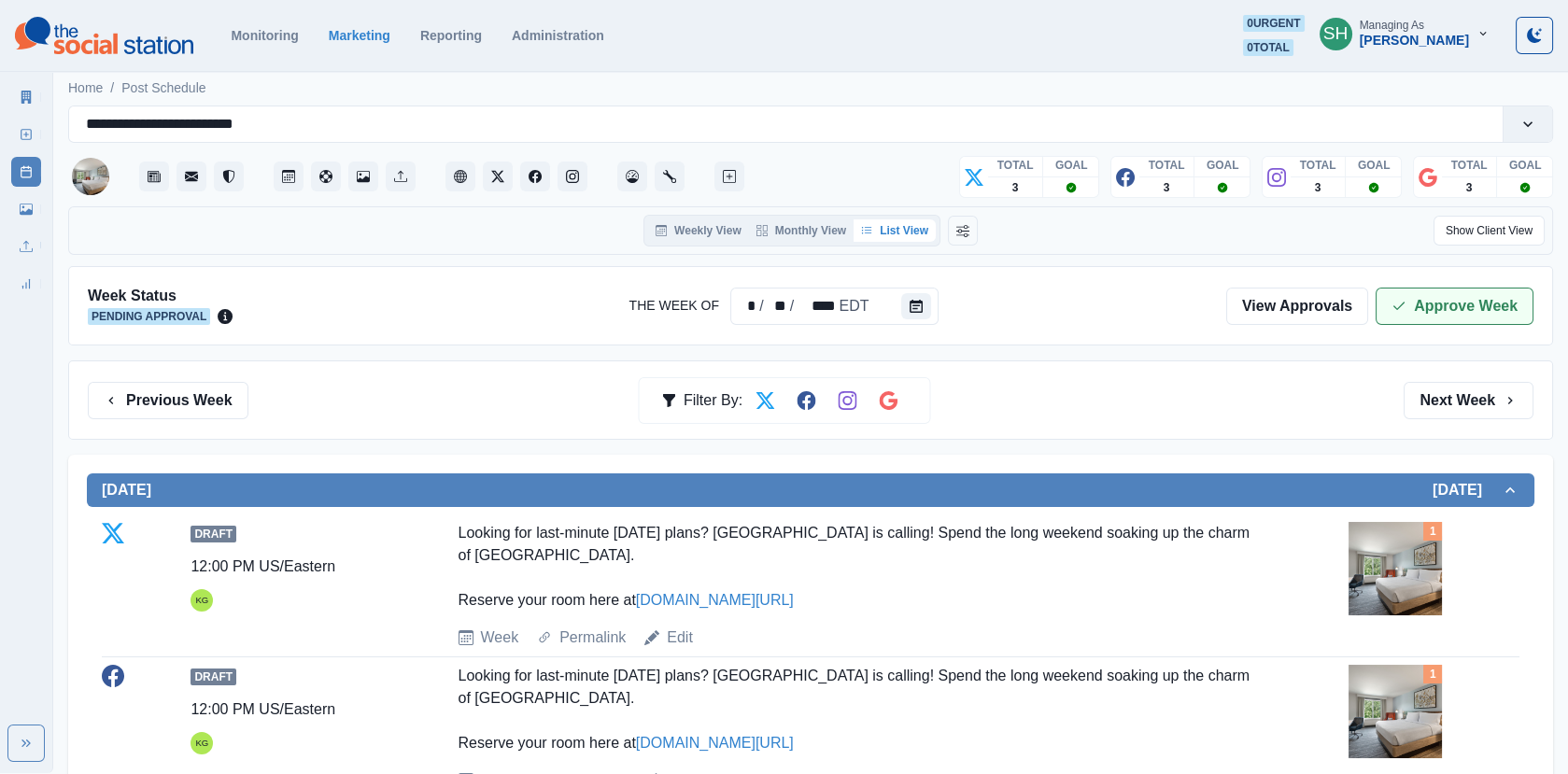
click at [1392, 318] on button "Approve Week" at bounding box center [1454, 306] width 158 height 38
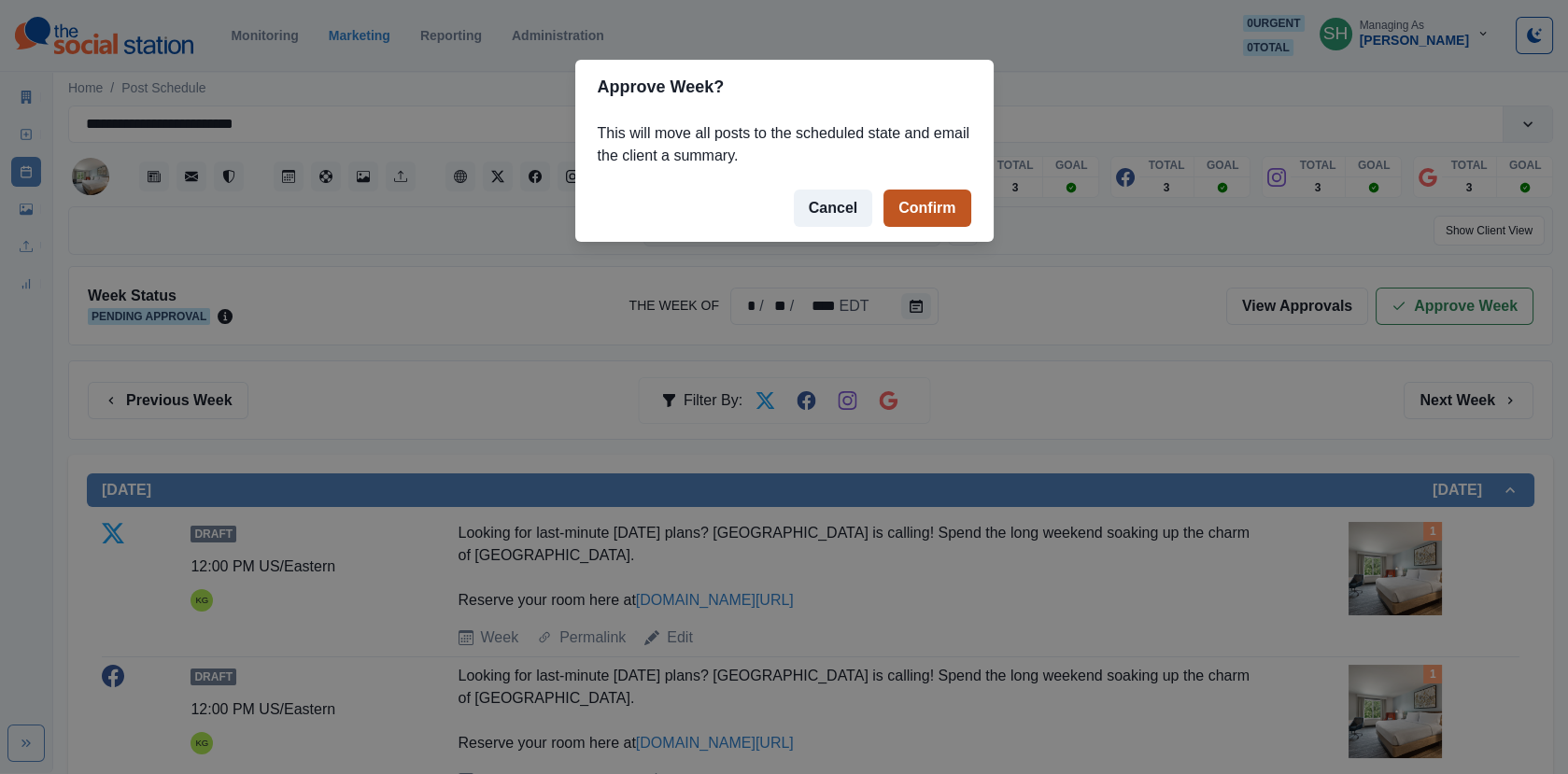
click at [943, 214] on button "Confirm" at bounding box center [926, 208] width 87 height 38
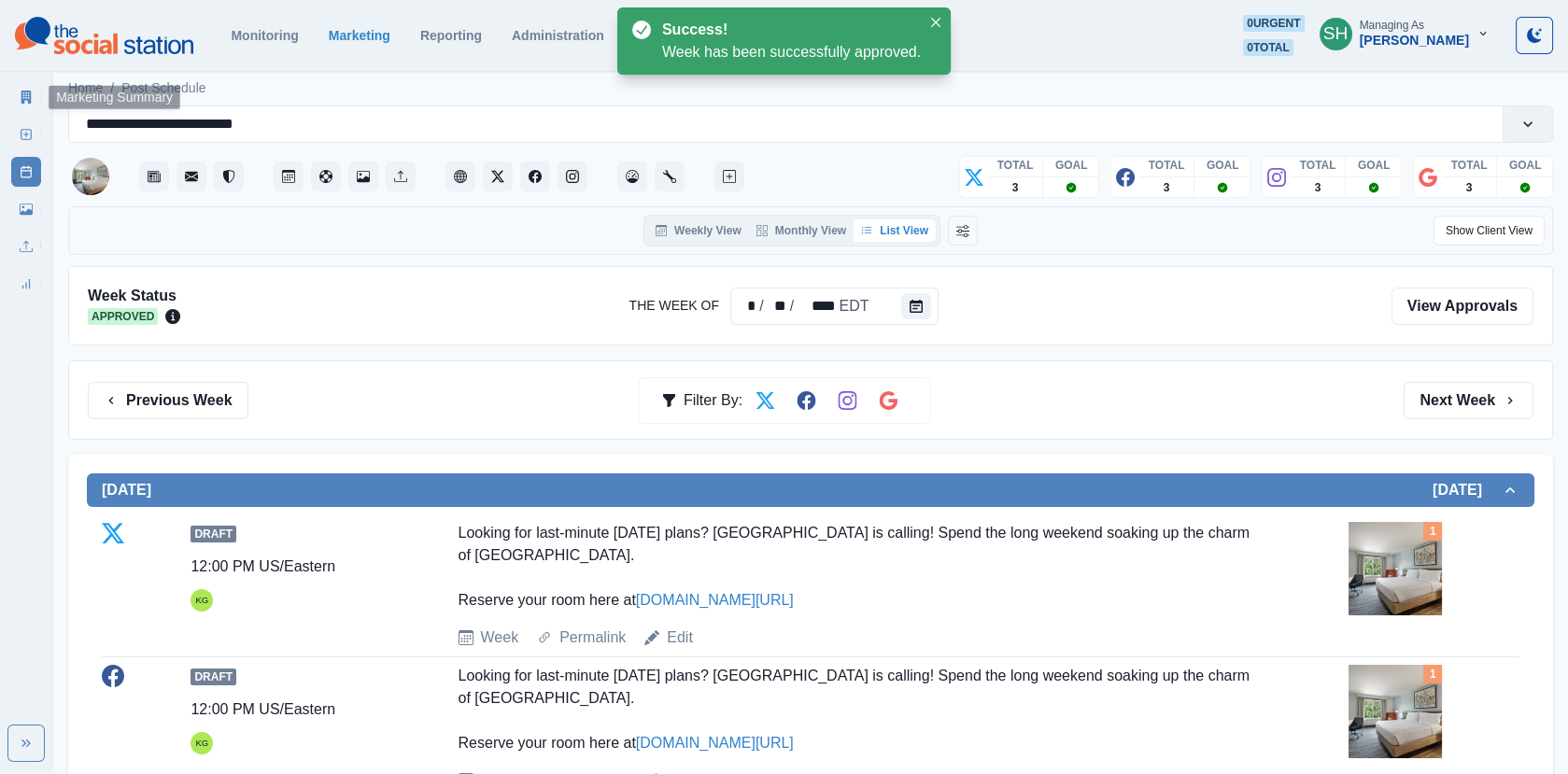
click at [21, 87] on link "Marketing Summary" at bounding box center [26, 97] width 30 height 30
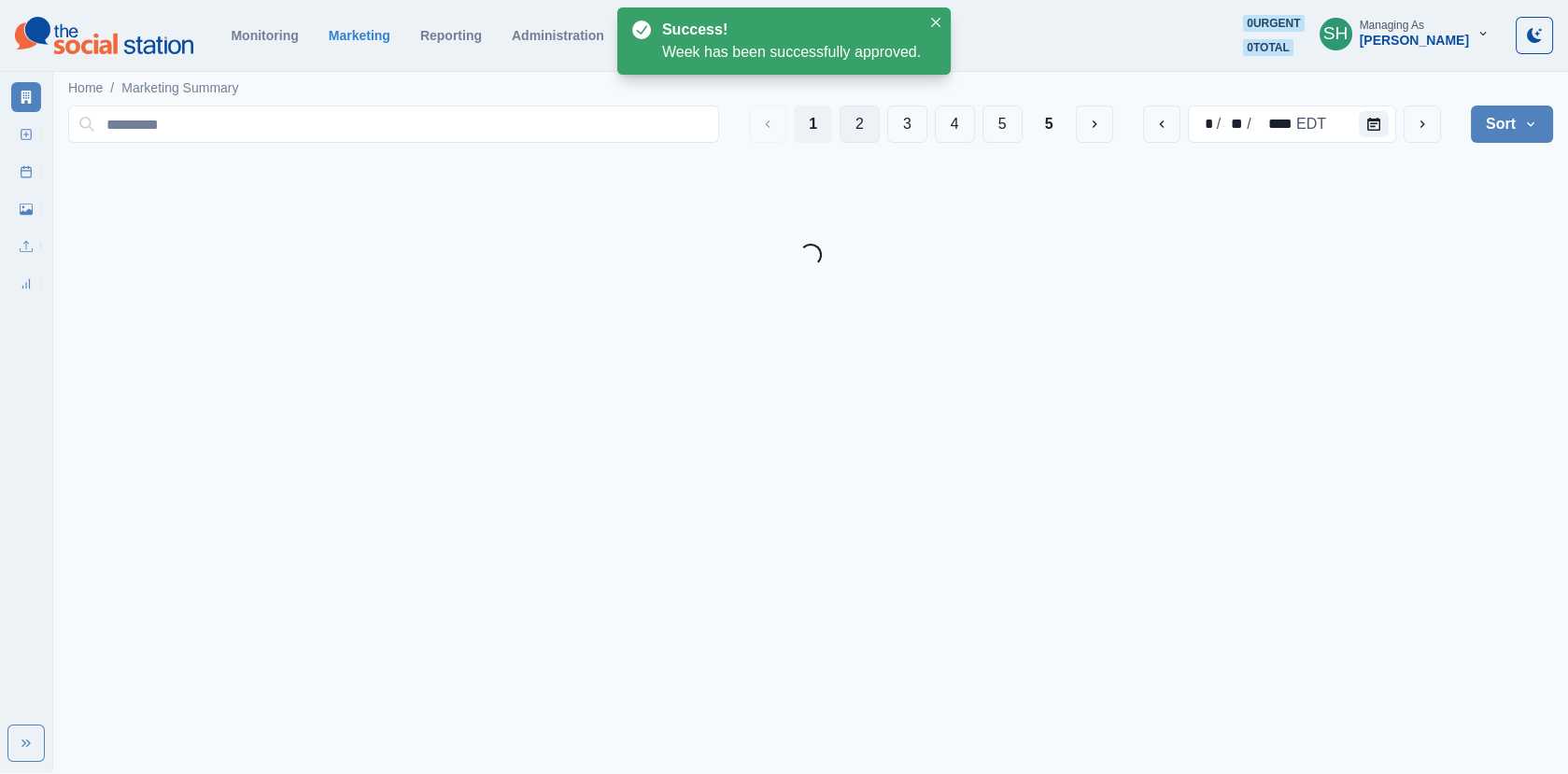
click at [867, 131] on button "2" at bounding box center [859, 124] width 40 height 38
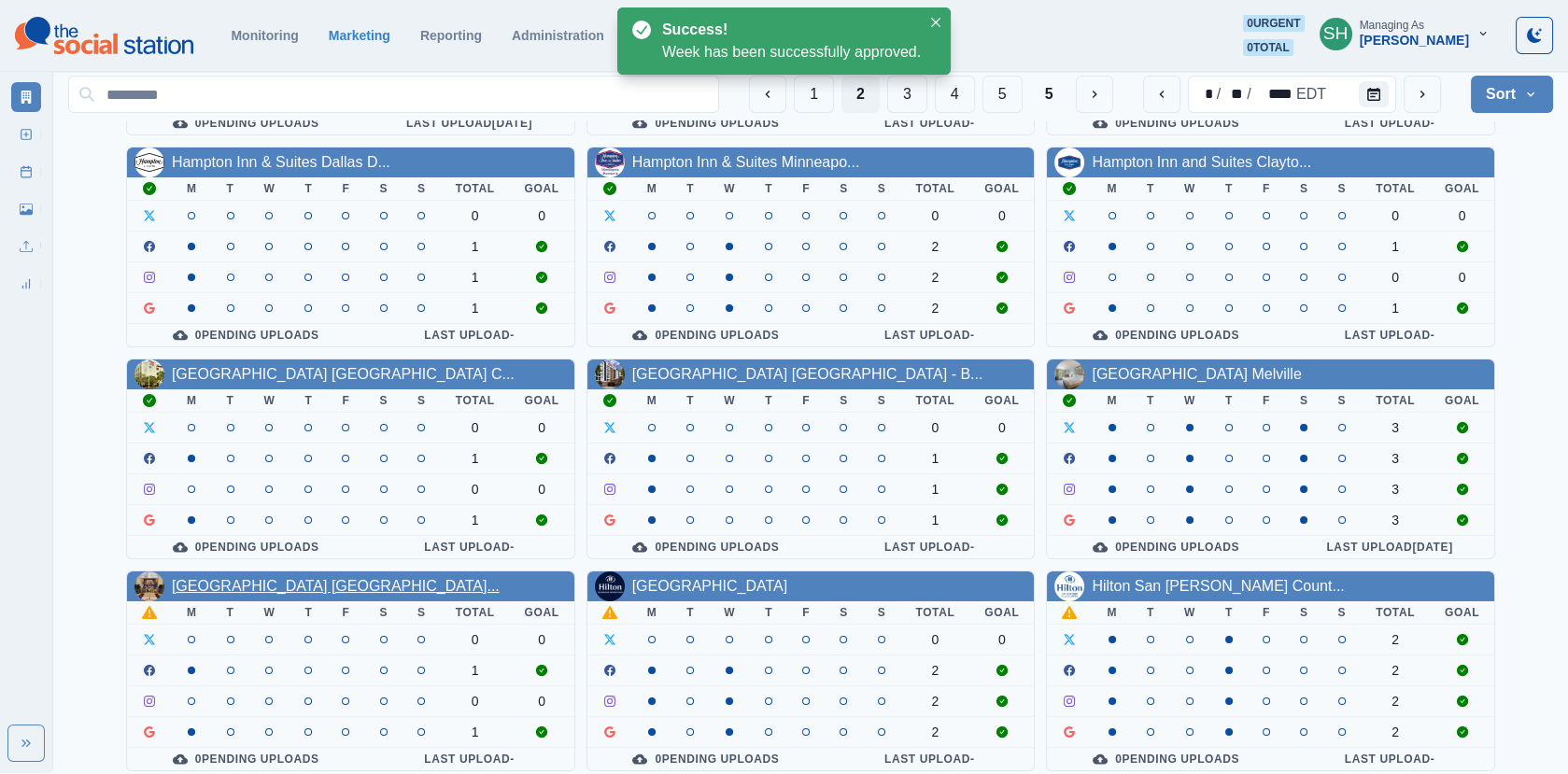
click at [245, 578] on link "[GEOGRAPHIC_DATA] [GEOGRAPHIC_DATA]..." at bounding box center [336, 585] width 328 height 16
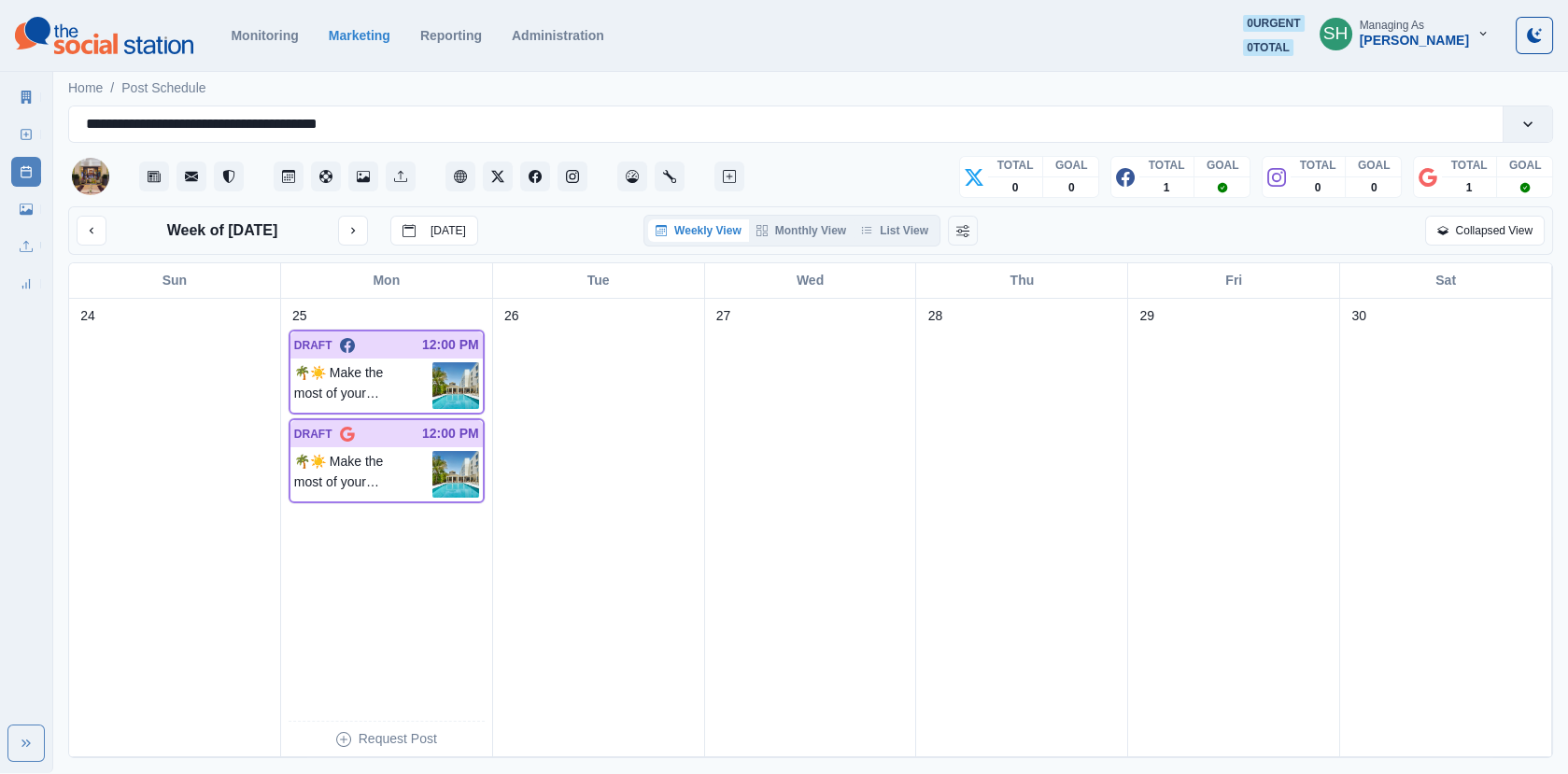
click at [869, 242] on div "Weekly View Monthly View List View" at bounding box center [791, 230] width 297 height 32
click at [879, 233] on button "List View" at bounding box center [894, 230] width 82 height 23
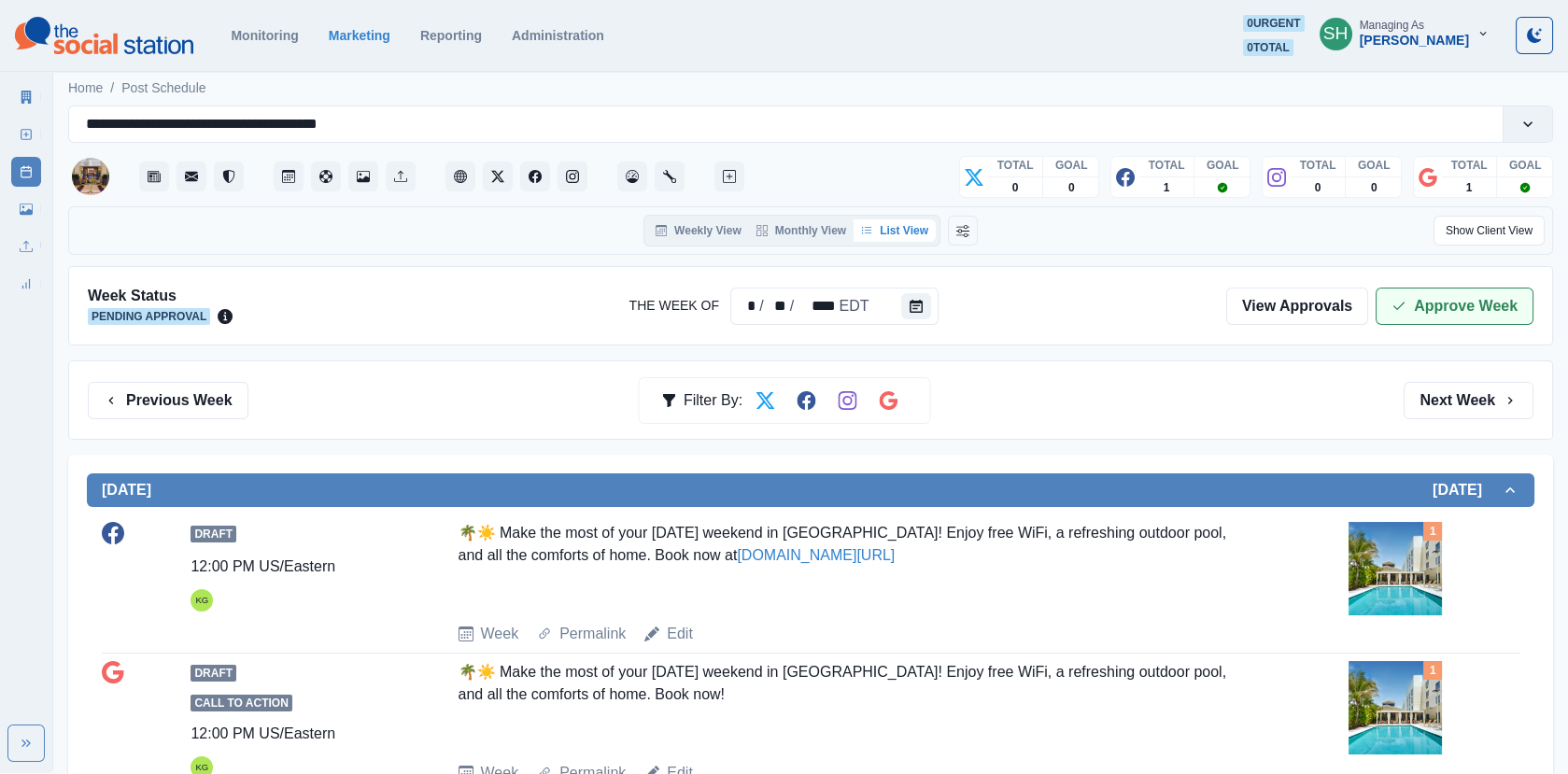
click at [1421, 319] on button "Approve Week" at bounding box center [1454, 306] width 158 height 38
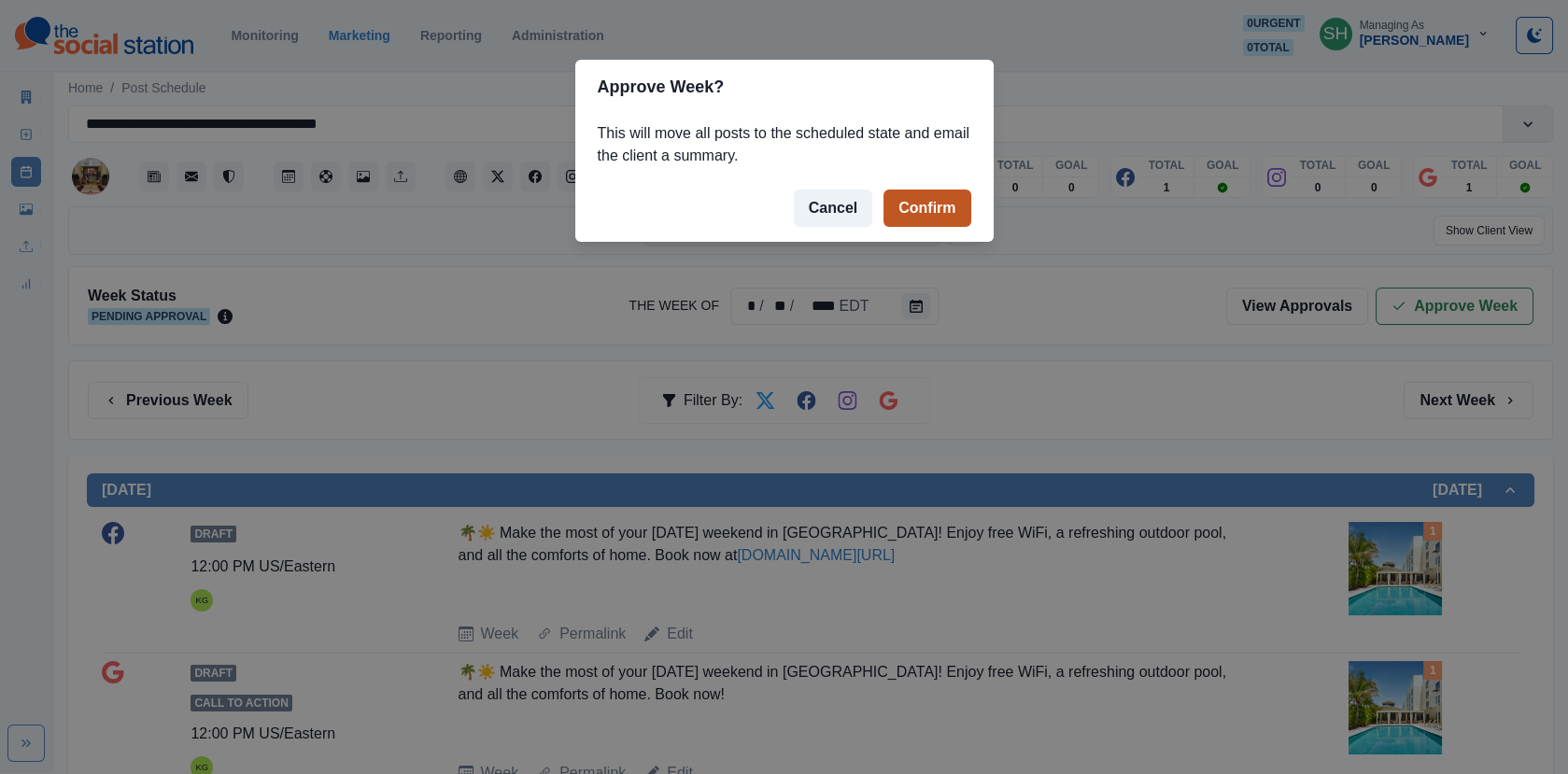
click at [931, 190] on button "Confirm" at bounding box center [926, 208] width 87 height 38
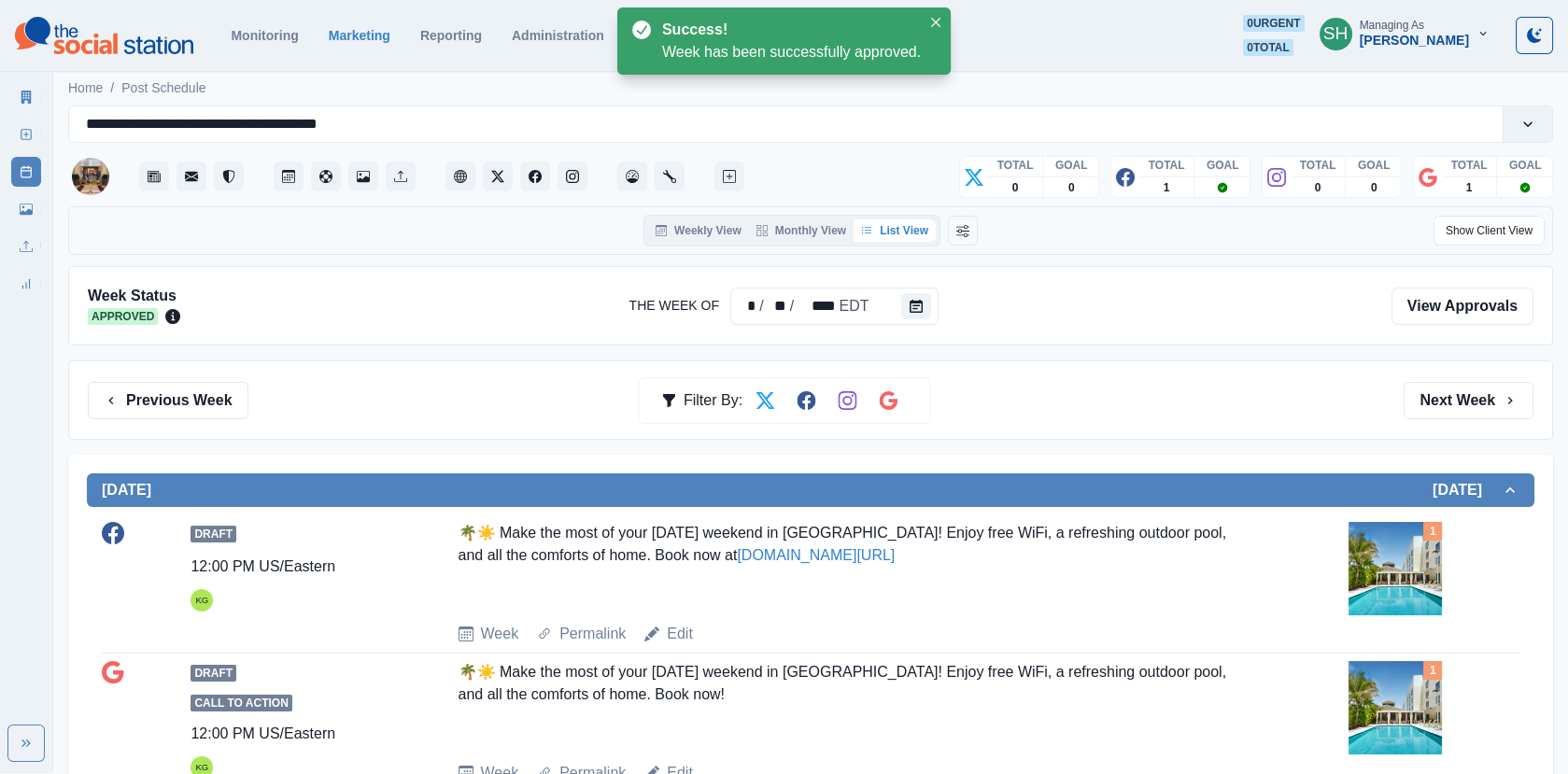
click at [36, 107] on link "Marketing Summary" at bounding box center [26, 97] width 30 height 30
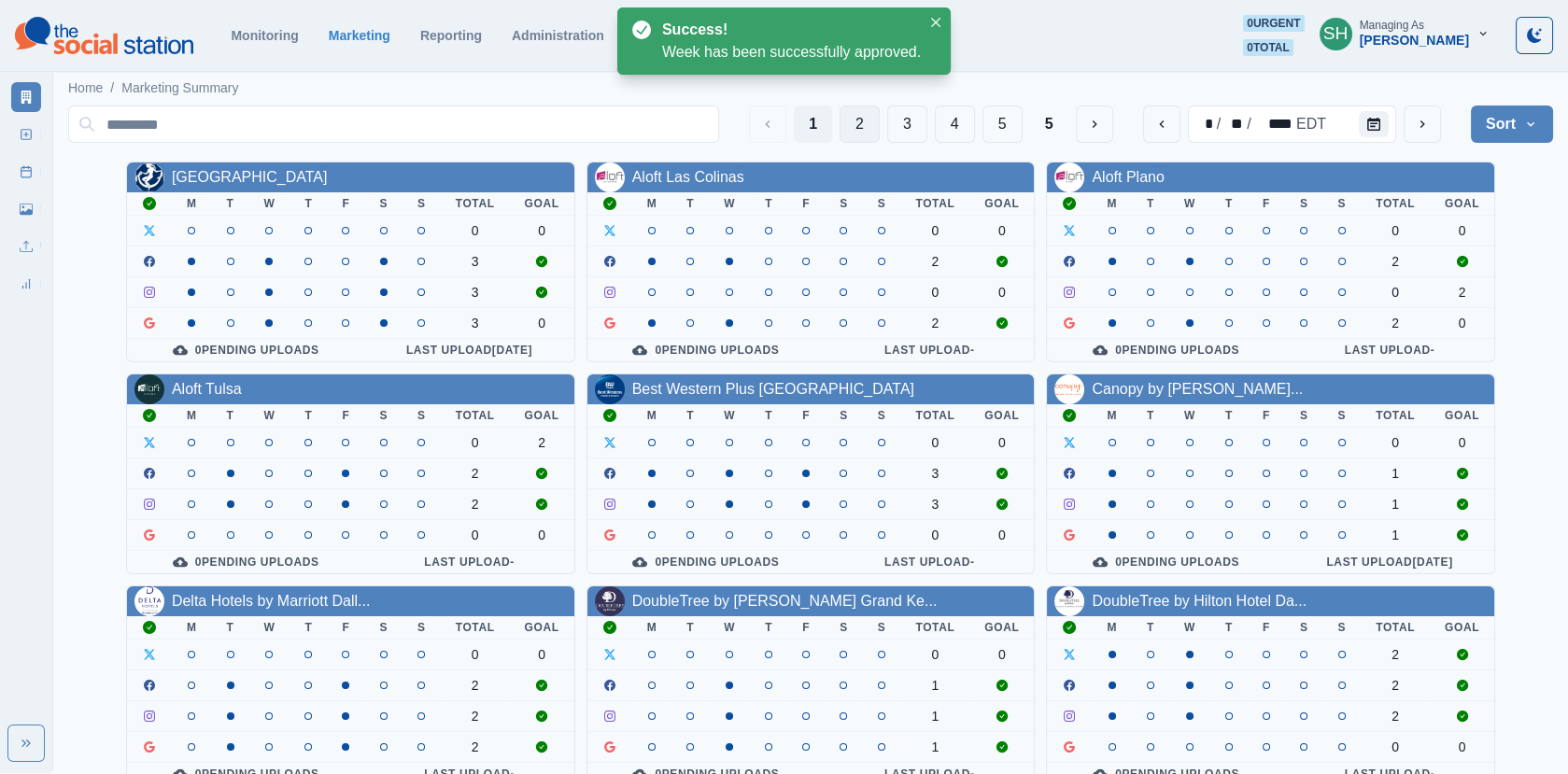
click at [871, 128] on button "2" at bounding box center [859, 124] width 40 height 38
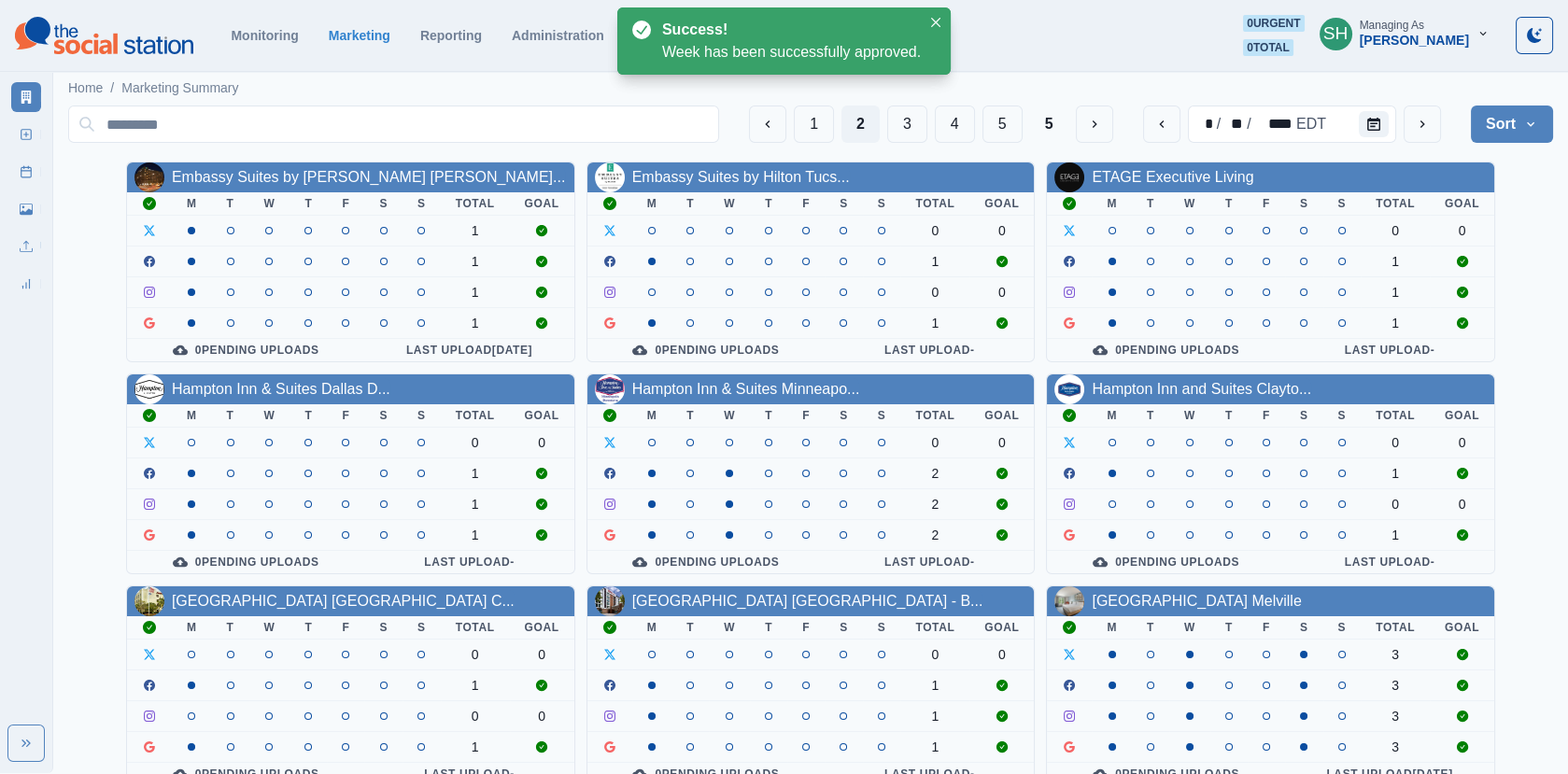
scroll to position [227, 0]
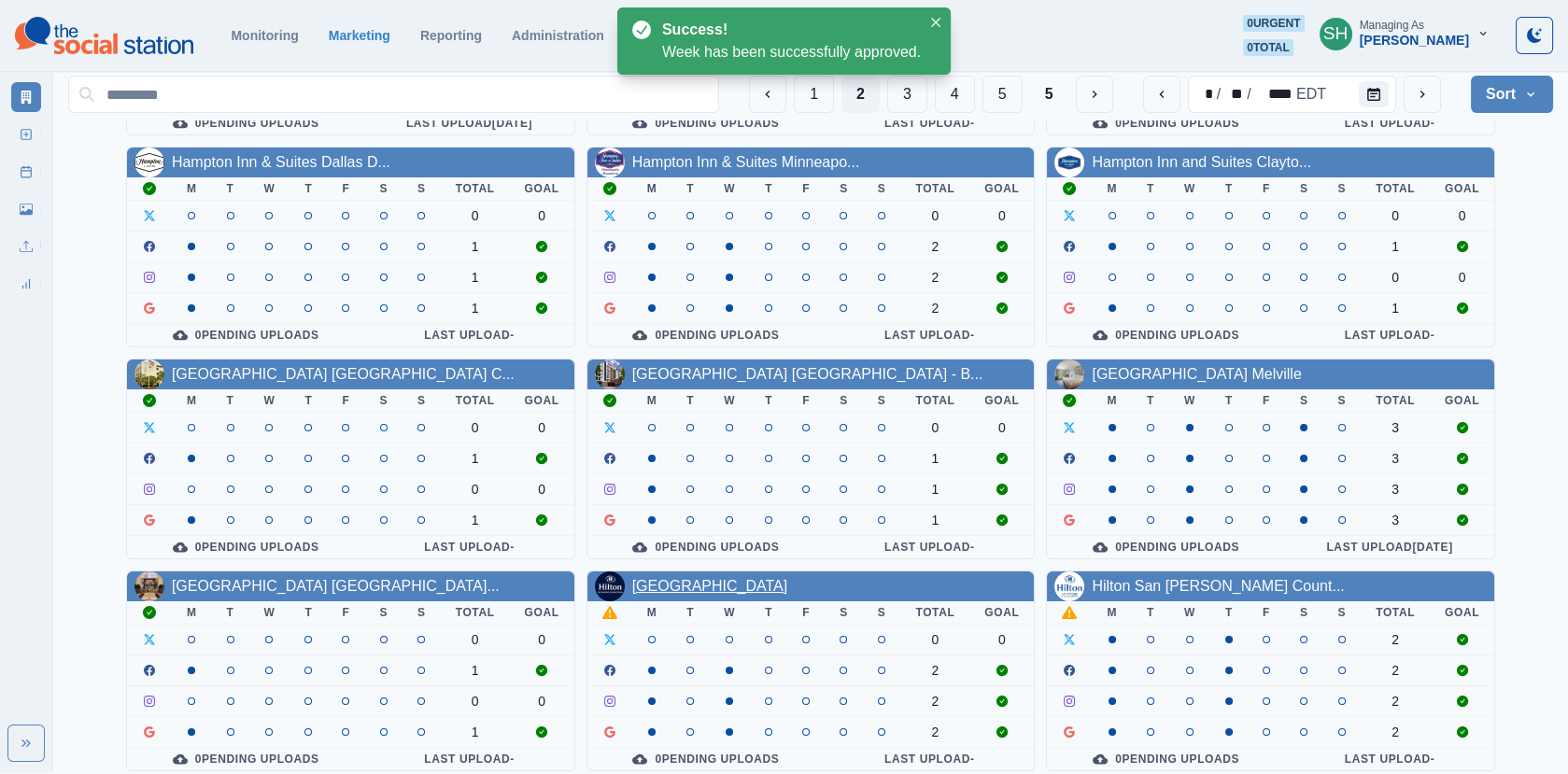
click at [745, 580] on link "[GEOGRAPHIC_DATA]" at bounding box center [710, 585] width 156 height 16
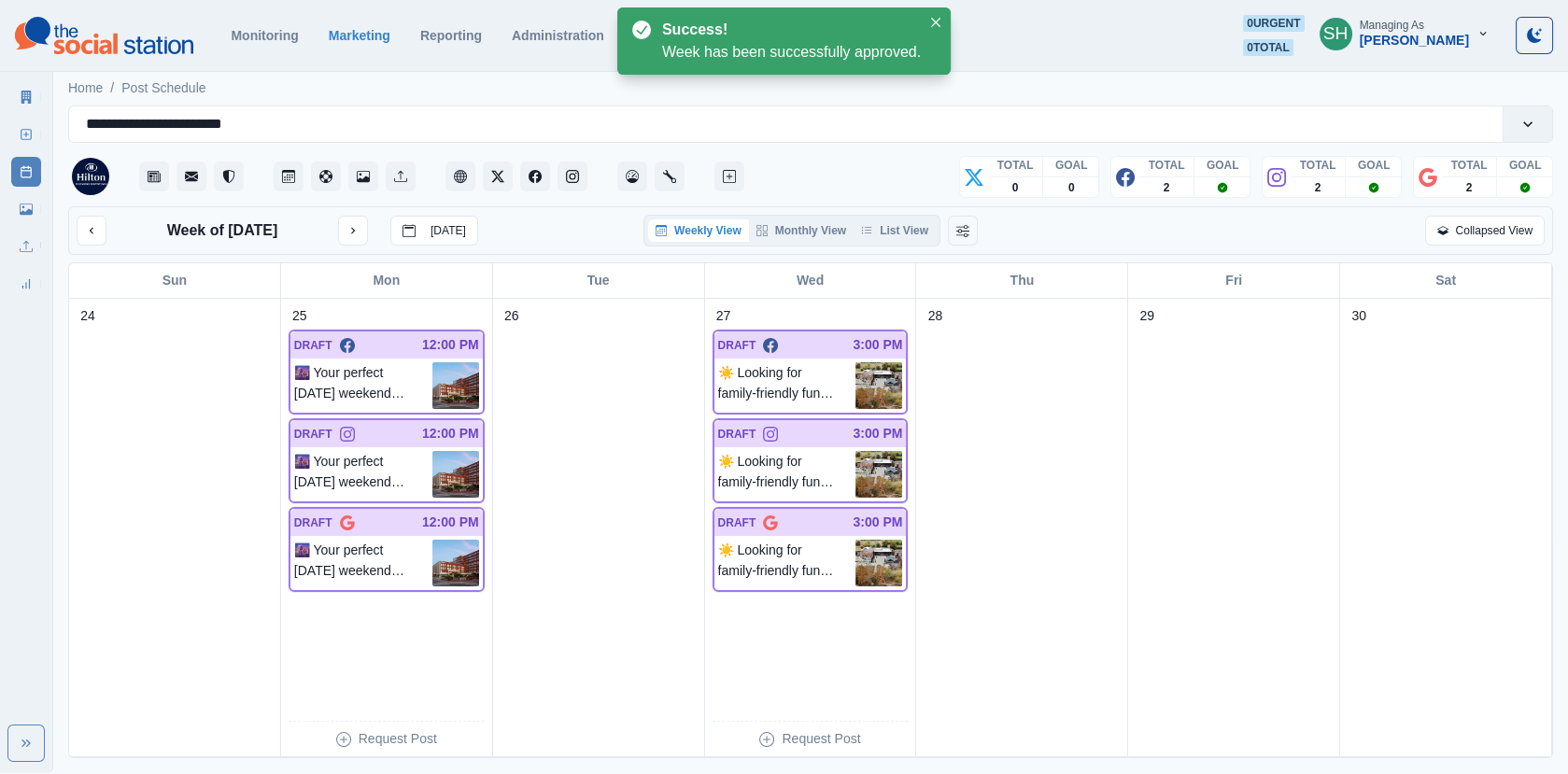
click at [919, 245] on div "Weekly View Monthly View List View" at bounding box center [791, 230] width 297 height 32
click at [912, 232] on button "List View" at bounding box center [894, 230] width 82 height 23
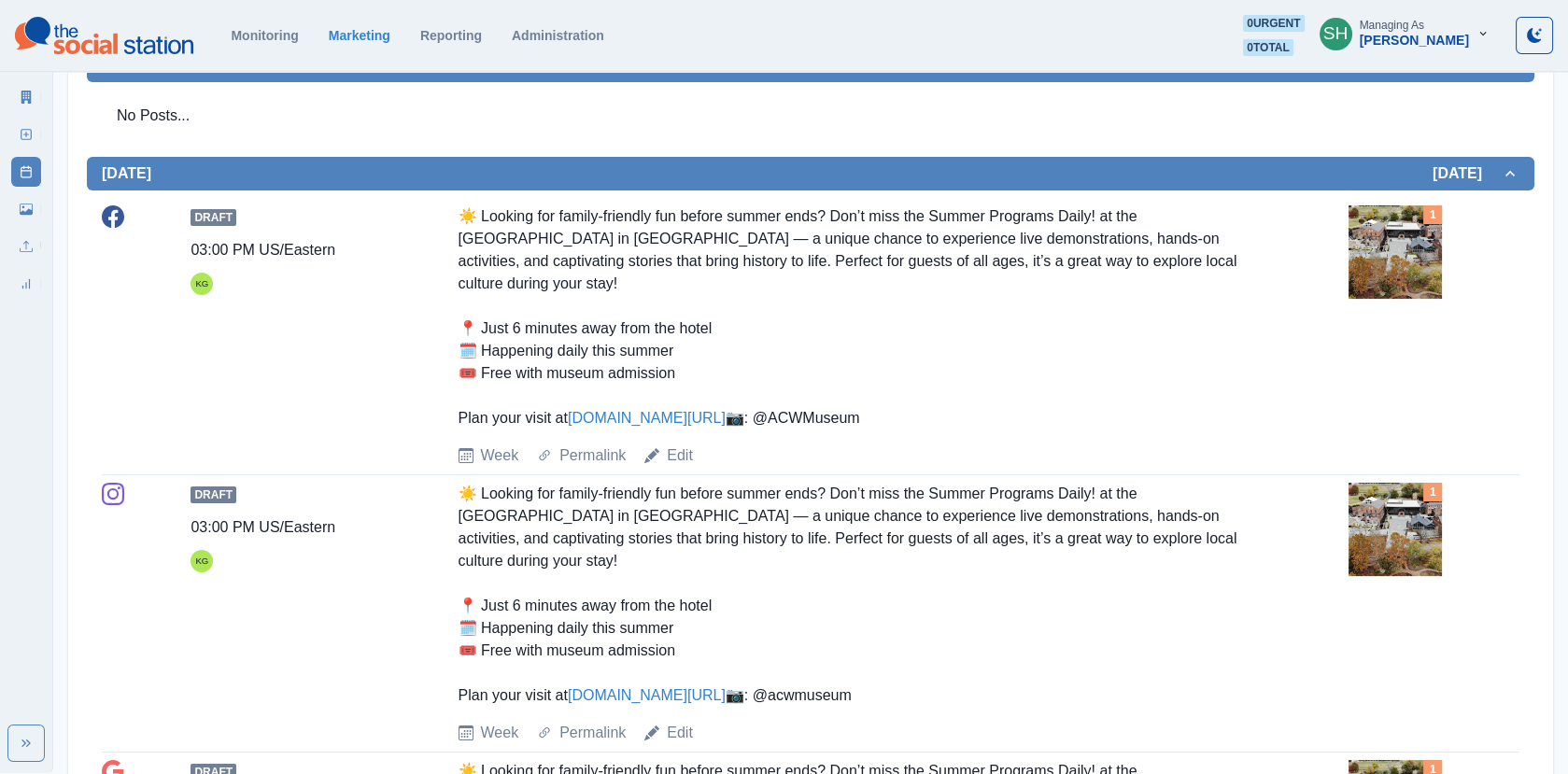
scroll to position [926, 0]
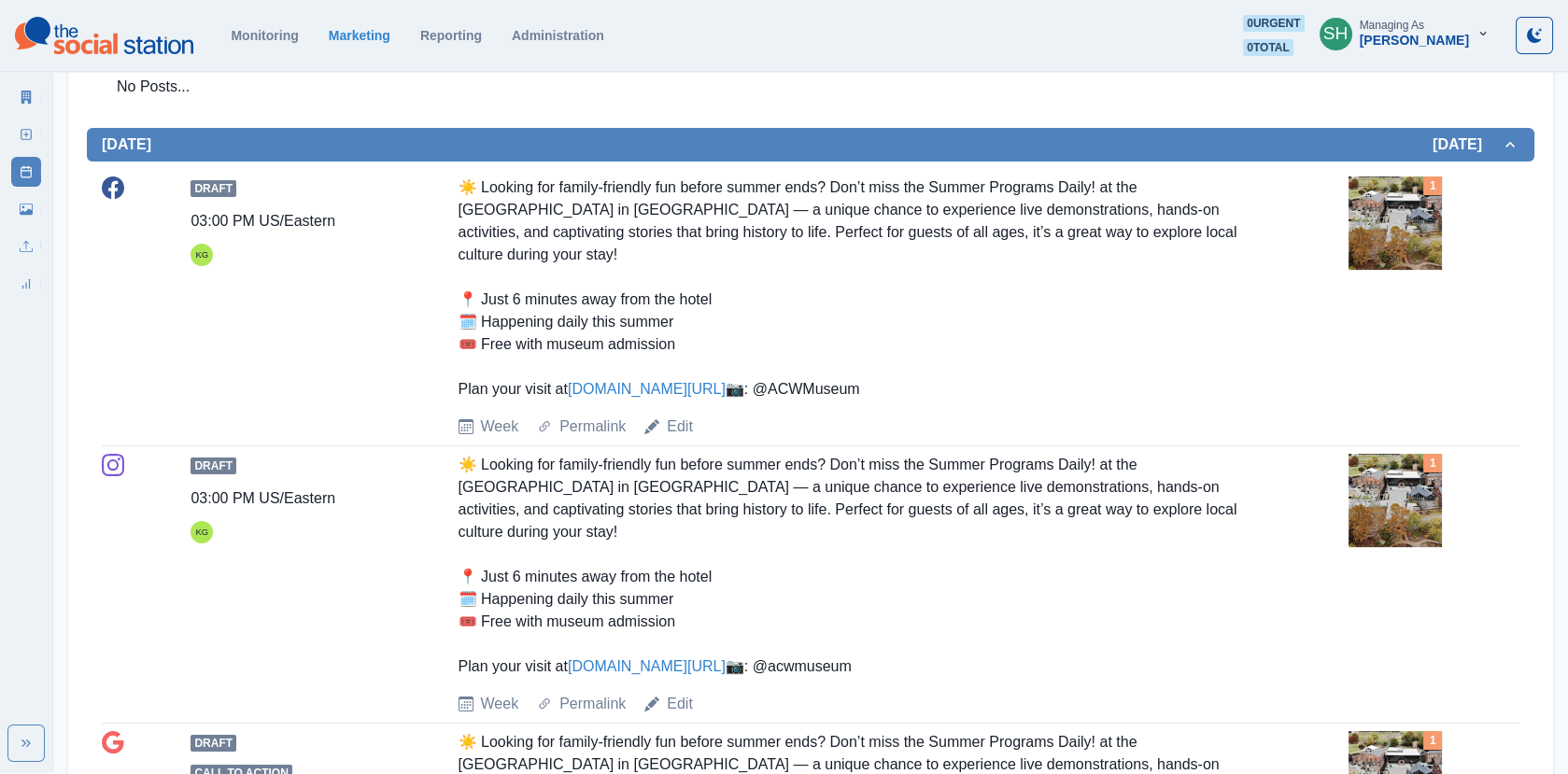
click at [1372, 226] on img at bounding box center [1394, 223] width 94 height 94
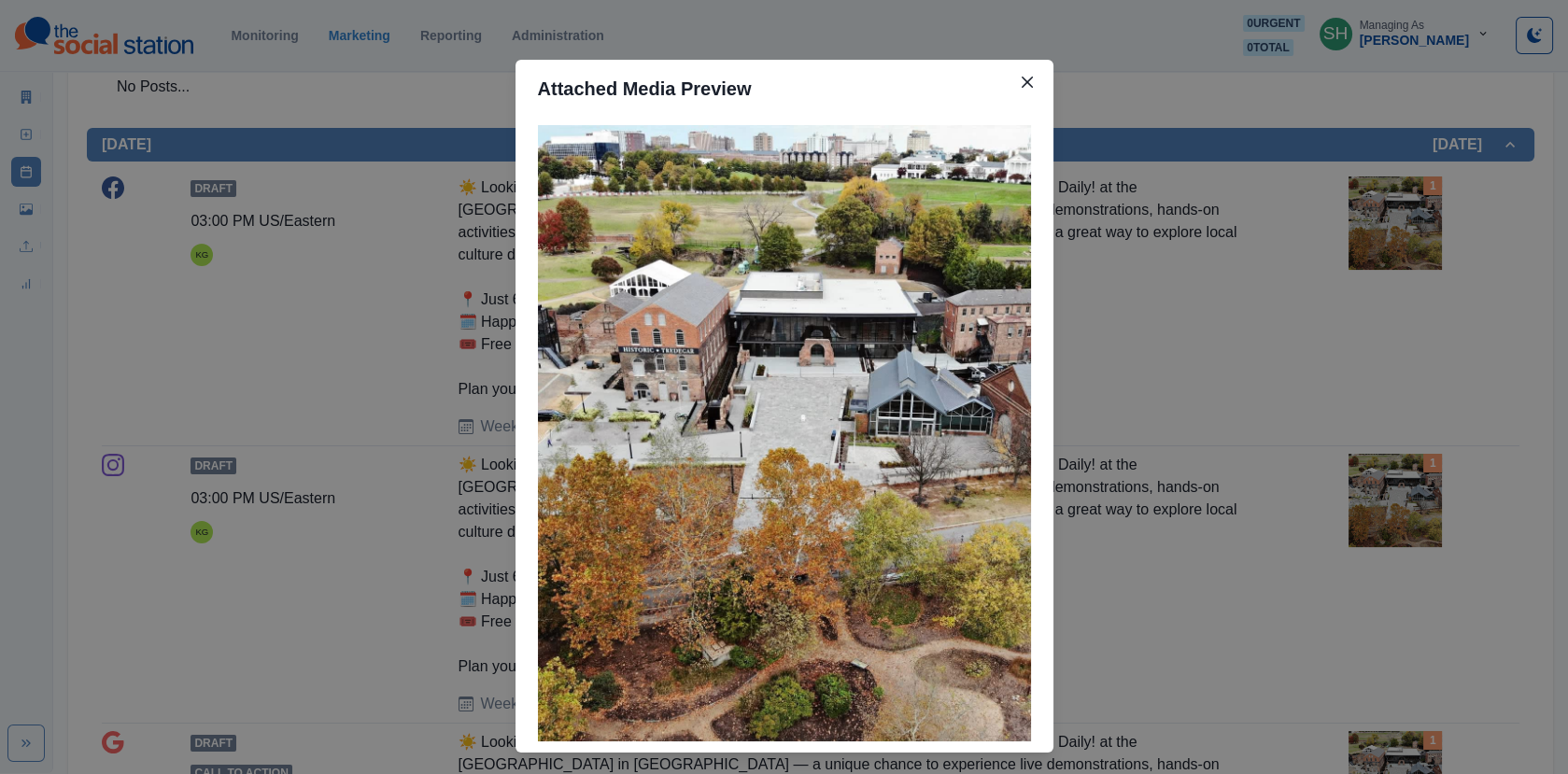
click at [1372, 226] on div "Attached Media Preview" at bounding box center [784, 387] width 1568 height 774
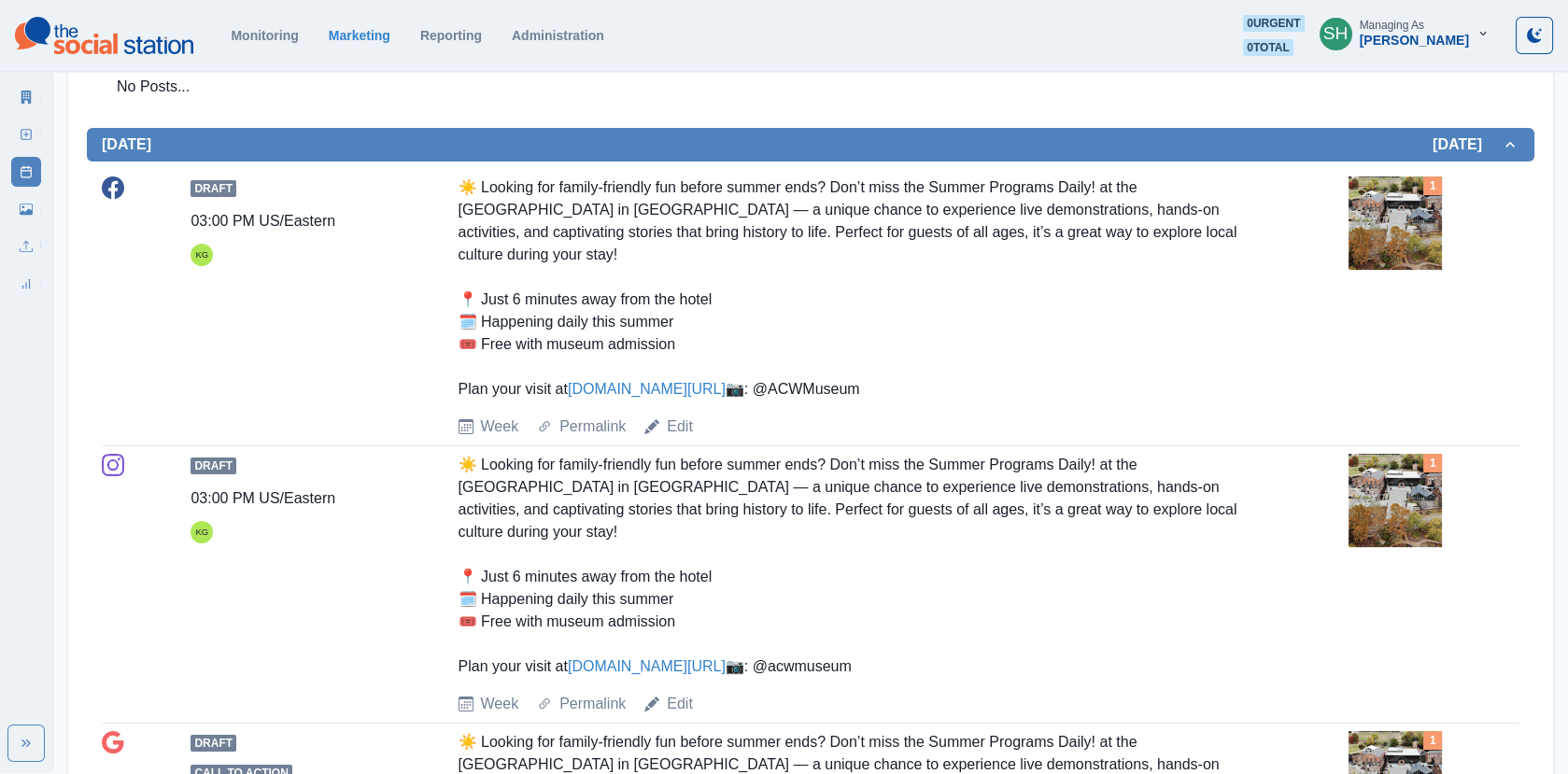
click at [619, 381] on link "[DOMAIN_NAME][URL]" at bounding box center [647, 389] width 158 height 16
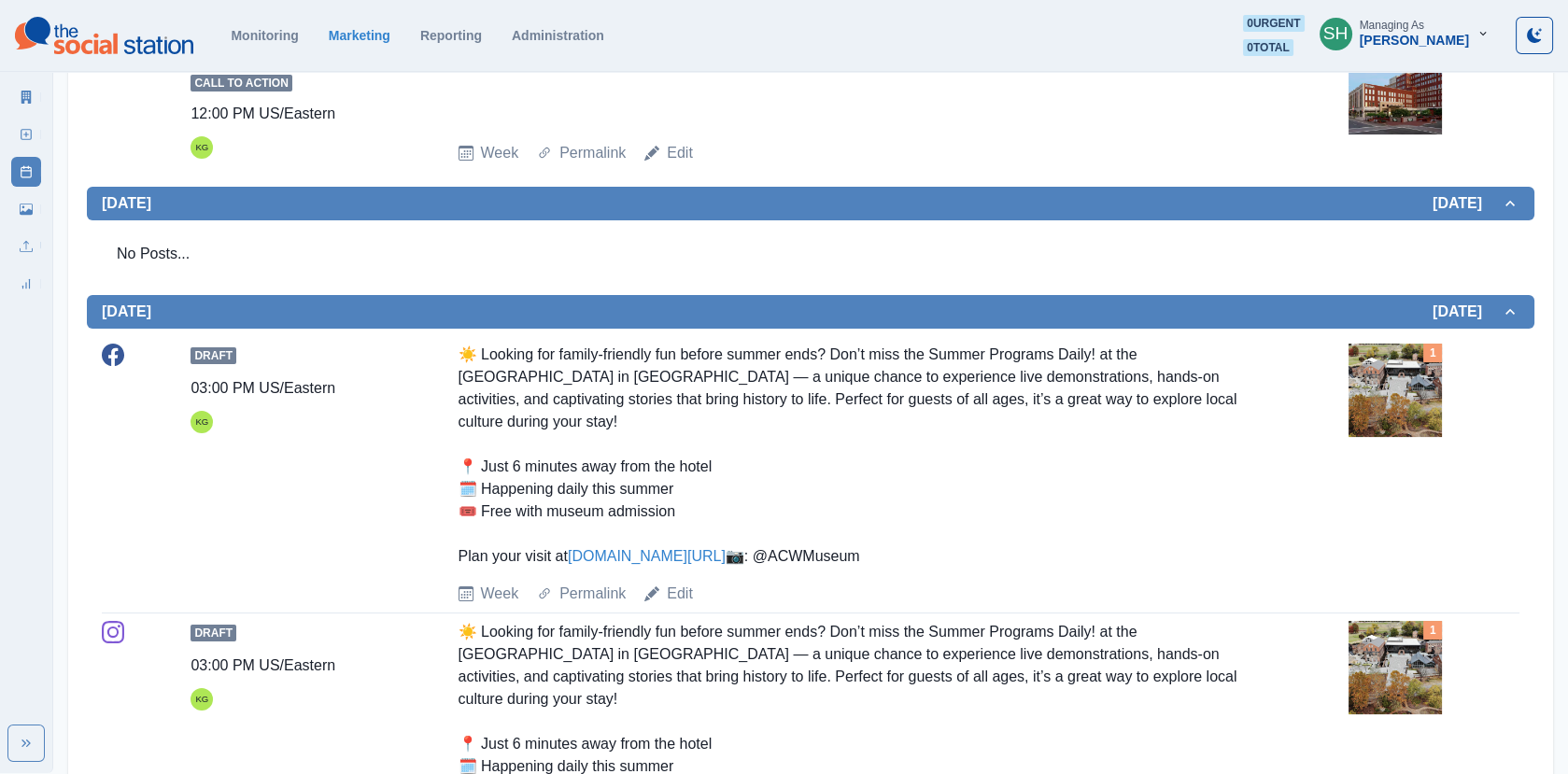
scroll to position [0, 0]
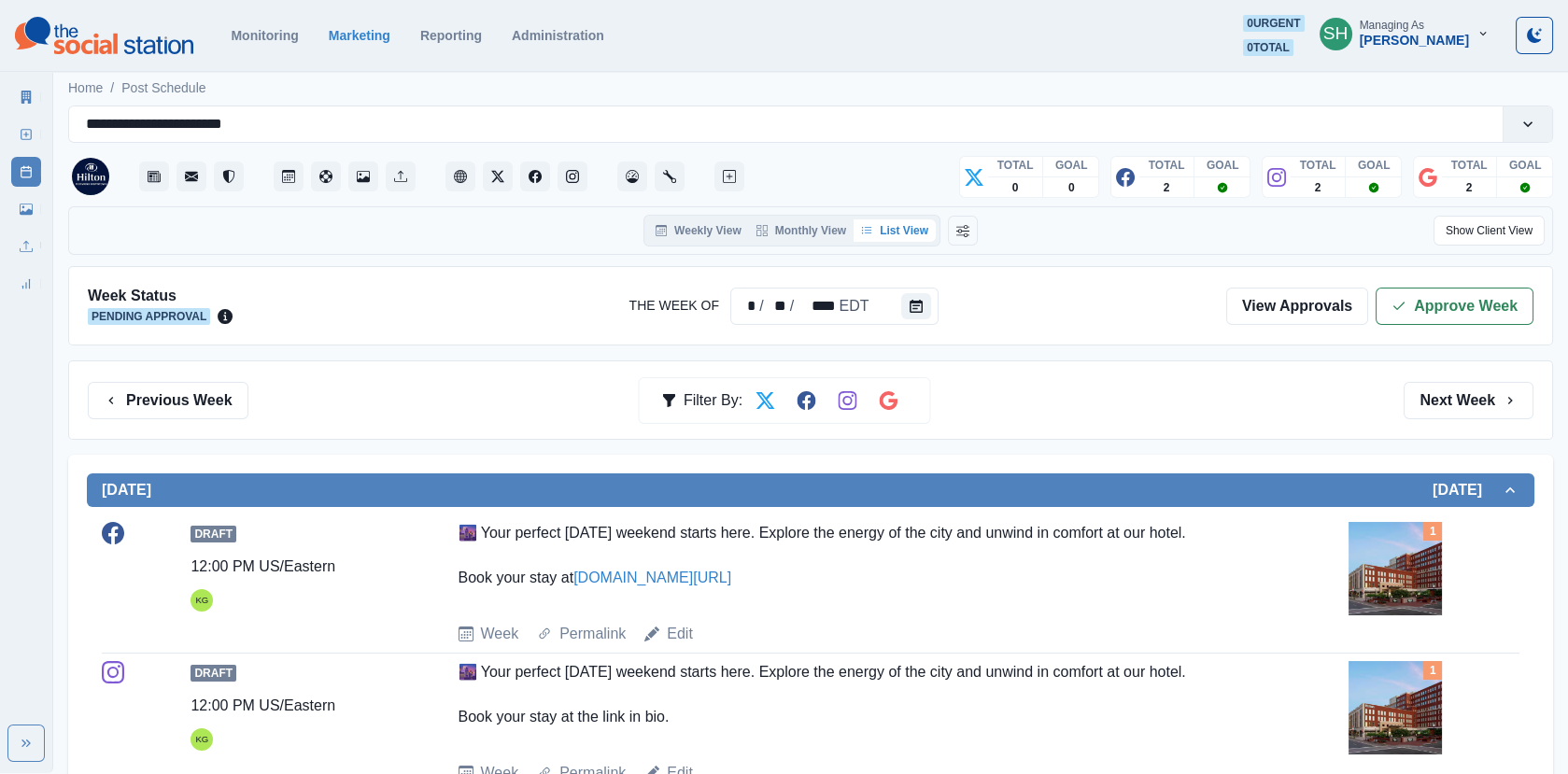
click at [1425, 275] on div "Week Status Pending Approval The Week Of * / ** / **** EDT View Approvals Appro…" at bounding box center [810, 305] width 1484 height 79
click at [1424, 293] on button "Approve Week" at bounding box center [1454, 306] width 158 height 38
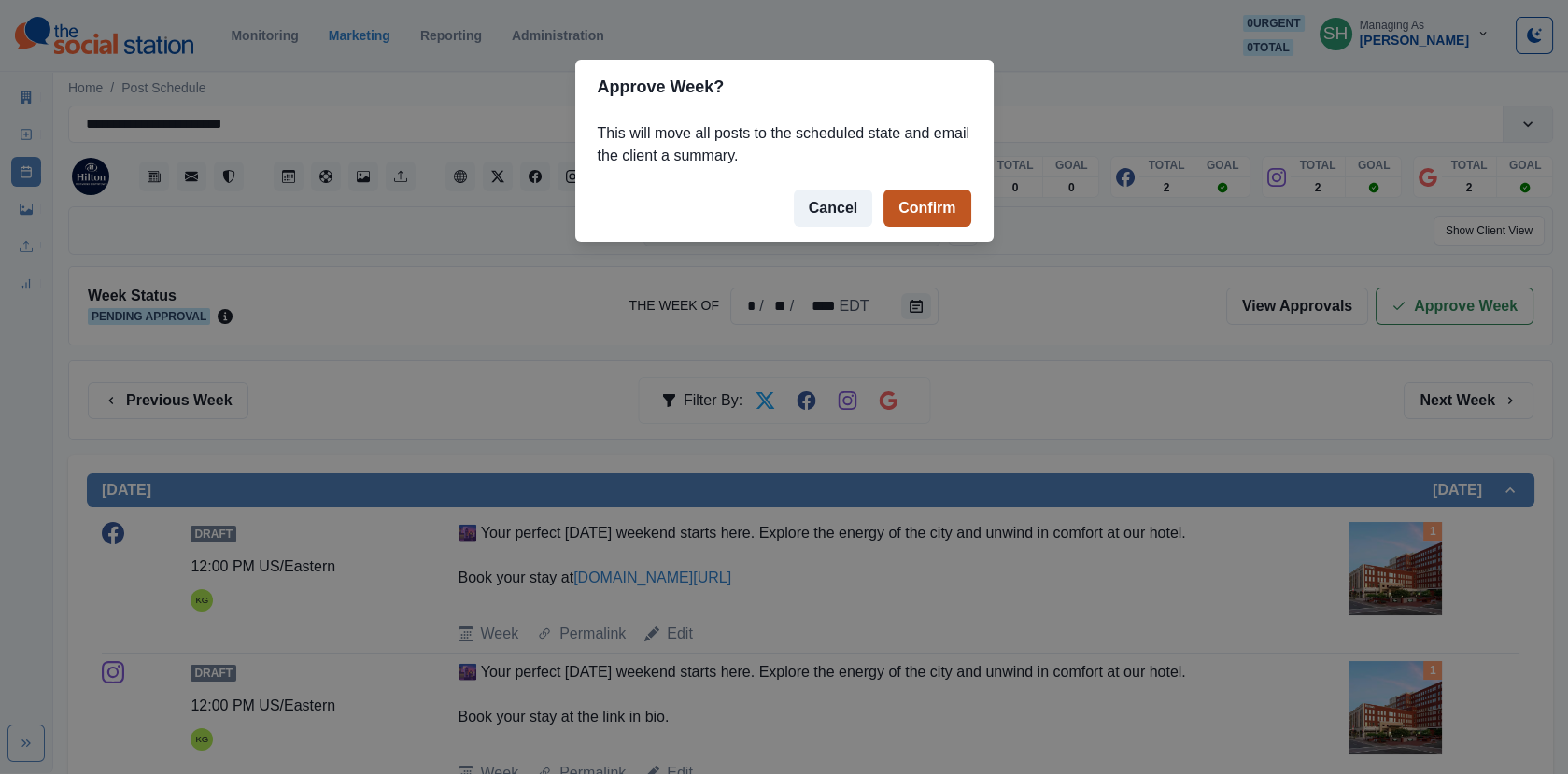
click at [917, 214] on button "Confirm" at bounding box center [926, 208] width 87 height 38
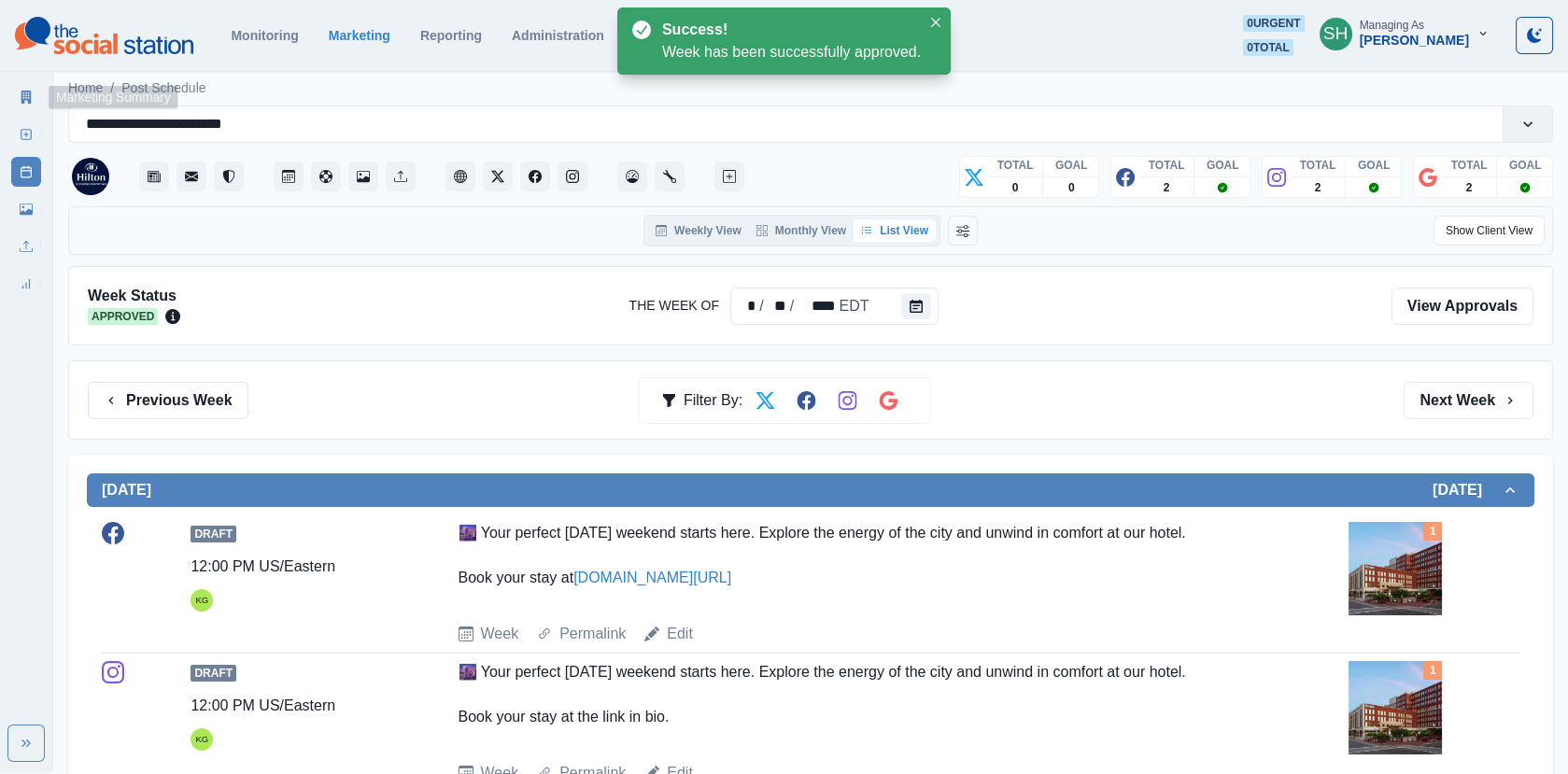
click at [13, 90] on link "Marketing Summary" at bounding box center [26, 97] width 30 height 30
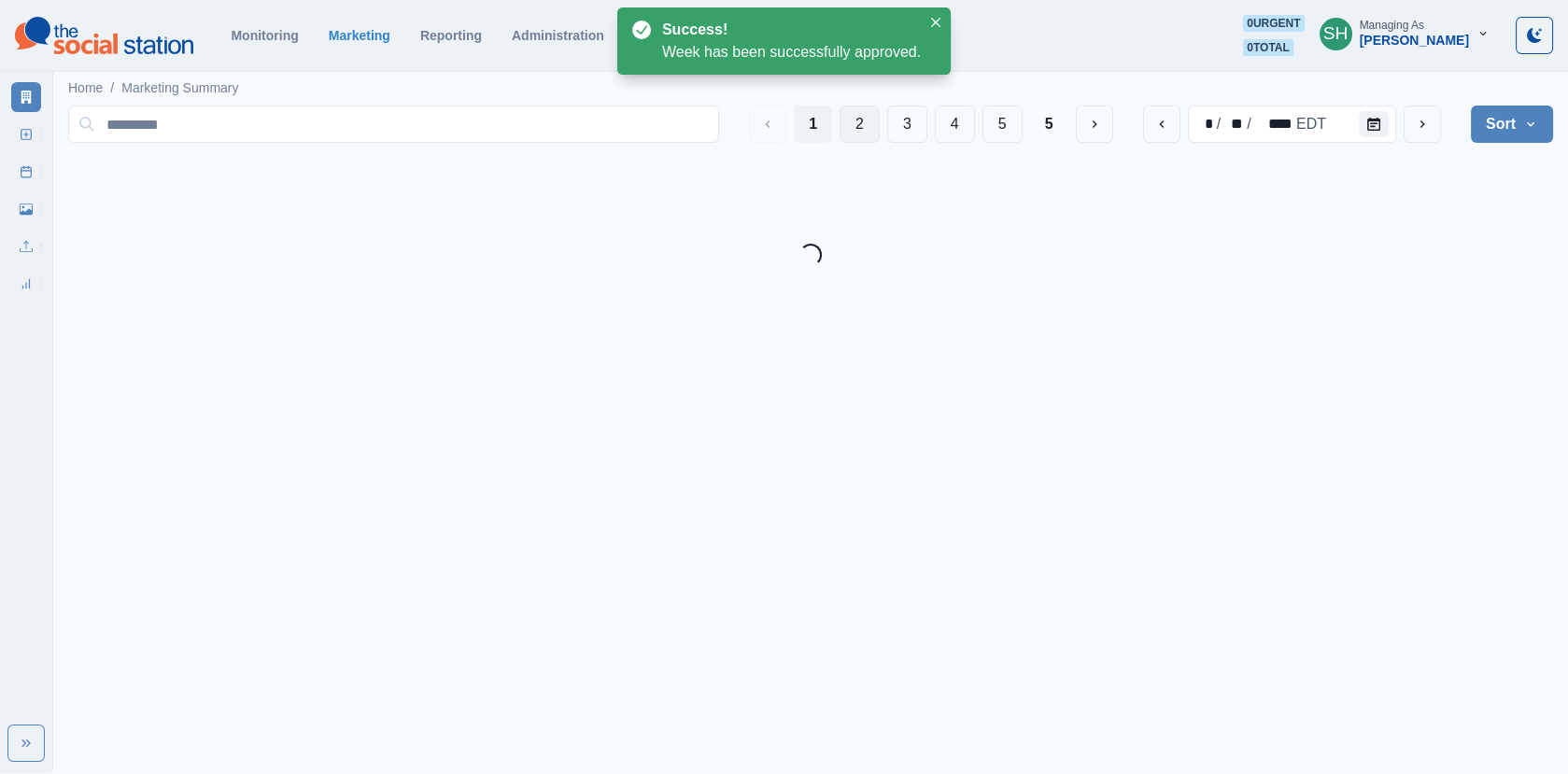
click at [853, 113] on button "2" at bounding box center [859, 124] width 40 height 38
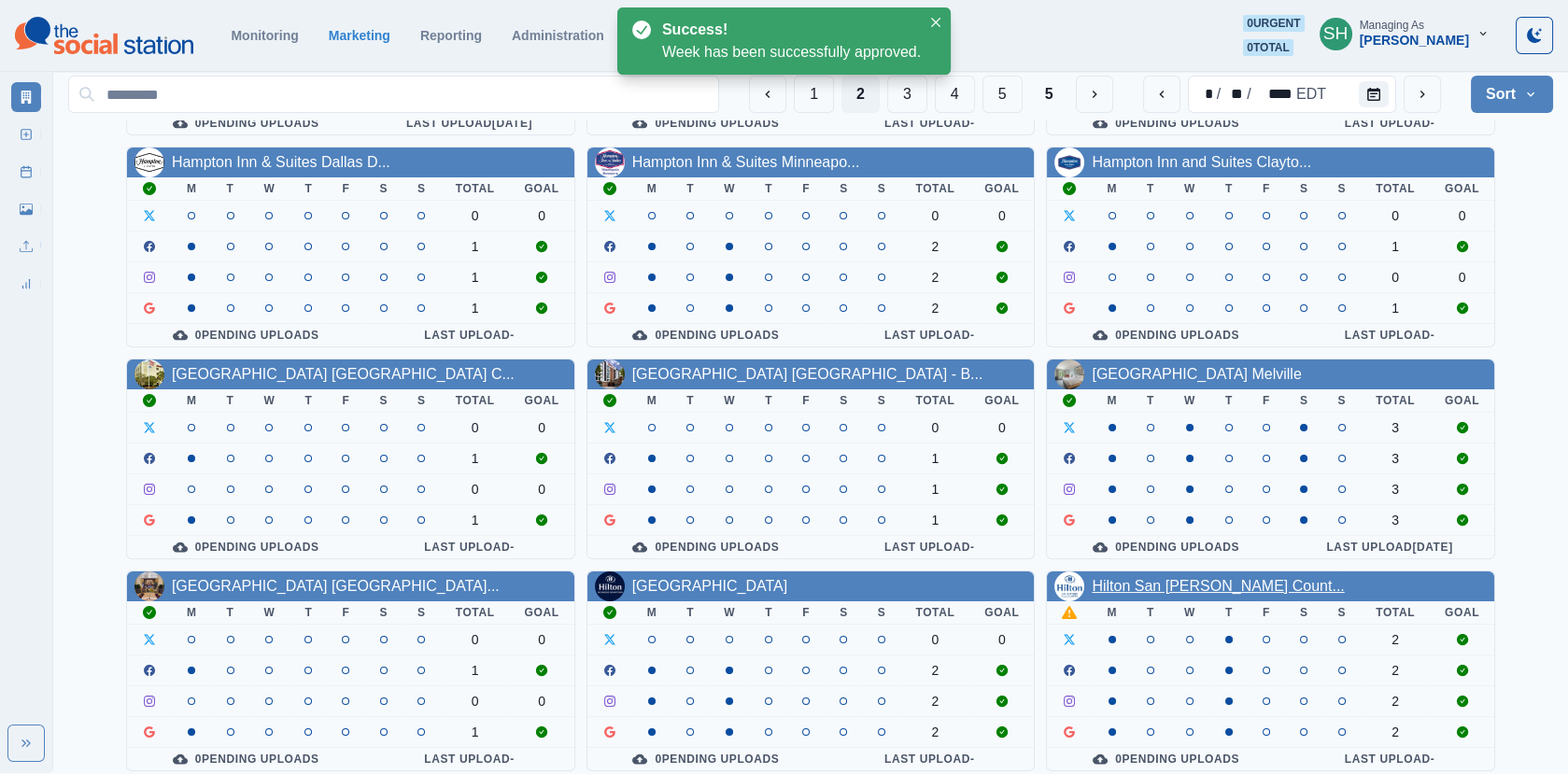
click at [1208, 582] on link "Hilton San [PERSON_NAME] Count..." at bounding box center [1216, 585] width 252 height 16
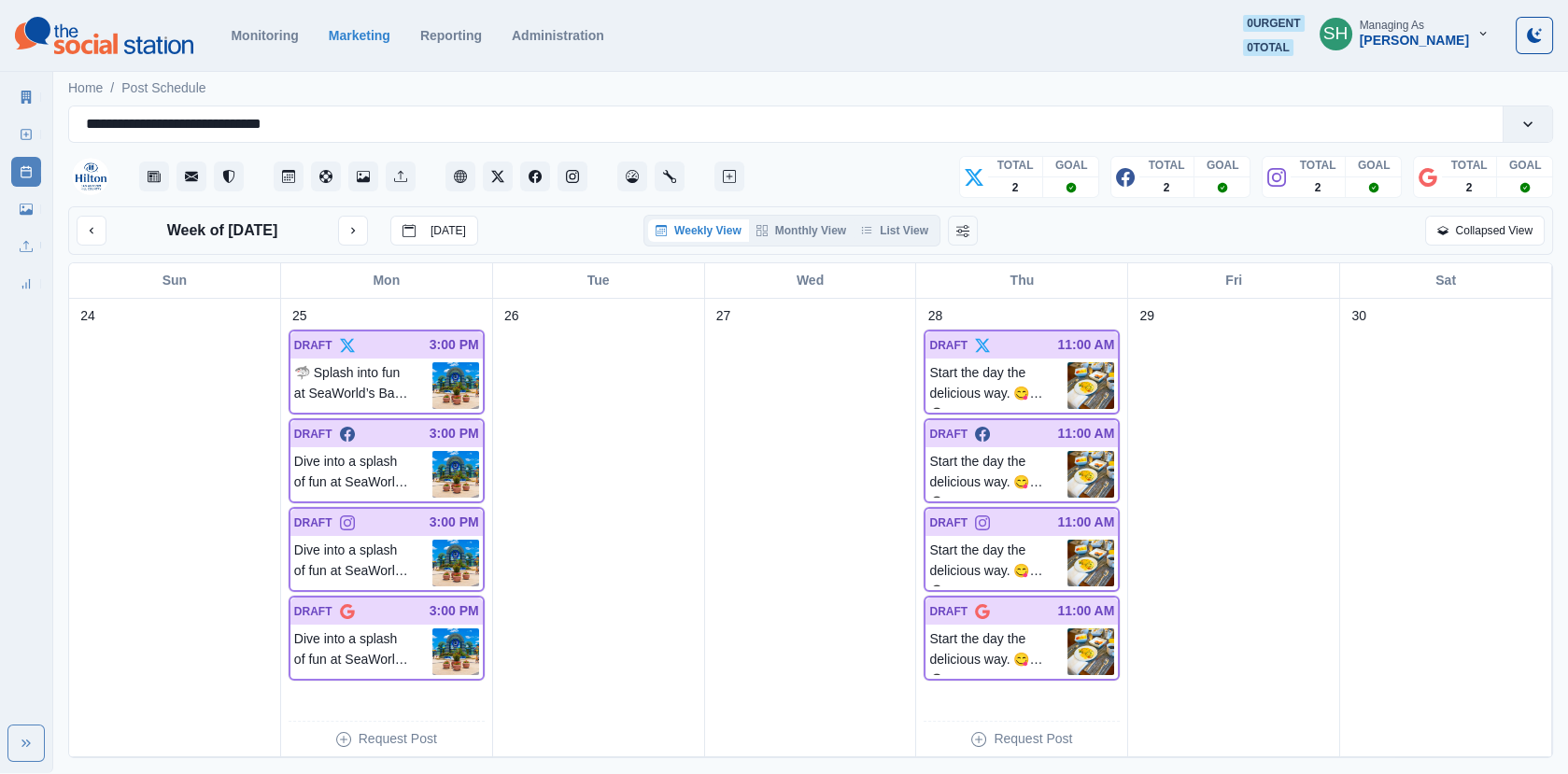
click at [929, 211] on div "Week of [DATE] [DATE] Weekly View Monthly View List View Collapsed View" at bounding box center [810, 230] width 1484 height 48
click at [928, 210] on div "Week of [DATE] [DATE] Weekly View Monthly View List View Collapsed View" at bounding box center [810, 230] width 1484 height 48
click at [908, 222] on button "List View" at bounding box center [894, 230] width 82 height 23
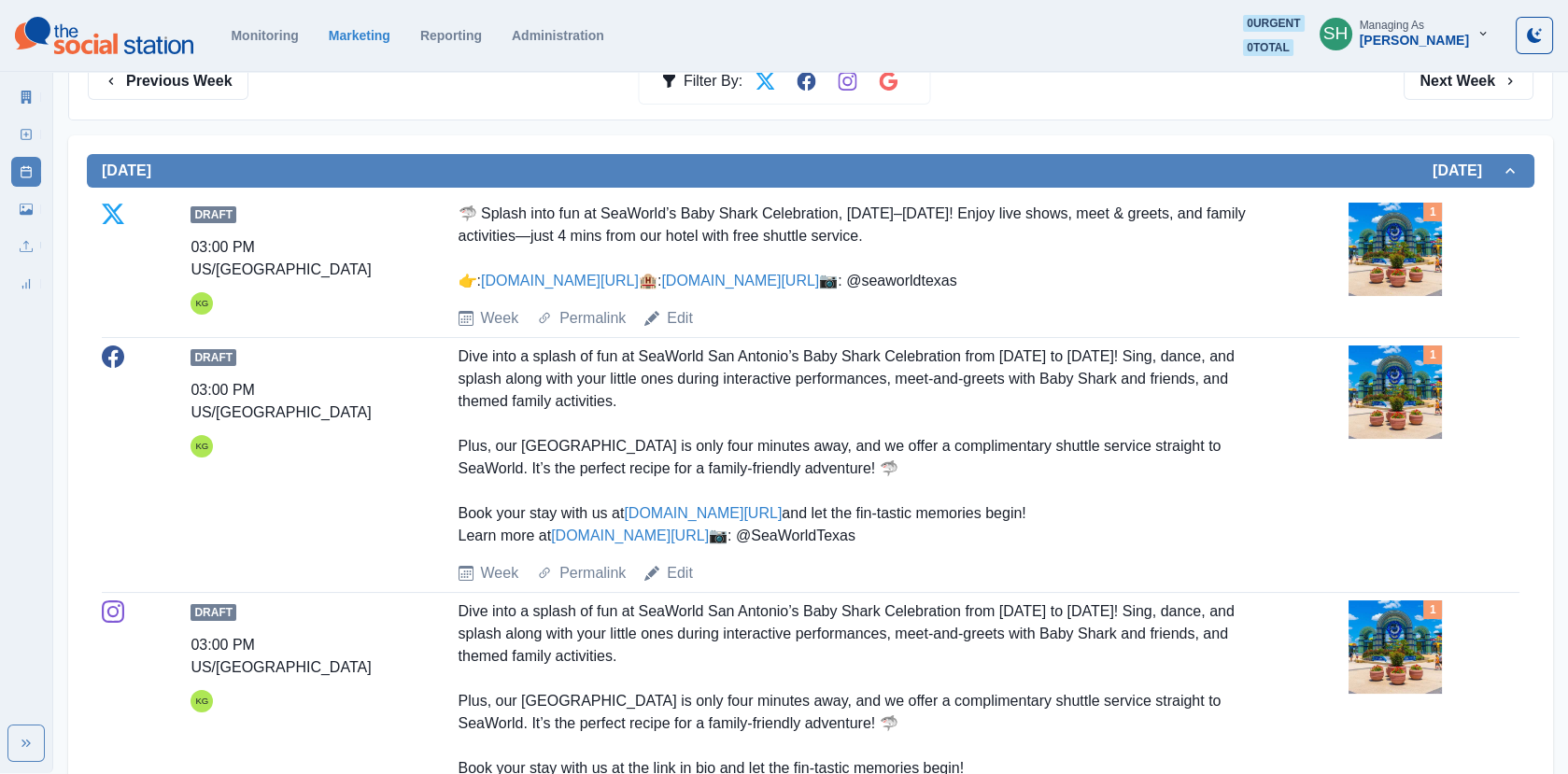
scroll to position [308, 0]
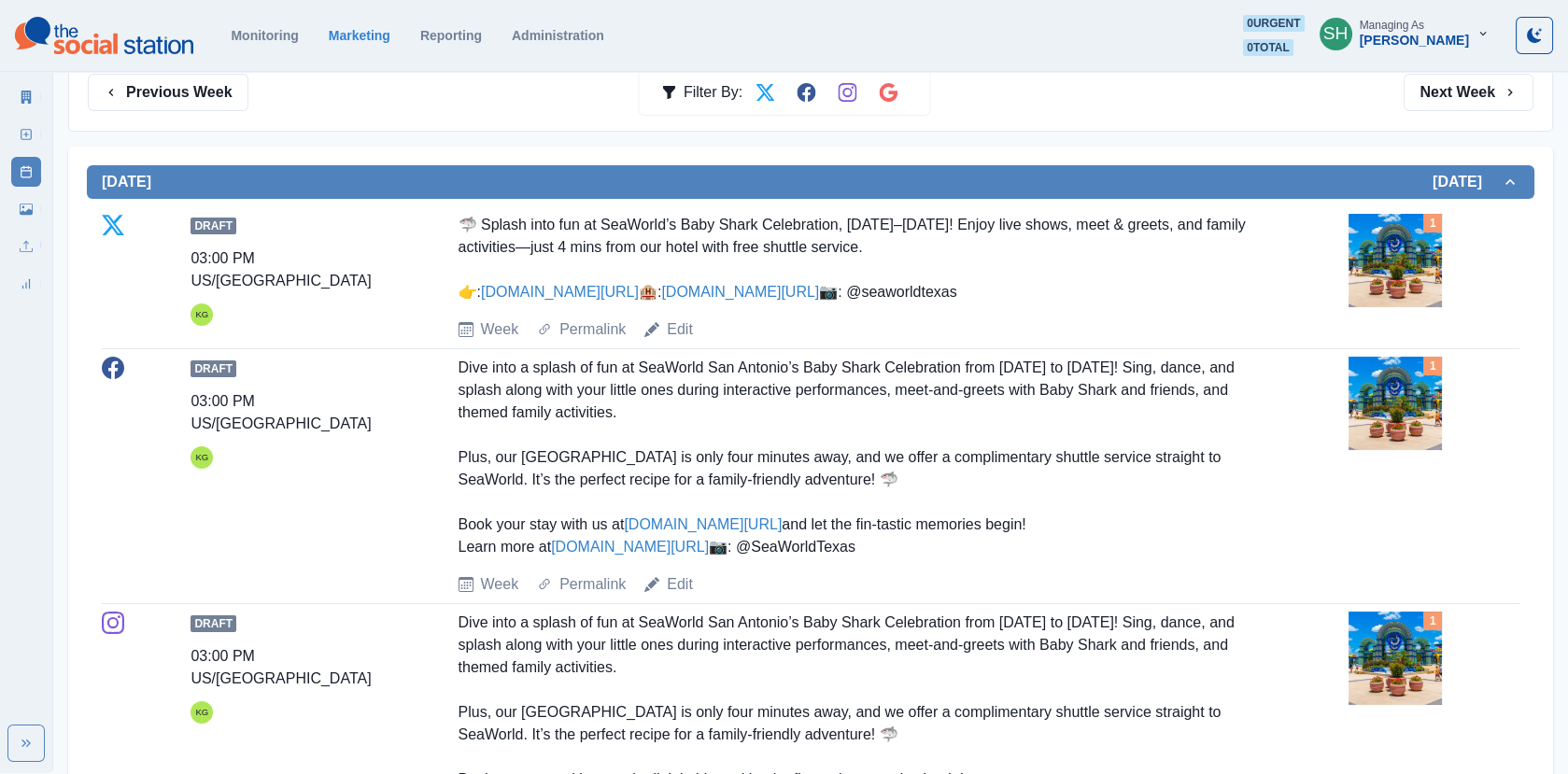
click at [1412, 252] on img at bounding box center [1394, 261] width 94 height 94
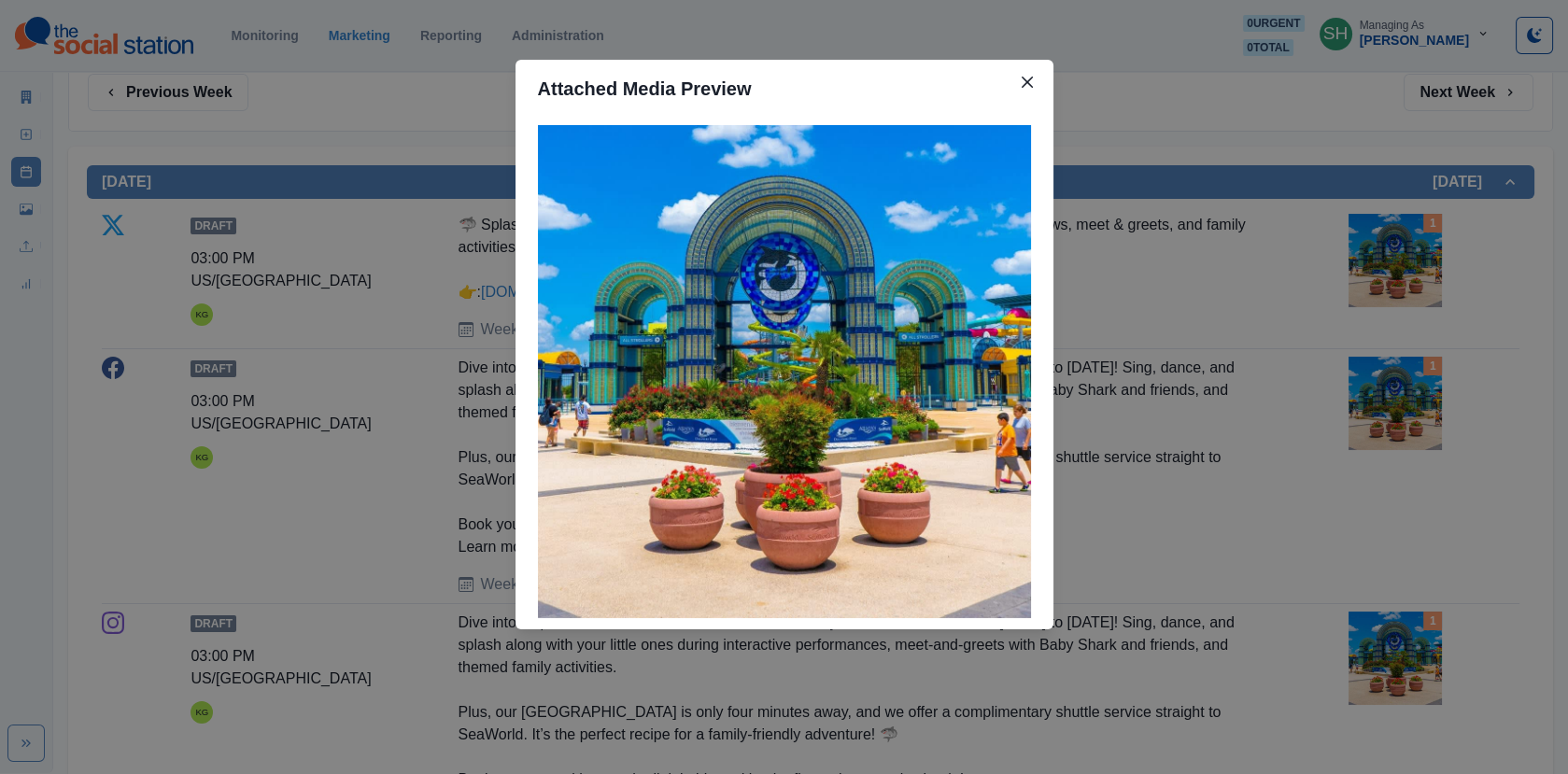
click at [1104, 455] on div "Attached Media Preview" at bounding box center [784, 387] width 1568 height 774
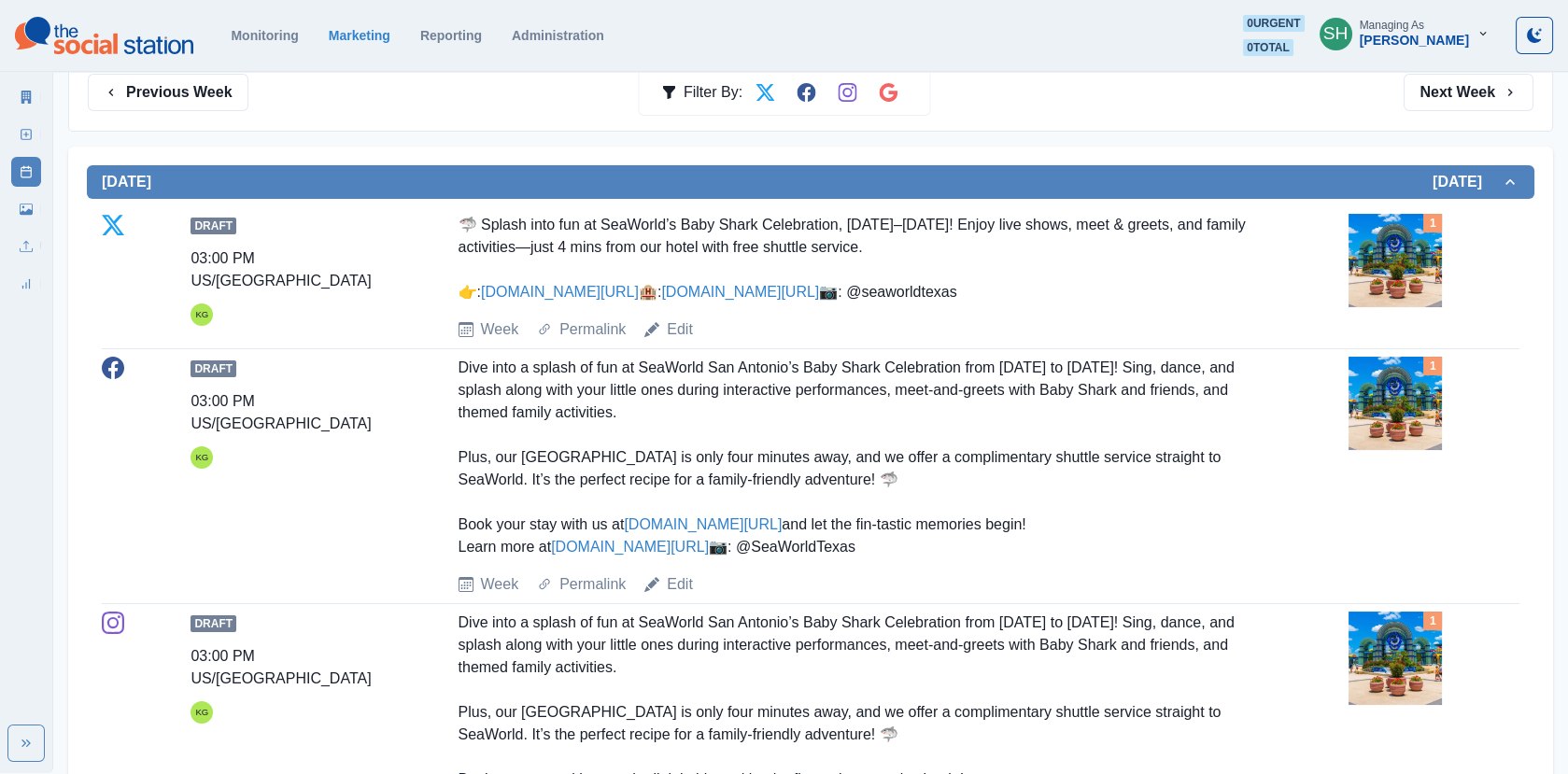
click at [644, 555] on link "[DOMAIN_NAME][URL]" at bounding box center [630, 547] width 158 height 16
click at [31, 91] on icon at bounding box center [26, 97] width 13 height 13
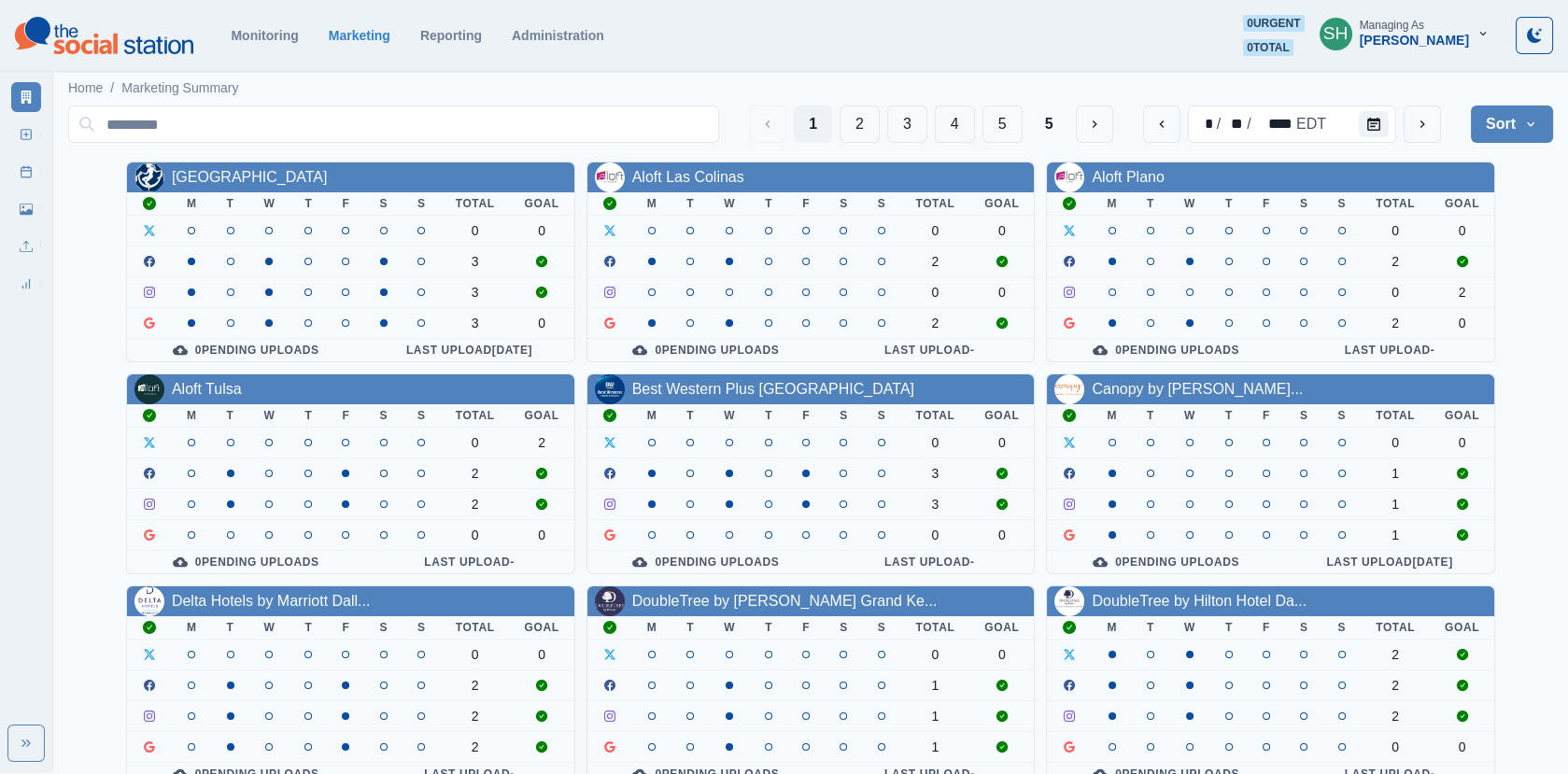
click at [1409, 27] on div "Managing As" at bounding box center [1391, 25] width 64 height 13
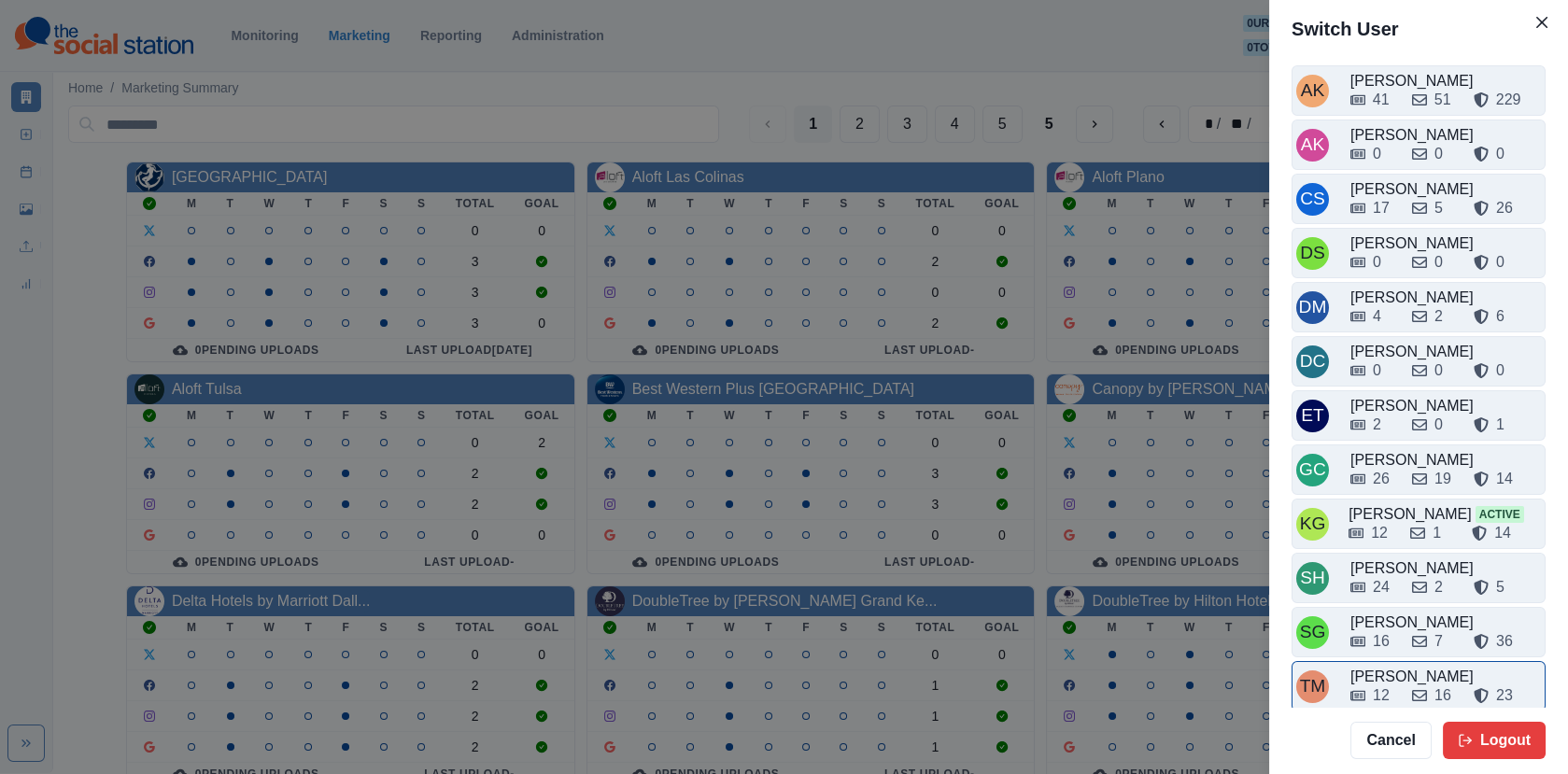
click at [1386, 694] on div "12" at bounding box center [1380, 695] width 17 height 23
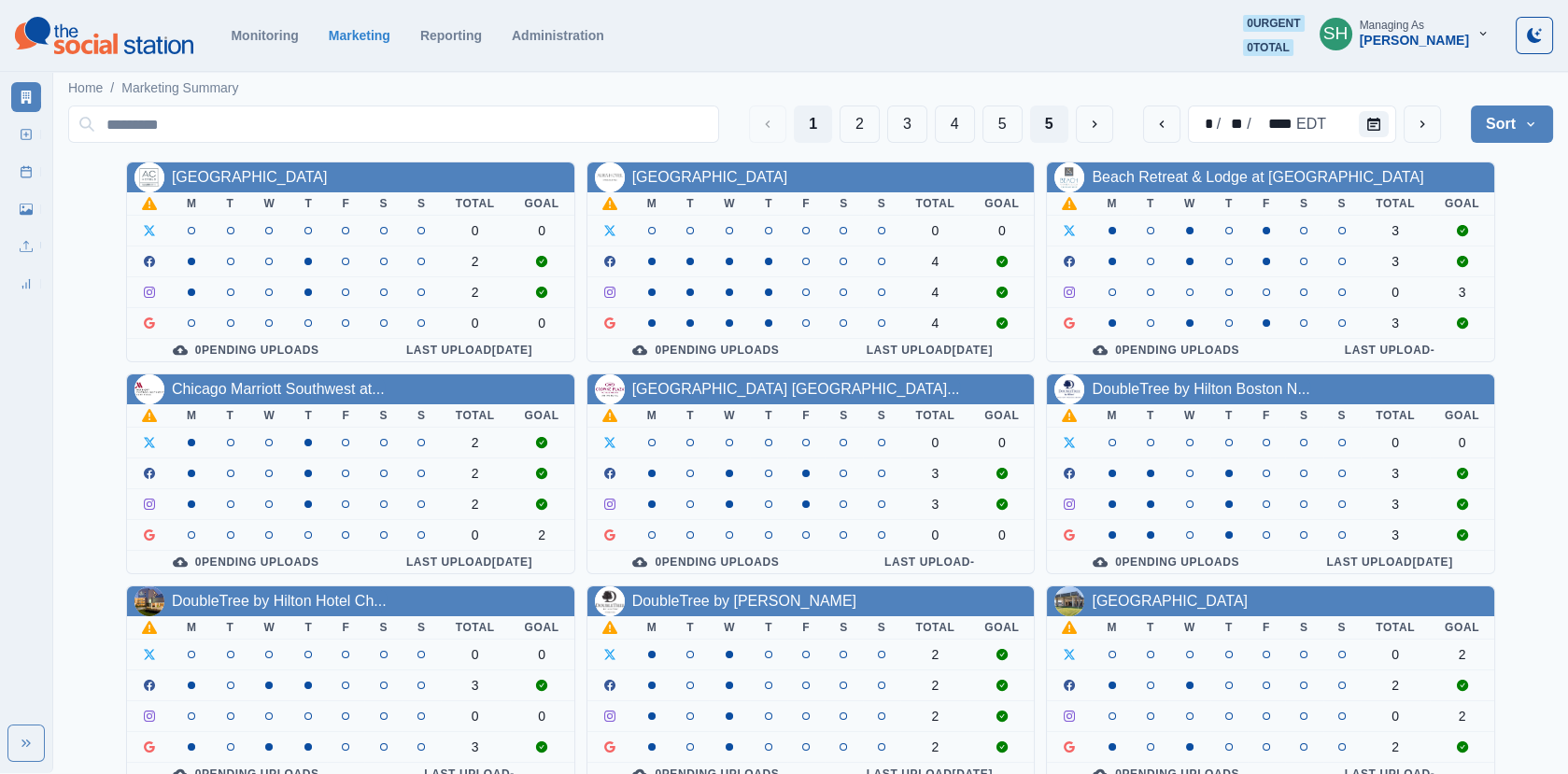
click at [1047, 114] on button "5" at bounding box center [1049, 124] width 39 height 38
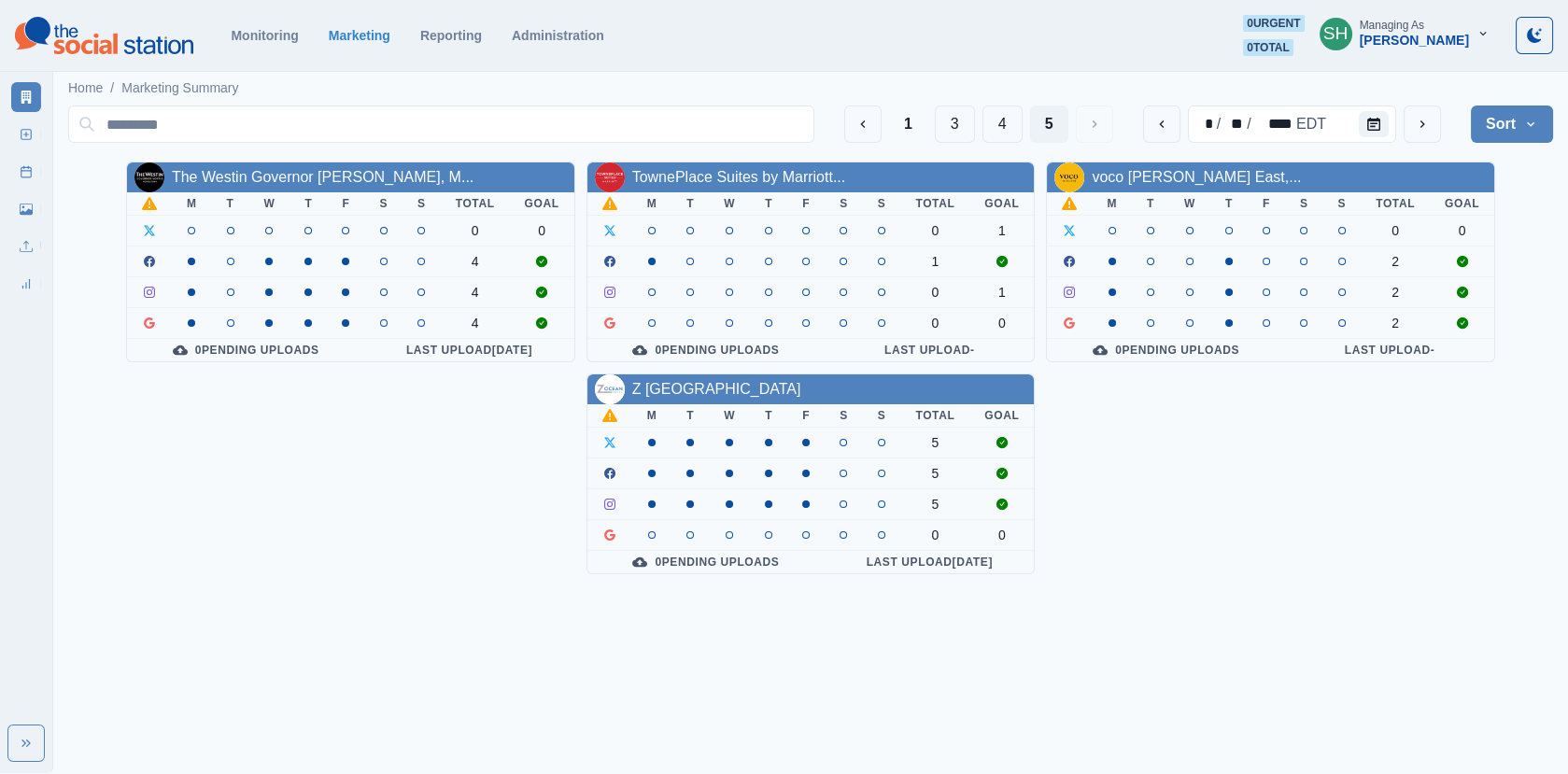
click at [734, 404] on th "W" at bounding box center [730, 416] width 41 height 24
click at [725, 397] on div "Z [GEOGRAPHIC_DATA]" at bounding box center [811, 389] width 447 height 30
click at [712, 381] on link "Z [GEOGRAPHIC_DATA]" at bounding box center [716, 389] width 169 height 16
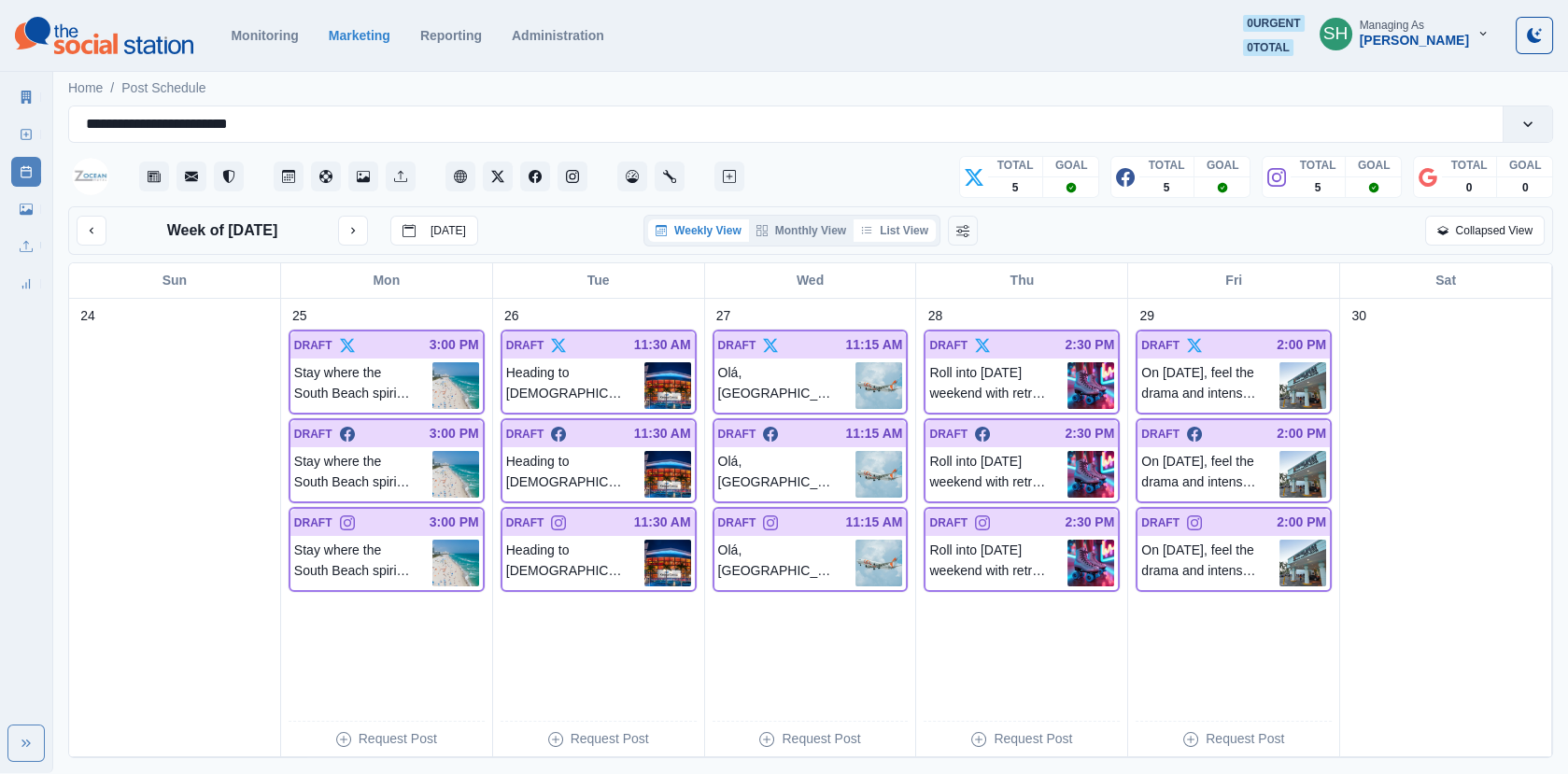
click at [906, 233] on button "List View" at bounding box center [894, 230] width 82 height 23
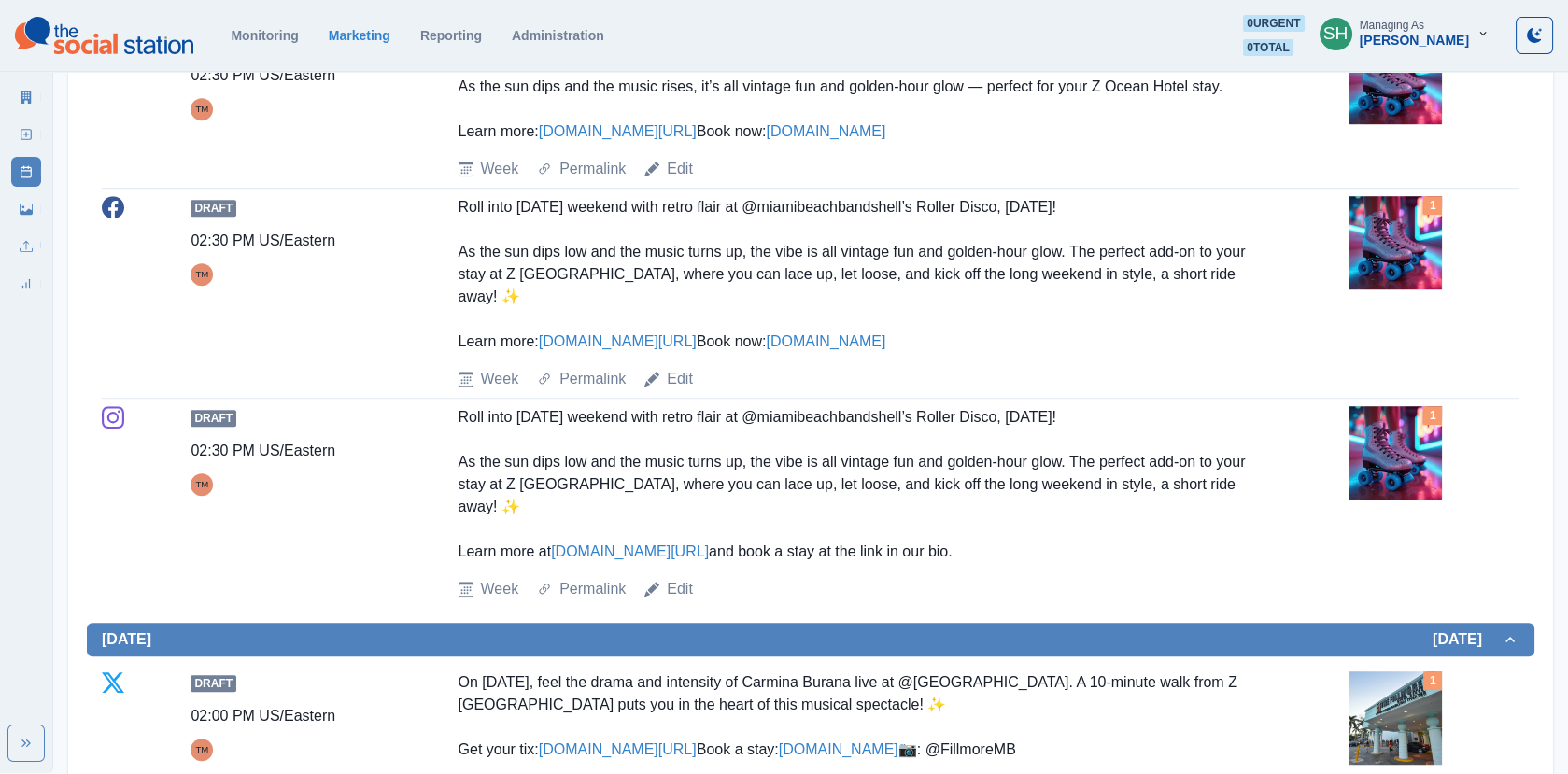
scroll to position [2690, 0]
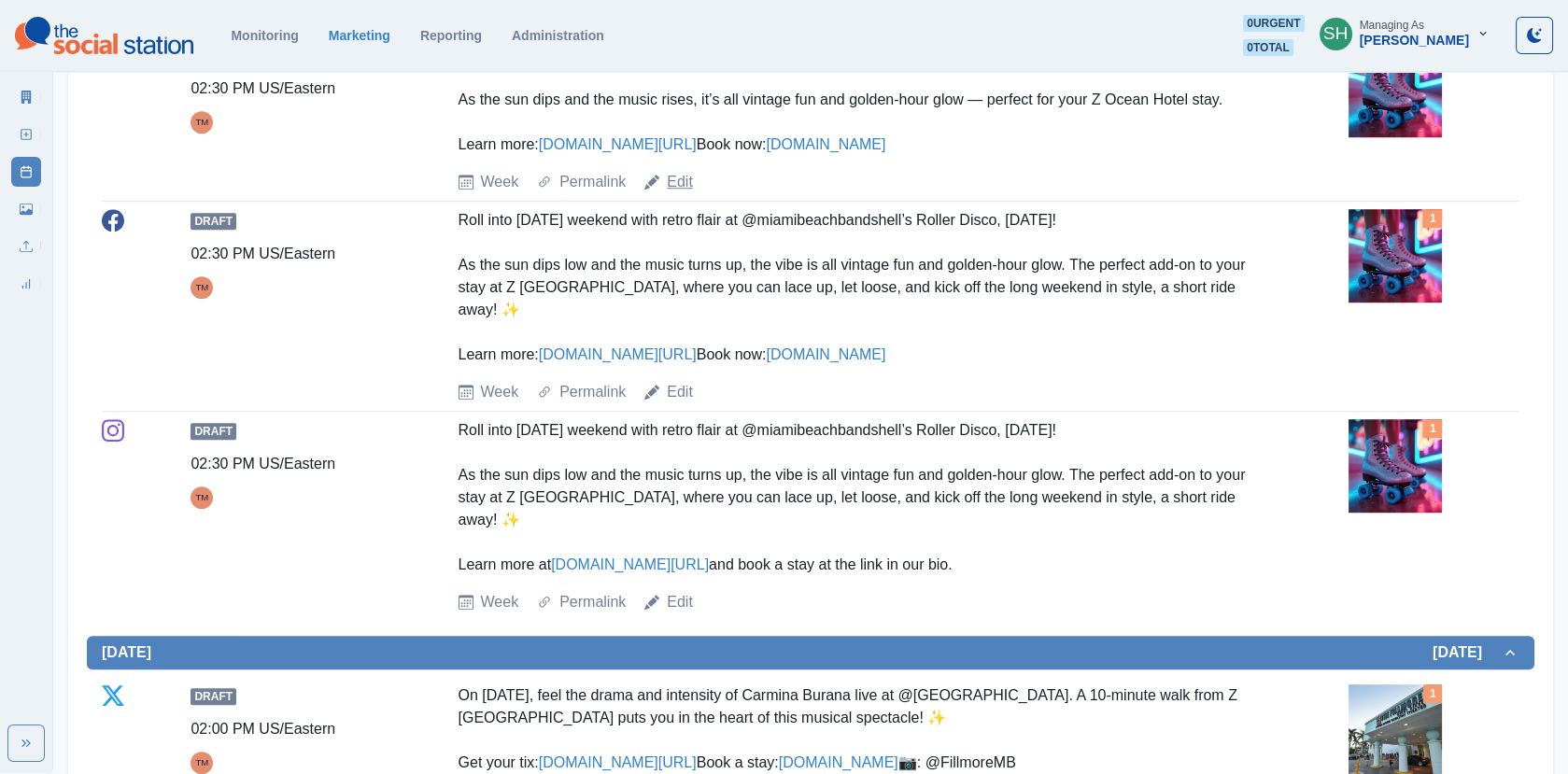
click at [674, 194] on link "Edit" at bounding box center [679, 182] width 26 height 23
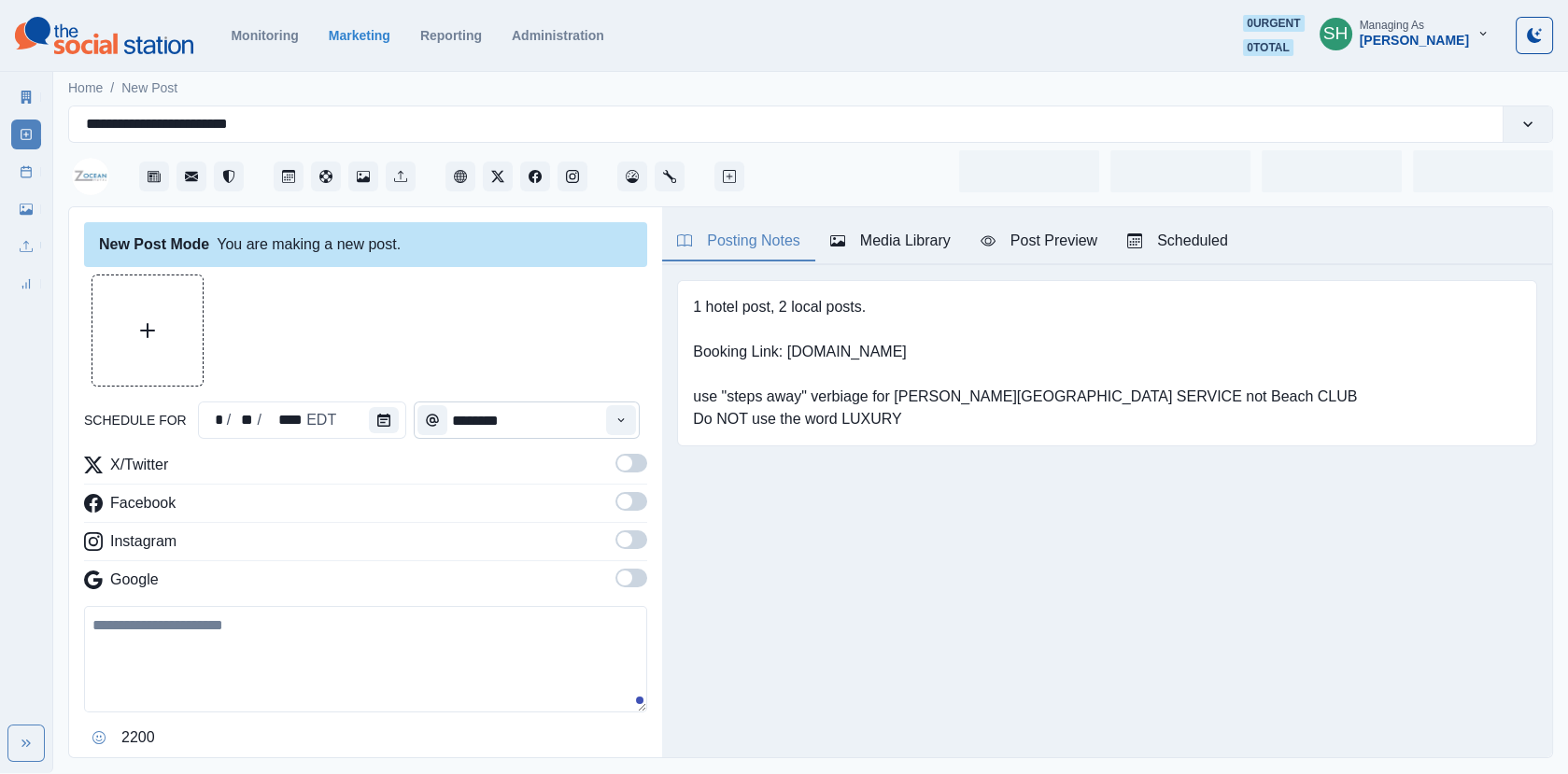
type input "*******"
type textarea "**********"
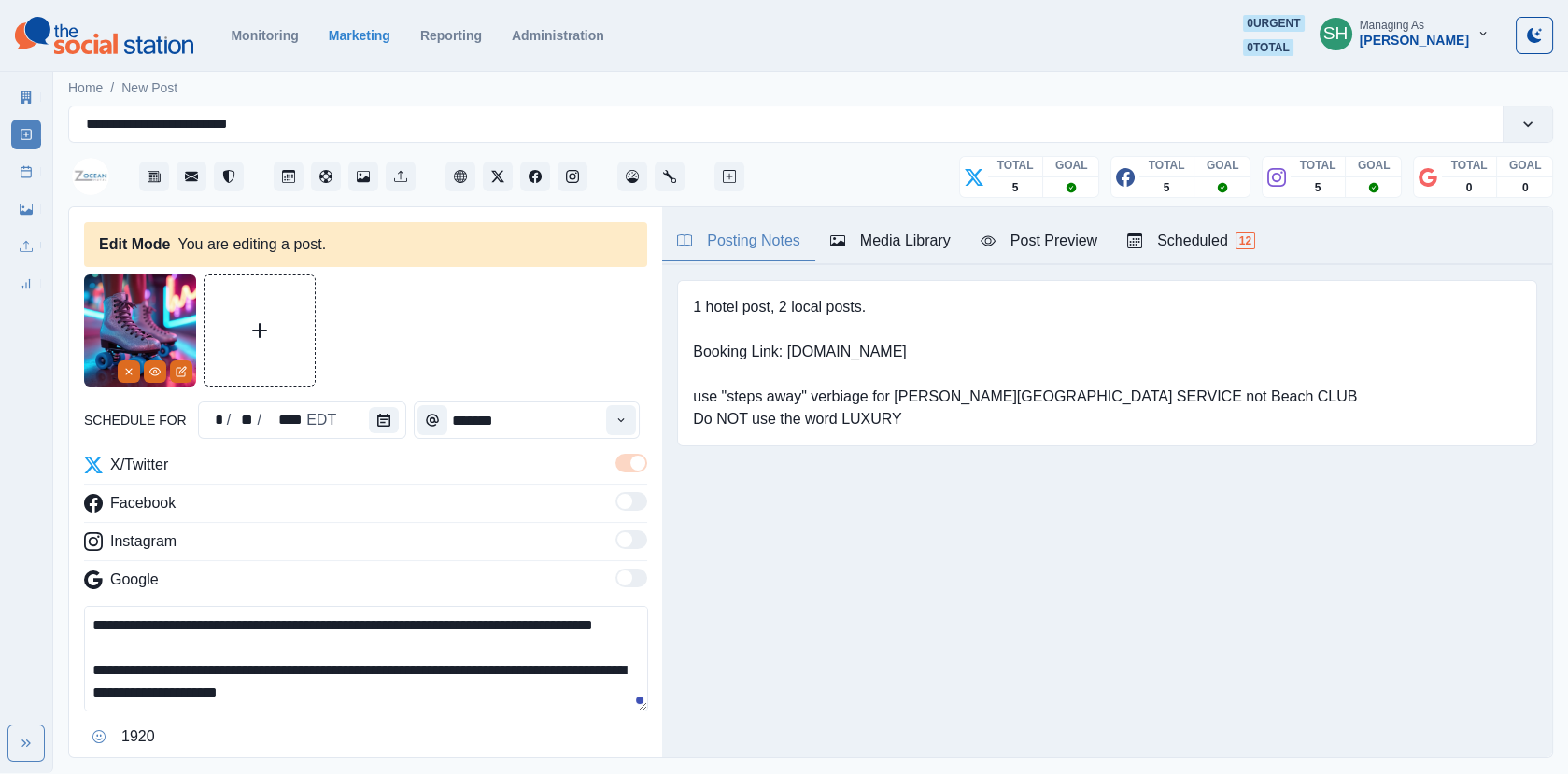
scroll to position [134, 0]
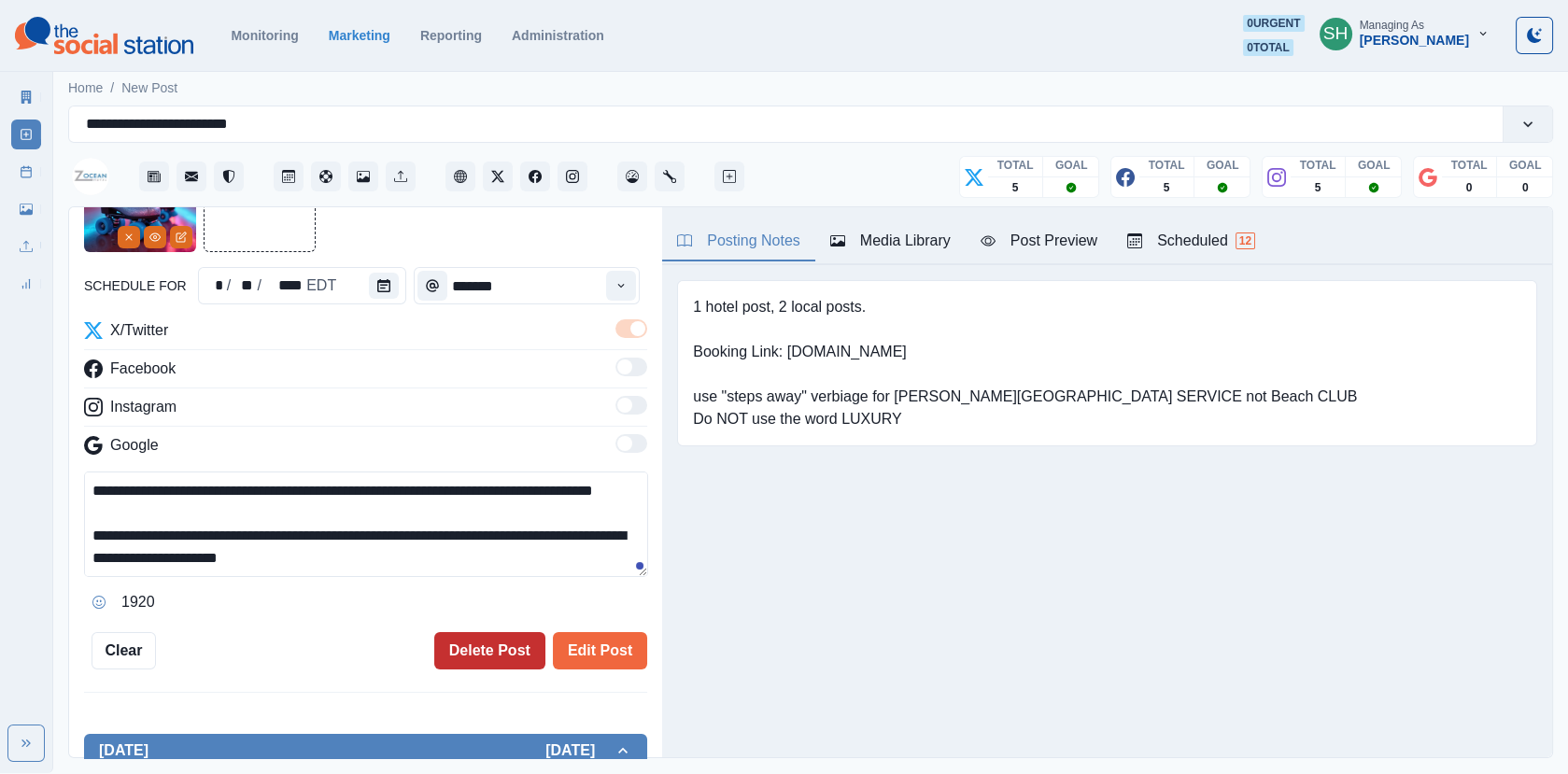
click at [481, 663] on button "Delete Post" at bounding box center [490, 651] width 112 height 38
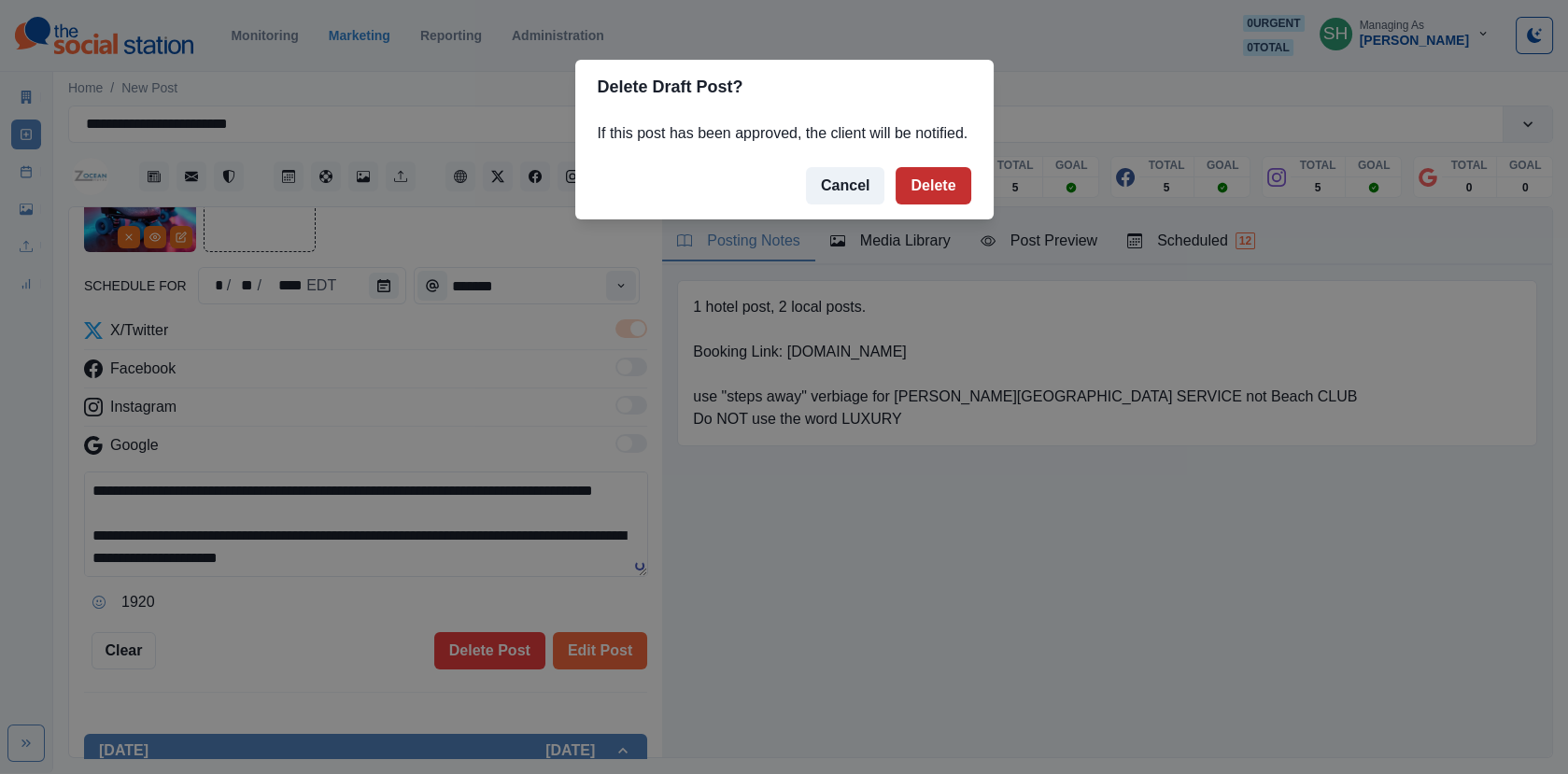
click at [925, 204] on button "Delete" at bounding box center [933, 186] width 75 height 38
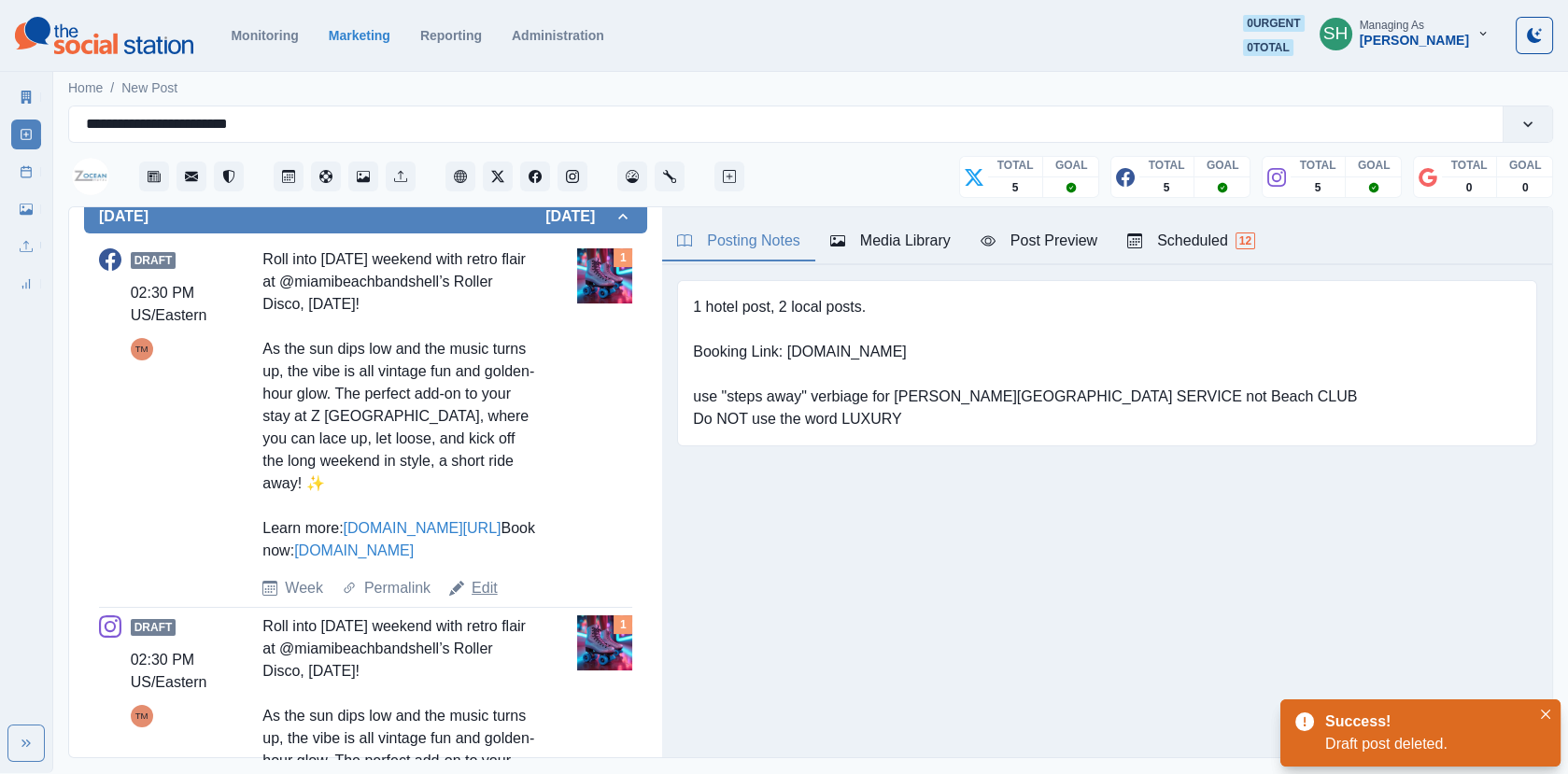
click at [480, 599] on link "Edit" at bounding box center [484, 587] width 26 height 23
type textarea "**********"
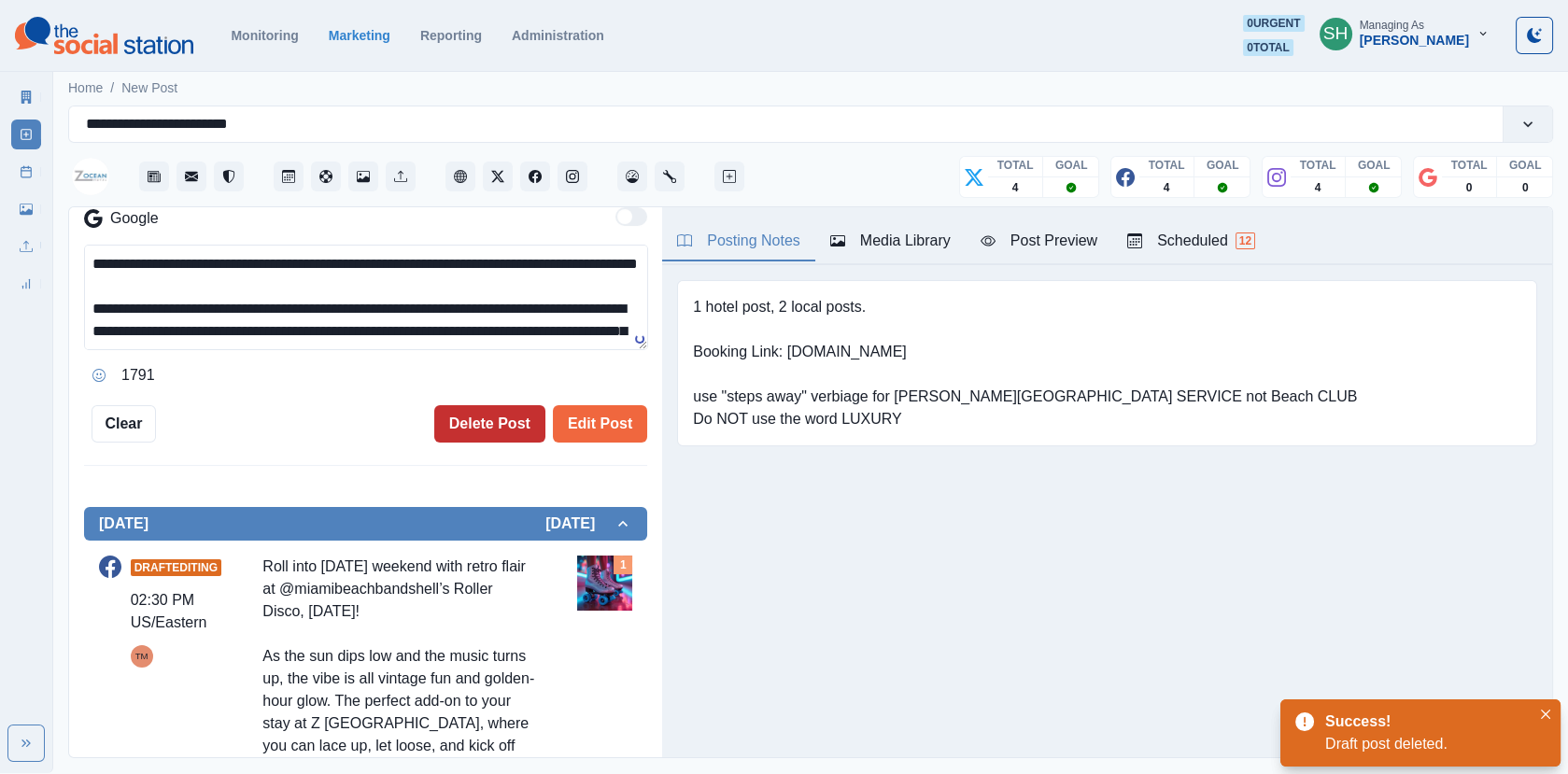
click at [461, 413] on button "Delete Post" at bounding box center [490, 424] width 112 height 38
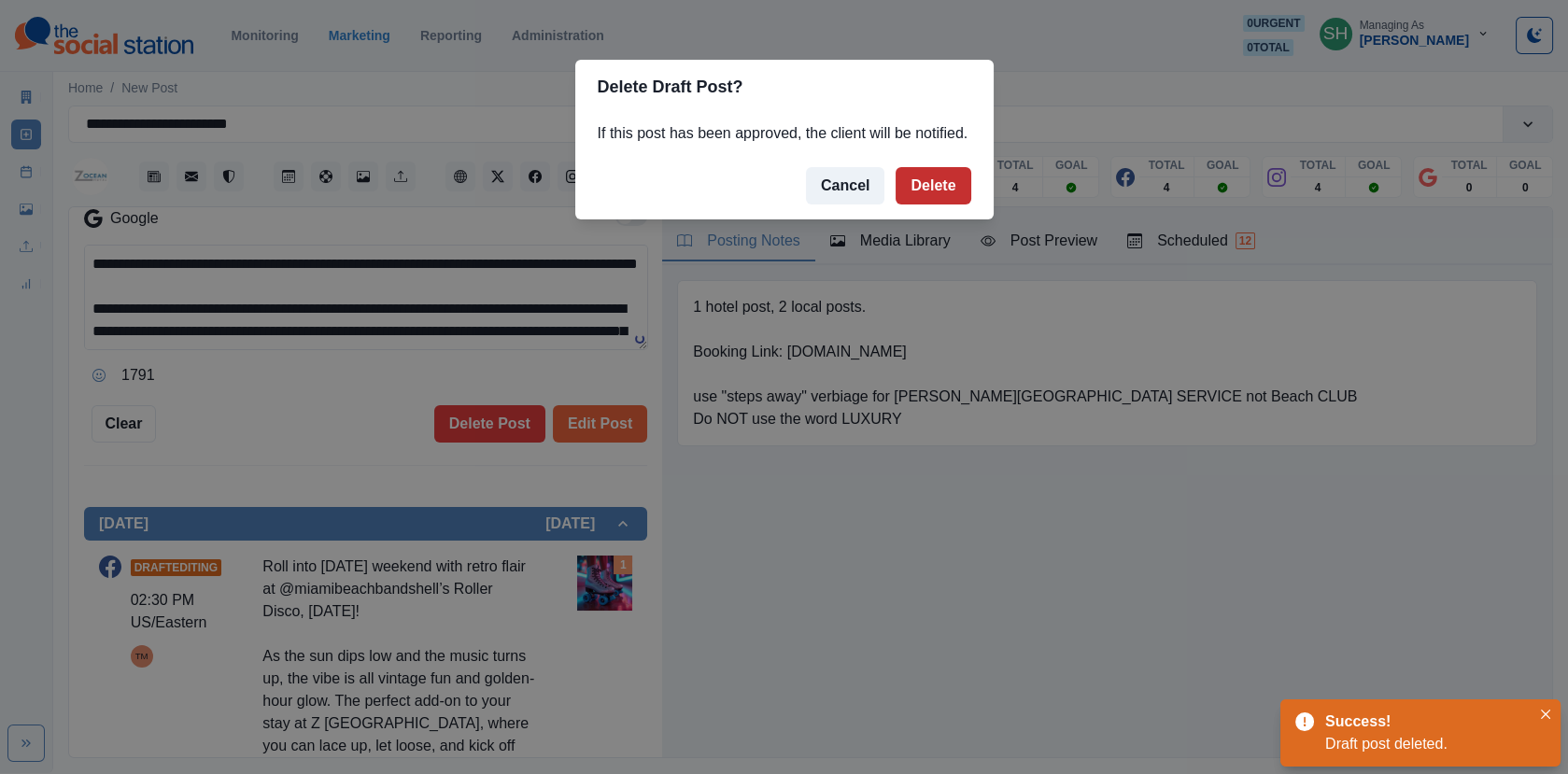
click at [941, 201] on button "Delete" at bounding box center [933, 186] width 75 height 38
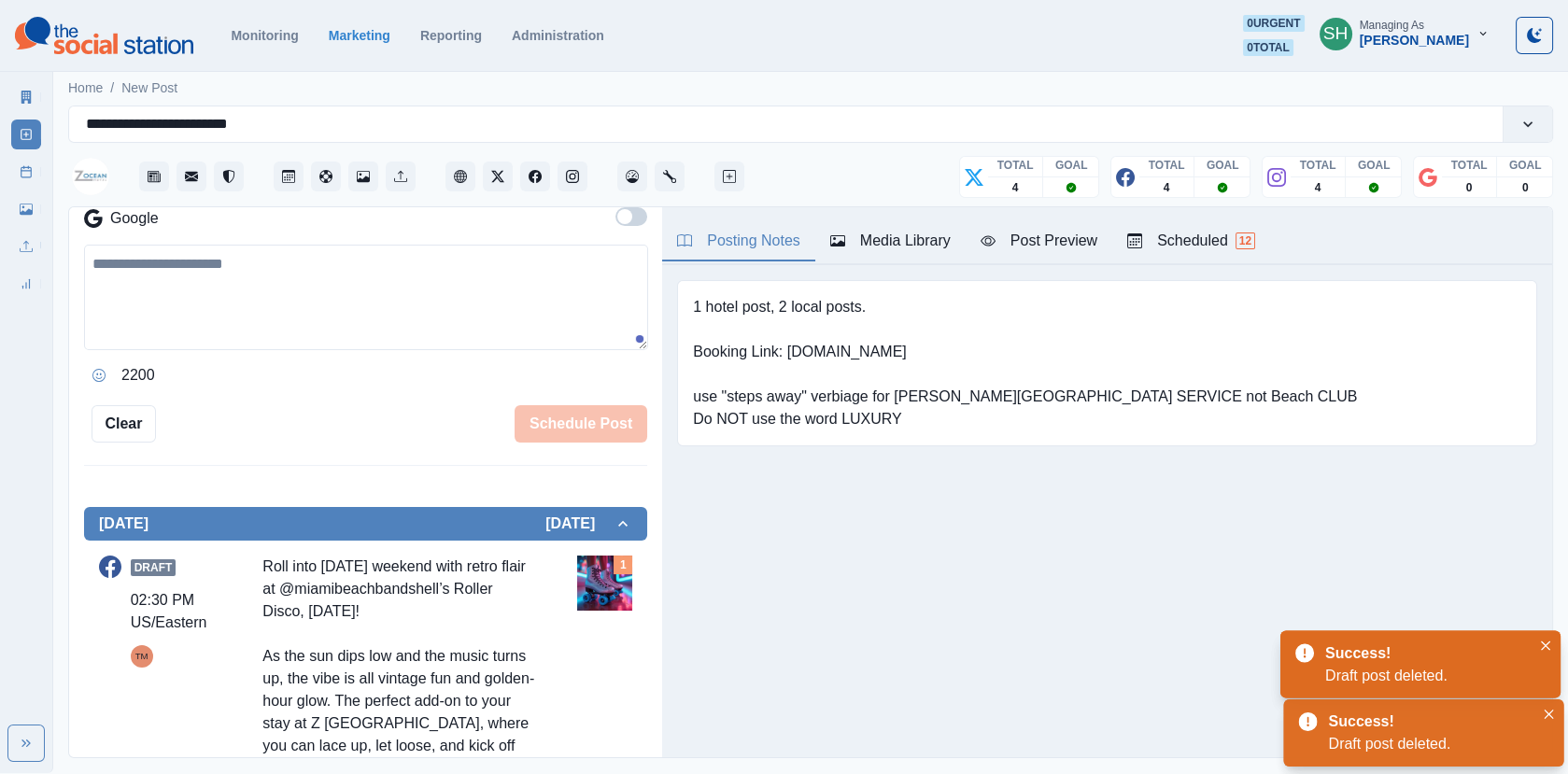
scroll to position [562, 0]
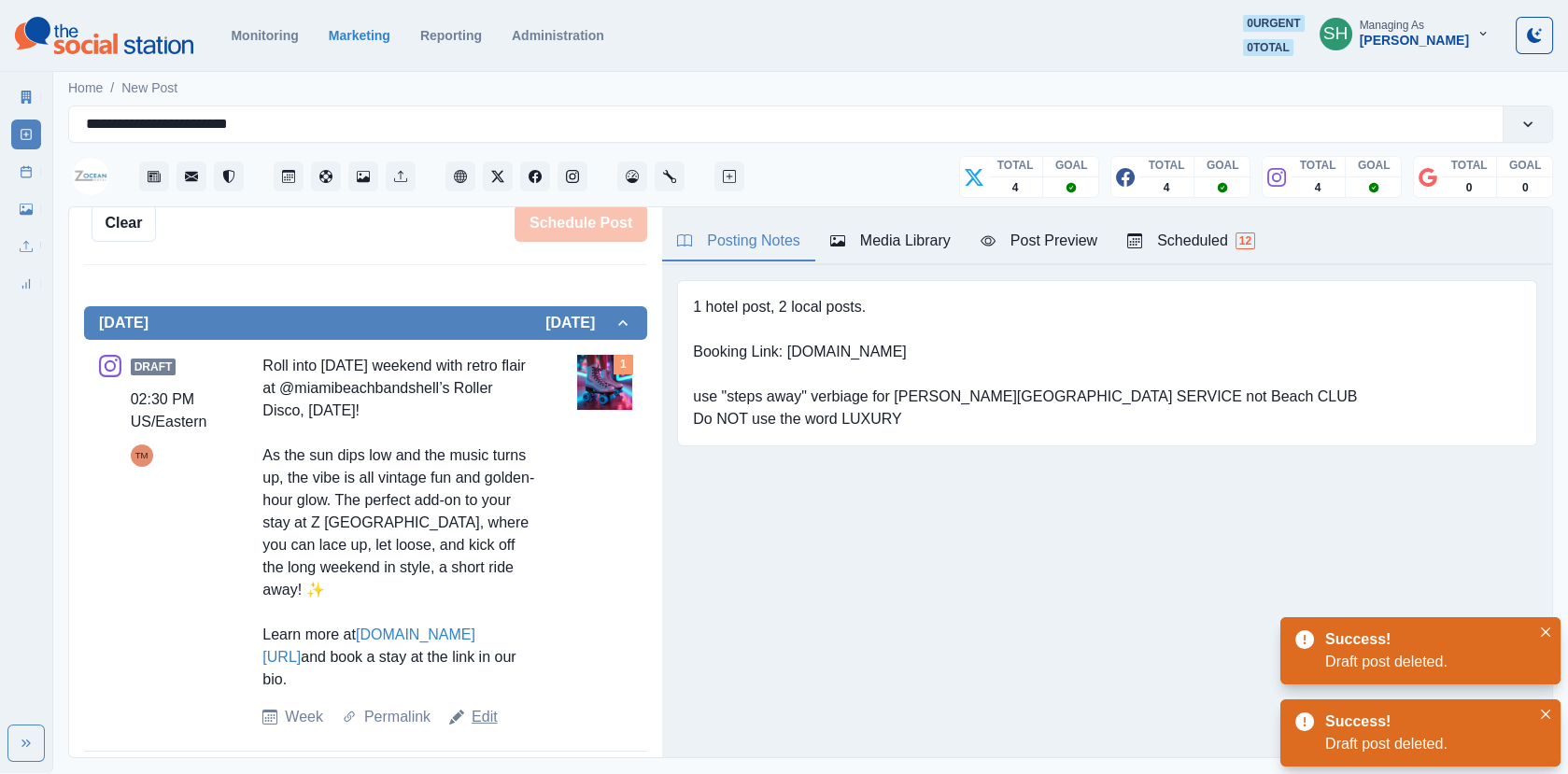
click at [484, 706] on link "Edit" at bounding box center [484, 717] width 26 height 23
type textarea "**********"
click at [500, 236] on button "Delete Post" at bounding box center [490, 223] width 112 height 38
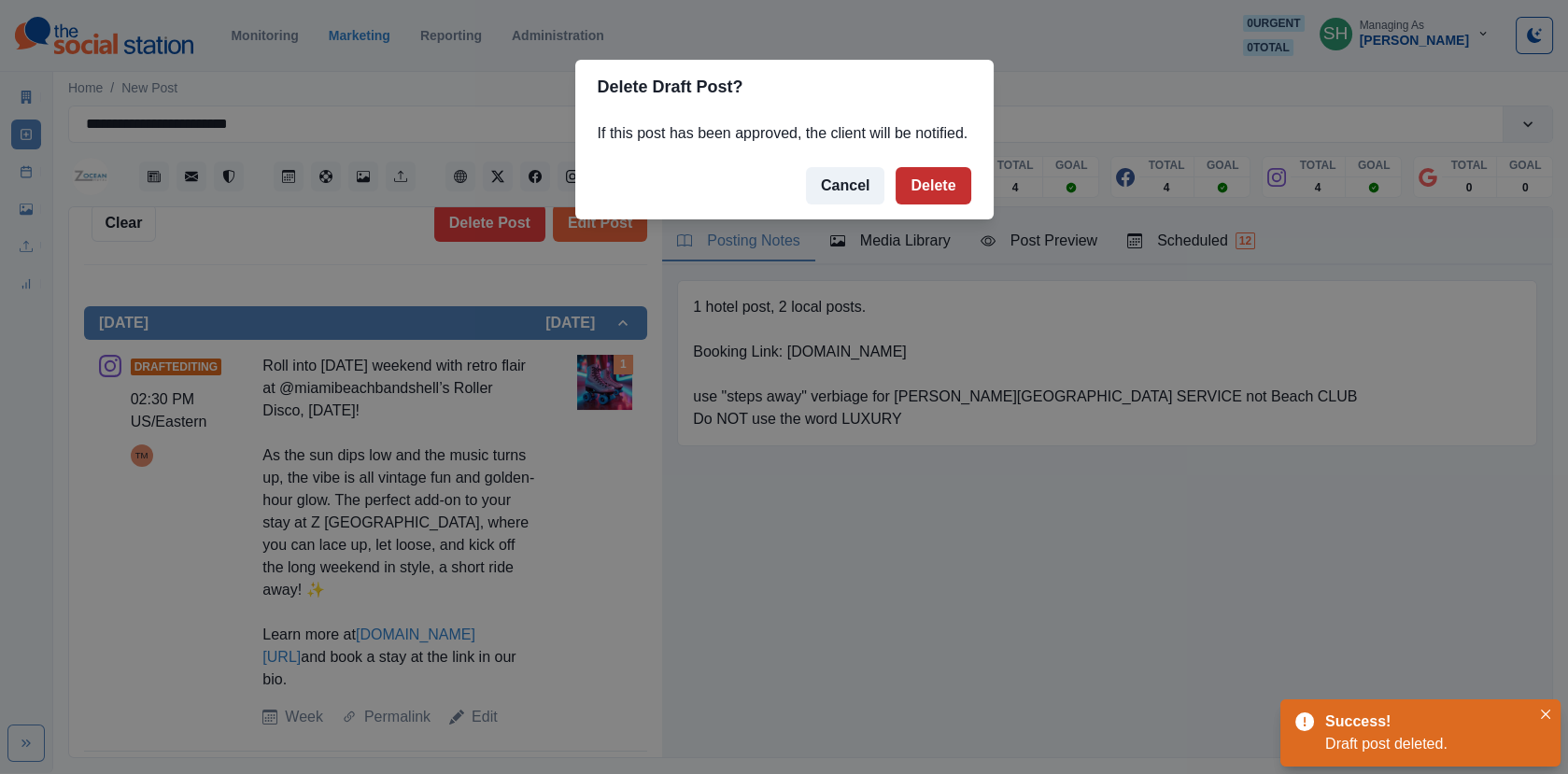
click at [948, 204] on button "Delete" at bounding box center [933, 186] width 75 height 38
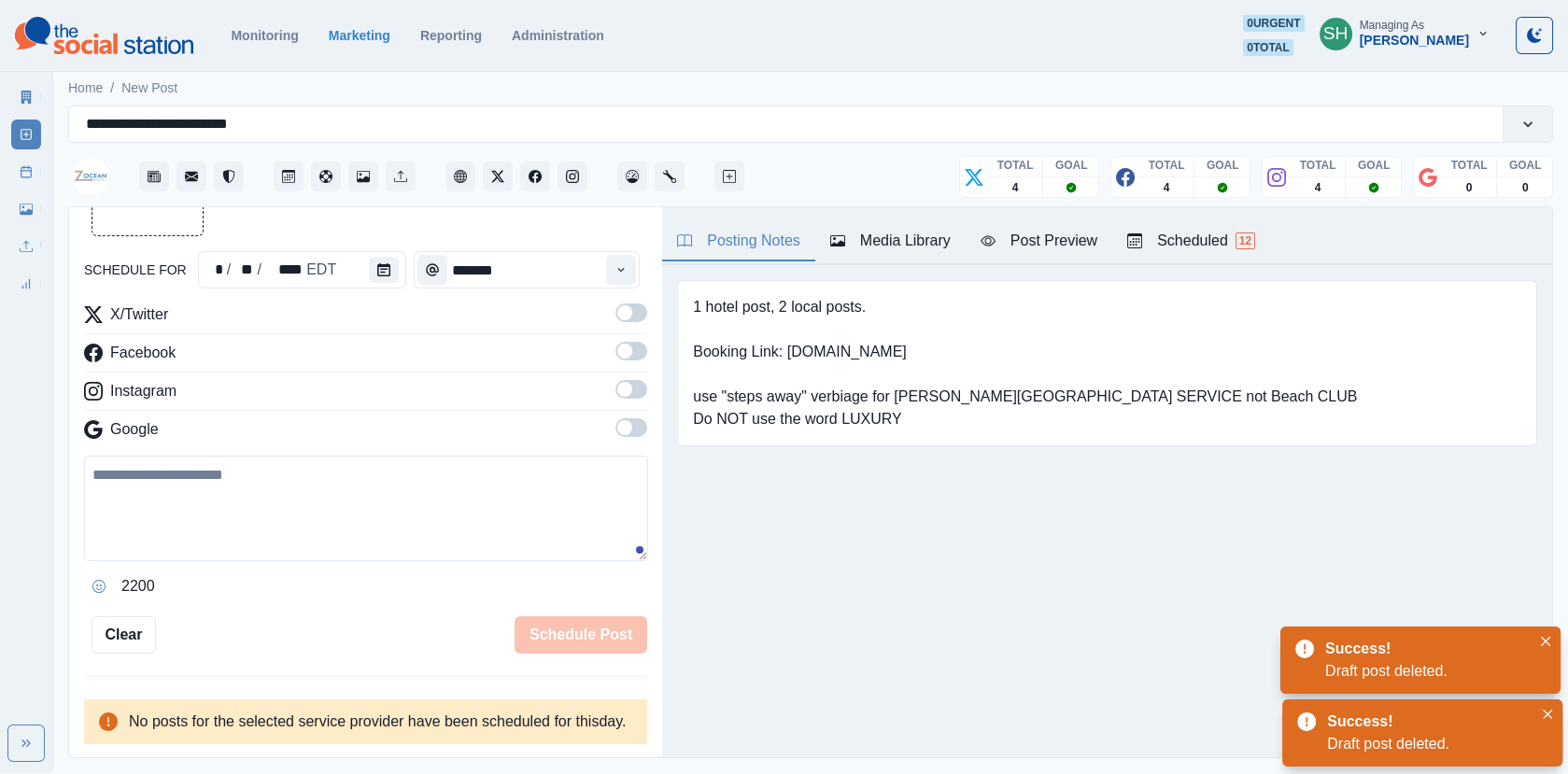
scroll to position [170, 0]
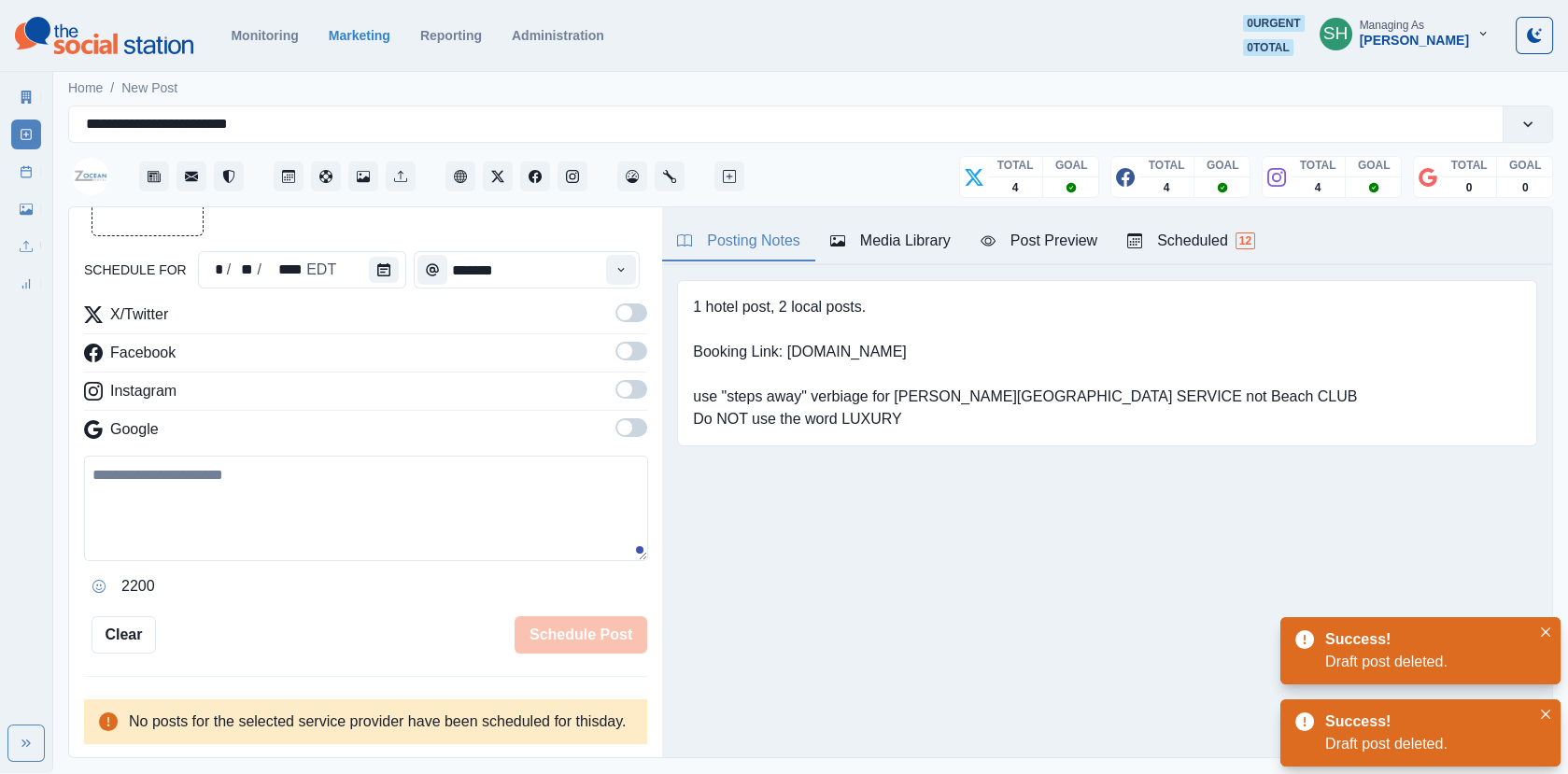
click at [27, 164] on link "Post Schedule" at bounding box center [26, 172] width 30 height 30
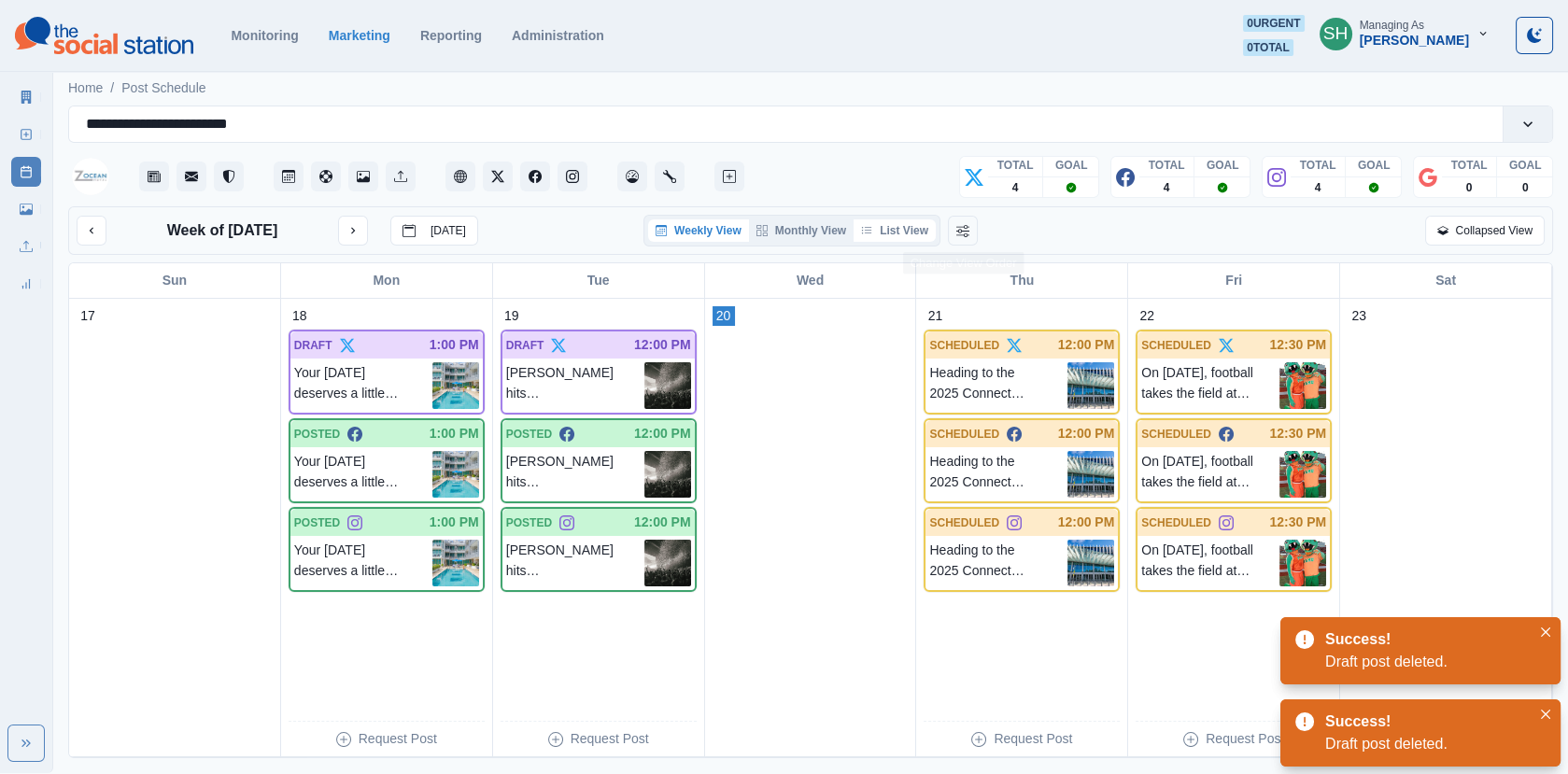
click at [896, 232] on button "List View" at bounding box center [894, 230] width 82 height 23
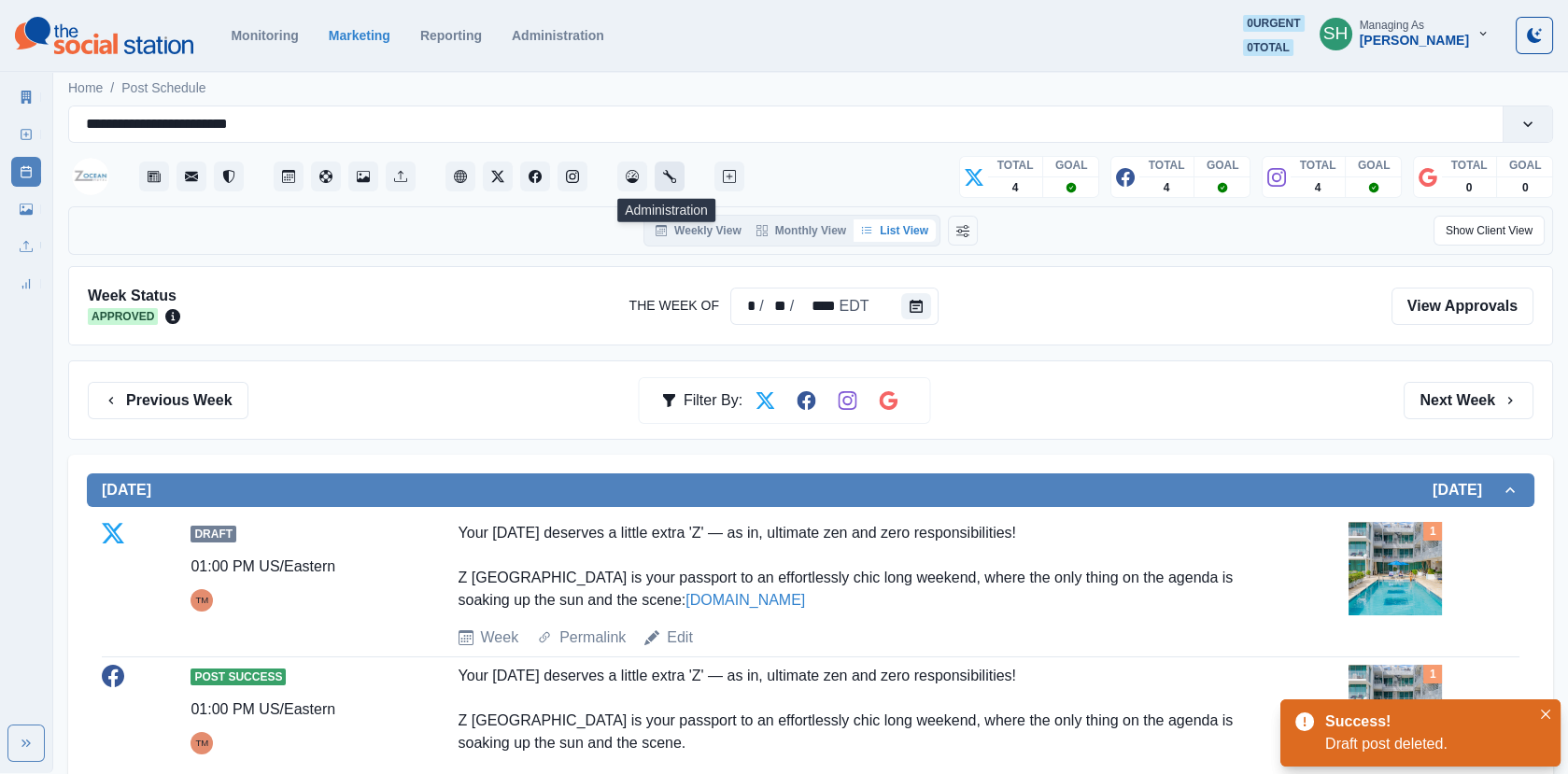
click at [660, 173] on button "Administration" at bounding box center [669, 177] width 30 height 30
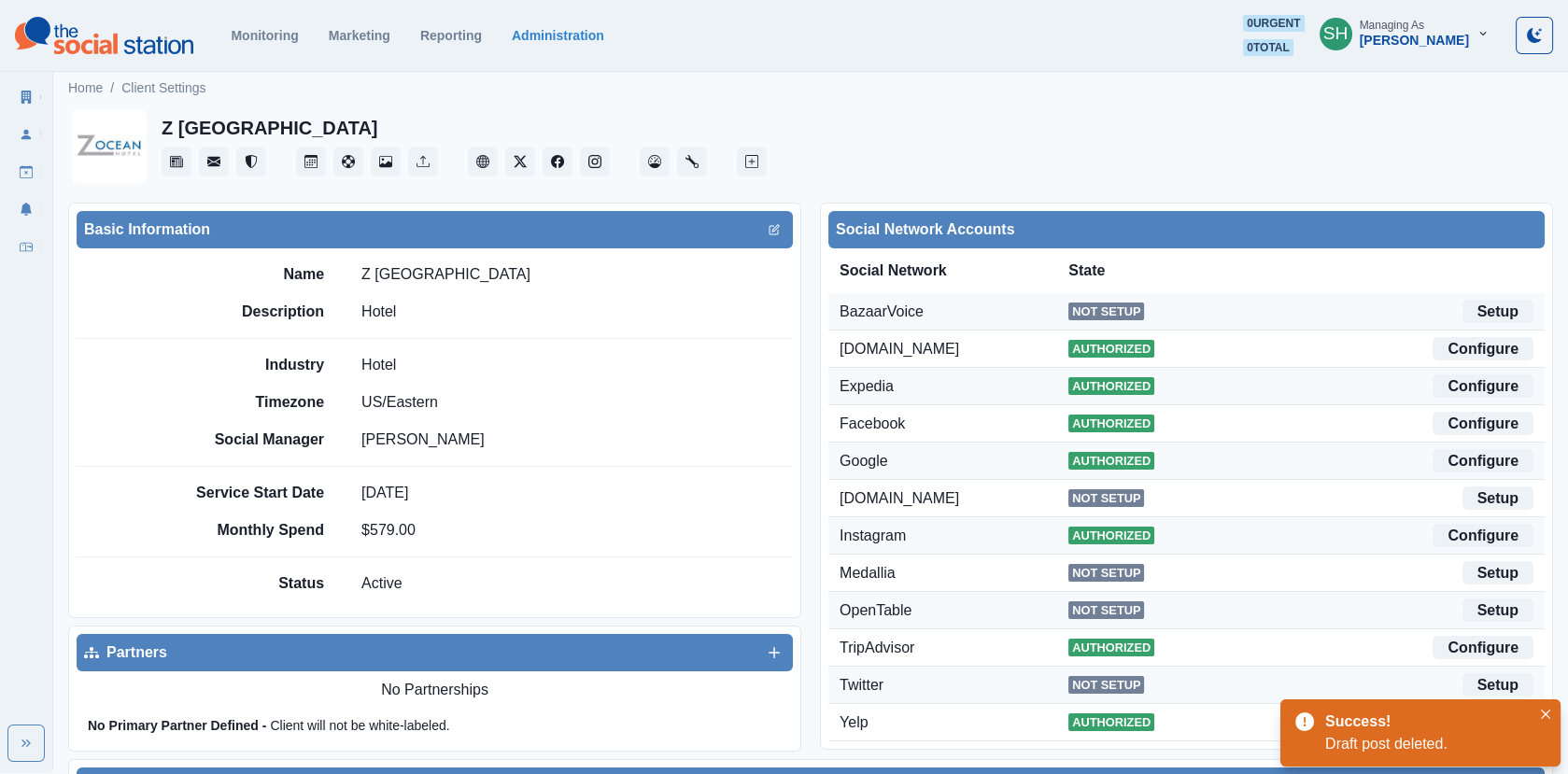
click at [761, 227] on div at bounding box center [487, 229] width 553 height 23
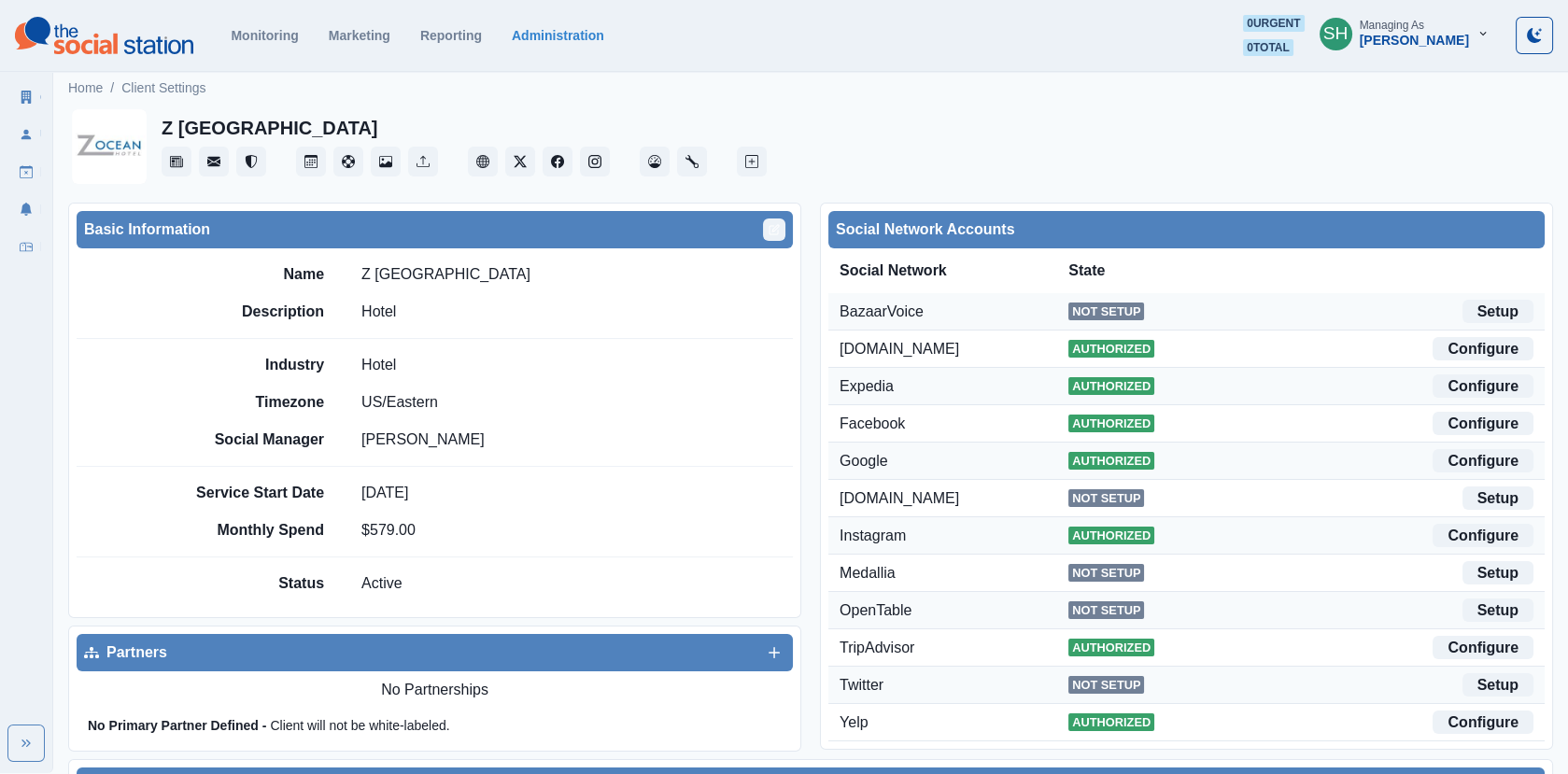
click at [772, 238] on button "Edit" at bounding box center [774, 229] width 23 height 23
select select "**"
select select "**********"
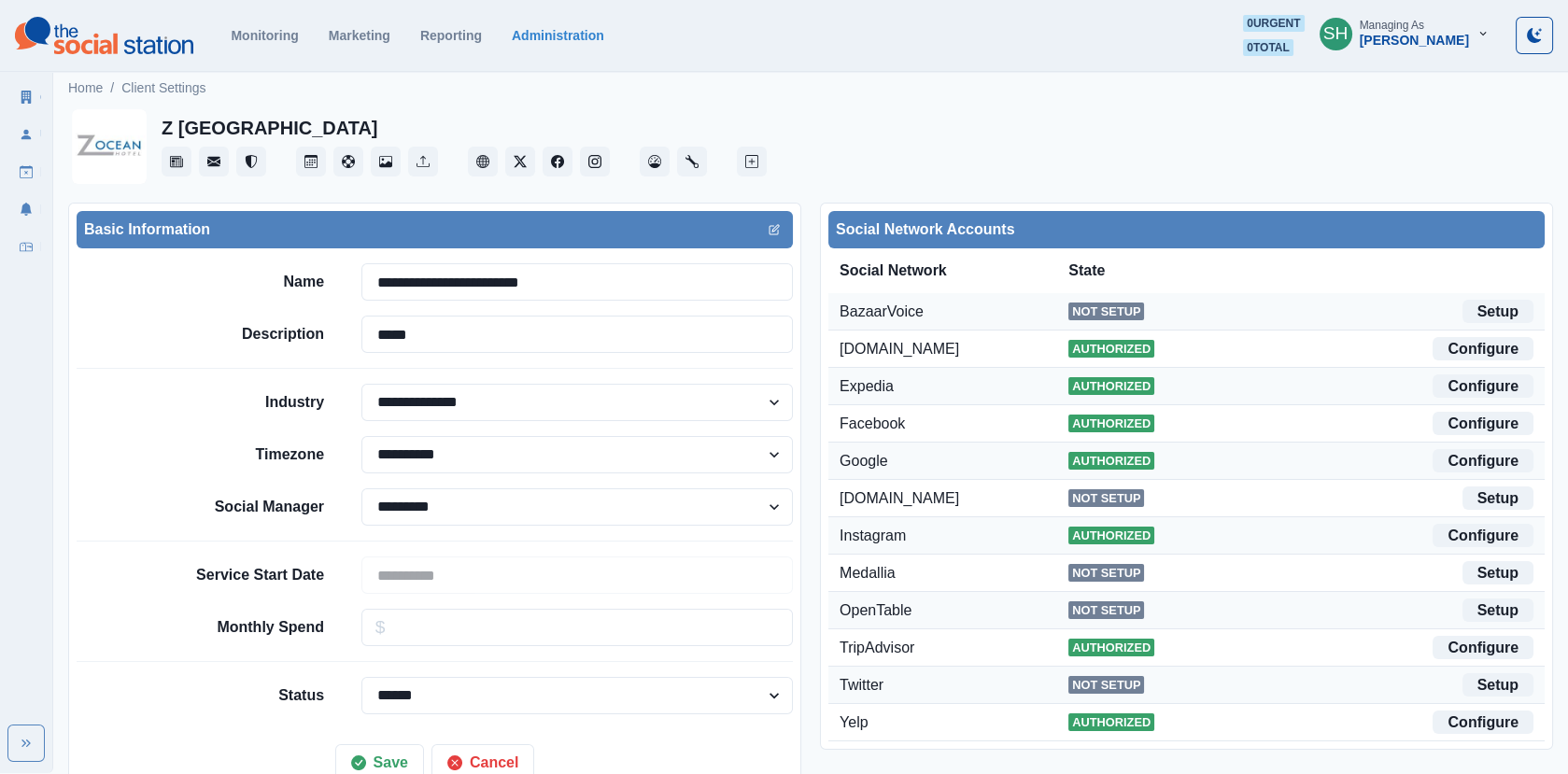
click at [493, 484] on div "**********" at bounding box center [488, 454] width 608 height 172
click at [485, 510] on select "**********" at bounding box center [577, 507] width 431 height 38
select select "****"
click at [361, 489] on select "**********" at bounding box center [577, 507] width 431 height 38
click at [368, 748] on button "Save" at bounding box center [379, 763] width 89 height 38
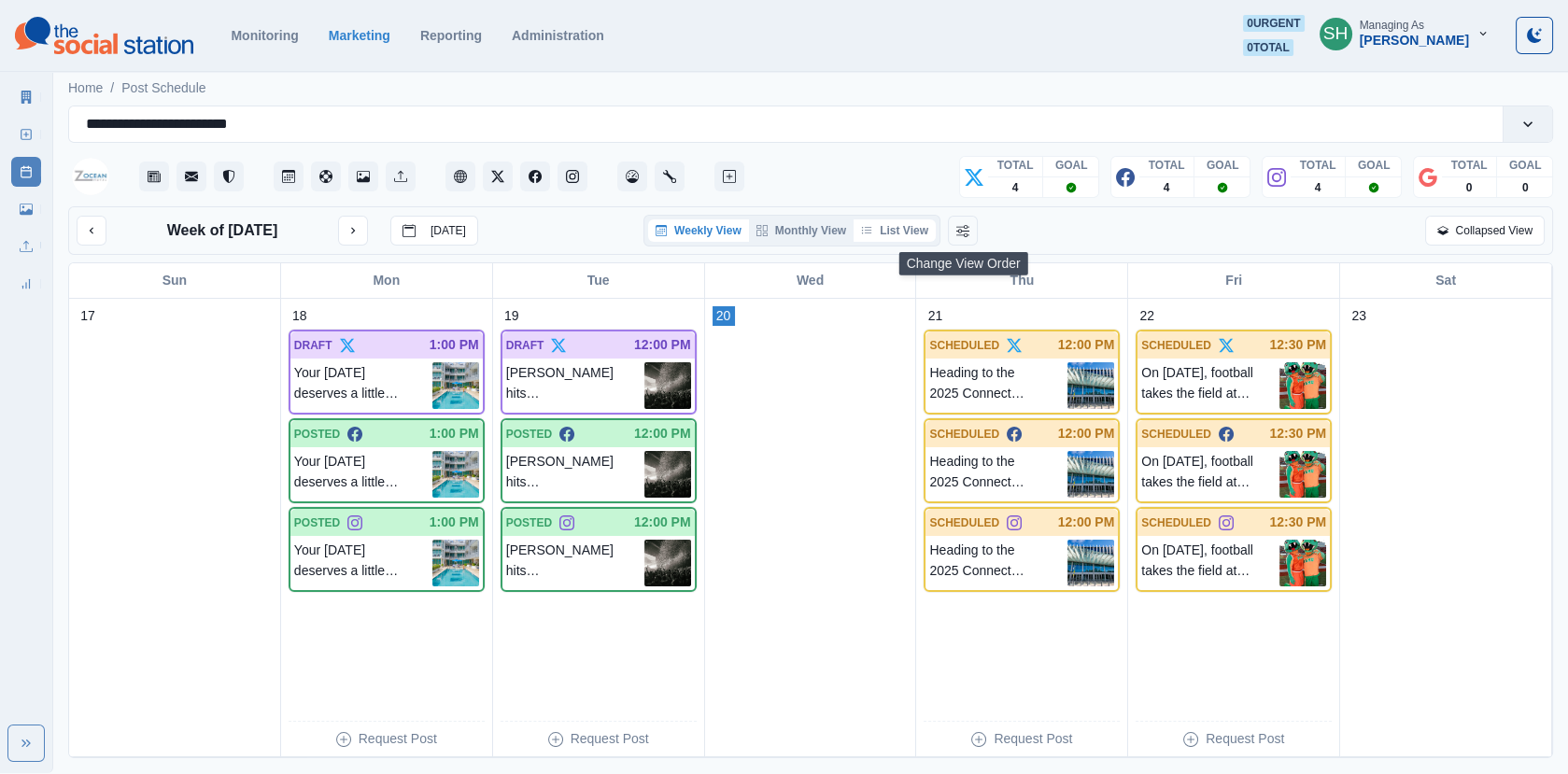
click at [906, 225] on button "List View" at bounding box center [894, 230] width 82 height 23
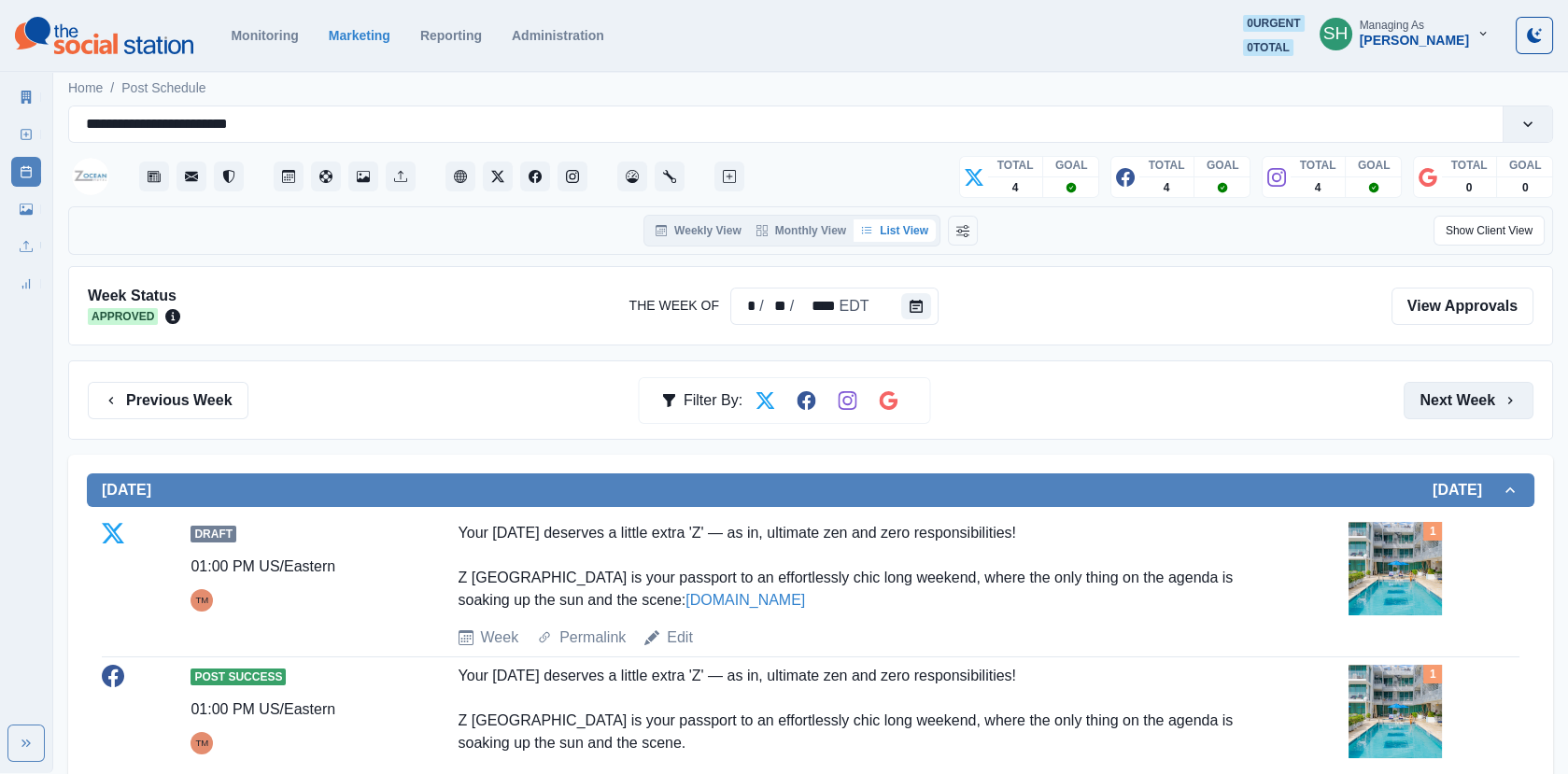
click at [1432, 393] on button "Next Week" at bounding box center [1467, 401] width 129 height 38
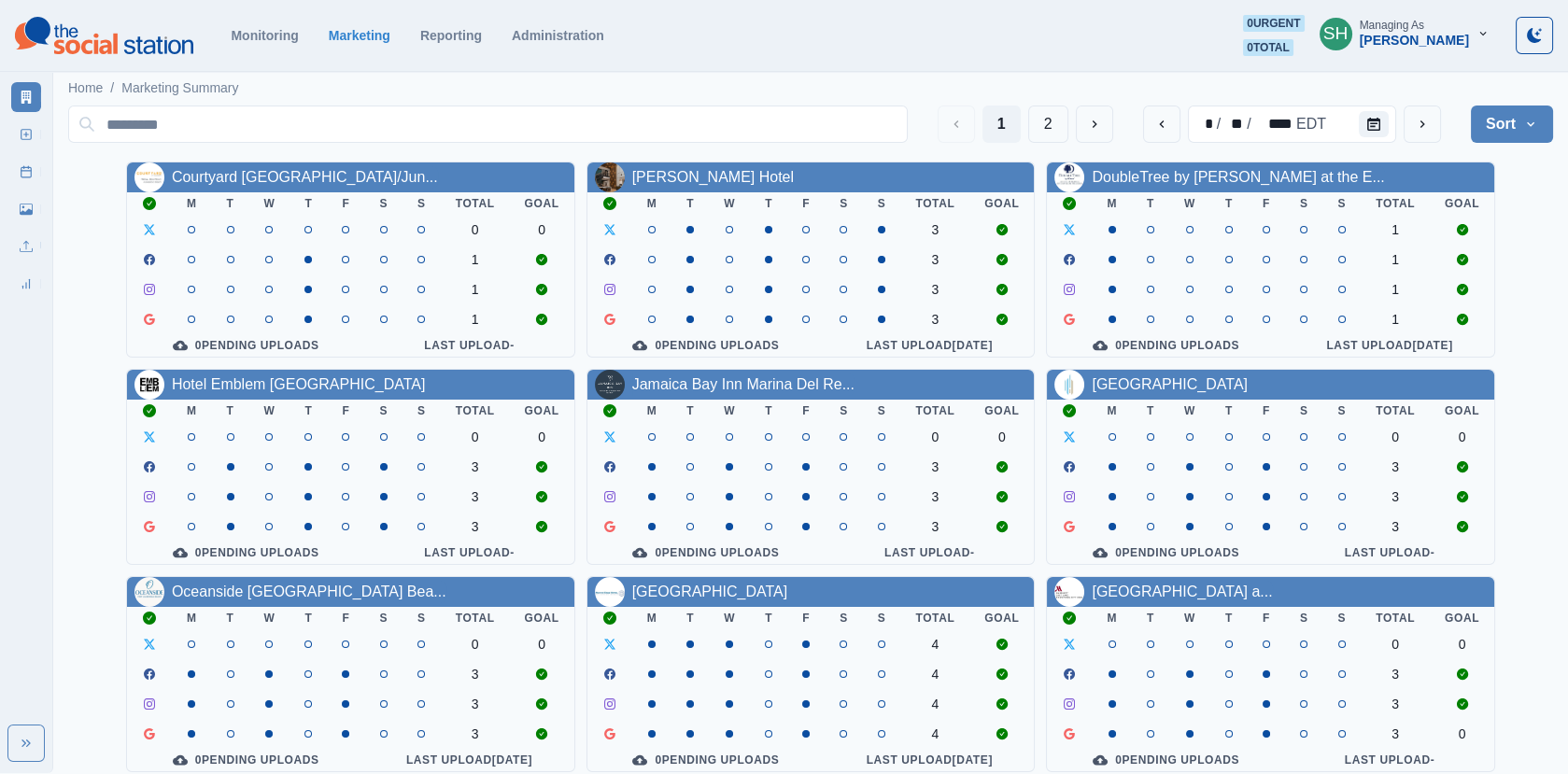
click at [1402, 48] on button "SH Managing As [PERSON_NAME]" at bounding box center [1404, 34] width 199 height 38
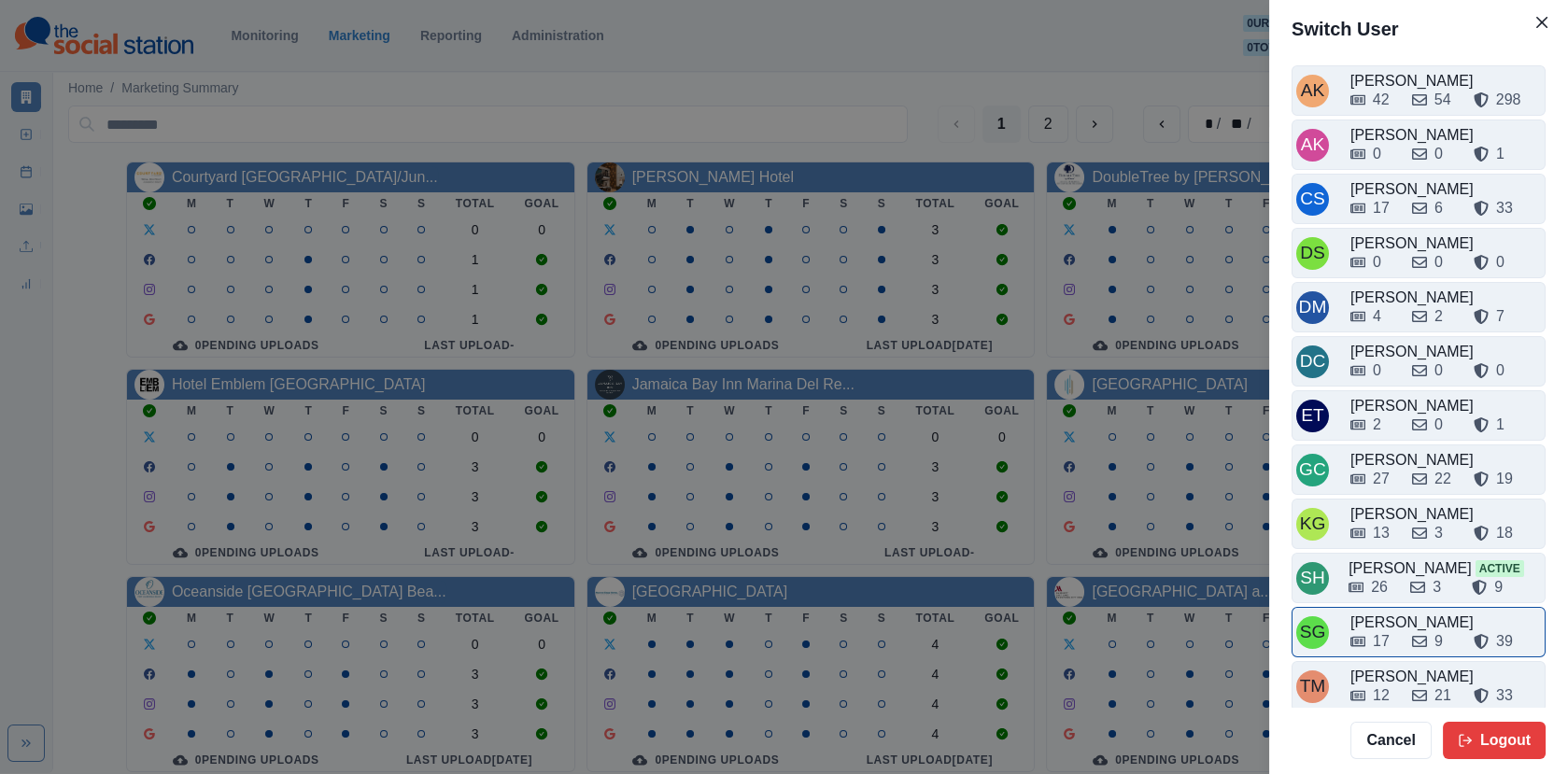
click at [1394, 646] on div "SG Sarah Gleason 17 9 39" at bounding box center [1418, 632] width 254 height 50
click at [1394, 655] on div "Switch User AK Alex Kalogeropoulos 42 54 298 AK Alicia Kalogeropoulos 0 0 1 CS …" at bounding box center [784, 387] width 1568 height 774
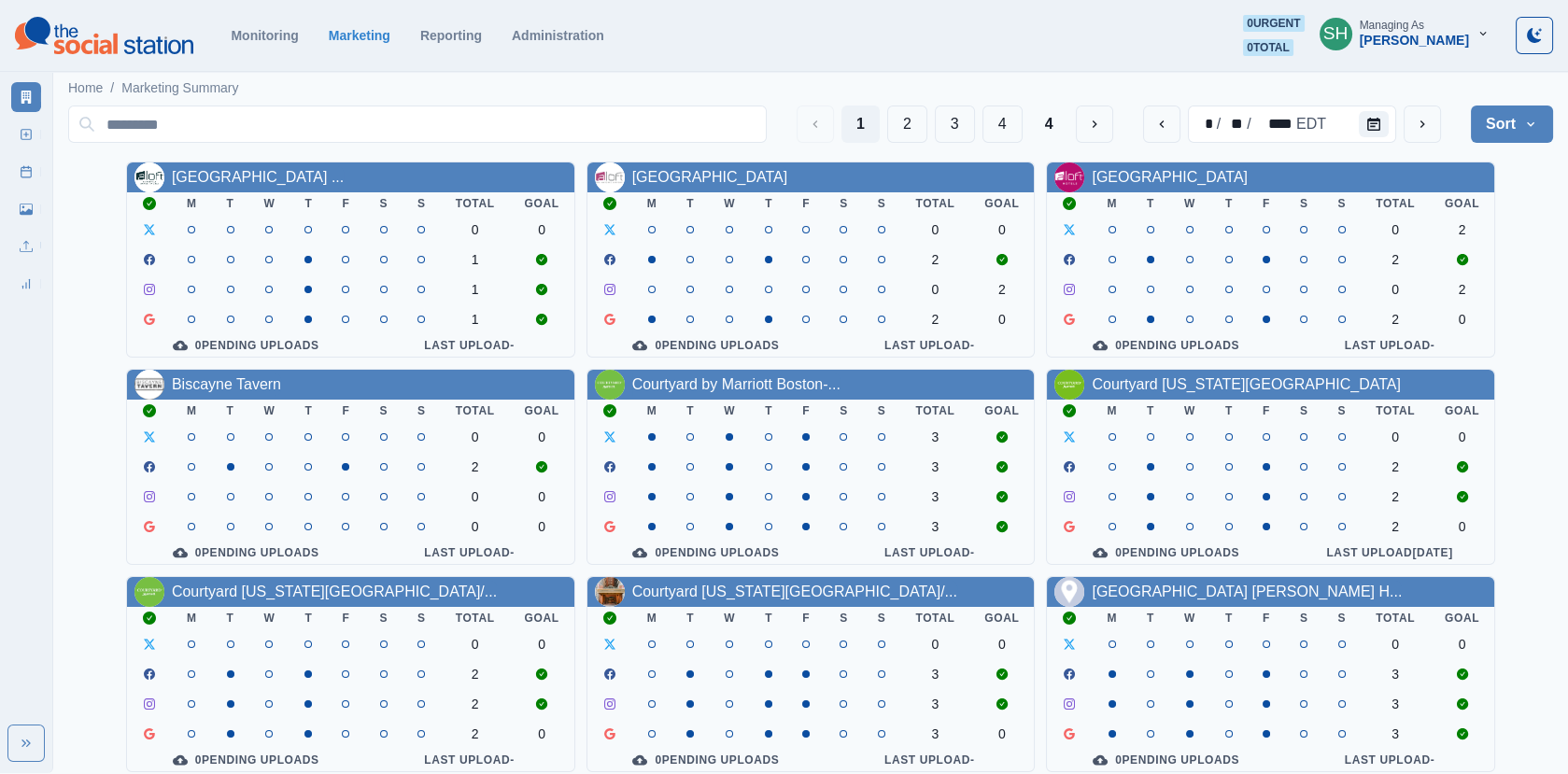
click at [1423, 37] on div "[PERSON_NAME]" at bounding box center [1414, 40] width 110 height 16
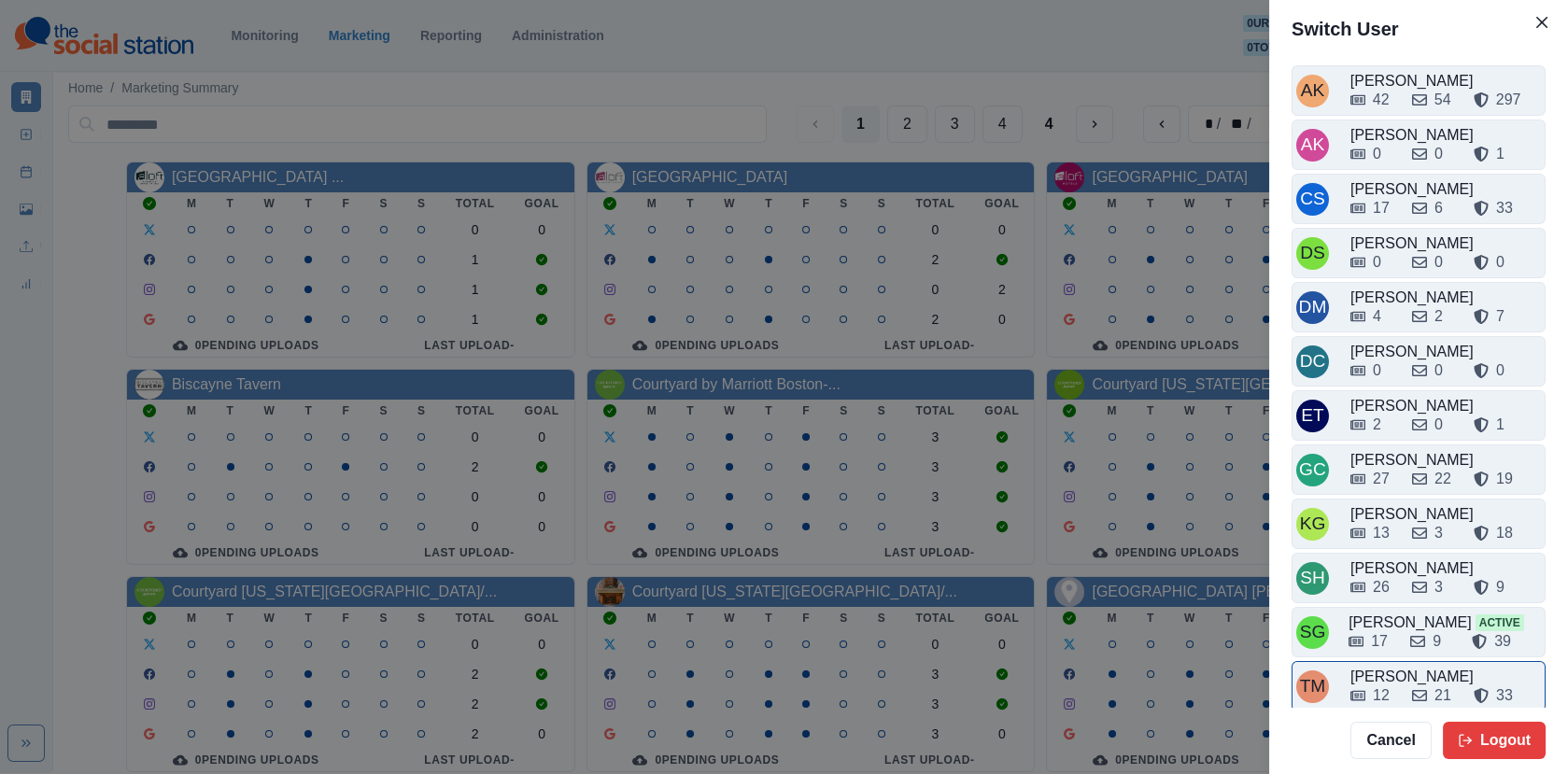
click at [1390, 677] on div "12 21 33" at bounding box center [1445, 692] width 191 height 30
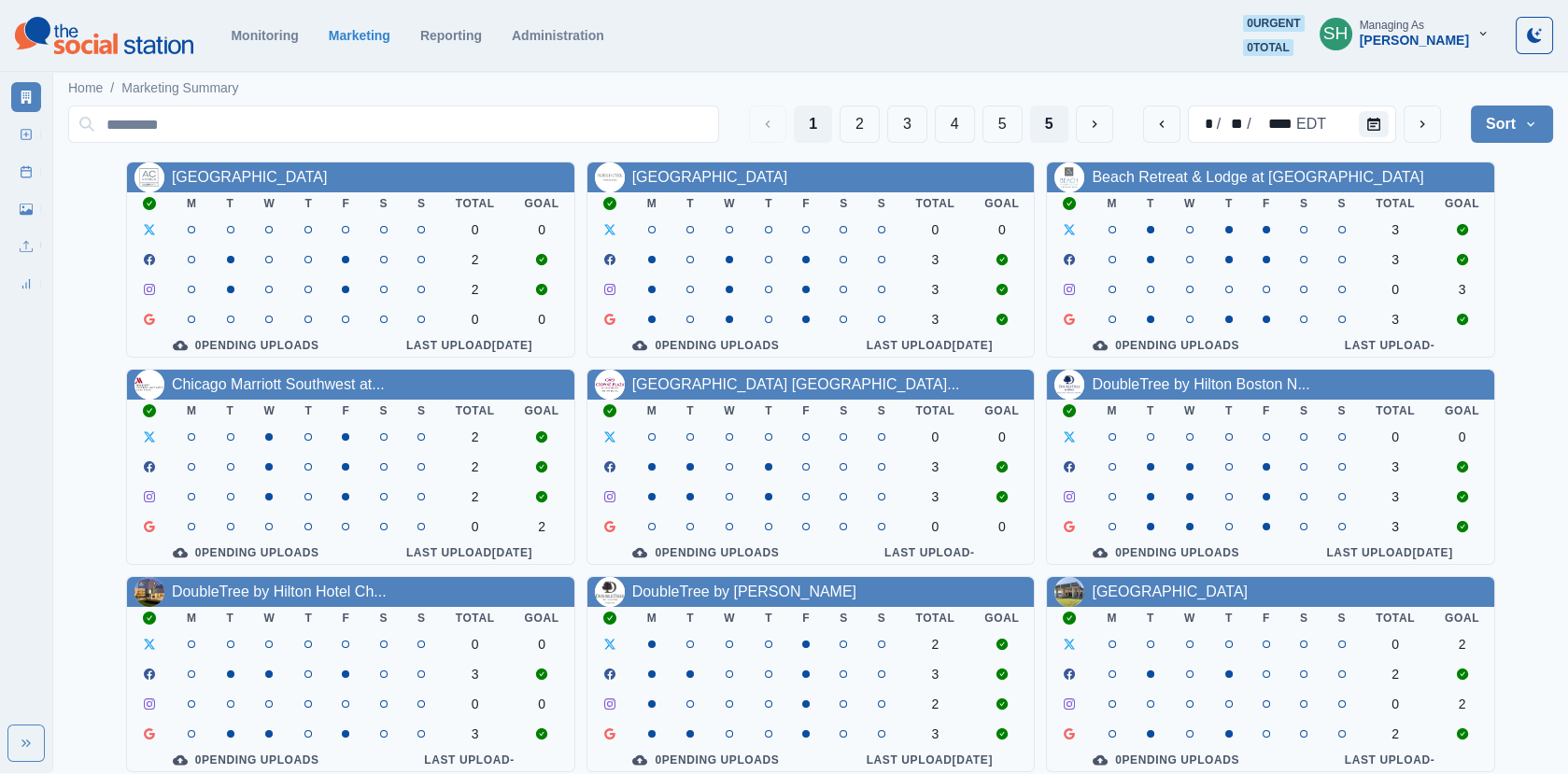
click at [1049, 118] on button "5" at bounding box center [1049, 124] width 39 height 38
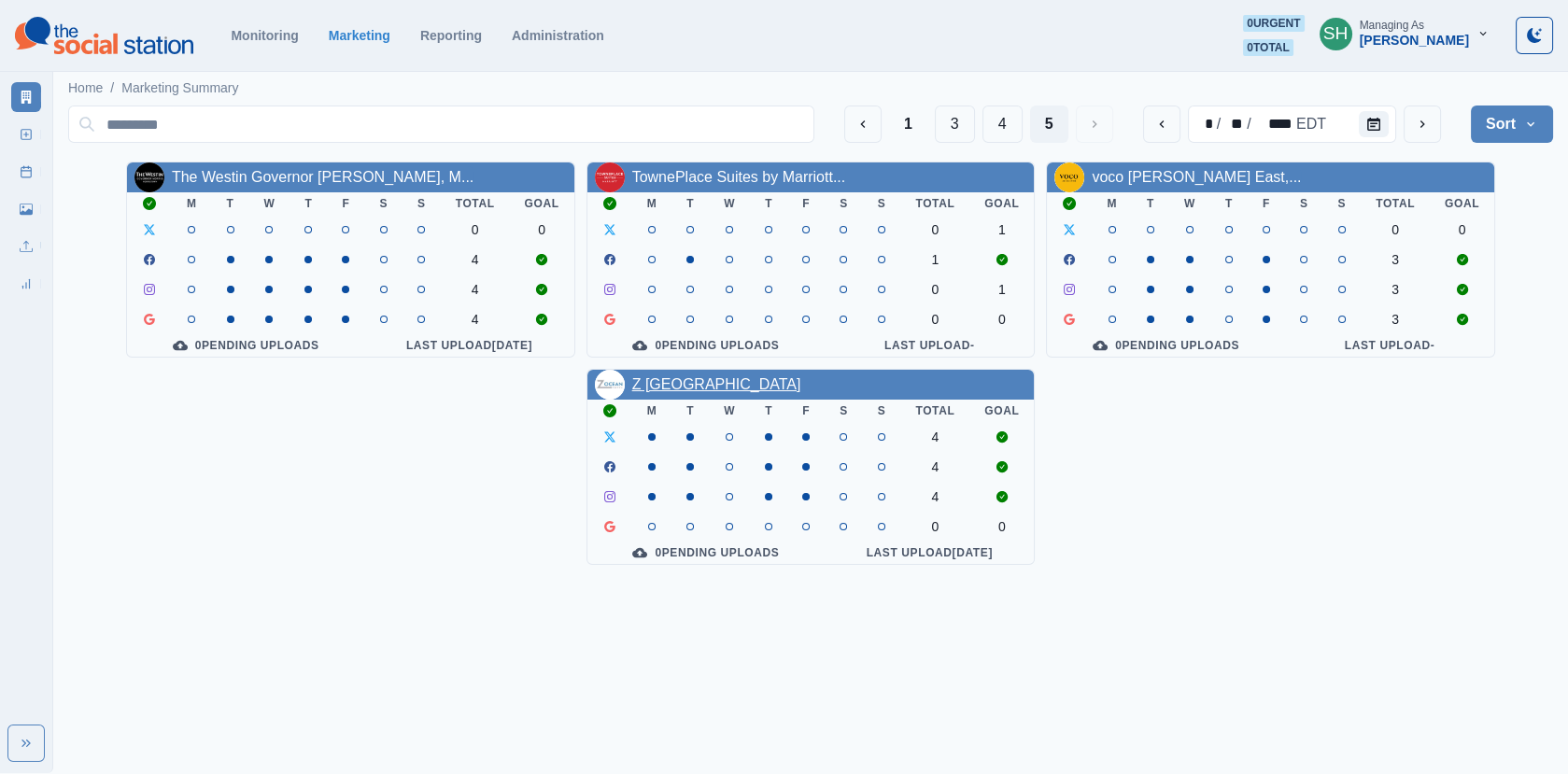
click at [775, 384] on link "Z [GEOGRAPHIC_DATA]" at bounding box center [716, 384] width 169 height 16
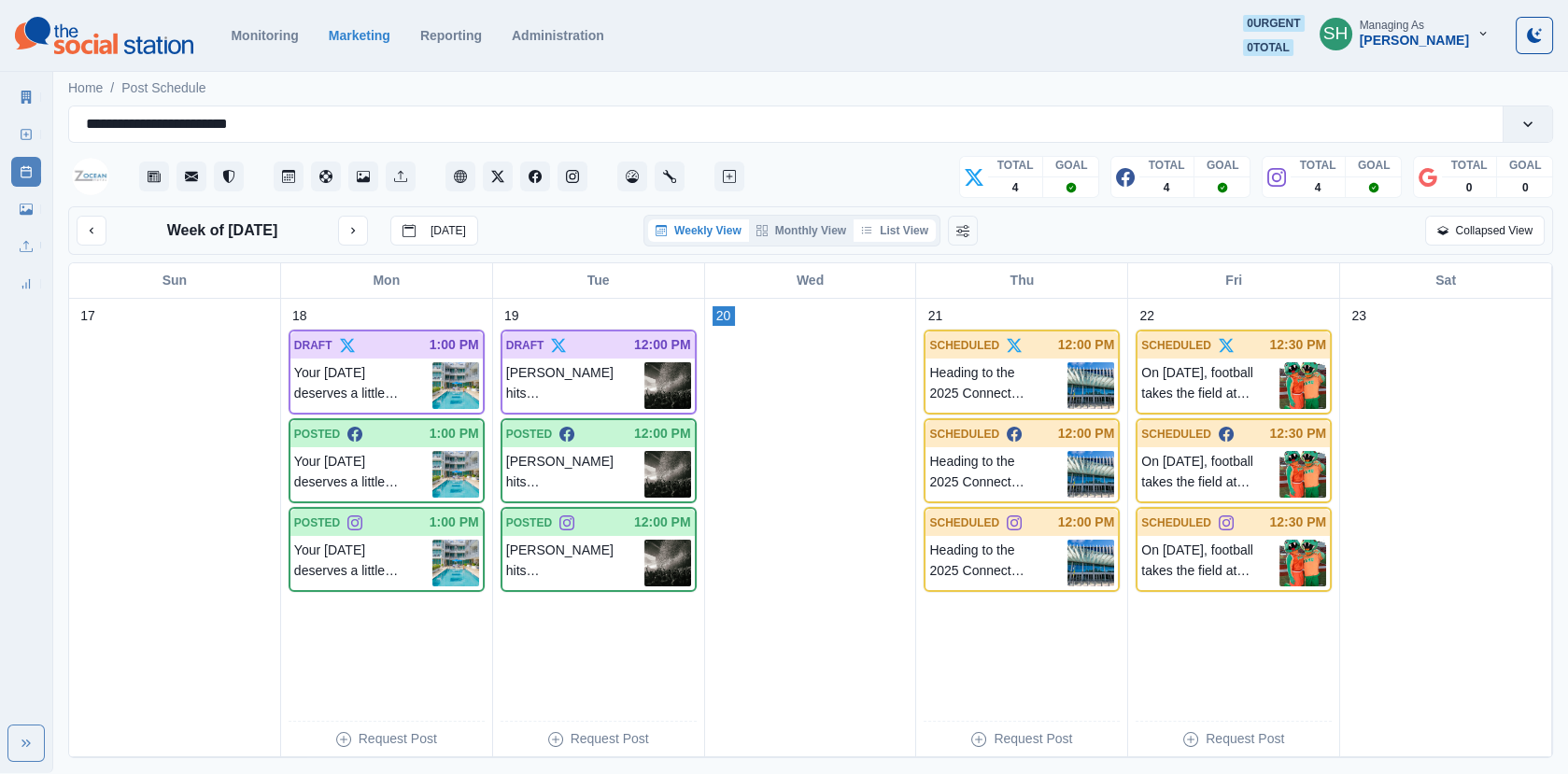
click at [893, 227] on button "List View" at bounding box center [894, 230] width 82 height 23
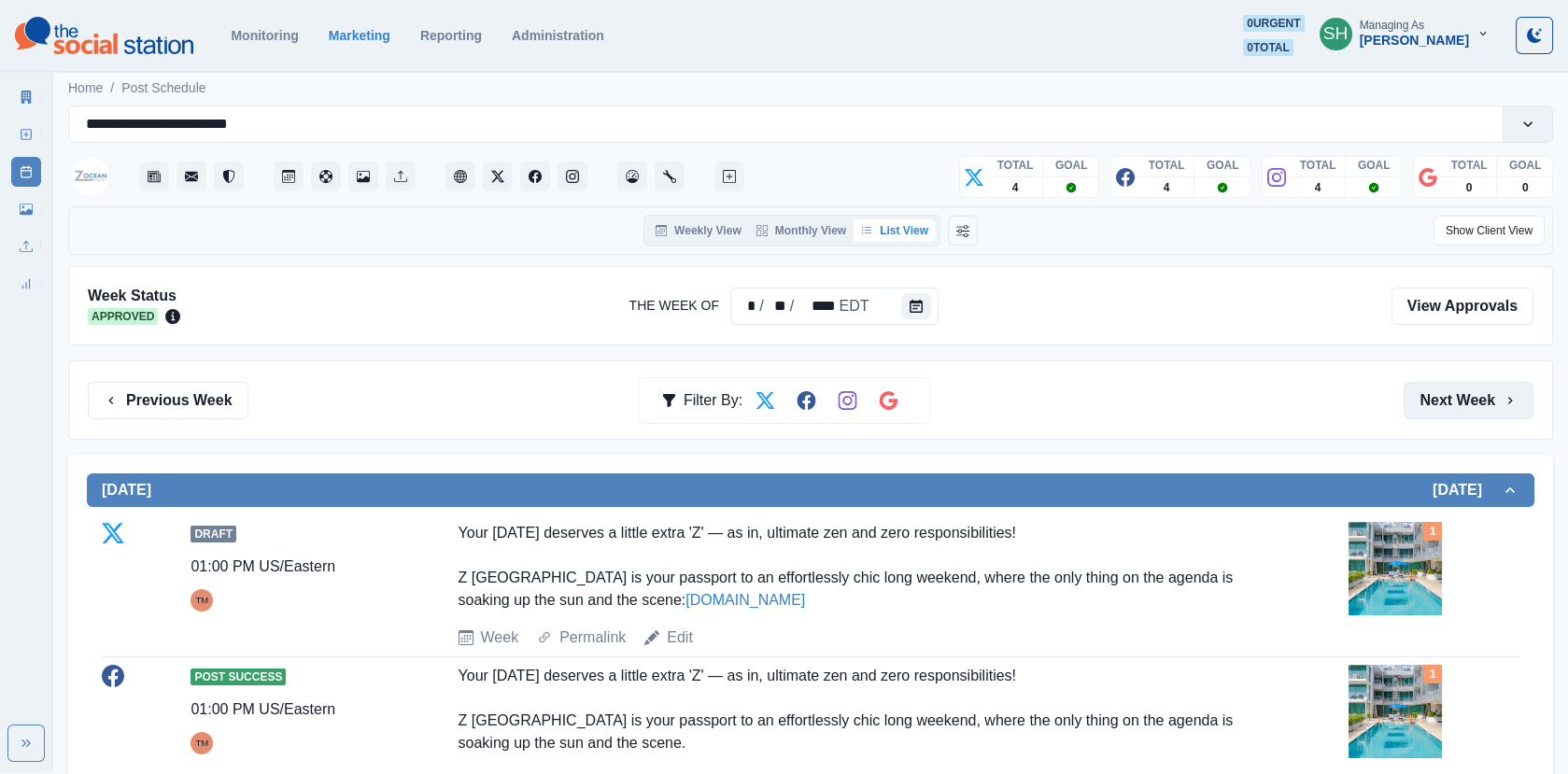
click at [1469, 406] on button "Next Week" at bounding box center [1467, 401] width 129 height 38
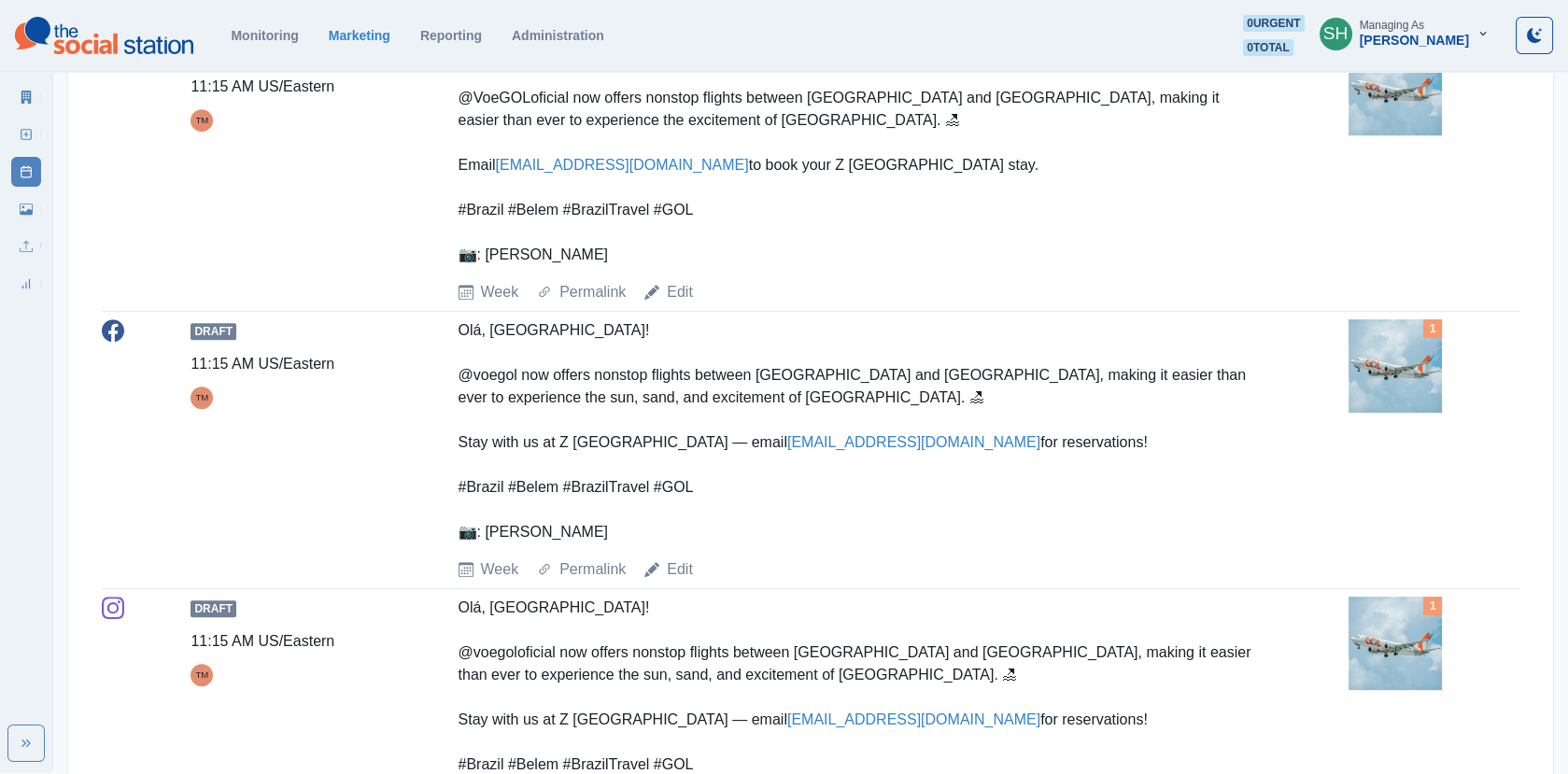
scroll to position [1808, 0]
drag, startPoint x: 929, startPoint y: 184, endPoint x: 813, endPoint y: 184, distance: 116.0
click at [813, 184] on div "Olá, Brasil! @VoeGOLoficial now offers nonstop flights between Belém and Miami,…" at bounding box center [855, 152] width 794 height 224
copy div "Belém and Miami"
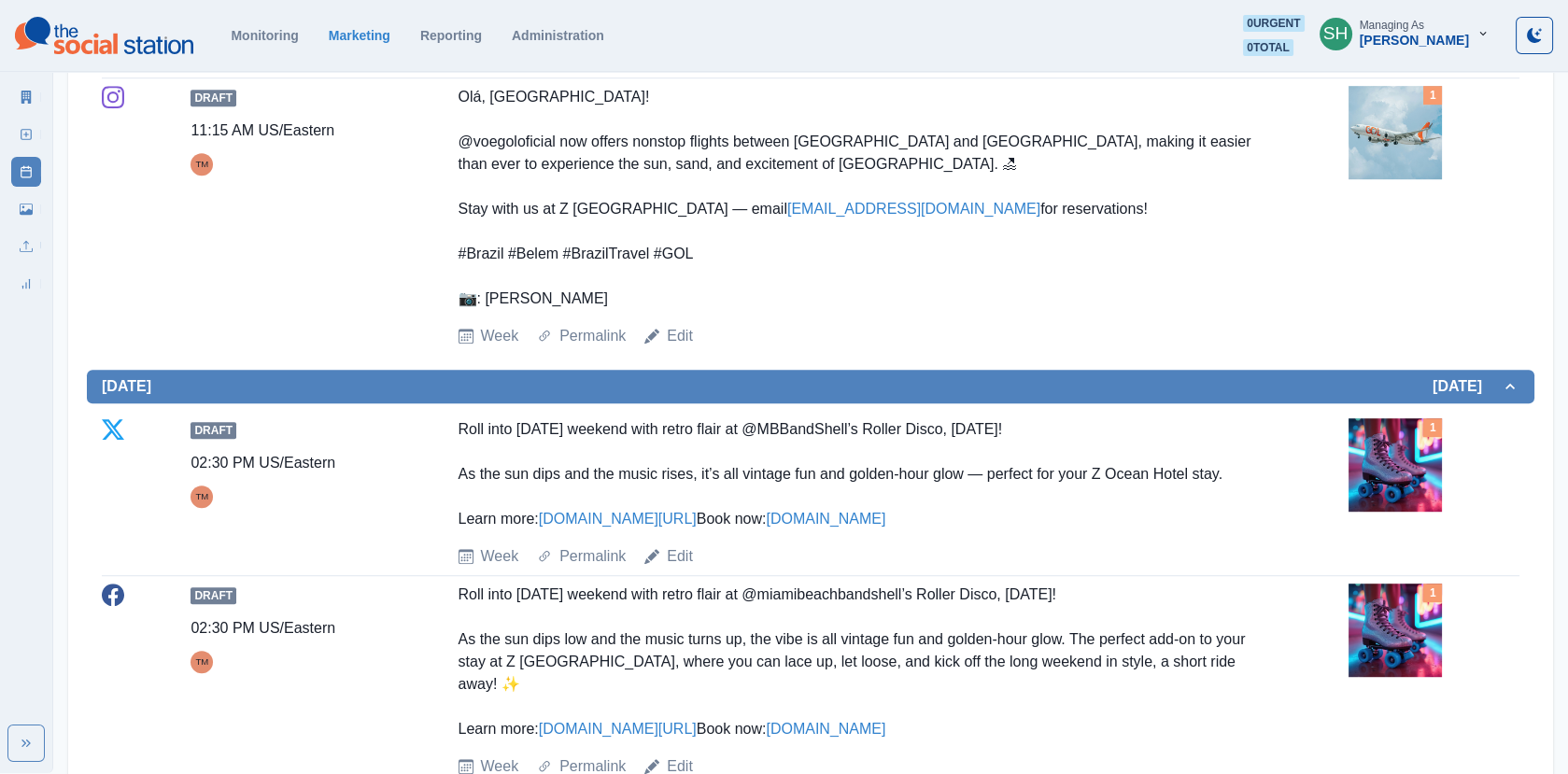
scroll to position [2694, 0]
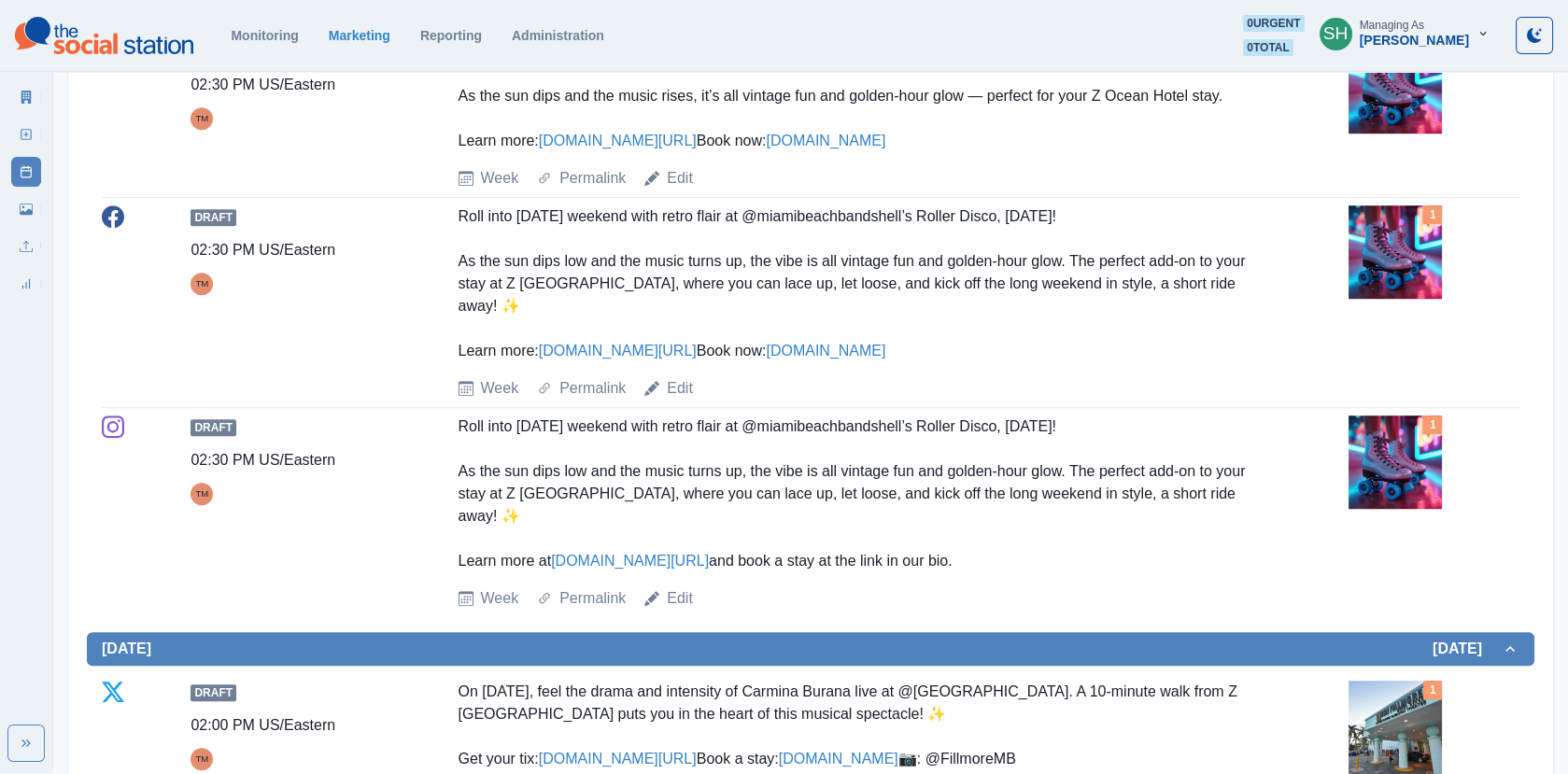
drag, startPoint x: 967, startPoint y: 138, endPoint x: 780, endPoint y: 131, distance: 187.1
click at [780, 131] on div "Roll into Labor Day weekend with retro flair at @MBBandShell’s Roller Disco, Au…" at bounding box center [855, 96] width 794 height 112
click at [780, 134] on div "Roll into Labor Day weekend with retro flair at @MBBandShell’s Roller Disco, Au…" at bounding box center [855, 96] width 794 height 112
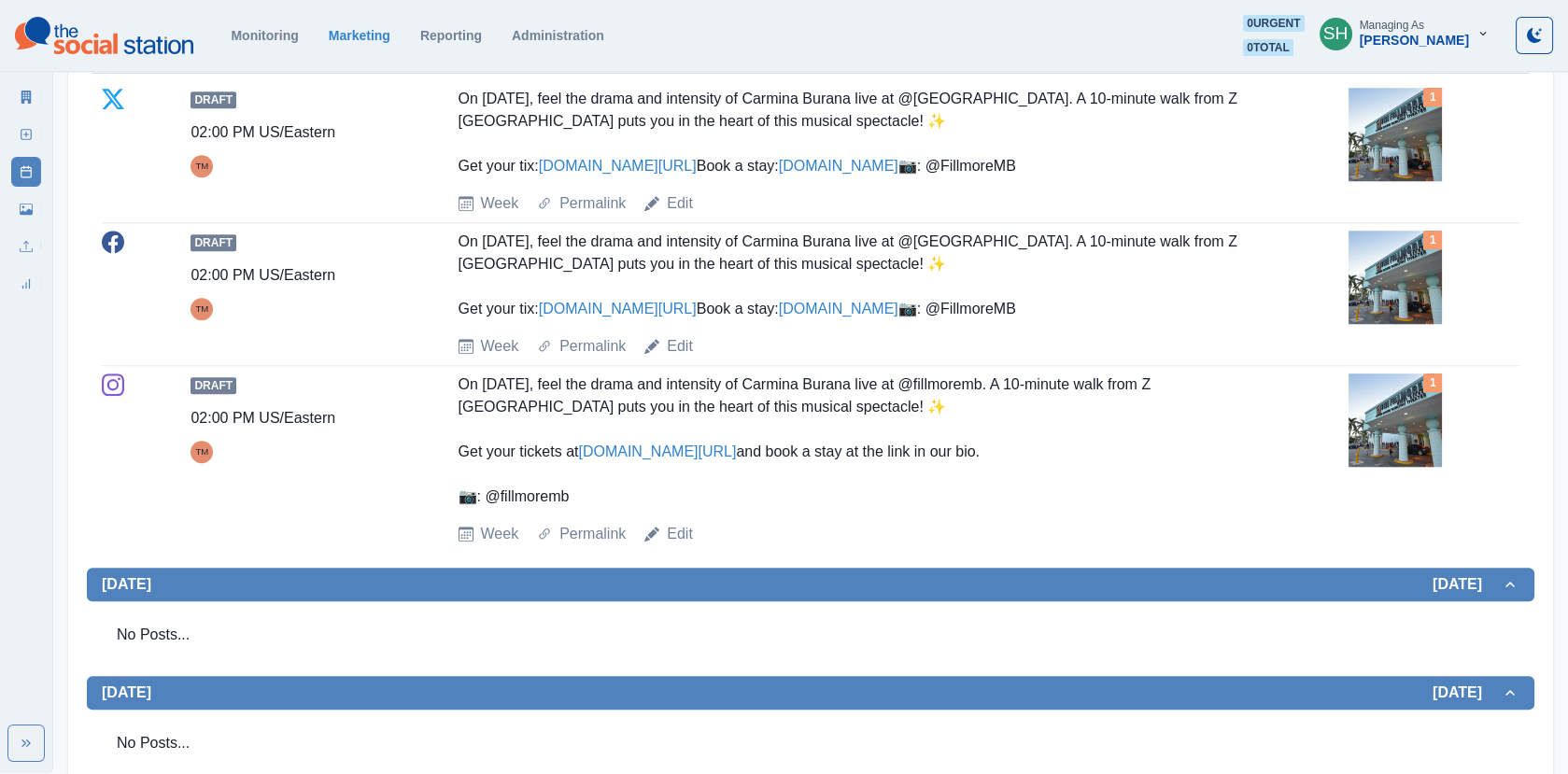
scroll to position [3592, 0]
